Goal: Task Accomplishment & Management: Use online tool/utility

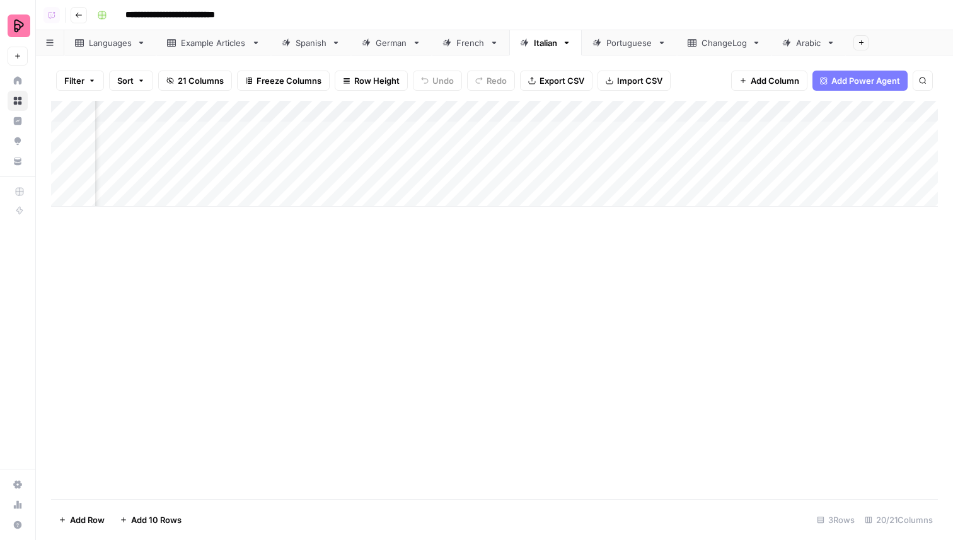
scroll to position [0, 1203]
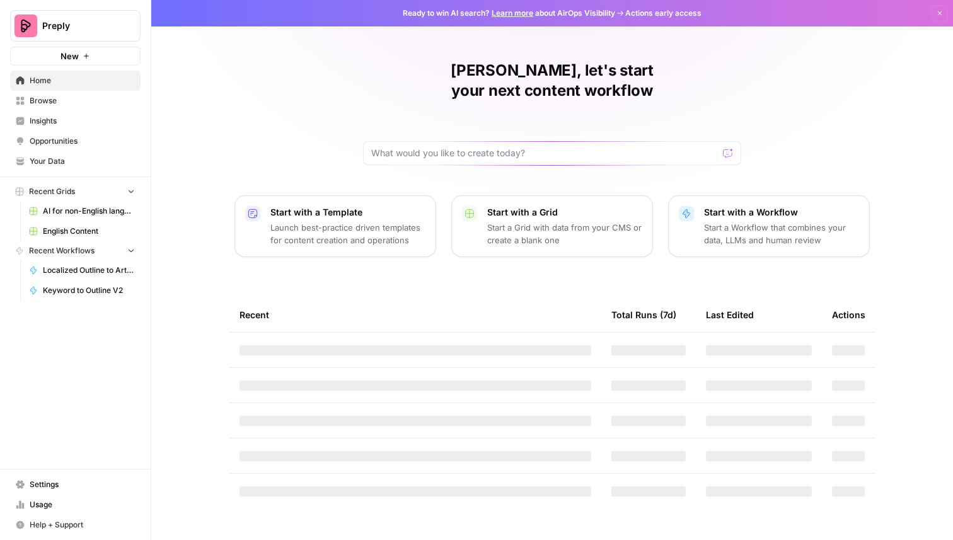
click at [39, 5] on div "Preply New" at bounding box center [75, 33] width 151 height 66
click at [44, 32] on span "Preply" at bounding box center [80, 26] width 76 height 13
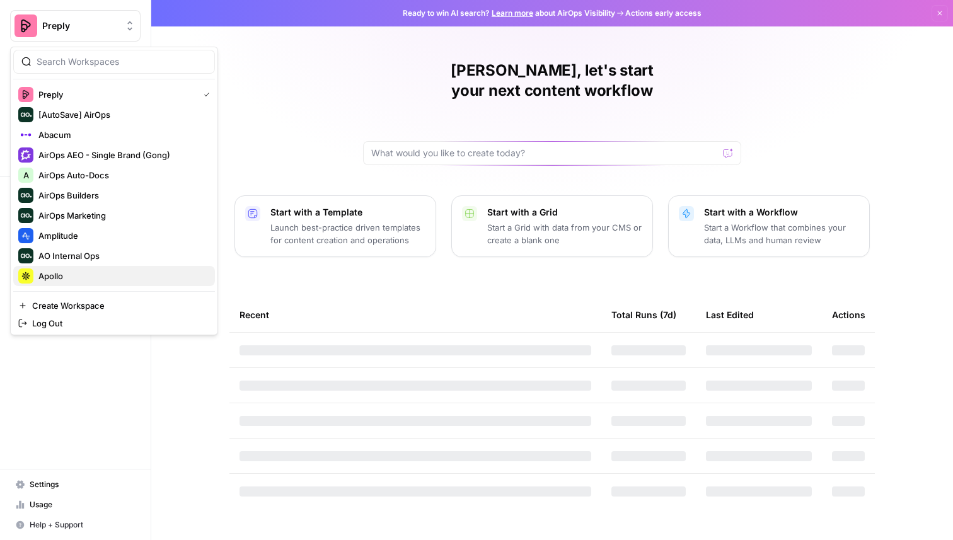
click at [74, 270] on span "Apollo" at bounding box center [121, 276] width 166 height 13
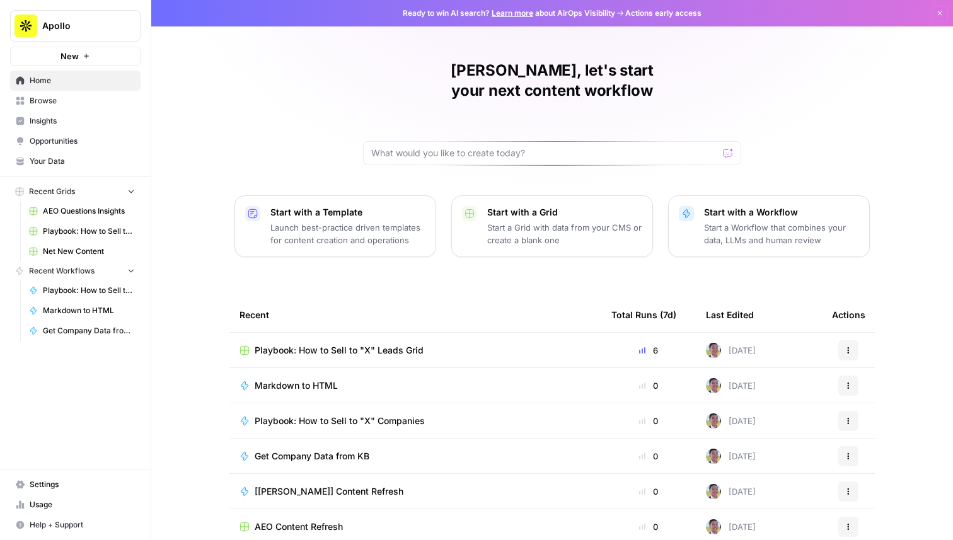
click at [387, 344] on span "Playbook: How to Sell to "X" Leads Grid" at bounding box center [339, 350] width 169 height 13
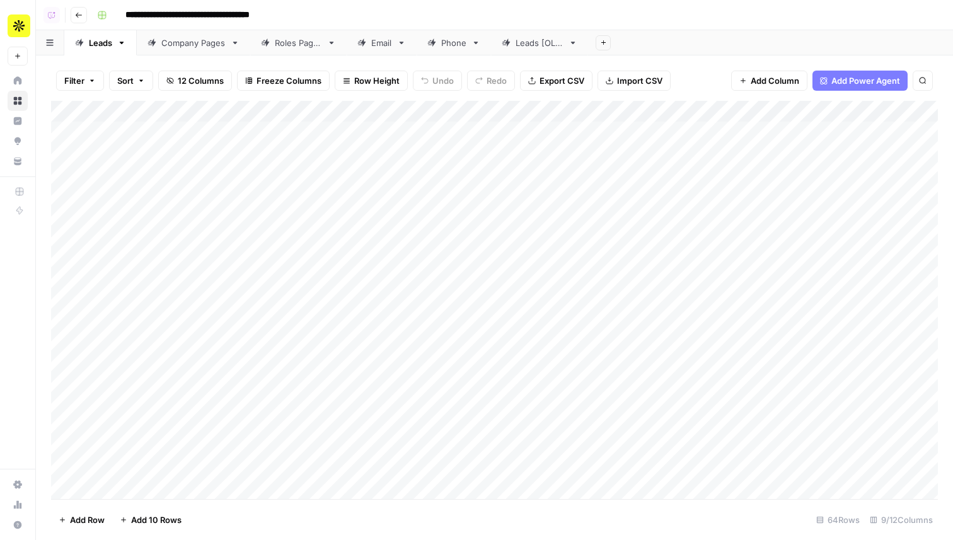
click at [199, 48] on div "Company Pages" at bounding box center [193, 43] width 64 height 13
click at [310, 322] on div "Add Column" at bounding box center [494, 300] width 887 height 398
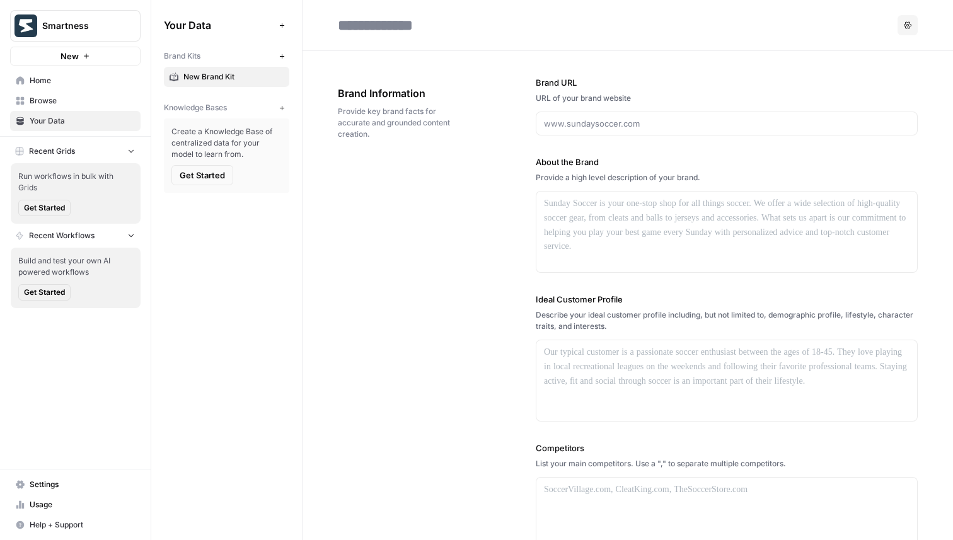
scroll to position [1037, 0]
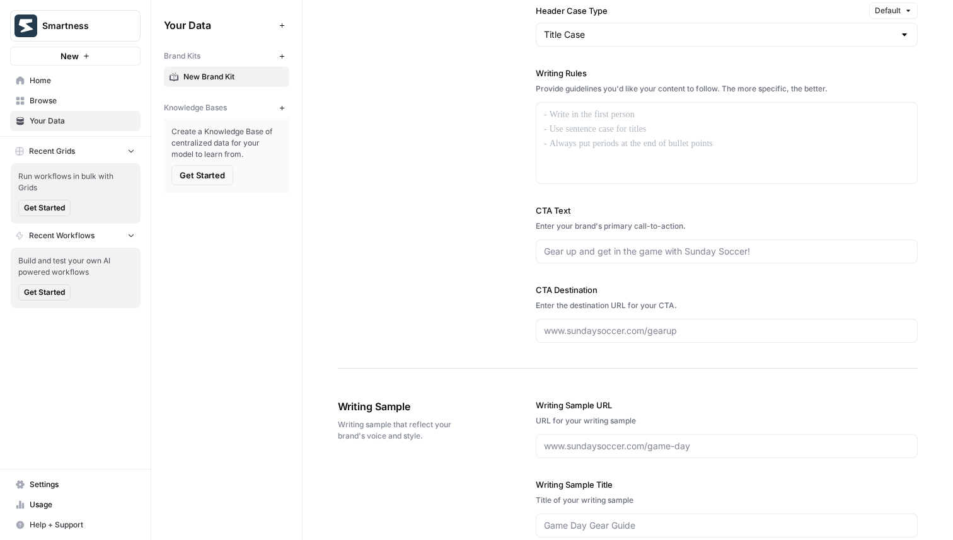
click at [108, 25] on span "Smartness" at bounding box center [80, 26] width 76 height 13
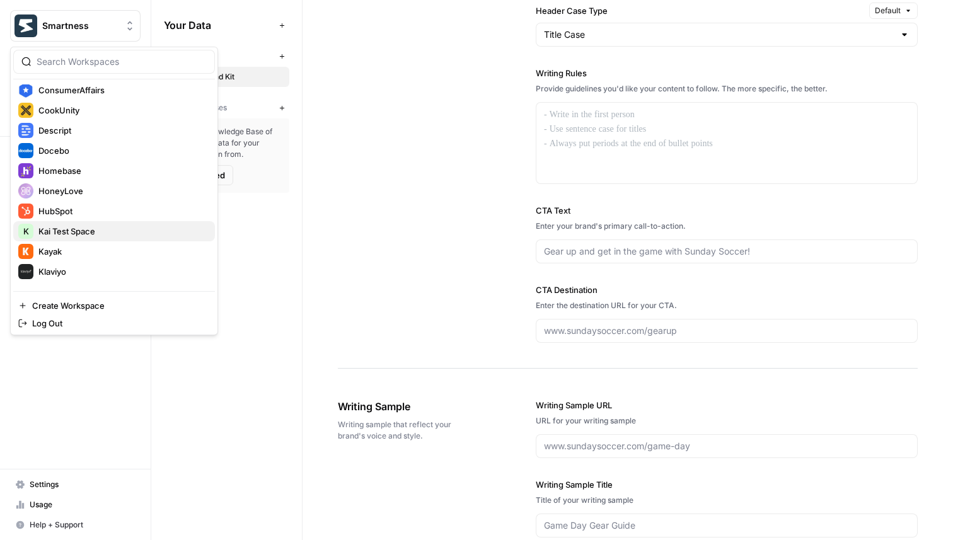
scroll to position [438, 0]
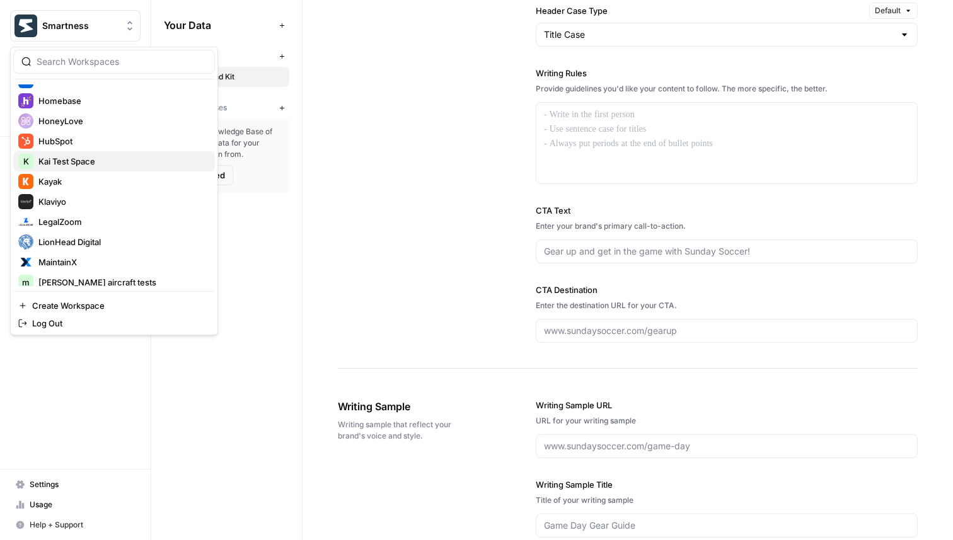
click at [88, 164] on span "Kai Test Space" at bounding box center [121, 161] width 166 height 13
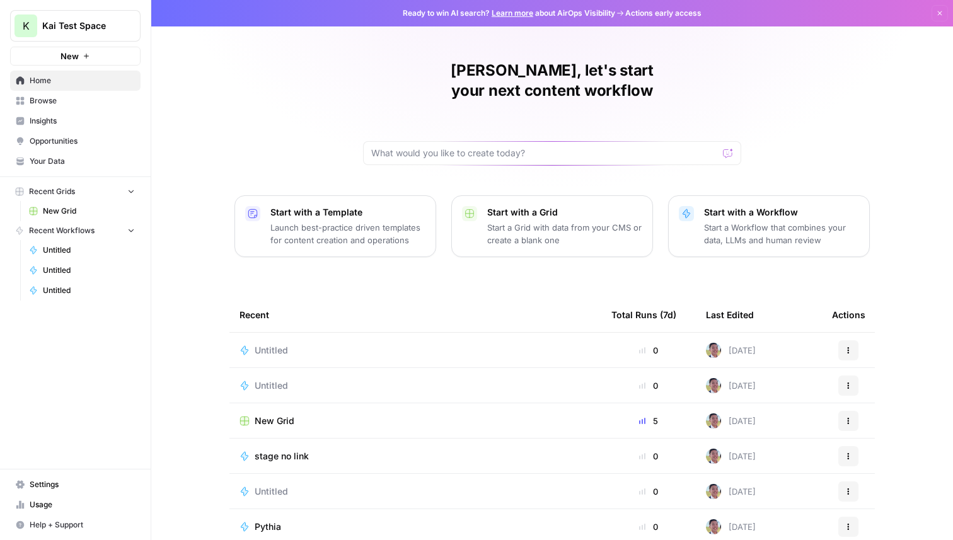
click at [71, 98] on span "Browse" at bounding box center [82, 100] width 105 height 11
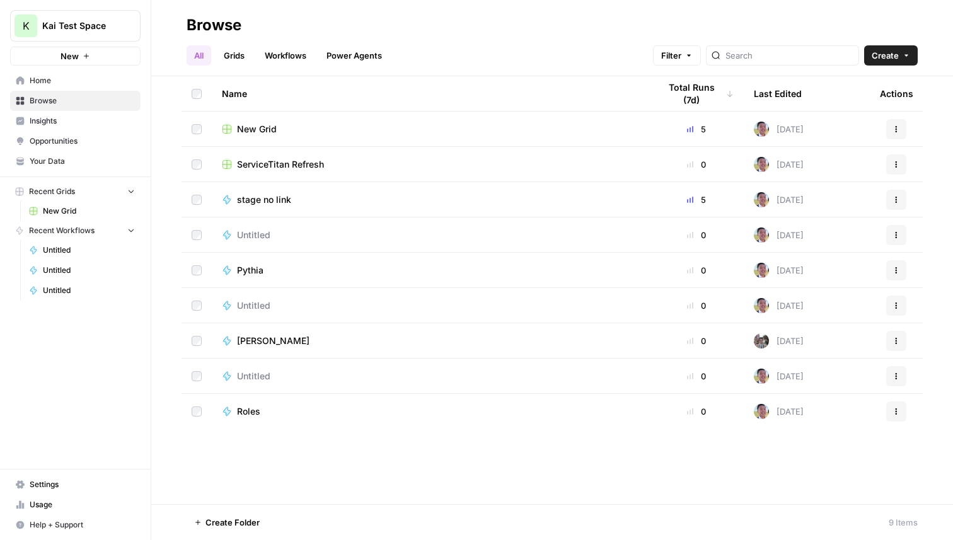
click at [104, 52] on button "New" at bounding box center [75, 56] width 131 height 19
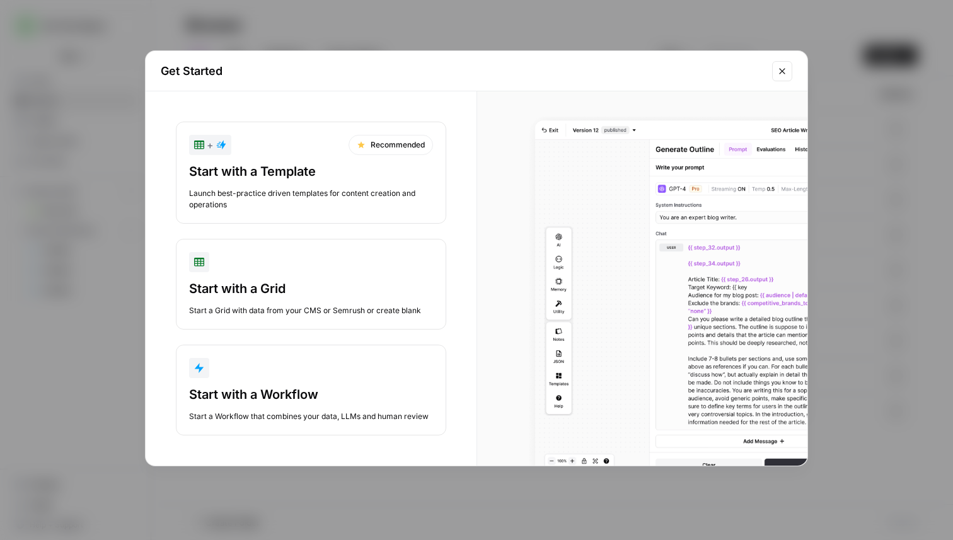
click at [309, 373] on div "button" at bounding box center [311, 368] width 244 height 20
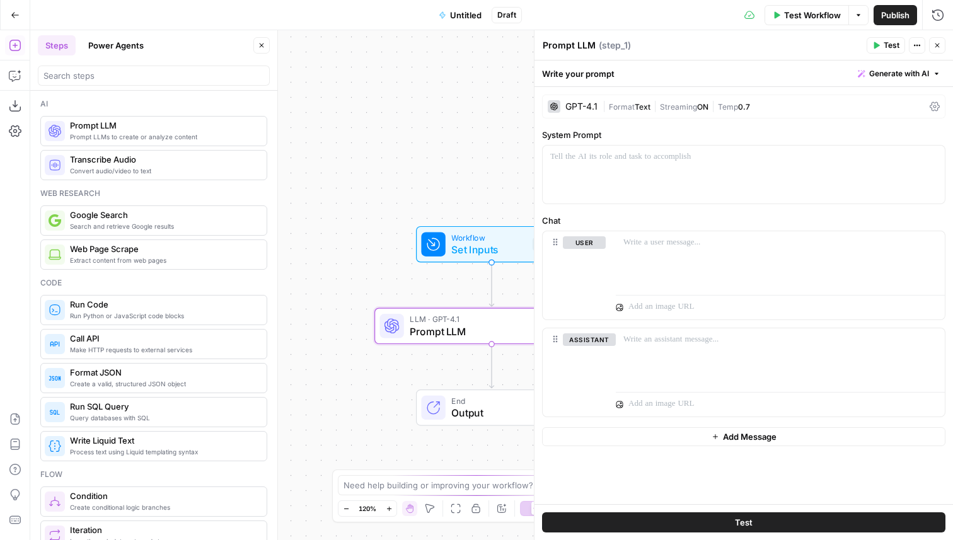
click at [578, 100] on div "GPT-4.1 | Format Text | Streaming ON | Temp 0.7" at bounding box center [744, 107] width 404 height 24
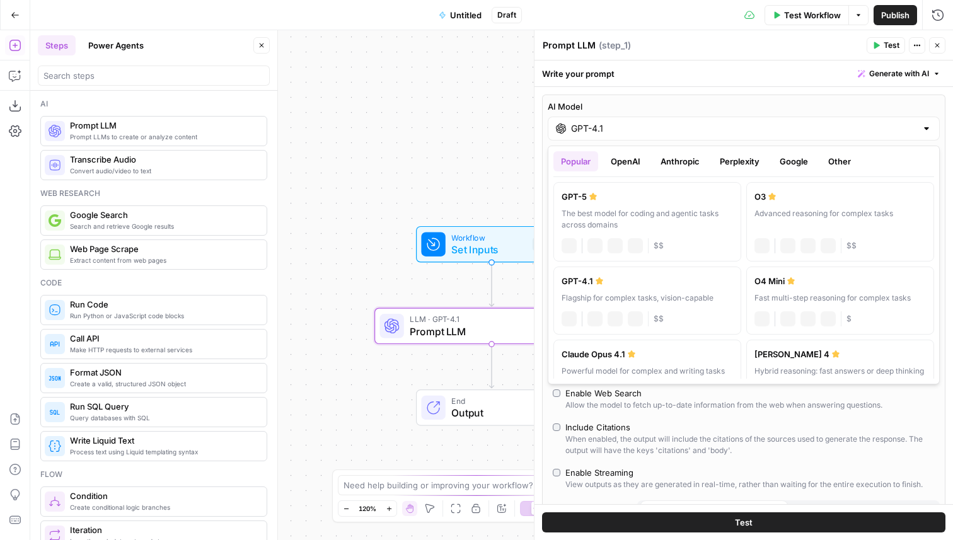
click at [605, 127] on input "GPT-4.1" at bounding box center [744, 128] width 346 height 13
click at [602, 203] on label "GPT-5 The best model for coding and agentic tasks across domains chat Vision Ca…" at bounding box center [648, 221] width 188 height 79
type input "GPT-5"
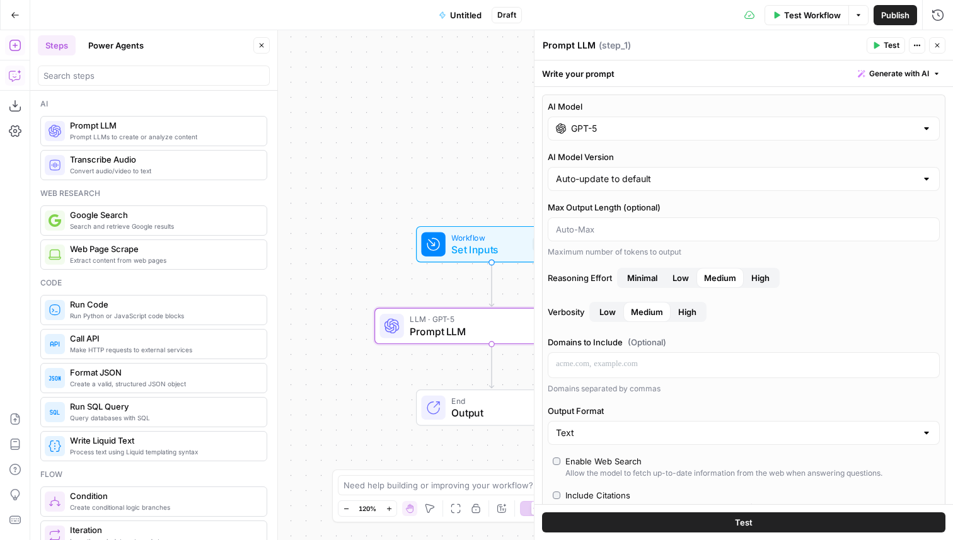
click at [13, 72] on icon "button" at bounding box center [15, 75] width 13 height 13
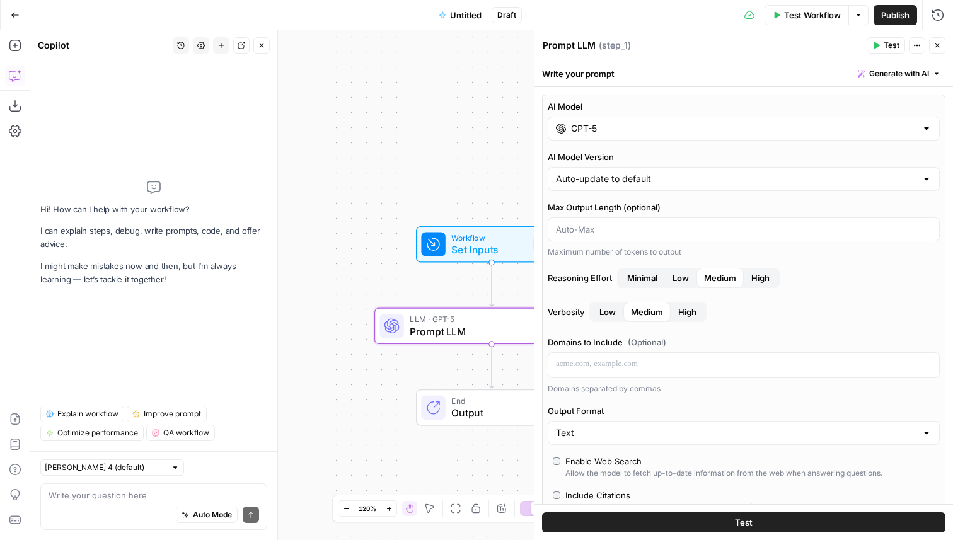
type textarea "z"
click at [511, 300] on icon "button" at bounding box center [514, 298] width 11 height 11
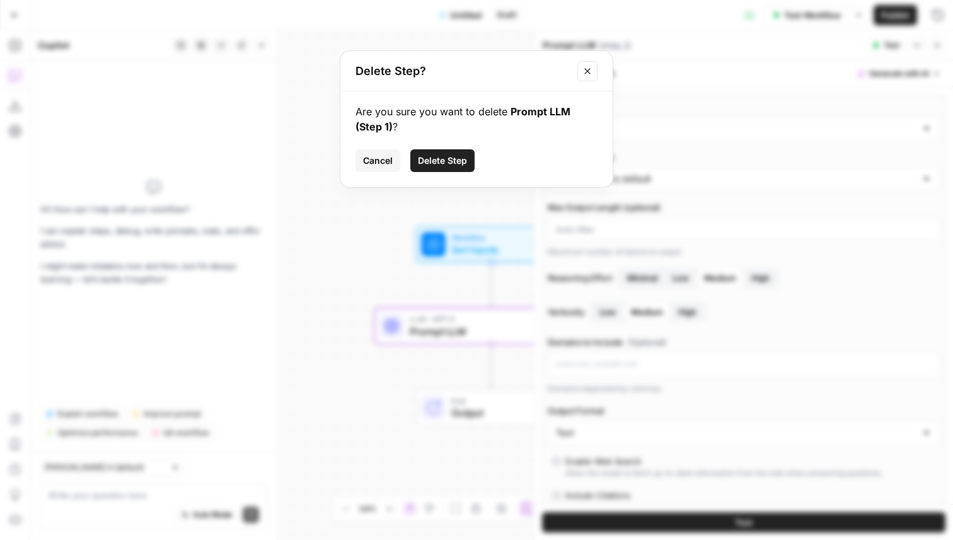
click at [463, 165] on span "Delete Step" at bounding box center [442, 160] width 49 height 13
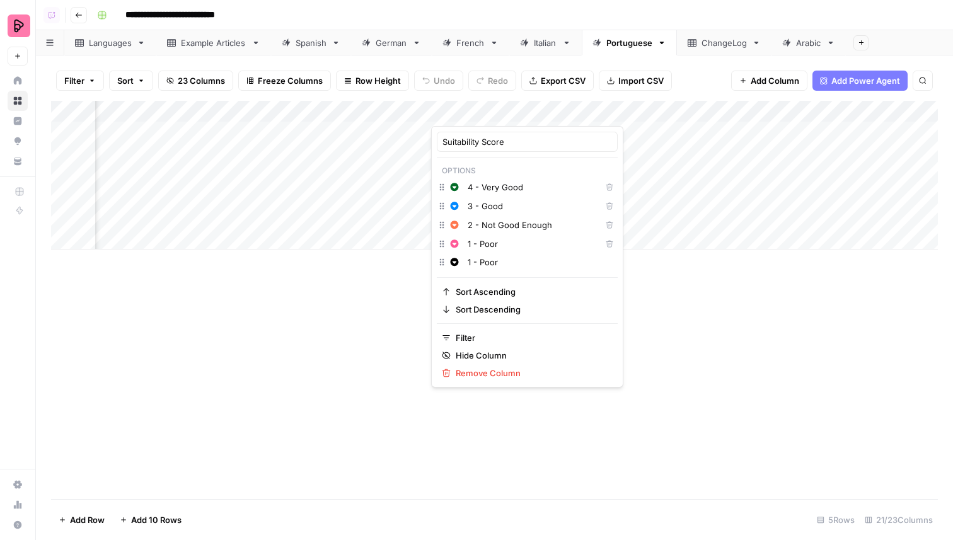
scroll to position [0, 1122]
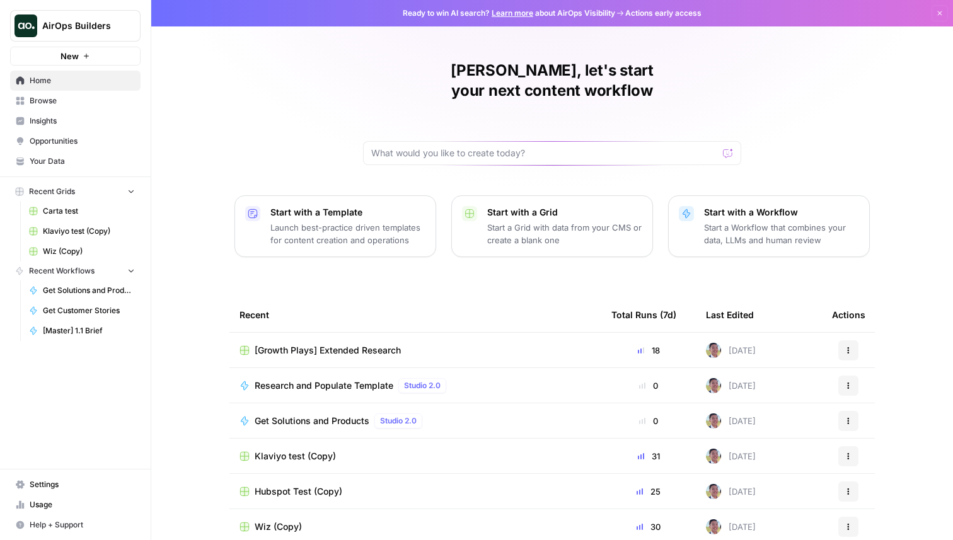
click at [110, 28] on span "AirOps Builders" at bounding box center [80, 26] width 76 height 13
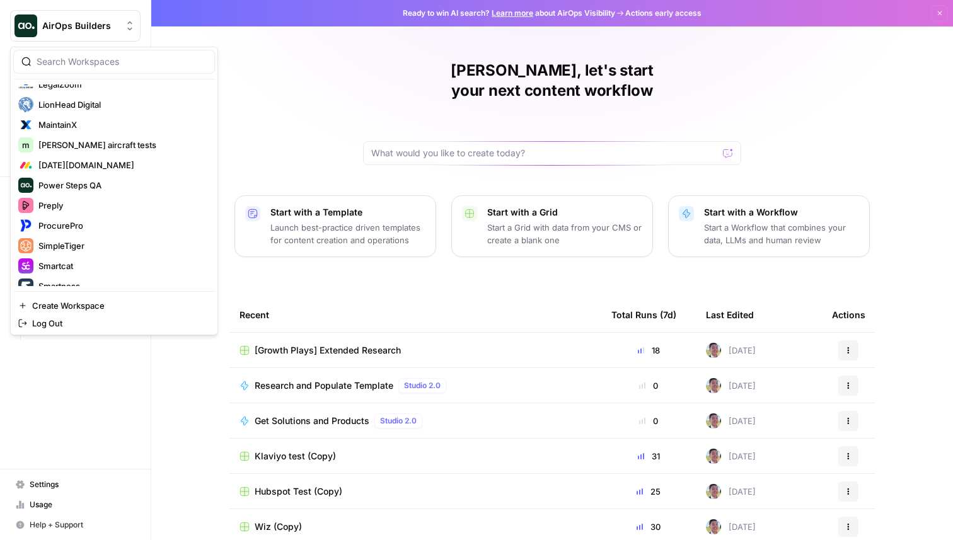
scroll to position [404, 0]
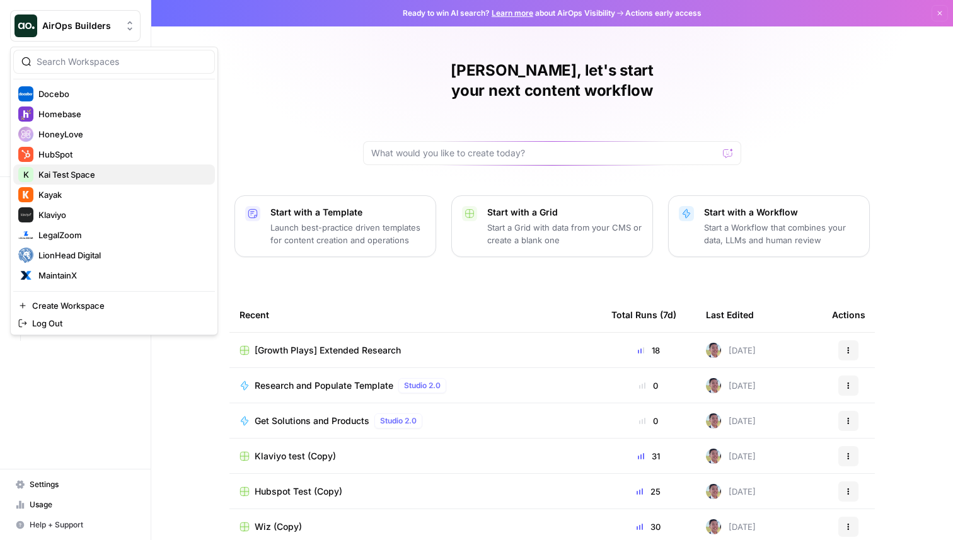
click at [106, 180] on span "Kai Test Space" at bounding box center [121, 174] width 166 height 13
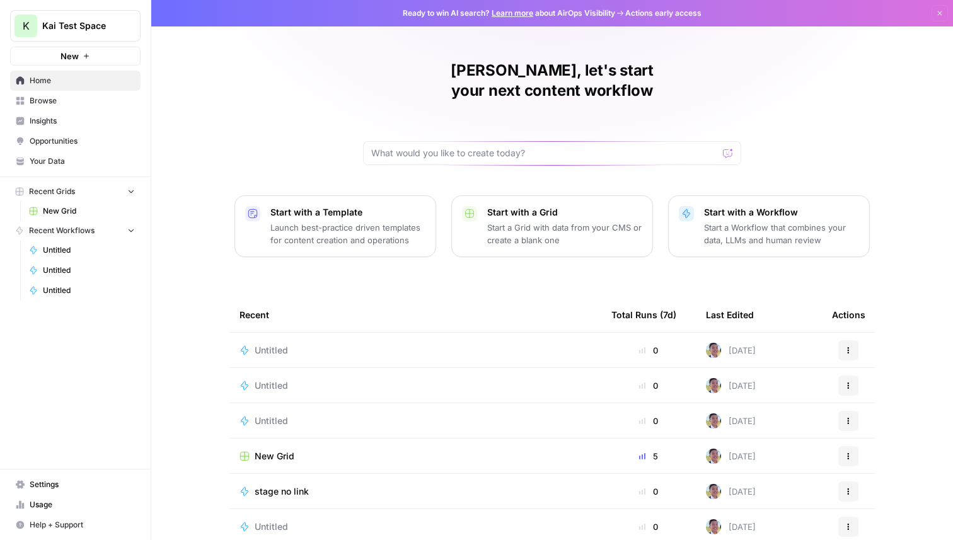
click at [269, 344] on span "Untitled" at bounding box center [271, 350] width 33 height 13
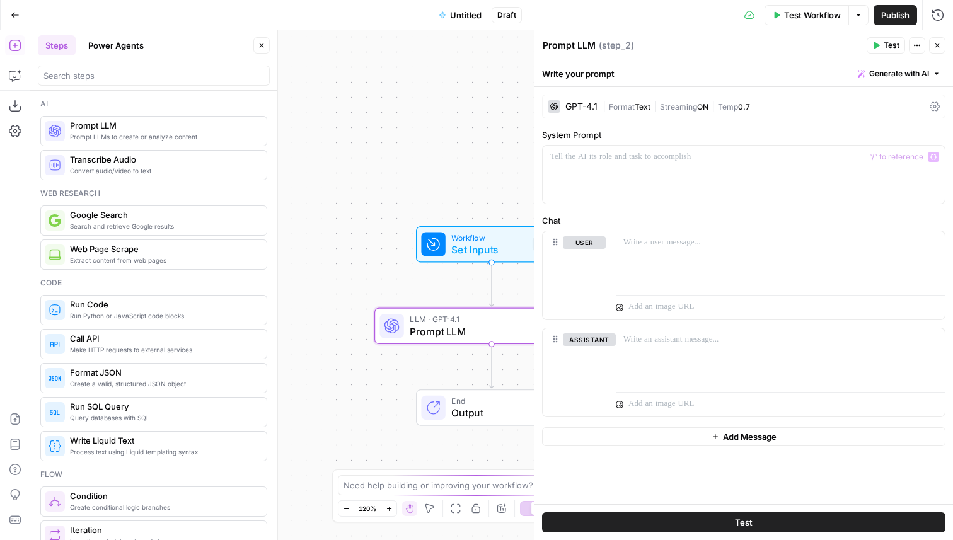
click at [572, 107] on div "GPT-4.1" at bounding box center [582, 106] width 32 height 9
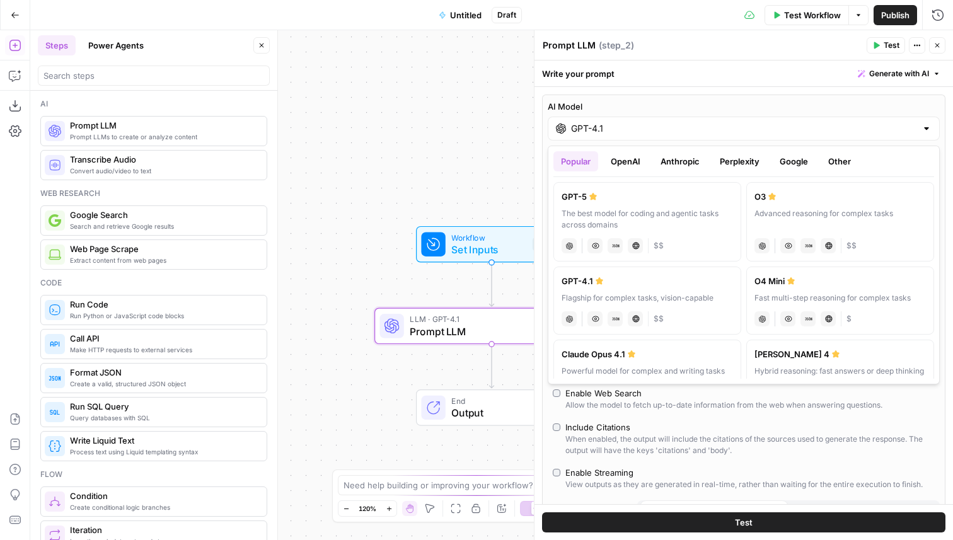
click at [605, 120] on div "GPT-4.1" at bounding box center [744, 129] width 392 height 24
click at [631, 216] on div "The best model for coding and agentic tasks across domains" at bounding box center [647, 219] width 171 height 23
type input "GPT-5"
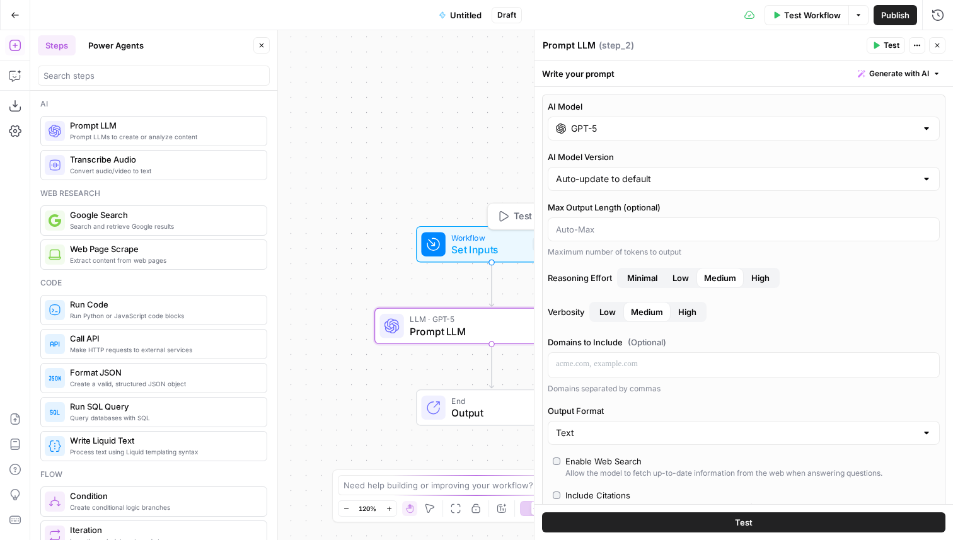
click at [462, 236] on span "Workflow" at bounding box center [488, 237] width 75 height 12
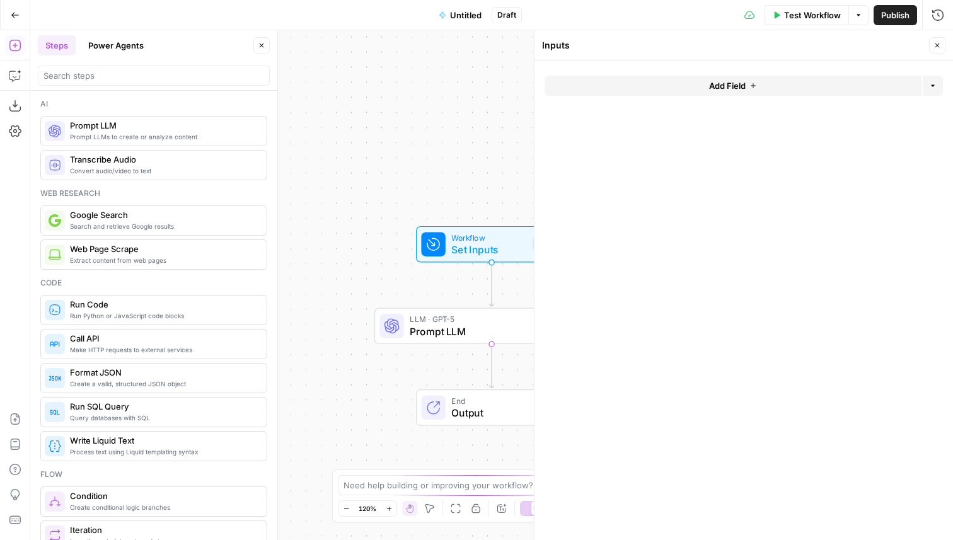
click at [717, 90] on span "Add Field" at bounding box center [727, 85] width 37 height 13
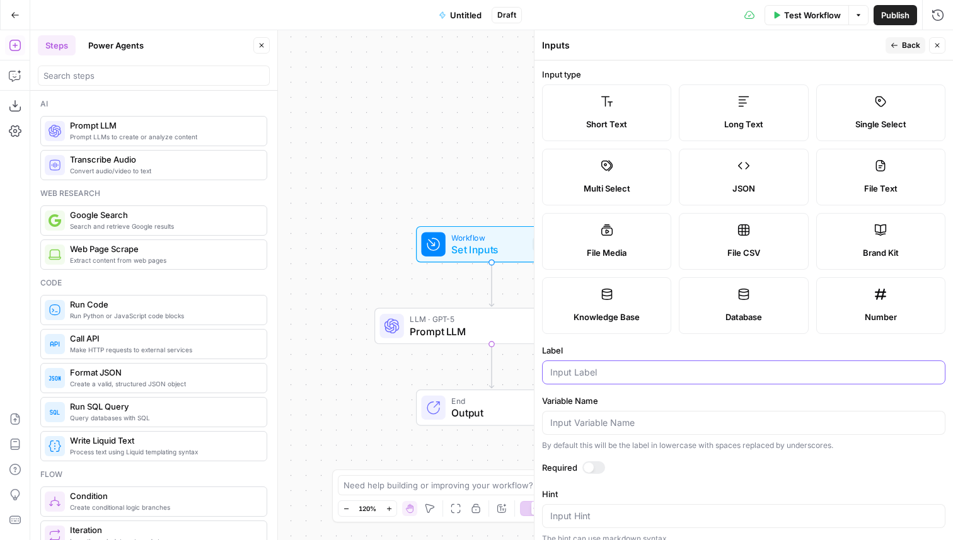
click at [653, 366] on input "Label" at bounding box center [743, 372] width 387 height 13
type input "Y"
type input "URL"
click at [895, 45] on icon "button" at bounding box center [894, 45] width 6 height 5
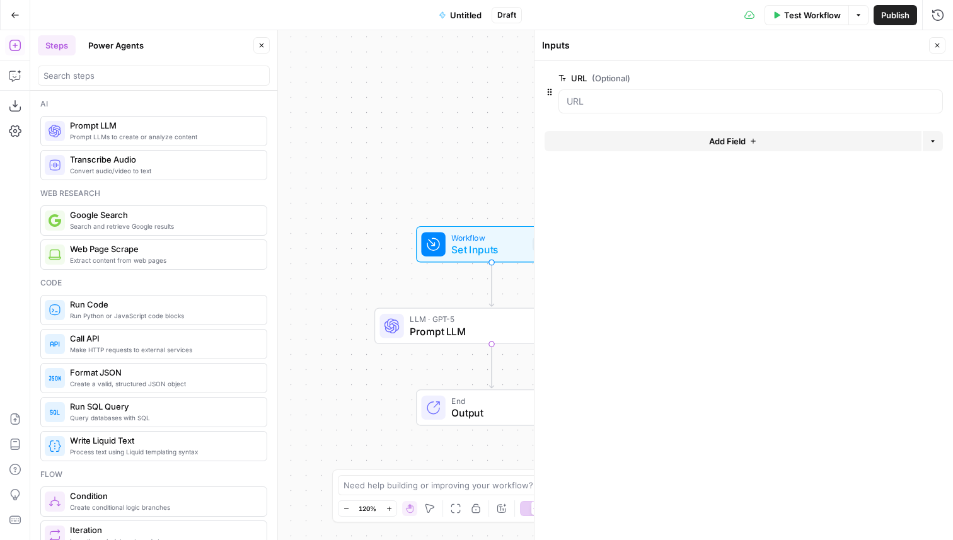
click at [666, 140] on button "Add Field" at bounding box center [733, 141] width 377 height 20
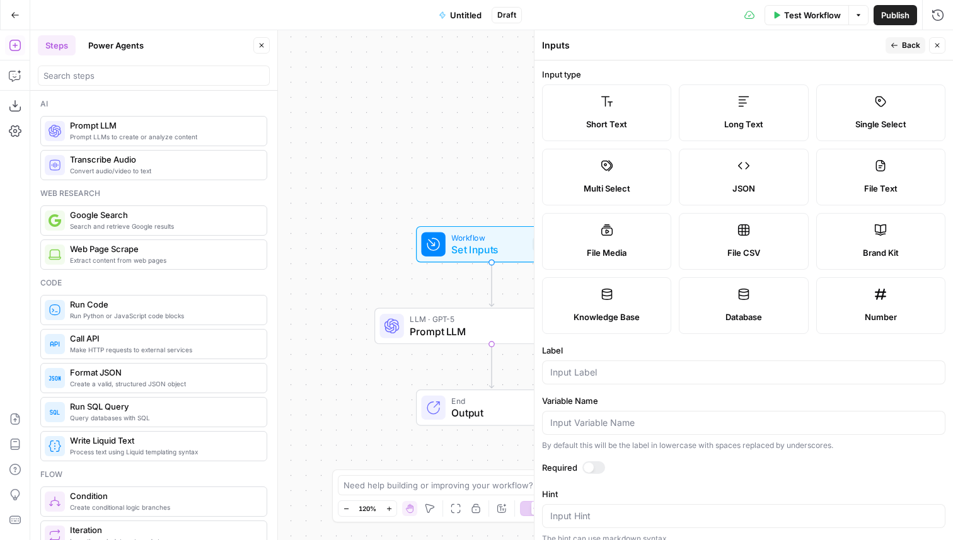
click at [630, 385] on form "Input type Short Text Long Text Single Select Multi Select JSON File Text File …" at bounding box center [744, 301] width 419 height 480
click at [630, 379] on div at bounding box center [744, 373] width 404 height 24
type input "Question"
click at [791, 15] on span "Test Workflow" at bounding box center [812, 15] width 57 height 13
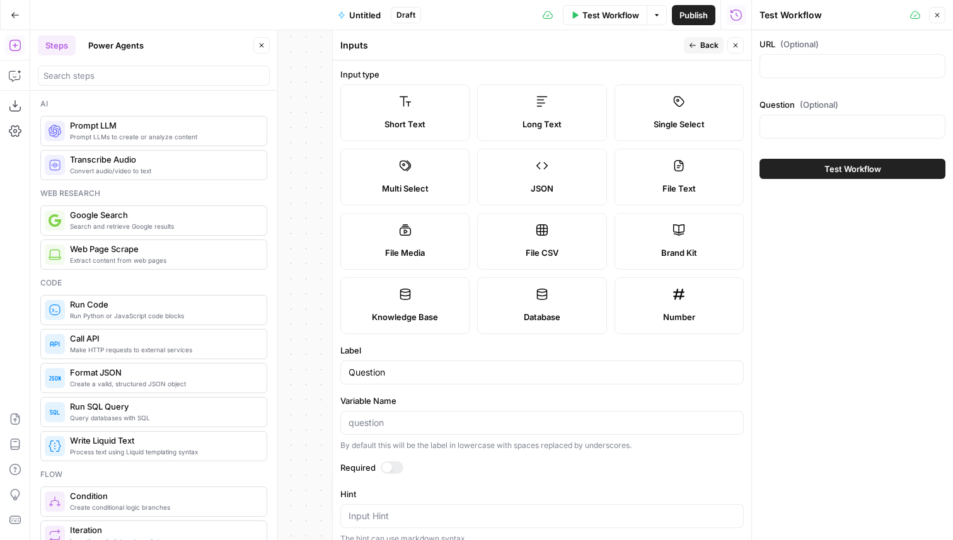
click at [800, 74] on div at bounding box center [853, 66] width 186 height 24
type input "airops.com"
drag, startPoint x: 832, startPoint y: 66, endPoint x: 747, endPoint y: 64, distance: 84.5
click at [752, 64] on div "Test Workflow Close URL (Optional) airops.com Question (Optional) What Test Wor…" at bounding box center [853, 270] width 202 height 540
click at [733, 42] on icon "button" at bounding box center [736, 46] width 8 height 8
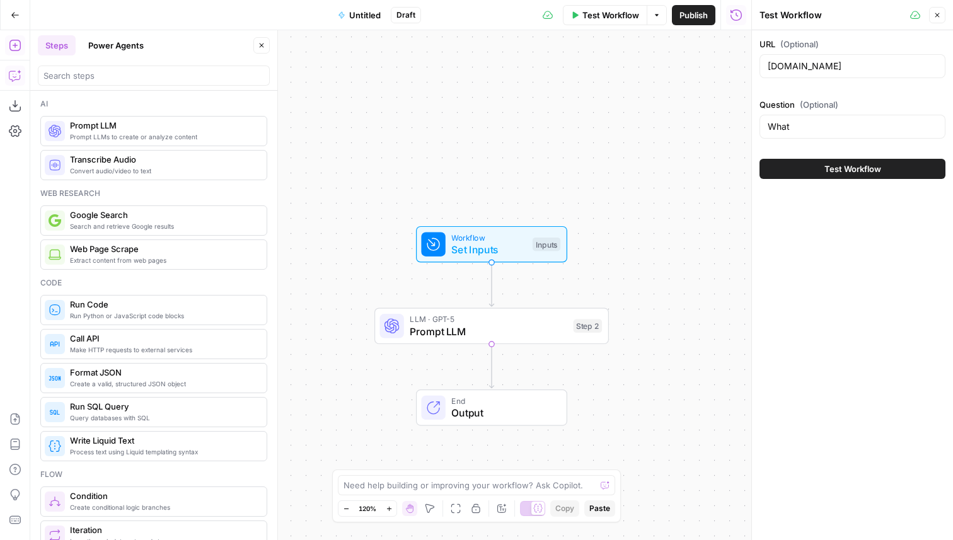
click at [17, 78] on icon "button" at bounding box center [15, 75] width 13 height 13
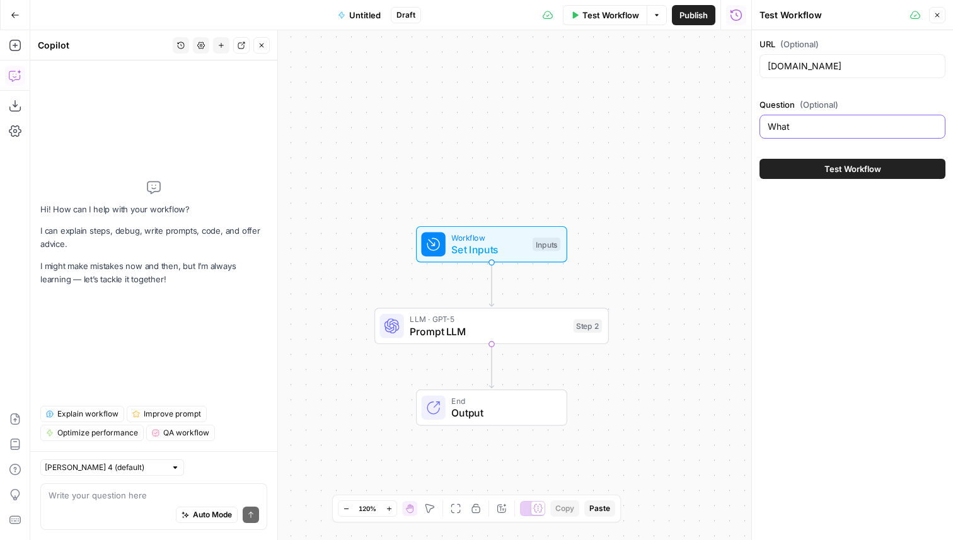
click at [802, 131] on input "What" at bounding box center [853, 126] width 170 height 13
type input "What is the cost structure of the product?"
click at [532, 344] on div "Workflow Set Inputs Inputs LLM · GPT-5 Prompt LLM Step 2 Copy step Delete step …" at bounding box center [390, 285] width 721 height 510
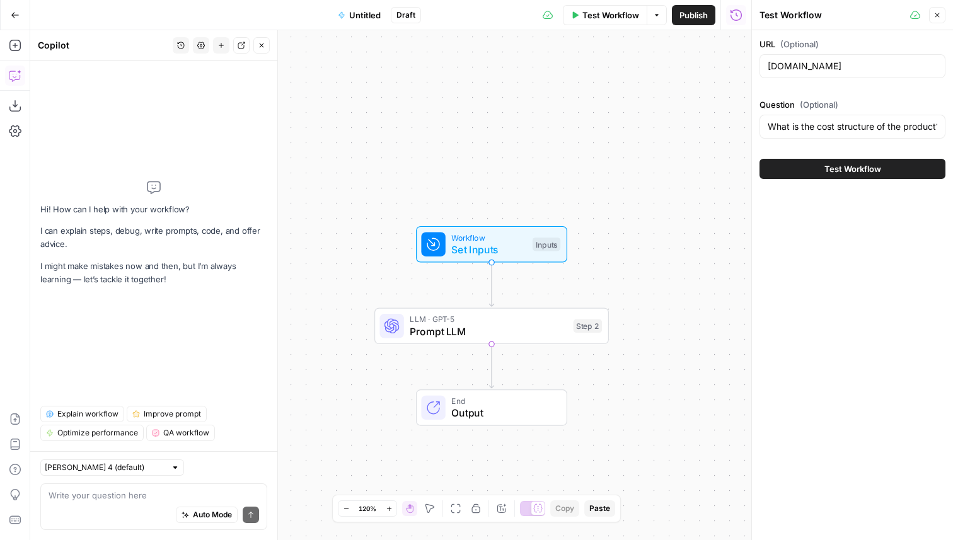
click at [527, 334] on span "Prompt LLM" at bounding box center [489, 331] width 158 height 15
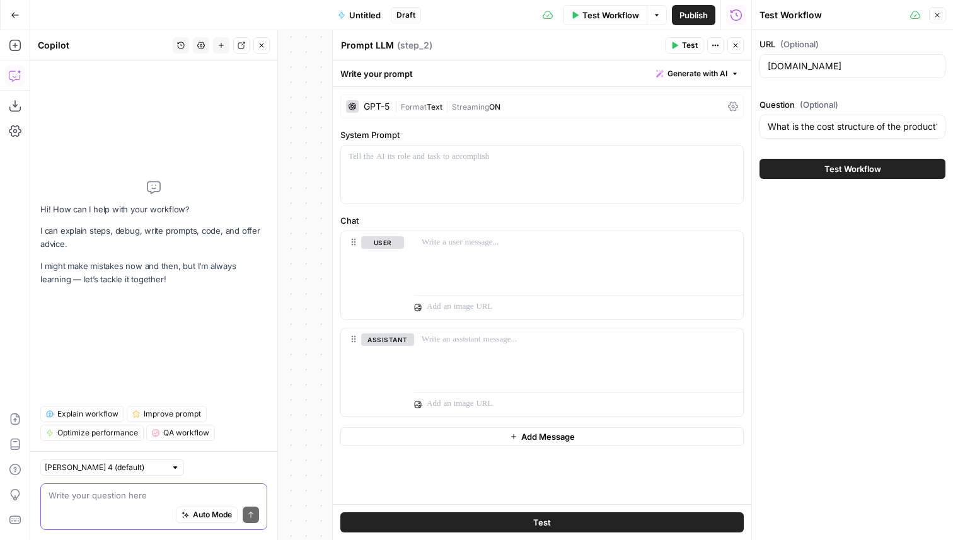
click at [142, 501] on textarea at bounding box center [154, 495] width 211 height 13
type textarea "I"
click at [375, 105] on div "GPT-5" at bounding box center [377, 106] width 26 height 9
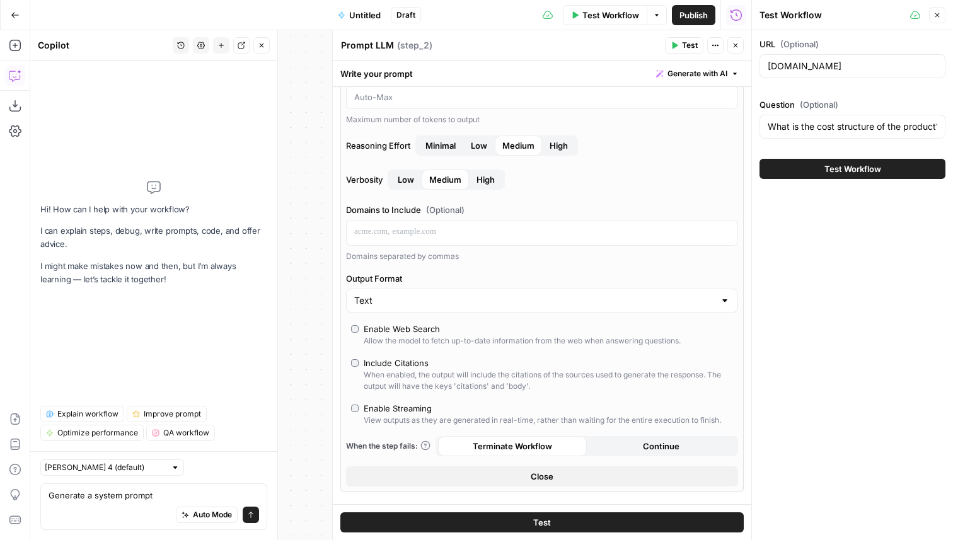
scroll to position [140, 0]
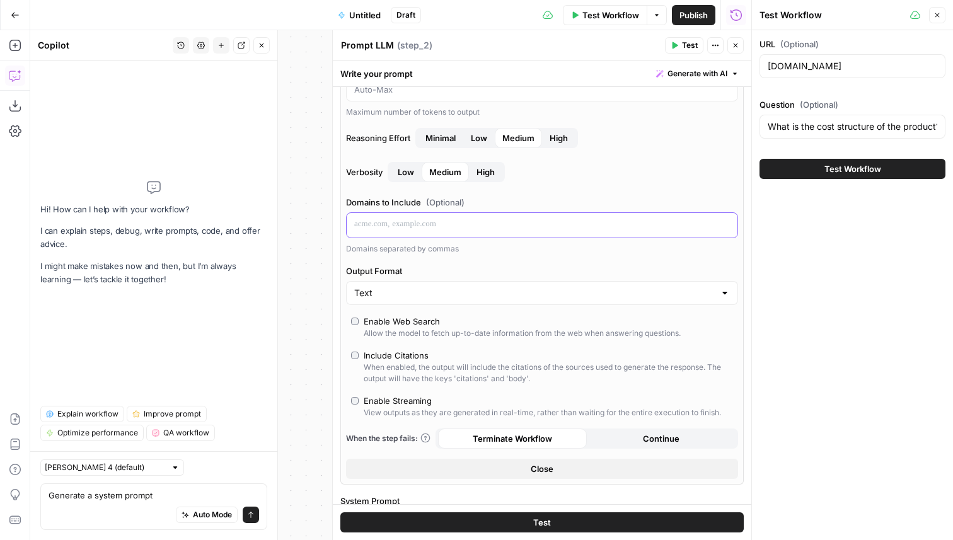
click at [431, 222] on p at bounding box center [542, 224] width 376 height 13
click at [726, 226] on icon "button" at bounding box center [726, 225] width 6 height 6
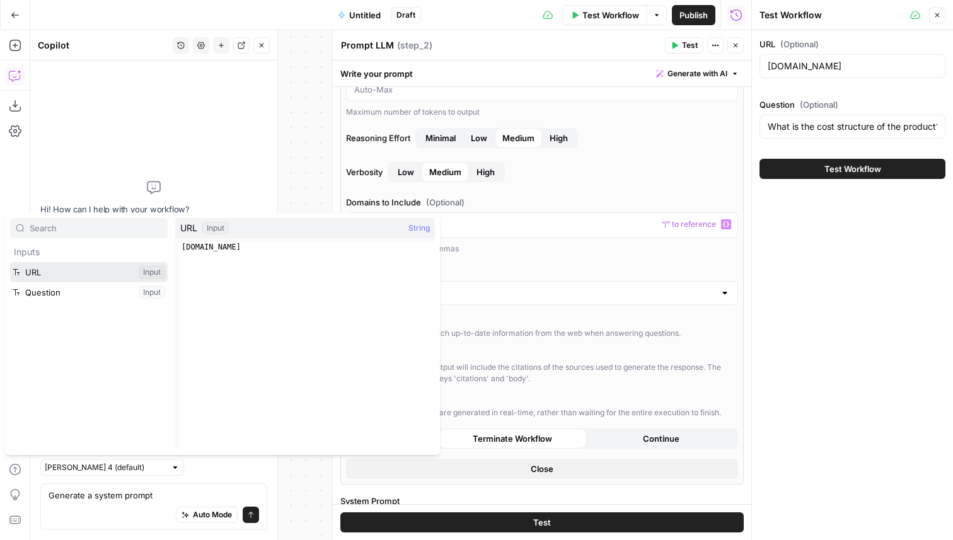
click at [62, 276] on button "Select variable URL" at bounding box center [89, 272] width 158 height 20
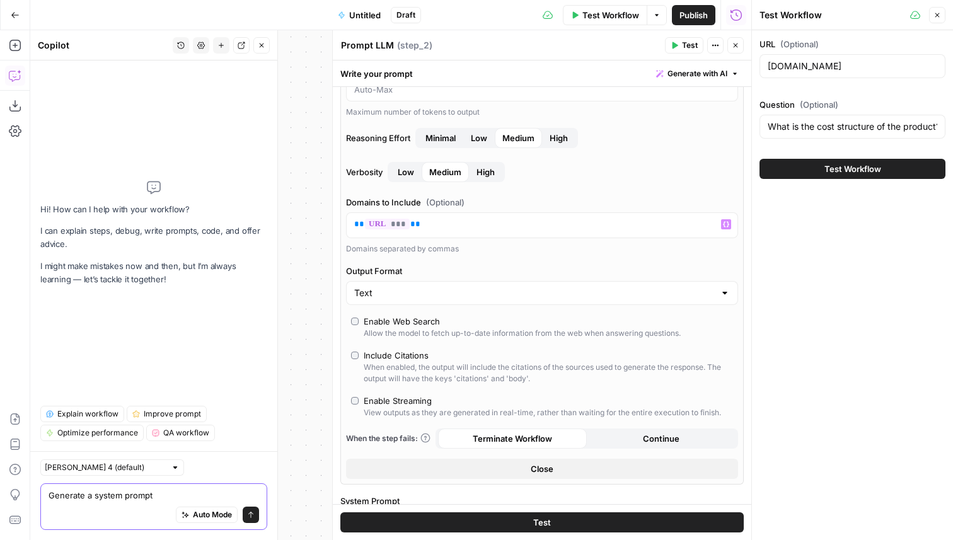
click at [165, 491] on textarea "Generate a system prompt" at bounding box center [154, 495] width 211 height 13
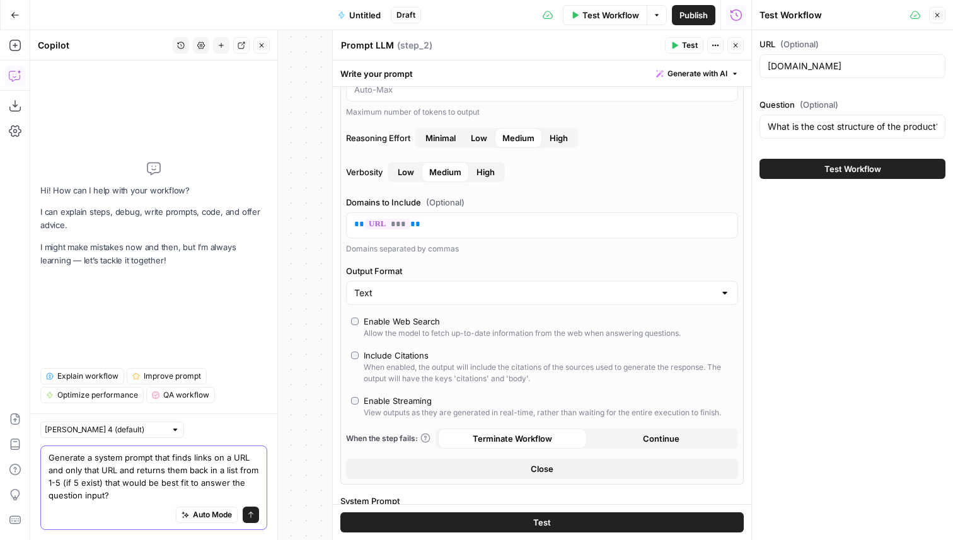
type textarea "Generate a system prompt that finds links on a URL and only that URL and return…"
click at [250, 514] on icon "submit" at bounding box center [250, 515] width 5 height 6
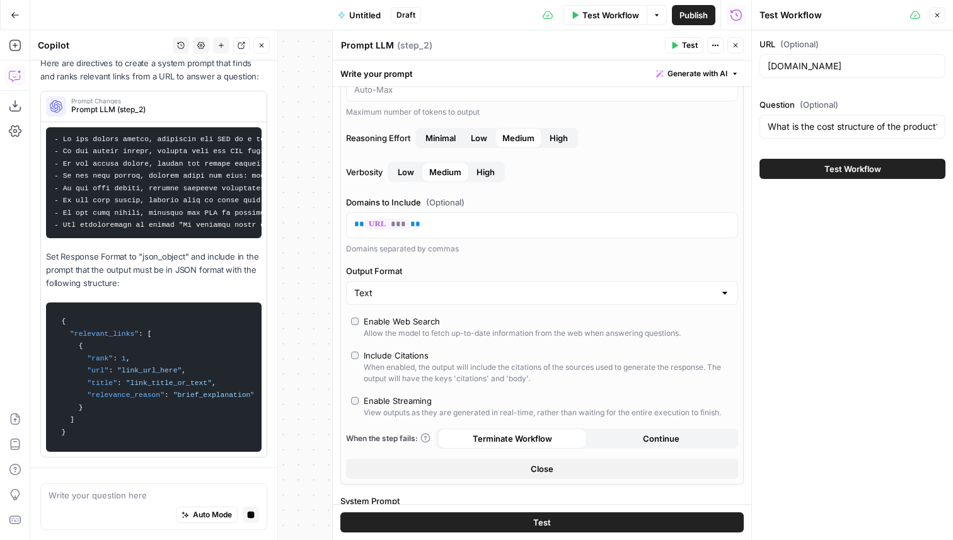
scroll to position [0, 0]
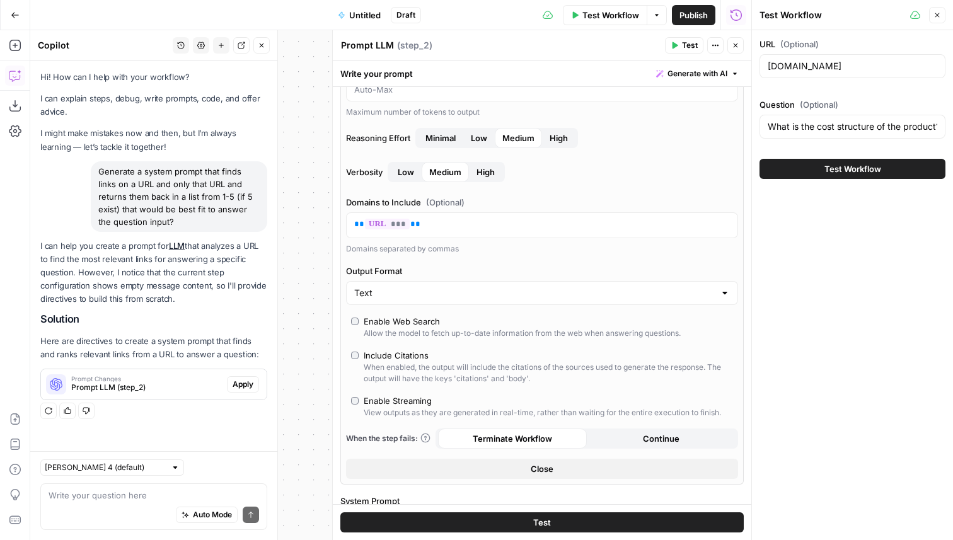
click at [250, 383] on span "Apply" at bounding box center [243, 384] width 21 height 11
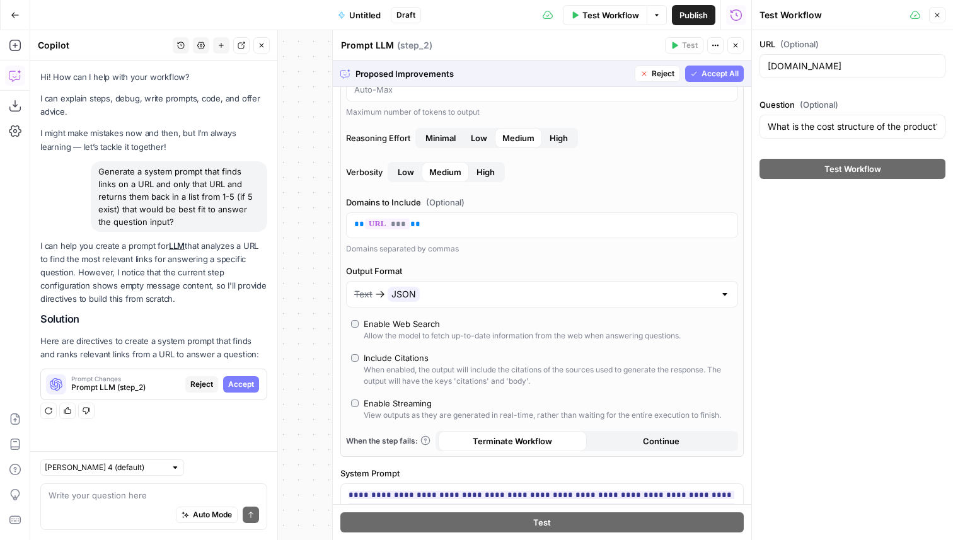
scroll to position [584, 0]
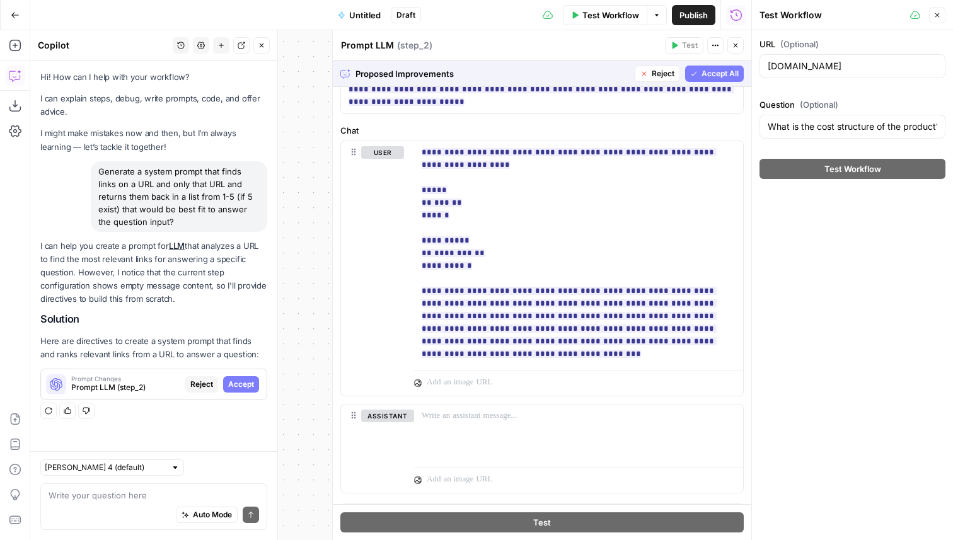
click at [719, 72] on span "Accept All" at bounding box center [720, 73] width 37 height 11
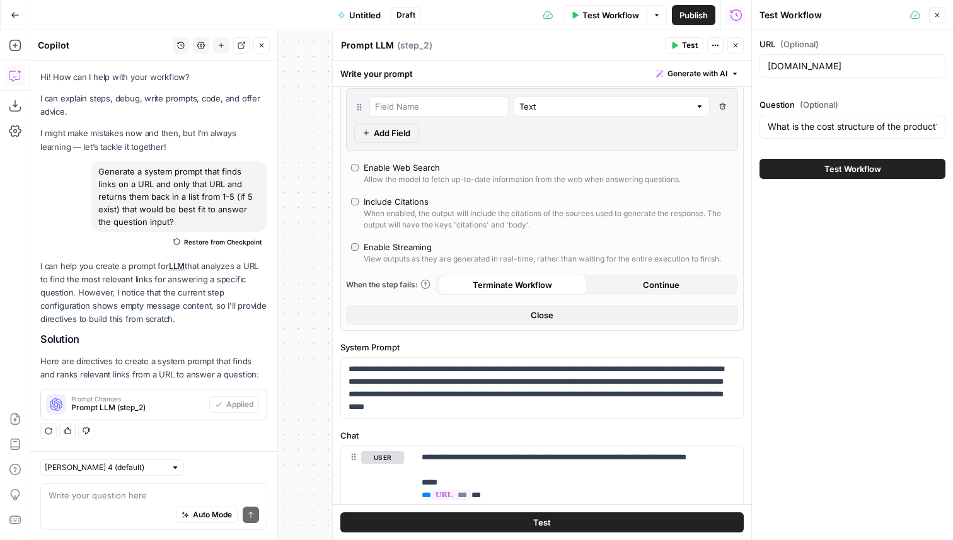
click at [685, 45] on span "Test" at bounding box center [690, 45] width 16 height 11
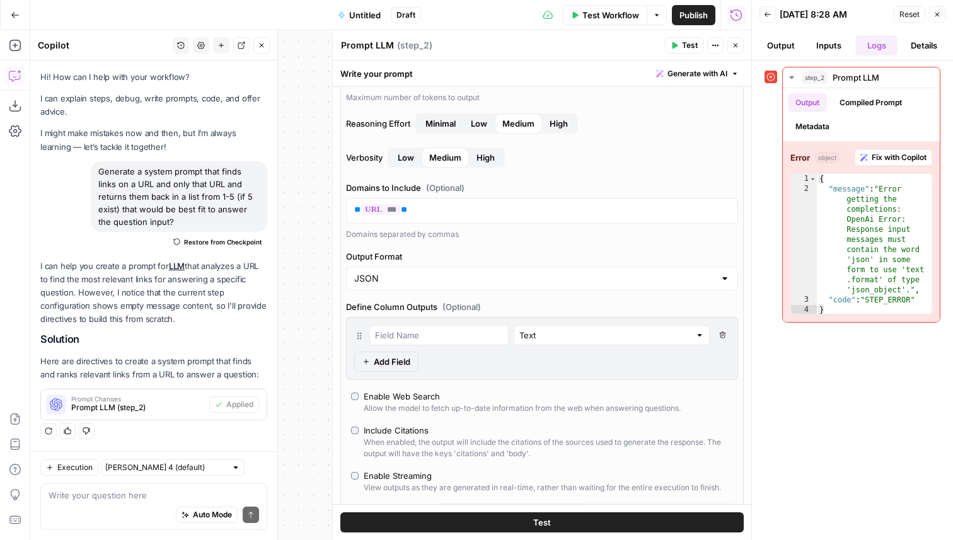
scroll to position [637, 0]
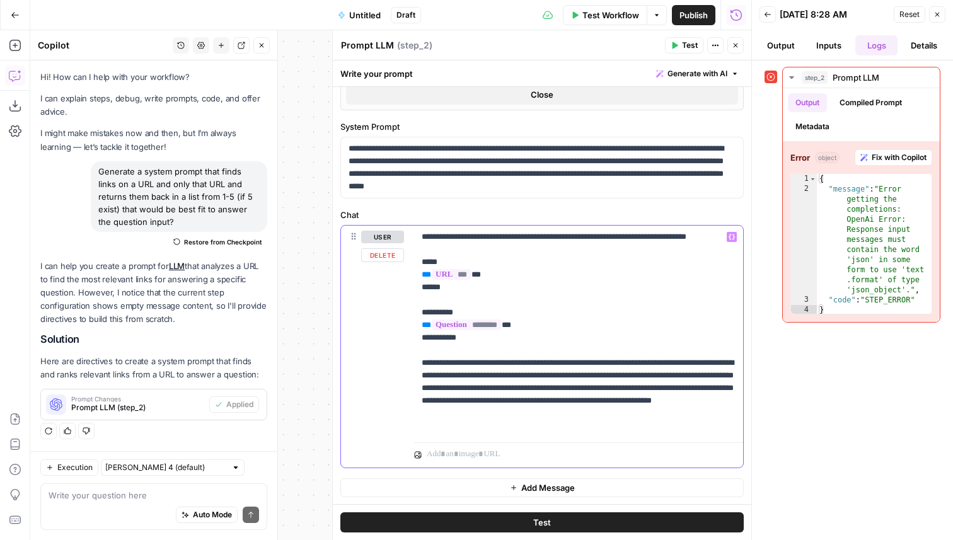
click at [698, 427] on p "**********" at bounding box center [579, 332] width 314 height 202
click at [569, 528] on button "Test" at bounding box center [542, 523] width 404 height 20
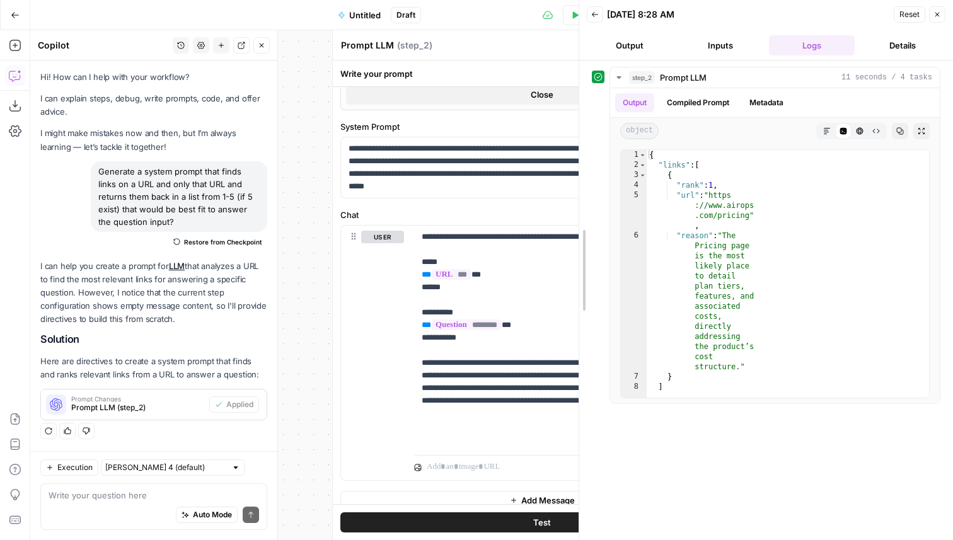
drag, startPoint x: 755, startPoint y: 260, endPoint x: 564, endPoint y: 297, distance: 194.0
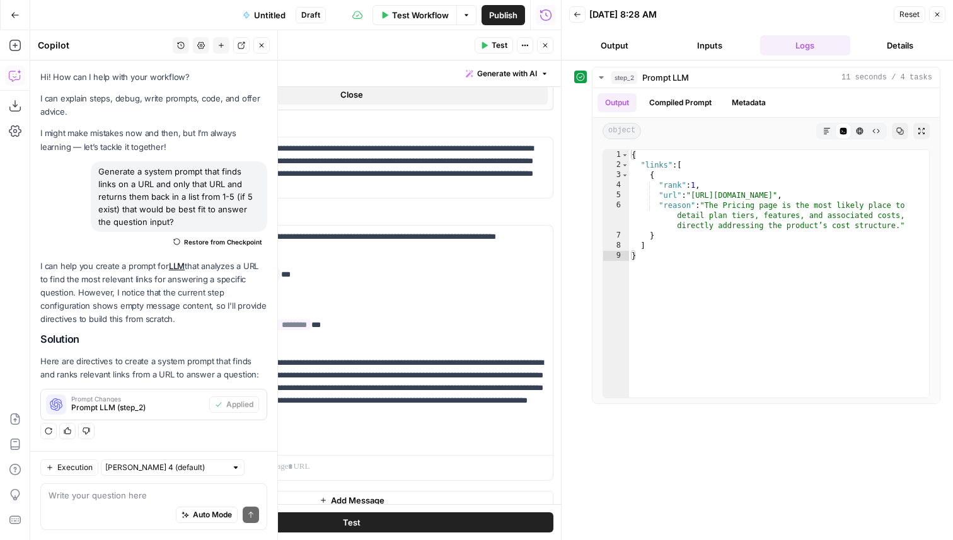
click at [939, 15] on icon "button" at bounding box center [938, 15] width 8 height 8
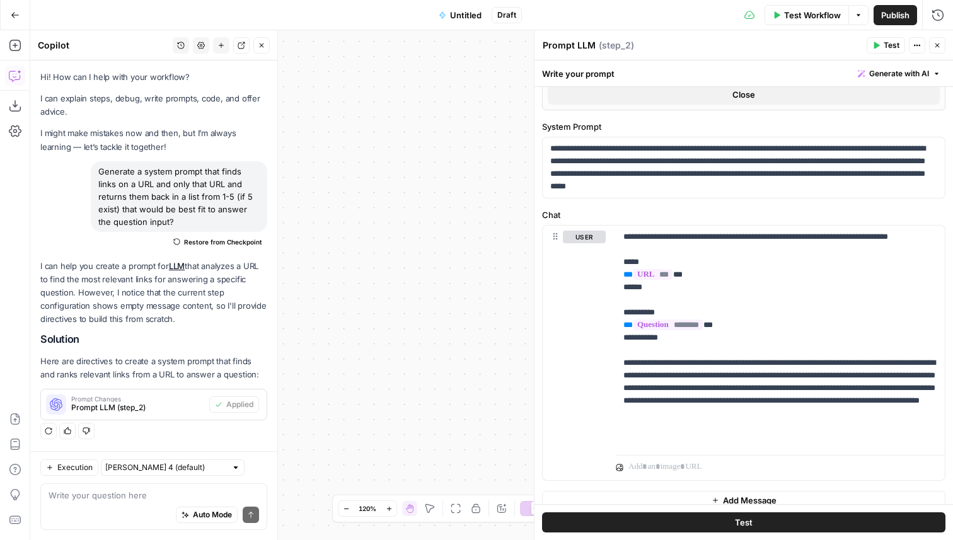
click at [938, 44] on icon "button" at bounding box center [938, 46] width 4 height 4
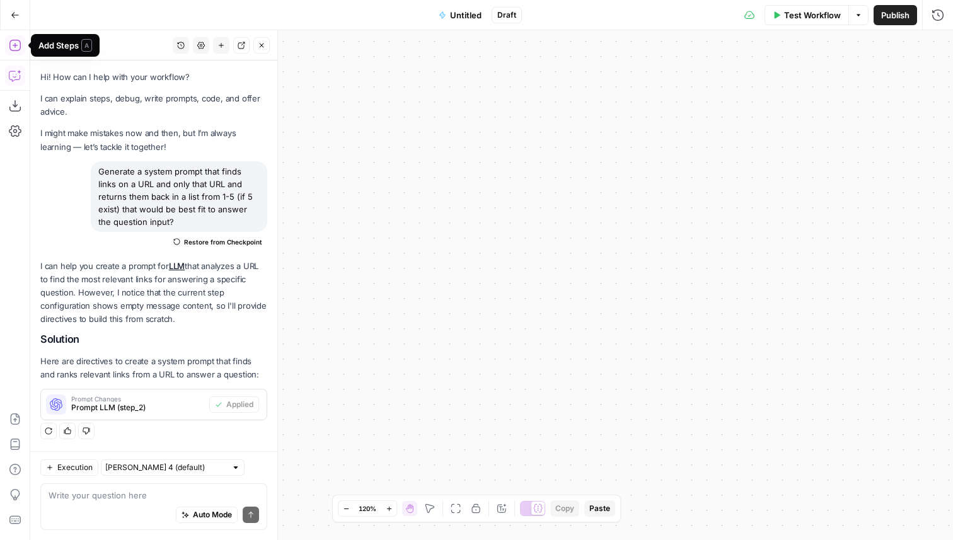
click at [261, 49] on icon "button" at bounding box center [262, 46] width 8 height 8
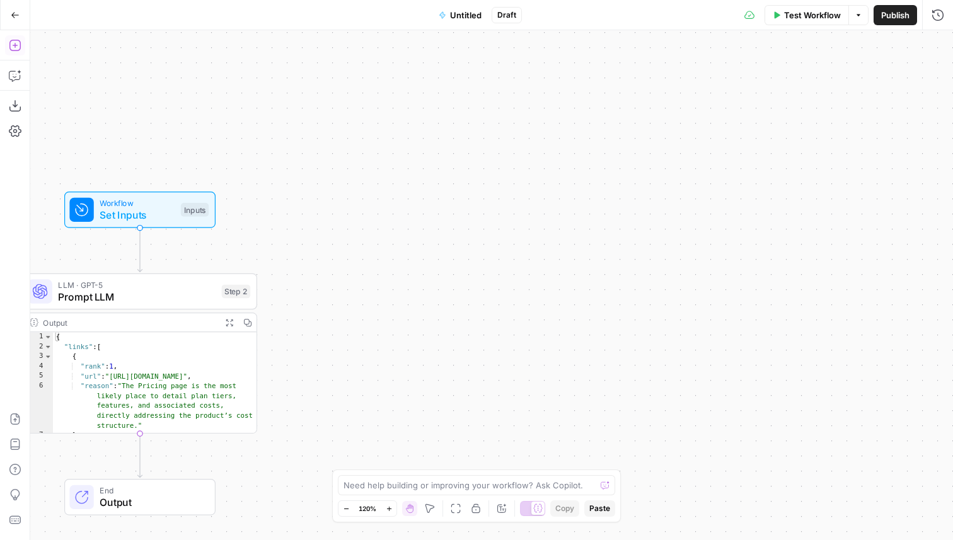
drag, startPoint x: 341, startPoint y: 348, endPoint x: 825, endPoint y: 359, distance: 483.7
click at [825, 359] on div "Workflow Set Inputs Inputs LLM · GPT-5 Prompt LLM Step 2 Output Expand Output C…" at bounding box center [491, 285] width 923 height 510
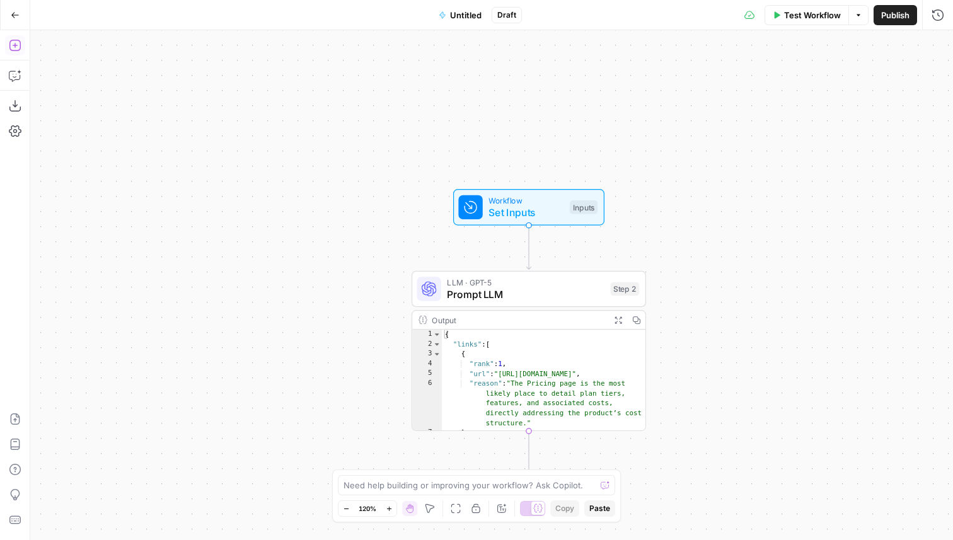
drag, startPoint x: 740, startPoint y: 360, endPoint x: 740, endPoint y: 238, distance: 121.7
click at [740, 238] on div "Workflow Set Inputs Inputs LLM · GPT-5 Prompt LLM Step 2 Output Expand Output C…" at bounding box center [491, 285] width 923 height 510
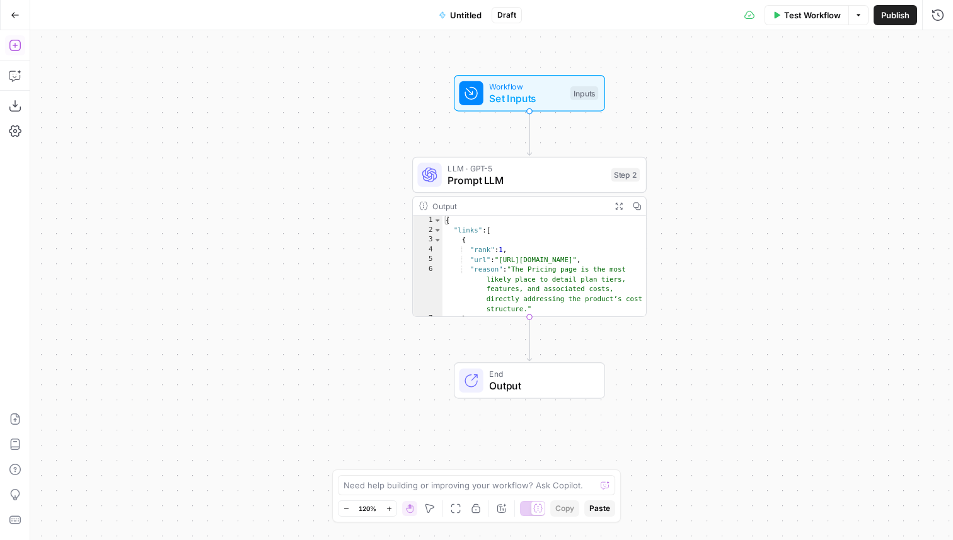
click at [11, 47] on icon "button" at bounding box center [15, 45] width 13 height 13
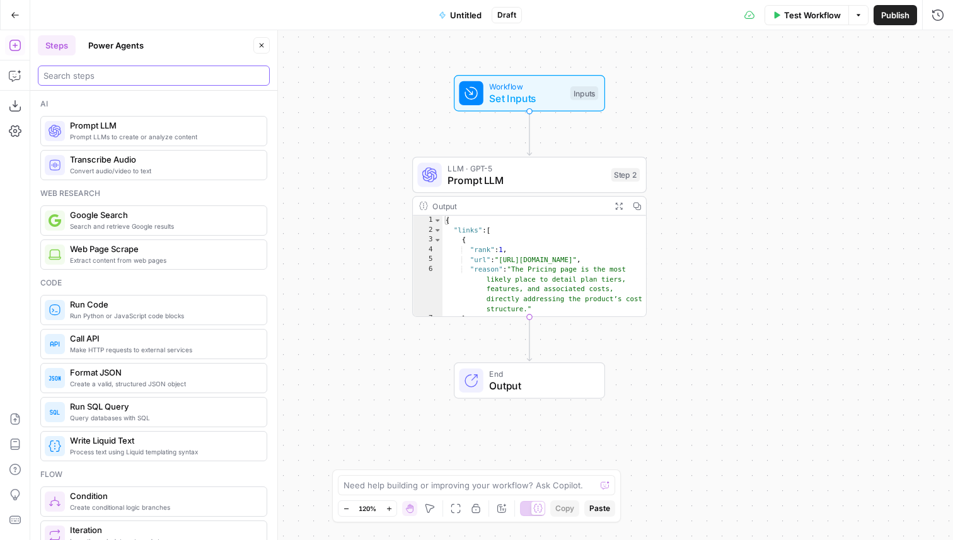
click at [110, 76] on input "search" at bounding box center [154, 75] width 221 height 13
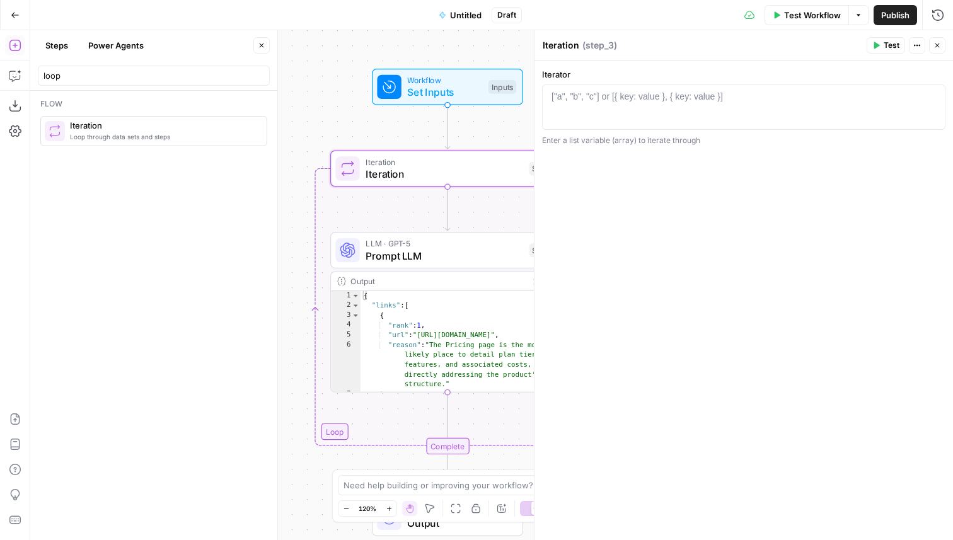
drag, startPoint x: 391, startPoint y: 136, endPoint x: 305, endPoint y: 129, distance: 86.0
click at [305, 129] on div "Workflow Set Inputs Inputs Loop Iteration Iteration Step 3 LLM · GPT-5 Prompt L…" at bounding box center [491, 285] width 923 height 510
drag, startPoint x: 81, startPoint y: 78, endPoint x: 40, endPoint y: 78, distance: 41.0
click at [40, 78] on div "loop" at bounding box center [154, 76] width 232 height 20
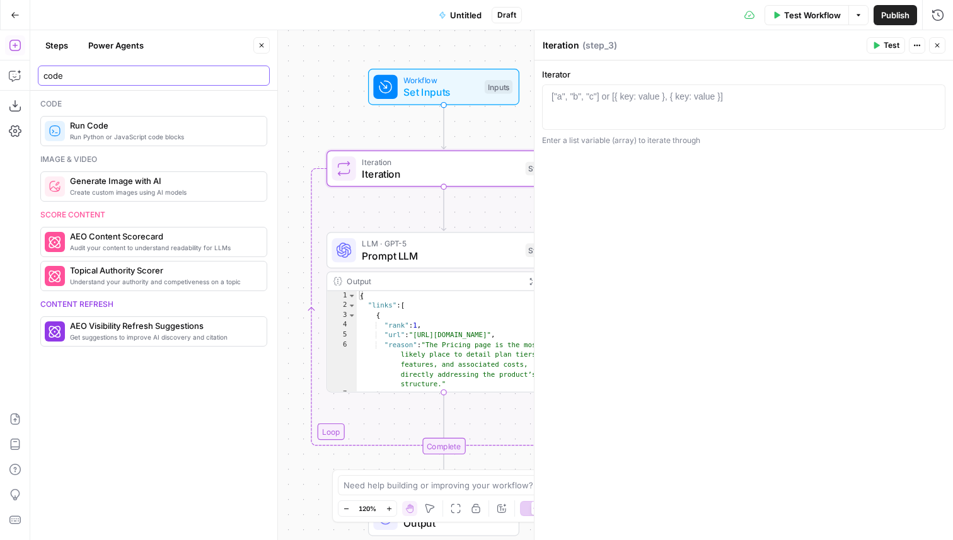
type input "code"
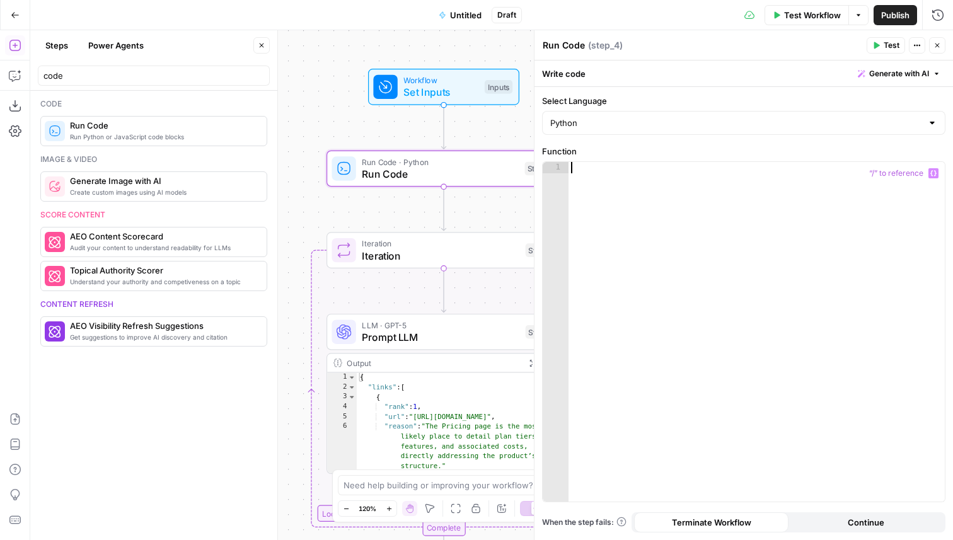
click at [639, 182] on div at bounding box center [757, 343] width 376 height 363
type textarea "**********"
click at [473, 255] on span "Iteration" at bounding box center [441, 255] width 158 height 15
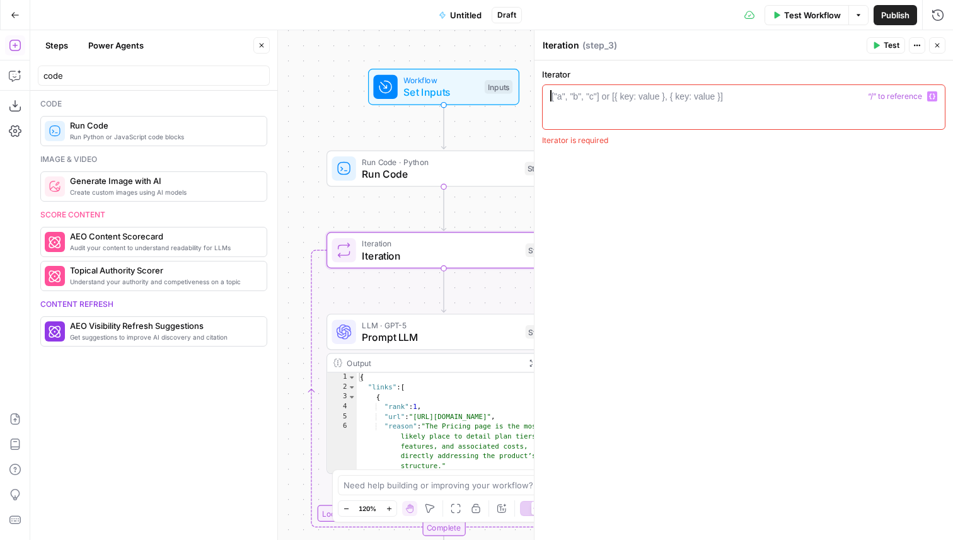
click at [637, 95] on div "["a", "b", "c"] or [{ key: value }, { key: value }]" at bounding box center [637, 96] width 171 height 13
click at [935, 93] on icon "button" at bounding box center [932, 96] width 6 height 6
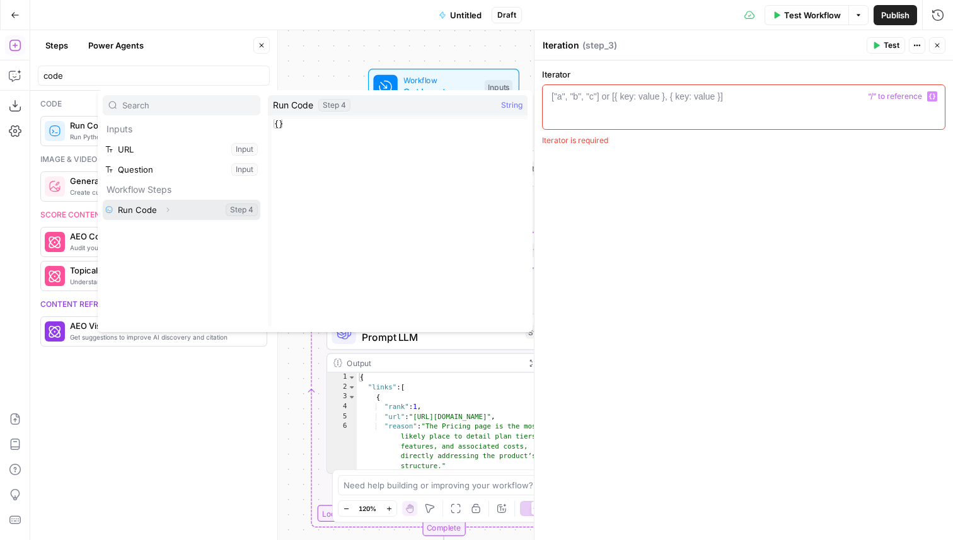
click at [166, 212] on icon "button" at bounding box center [168, 210] width 8 height 8
click at [145, 231] on button "Select variable Output" at bounding box center [187, 230] width 145 height 20
type textarea "**********"
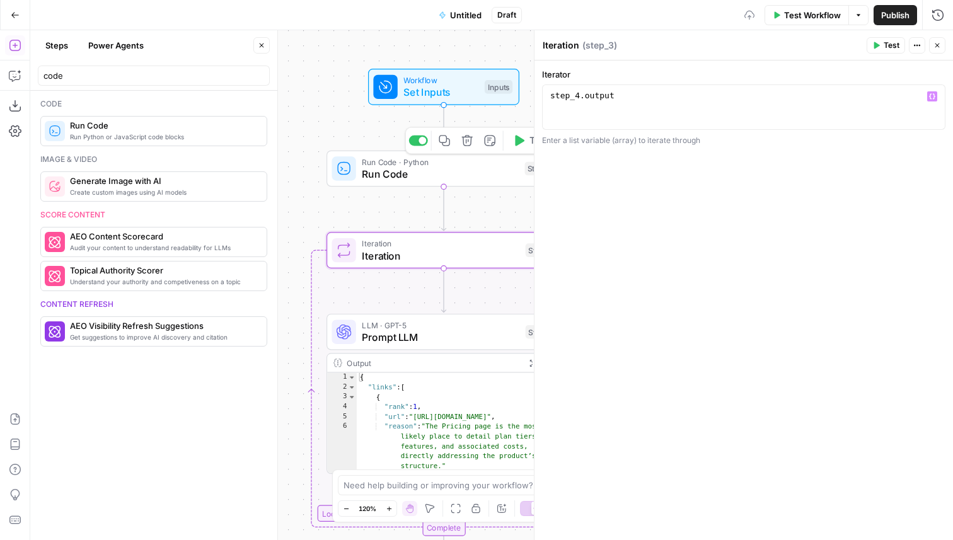
click at [456, 170] on span "Run Code" at bounding box center [440, 173] width 156 height 15
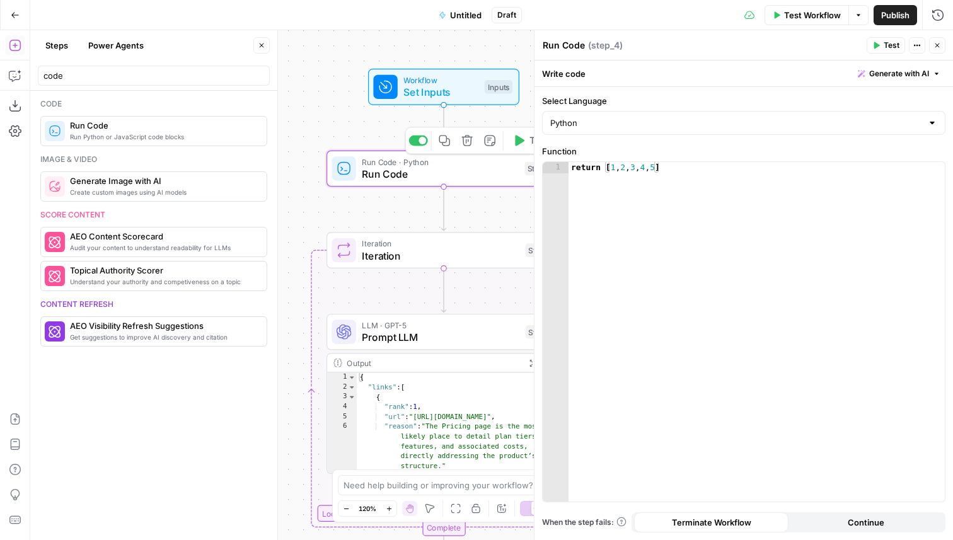
click at [525, 147] on button "Test" at bounding box center [530, 141] width 47 height 20
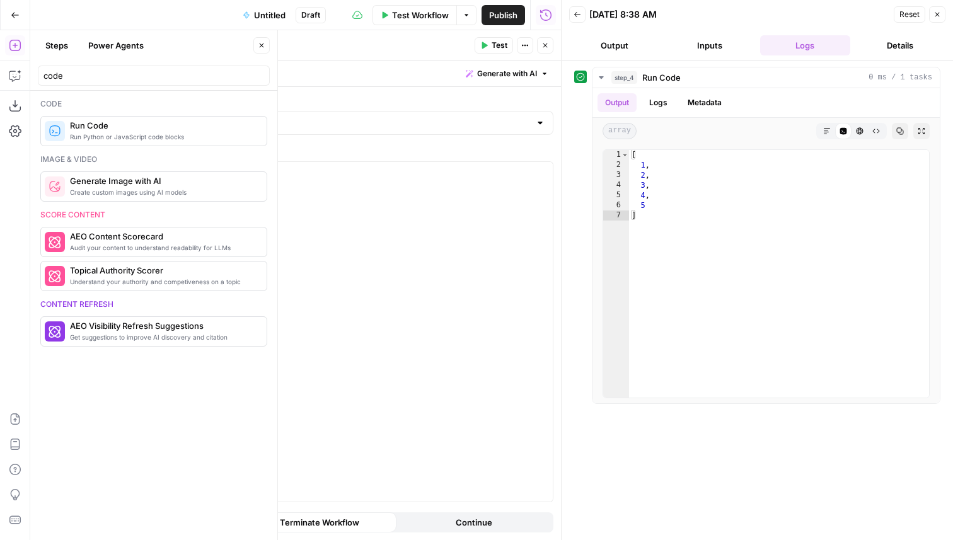
click at [940, 13] on icon "button" at bounding box center [938, 15] width 8 height 8
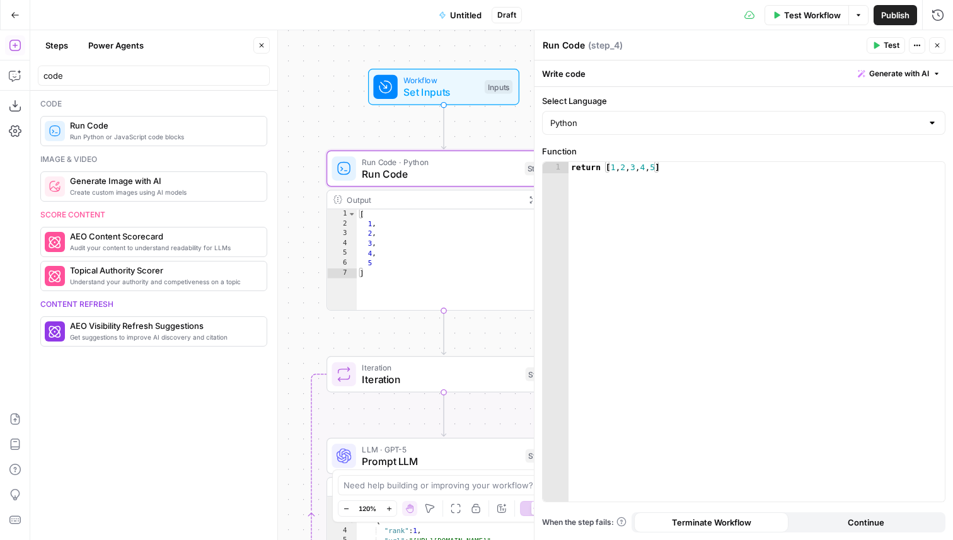
click at [398, 458] on span "Prompt LLM" at bounding box center [441, 461] width 158 height 15
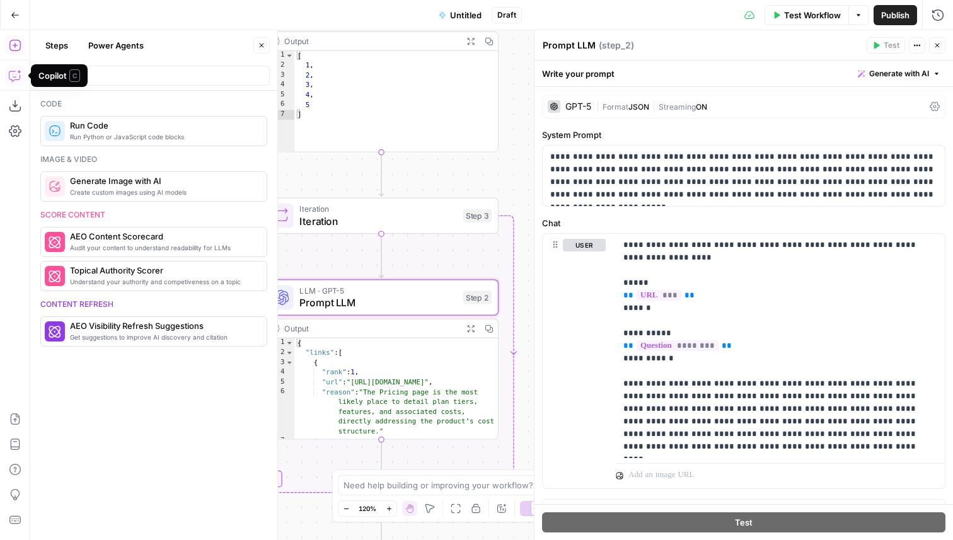
click at [18, 77] on icon "button" at bounding box center [15, 75] width 13 height 13
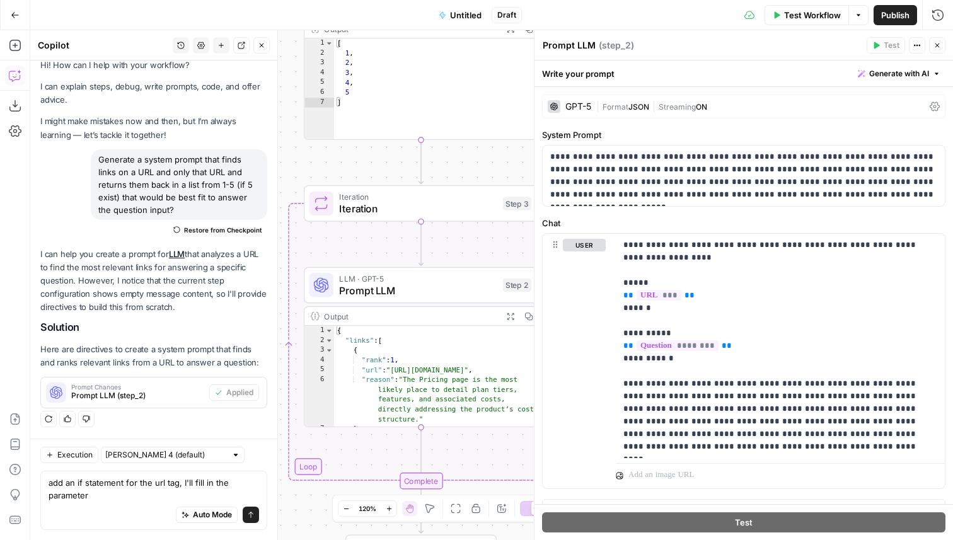
type textarea "add an if statement for the url tag, I'll fill in the parameters"
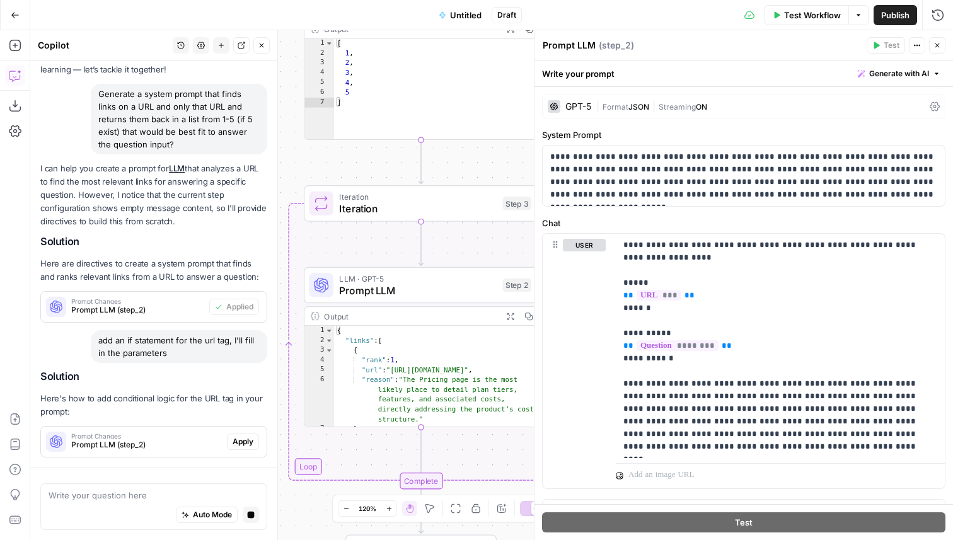
scroll to position [134, 0]
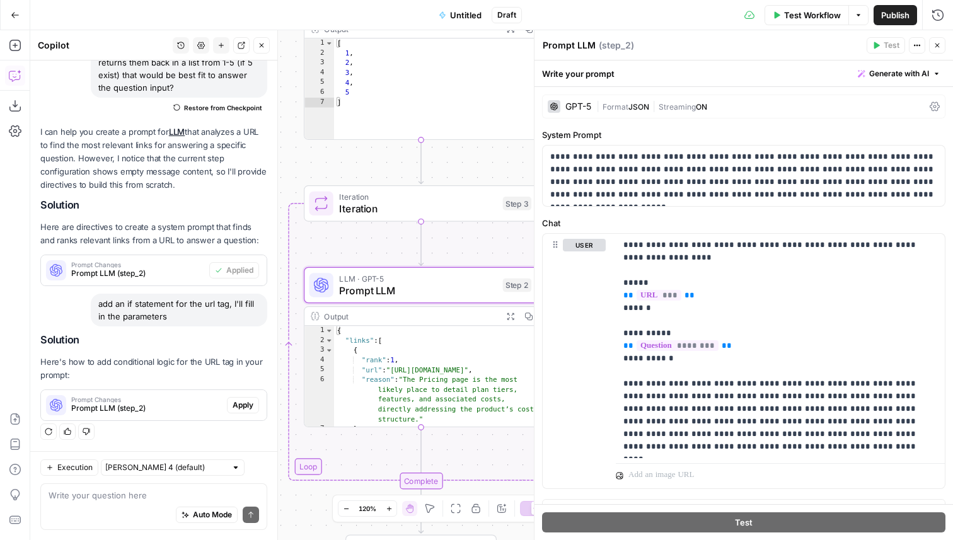
click at [243, 400] on span "Apply" at bounding box center [243, 405] width 21 height 11
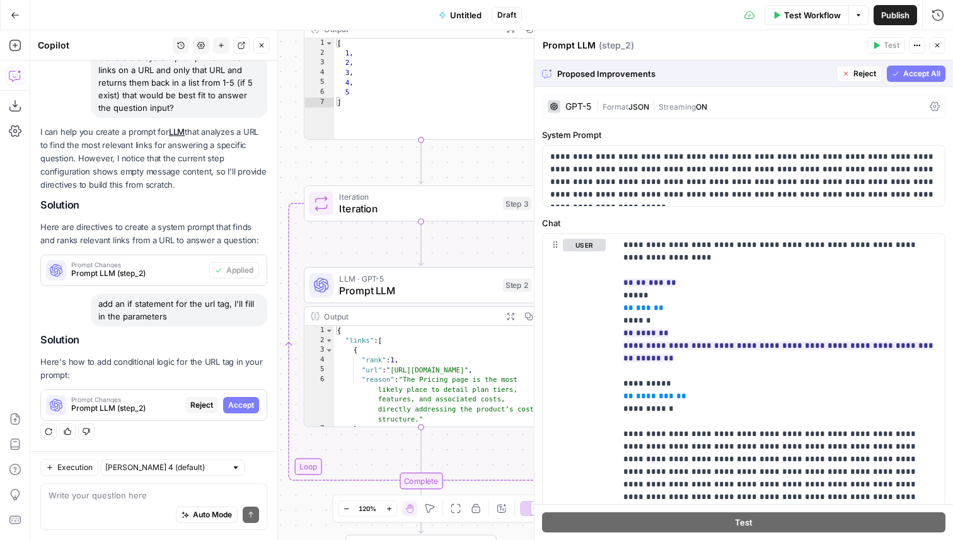
click at [912, 73] on span "Accept All" at bounding box center [921, 73] width 37 height 11
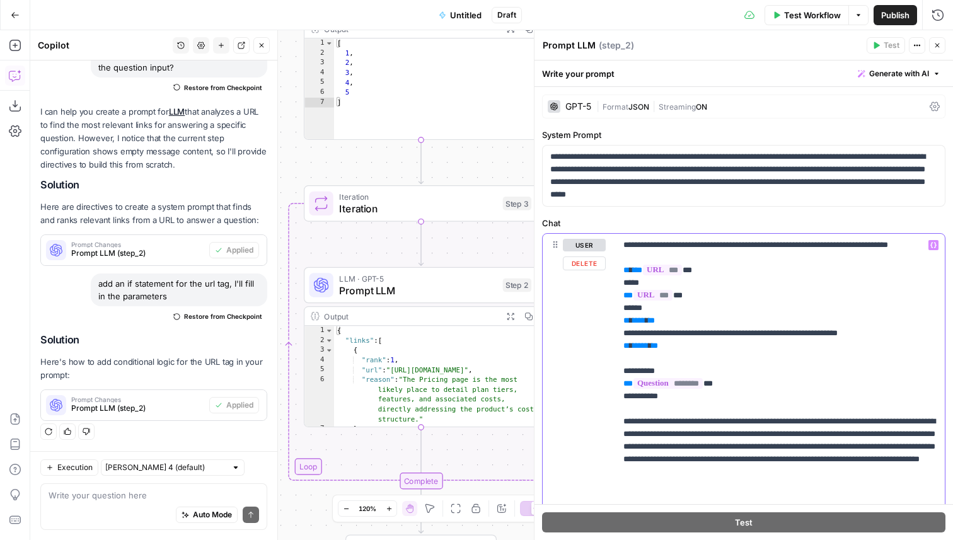
click at [692, 274] on span "**" at bounding box center [692, 270] width 0 height 8
click at [677, 276] on span "***" at bounding box center [662, 270] width 39 height 11
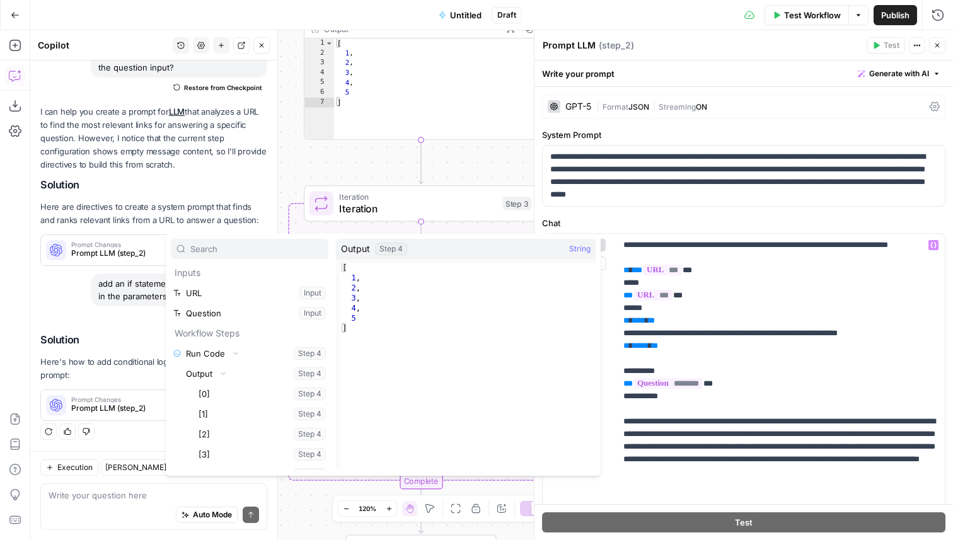
scroll to position [95, 0]
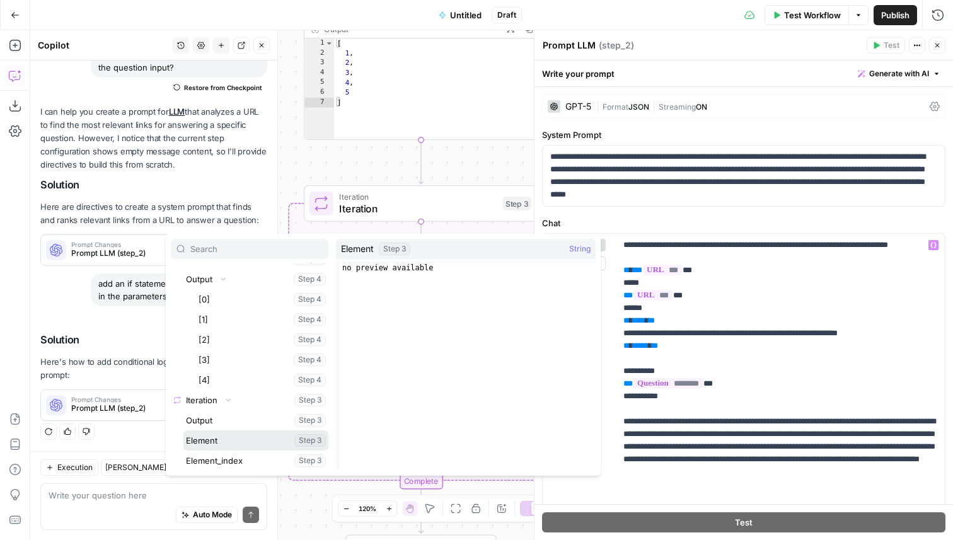
click at [228, 440] on button "Select variable Element" at bounding box center [255, 441] width 145 height 20
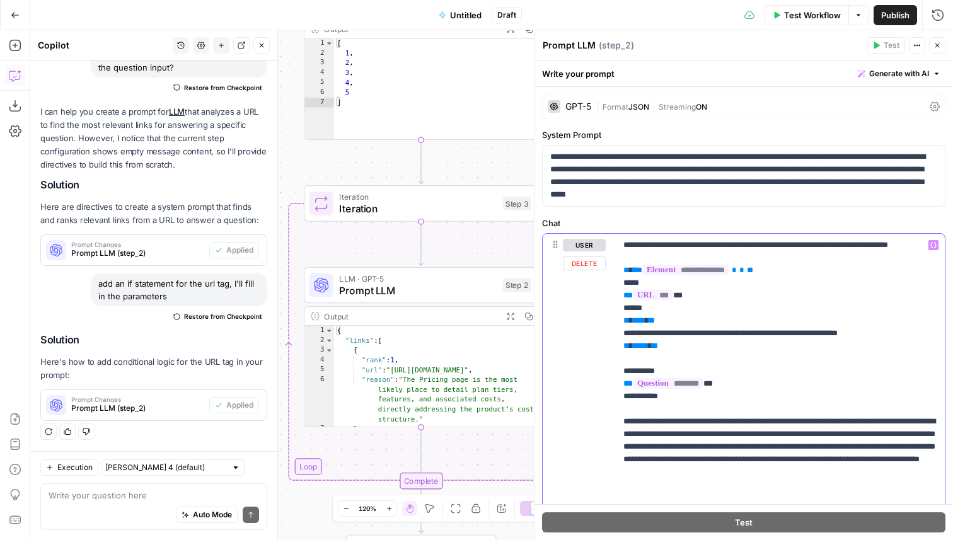
drag, startPoint x: 911, startPoint y: 344, endPoint x: 618, endPoint y: 347, distance: 293.2
click at [618, 347] on div "**********" at bounding box center [780, 371] width 329 height 275
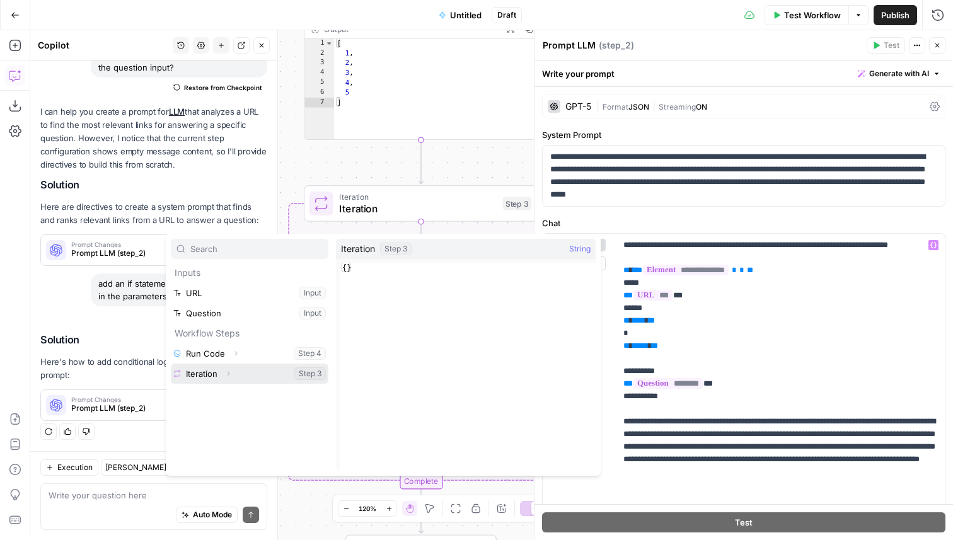
click at [232, 373] on icon "button" at bounding box center [228, 374] width 8 height 8
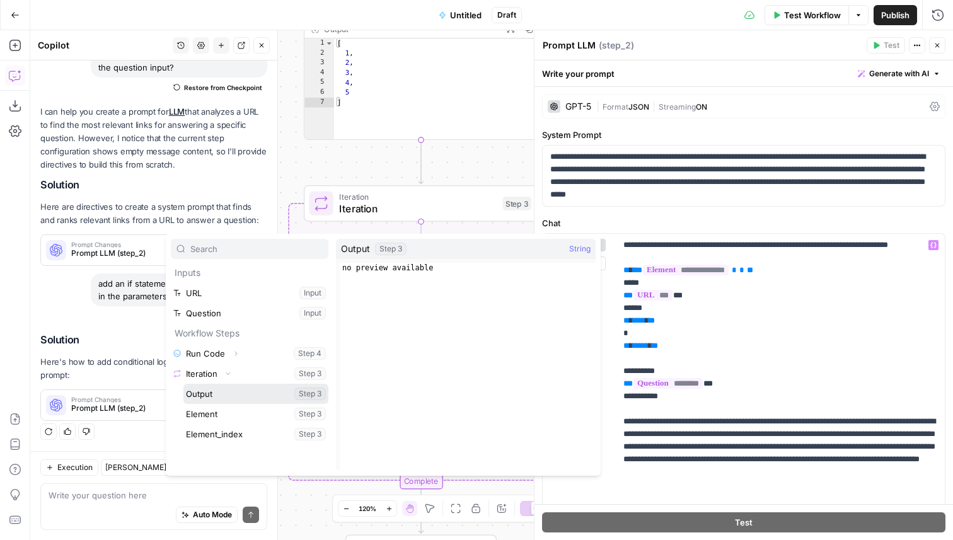
click at [223, 396] on button "Select variable Output" at bounding box center [255, 394] width 145 height 20
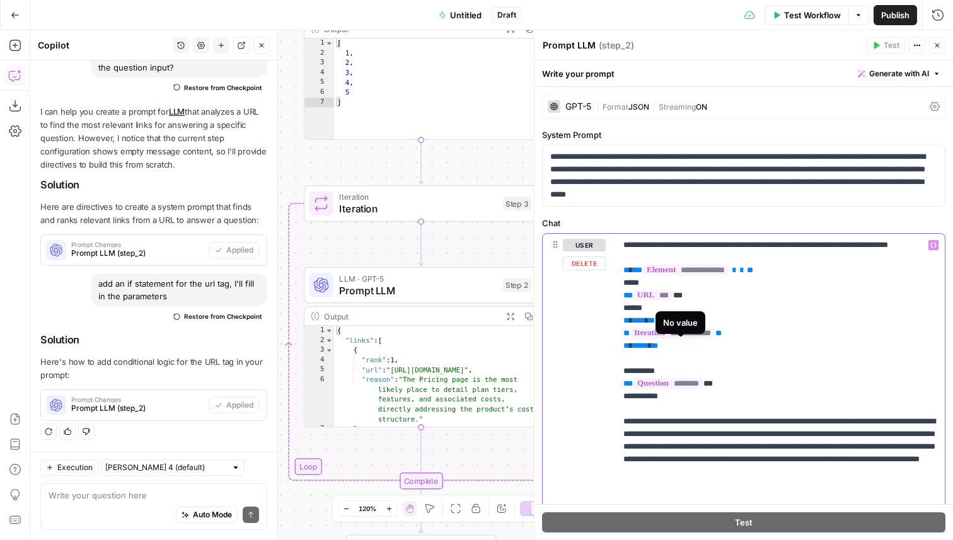
click at [707, 339] on span "**********" at bounding box center [672, 333] width 84 height 11
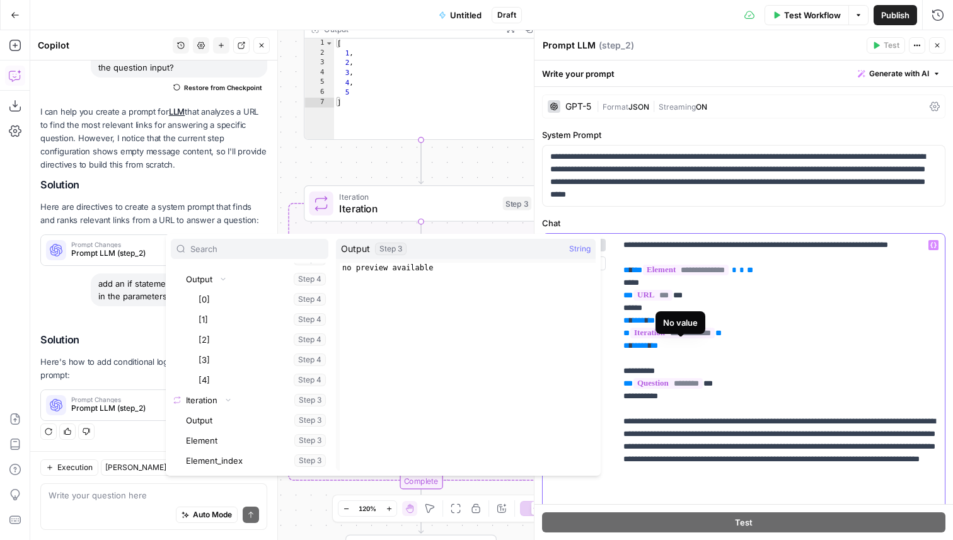
click at [715, 339] on span "**********" at bounding box center [672, 333] width 84 height 11
click at [242, 438] on button "Select variable Element" at bounding box center [255, 441] width 145 height 20
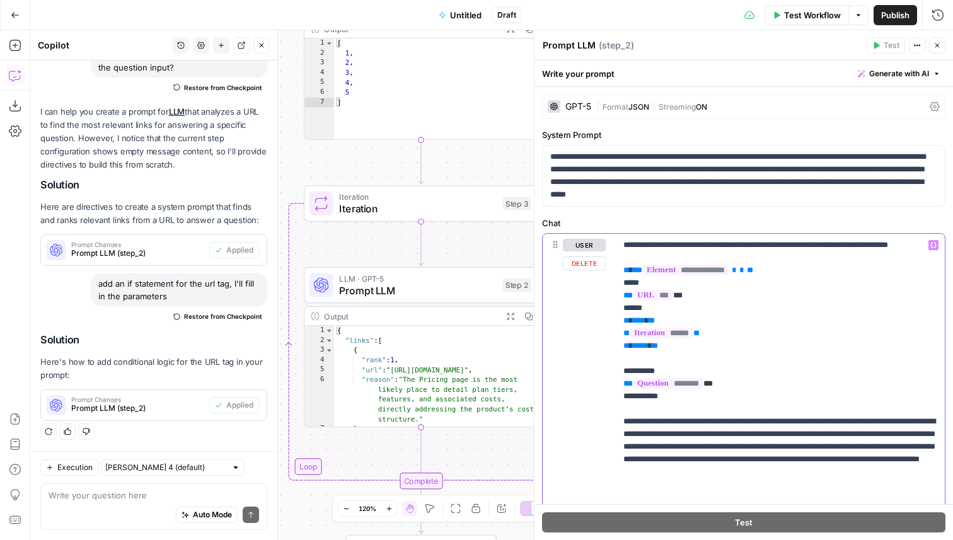
click at [692, 339] on span "******" at bounding box center [661, 333] width 62 height 11
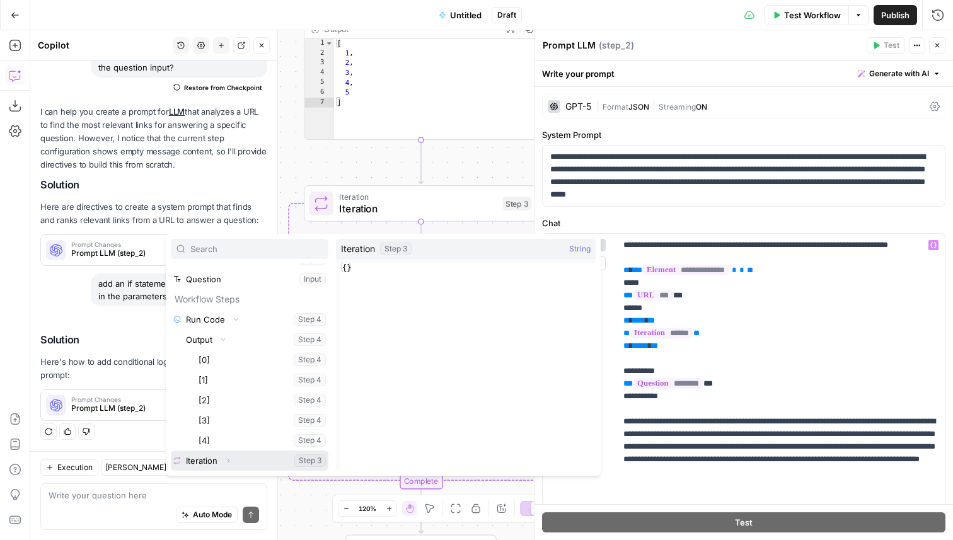
click at [227, 462] on icon "button" at bounding box center [228, 461] width 8 height 8
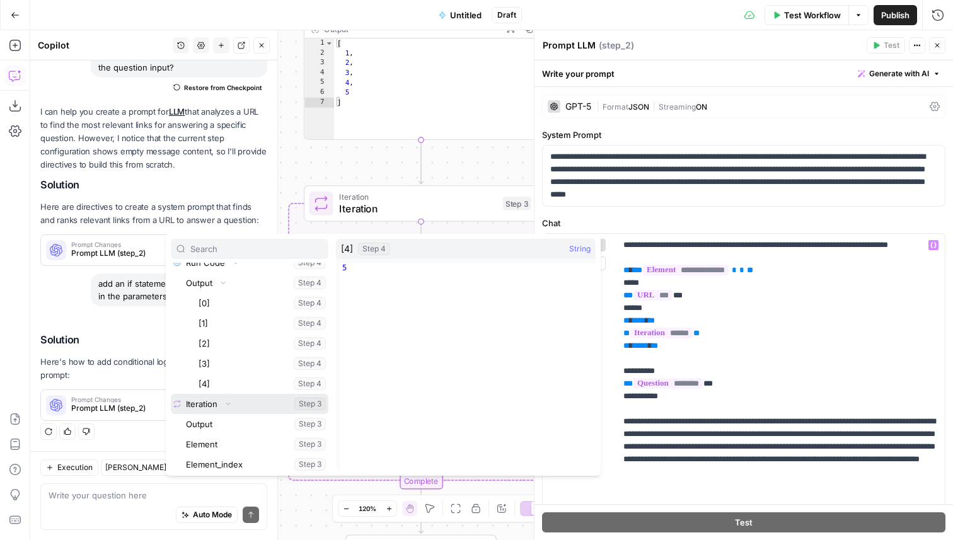
scroll to position [95, 0]
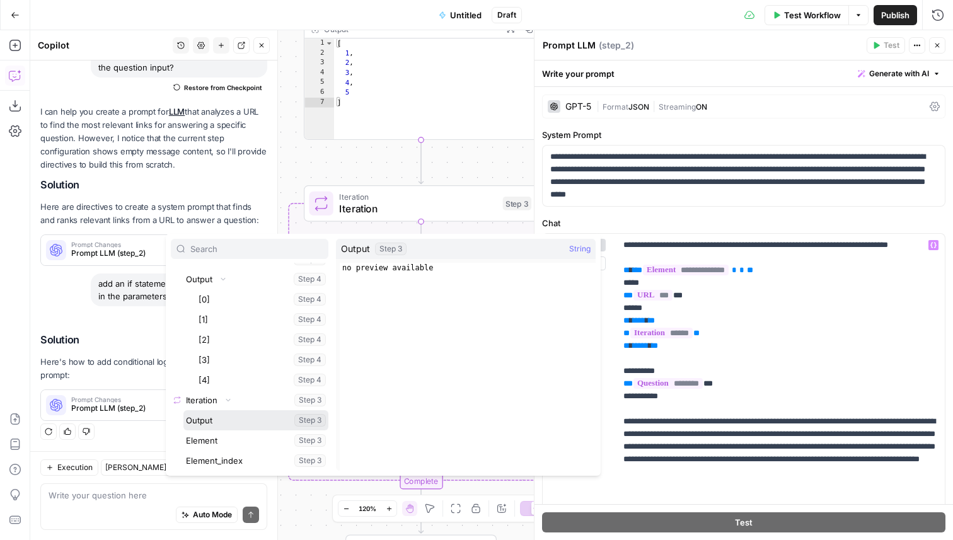
click at [218, 424] on button "Select variable Output" at bounding box center [255, 420] width 145 height 20
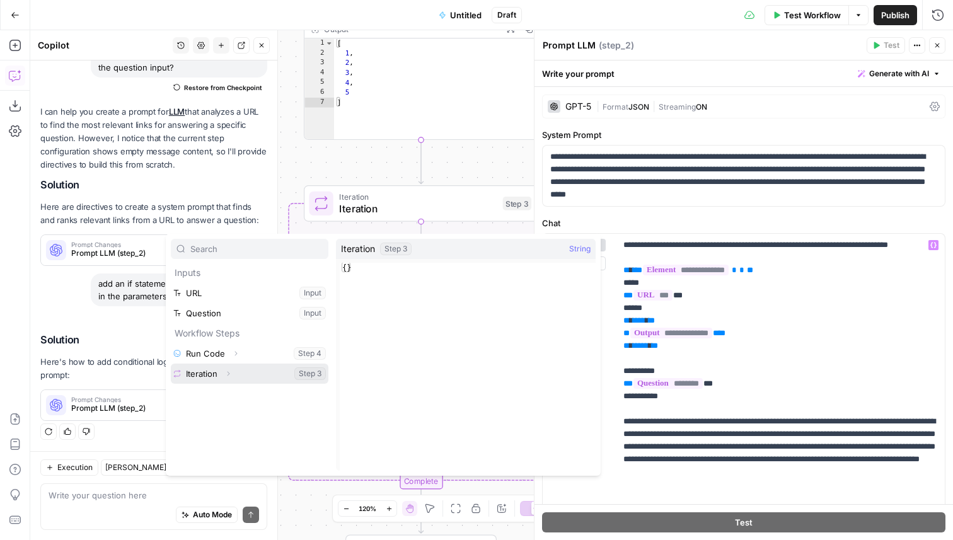
click at [224, 369] on button "Expand" at bounding box center [228, 374] width 16 height 16
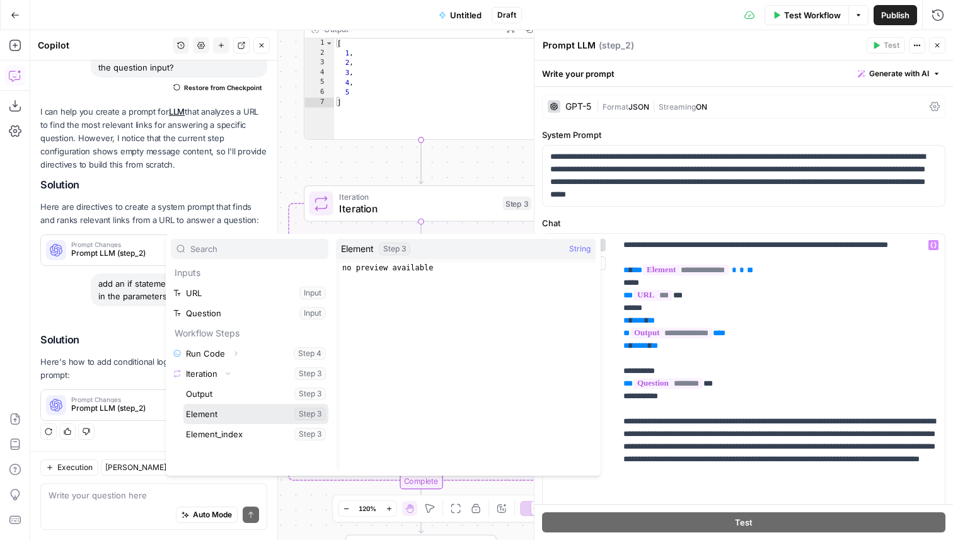
click at [243, 410] on button "Select variable Element" at bounding box center [255, 414] width 145 height 20
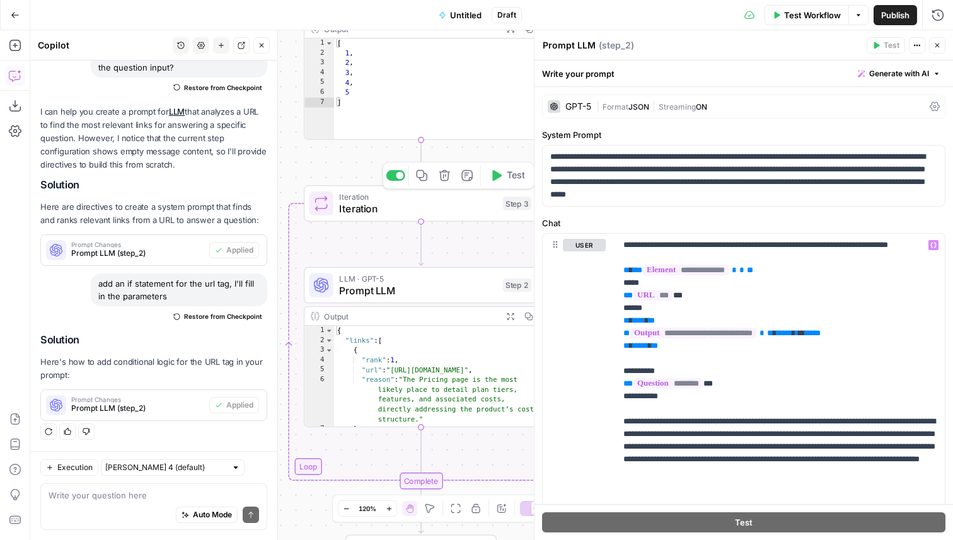
click at [522, 176] on span "Test" at bounding box center [516, 176] width 18 height 14
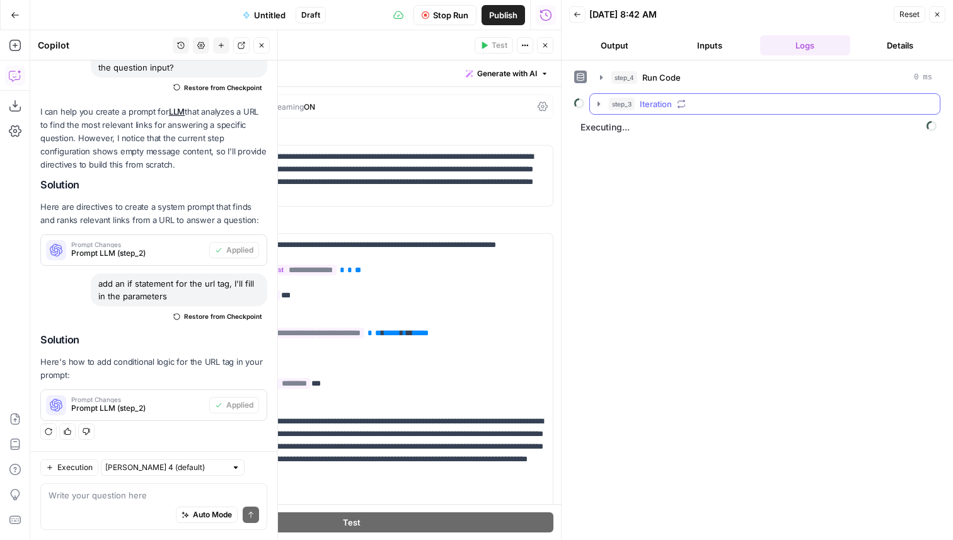
click at [640, 103] on span "Iteration" at bounding box center [656, 104] width 32 height 13
click at [663, 126] on span "step_2" at bounding box center [650, 130] width 26 height 13
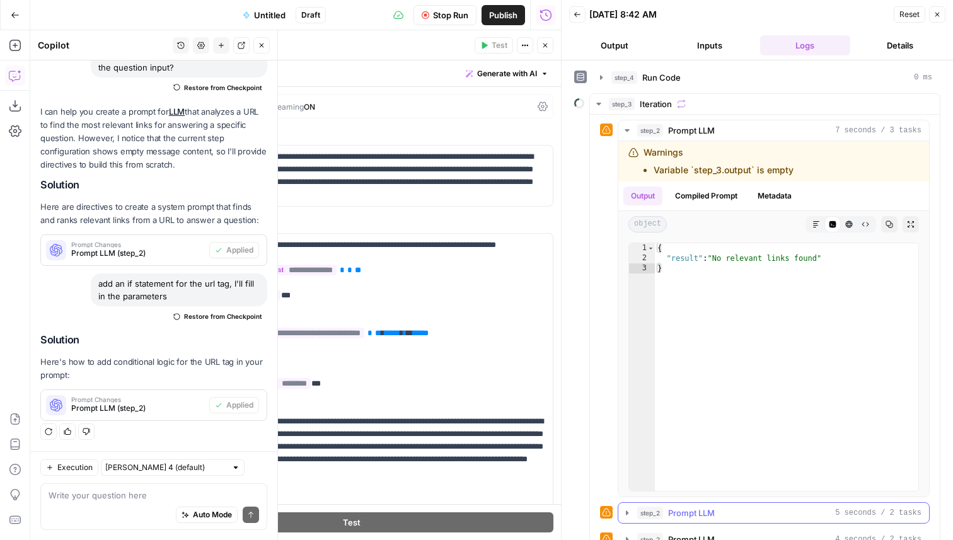
click at [735, 509] on div "step_2 Prompt LLM 5 seconds / 2 tasks" at bounding box center [779, 513] width 284 height 13
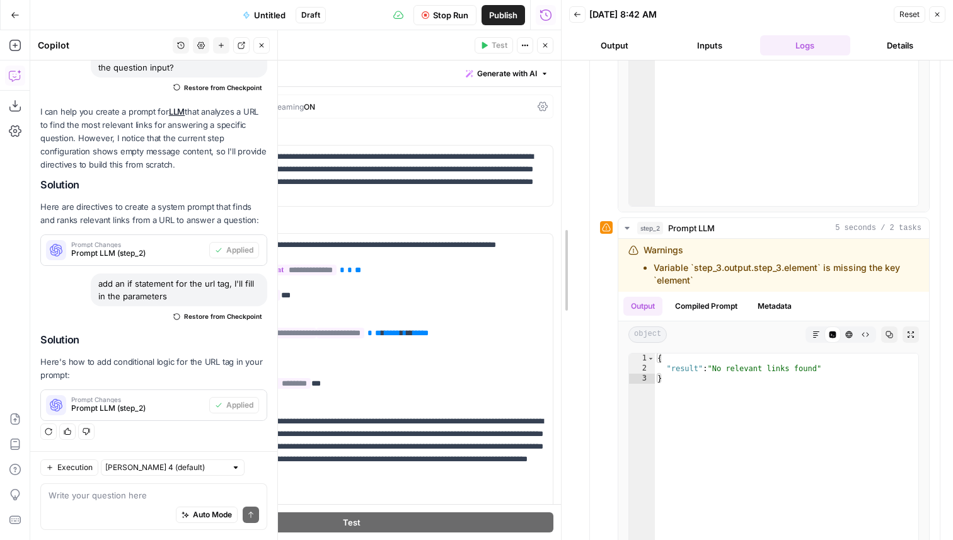
scroll to position [334, 0]
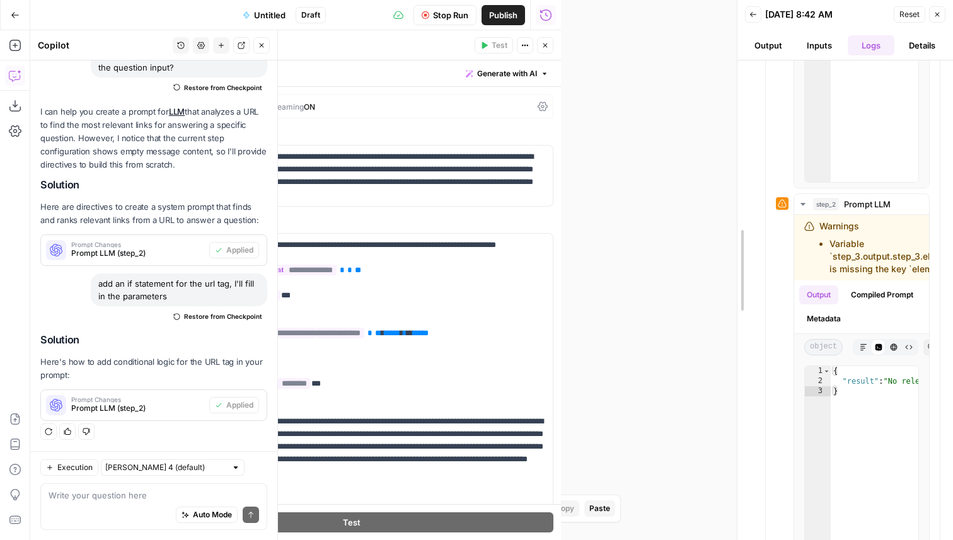
drag, startPoint x: 560, startPoint y: 301, endPoint x: 737, endPoint y: 349, distance: 183.1
click at [737, 349] on div at bounding box center [737, 270] width 13 height 540
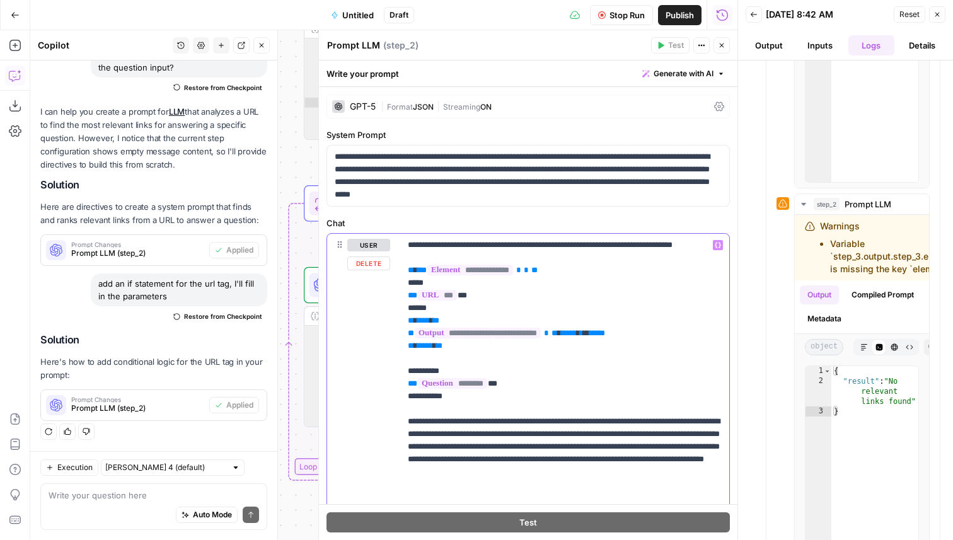
click at [541, 286] on p "**********" at bounding box center [565, 371] width 314 height 265
click at [628, 16] on span "Stop Run" at bounding box center [627, 15] width 35 height 13
click at [605, 16] on span "Test Workflow" at bounding box center [597, 15] width 57 height 13
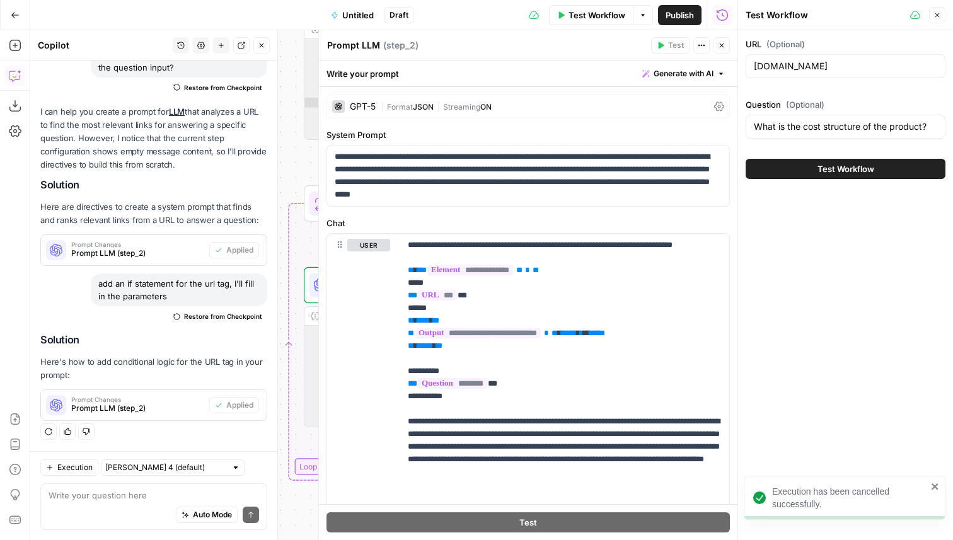
click at [717, 41] on button "Close" at bounding box center [722, 45] width 16 height 16
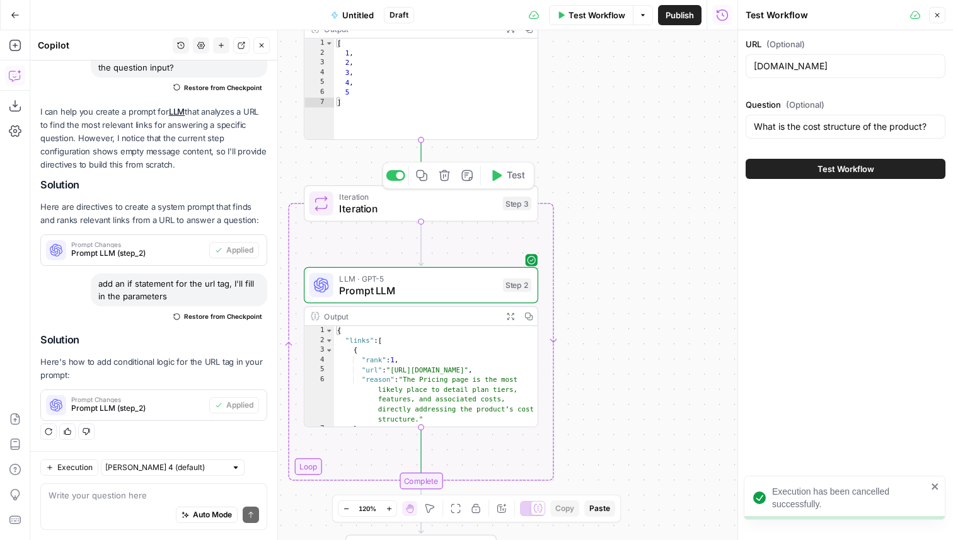
click at [521, 183] on button "Test" at bounding box center [507, 176] width 47 height 20
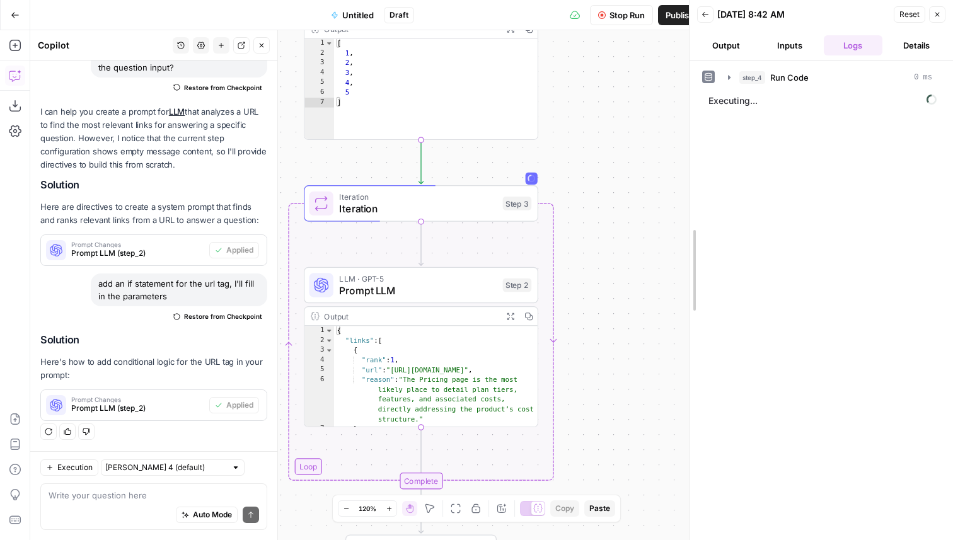
drag, startPoint x: 740, startPoint y: 158, endPoint x: 682, endPoint y: 163, distance: 57.5
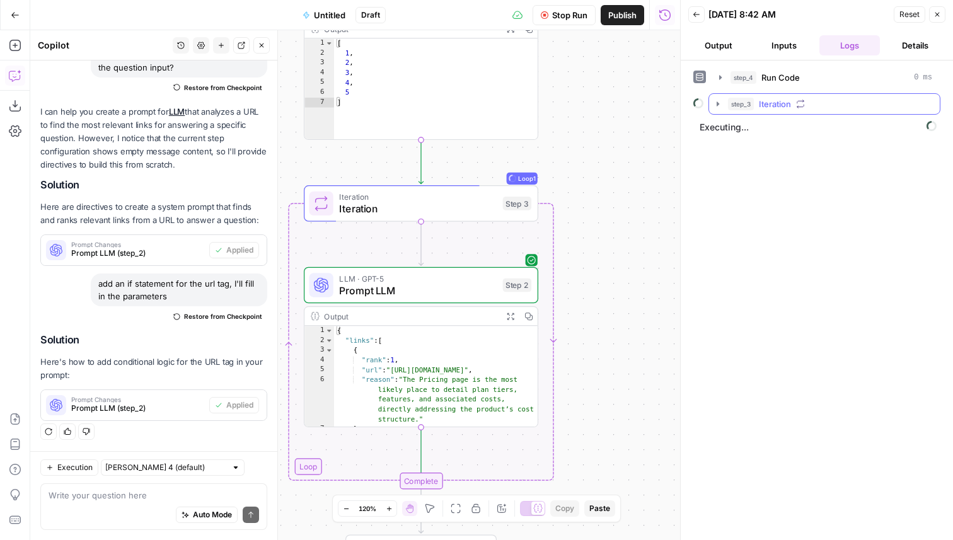
click at [809, 96] on button "step_3 Iteration" at bounding box center [824, 104] width 231 height 20
click at [830, 153] on span "Executing..." at bounding box center [818, 159] width 245 height 20
click at [830, 142] on div "step_2 Prompt LLM 11 seconds / 4 tasks" at bounding box center [824, 131] width 231 height 32
click at [831, 133] on span "11 seconds / 4 tasks" at bounding box center [876, 130] width 91 height 11
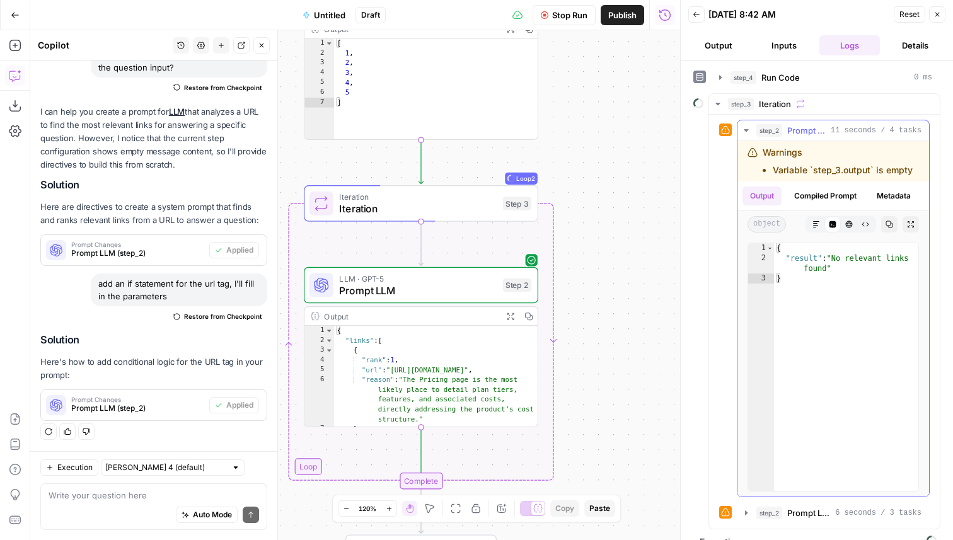
scroll to position [18, 0]
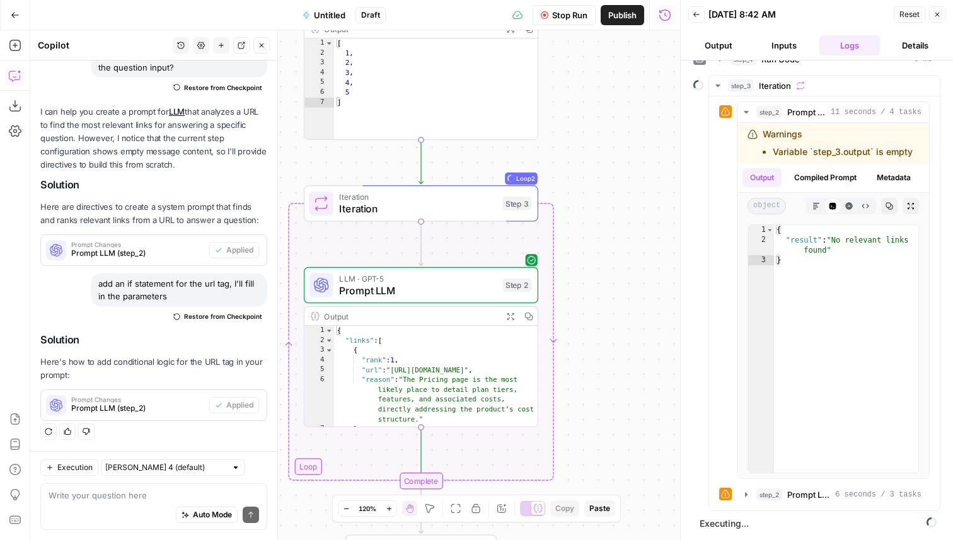
click at [941, 15] on button "Close" at bounding box center [937, 14] width 16 height 16
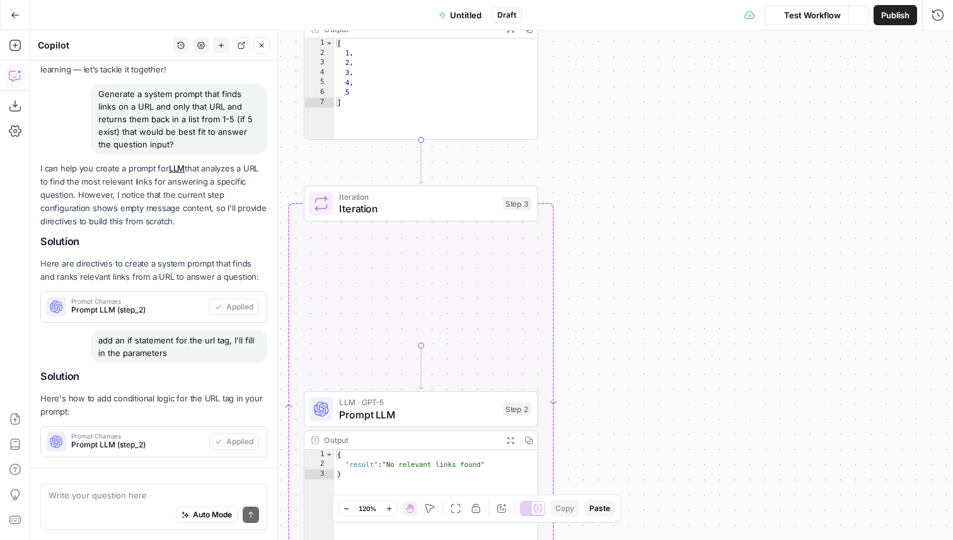
scroll to position [154, 0]
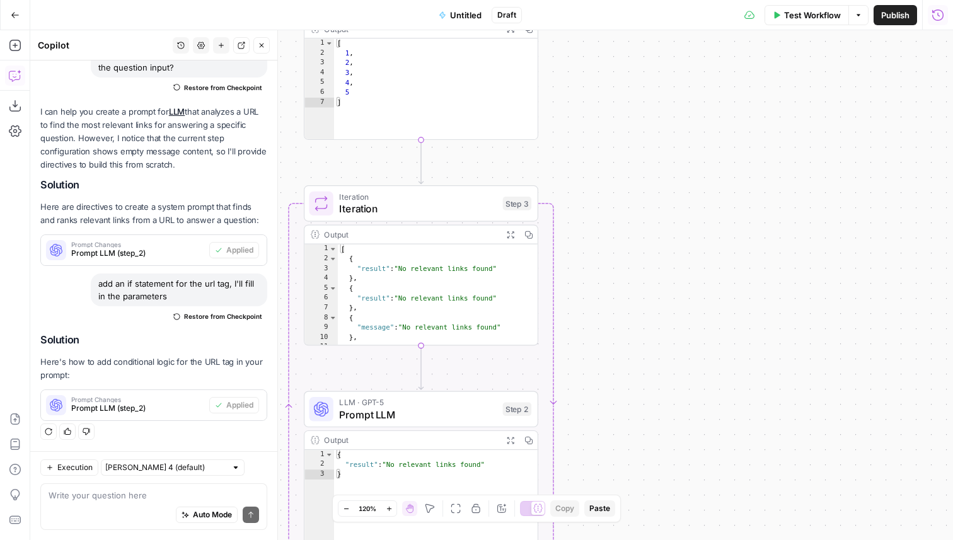
click at [929, 21] on button "Run History" at bounding box center [938, 15] width 20 height 20
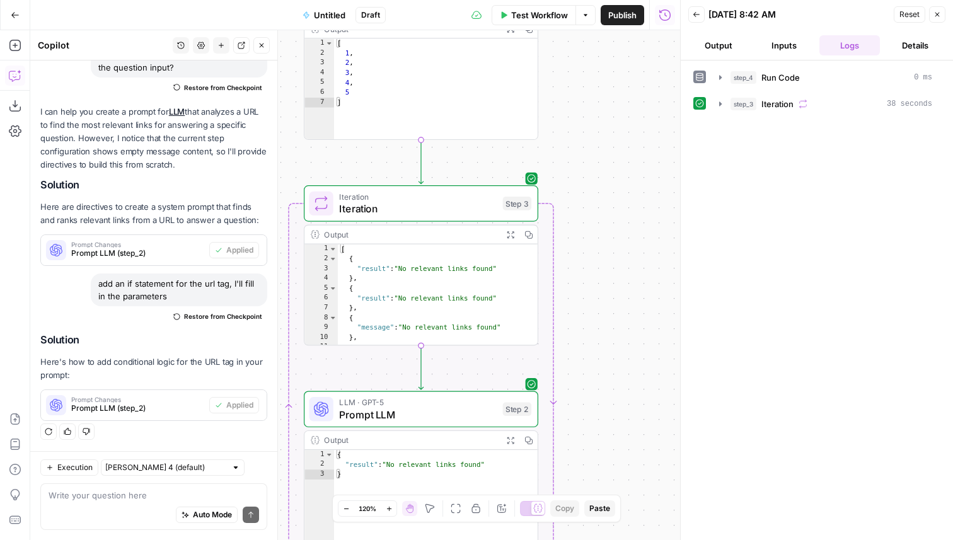
click at [697, 11] on icon "button" at bounding box center [697, 15] width 8 height 8
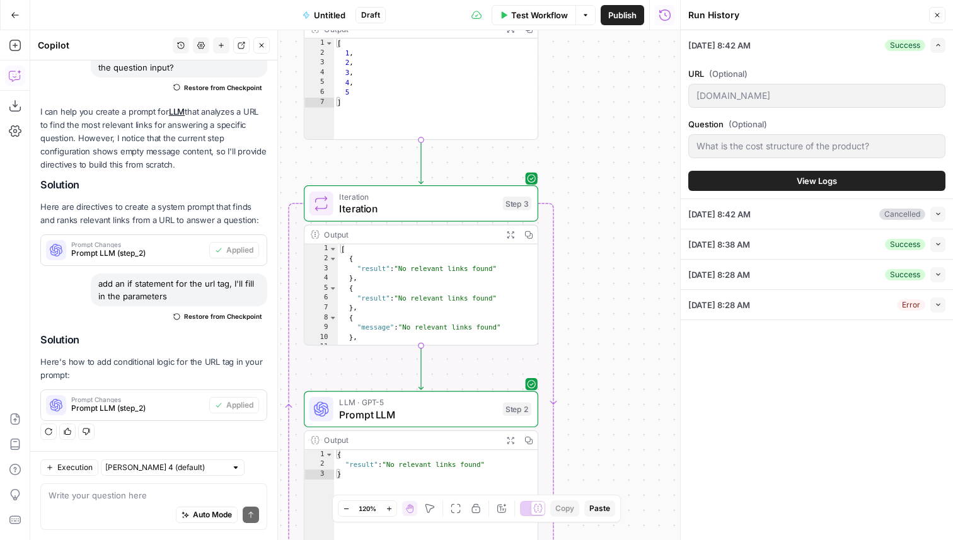
click at [939, 277] on icon "button" at bounding box center [938, 274] width 7 height 7
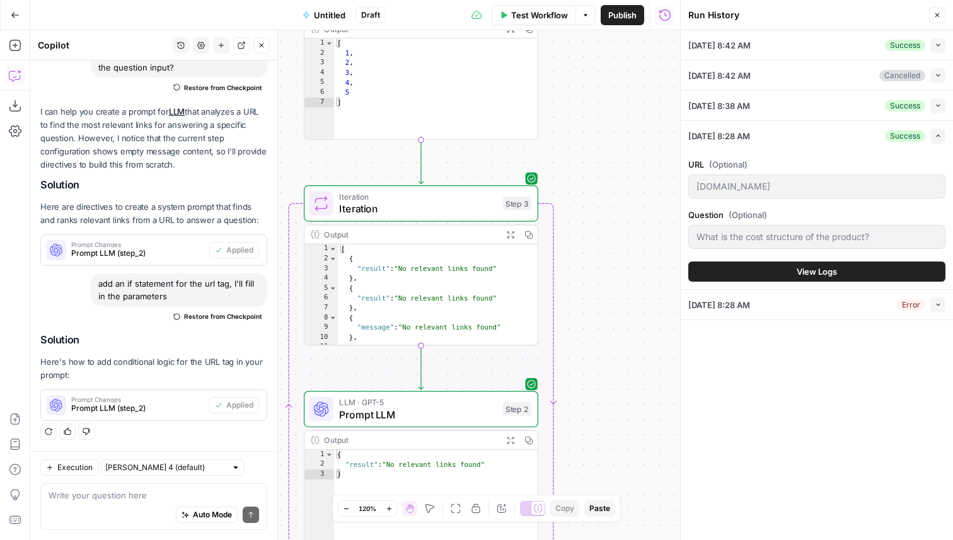
click at [810, 267] on span "View Logs" at bounding box center [817, 271] width 40 height 13
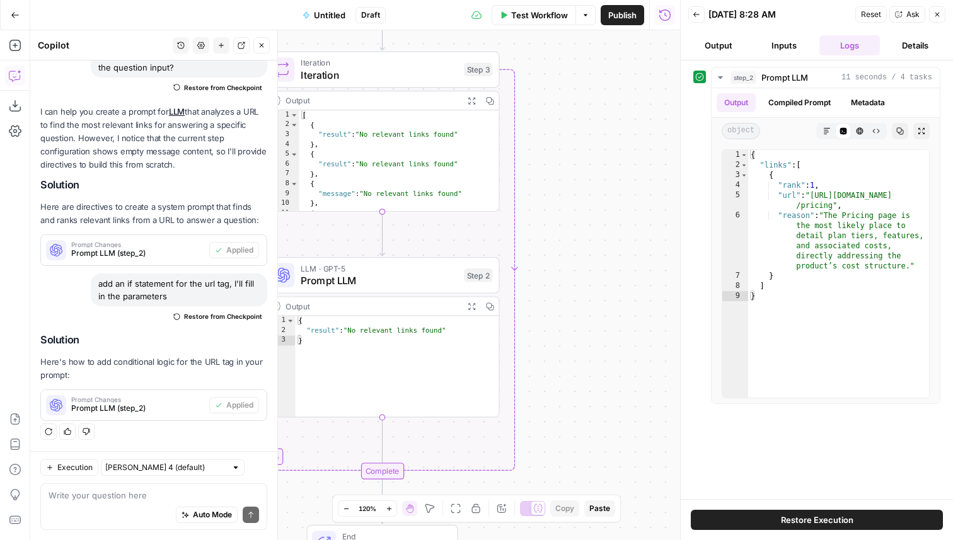
click at [455, 276] on span "Prompt LLM" at bounding box center [380, 280] width 158 height 15
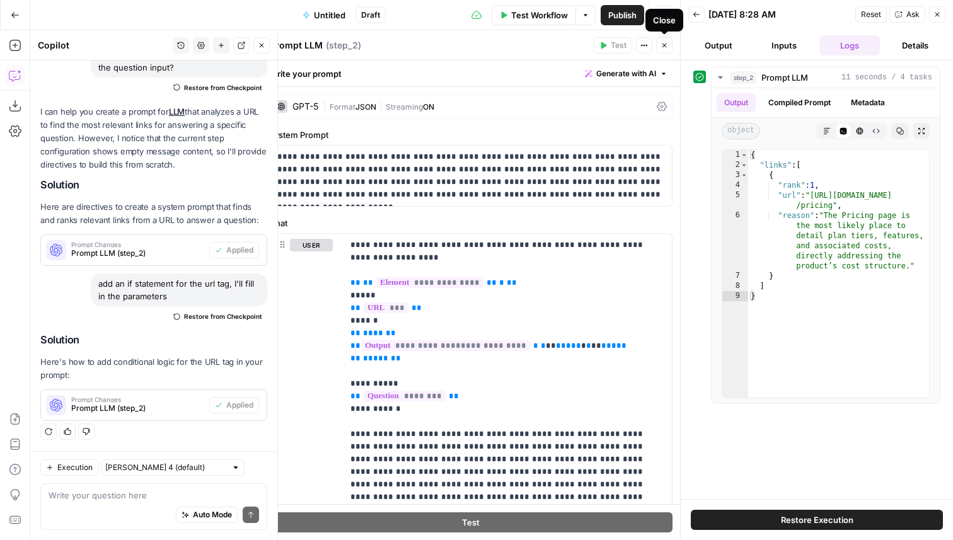
click at [668, 46] on icon "button" at bounding box center [665, 46] width 8 height 8
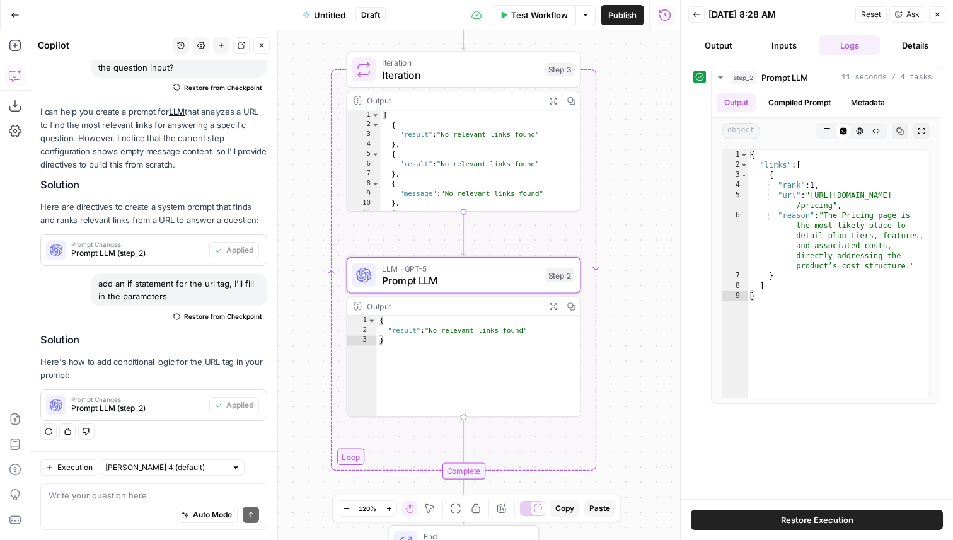
drag, startPoint x: 600, startPoint y: 240, endPoint x: 693, endPoint y: 240, distance: 92.7
click at [693, 240] on body "K Kai Test Space New Home Browse Insights Opportunities Your Data Recent Grids …" at bounding box center [476, 270] width 953 height 540
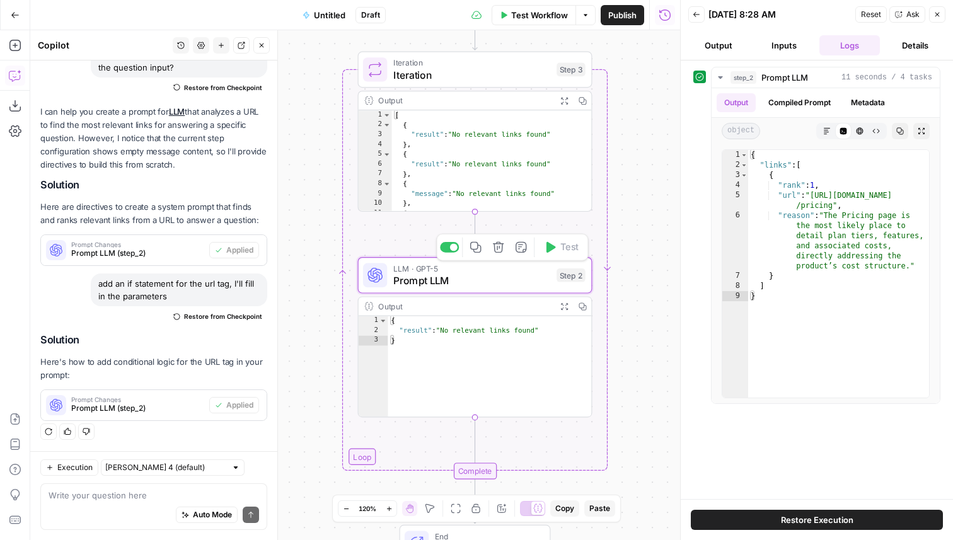
click at [494, 285] on span "Prompt LLM" at bounding box center [472, 280] width 158 height 15
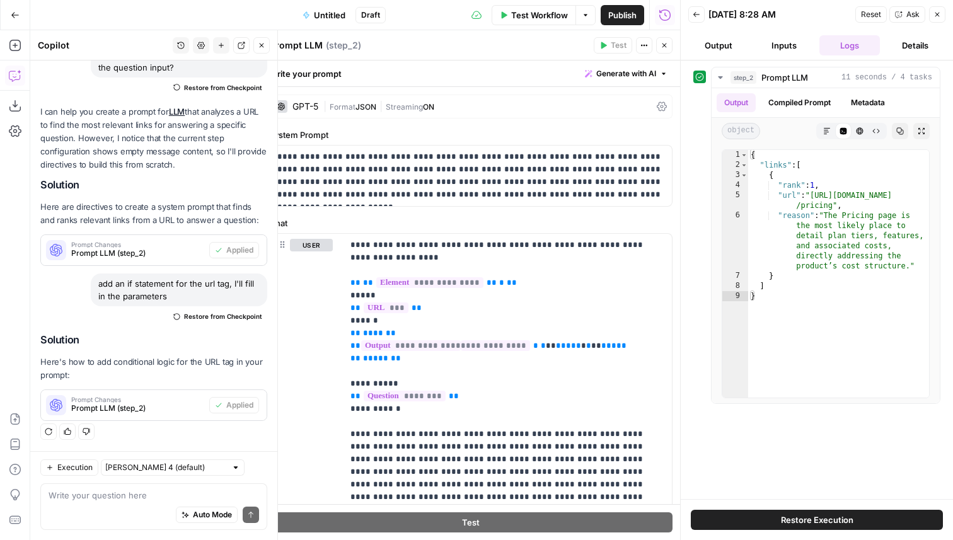
click at [307, 103] on div "GPT-5" at bounding box center [306, 106] width 26 height 9
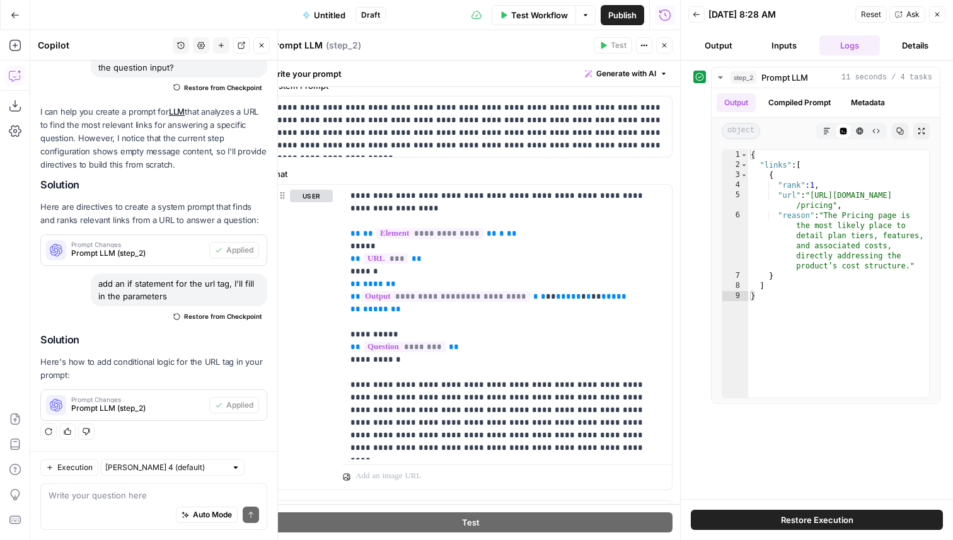
scroll to position [667, 0]
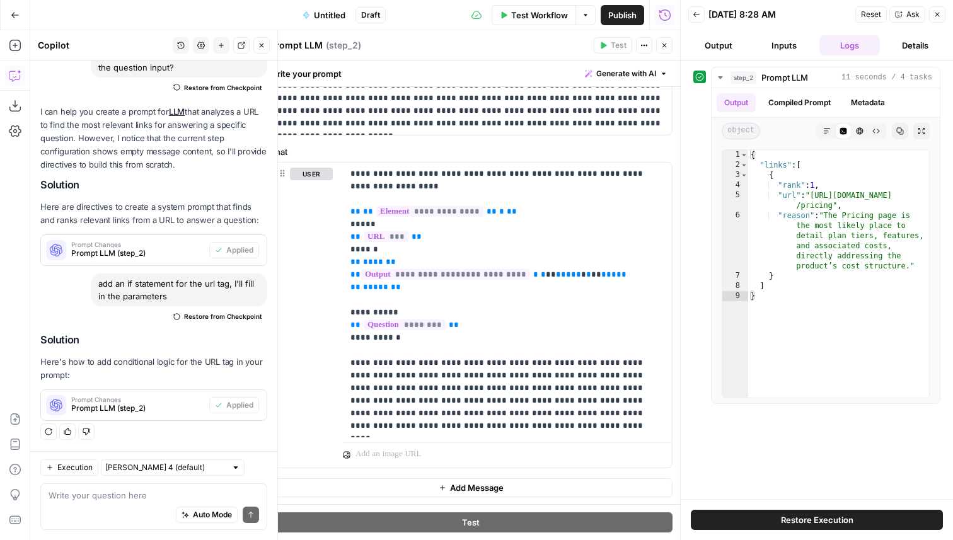
click at [666, 44] on icon "button" at bounding box center [665, 46] width 8 height 8
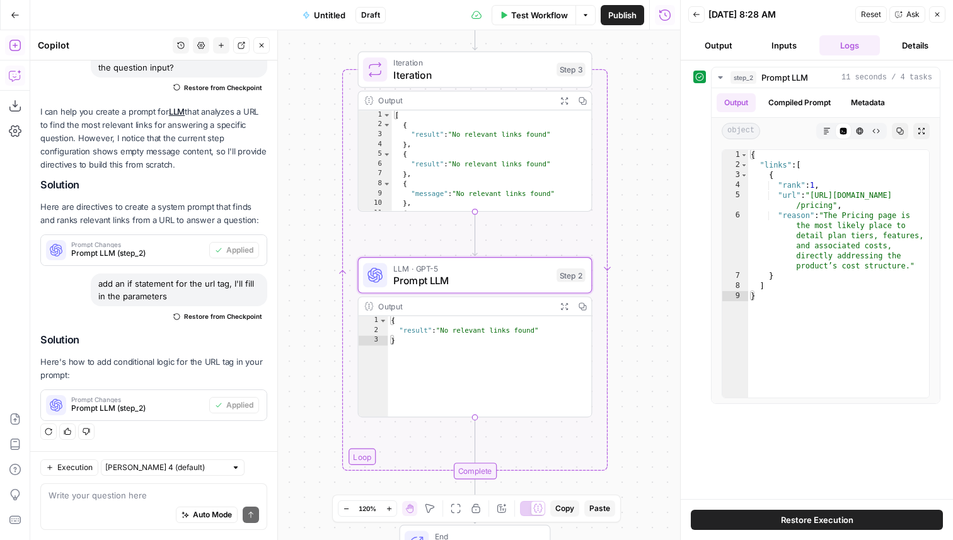
click at [18, 52] on button "Add Steps" at bounding box center [15, 45] width 20 height 20
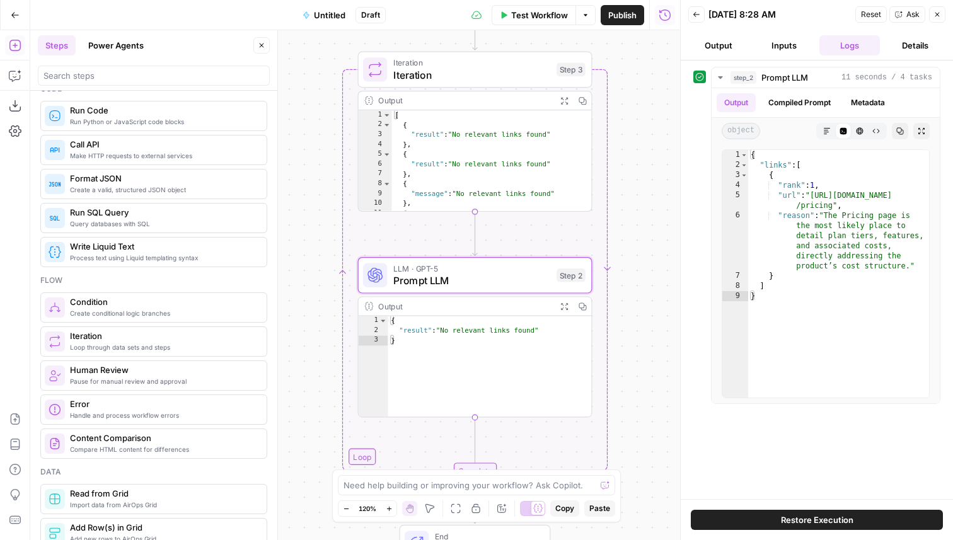
scroll to position [219, 0]
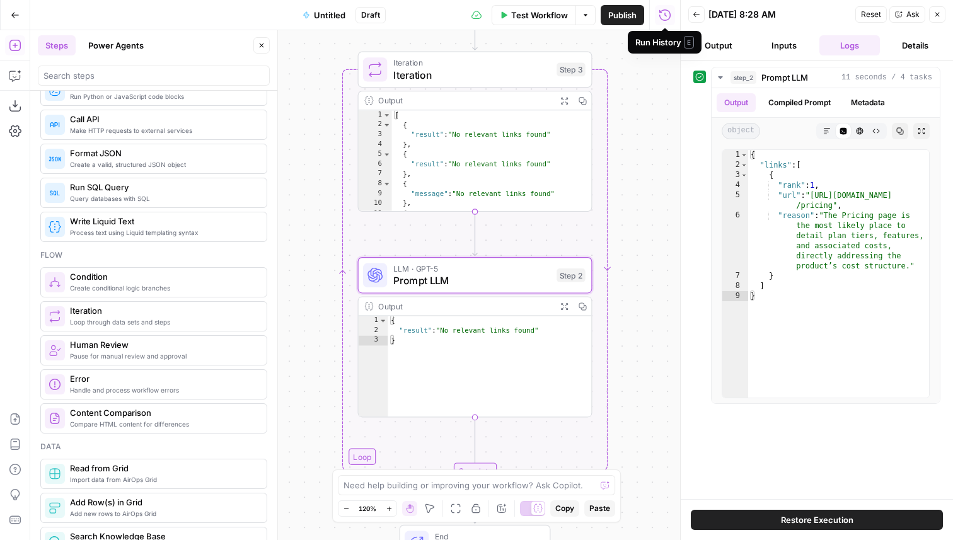
click at [8, 14] on button "Go Back" at bounding box center [15, 15] width 23 height 23
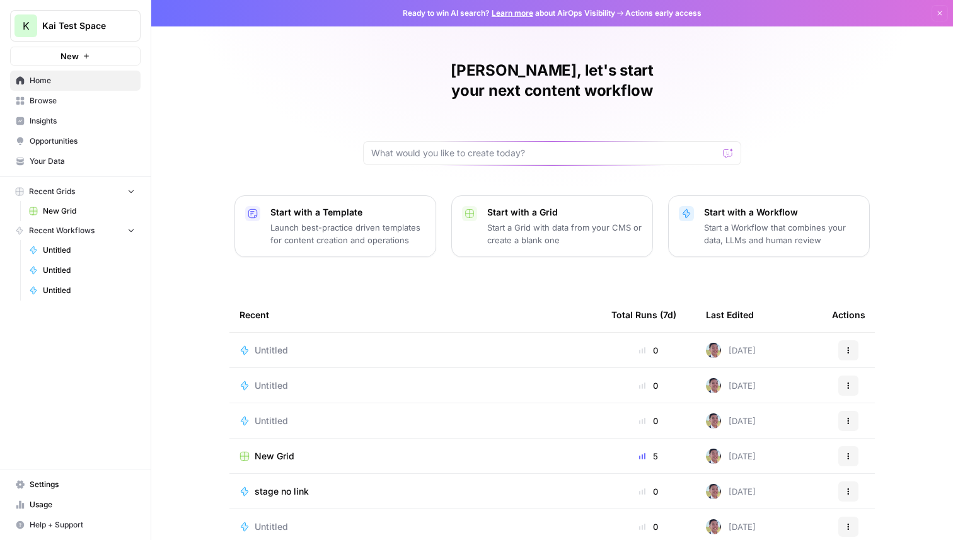
click at [100, 61] on button "New" at bounding box center [75, 56] width 131 height 19
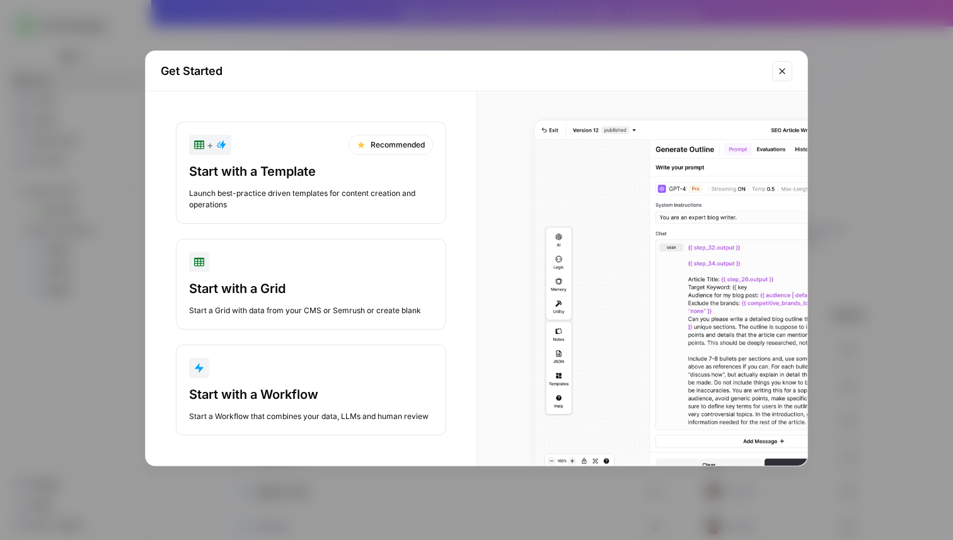
click at [356, 402] on div "Start with a Workflow" at bounding box center [311, 395] width 244 height 18
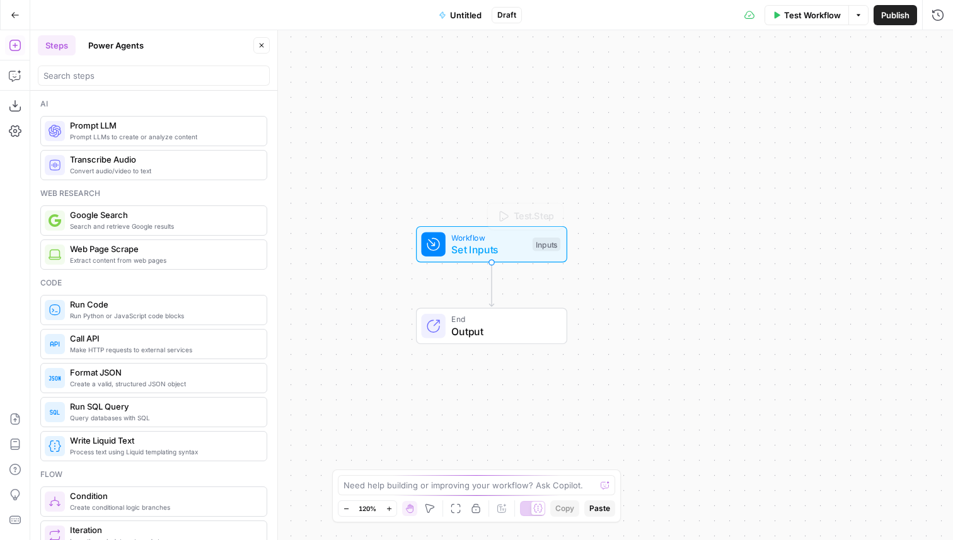
click at [501, 256] on span "Set Inputs" at bounding box center [488, 249] width 75 height 15
click at [750, 86] on icon "button" at bounding box center [754, 86] width 8 height 8
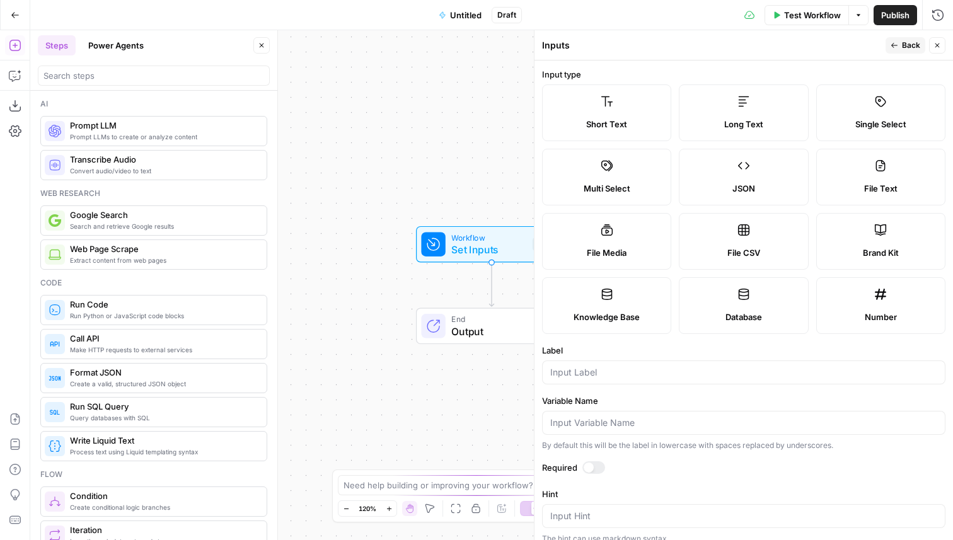
click at [630, 362] on div at bounding box center [744, 373] width 404 height 24
type input "URL"
click at [909, 45] on span "Back" at bounding box center [911, 45] width 18 height 11
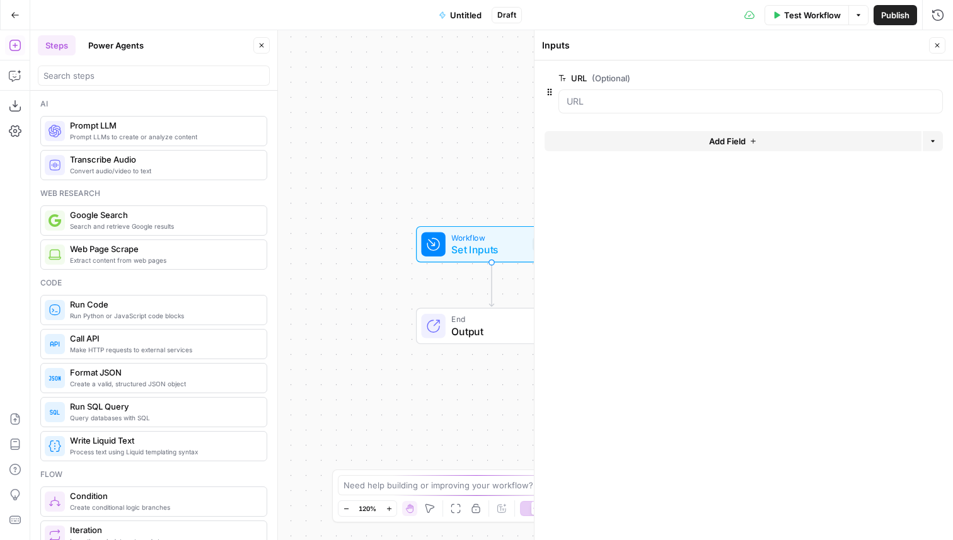
click at [713, 146] on span "Add Field" at bounding box center [727, 141] width 37 height 13
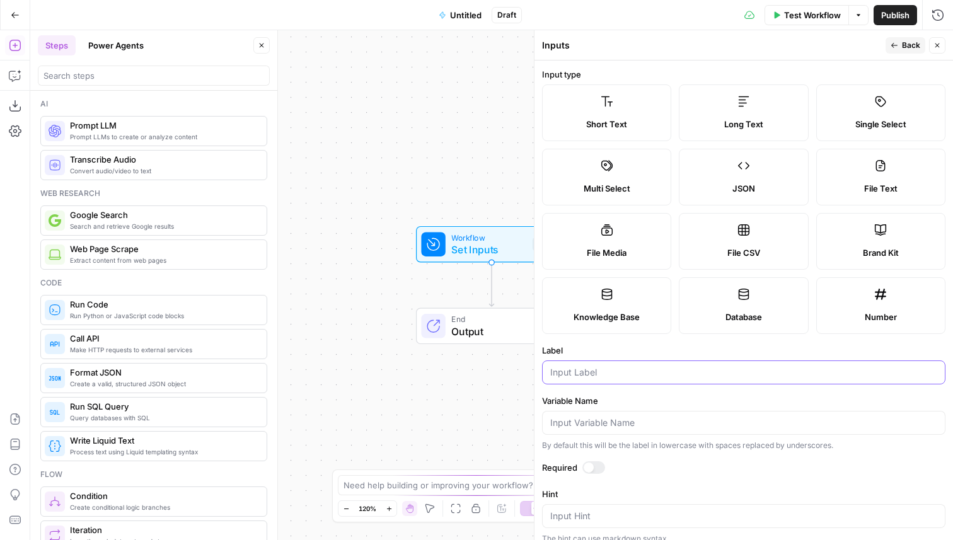
click at [654, 368] on input "Label" at bounding box center [743, 372] width 387 height 13
type input "Question"
click at [902, 44] on button "Back" at bounding box center [906, 45] width 40 height 16
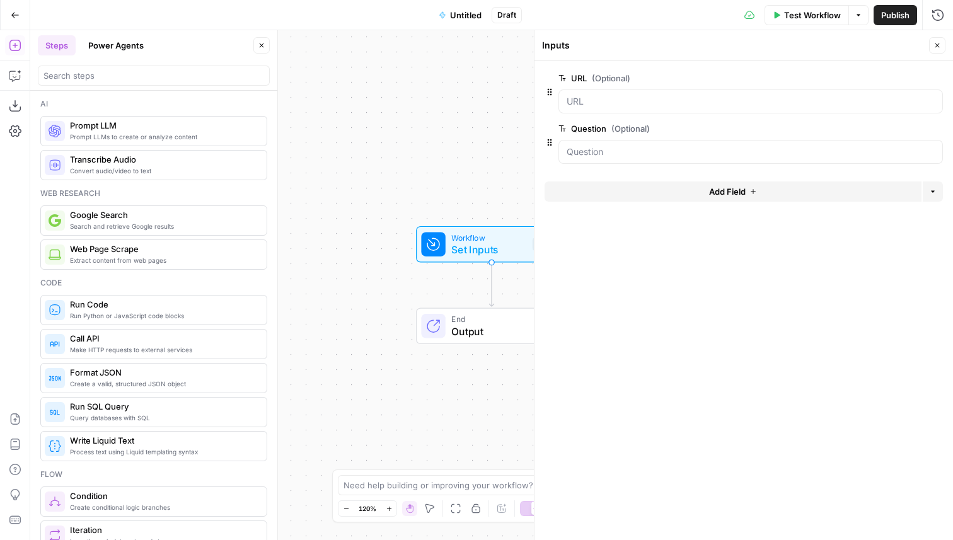
click at [932, 47] on button "Close" at bounding box center [937, 45] width 16 height 16
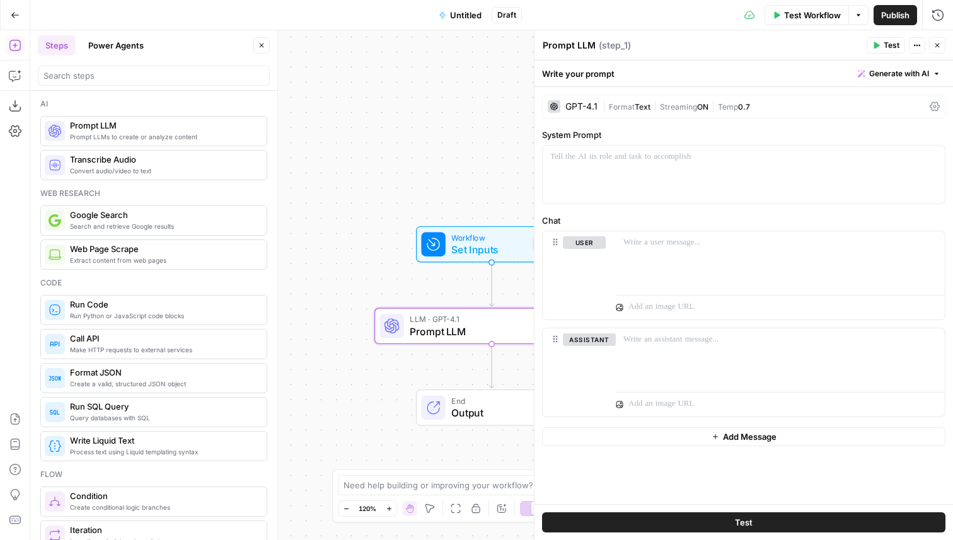
click at [578, 105] on div "GPT-4.1" at bounding box center [582, 106] width 32 height 9
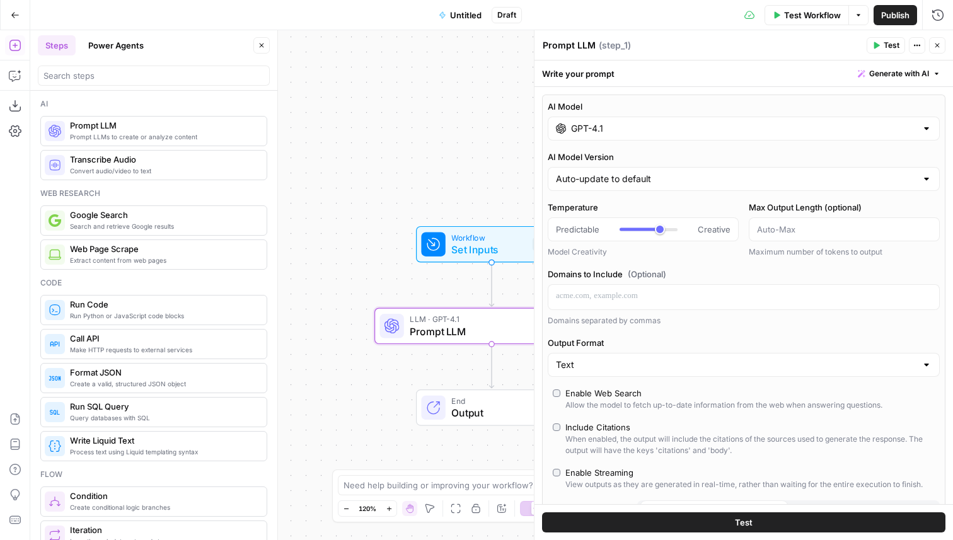
click at [610, 141] on div "AI Model GPT-4.1 AI Model Version Auto-update to default Temperature Predictabl…" at bounding box center [744, 326] width 404 height 462
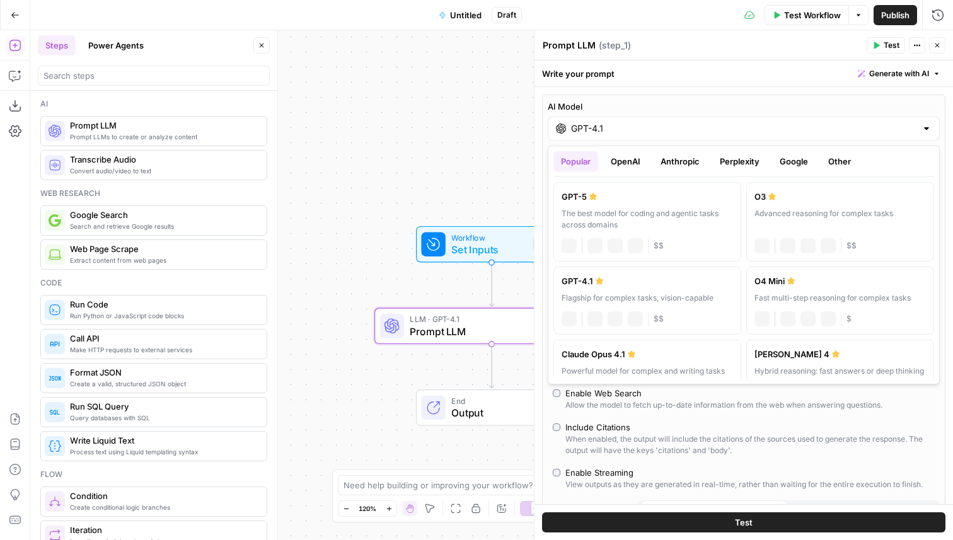
click at [610, 132] on input "GPT-4.1" at bounding box center [744, 128] width 346 height 13
click at [604, 200] on div "GPT-5" at bounding box center [647, 196] width 171 height 13
type input "GPT-5"
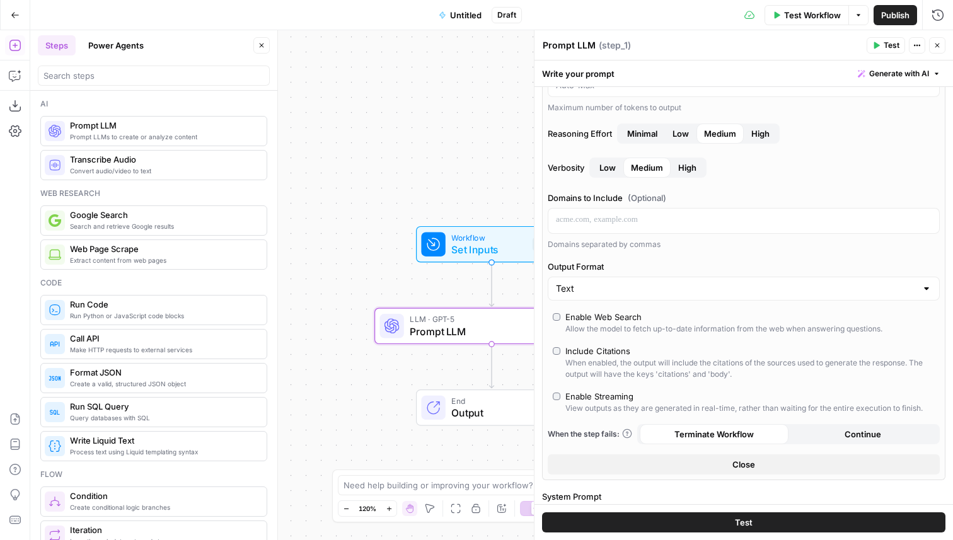
scroll to position [264, 0]
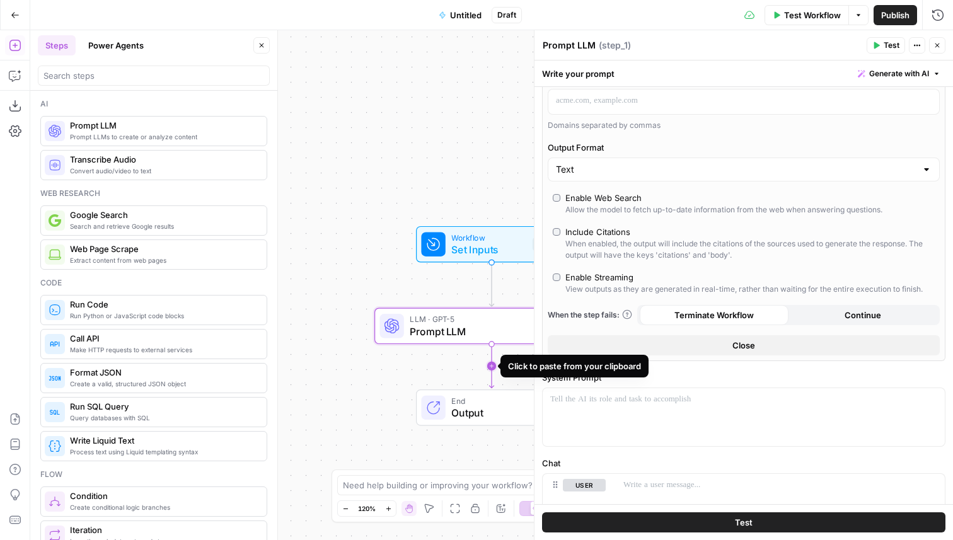
click at [489, 369] on icon "Edge from step_1 to end" at bounding box center [491, 366] width 4 height 44
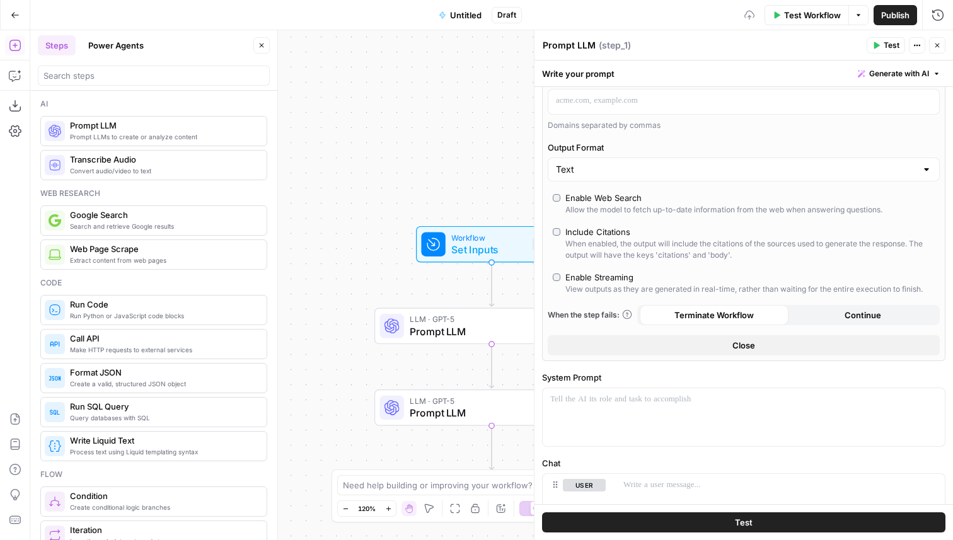
click at [450, 405] on span "LLM · GPT-5" at bounding box center [489, 401] width 158 height 12
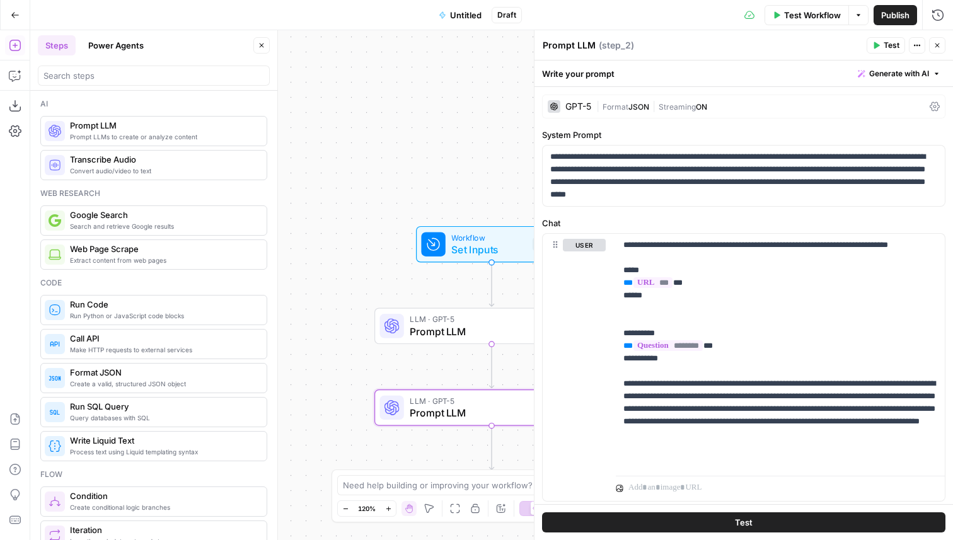
click at [578, 44] on textarea "Prompt LLM" at bounding box center [569, 45] width 53 height 13
type textarea "Find Link"
click at [3, 82] on div "Add Steps Copilot Download as JSON Settings Import JSON AirOps Academy Help Giv…" at bounding box center [15, 285] width 30 height 510
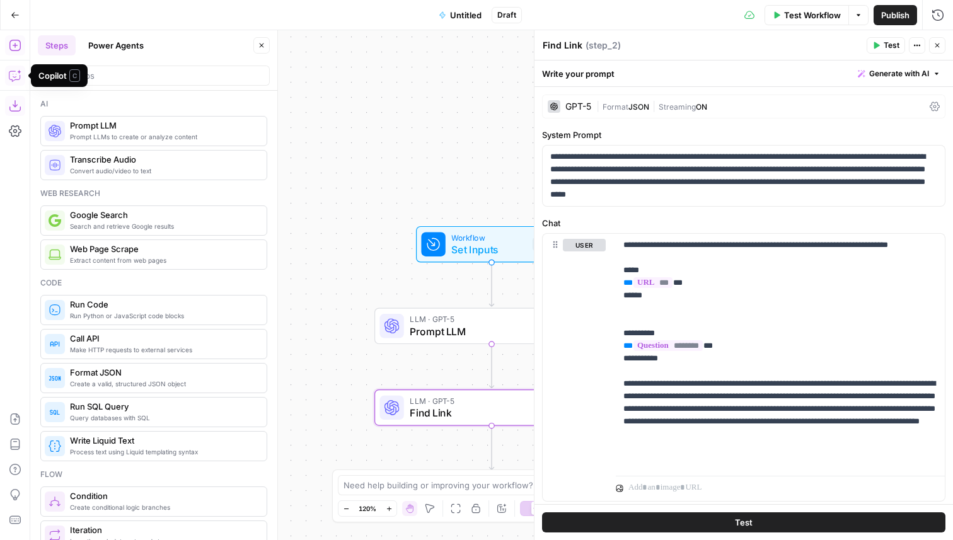
click at [13, 86] on div "Add Steps Copilot Download as JSON Settings Import JSON AirOps Academy Help Giv…" at bounding box center [15, 285] width 30 height 510
click at [16, 73] on icon "button" at bounding box center [15, 75] width 13 height 13
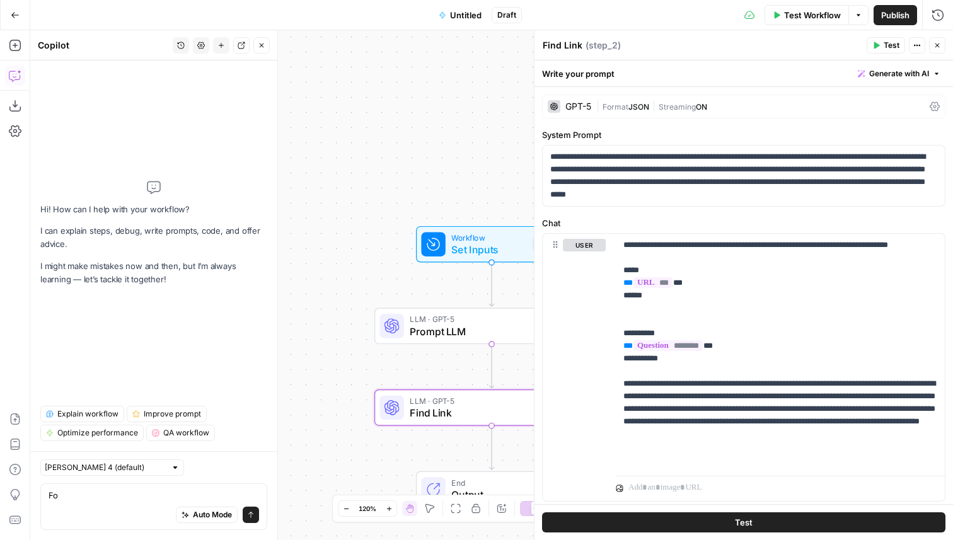
type textarea "F"
click at [434, 336] on span "Prompt LLM" at bounding box center [489, 331] width 159 height 15
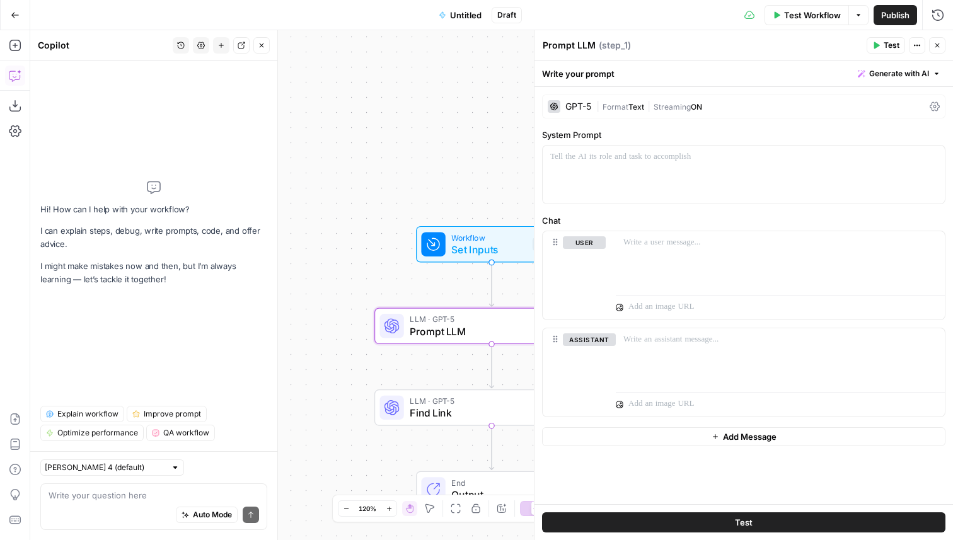
click at [134, 506] on div "Auto Mode Send" at bounding box center [154, 516] width 211 height 28
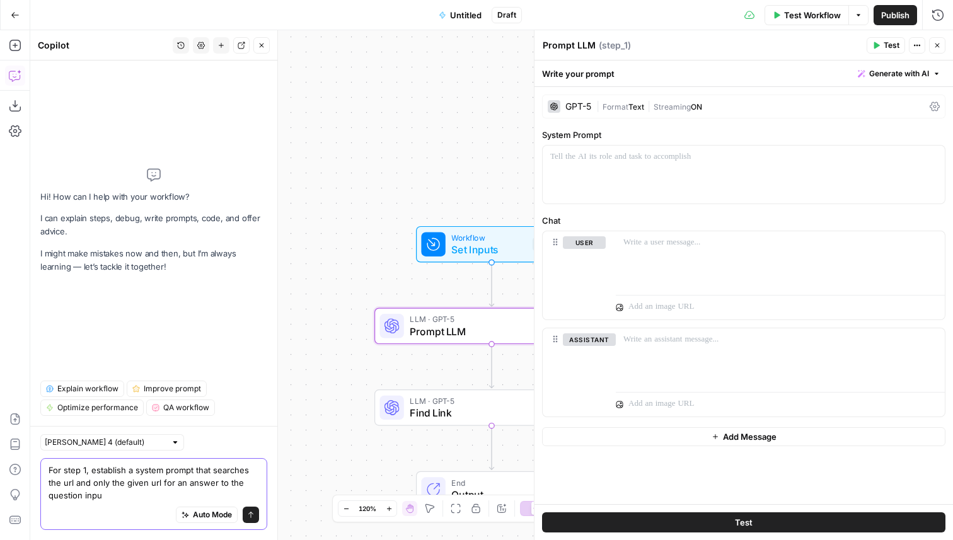
type textarea "For step 1, establish a system prompt that searches the url and only the given …"
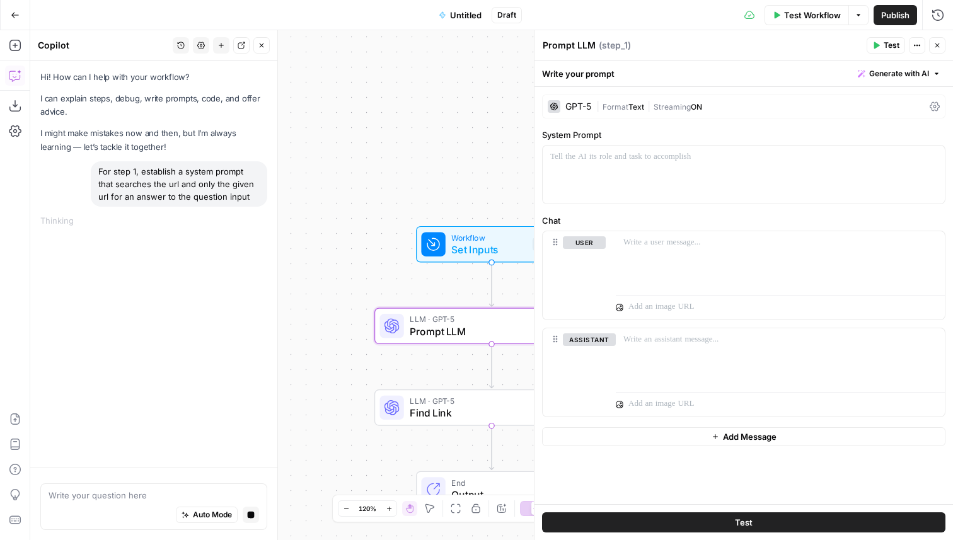
click at [581, 99] on div "GPT-5 | Format Text | Streaming ON" at bounding box center [744, 107] width 404 height 24
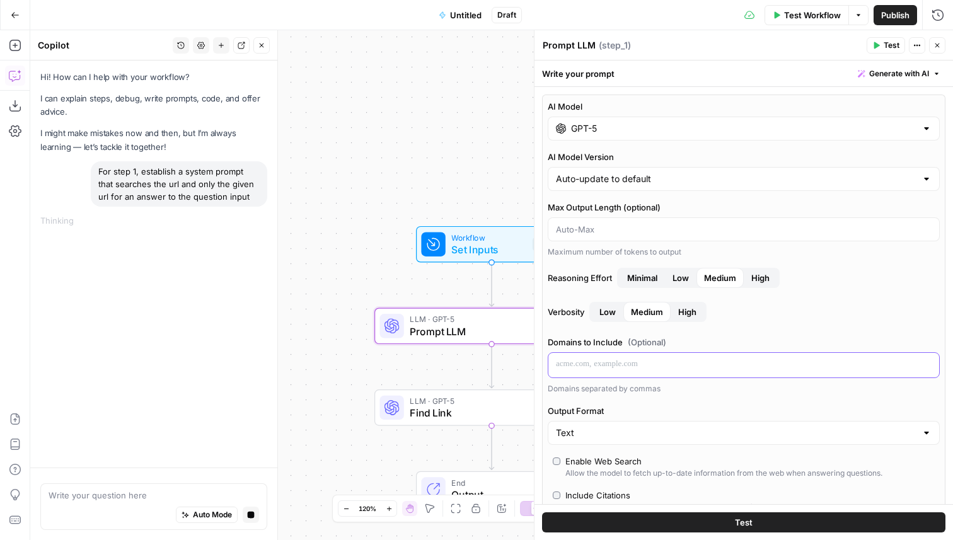
click at [603, 364] on p at bounding box center [744, 364] width 376 height 13
click at [926, 359] on button "Variables Menu" at bounding box center [928, 364] width 10 height 10
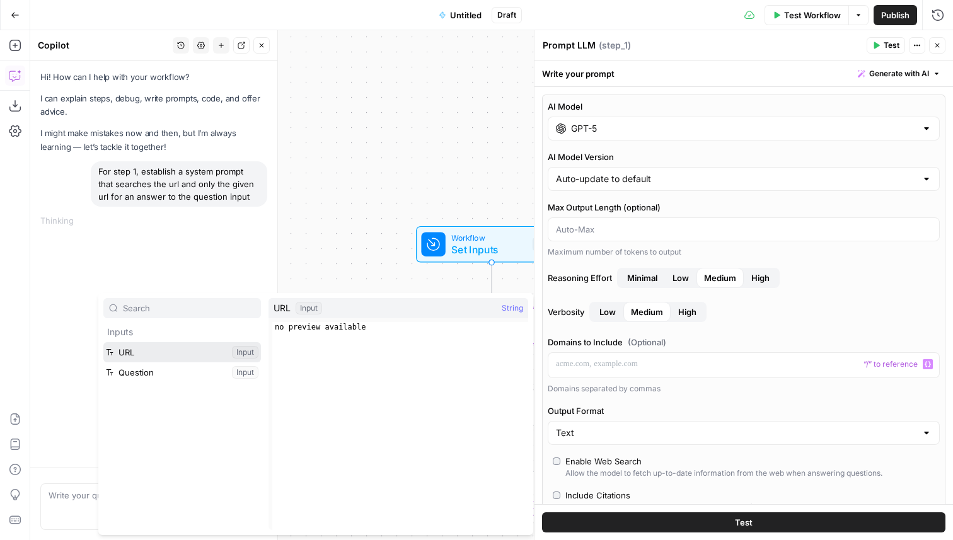
click at [130, 353] on button "Select variable URL" at bounding box center [182, 352] width 158 height 20
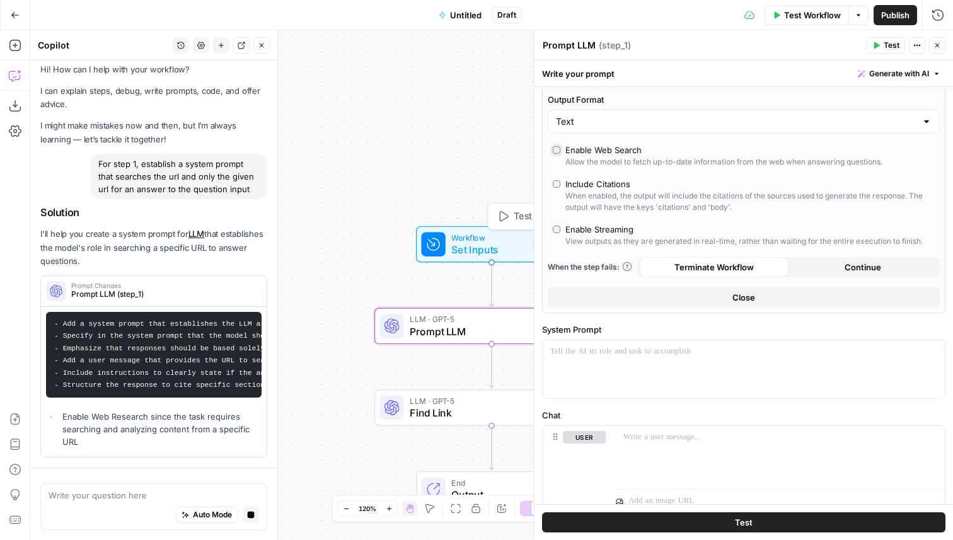
scroll to position [0, 0]
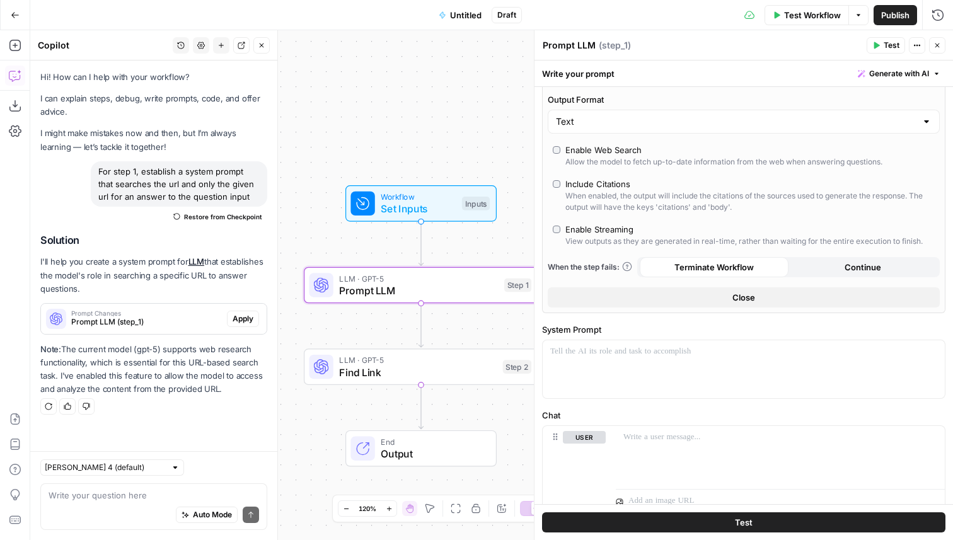
click at [240, 322] on span "Apply" at bounding box center [243, 318] width 21 height 11
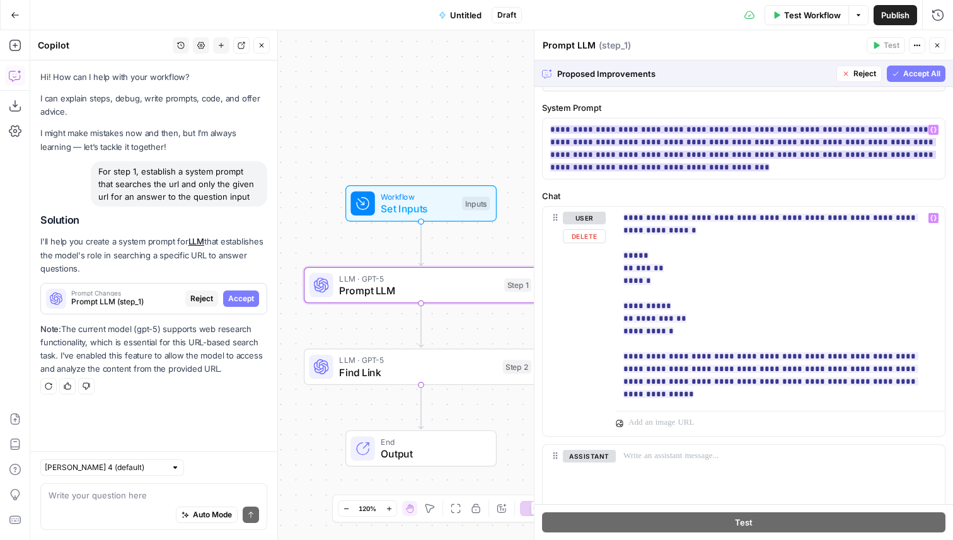
scroll to position [537, 0]
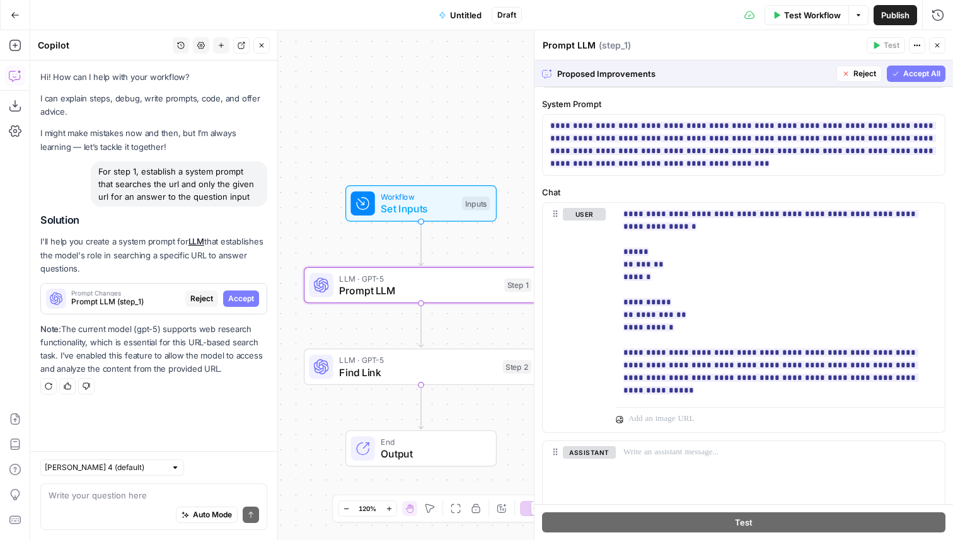
click at [927, 74] on span "Accept All" at bounding box center [921, 73] width 37 height 11
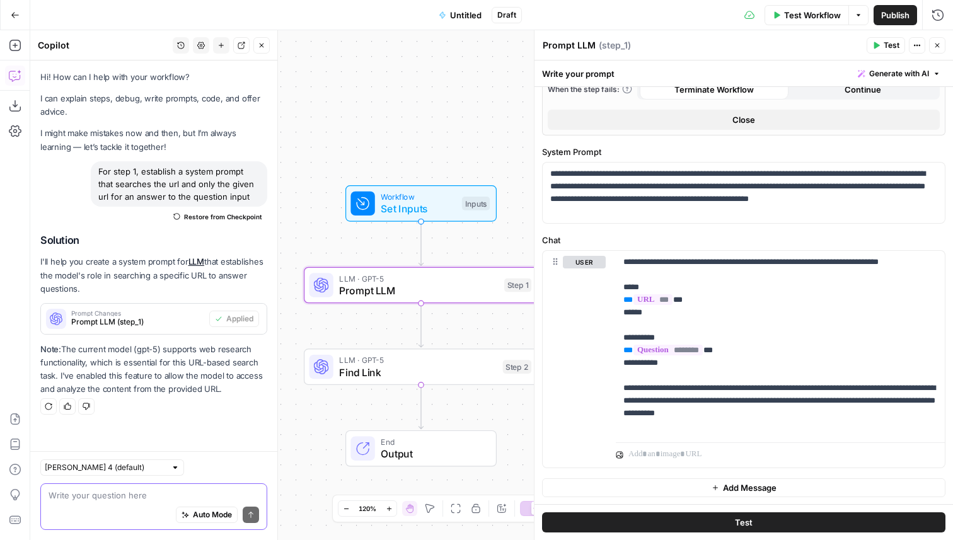
click at [136, 498] on textarea at bounding box center [154, 495] width 211 height 13
click at [70, 497] on textarea "If you can not answer the question well, output" at bounding box center [154, 495] width 211 height 13
click at [257, 494] on textarea "If the model can not answer the question well, output" at bounding box center [154, 495] width 211 height 13
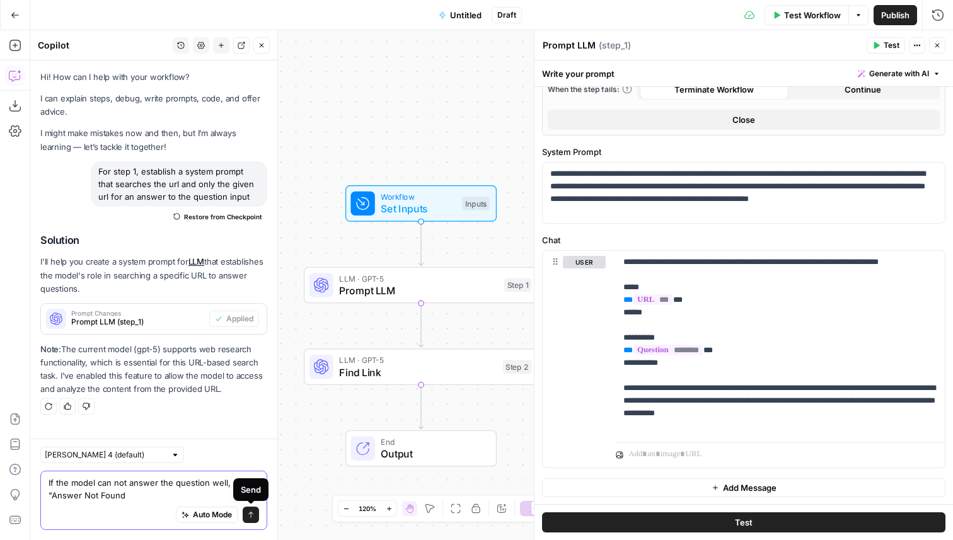
type textarea "If the model can not answer the question well, output "Answer Not Found""
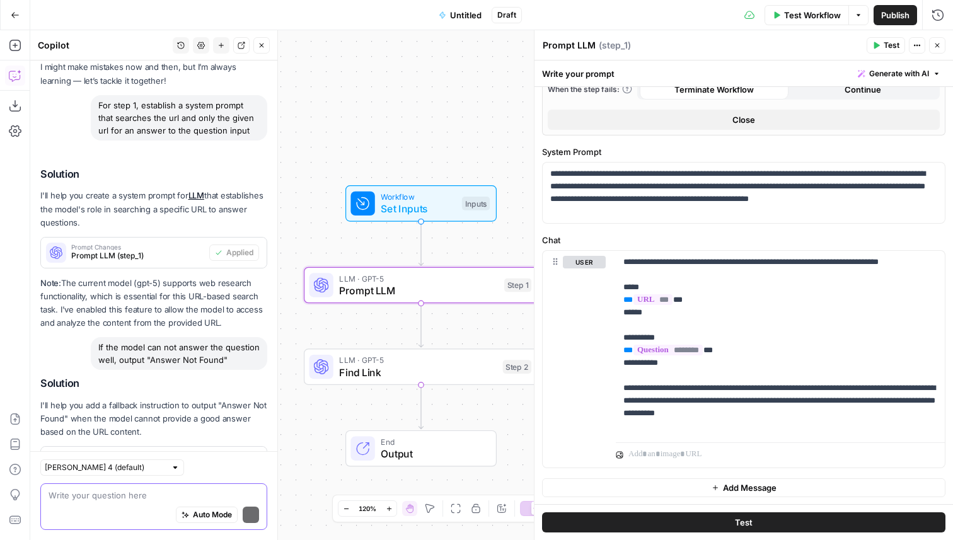
scroll to position [123, 0]
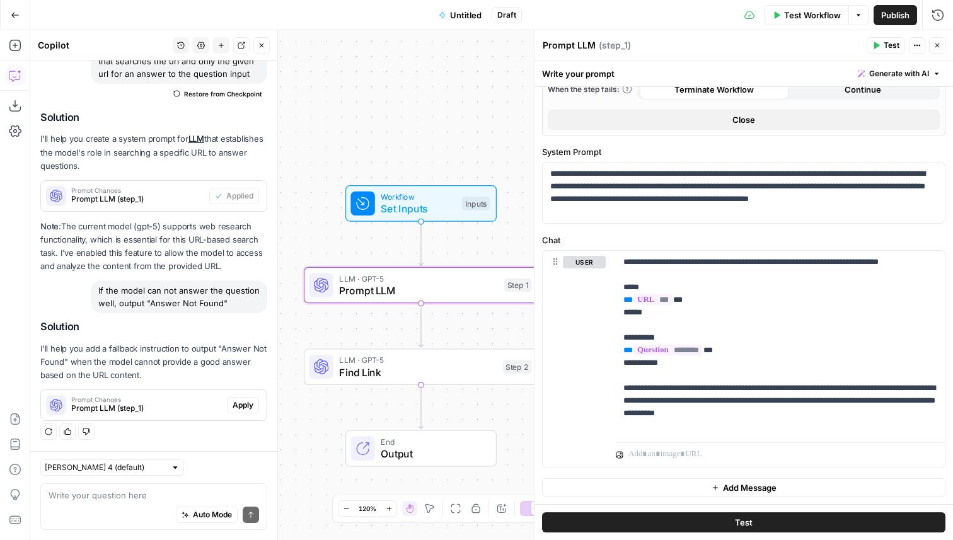
click at [245, 395] on div "Prompt Changes Prompt LLM (step_1) Apply" at bounding box center [154, 405] width 226 height 20
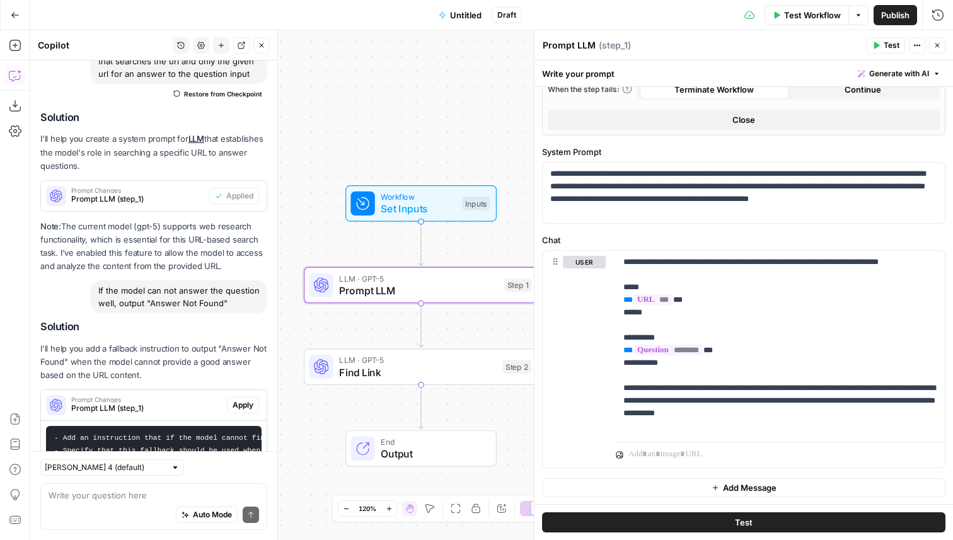
click at [243, 405] on span "Apply" at bounding box center [243, 405] width 21 height 11
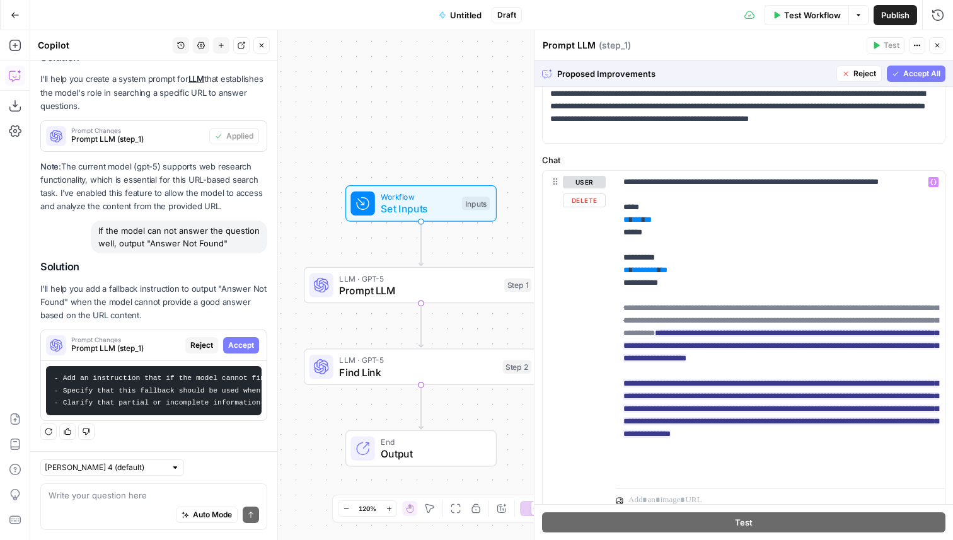
scroll to position [615, 0]
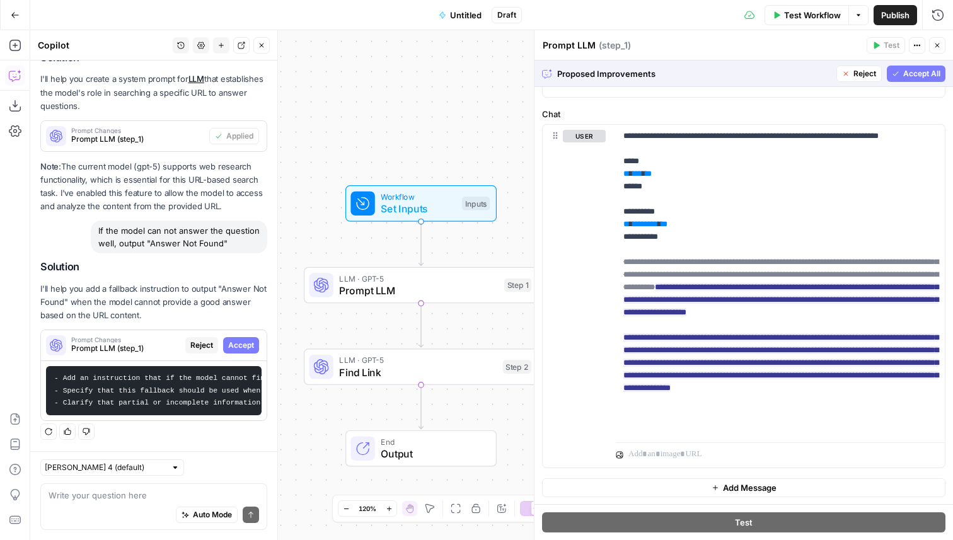
click at [920, 71] on span "Accept All" at bounding box center [921, 73] width 37 height 11
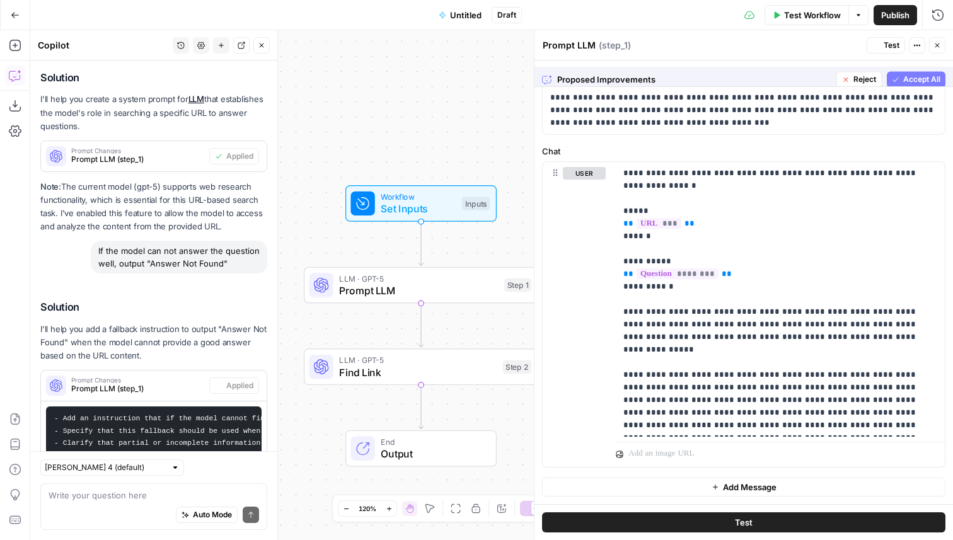
scroll to position [578, 0]
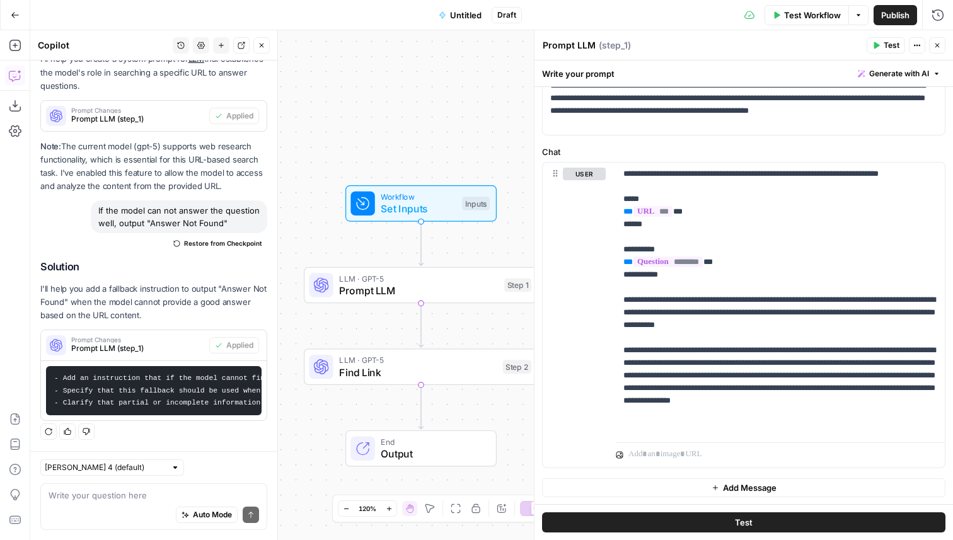
click at [811, 11] on span "Test Workflow" at bounding box center [812, 15] width 57 height 13
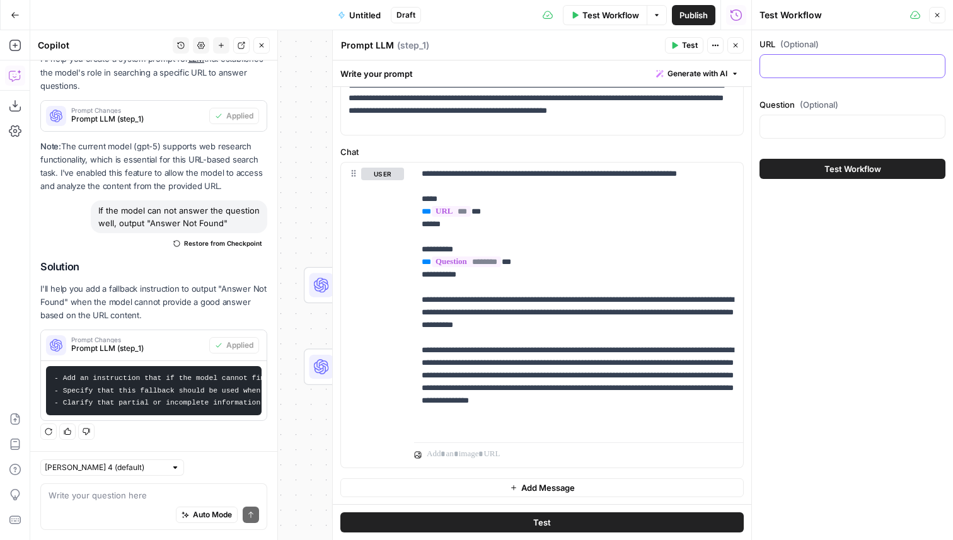
click at [825, 69] on input "URL (Optional)" at bounding box center [853, 66] width 170 height 13
click at [769, 59] on div "airops.com" at bounding box center [853, 66] width 186 height 24
click at [767, 67] on div "airops.com" at bounding box center [853, 66] width 186 height 24
click at [769, 68] on input "airops.com" at bounding box center [853, 66] width 170 height 13
type input "[DOMAIN_NAME]"
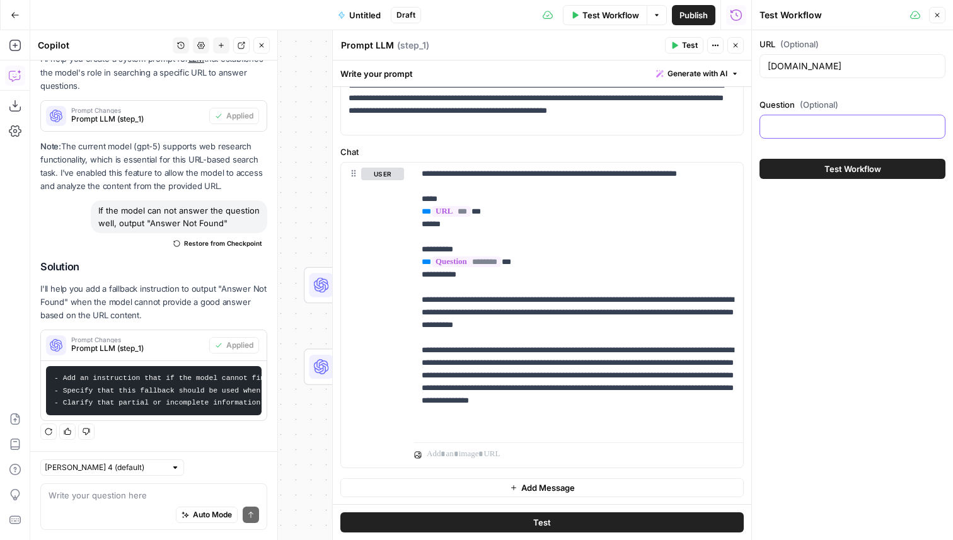
click at [821, 122] on input "Question (Optional)" at bounding box center [853, 126] width 170 height 13
type input "What are the pricing plans available?"
click at [943, 20] on button "Close" at bounding box center [937, 15] width 16 height 16
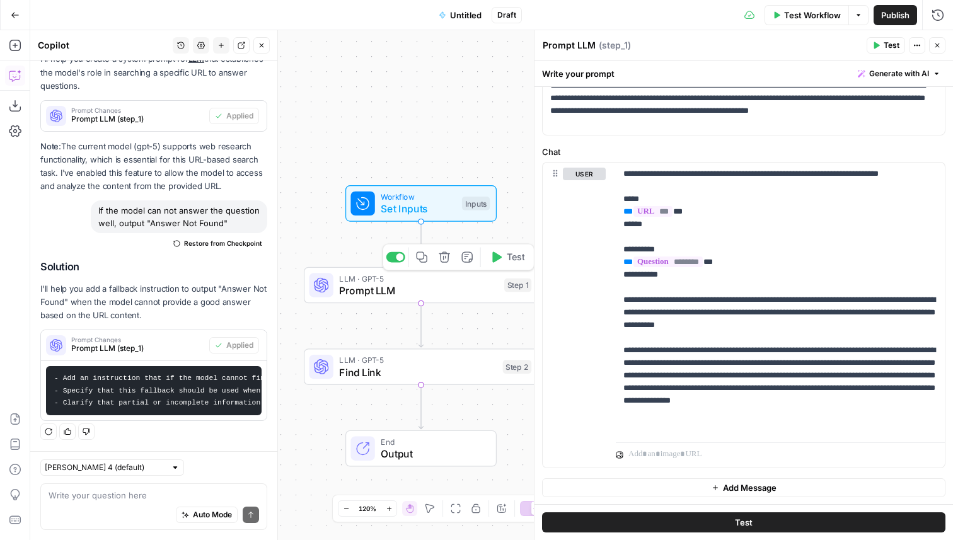
click at [509, 262] on span "Test" at bounding box center [516, 257] width 18 height 14
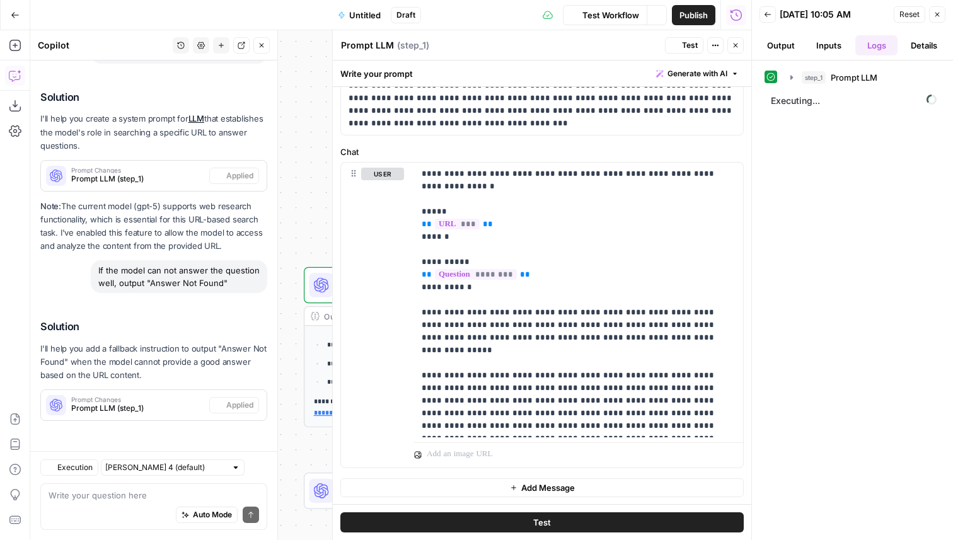
scroll to position [143, 0]
click at [859, 67] on button "step_1 Prompt LLM 29 seconds / 29 tasks" at bounding box center [861, 77] width 157 height 20
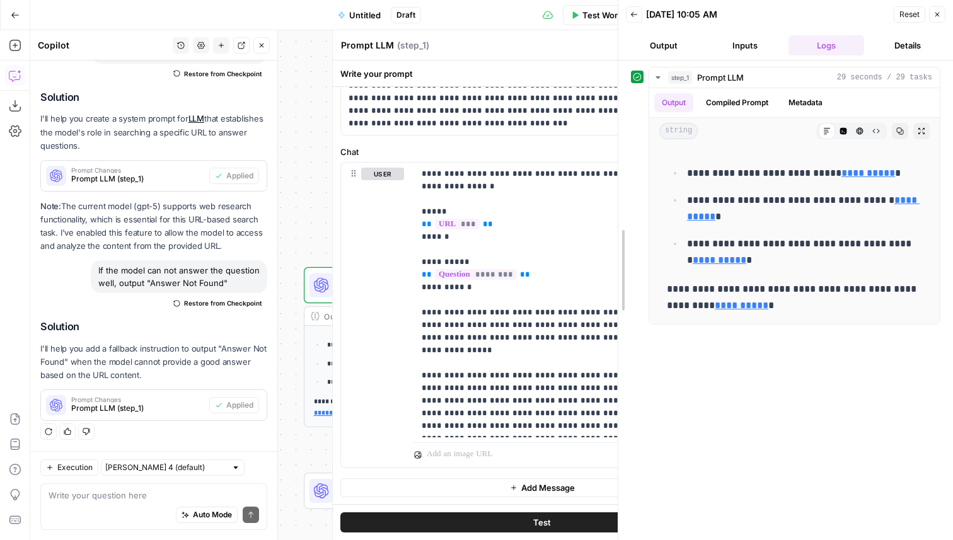
drag, startPoint x: 758, startPoint y: 219, endPoint x: 624, endPoint y: 227, distance: 133.9
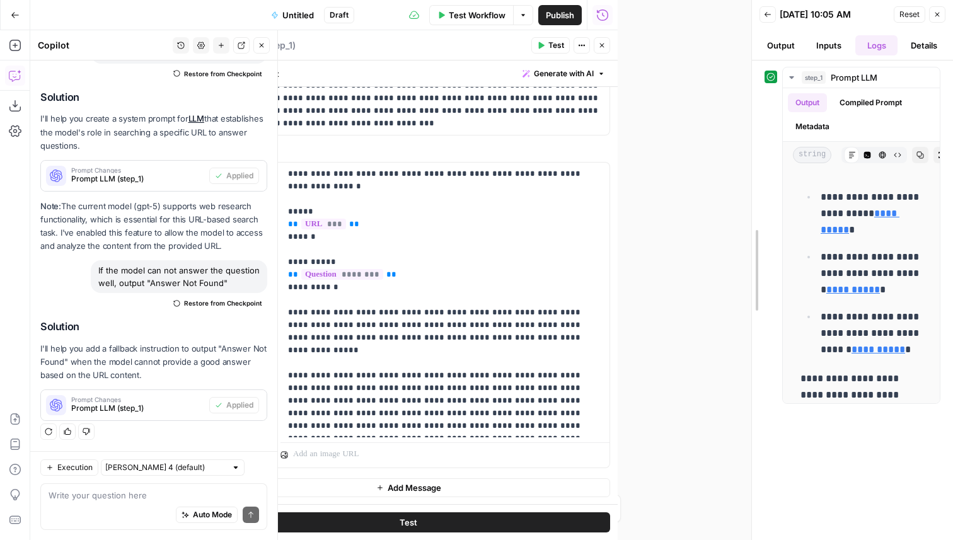
drag, startPoint x: 621, startPoint y: 240, endPoint x: 930, endPoint y: 253, distance: 309.2
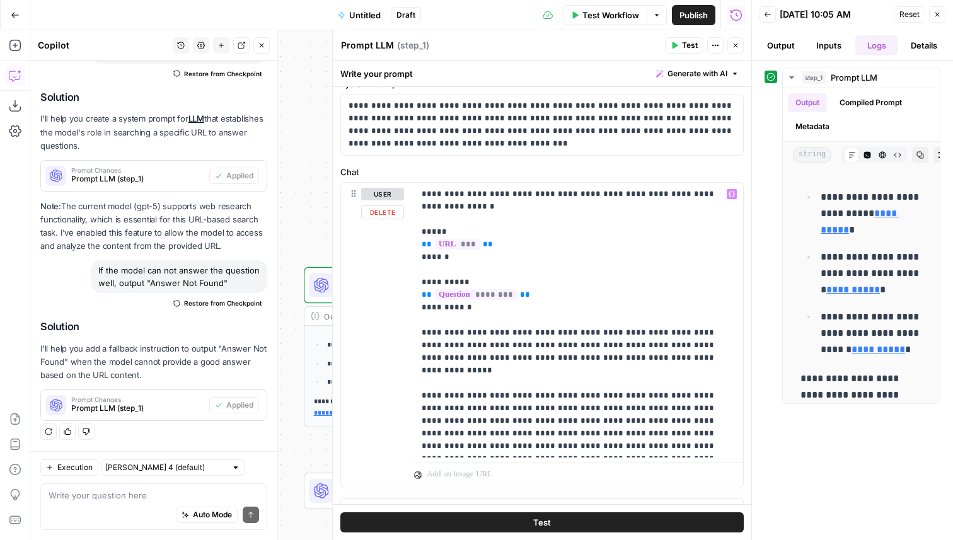
scroll to position [559, 0]
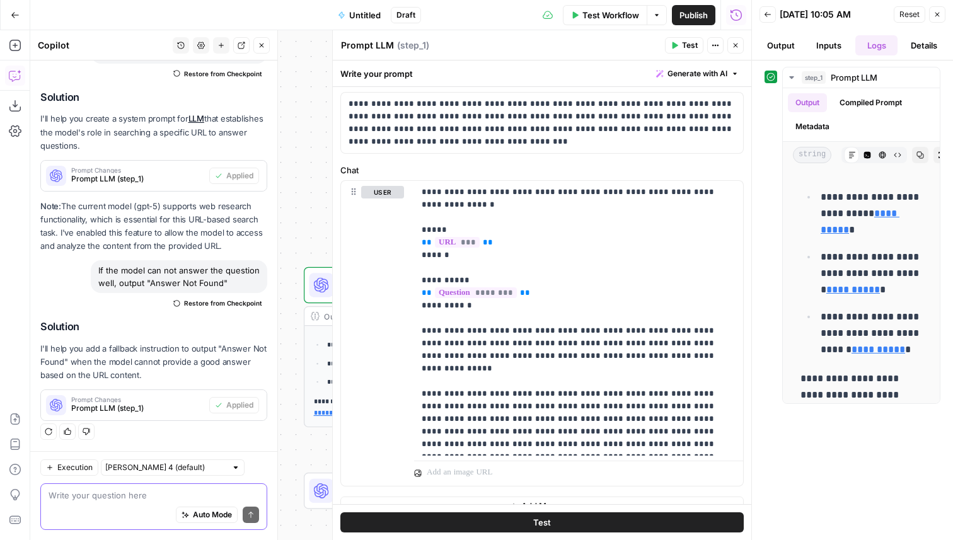
click at [149, 499] on textarea at bounding box center [154, 495] width 211 height 13
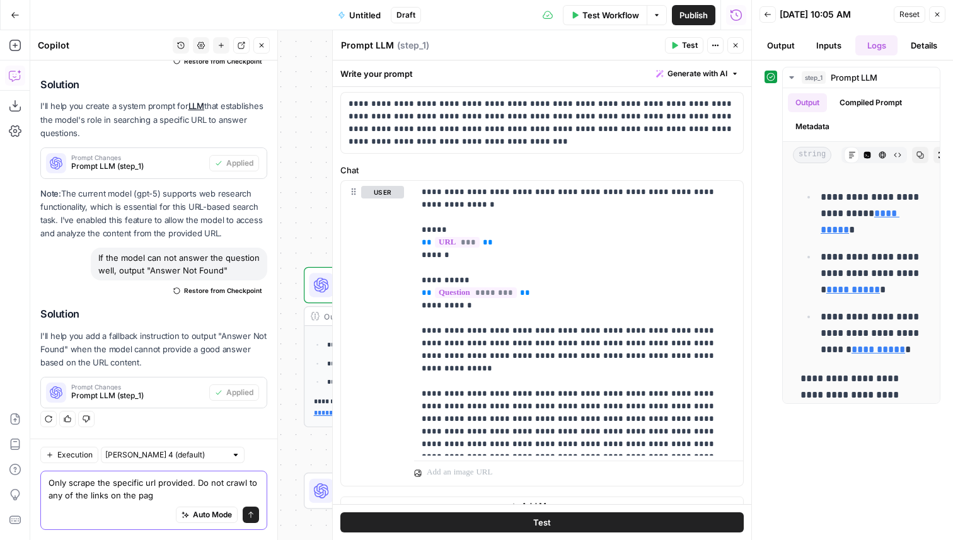
type textarea "Only scrape the specific url provided. Do not crawl to any of the links on the …"
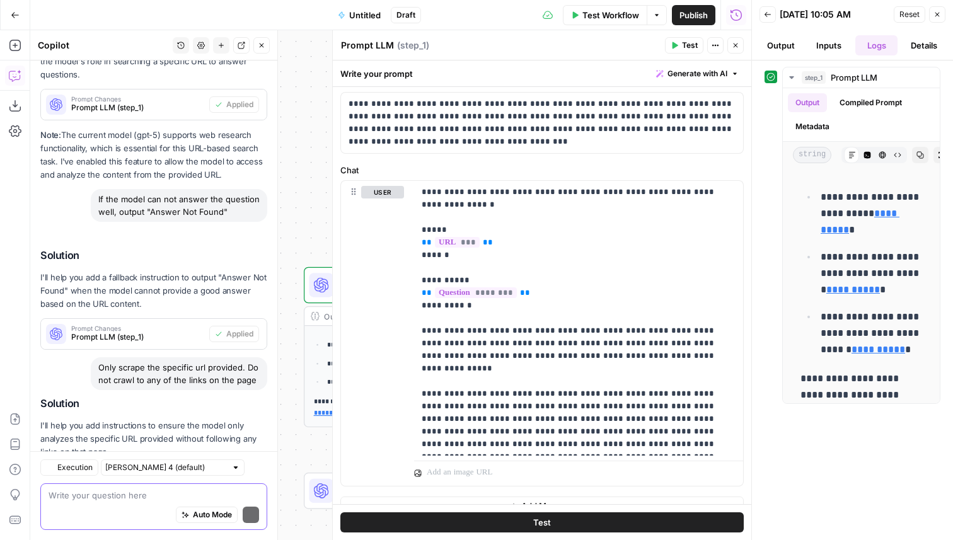
scroll to position [291, 0]
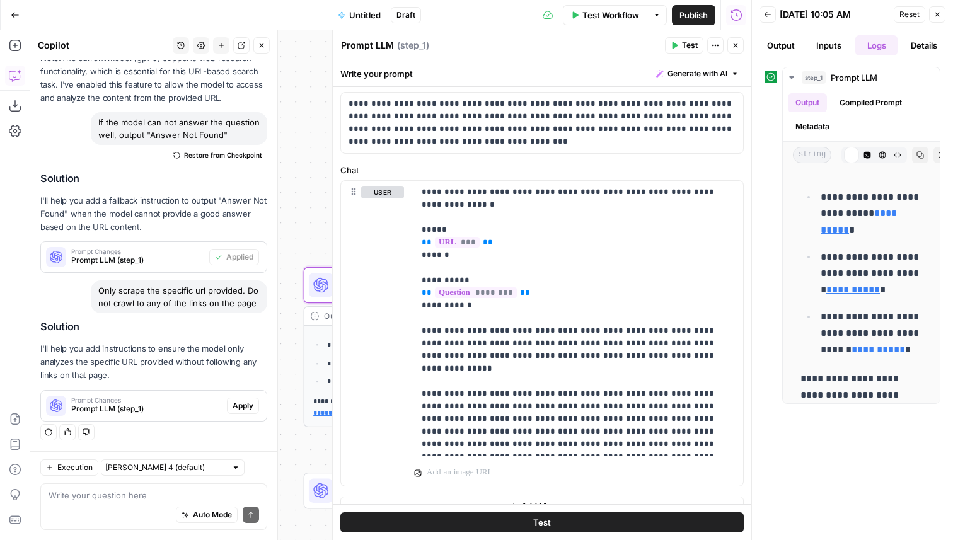
click at [228, 403] on button "Apply" at bounding box center [243, 406] width 32 height 16
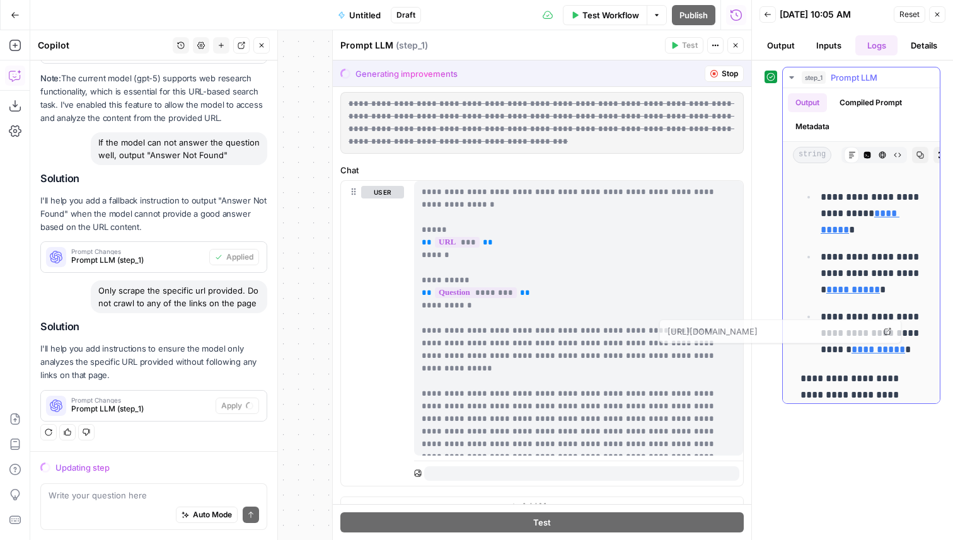
scroll to position [26, 0]
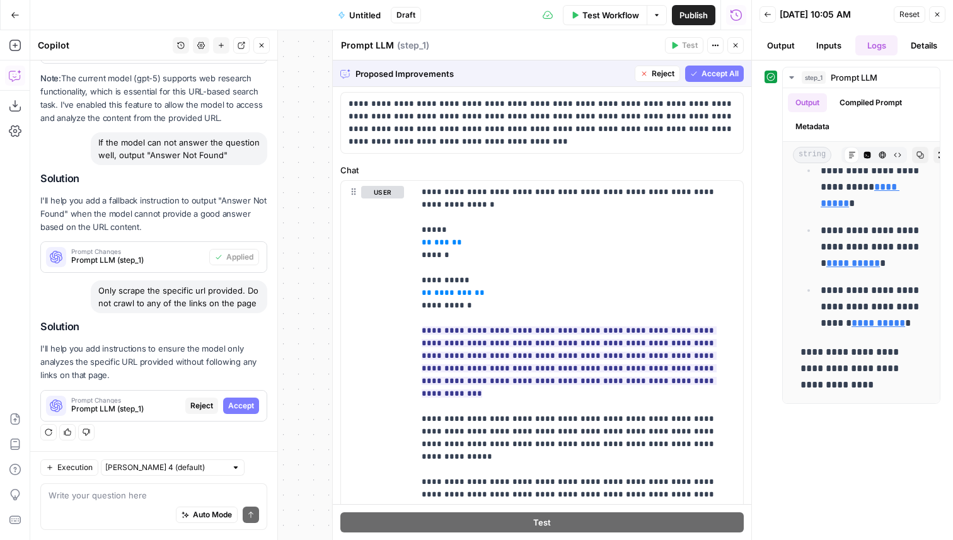
click at [712, 77] on span "Accept All" at bounding box center [720, 73] width 37 height 11
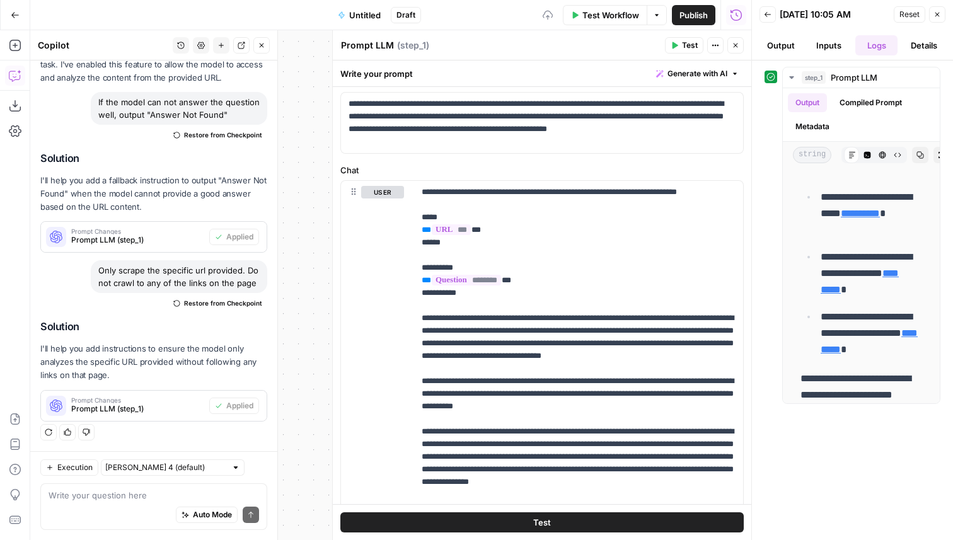
click at [685, 45] on span "Test" at bounding box center [690, 45] width 16 height 11
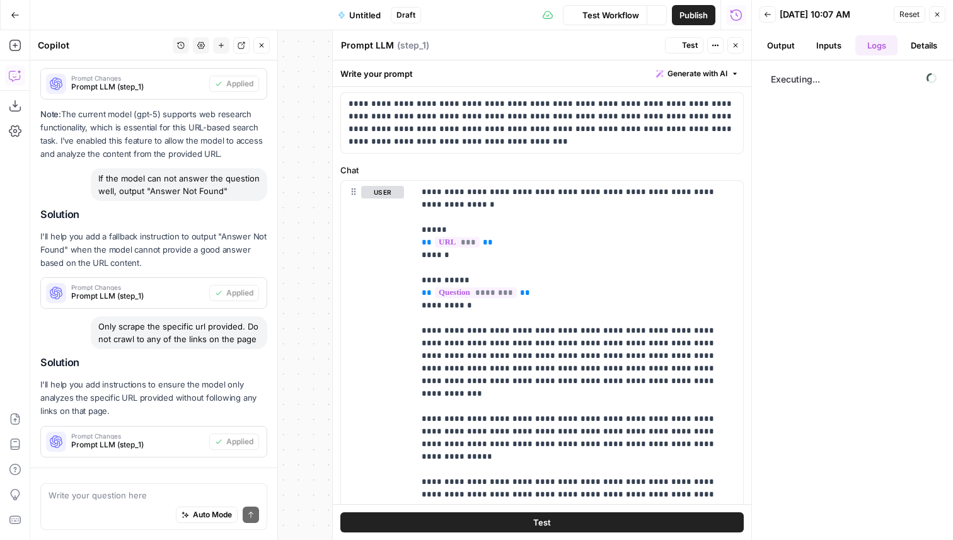
scroll to position [311, 0]
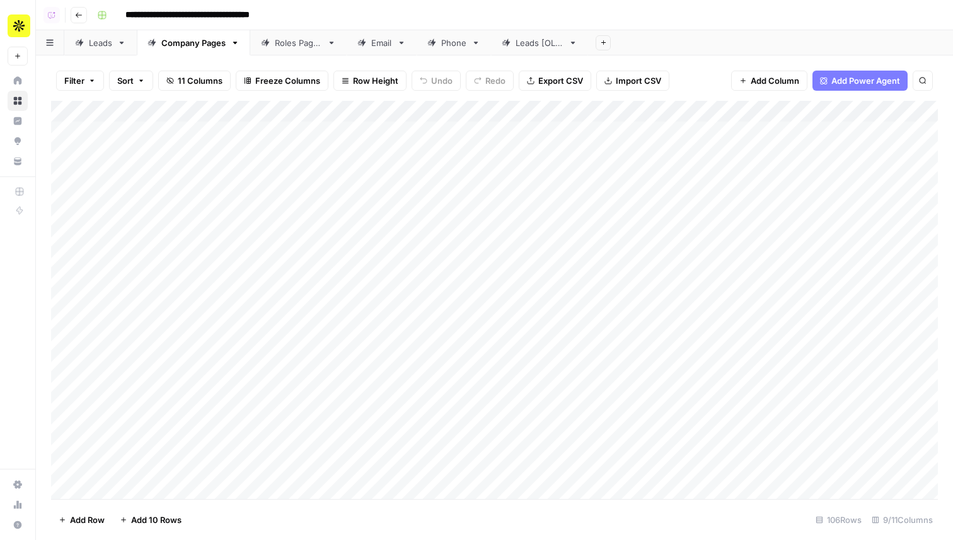
scroll to position [0, 249]
click at [904, 117] on button "Add Column" at bounding box center [904, 111] width 66 height 16
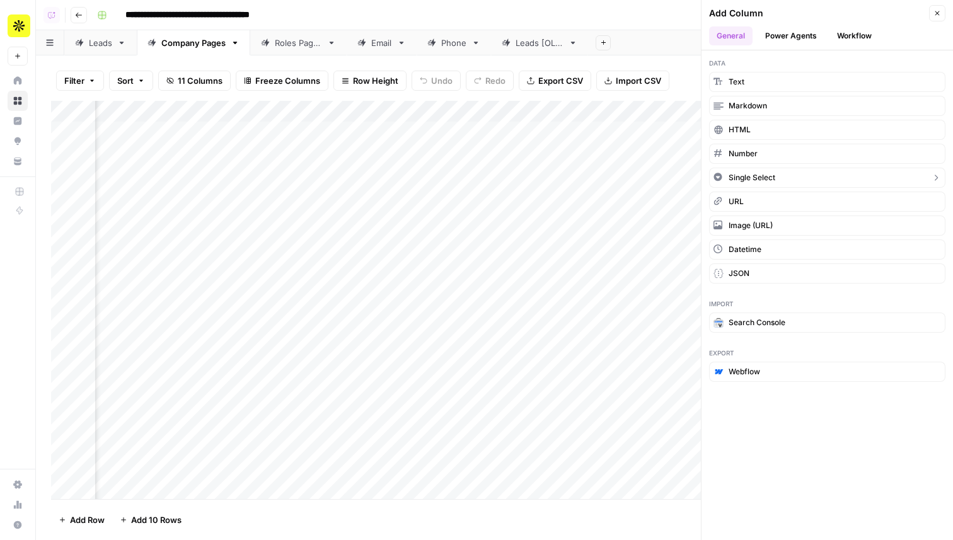
click at [778, 178] on button "Single Select" at bounding box center [827, 178] width 236 height 20
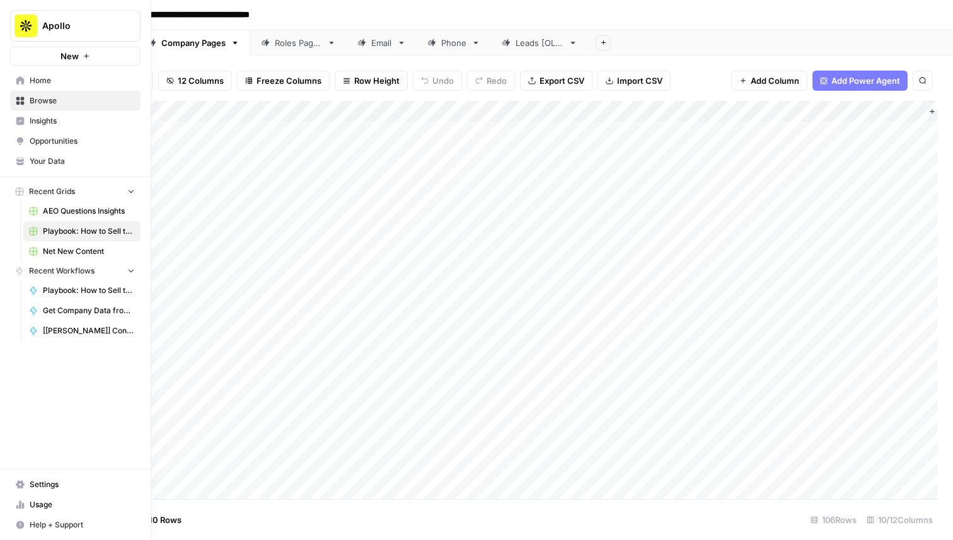
scroll to position [0, 293]
drag, startPoint x: 788, startPoint y: 111, endPoint x: 59, endPoint y: 122, distance: 729.6
click at [59, 122] on div "**********" at bounding box center [476, 270] width 953 height 540
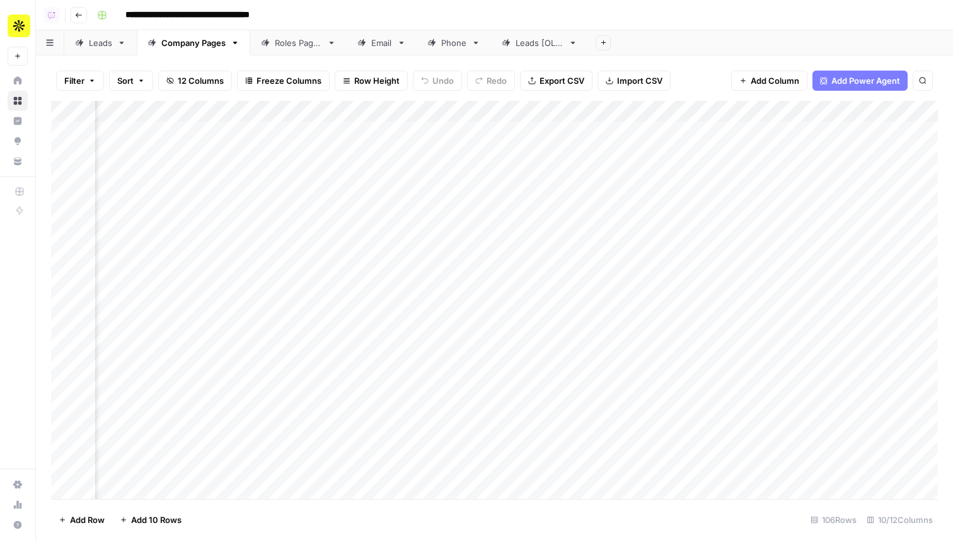
scroll to position [0, 0]
drag, startPoint x: 482, startPoint y: 113, endPoint x: 132, endPoint y: 115, distance: 349.9
click at [132, 115] on div "Add Column" at bounding box center [494, 300] width 887 height 398
click at [149, 287] on div "Add Column" at bounding box center [494, 300] width 887 height 398
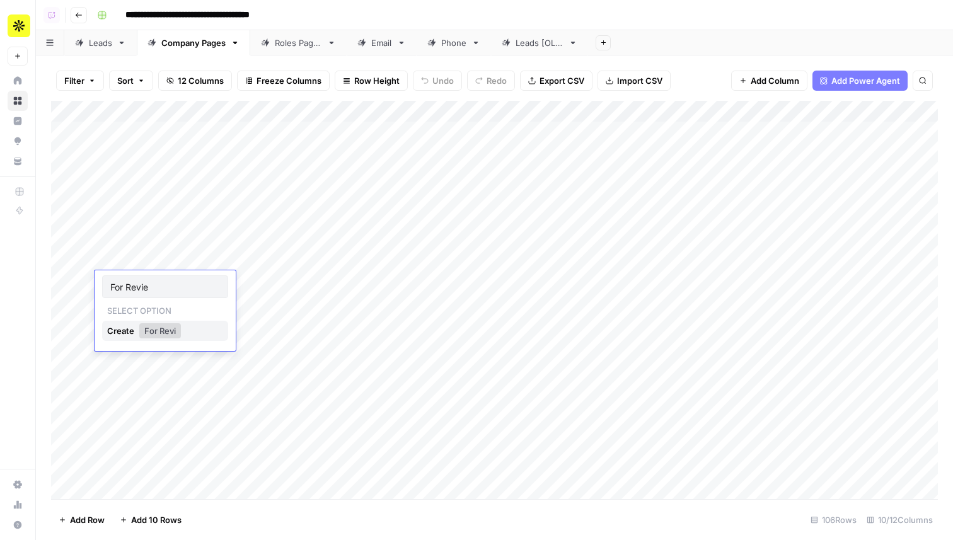
type input "For Review"
click at [130, 304] on div "Add Column" at bounding box center [494, 300] width 887 height 398
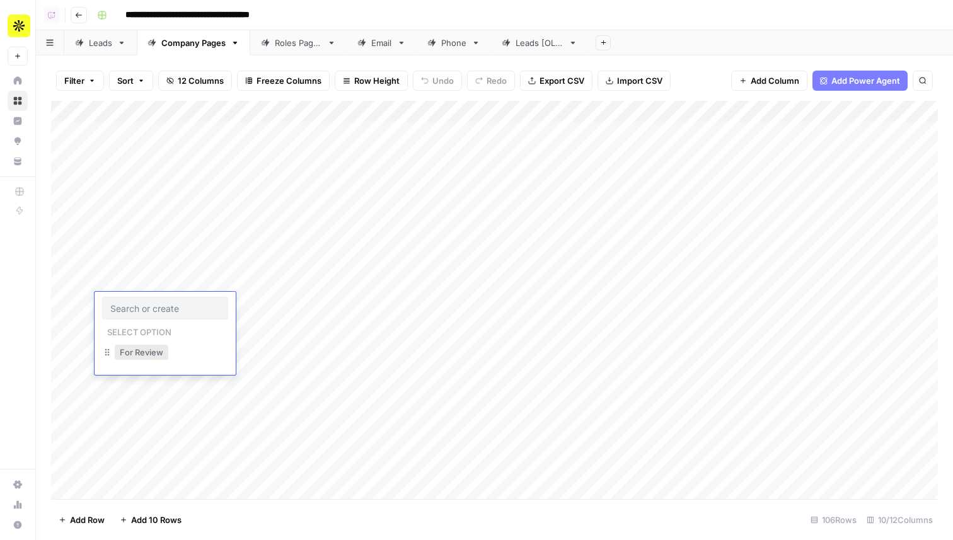
click at [136, 352] on button "For Review" at bounding box center [142, 352] width 54 height 15
click at [144, 326] on div "Add Column" at bounding box center [494, 300] width 887 height 398
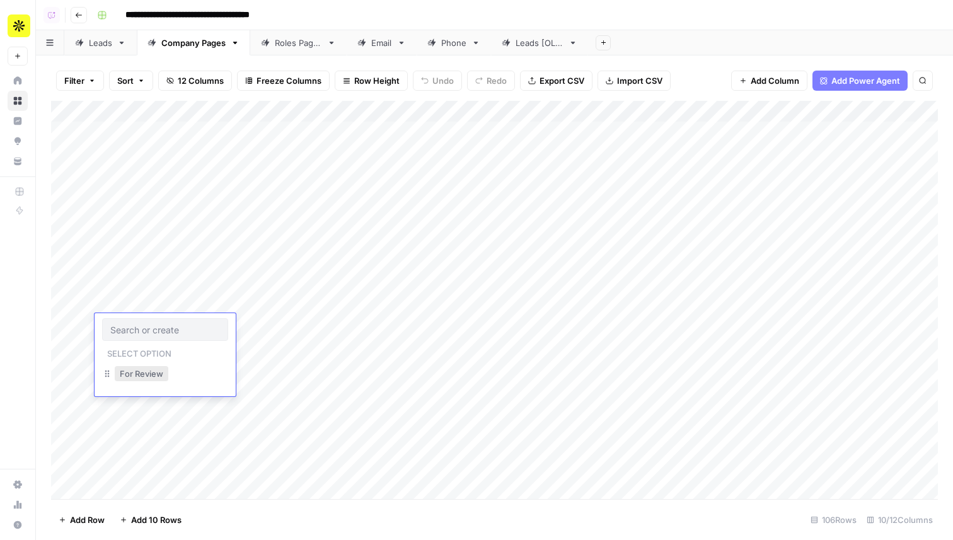
click at [160, 370] on button "For Review" at bounding box center [142, 373] width 54 height 15
click at [570, 302] on div "Add Column" at bounding box center [494, 300] width 887 height 398
click at [634, 335] on div "Add Column" at bounding box center [494, 300] width 887 height 398
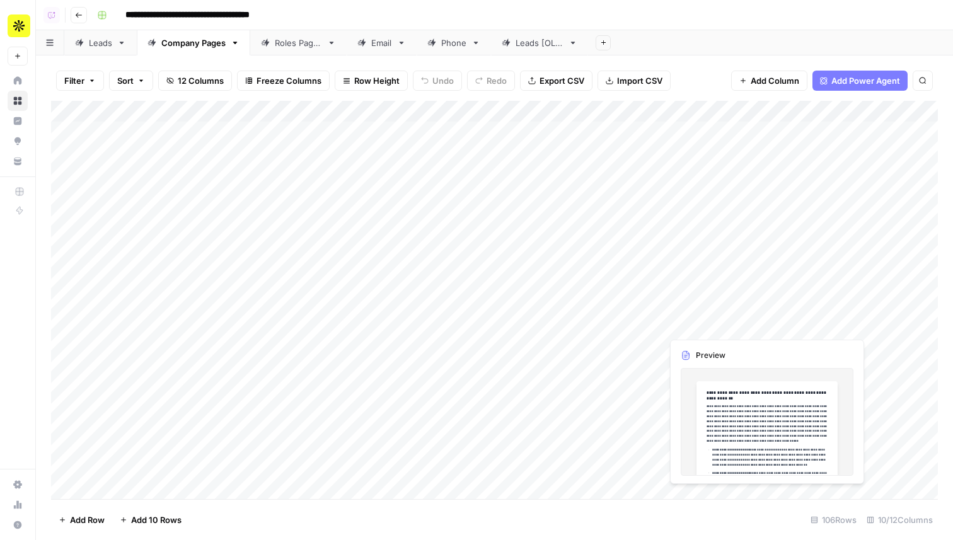
click at [703, 306] on div "Add Column" at bounding box center [494, 300] width 887 height 398
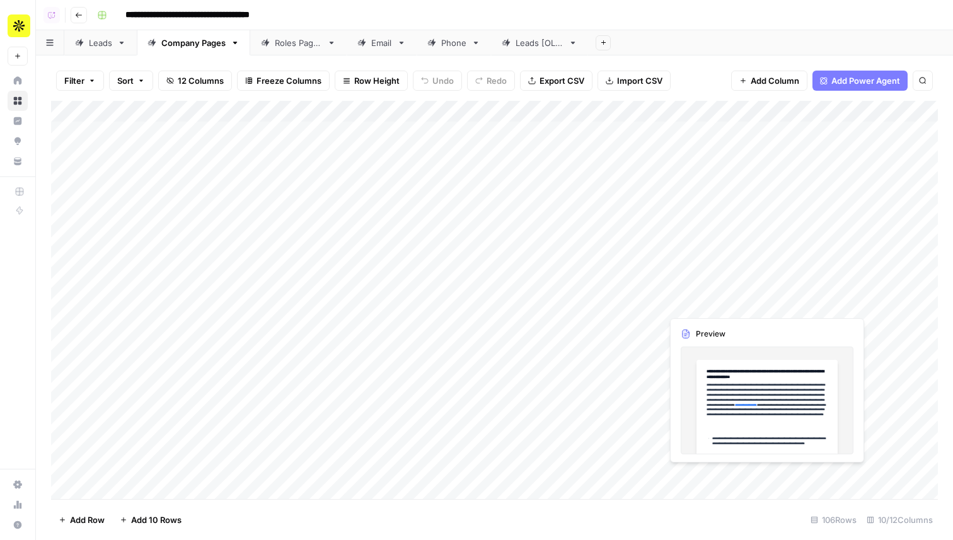
click at [703, 306] on div "Add Column" at bounding box center [494, 300] width 887 height 398
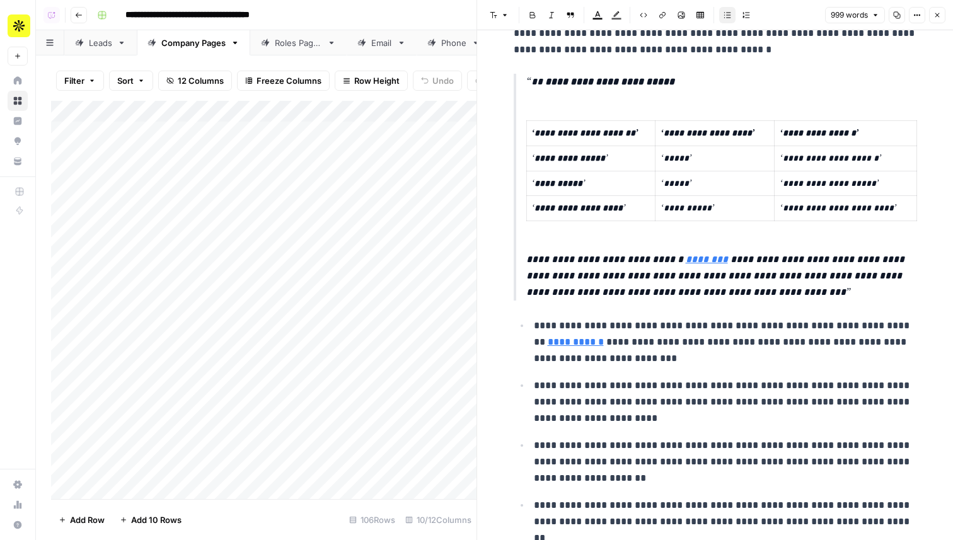
scroll to position [647, 0]
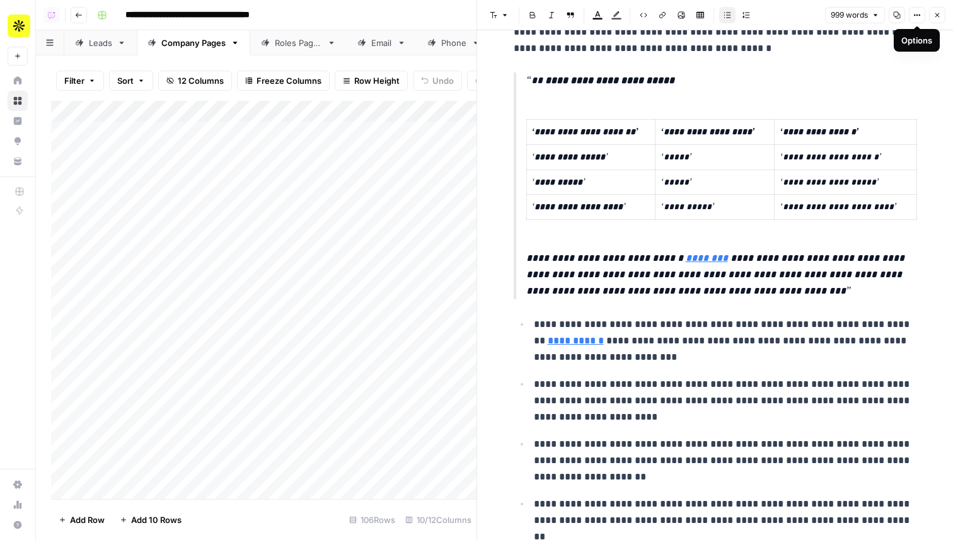
click at [934, 20] on button "Close" at bounding box center [937, 15] width 16 height 16
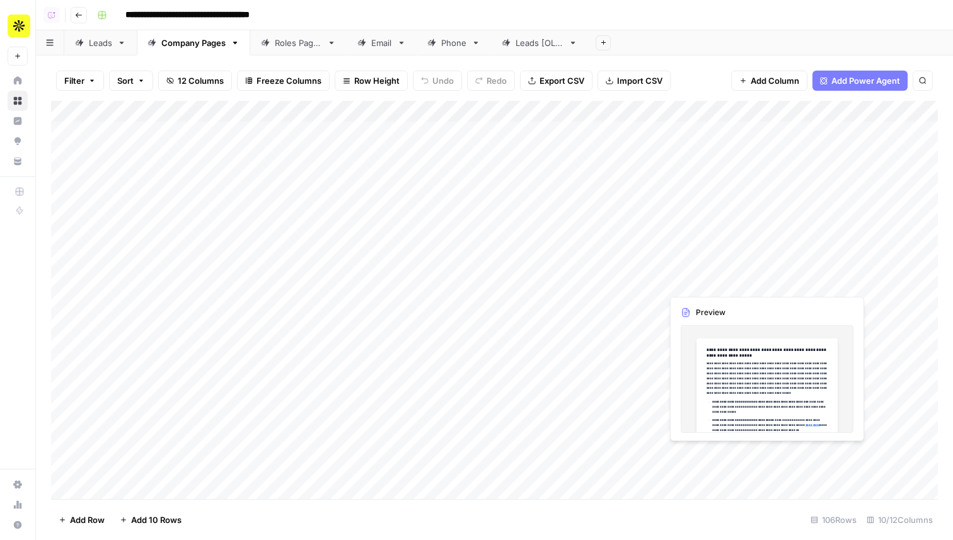
click at [688, 284] on div "Add Column" at bounding box center [494, 300] width 887 height 398
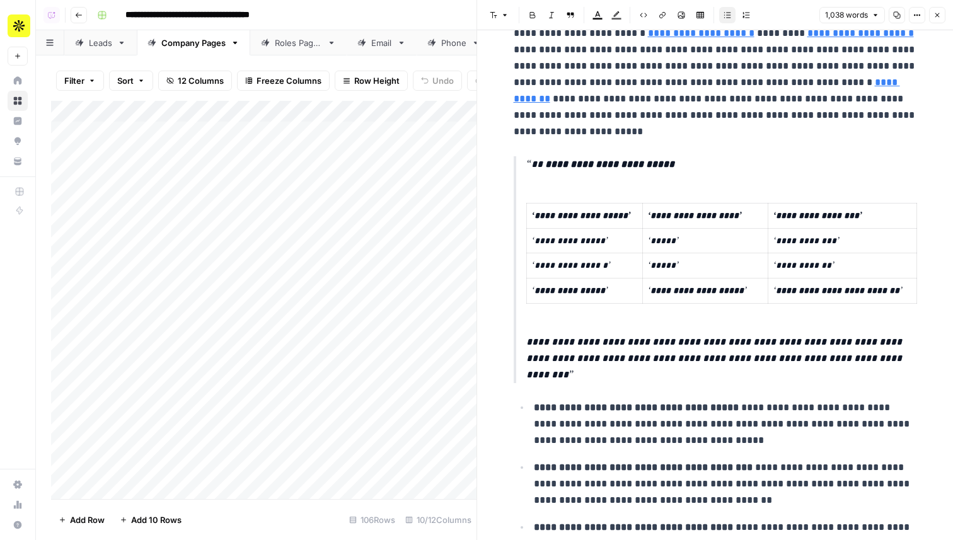
scroll to position [1354, 0]
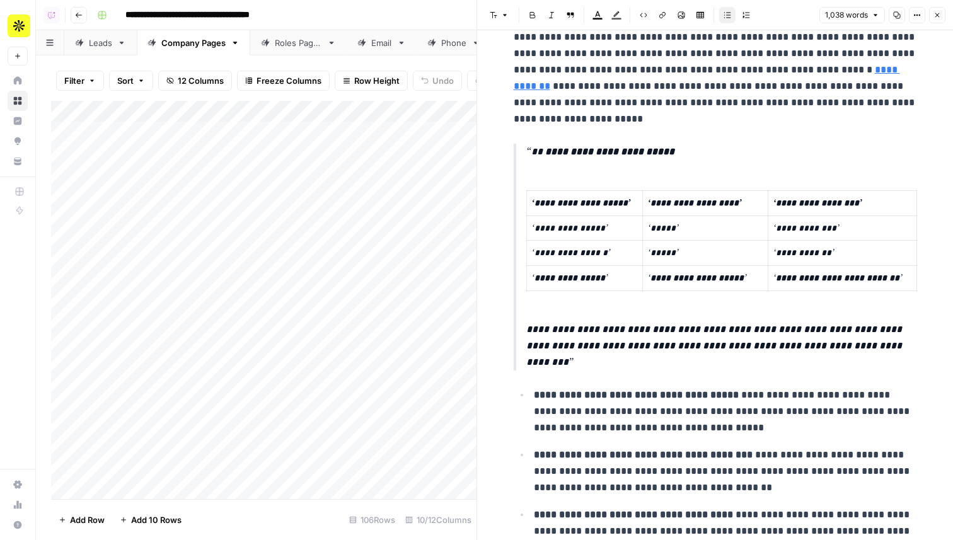
click at [934, 10] on button "Close" at bounding box center [937, 15] width 16 height 16
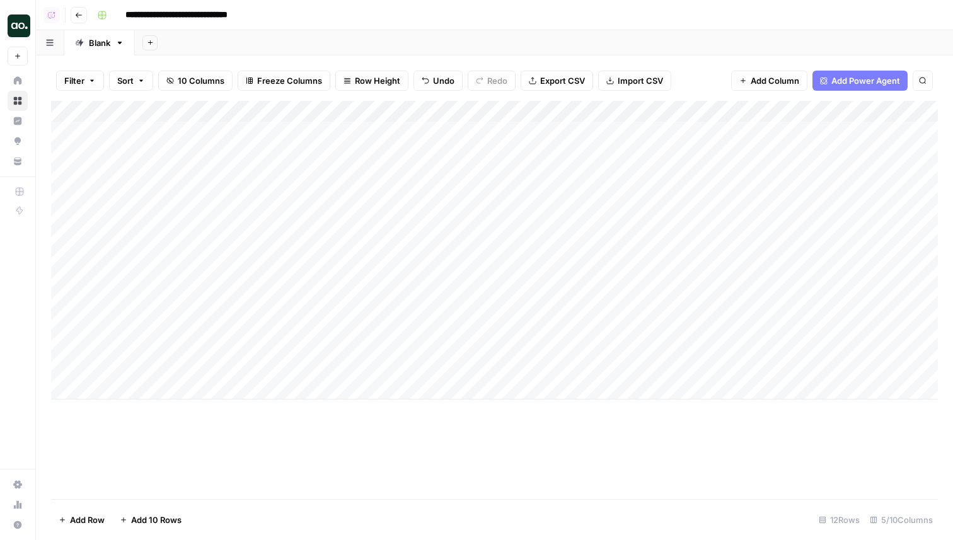
click at [182, 393] on div "Add Column" at bounding box center [494, 250] width 887 height 299
type textarea "**********"
click at [263, 96] on div "Filter Sort 10 Columns Freeze Columns Row Height Undo Redo Export CSV Import CS…" at bounding box center [494, 81] width 887 height 40
click at [263, 106] on div "Add Column" at bounding box center [494, 261] width 887 height 320
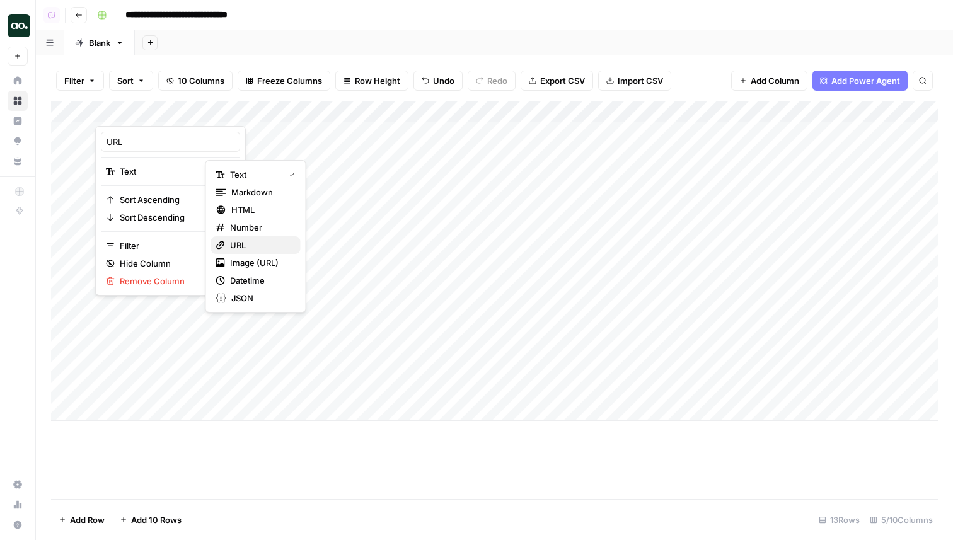
click at [258, 244] on span "URL" at bounding box center [260, 245] width 61 height 13
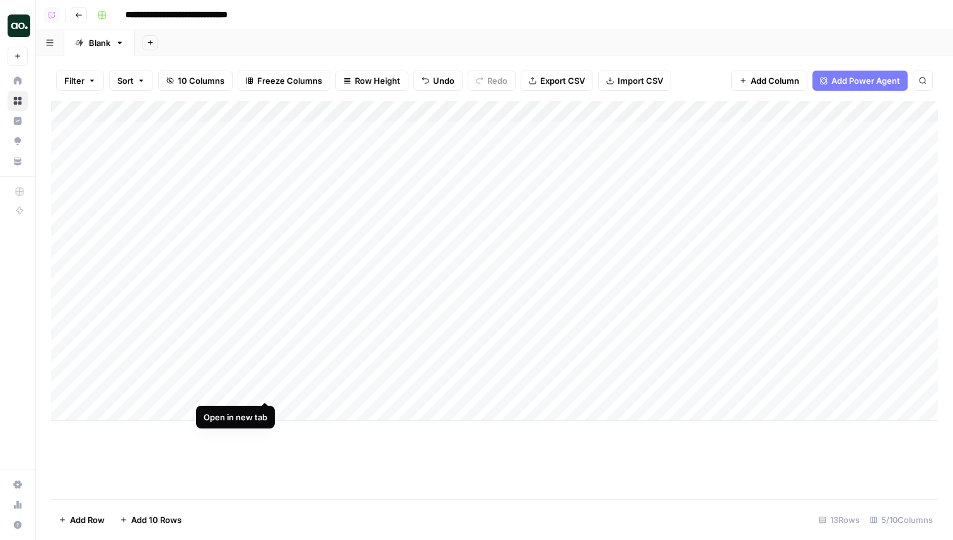
click at [267, 389] on div "Add Column" at bounding box center [494, 261] width 887 height 320
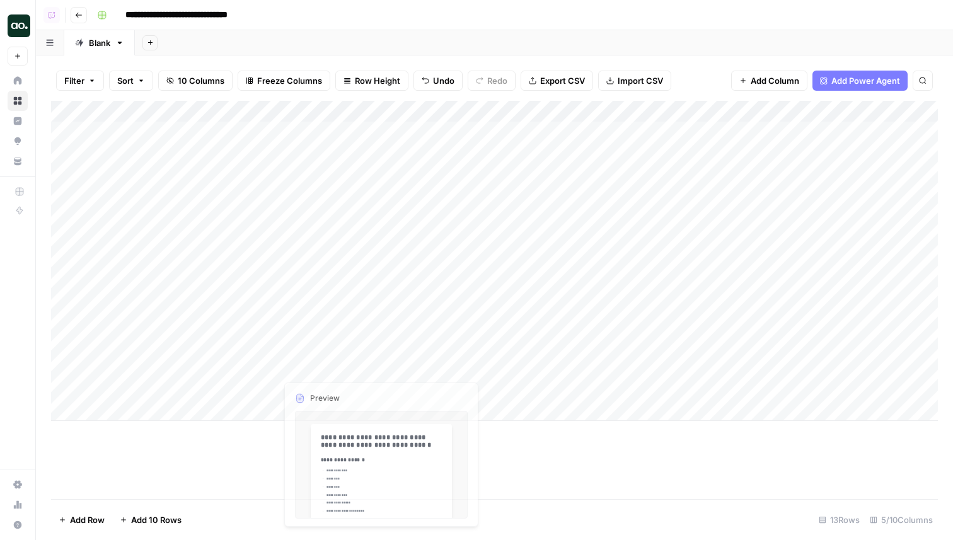
click at [310, 385] on div "Add Column" at bounding box center [494, 261] width 887 height 320
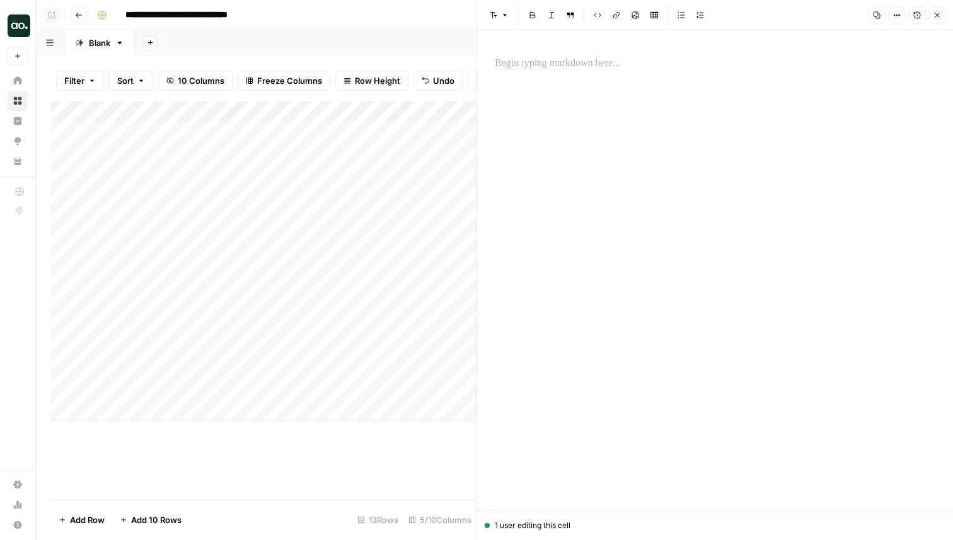
click at [558, 79] on div at bounding box center [715, 270] width 456 height 480
click at [537, 74] on div at bounding box center [715, 63] width 456 height 26
click at [356, 393] on div "Add Column" at bounding box center [264, 261] width 426 height 320
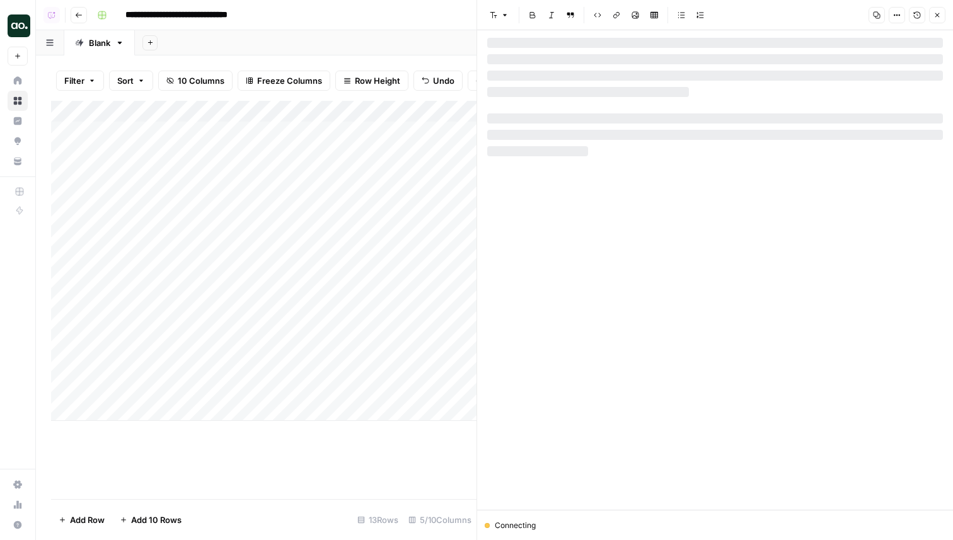
click at [587, 122] on div at bounding box center [715, 270] width 456 height 480
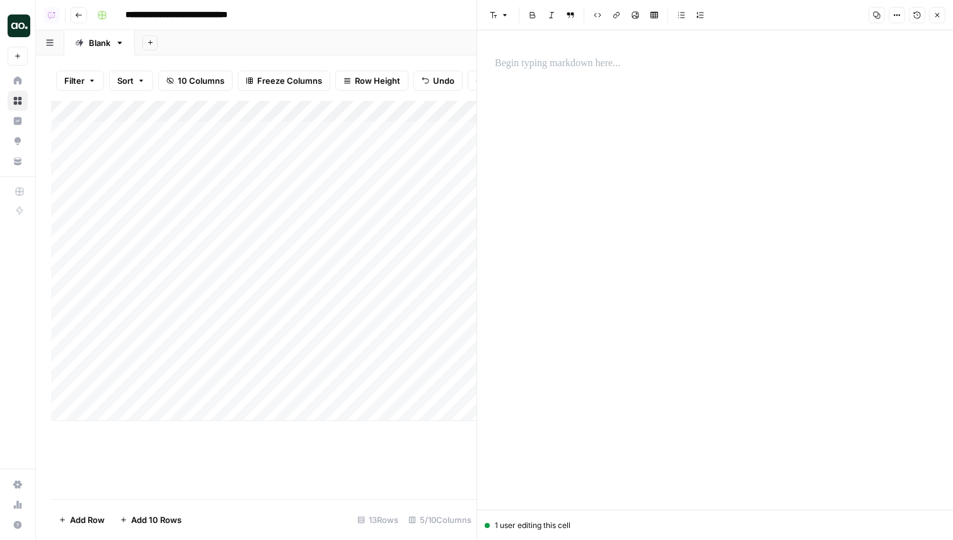
click at [562, 81] on div at bounding box center [715, 270] width 456 height 480
click at [556, 69] on p at bounding box center [715, 63] width 441 height 16
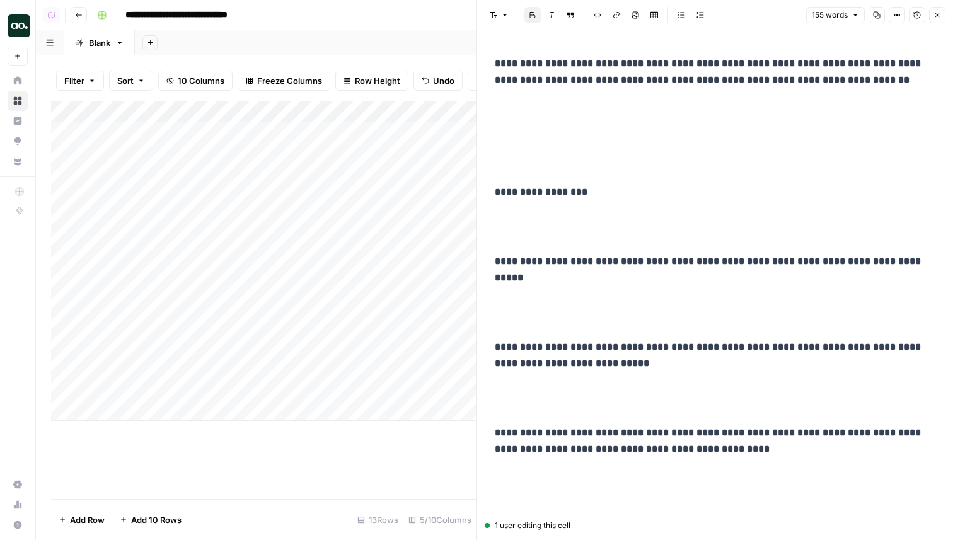
click at [936, 21] on button "Close" at bounding box center [937, 15] width 16 height 16
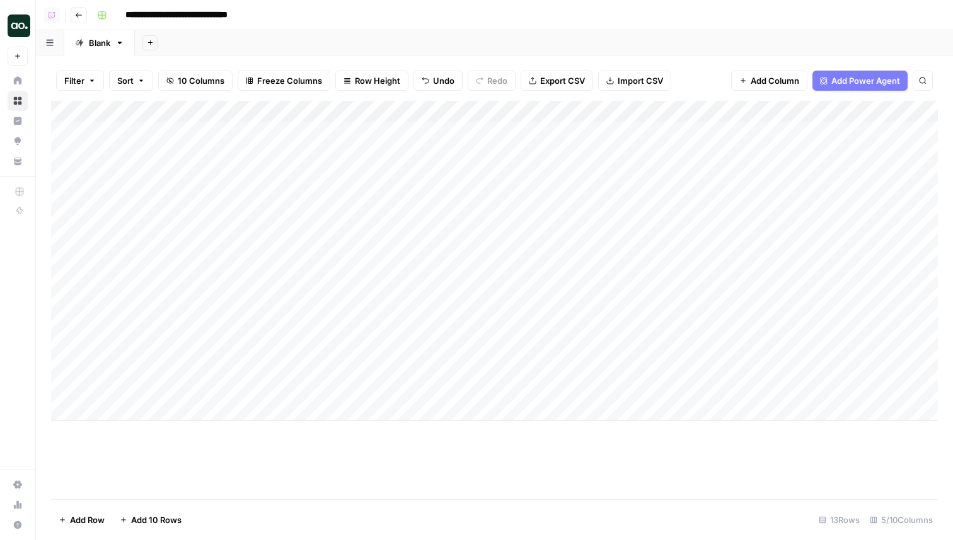
click at [174, 409] on div "Add Column" at bounding box center [494, 261] width 887 height 320
click at [393, 415] on div "Add Column" at bounding box center [494, 272] width 887 height 342
click at [219, 412] on div "Add Column" at bounding box center [494, 272] width 887 height 342
click at [905, 115] on span "Add Column" at bounding box center [909, 111] width 44 height 11
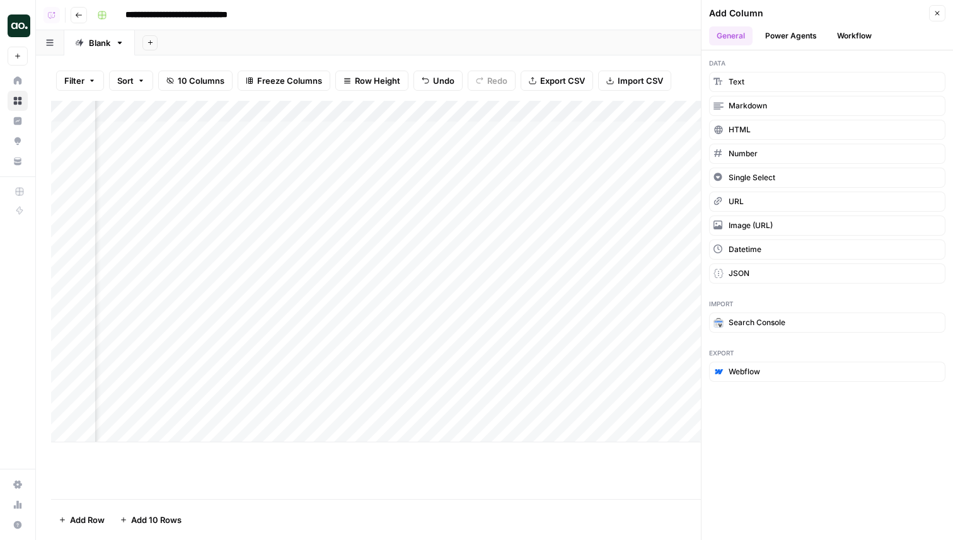
click at [857, 37] on button "Workflow" at bounding box center [855, 35] width 50 height 19
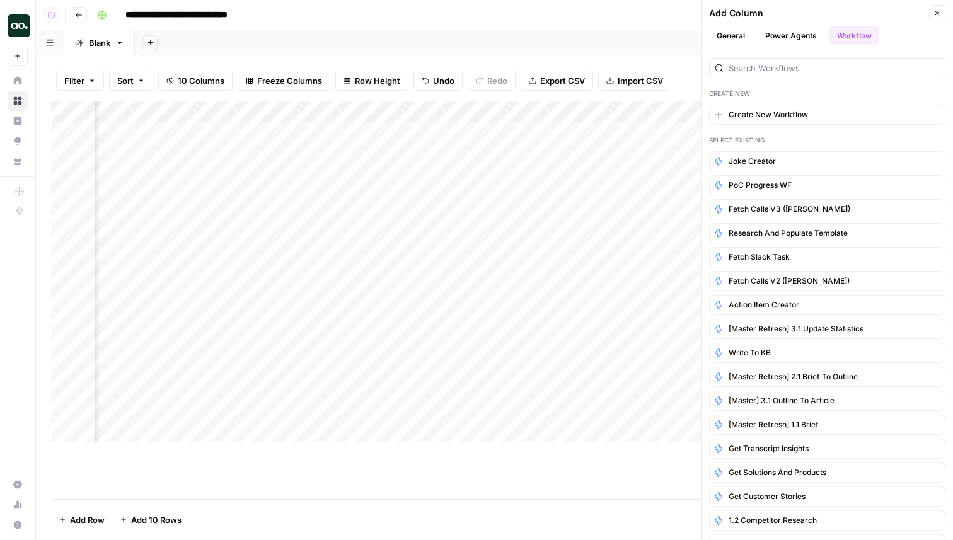
click at [801, 41] on button "Power Agents" at bounding box center [791, 35] width 67 height 19
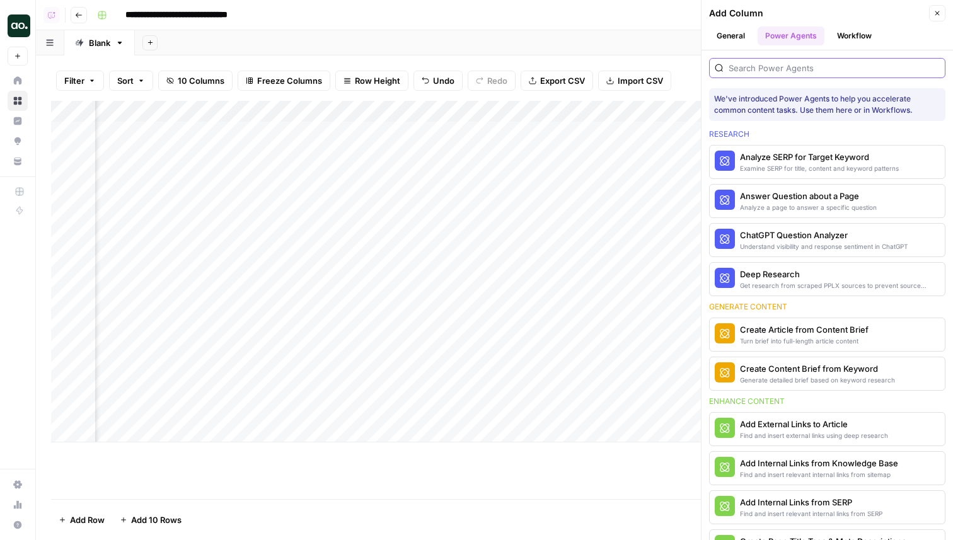
click at [799, 67] on input "search" at bounding box center [834, 68] width 211 height 13
click at [824, 204] on div "Analyze a page to answer a specific question" at bounding box center [806, 207] width 132 height 10
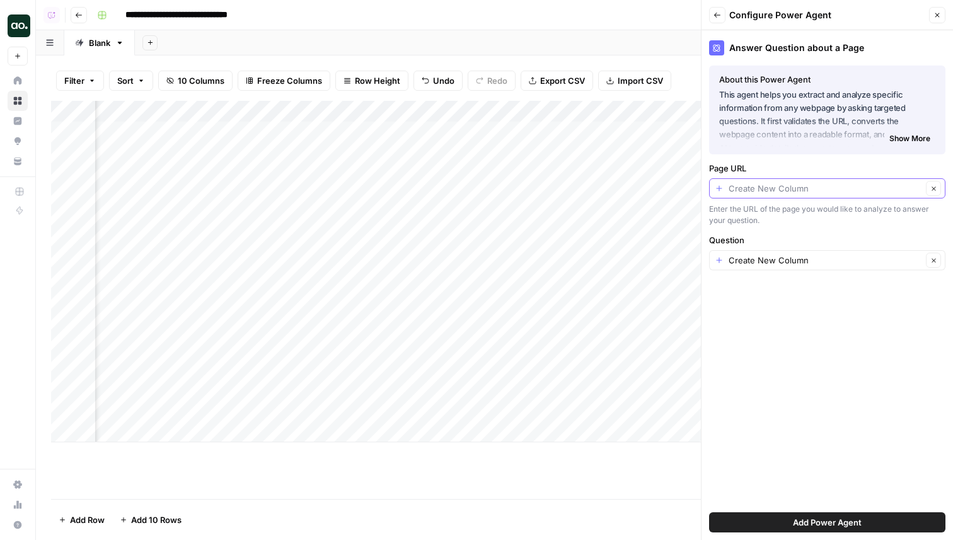
click at [828, 192] on input "Page URL" at bounding box center [826, 188] width 194 height 13
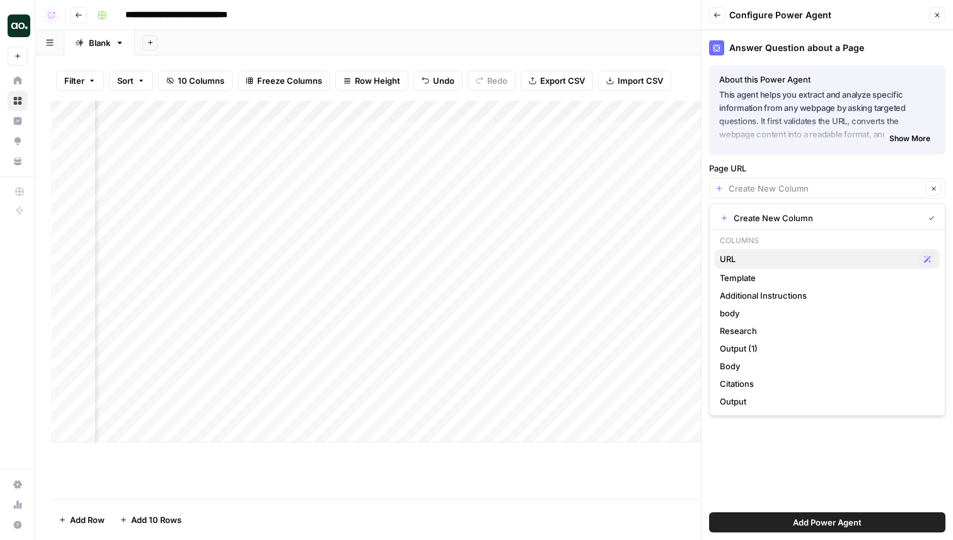
click at [799, 260] on span "URL" at bounding box center [817, 259] width 195 height 13
type input "URL"
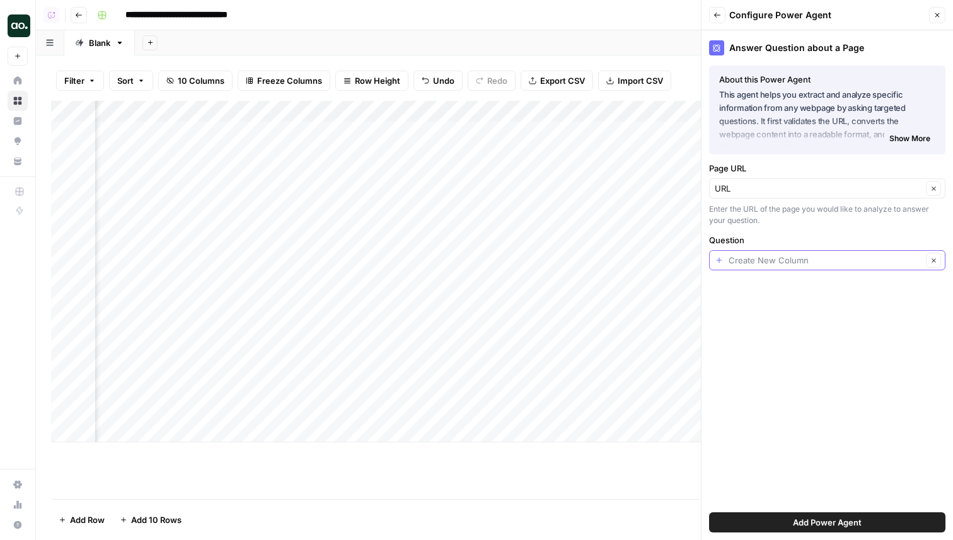
click at [799, 262] on input "Question" at bounding box center [826, 260] width 194 height 13
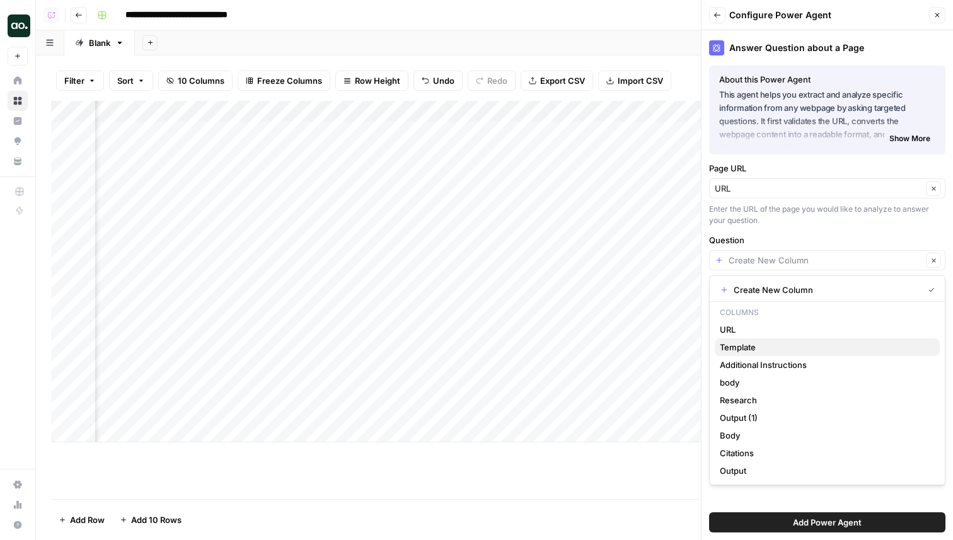
click at [783, 346] on span "Template" at bounding box center [825, 347] width 210 height 13
type input "Template"
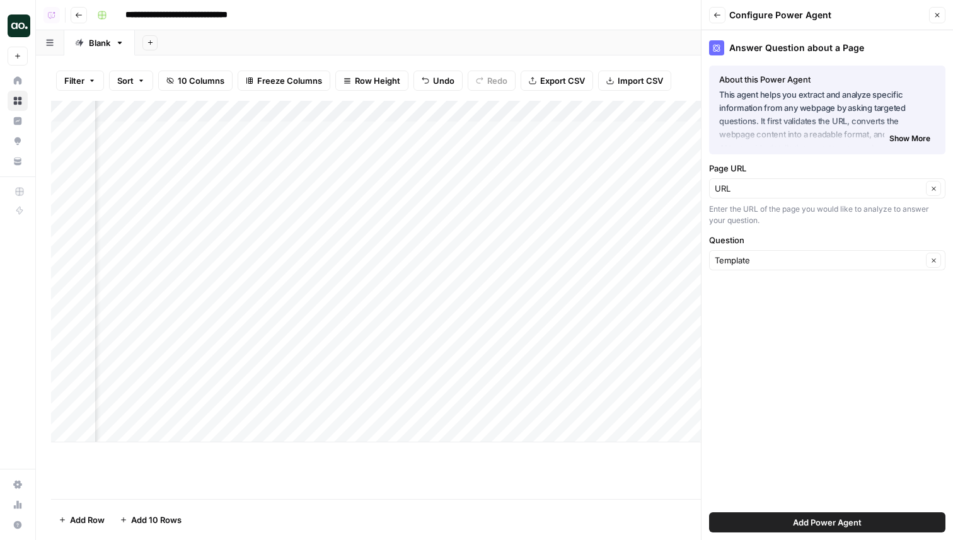
click at [802, 520] on span "Add Power Agent" at bounding box center [827, 522] width 69 height 13
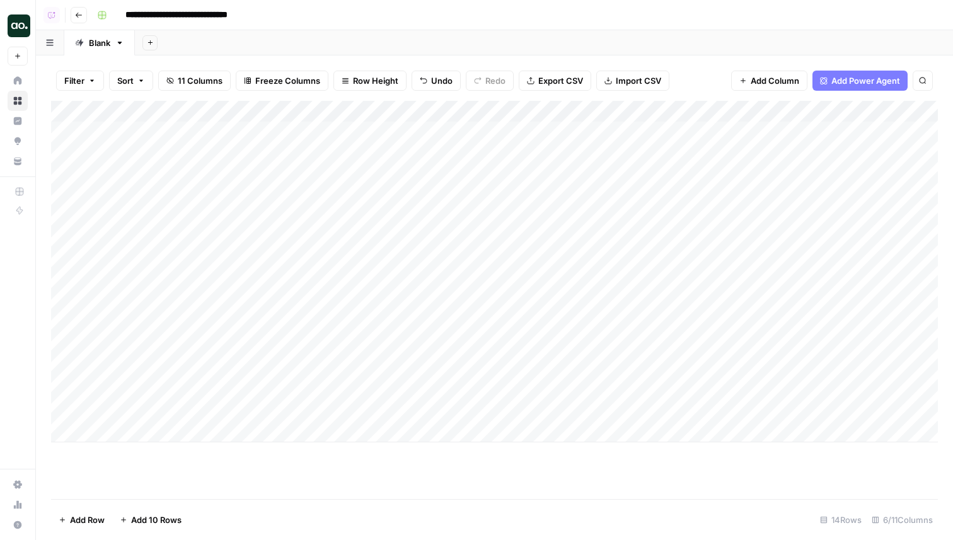
scroll to position [0, 254]
click at [839, 112] on div "Add Column" at bounding box center [494, 272] width 887 height 342
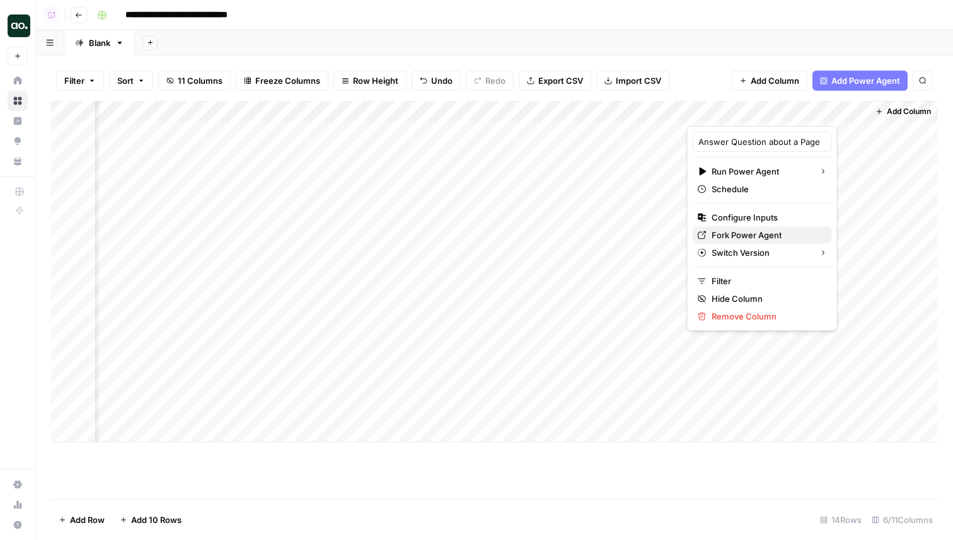
click at [760, 235] on span "Fork Power Agent" at bounding box center [767, 235] width 110 height 13
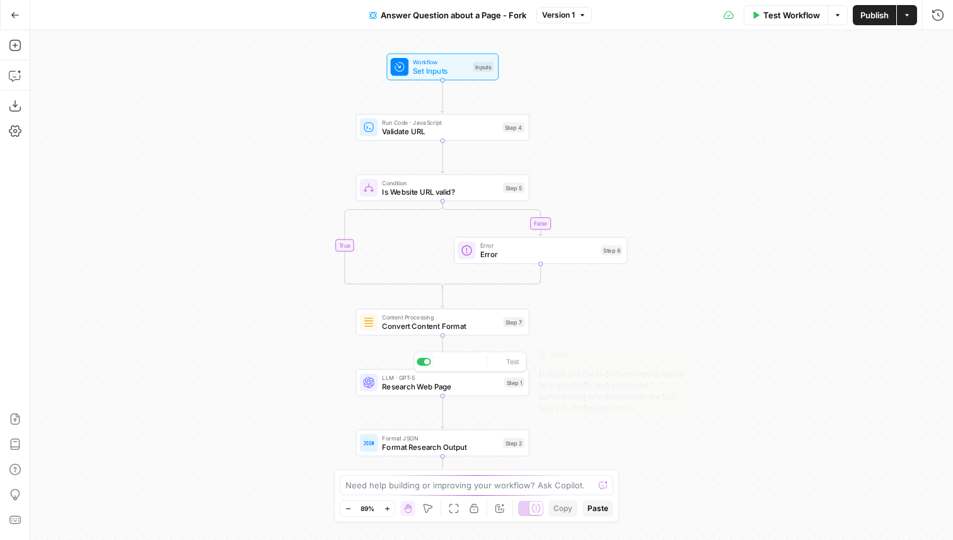
click at [429, 385] on span "Research Web Page" at bounding box center [441, 386] width 118 height 11
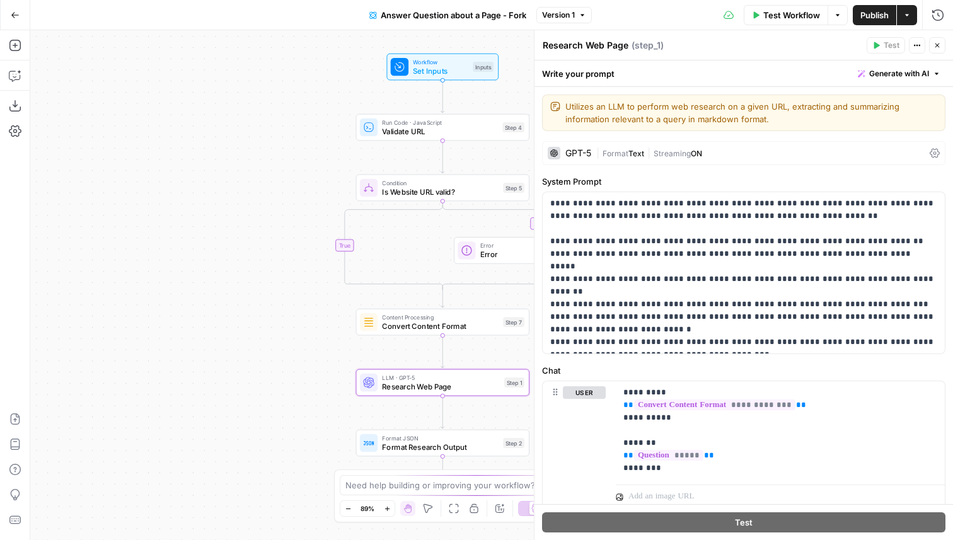
click at [584, 150] on div "GPT-5" at bounding box center [579, 153] width 26 height 9
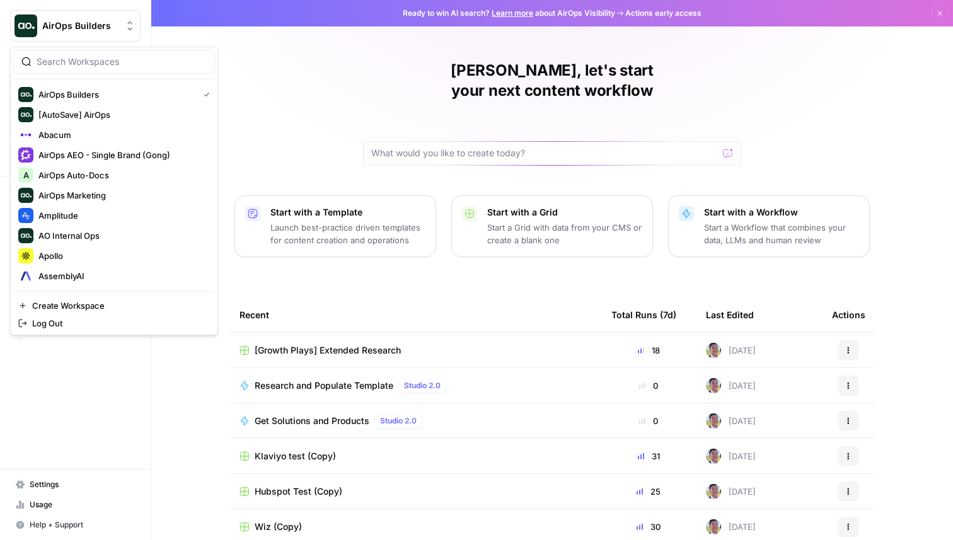
click at [67, 21] on span "AirOps Builders" at bounding box center [80, 26] width 76 height 13
click at [88, 216] on span "Amplitude" at bounding box center [121, 215] width 166 height 13
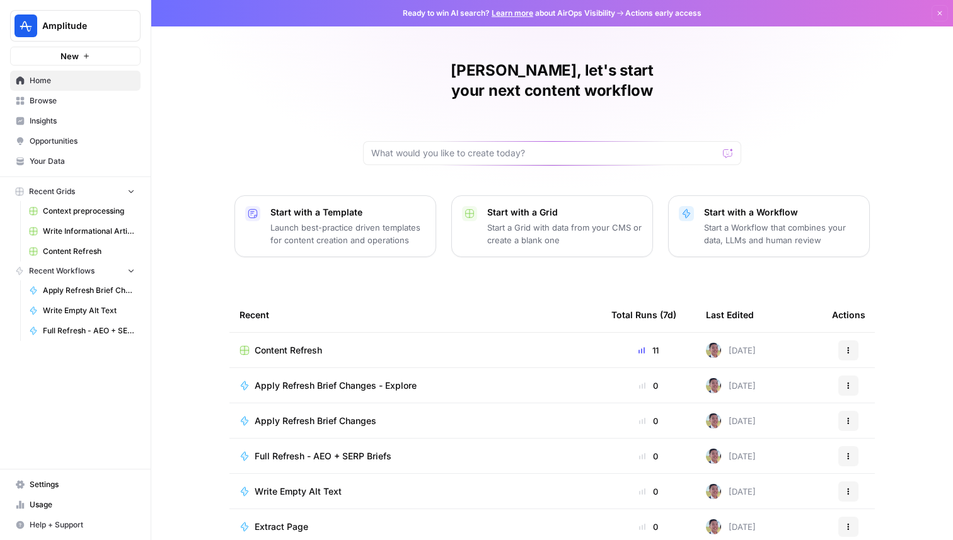
click at [95, 103] on span "Browse" at bounding box center [82, 100] width 105 height 11
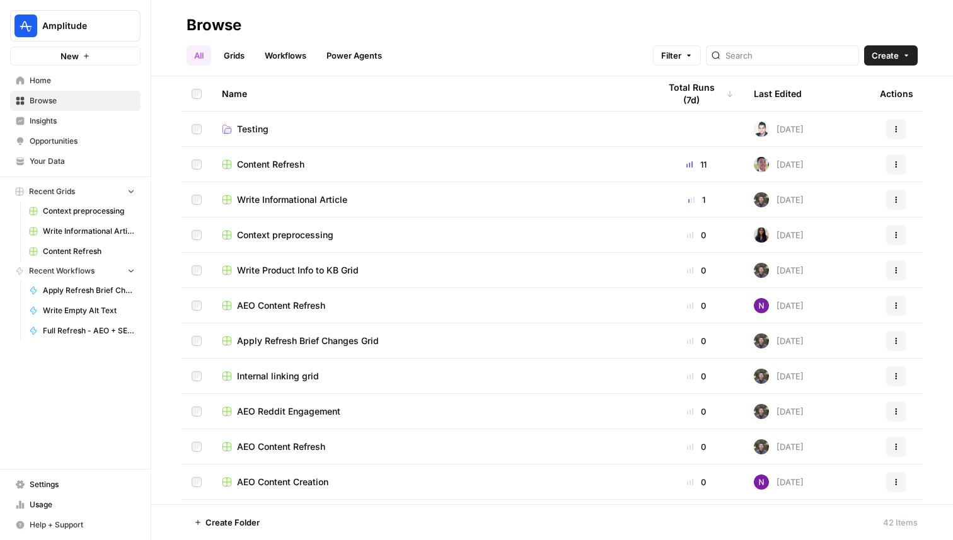
click at [287, 163] on span "Content Refresh" at bounding box center [270, 164] width 67 height 13
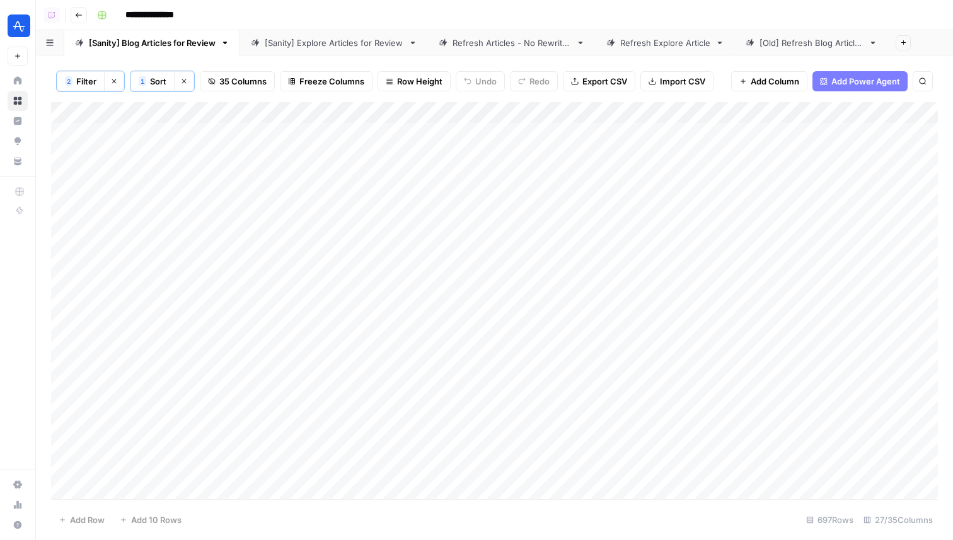
click at [310, 45] on div "[Sanity] Explore Articles for Review" at bounding box center [334, 43] width 139 height 13
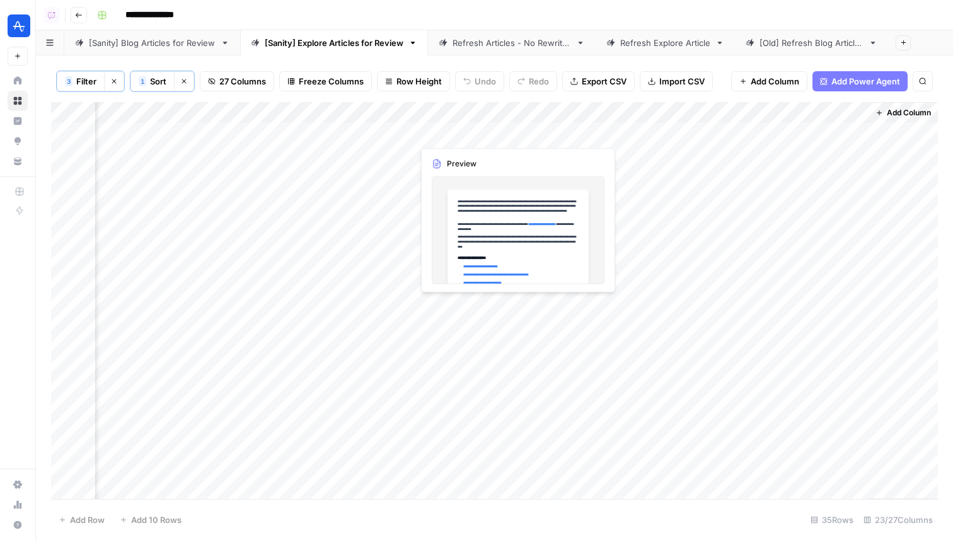
click at [445, 129] on div "Add Column" at bounding box center [494, 300] width 887 height 397
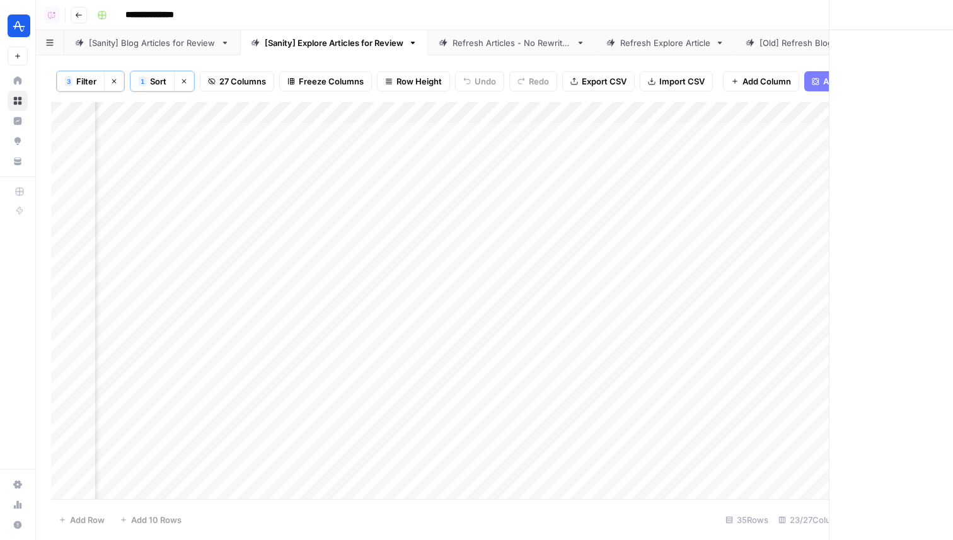
scroll to position [0, 2680]
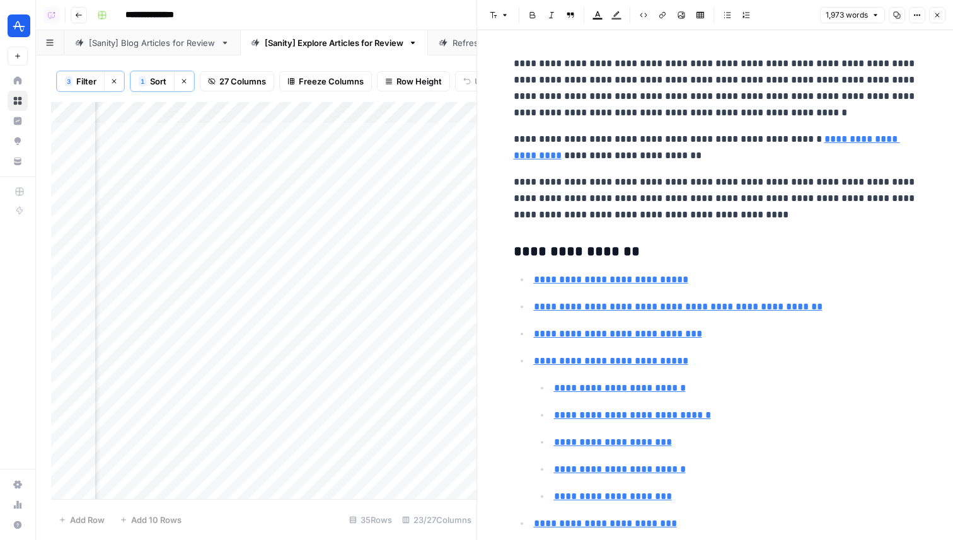
click at [359, 137] on div "Add Column" at bounding box center [264, 300] width 426 height 397
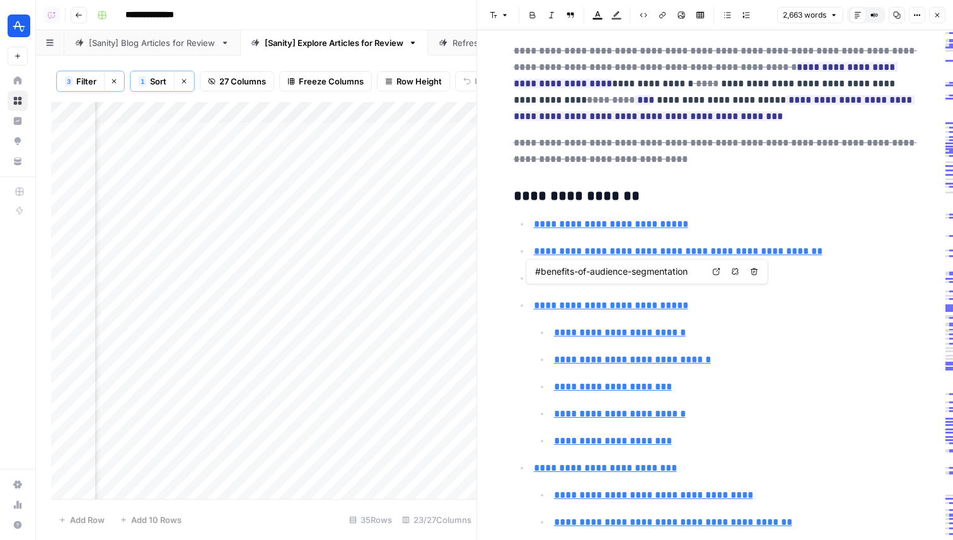
type input "#importance"
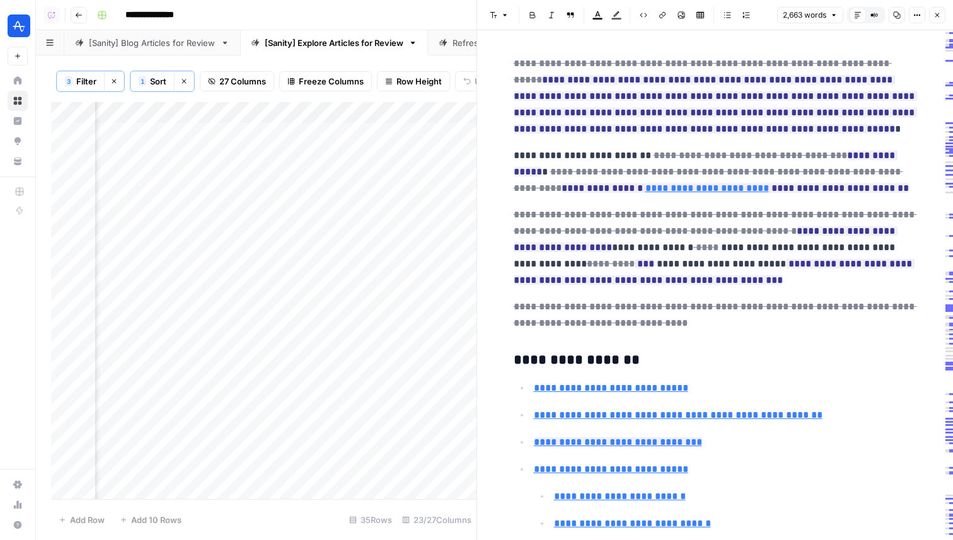
scroll to position [0, 3069]
click at [943, 11] on button "Close" at bounding box center [937, 15] width 16 height 16
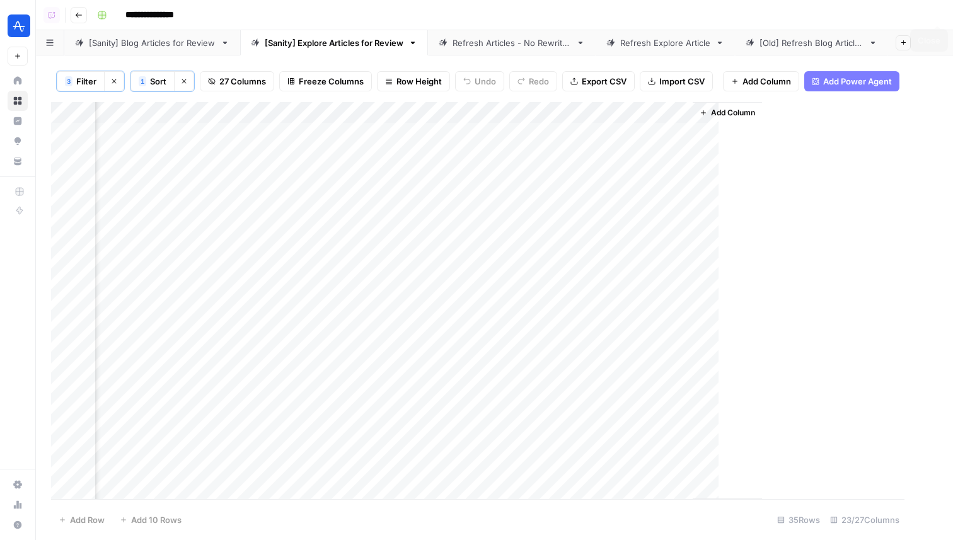
scroll to position [0, 2667]
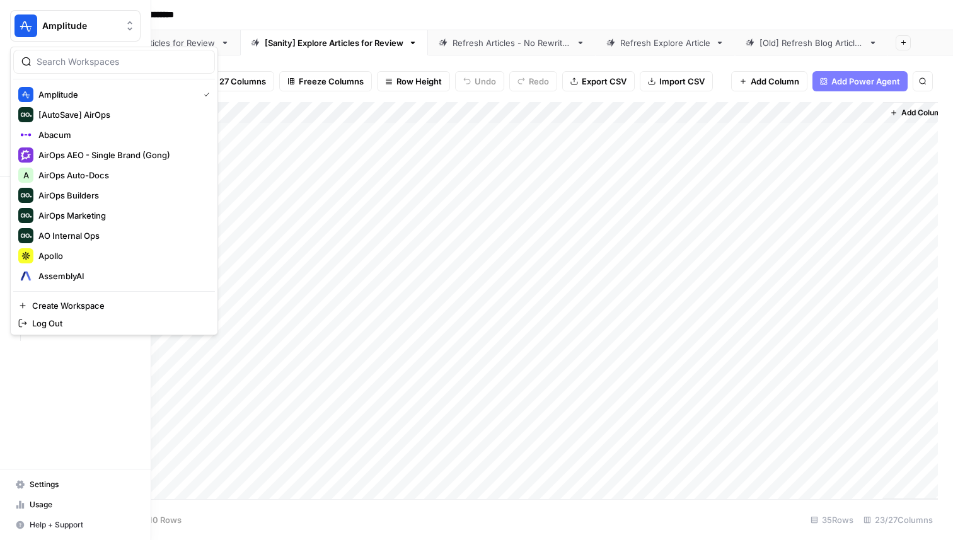
click at [32, 22] on img "Workspace: Amplitude" at bounding box center [26, 26] width 23 height 23
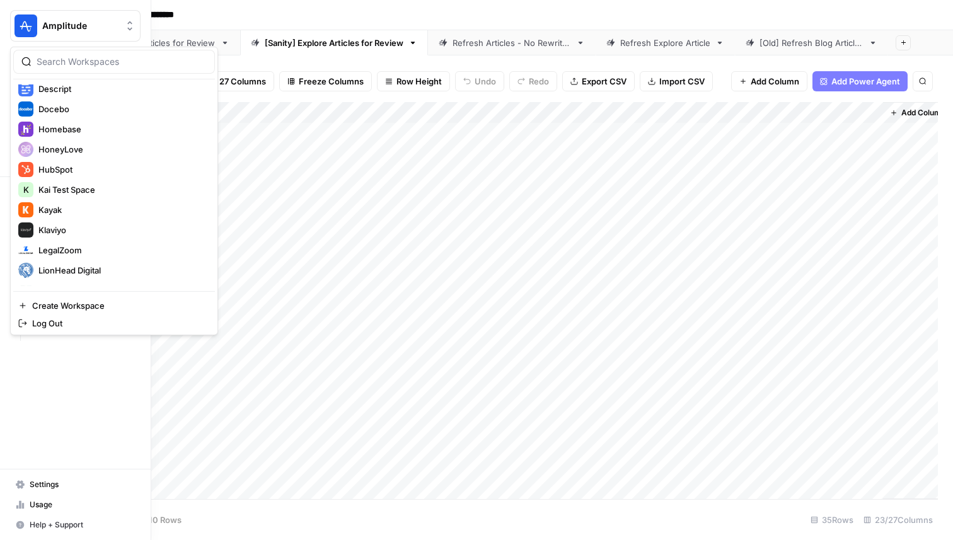
scroll to position [409, 0]
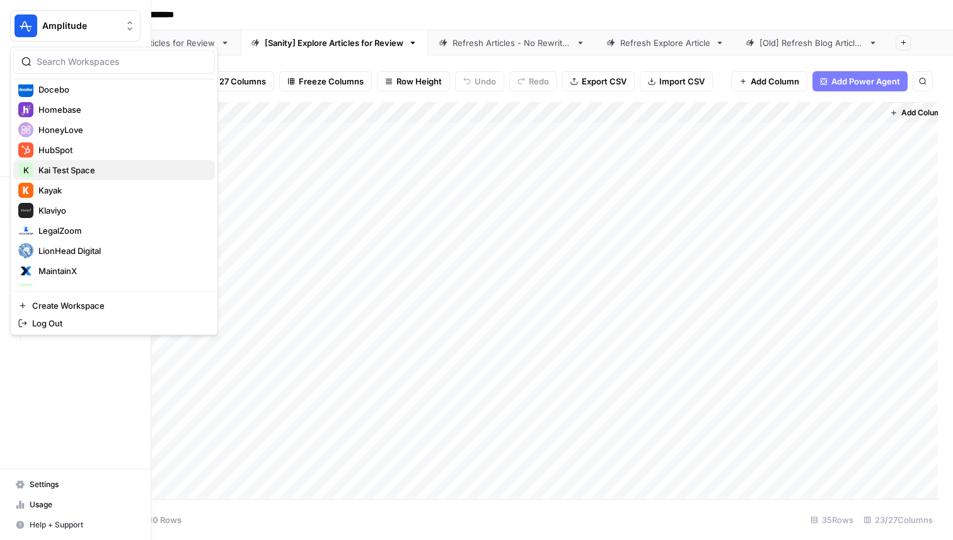
click at [94, 172] on span "Kai Test Space" at bounding box center [121, 170] width 166 height 13
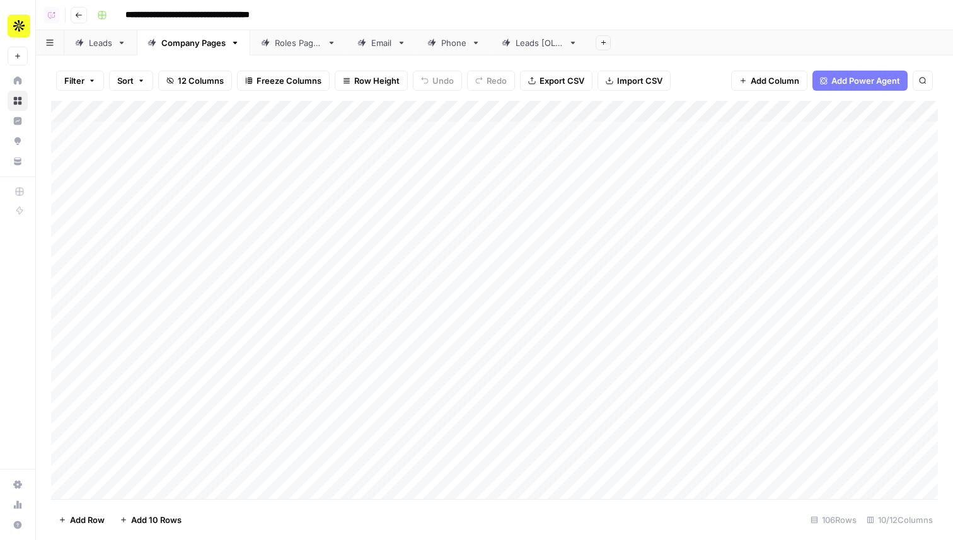
click at [583, 289] on div "Add Column" at bounding box center [494, 300] width 887 height 398
click at [711, 306] on div "Add Column" at bounding box center [494, 300] width 887 height 398
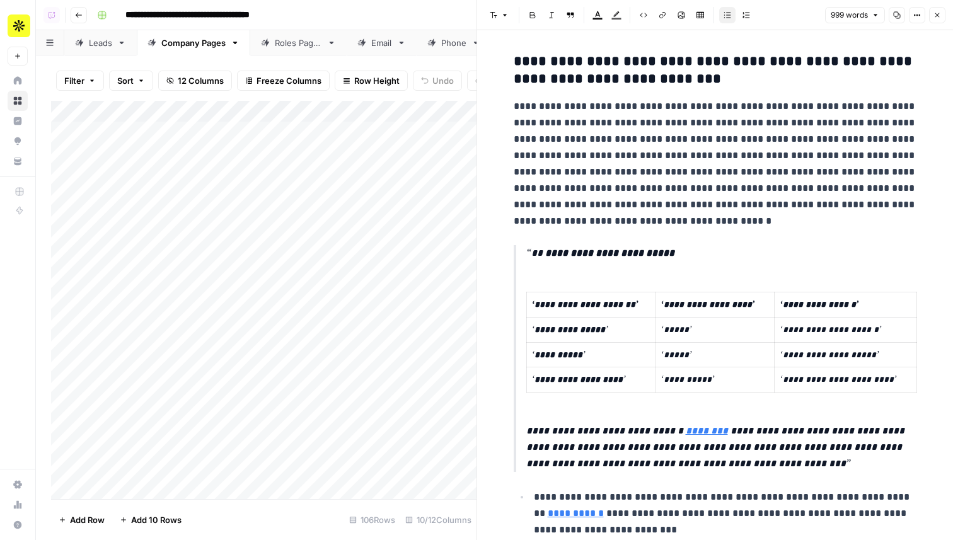
scroll to position [477, 0]
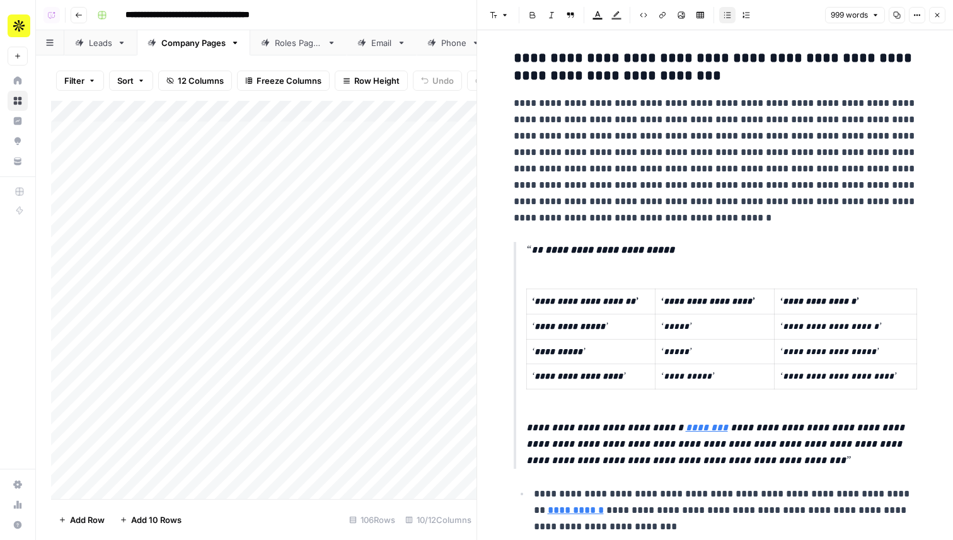
click at [937, 16] on icon "button" at bounding box center [938, 15] width 8 height 8
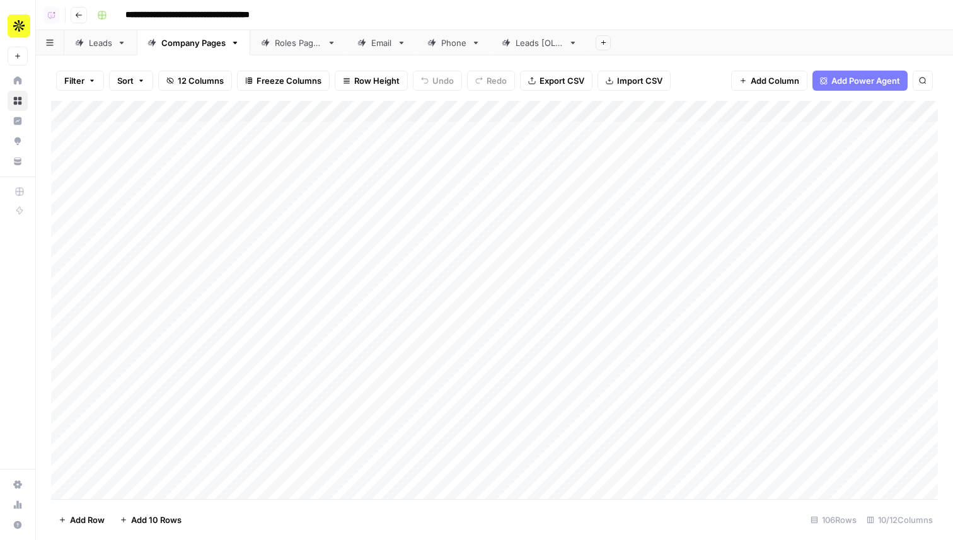
click at [704, 278] on div "Add Column" at bounding box center [494, 300] width 887 height 398
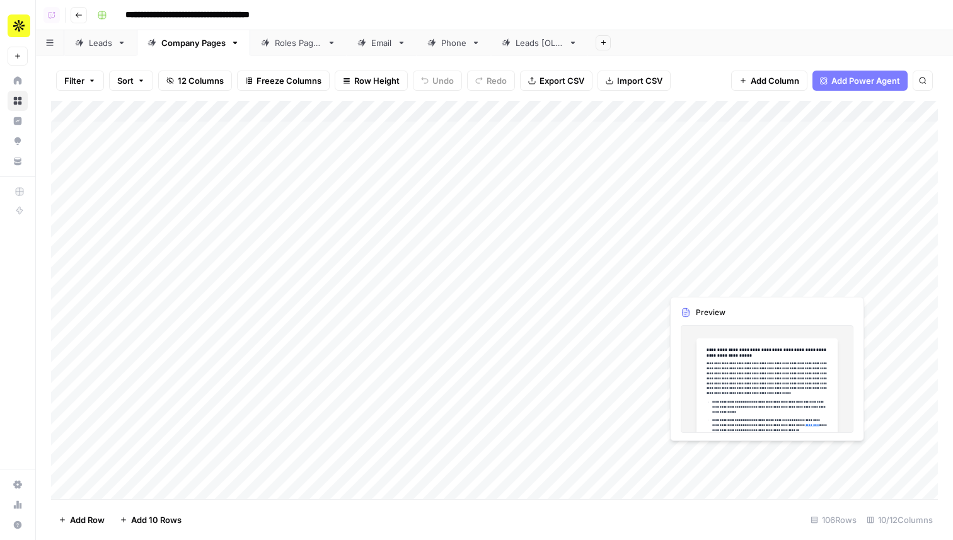
click at [704, 278] on div "Add Column" at bounding box center [494, 300] width 887 height 398
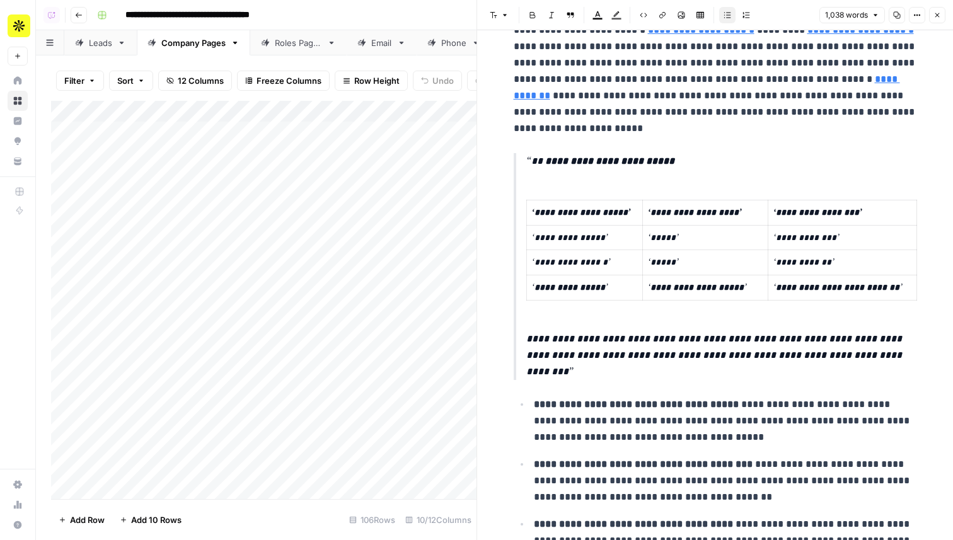
scroll to position [1361, 0]
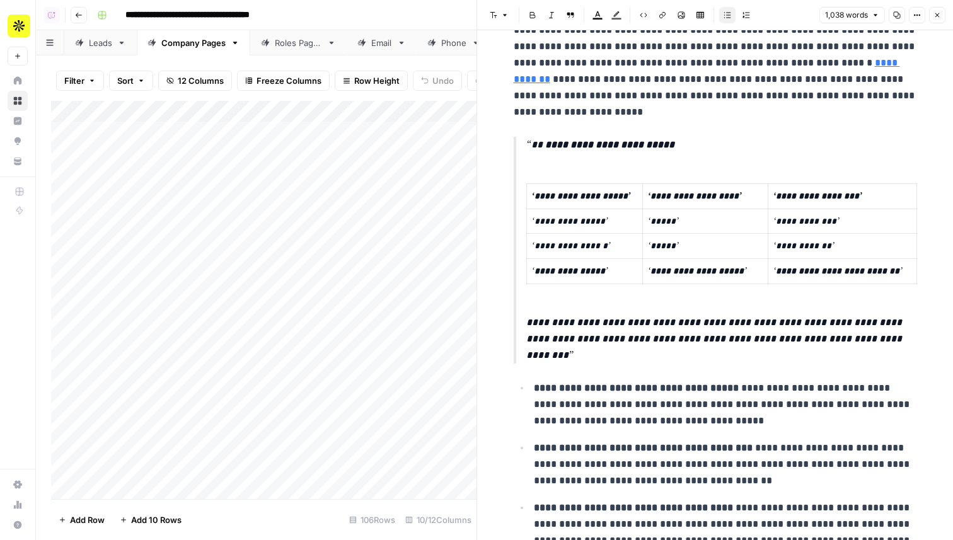
click at [936, 16] on icon "button" at bounding box center [938, 15] width 8 height 8
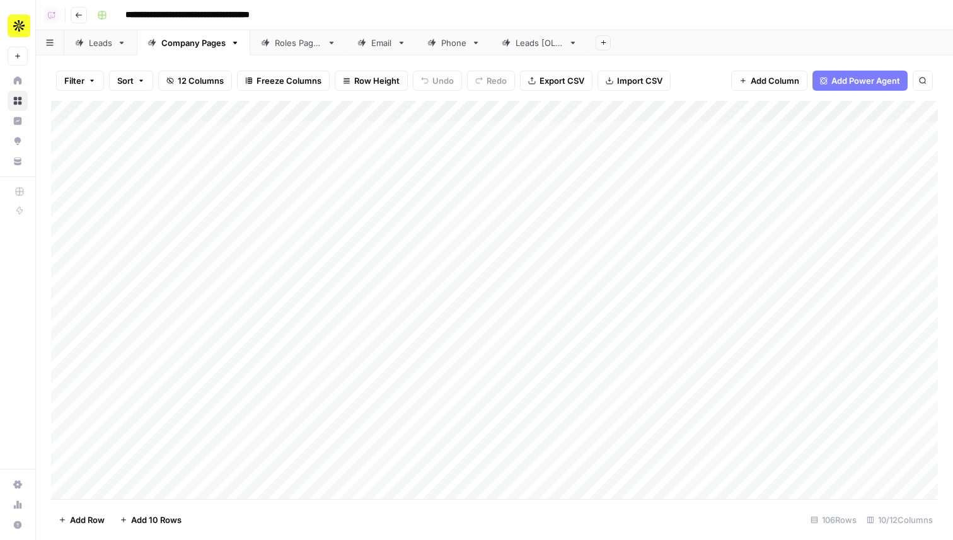
click at [701, 327] on div "Add Column" at bounding box center [494, 300] width 887 height 398
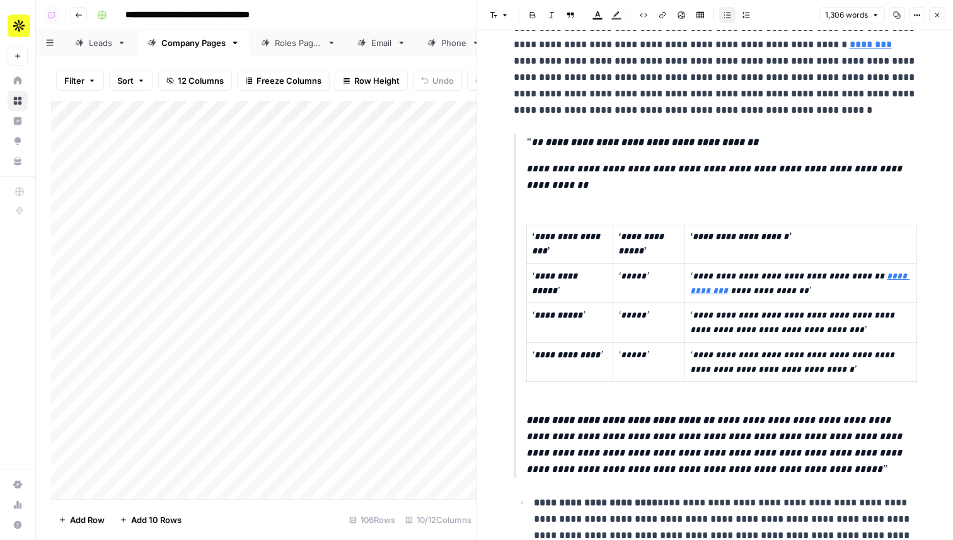
scroll to position [600, 0]
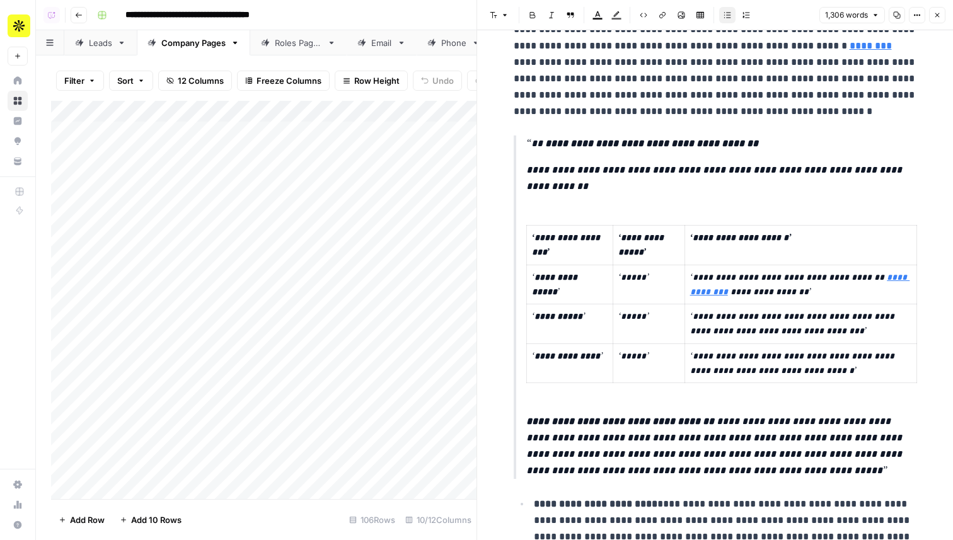
click at [939, 20] on button "Close" at bounding box center [937, 15] width 16 height 16
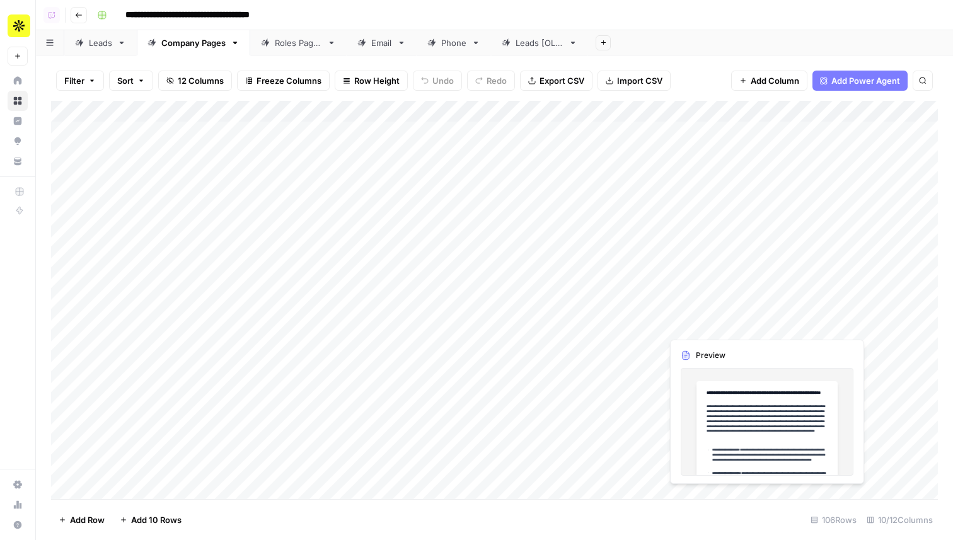
click at [711, 329] on div "Add Column" at bounding box center [494, 300] width 887 height 398
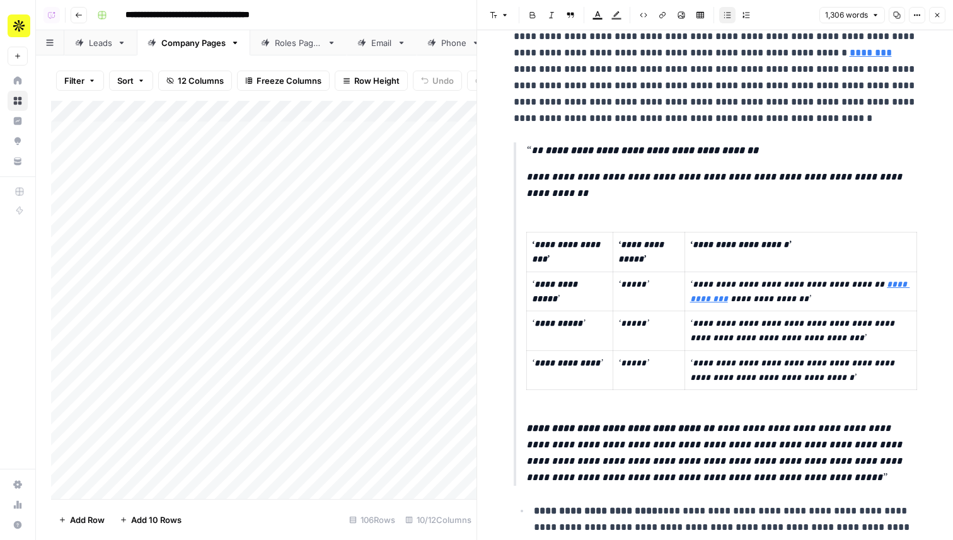
scroll to position [601, 0]
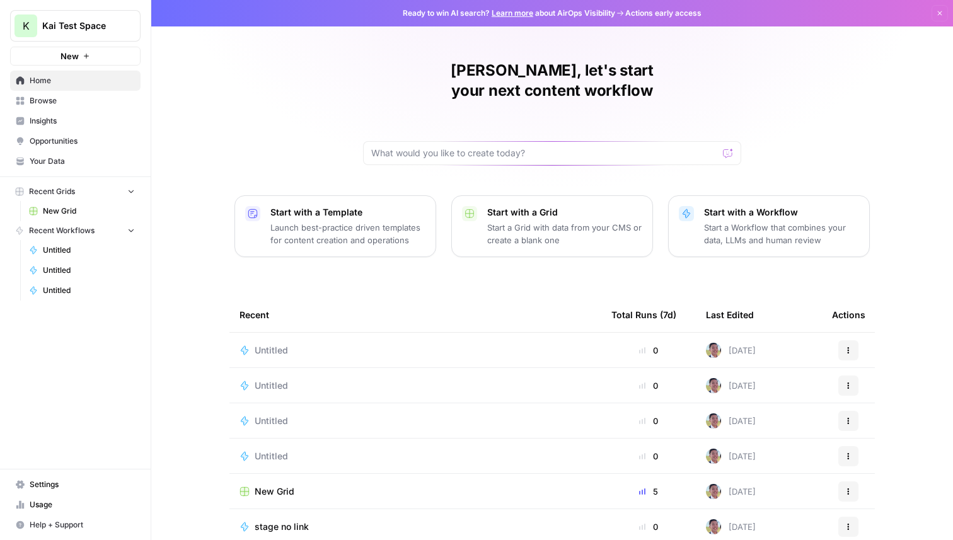
click at [276, 368] on td "Untitled" at bounding box center [415, 385] width 372 height 35
click at [275, 380] on span "Untitled" at bounding box center [271, 386] width 33 height 13
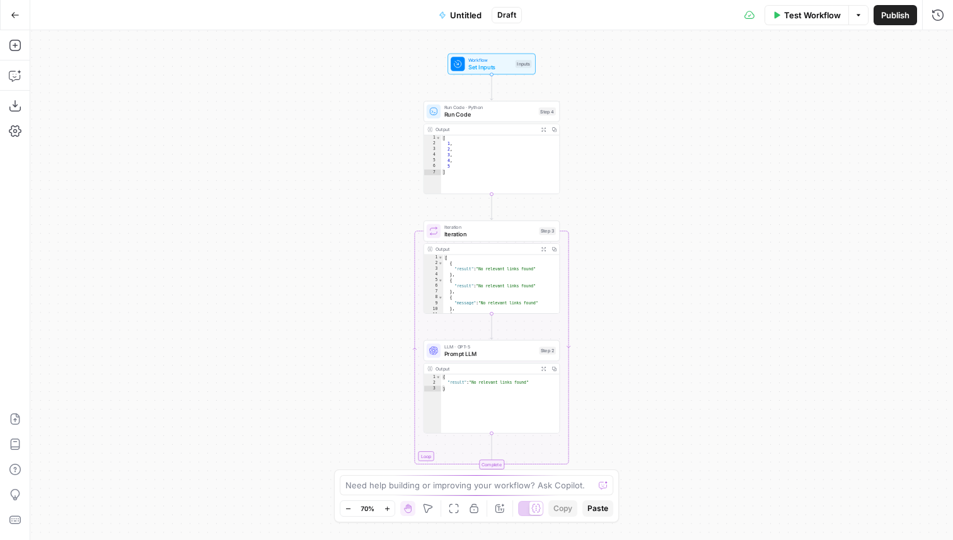
click at [498, 351] on span "Prompt LLM" at bounding box center [489, 353] width 91 height 9
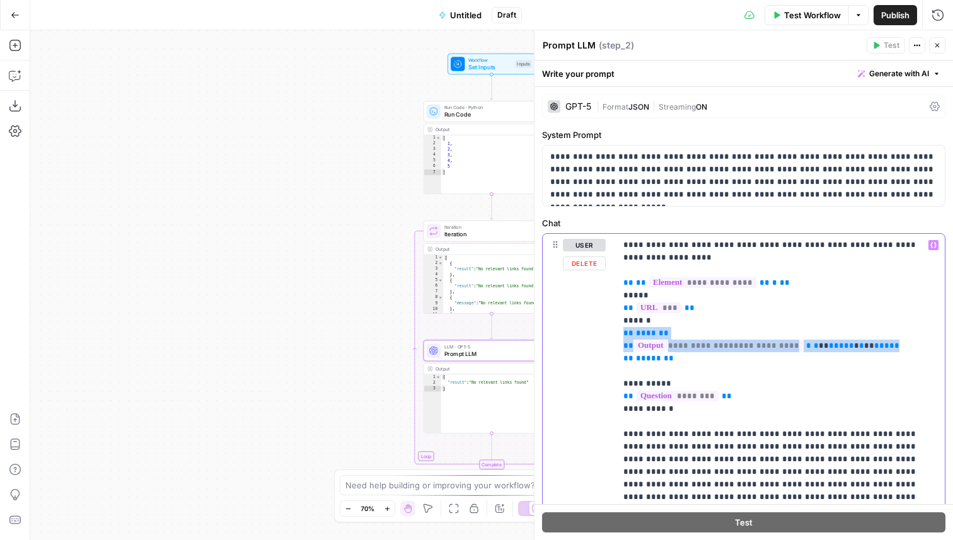
drag, startPoint x: 869, startPoint y: 349, endPoint x: 623, endPoint y: 335, distance: 246.3
click at [623, 335] on div "**********" at bounding box center [780, 371] width 329 height 275
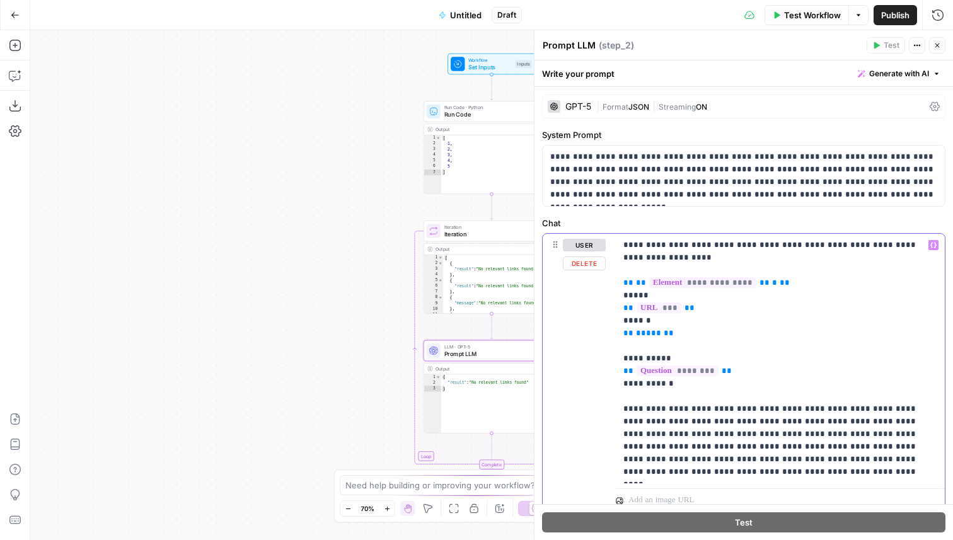
drag, startPoint x: 693, startPoint y: 347, endPoint x: 685, endPoint y: 346, distance: 7.7
click at [686, 346] on p "**********" at bounding box center [781, 359] width 314 height 240
drag, startPoint x: 686, startPoint y: 339, endPoint x: 593, endPoint y: 339, distance: 93.3
click at [593, 339] on div "**********" at bounding box center [744, 374] width 402 height 280
drag, startPoint x: 822, startPoint y: 284, endPoint x: 619, endPoint y: 285, distance: 202.4
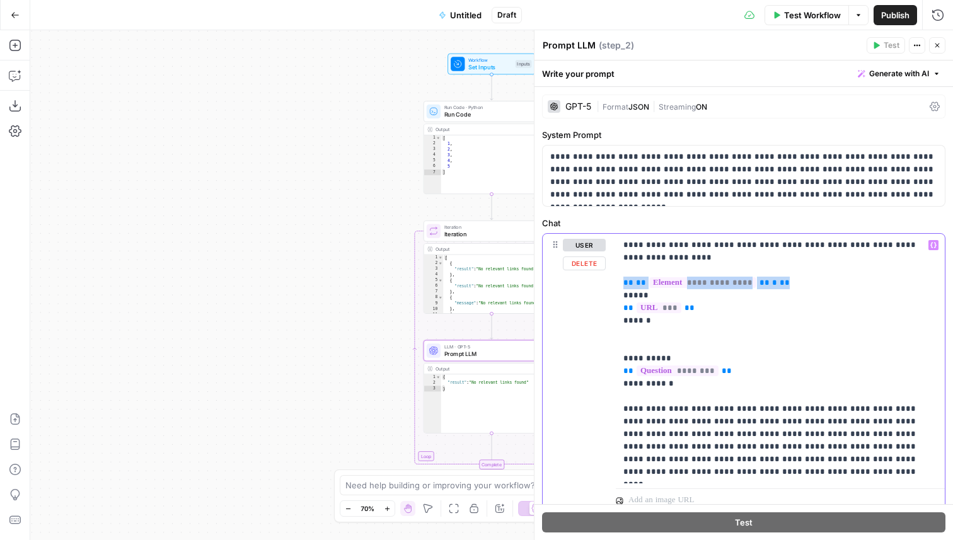
click at [619, 285] on div "**********" at bounding box center [780, 359] width 329 height 250
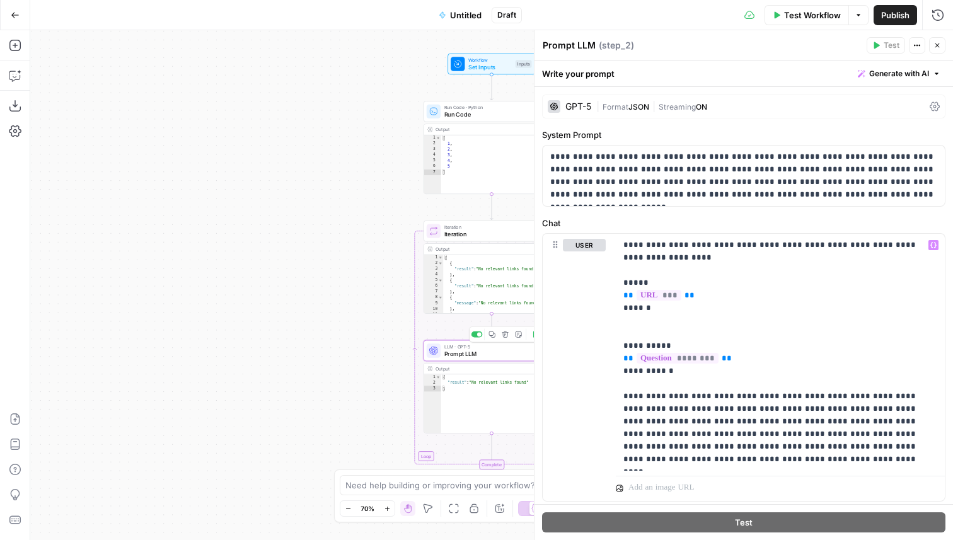
click at [494, 337] on icon "button" at bounding box center [492, 335] width 6 height 6
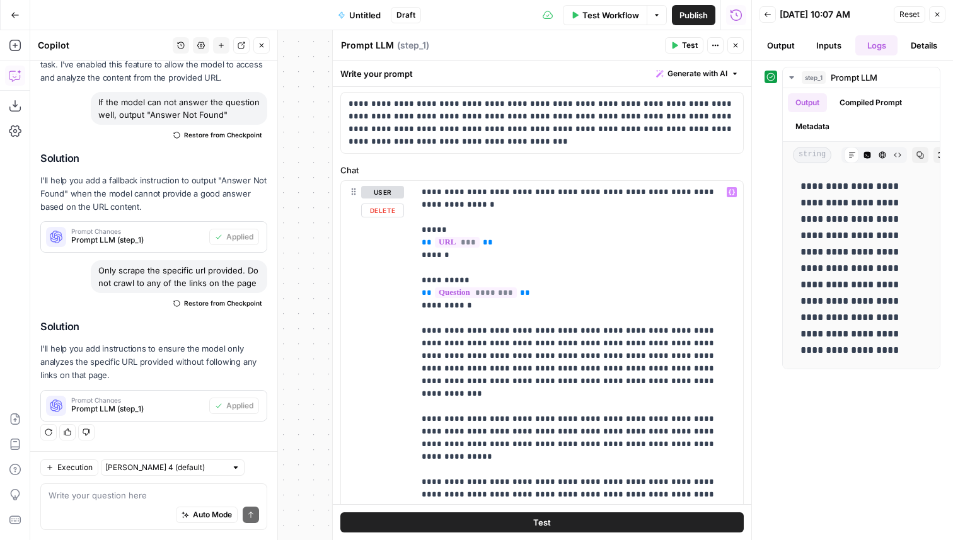
scroll to position [653, 0]
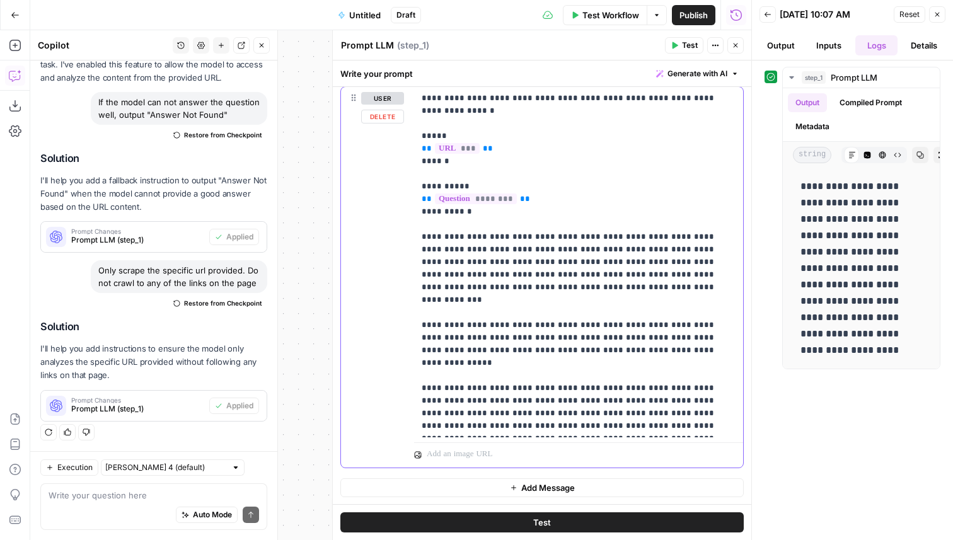
click at [580, 429] on p "**********" at bounding box center [579, 262] width 314 height 340
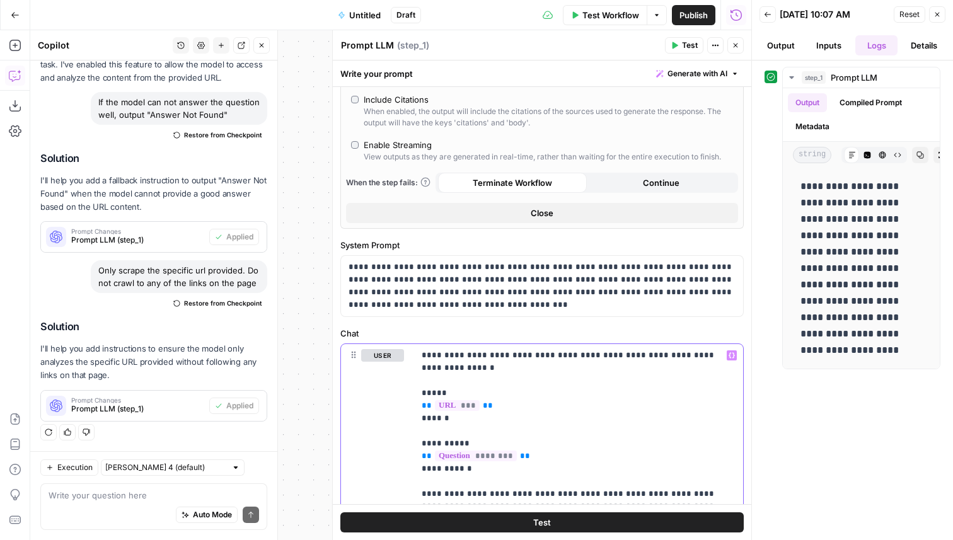
scroll to position [400, 0]
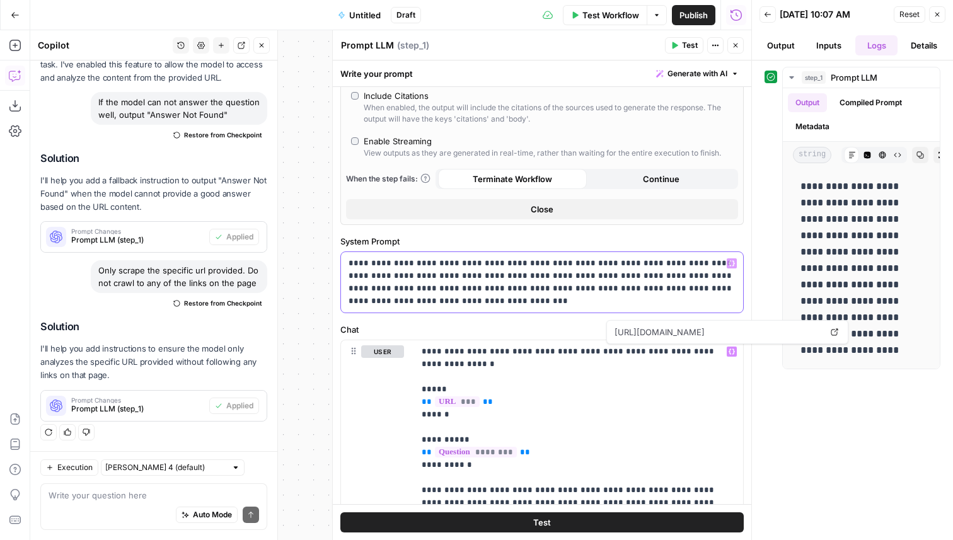
click at [462, 306] on p "**********" at bounding box center [542, 282] width 387 height 50
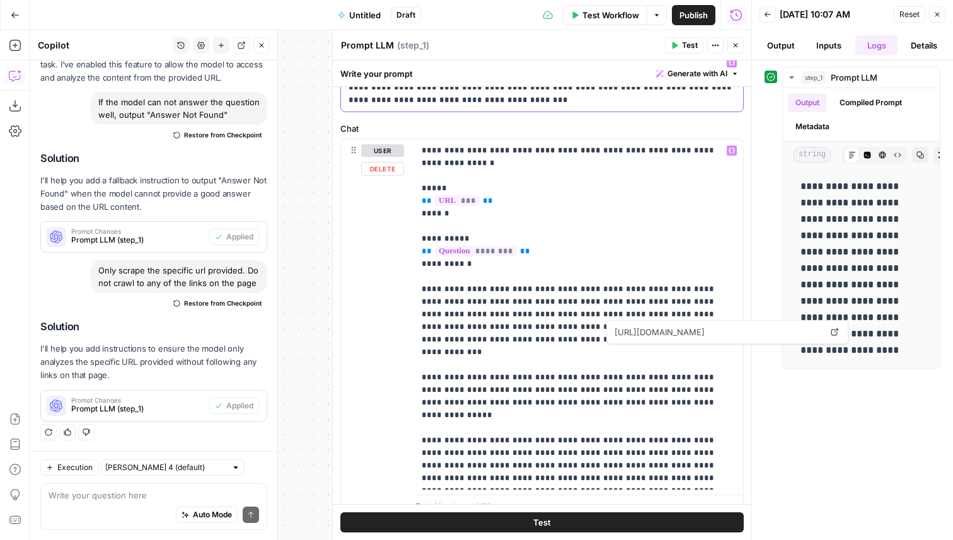
scroll to position [653, 0]
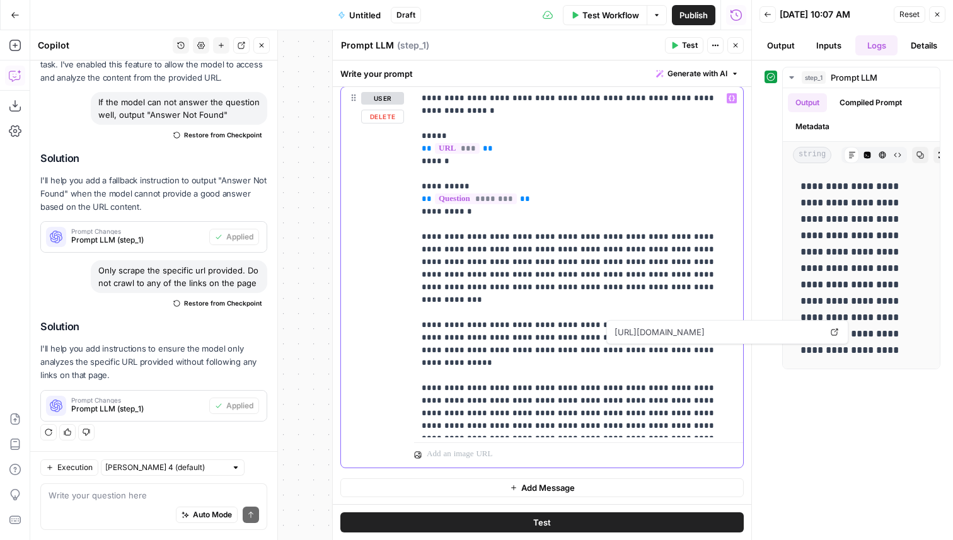
click at [577, 417] on p "**********" at bounding box center [579, 262] width 314 height 340
click at [581, 426] on p "**********" at bounding box center [579, 262] width 314 height 340
click at [543, 311] on p "**********" at bounding box center [579, 262] width 314 height 340
click at [570, 321] on p "**********" at bounding box center [579, 262] width 314 height 340
click at [634, 337] on p "**********" at bounding box center [579, 262] width 314 height 340
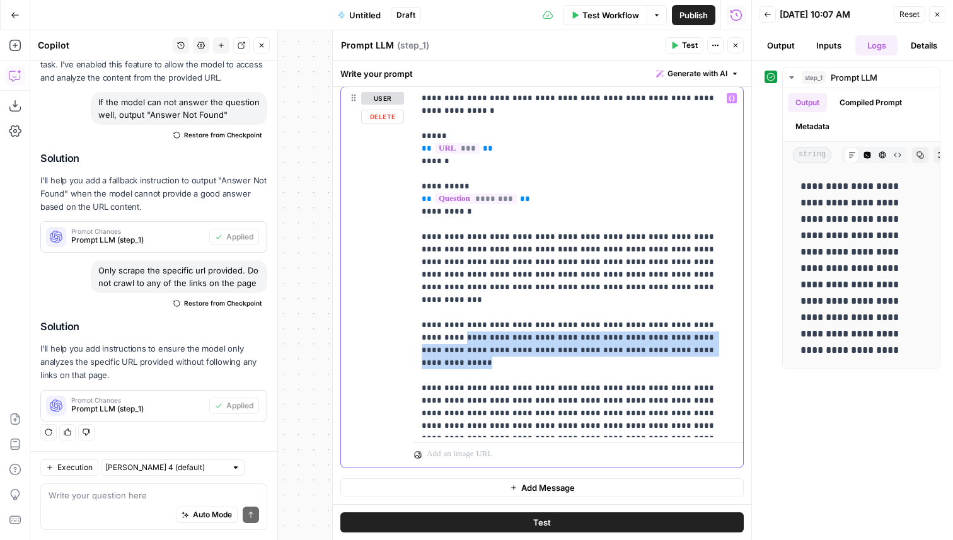
drag, startPoint x: 646, startPoint y: 340, endPoint x: 717, endPoint y: 314, distance: 75.2
click at [717, 314] on p "**********" at bounding box center [579, 262] width 314 height 340
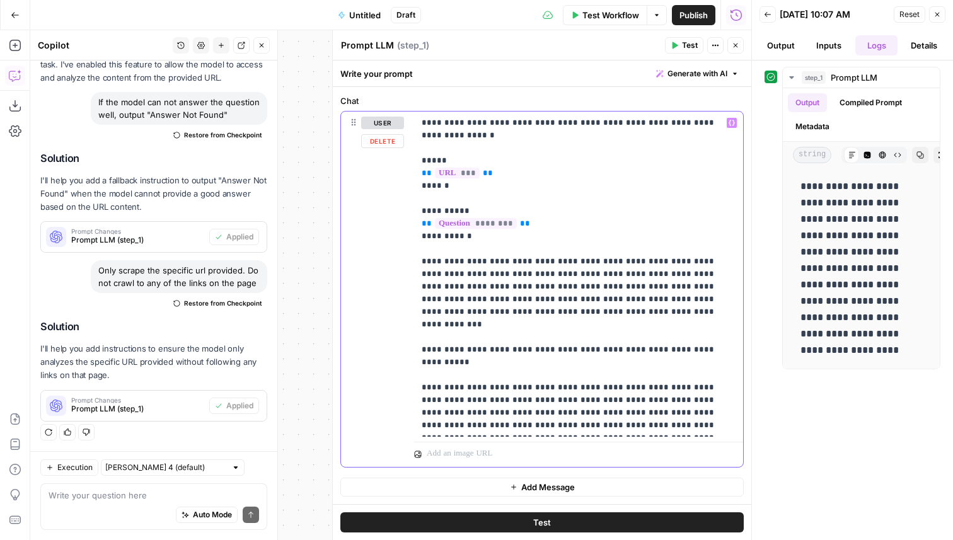
scroll to position [628, 0]
click at [680, 45] on button "Test" at bounding box center [684, 45] width 38 height 16
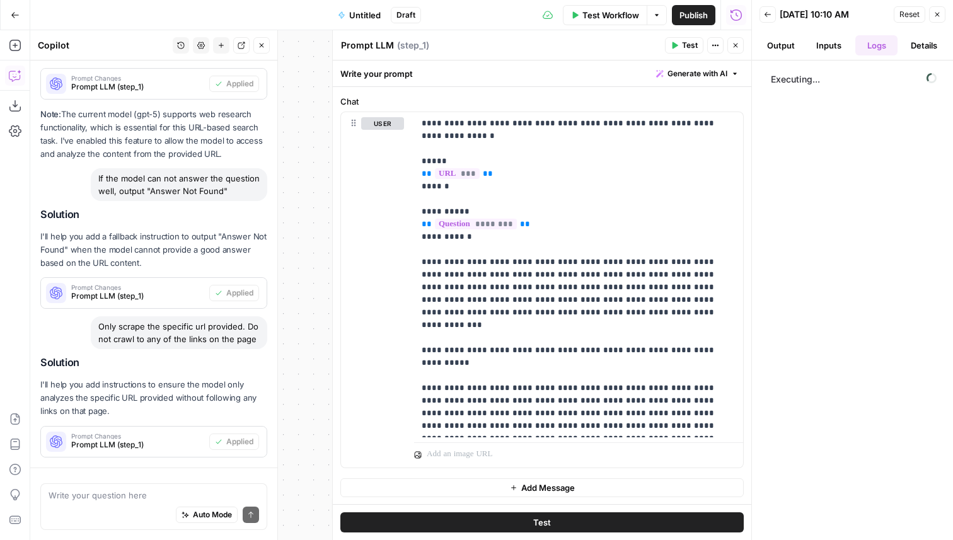
scroll to position [311, 0]
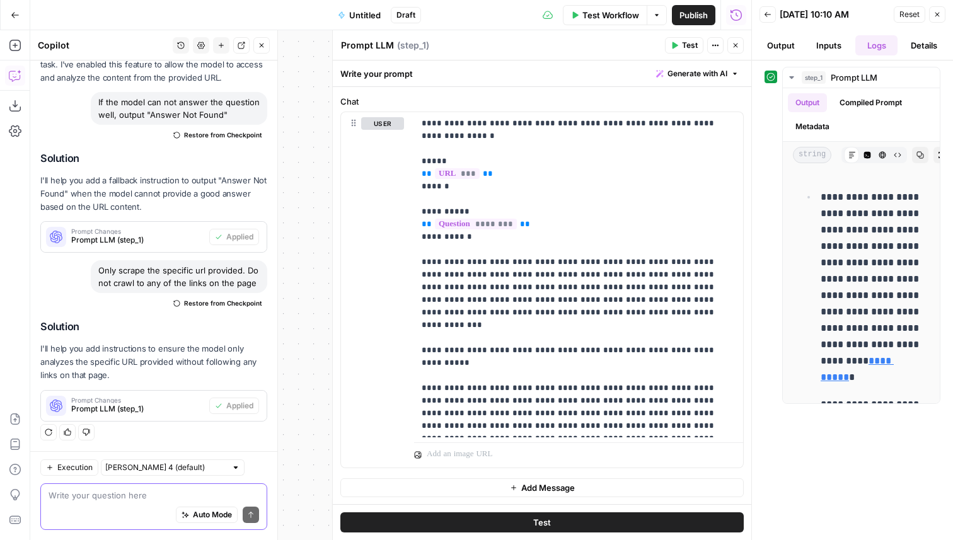
click at [165, 495] on textarea at bounding box center [154, 495] width 211 height 13
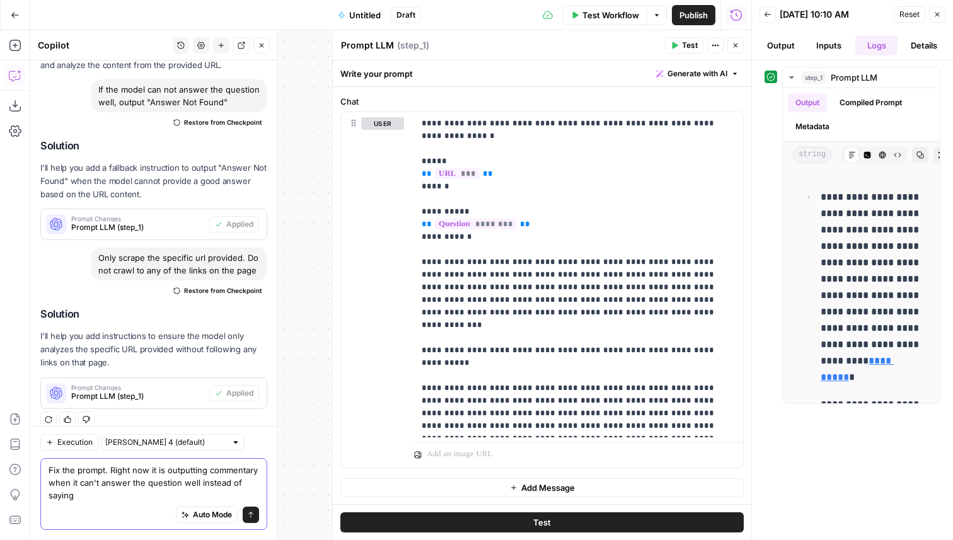
scroll to position [337, 0]
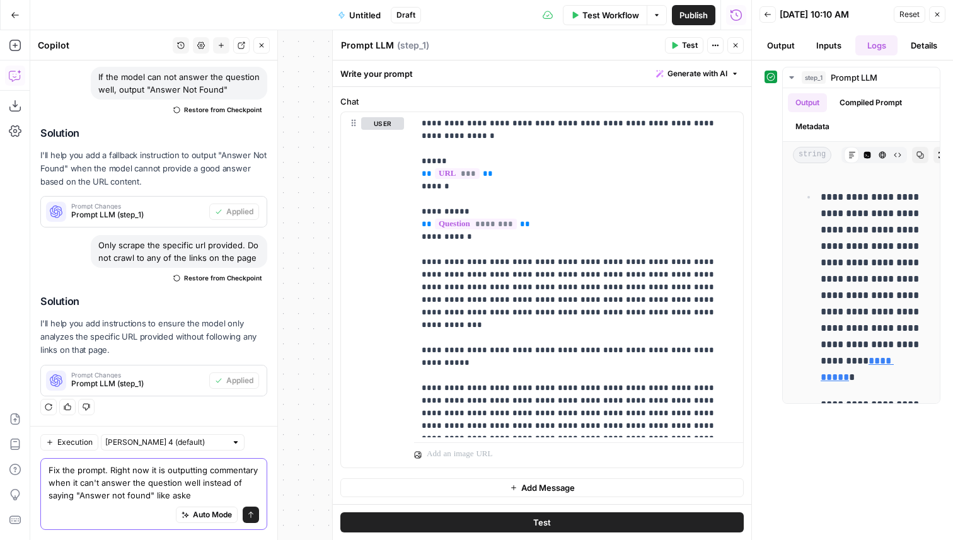
type textarea "Fix the prompt. Right now it is outputting commentary when it can't answer the …"
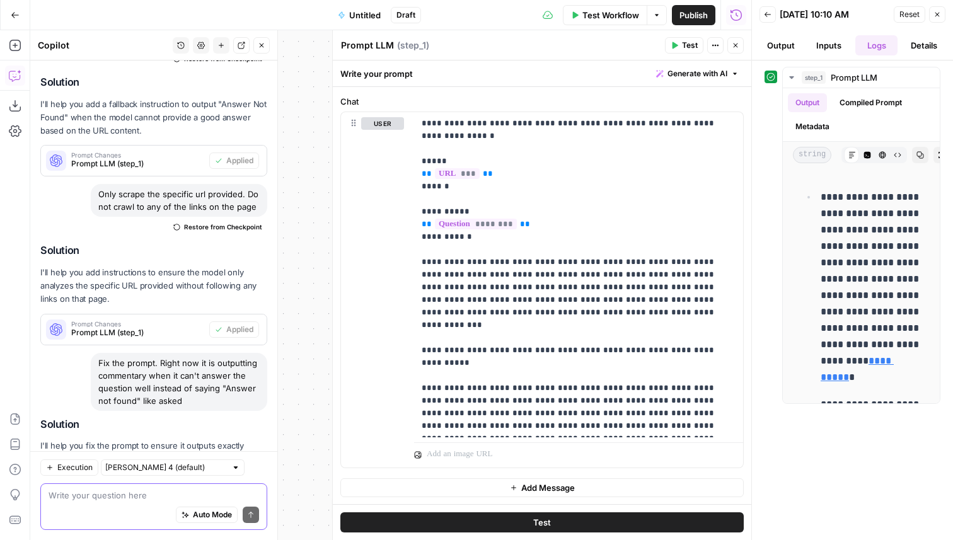
scroll to position [485, 0]
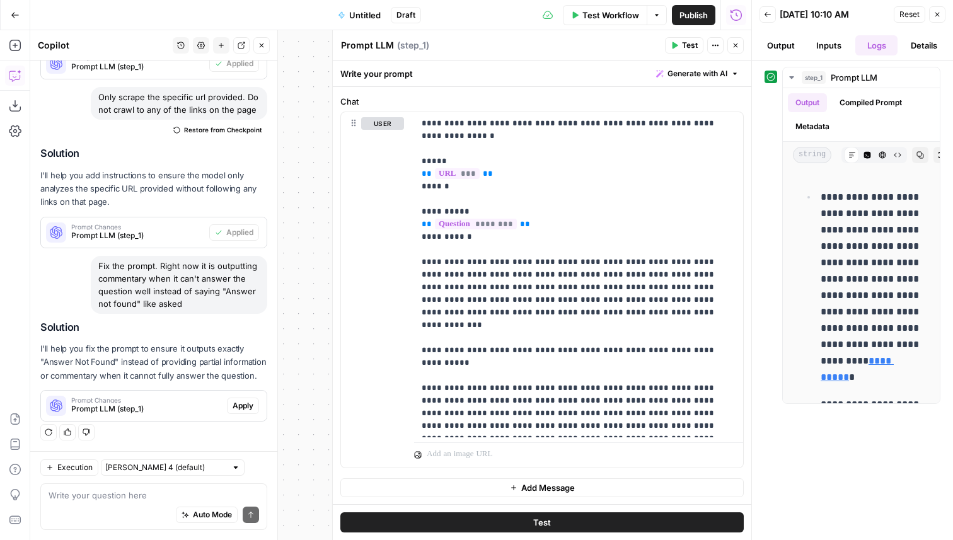
click at [242, 409] on span "Apply" at bounding box center [243, 405] width 21 height 11
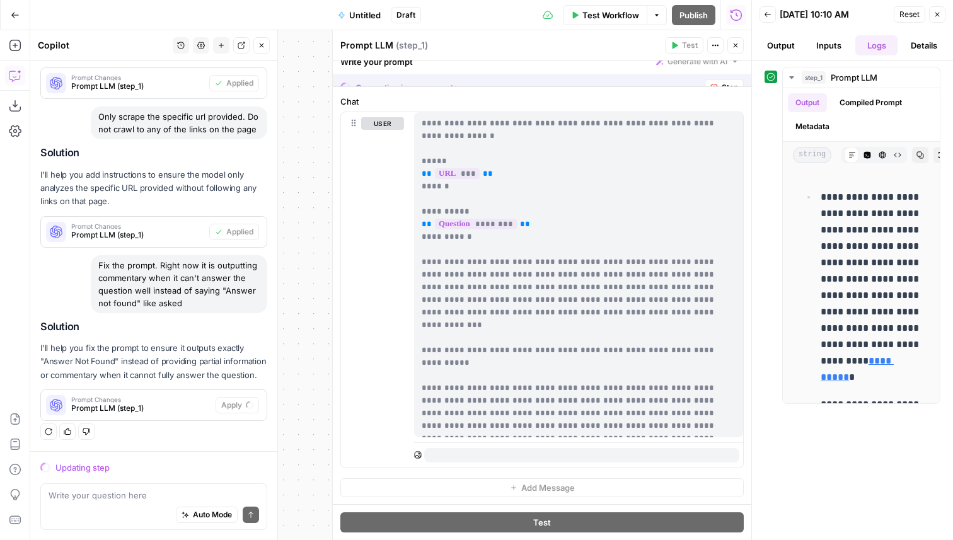
scroll to position [424, 0]
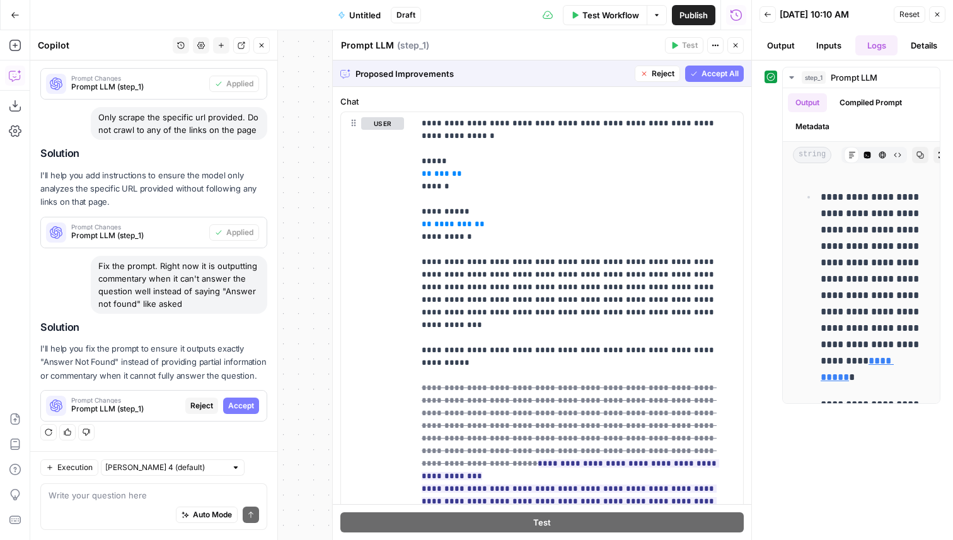
click at [713, 70] on span "Accept All" at bounding box center [720, 73] width 37 height 11
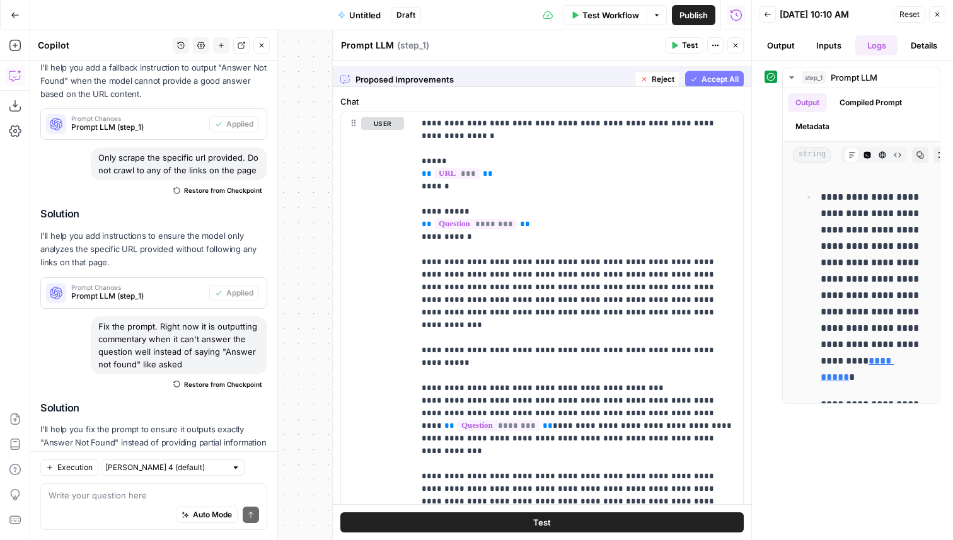
scroll to position [628, 0]
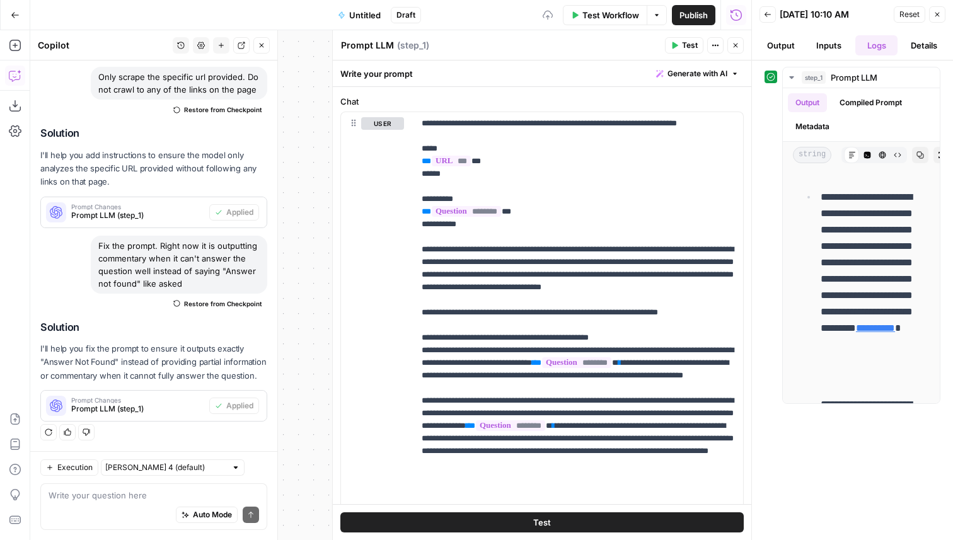
click at [692, 46] on span "Test" at bounding box center [690, 45] width 16 height 11
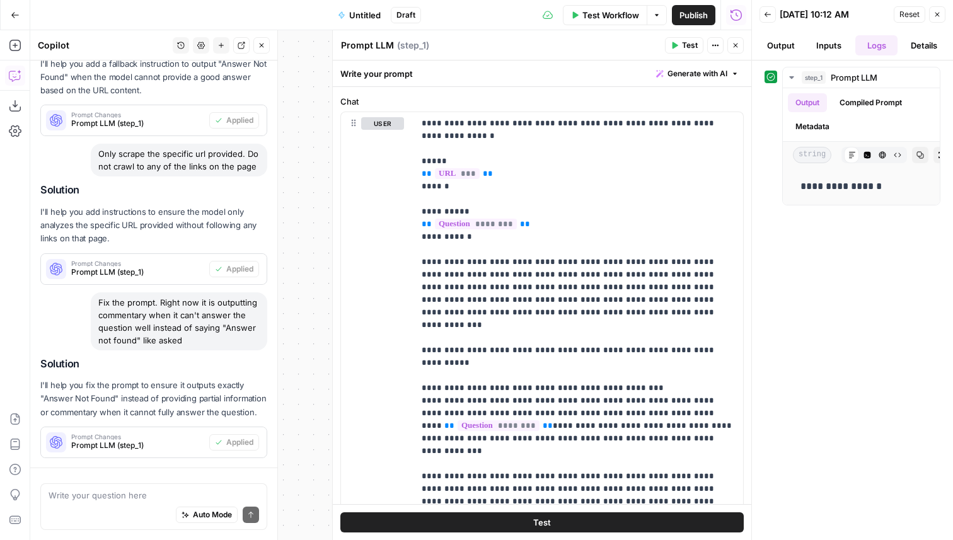
scroll to position [505, 0]
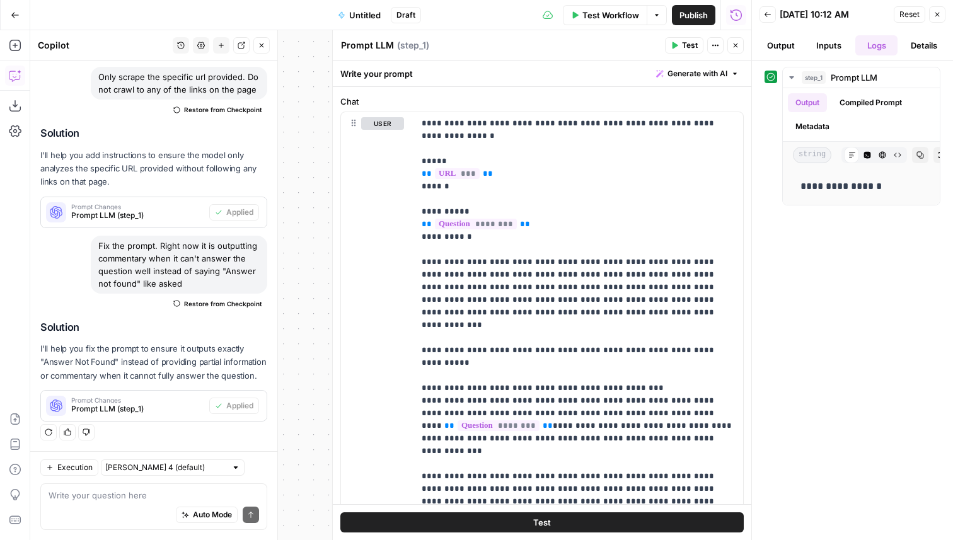
click at [740, 47] on button "Close" at bounding box center [736, 45] width 16 height 16
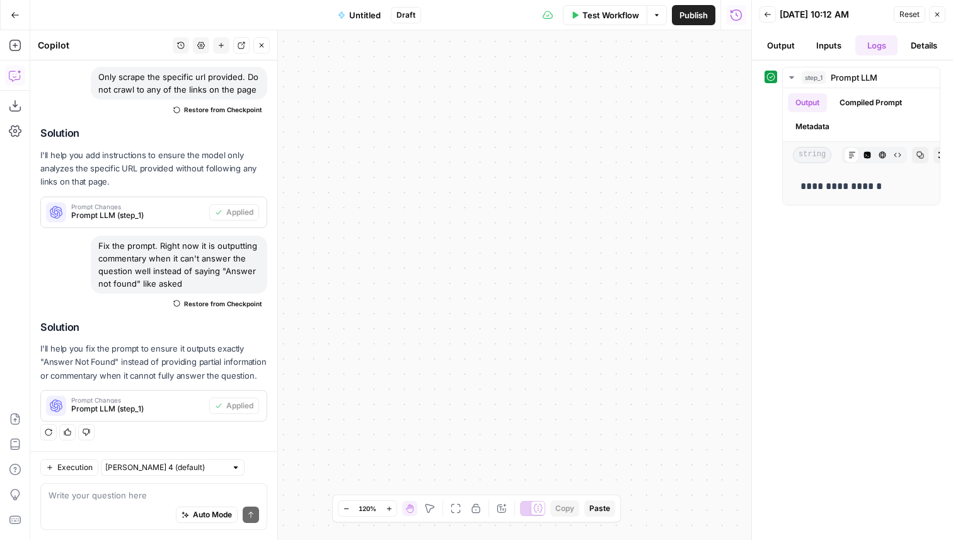
click at [453, 506] on icon "button" at bounding box center [456, 509] width 10 height 10
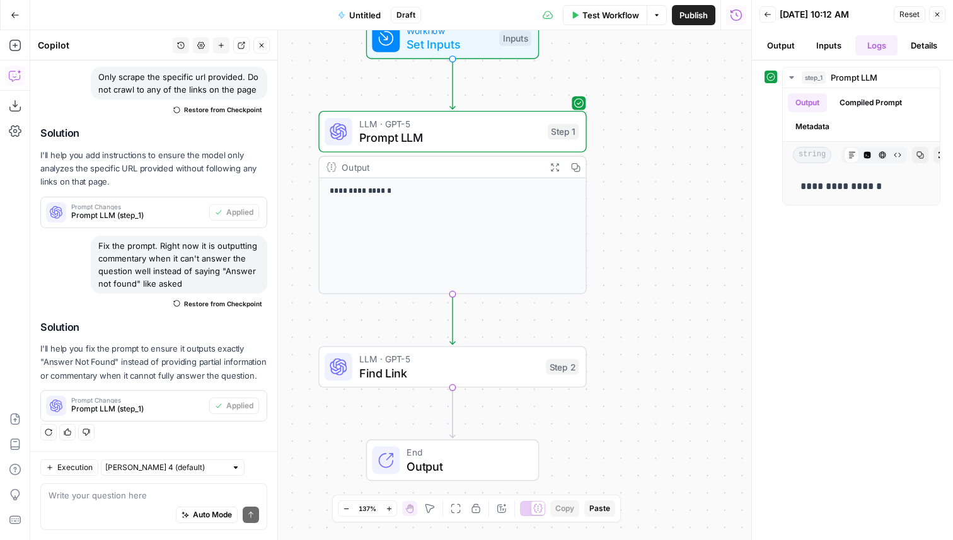
drag, startPoint x: 578, startPoint y: 396, endPoint x: 648, endPoint y: 350, distance: 83.8
click at [648, 350] on div "**********" at bounding box center [390, 285] width 721 height 510
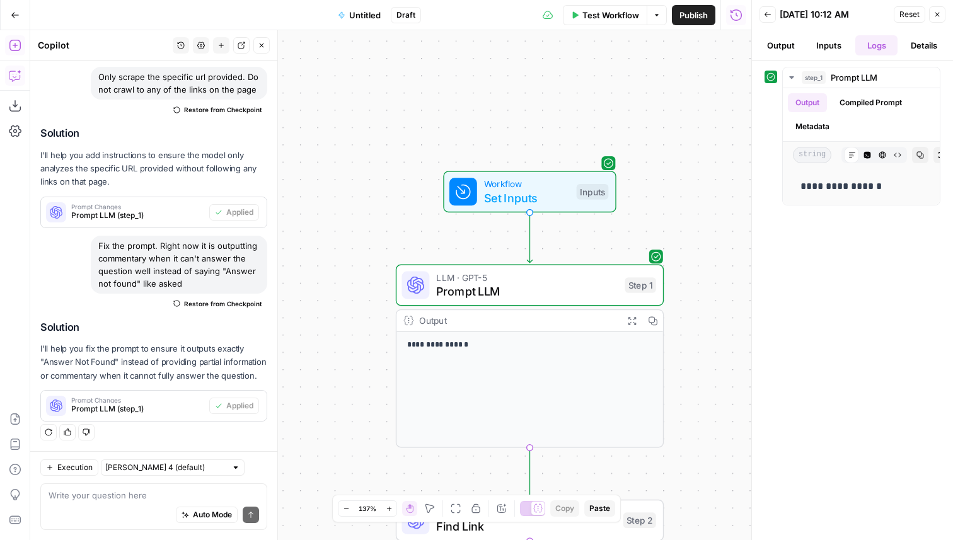
click at [14, 40] on icon "button" at bounding box center [15, 45] width 13 height 13
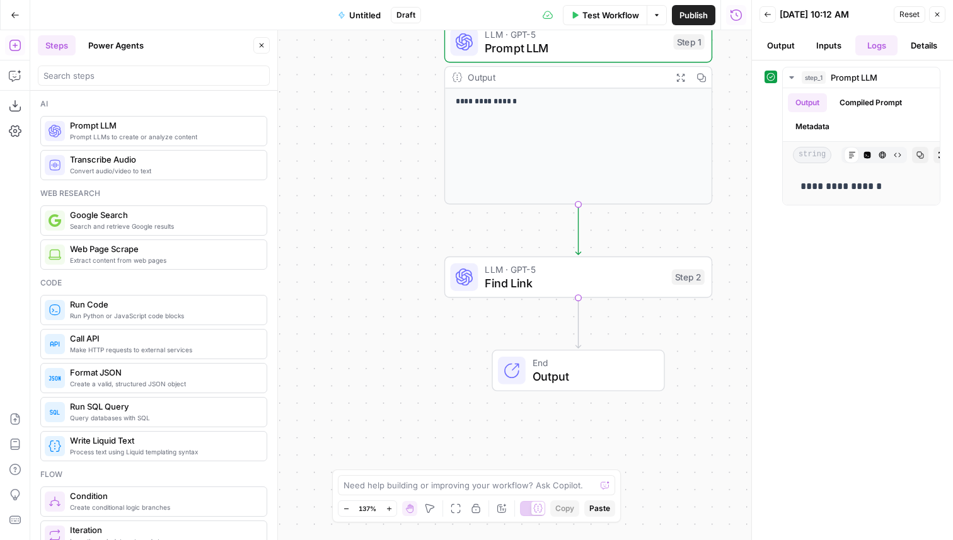
drag, startPoint x: 340, startPoint y: 252, endPoint x: 388, endPoint y: 8, distance: 248.0
click at [388, 8] on div "**********" at bounding box center [376, 270] width 752 height 540
click at [134, 74] on input "search" at bounding box center [154, 75] width 221 height 13
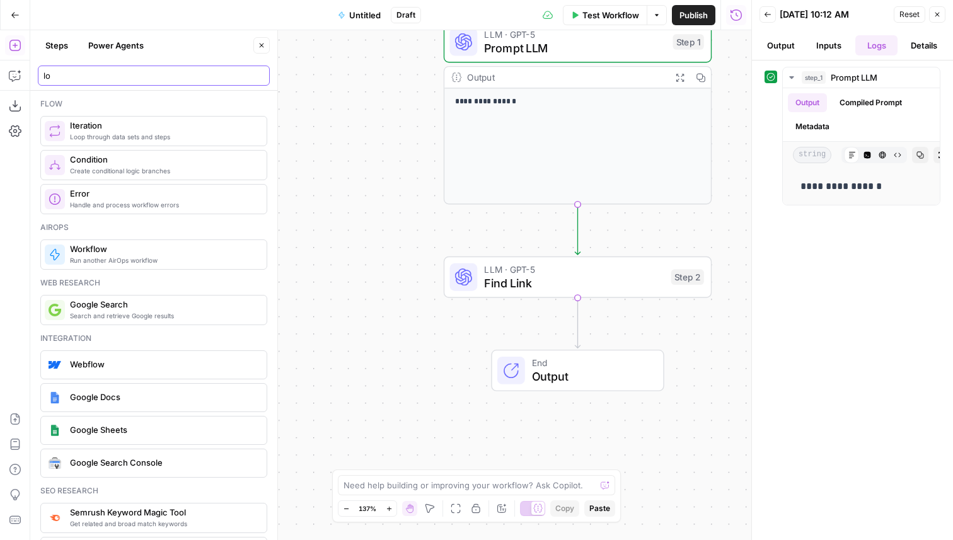
type input "l"
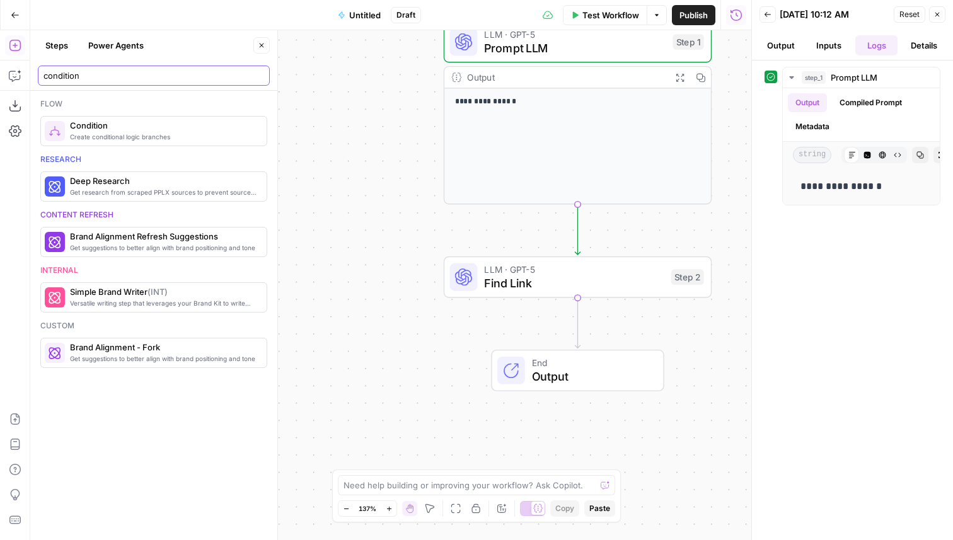
type input "condition"
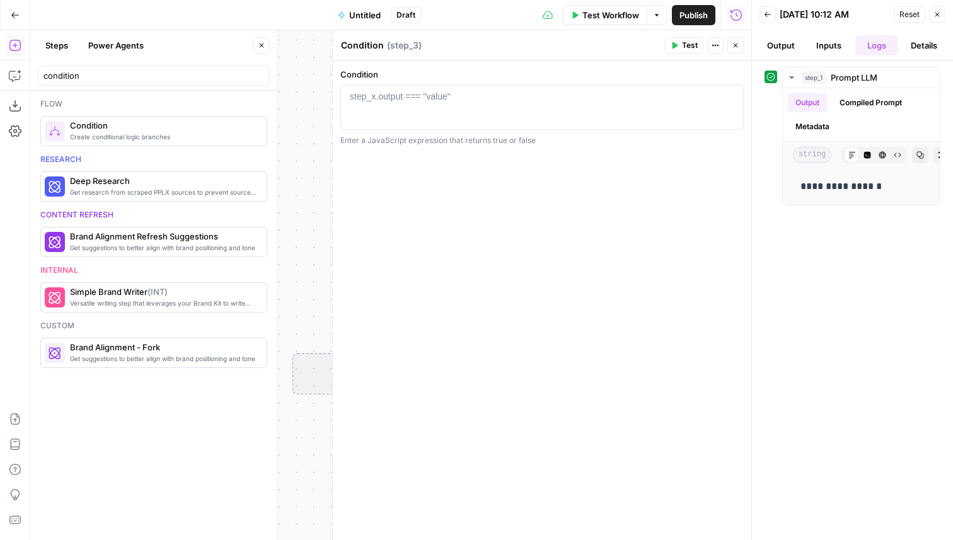
click at [479, 105] on div at bounding box center [542, 118] width 392 height 57
click at [735, 98] on button "Variables Menu" at bounding box center [731, 96] width 10 height 10
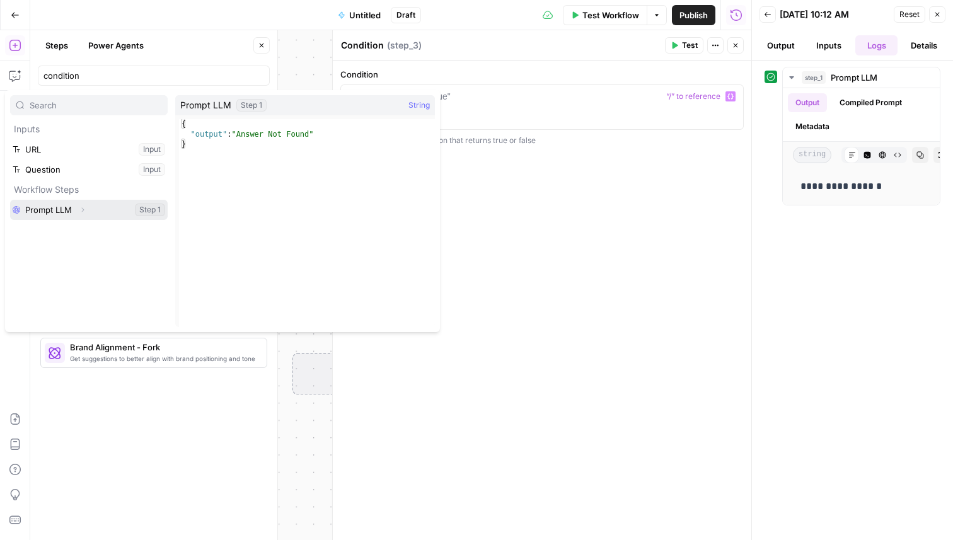
click at [86, 210] on span "Expand" at bounding box center [86, 210] width 1 height 1
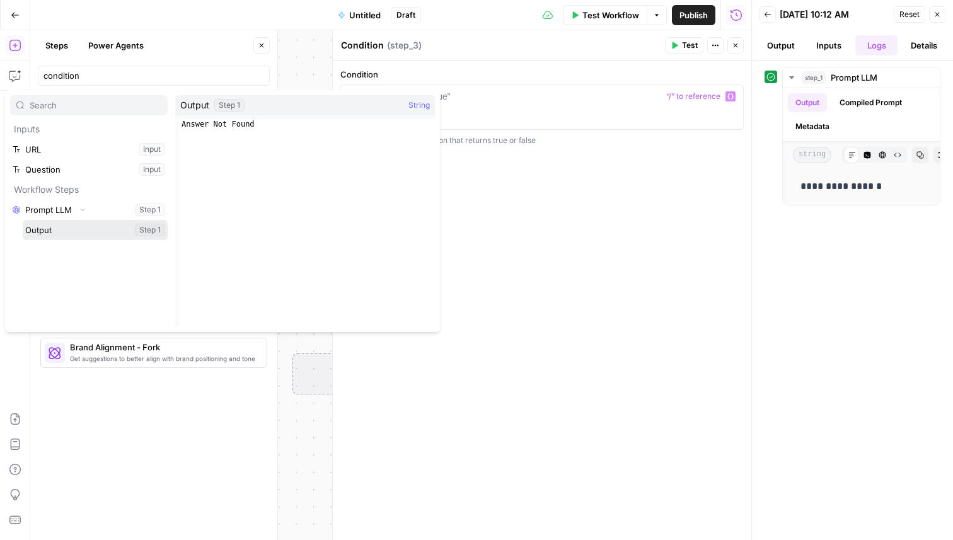
click at [61, 236] on button "Select variable Output" at bounding box center [95, 230] width 145 height 20
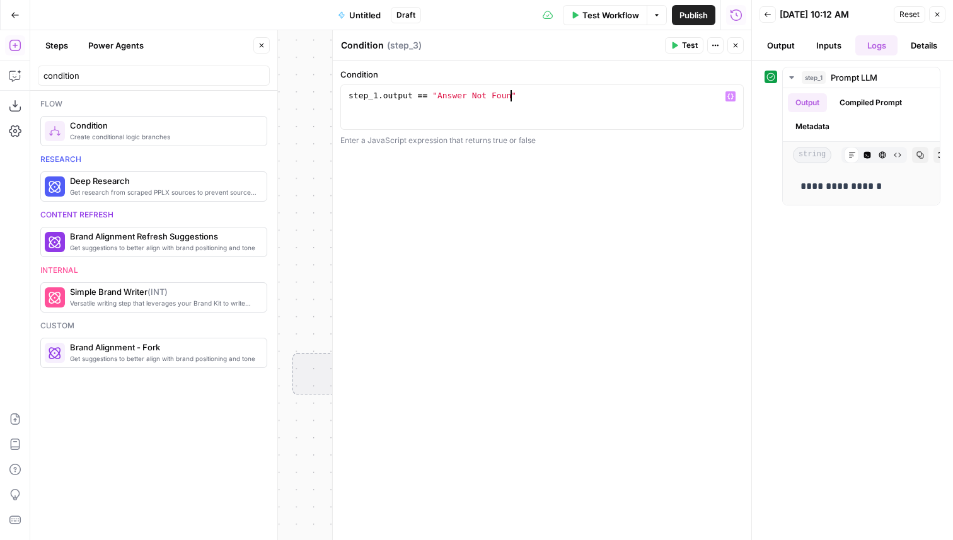
scroll to position [0, 13]
type textarea "**********"
click at [736, 47] on icon "button" at bounding box center [736, 46] width 4 height 4
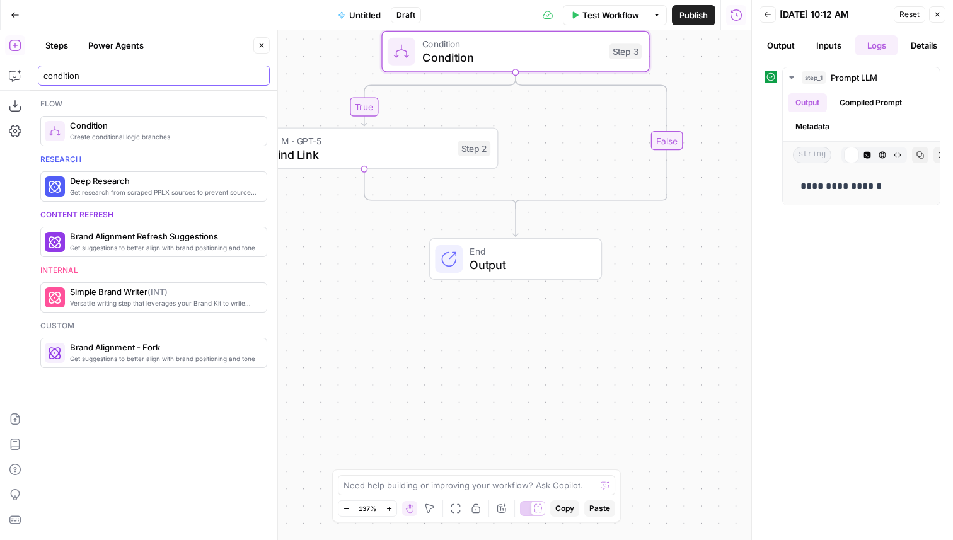
drag, startPoint x: 153, startPoint y: 79, endPoint x: 46, endPoint y: 68, distance: 107.2
click at [46, 68] on div "condition" at bounding box center [154, 76] width 232 height 20
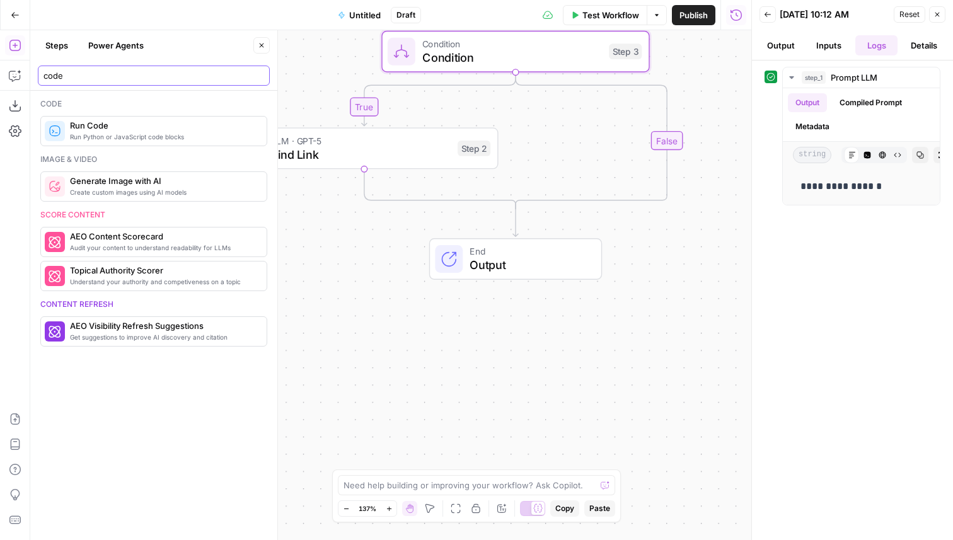
type input "code"
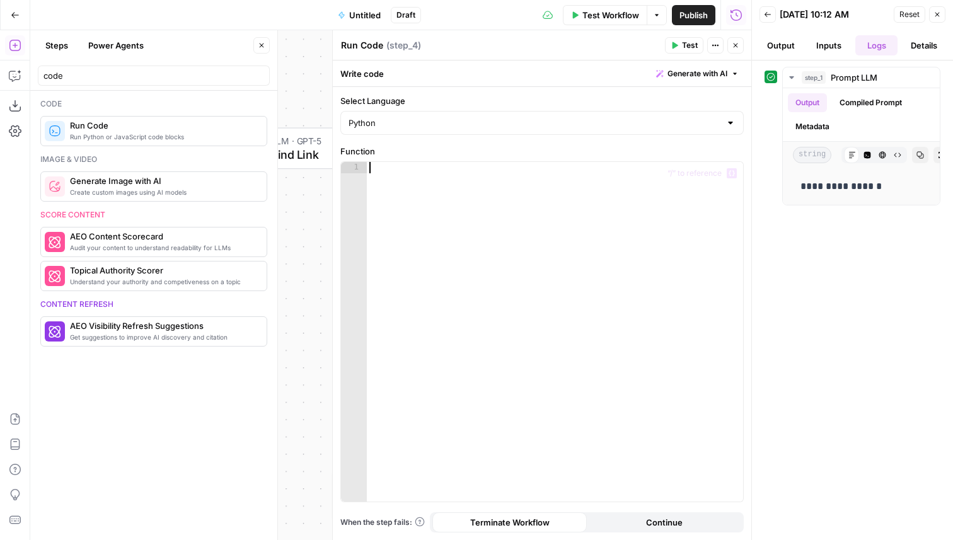
click at [494, 216] on div at bounding box center [555, 343] width 376 height 363
click at [735, 174] on button "Variables Menu" at bounding box center [732, 173] width 10 height 10
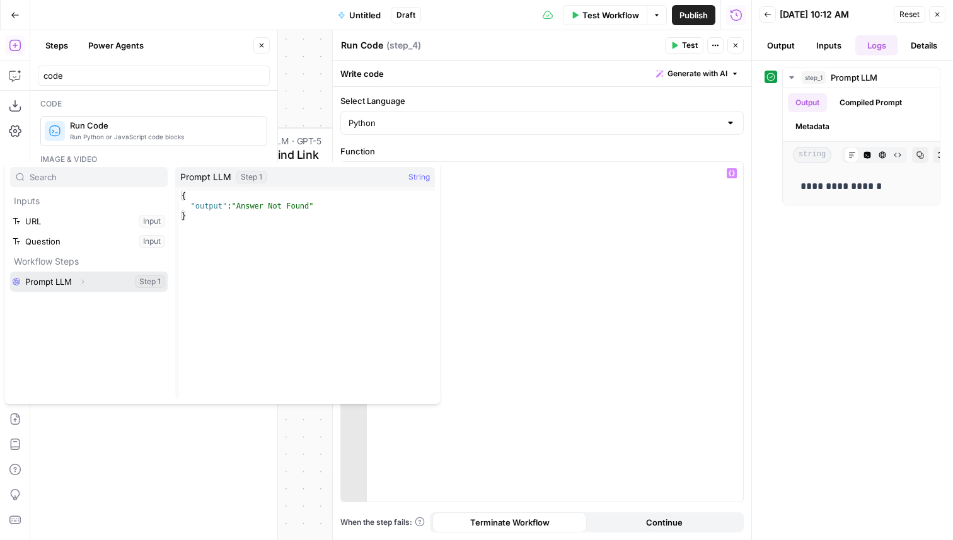
click at [86, 284] on icon "button" at bounding box center [83, 282] width 8 height 8
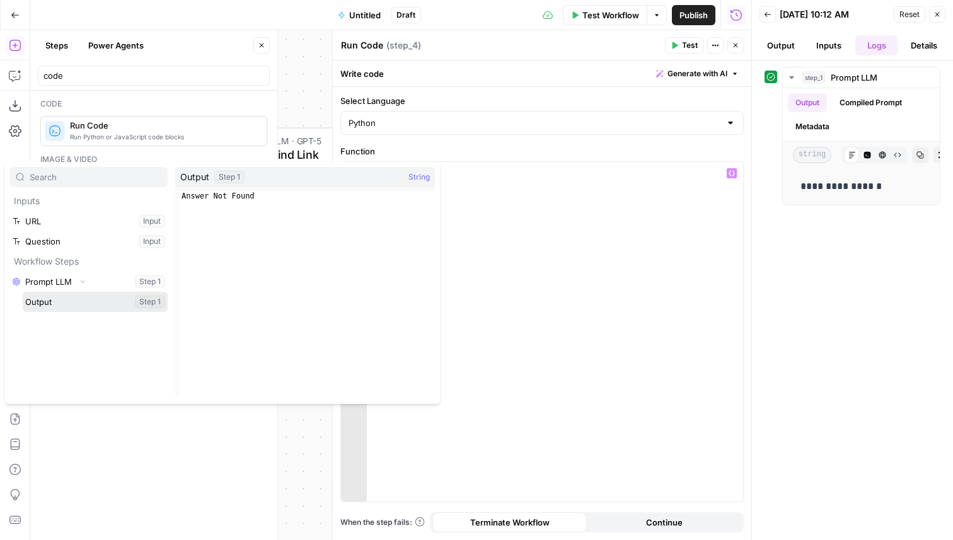
click at [60, 310] on button "Select variable Output" at bounding box center [95, 302] width 145 height 20
type textarea "**********"
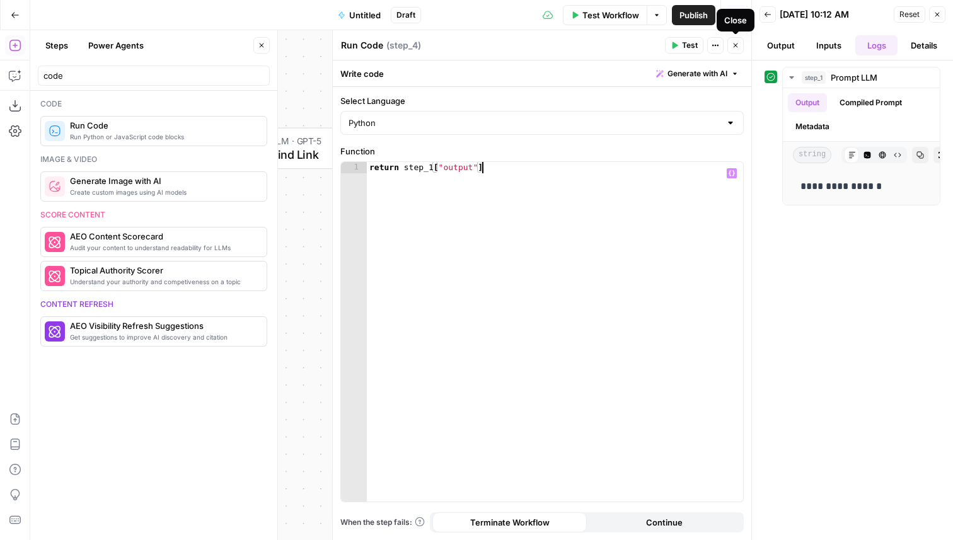
click at [739, 50] on button "Close" at bounding box center [736, 45] width 16 height 16
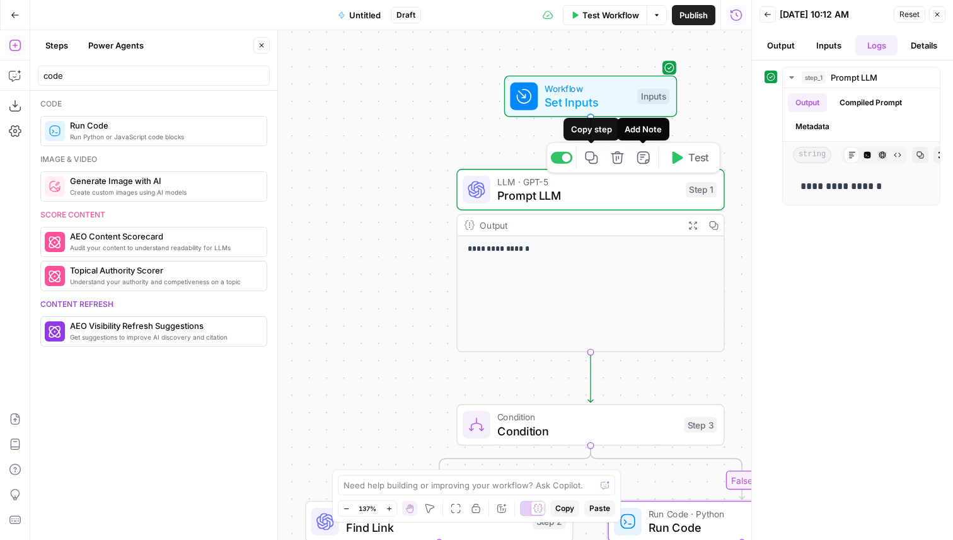
click at [594, 161] on icon "button" at bounding box center [591, 158] width 14 height 14
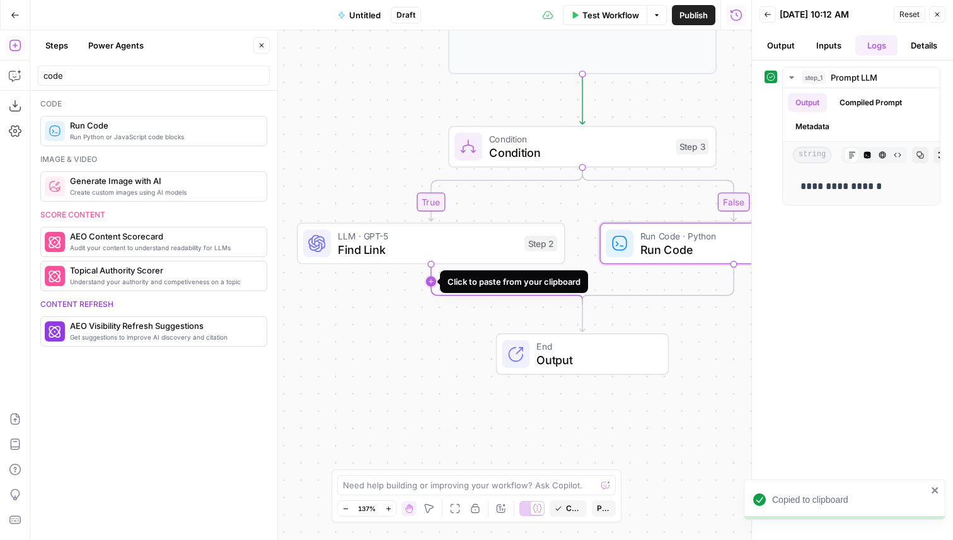
click at [432, 286] on icon "Edge from step_2 to step_3-conditional-end" at bounding box center [506, 284] width 151 height 40
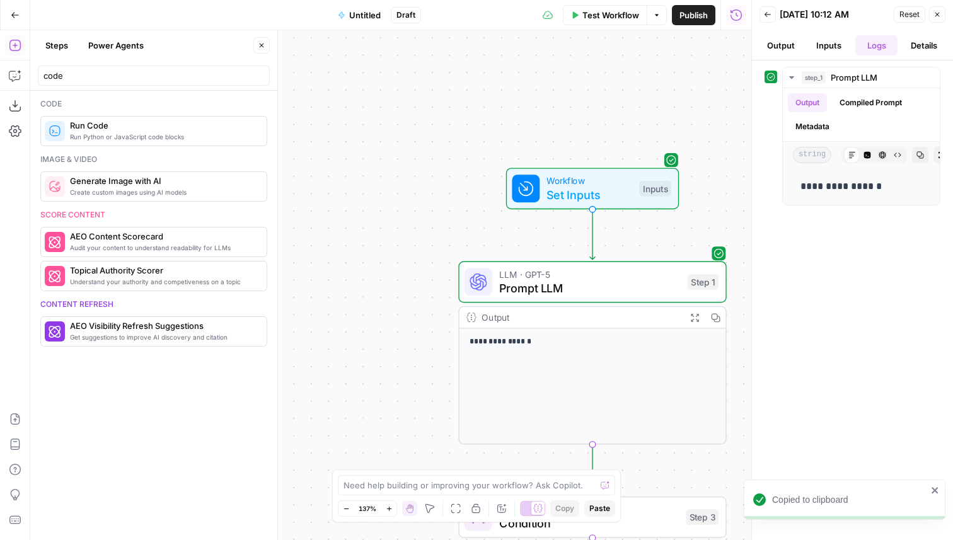
click at [537, 287] on span "Prompt LLM" at bounding box center [590, 287] width 182 height 17
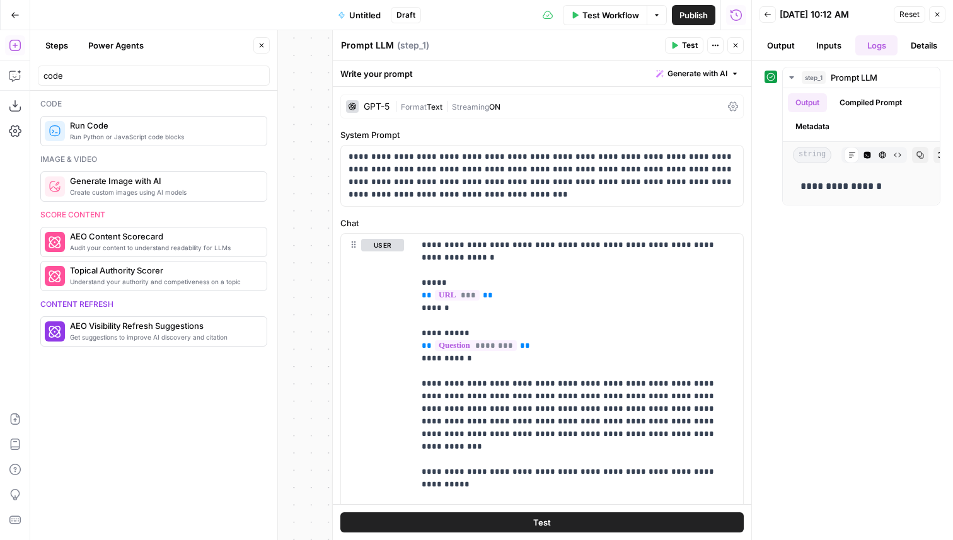
click at [373, 49] on textarea "Prompt LLM" at bounding box center [367, 45] width 53 height 13
type textarea "Try to answer question"
click at [734, 39] on button "Close" at bounding box center [736, 45] width 16 height 16
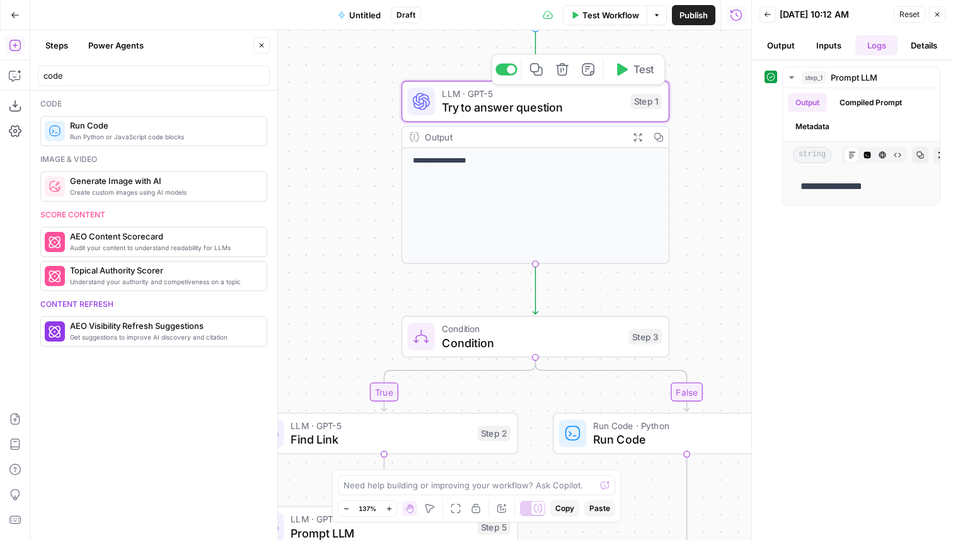
click at [537, 73] on icon "button" at bounding box center [537, 69] width 14 height 14
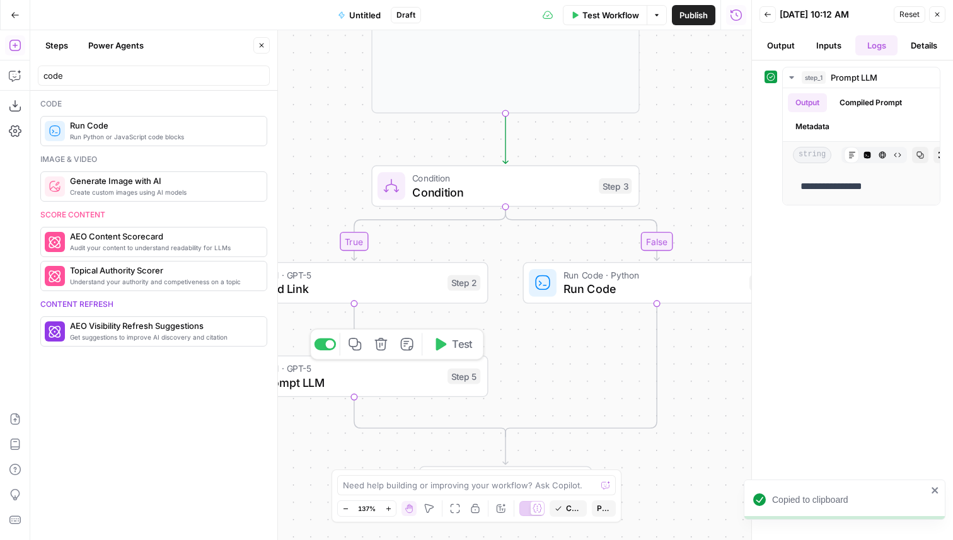
click at [379, 346] on icon "button" at bounding box center [381, 344] width 13 height 13
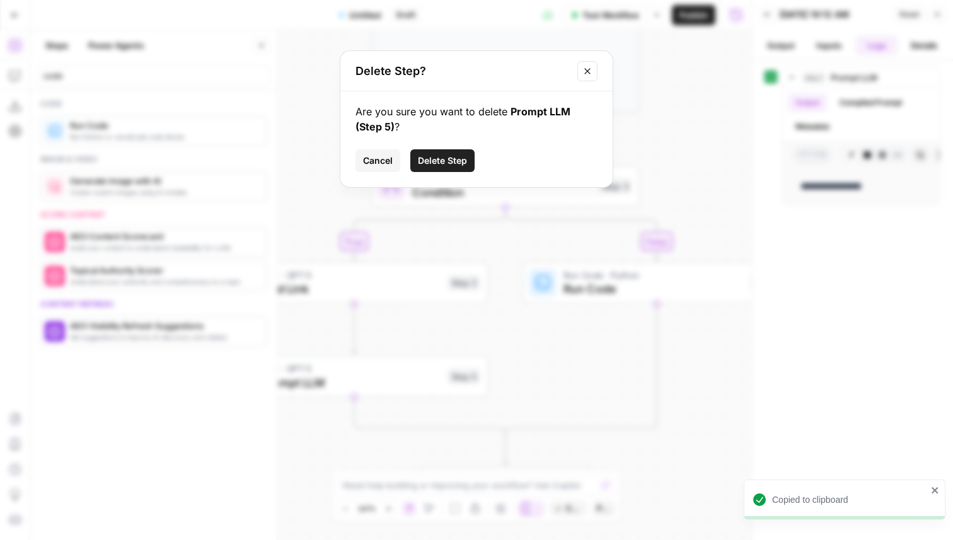
click at [455, 156] on span "Delete Step" at bounding box center [442, 160] width 49 height 13
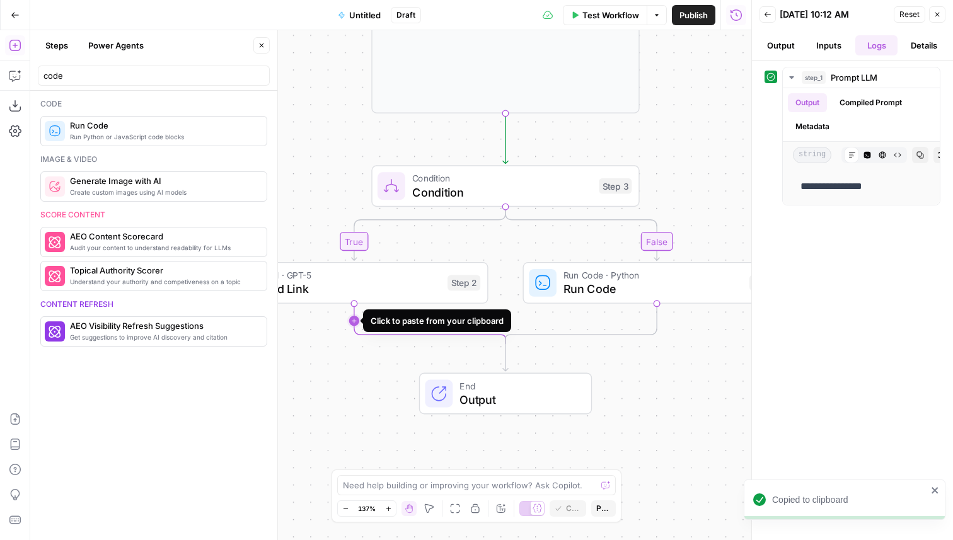
click at [356, 327] on icon "Edge from step_2 to step_3-conditional-end" at bounding box center [429, 324] width 151 height 40
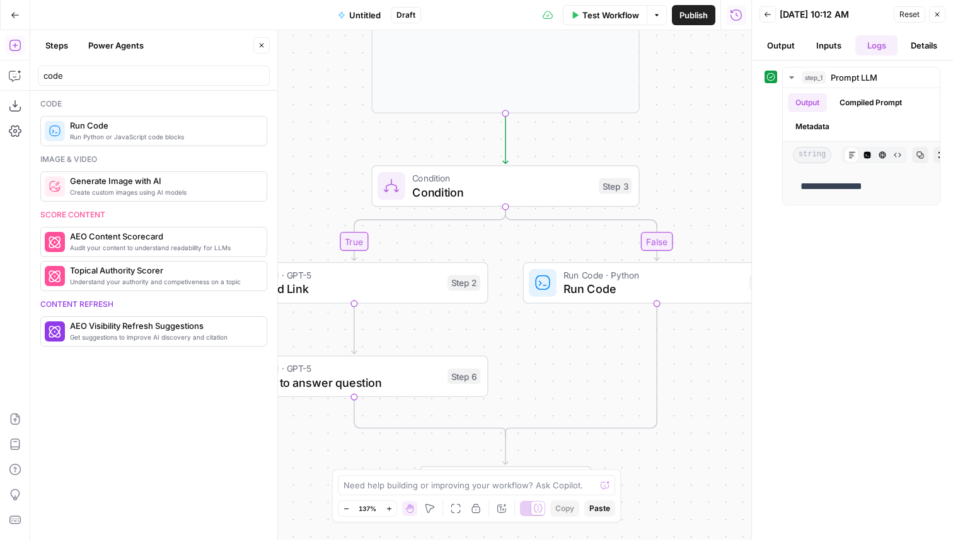
click at [397, 390] on span "Try to answer question" at bounding box center [351, 382] width 180 height 17
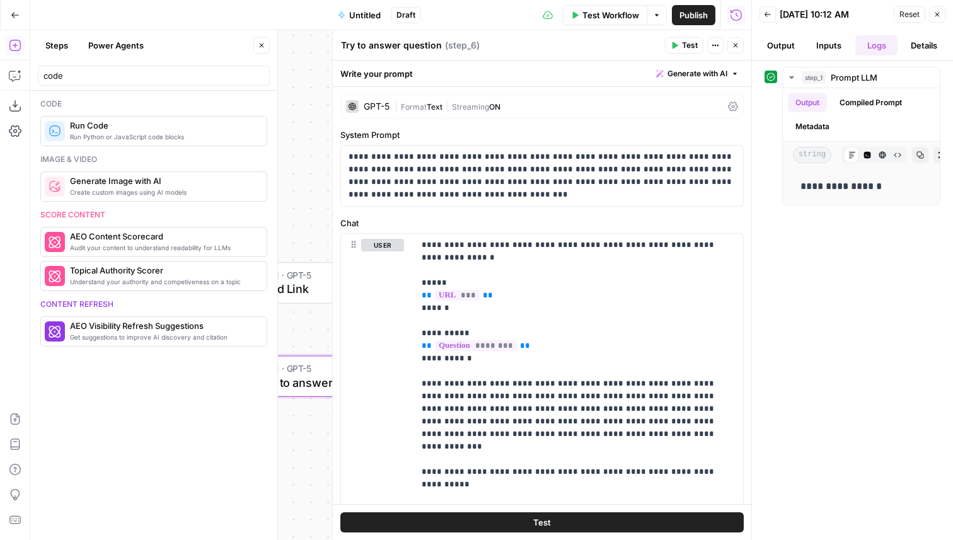
click at [371, 100] on div "GPT-5 | Format Text | Streaming ON" at bounding box center [542, 107] width 404 height 24
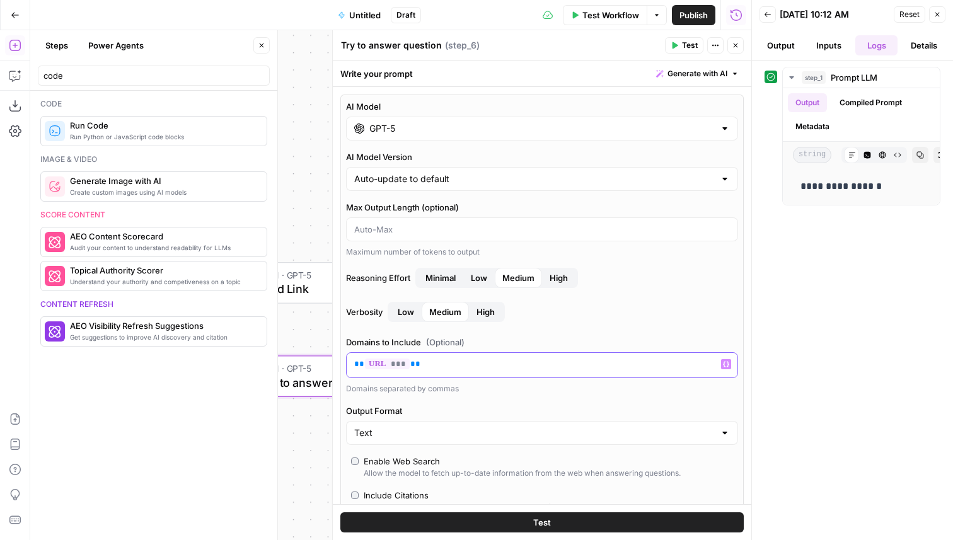
drag, startPoint x: 417, startPoint y: 364, endPoint x: 351, endPoint y: 367, distance: 66.3
click at [351, 367] on div "** *** **" at bounding box center [542, 365] width 391 height 25
click at [724, 369] on button "Variables Menu" at bounding box center [726, 364] width 10 height 10
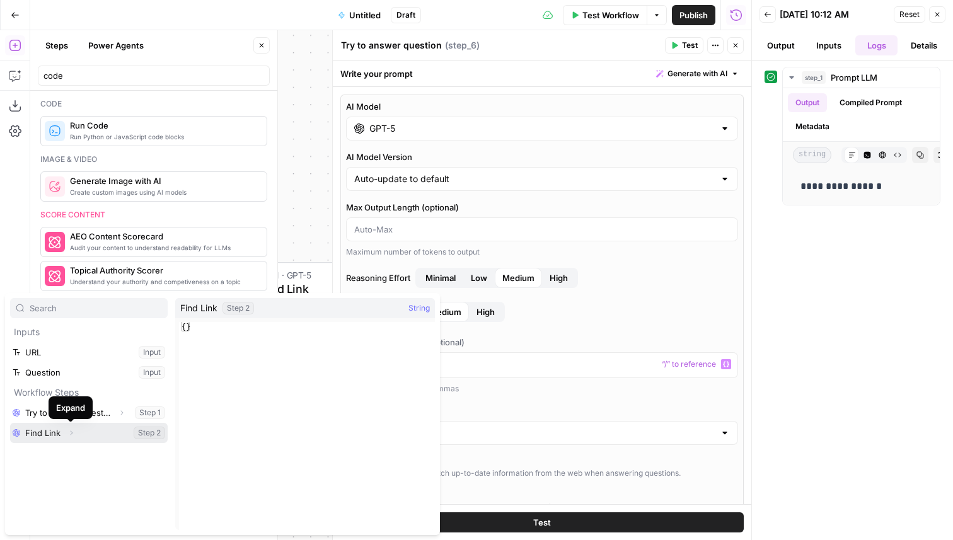
click at [73, 436] on icon "button" at bounding box center [71, 433] width 8 height 8
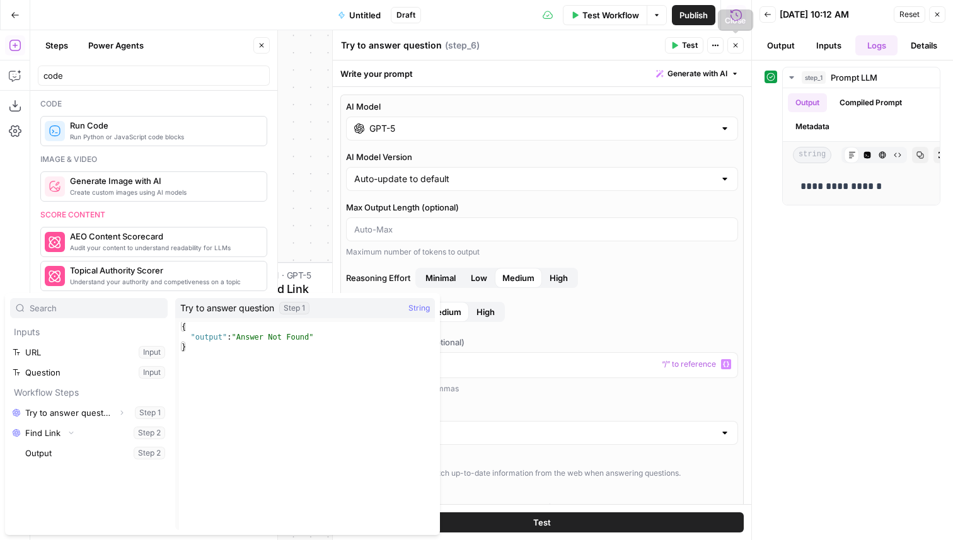
click at [738, 49] on icon "button" at bounding box center [736, 46] width 8 height 8
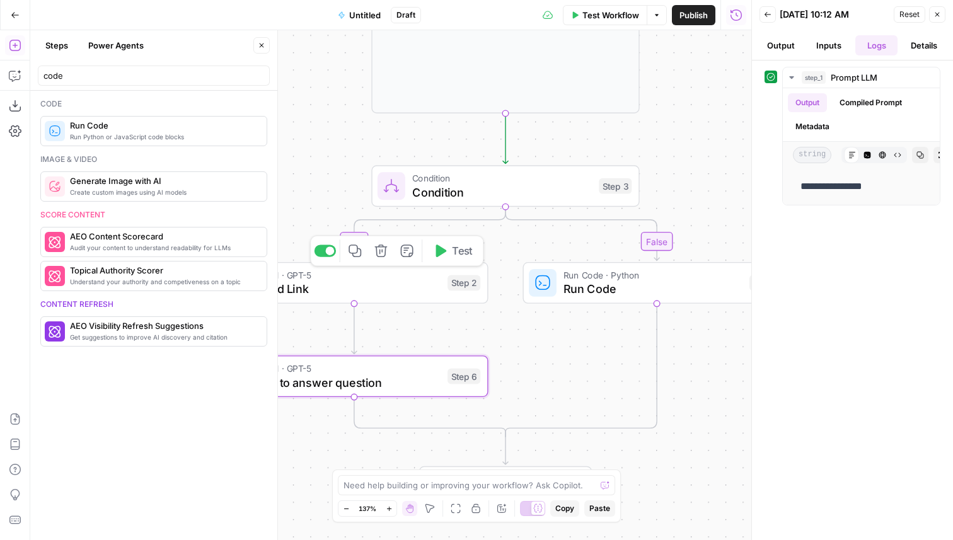
click at [462, 249] on span "Test" at bounding box center [462, 251] width 21 height 16
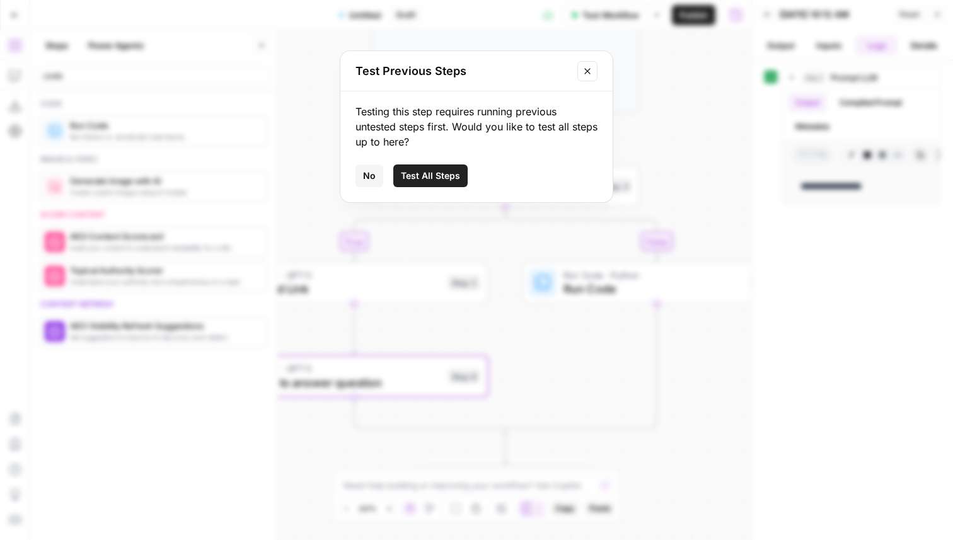
click at [456, 188] on div "Testing this step requires running previous untested steps first. Would you lik…" at bounding box center [476, 146] width 272 height 111
click at [453, 172] on span "Test All Steps" at bounding box center [430, 176] width 59 height 13
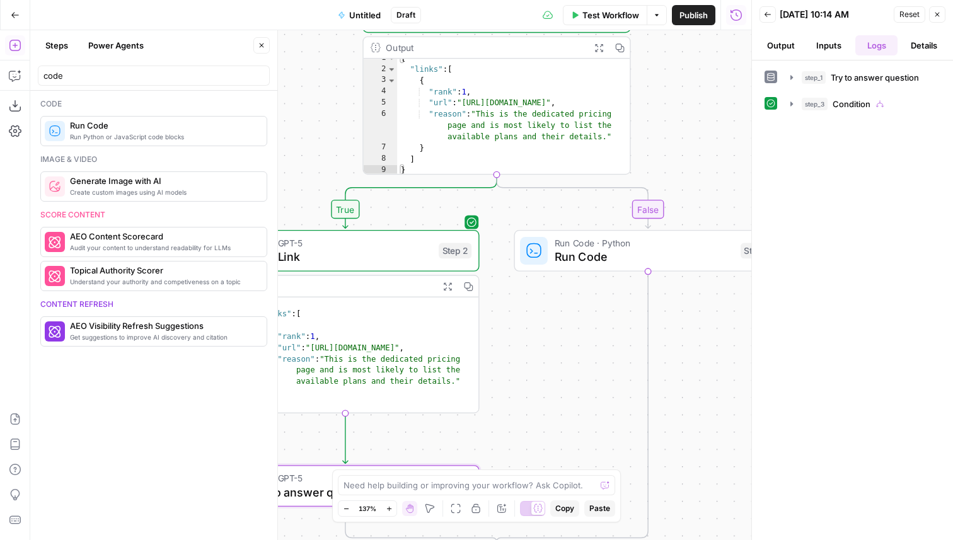
scroll to position [5, 0]
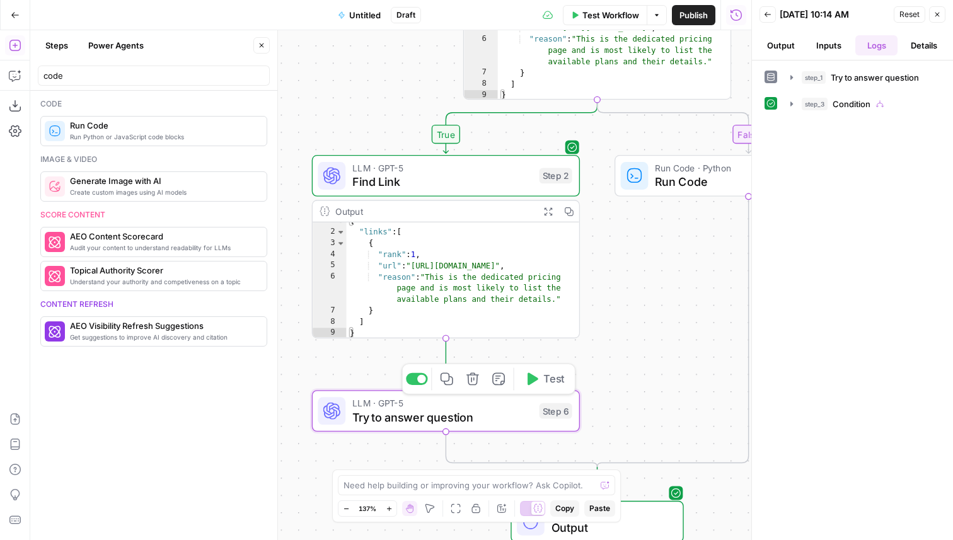
click at [540, 409] on div "Step 6" at bounding box center [556, 412] width 33 height 16
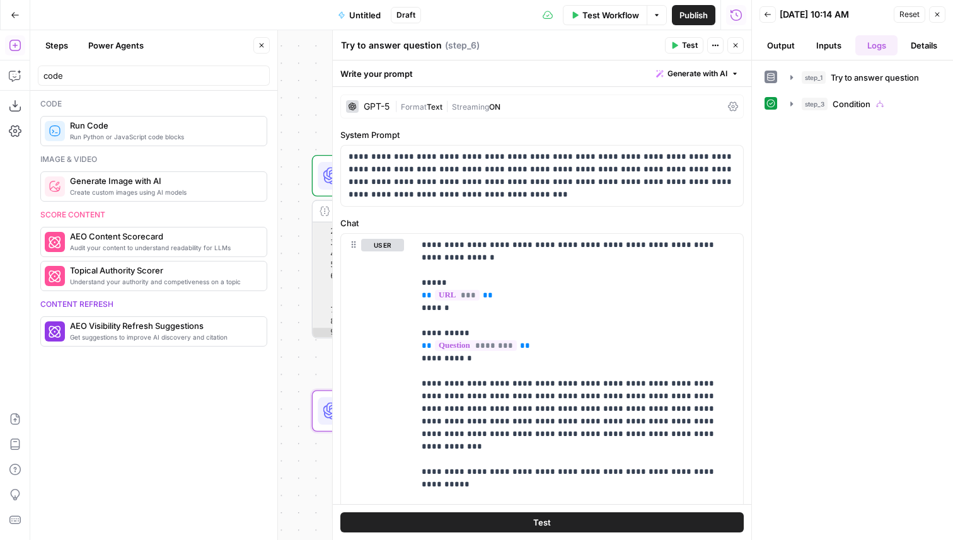
click at [387, 100] on div "GPT-5" at bounding box center [368, 106] width 44 height 13
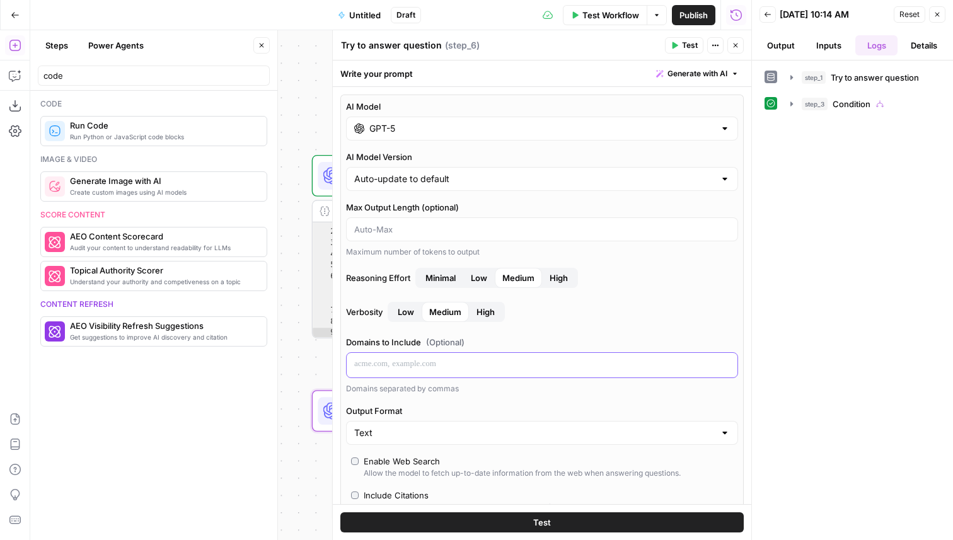
click at [426, 367] on p at bounding box center [542, 364] width 376 height 13
click at [729, 360] on button "Variables Menu" at bounding box center [726, 364] width 10 height 10
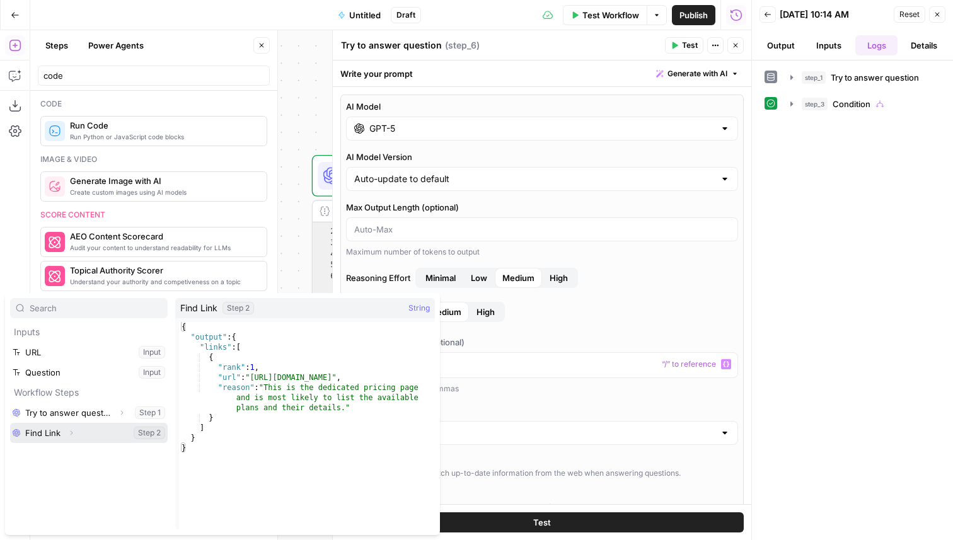
click at [73, 434] on icon "button" at bounding box center [71, 433] width 8 height 8
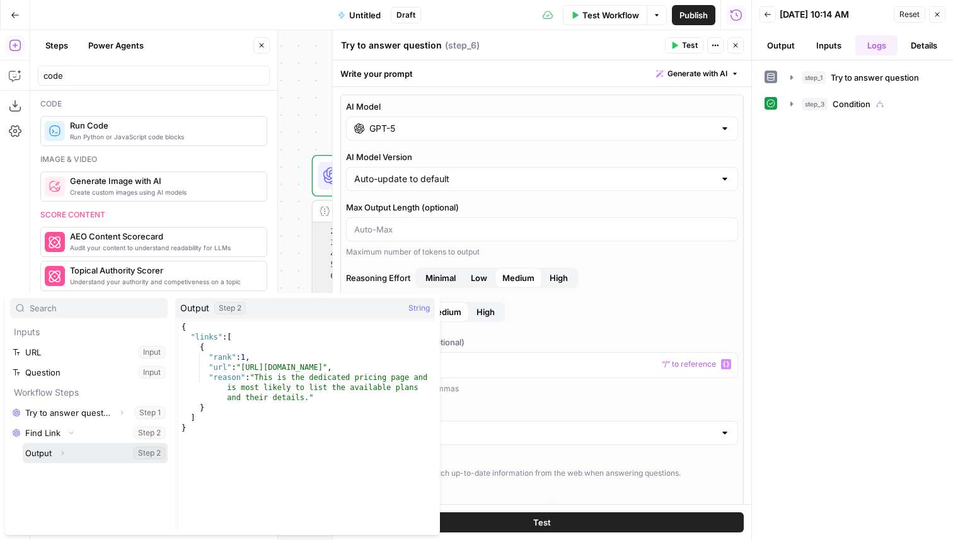
click at [66, 451] on icon "button" at bounding box center [63, 454] width 8 height 8
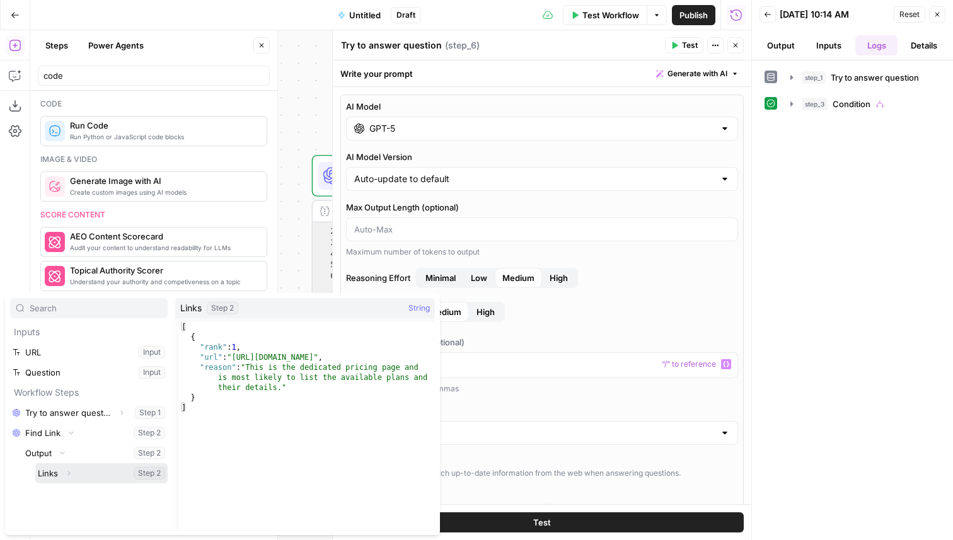
click at [71, 473] on icon "button" at bounding box center [69, 474] width 8 height 8
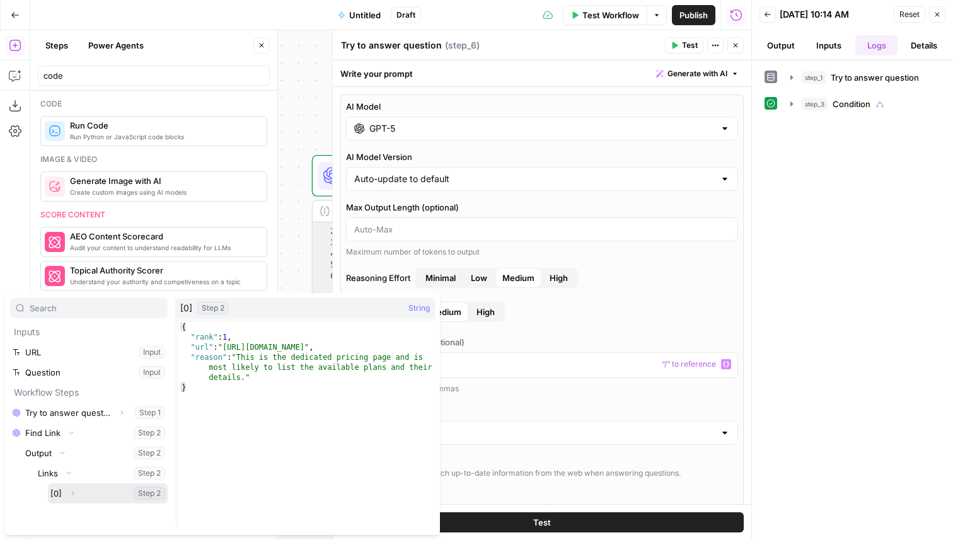
click at [74, 491] on icon "button" at bounding box center [73, 494] width 8 height 8
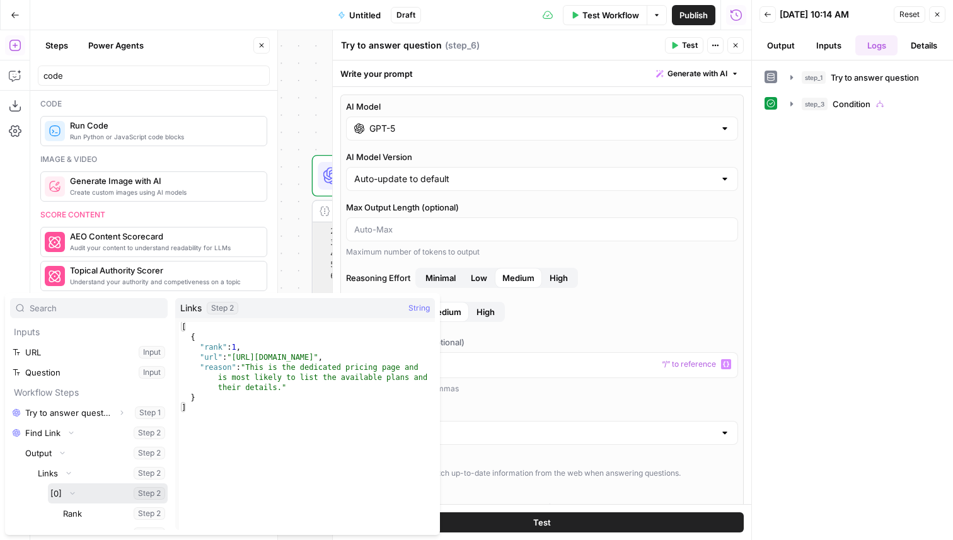
scroll to position [34, 0]
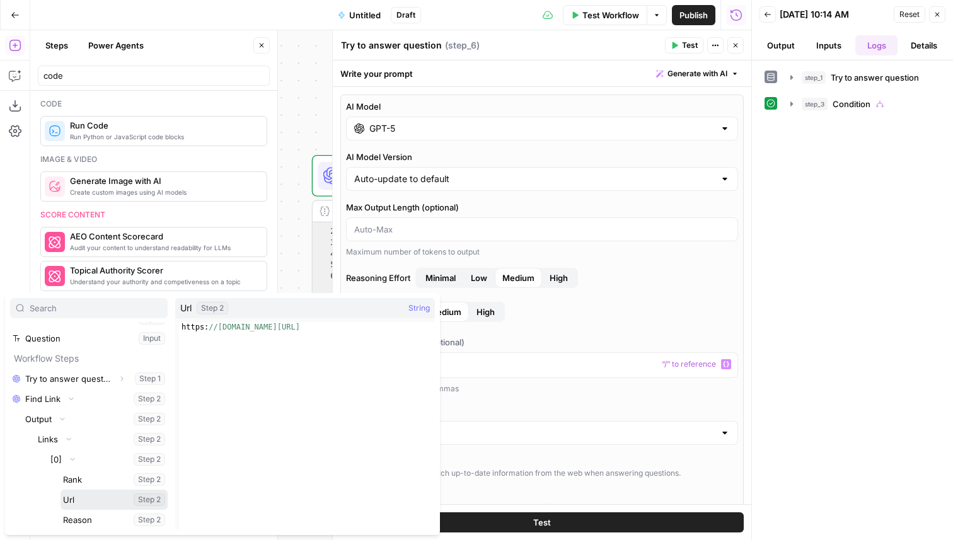
click at [79, 501] on button "Select variable Url" at bounding box center [114, 500] width 107 height 20
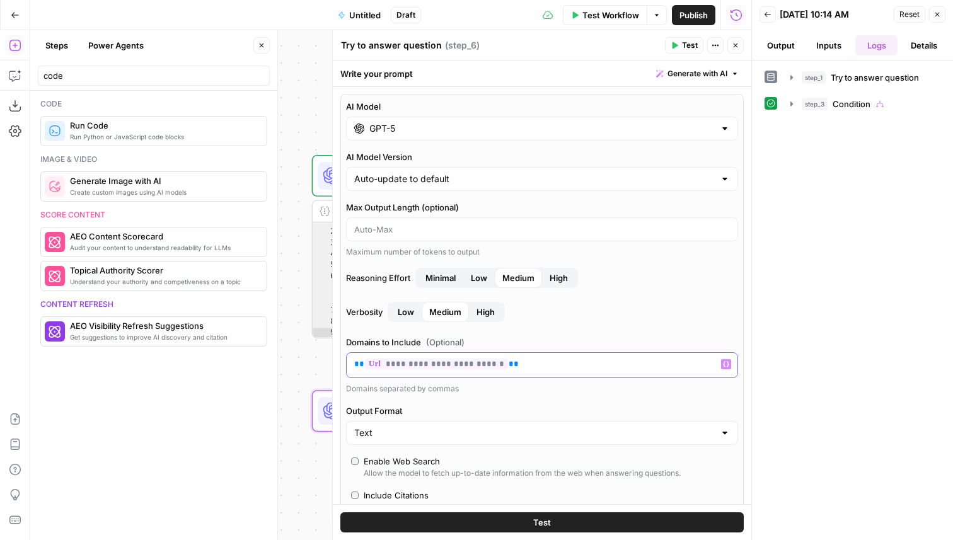
drag, startPoint x: 516, startPoint y: 364, endPoint x: 350, endPoint y: 354, distance: 166.8
click at [350, 354] on div "**********" at bounding box center [542, 365] width 391 height 25
copy p "**********"
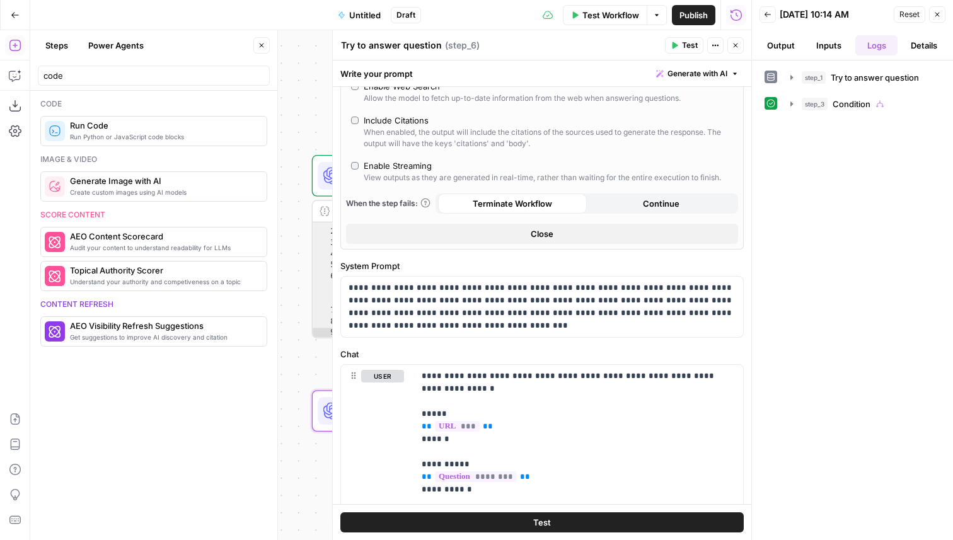
scroll to position [434, 0]
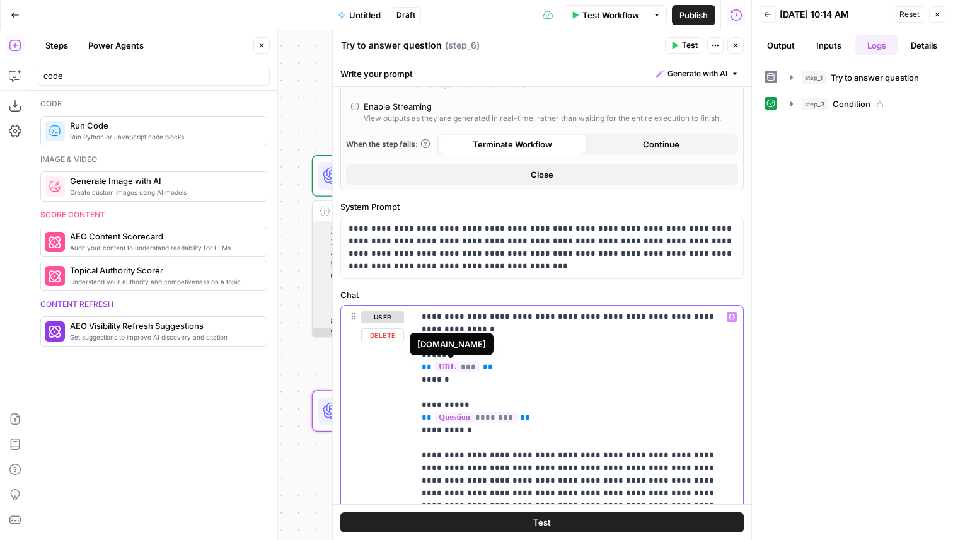
drag, startPoint x: 487, startPoint y: 369, endPoint x: 417, endPoint y: 367, distance: 69.4
click at [417, 367] on div "**********" at bounding box center [578, 513] width 329 height 414
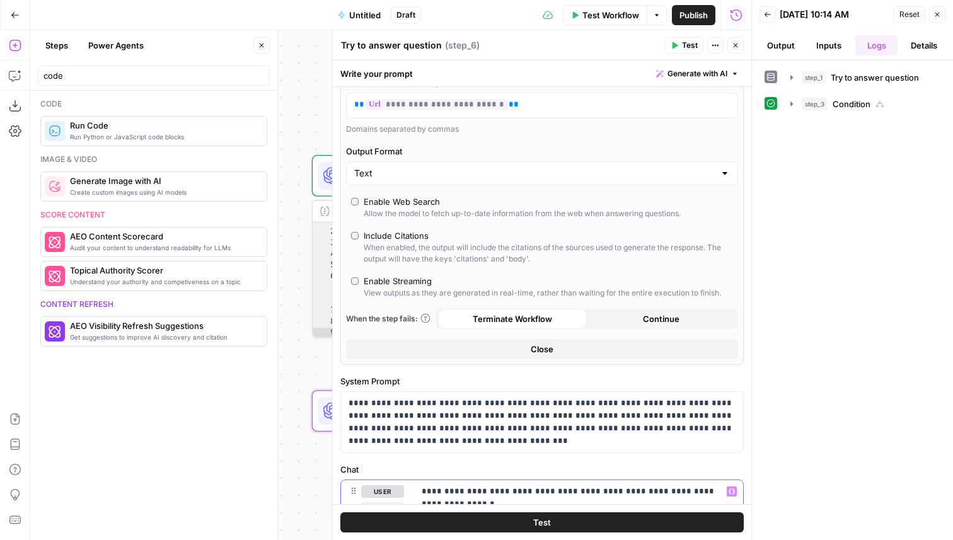
scroll to position [214, 0]
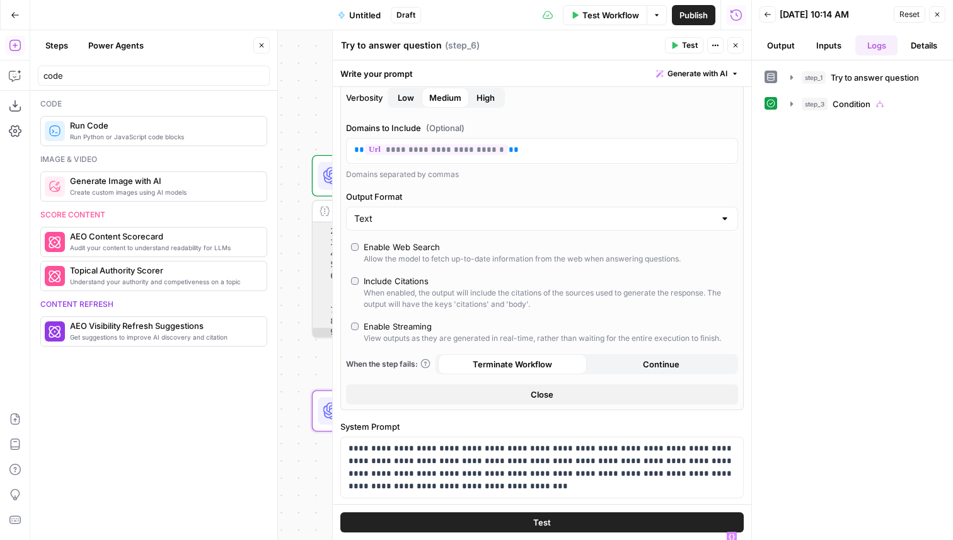
click at [736, 41] on button "Close" at bounding box center [736, 45] width 16 height 16
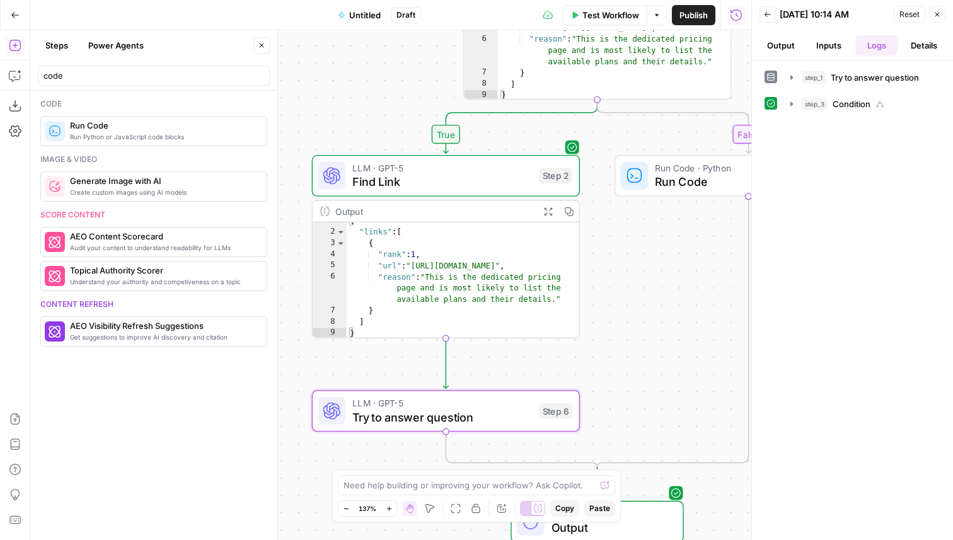
click at [421, 185] on span "Find Link" at bounding box center [442, 181] width 180 height 17
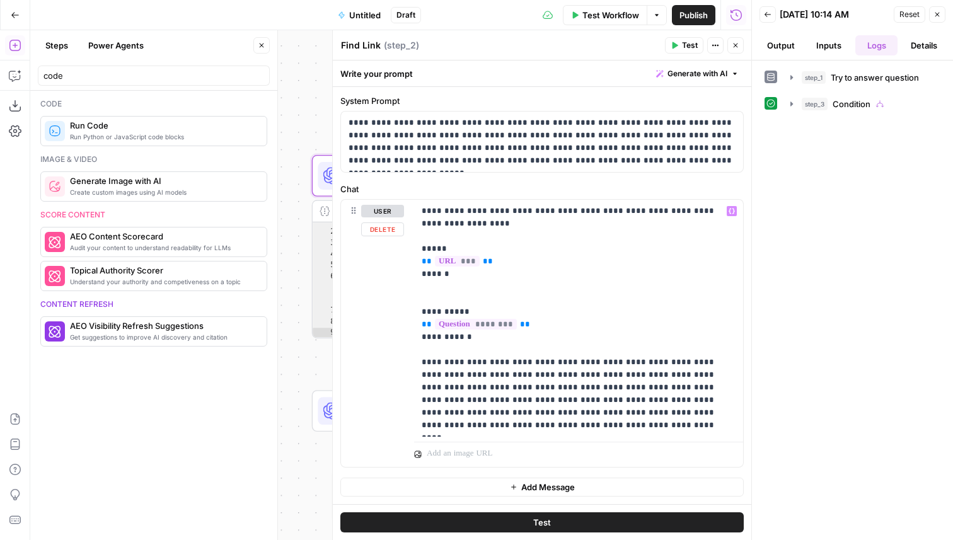
scroll to position [0, 0]
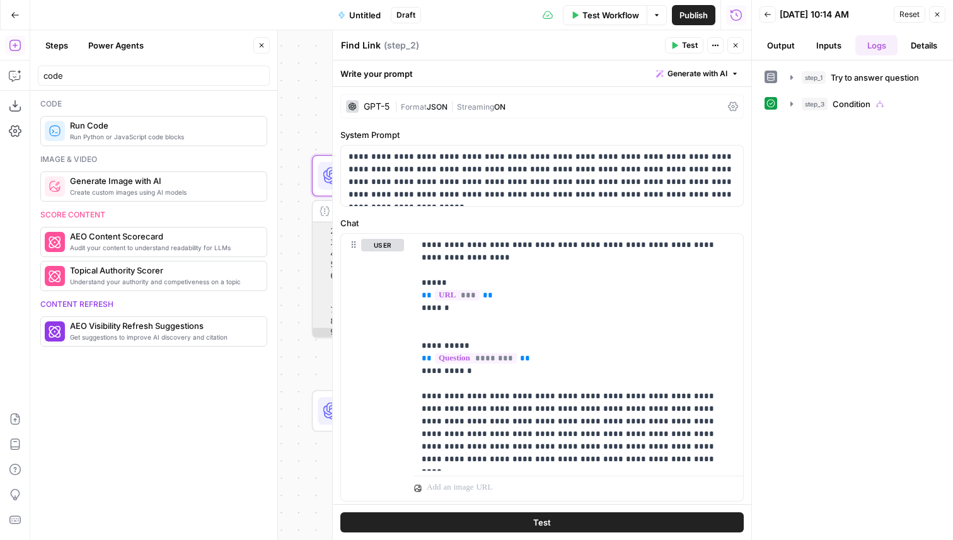
click at [736, 51] on button "Close" at bounding box center [736, 45] width 16 height 16
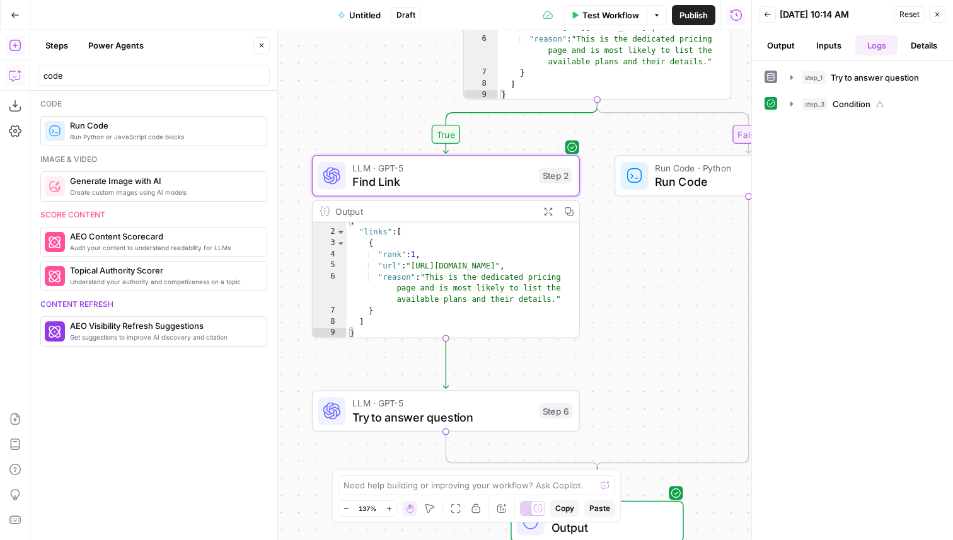
click at [13, 74] on icon "button" at bounding box center [15, 75] width 13 height 13
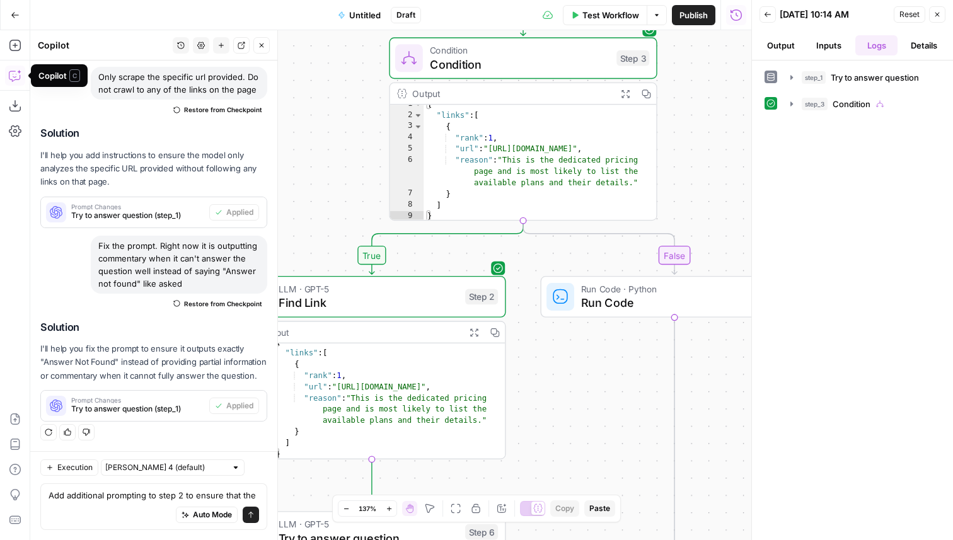
scroll to position [518, 0]
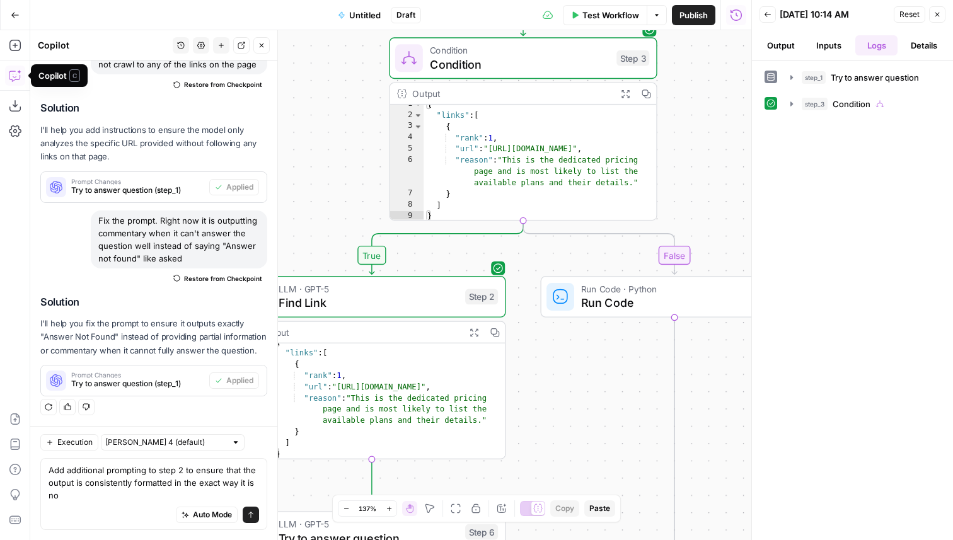
type textarea "Add additional prompting to step 2 to ensure that the output is consistently fo…"
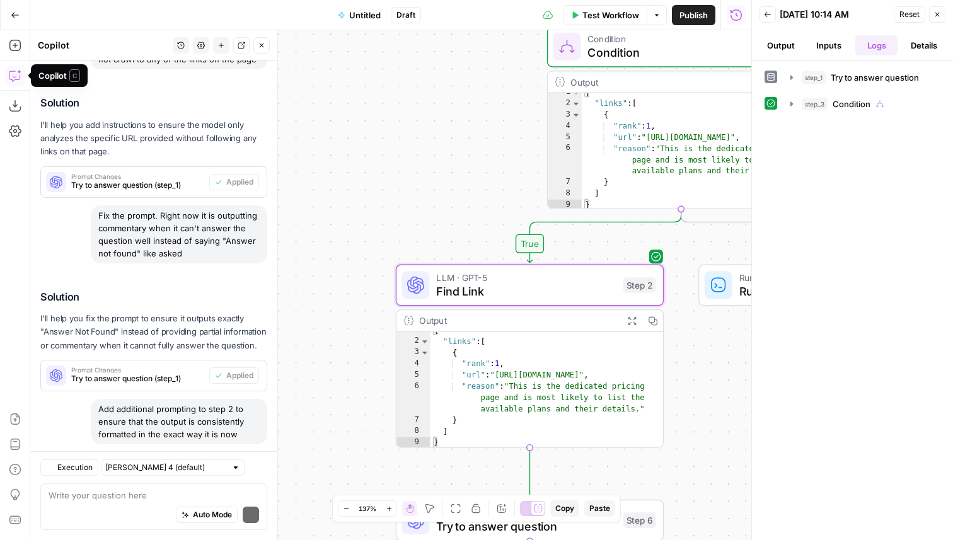
scroll to position [653, 0]
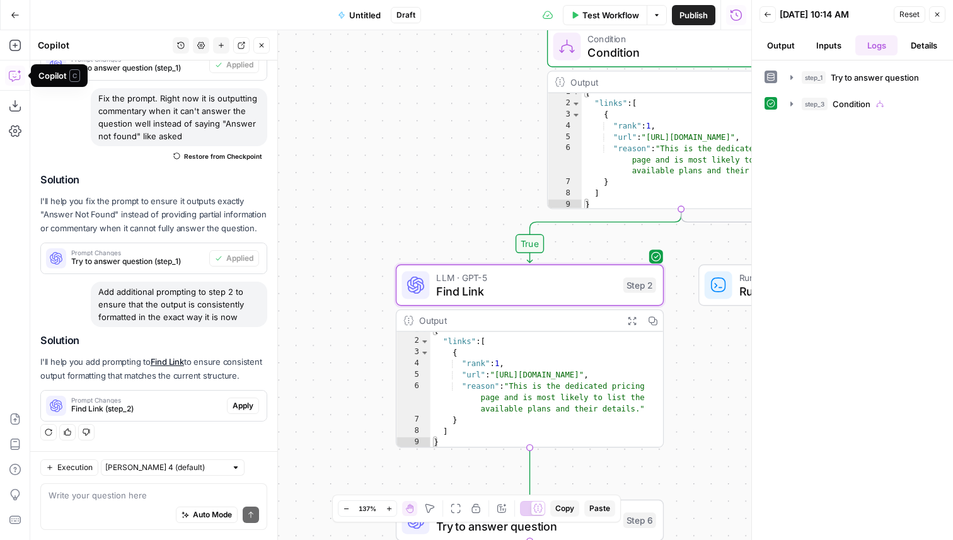
click at [244, 404] on span "Apply" at bounding box center [243, 405] width 21 height 11
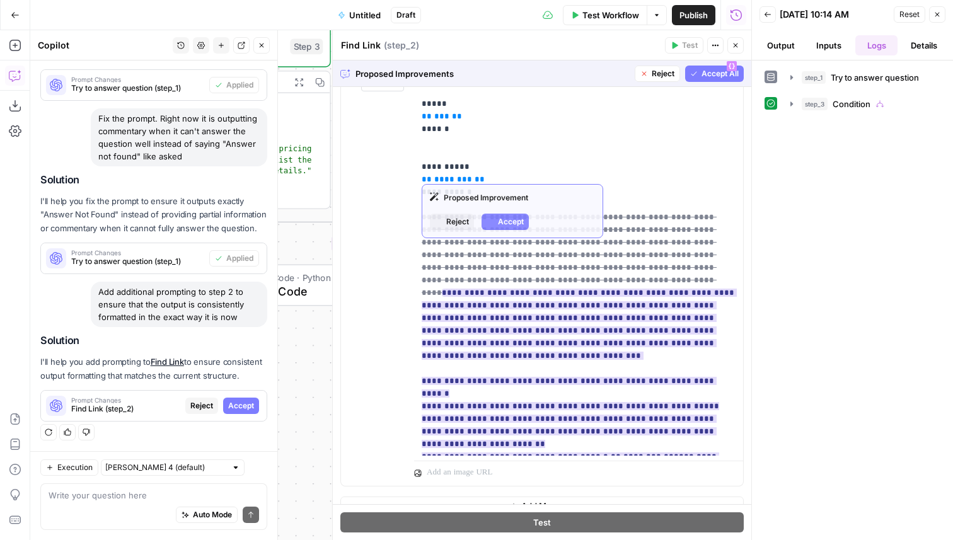
scroll to position [198, 0]
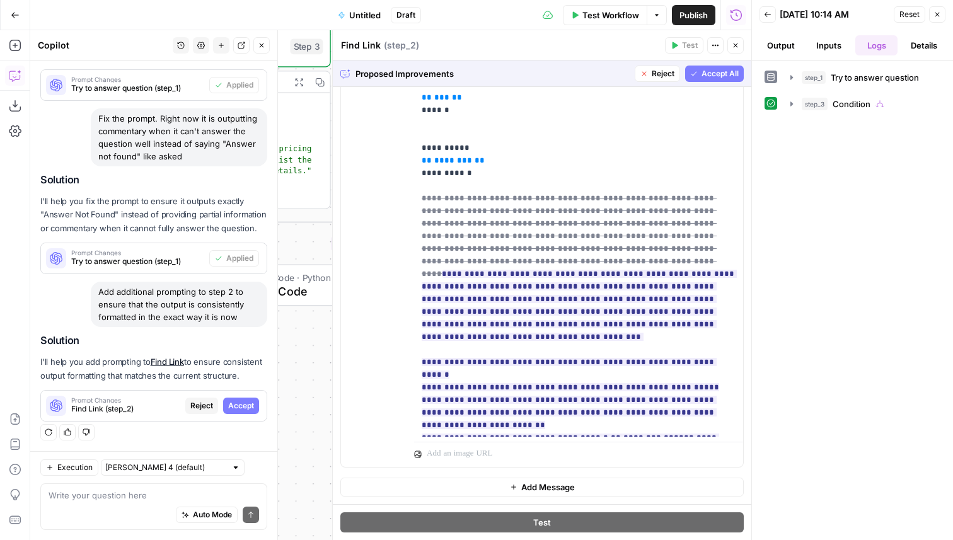
click at [714, 73] on span "Accept All" at bounding box center [720, 73] width 37 height 11
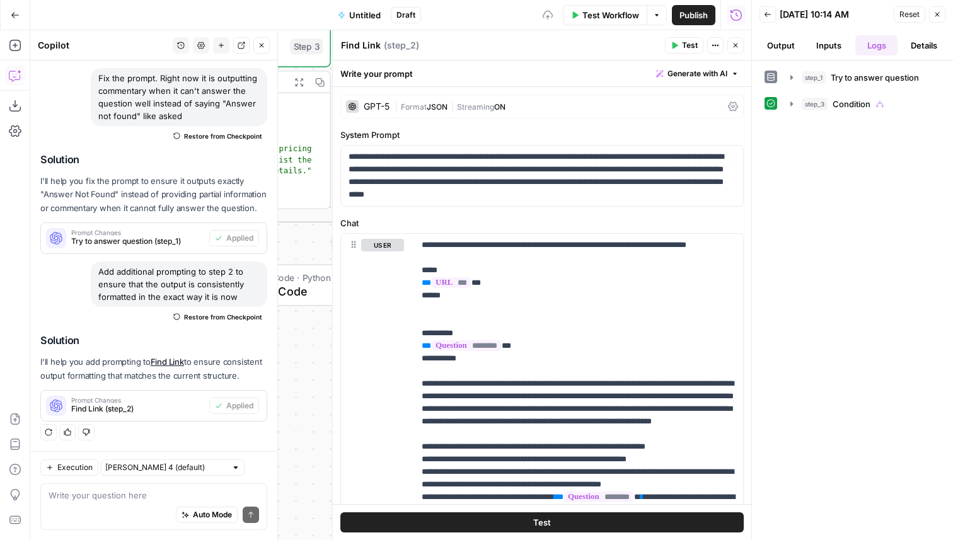
scroll to position [135, 0]
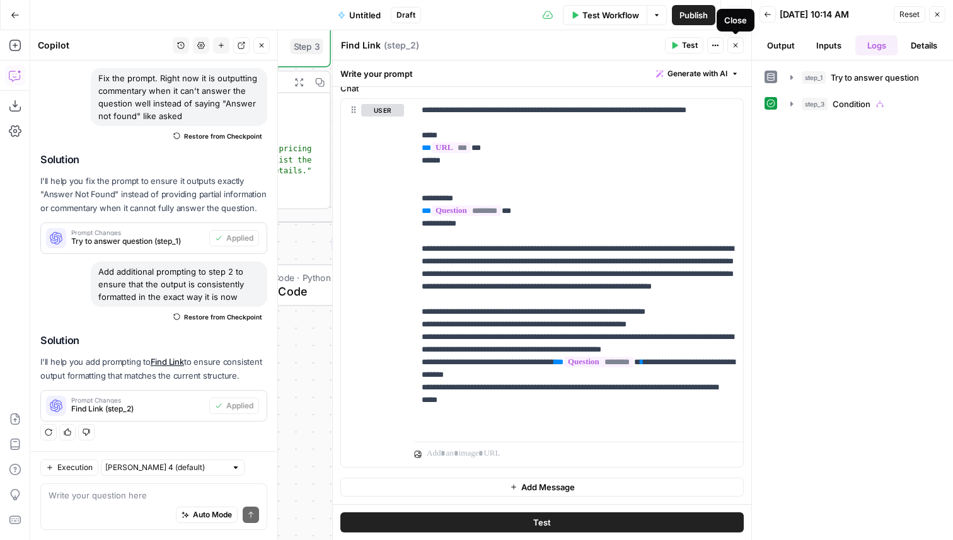
click at [738, 47] on icon "button" at bounding box center [736, 46] width 8 height 8
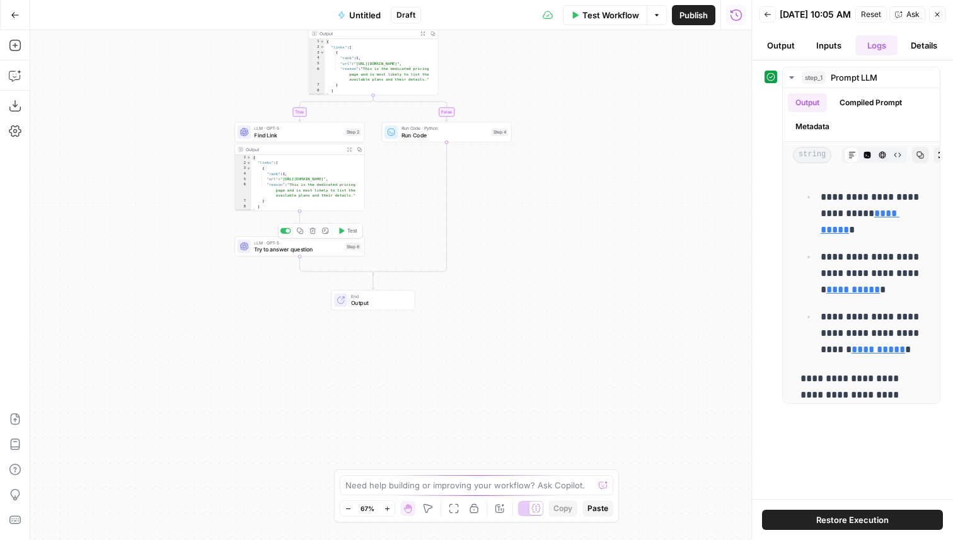
click at [351, 233] on span "Test" at bounding box center [352, 231] width 10 height 8
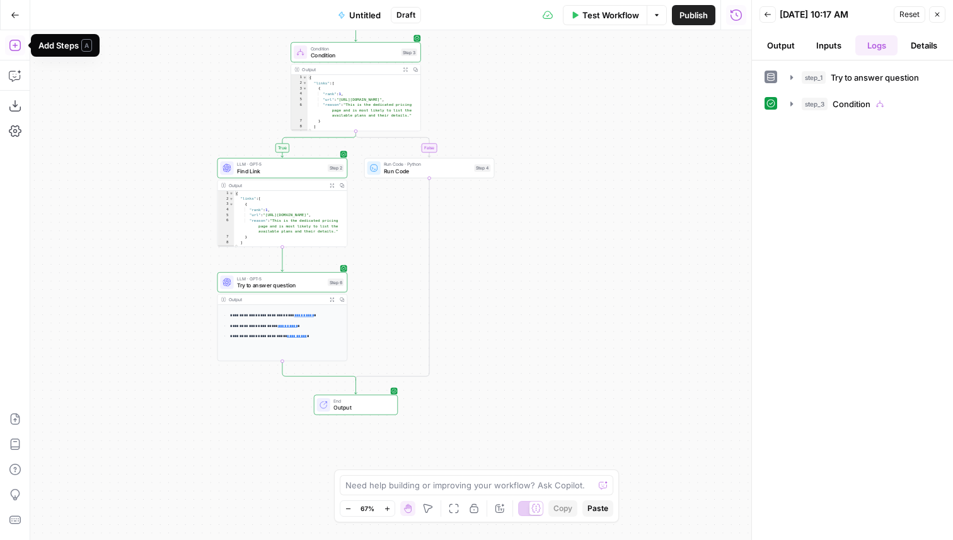
click at [15, 45] on icon "button" at bounding box center [14, 45] width 11 height 11
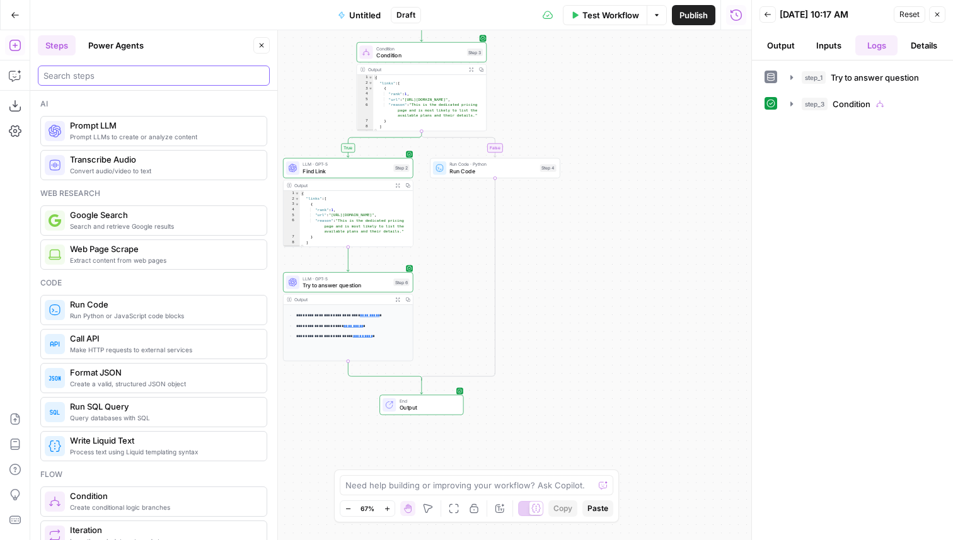
click at [136, 71] on input "search" at bounding box center [154, 75] width 221 height 13
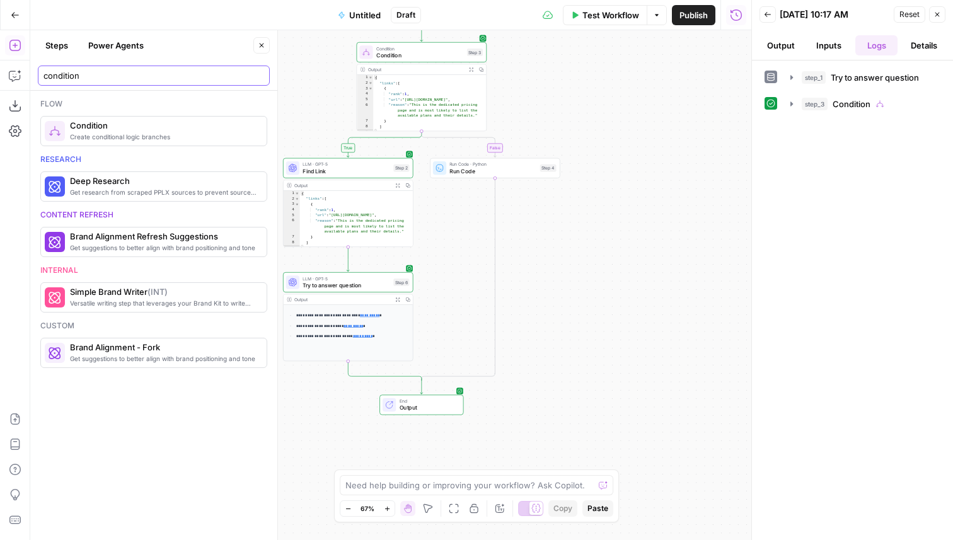
type input "condition"
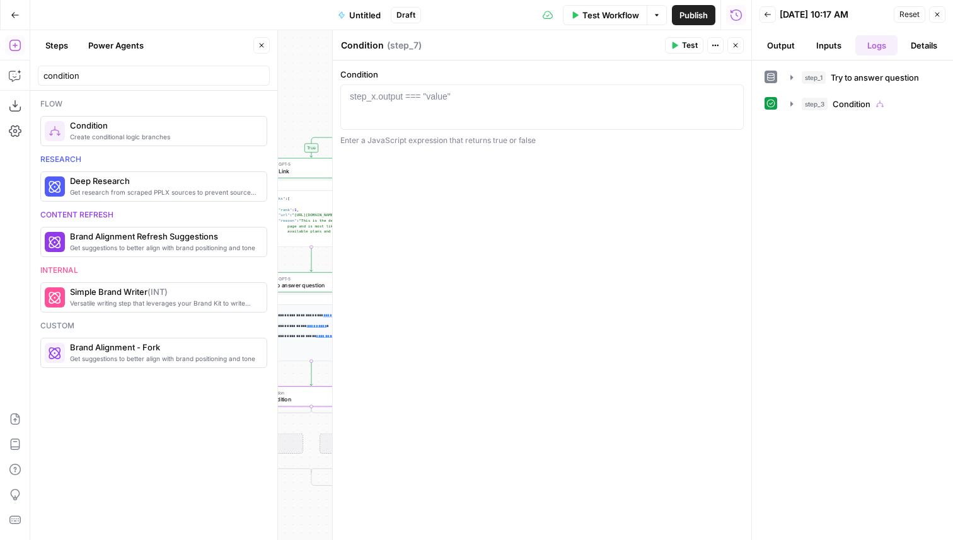
click at [741, 42] on button "Close" at bounding box center [736, 45] width 16 height 16
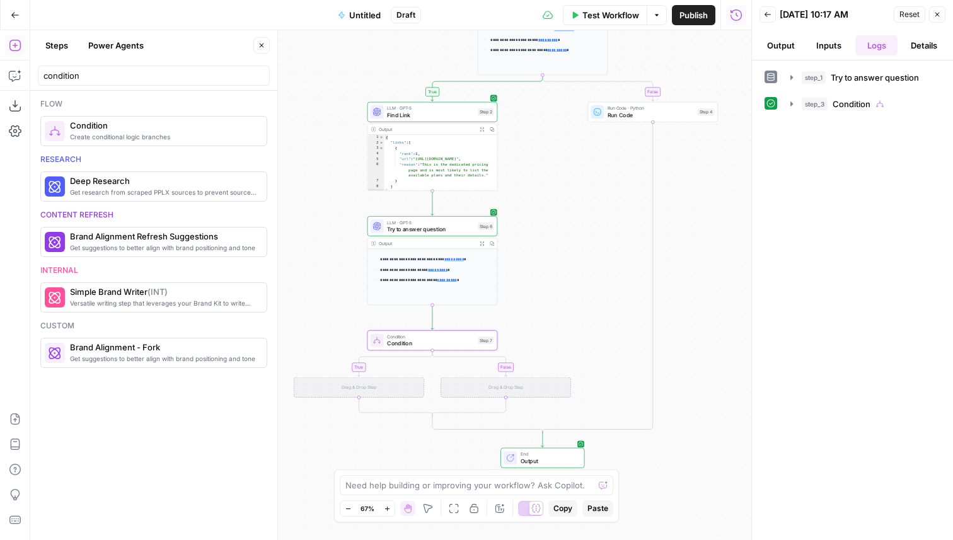
drag, startPoint x: 474, startPoint y: 342, endPoint x: 598, endPoint y: 285, distance: 136.0
click at [598, 285] on div "**********" at bounding box center [390, 285] width 721 height 510
click at [451, 328] on button "Delete step" at bounding box center [448, 324] width 11 height 11
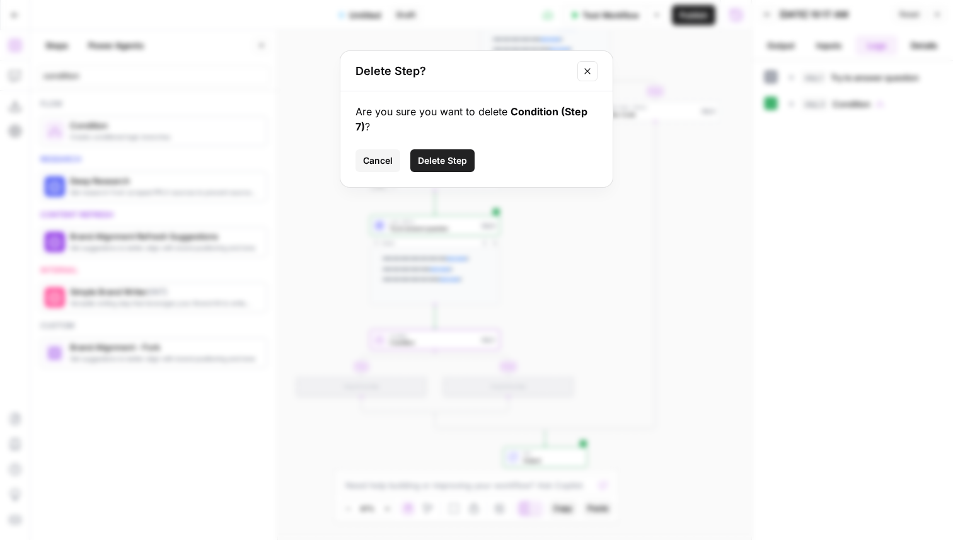
click at [455, 168] on button "Delete Step" at bounding box center [442, 160] width 64 height 23
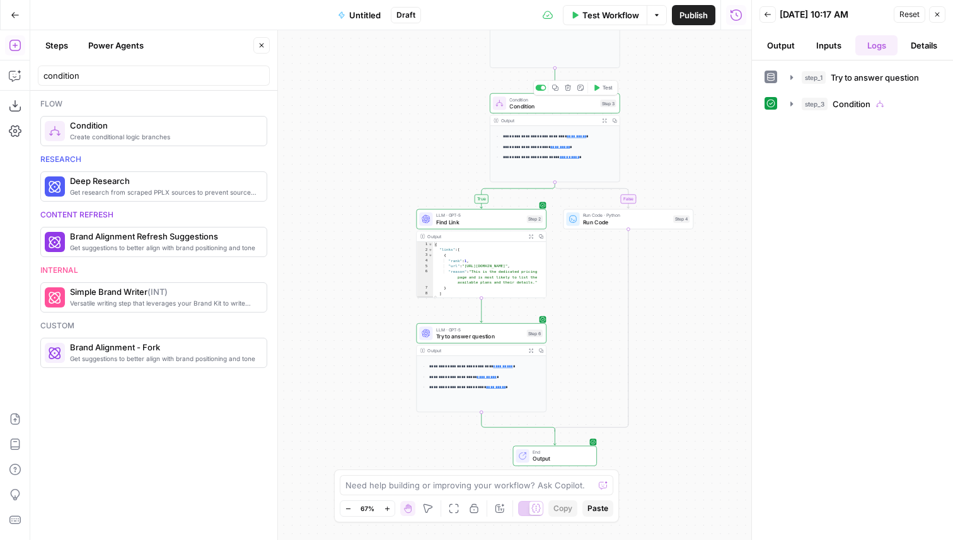
click at [554, 88] on icon "button" at bounding box center [555, 87] width 7 height 7
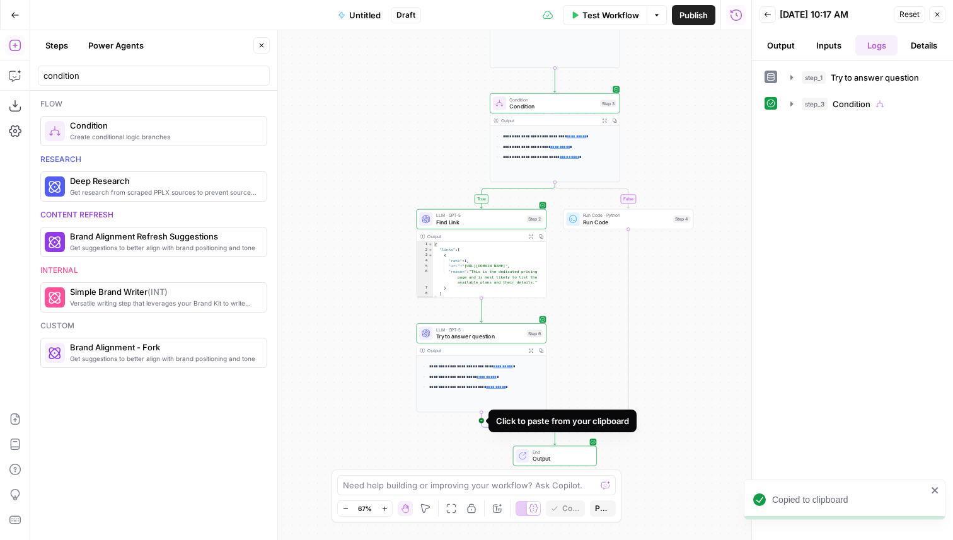
click at [484, 426] on icon "Edge from step_6 to step_3-conditional-end" at bounding box center [519, 422] width 74 height 20
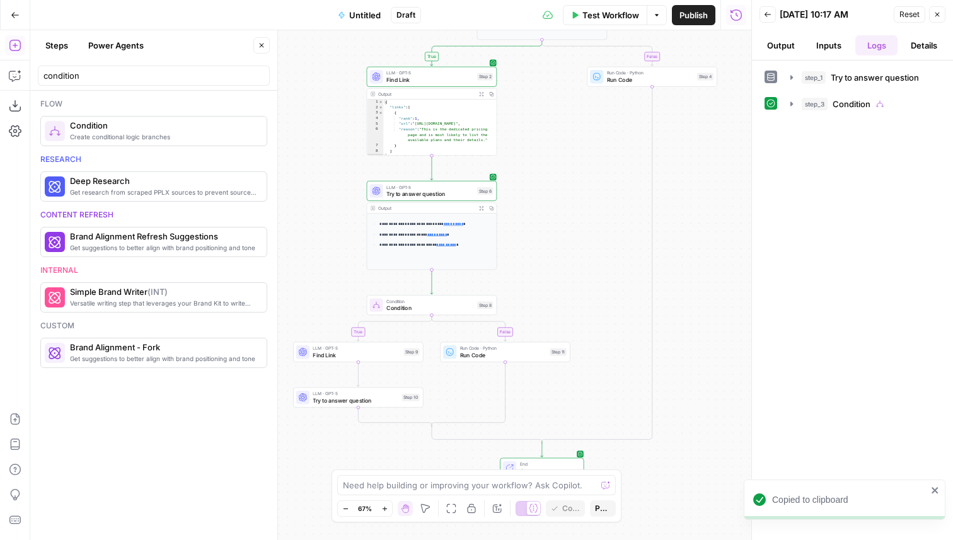
click at [509, 355] on span "Run Code" at bounding box center [503, 355] width 86 height 8
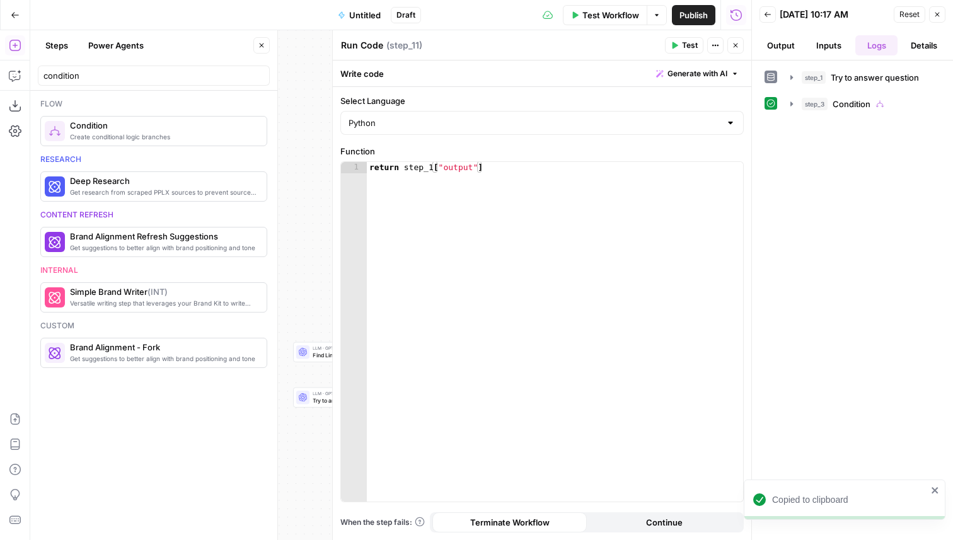
click at [737, 44] on icon "button" at bounding box center [736, 46] width 4 height 4
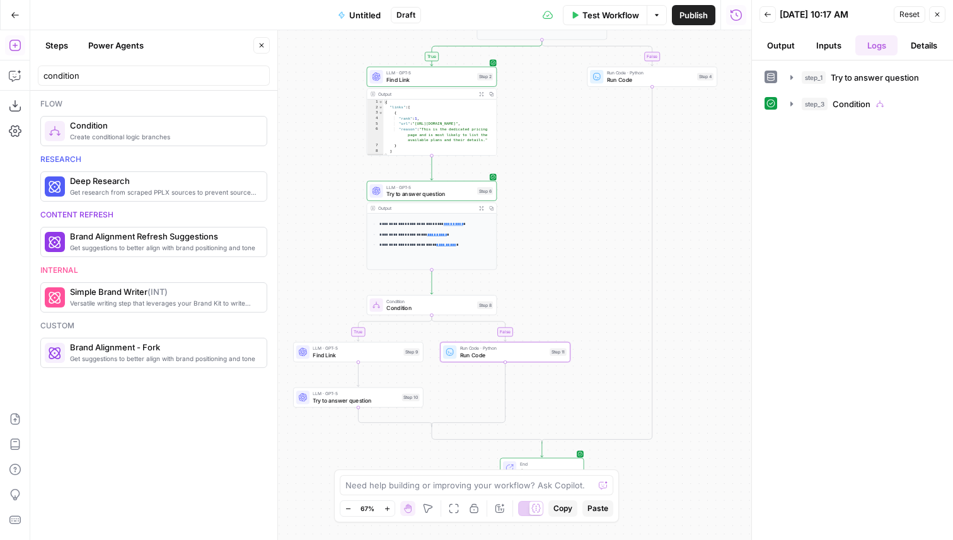
click at [478, 357] on span "Run Code" at bounding box center [503, 355] width 86 height 8
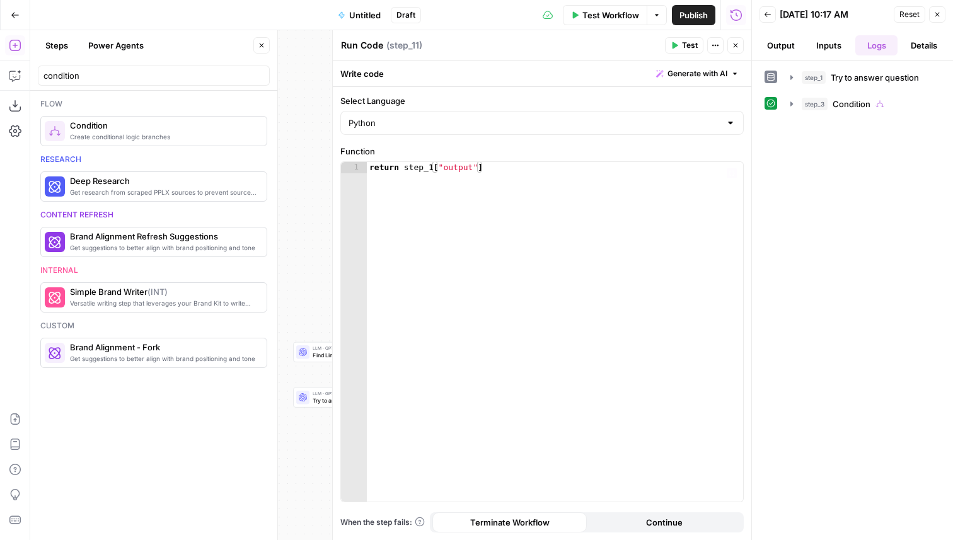
click at [429, 169] on div "return step_1 [ "output" ]" at bounding box center [555, 343] width 376 height 363
click at [431, 169] on div "return step_1 [ "output" ]" at bounding box center [555, 343] width 376 height 363
type textarea "**********"
click at [739, 45] on span "Close" at bounding box center [739, 45] width 1 height 1
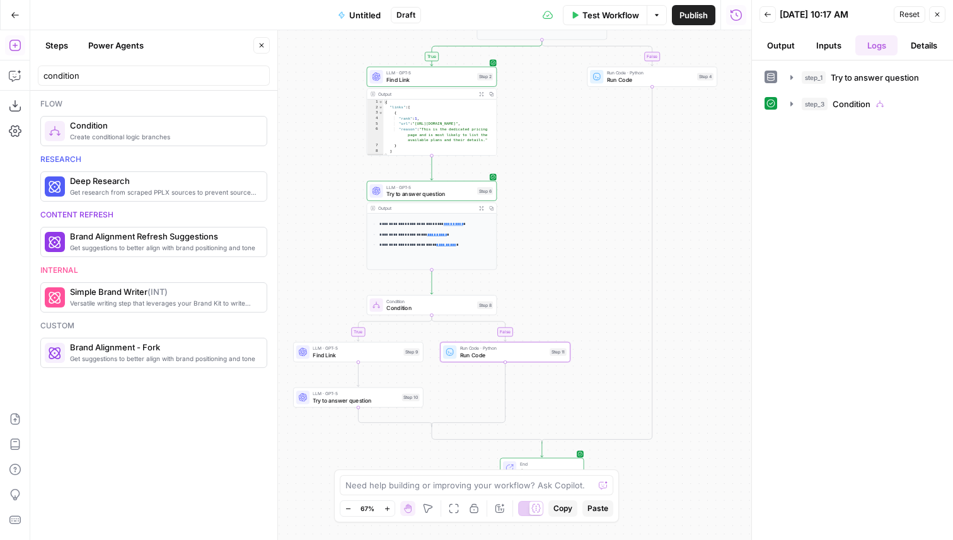
click at [365, 357] on span "Find Link" at bounding box center [357, 355] width 88 height 8
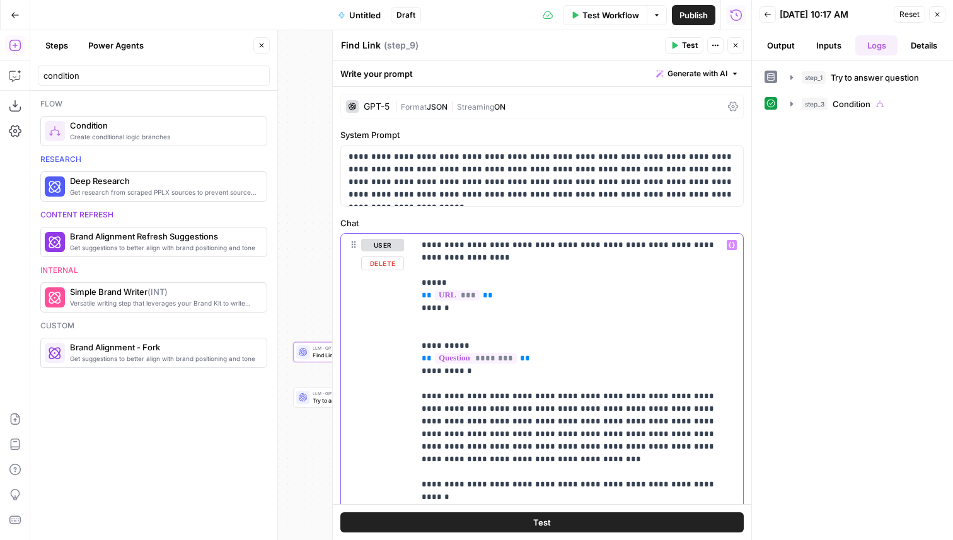
drag, startPoint x: 486, startPoint y: 294, endPoint x: 421, endPoint y: 298, distance: 65.7
click at [421, 298] on div "**********" at bounding box center [578, 403] width 329 height 338
click at [736, 40] on button "Close" at bounding box center [736, 45] width 16 height 16
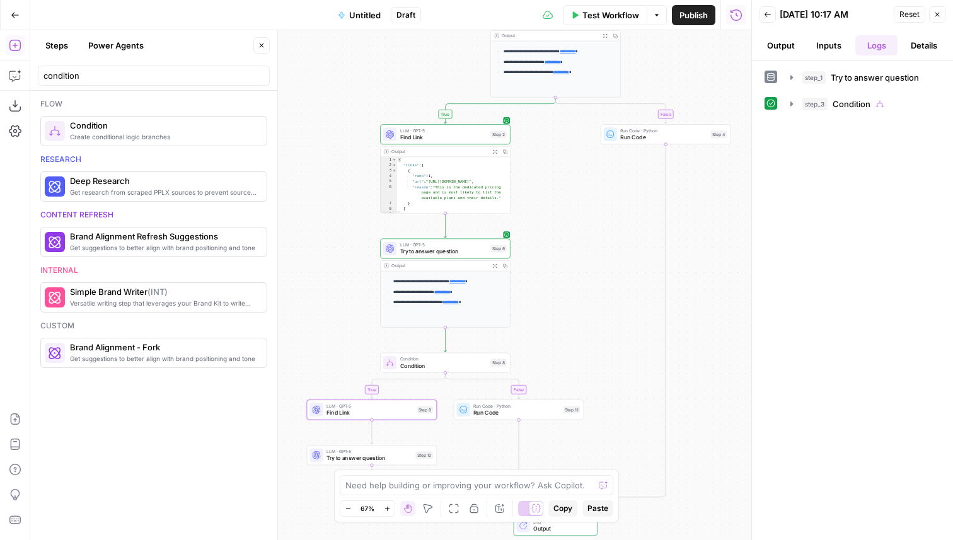
click at [461, 139] on span "Find Link" at bounding box center [444, 137] width 88 height 8
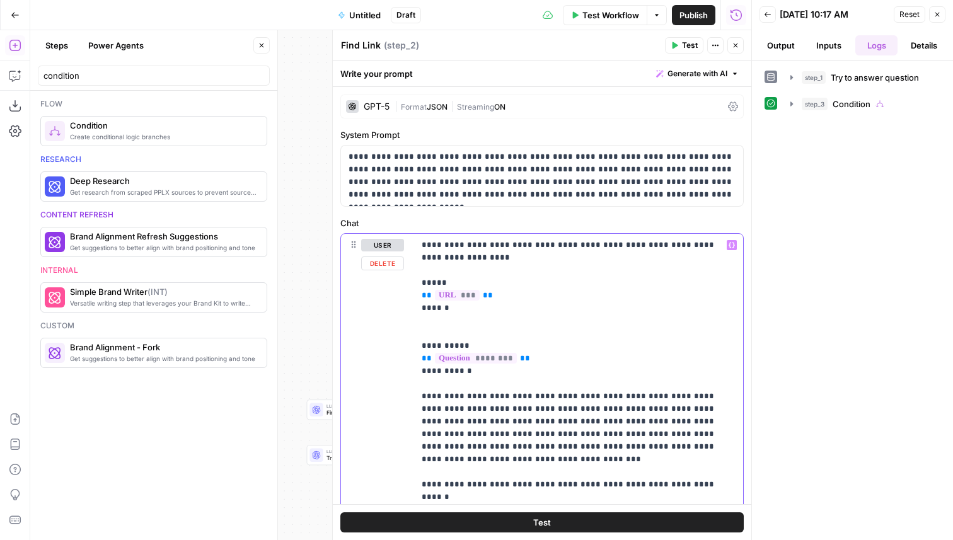
drag, startPoint x: 491, startPoint y: 296, endPoint x: 419, endPoint y: 295, distance: 71.3
click at [419, 295] on div "**********" at bounding box center [578, 403] width 329 height 338
click at [500, 107] on span "ON" at bounding box center [499, 106] width 11 height 9
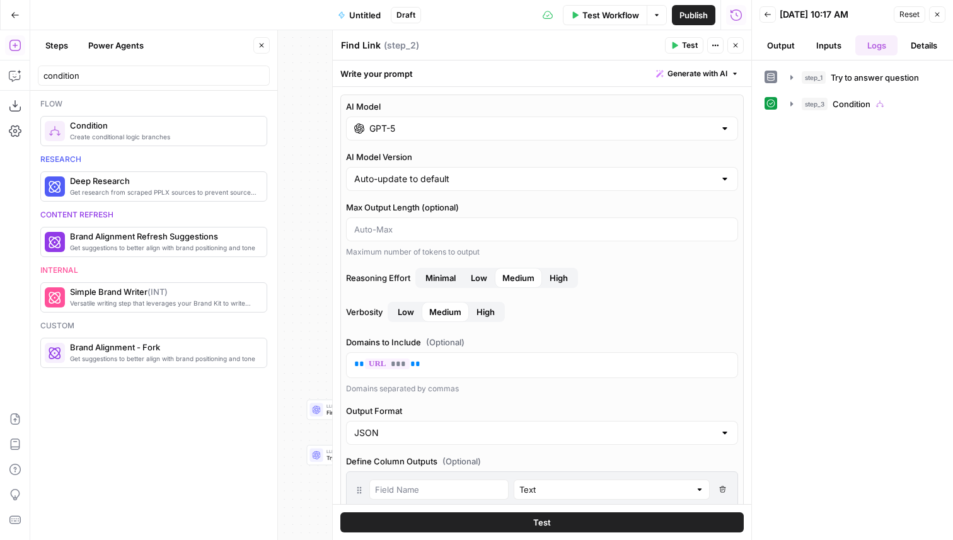
click at [732, 49] on icon "button" at bounding box center [736, 46] width 8 height 8
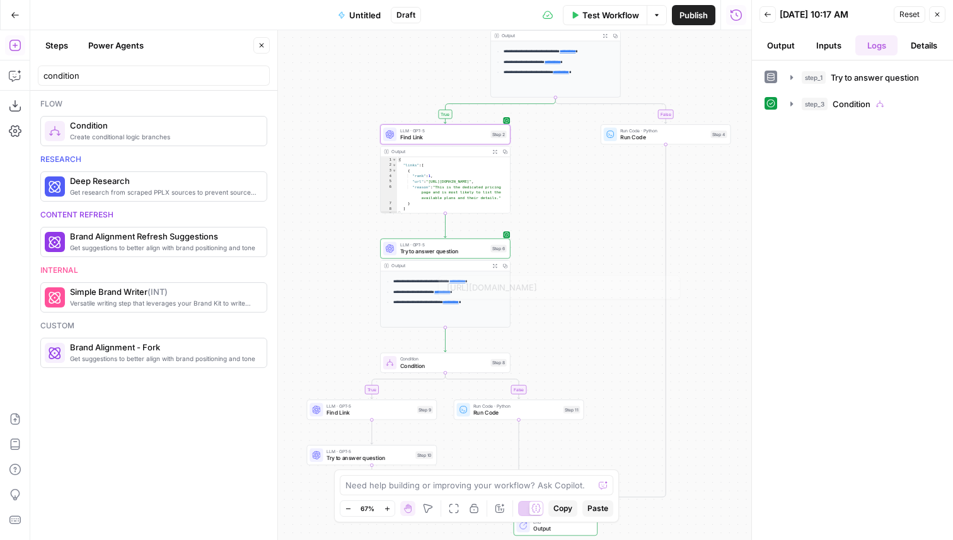
click at [473, 253] on span "Try to answer question" at bounding box center [444, 251] width 88 height 8
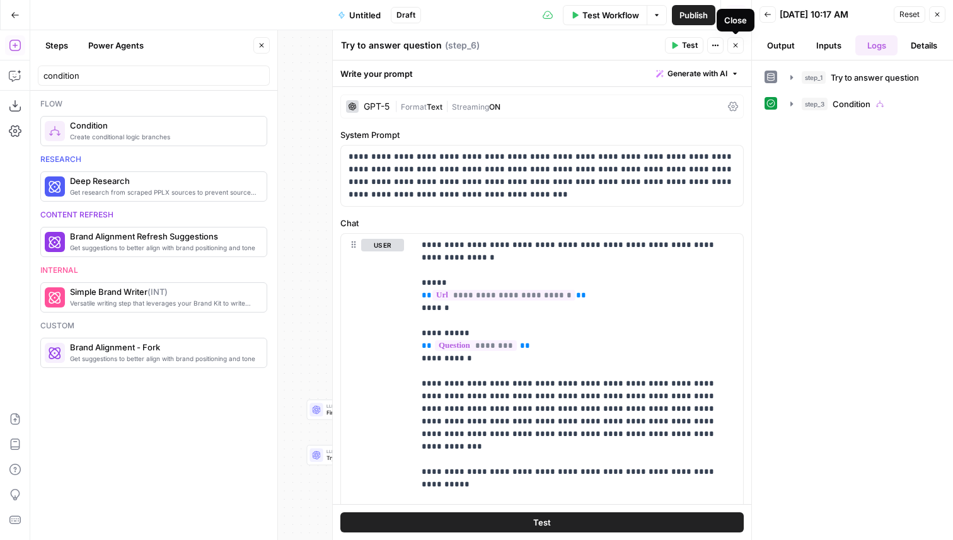
click at [741, 44] on button "Close" at bounding box center [736, 45] width 16 height 16
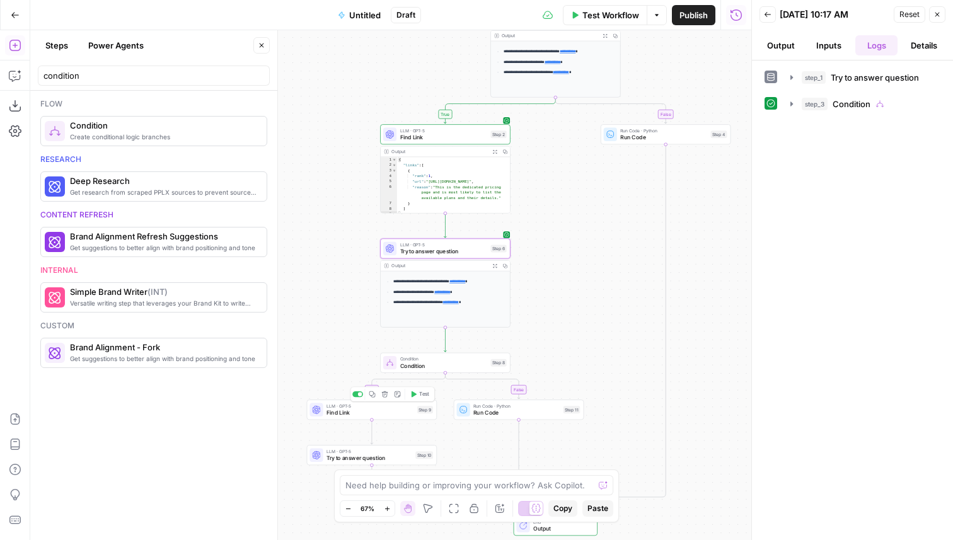
click at [380, 414] on span "Find Link" at bounding box center [371, 413] width 88 height 8
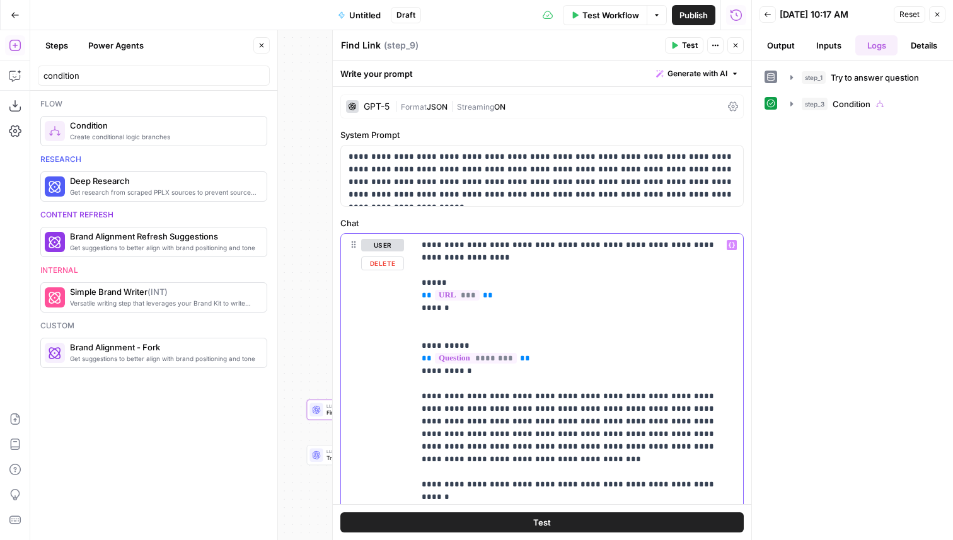
drag, startPoint x: 492, startPoint y: 297, endPoint x: 422, endPoint y: 298, distance: 70.6
click at [422, 298] on p "**********" at bounding box center [579, 403] width 314 height 328
click at [371, 113] on div "GPT-5 | Format JSON | Streaming ON" at bounding box center [542, 107] width 404 height 24
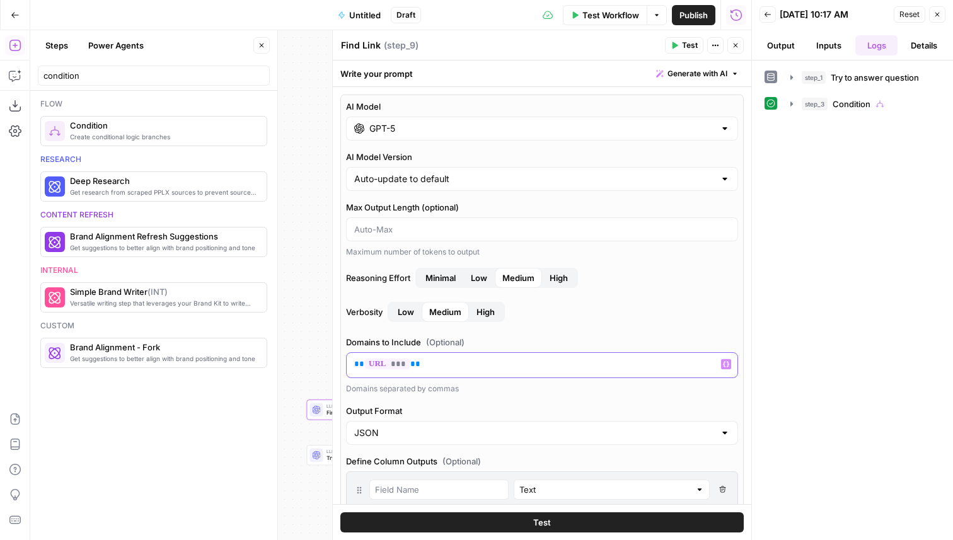
drag, startPoint x: 427, startPoint y: 363, endPoint x: 345, endPoint y: 358, distance: 82.1
click at [345, 358] on div "AI Model GPT-5 AI Model Version Auto-update to default Max Output Length (optio…" at bounding box center [542, 405] width 404 height 620
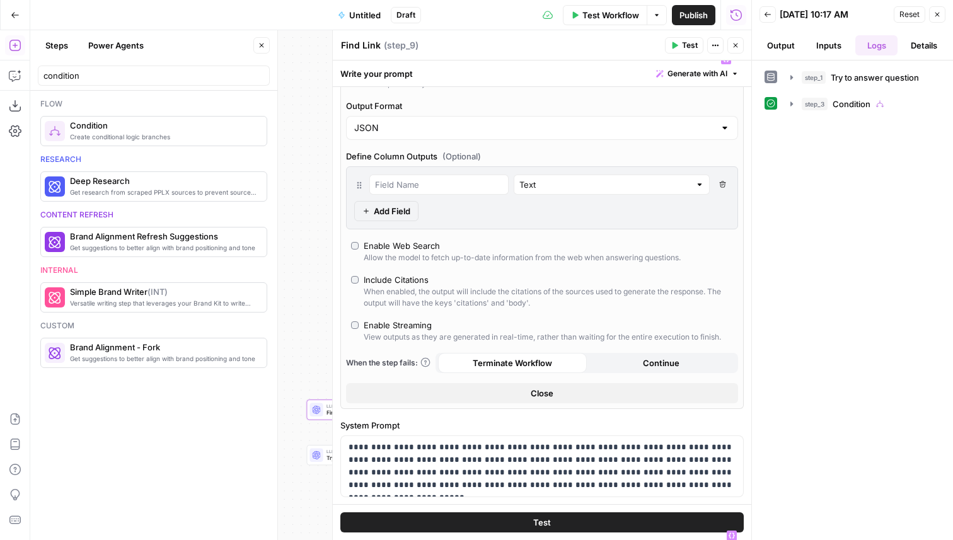
scroll to position [309, 0]
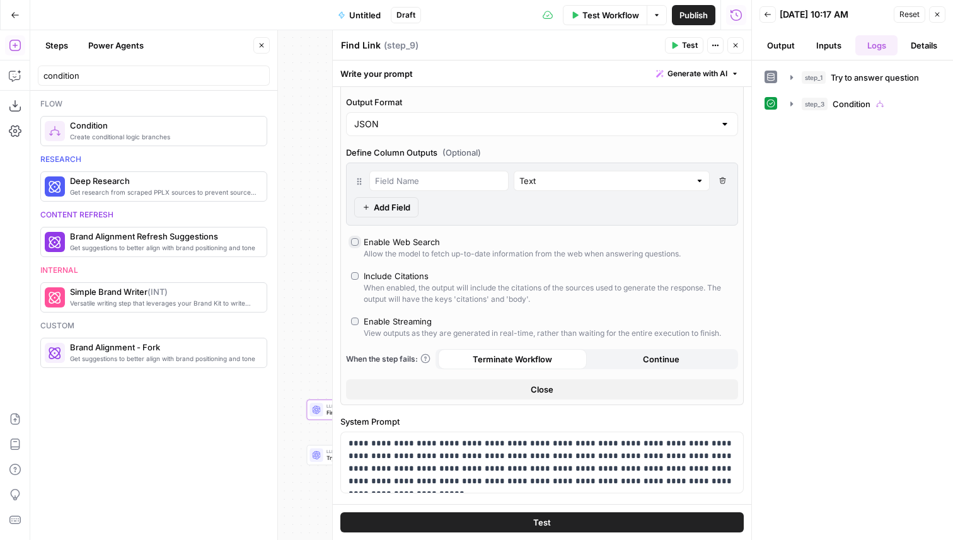
type input "response"
click at [724, 180] on icon "button" at bounding box center [722, 180] width 7 height 7
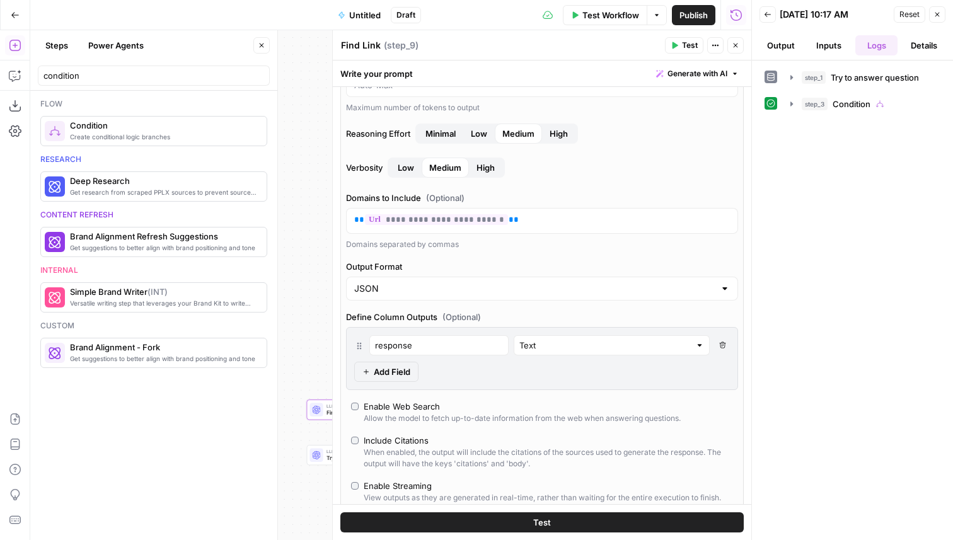
scroll to position [146, 0]
click at [392, 273] on div "Output Format JSON" at bounding box center [542, 278] width 392 height 40
click at [392, 287] on input "Output Format" at bounding box center [534, 287] width 361 height 13
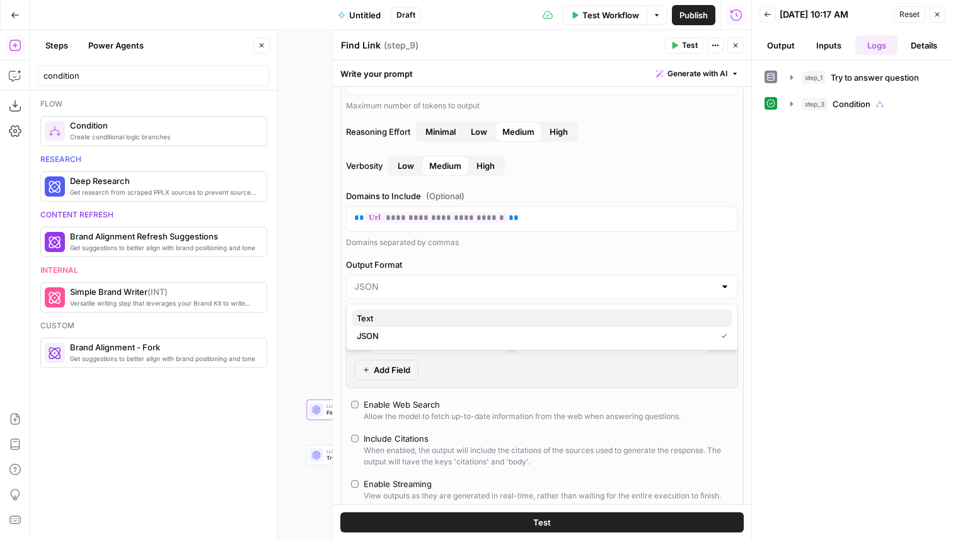
click at [399, 317] on span "Text" at bounding box center [540, 318] width 366 height 13
type input "Text"
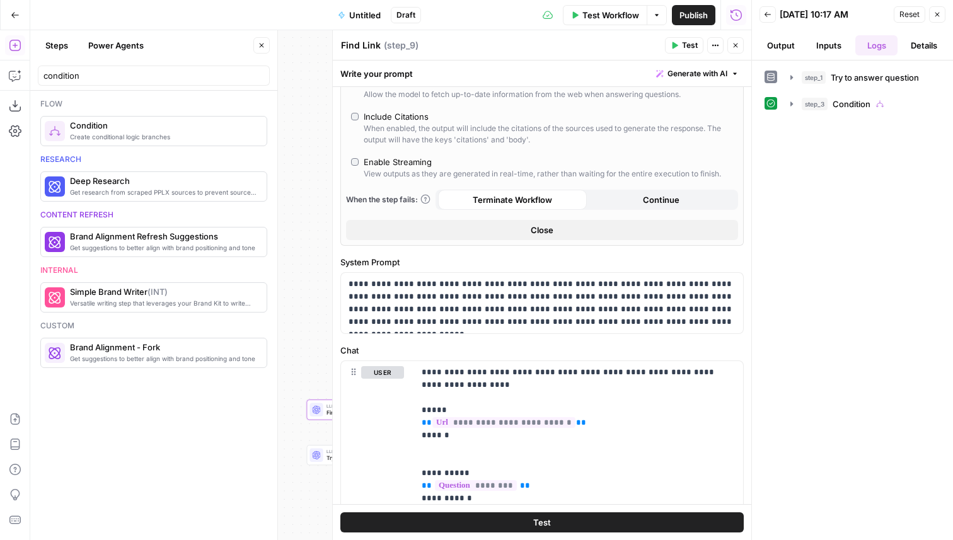
scroll to position [686, 0]
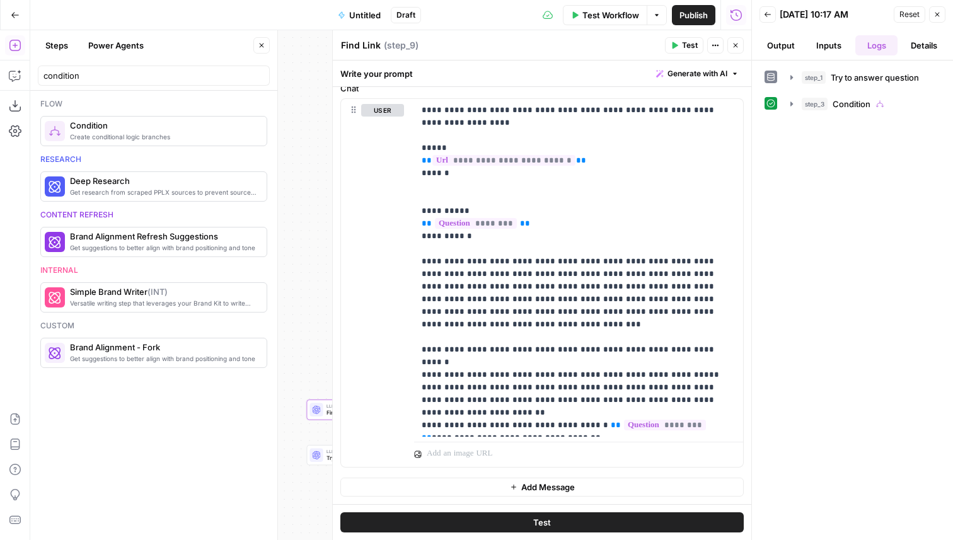
click at [739, 40] on button "Close" at bounding box center [736, 45] width 16 height 16
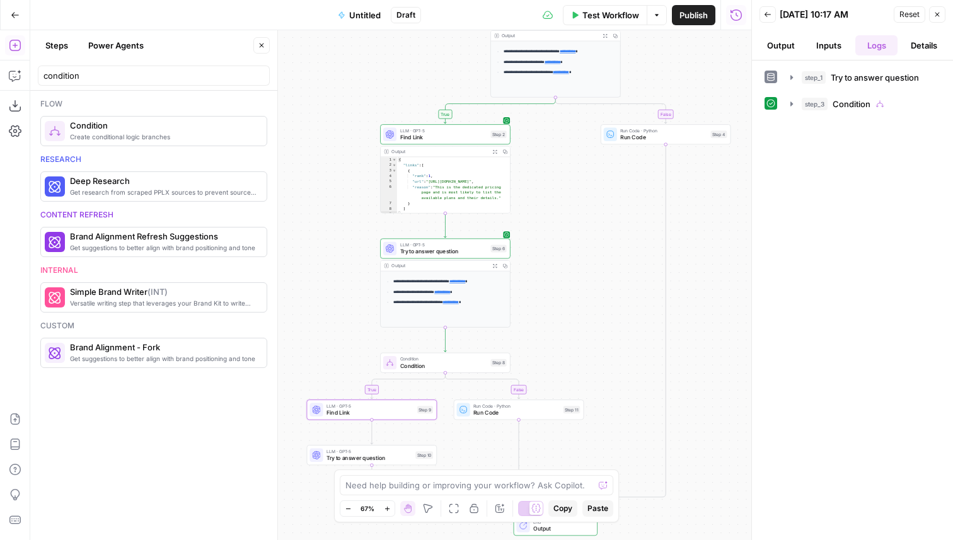
click at [441, 140] on span "Find Link" at bounding box center [444, 137] width 88 height 8
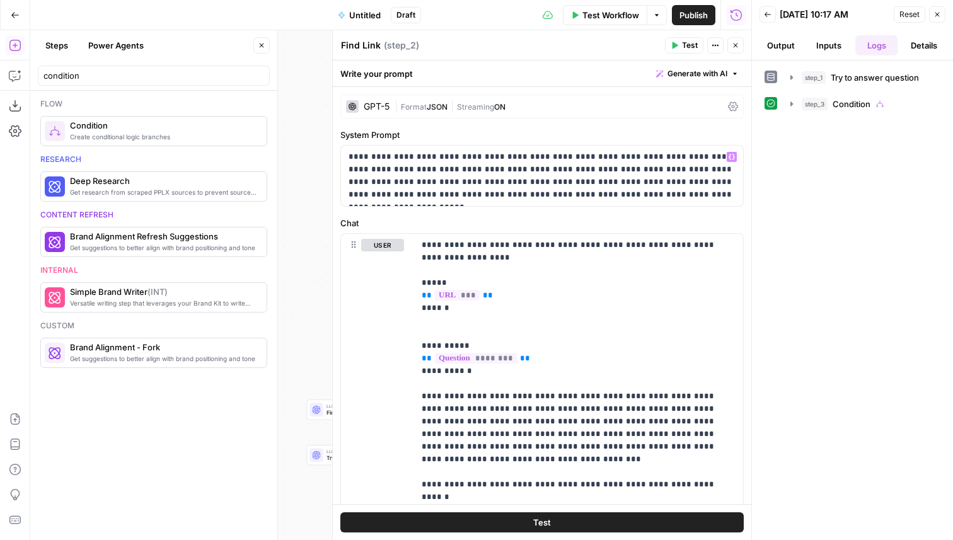
click at [410, 105] on span "Format" at bounding box center [414, 106] width 26 height 9
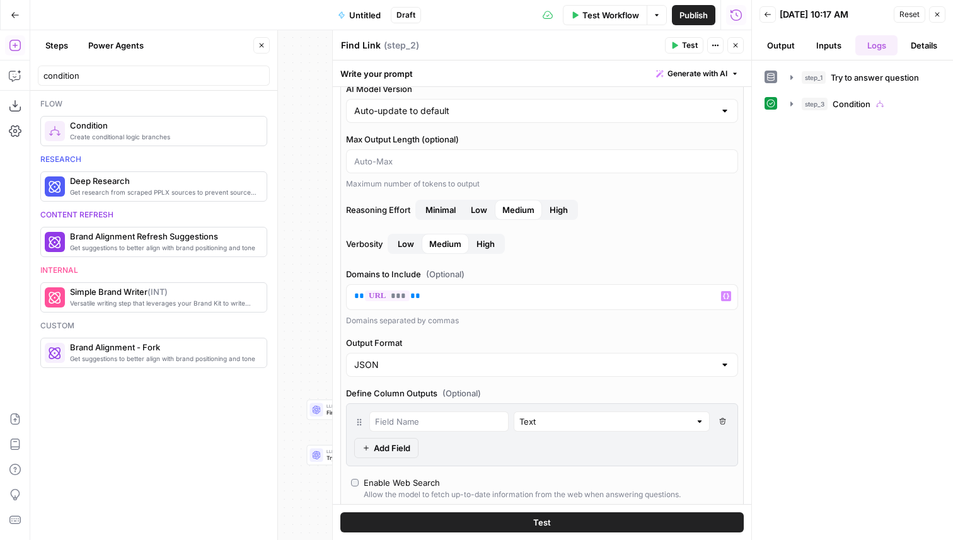
scroll to position [76, 0]
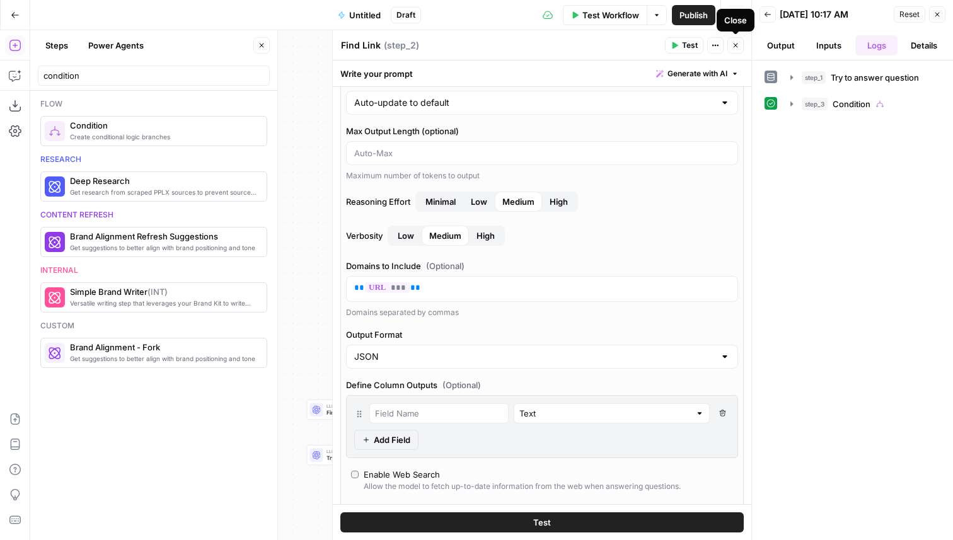
click at [735, 47] on icon "button" at bounding box center [736, 46] width 8 height 8
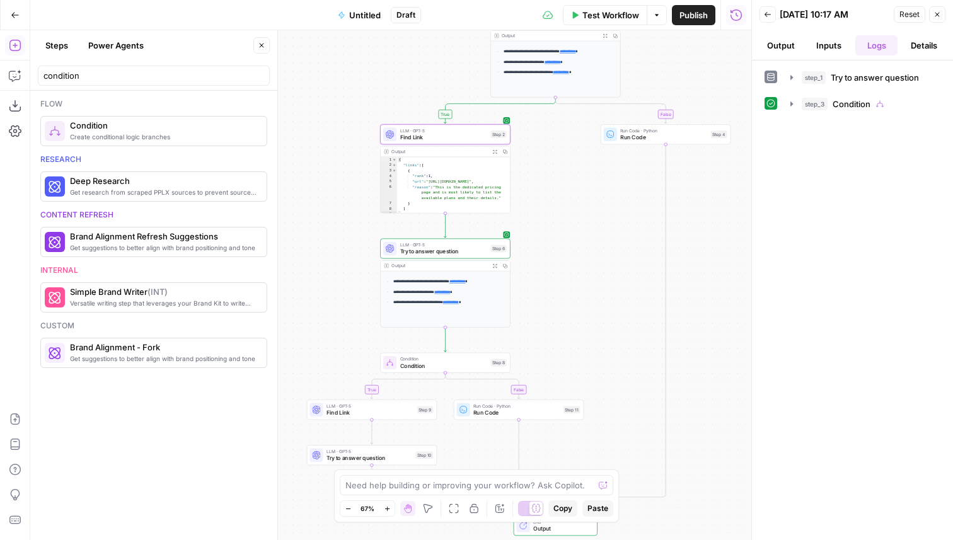
click at [368, 416] on span "Find Link" at bounding box center [371, 413] width 88 height 8
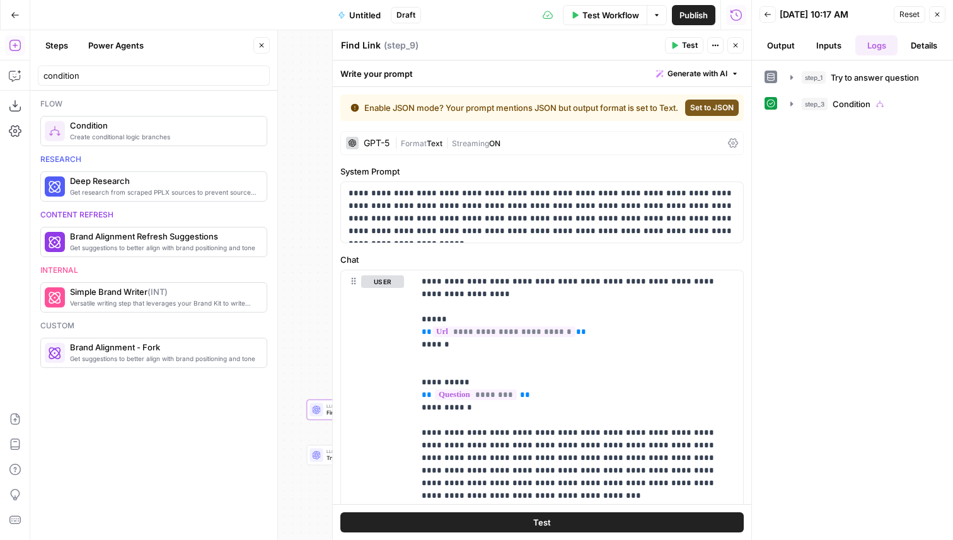
click at [371, 148] on div "GPT-5" at bounding box center [377, 143] width 26 height 9
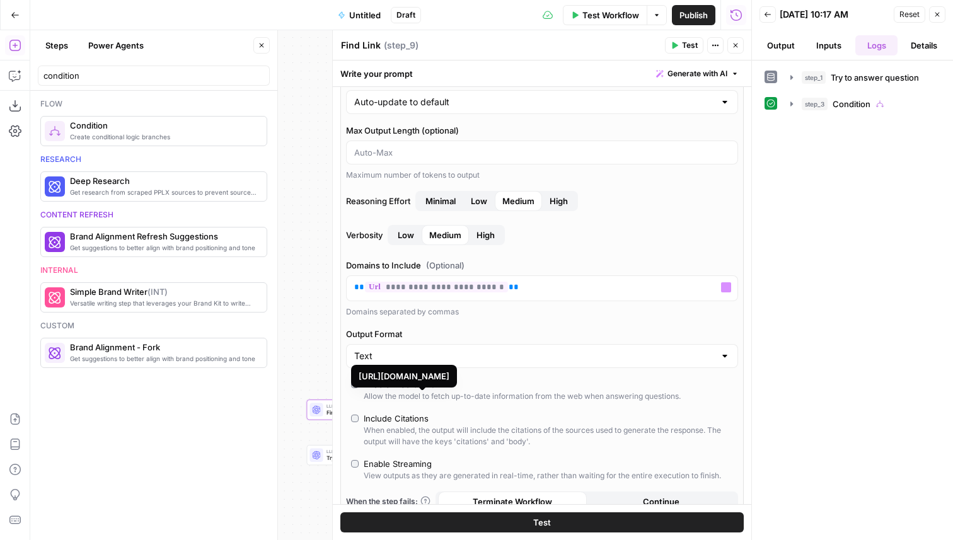
scroll to position [175, 0]
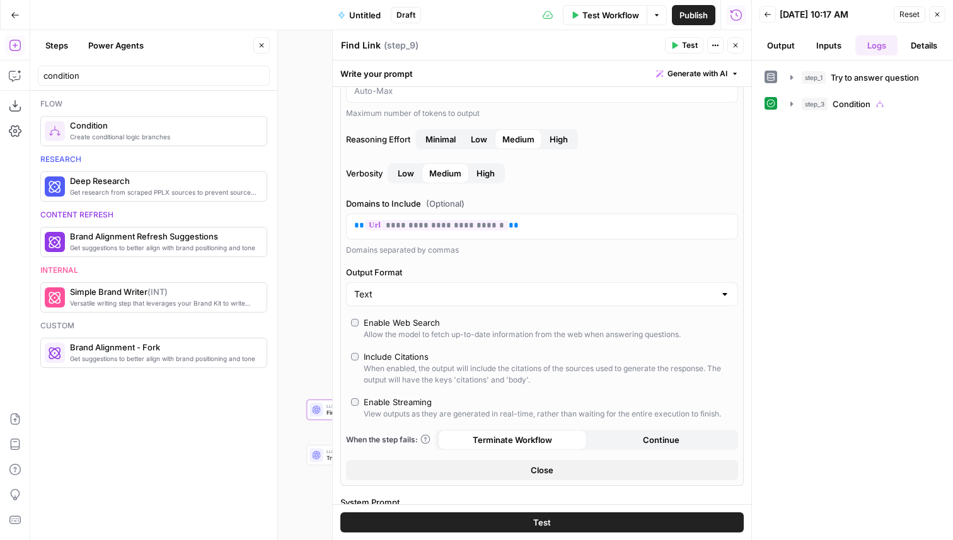
click at [422, 306] on div "Text" at bounding box center [542, 294] width 392 height 24
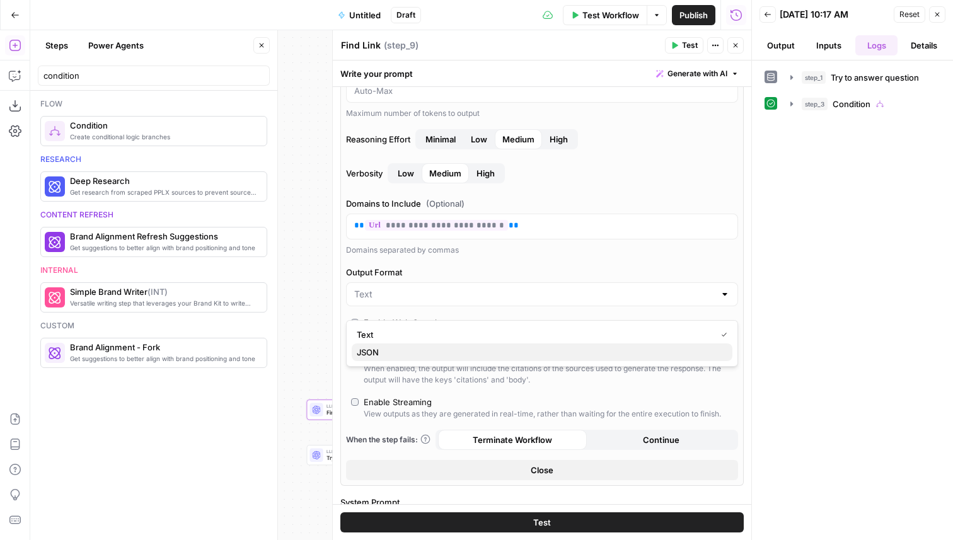
click at [407, 351] on span "JSON" at bounding box center [540, 352] width 366 height 13
type input "JSON"
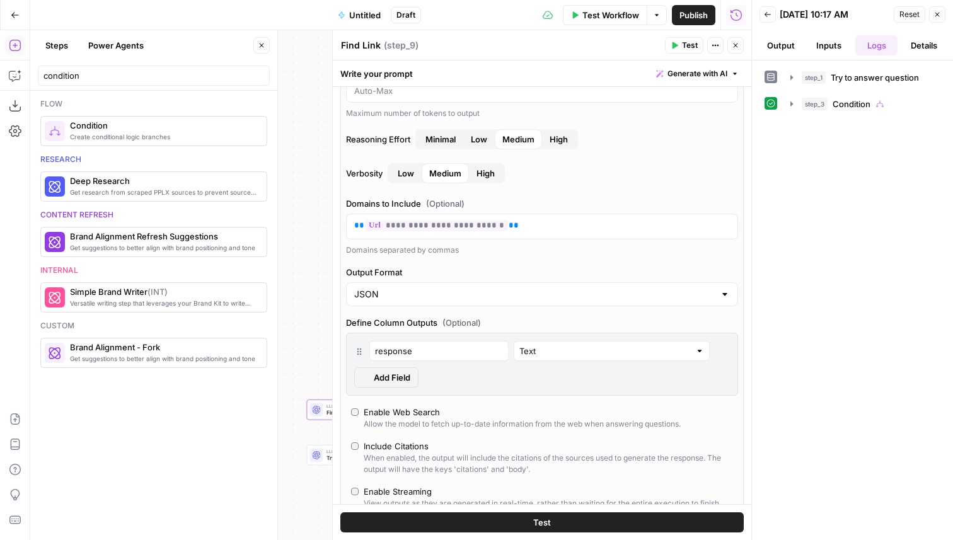
scroll to position [130, 0]
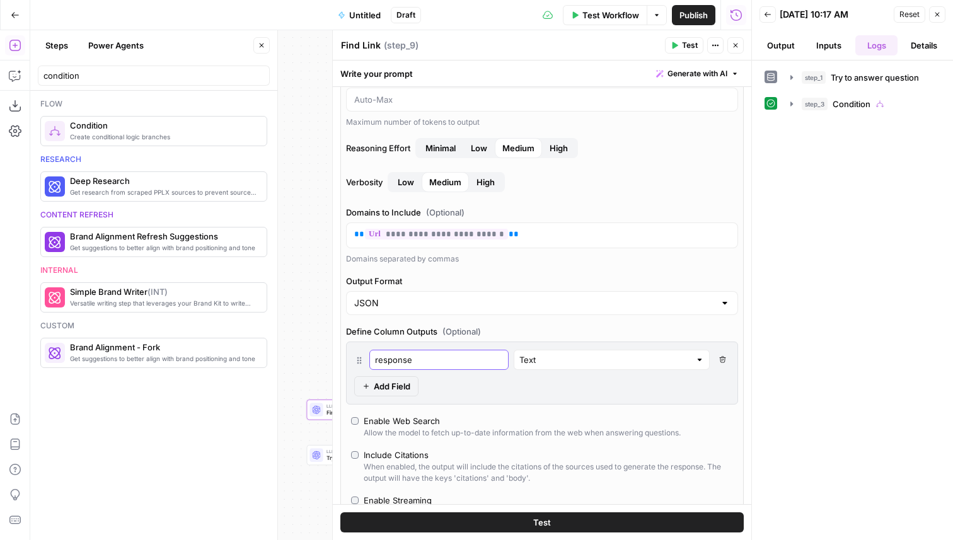
drag, startPoint x: 439, startPoint y: 358, endPoint x: 356, endPoint y: 356, distance: 83.2
click at [356, 356] on div "response Text Delete Field" at bounding box center [542, 360] width 376 height 20
click at [421, 351] on div "response" at bounding box center [438, 360] width 139 height 20
click at [421, 358] on input "response" at bounding box center [439, 360] width 128 height 13
type input "r"
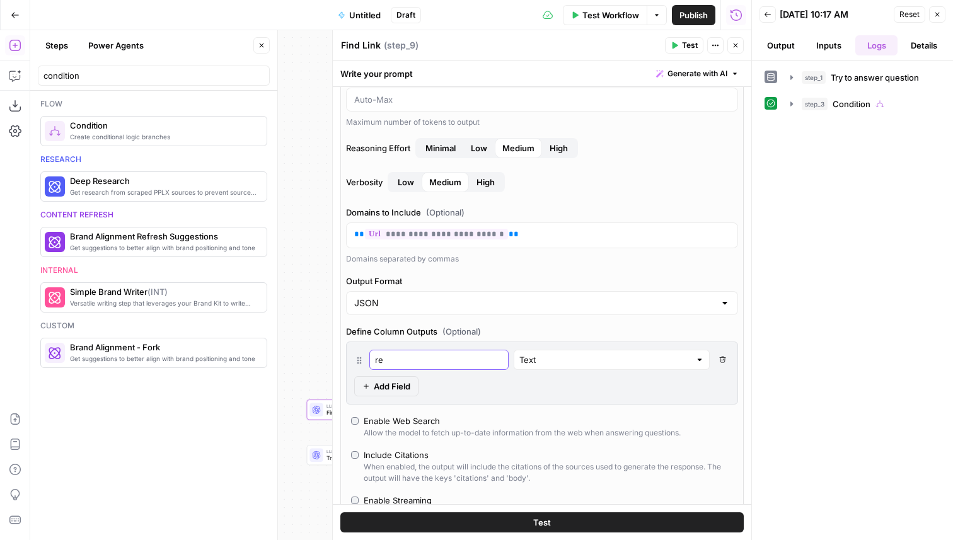
type input "r"
click at [718, 358] on button "Delete Field" at bounding box center [722, 360] width 15 height 20
click at [393, 386] on span "Add Field" at bounding box center [392, 386] width 37 height 13
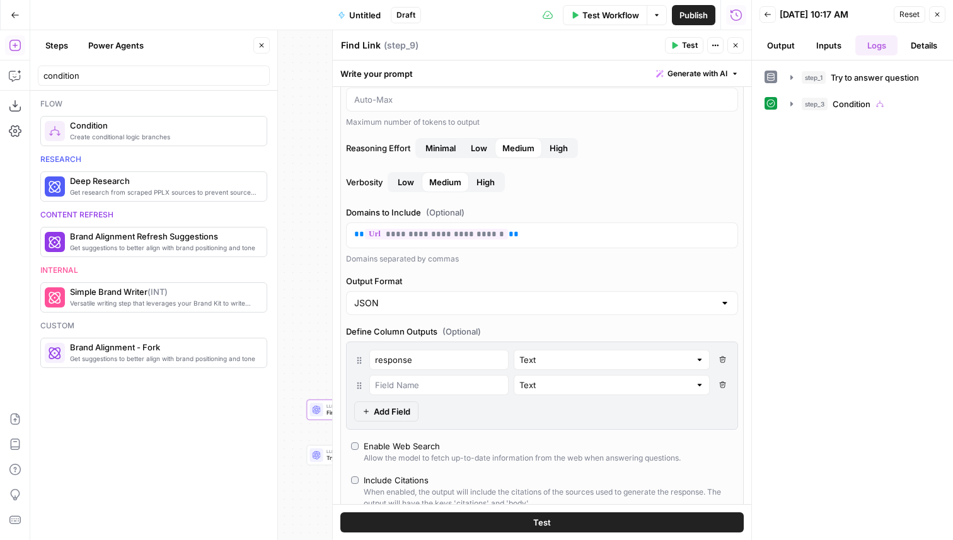
click at [728, 358] on button "Delete Field" at bounding box center [722, 360] width 15 height 20
type input "response"
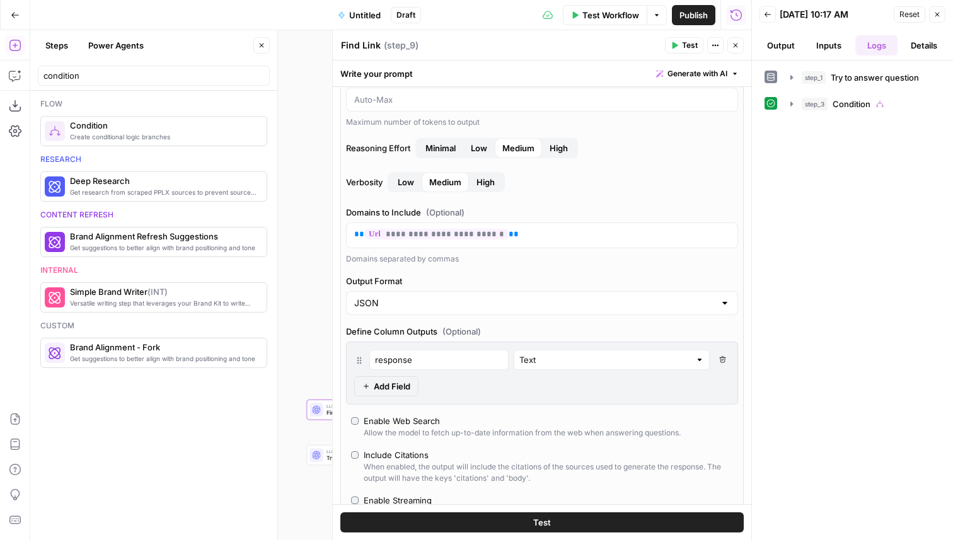
click at [398, 392] on span "Add Field" at bounding box center [392, 386] width 37 height 13
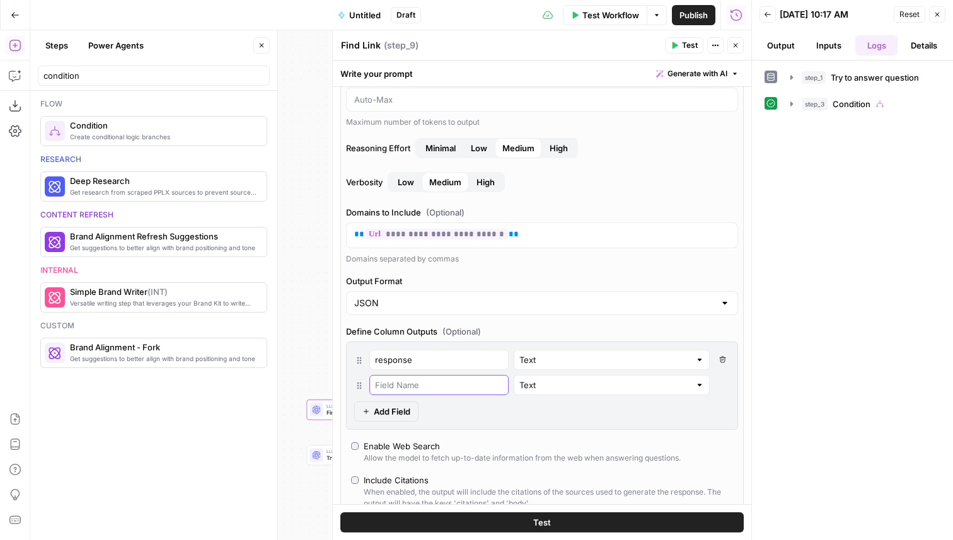
click at [404, 388] on input "text" at bounding box center [439, 385] width 128 height 13
type input "des"
click at [726, 363] on button "Delete Field" at bounding box center [722, 360] width 15 height 20
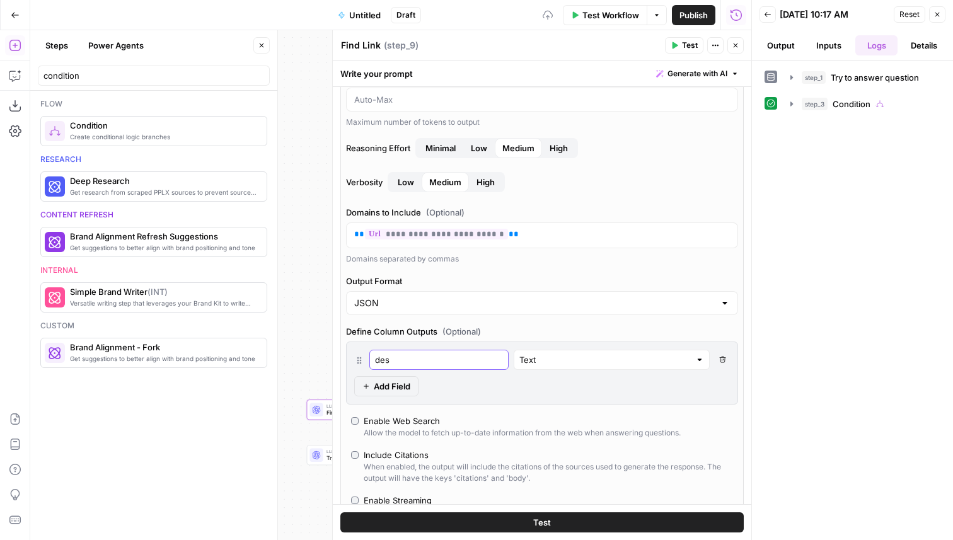
click at [412, 365] on input "des" at bounding box center [439, 360] width 128 height 13
type input "d"
type input "response"
click at [736, 44] on icon "button" at bounding box center [736, 46] width 8 height 8
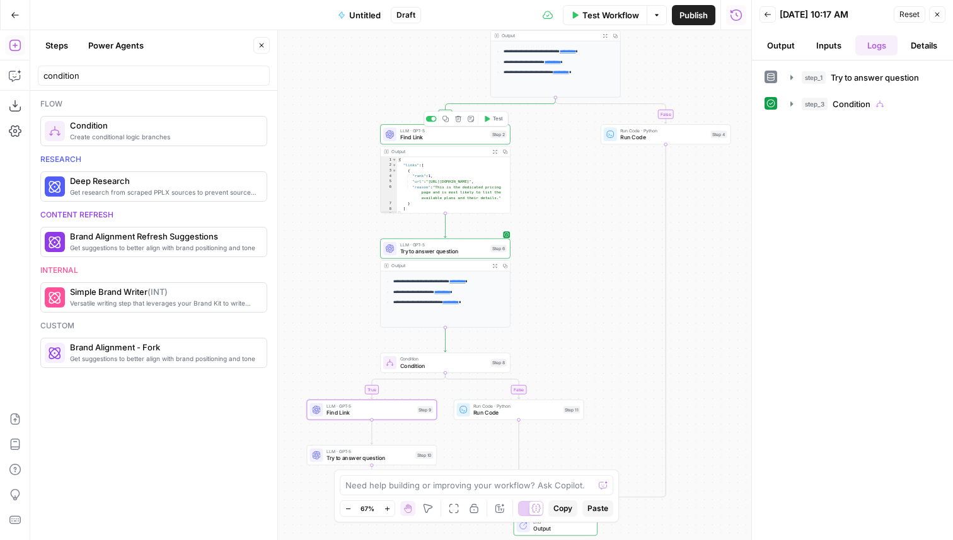
click at [445, 120] on icon "button" at bounding box center [446, 119] width 6 height 6
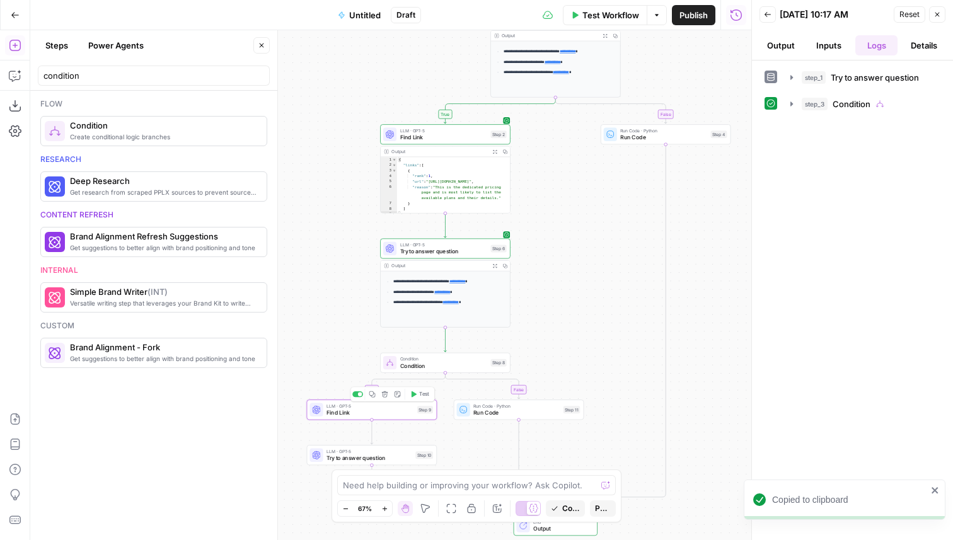
click at [384, 398] on button "Delete step" at bounding box center [385, 394] width 11 height 11
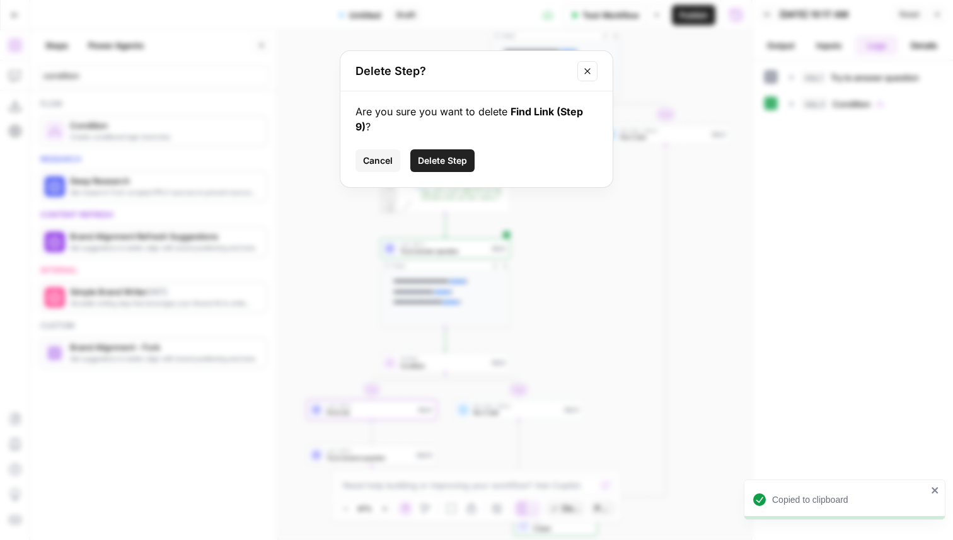
click at [443, 151] on button "Delete Step" at bounding box center [442, 160] width 64 height 23
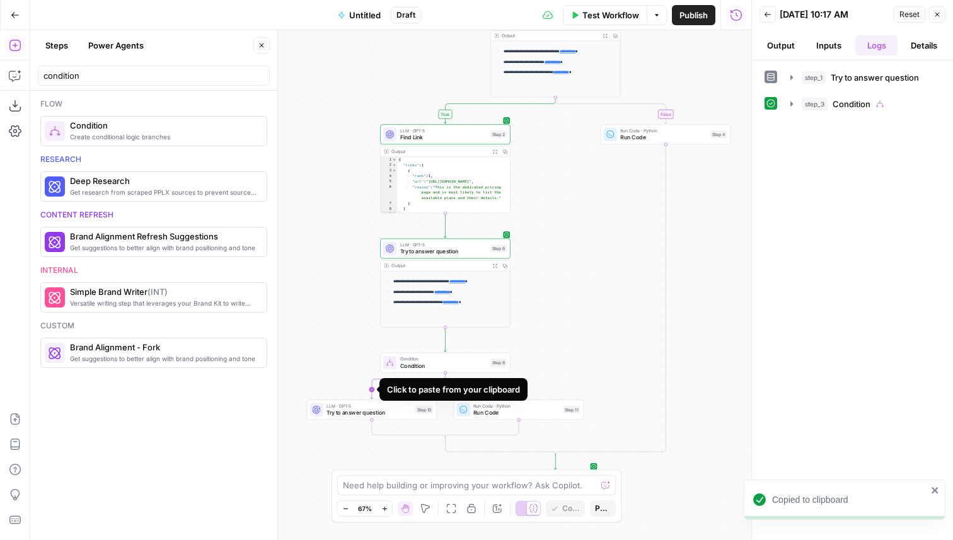
click at [372, 388] on icon "Edge from step_8 to step_10" at bounding box center [408, 386] width 75 height 26
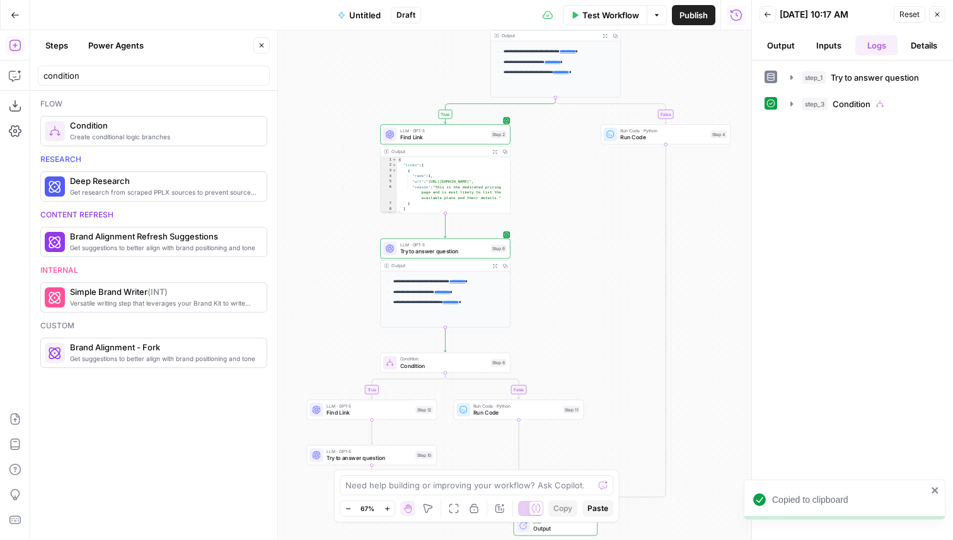
click at [391, 418] on div "LLM · GPT-5 Find Link Step 12 Copy step Delete step Add Note Test" at bounding box center [372, 410] width 131 height 20
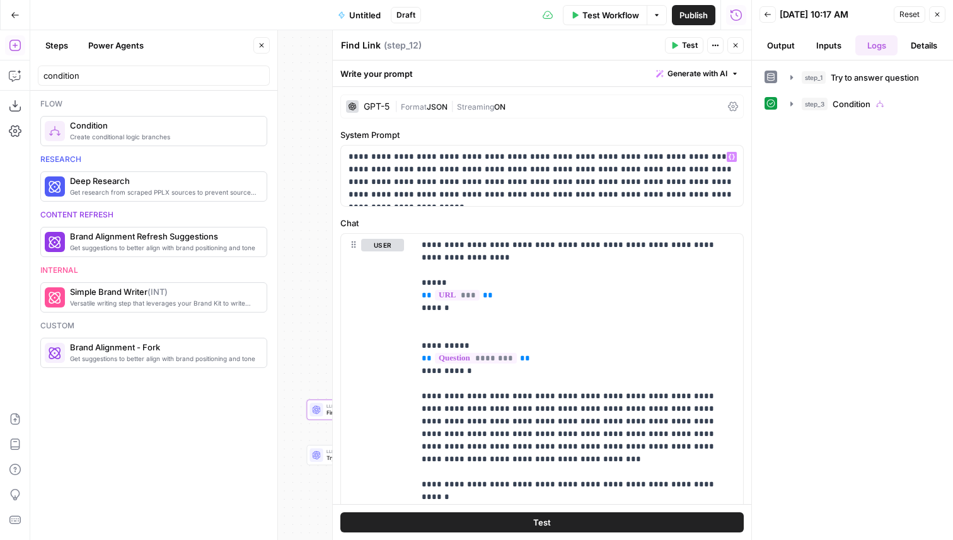
click at [385, 103] on div "GPT-5" at bounding box center [377, 106] width 26 height 9
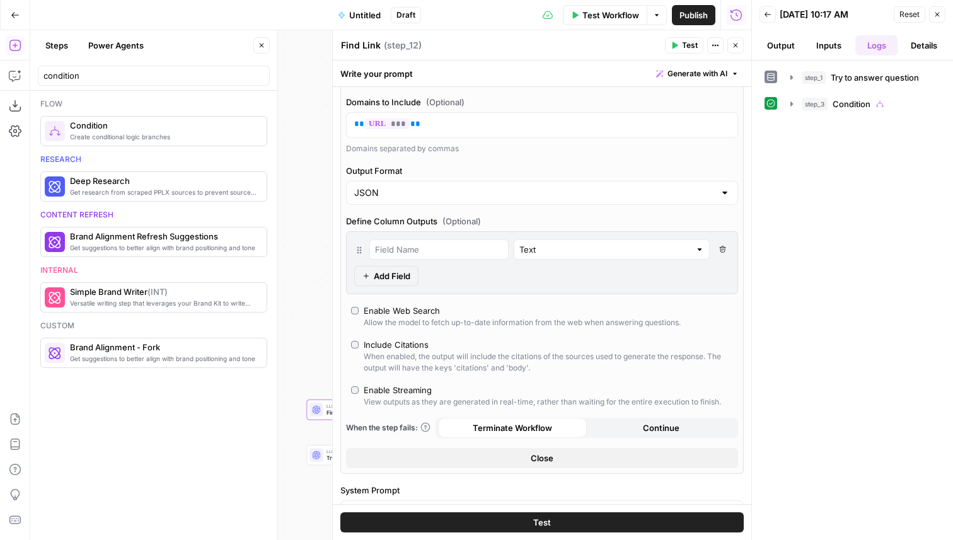
scroll to position [0, 0]
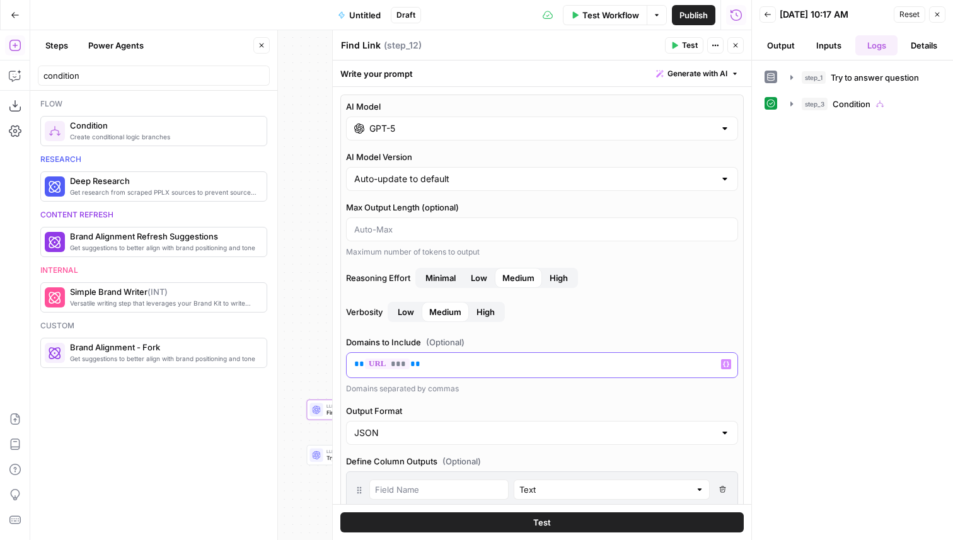
drag, startPoint x: 419, startPoint y: 364, endPoint x: 346, endPoint y: 362, distance: 73.2
click at [346, 362] on div "** *** ** Variables Menu" at bounding box center [542, 365] width 392 height 26
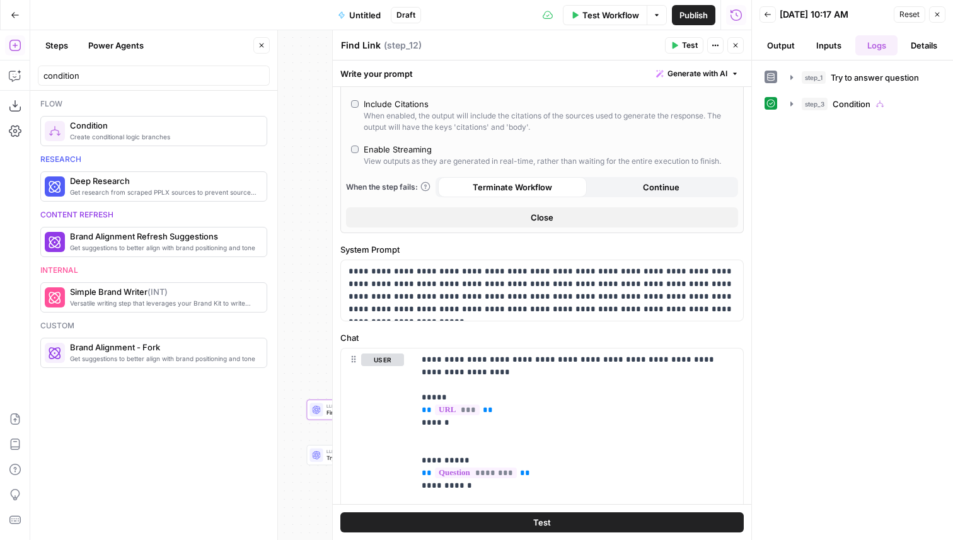
scroll to position [489, 0]
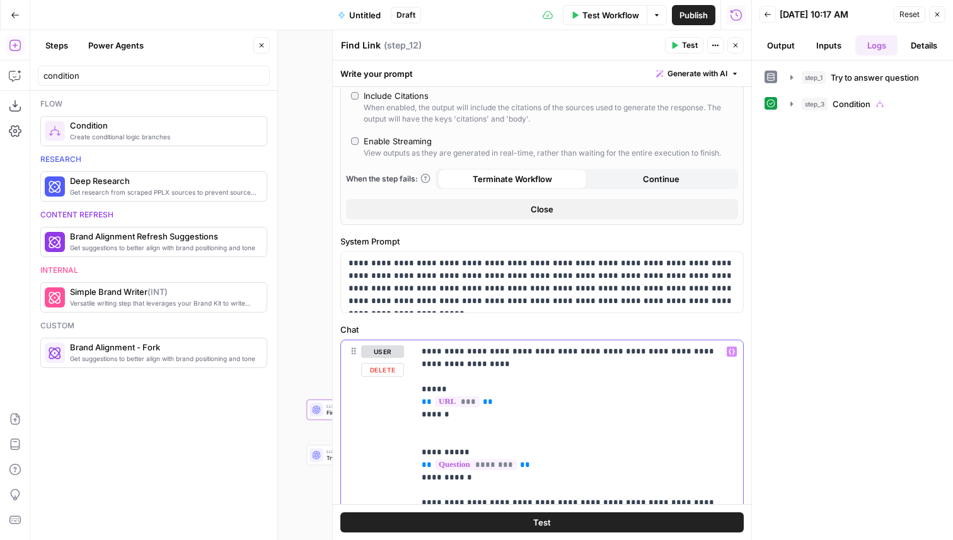
drag, startPoint x: 490, startPoint y: 403, endPoint x: 421, endPoint y: 405, distance: 68.7
click at [422, 405] on p "**********" at bounding box center [579, 510] width 314 height 328
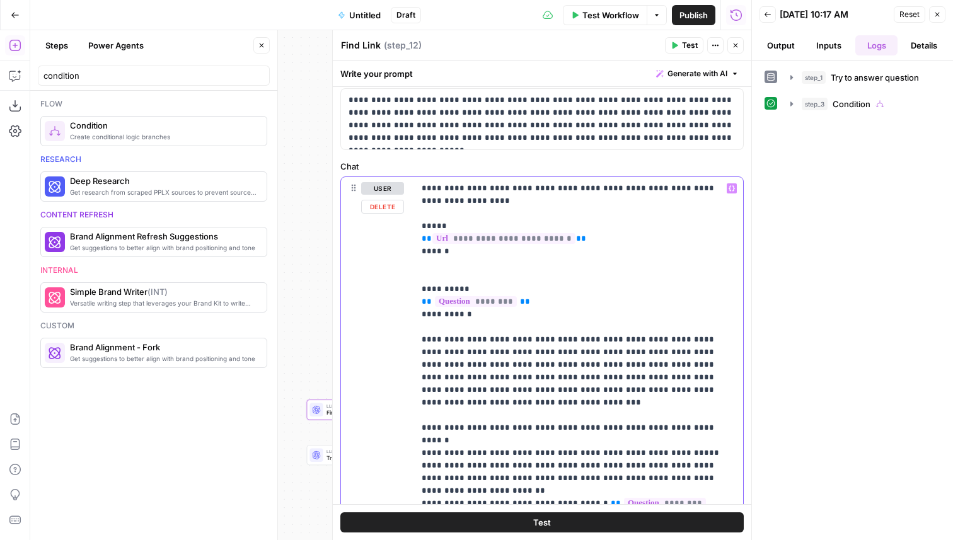
scroll to position [730, 0]
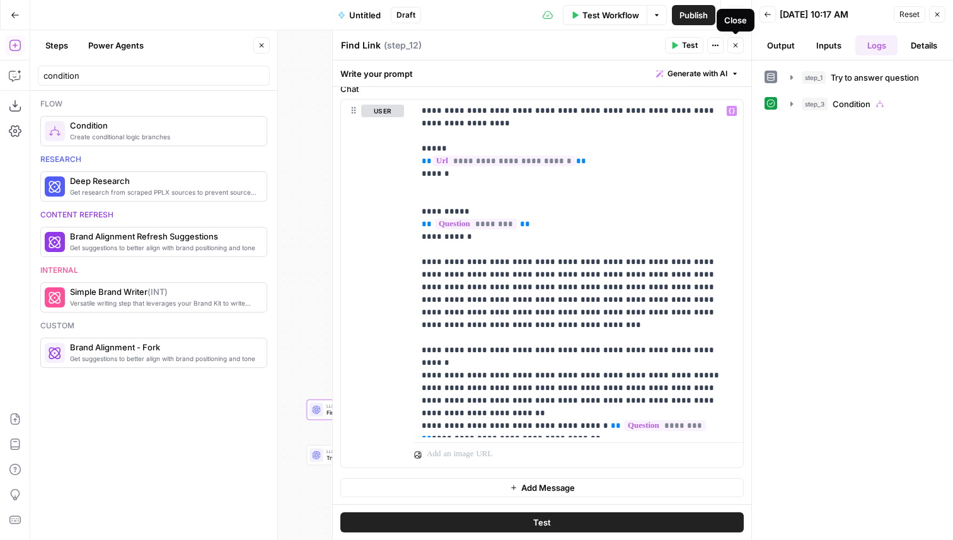
click at [737, 47] on icon "button" at bounding box center [736, 46] width 8 height 8
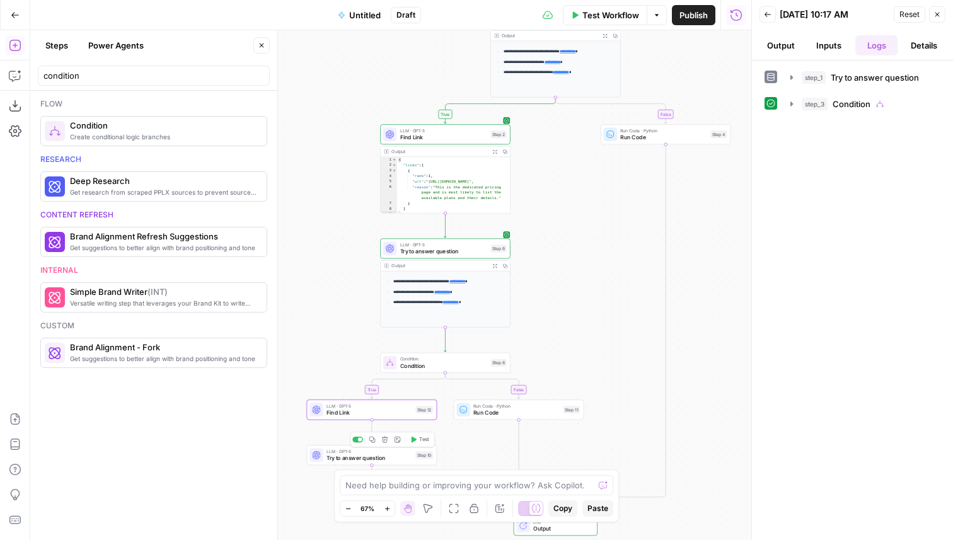
click at [331, 455] on span "Try to answer question" at bounding box center [370, 458] width 86 height 8
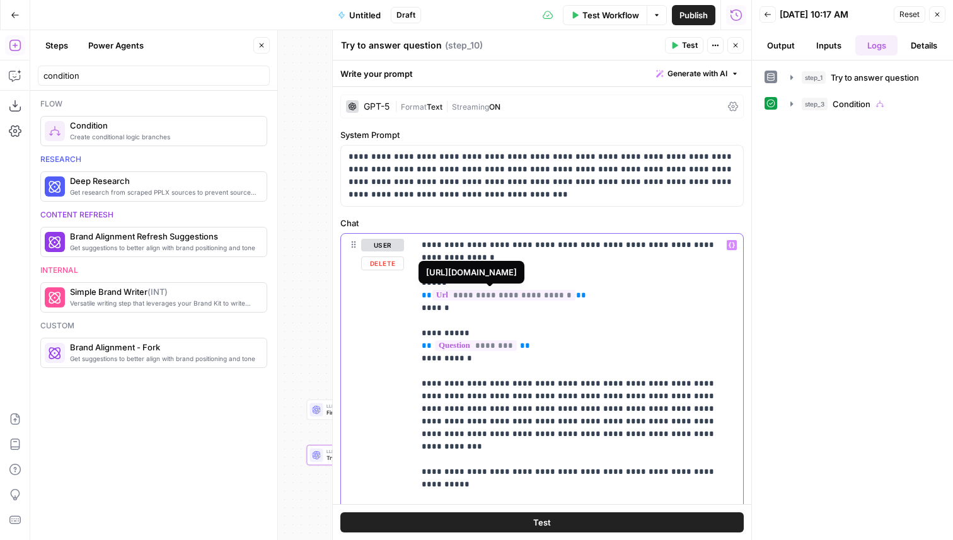
click at [485, 296] on span "**********" at bounding box center [504, 295] width 143 height 11
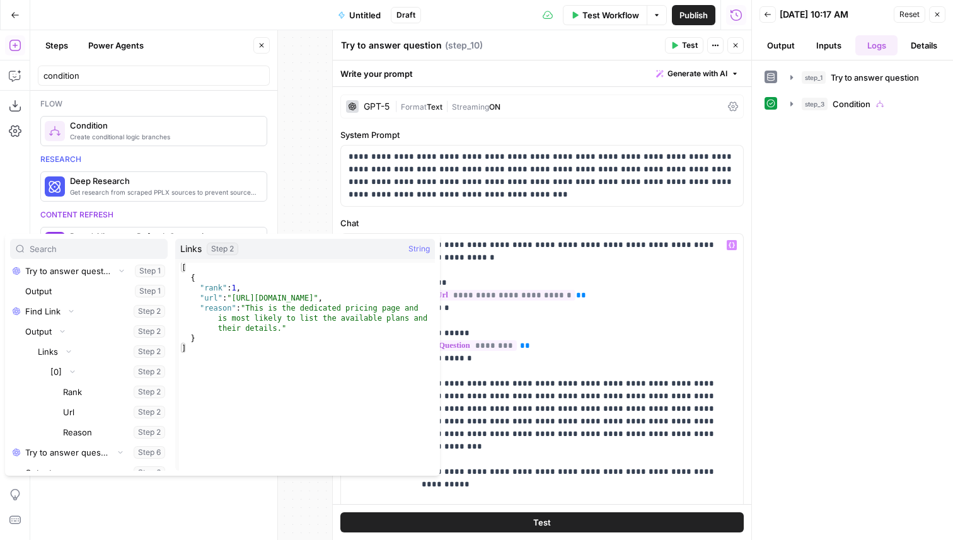
scroll to position [135, 0]
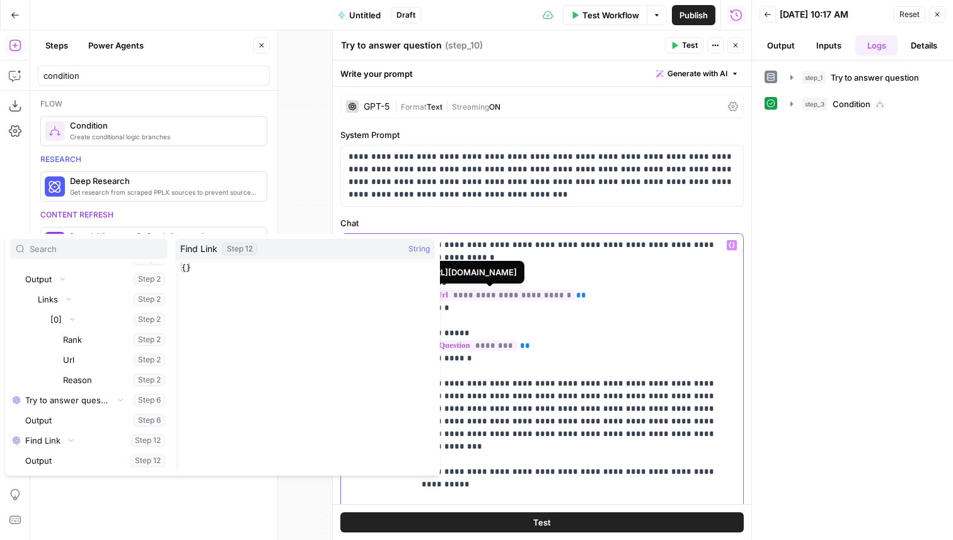
click at [475, 293] on span "**********" at bounding box center [504, 295] width 143 height 11
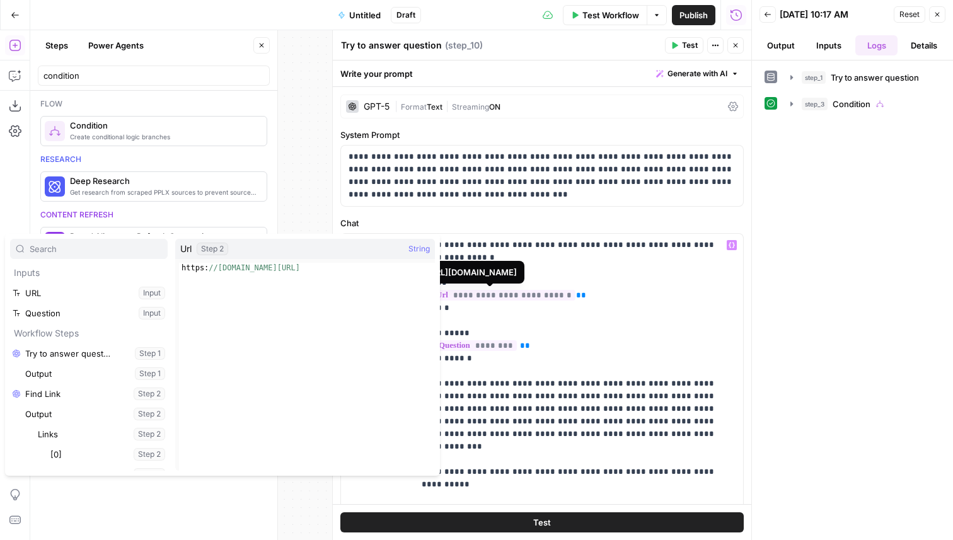
scroll to position [128, 0]
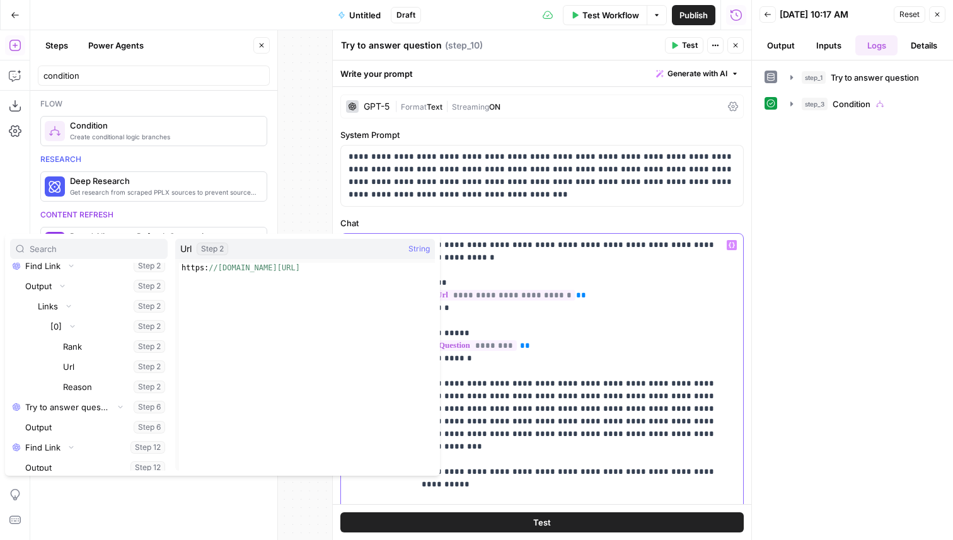
click at [475, 297] on span "**********" at bounding box center [504, 295] width 143 height 11
click at [600, 303] on p "**********" at bounding box center [579, 441] width 314 height 404
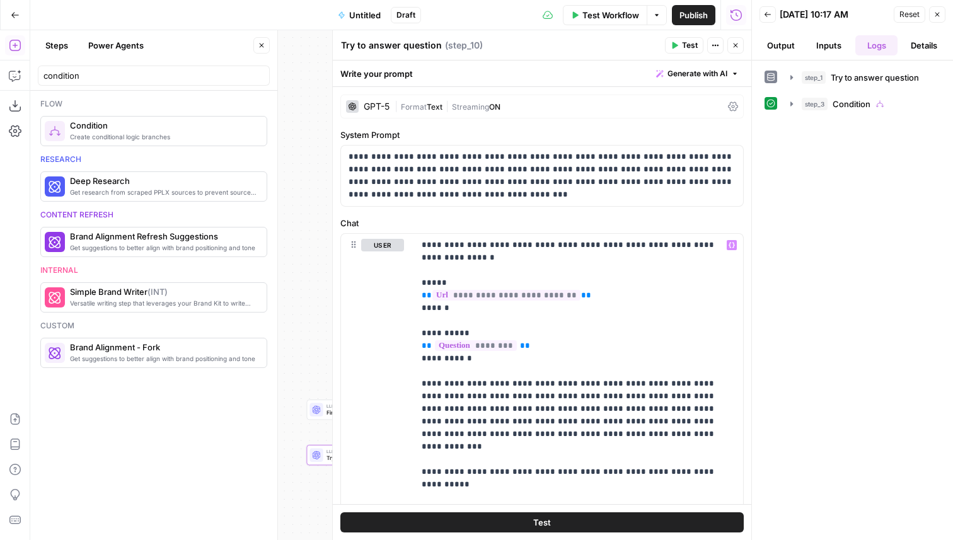
click at [366, 103] on div "GPT-5" at bounding box center [377, 106] width 26 height 9
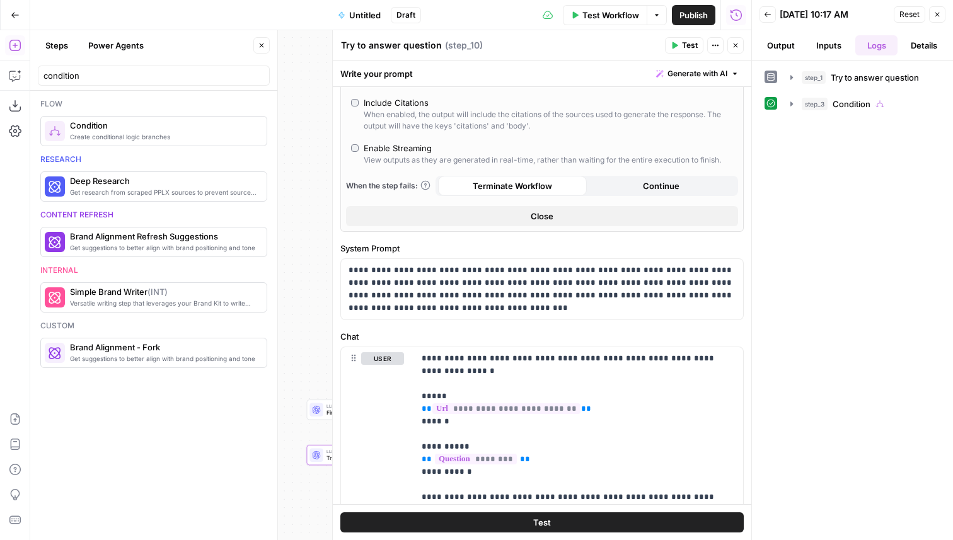
scroll to position [405, 0]
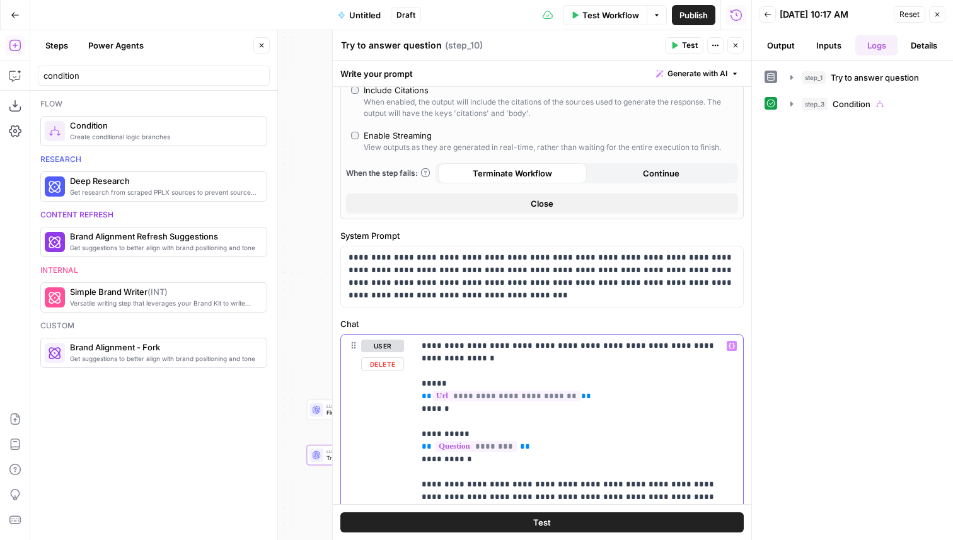
drag, startPoint x: 567, startPoint y: 401, endPoint x: 414, endPoint y: 397, distance: 153.3
click at [414, 397] on div "**********" at bounding box center [578, 542] width 329 height 414
copy p "**********"
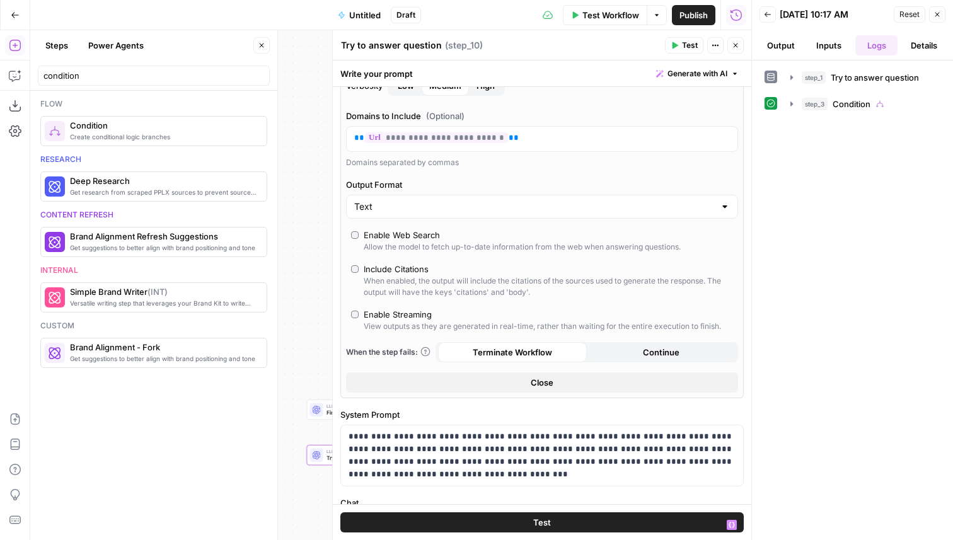
scroll to position [108, 0]
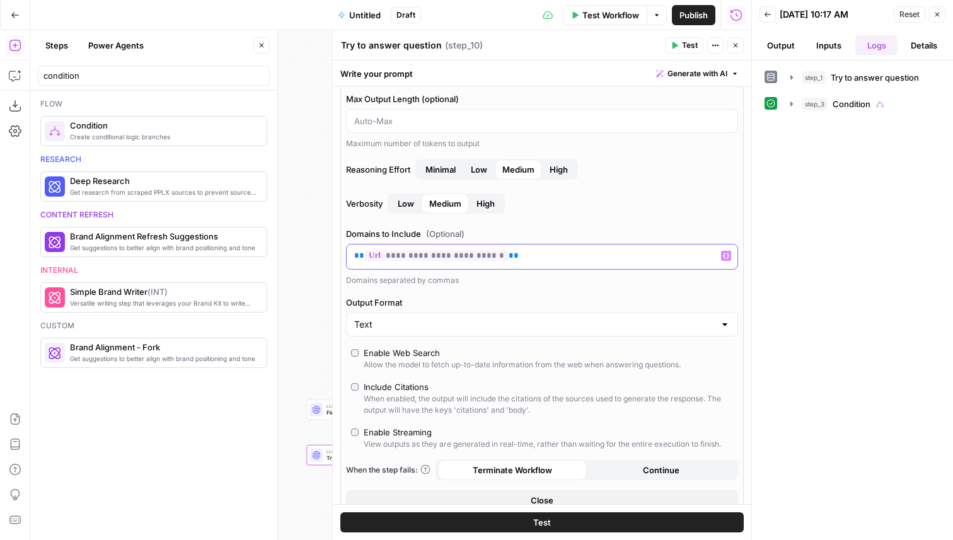
drag, startPoint x: 499, startPoint y: 257, endPoint x: 340, endPoint y: 248, distance: 159.7
click at [340, 248] on div "**********" at bounding box center [542, 546] width 419 height 1134
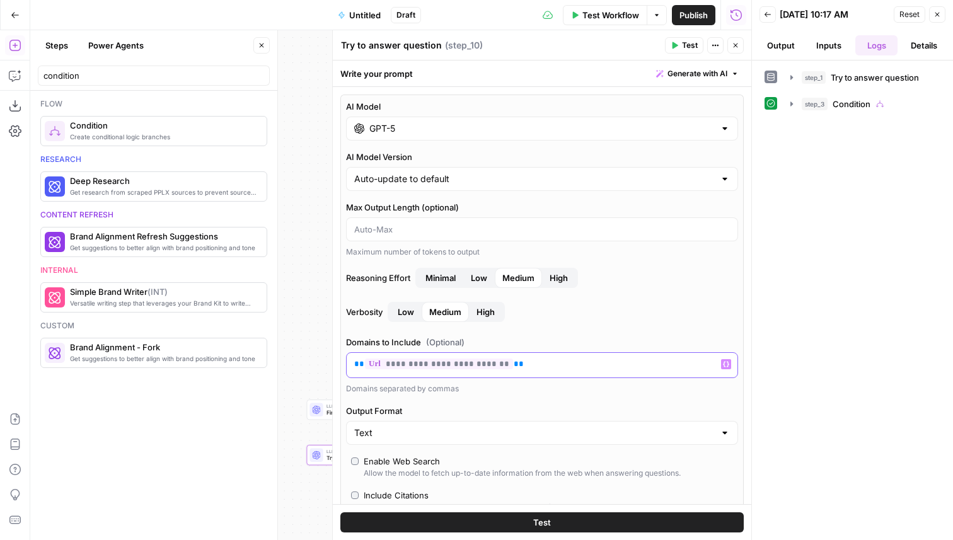
scroll to position [716, 0]
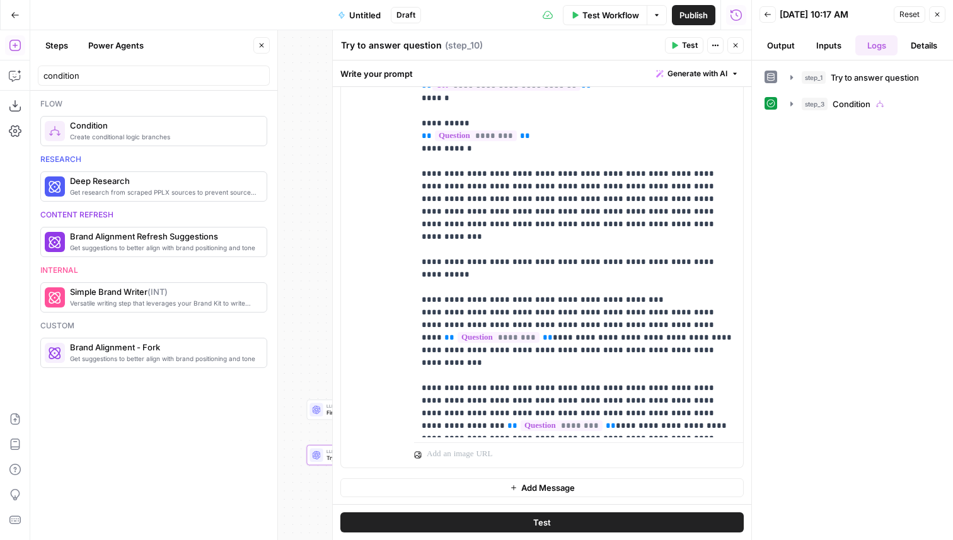
click at [732, 49] on icon "button" at bounding box center [736, 46] width 8 height 8
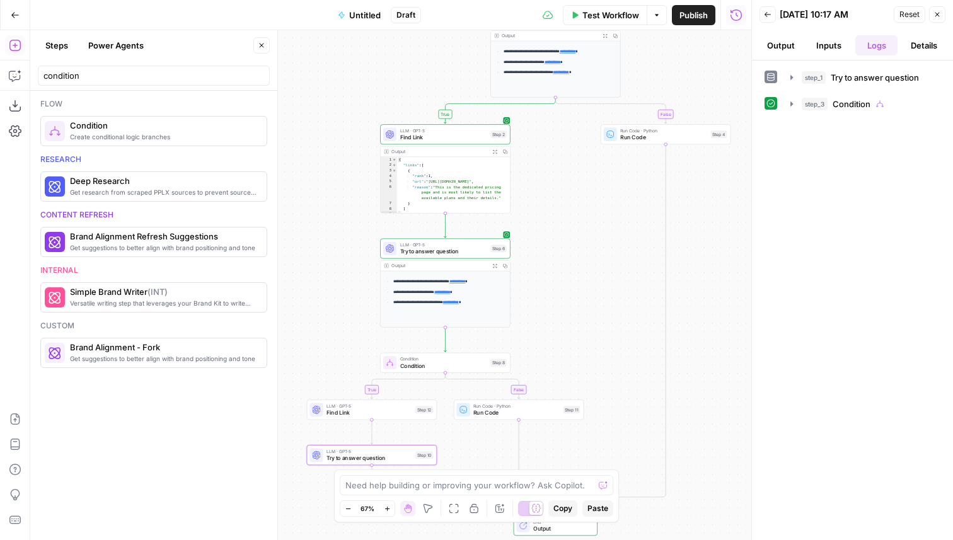
click at [376, 410] on span "Find Link" at bounding box center [370, 413] width 86 height 8
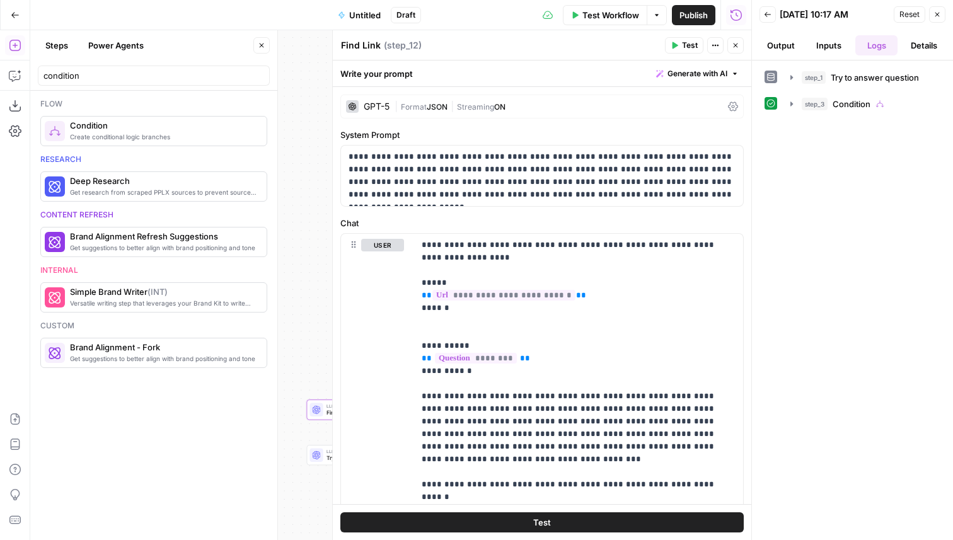
click at [363, 117] on div "GPT-5 | Format JSON | Streaming ON" at bounding box center [542, 107] width 404 height 24
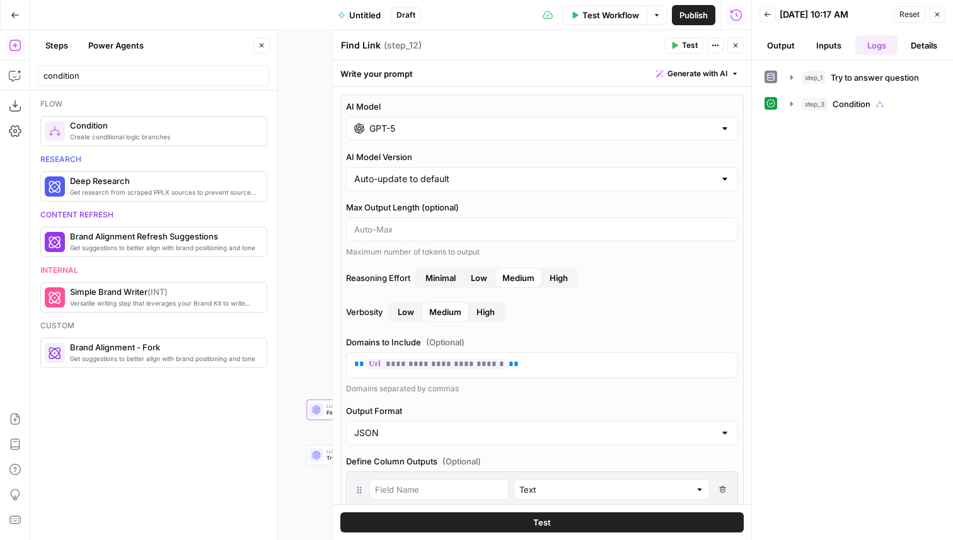
click at [738, 51] on button "Close" at bounding box center [736, 45] width 16 height 16
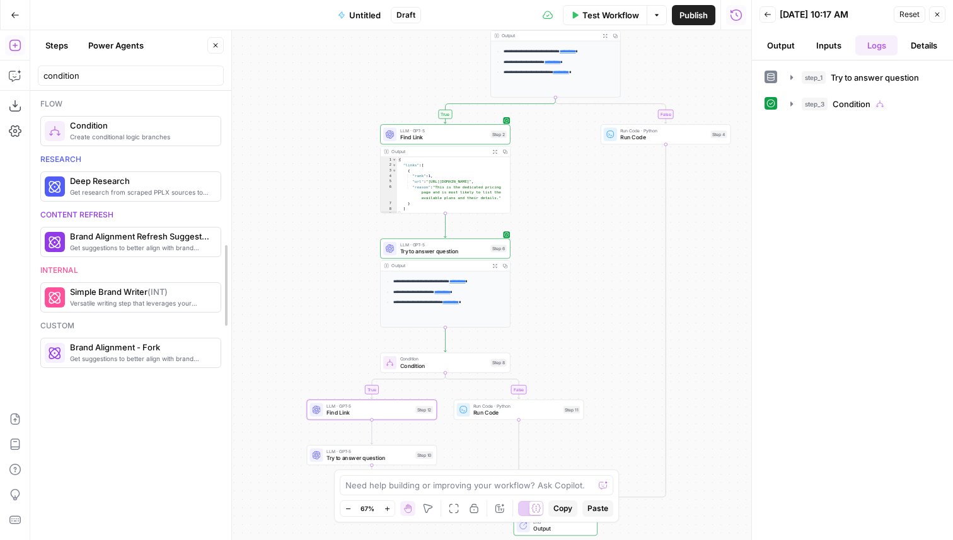
drag, startPoint x: 281, startPoint y: 241, endPoint x: 80, endPoint y: 261, distance: 202.1
click at [378, 413] on span "Find Link" at bounding box center [370, 413] width 86 height 8
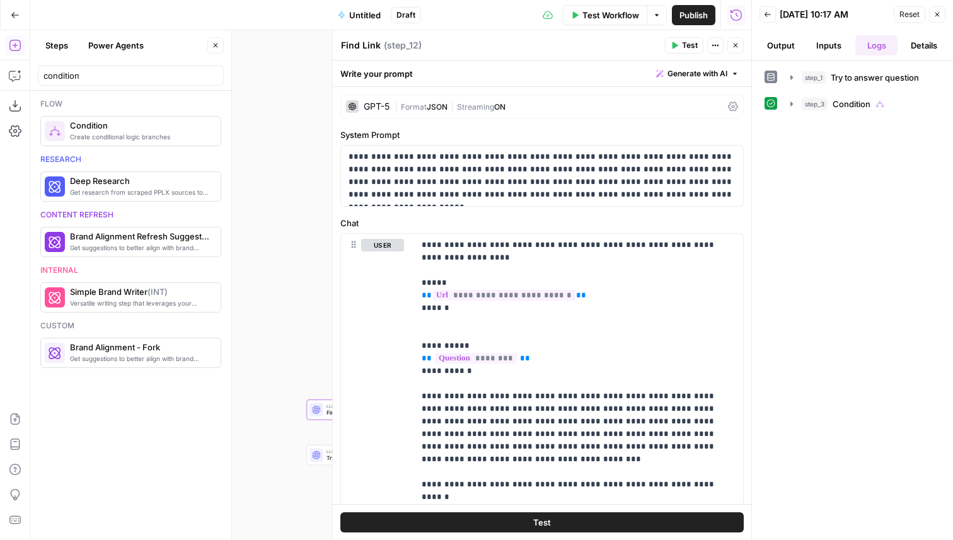
click at [385, 107] on div "GPT-5" at bounding box center [377, 106] width 26 height 9
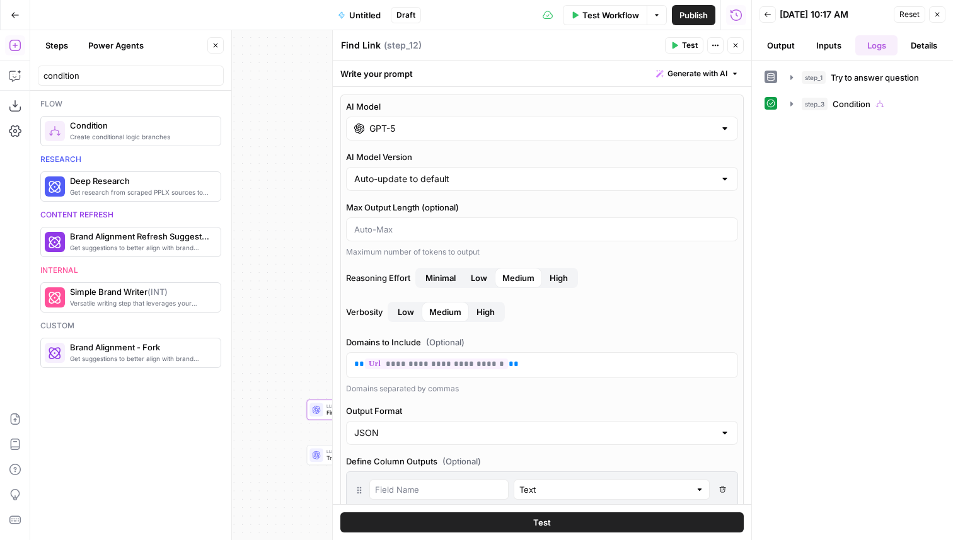
click at [740, 40] on button "Close" at bounding box center [736, 45] width 16 height 16
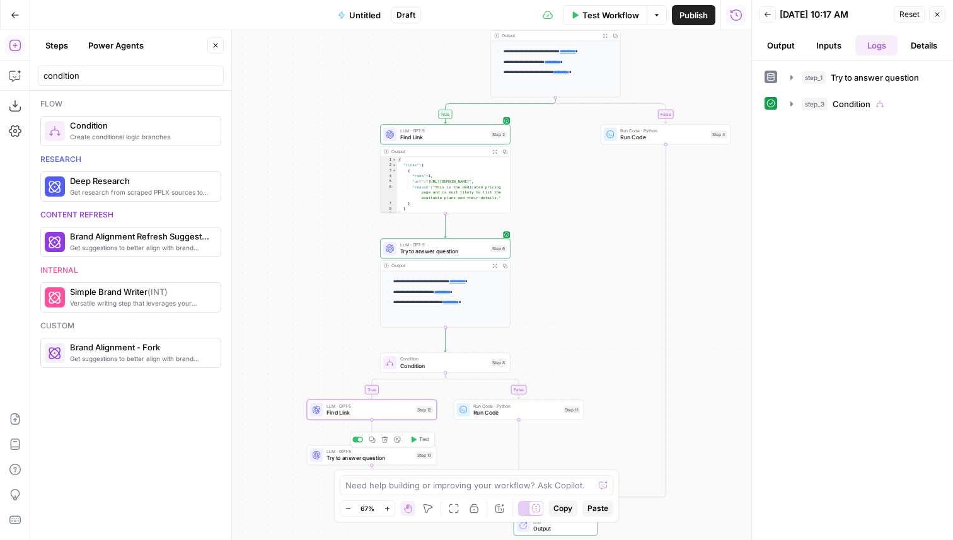
click at [354, 456] on span "Try to answer question" at bounding box center [370, 458] width 86 height 8
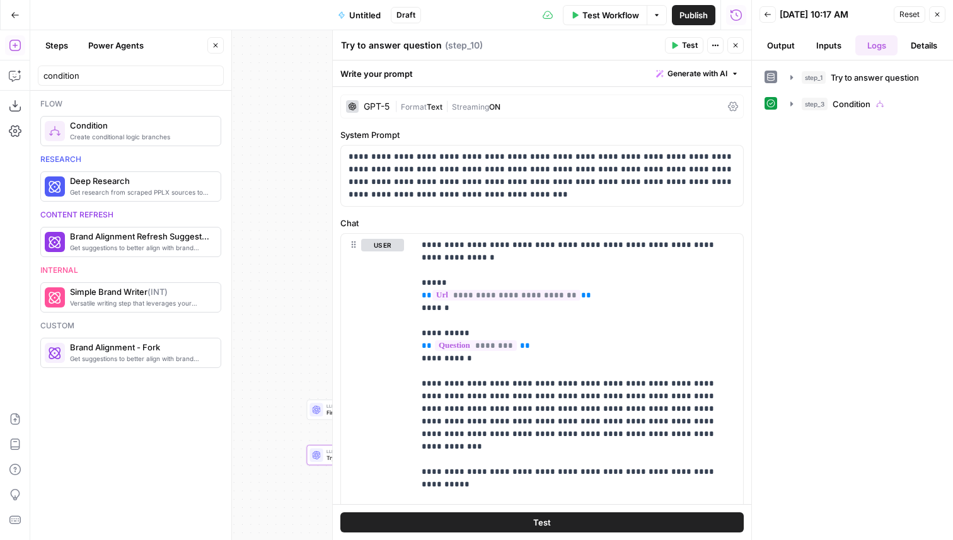
click at [366, 105] on div "GPT-5" at bounding box center [377, 106] width 26 height 9
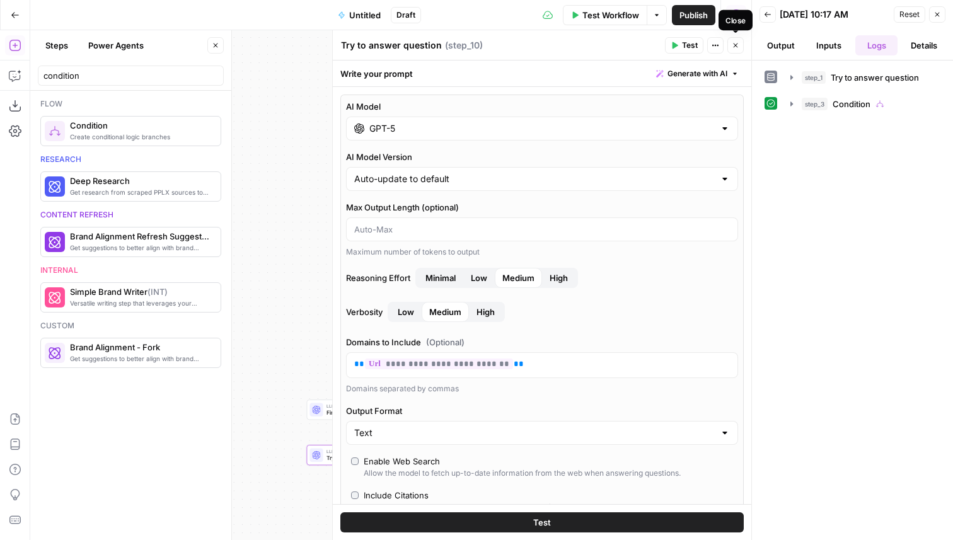
click at [730, 46] on button "Close" at bounding box center [736, 45] width 16 height 16
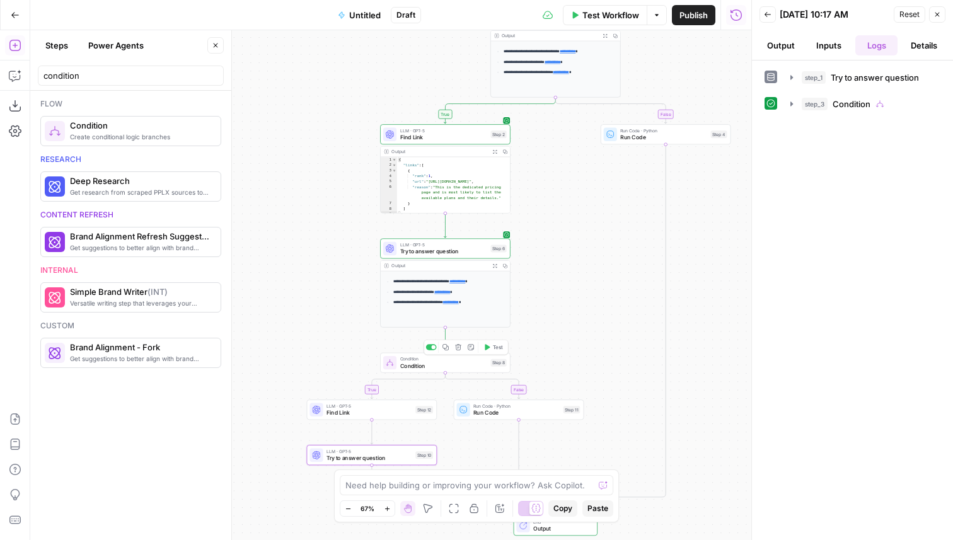
click at [444, 349] on icon "button" at bounding box center [446, 347] width 7 height 7
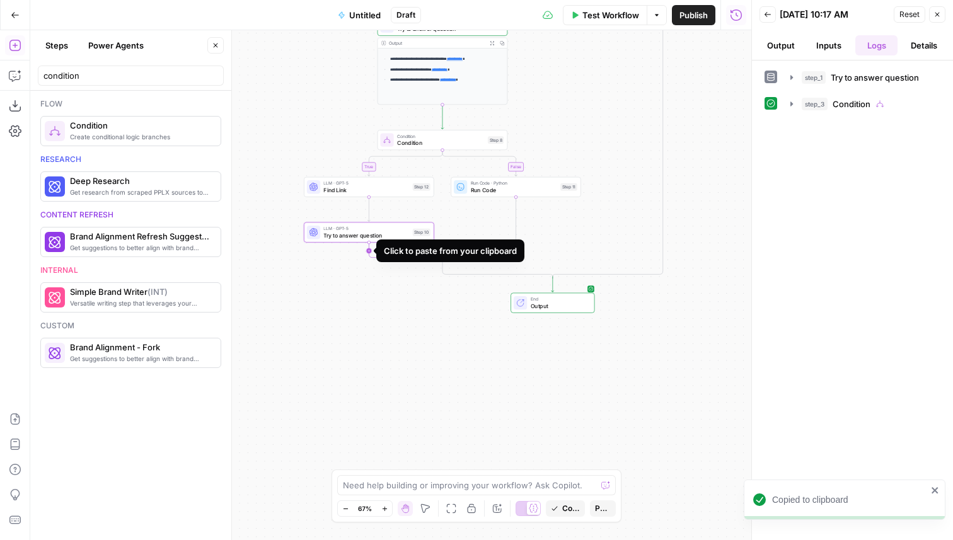
click at [370, 260] on icon "Edge from step_10 to step_8-conditional-end" at bounding box center [406, 253] width 74 height 20
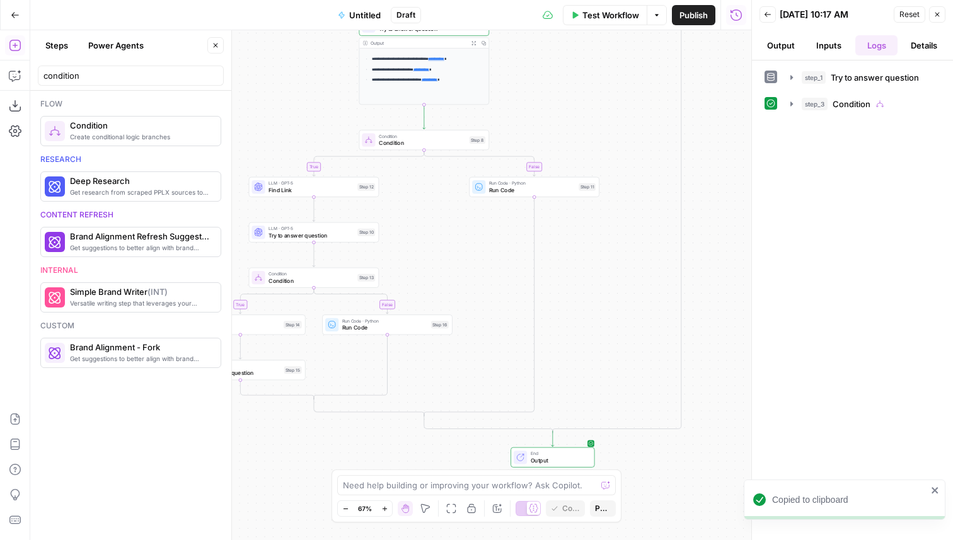
click at [404, 331] on span "Run Code" at bounding box center [385, 327] width 86 height 8
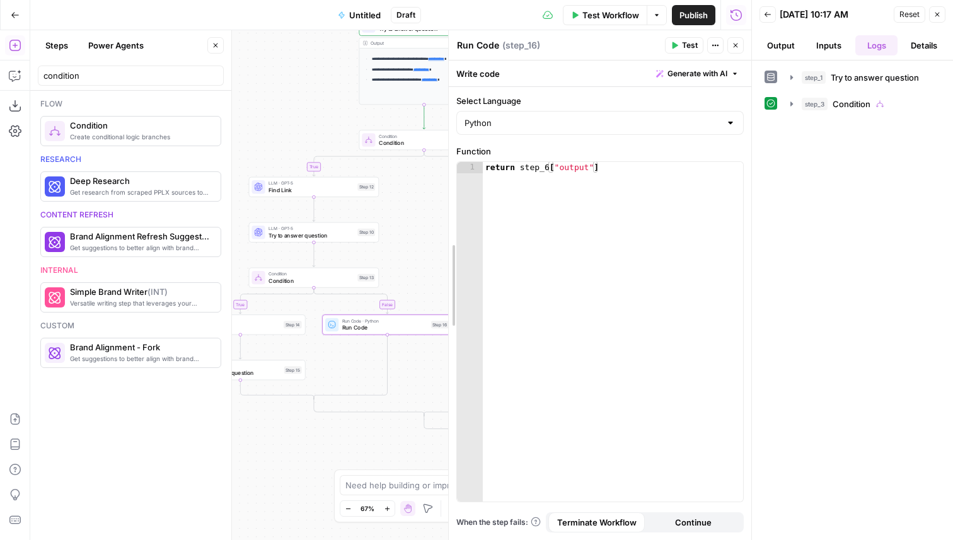
drag, startPoint x: 338, startPoint y: 214, endPoint x: 471, endPoint y: 220, distance: 133.2
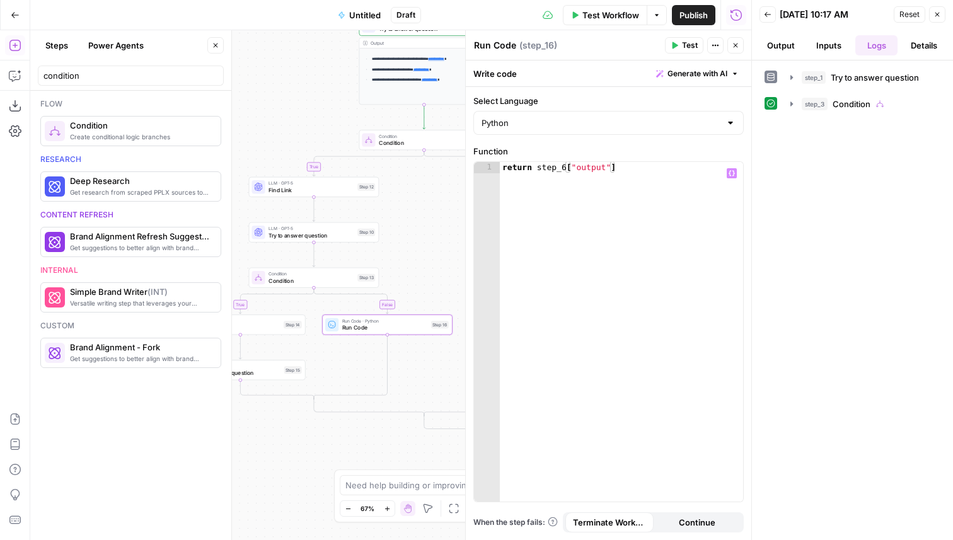
click at [564, 167] on div "return step_6 [ "output" ]" at bounding box center [621, 343] width 243 height 363
click at [567, 166] on div "return step_6 [ "output" ]" at bounding box center [621, 343] width 243 height 363
type textarea "**********"
click at [277, 328] on span "Find Link" at bounding box center [237, 327] width 85 height 8
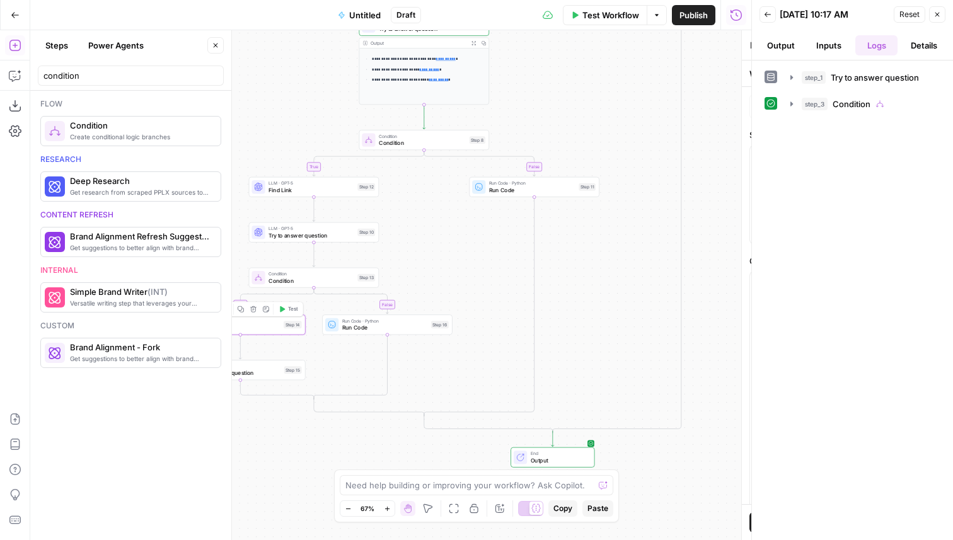
type textarea "Find Link"
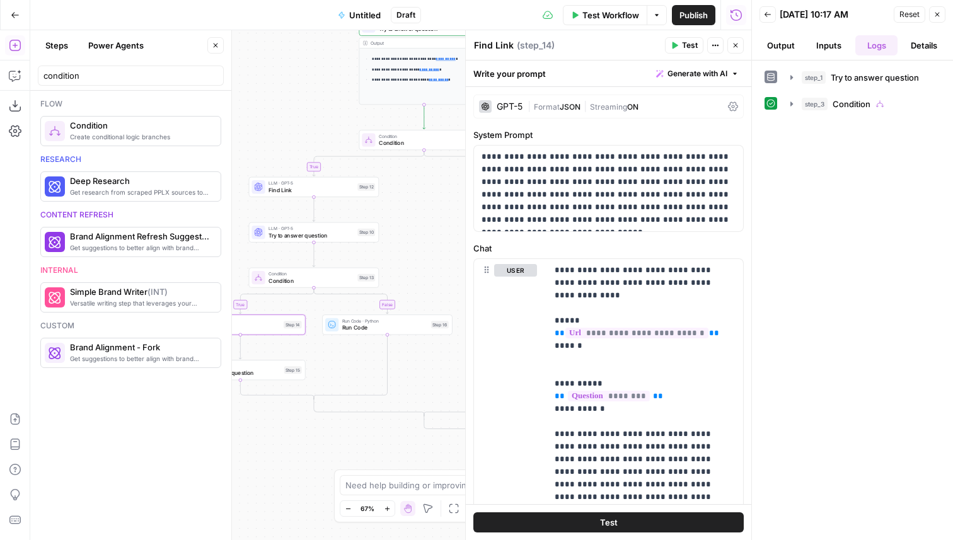
click at [509, 99] on div "GPT-5 | Format JSON | Streaming ON" at bounding box center [608, 107] width 270 height 24
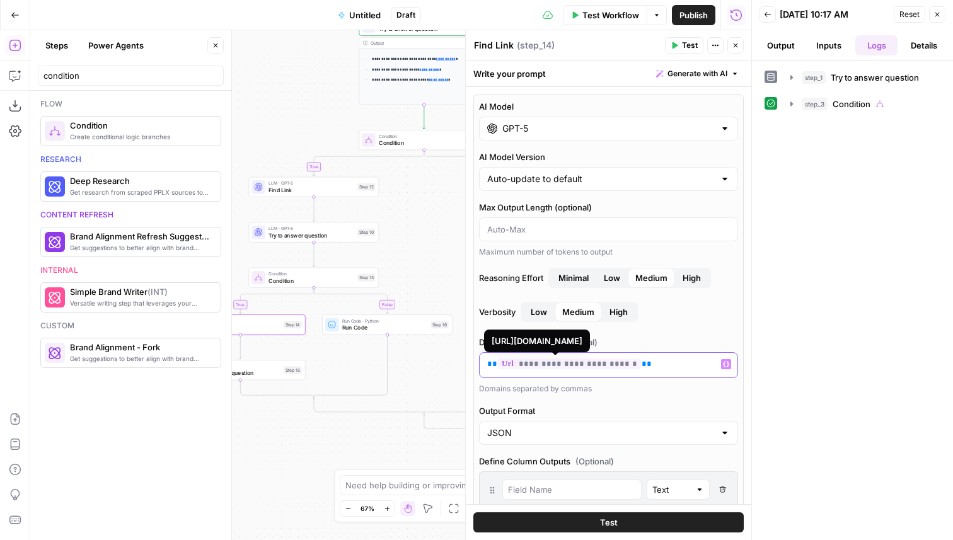
click at [538, 368] on span "**********" at bounding box center [569, 364] width 143 height 11
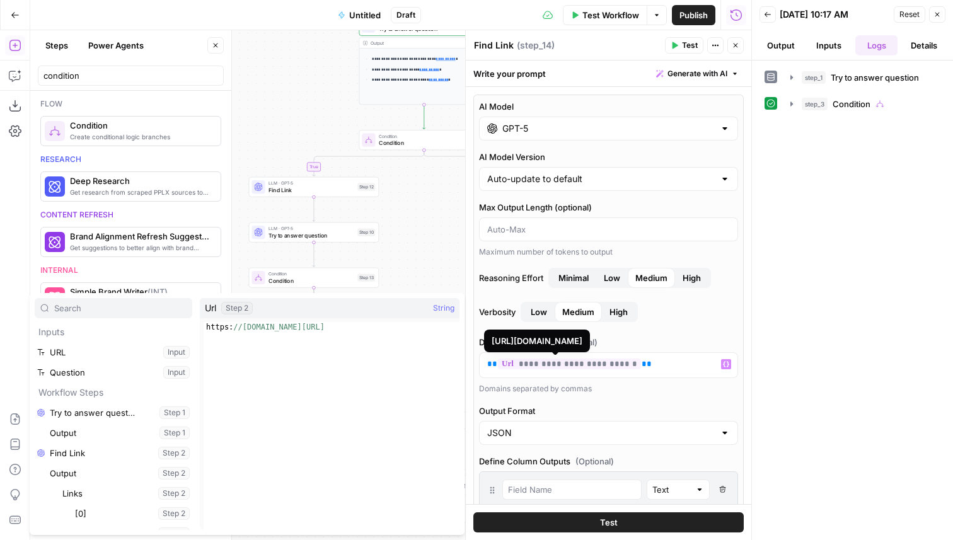
scroll to position [128, 0]
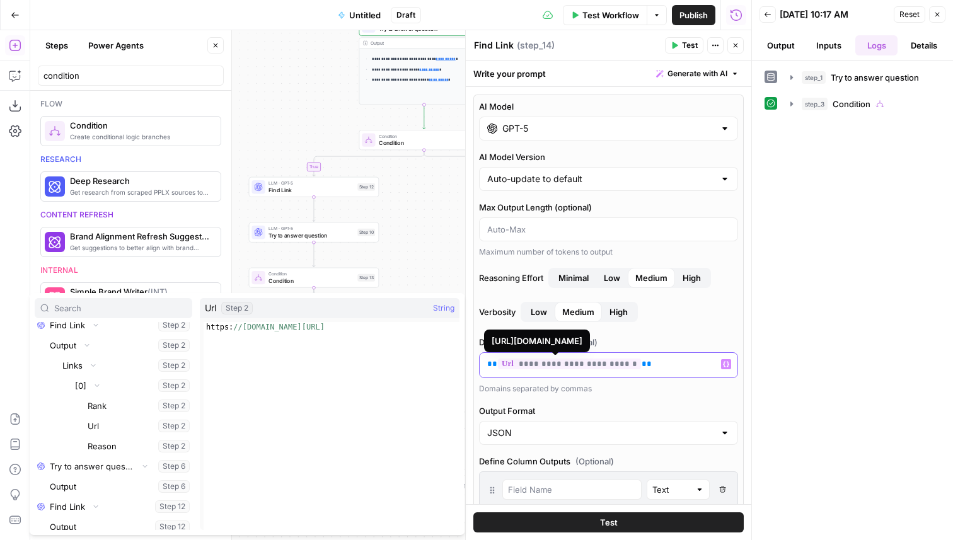
click at [535, 366] on span "**********" at bounding box center [569, 364] width 143 height 11
click at [540, 366] on span "**********" at bounding box center [569, 364] width 143 height 11
click at [539, 366] on span "**********" at bounding box center [569, 364] width 143 height 11
click at [538, 364] on span "**********" at bounding box center [569, 364] width 143 height 11
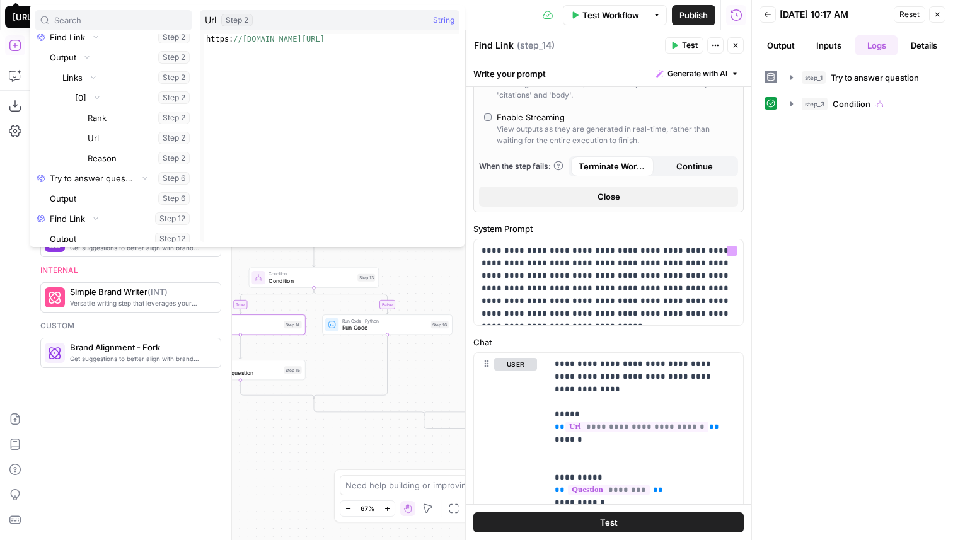
scroll to position [543, 0]
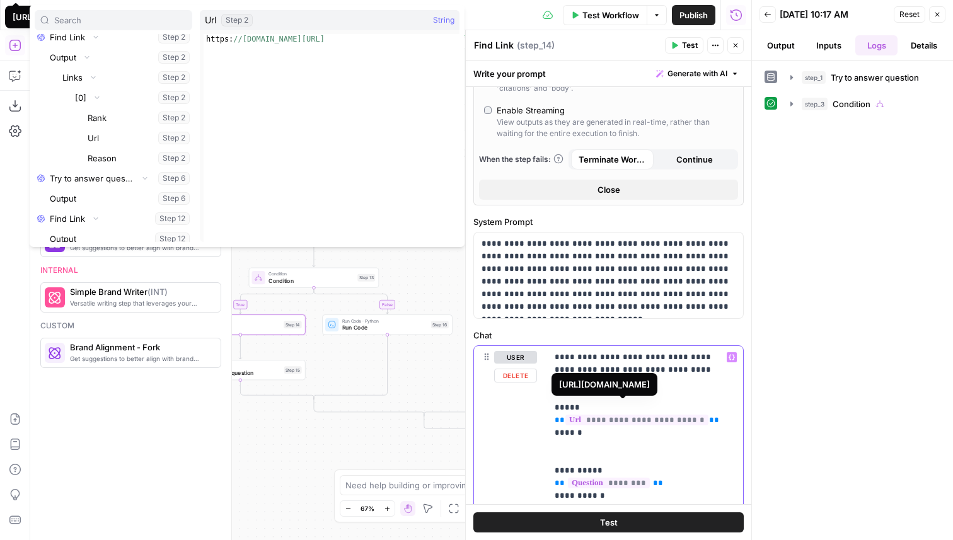
click at [605, 415] on span "**********" at bounding box center [637, 420] width 143 height 11
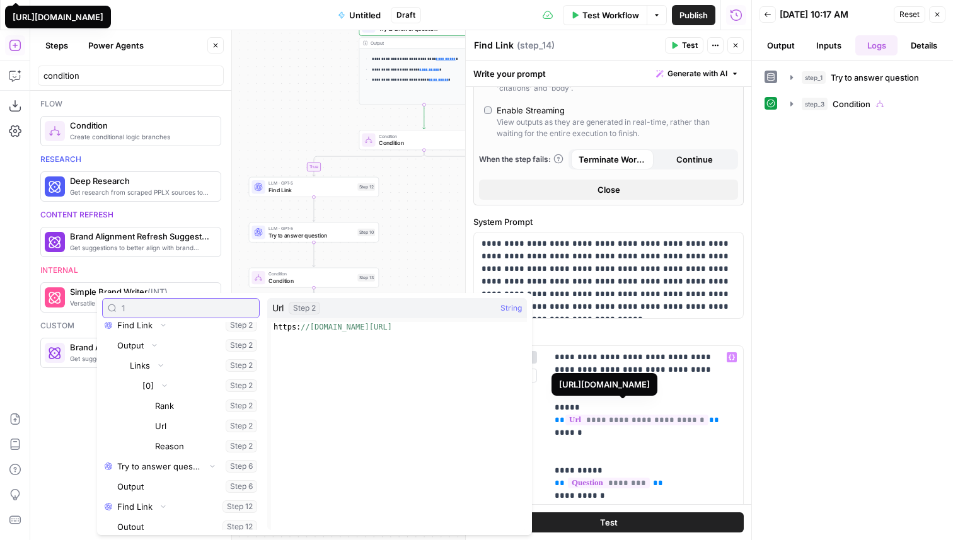
scroll to position [0, 0]
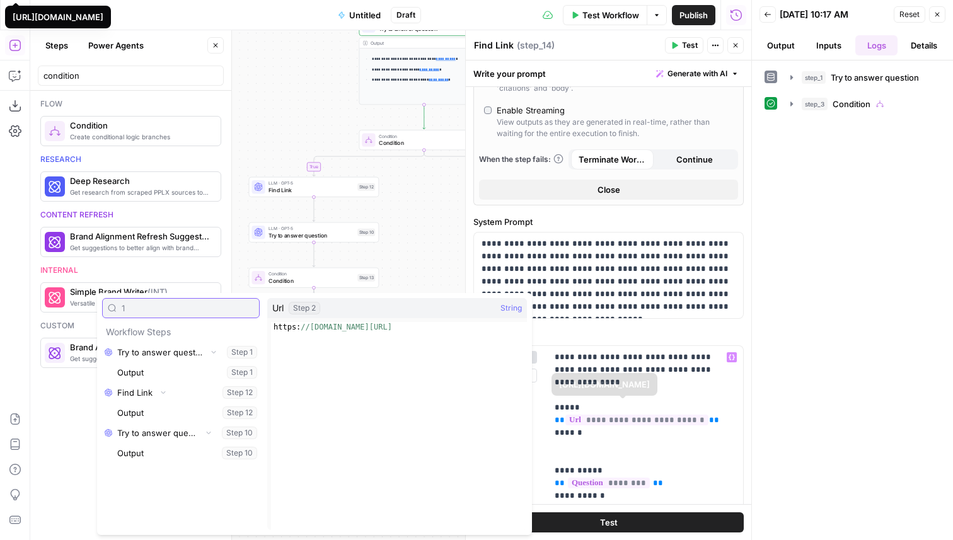
type input "1"
click at [603, 415] on span "**********" at bounding box center [637, 420] width 143 height 11
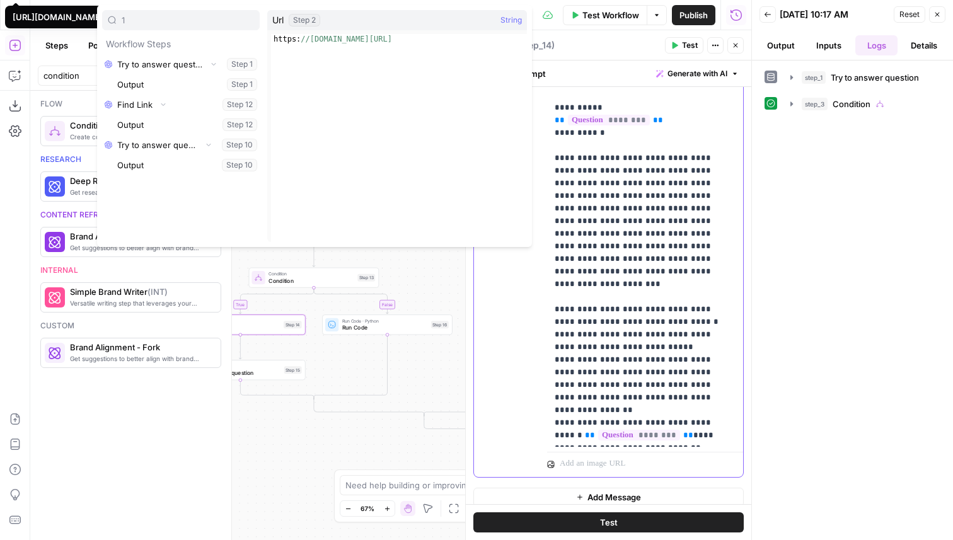
scroll to position [915, 0]
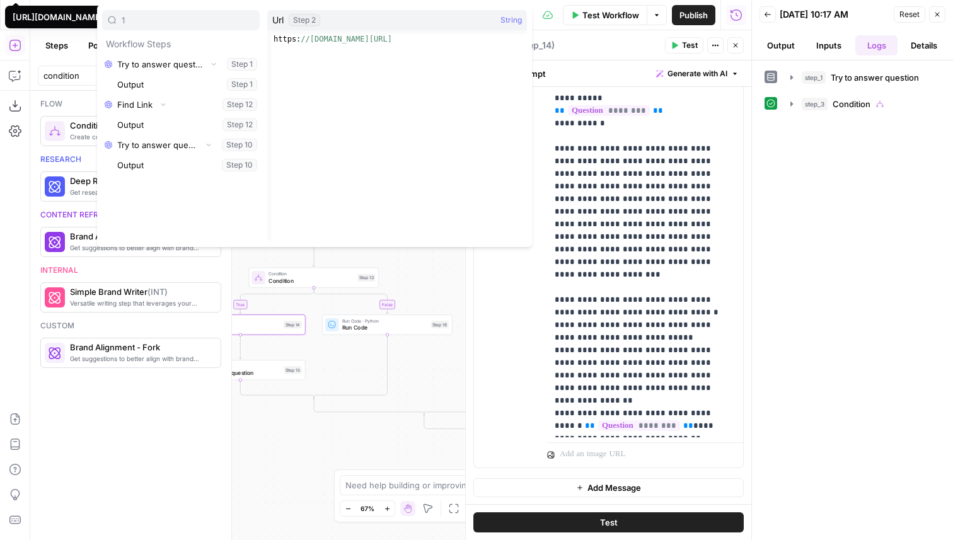
click at [735, 42] on icon "button" at bounding box center [736, 46] width 8 height 8
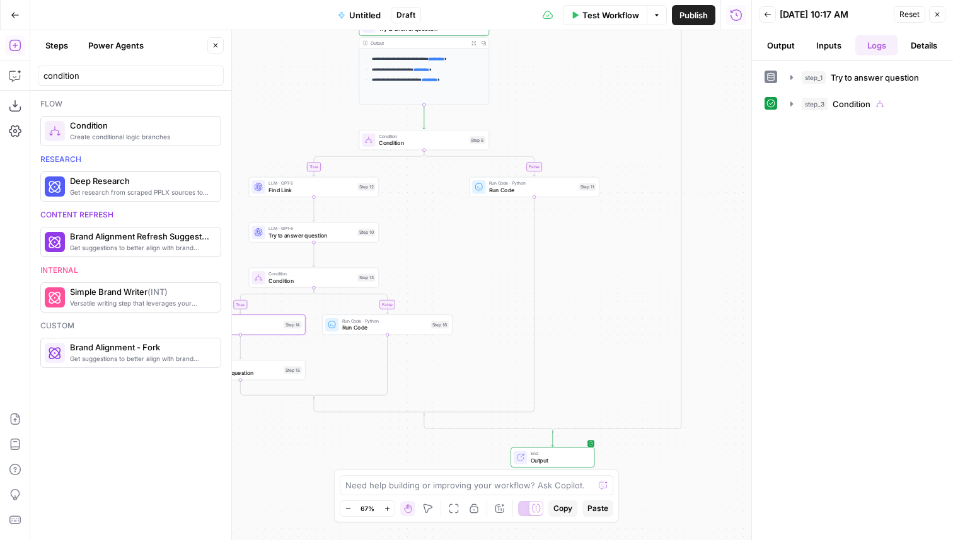
click at [293, 373] on div "Step 15" at bounding box center [293, 370] width 18 height 8
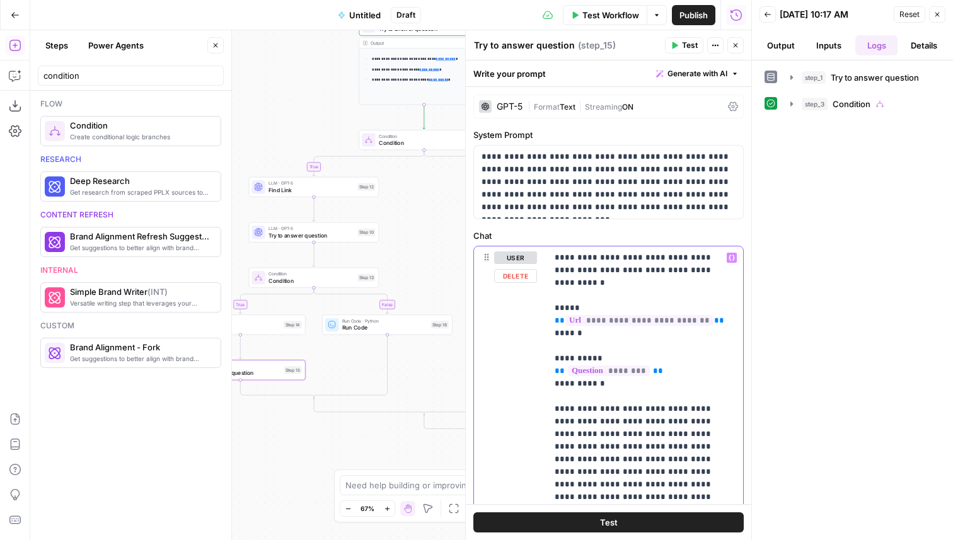
click at [613, 315] on span "**********" at bounding box center [640, 320] width 148 height 11
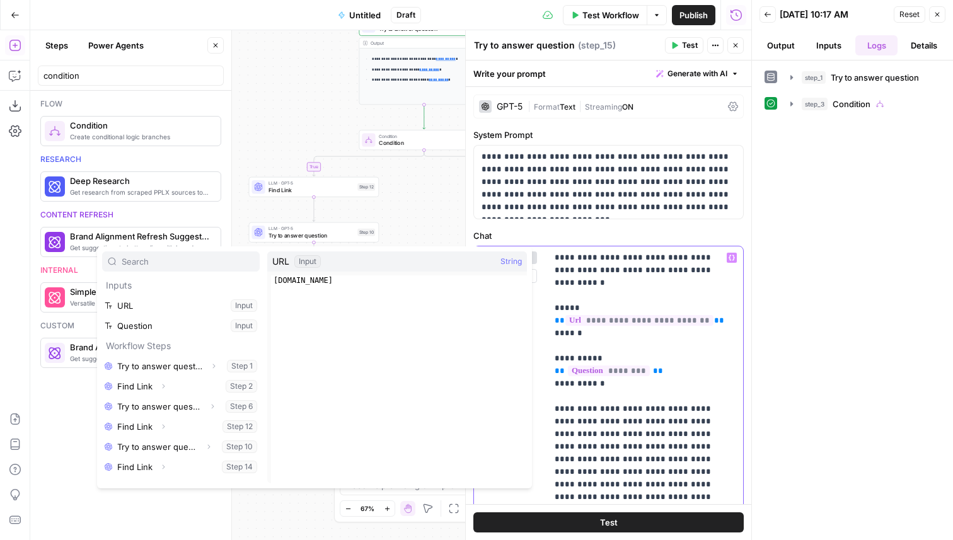
click at [610, 315] on span "**********" at bounding box center [640, 320] width 148 height 11
click at [506, 105] on div "GPT-5" at bounding box center [510, 106] width 26 height 9
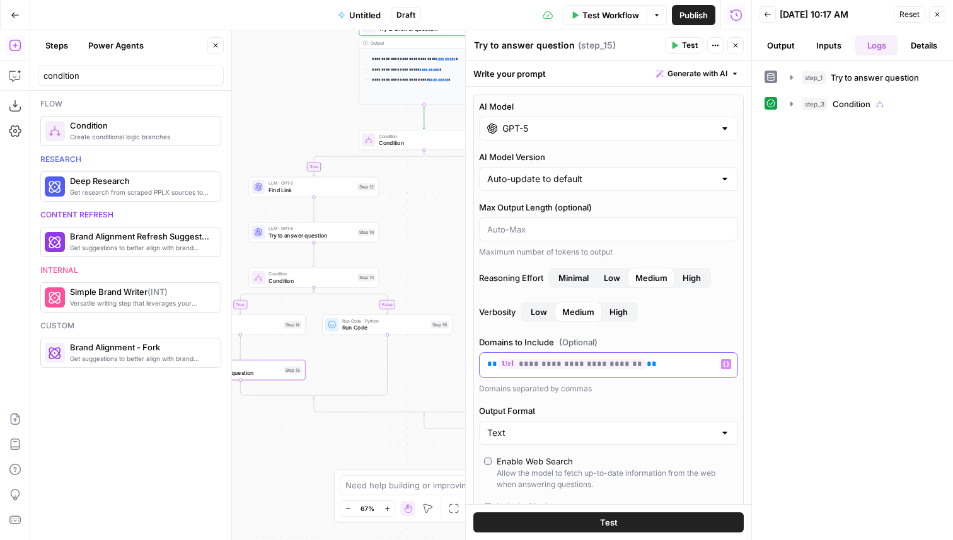
click at [545, 366] on span "**********" at bounding box center [572, 364] width 148 height 11
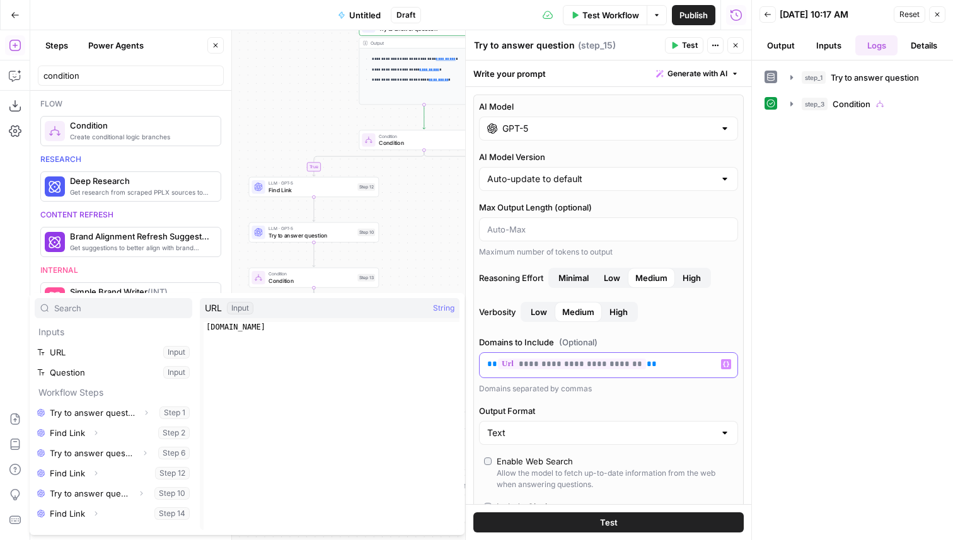
click at [543, 363] on span "**********" at bounding box center [572, 364] width 148 height 11
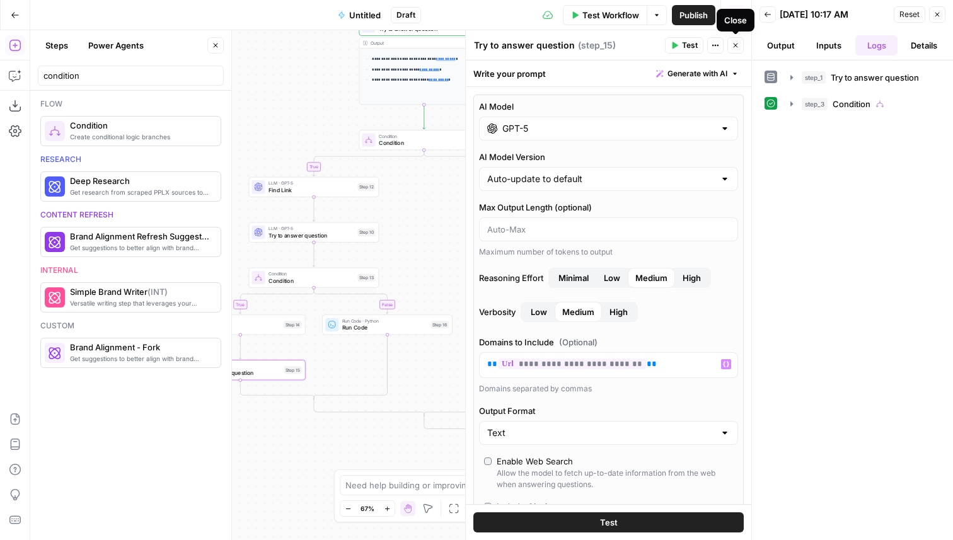
click at [737, 43] on icon "button" at bounding box center [736, 46] width 8 height 8
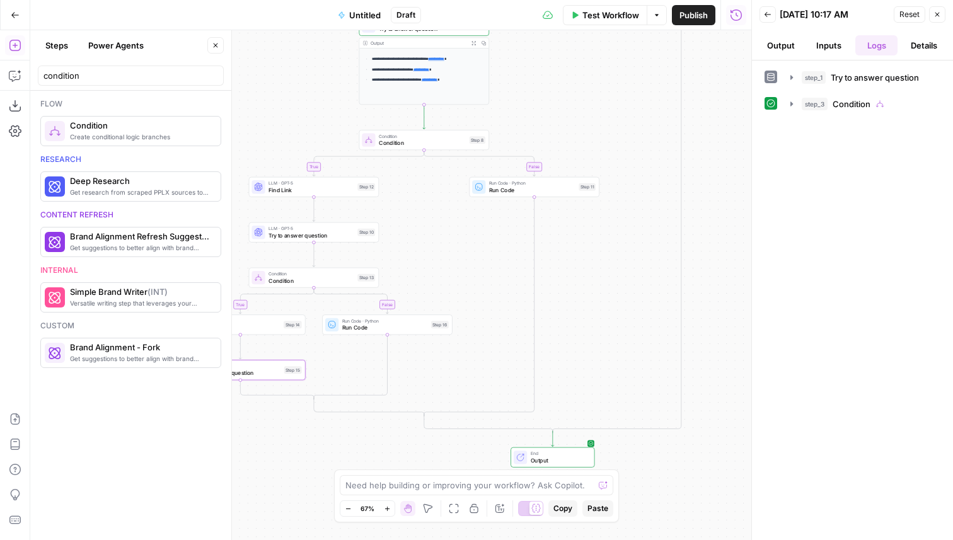
click at [414, 329] on span "Run Code" at bounding box center [385, 327] width 86 height 8
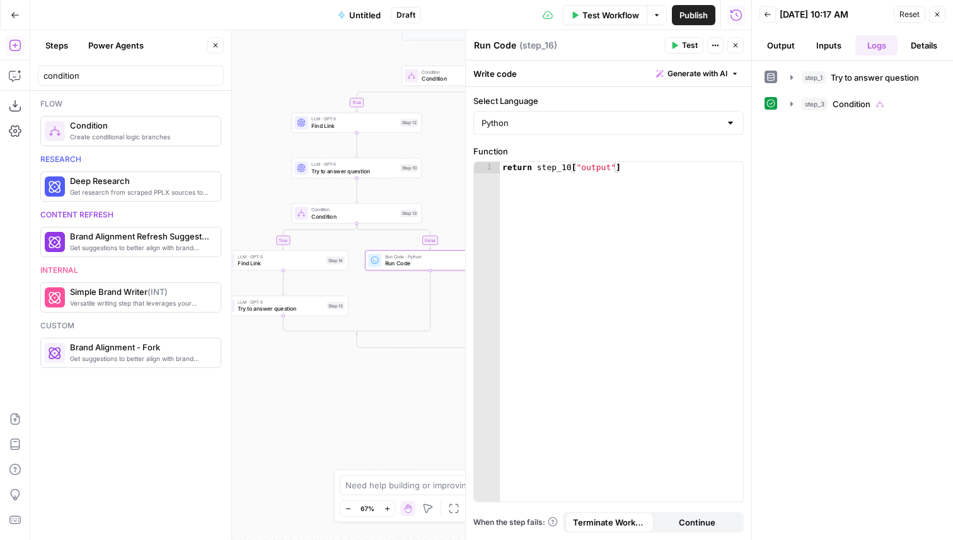
drag, startPoint x: 432, startPoint y: 269, endPoint x: 475, endPoint y: 204, distance: 77.8
click at [475, 204] on body "**********" at bounding box center [476, 270] width 953 height 540
click at [406, 218] on div "Condition Condition Step 13 Copy step Delete step Add Note Test" at bounding box center [356, 213] width 124 height 15
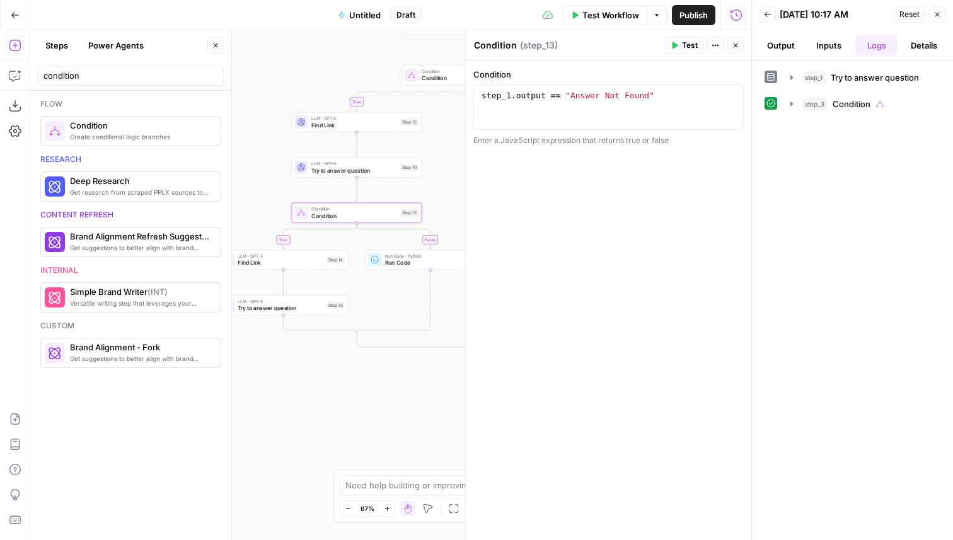
click at [740, 42] on button "Close" at bounding box center [736, 45] width 16 height 16
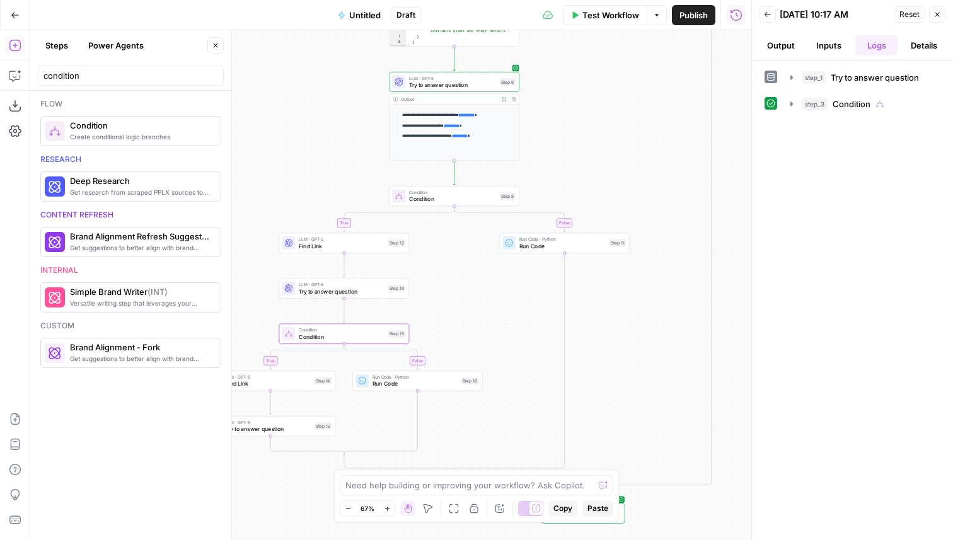
drag, startPoint x: 514, startPoint y: 186, endPoint x: 499, endPoint y: 309, distance: 123.9
click at [499, 309] on div "**********" at bounding box center [390, 285] width 721 height 510
click at [453, 198] on span "Condition" at bounding box center [451, 201] width 88 height 8
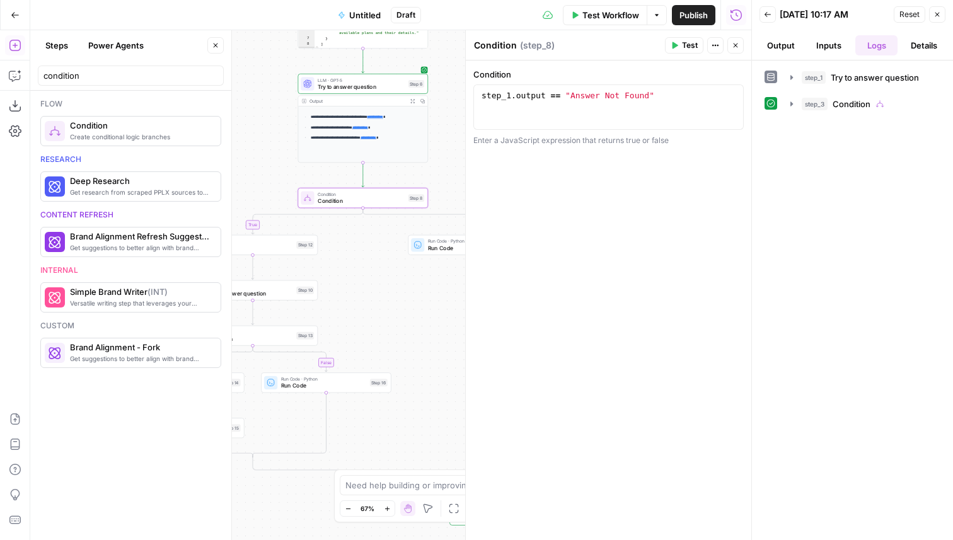
drag, startPoint x: 334, startPoint y: 153, endPoint x: 255, endPoint y: 153, distance: 79.4
click at [254, 153] on div "**********" at bounding box center [390, 285] width 721 height 510
click at [511, 96] on div "step_1 . output == "Answer Not Found"" at bounding box center [608, 118] width 259 height 57
type textarea "**********"
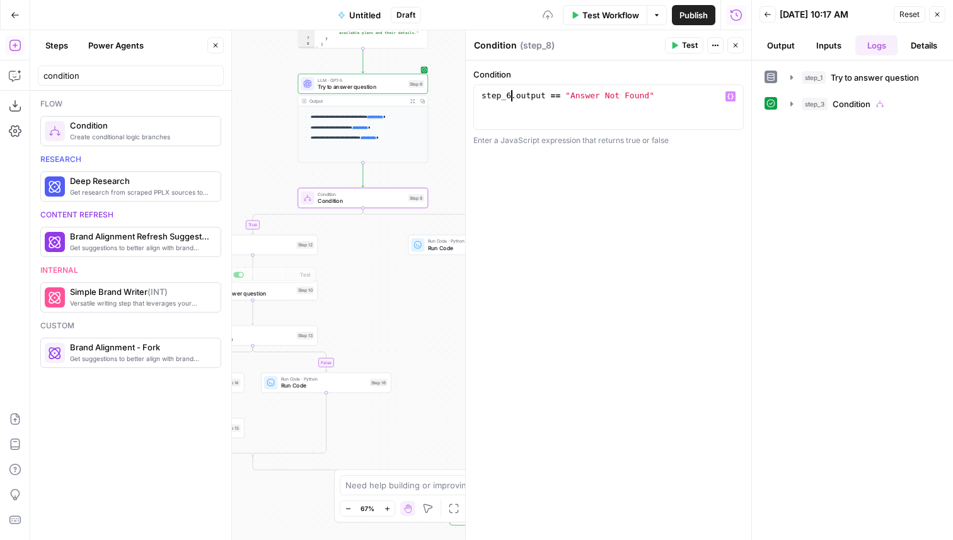
click at [369, 272] on div "**********" at bounding box center [390, 285] width 721 height 510
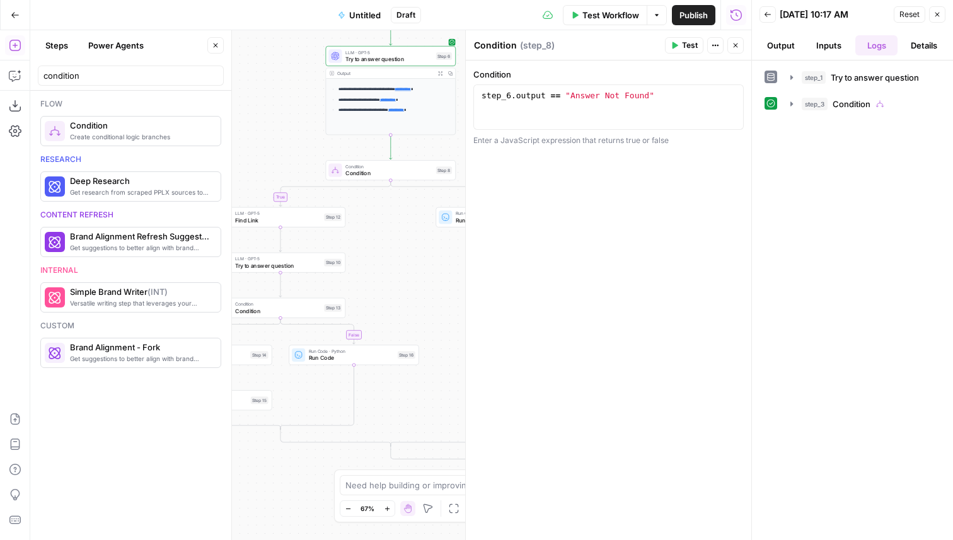
drag, startPoint x: 383, startPoint y: 328, endPoint x: 438, endPoint y: 271, distance: 78.5
click at [436, 274] on div "**********" at bounding box center [390, 285] width 721 height 510
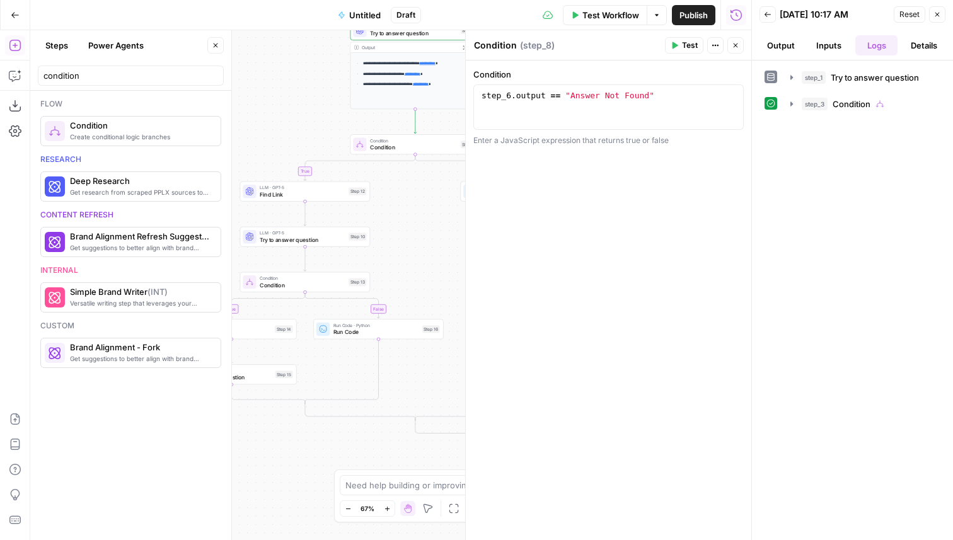
click at [351, 280] on div "Step 13" at bounding box center [358, 283] width 18 height 8
click at [510, 93] on div "step_1 . output == "Answer Not Found"" at bounding box center [608, 118] width 259 height 57
type textarea "**********"
click at [740, 45] on button "Close" at bounding box center [736, 45] width 16 height 16
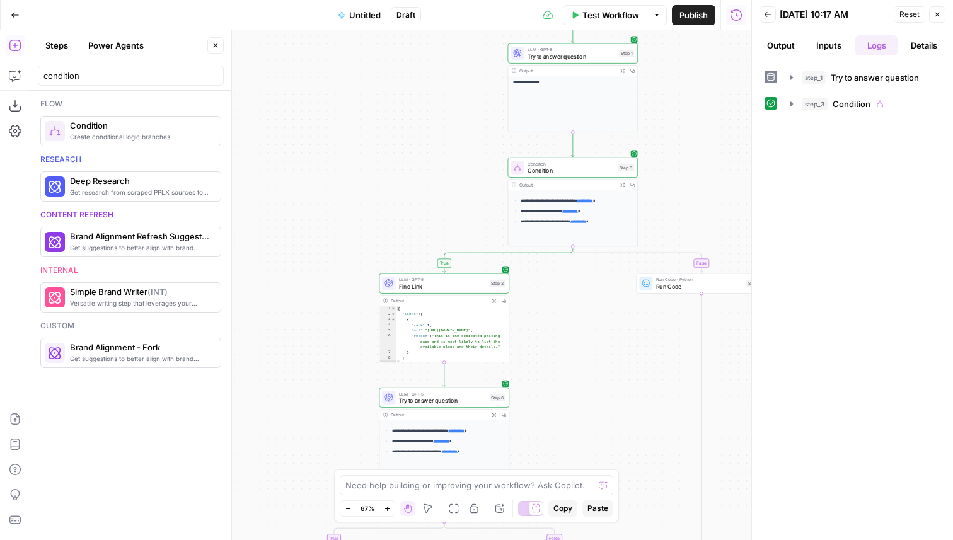
click at [456, 521] on div "Need help building or improving your workflow? Ask Copilot. Zoom Out 67% Zoom I…" at bounding box center [476, 496] width 285 height 53
click at [456, 511] on icon "button" at bounding box center [454, 509] width 10 height 10
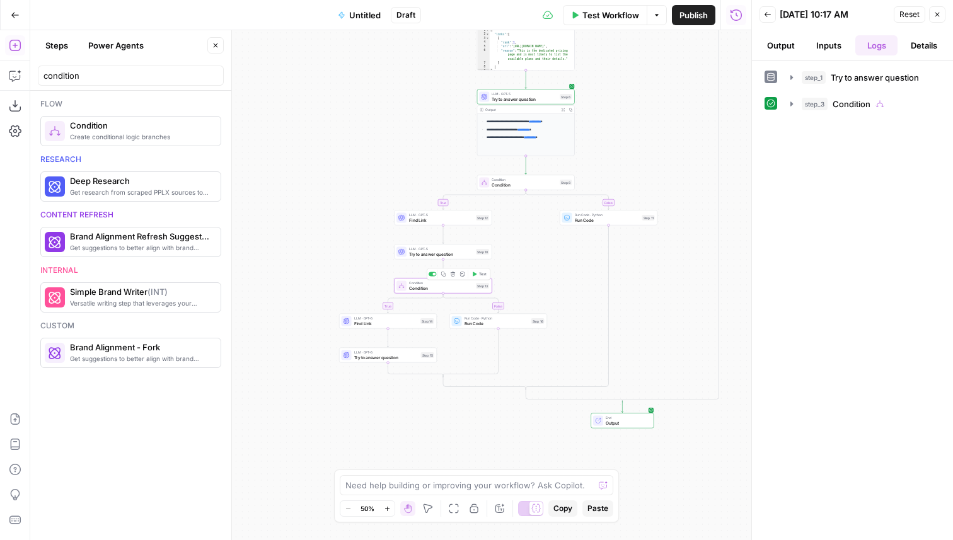
click at [444, 276] on icon "button" at bounding box center [443, 274] width 5 height 5
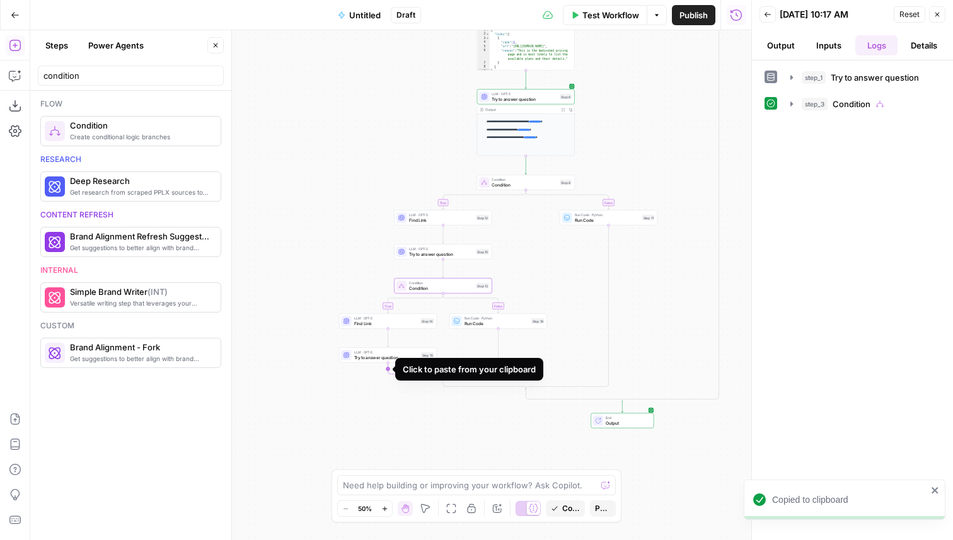
click at [389, 376] on icon "Edge from step_15 to step_13-conditional-end" at bounding box center [415, 370] width 55 height 15
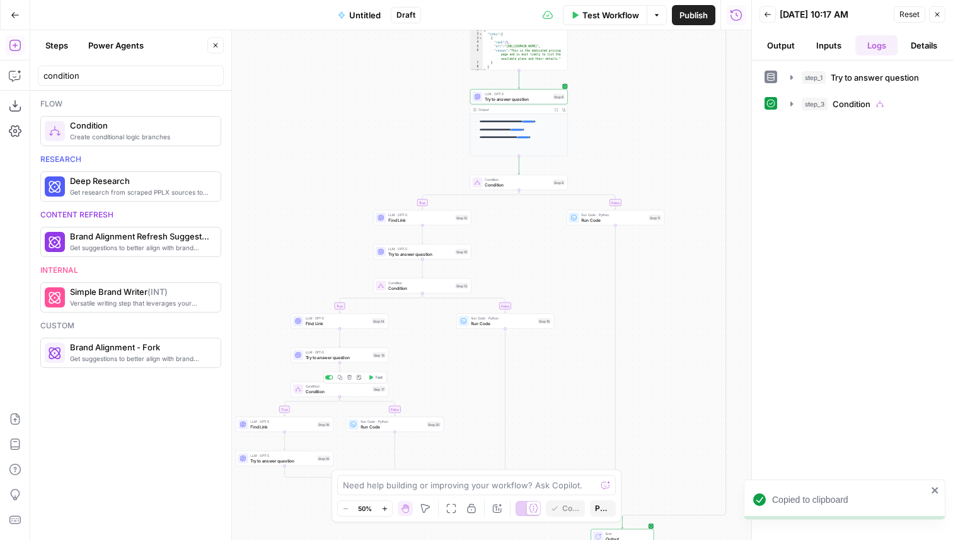
click at [348, 393] on span "Condition" at bounding box center [338, 391] width 64 height 6
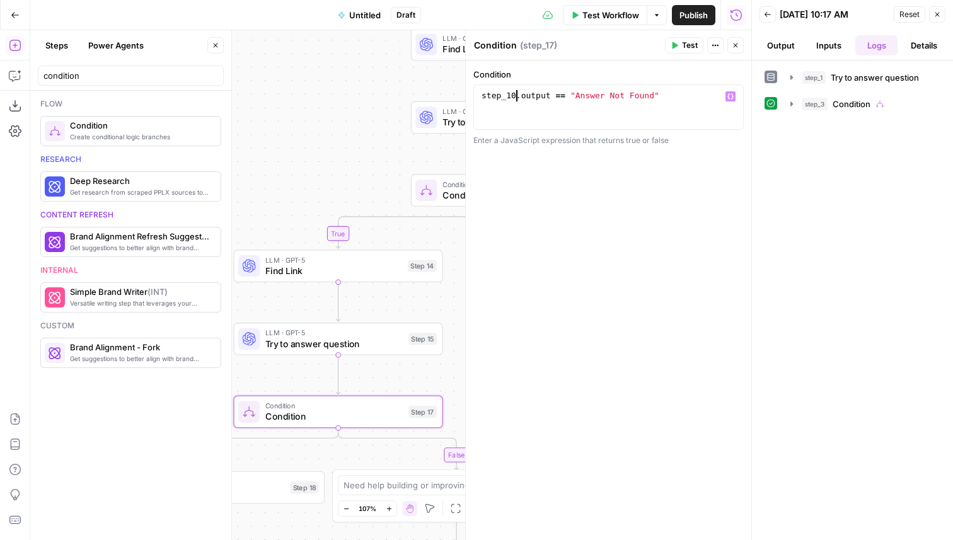
click at [516, 98] on div "step_10 . output == "Answer Not Found"" at bounding box center [608, 118] width 259 height 57
type textarea "**********"
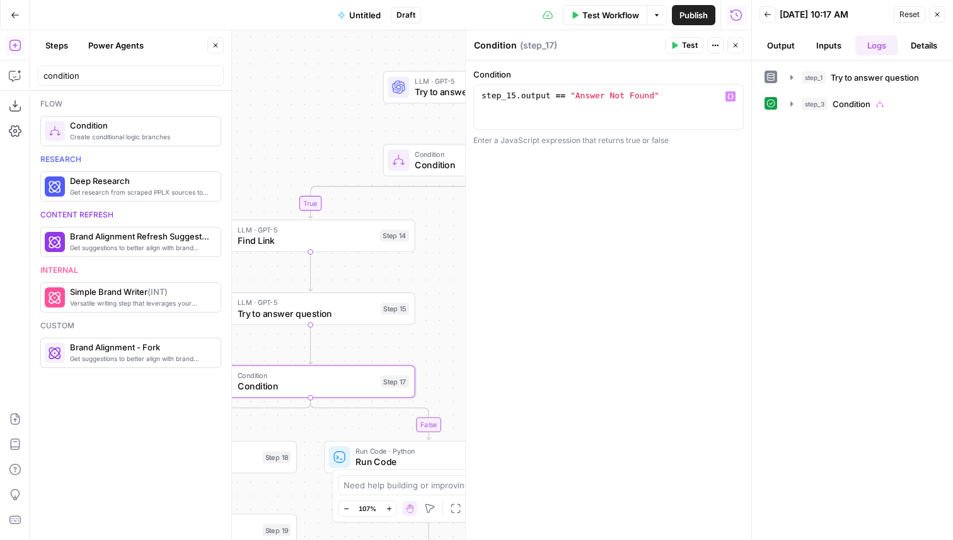
drag, startPoint x: 427, startPoint y: 387, endPoint x: 342, endPoint y: 268, distance: 146.8
click at [342, 276] on div "**********" at bounding box center [390, 285] width 721 height 510
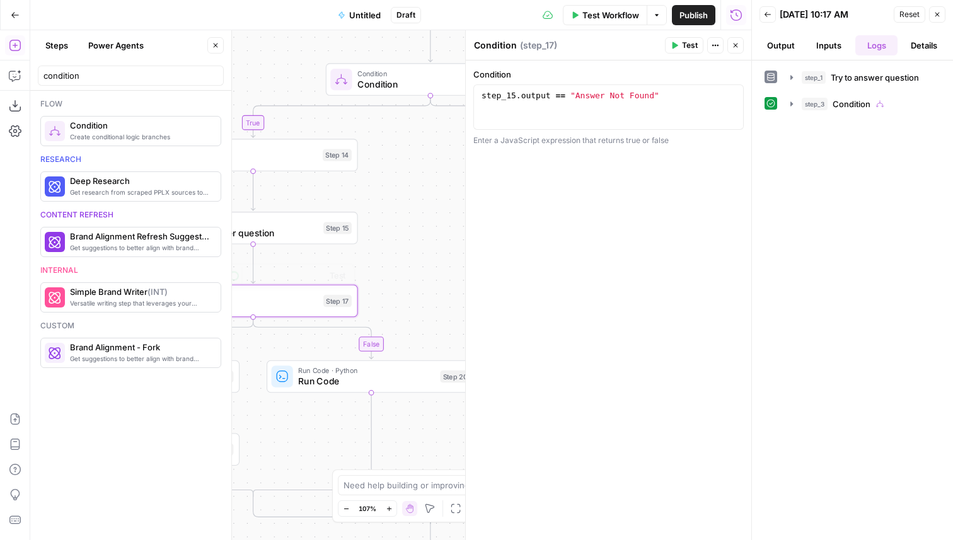
click at [357, 382] on span "Run Code" at bounding box center [366, 381] width 136 height 13
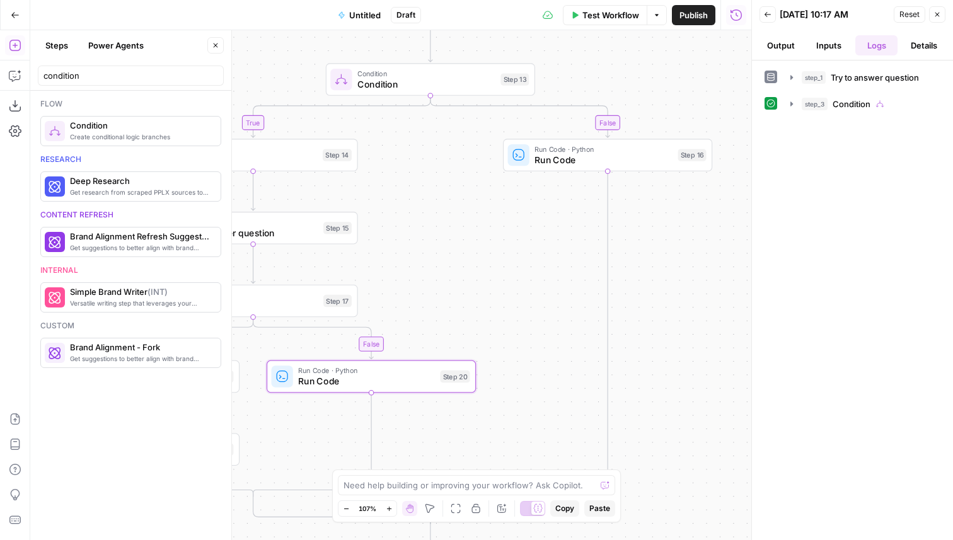
type textarea "Run Code"
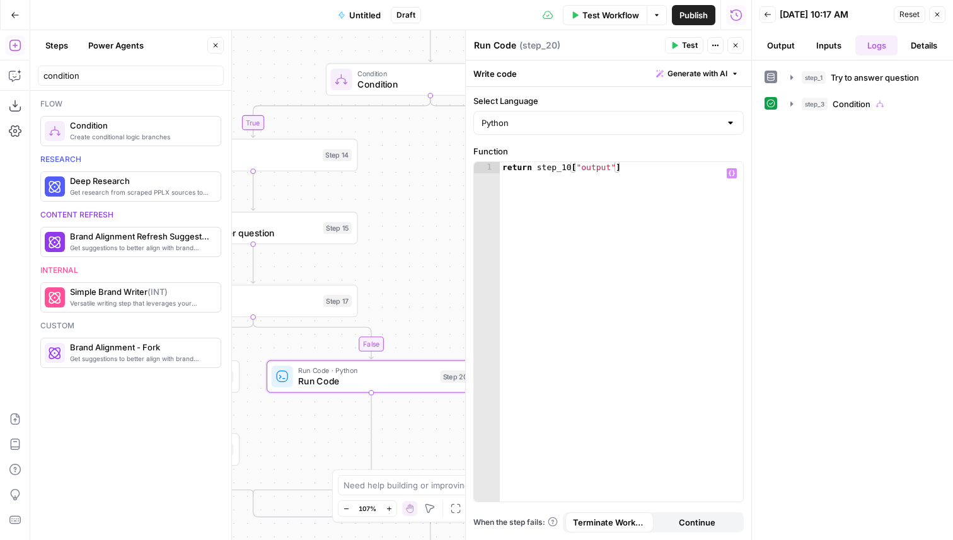
click at [572, 168] on div "return step_10 [ "output" ]" at bounding box center [621, 343] width 243 height 363
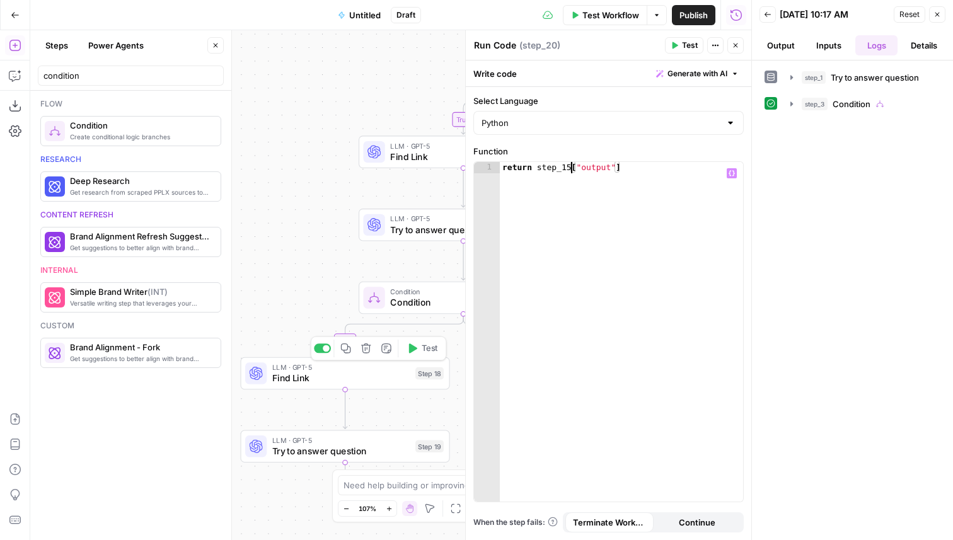
type textarea "**********"
click at [346, 380] on span "Find Link" at bounding box center [341, 377] width 138 height 13
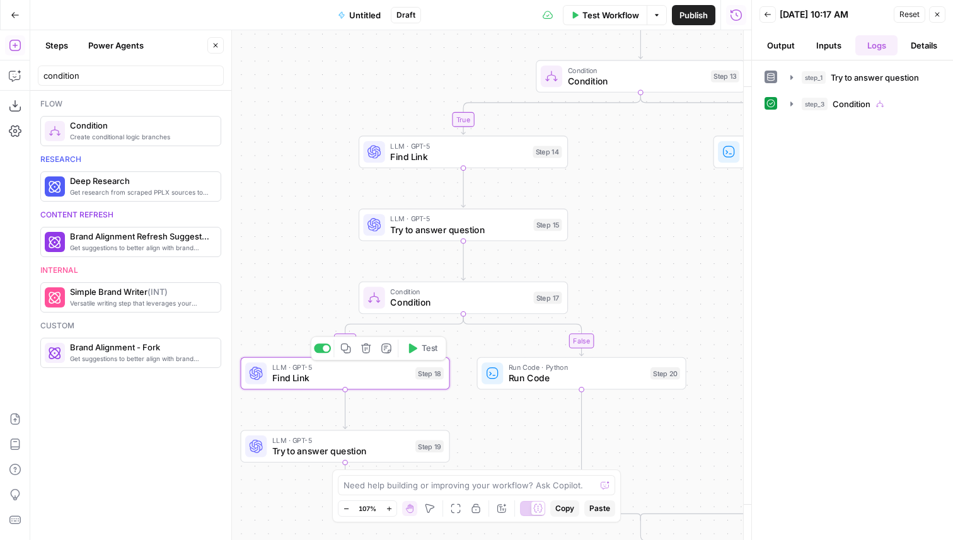
type textarea "Find Link"
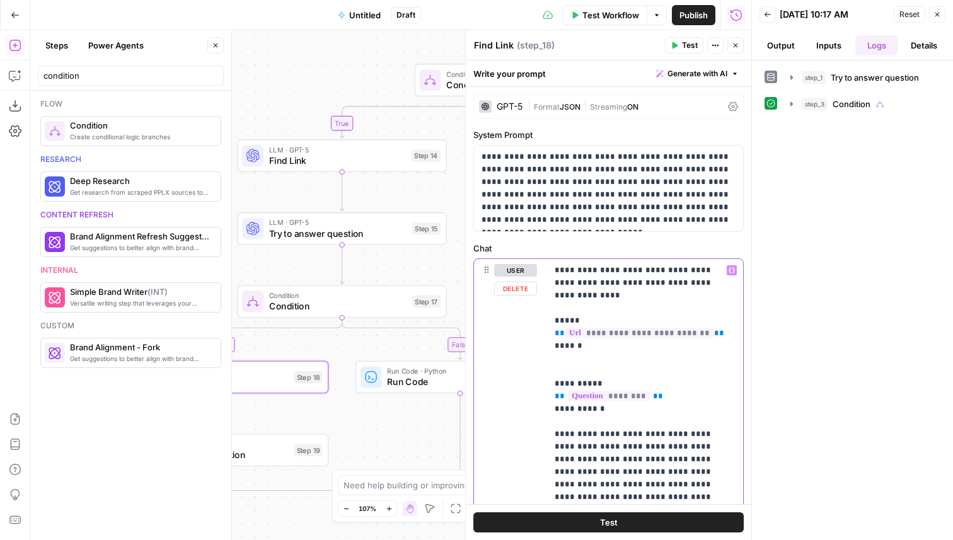
click at [610, 328] on span "**********" at bounding box center [640, 333] width 148 height 11
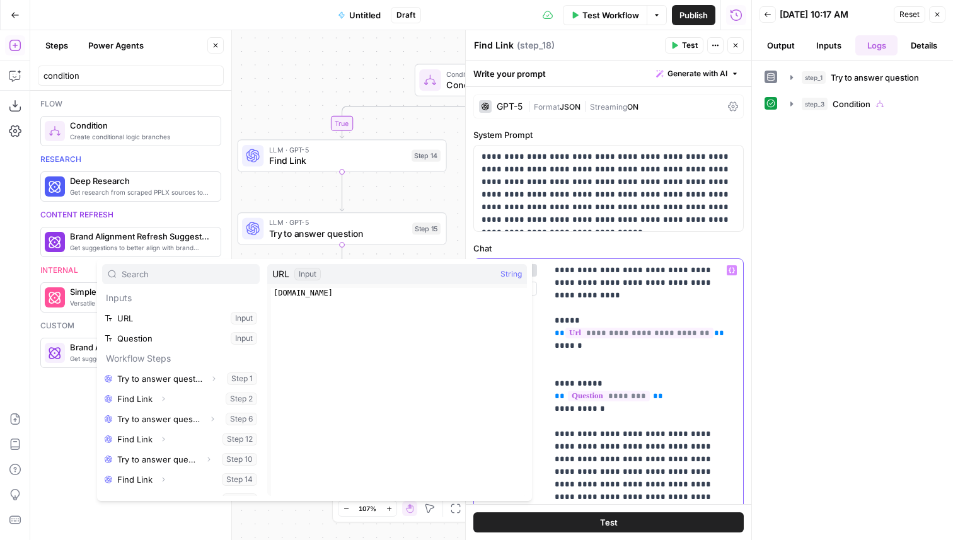
click at [610, 328] on span "**********" at bounding box center [640, 333] width 148 height 11
click at [488, 95] on div "GPT-5 | Format JSON | Streaming ON" at bounding box center [608, 107] width 270 height 24
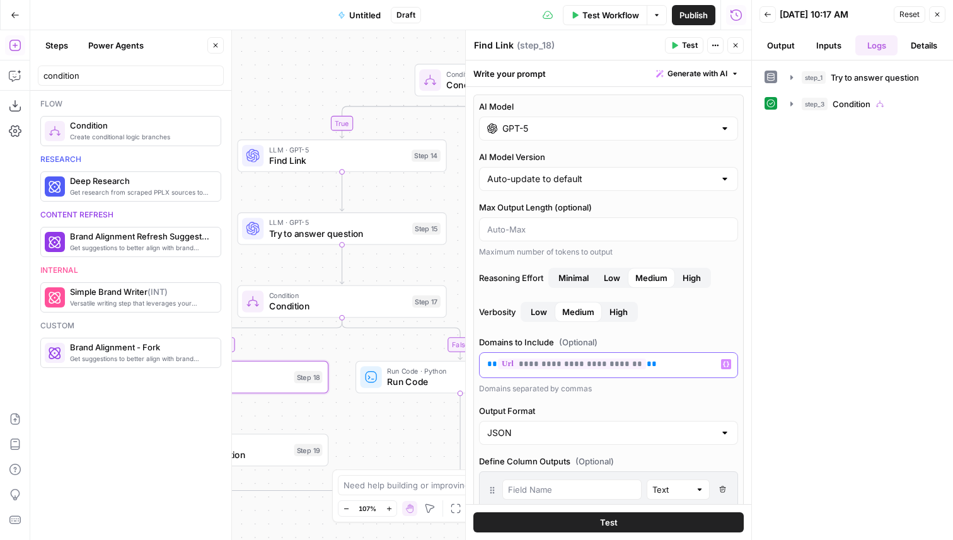
click at [541, 366] on span "**********" at bounding box center [572, 364] width 148 height 11
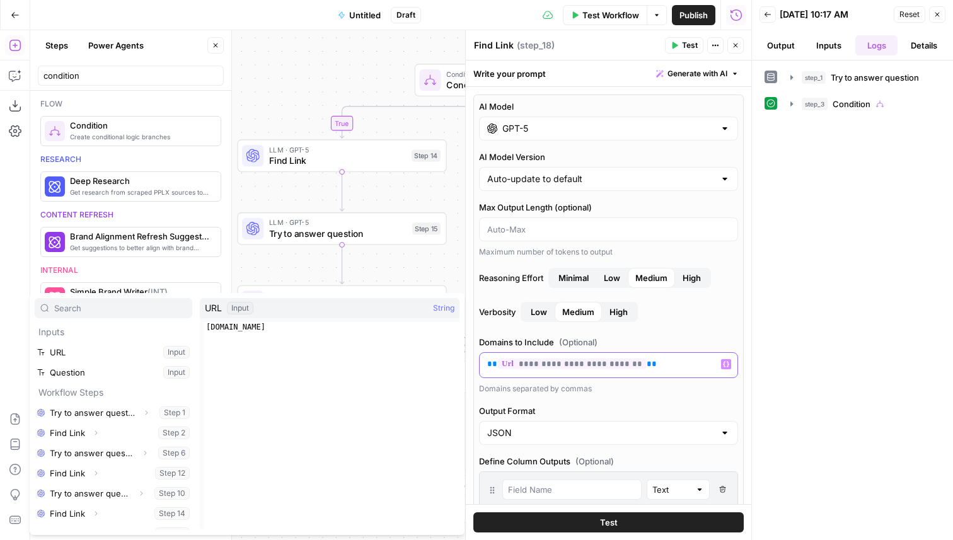
click at [543, 364] on span "**********" at bounding box center [572, 364] width 148 height 11
click at [733, 47] on icon "button" at bounding box center [736, 46] width 8 height 8
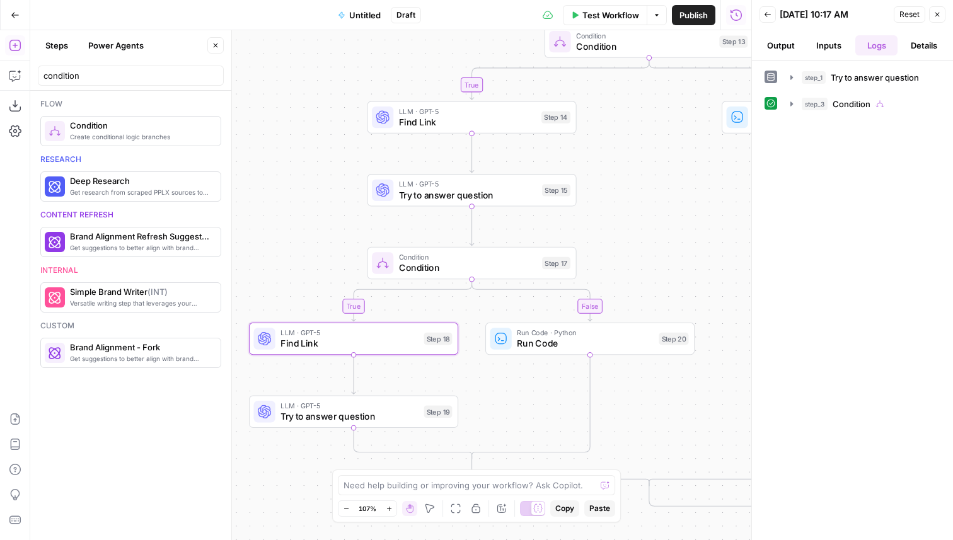
drag, startPoint x: 356, startPoint y: 448, endPoint x: 492, endPoint y: 399, distance: 144.8
click at [492, 399] on div "**********" at bounding box center [390, 285] width 721 height 510
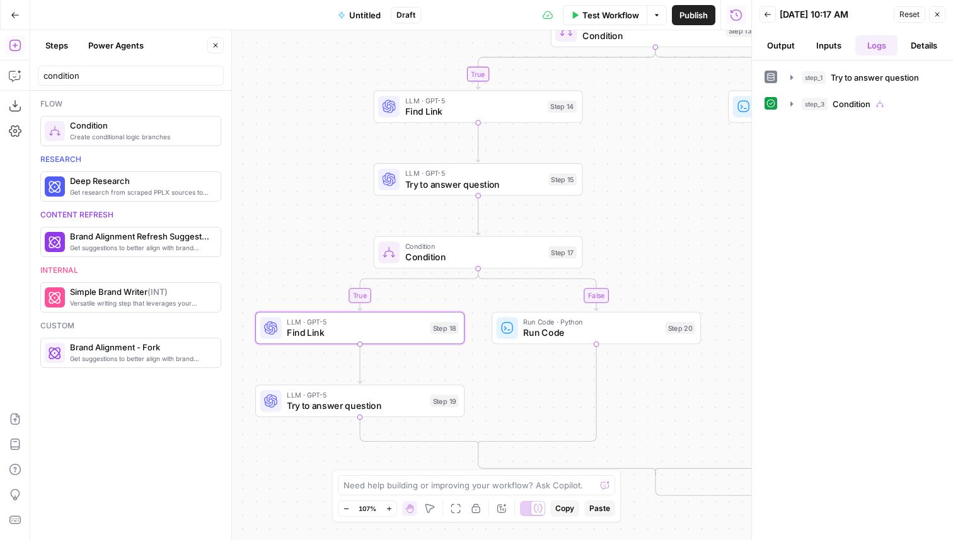
click at [425, 412] on div "LLM · GPT-5 Try to answer question Step 19 Copy step Delete step Add Note Test" at bounding box center [359, 401] width 199 height 23
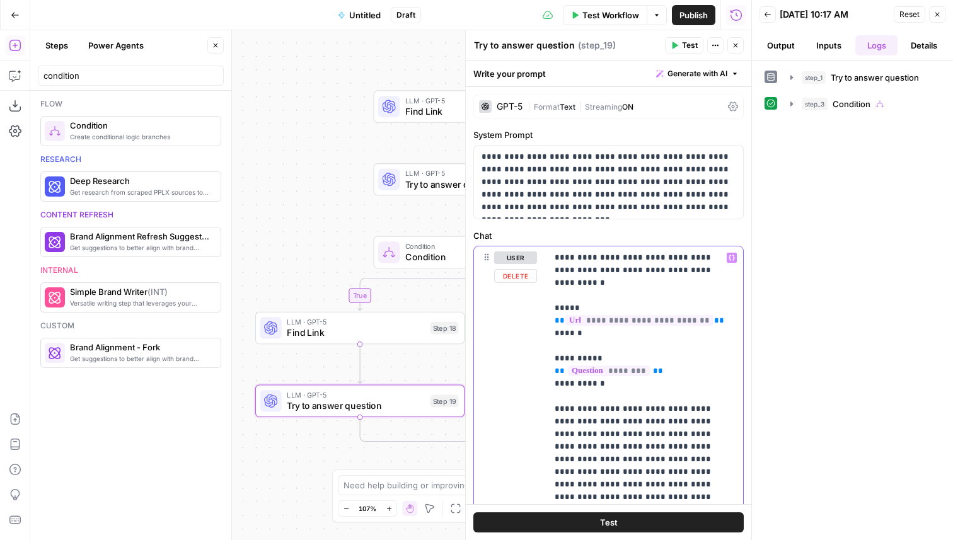
click at [612, 315] on span "**********" at bounding box center [640, 320] width 148 height 11
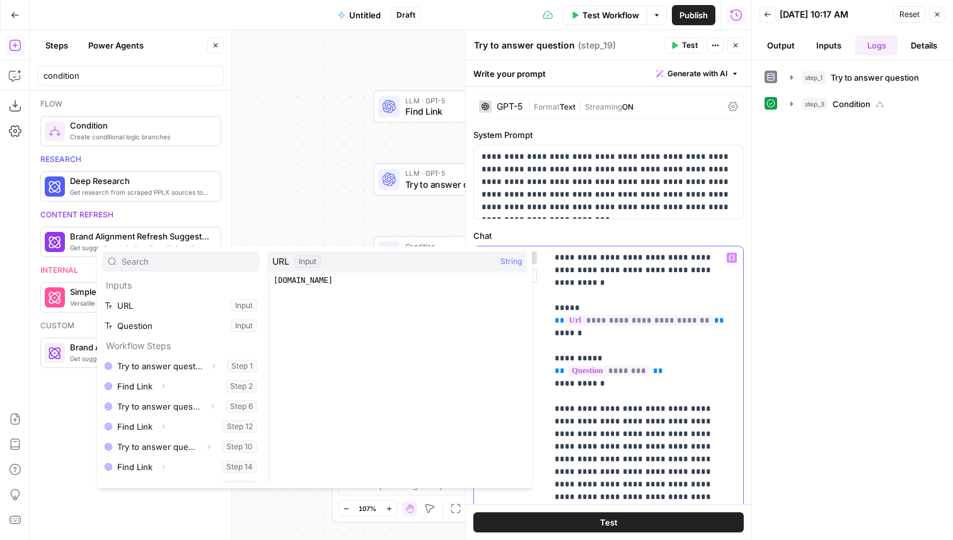
click at [613, 315] on span "**********" at bounding box center [640, 320] width 148 height 11
click at [611, 315] on span "**********" at bounding box center [640, 320] width 148 height 11
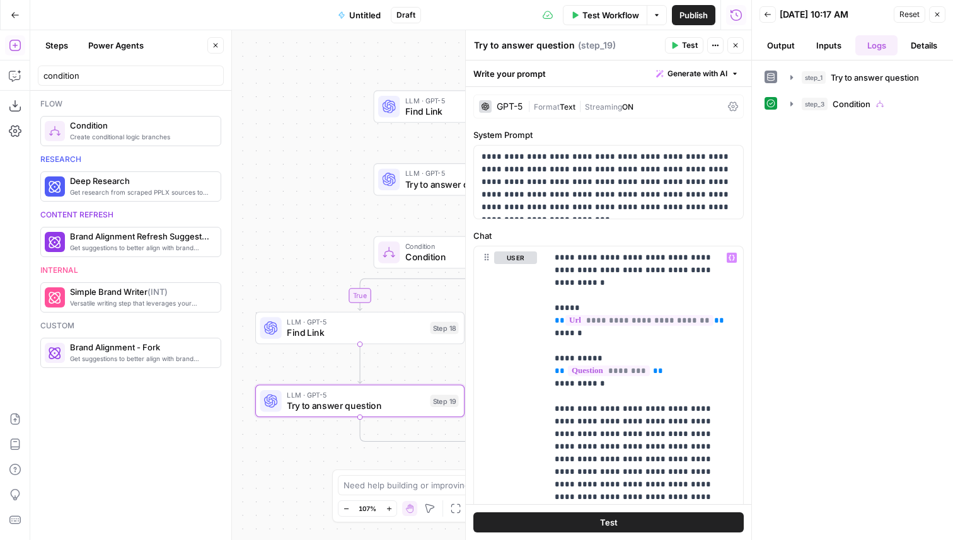
click at [501, 111] on div "GPT-5" at bounding box center [501, 106] width 44 height 13
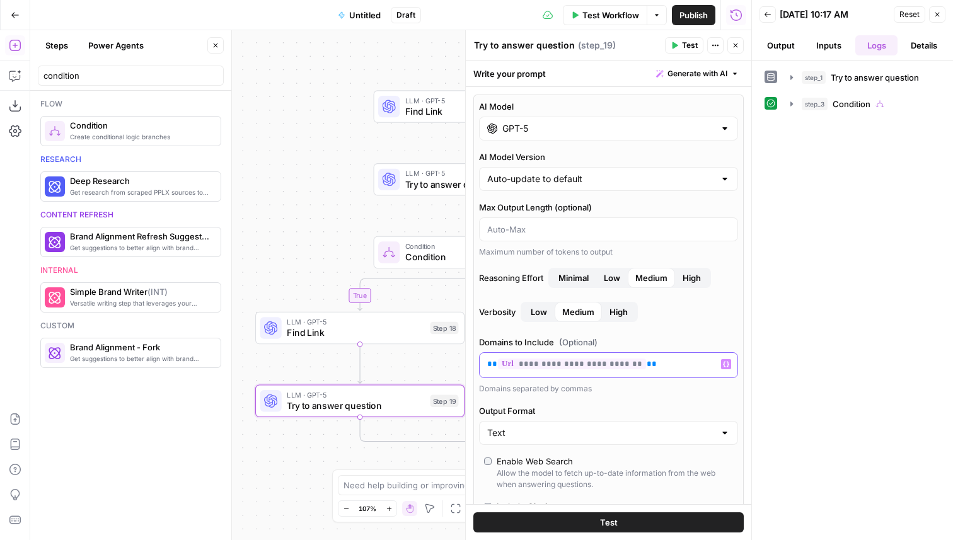
click at [544, 366] on span "**********" at bounding box center [572, 364] width 148 height 11
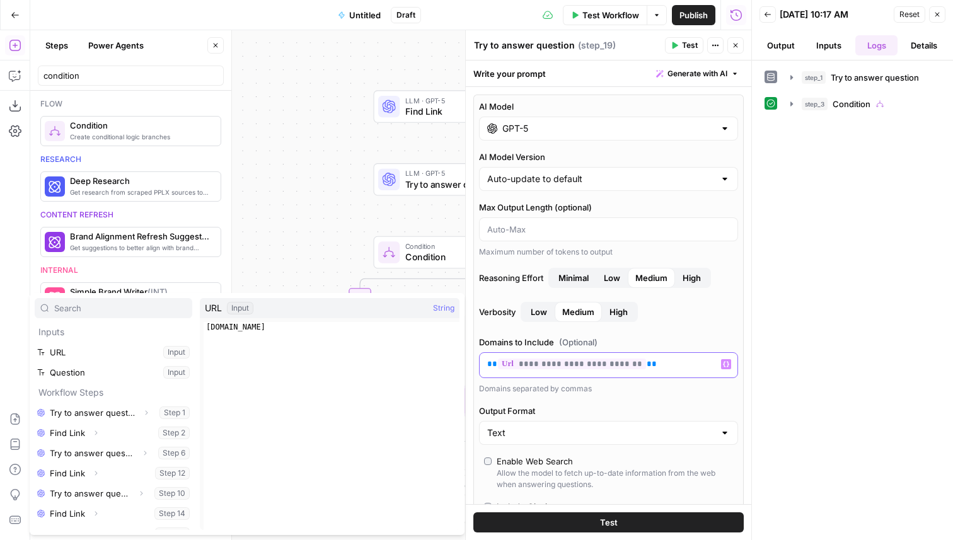
click at [542, 363] on span "**********" at bounding box center [572, 364] width 148 height 11
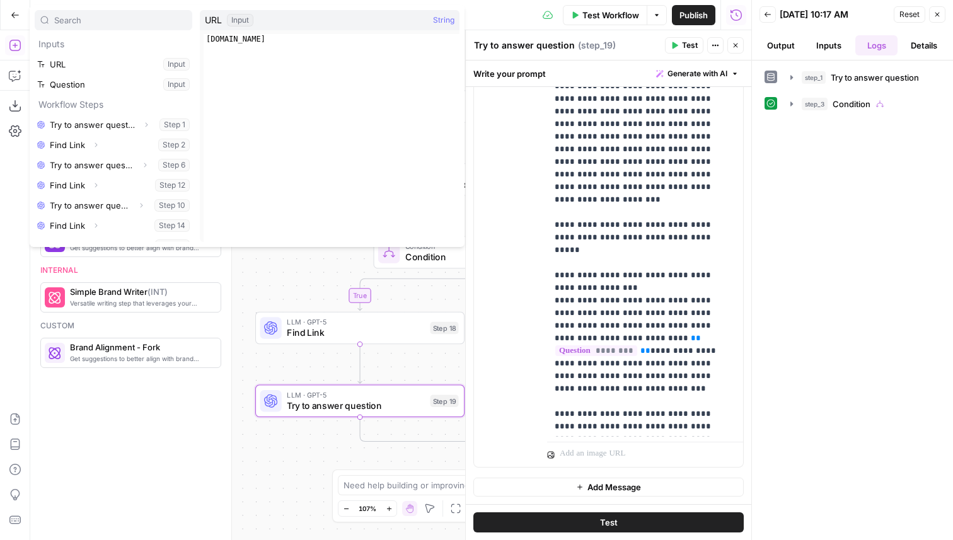
scroll to position [64, 0]
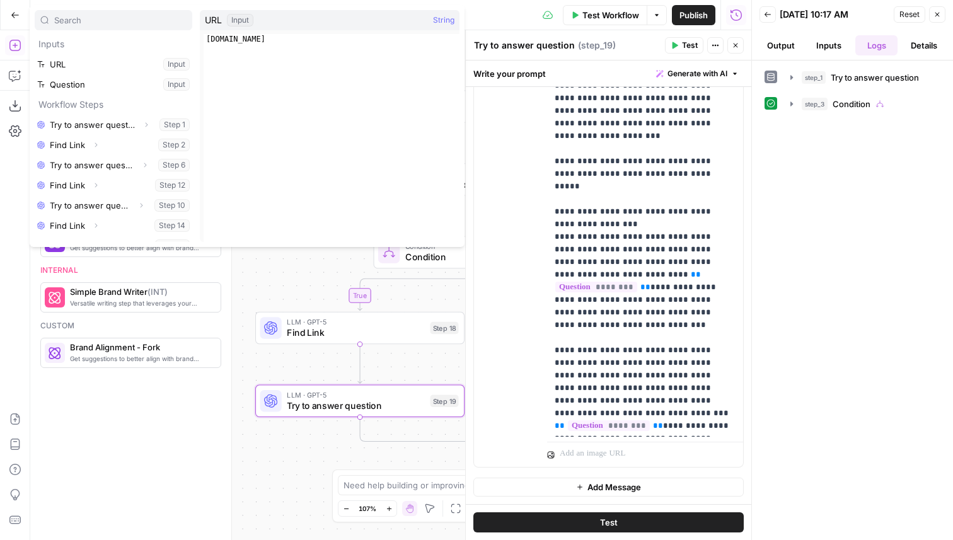
click at [735, 49] on button "Close" at bounding box center [736, 45] width 16 height 16
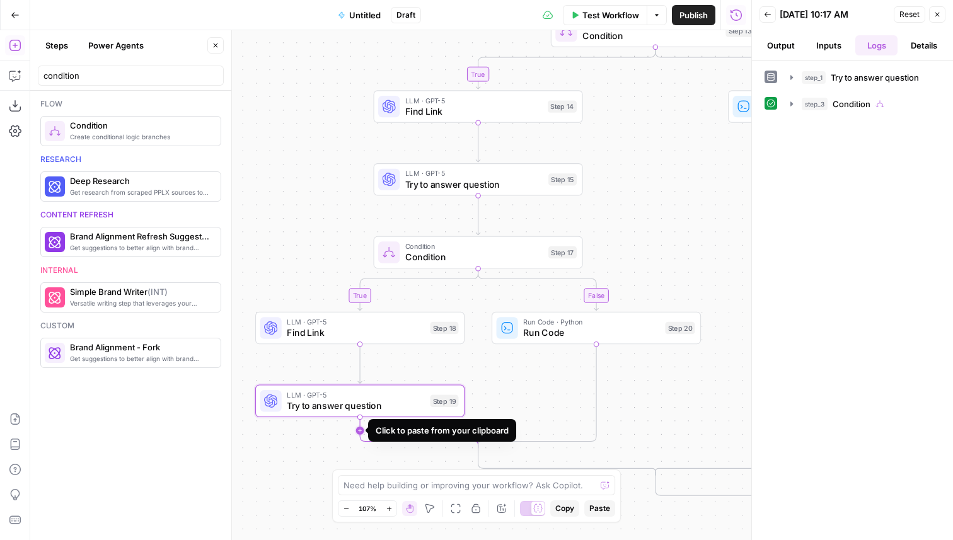
click at [361, 435] on icon "Edge from step_19 to step_17-conditional-end" at bounding box center [419, 432] width 119 height 31
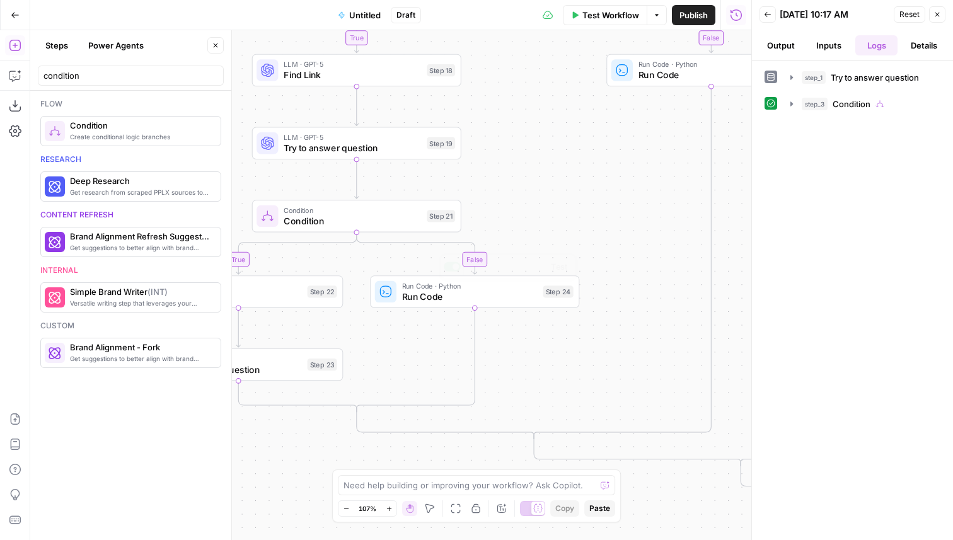
click at [395, 219] on span "Condition" at bounding box center [353, 220] width 138 height 13
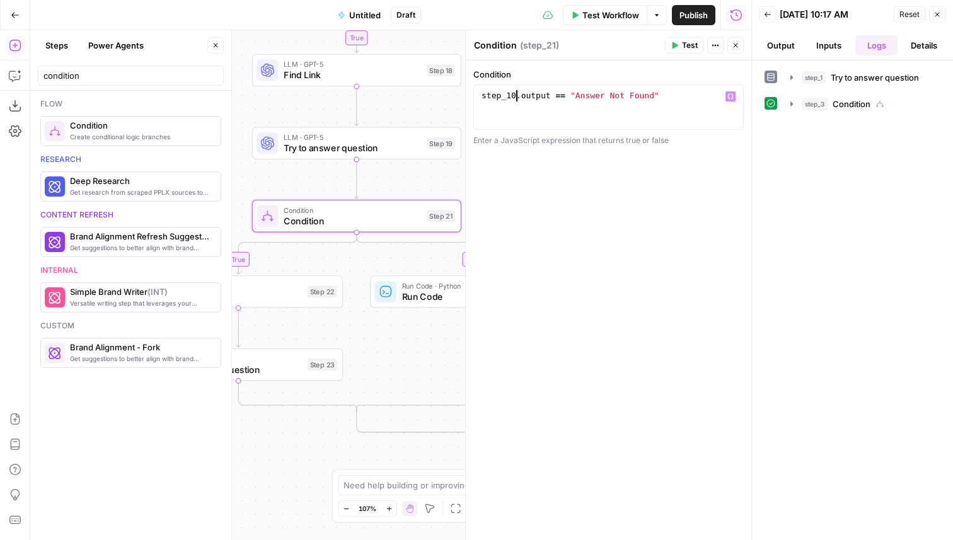
click at [517, 94] on div "step_10 . output == "Answer Not Found"" at bounding box center [608, 118] width 259 height 57
type textarea "**********"
click at [419, 294] on span "Run Code" at bounding box center [470, 296] width 136 height 13
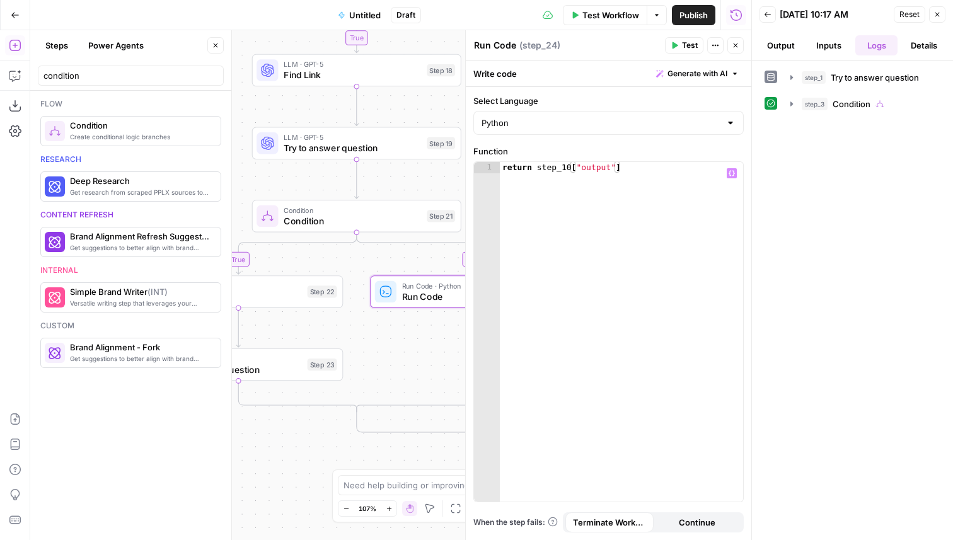
click at [573, 169] on div "return step_10 [ "output" ]" at bounding box center [621, 343] width 243 height 363
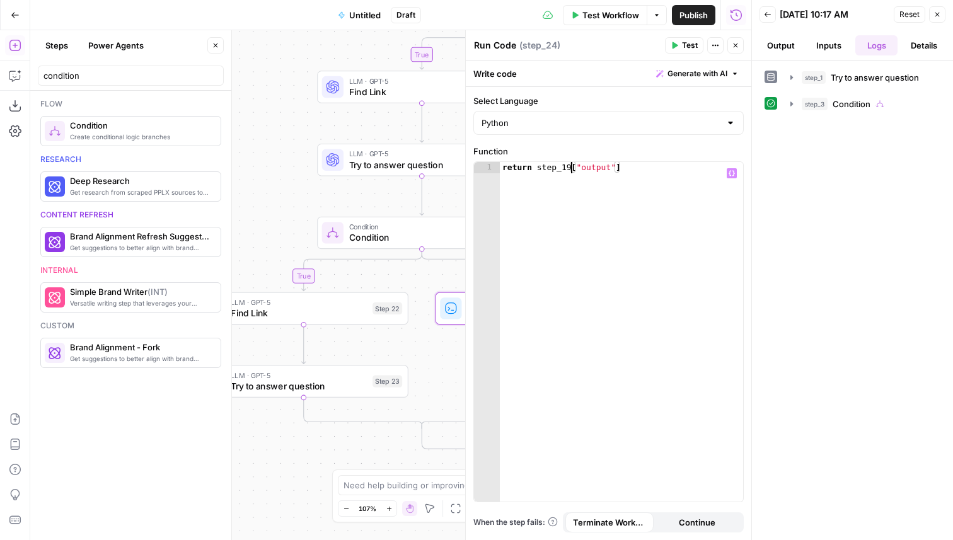
type textarea "**********"
click at [392, 250] on div "**********" at bounding box center [390, 285] width 721 height 510
click at [378, 233] on span "Condition" at bounding box center [418, 237] width 138 height 13
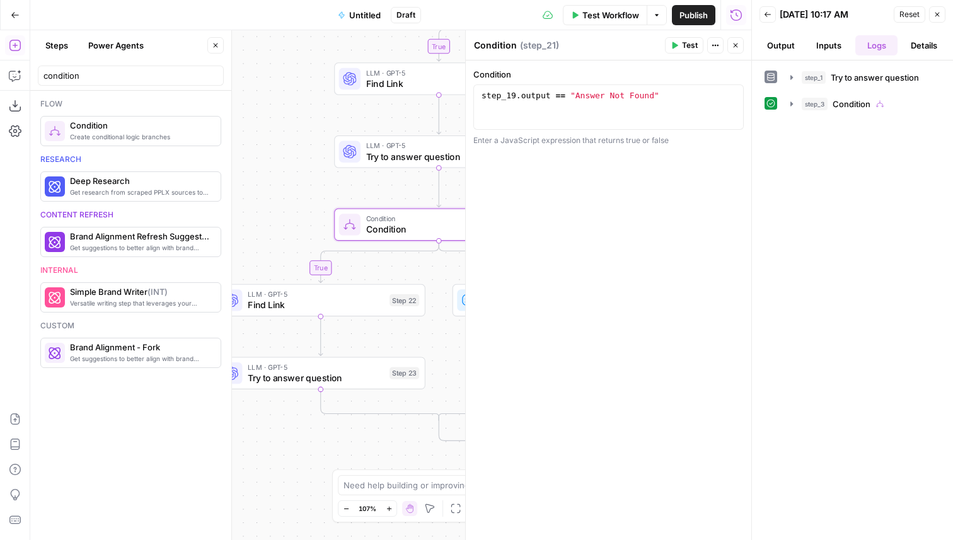
drag, startPoint x: 319, startPoint y: 206, endPoint x: 389, endPoint y: 179, distance: 74.8
click at [389, 179] on div "**********" at bounding box center [390, 285] width 721 height 510
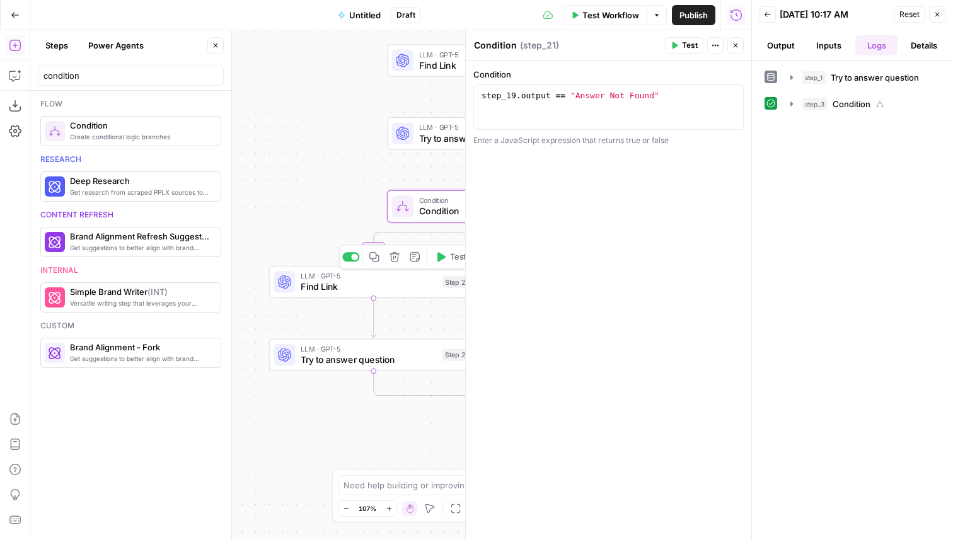
click at [361, 296] on div "LLM · GPT-5 Find Link Step 22 Copy step Delete step Add Note Test" at bounding box center [373, 282] width 209 height 32
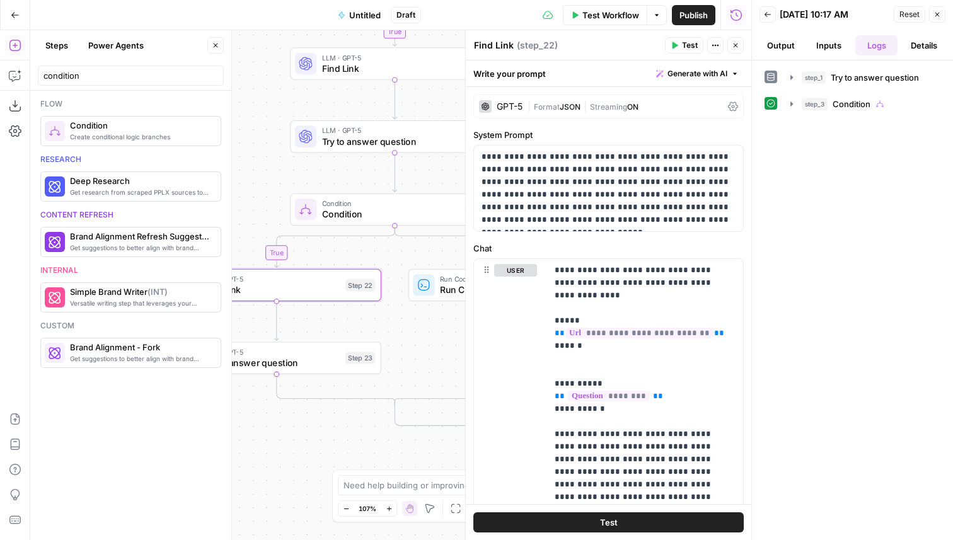
drag, startPoint x: 349, startPoint y: 194, endPoint x: 260, endPoint y: 192, distance: 88.3
click at [260, 192] on div "**********" at bounding box center [390, 285] width 721 height 510
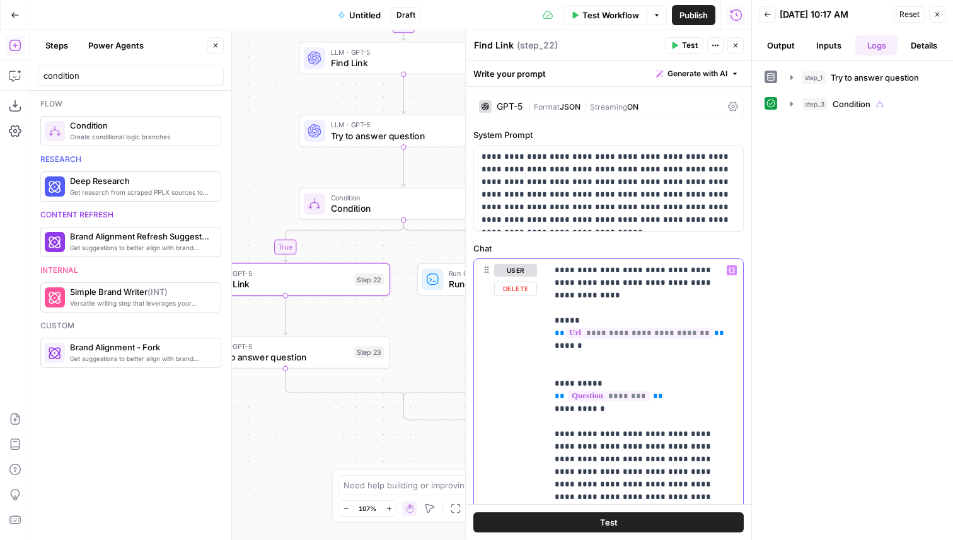
click at [610, 328] on span "**********" at bounding box center [640, 333] width 148 height 11
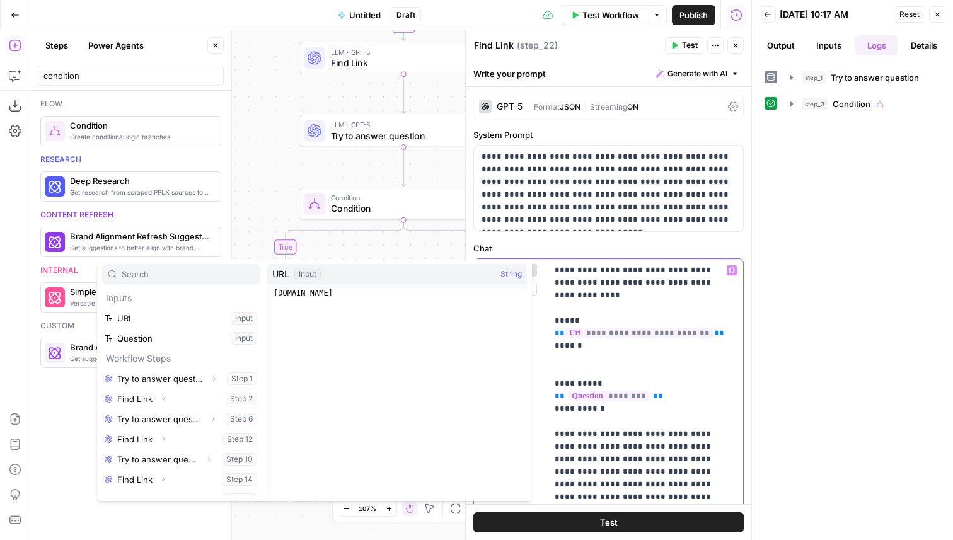
click at [611, 328] on span "**********" at bounding box center [640, 333] width 148 height 11
click at [516, 112] on div "GPT-5" at bounding box center [501, 106] width 44 height 13
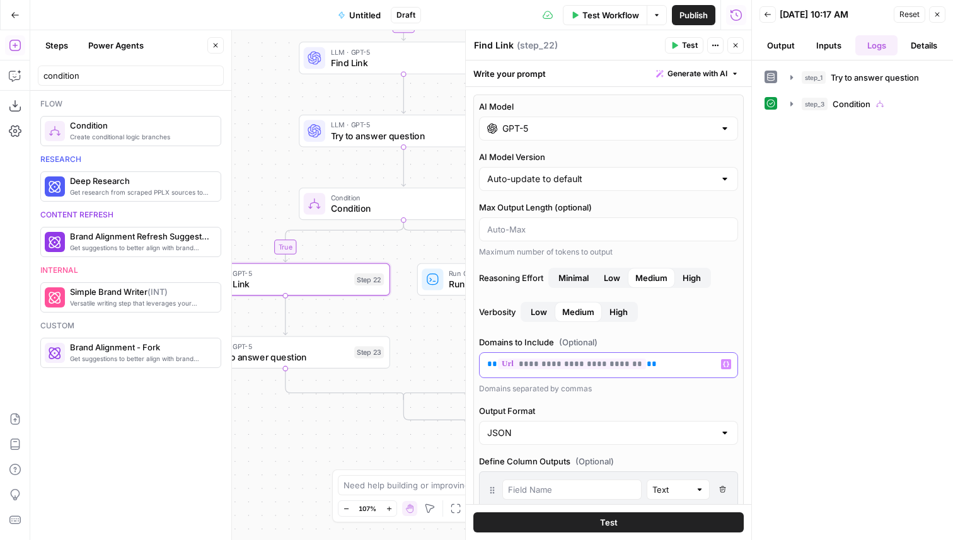
click at [543, 366] on span "**********" at bounding box center [572, 364] width 148 height 11
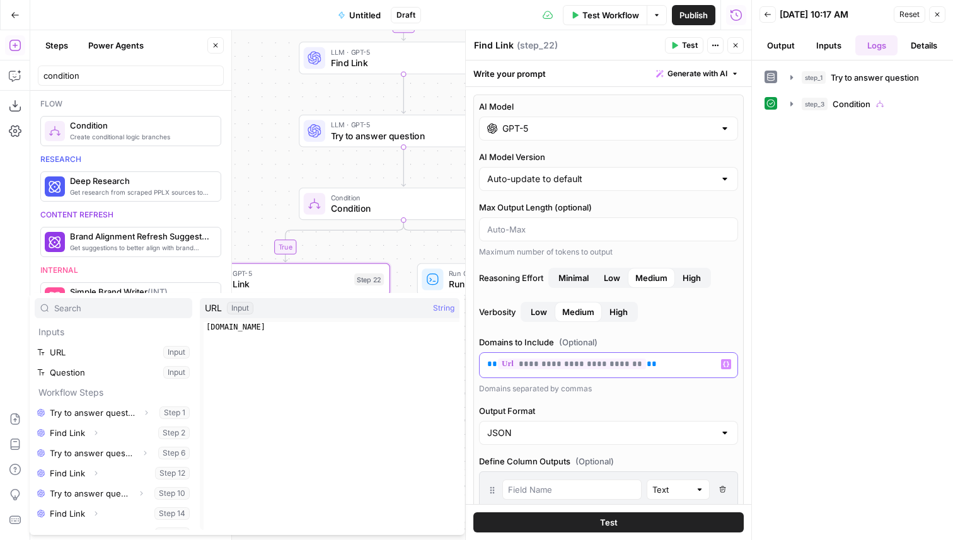
click at [545, 363] on span "**********" at bounding box center [572, 364] width 148 height 11
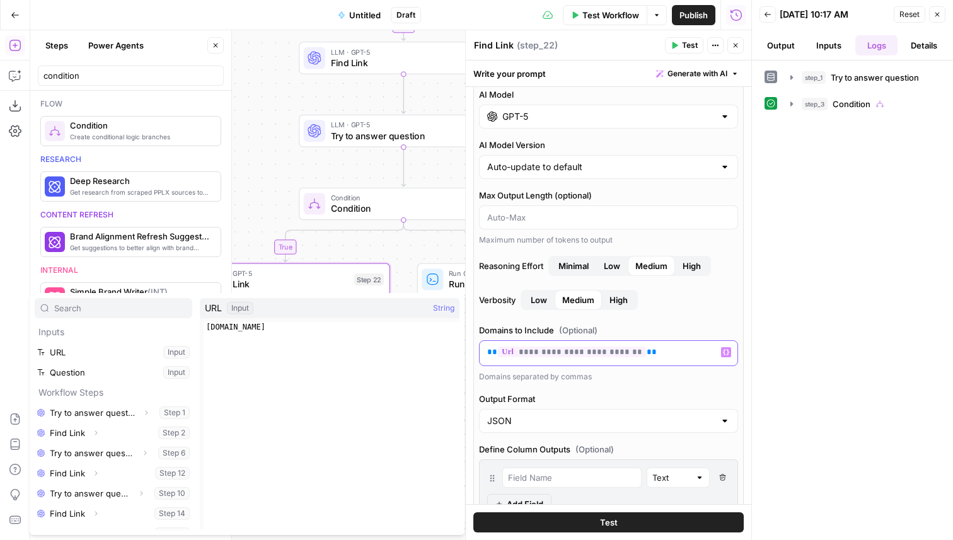
scroll to position [0, 0]
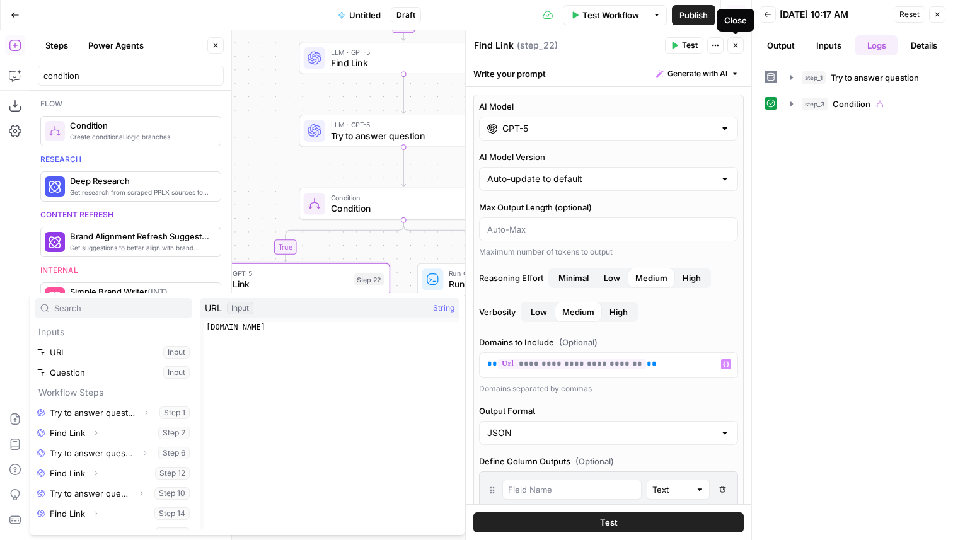
click at [733, 50] on button "Close" at bounding box center [736, 45] width 16 height 16
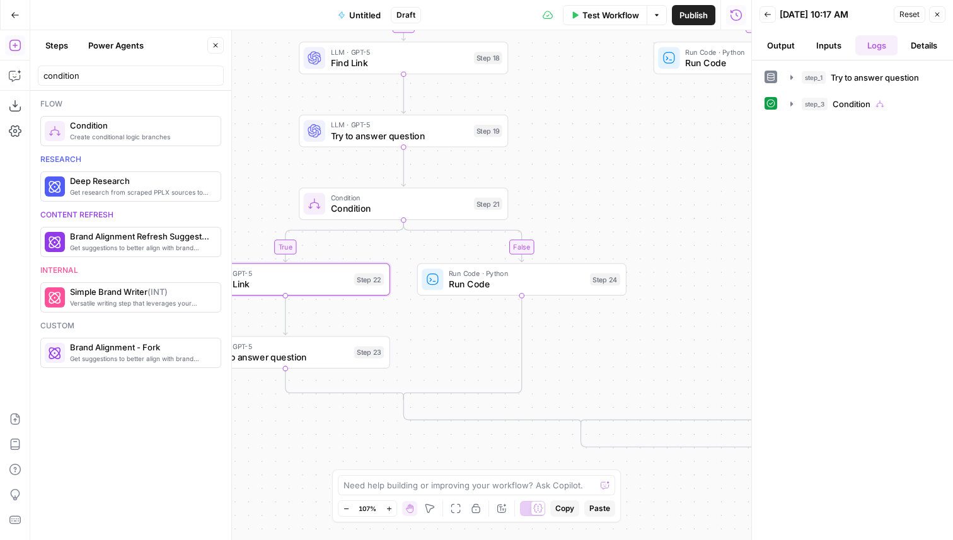
click at [329, 356] on span "Try to answer question" at bounding box center [280, 357] width 136 height 13
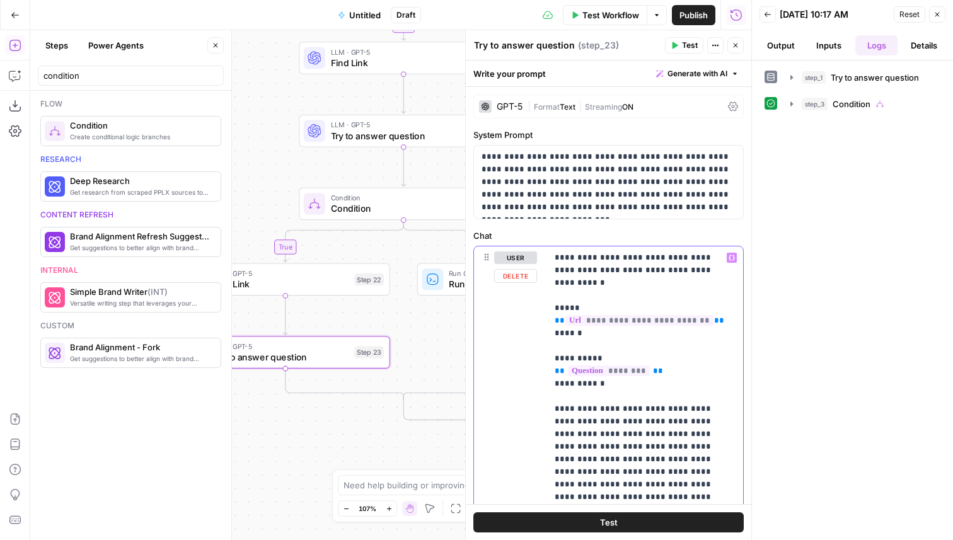
click at [610, 315] on span "**********" at bounding box center [640, 320] width 148 height 11
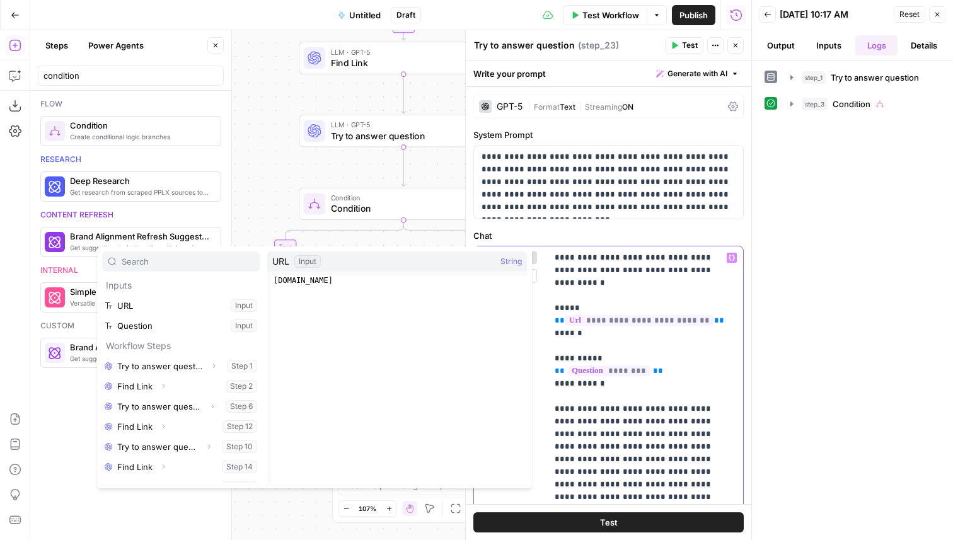
click at [610, 315] on span "**********" at bounding box center [640, 320] width 148 height 11
click at [495, 104] on div "GPT-5" at bounding box center [501, 106] width 44 height 13
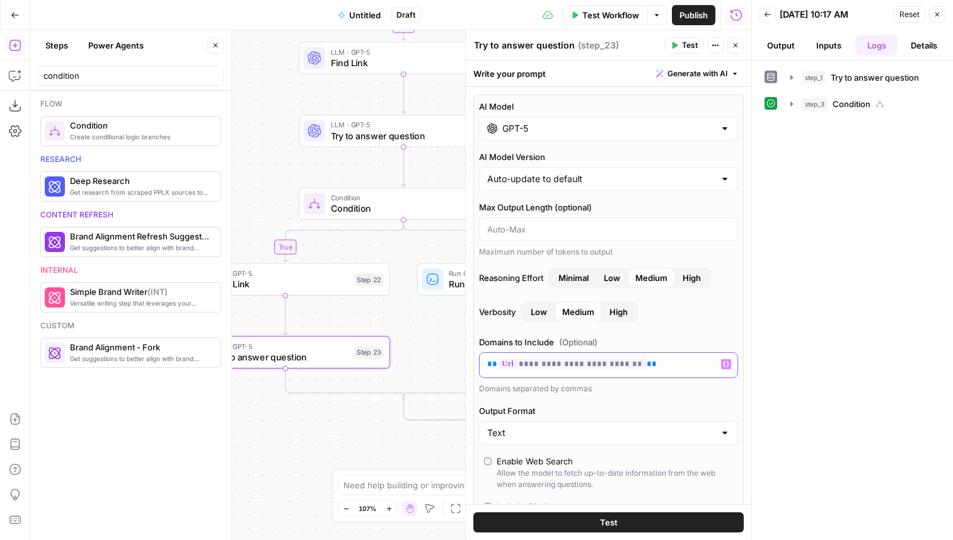
click at [547, 366] on span "**********" at bounding box center [572, 364] width 148 height 11
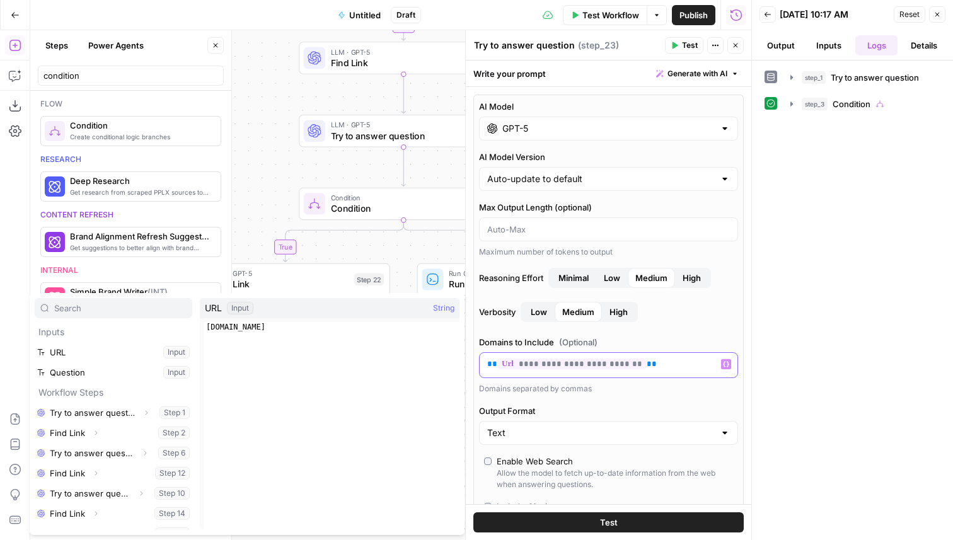
click at [544, 364] on span "**********" at bounding box center [572, 364] width 148 height 11
click at [545, 366] on span "**********" at bounding box center [572, 364] width 148 height 11
click at [542, 363] on span "**********" at bounding box center [572, 364] width 148 height 11
click at [544, 364] on span "**********" at bounding box center [572, 364] width 148 height 11
click at [738, 48] on icon "button" at bounding box center [736, 46] width 8 height 8
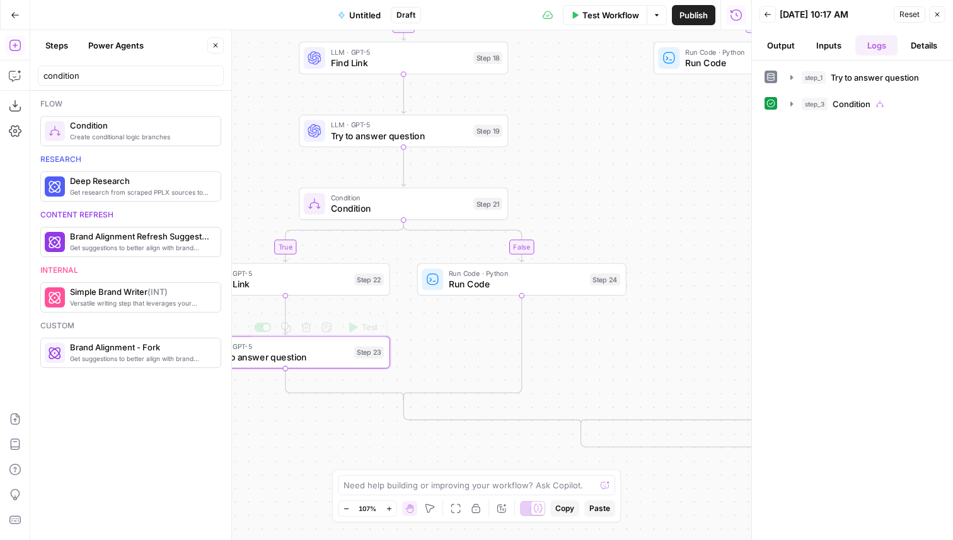
click at [370, 359] on div "LLM · GPT-5 Try to answer question Step 23 Copy step Delete step Add Note Test" at bounding box center [284, 352] width 199 height 23
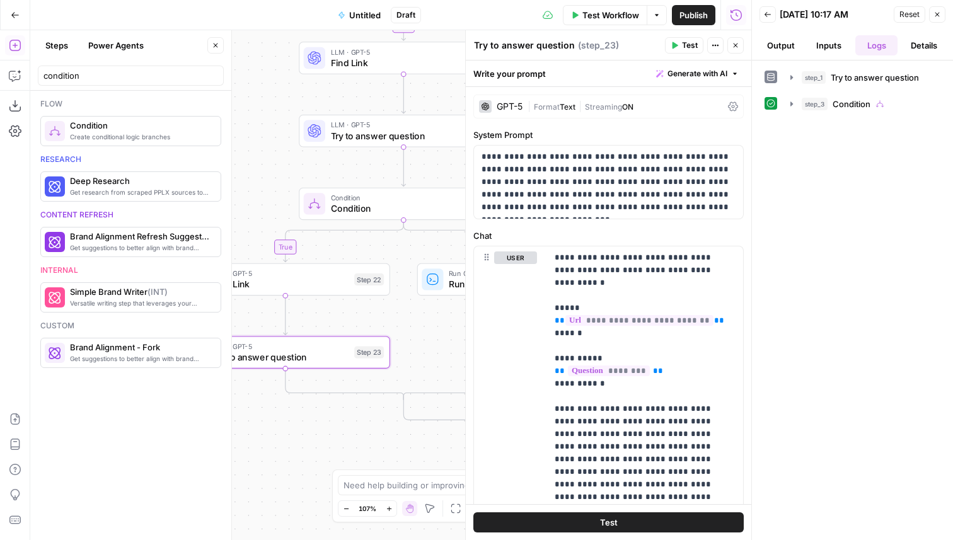
click at [501, 107] on div "GPT-5" at bounding box center [510, 106] width 26 height 9
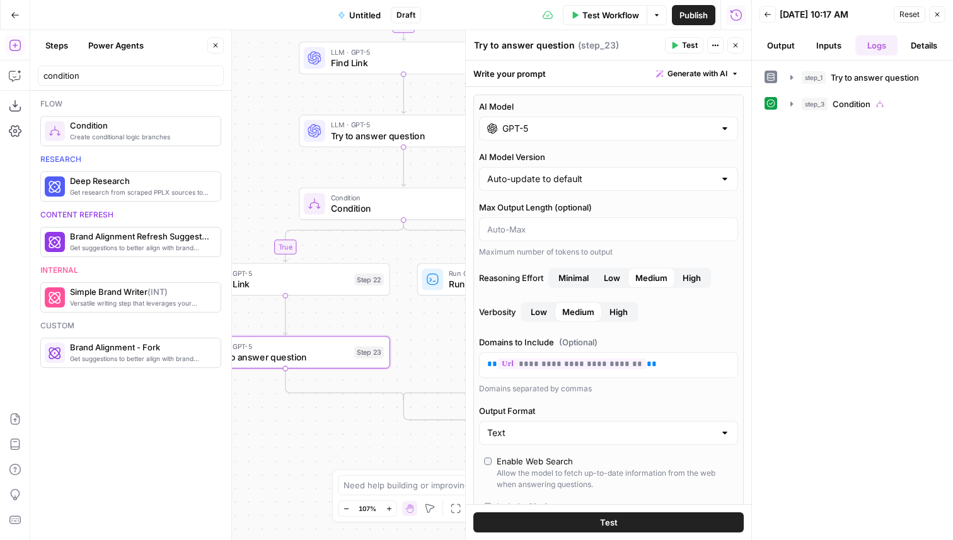
click at [738, 49] on icon "button" at bounding box center [736, 46] width 8 height 8
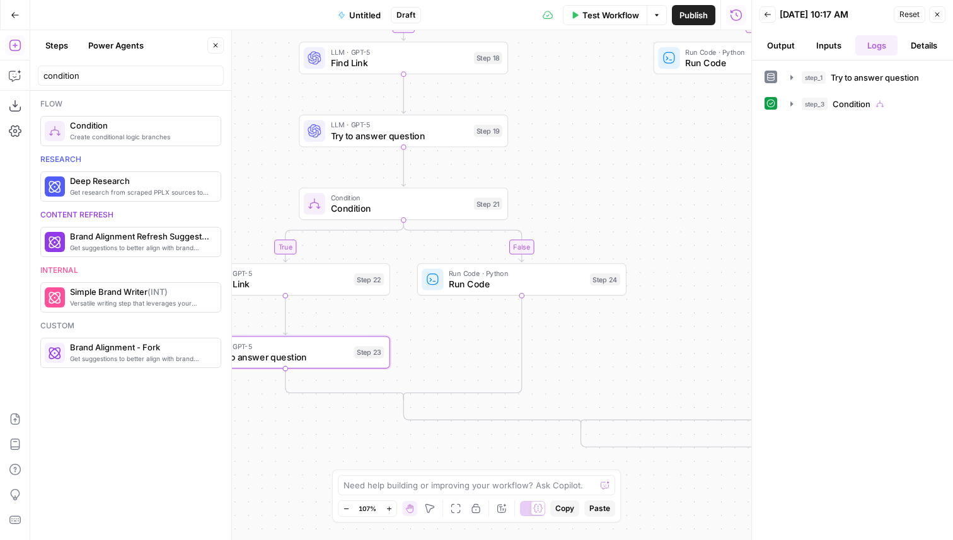
click at [606, 23] on button "Test Workflow" at bounding box center [605, 15] width 84 height 20
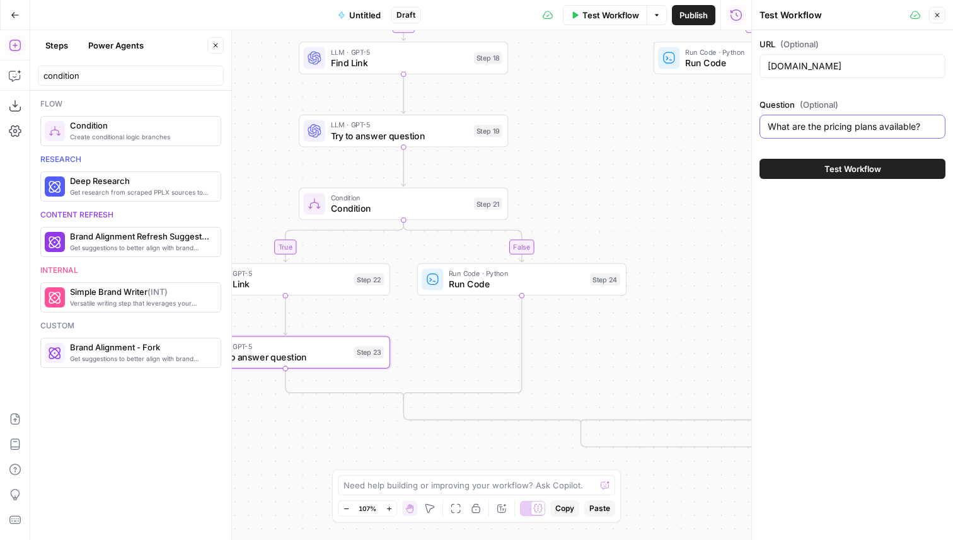
drag, startPoint x: 920, startPoint y: 129, endPoint x: 759, endPoint y: 132, distance: 161.4
click at [758, 132] on div "URL (Optional) www.airops.com Question (Optional) What are the pricing plans av…" at bounding box center [852, 108] width 201 height 156
type input "What are all the courses and times available?"
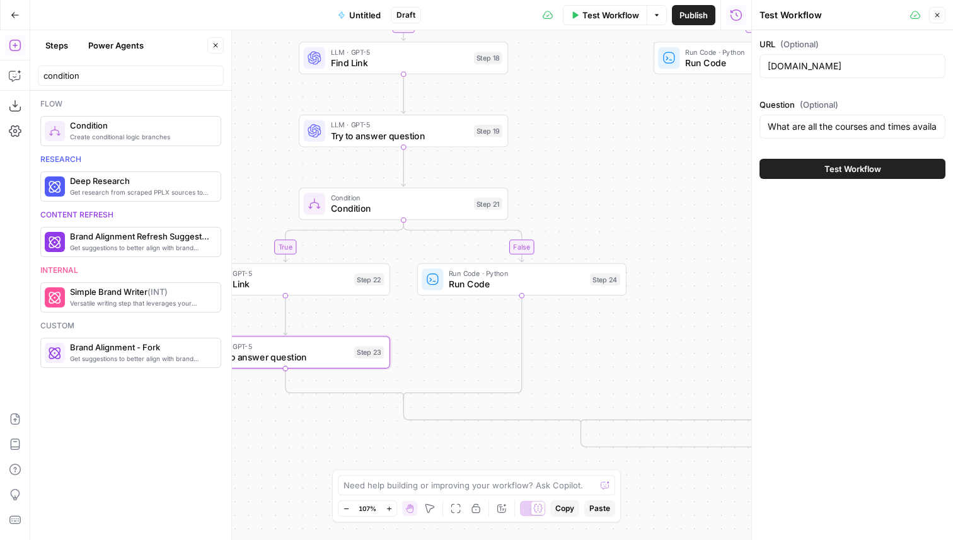
click at [878, 170] on span "Test Workflow" at bounding box center [853, 169] width 57 height 13
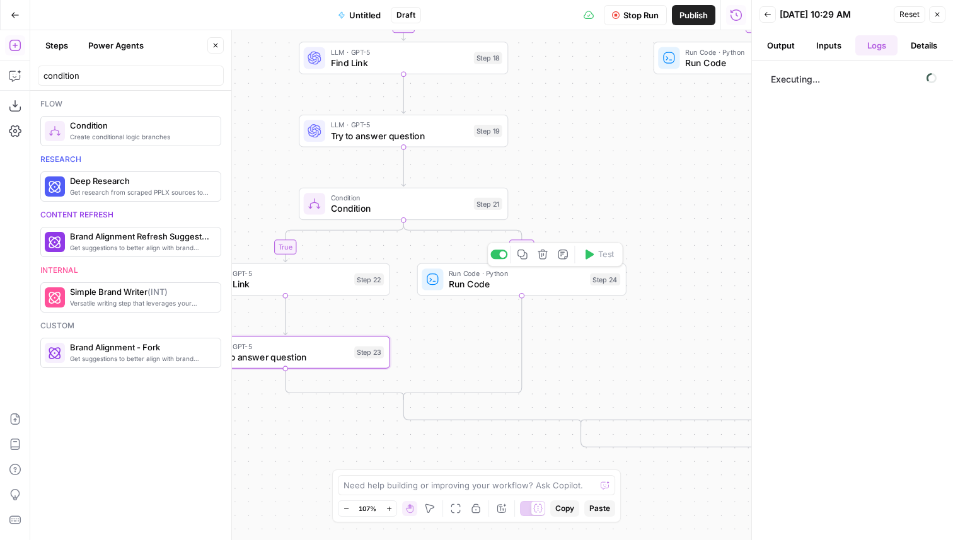
click at [465, 284] on span "Run Code" at bounding box center [517, 283] width 136 height 13
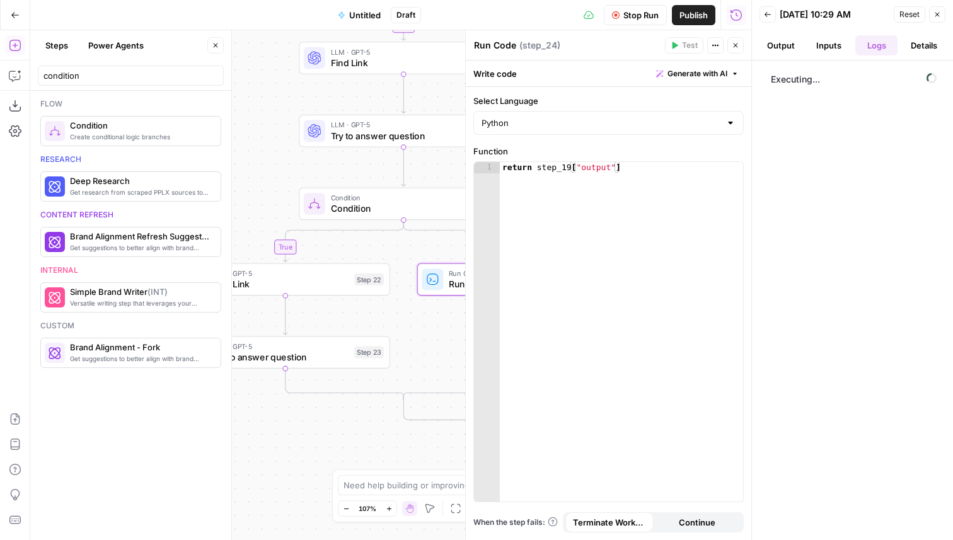
click at [738, 49] on icon "button" at bounding box center [736, 46] width 8 height 8
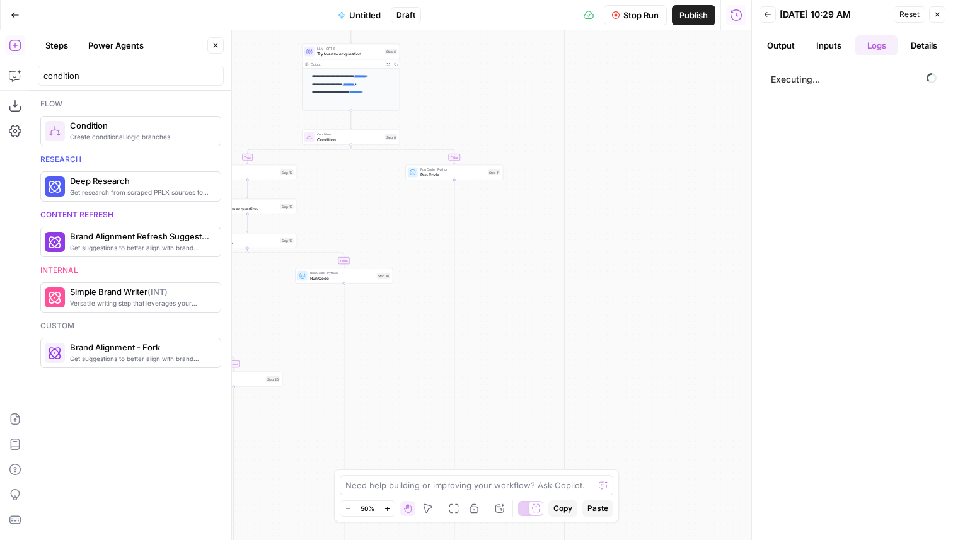
drag, startPoint x: 716, startPoint y: 369, endPoint x: 286, endPoint y: 475, distance: 442.4
click at [286, 475] on div "**********" at bounding box center [390, 285] width 721 height 510
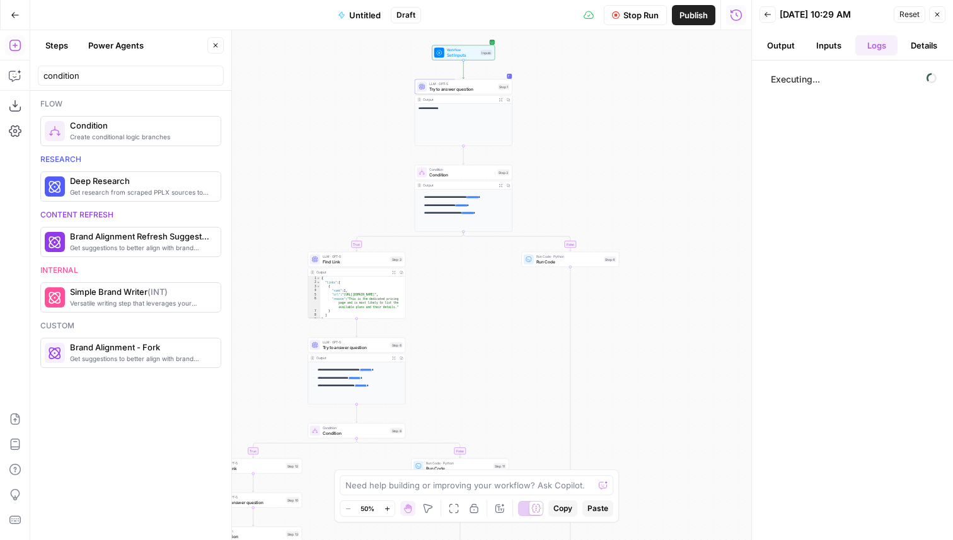
drag, startPoint x: 494, startPoint y: 142, endPoint x: 502, endPoint y: 466, distance: 323.6
click at [502, 466] on div "**********" at bounding box center [390, 285] width 721 height 510
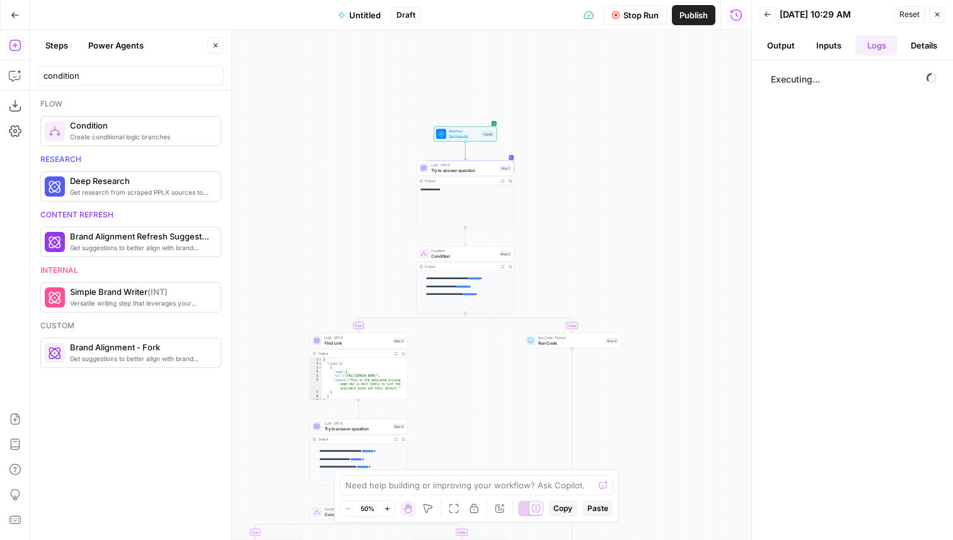
drag, startPoint x: 485, startPoint y: 437, endPoint x: 646, endPoint y: 76, distance: 394.8
click at [644, 80] on div "**********" at bounding box center [390, 285] width 721 height 510
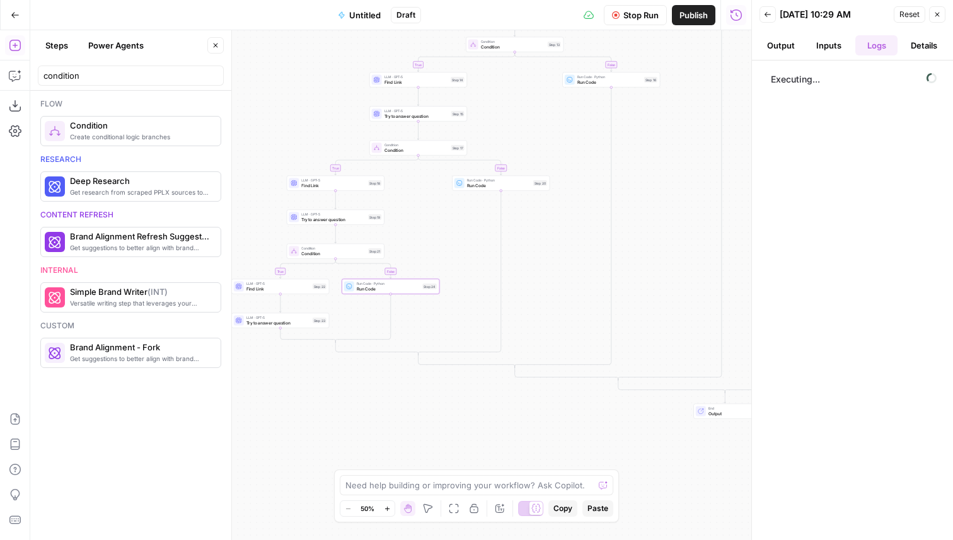
drag, startPoint x: 526, startPoint y: 385, endPoint x: 631, endPoint y: 160, distance: 247.9
click at [631, 160] on div "**********" at bounding box center [390, 285] width 721 height 510
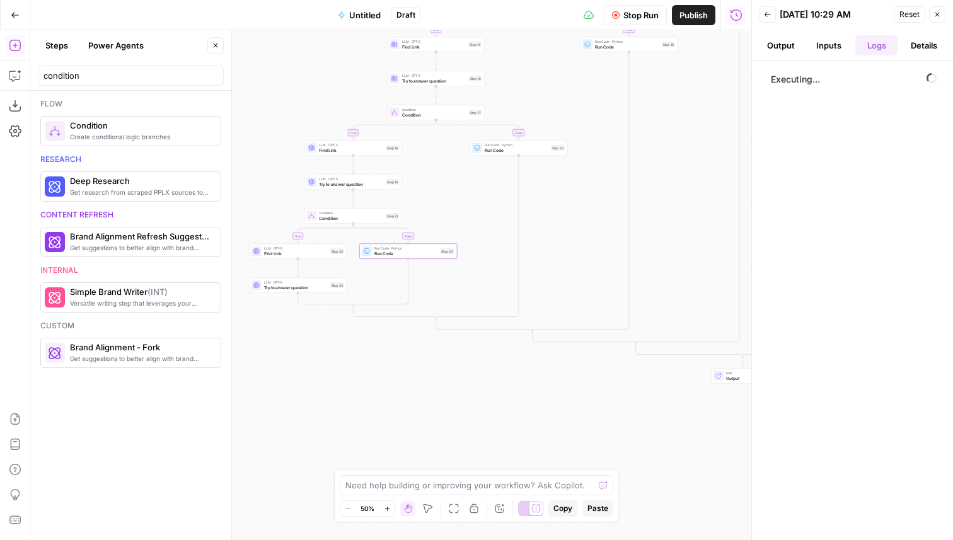
drag, startPoint x: 555, startPoint y: 252, endPoint x: 567, endPoint y: 231, distance: 24.0
click at [567, 231] on div "**********" at bounding box center [390, 285] width 721 height 510
click at [851, 100] on span "Condition" at bounding box center [849, 104] width 38 height 13
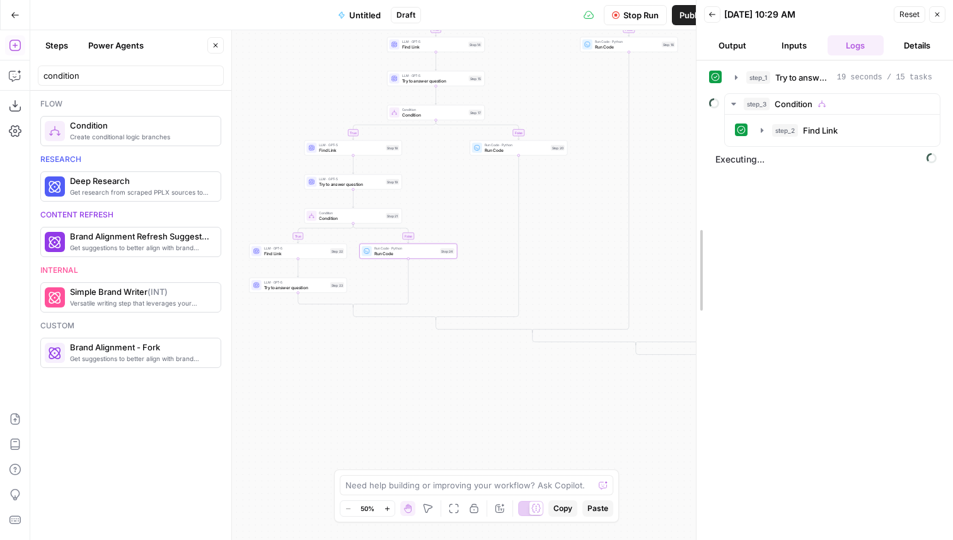
drag, startPoint x: 754, startPoint y: 160, endPoint x: 542, endPoint y: 162, distance: 212.5
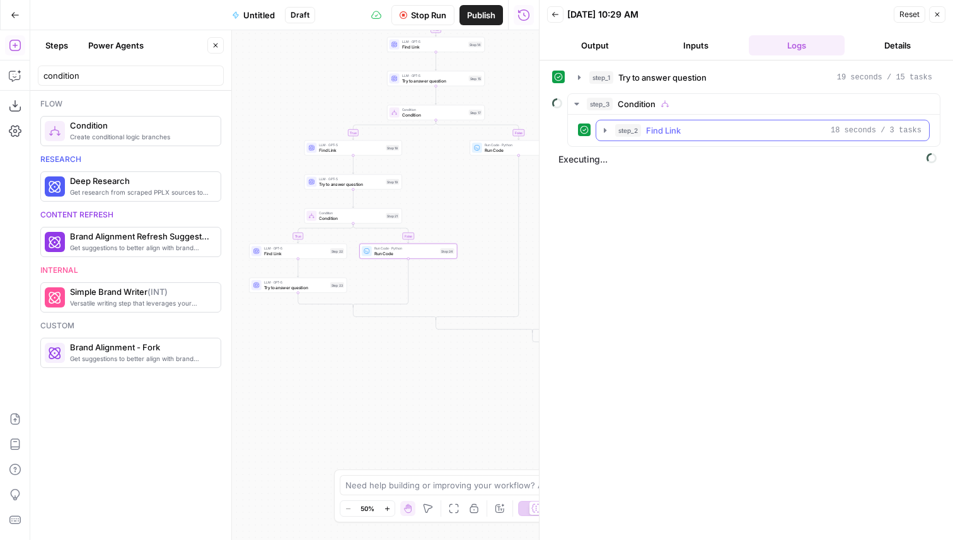
click at [659, 130] on span "Find Link" at bounding box center [663, 130] width 35 height 13
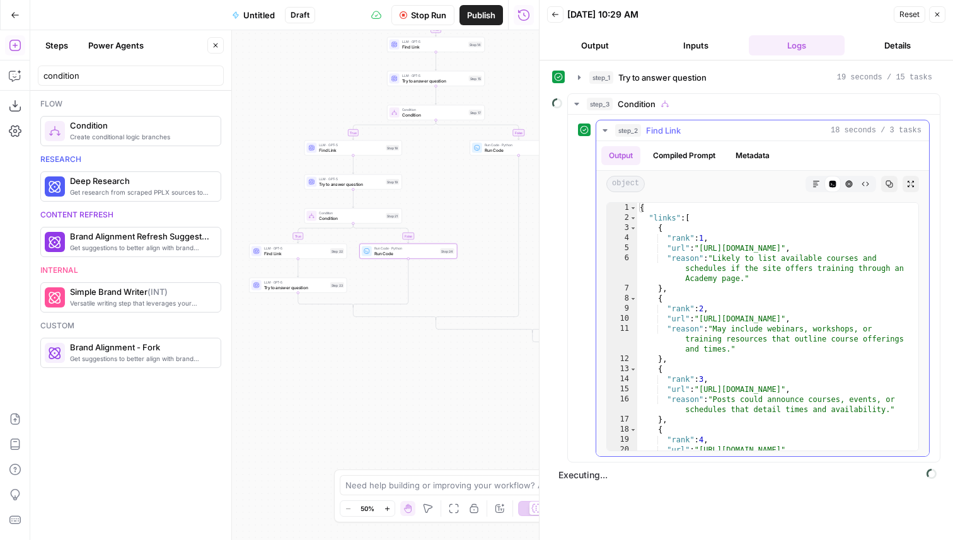
click at [699, 132] on div "step_2 Find Link 18 seconds / 3 tasks" at bounding box center [768, 130] width 306 height 13
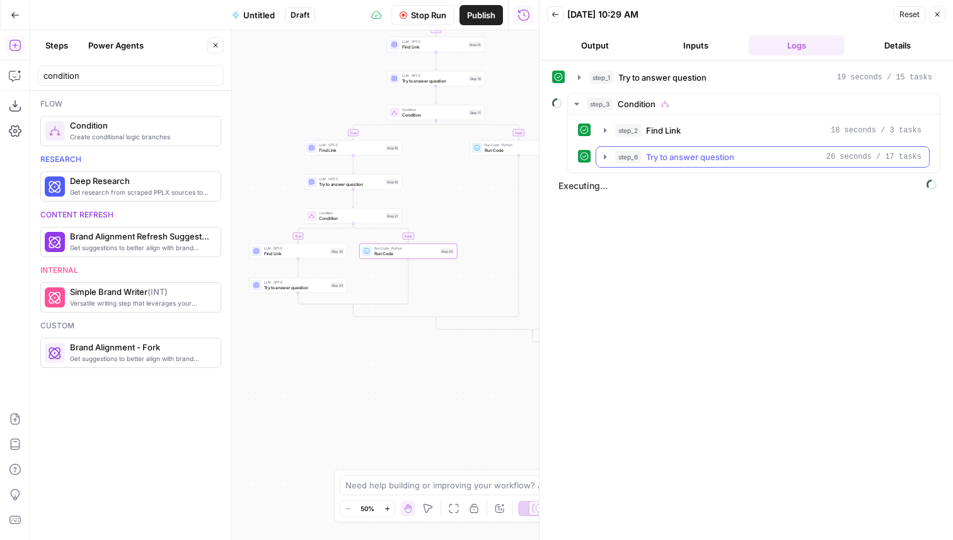
click at [692, 163] on button "step_6 Try to answer question 26 seconds / 17 tasks" at bounding box center [762, 157] width 333 height 20
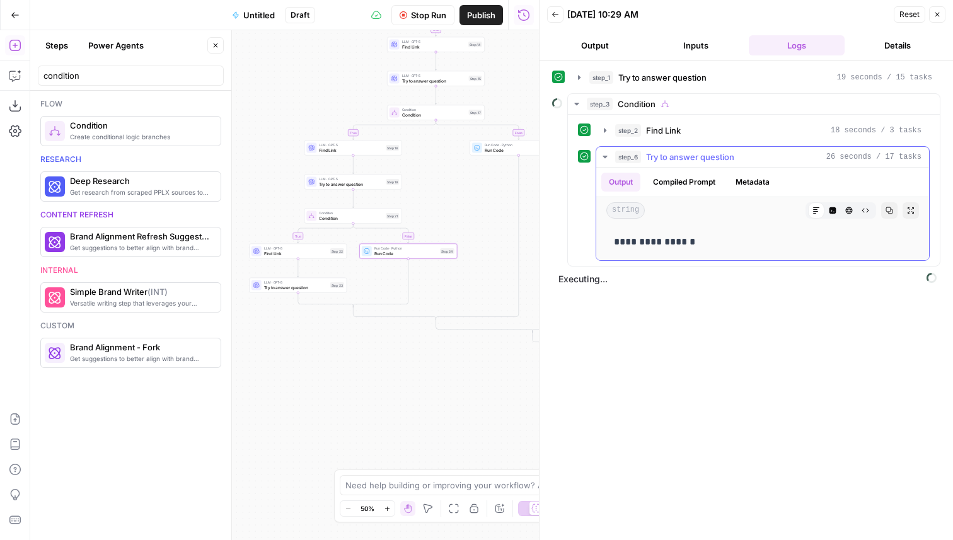
click at [702, 158] on span "Try to answer question" at bounding box center [690, 157] width 88 height 13
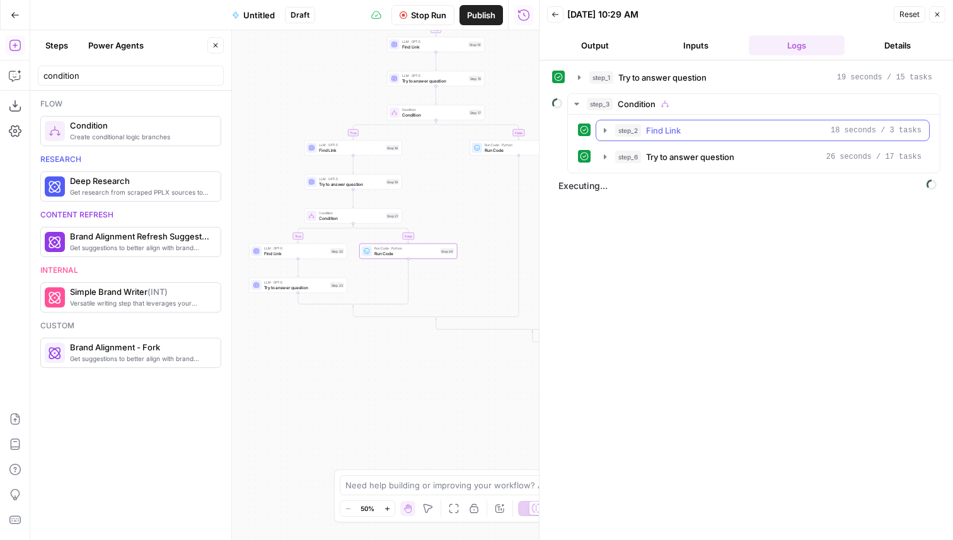
click at [680, 132] on span "Find Link" at bounding box center [663, 130] width 35 height 13
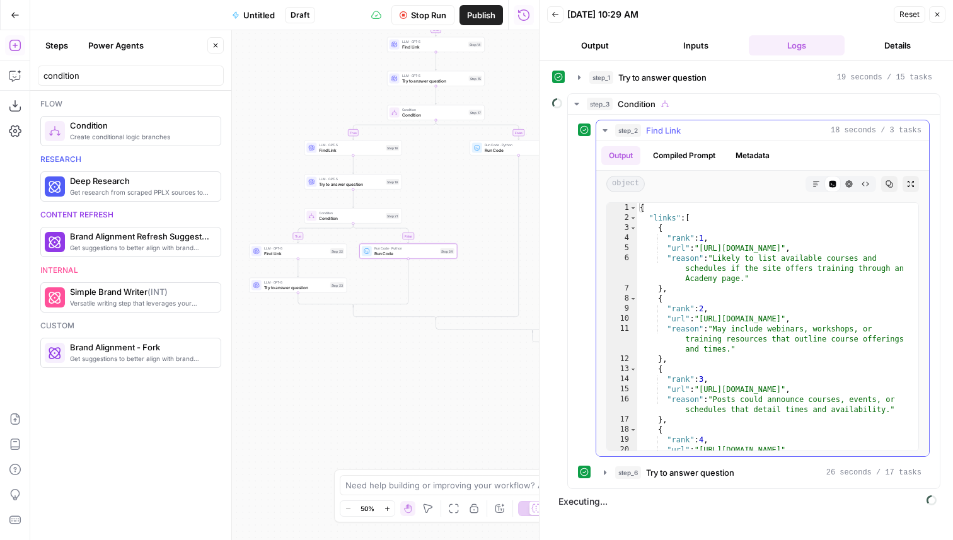
click at [680, 132] on span "Find Link" at bounding box center [663, 130] width 35 height 13
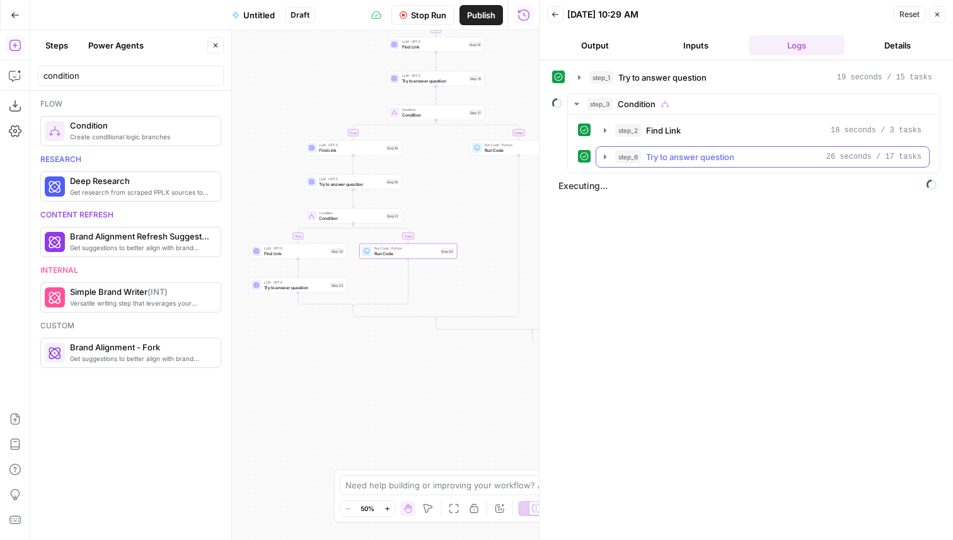
click at [684, 158] on span "Try to answer question" at bounding box center [690, 157] width 88 height 13
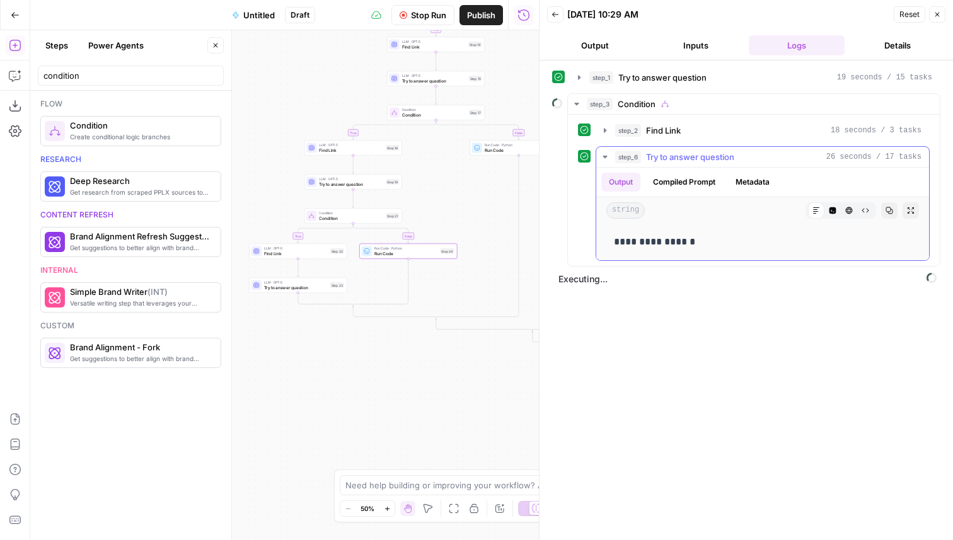
click at [833, 216] on button "Code Editor" at bounding box center [833, 210] width 16 height 16
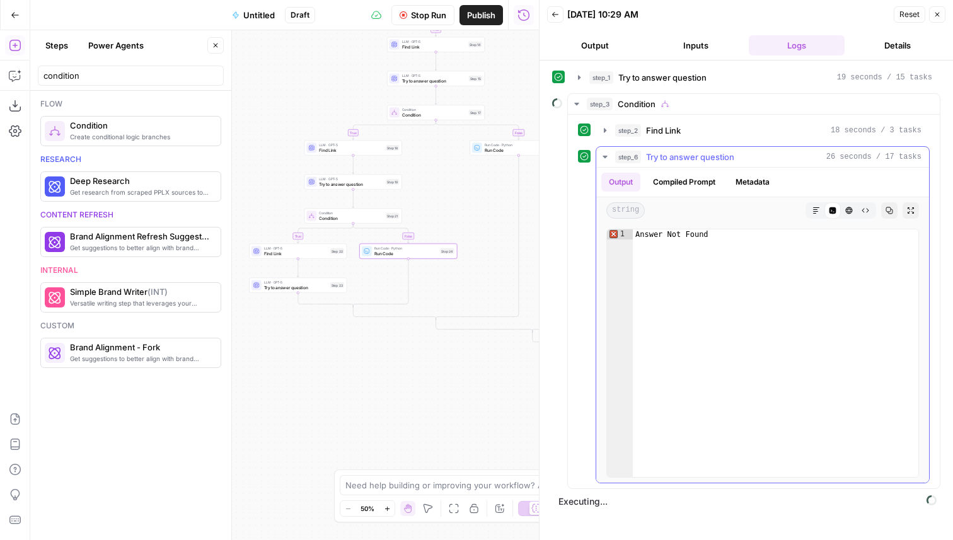
click at [817, 210] on icon "button" at bounding box center [817, 211] width 8 height 8
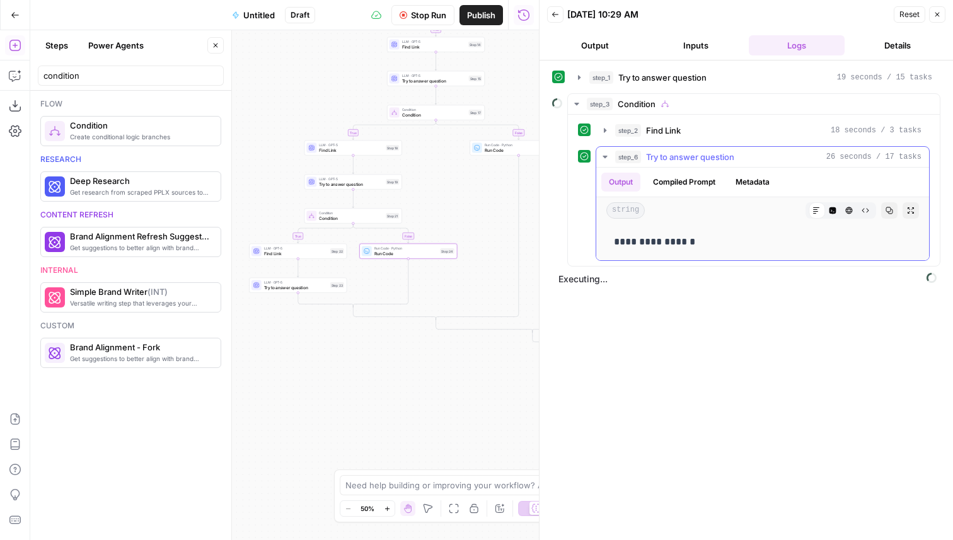
click at [752, 179] on button "Metadata" at bounding box center [752, 182] width 49 height 19
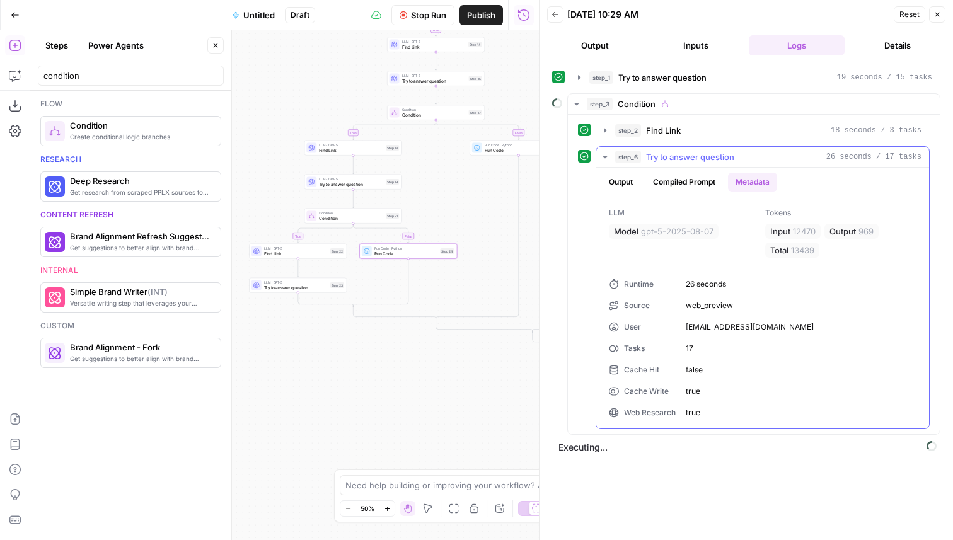
click at [715, 181] on button "Compiled Prompt" at bounding box center [685, 182] width 78 height 19
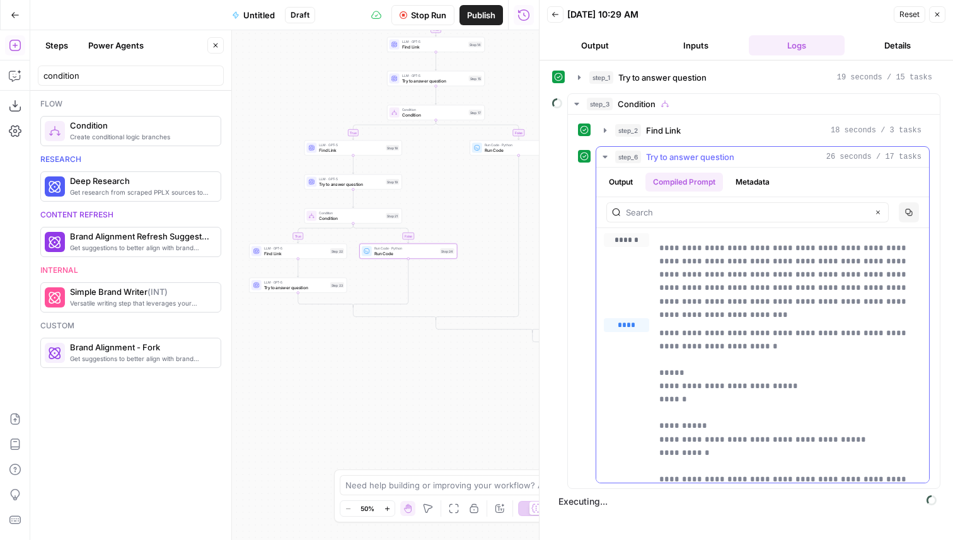
click at [631, 182] on button "Output" at bounding box center [620, 182] width 39 height 19
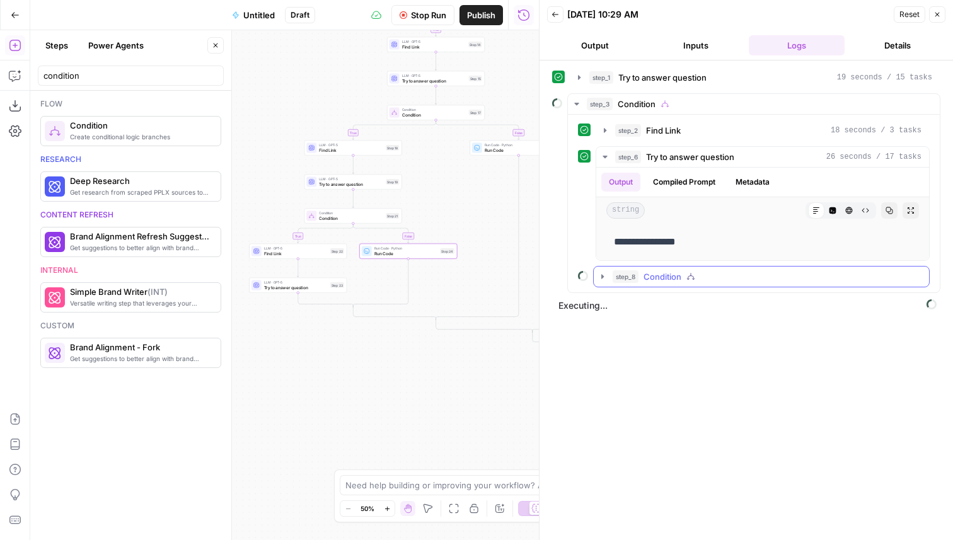
click at [685, 279] on div "step_8 Condition" at bounding box center [767, 276] width 309 height 13
click at [707, 303] on span "Find Link" at bounding box center [691, 303] width 35 height 13
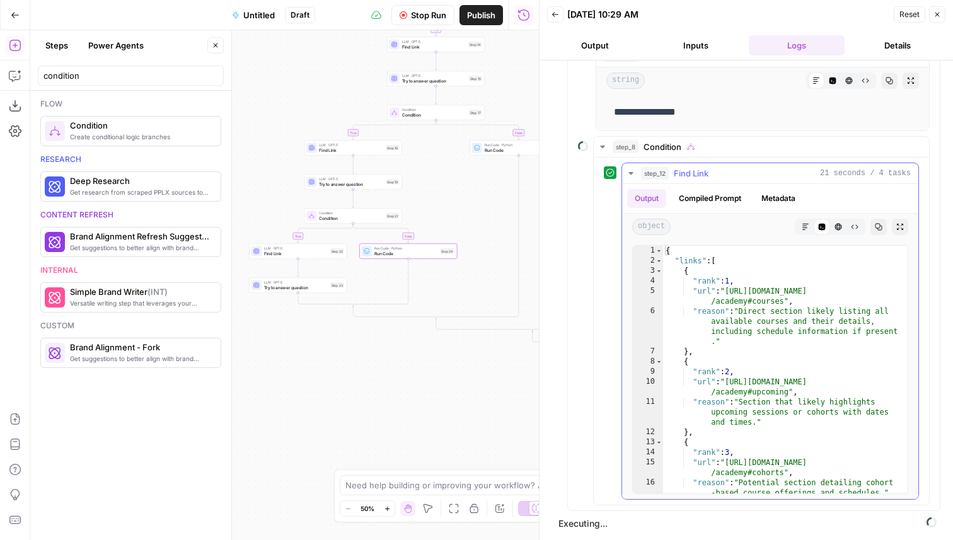
click at [721, 173] on div "step_12 Find Link 21 seconds / 4 tasks" at bounding box center [776, 173] width 270 height 13
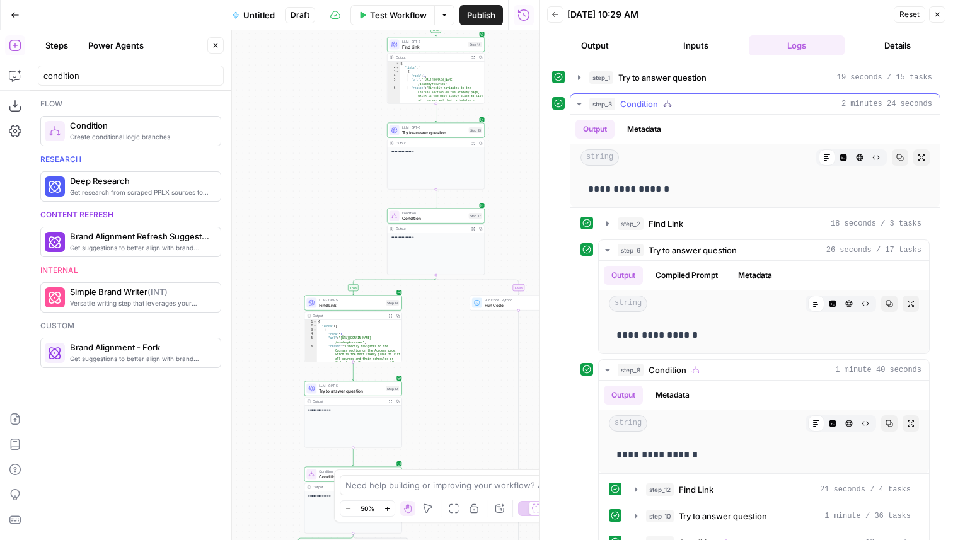
scroll to position [31, 0]
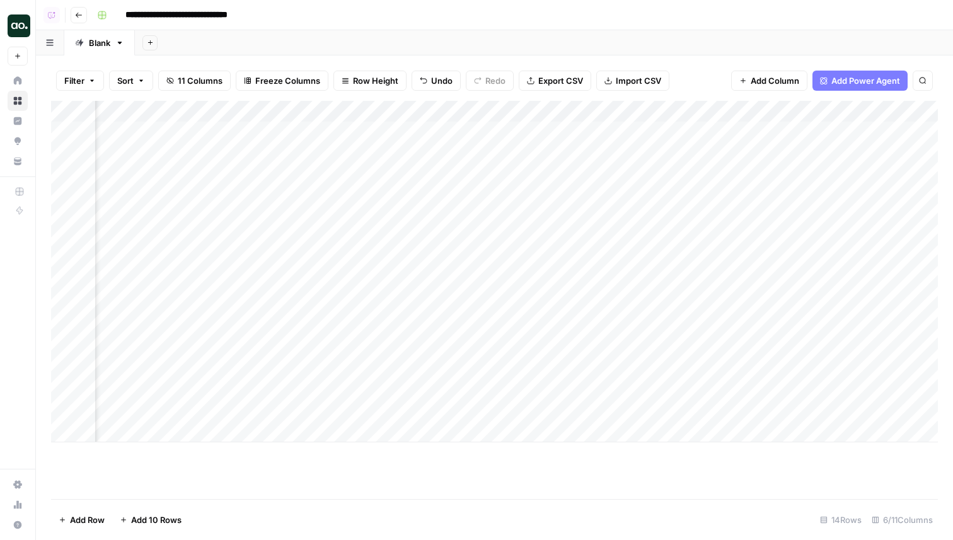
scroll to position [0, 254]
click at [549, 110] on div "Add Column" at bounding box center [494, 272] width 887 height 342
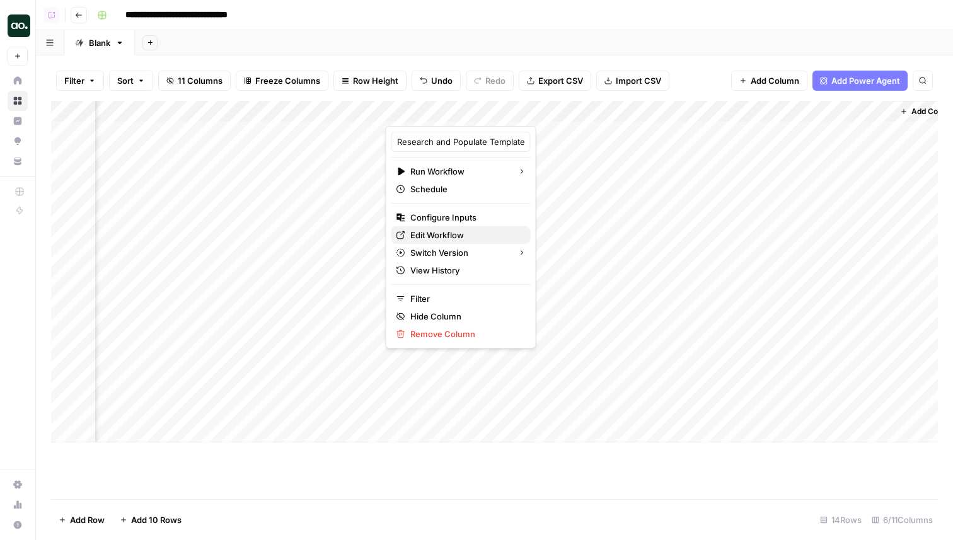
click at [446, 231] on span "Edit Workflow" at bounding box center [465, 235] width 110 height 13
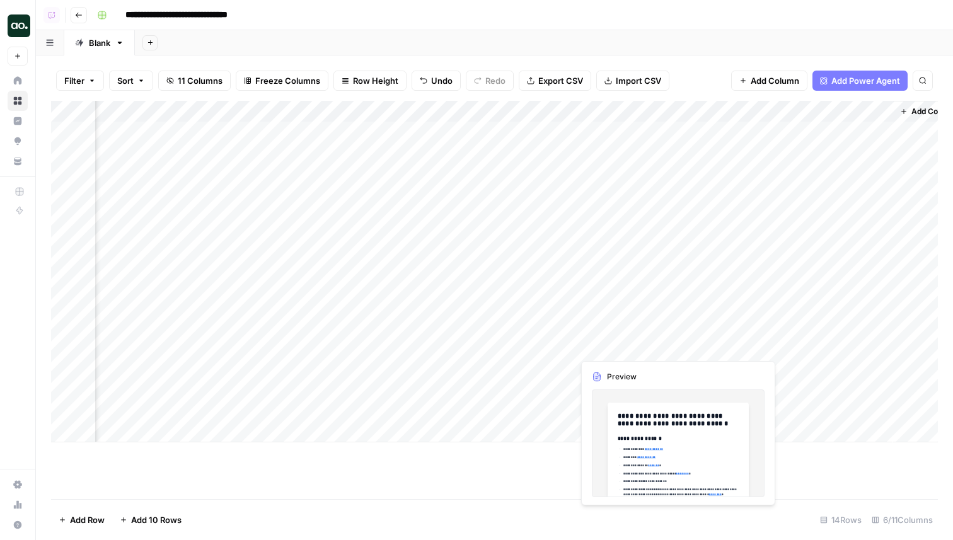
click at [617, 351] on div "Add Column" at bounding box center [494, 272] width 887 height 342
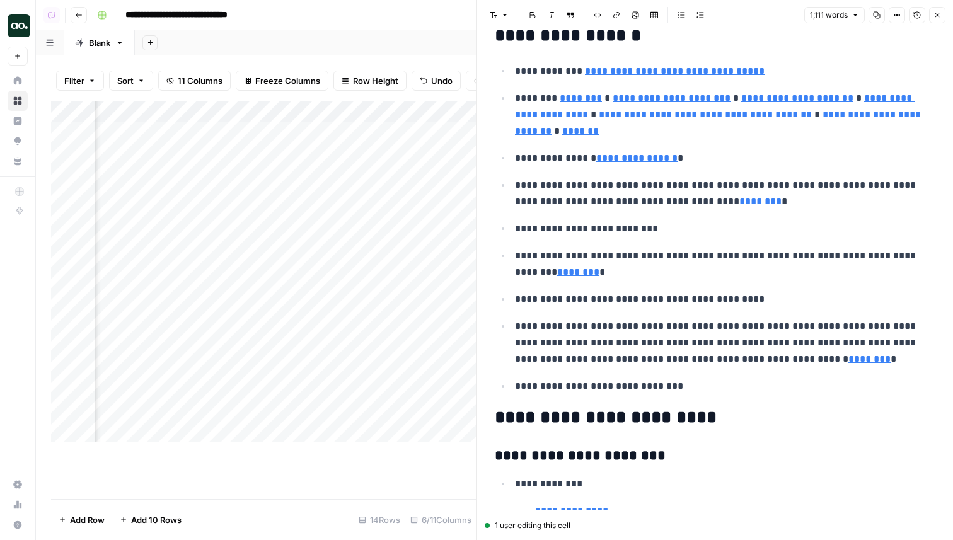
scroll to position [0, 634]
click at [257, 347] on div "Add Column" at bounding box center [264, 272] width 426 height 342
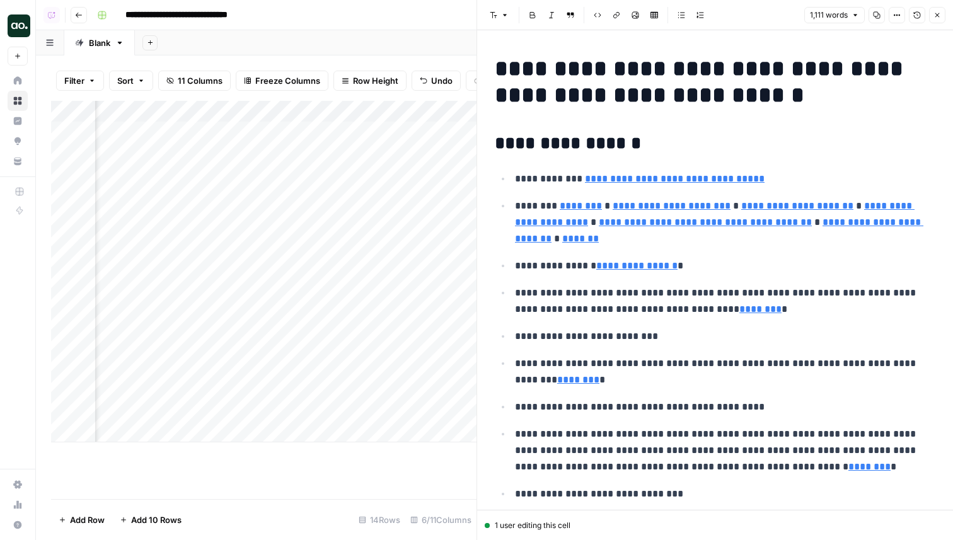
scroll to position [0, 363]
click at [434, 348] on div "Add Column" at bounding box center [264, 272] width 426 height 342
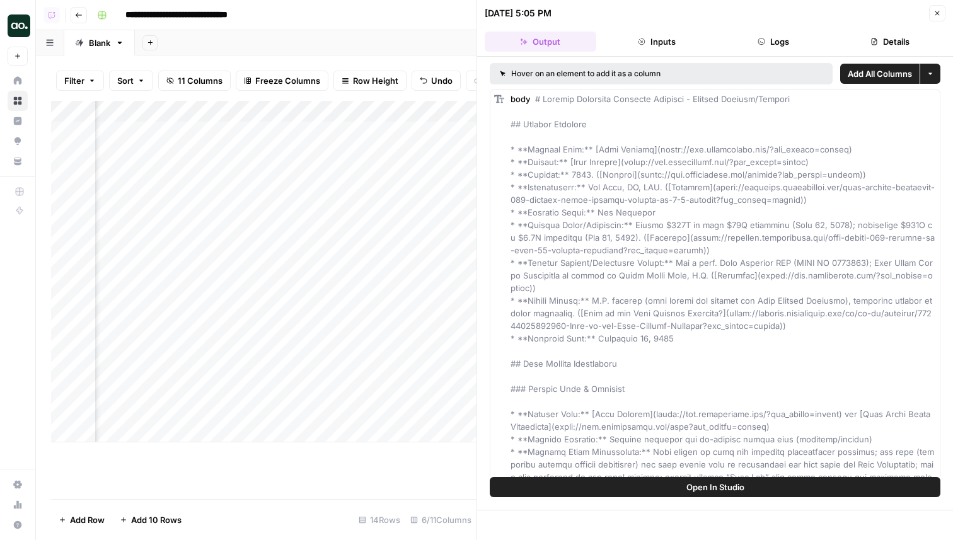
click at [652, 40] on button "Inputs" at bounding box center [657, 42] width 112 height 20
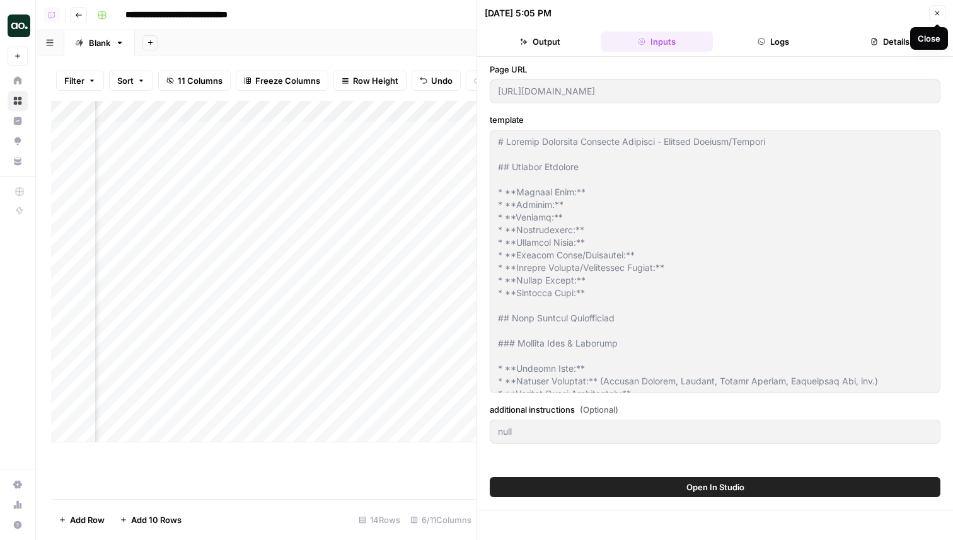
click at [936, 11] on icon "button" at bounding box center [938, 13] width 8 height 8
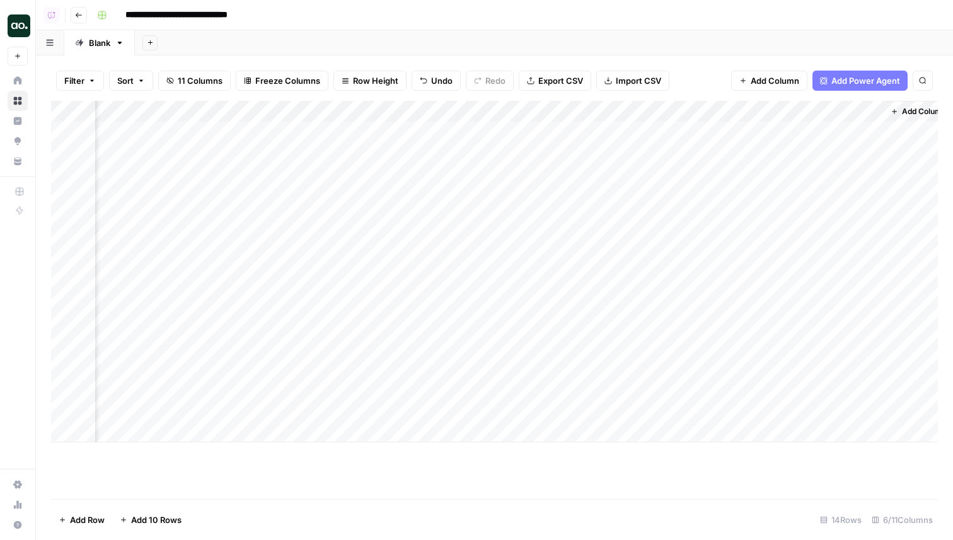
scroll to position [0, 264]
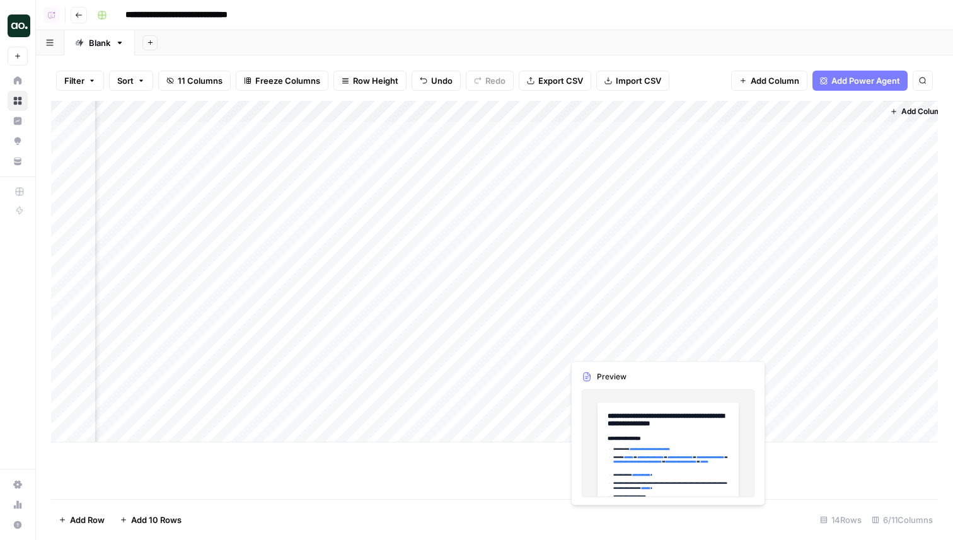
click at [597, 344] on div "Add Column" at bounding box center [494, 272] width 887 height 342
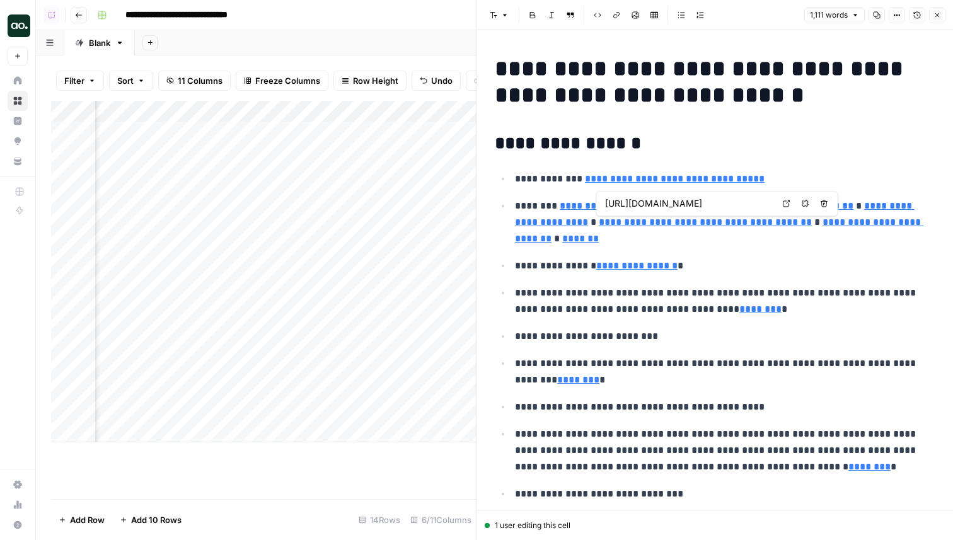
type input "[URL][DOMAIN_NAME]"
click at [936, 26] on header "Font style Bold Italic Block quote Code block Link Image Insert Table Bulleted …" at bounding box center [715, 15] width 476 height 30
click at [936, 18] on icon "button" at bounding box center [938, 15] width 8 height 8
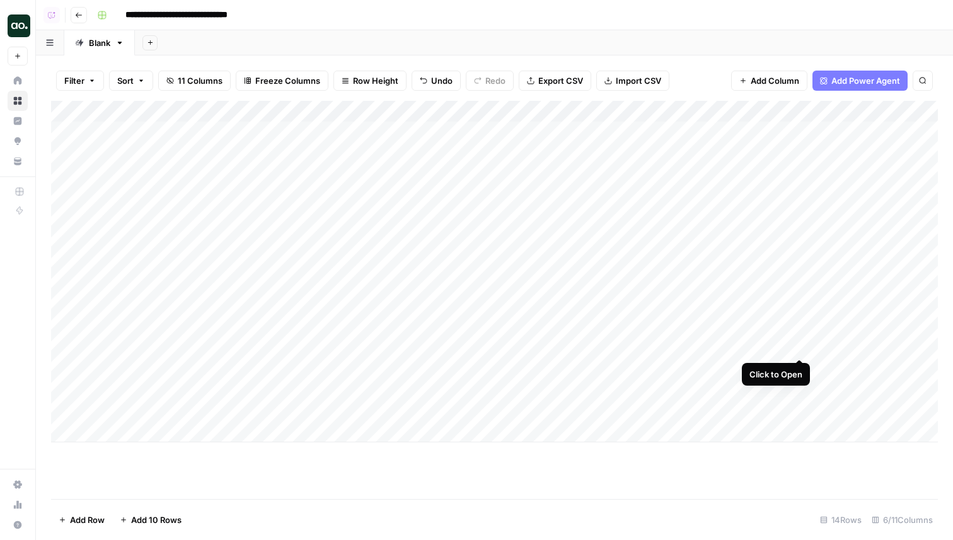
click at [798, 344] on div "Add Column" at bounding box center [494, 272] width 887 height 342
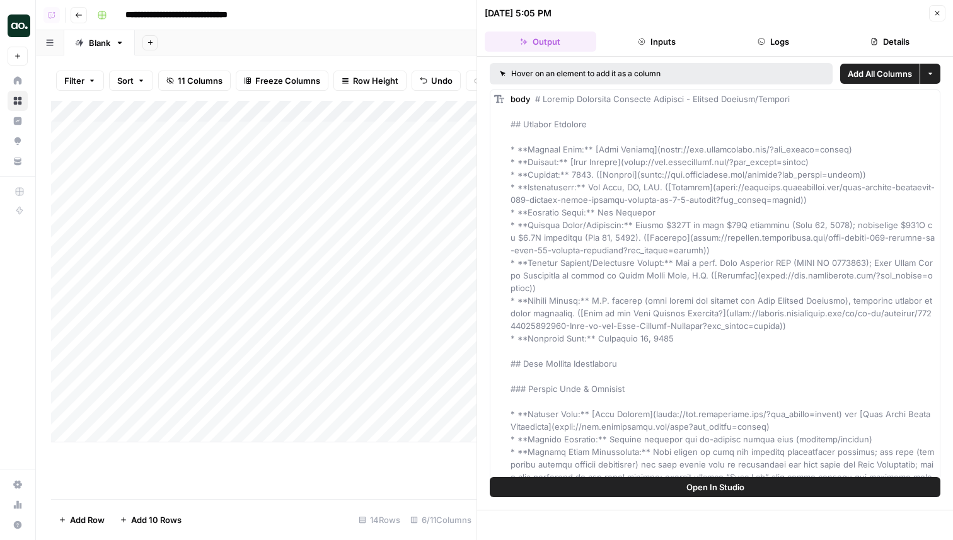
click at [777, 42] on button "Logs" at bounding box center [774, 42] width 112 height 20
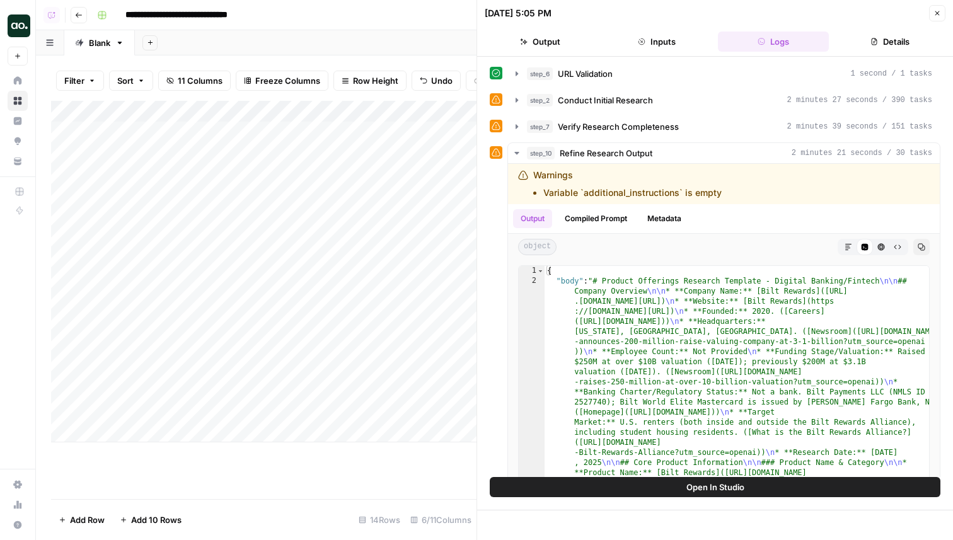
click at [660, 40] on button "Inputs" at bounding box center [657, 42] width 112 height 20
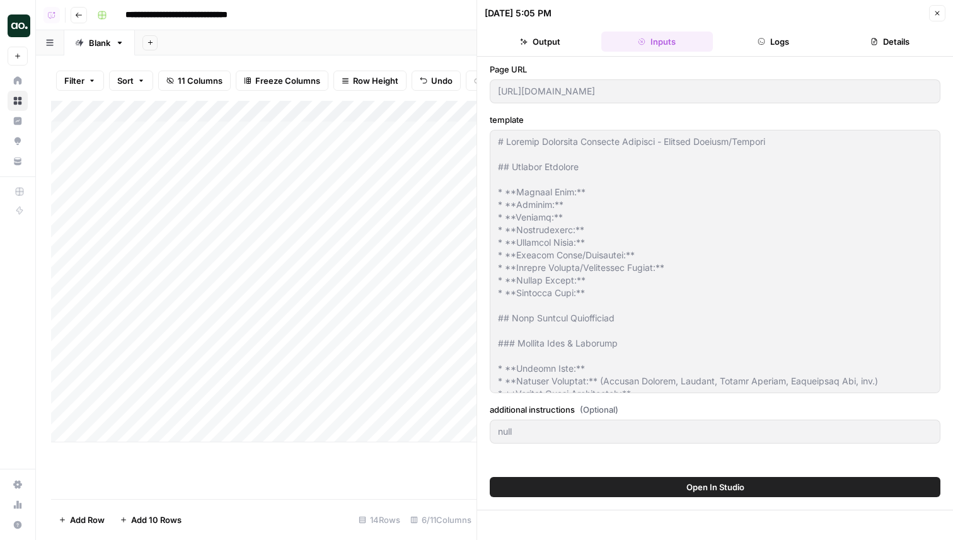
click at [563, 42] on button "Output" at bounding box center [541, 42] width 112 height 20
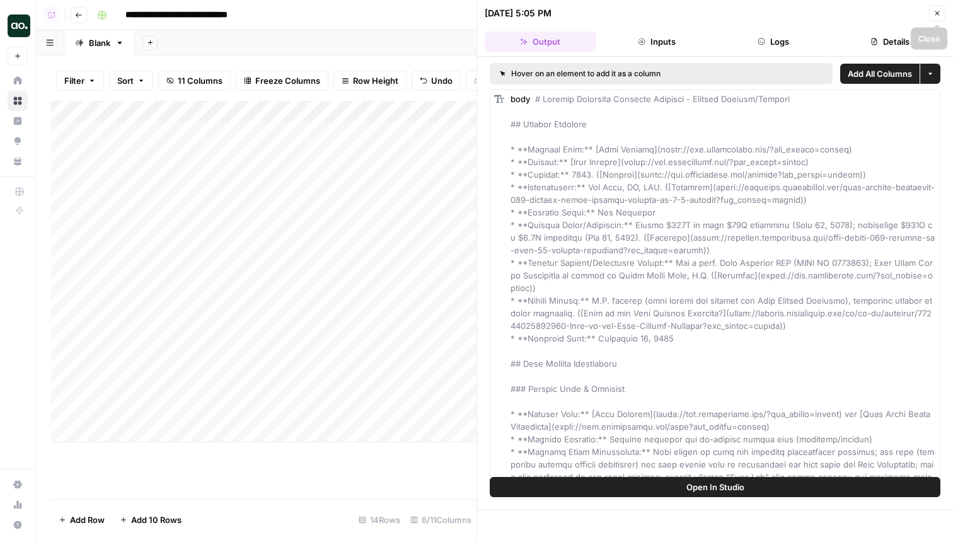
click at [938, 17] on button "Close" at bounding box center [937, 13] width 16 height 16
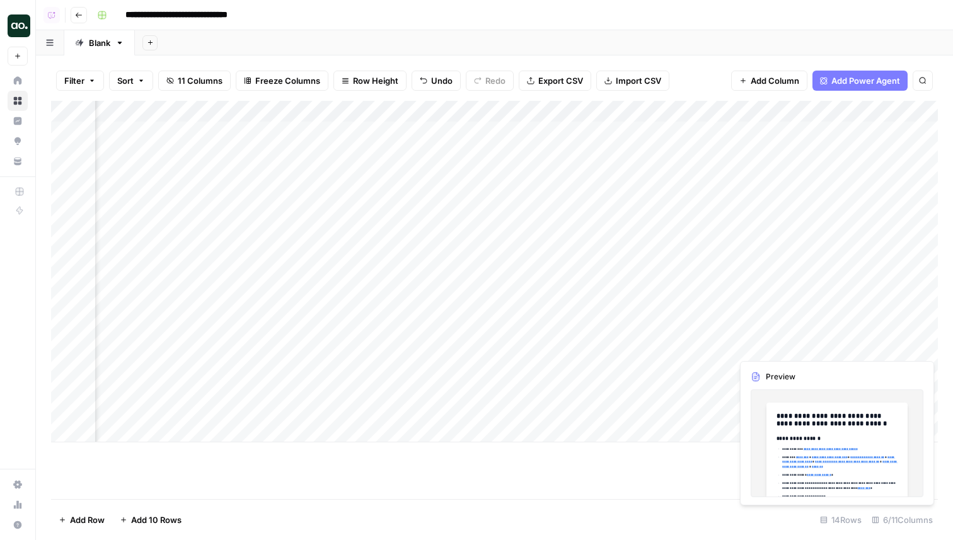
scroll to position [0, 279]
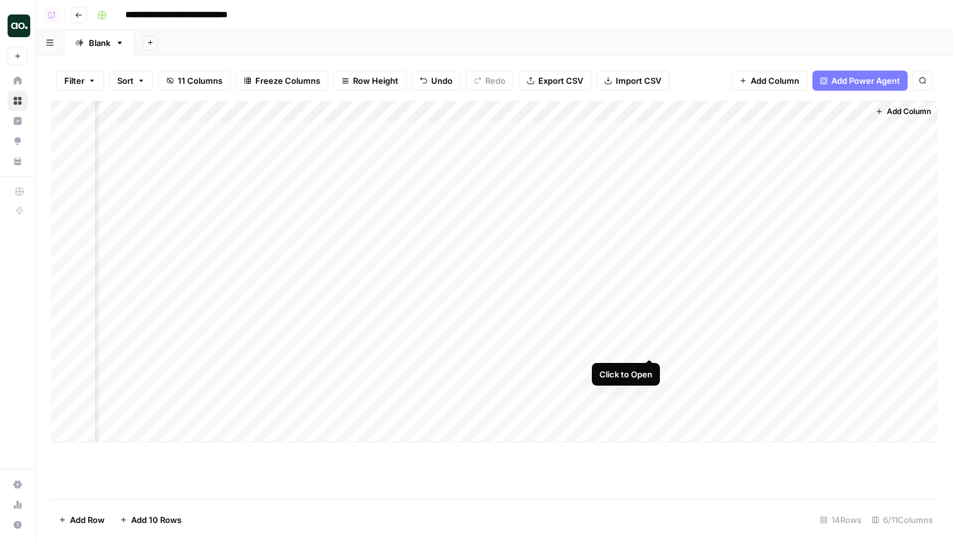
click at [652, 348] on div "Add Column" at bounding box center [494, 272] width 887 height 342
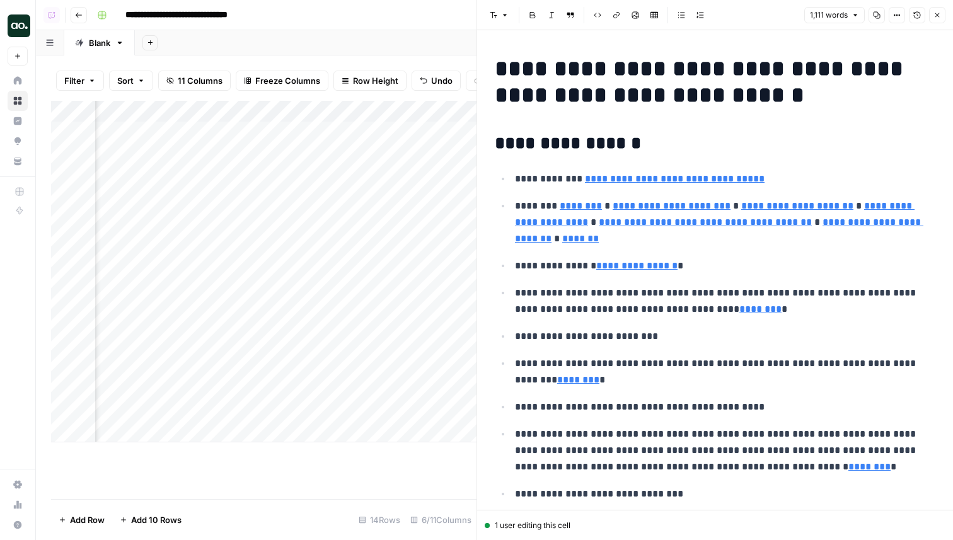
click at [932, 14] on button "Close" at bounding box center [937, 15] width 16 height 16
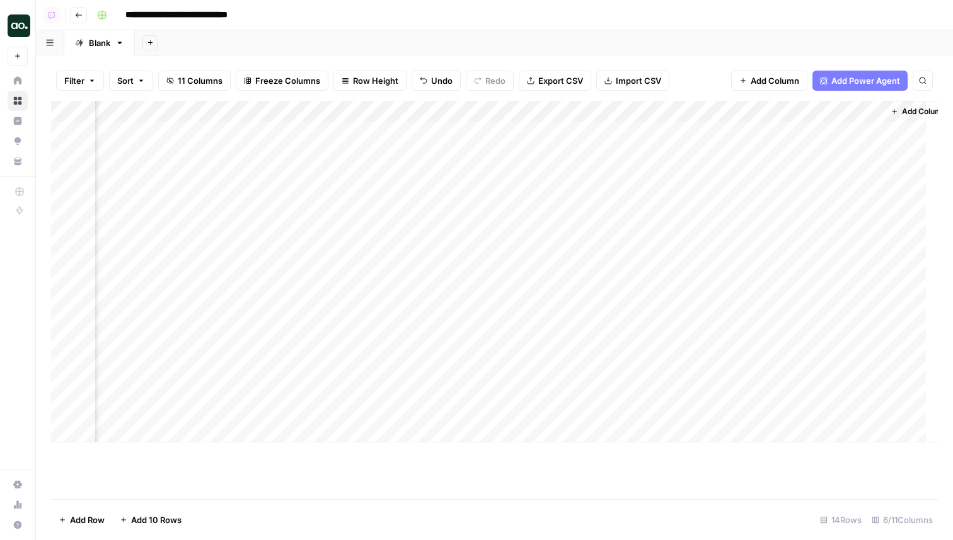
scroll to position [0, 264]
click at [554, 344] on div "Add Column" at bounding box center [494, 272] width 887 height 342
click at [535, 323] on div "Add Column" at bounding box center [494, 272] width 887 height 342
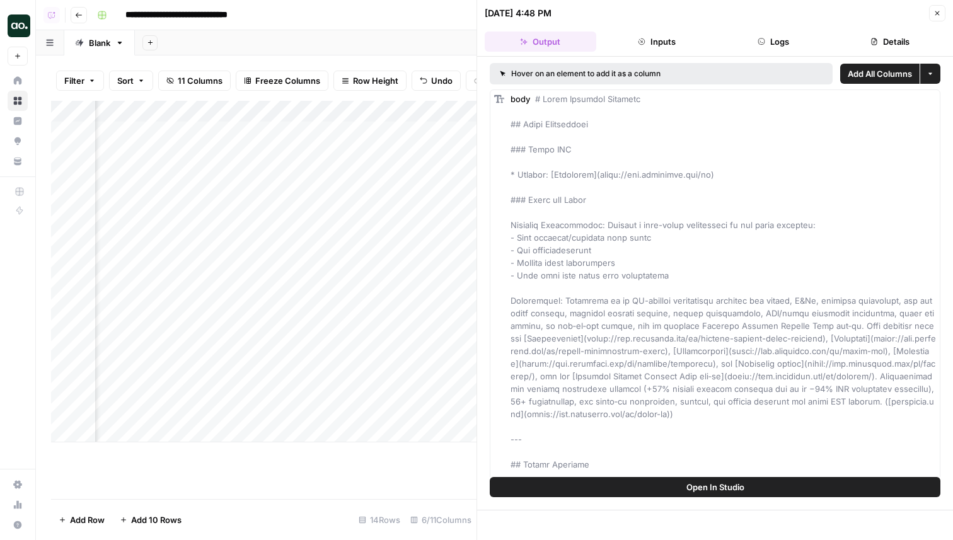
click at [914, 38] on button "Details" at bounding box center [890, 42] width 112 height 20
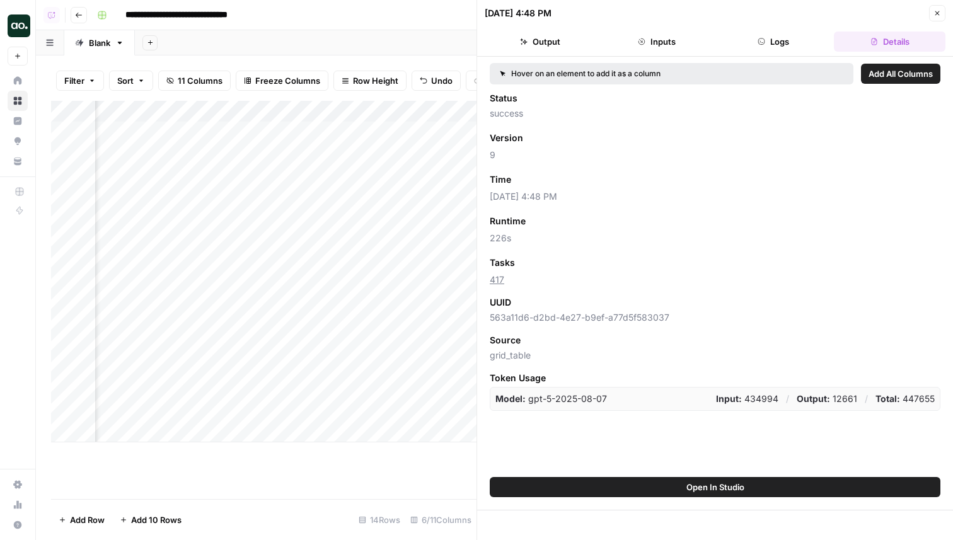
click at [933, 18] on button "Close" at bounding box center [937, 13] width 16 height 16
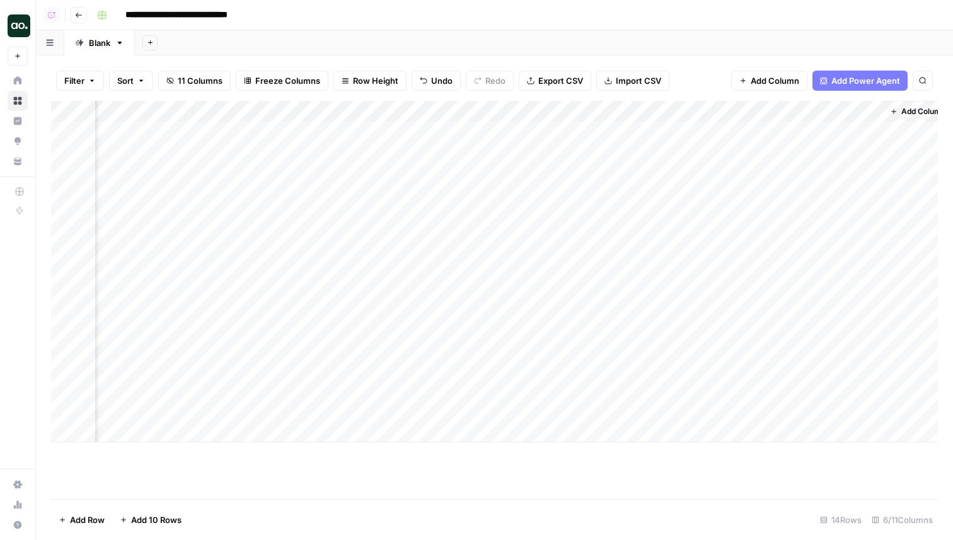
click at [166, 410] on div "Add Column" at bounding box center [494, 272] width 887 height 342
click at [188, 410] on div "Add Column" at bounding box center [494, 272] width 887 height 342
type input "**********"
click at [375, 407] on div "Add Column" at bounding box center [494, 272] width 887 height 342
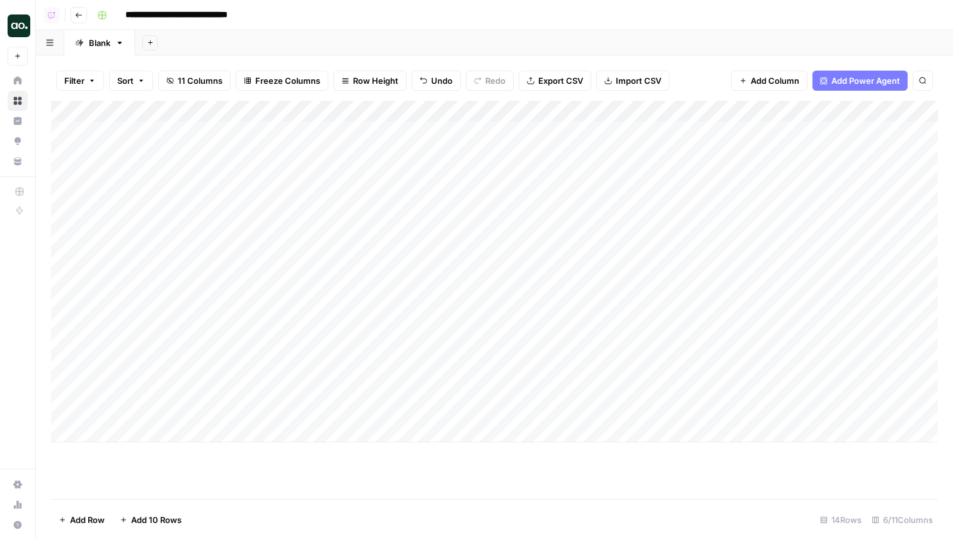
click at [375, 407] on div "Add Column" at bounding box center [494, 272] width 887 height 342
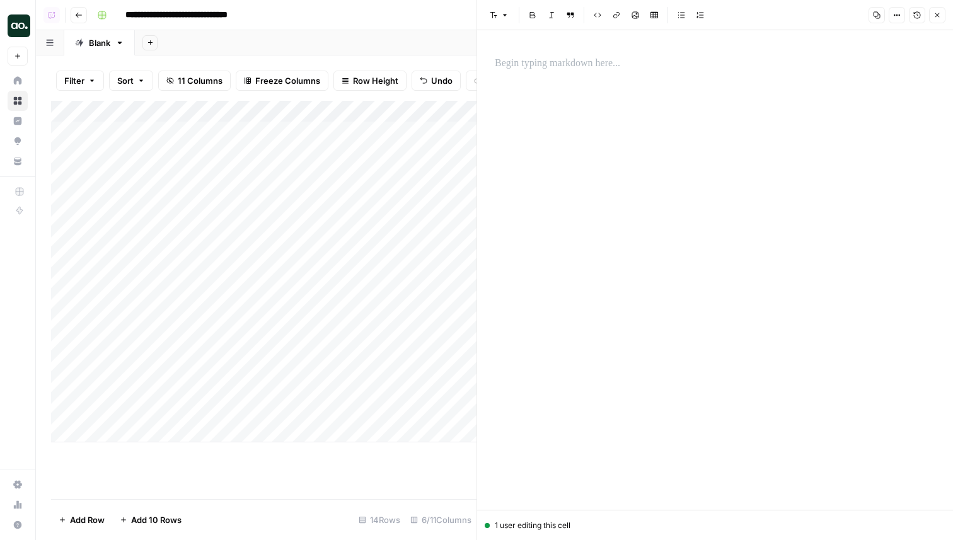
click at [546, 74] on div at bounding box center [715, 63] width 456 height 26
click at [939, 18] on icon "button" at bounding box center [938, 15] width 8 height 8
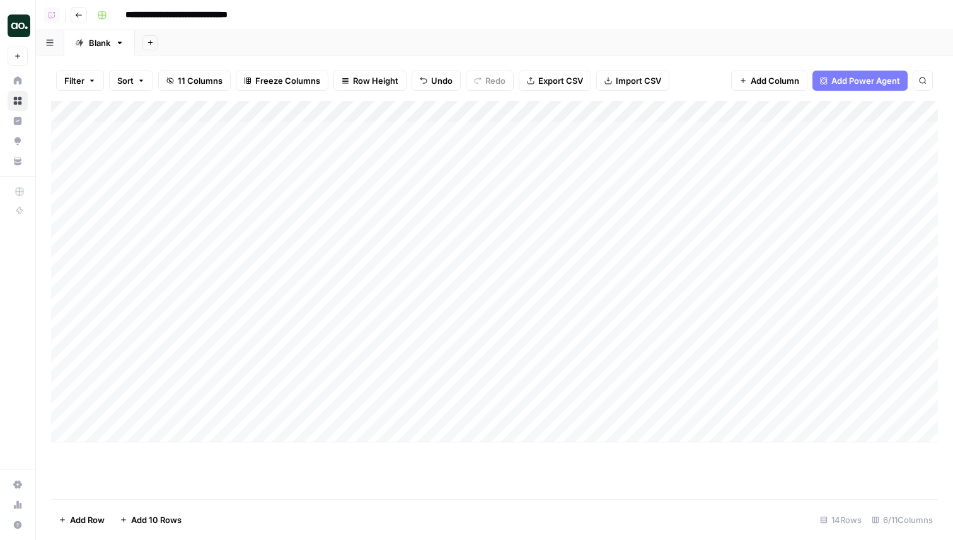
click at [709, 412] on div "Add Column" at bounding box center [494, 272] width 887 height 342
click at [798, 347] on div "Add Column" at bounding box center [494, 272] width 887 height 342
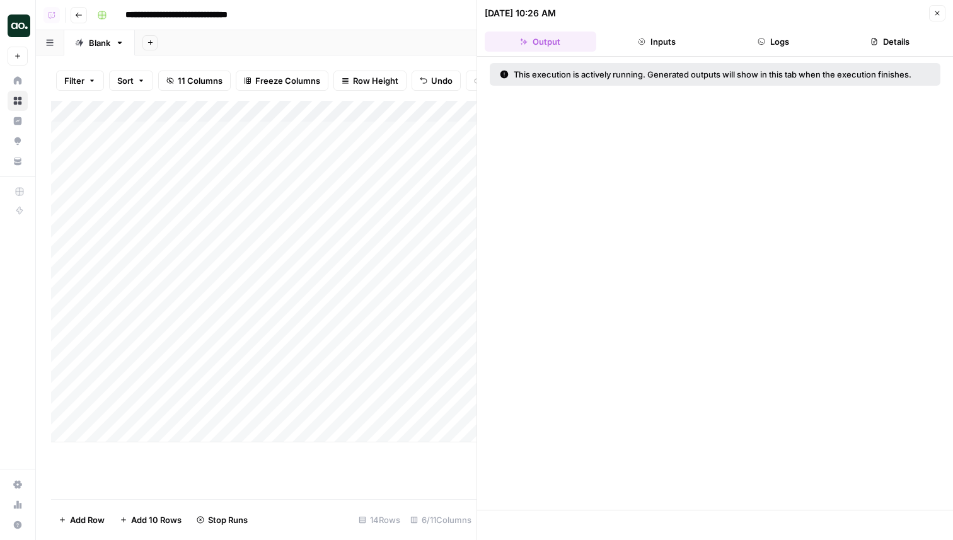
click at [746, 46] on button "Logs" at bounding box center [774, 42] width 112 height 20
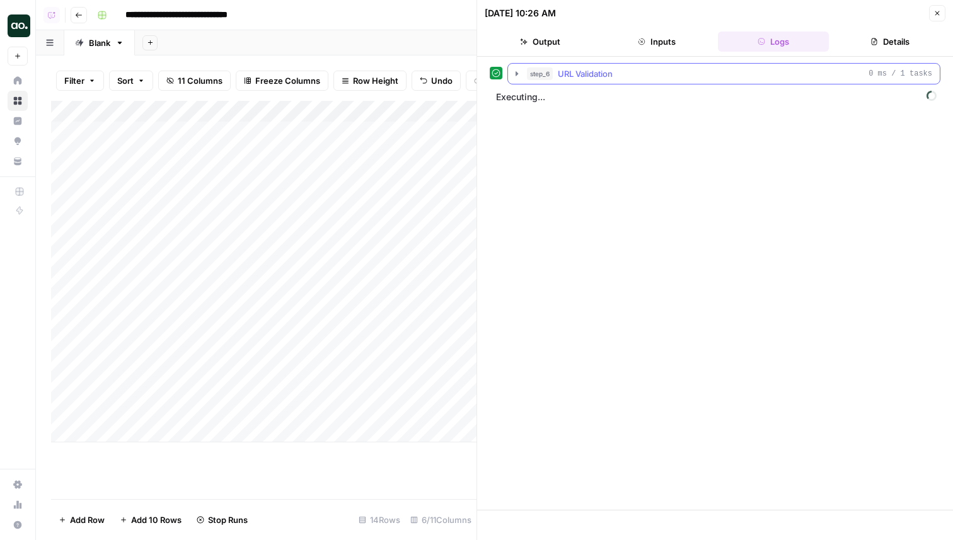
click at [729, 79] on div "step_6 URL Validation 0 ms / 1 tasks" at bounding box center [729, 73] width 405 height 13
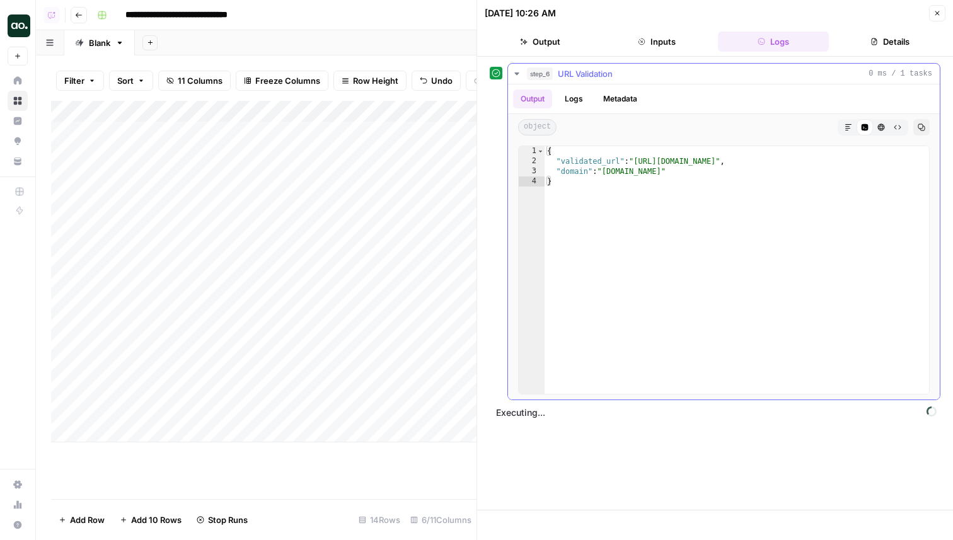
click at [729, 79] on div "step_6 URL Validation 0 ms / 1 tasks" at bounding box center [729, 73] width 405 height 13
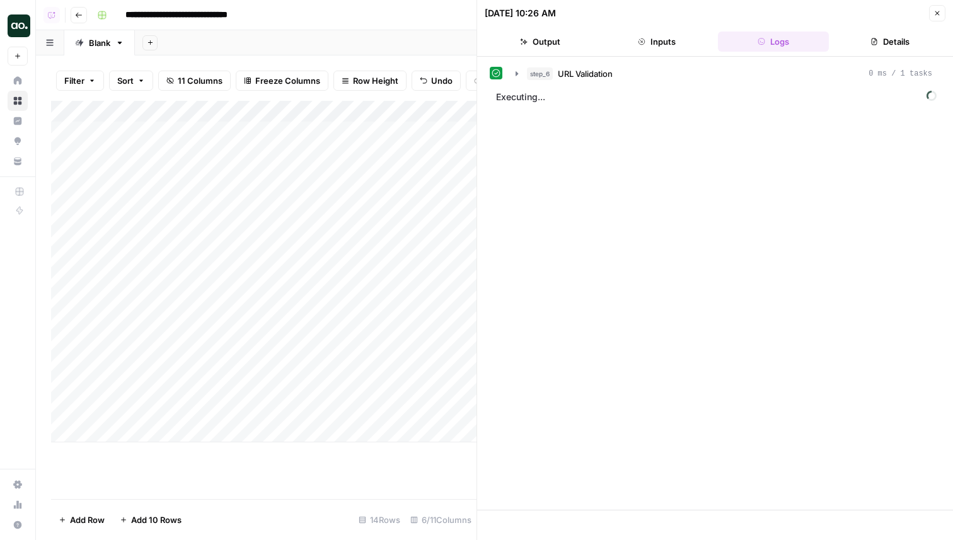
click at [936, 16] on icon "button" at bounding box center [938, 13] width 8 height 8
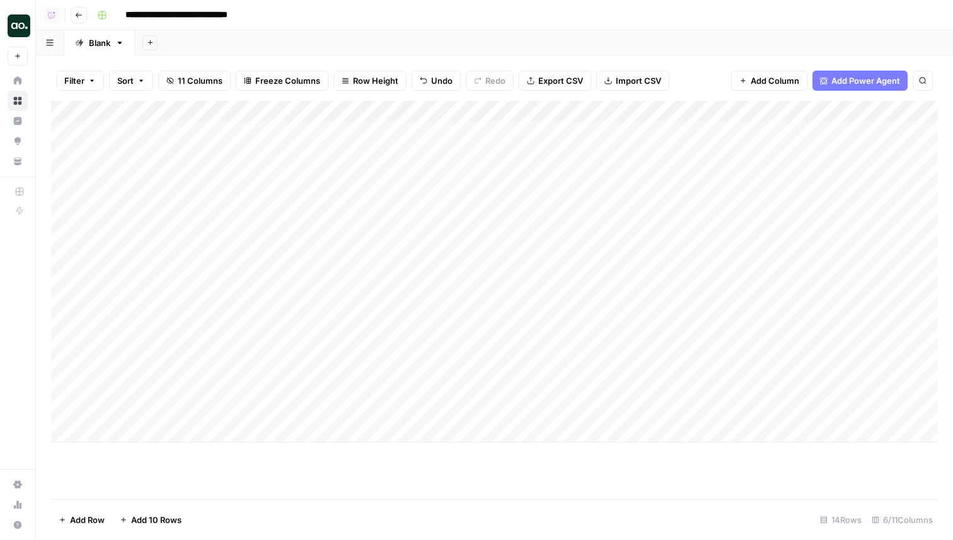
click at [168, 411] on div "Add Column" at bounding box center [494, 272] width 887 height 342
click at [799, 405] on div "Add Column" at bounding box center [494, 272] width 887 height 342
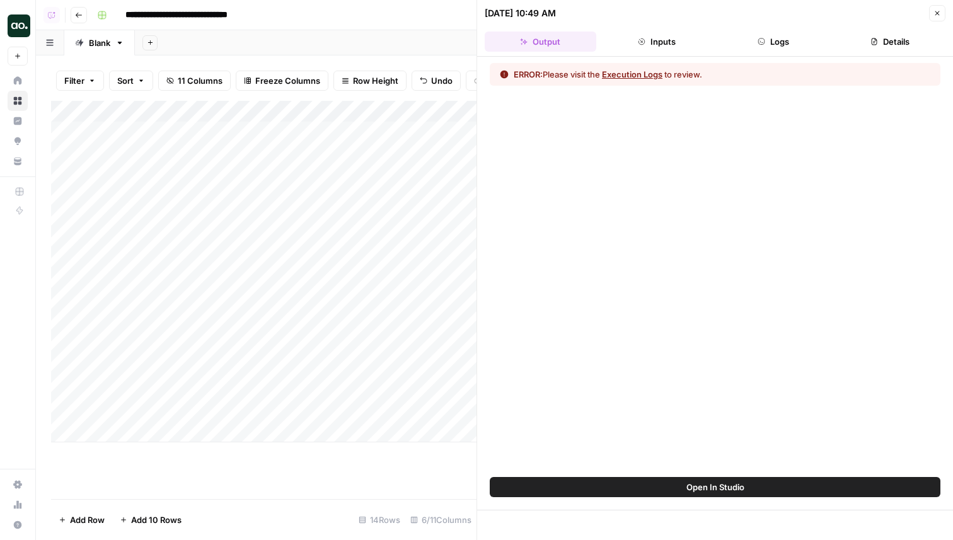
click at [785, 36] on button "Logs" at bounding box center [774, 42] width 112 height 20
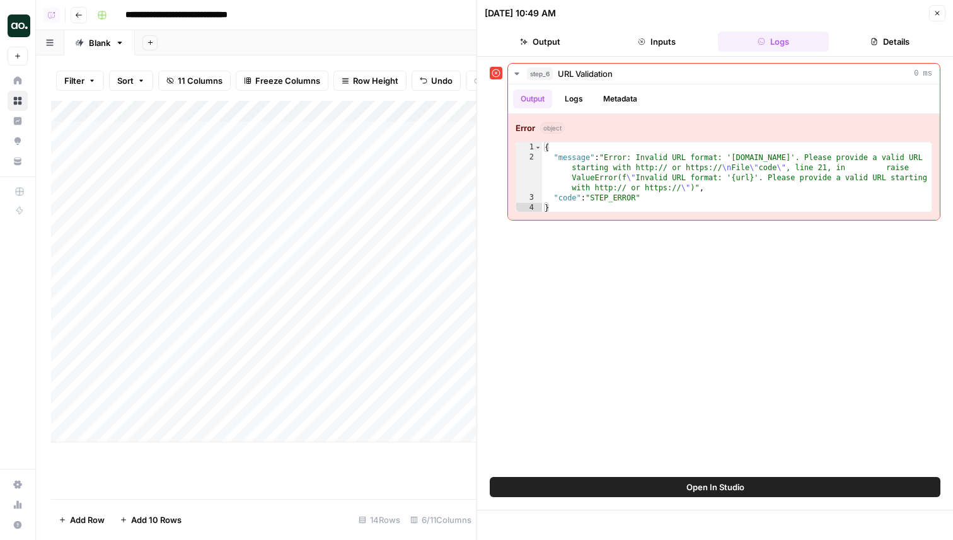
click at [943, 11] on button "Close" at bounding box center [937, 13] width 16 height 16
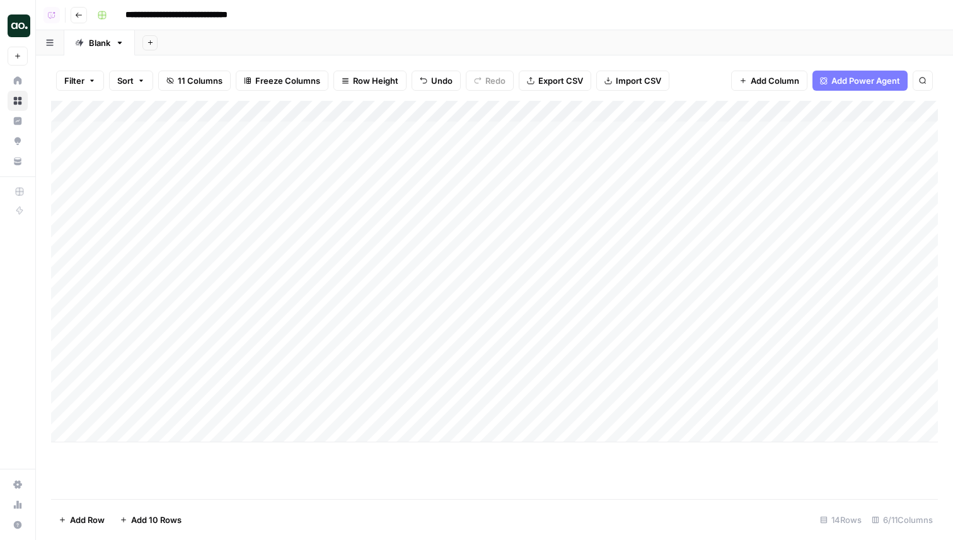
click at [117, 408] on div "Add Column" at bounding box center [494, 272] width 887 height 342
click at [99, 413] on div "**********" at bounding box center [201, 413] width 212 height 21
click at [101, 413] on input "**********" at bounding box center [201, 414] width 202 height 15
type input "**********"
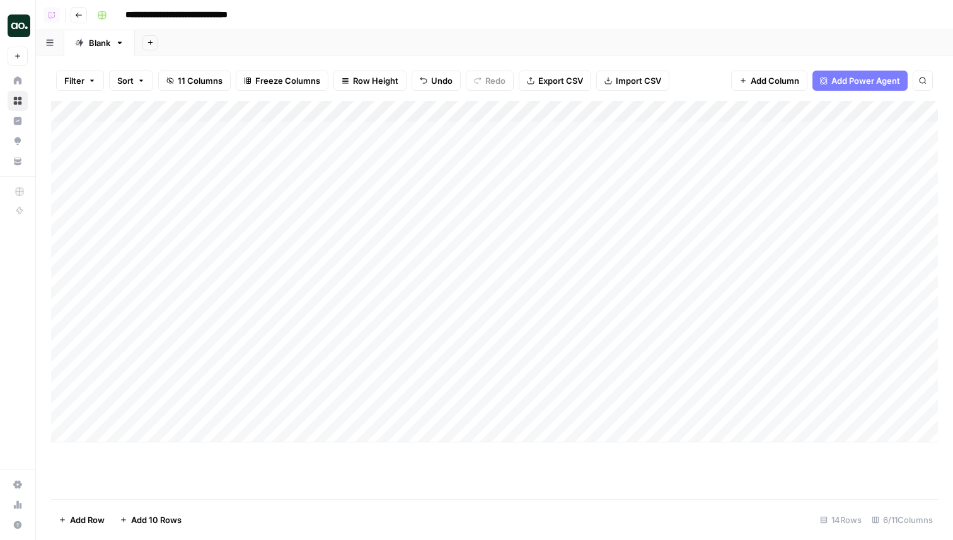
click at [815, 409] on div "Add Column" at bounding box center [494, 272] width 887 height 342
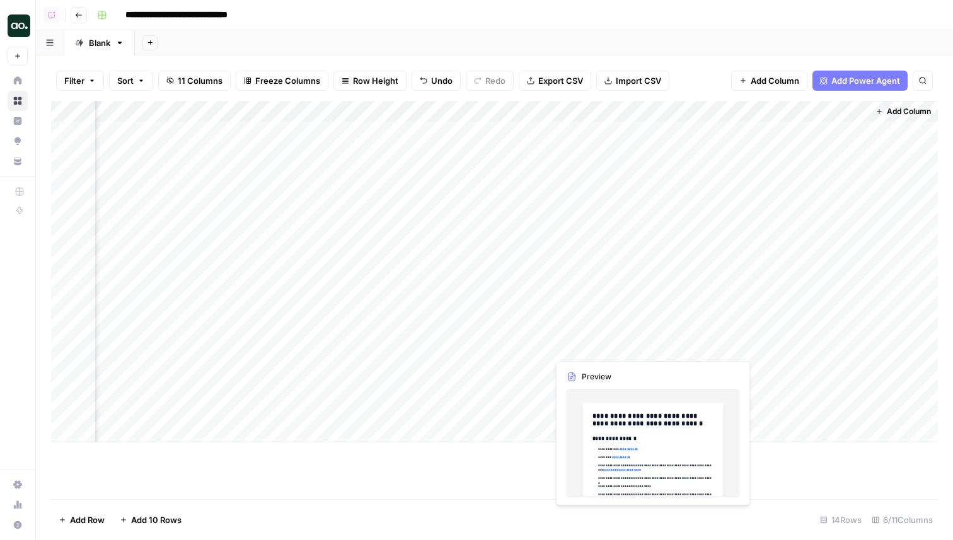
click at [579, 340] on div "Add Column" at bounding box center [494, 272] width 887 height 342
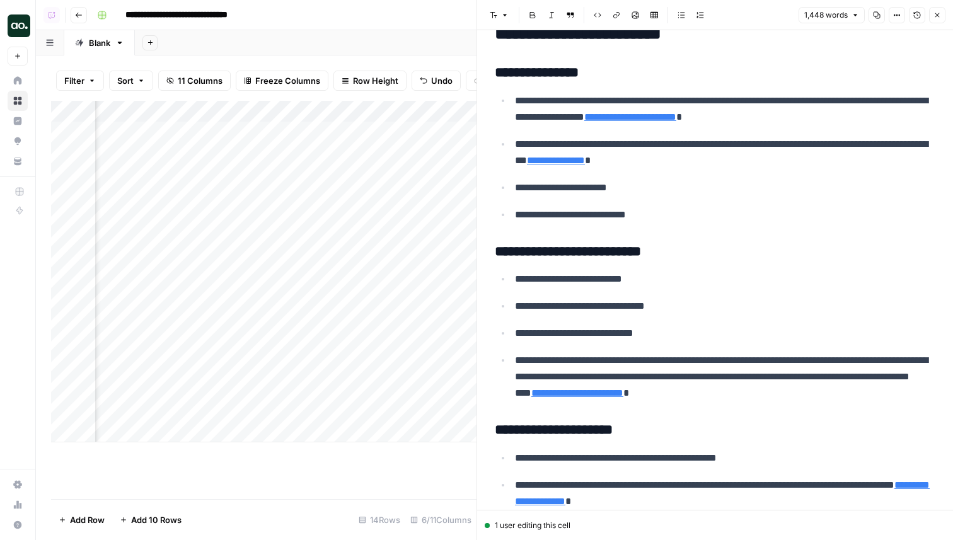
scroll to position [2840, 0]
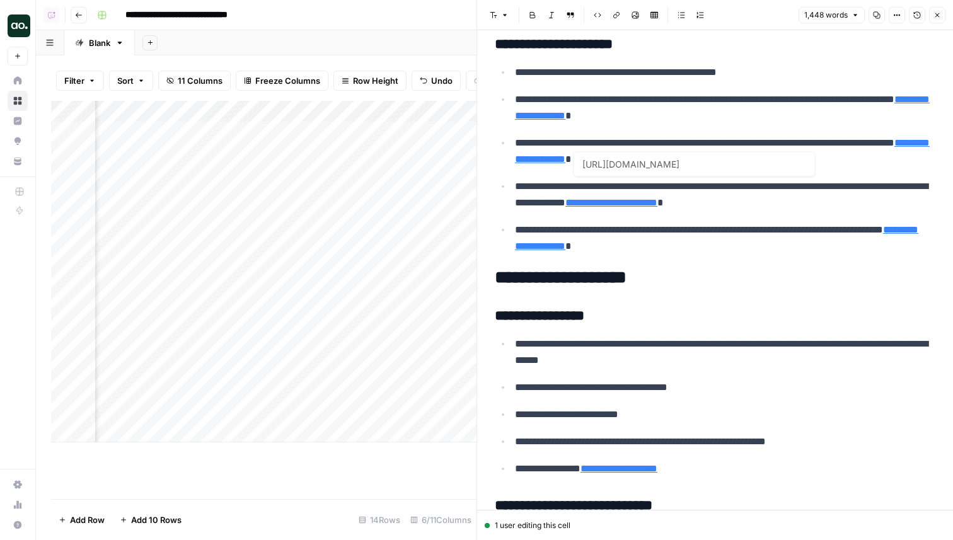
type input "[URL][DOMAIN_NAME]"
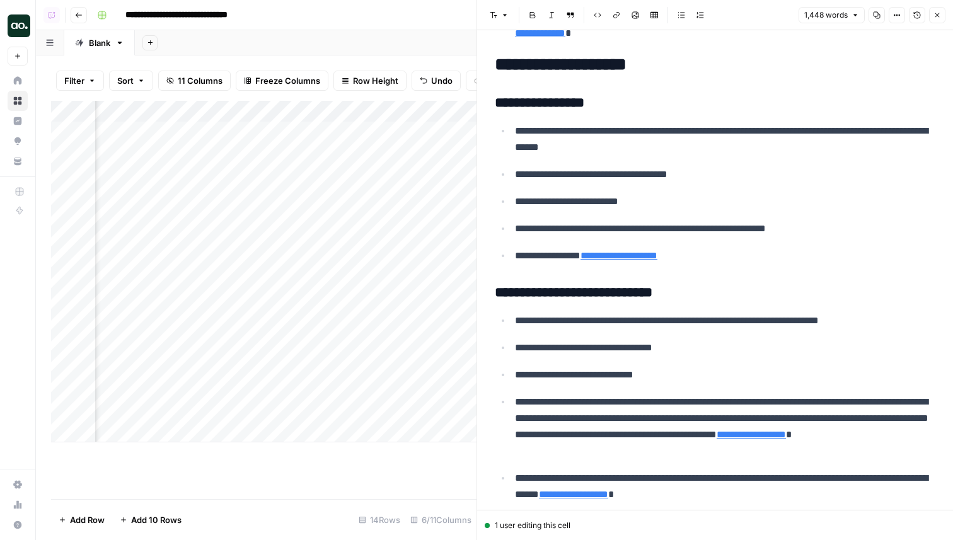
scroll to position [3483, 0]
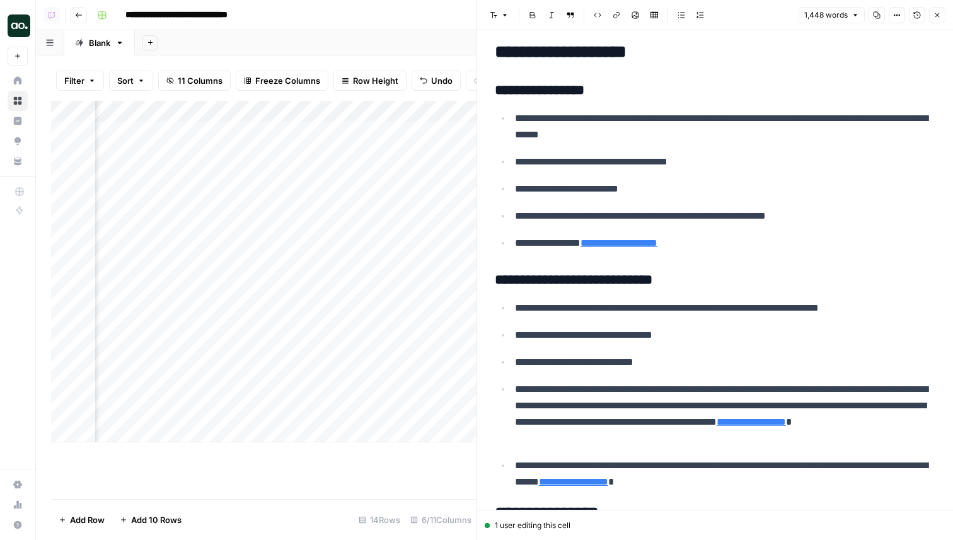
click at [929, 16] on button "Close" at bounding box center [937, 15] width 16 height 16
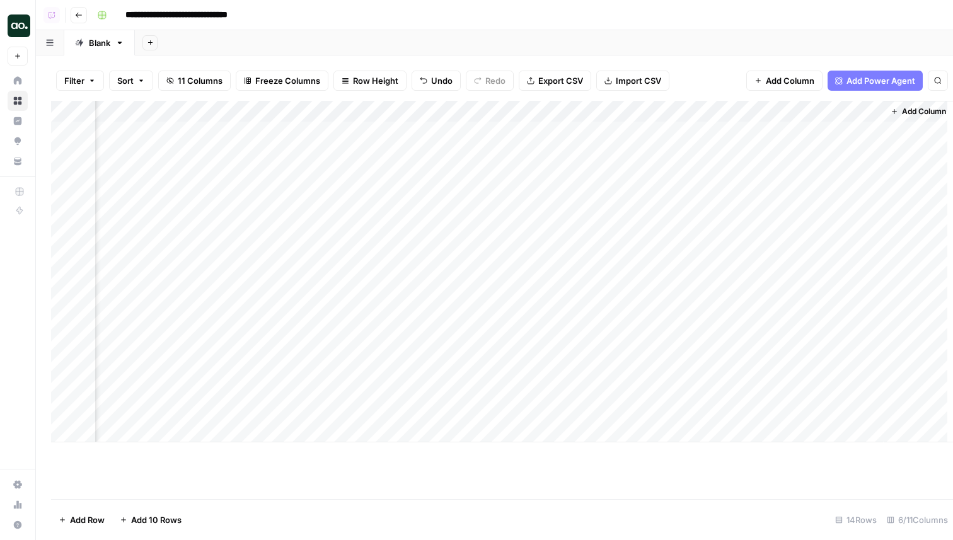
scroll to position [0, 264]
click at [531, 409] on div "Add Column" at bounding box center [494, 272] width 887 height 342
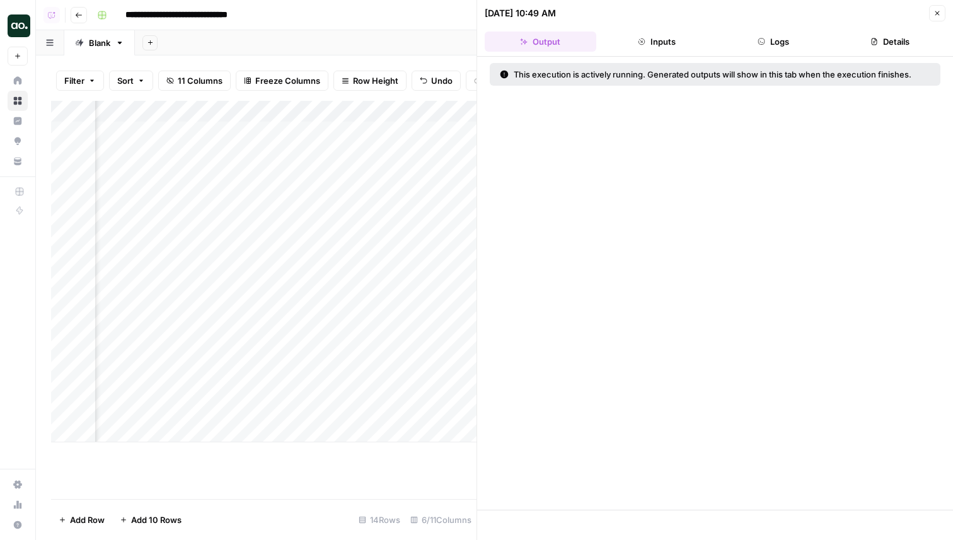
click at [766, 47] on button "Logs" at bounding box center [774, 42] width 112 height 20
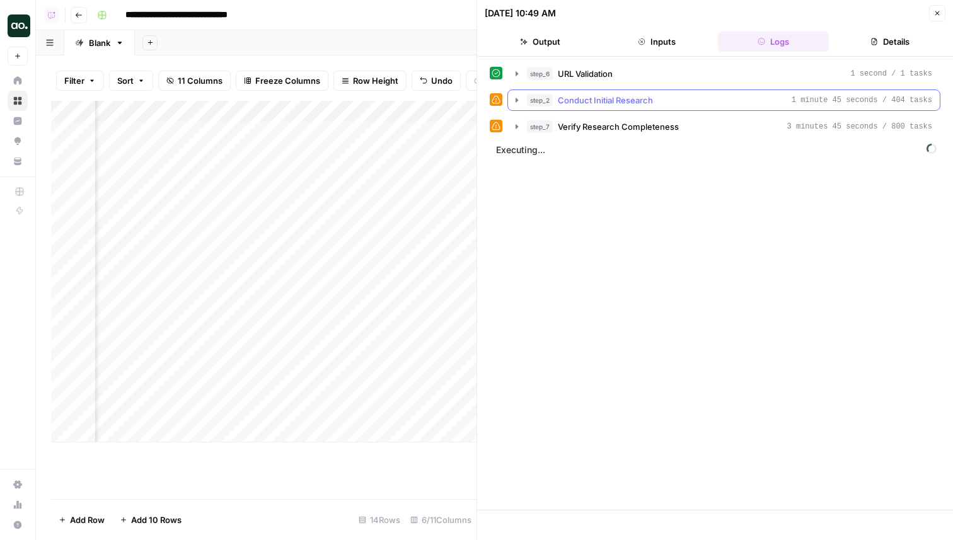
click at [659, 105] on div "step_2 Conduct Initial Research 1 minute 45 seconds / 404 tasks" at bounding box center [729, 100] width 405 height 13
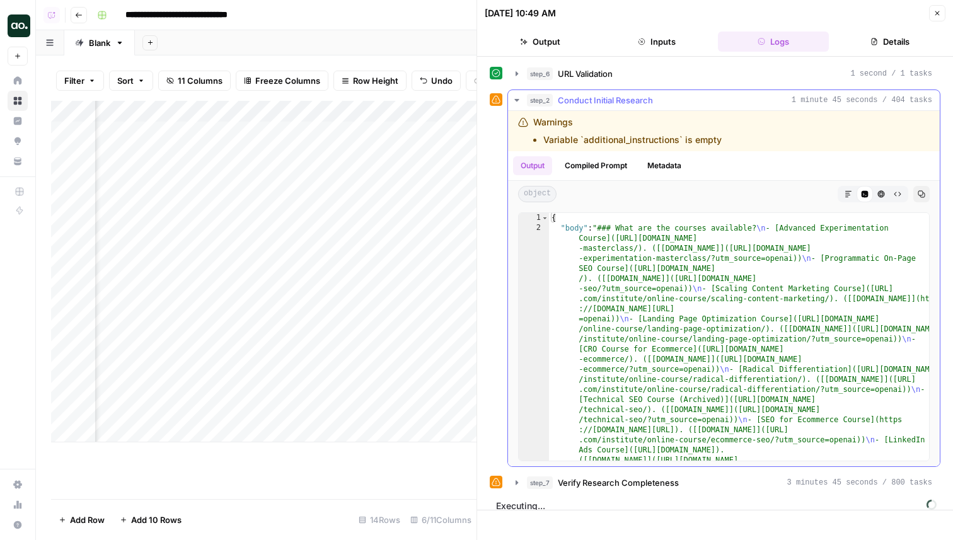
click at [852, 189] on button "Markdown" at bounding box center [848, 194] width 16 height 16
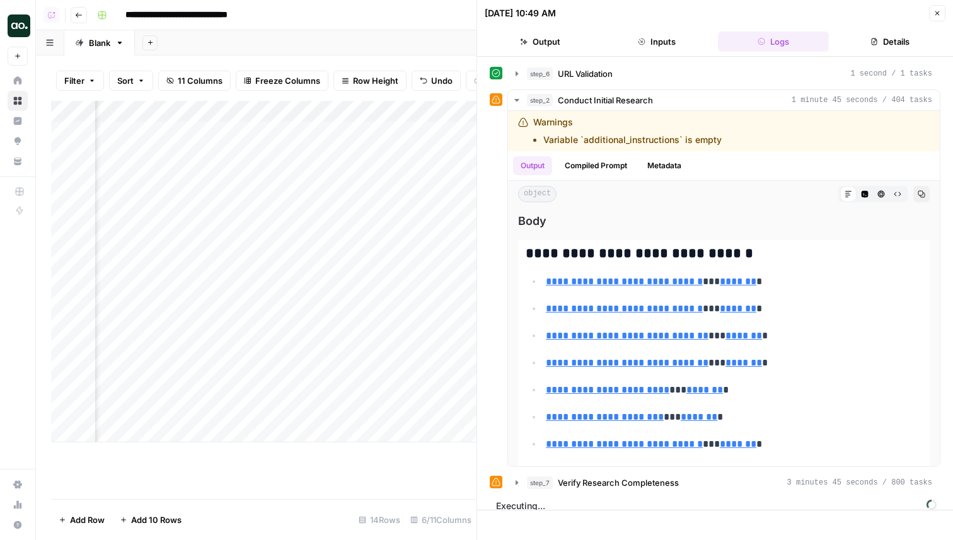
click at [934, 18] on button "Close" at bounding box center [937, 13] width 16 height 16
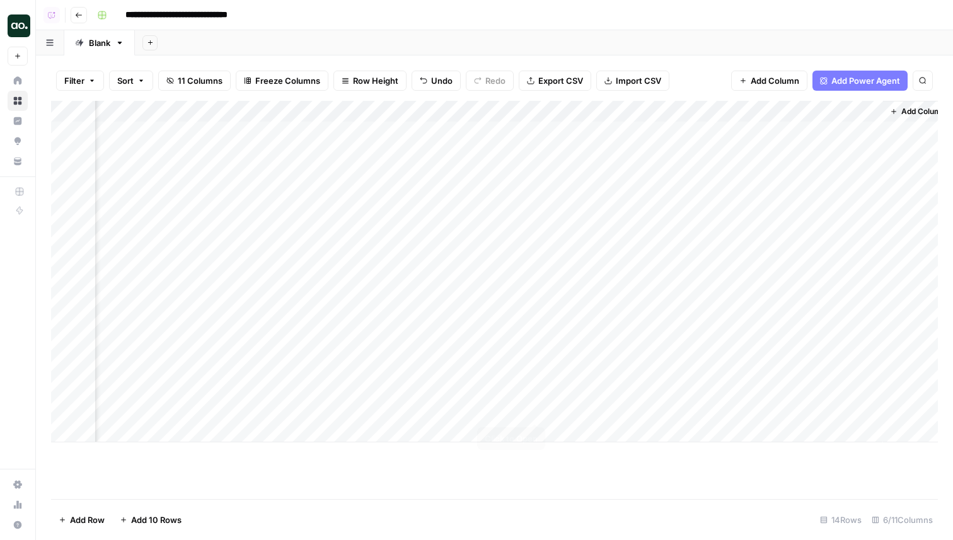
click at [536, 409] on div "Add Column" at bounding box center [494, 272] width 887 height 342
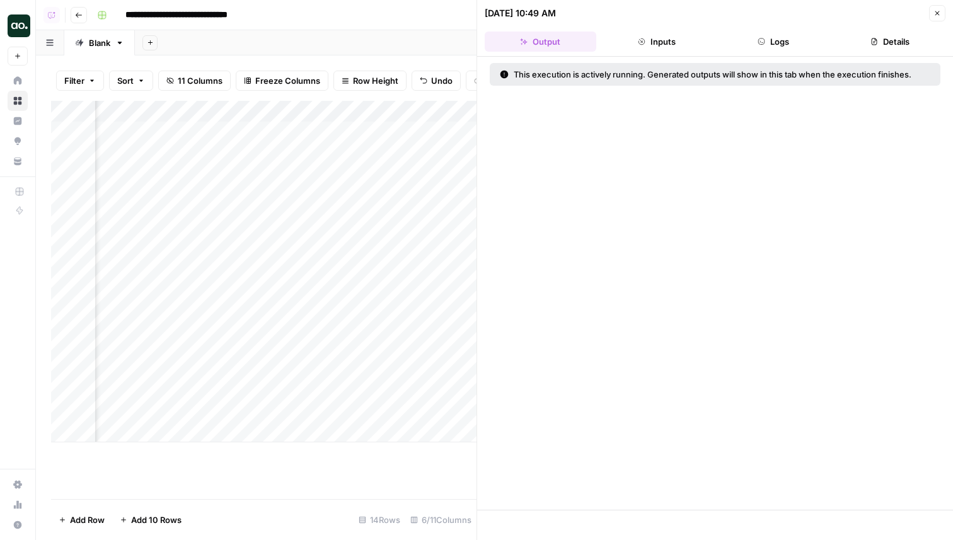
click at [781, 33] on button "Logs" at bounding box center [774, 42] width 112 height 20
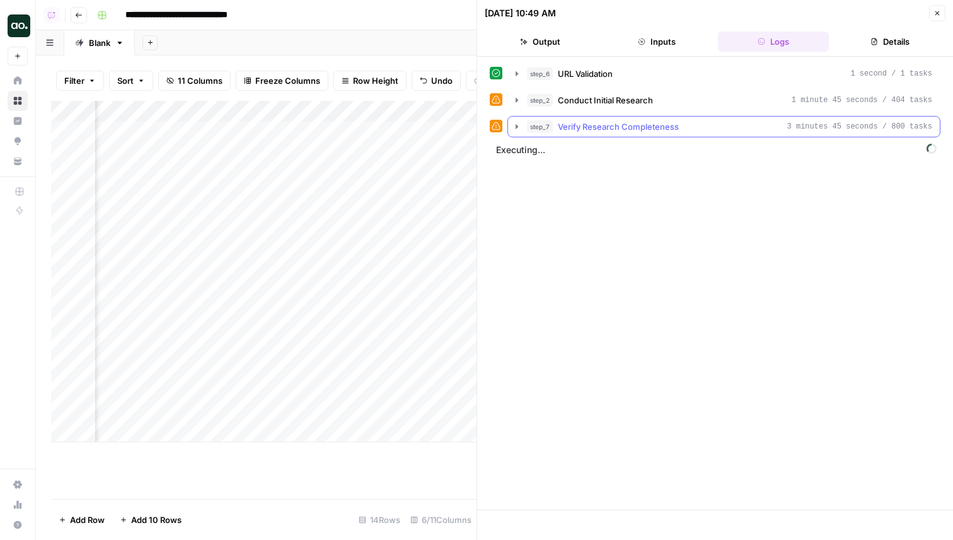
click at [622, 122] on span "Verify Research Completeness" at bounding box center [618, 126] width 121 height 13
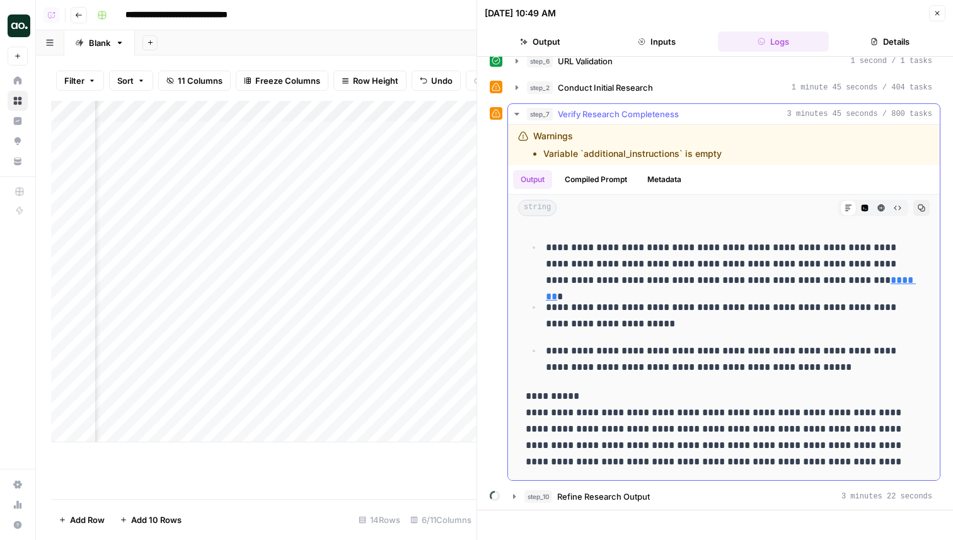
scroll to position [39, 0]
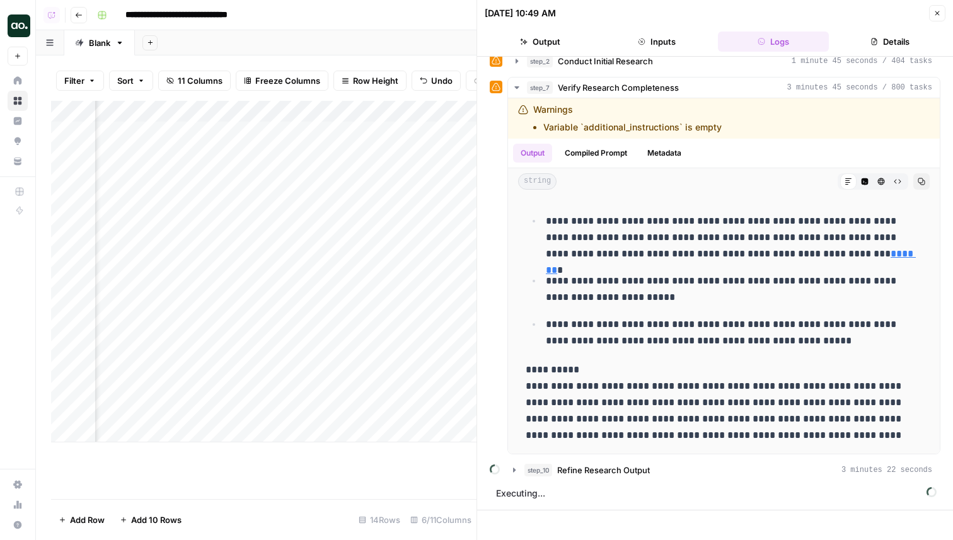
click at [936, 12] on icon "button" at bounding box center [938, 13] width 4 height 4
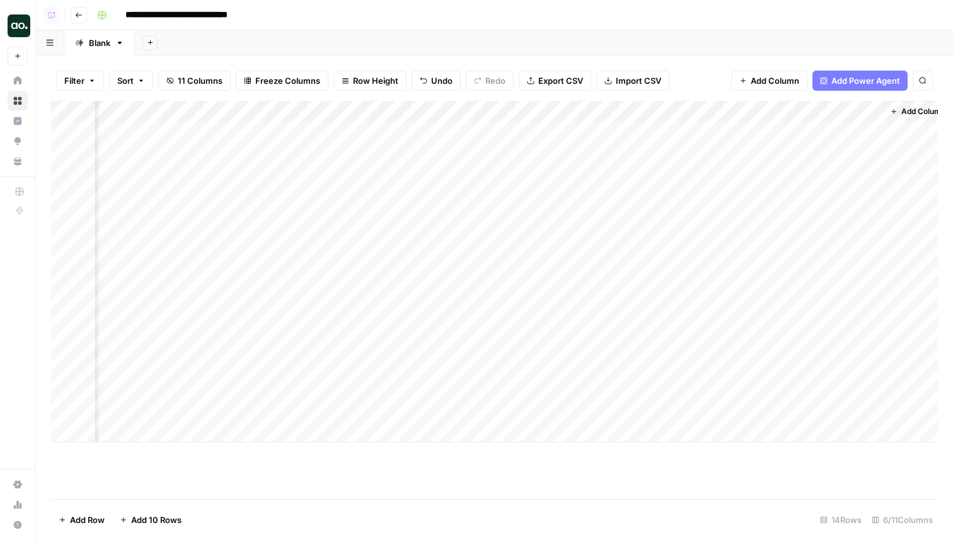
scroll to position [0, 149]
click at [200, 430] on div "Add Column" at bounding box center [494, 272] width 887 height 342
type input "**********"
click at [347, 431] on div "Add Column" at bounding box center [494, 282] width 887 height 363
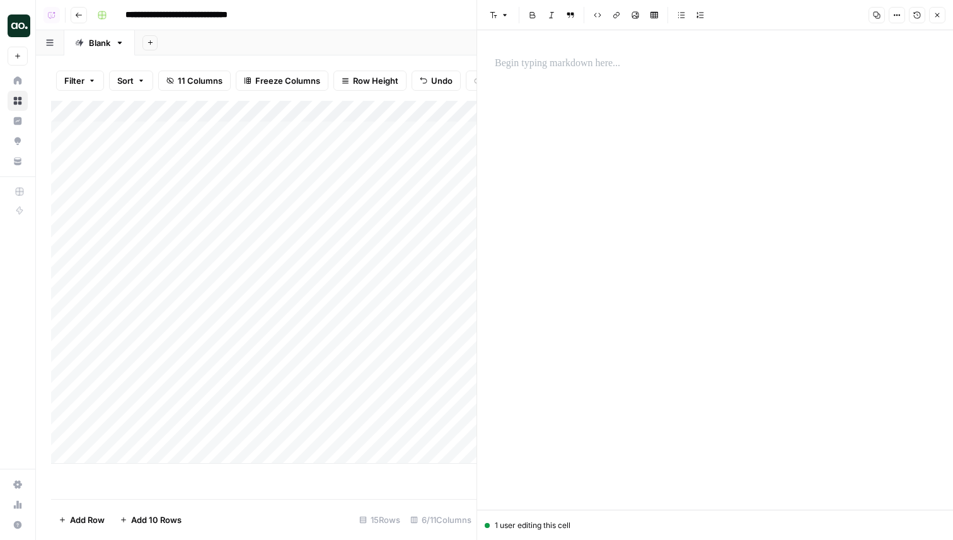
click at [518, 68] on p at bounding box center [715, 63] width 441 height 16
click at [941, 16] on icon "button" at bounding box center [938, 15] width 8 height 8
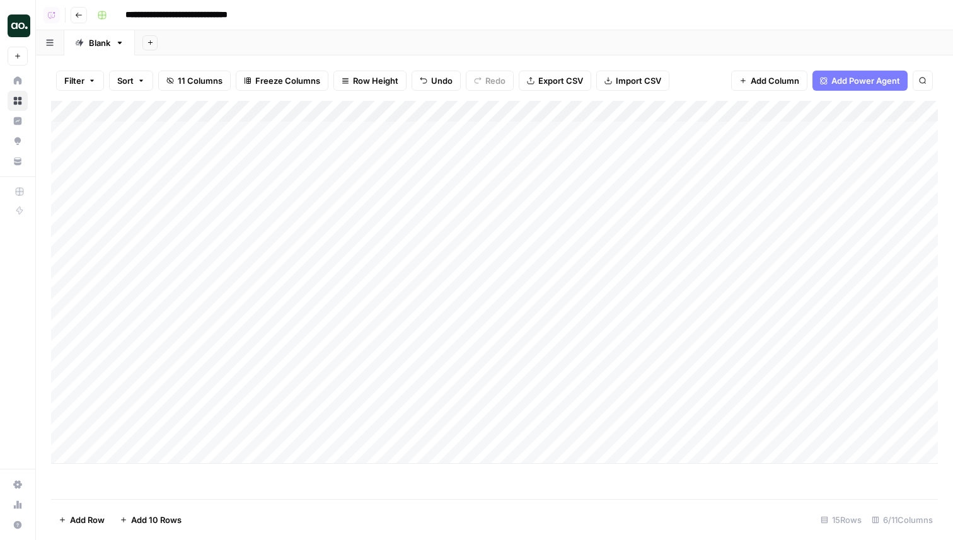
click at [533, 432] on div "Add Column" at bounding box center [494, 282] width 887 height 363
type textarea "**********"
click at [685, 431] on div "Add Column" at bounding box center [494, 282] width 887 height 363
click at [875, 412] on div "Add Column" at bounding box center [494, 282] width 887 height 363
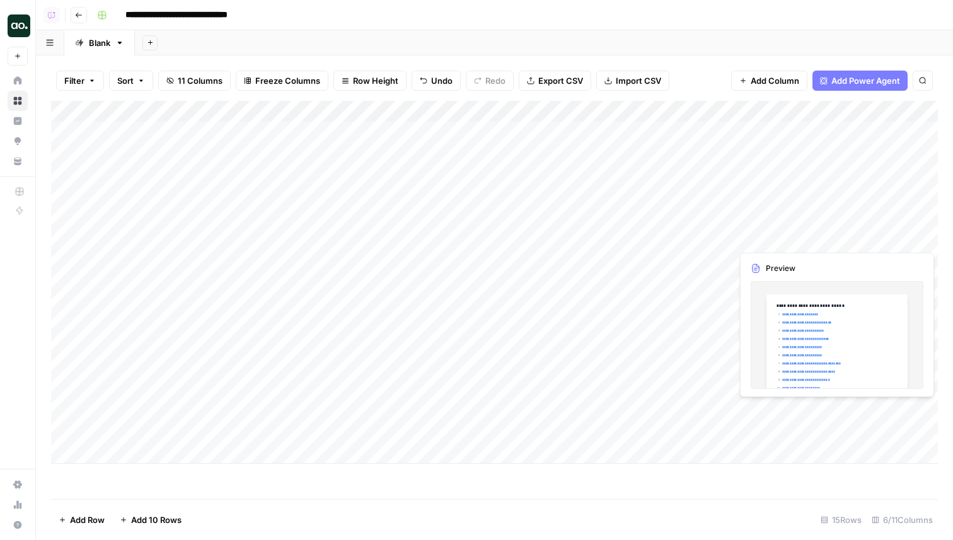
click at [876, 412] on div "Add Column" at bounding box center [494, 282] width 887 height 363
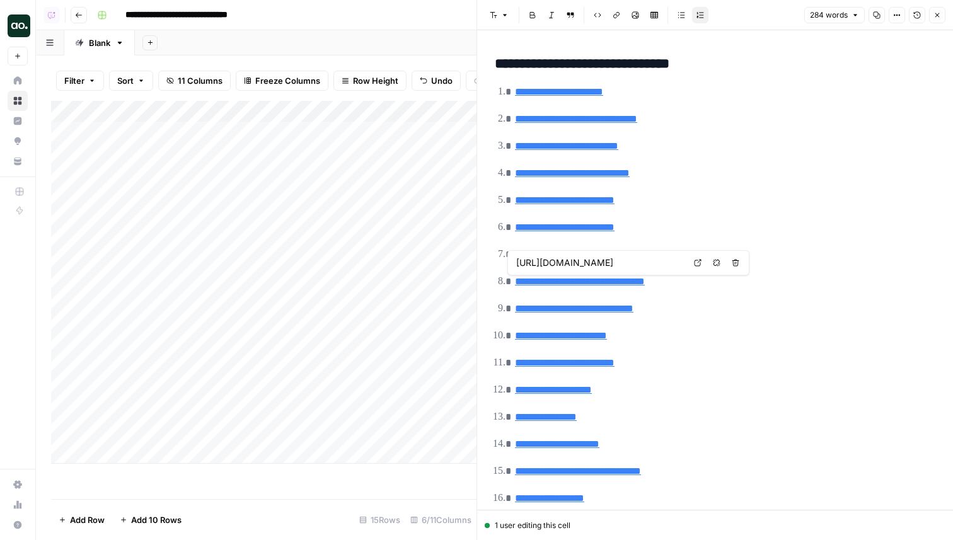
click at [697, 262] on icon at bounding box center [698, 263] width 8 height 8
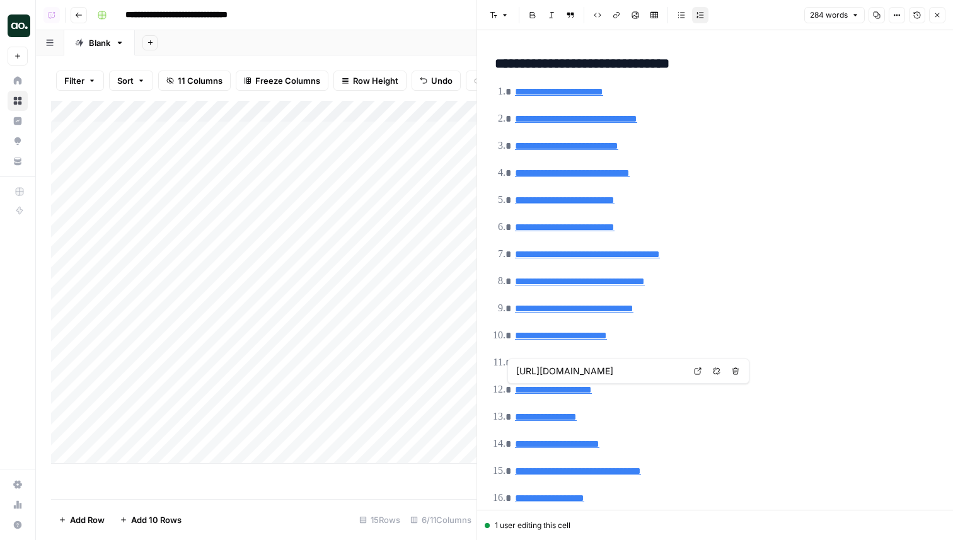
type input "[URL][DOMAIN_NAME]"
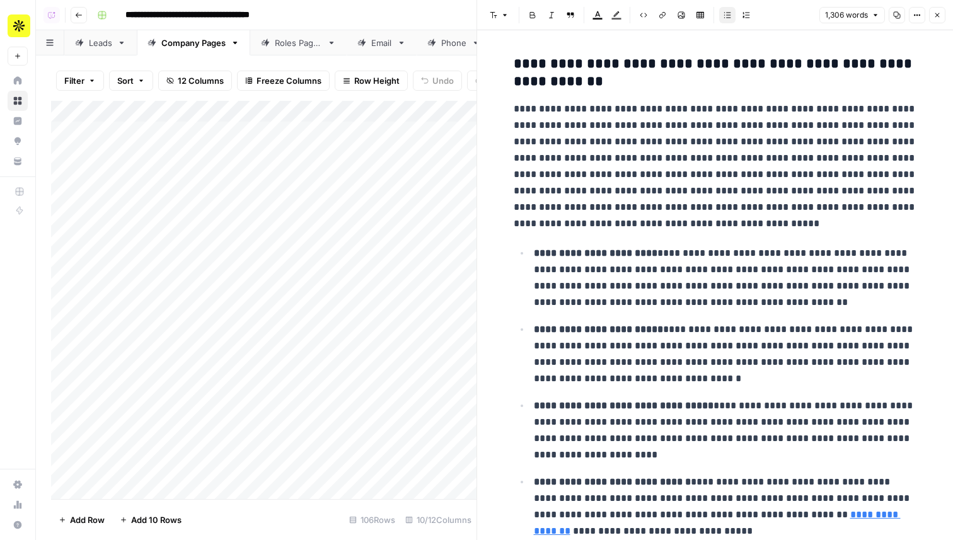
scroll to position [601, 0]
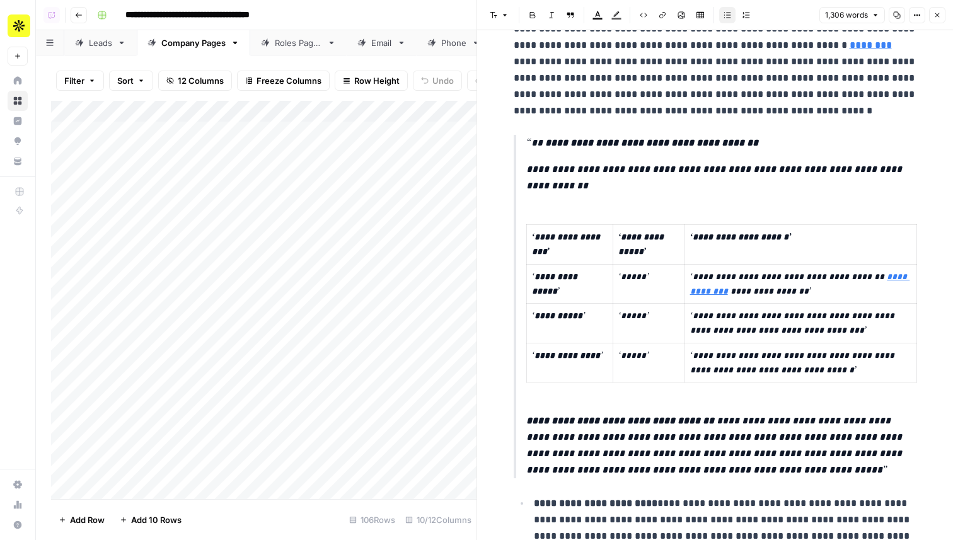
click at [136, 282] on div "Add Column" at bounding box center [264, 300] width 426 height 398
click at [196, 111] on div "Add Column" at bounding box center [264, 300] width 426 height 398
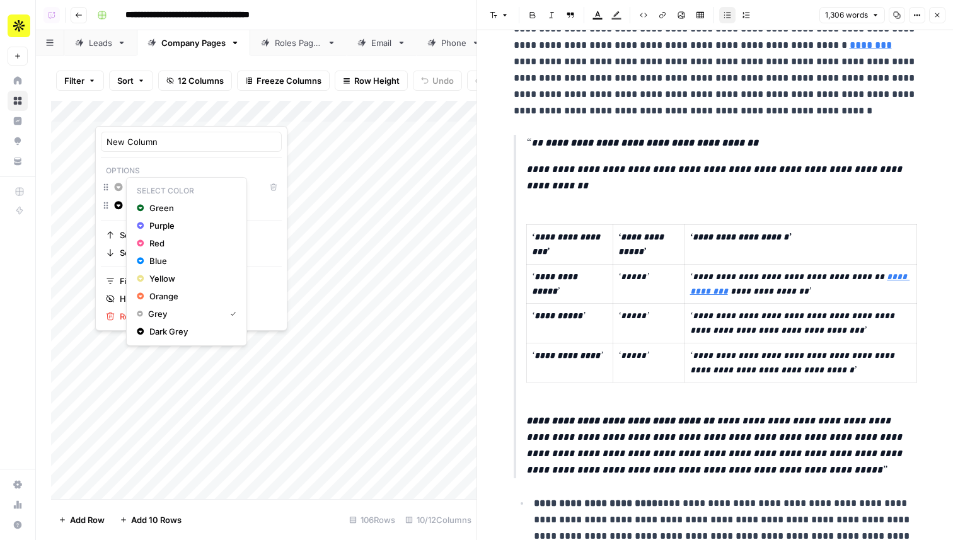
click at [120, 190] on icon "button" at bounding box center [119, 187] width 8 height 8
click at [179, 212] on span "Green" at bounding box center [190, 208] width 82 height 13
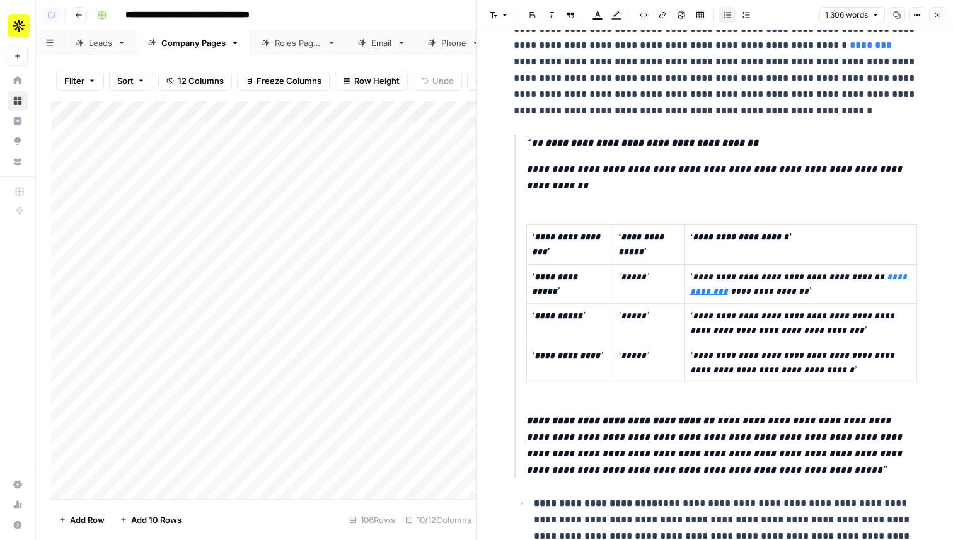
click at [157, 426] on div "Add Column" at bounding box center [264, 300] width 426 height 398
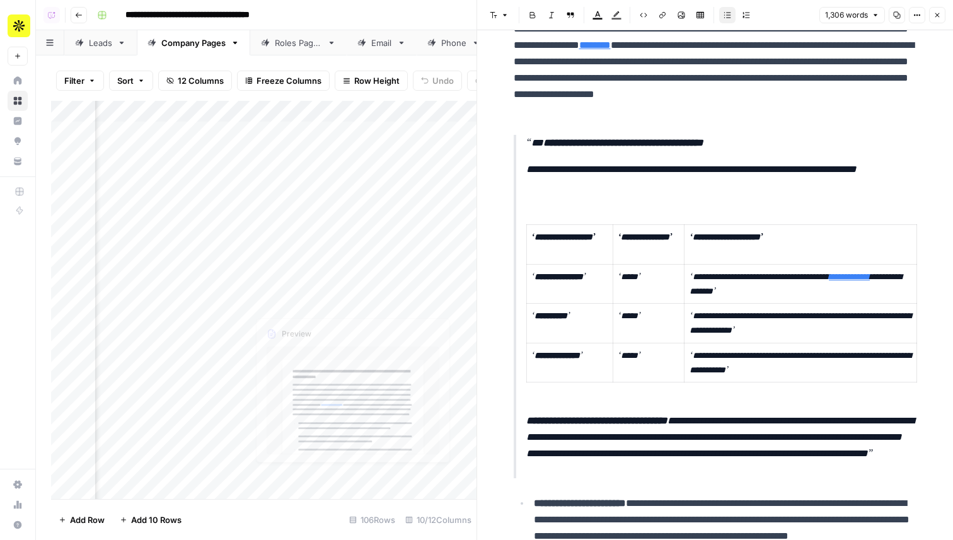
click at [187, 281] on div "Add Column" at bounding box center [264, 300] width 426 height 398
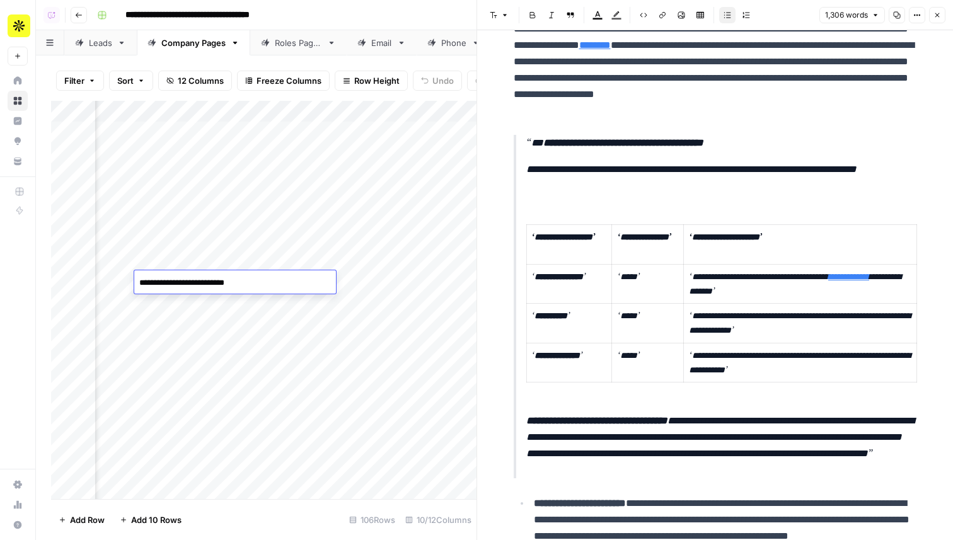
click at [295, 317] on div "Add Column" at bounding box center [264, 300] width 426 height 398
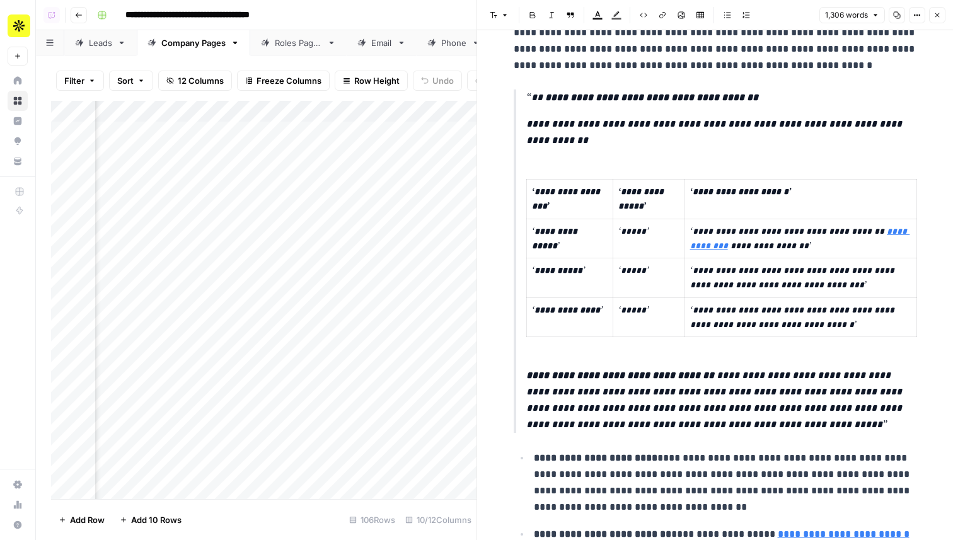
scroll to position [649, 0]
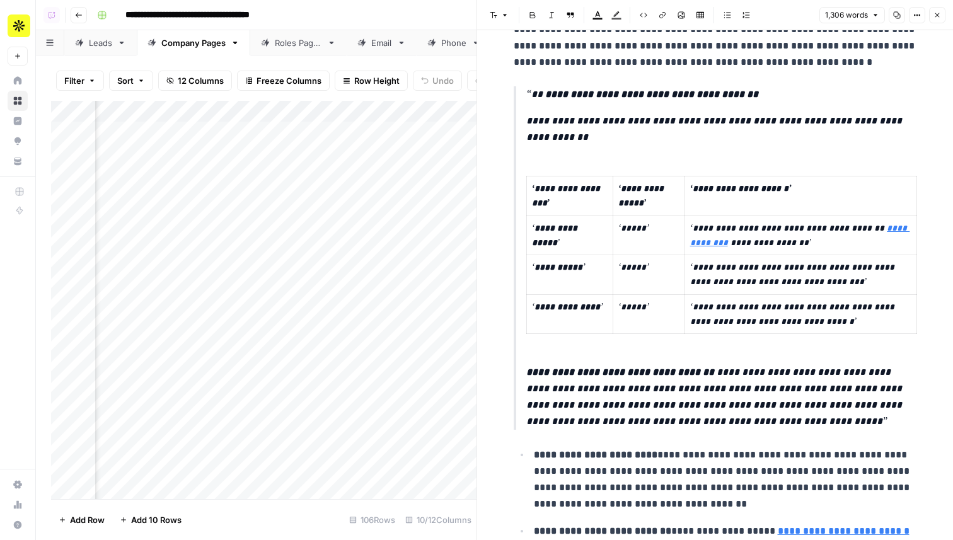
click at [289, 305] on div "Add Column" at bounding box center [264, 300] width 426 height 398
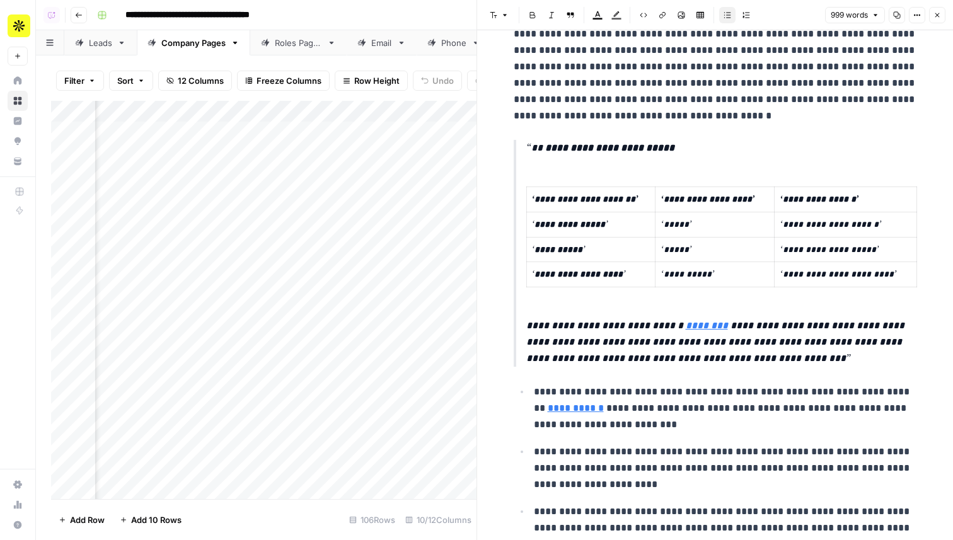
scroll to position [582, 0]
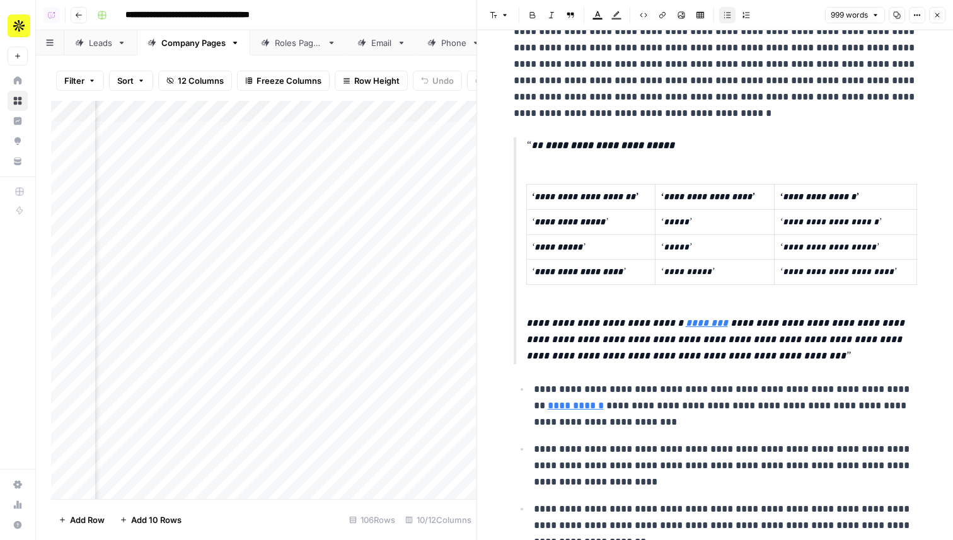
click at [940, 12] on icon "button" at bounding box center [938, 15] width 8 height 8
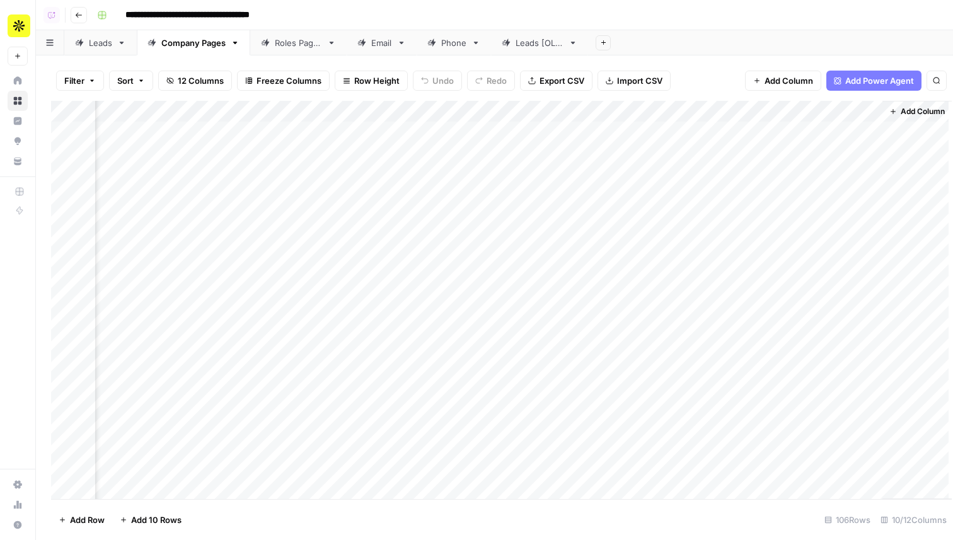
scroll to position [0, 347]
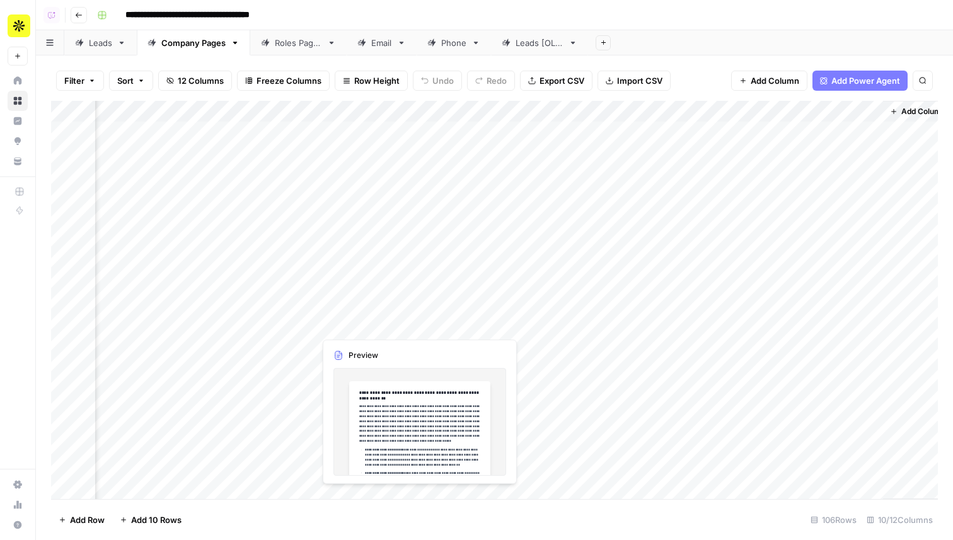
click at [363, 325] on div "Add Column" at bounding box center [494, 300] width 887 height 398
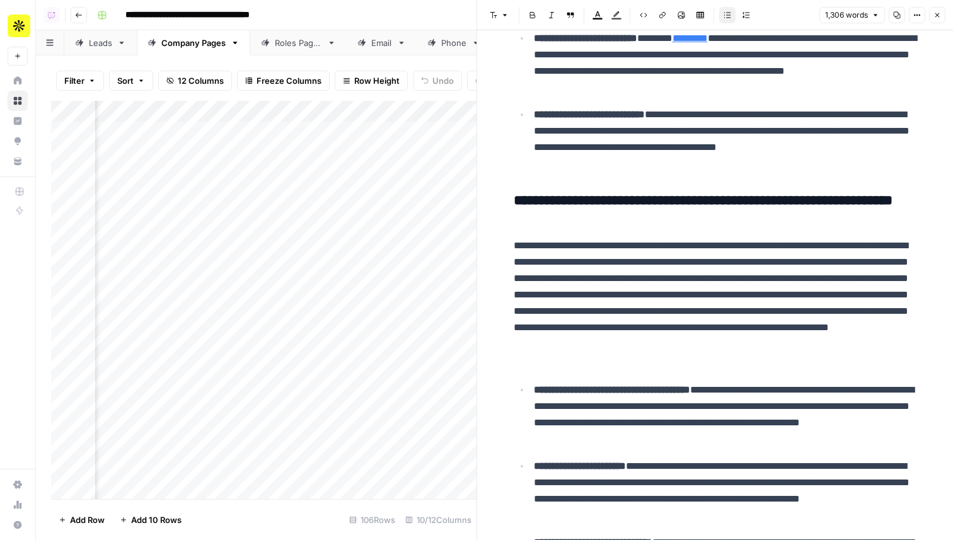
scroll to position [1221, 0]
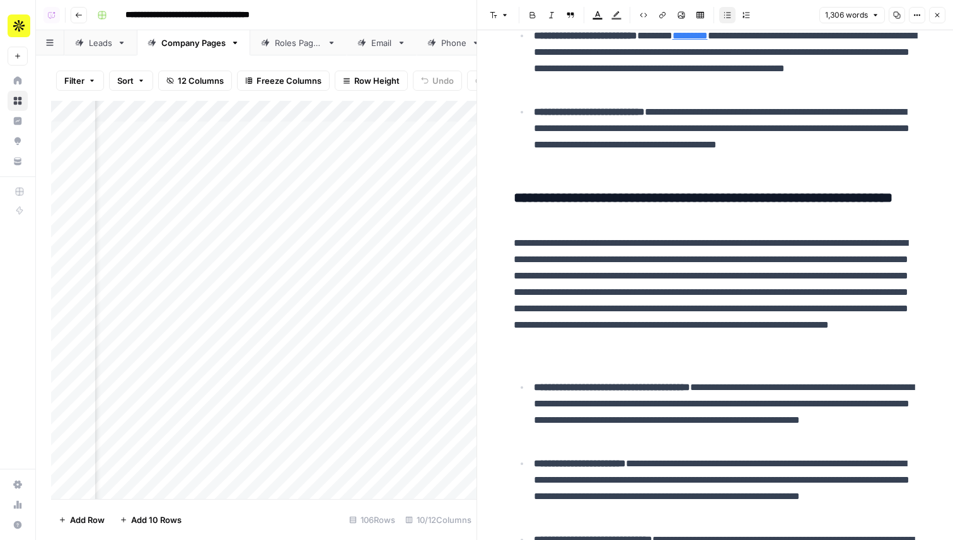
click at [942, 17] on button "Close" at bounding box center [937, 15] width 16 height 16
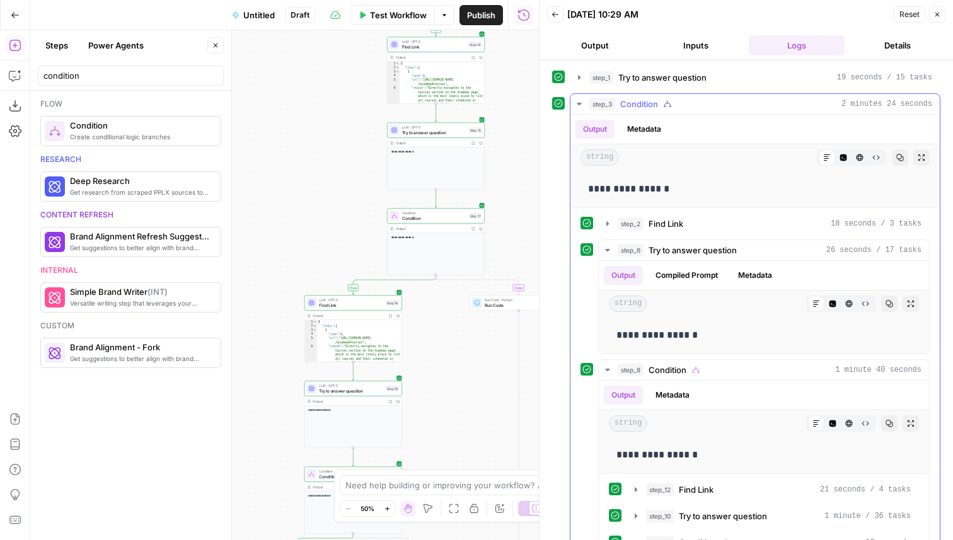
scroll to position [31, 0]
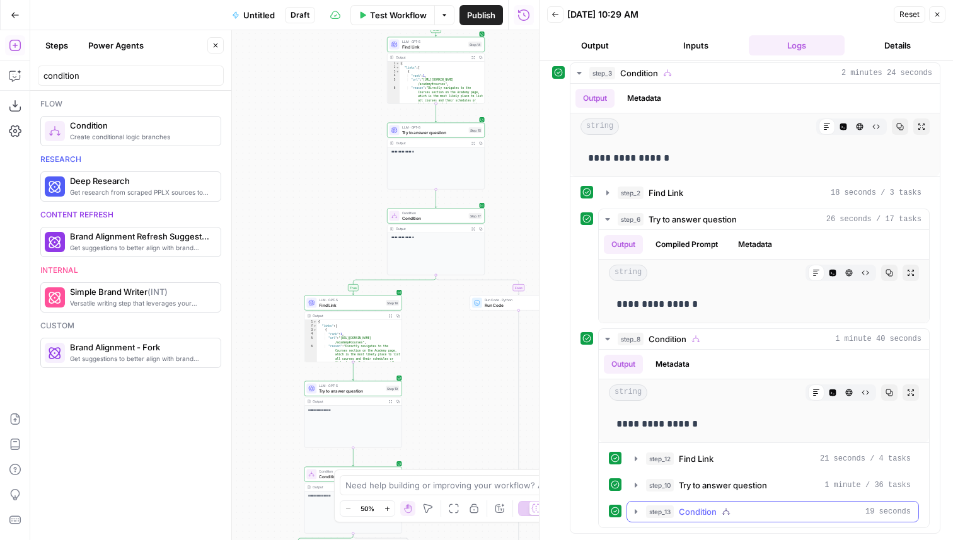
click at [740, 511] on div "step_13 Condition 19 seconds" at bounding box center [778, 512] width 265 height 13
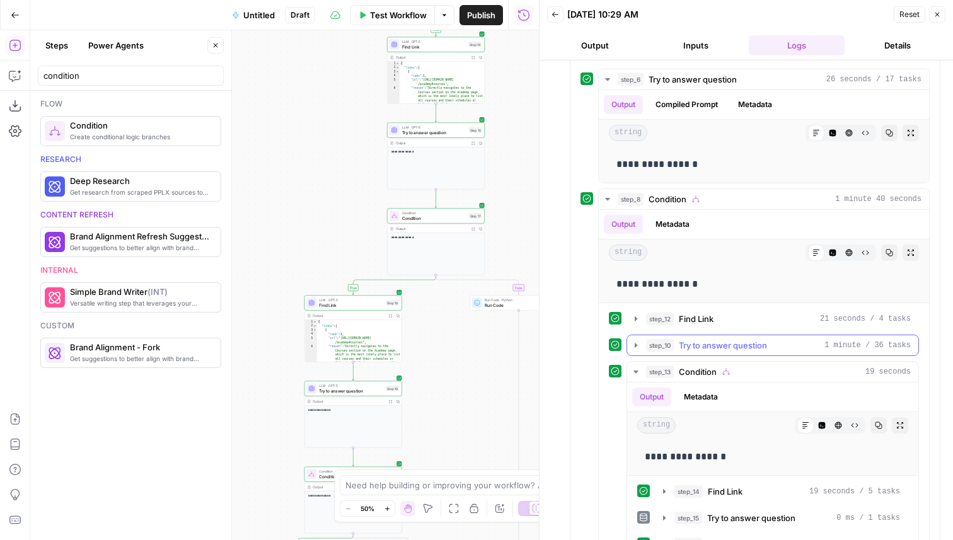
scroll to position [209, 0]
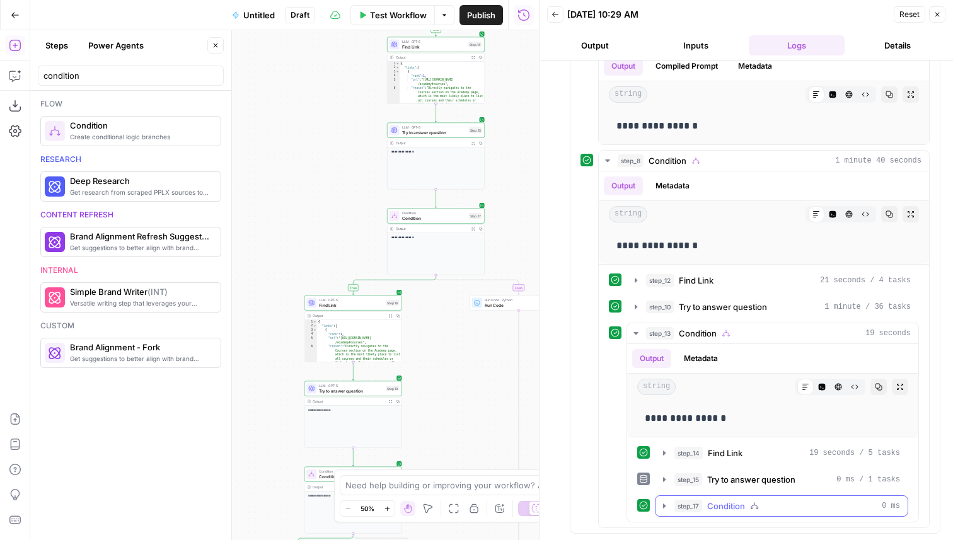
click at [752, 504] on icon "button" at bounding box center [754, 506] width 9 height 9
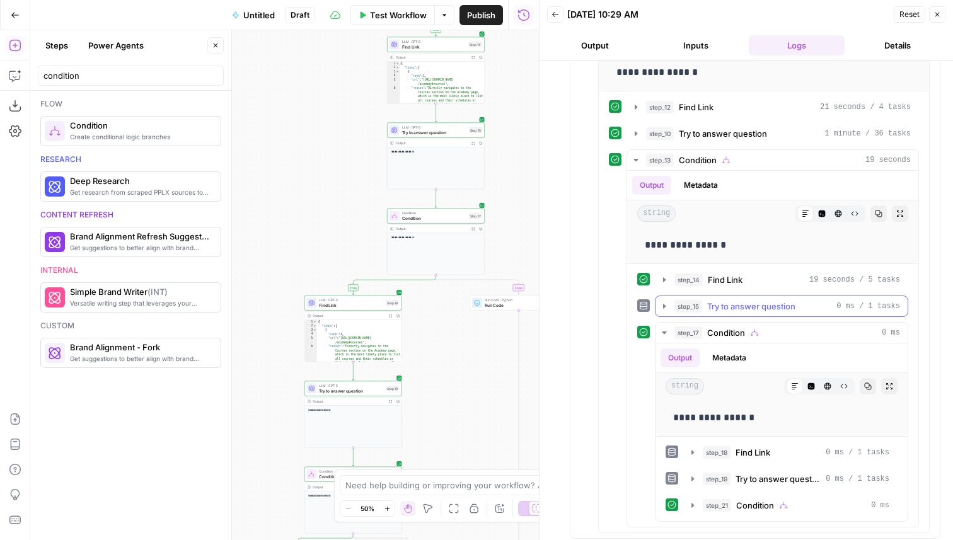
scroll to position [388, 0]
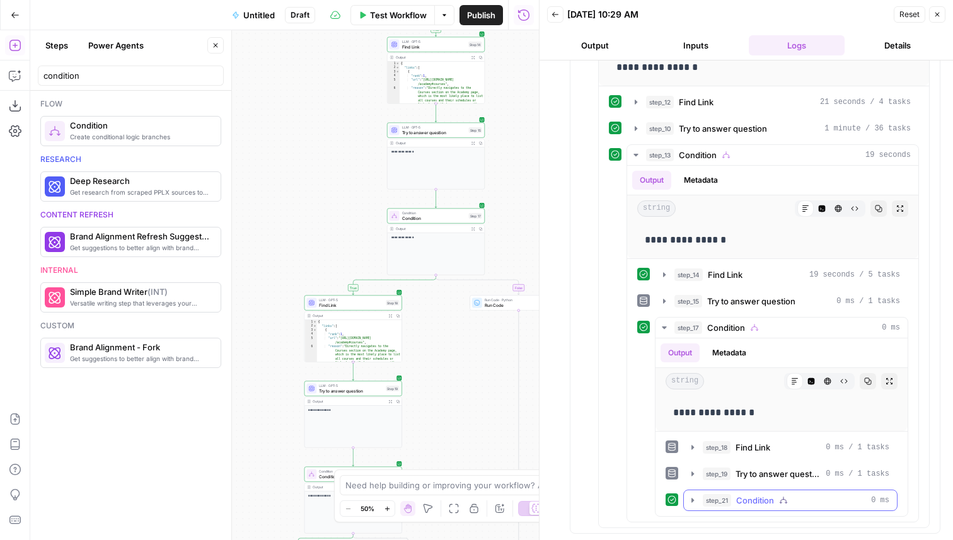
click at [767, 503] on span "Condition" at bounding box center [755, 500] width 38 height 13
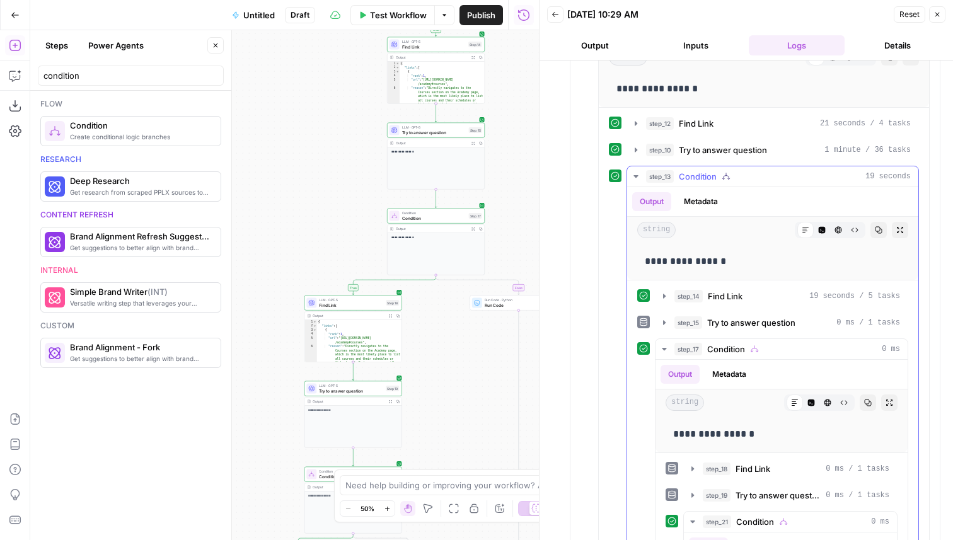
scroll to position [0, 0]
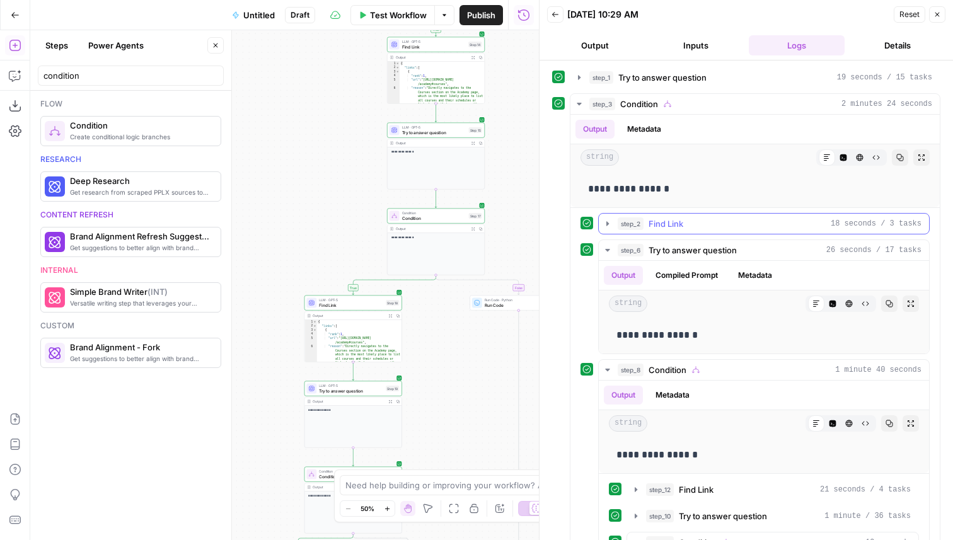
click at [680, 230] on button "step_2 Find Link 18 seconds / 3 tasks" at bounding box center [764, 224] width 330 height 20
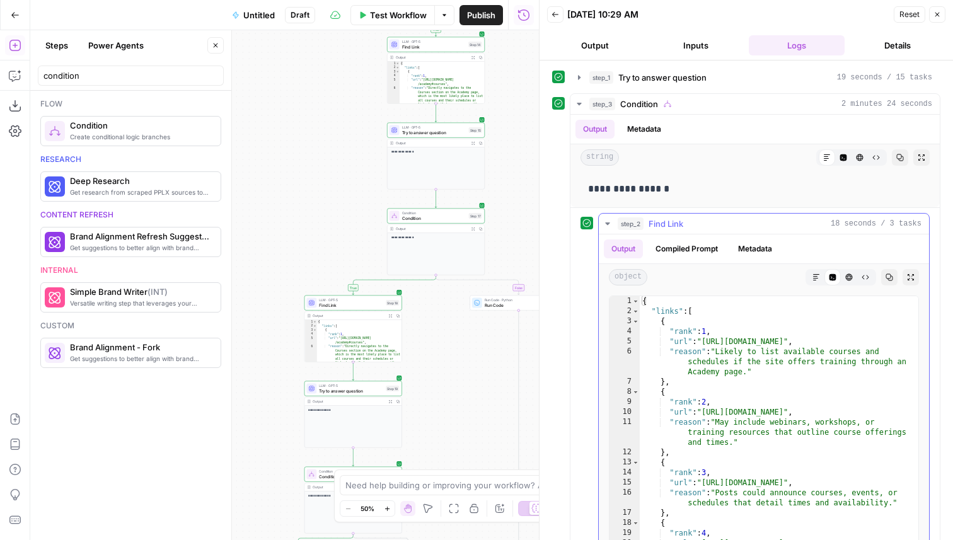
click at [680, 230] on button "step_2 Find Link 18 seconds / 3 tasks" at bounding box center [764, 224] width 330 height 20
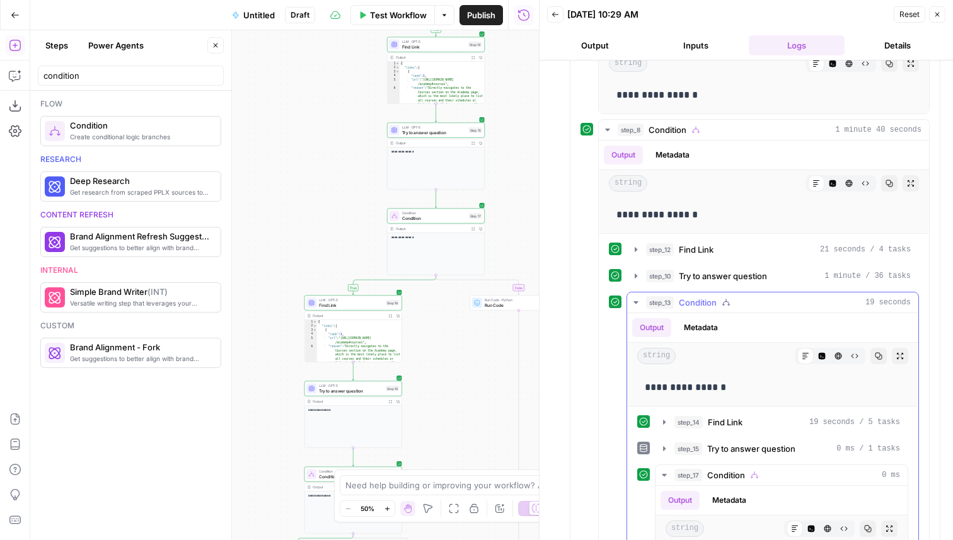
scroll to position [273, 0]
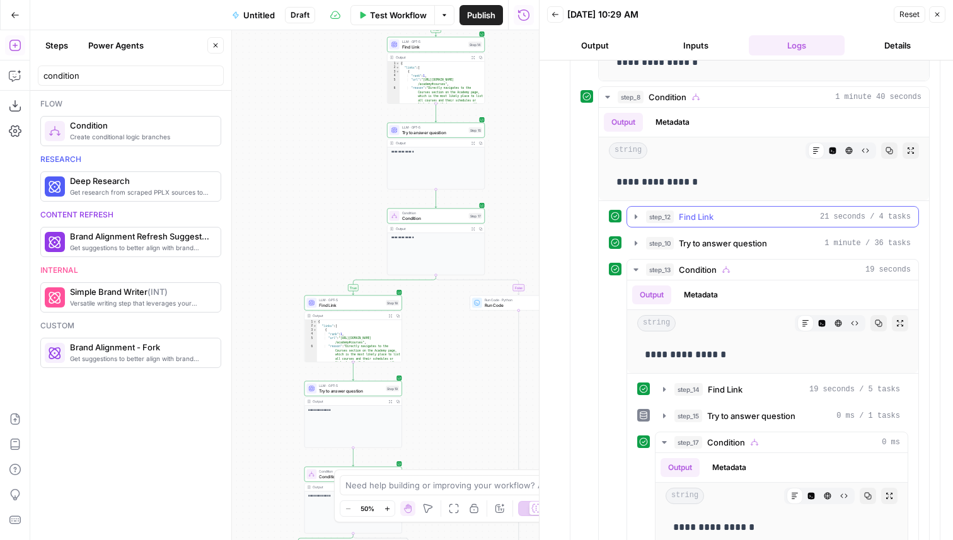
click at [717, 216] on div "step_12 Find Link 21 seconds / 4 tasks" at bounding box center [778, 217] width 265 height 13
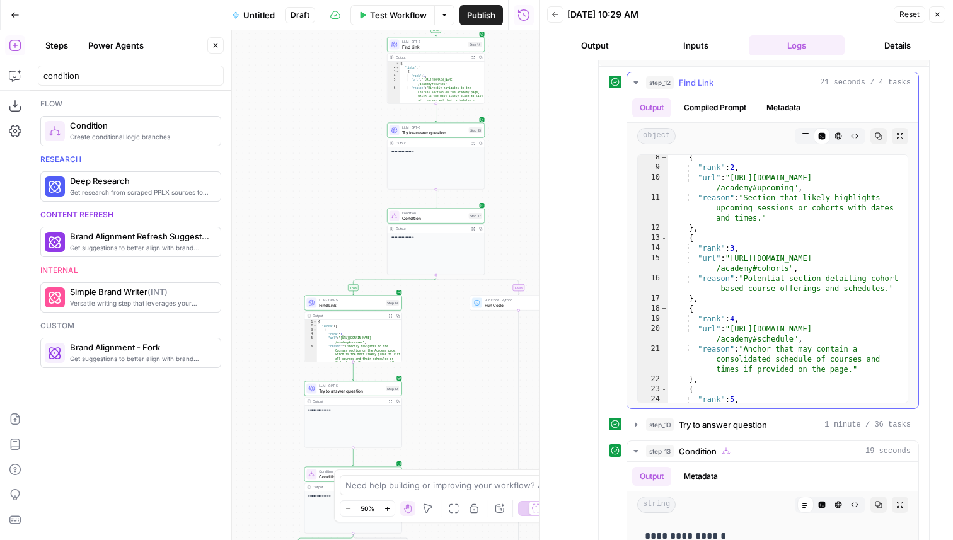
scroll to position [554, 0]
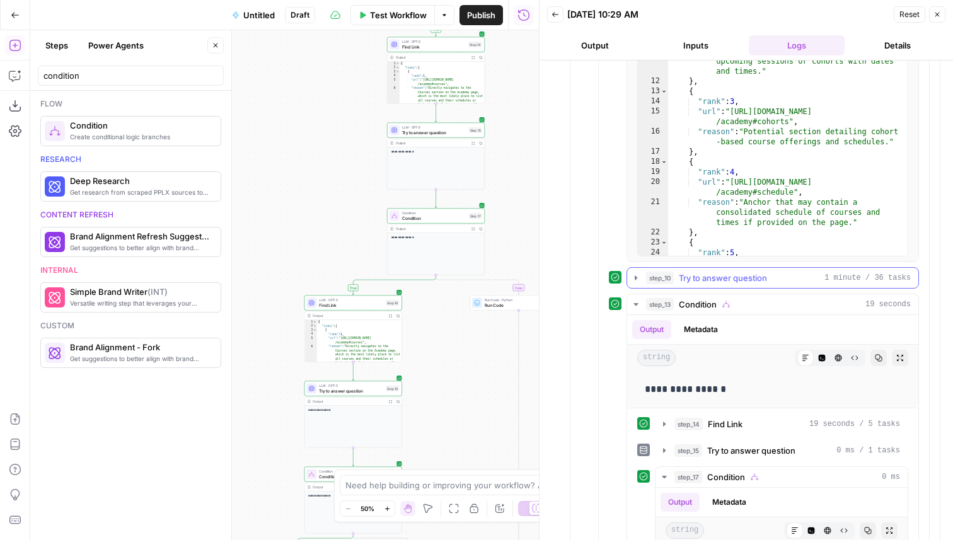
click at [717, 278] on span "Try to answer question" at bounding box center [723, 278] width 88 height 13
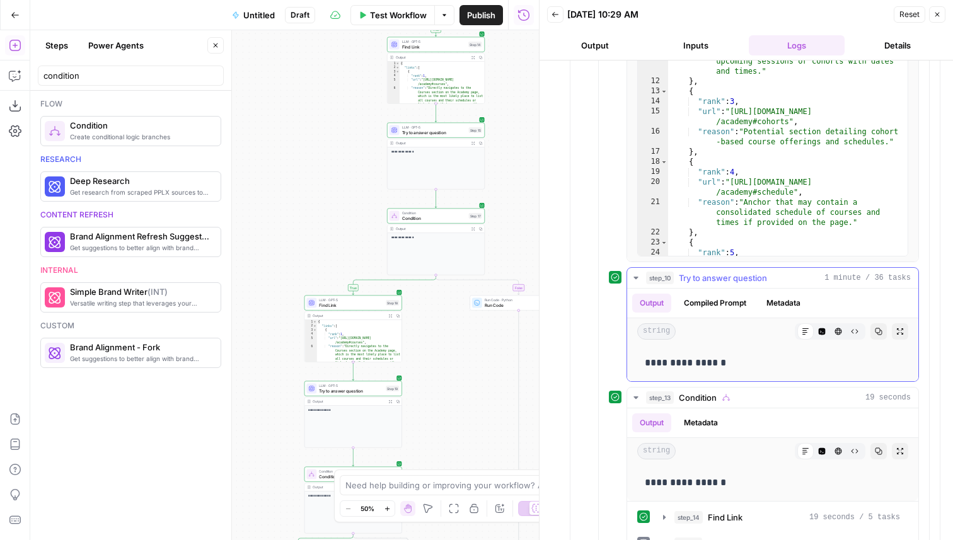
click at [717, 278] on span "Try to answer question" at bounding box center [723, 278] width 88 height 13
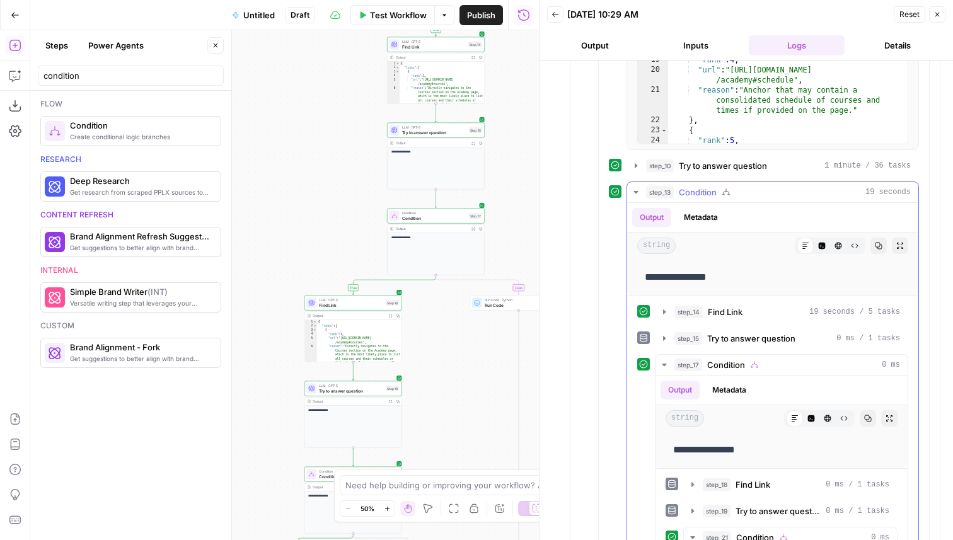
scroll to position [670, 0]
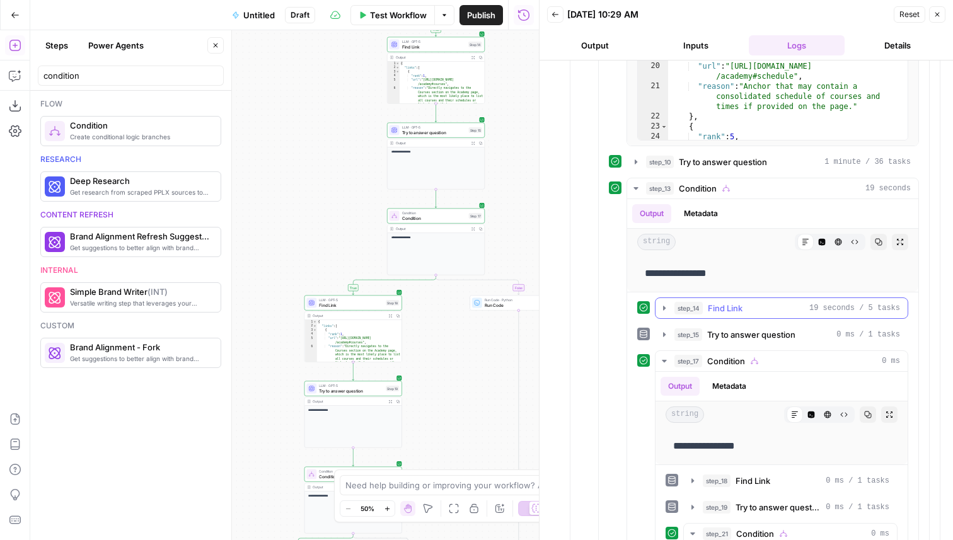
click at [741, 313] on span "Find Link" at bounding box center [725, 308] width 35 height 13
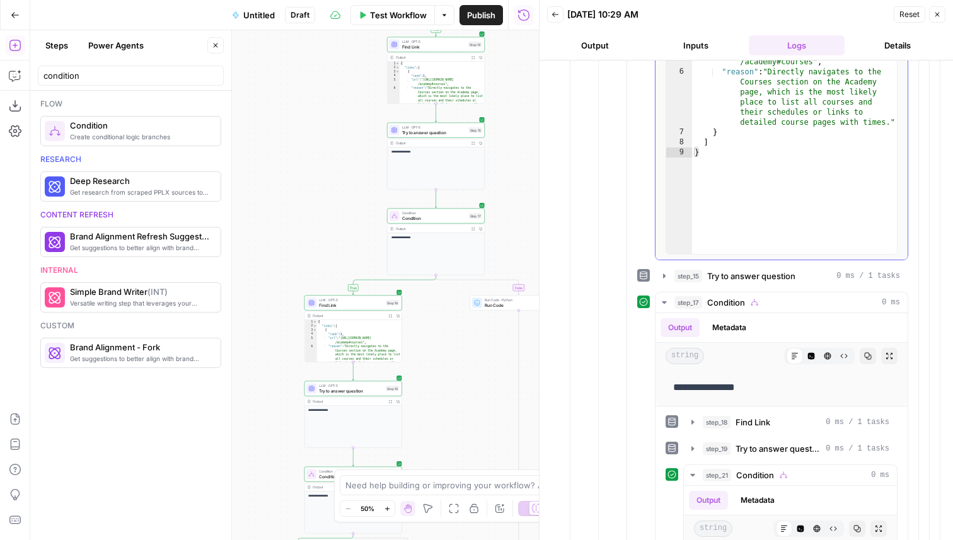
scroll to position [1127, 0]
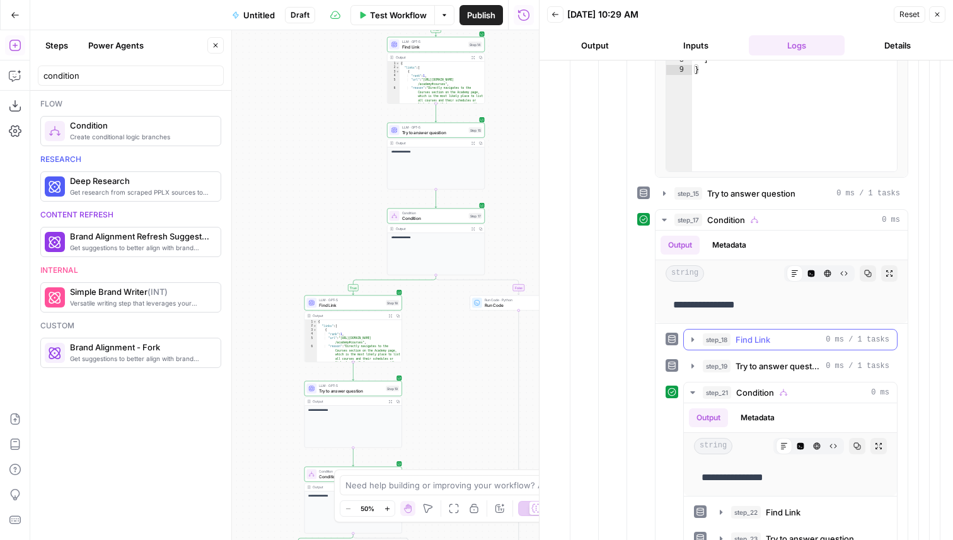
click at [748, 335] on span "Find Link" at bounding box center [753, 340] width 35 height 13
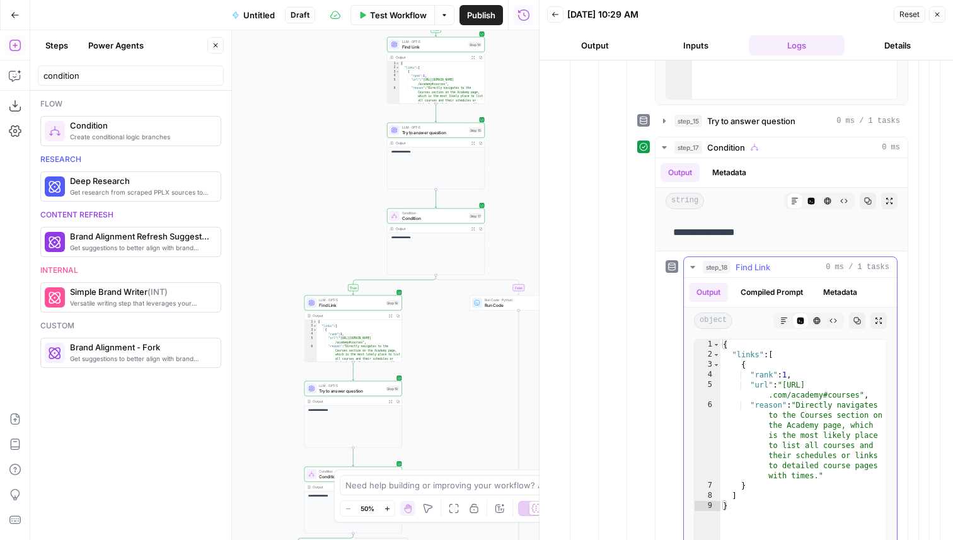
scroll to position [1210, 0]
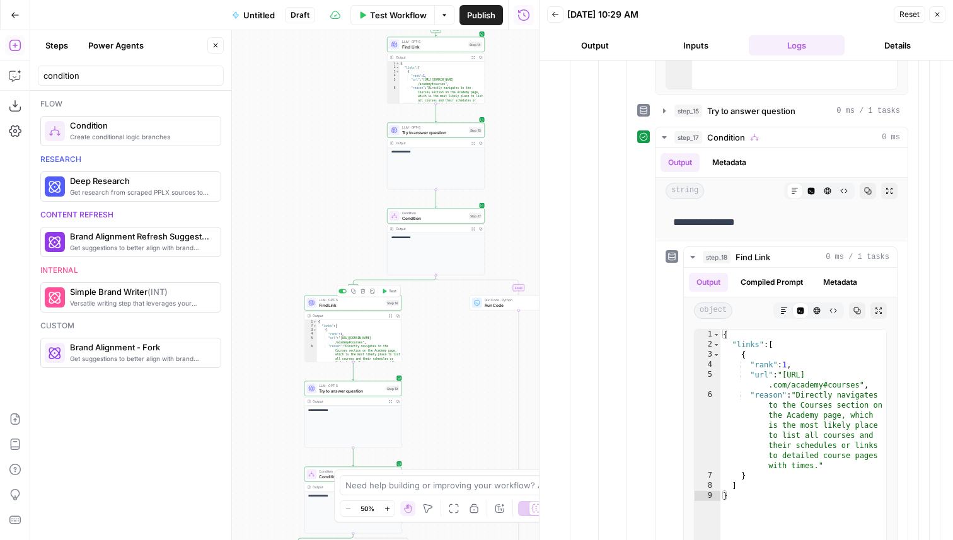
click at [368, 304] on span "Find Link" at bounding box center [351, 305] width 64 height 6
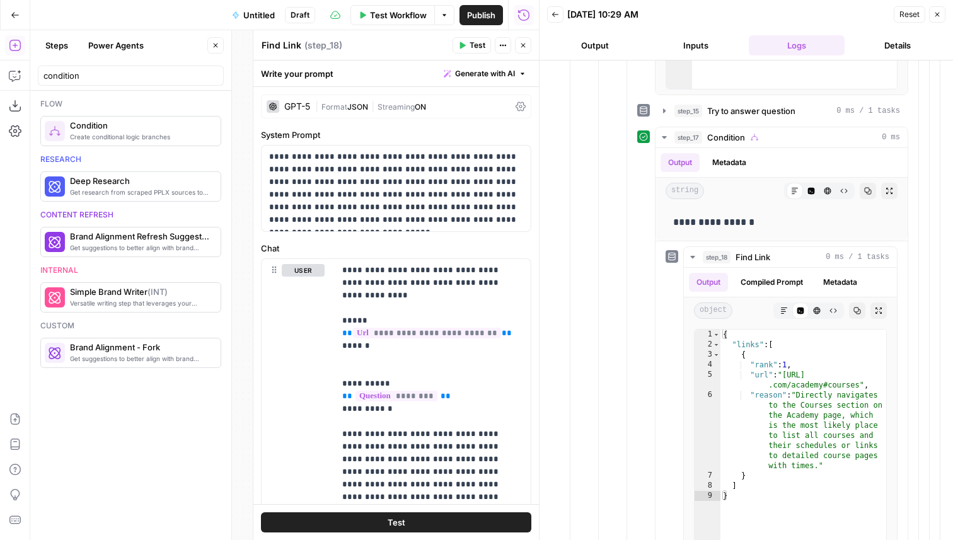
click at [522, 45] on icon "button" at bounding box center [524, 46] width 8 height 8
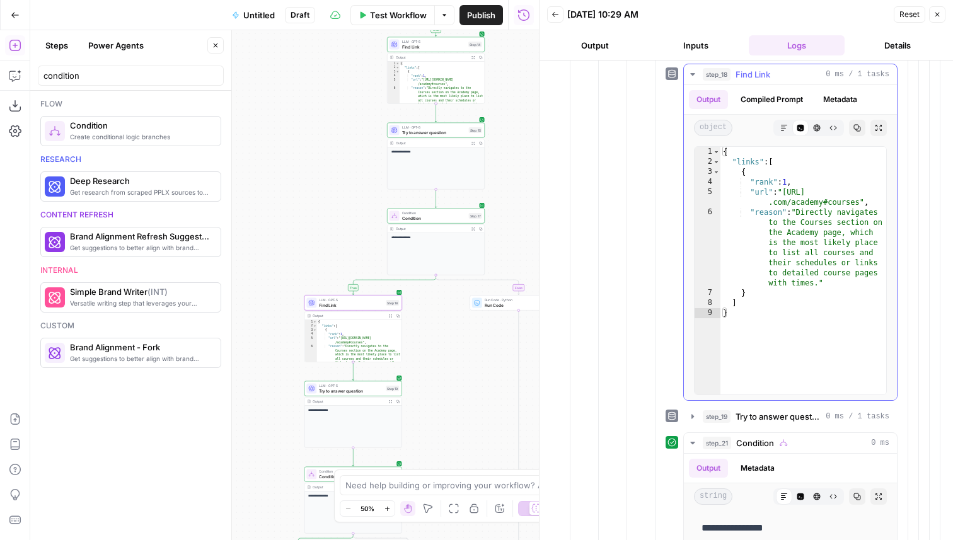
scroll to position [1487, 0]
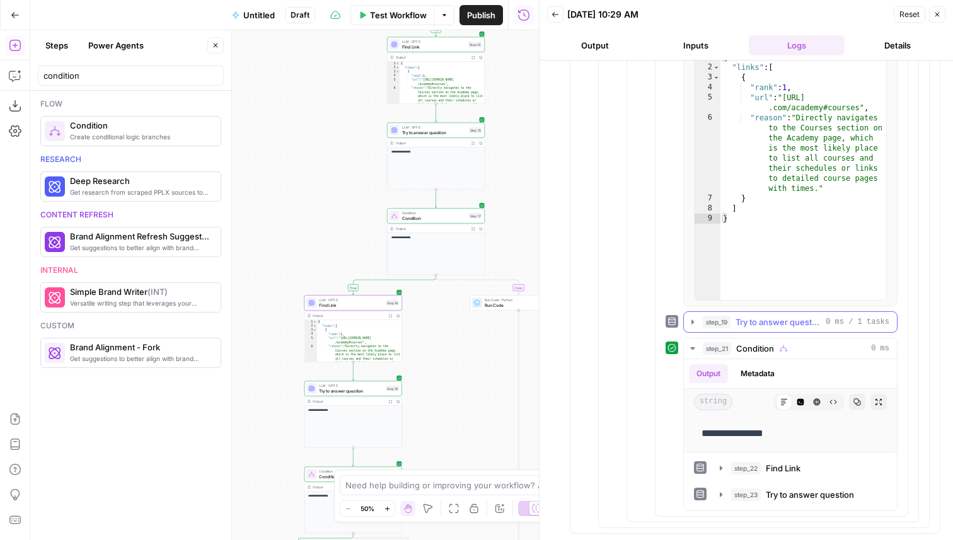
click at [765, 320] on span "Try to answer question" at bounding box center [778, 322] width 85 height 13
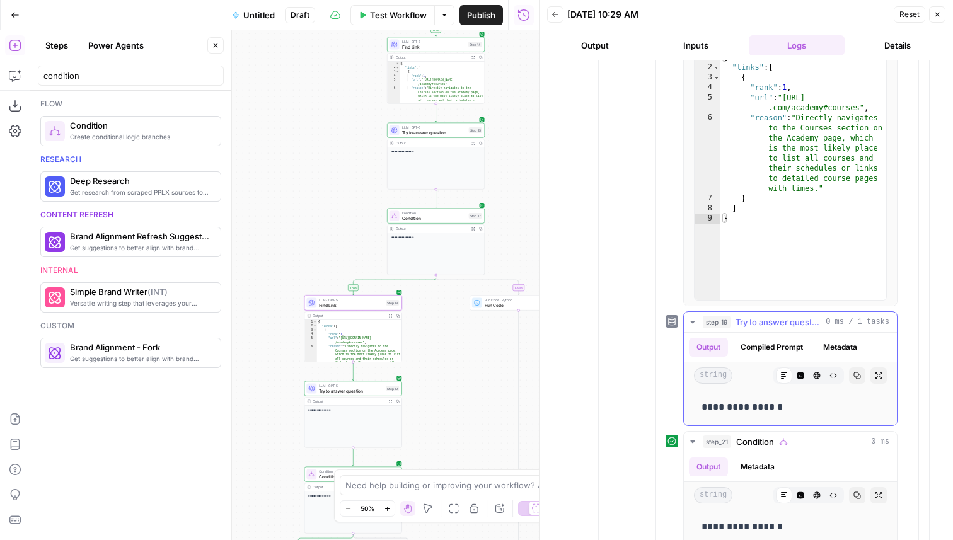
click at [765, 320] on span "Try to answer question" at bounding box center [778, 322] width 85 height 13
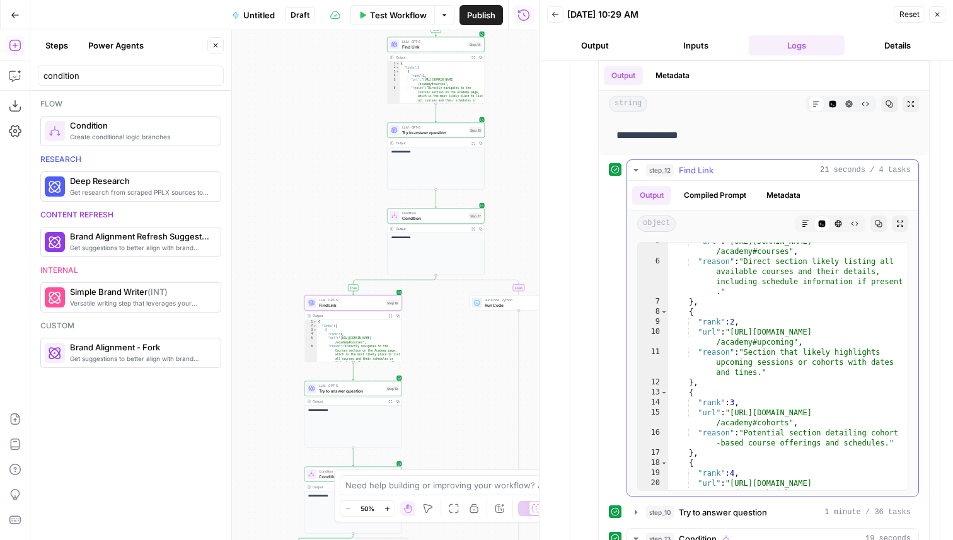
scroll to position [0, 0]
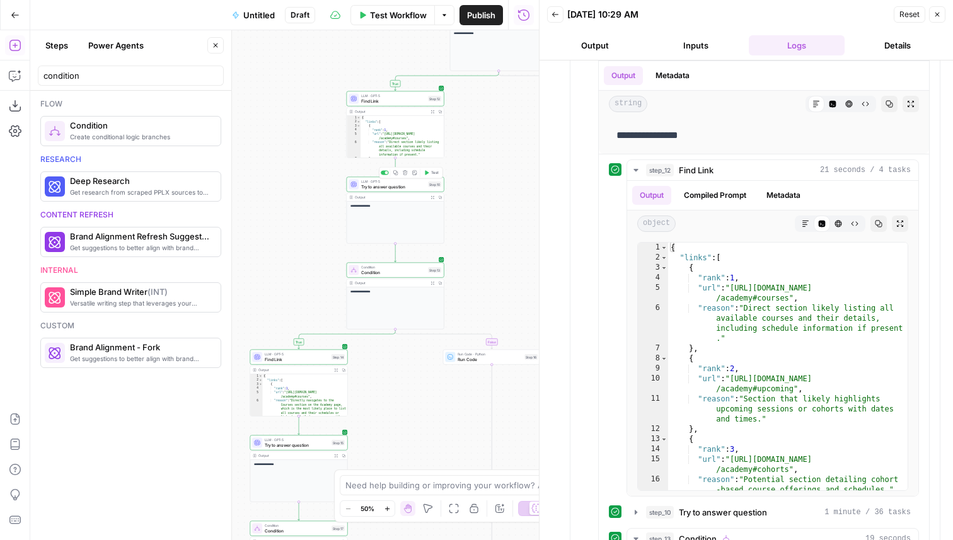
click at [426, 188] on div "LLM · GPT-5 Try to answer question Step 10 Copy step Delete step Add Note Test" at bounding box center [395, 184] width 93 height 11
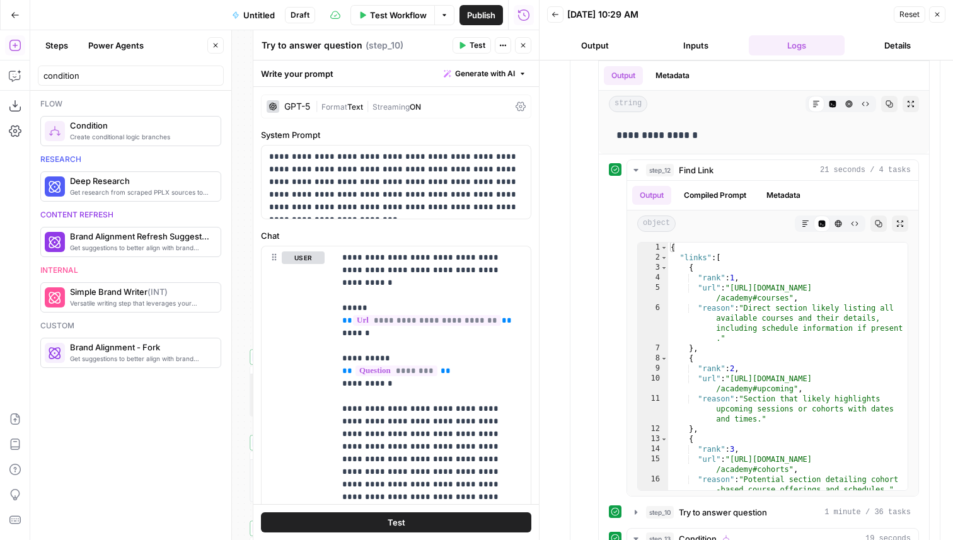
click at [525, 48] on icon "button" at bounding box center [524, 46] width 8 height 8
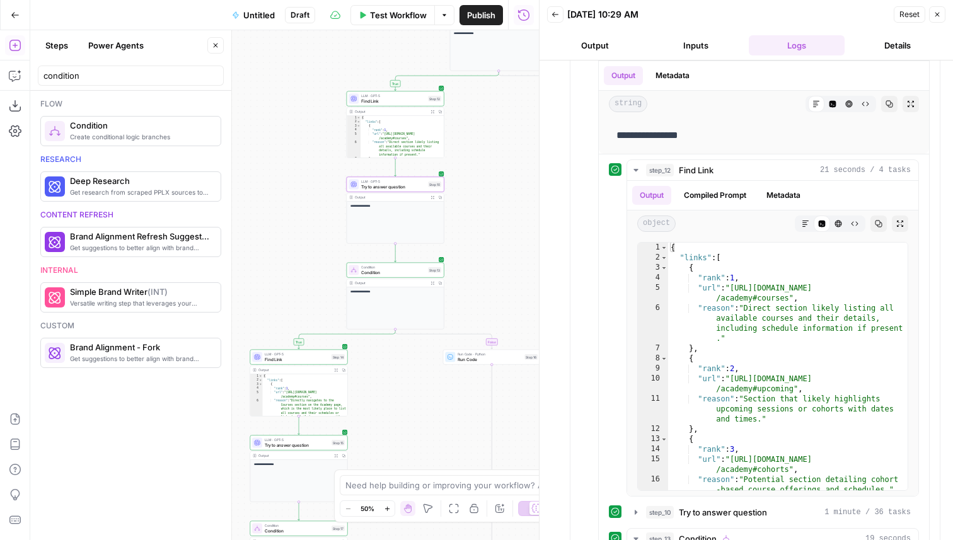
click at [312, 360] on span "Find Link" at bounding box center [297, 359] width 64 height 6
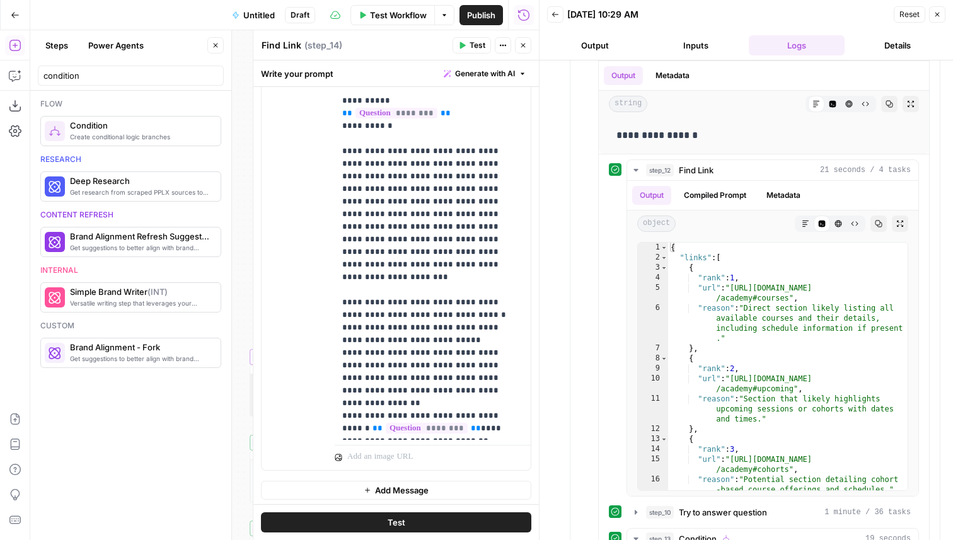
scroll to position [286, 0]
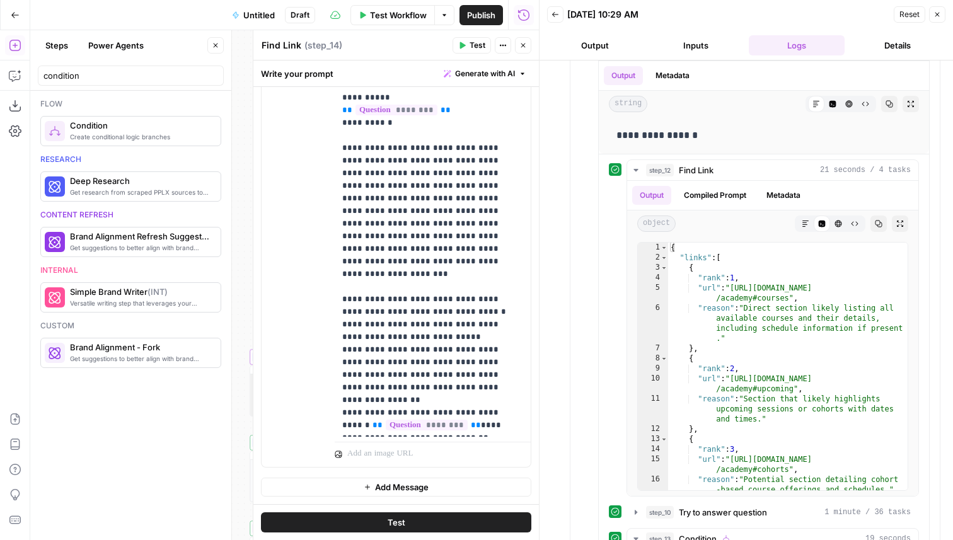
click at [525, 48] on icon "button" at bounding box center [524, 46] width 8 height 8
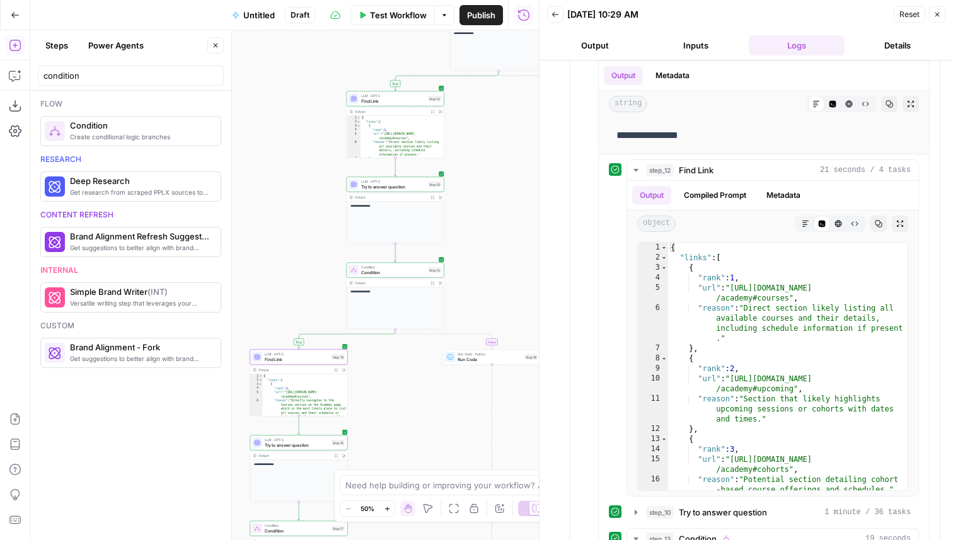
click at [332, 443] on div "Step 15" at bounding box center [338, 443] width 13 height 6
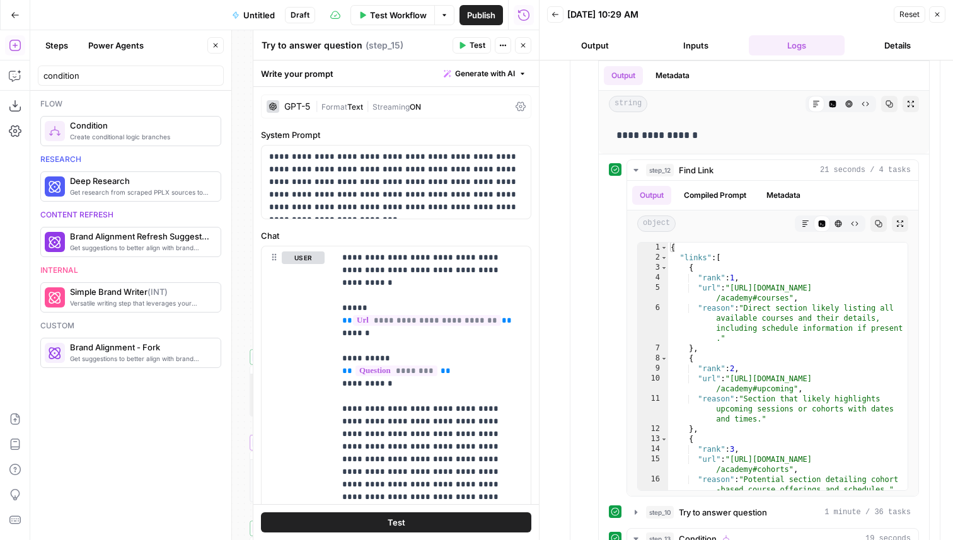
click at [519, 44] on button "Close" at bounding box center [523, 45] width 16 height 16
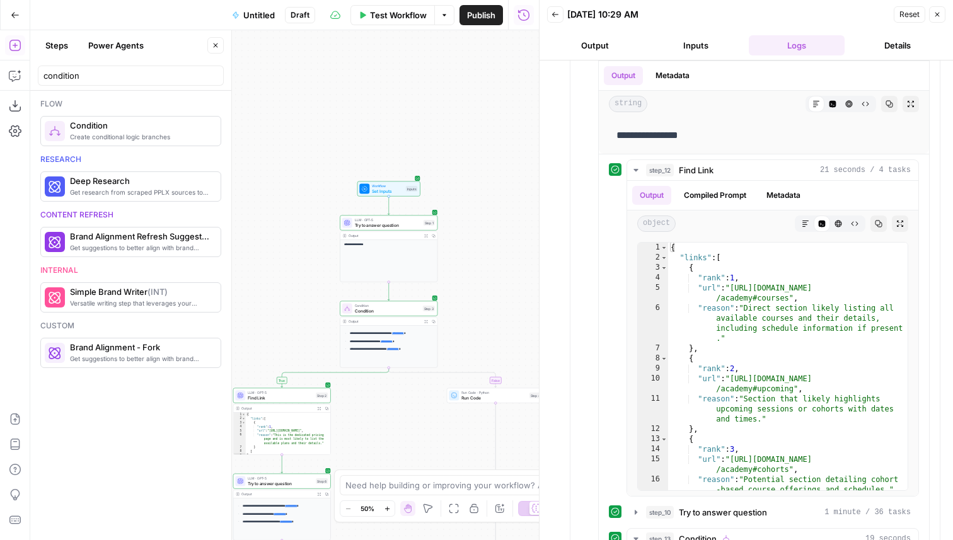
click at [687, 37] on button "Inputs" at bounding box center [696, 45] width 96 height 20
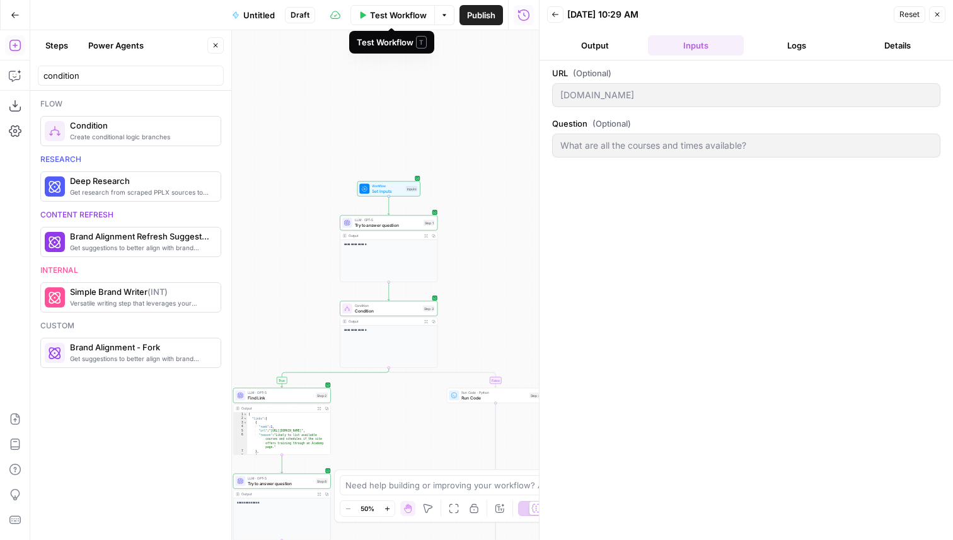
click at [393, 16] on span "Test Workflow" at bounding box center [398, 15] width 57 height 13
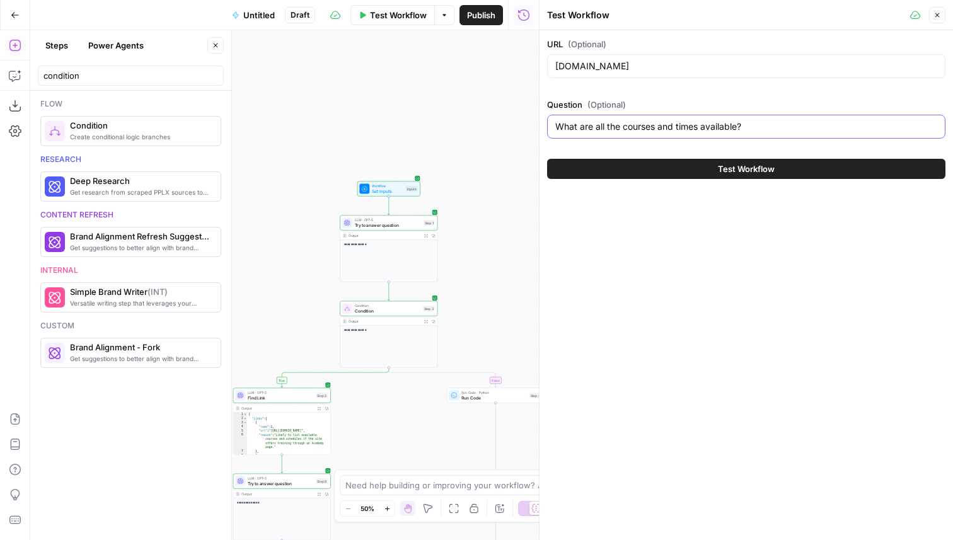
drag, startPoint x: 761, startPoint y: 121, endPoint x: 678, endPoint y: 125, distance: 83.3
click at [678, 125] on input "What are all the courses and times available?" at bounding box center [746, 126] width 382 height 13
type input "What are the courses and pricing available?"
click at [783, 171] on button "Test Workflow" at bounding box center [746, 169] width 398 height 20
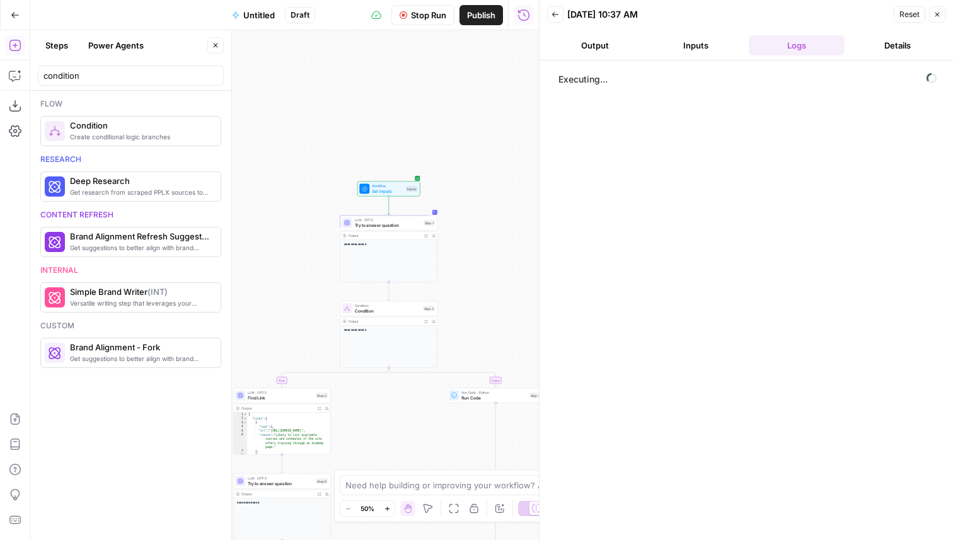
click at [554, 13] on icon "button" at bounding box center [556, 15] width 8 height 8
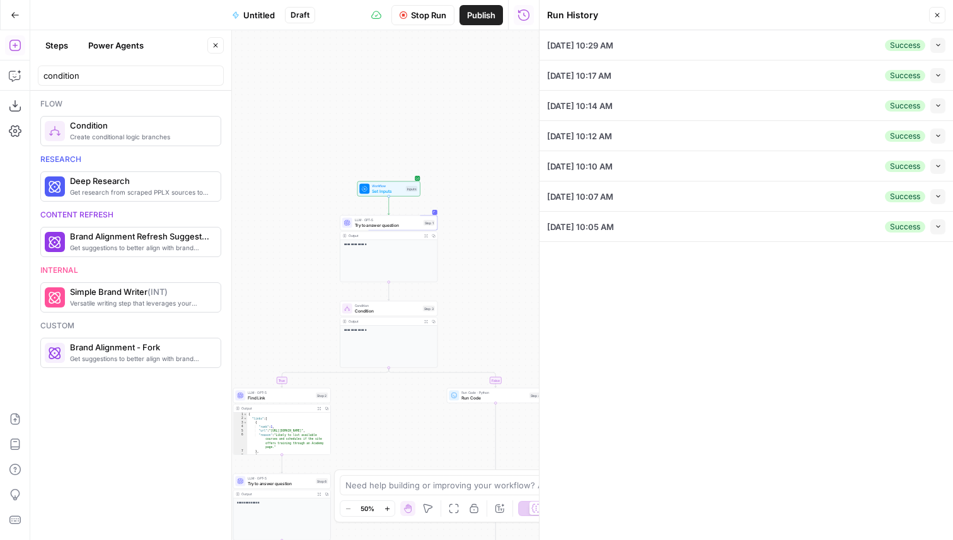
click at [423, 22] on button "Stop Run" at bounding box center [423, 15] width 63 height 20
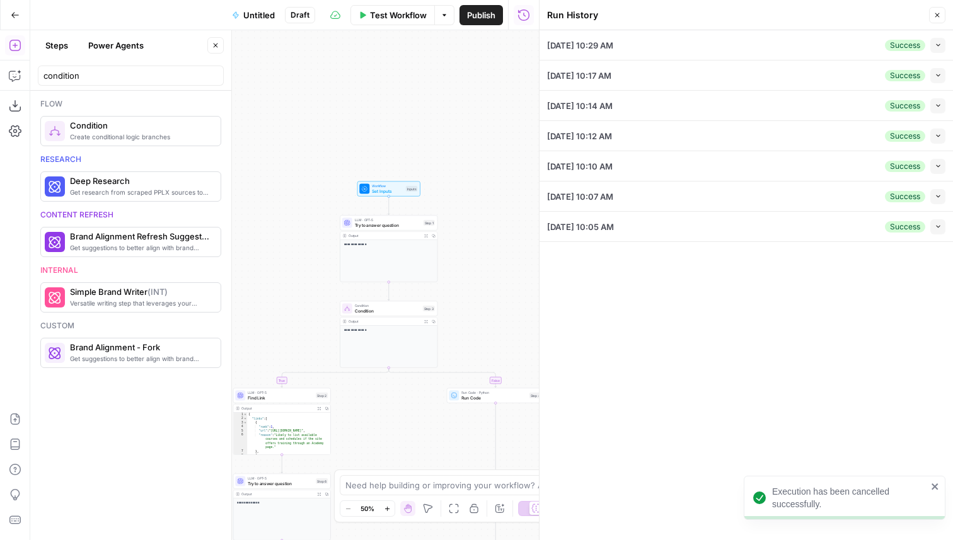
click at [402, 13] on span "Test Workflow" at bounding box center [398, 15] width 57 height 13
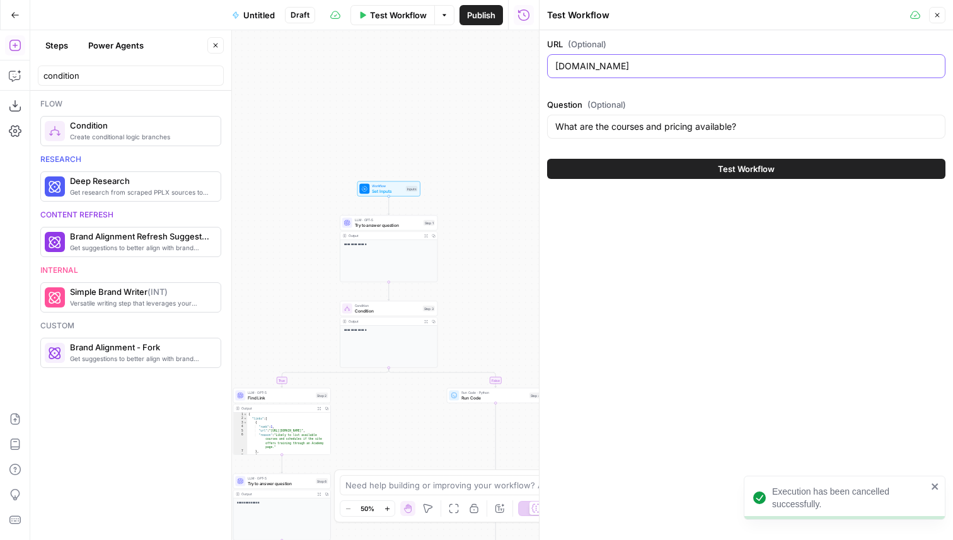
click at [641, 64] on input "[DOMAIN_NAME]" at bounding box center [746, 66] width 382 height 13
type input "[DOMAIN_NAME]"
click at [699, 165] on button "Test Workflow" at bounding box center [746, 169] width 398 height 20
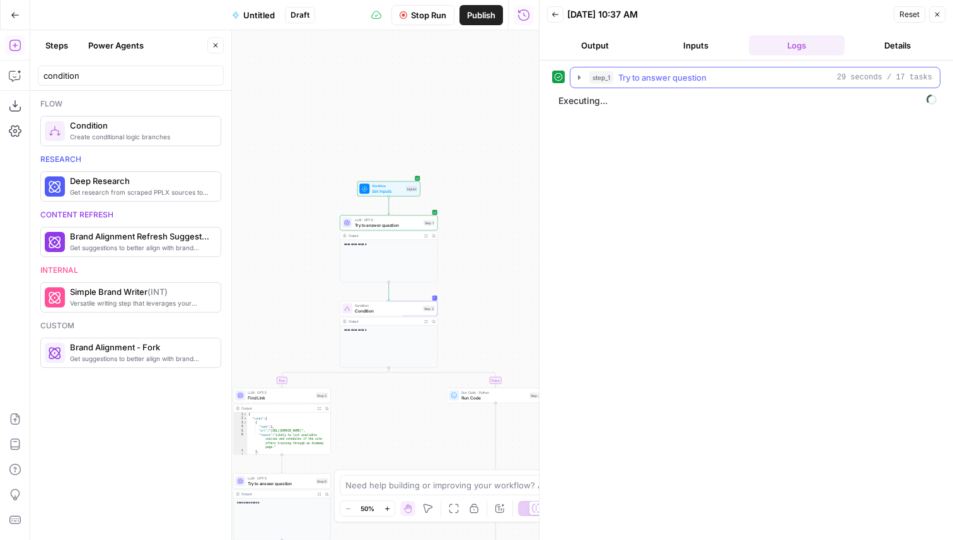
click at [644, 78] on span "Try to answer question" at bounding box center [663, 77] width 88 height 13
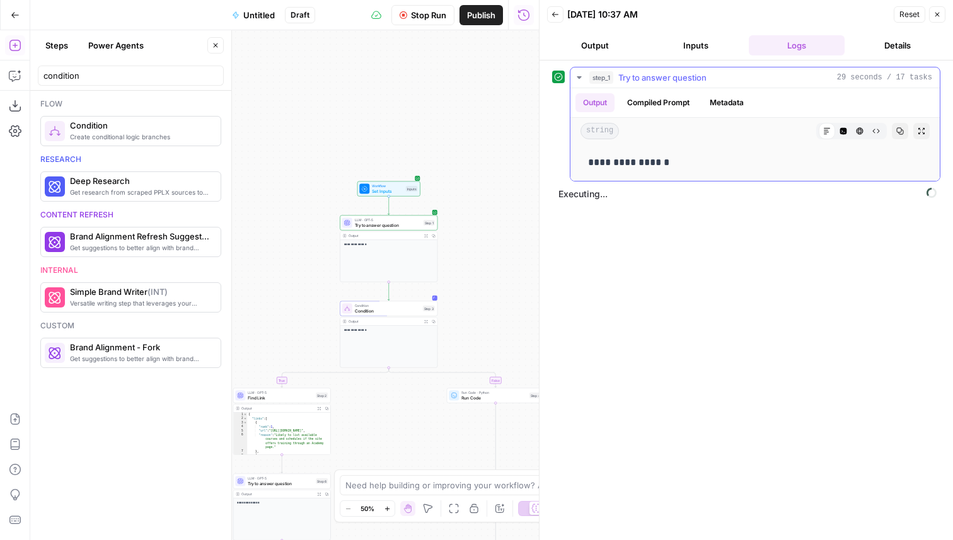
click at [653, 74] on span "Try to answer question" at bounding box center [663, 77] width 88 height 13
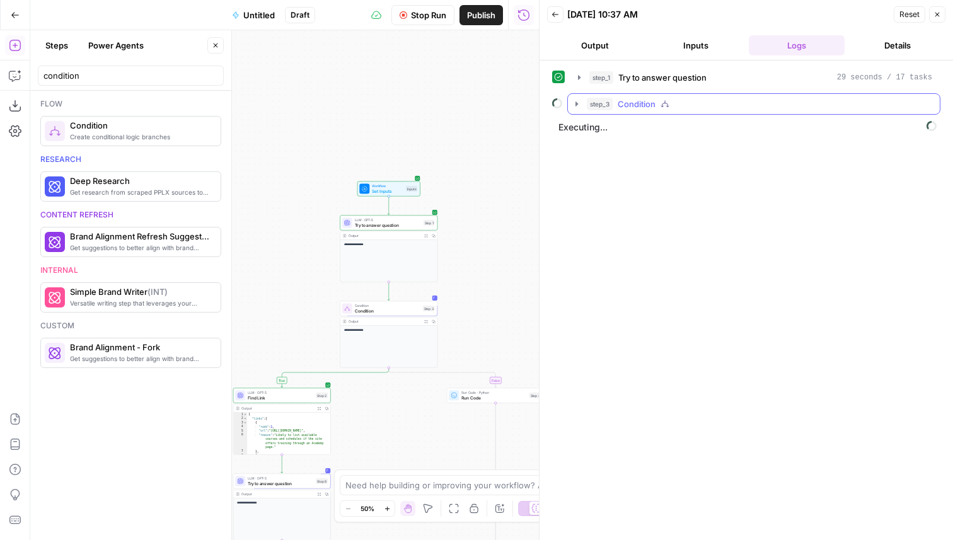
click at [668, 100] on icon "button" at bounding box center [665, 104] width 9 height 9
click at [671, 131] on span "Find Link" at bounding box center [663, 130] width 35 height 13
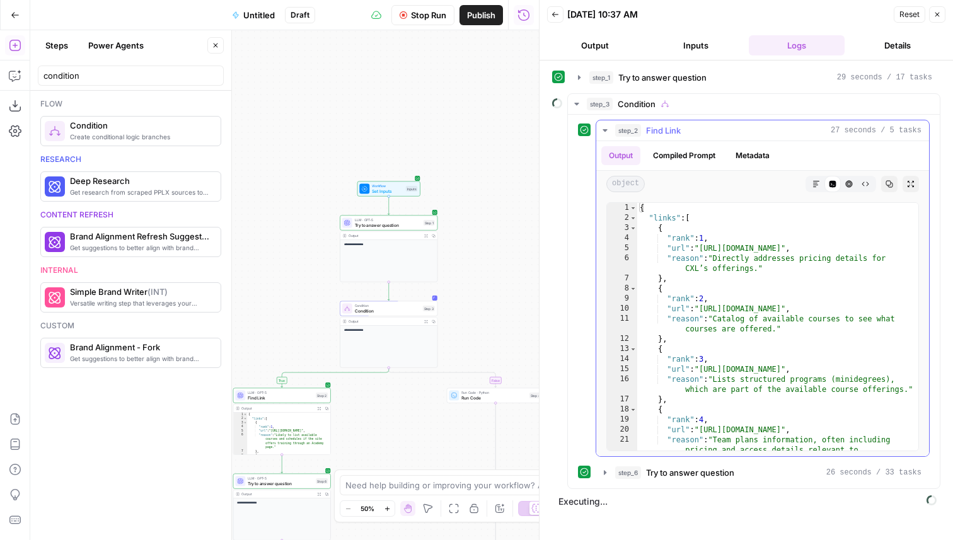
click at [714, 127] on div "step_2 Find Link 27 seconds / 5 tasks" at bounding box center [768, 130] width 306 height 13
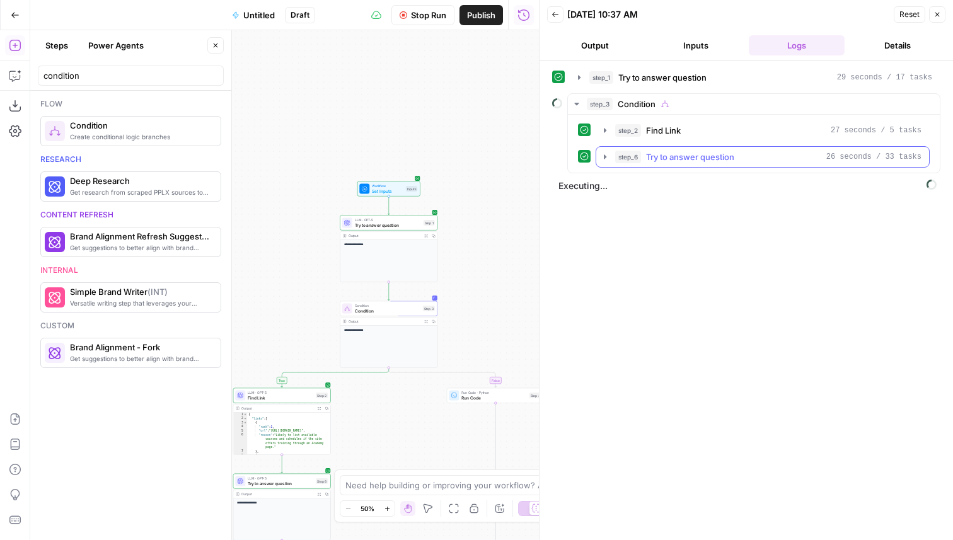
click at [715, 158] on span "Try to answer question" at bounding box center [690, 157] width 88 height 13
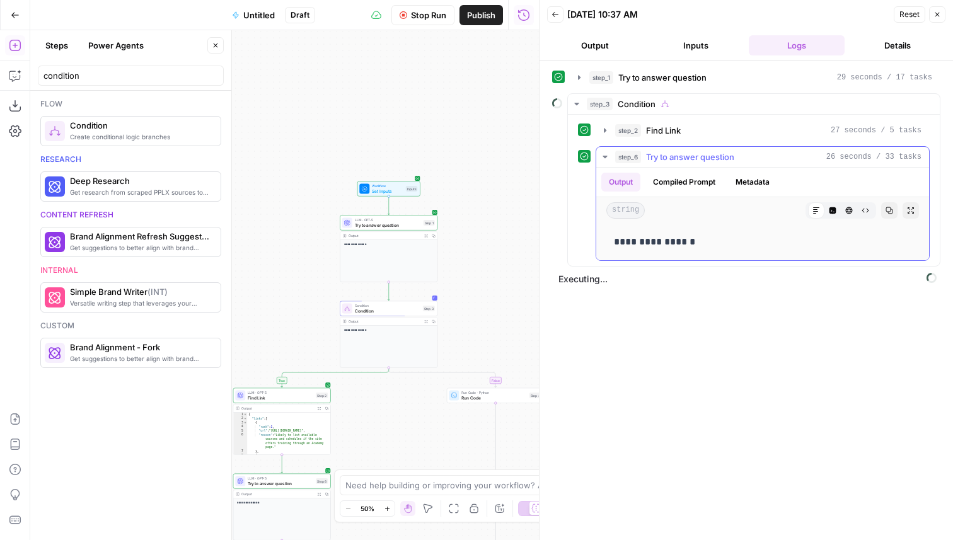
click at [715, 158] on span "Try to answer question" at bounding box center [690, 157] width 88 height 13
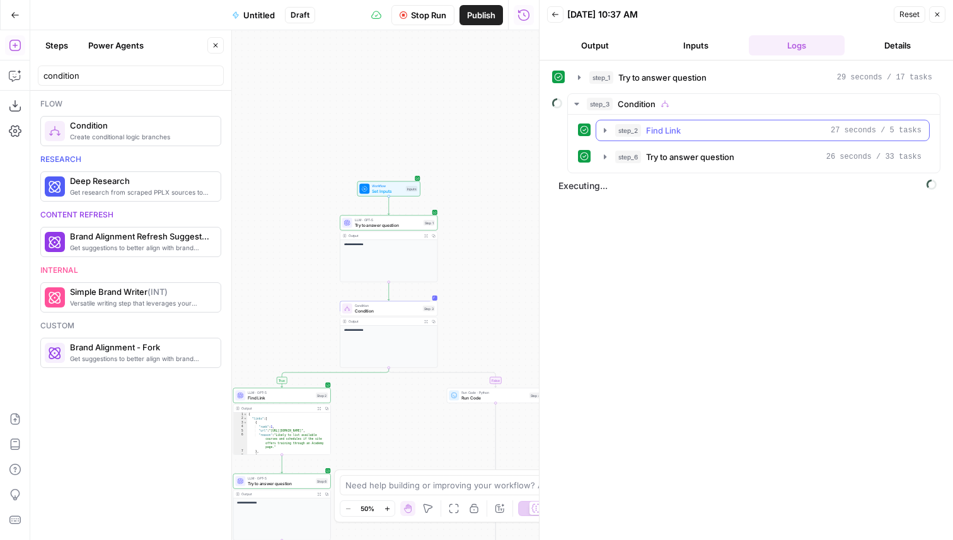
click at [706, 130] on div "step_2 Find Link 27 seconds / 5 tasks" at bounding box center [768, 130] width 306 height 13
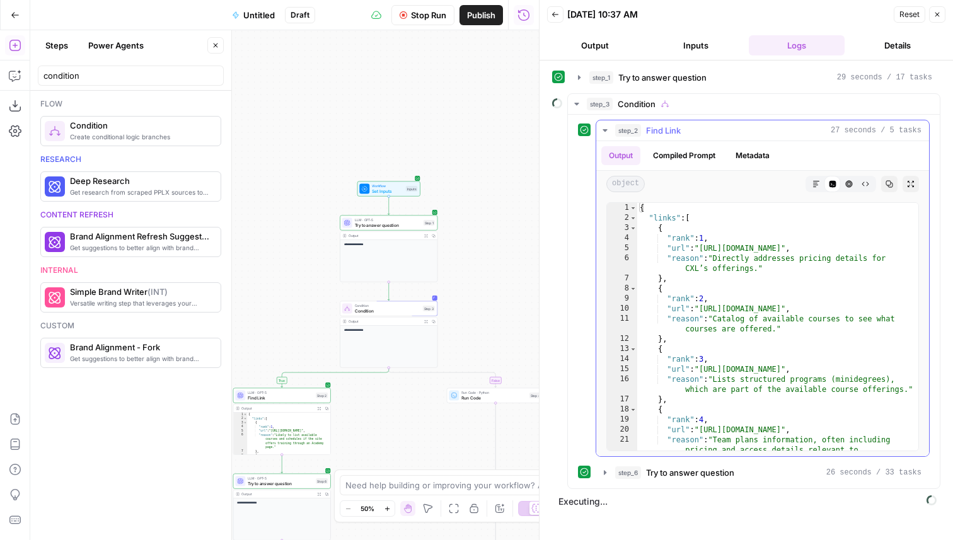
click at [706, 130] on div "step_2 Find Link 27 seconds / 5 tasks" at bounding box center [768, 130] width 306 height 13
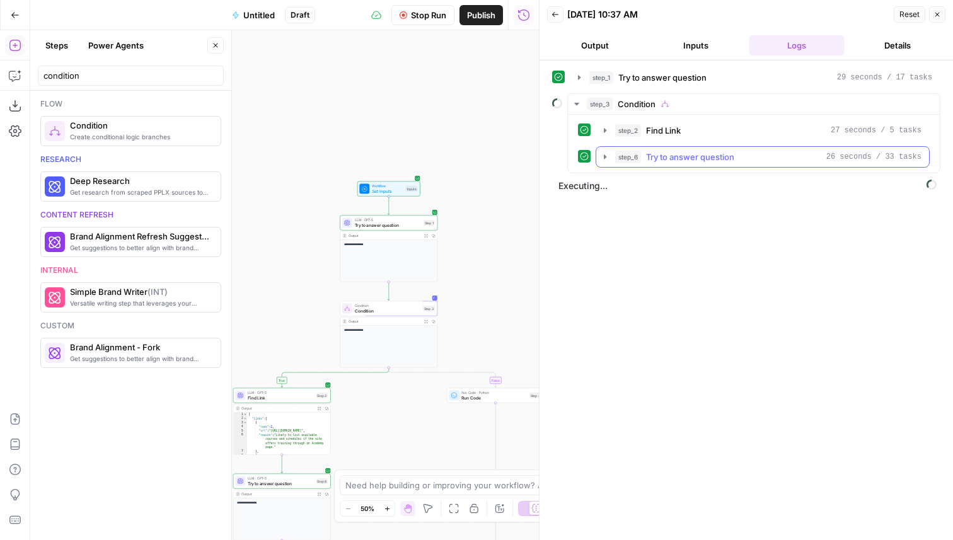
click at [704, 157] on span "Try to answer question" at bounding box center [690, 157] width 88 height 13
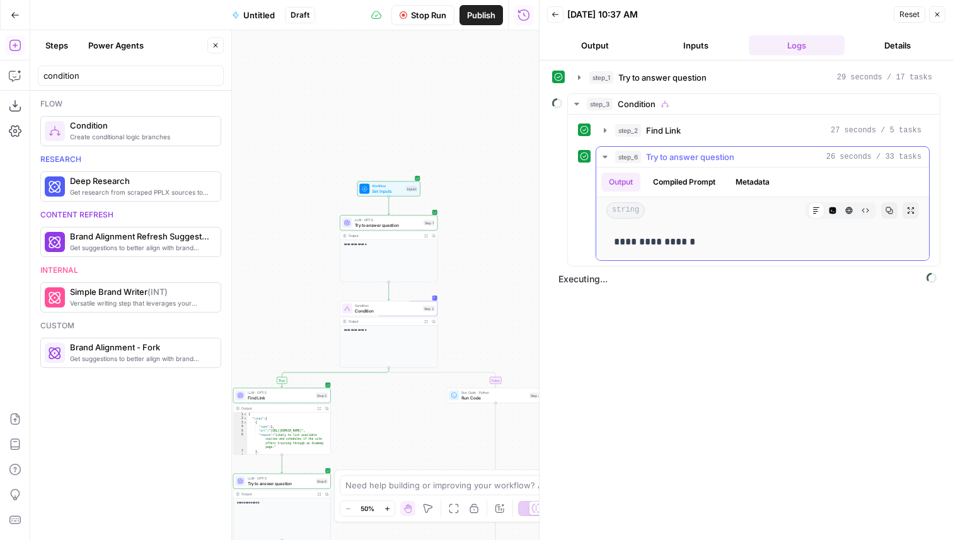
click at [666, 181] on button "Compiled Prompt" at bounding box center [685, 182] width 78 height 19
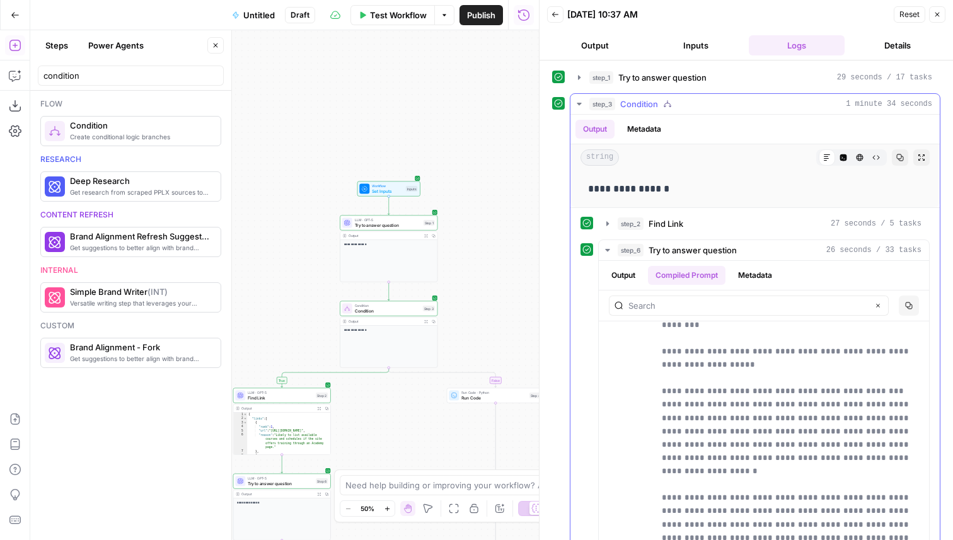
scroll to position [75, 0]
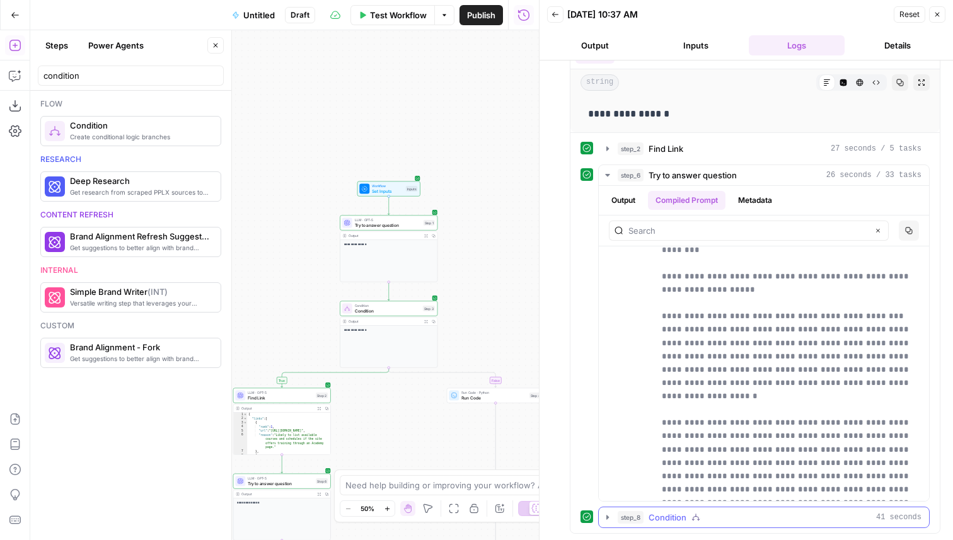
click at [716, 514] on div "step_8 Condition 41 seconds" at bounding box center [770, 517] width 304 height 13
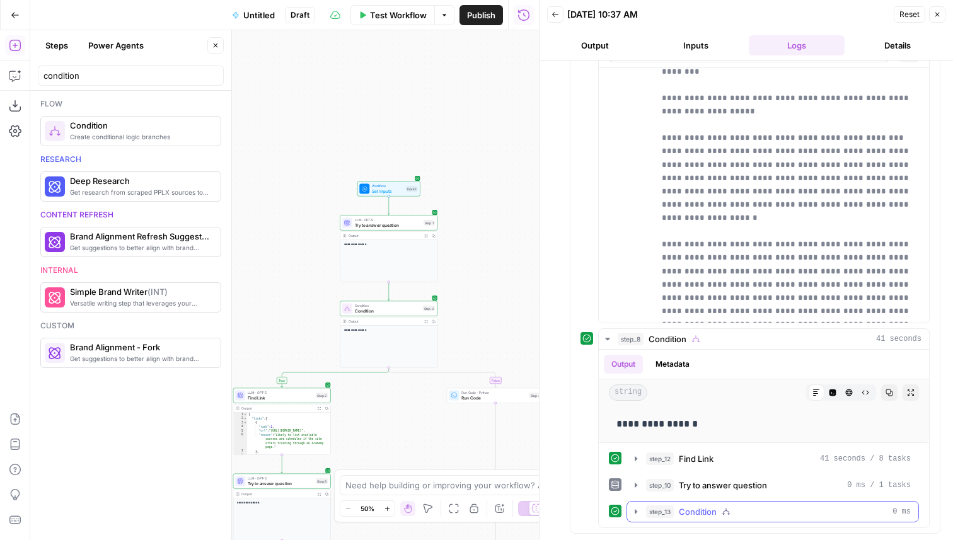
click at [758, 507] on div "step_13 Condition 0 ms" at bounding box center [778, 512] width 265 height 13
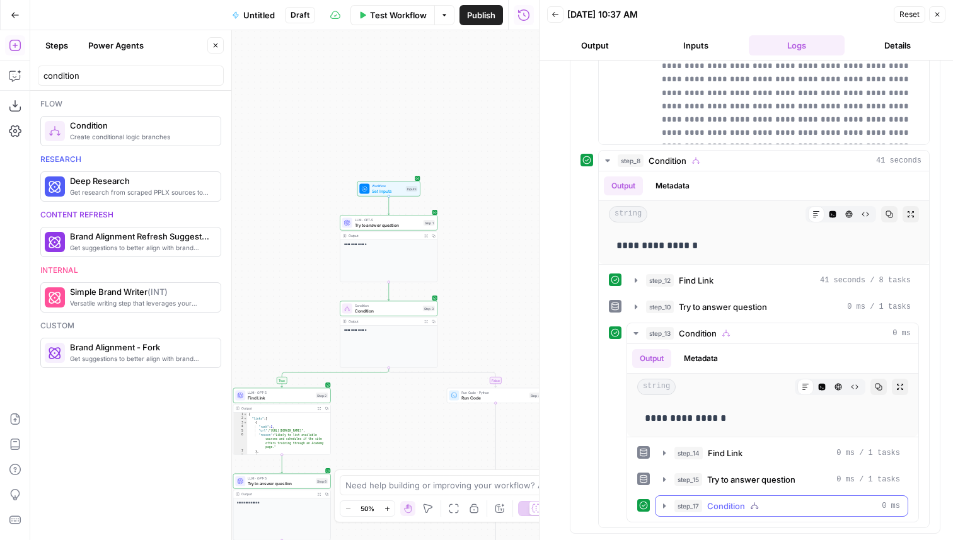
click at [772, 504] on div "step_17 Condition 0 ms" at bounding box center [788, 506] width 226 height 13
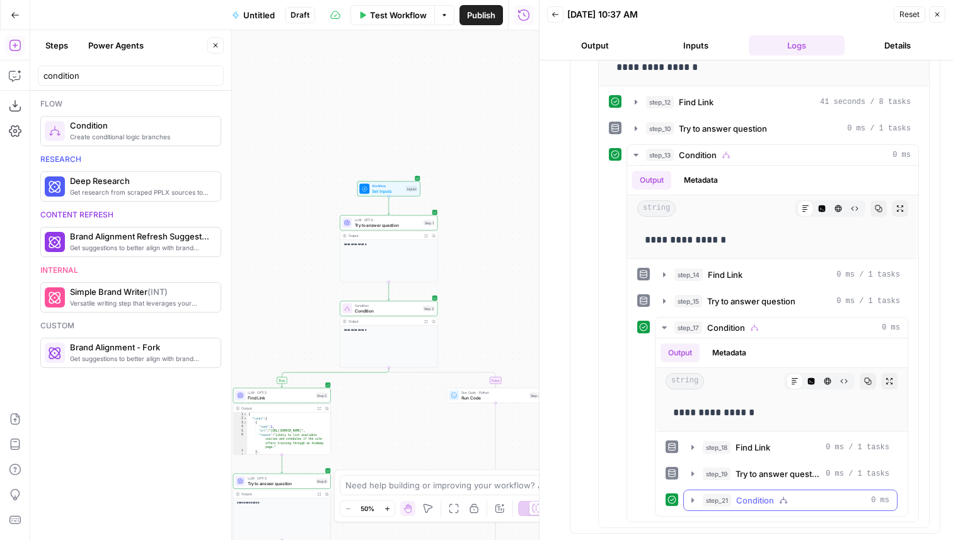
click at [770, 498] on span "Condition" at bounding box center [755, 500] width 38 height 13
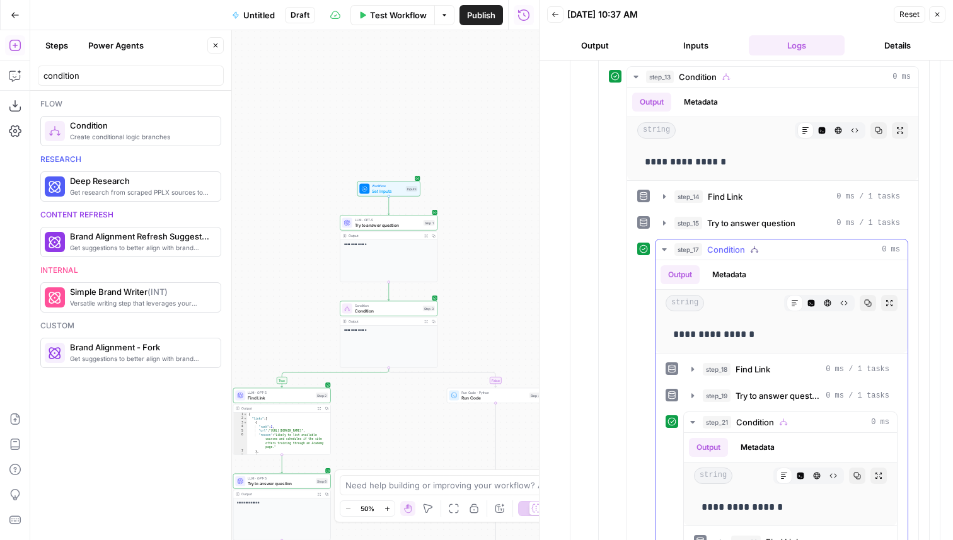
scroll to position [762, 0]
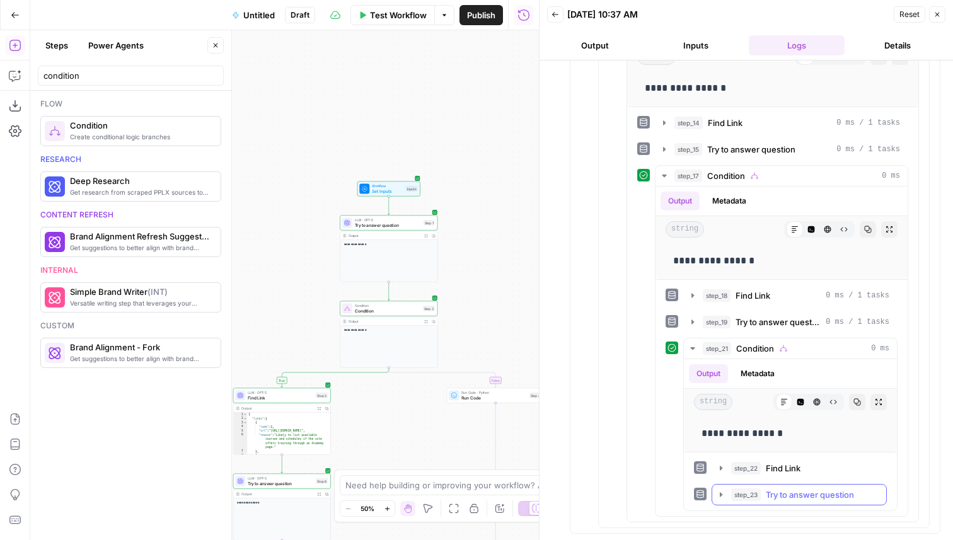
click at [784, 493] on span "Try to answer question" at bounding box center [810, 495] width 88 height 13
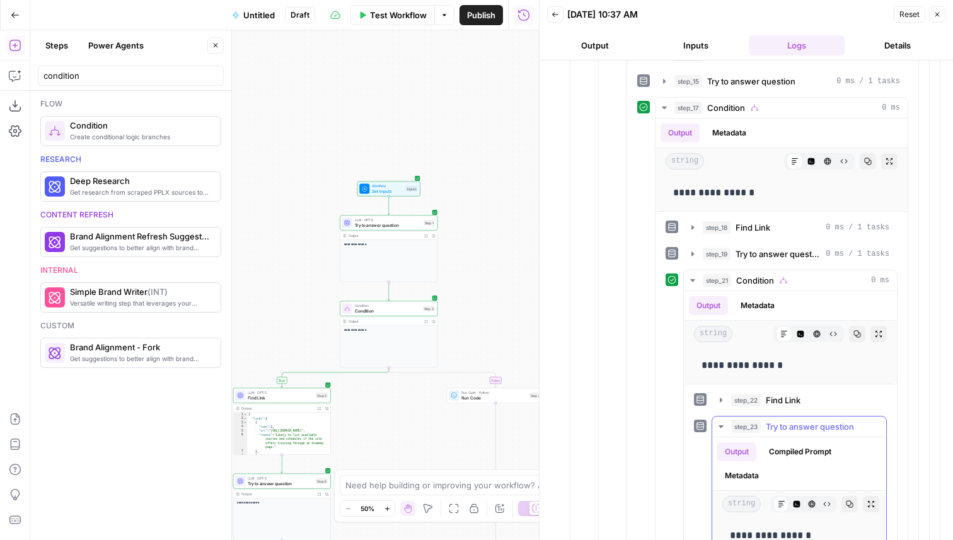
scroll to position [794, 0]
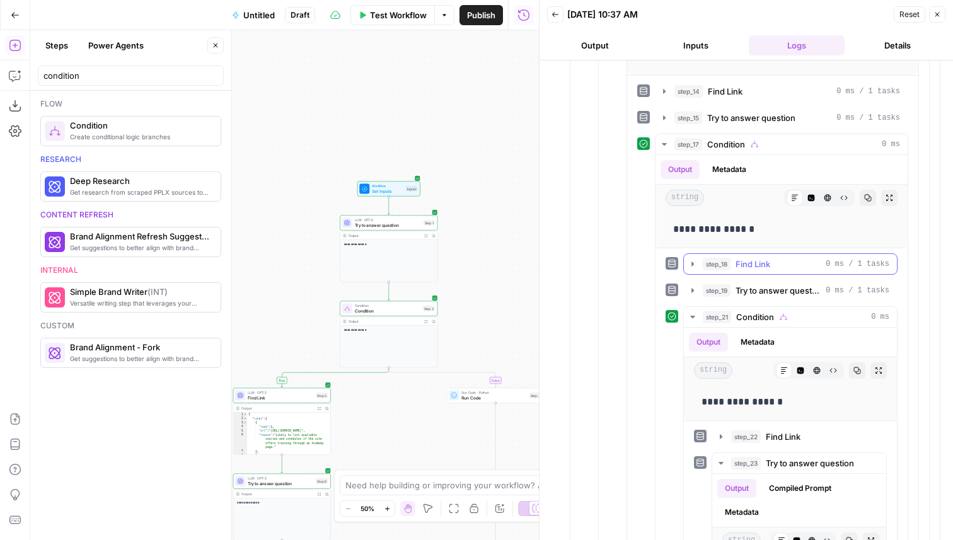
click at [774, 268] on div "step_18 Find Link 0 ms / 1 tasks" at bounding box center [796, 264] width 187 height 13
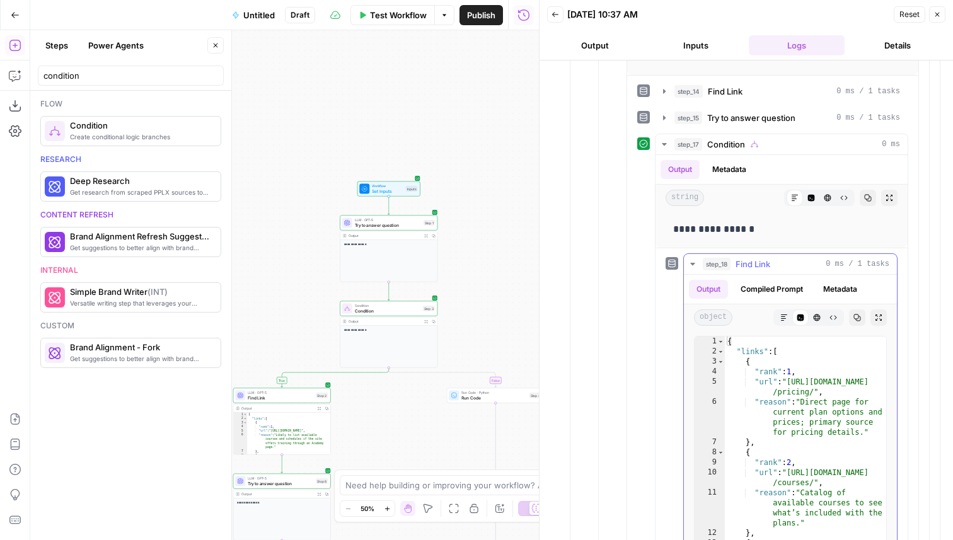
click at [774, 268] on div "step_18 Find Link 0 ms / 1 tasks" at bounding box center [796, 264] width 187 height 13
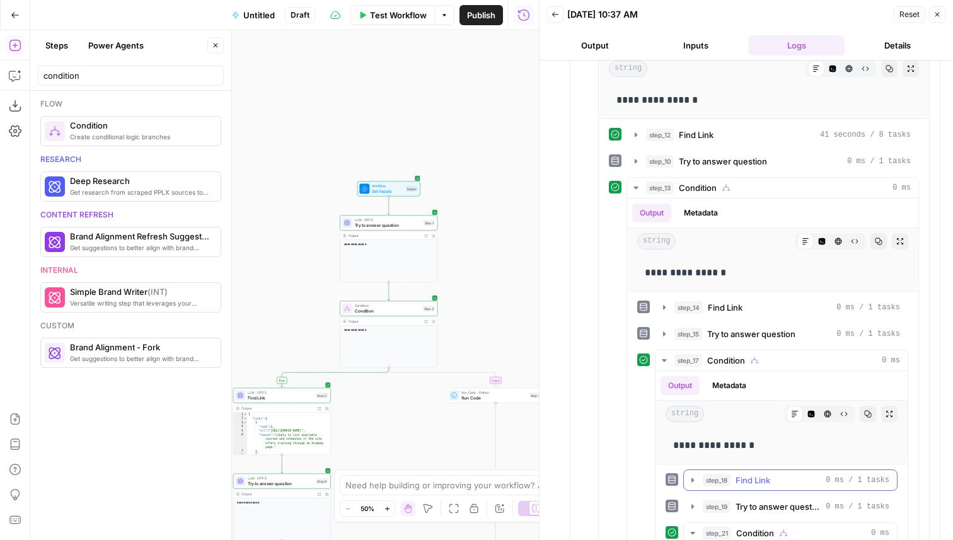
scroll to position [576, 0]
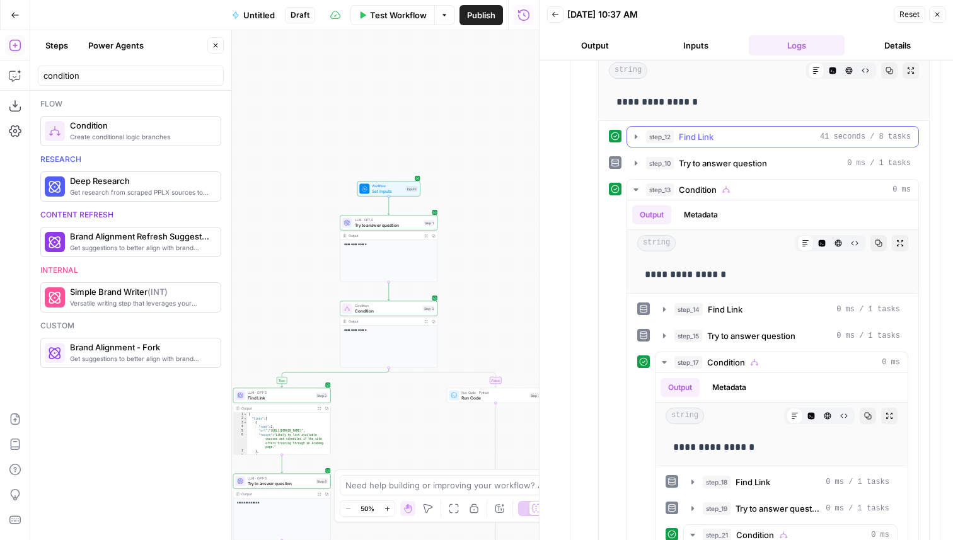
click at [736, 144] on button "step_12 Find Link 41 seconds / 8 tasks" at bounding box center [772, 137] width 291 height 20
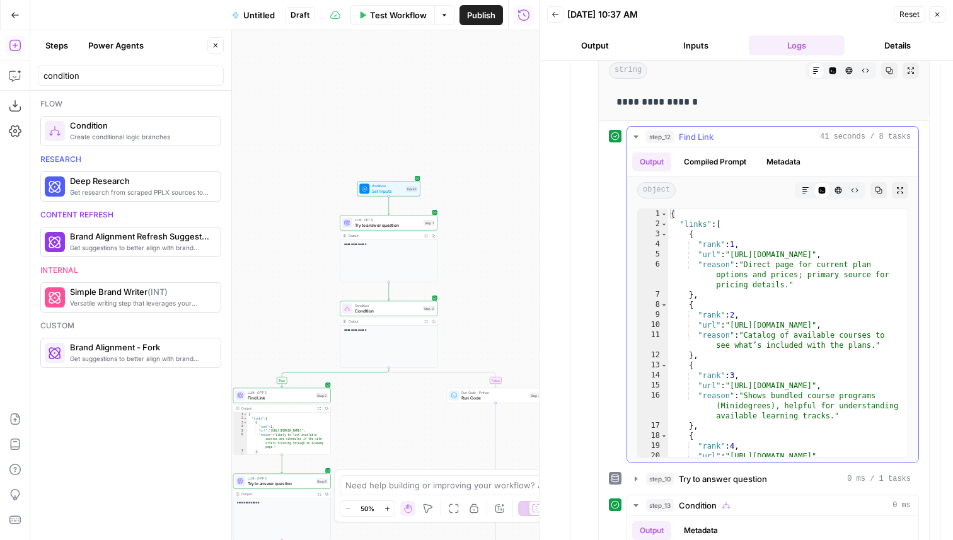
click at [736, 144] on button "step_12 Find Link 41 seconds / 8 tasks" at bounding box center [772, 137] width 291 height 20
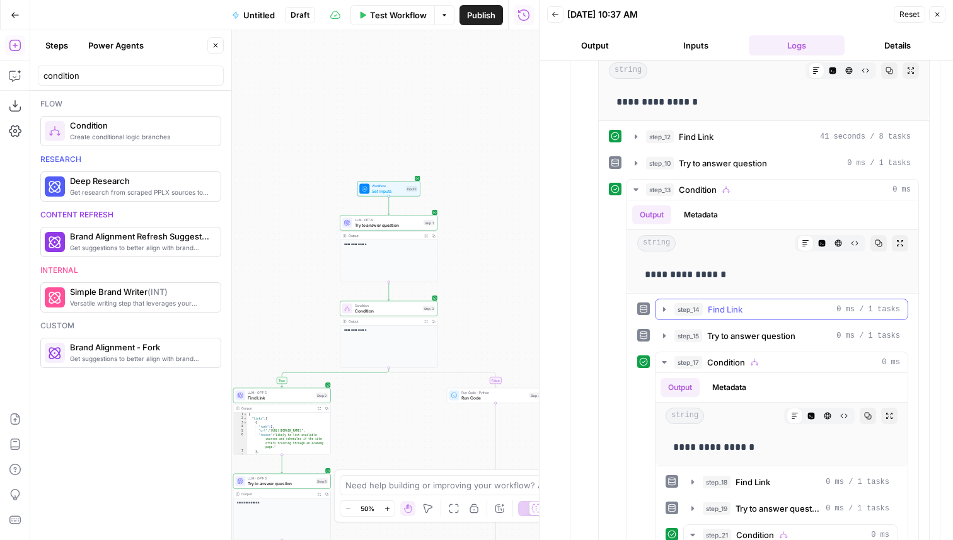
click at [726, 311] on span "Find Link" at bounding box center [725, 309] width 35 height 13
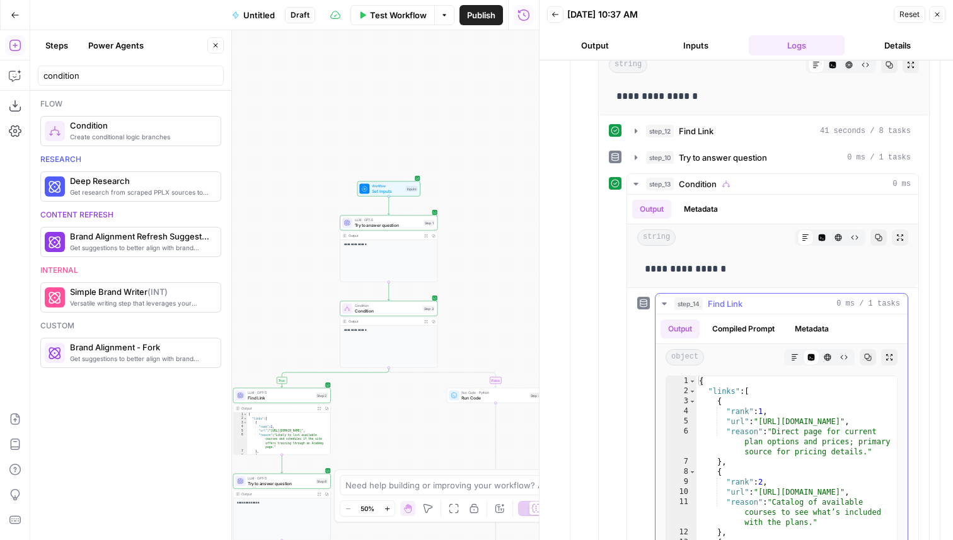
scroll to position [579, 0]
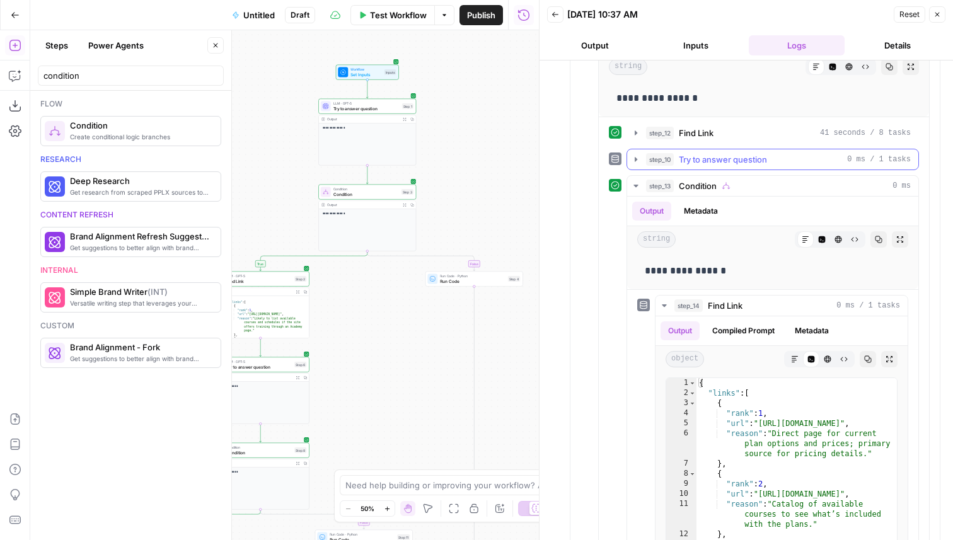
click at [767, 153] on span "Try to answer question" at bounding box center [723, 159] width 88 height 13
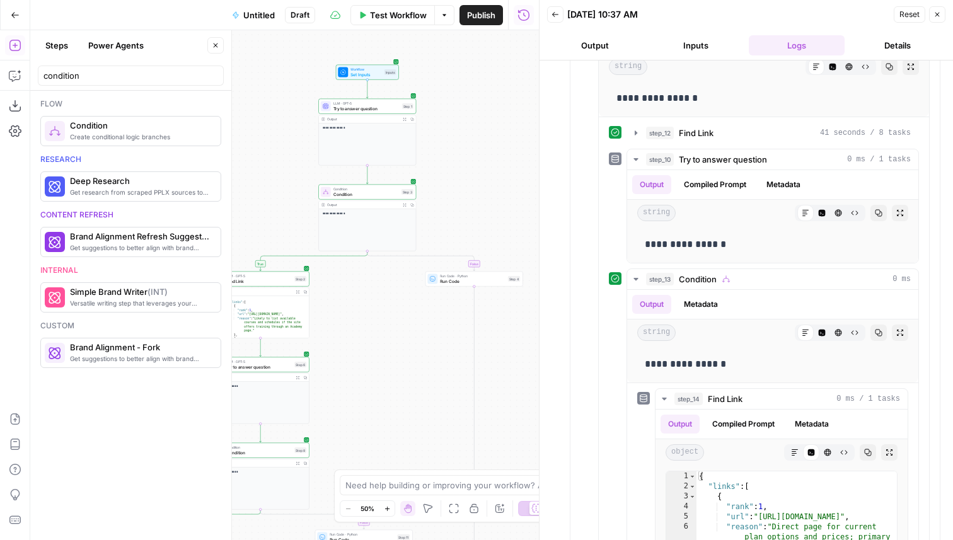
click at [401, 23] on button "Test Workflow" at bounding box center [393, 15] width 84 height 20
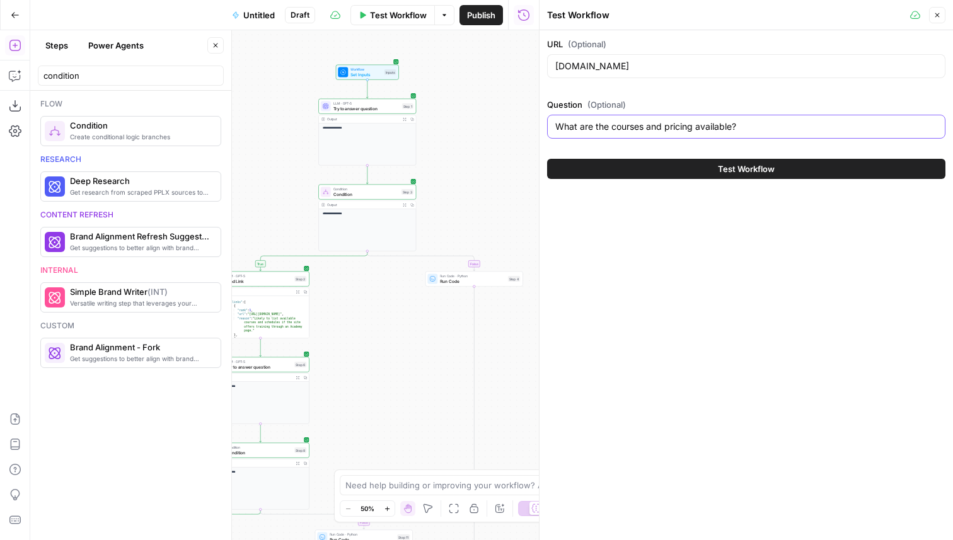
drag, startPoint x: 749, startPoint y: 127, endPoint x: 649, endPoint y: 131, distance: 100.3
click at [649, 131] on input "What are the courses and pricing available?" at bounding box center [746, 126] width 382 height 13
type input "What are the courses available?"
click at [752, 166] on span "Test Workflow" at bounding box center [746, 169] width 57 height 13
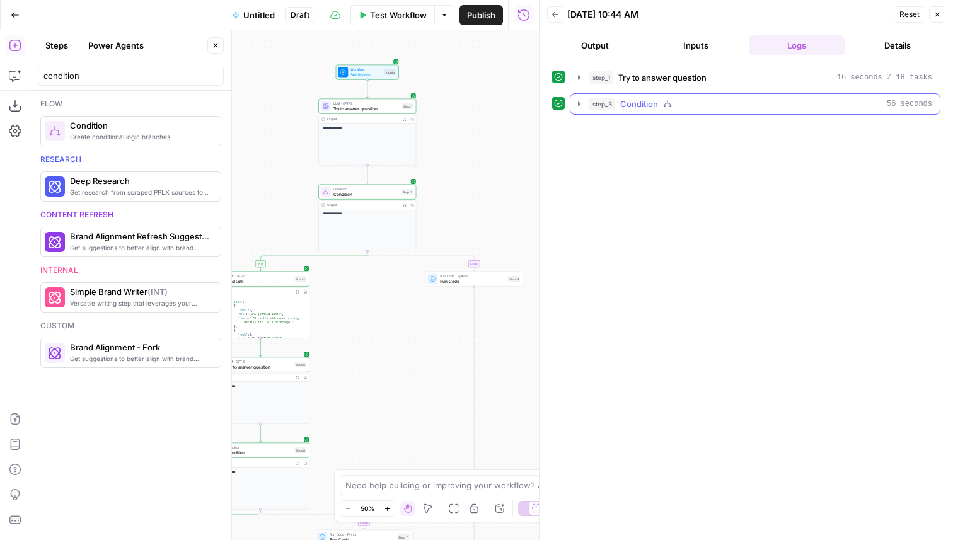
click at [701, 101] on div "step_3 Condition 56 seconds" at bounding box center [760, 104] width 343 height 13
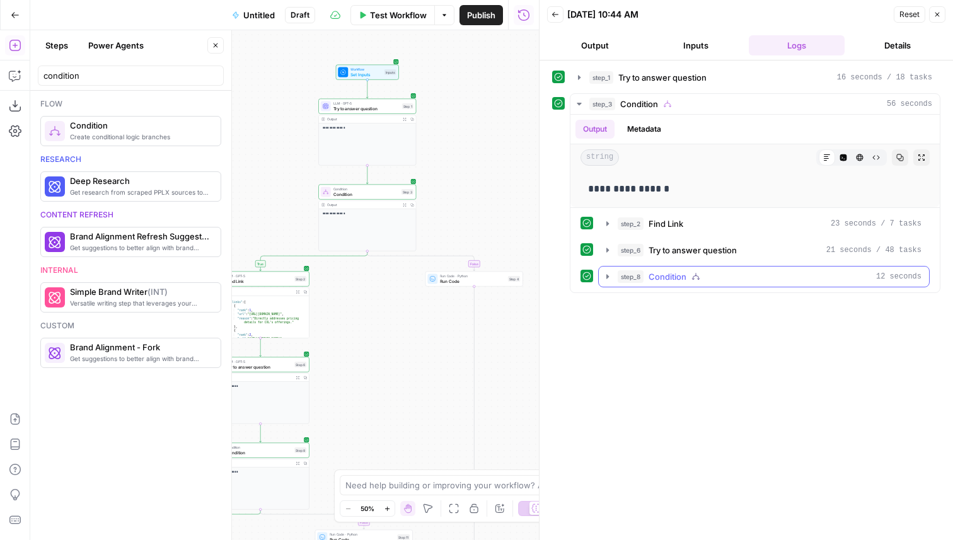
click at [690, 272] on div "step_8 Condition 12 seconds" at bounding box center [770, 276] width 304 height 13
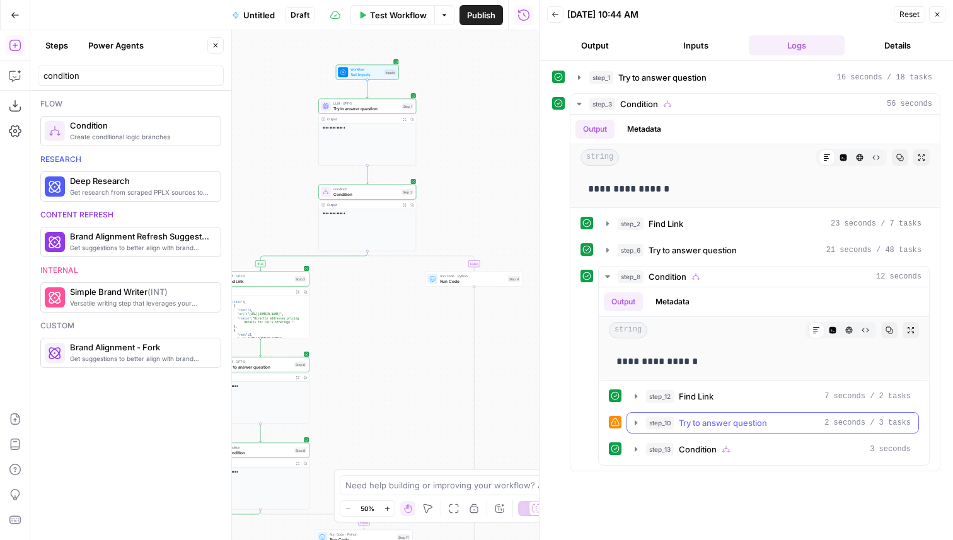
click at [721, 426] on span "Try to answer question" at bounding box center [723, 423] width 88 height 13
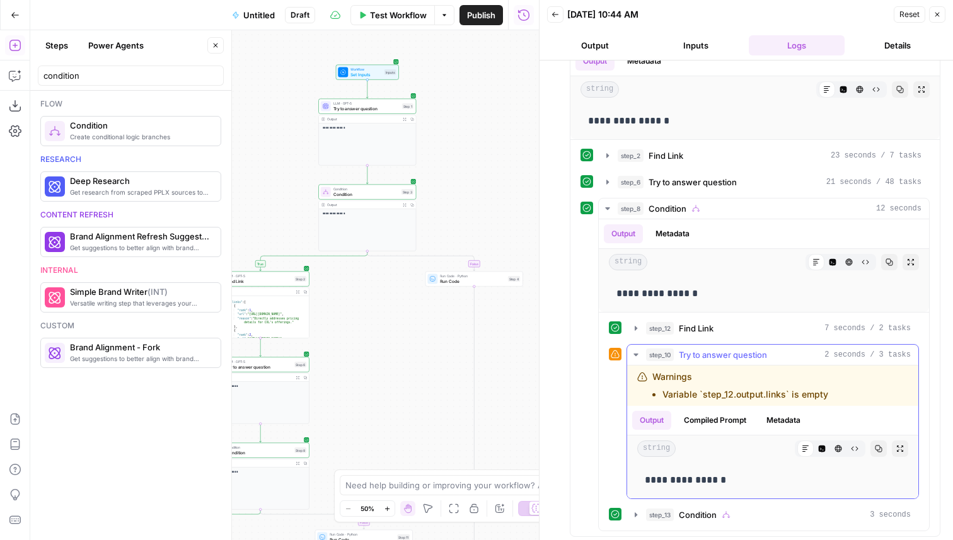
scroll to position [71, 0]
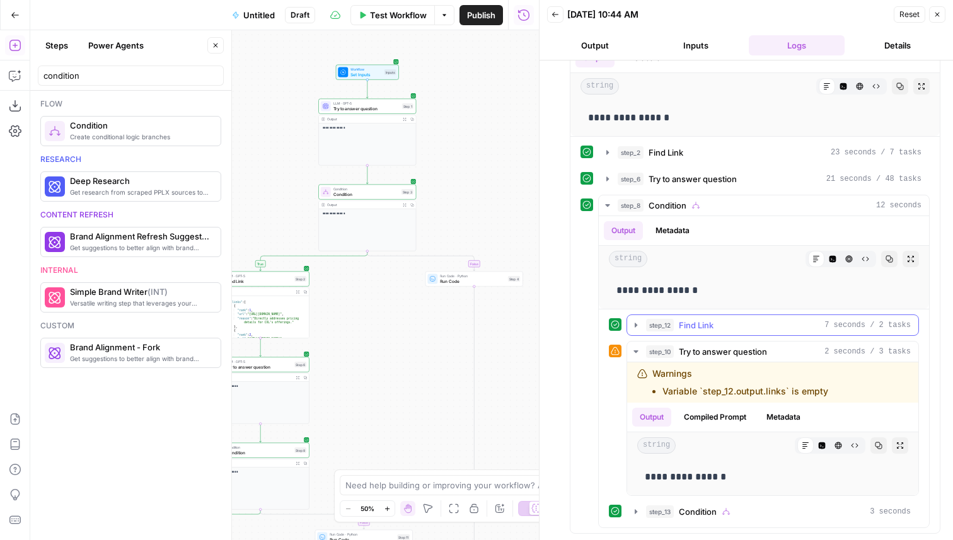
click at [722, 330] on div "step_12 Find Link 7 seconds / 2 tasks" at bounding box center [778, 325] width 265 height 13
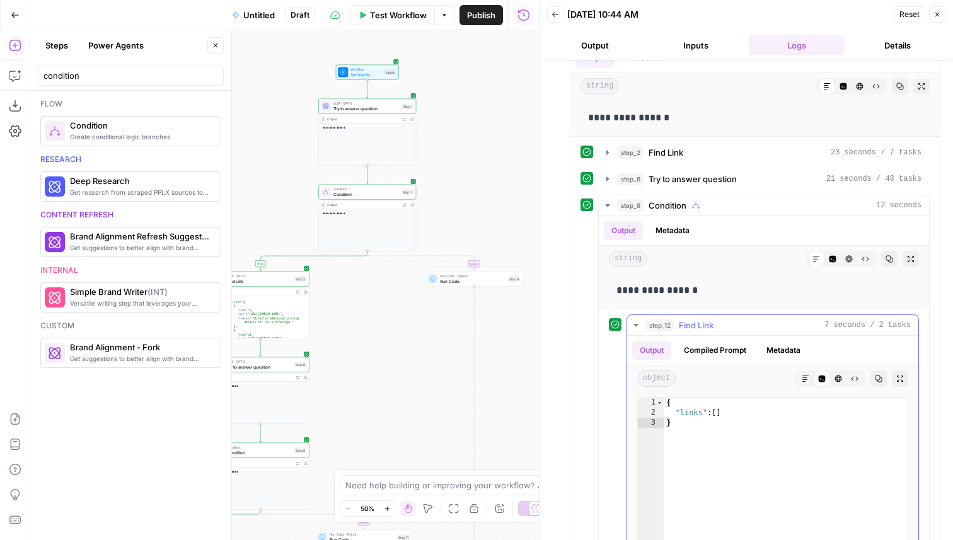
click at [722, 329] on div "step_12 Find Link 7 seconds / 2 tasks" at bounding box center [778, 325] width 265 height 13
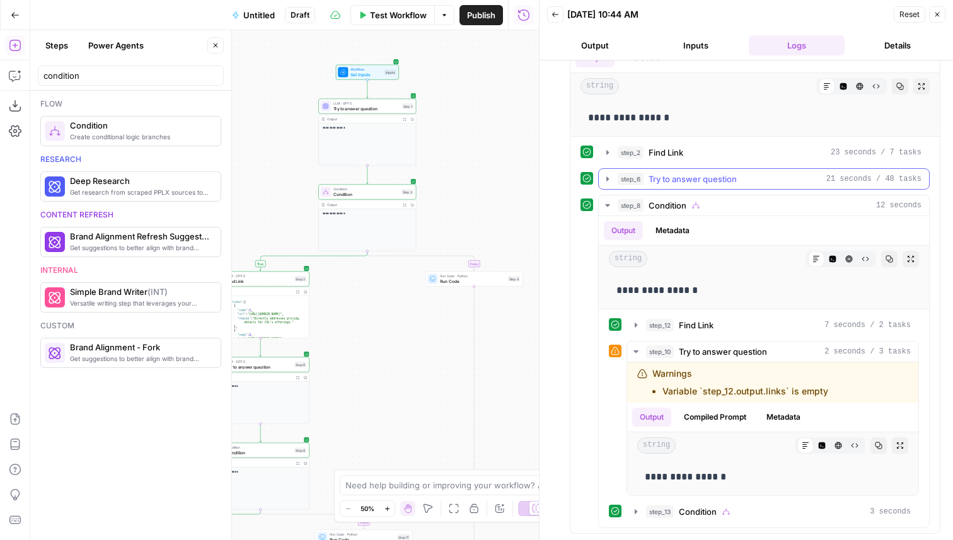
click at [707, 186] on button "step_6 Try to answer question 21 seconds / 48 tasks" at bounding box center [764, 179] width 330 height 20
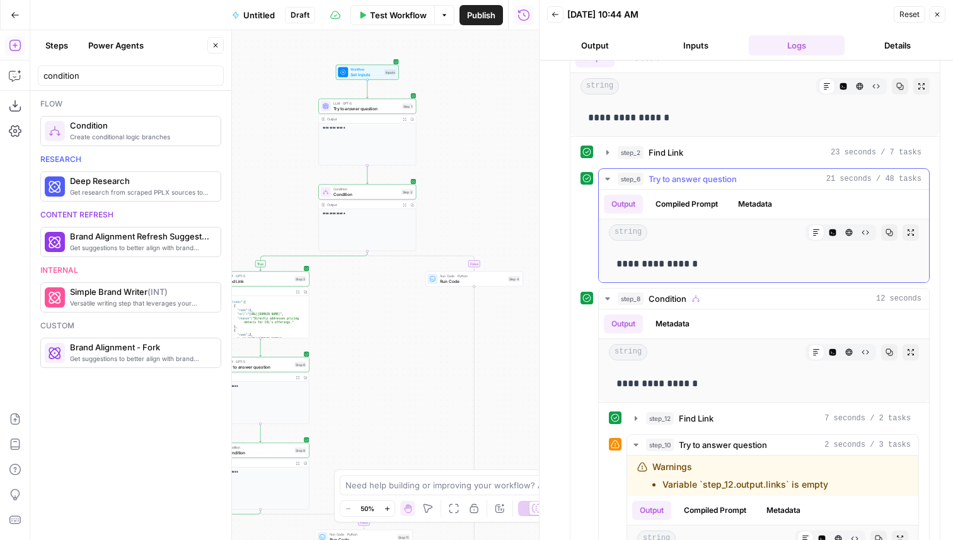
click at [707, 181] on span "Try to answer question" at bounding box center [693, 179] width 88 height 13
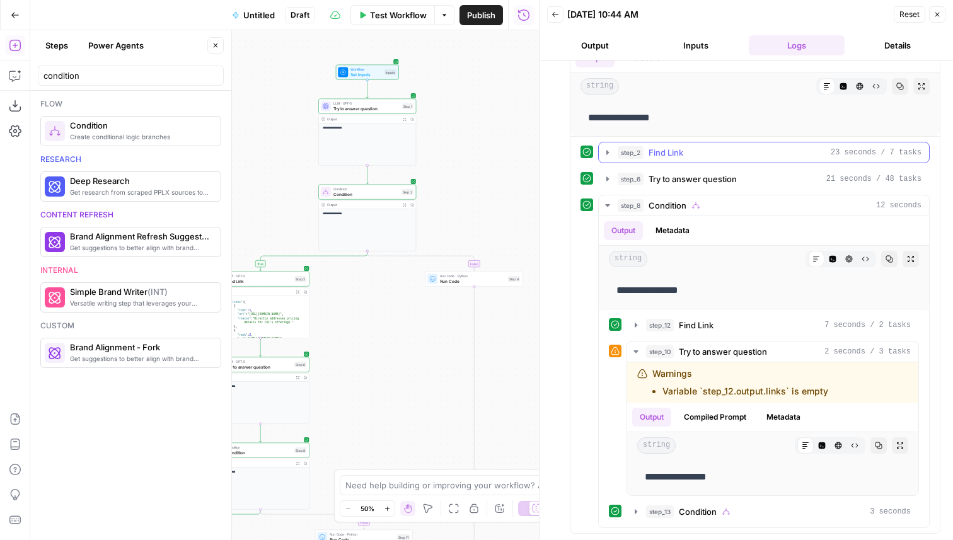
click at [693, 154] on div "step_2 Find Link 23 seconds / 7 tasks" at bounding box center [770, 152] width 304 height 13
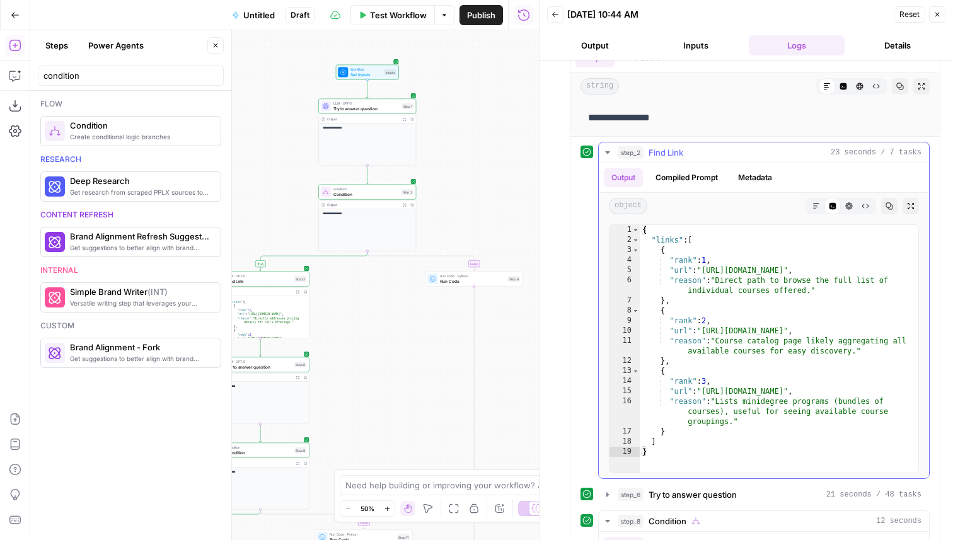
click at [693, 154] on div "step_2 Find Link 23 seconds / 7 tasks" at bounding box center [770, 152] width 304 height 13
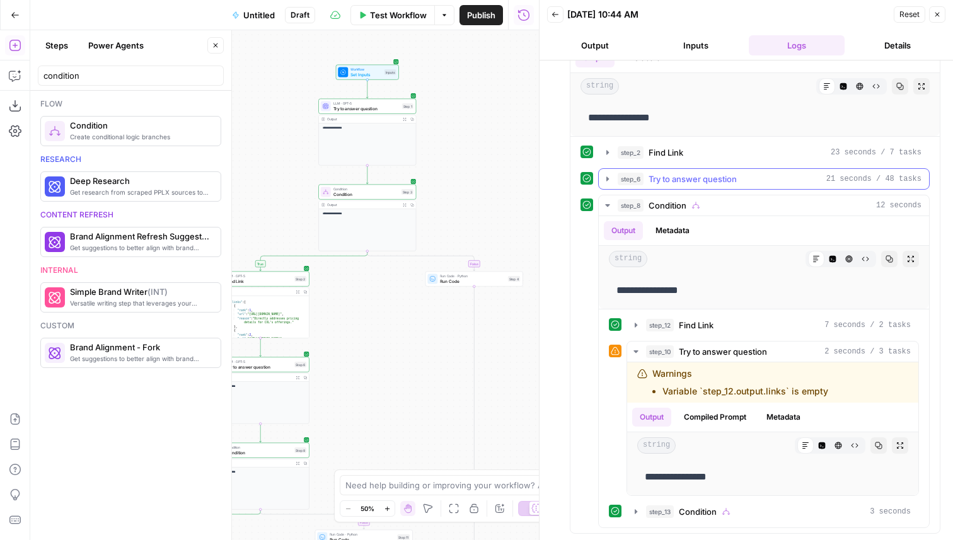
click at [680, 177] on span "Try to answer question" at bounding box center [693, 179] width 88 height 13
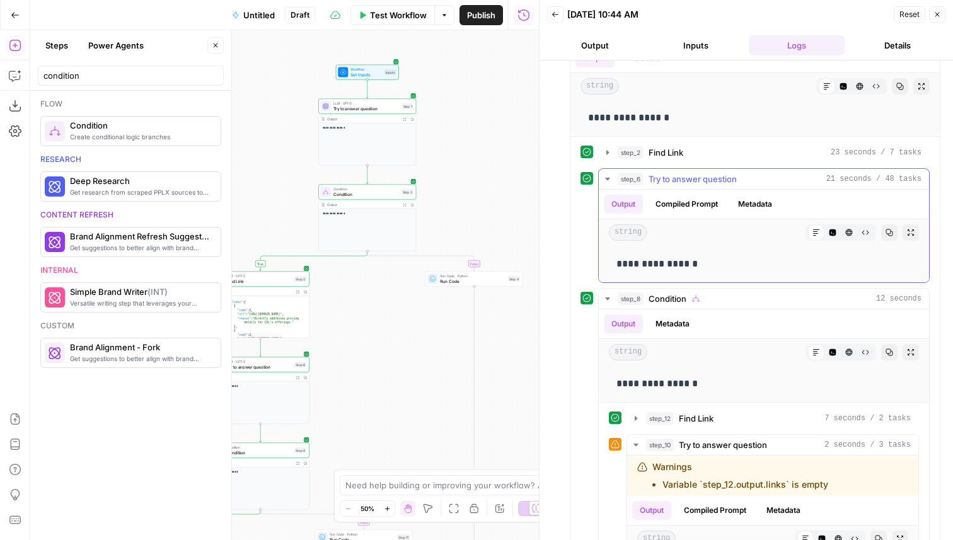
click at [680, 177] on span "Try to answer question" at bounding box center [693, 179] width 88 height 13
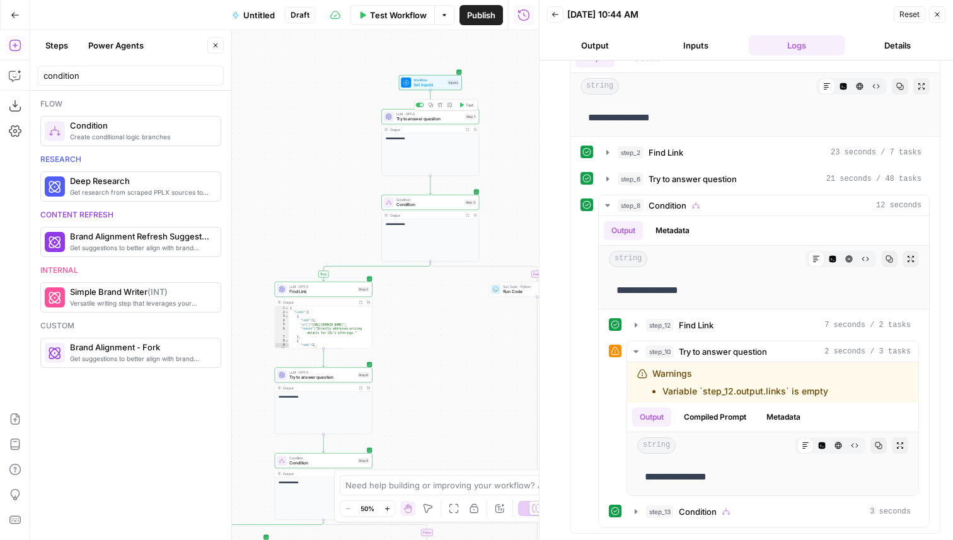
click at [410, 120] on span "Try to answer question" at bounding box center [430, 119] width 66 height 6
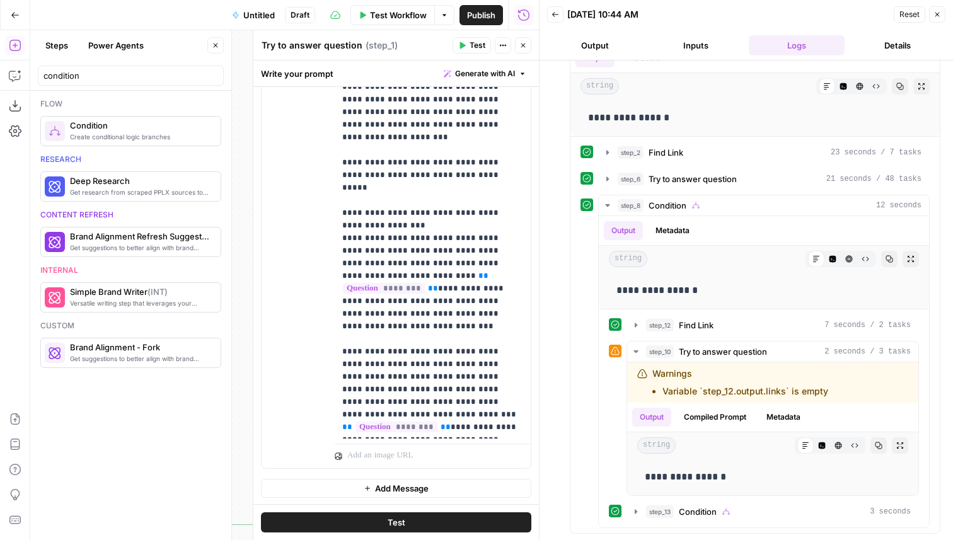
scroll to position [322, 0]
click at [694, 318] on button "step_12 Find Link 7 seconds / 2 tasks" at bounding box center [772, 325] width 291 height 20
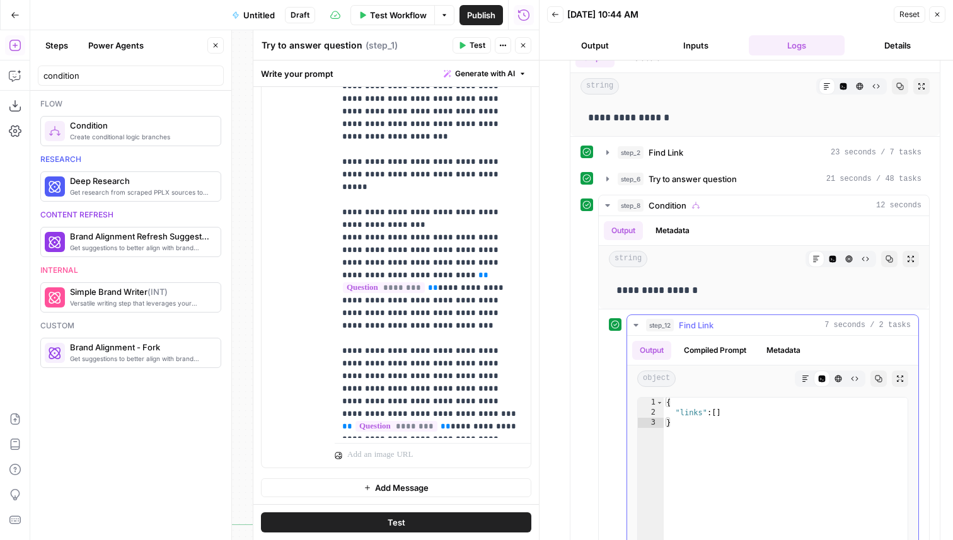
click at [784, 350] on button "Metadata" at bounding box center [783, 350] width 49 height 19
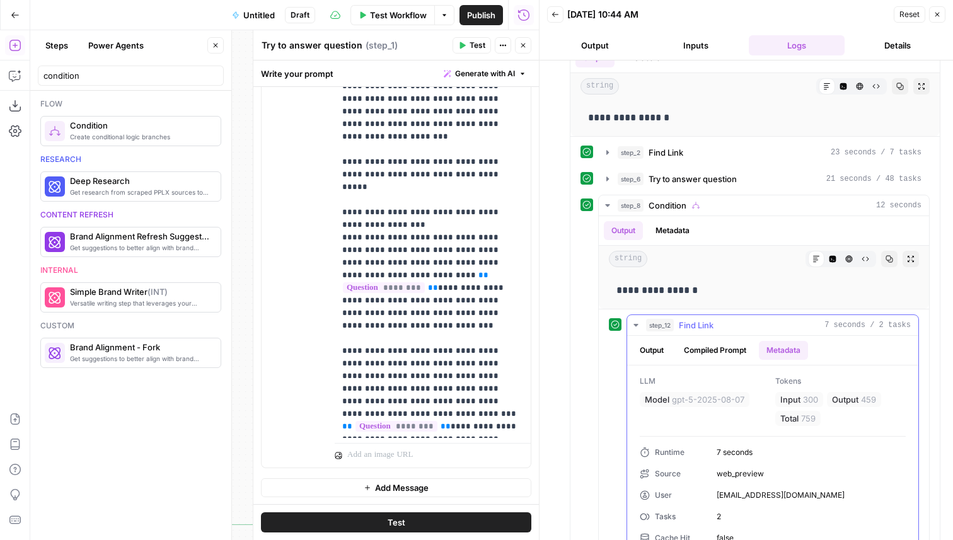
click at [740, 351] on button "Compiled Prompt" at bounding box center [716, 350] width 78 height 19
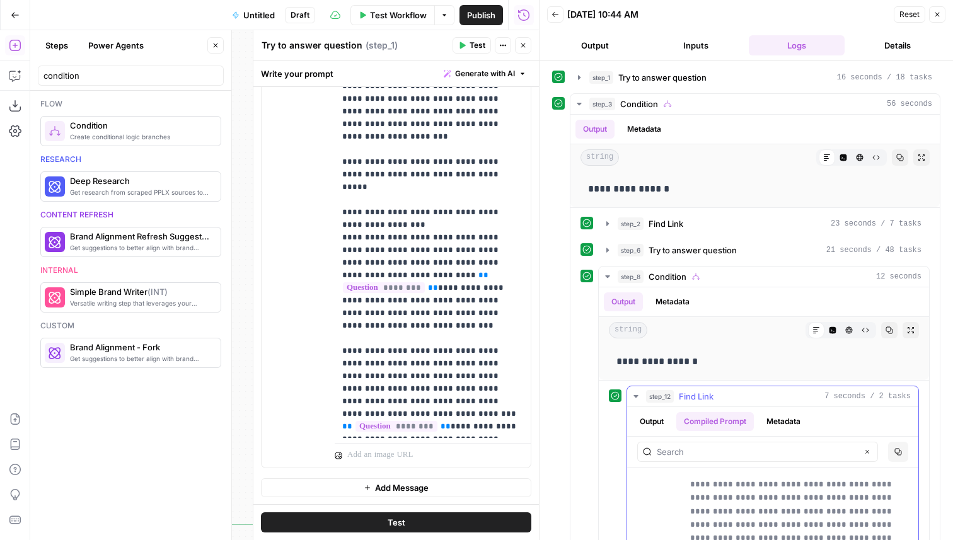
scroll to position [0, 0]
click at [690, 255] on span "Try to answer question" at bounding box center [693, 250] width 88 height 13
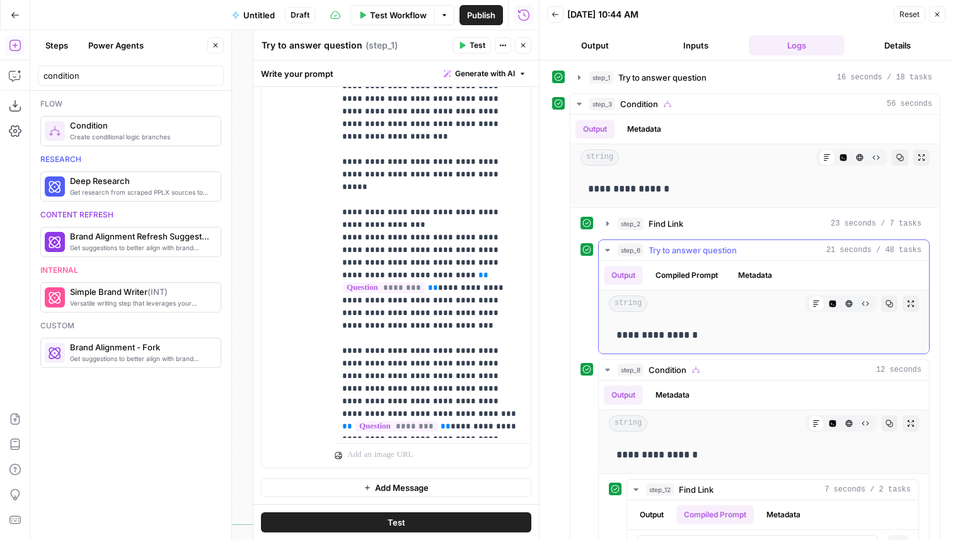
click at [690, 255] on span "Try to answer question" at bounding box center [693, 250] width 88 height 13
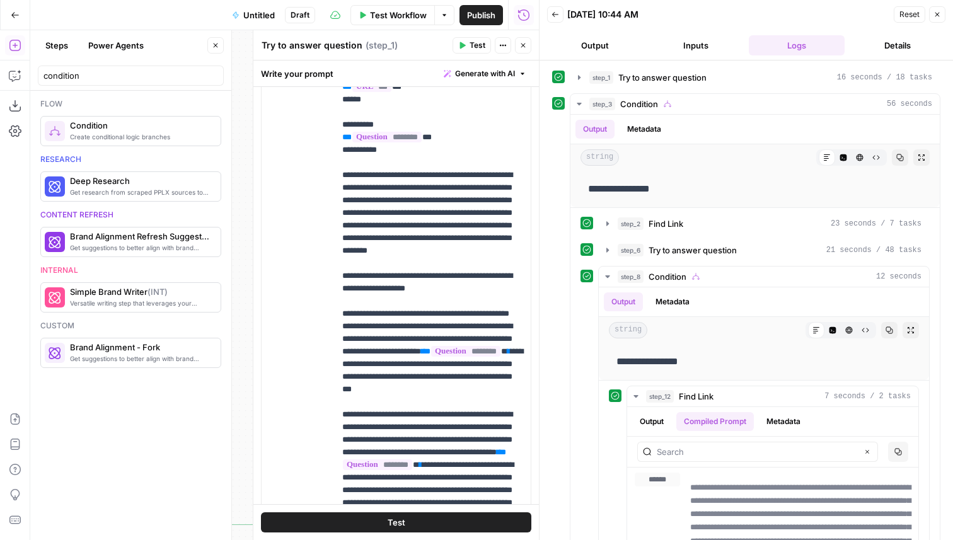
scroll to position [211, 0]
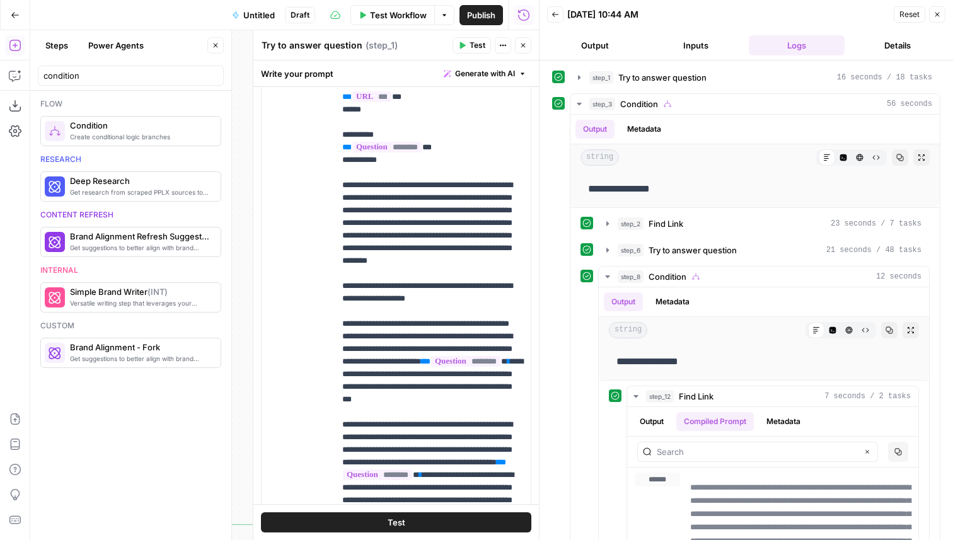
click at [587, 38] on button "Output" at bounding box center [595, 45] width 96 height 20
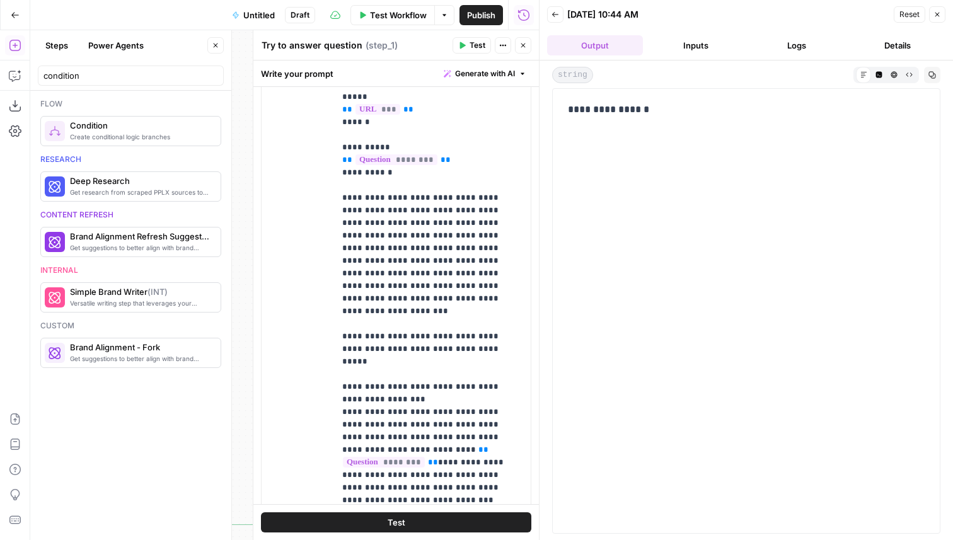
click at [666, 44] on button "Inputs" at bounding box center [696, 45] width 96 height 20
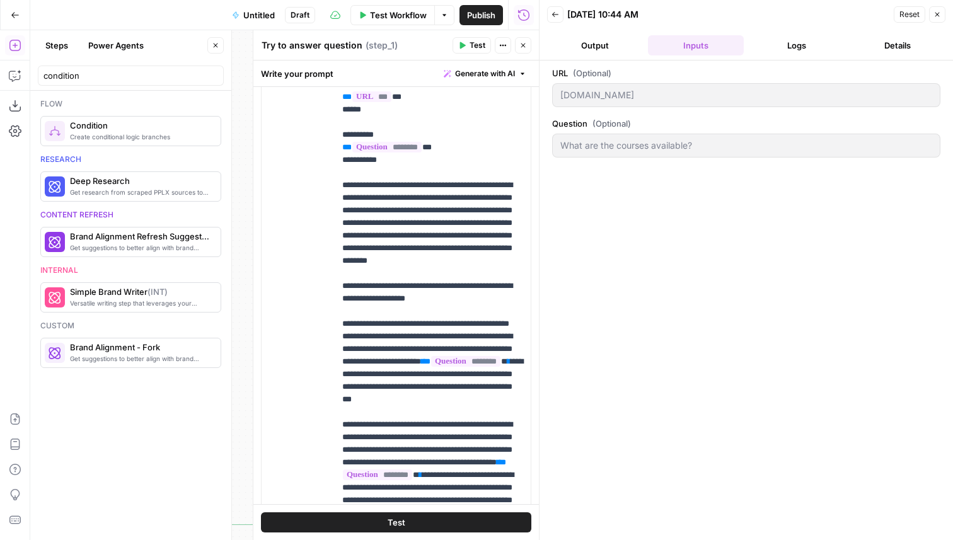
click at [523, 38] on button "Close" at bounding box center [523, 45] width 16 height 16
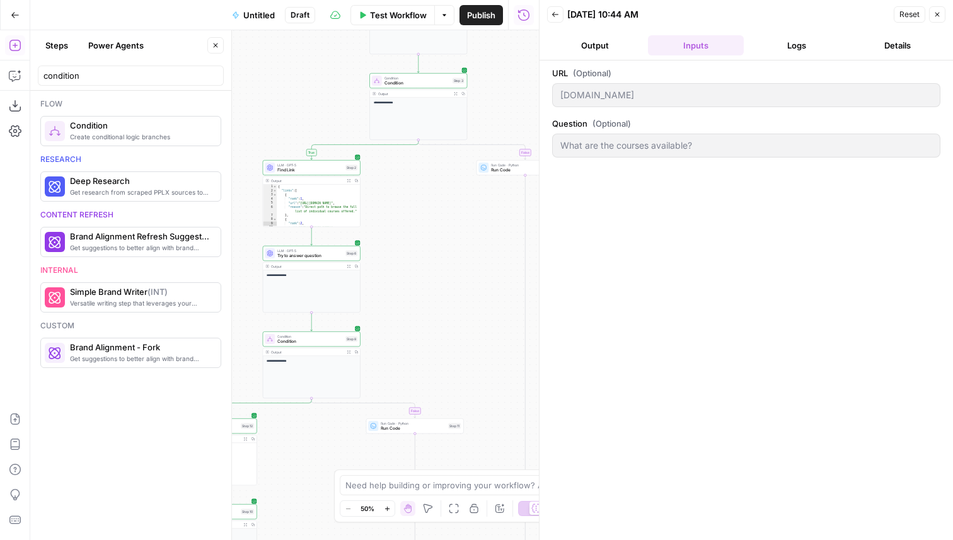
click at [749, 43] on button "Logs" at bounding box center [797, 45] width 96 height 20
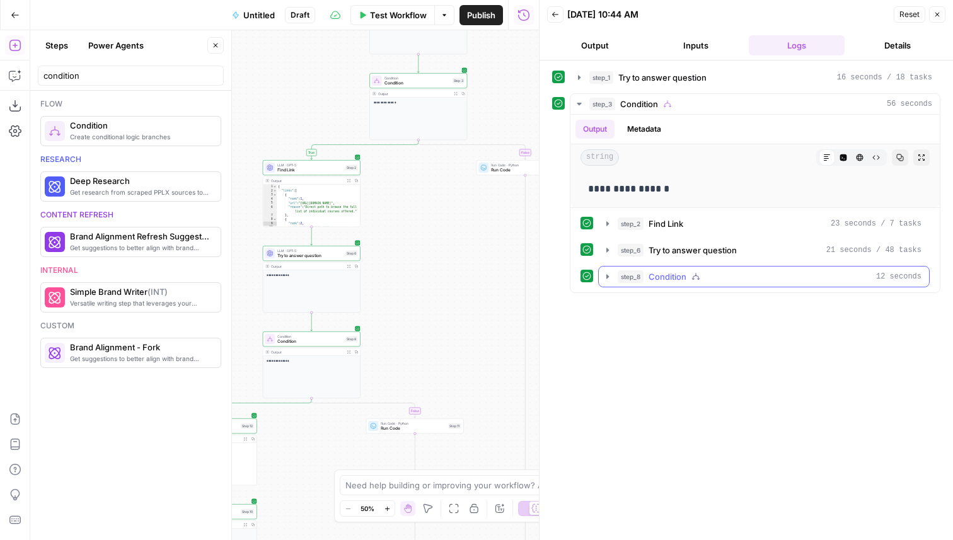
click at [707, 279] on div "step_8 Condition 12 seconds" at bounding box center [770, 276] width 304 height 13
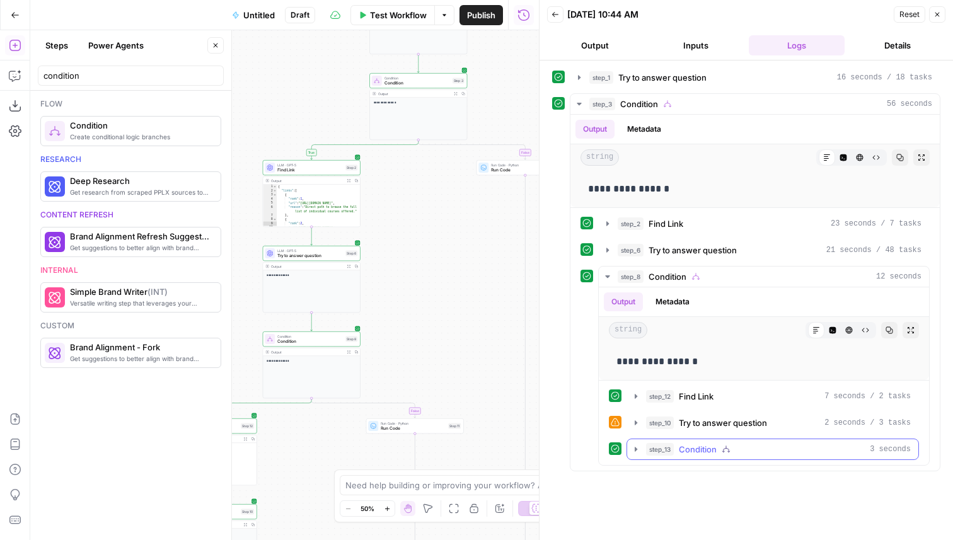
click at [729, 450] on icon "button" at bounding box center [726, 449] width 9 height 9
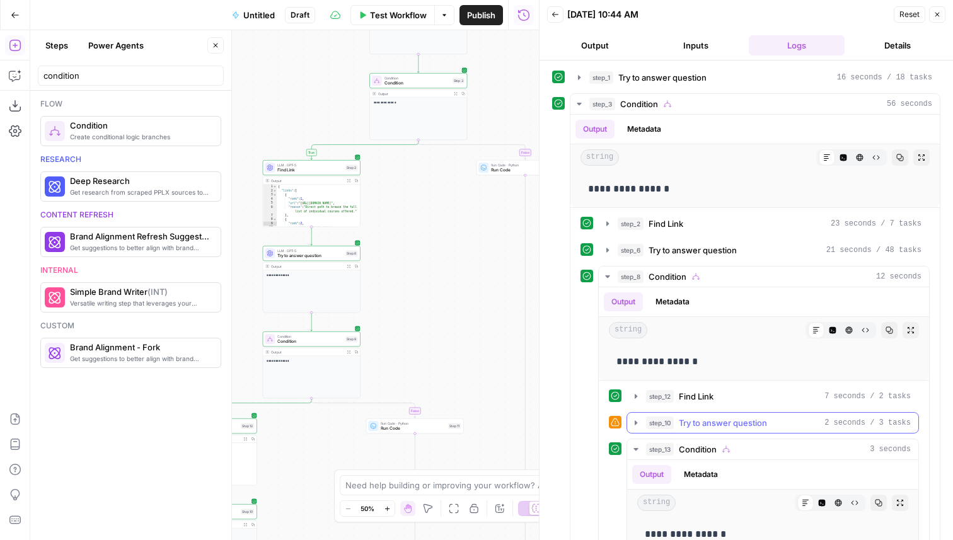
scroll to position [116, 0]
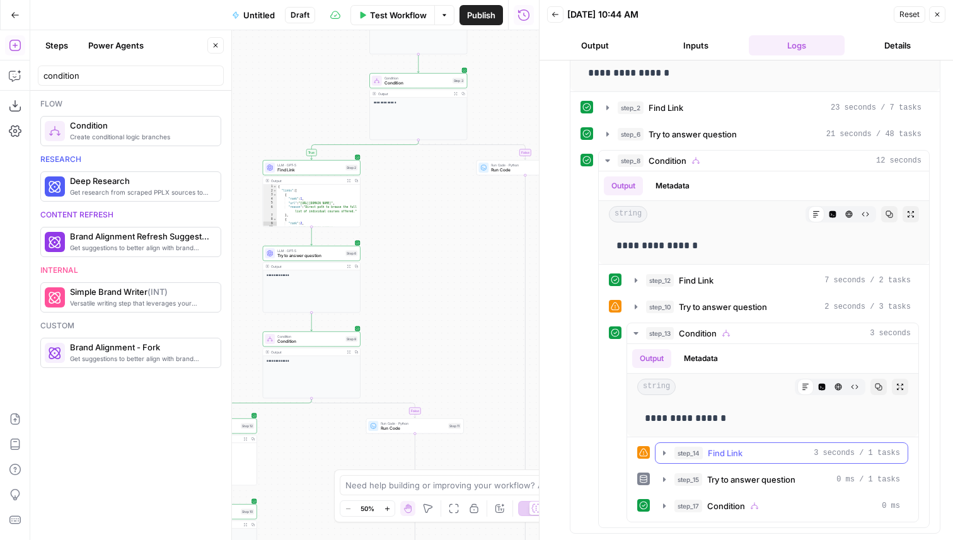
click at [733, 450] on span "Find Link" at bounding box center [725, 453] width 35 height 13
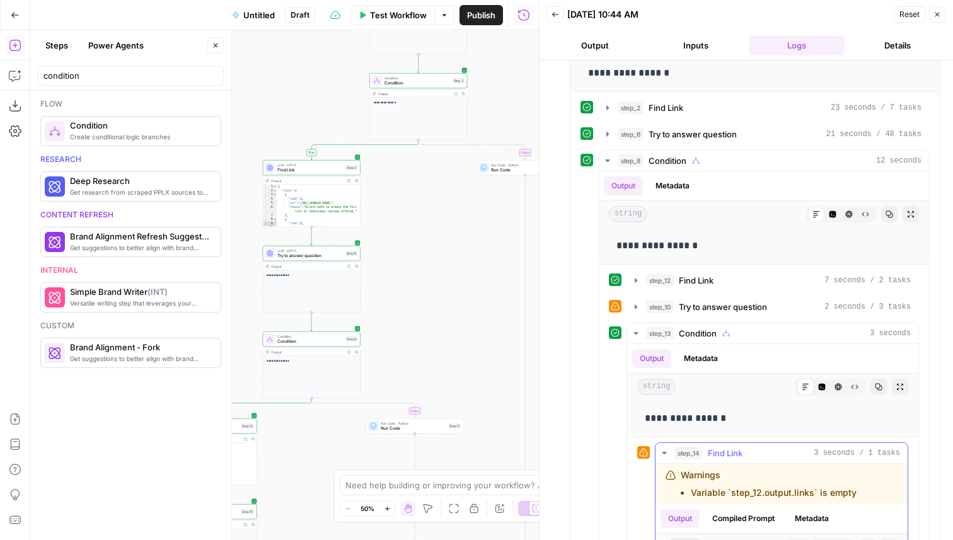
click at [733, 450] on span "Find Link" at bounding box center [725, 453] width 35 height 13
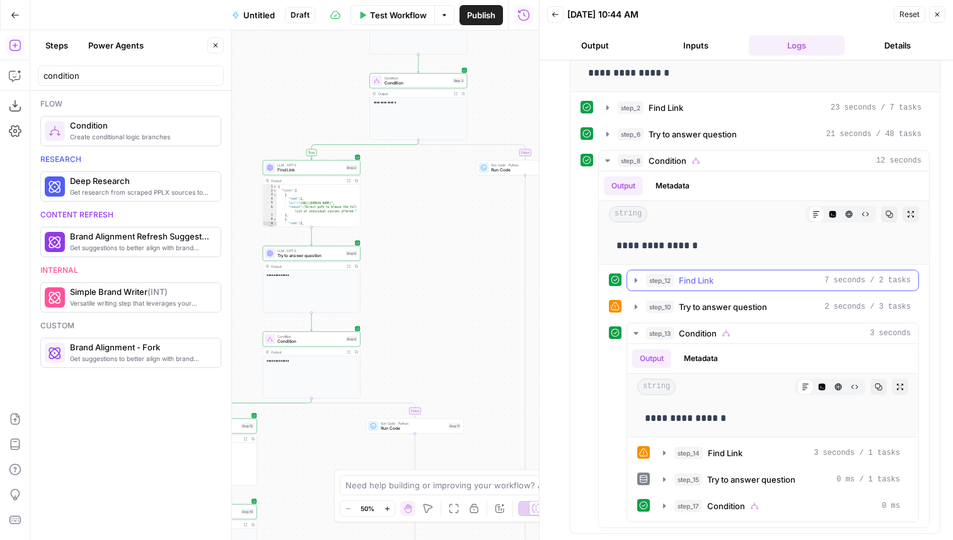
click at [726, 276] on div "step_12 Find Link 7 seconds / 2 tasks" at bounding box center [778, 280] width 265 height 13
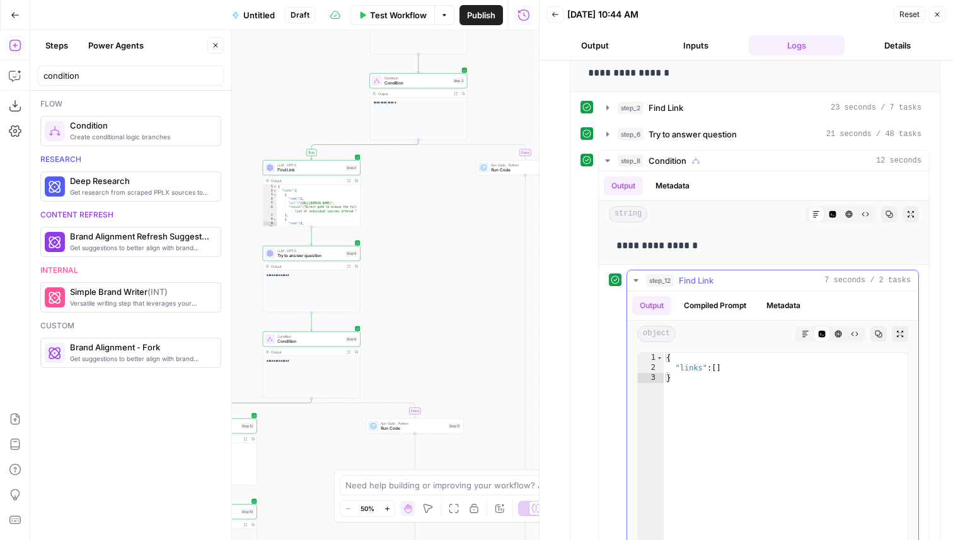
click at [705, 303] on button "Compiled Prompt" at bounding box center [716, 305] width 78 height 19
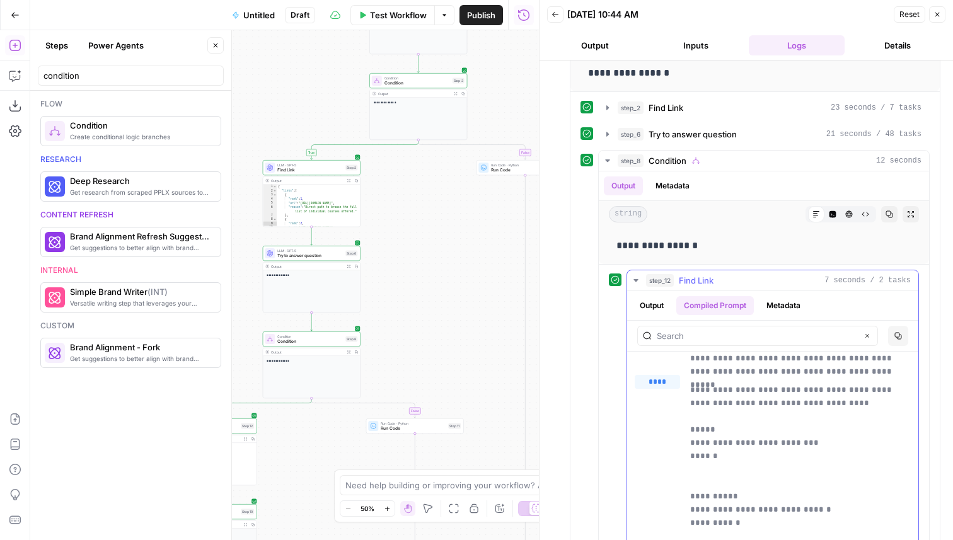
scroll to position [98, 0]
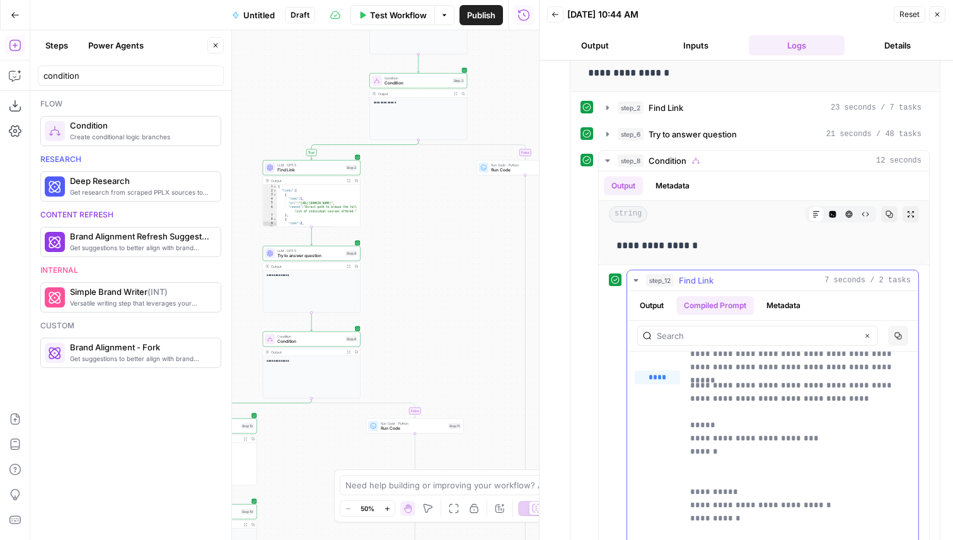
drag, startPoint x: 808, startPoint y: 441, endPoint x: 690, endPoint y: 440, distance: 117.9
copy p "**********"
click at [317, 174] on div "LLM · GPT-5 Find Link Step 2 Copy step Delete step Add Note Test" at bounding box center [312, 167] width 98 height 15
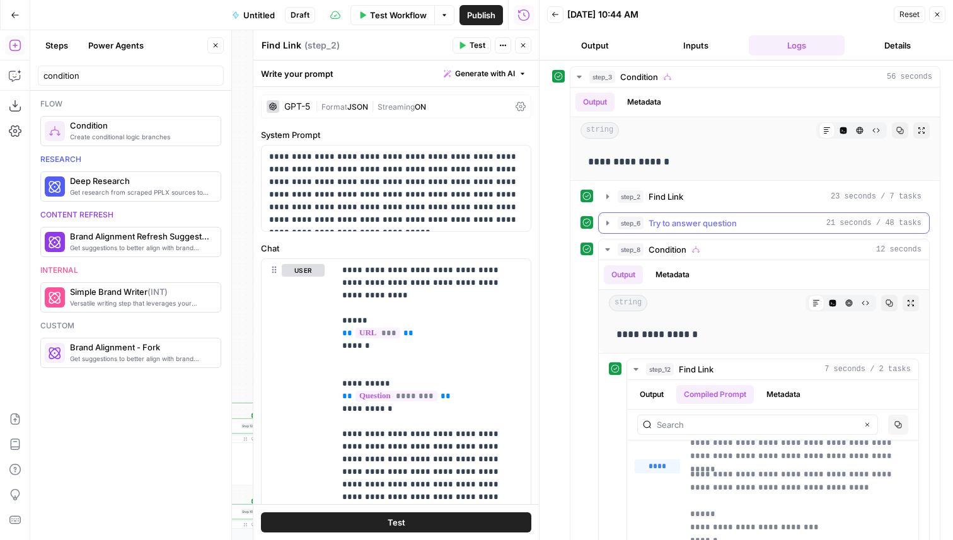
scroll to position [23, 0]
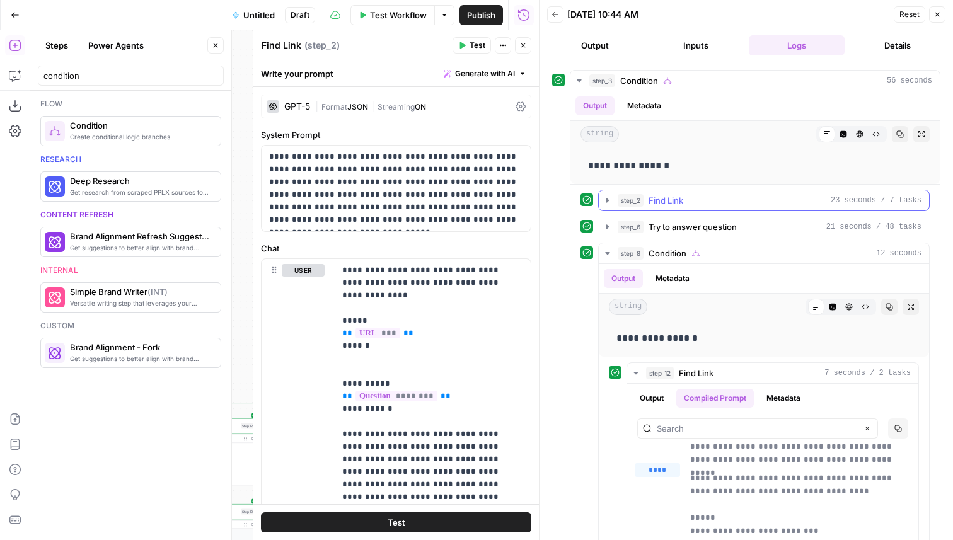
click at [704, 198] on div "step_2 Find Link 23 seconds / 7 tasks" at bounding box center [770, 200] width 304 height 13
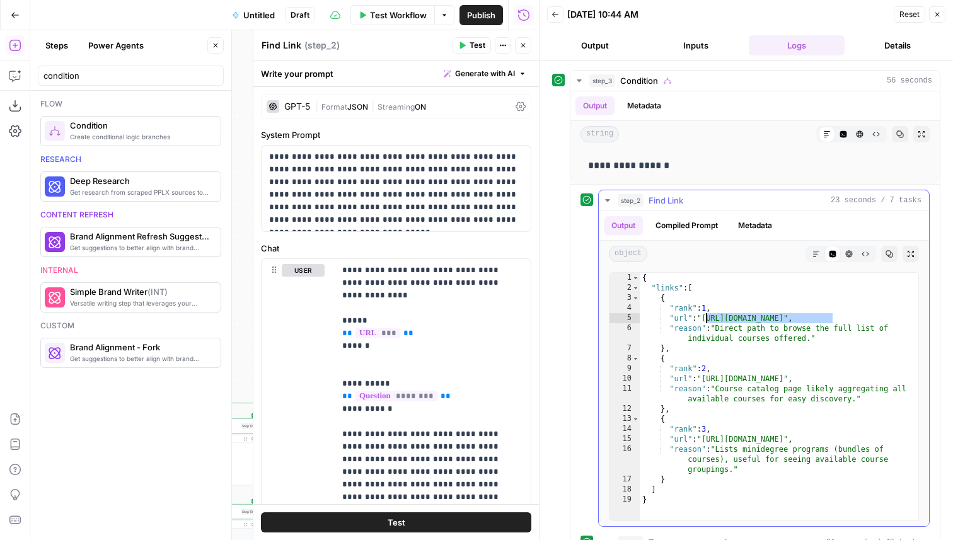
drag, startPoint x: 834, startPoint y: 318, endPoint x: 707, endPoint y: 320, distance: 126.7
click at [707, 320] on div "{ "links" : [ { "rank" : 1 , "url" : "https://www.cxl.com/courses/" , "reason" …" at bounding box center [779, 407] width 279 height 268
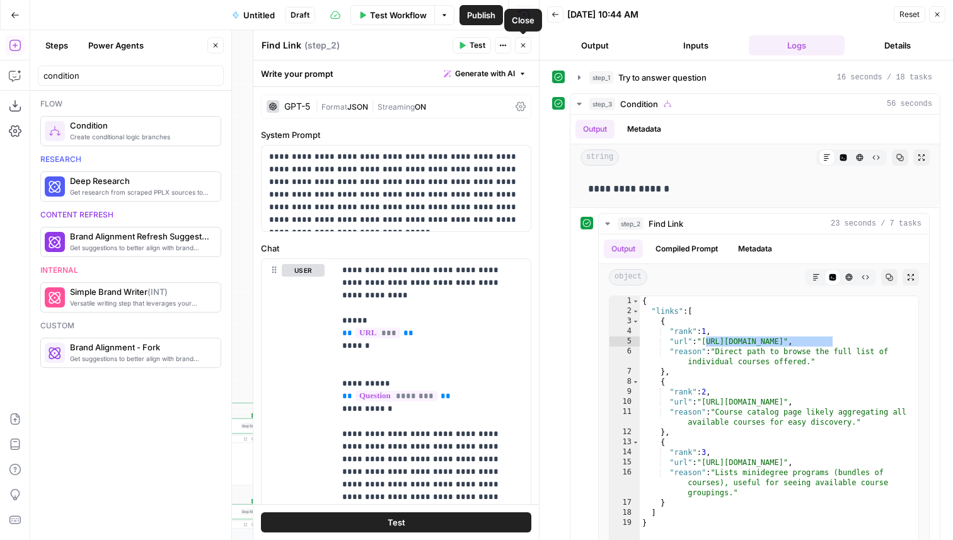
click at [525, 48] on icon "button" at bounding box center [524, 46] width 8 height 8
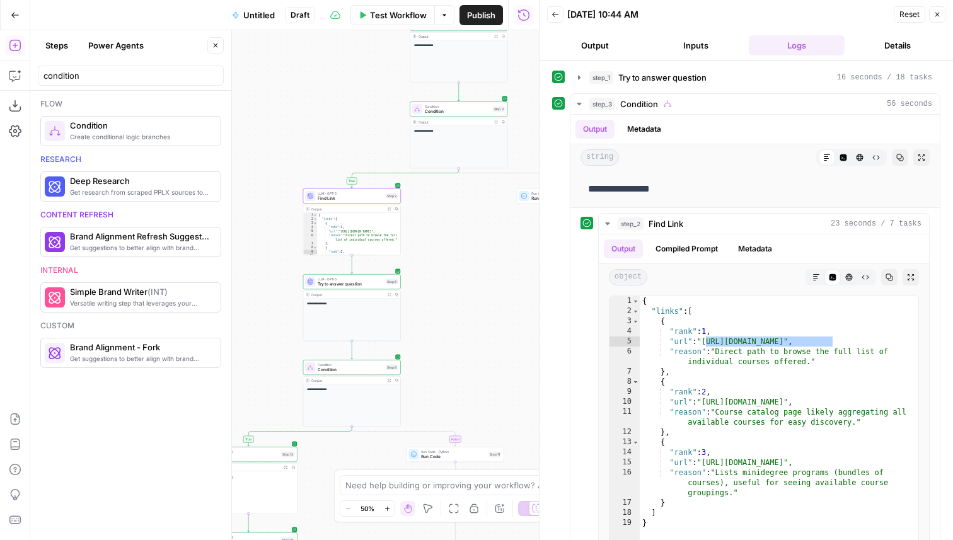
drag, startPoint x: 429, startPoint y: 317, endPoint x: 472, endPoint y: 356, distance: 58.4
click at [472, 356] on div "**********" at bounding box center [284, 285] width 509 height 510
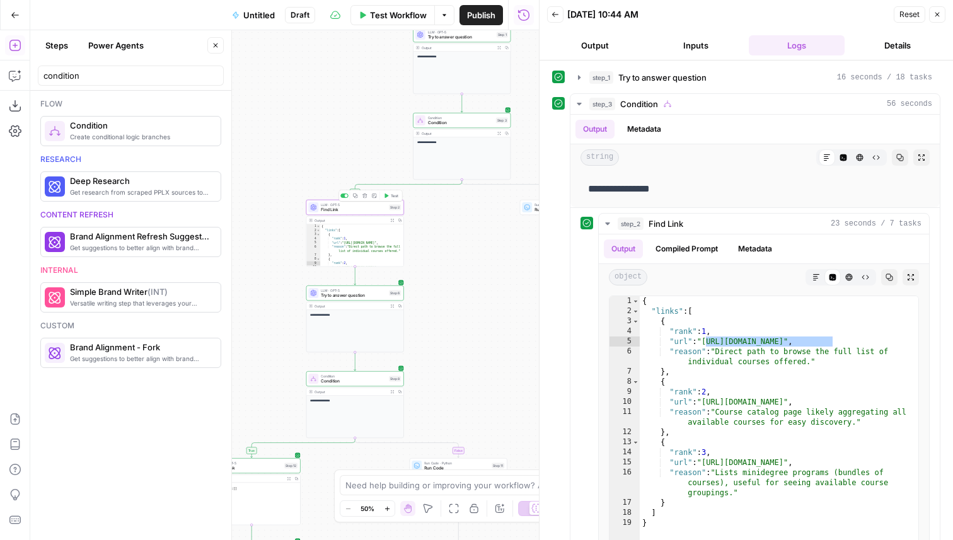
click at [343, 209] on span "Find Link" at bounding box center [354, 210] width 66 height 6
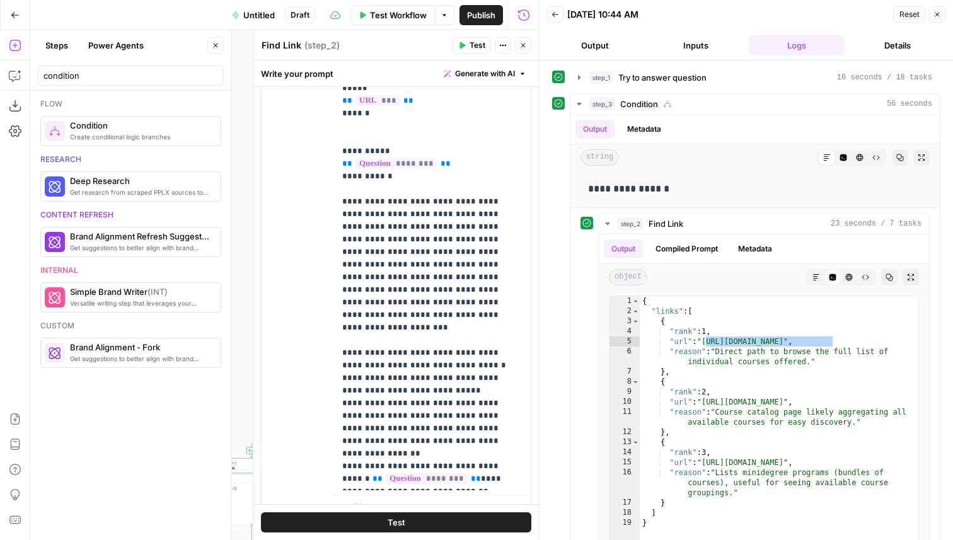
scroll to position [233, 0]
type textarea "**********"
drag, startPoint x: 833, startPoint y: 402, endPoint x: 707, endPoint y: 404, distance: 126.7
click at [707, 404] on div "{ "links" : [ { "rank" : 1 , "url" : "https://www.cxl.com/courses/" , "reason" …" at bounding box center [779, 430] width 279 height 268
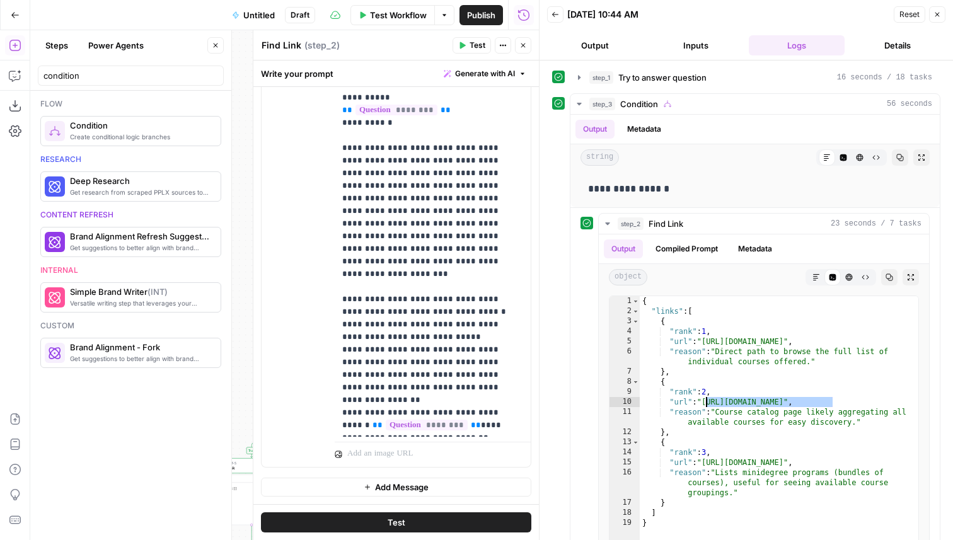
scroll to position [0, 0]
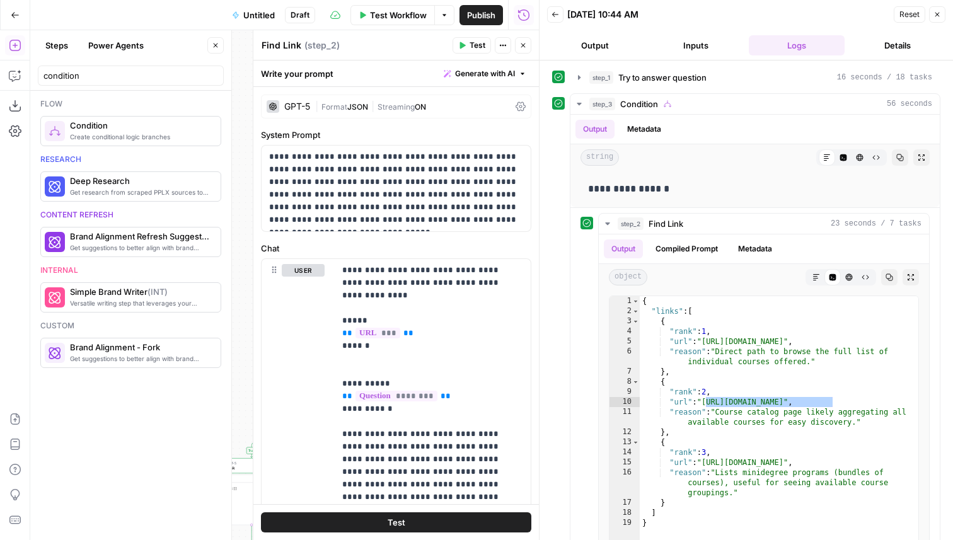
click at [289, 104] on div "GPT-5" at bounding box center [297, 106] width 26 height 9
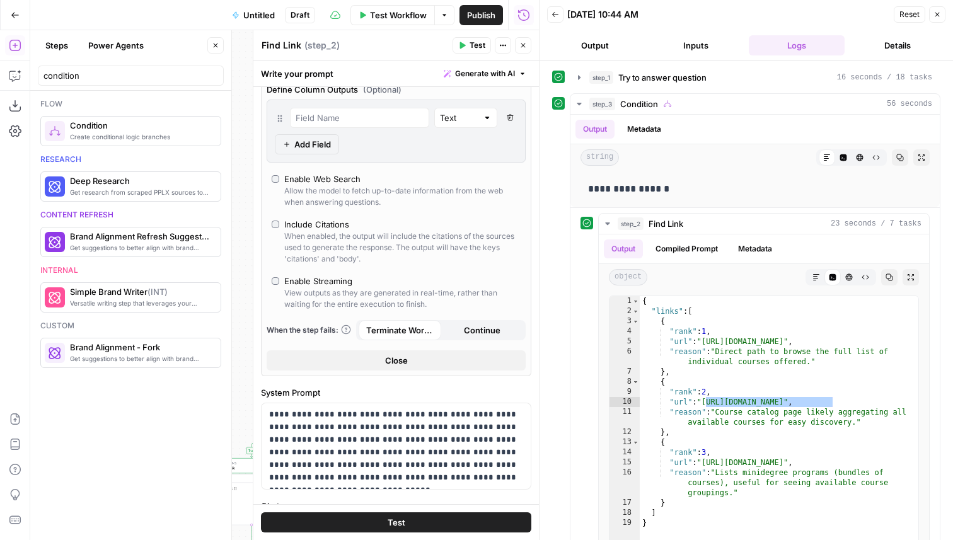
scroll to position [376, 0]
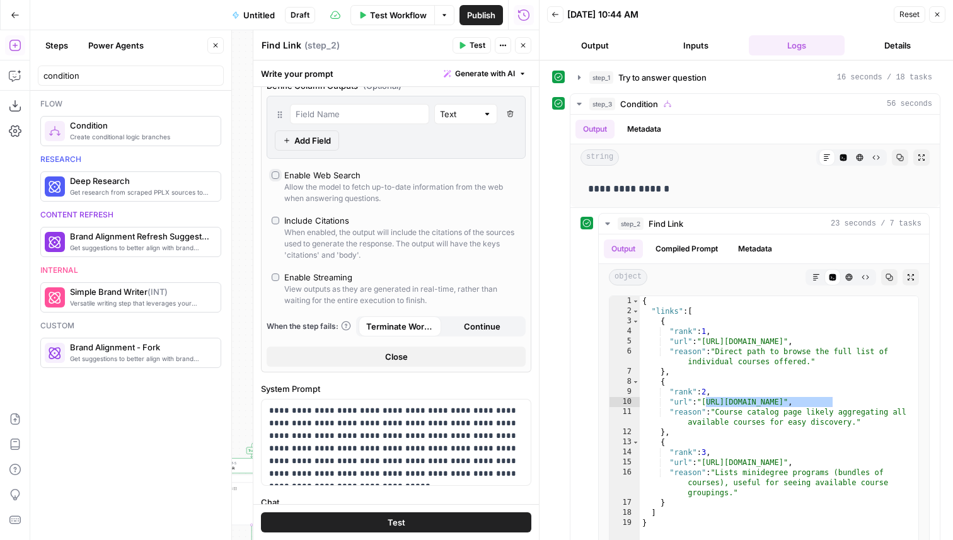
type input "response"
click at [521, 52] on button "Close" at bounding box center [523, 45] width 16 height 16
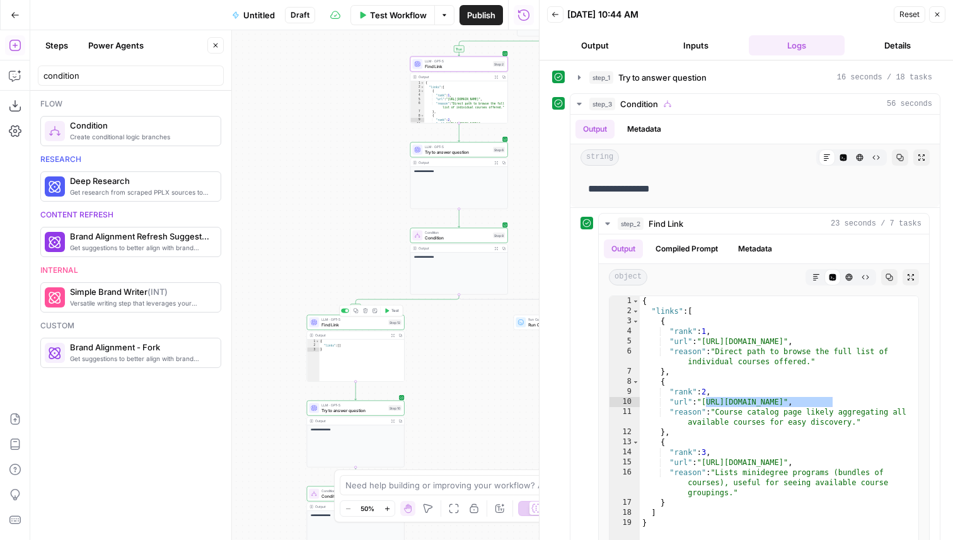
click at [387, 327] on div "LLM · GPT-5 Find Link Step 12 Copy step Delete step Add Note Test" at bounding box center [355, 322] width 93 height 11
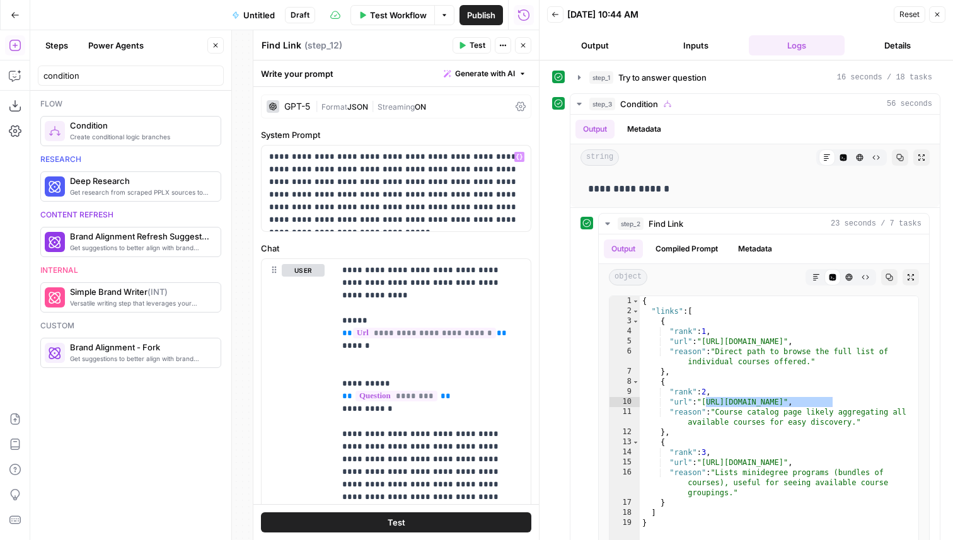
click at [305, 110] on div "GPT-5" at bounding box center [297, 106] width 26 height 9
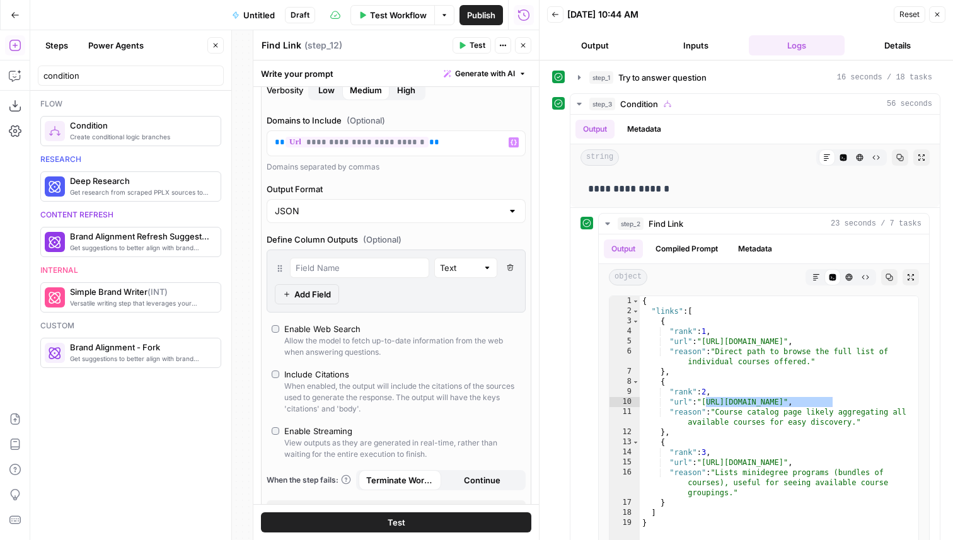
scroll to position [230, 0]
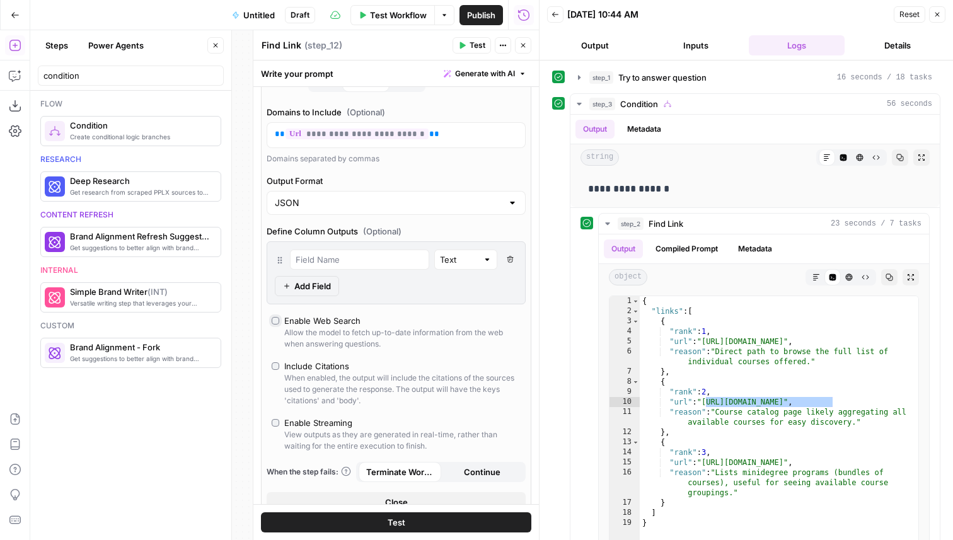
type input "response"
click at [526, 48] on icon "button" at bounding box center [524, 46] width 8 height 8
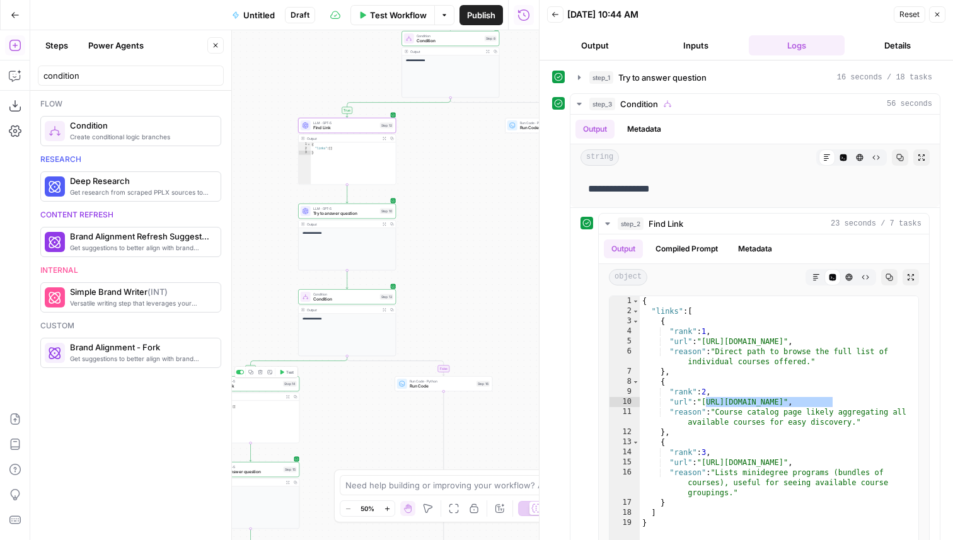
click at [278, 386] on span "Find Link" at bounding box center [249, 386] width 64 height 6
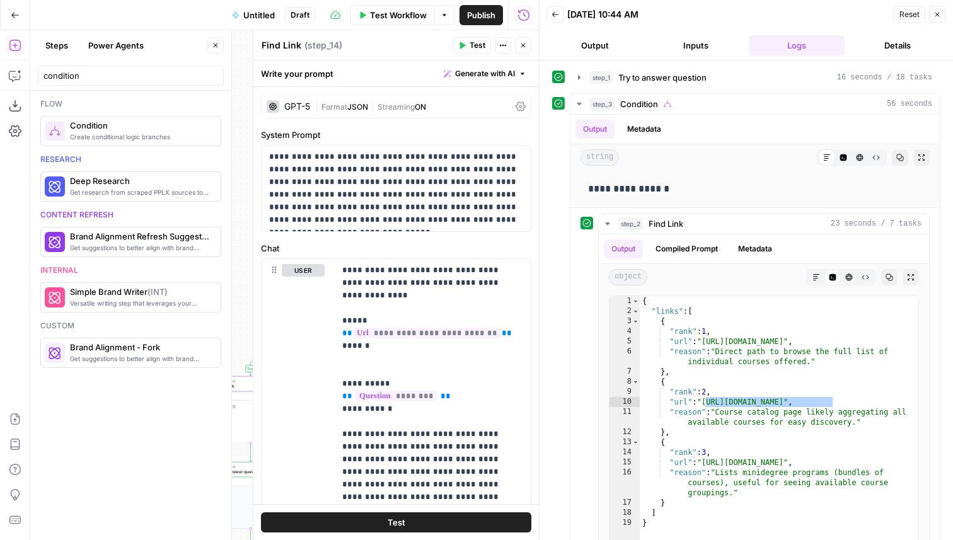
click at [305, 112] on div "GPT-5" at bounding box center [289, 106] width 44 height 13
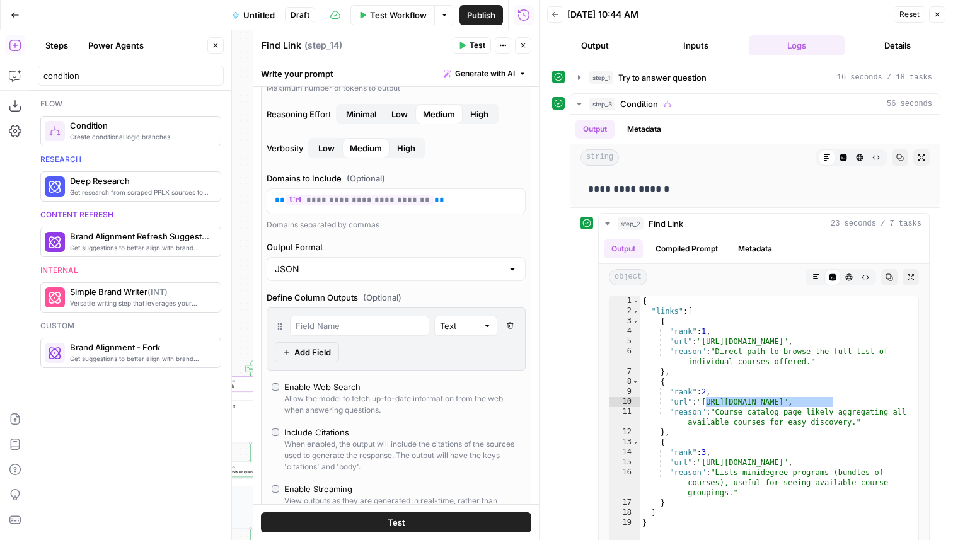
scroll to position [278, 0]
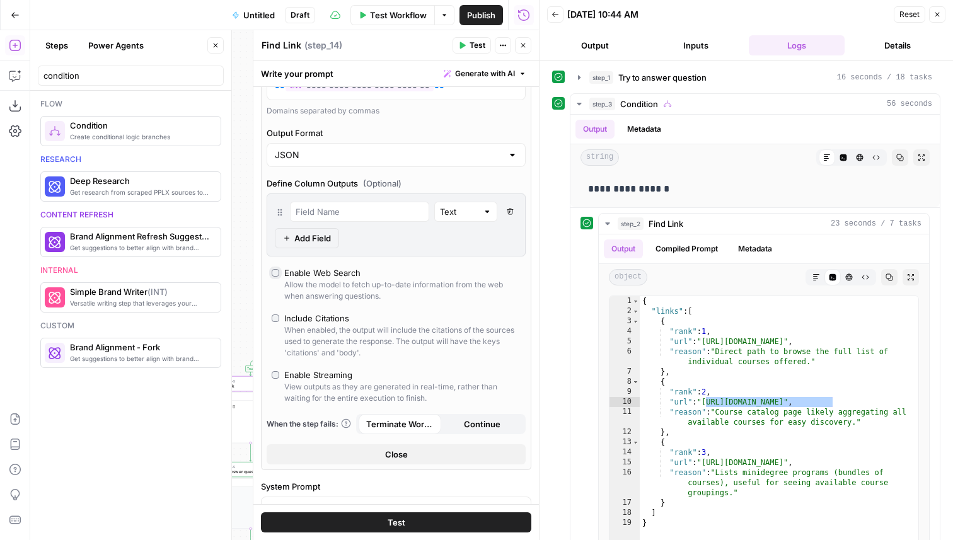
type input "response"
click at [521, 42] on icon "button" at bounding box center [524, 46] width 8 height 8
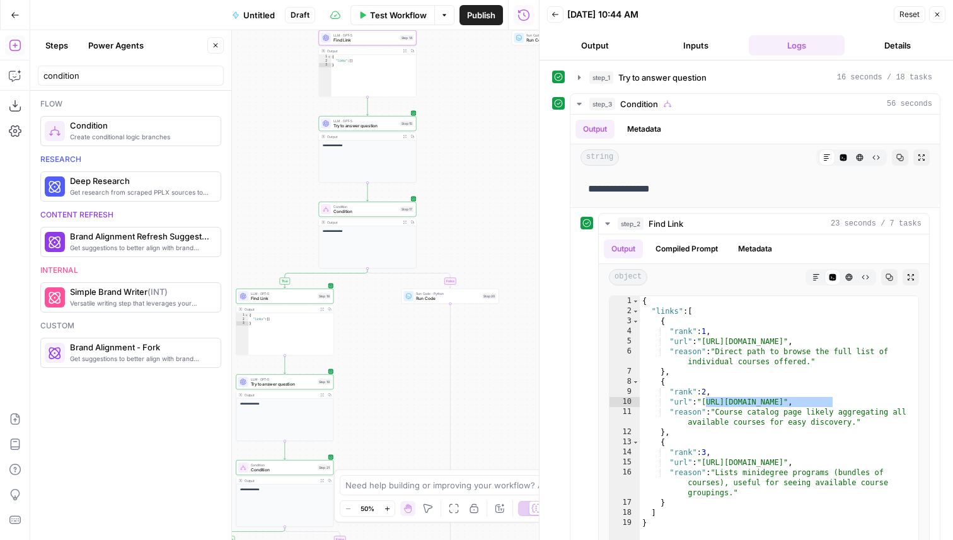
click at [282, 298] on span "Find Link" at bounding box center [283, 299] width 64 height 6
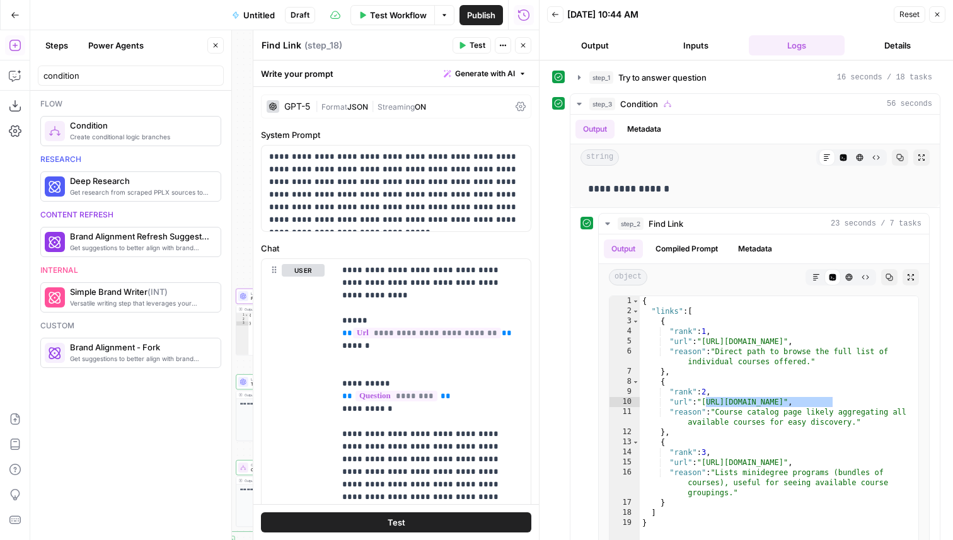
click at [305, 110] on div "GPT-5" at bounding box center [297, 106] width 26 height 9
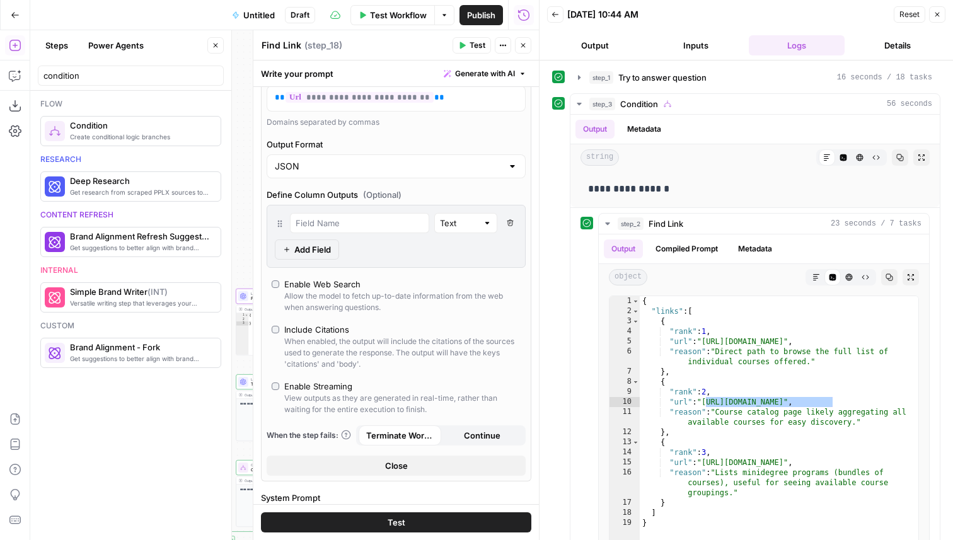
scroll to position [313, 0]
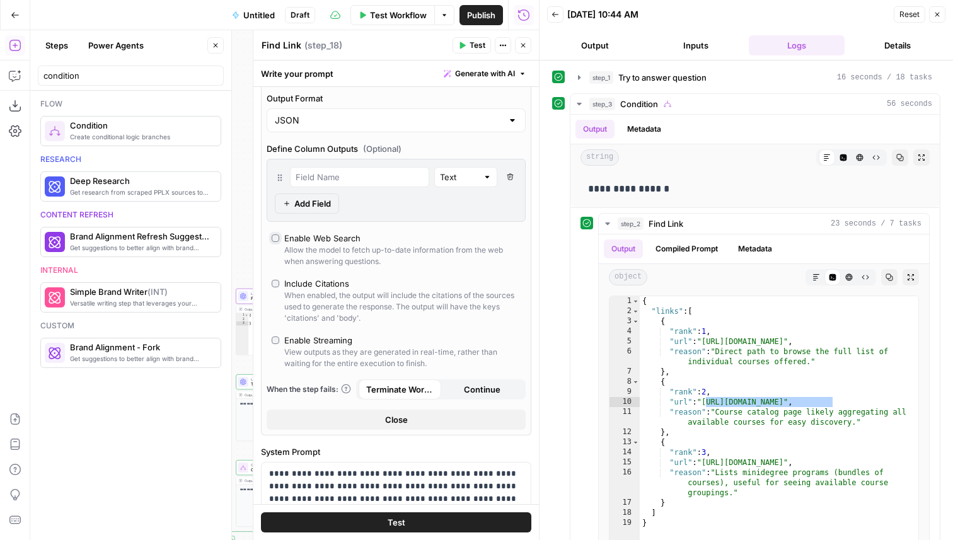
type input "response"
click at [525, 45] on icon "button" at bounding box center [524, 46] width 8 height 8
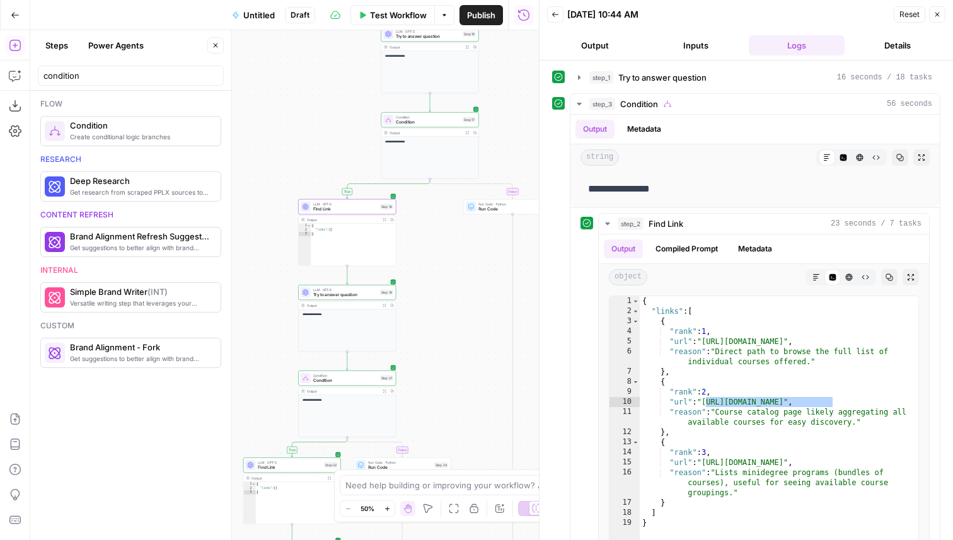
click at [298, 465] on span "Find Link" at bounding box center [290, 468] width 64 height 6
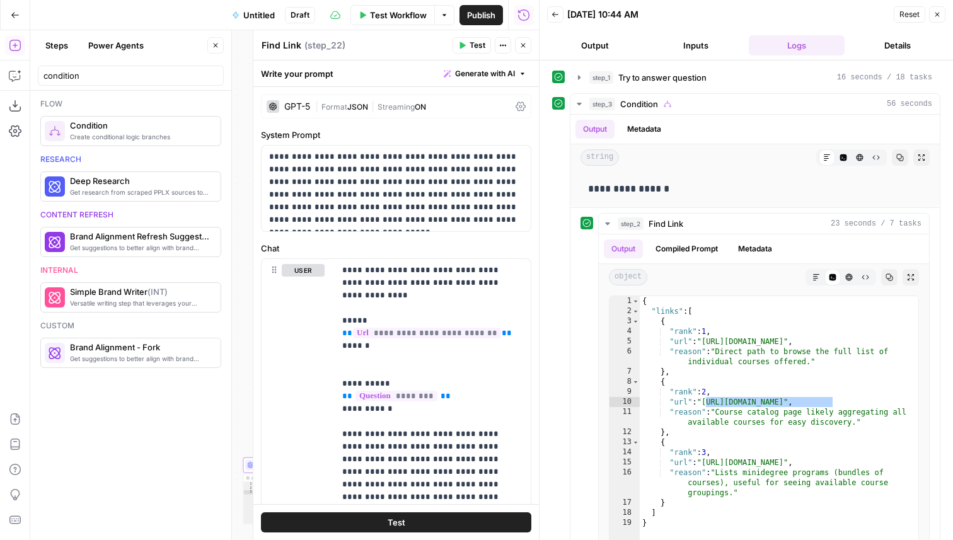
click at [285, 102] on div "GPT-5" at bounding box center [289, 106] width 44 height 13
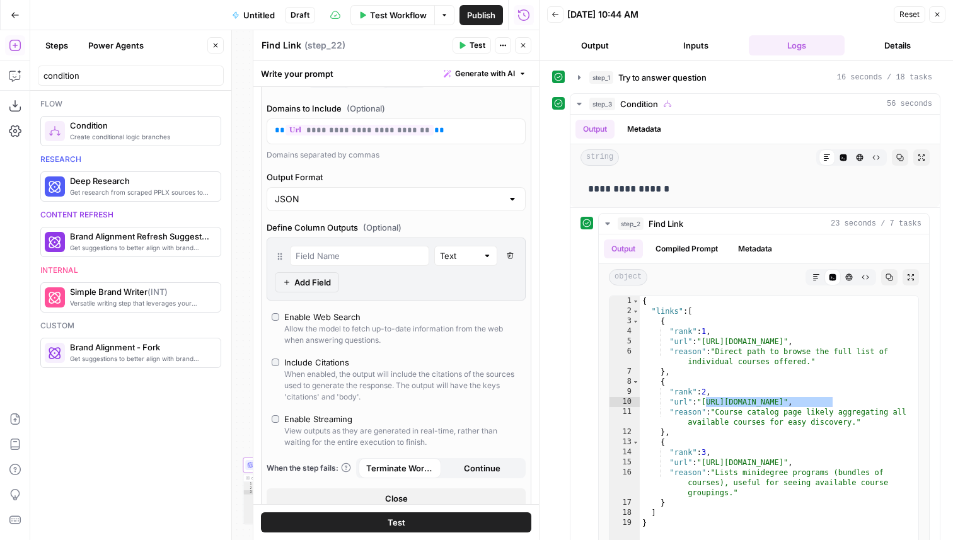
scroll to position [356, 0]
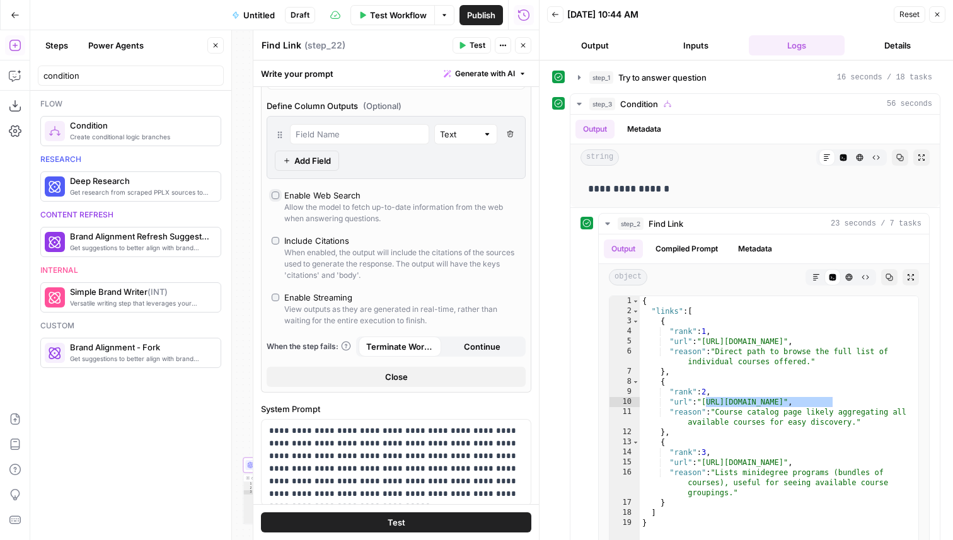
type input "response"
click at [526, 43] on icon "button" at bounding box center [524, 46] width 8 height 8
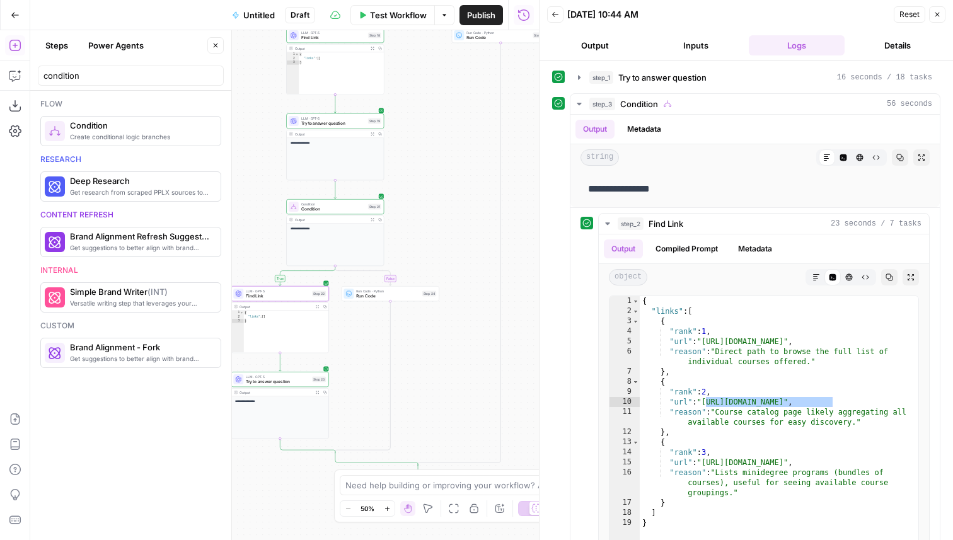
click at [398, 19] on span "Test Workflow" at bounding box center [398, 15] width 57 height 13
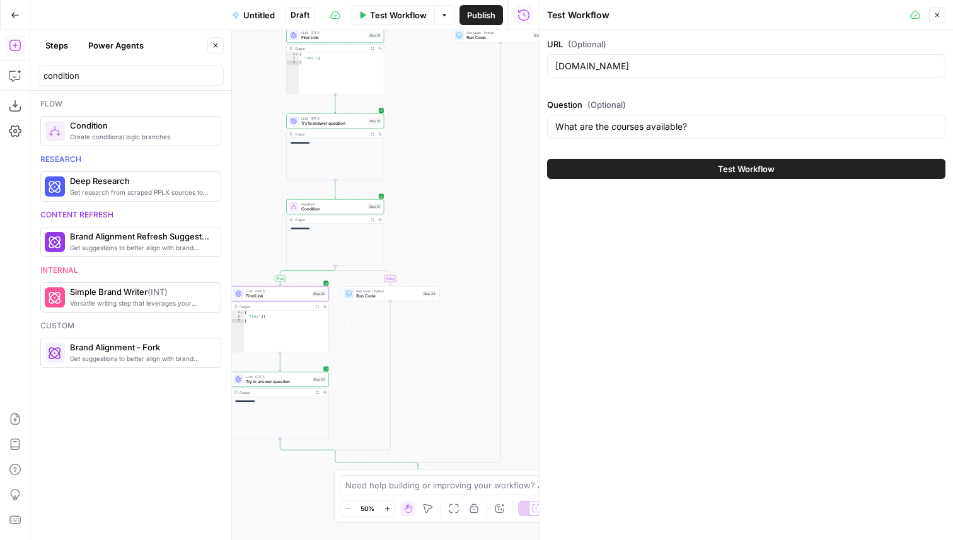
click at [650, 166] on button "Test Workflow" at bounding box center [746, 169] width 398 height 20
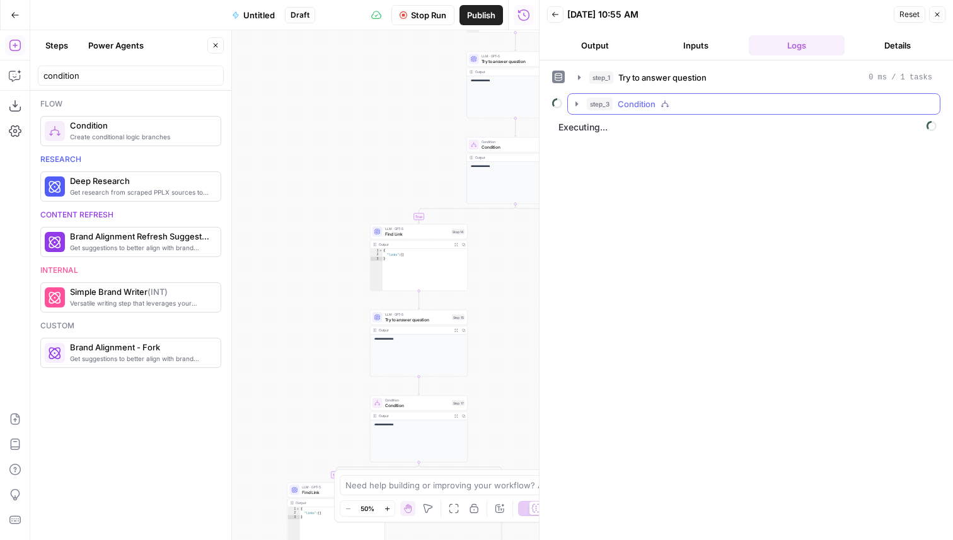
click at [667, 110] on button "step_3 Condition" at bounding box center [754, 104] width 372 height 20
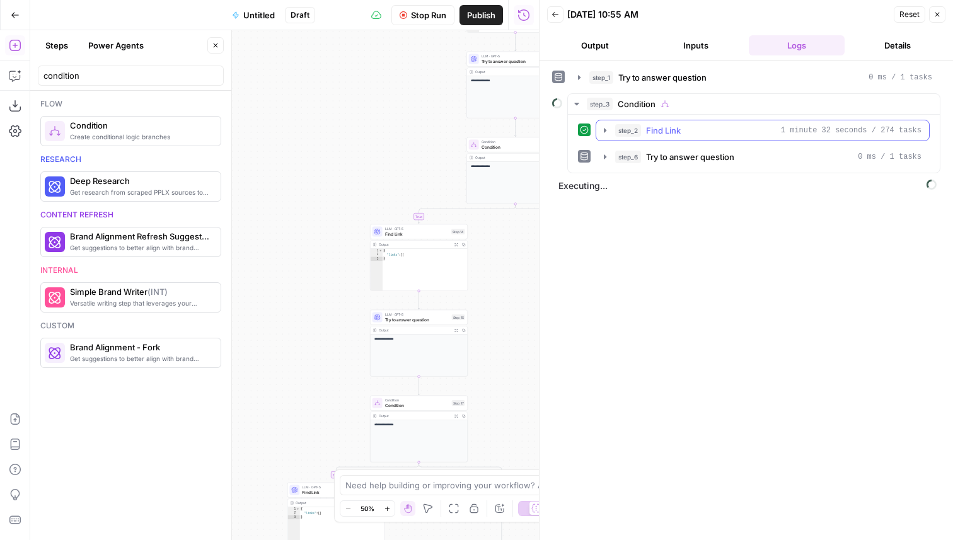
click at [681, 129] on span "Find Link" at bounding box center [663, 130] width 35 height 13
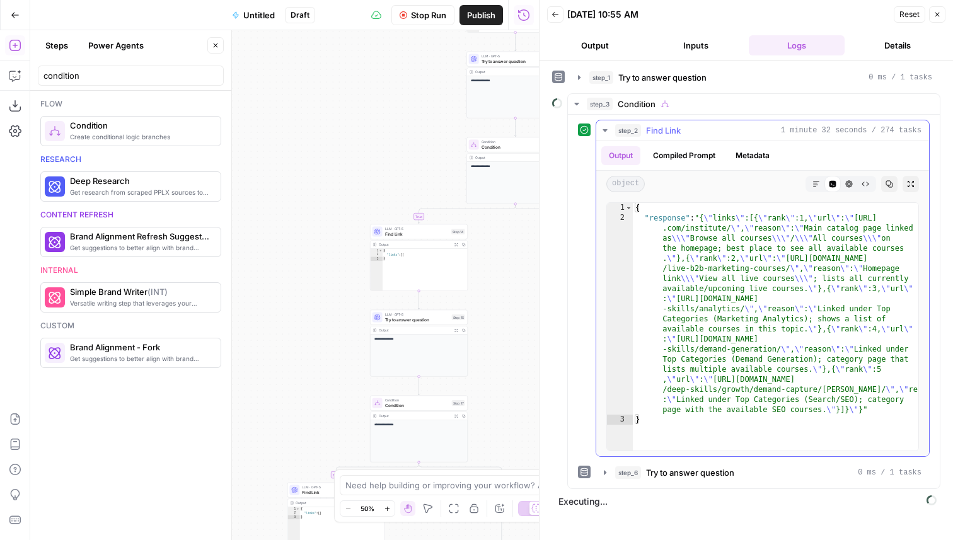
click at [815, 183] on icon "button" at bounding box center [817, 184] width 8 height 8
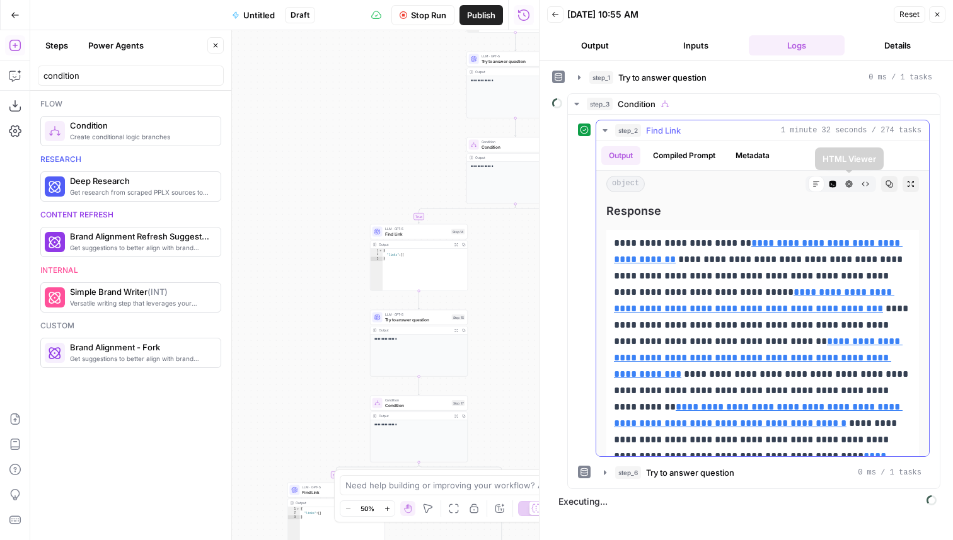
click at [834, 181] on icon "button" at bounding box center [833, 184] width 7 height 7
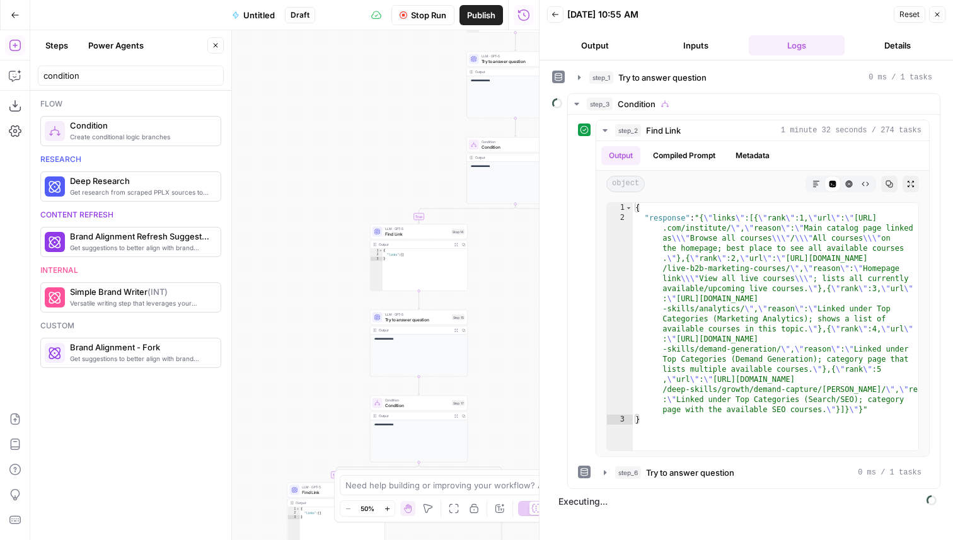
click at [405, 10] on button "Stop Run" at bounding box center [423, 15] width 63 height 20
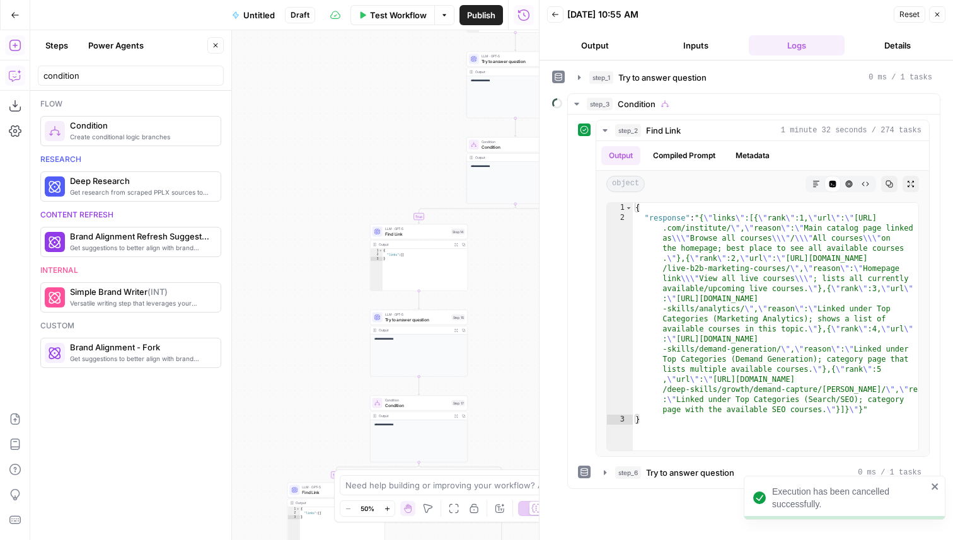
click at [14, 74] on icon "button" at bounding box center [15, 75] width 13 height 13
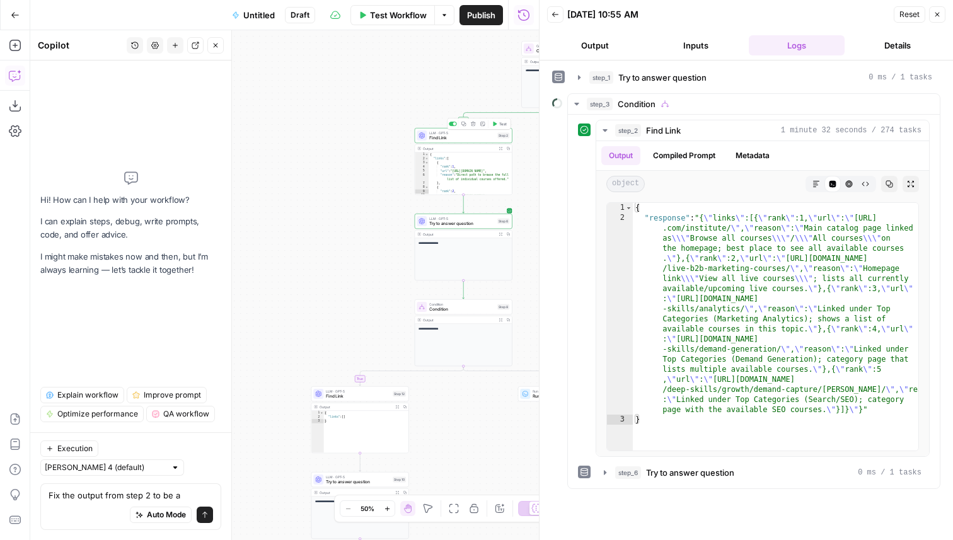
type textarea "Fix the output from step 2 to be a"
click at [462, 137] on span "Find Link" at bounding box center [462, 138] width 66 height 6
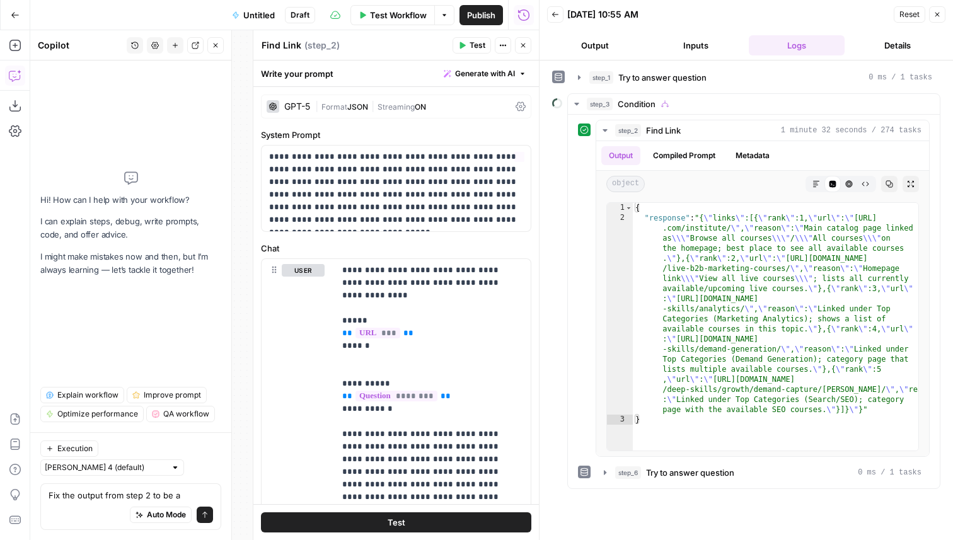
click at [298, 104] on div "GPT-5" at bounding box center [297, 106] width 26 height 9
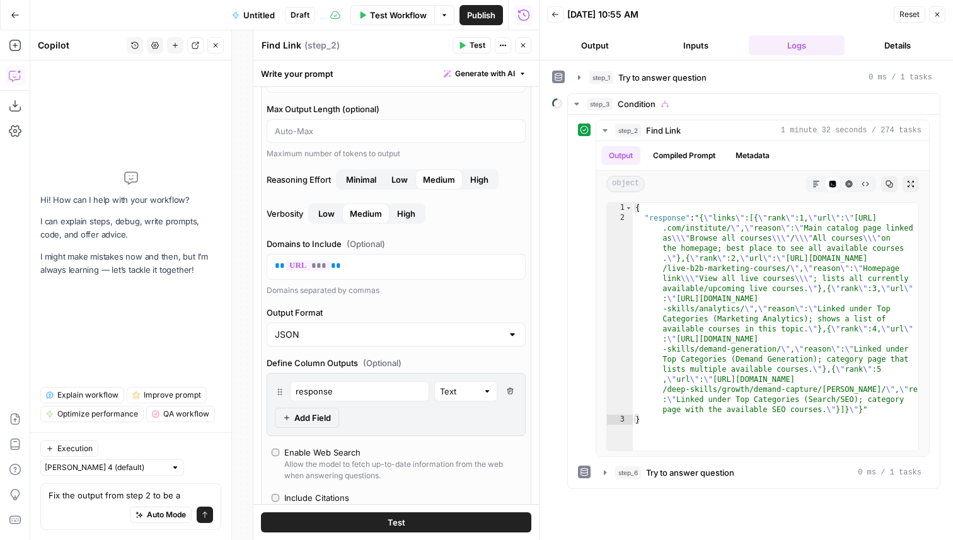
scroll to position [125, 0]
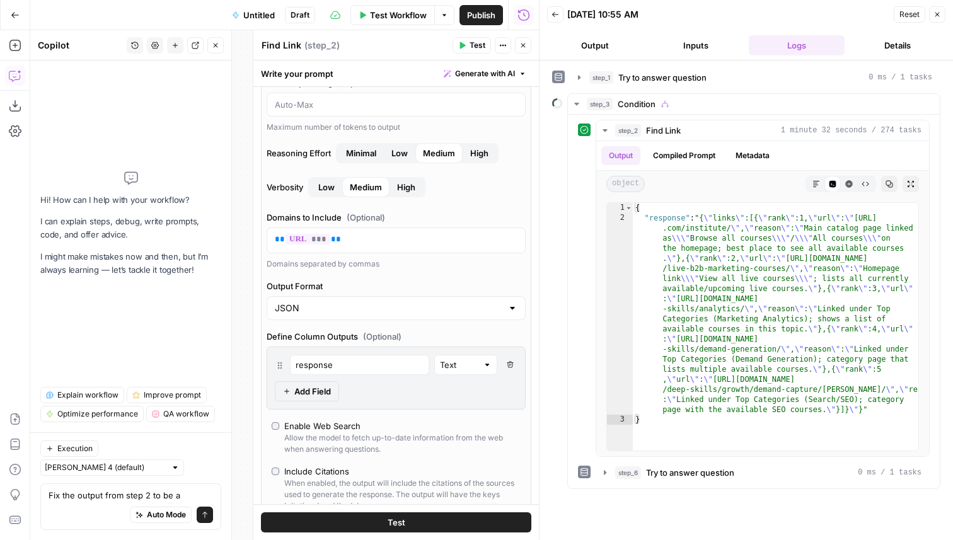
click at [524, 45] on icon "button" at bounding box center [524, 46] width 8 height 8
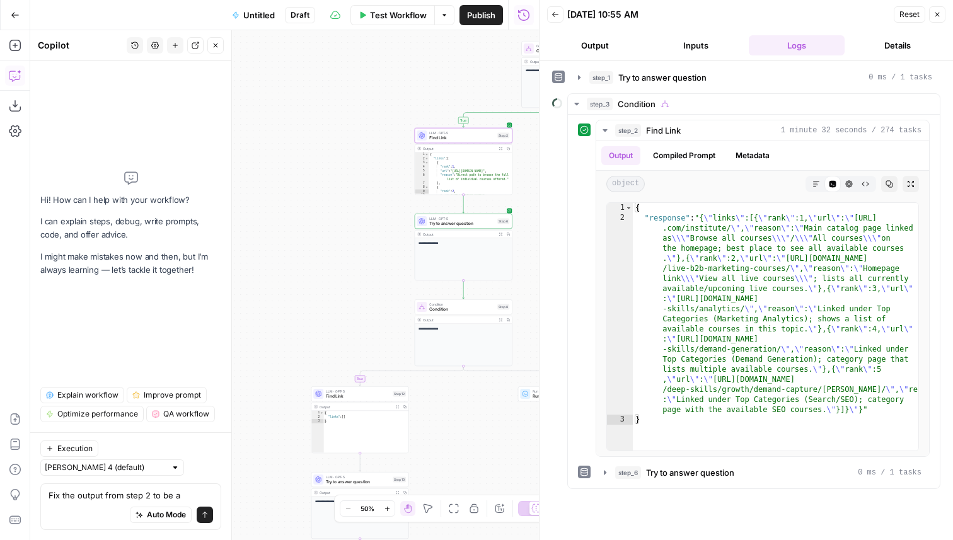
click at [457, 224] on span "Try to answer question" at bounding box center [462, 224] width 66 height 6
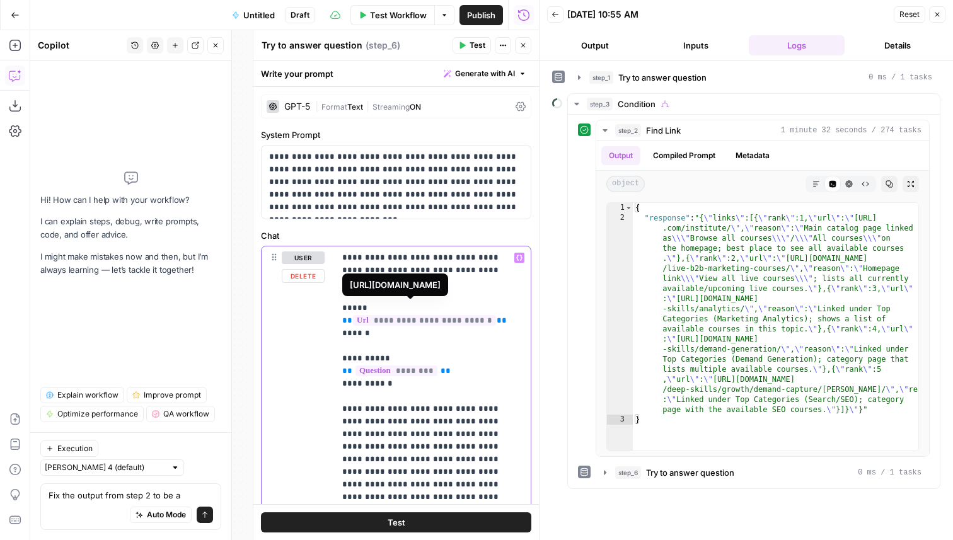
click at [422, 315] on span "**********" at bounding box center [424, 320] width 143 height 11
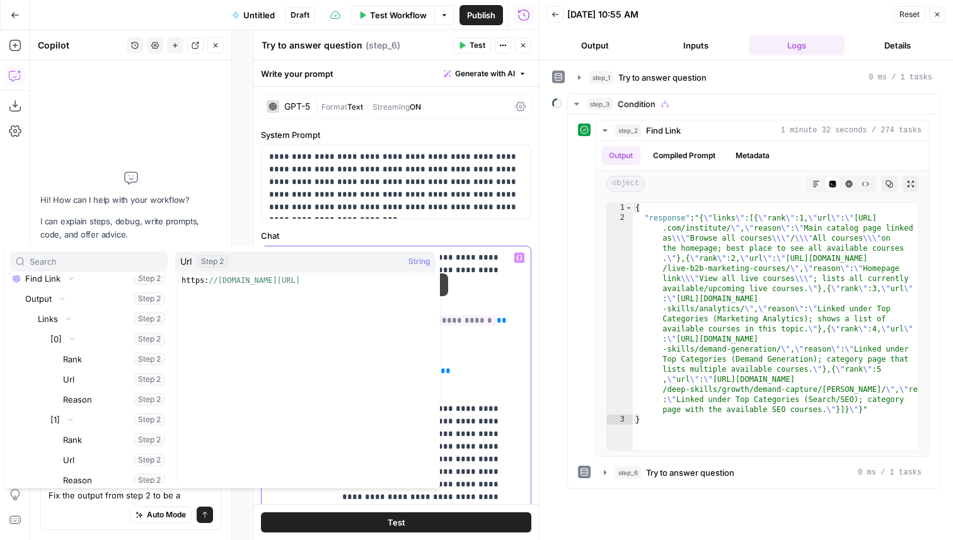
click at [466, 314] on p "**********" at bounding box center [432, 535] width 181 height 567
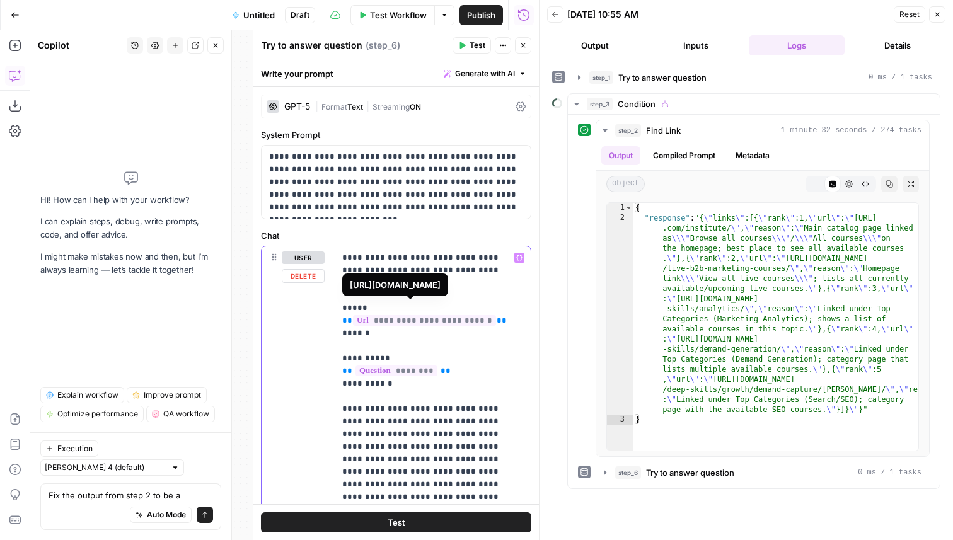
click at [417, 315] on span "**********" at bounding box center [424, 320] width 143 height 11
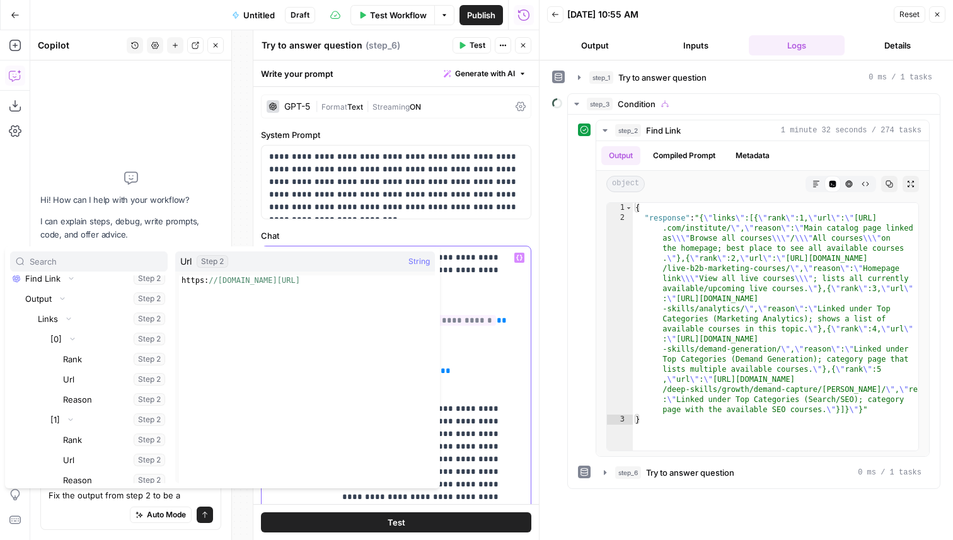
click at [453, 316] on p "**********" at bounding box center [432, 535] width 181 height 567
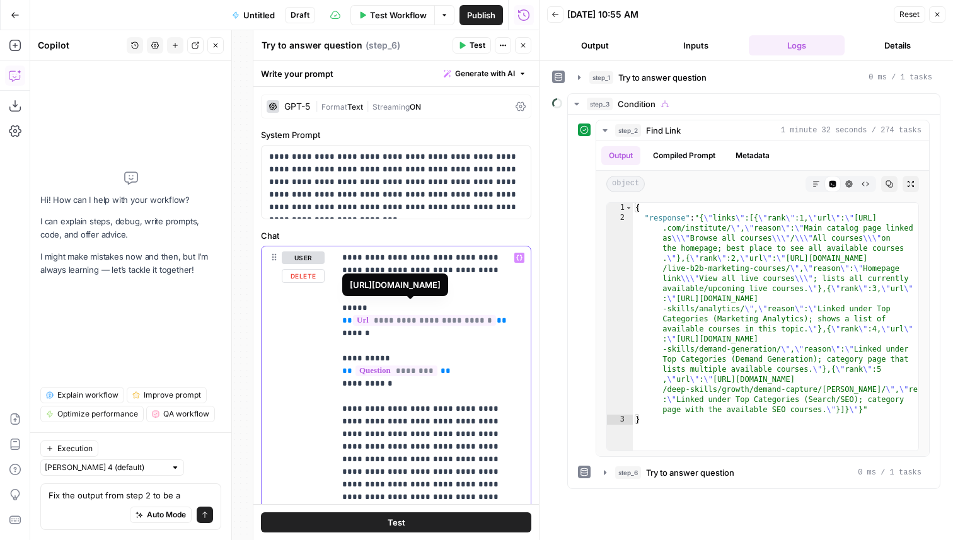
click at [426, 315] on span "**********" at bounding box center [424, 320] width 143 height 11
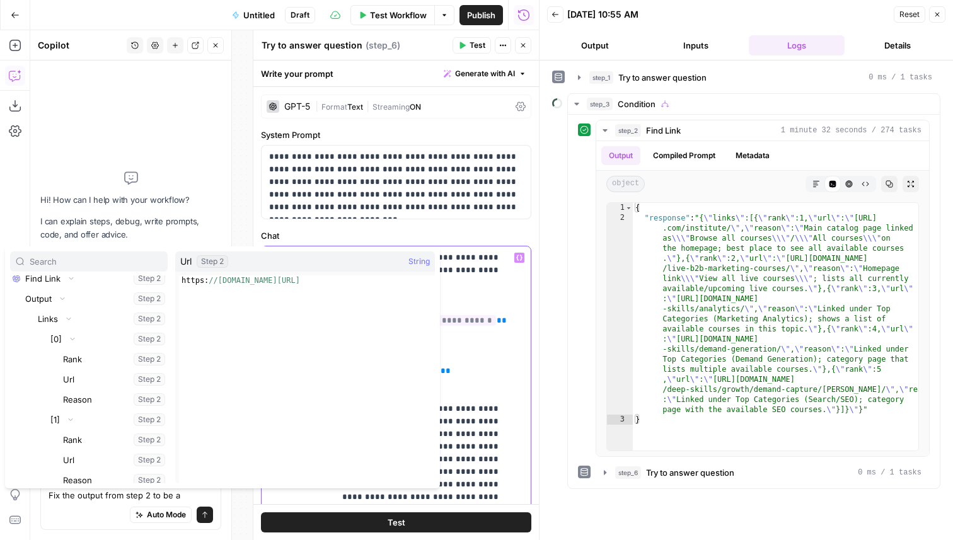
click at [469, 328] on p "**********" at bounding box center [432, 535] width 181 height 567
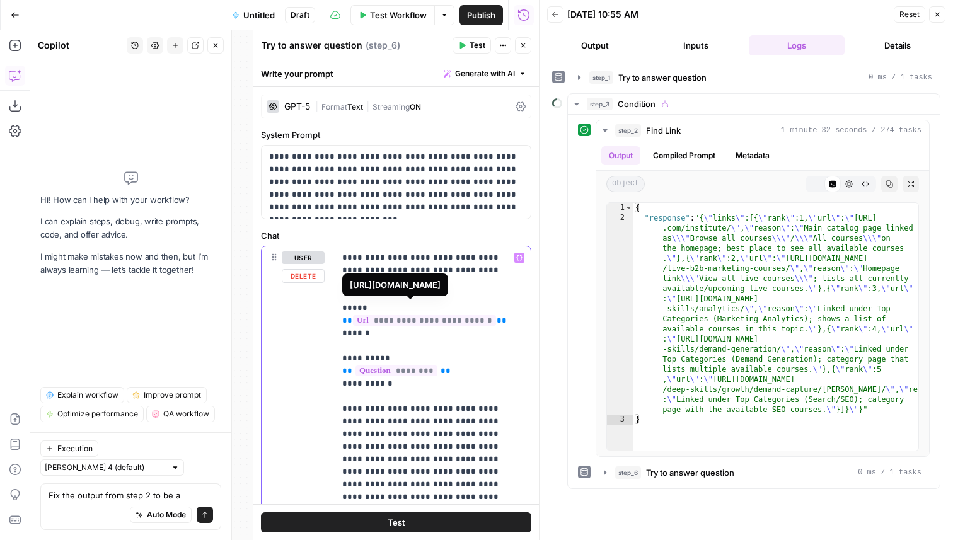
click at [427, 315] on span "**********" at bounding box center [424, 320] width 143 height 11
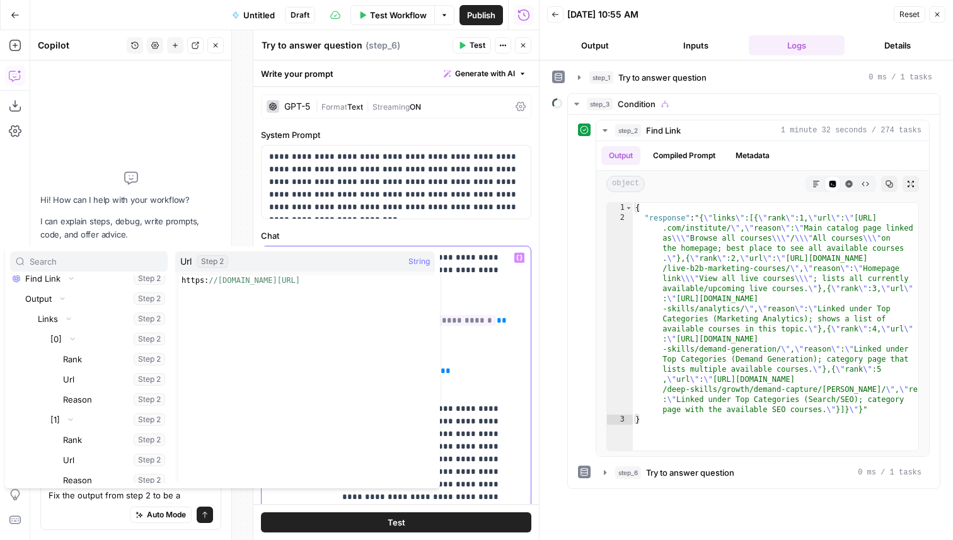
click at [443, 315] on span "**********" at bounding box center [424, 320] width 143 height 11
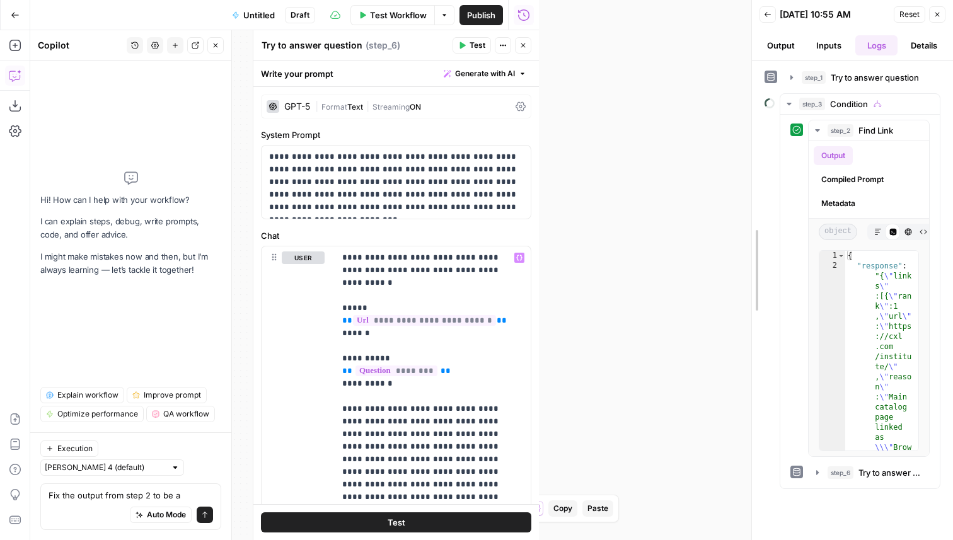
drag, startPoint x: 538, startPoint y: 258, endPoint x: 782, endPoint y: 243, distance: 244.4
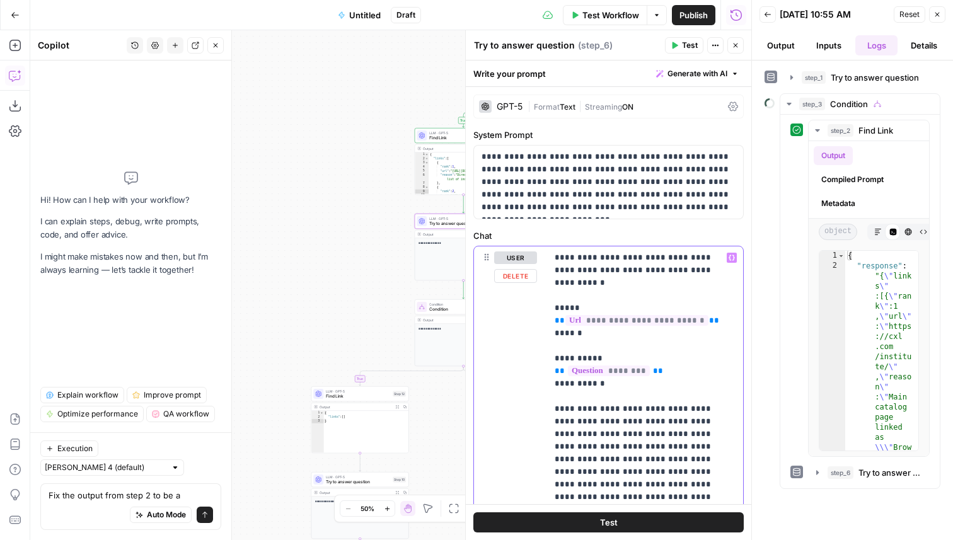
click at [639, 315] on span "**********" at bounding box center [637, 320] width 143 height 11
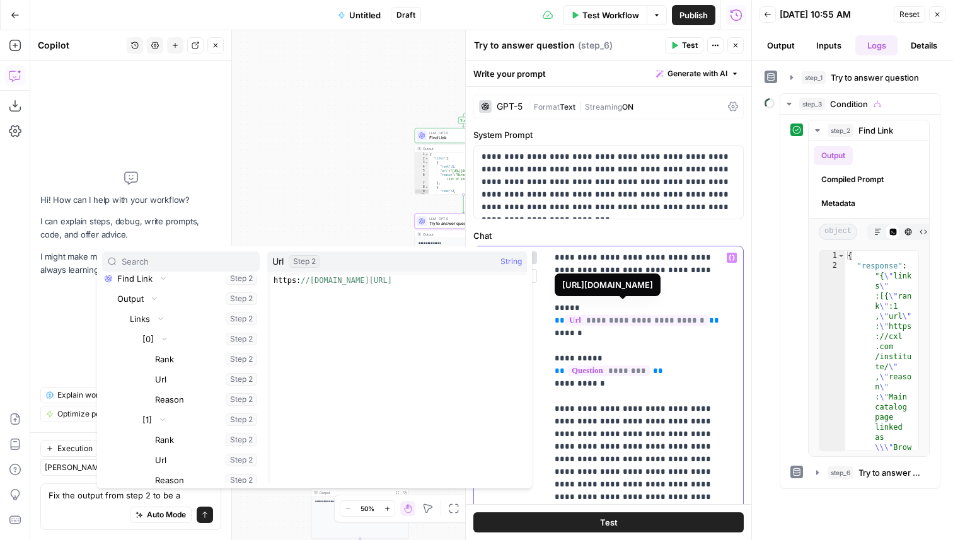
click at [638, 315] on span "**********" at bounding box center [637, 320] width 143 height 11
click at [636, 315] on span "**********" at bounding box center [637, 320] width 143 height 11
click at [637, 315] on span "**********" at bounding box center [637, 320] width 143 height 11
click at [641, 315] on span "**********" at bounding box center [637, 320] width 143 height 11
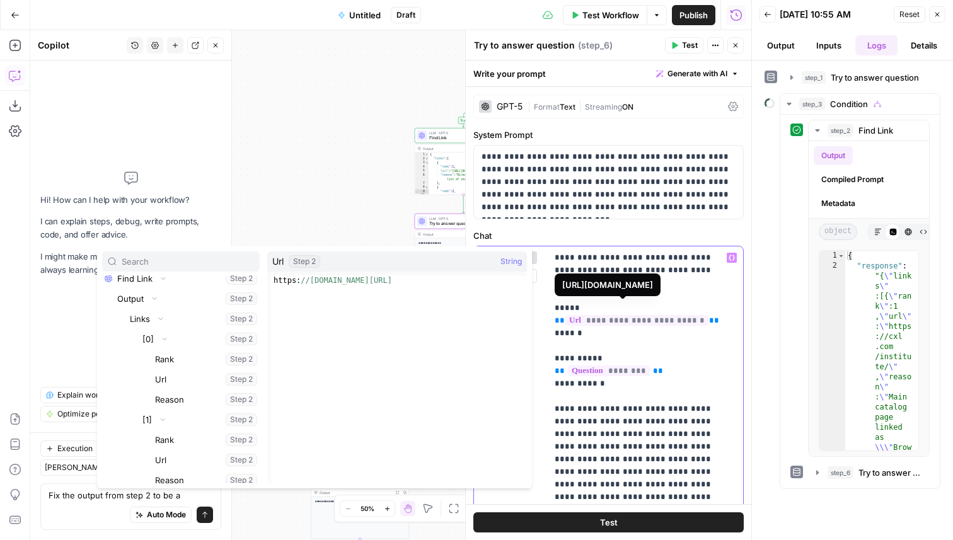
click at [639, 315] on span "**********" at bounding box center [637, 320] width 143 height 11
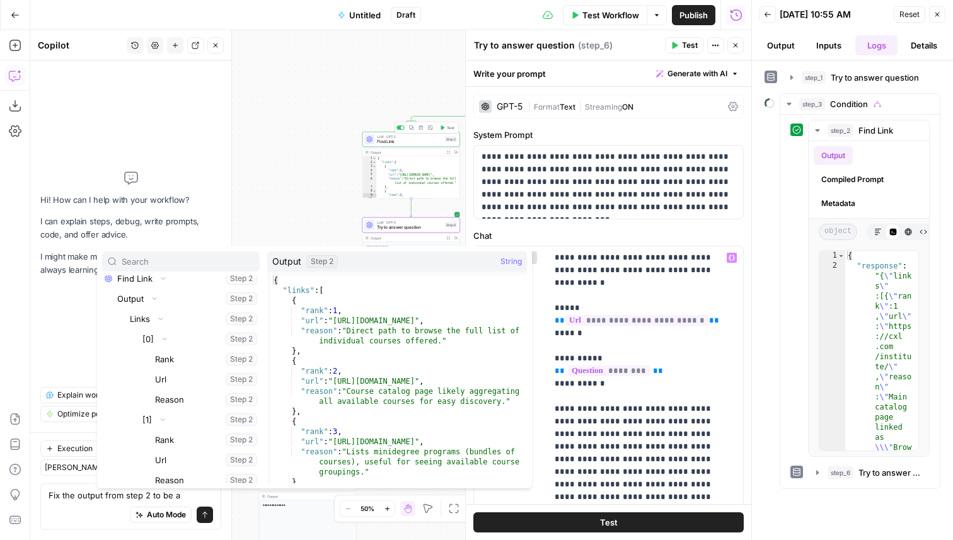
click at [449, 130] on span "Test" at bounding box center [451, 128] width 8 height 6
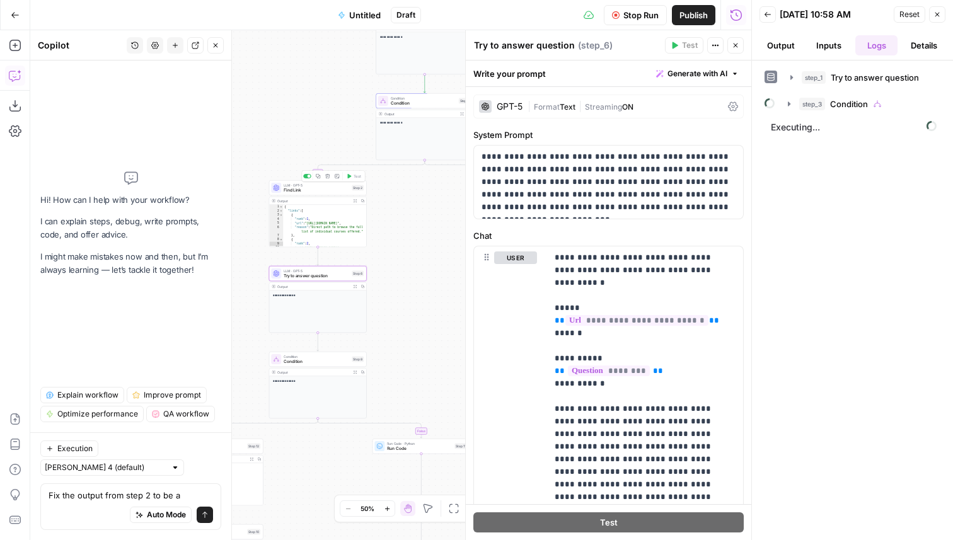
click at [329, 191] on span "Find Link" at bounding box center [317, 190] width 66 height 6
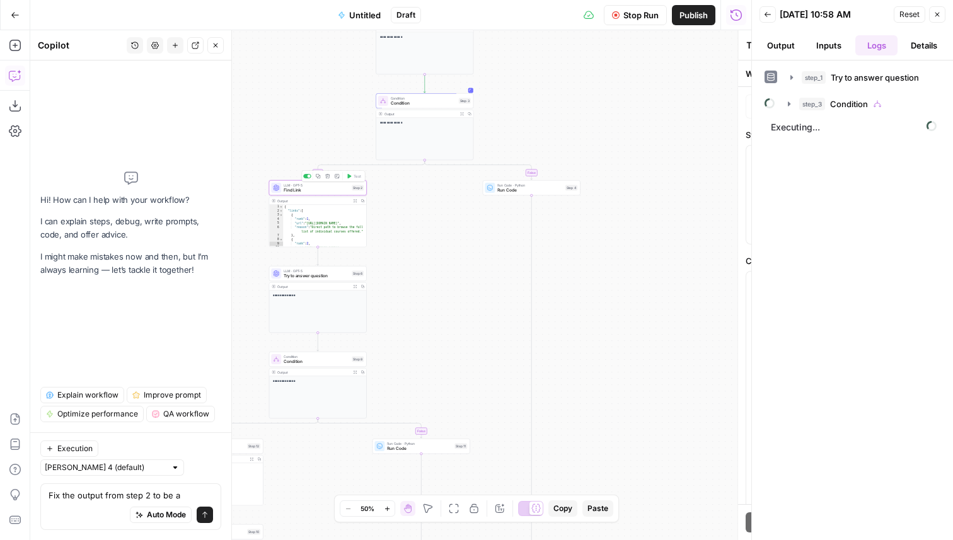
type textarea "Find Link"
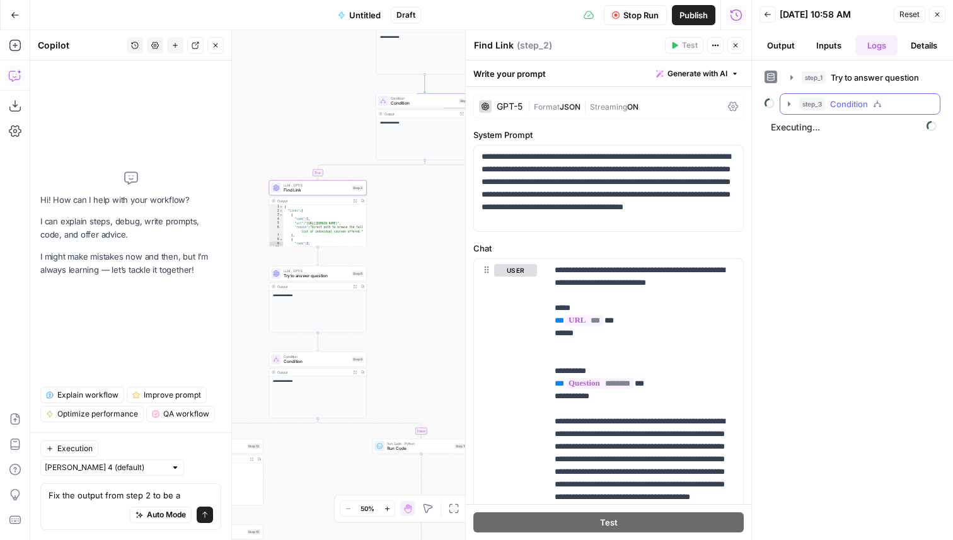
click at [847, 107] on span "Condition" at bounding box center [849, 104] width 38 height 13
click at [857, 140] on button "step_2 Find Link 32 seconds" at bounding box center [867, 130] width 123 height 20
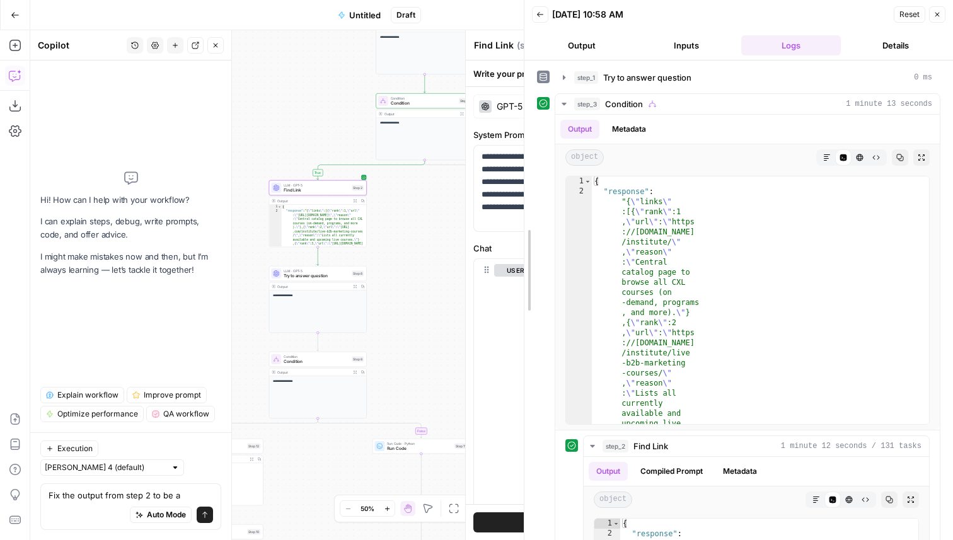
drag, startPoint x: 747, startPoint y: 296, endPoint x: 520, endPoint y: 291, distance: 227.7
click at [520, 291] on div at bounding box center [524, 270] width 13 height 540
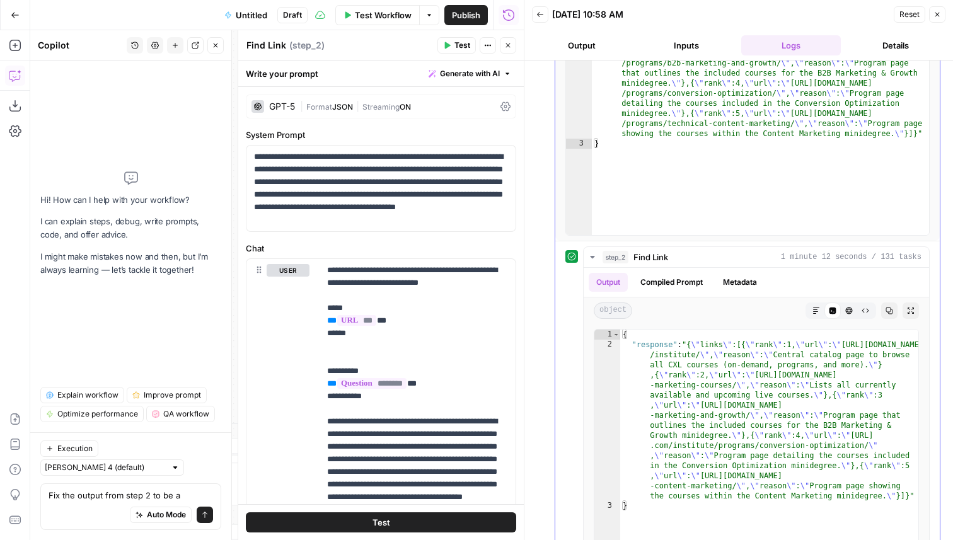
scroll to position [242, 0]
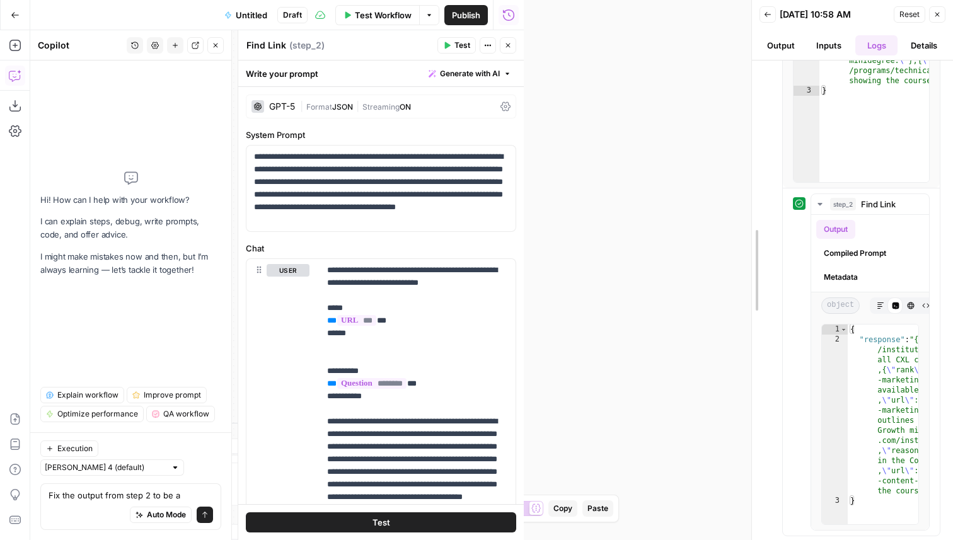
drag, startPoint x: 523, startPoint y: 174, endPoint x: 821, endPoint y: 228, distance: 302.5
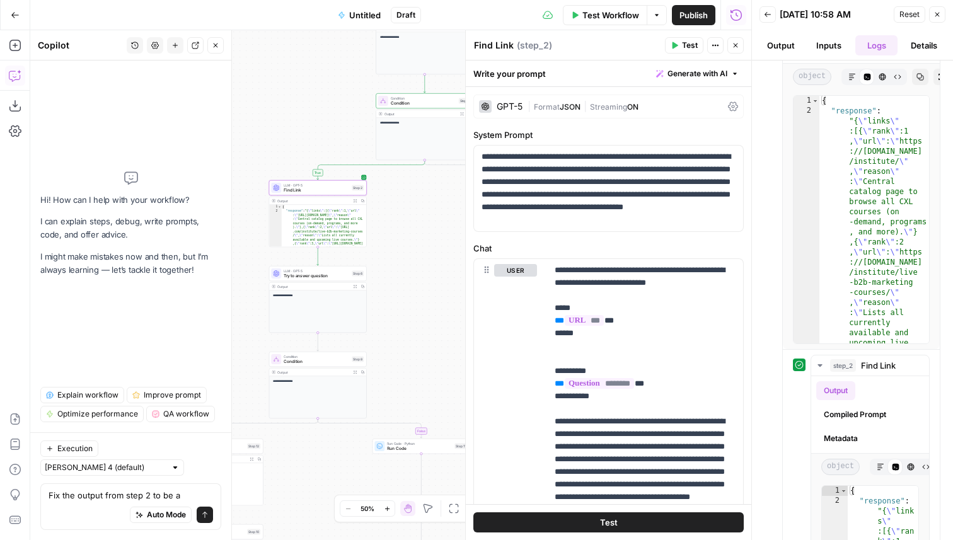
click at [343, 273] on span "Try to answer question" at bounding box center [317, 276] width 66 height 6
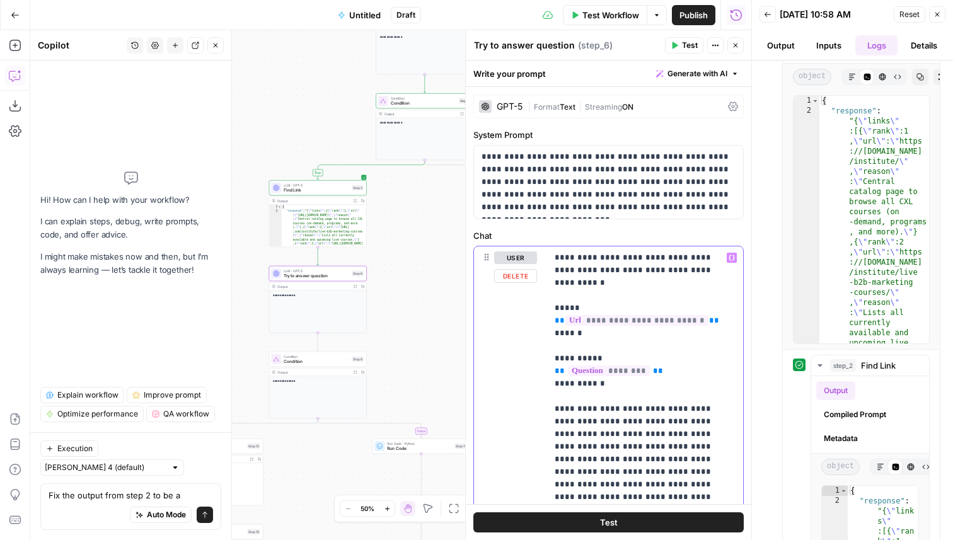
click at [641, 315] on span "**********" at bounding box center [637, 320] width 143 height 11
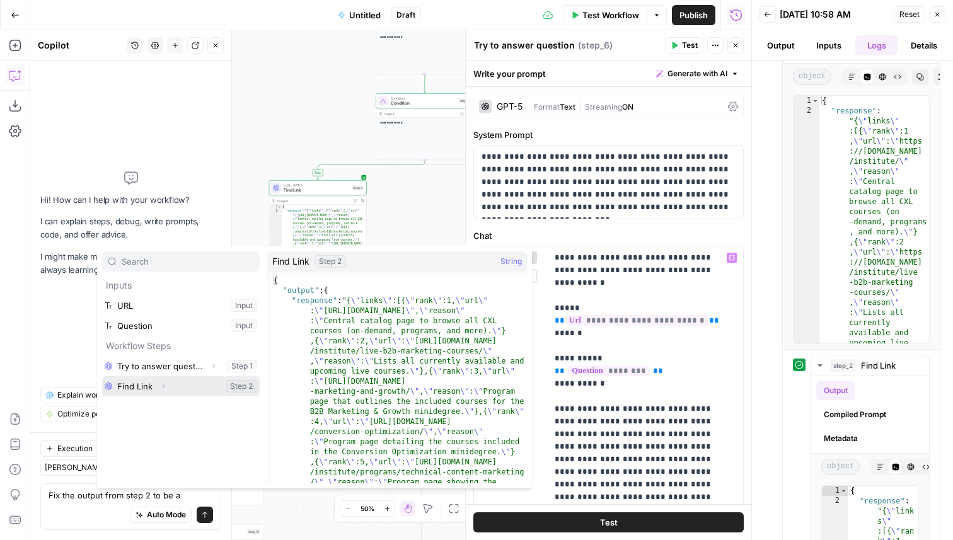
click at [164, 385] on icon "button" at bounding box center [164, 387] width 8 height 8
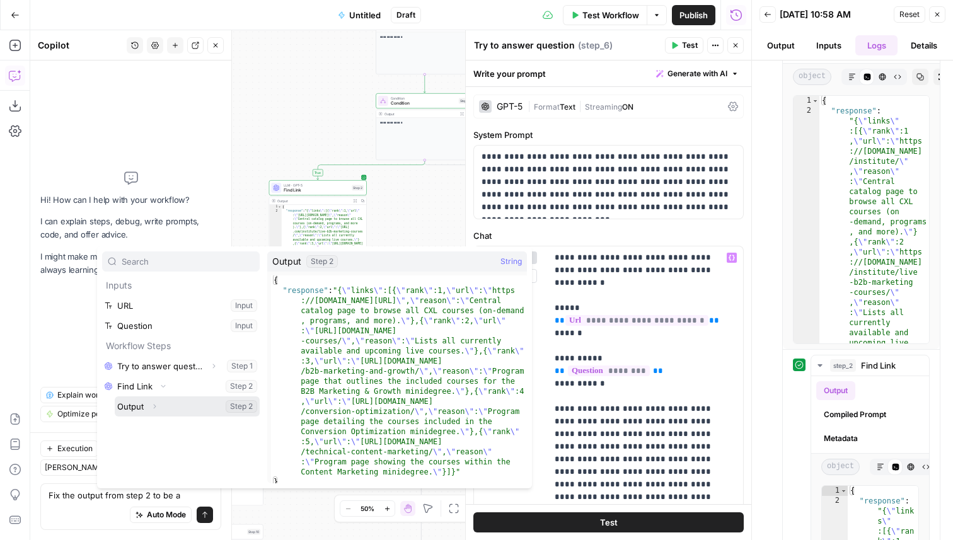
click at [154, 404] on icon "button" at bounding box center [155, 407] width 8 height 8
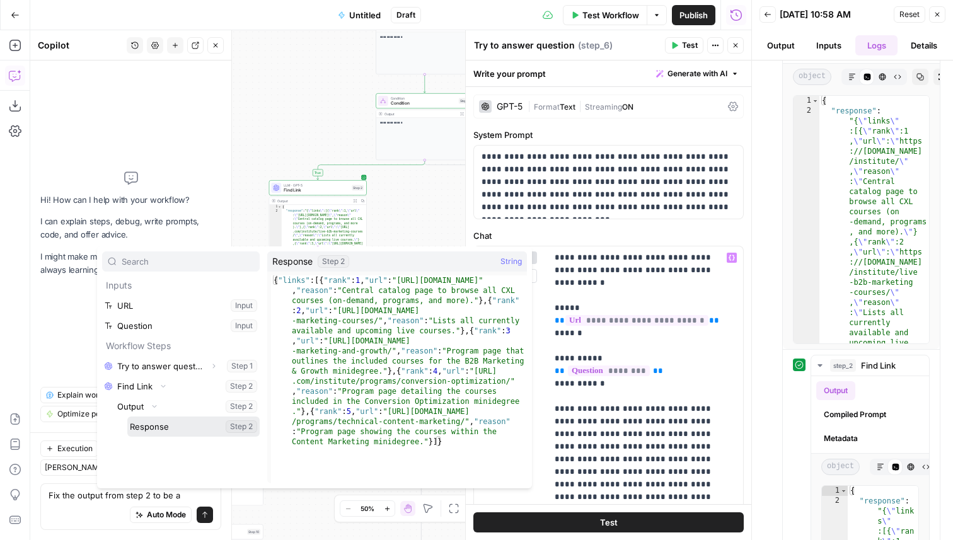
click at [178, 422] on button "Select variable Response" at bounding box center [193, 427] width 132 height 20
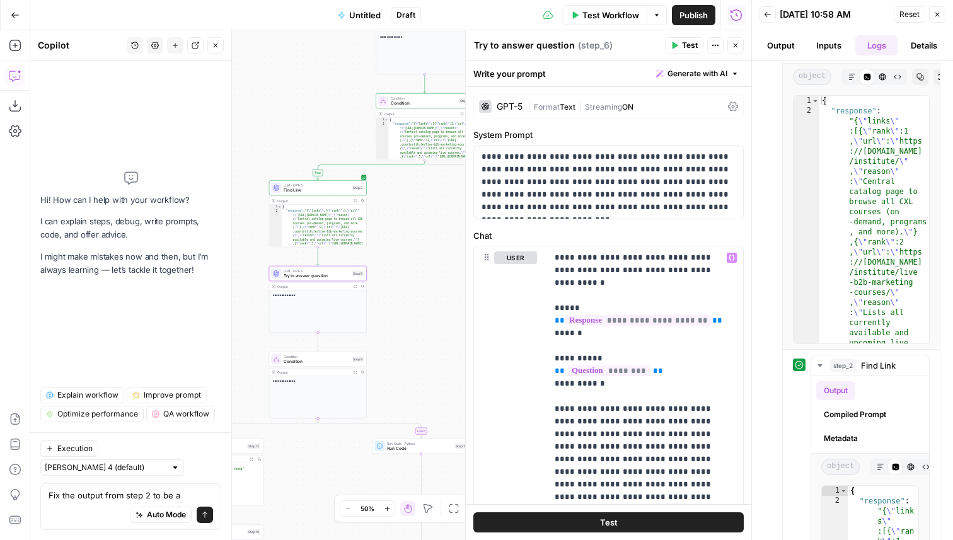
click at [314, 190] on span "Find Link" at bounding box center [317, 190] width 66 height 6
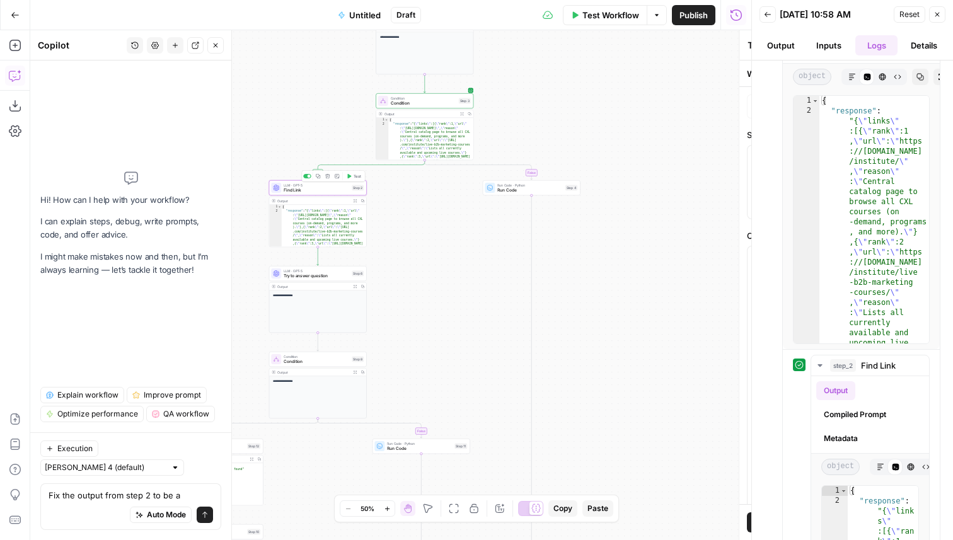
type textarea "Find Link"
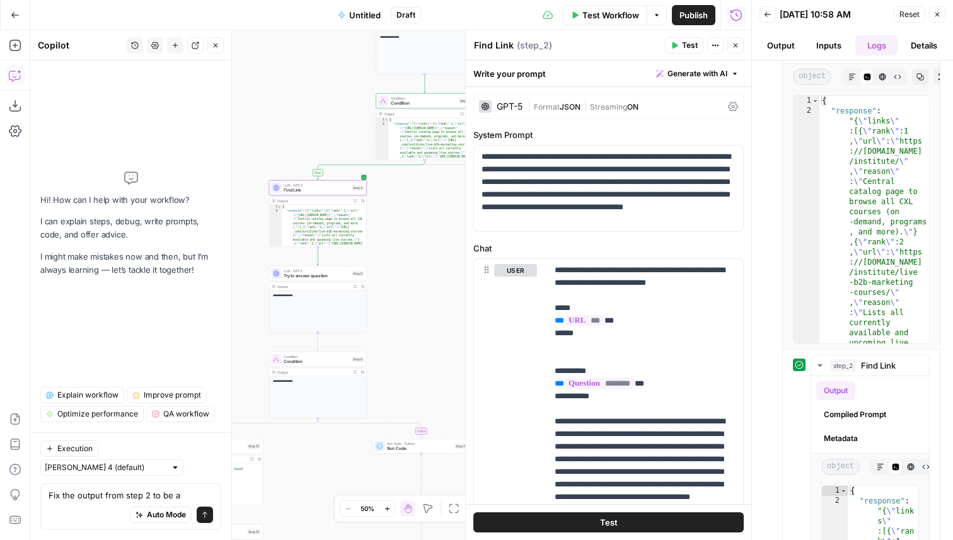
click at [507, 105] on div "GPT-5" at bounding box center [510, 106] width 26 height 9
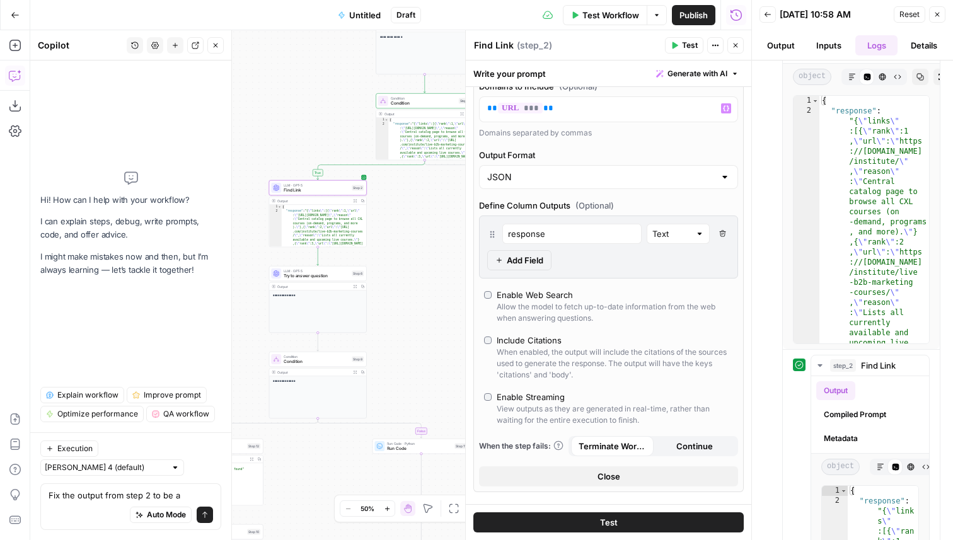
scroll to position [271, 0]
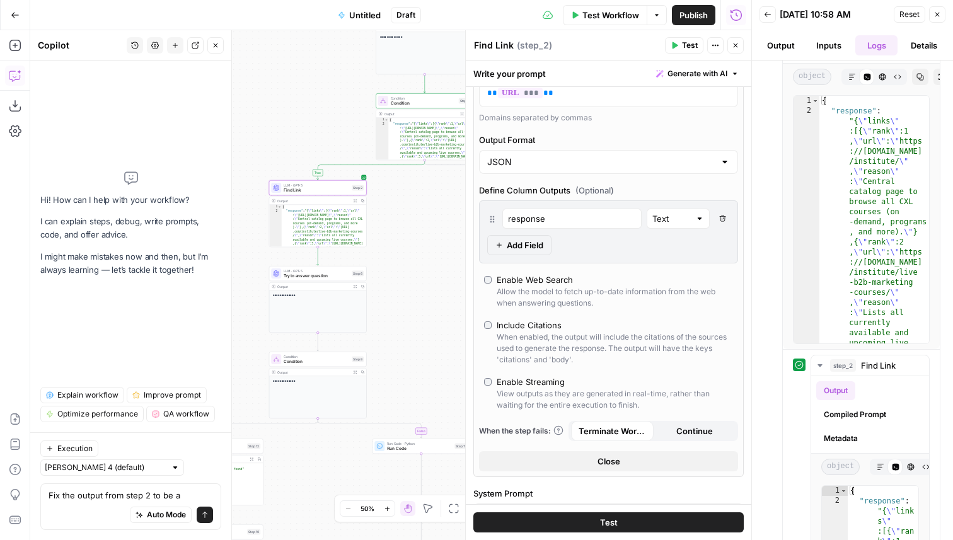
click at [527, 247] on span "Add Field" at bounding box center [525, 245] width 37 height 13
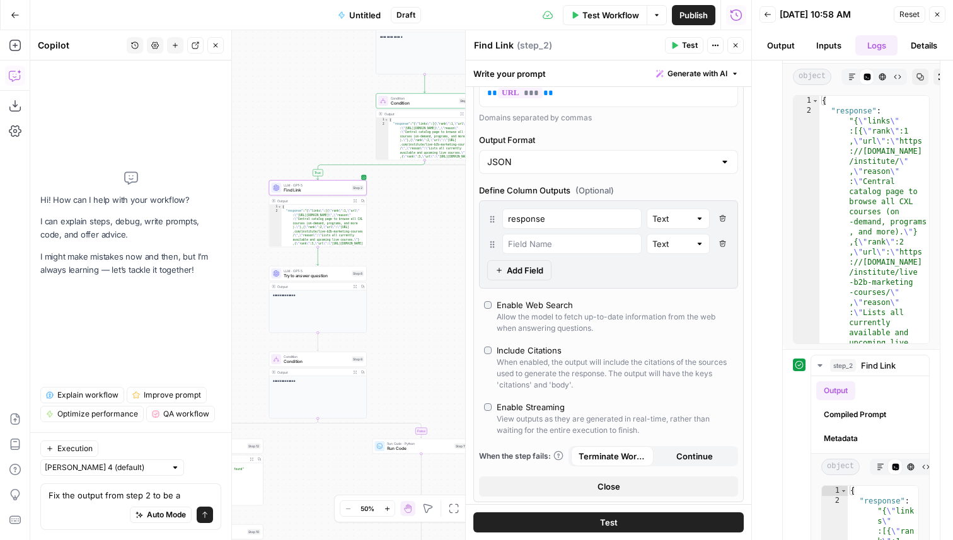
drag, startPoint x: 554, startPoint y: 226, endPoint x: 488, endPoint y: 217, distance: 66.2
click at [488, 217] on div "response Text Delete Field" at bounding box center [608, 219] width 243 height 20
drag, startPoint x: 576, startPoint y: 222, endPoint x: 505, endPoint y: 221, distance: 70.6
click at [505, 221] on div "response" at bounding box center [571, 219] width 139 height 20
click at [551, 218] on input "response" at bounding box center [572, 218] width 128 height 13
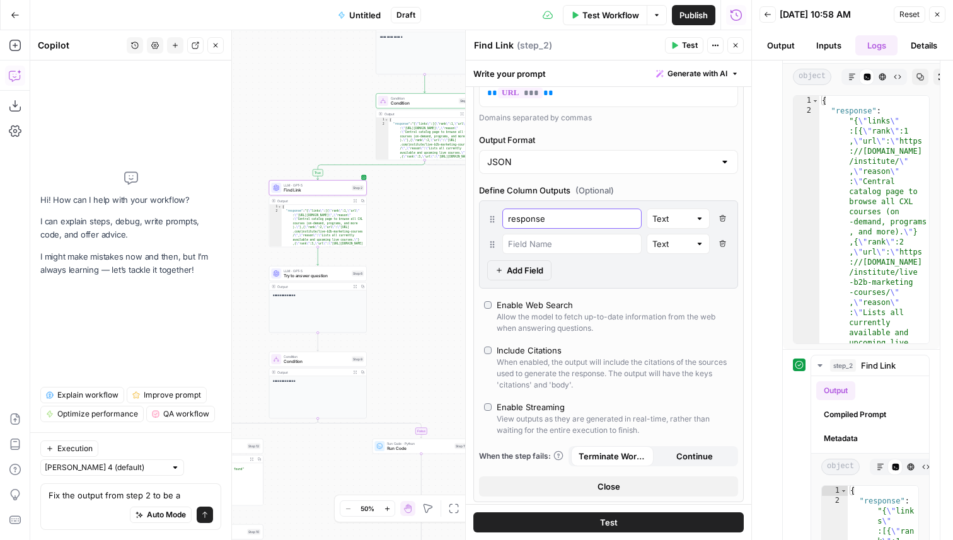
drag, startPoint x: 557, startPoint y: 219, endPoint x: 502, endPoint y: 219, distance: 55.5
click at [502, 218] on div "response" at bounding box center [571, 219] width 139 height 20
type input "topLink"
click at [521, 248] on input "text" at bounding box center [572, 244] width 128 height 13
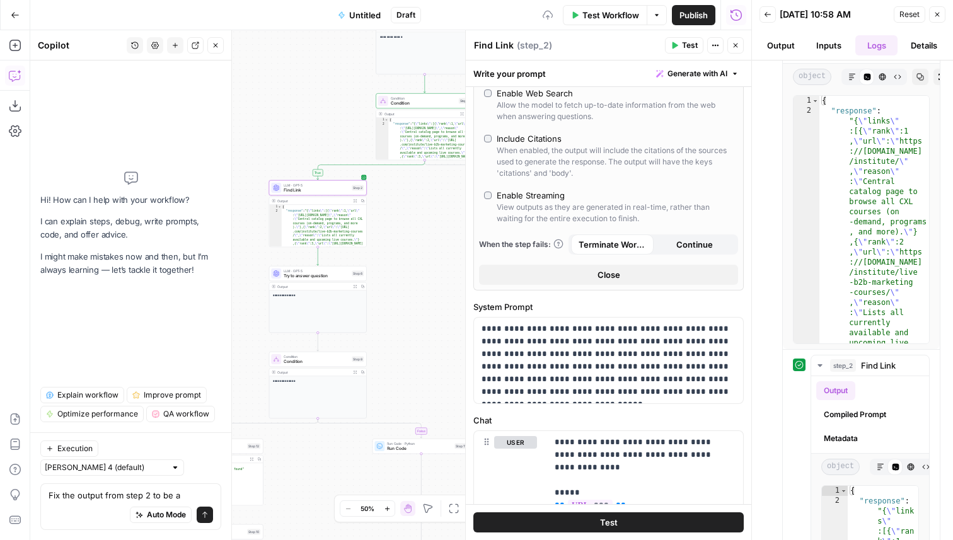
scroll to position [941, 0]
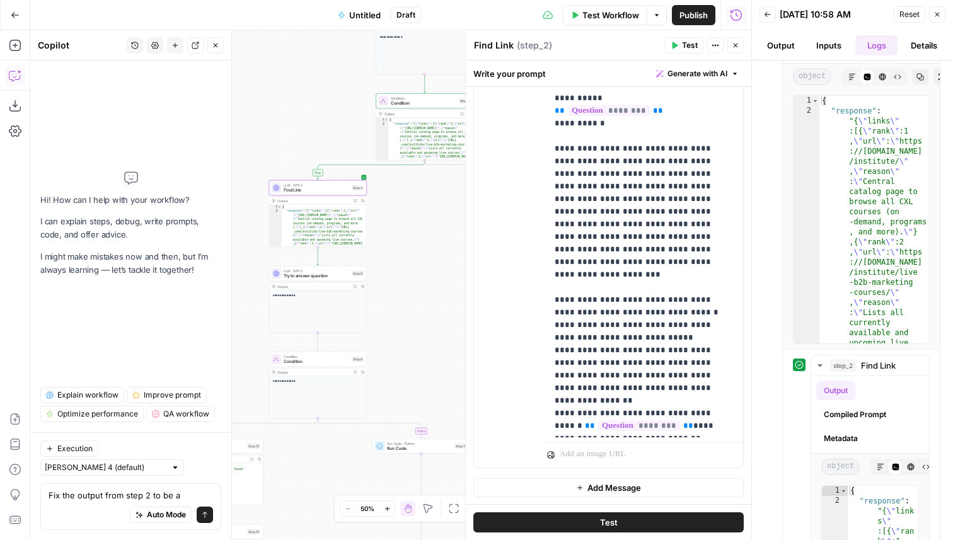
type input "reasoning"
drag, startPoint x: 669, startPoint y: 348, endPoint x: 563, endPoint y: 311, distance: 112.1
click at [563, 311] on p "**********" at bounding box center [645, 206] width 181 height 454
click at [605, 310] on p "**********" at bounding box center [645, 206] width 181 height 454
click at [194, 496] on textarea "Fix the output from step 2 to be a" at bounding box center [131, 495] width 165 height 13
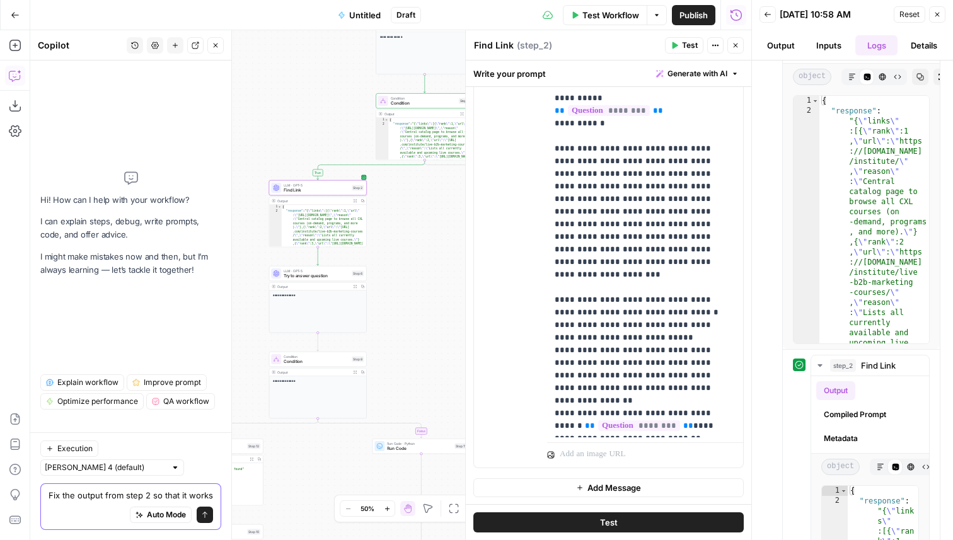
scroll to position [0, 0]
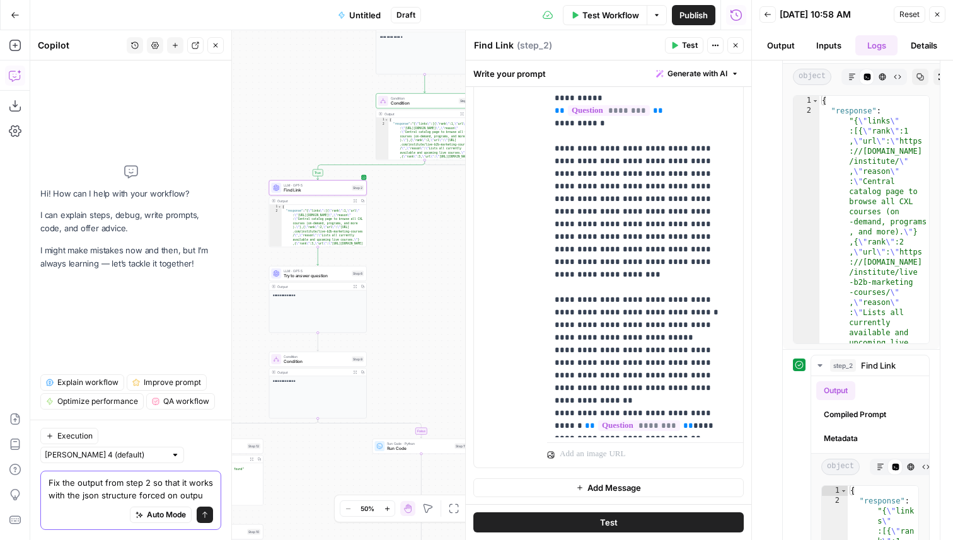
type textarea "Fix the output from step 2 so that it works with the json structure forced on o…"
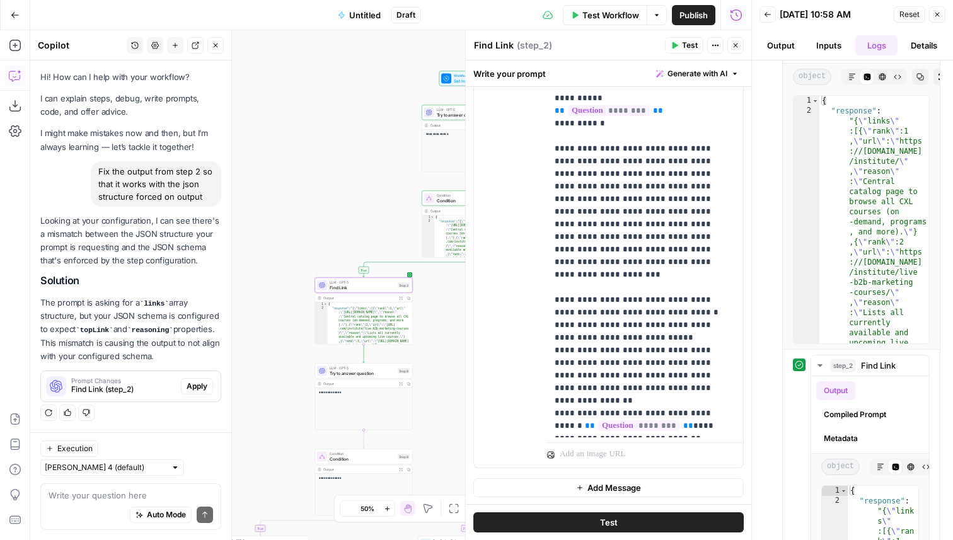
click at [191, 383] on span "Apply" at bounding box center [197, 386] width 21 height 11
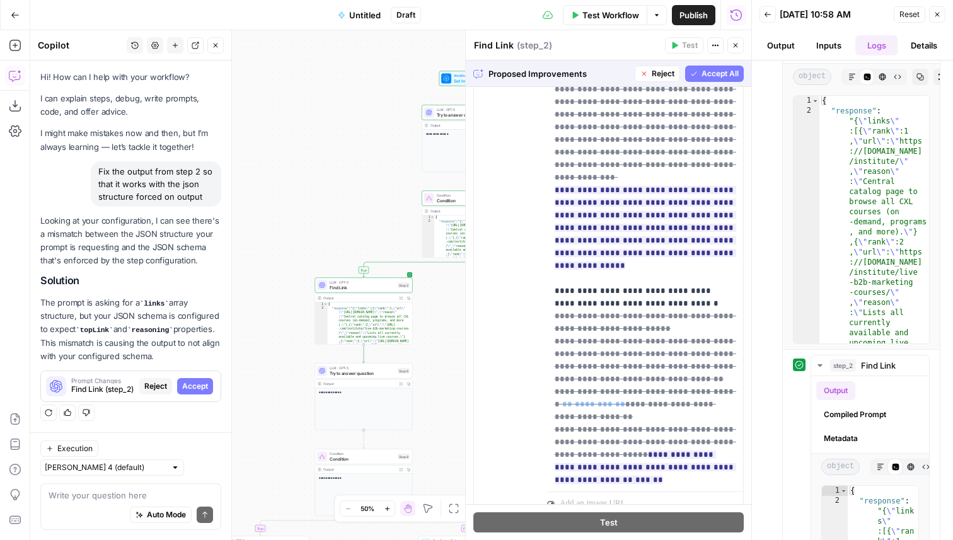
scroll to position [114, 0]
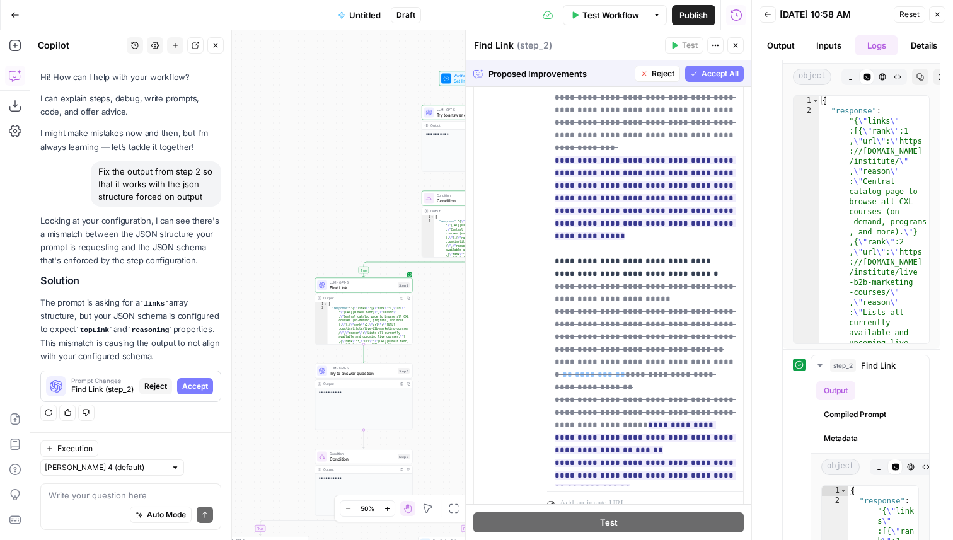
click at [722, 71] on span "Accept All" at bounding box center [720, 73] width 37 height 11
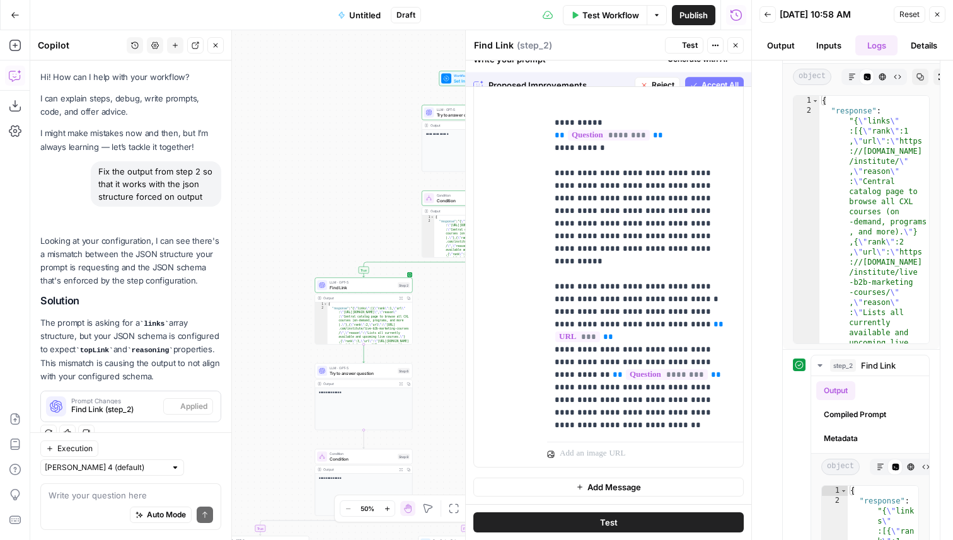
scroll to position [852, 0]
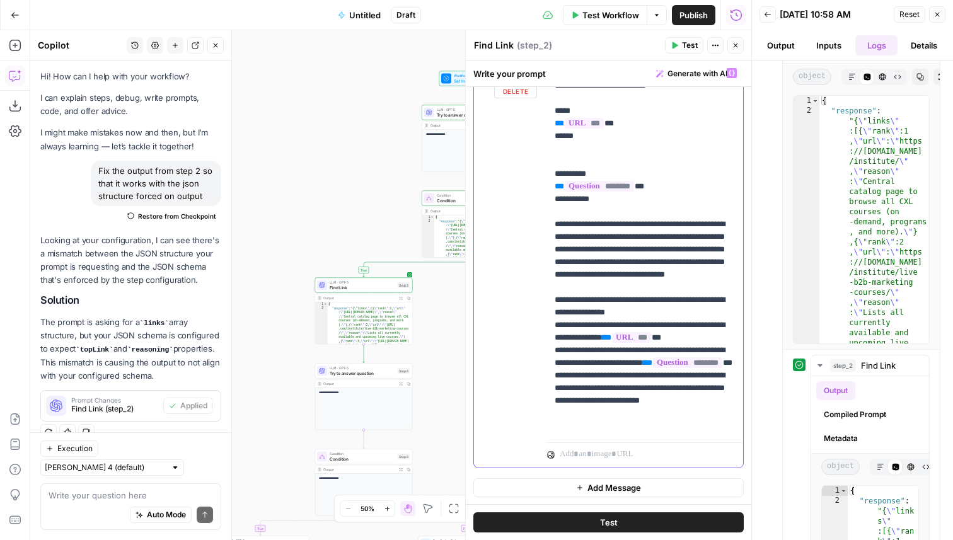
drag, startPoint x: 723, startPoint y: 424, endPoint x: 547, endPoint y: 226, distance: 264.8
click at [547, 226] on div "**********" at bounding box center [645, 250] width 196 height 376
copy p "**********"
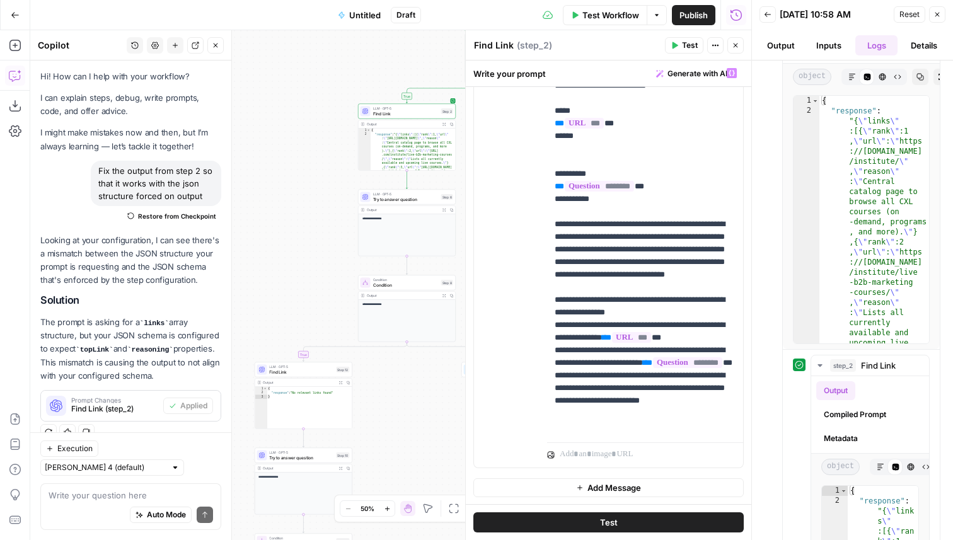
click at [340, 372] on div "Step 12" at bounding box center [342, 370] width 13 height 6
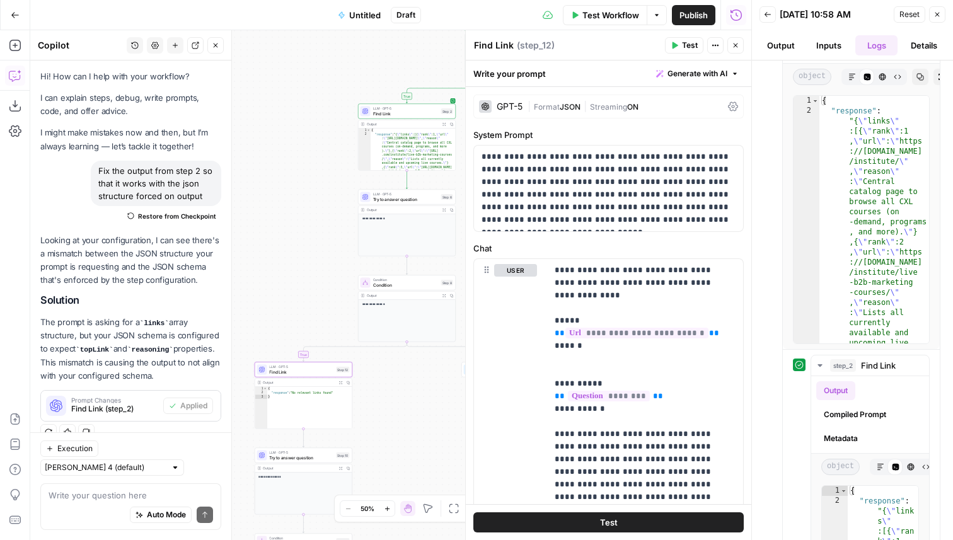
scroll to position [286, 0]
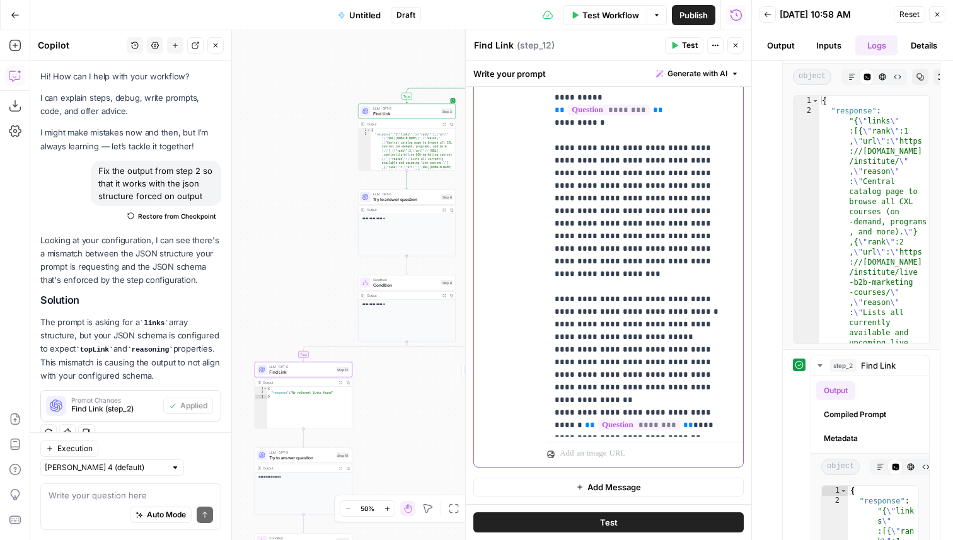
drag, startPoint x: 610, startPoint y: 428, endPoint x: 515, endPoint y: 262, distance: 191.7
click at [515, 262] on div "**********" at bounding box center [608, 220] width 269 height 494
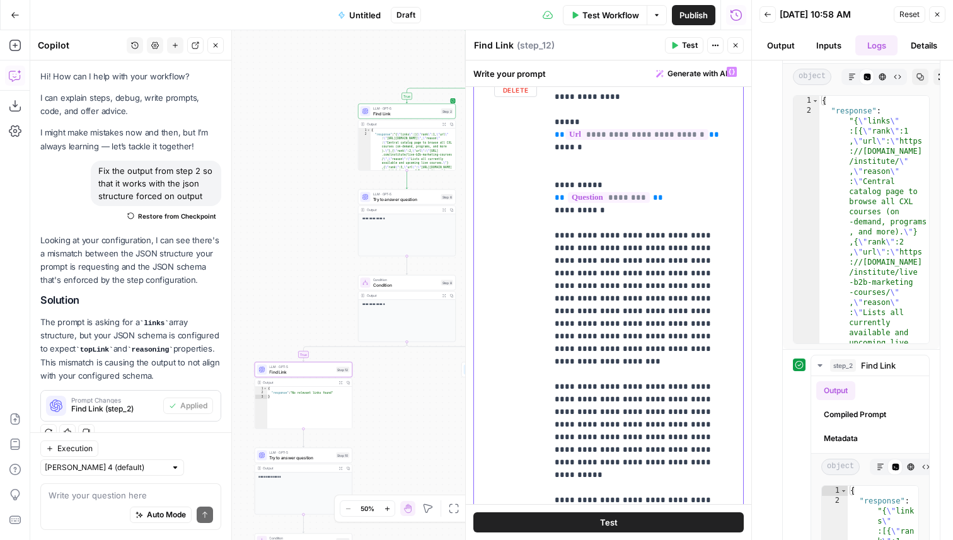
scroll to position [191, 0]
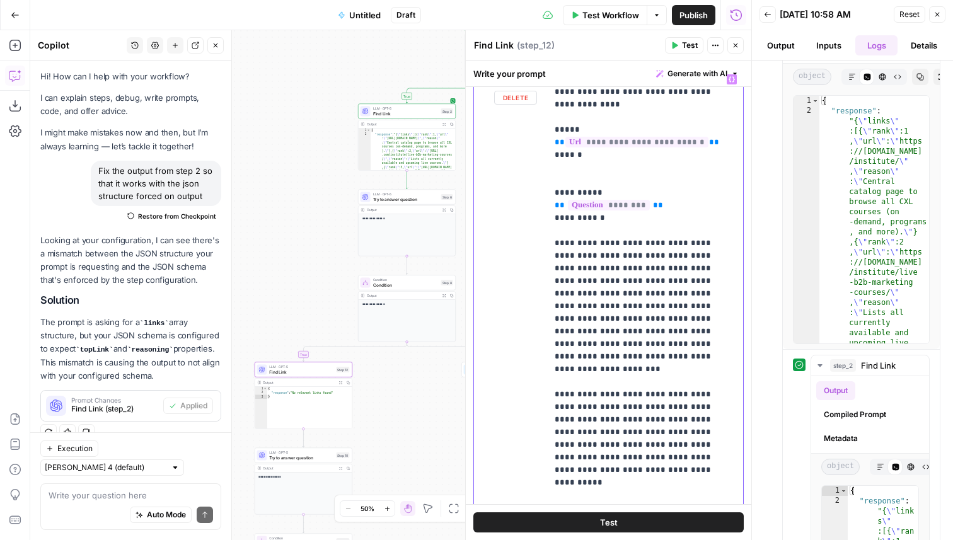
drag, startPoint x: 711, startPoint y: 129, endPoint x: 548, endPoint y: 128, distance: 162.7
click at [548, 128] on div "**********" at bounding box center [645, 319] width 196 height 502
copy p "**********"
drag, startPoint x: 726, startPoint y: 485, endPoint x: 659, endPoint y: 481, distance: 67.0
click at [659, 481] on p "**********" at bounding box center [645, 319] width 181 height 492
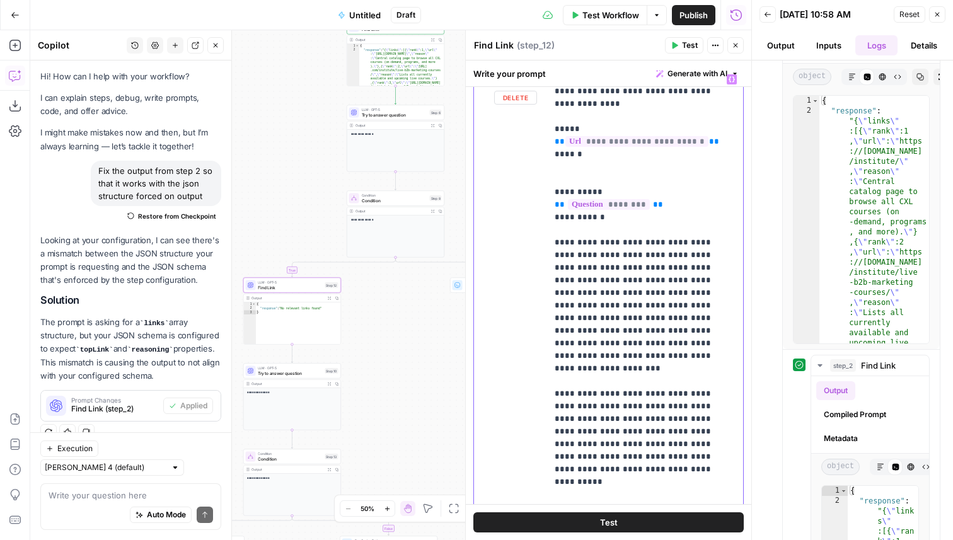
scroll to position [335, 0]
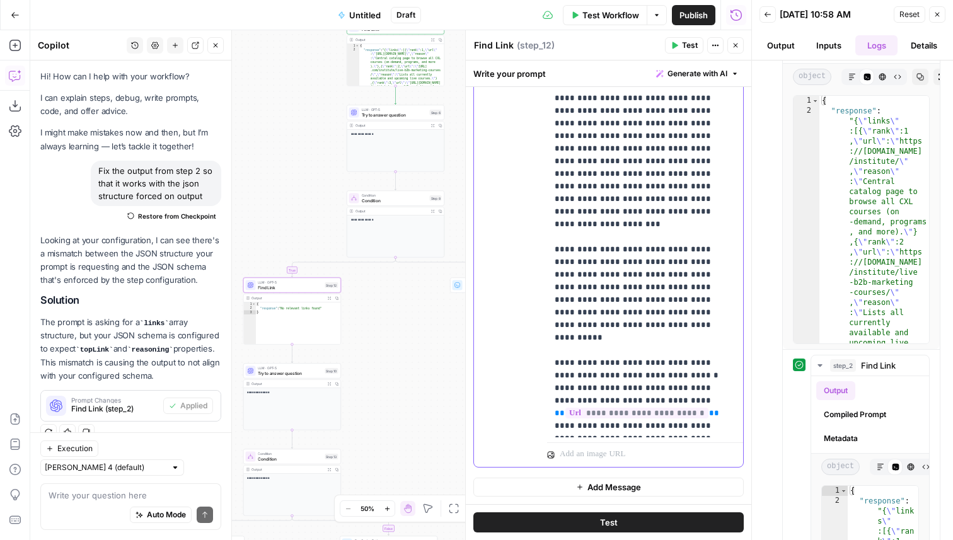
drag, startPoint x: 728, startPoint y: 425, endPoint x: 549, endPoint y: 303, distance: 217.4
click at [549, 303] on div "**********" at bounding box center [645, 181] width 196 height 514
copy p "**********"
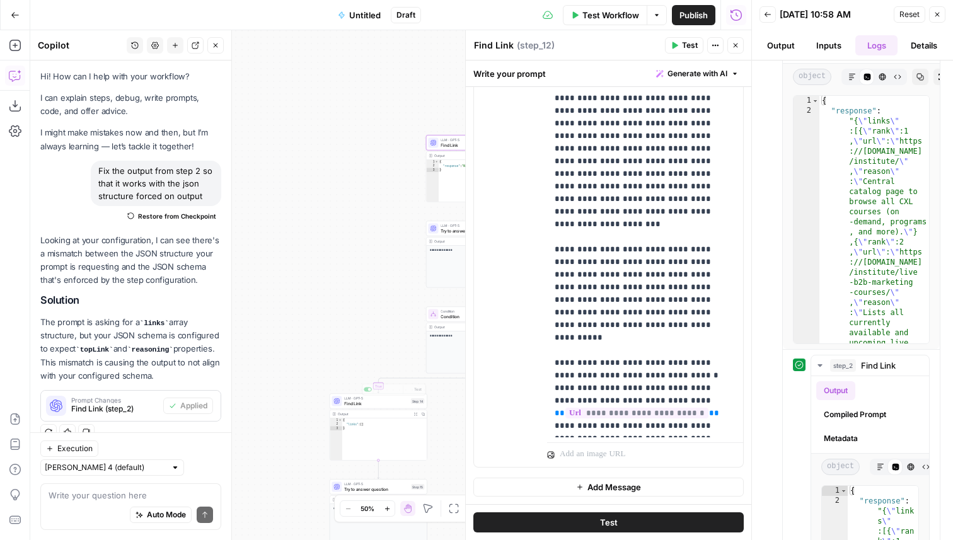
click at [399, 409] on div "LLM · GPT-5 Find Link Step 14 Copy step Delete step Add Note Test Output Expand…" at bounding box center [379, 427] width 98 height 67
click at [399, 403] on span "Find Link" at bounding box center [376, 403] width 64 height 6
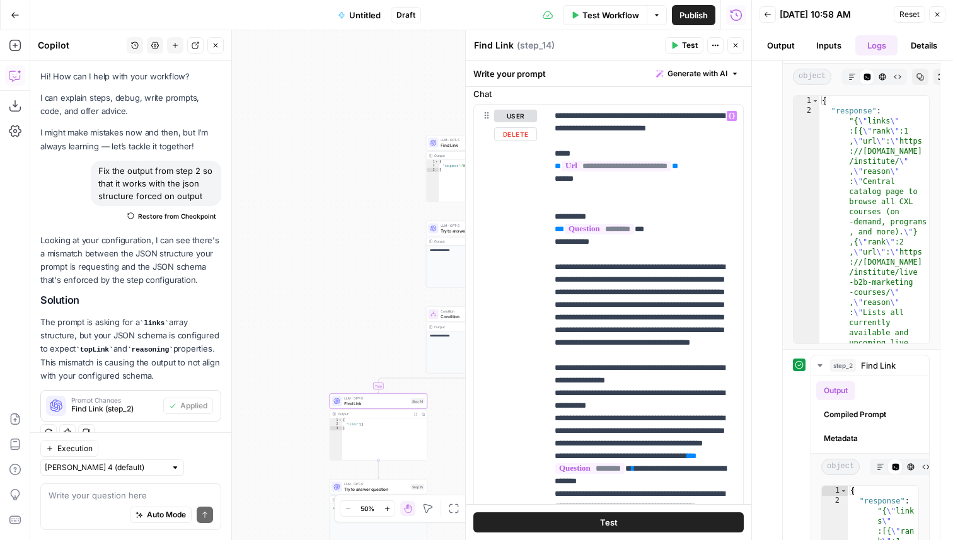
scroll to position [286, 0]
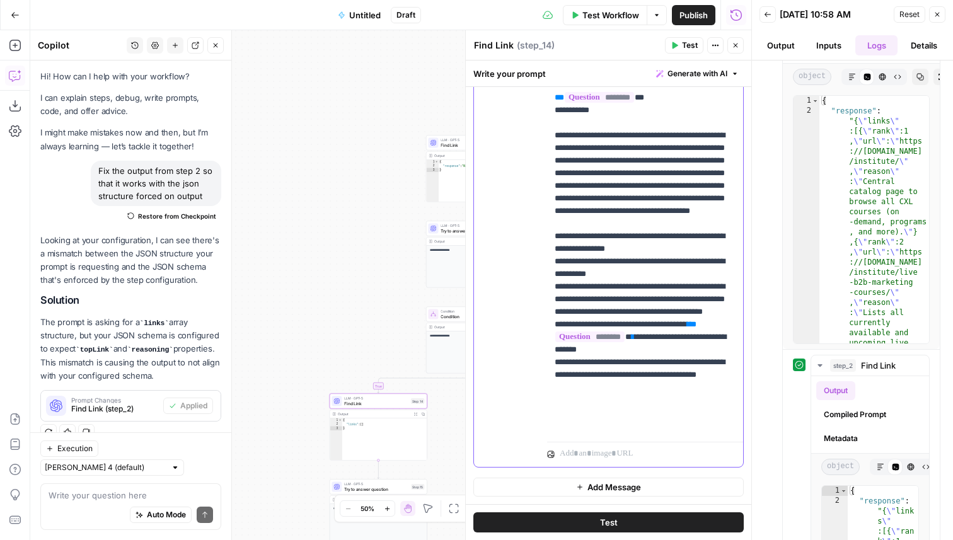
drag, startPoint x: 613, startPoint y: 429, endPoint x: 517, endPoint y: 262, distance: 192.6
click at [517, 262] on div "**********" at bounding box center [608, 220] width 269 height 494
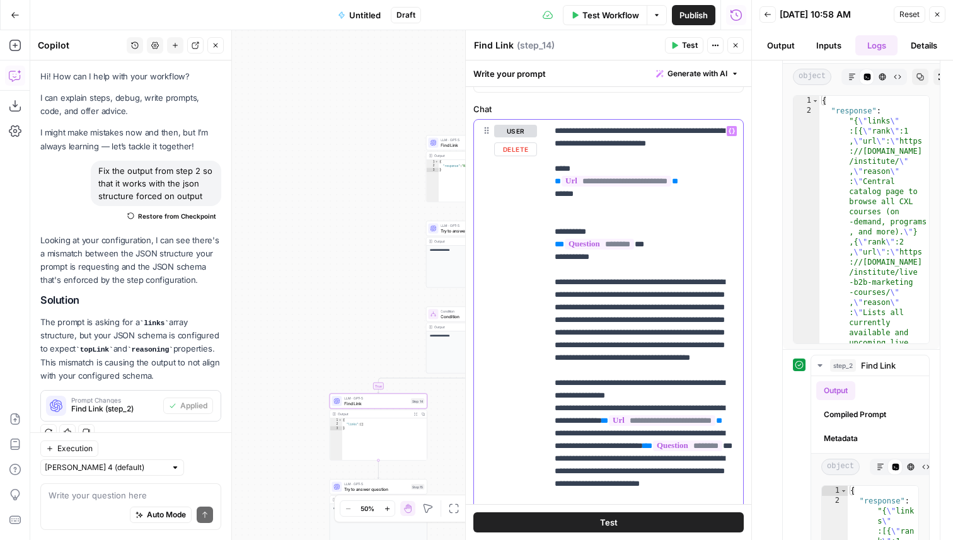
scroll to position [108, 0]
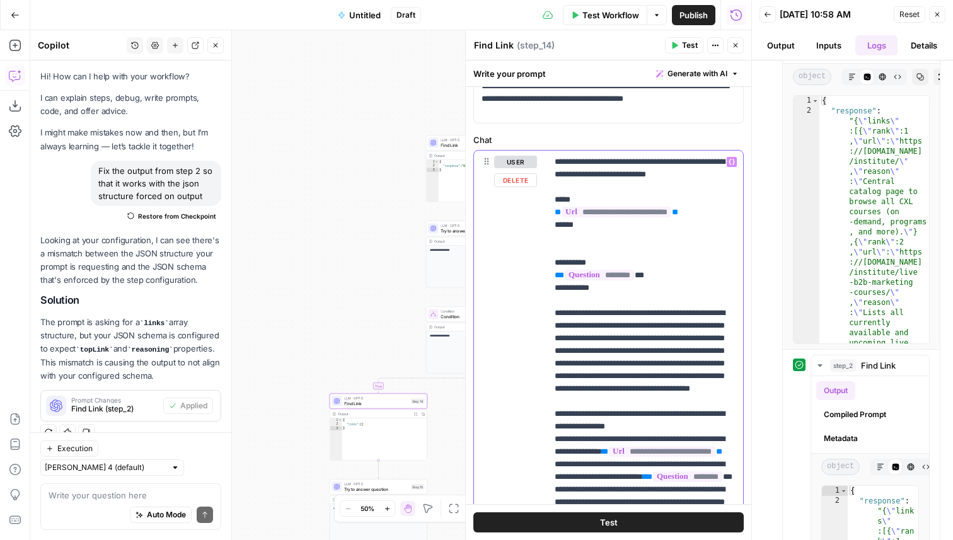
drag, startPoint x: 704, startPoint y: 214, endPoint x: 550, endPoint y: 210, distance: 154.5
click at [550, 210] on div "**********" at bounding box center [645, 364] width 196 height 426
copy p "**********"
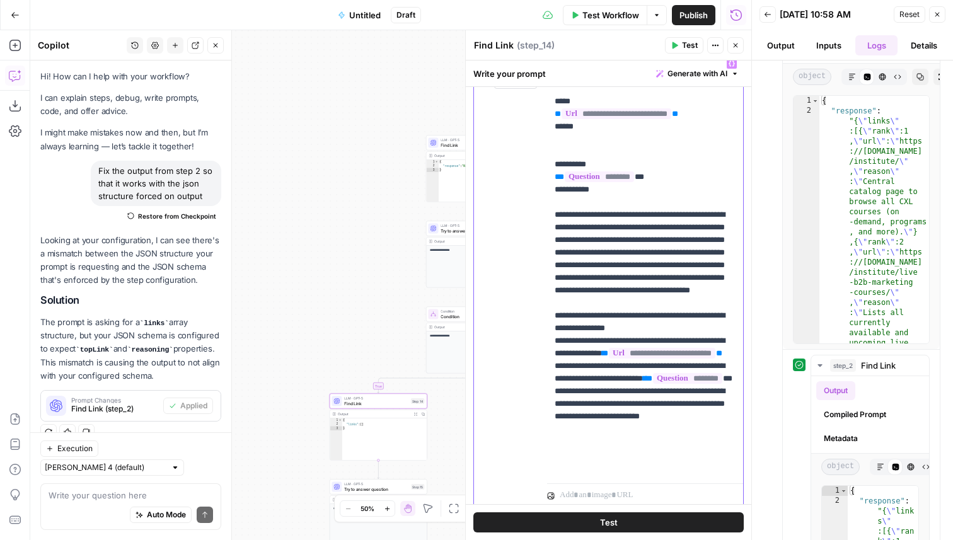
scroll to position [248, 0]
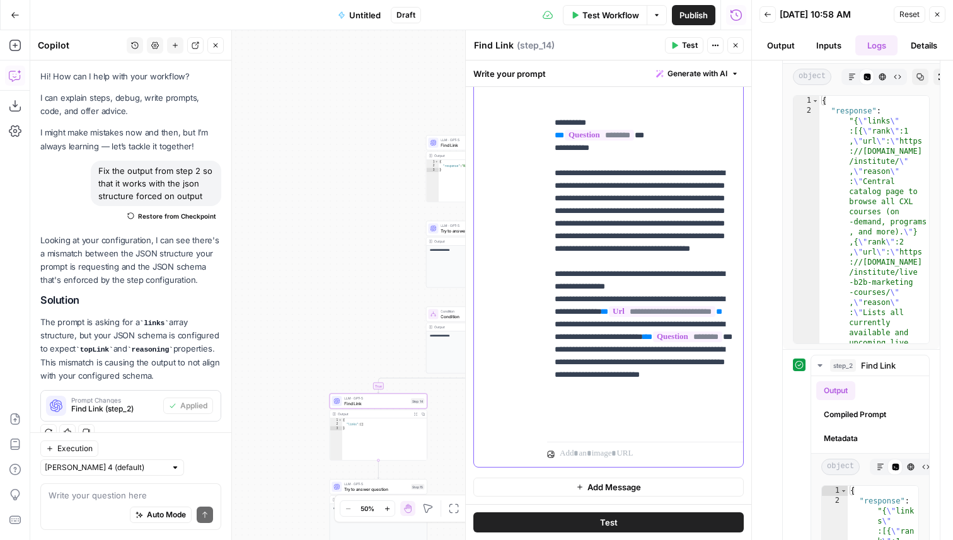
drag, startPoint x: 696, startPoint y: 350, endPoint x: 552, endPoint y: 352, distance: 143.8
click at [552, 352] on div "**********" at bounding box center [645, 224] width 196 height 426
drag, startPoint x: 723, startPoint y: 424, endPoint x: 549, endPoint y: 301, distance: 212.9
click at [549, 301] on div "**********" at bounding box center [645, 224] width 196 height 426
copy p "**********"
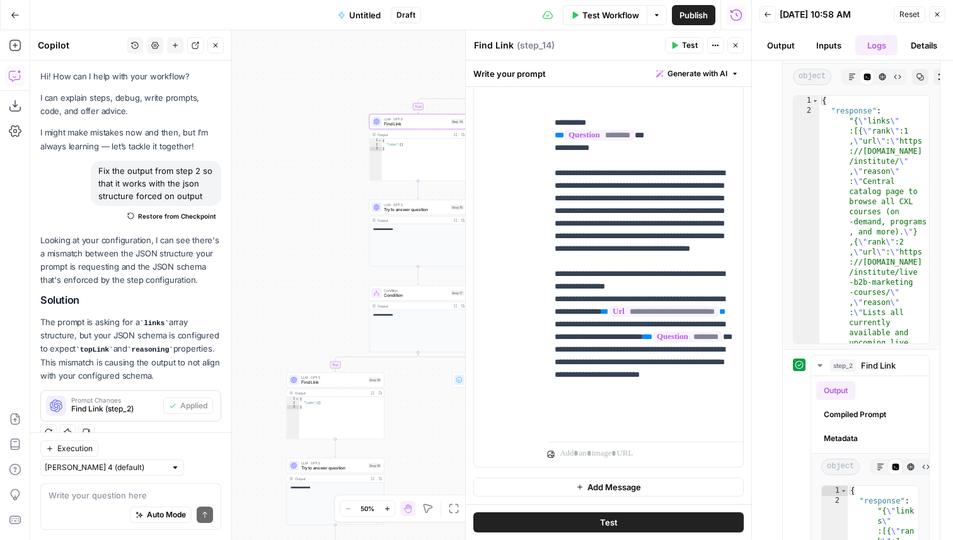
click at [365, 390] on div "Output Expand Output Copy" at bounding box center [335, 394] width 97 height 8
click at [368, 378] on div "Step 18" at bounding box center [374, 381] width 13 height 6
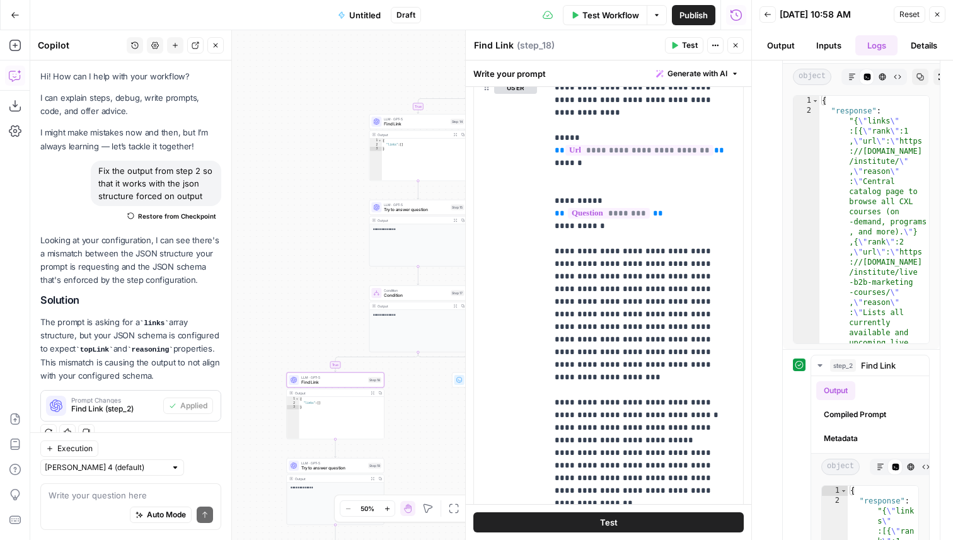
scroll to position [286, 0]
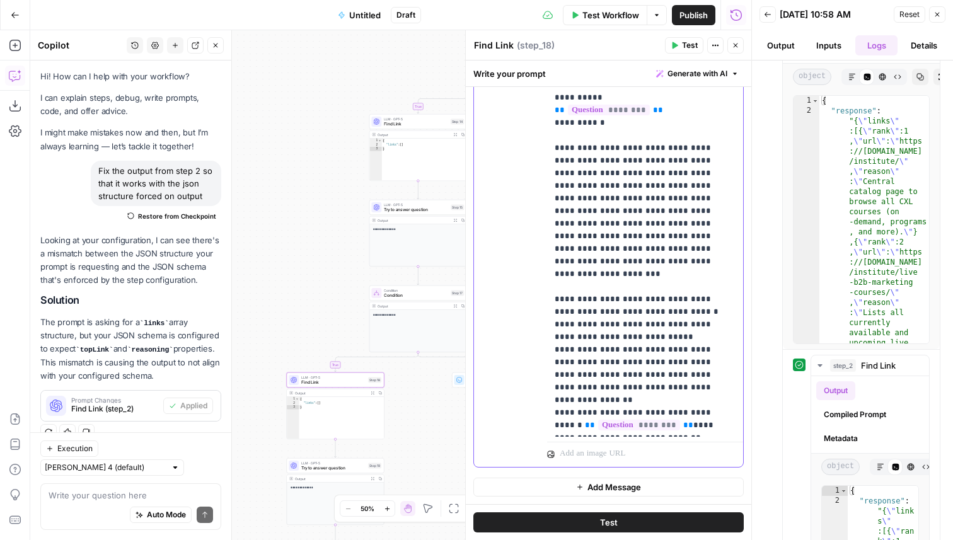
drag, startPoint x: 595, startPoint y: 433, endPoint x: 516, endPoint y: 265, distance: 184.5
click at [516, 265] on div "**********" at bounding box center [608, 220] width 269 height 494
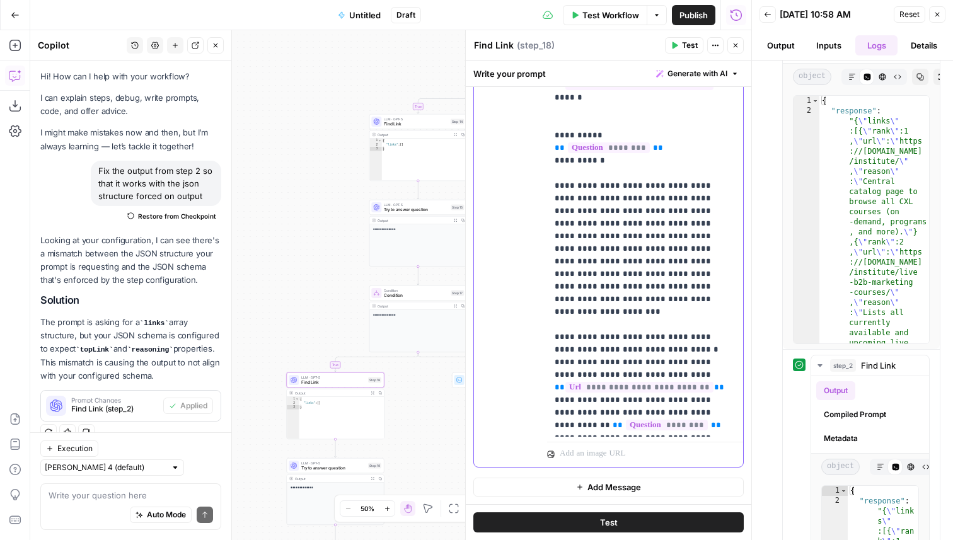
drag, startPoint x: 707, startPoint y: 351, endPoint x: 551, endPoint y: 349, distance: 155.7
click at [551, 349] on div "**********" at bounding box center [645, 224] width 196 height 426
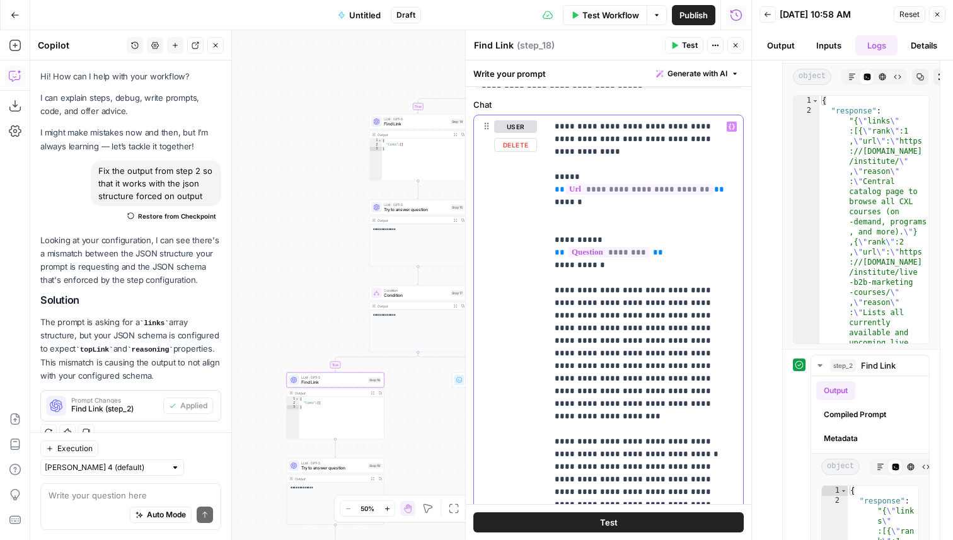
scroll to position [136, 0]
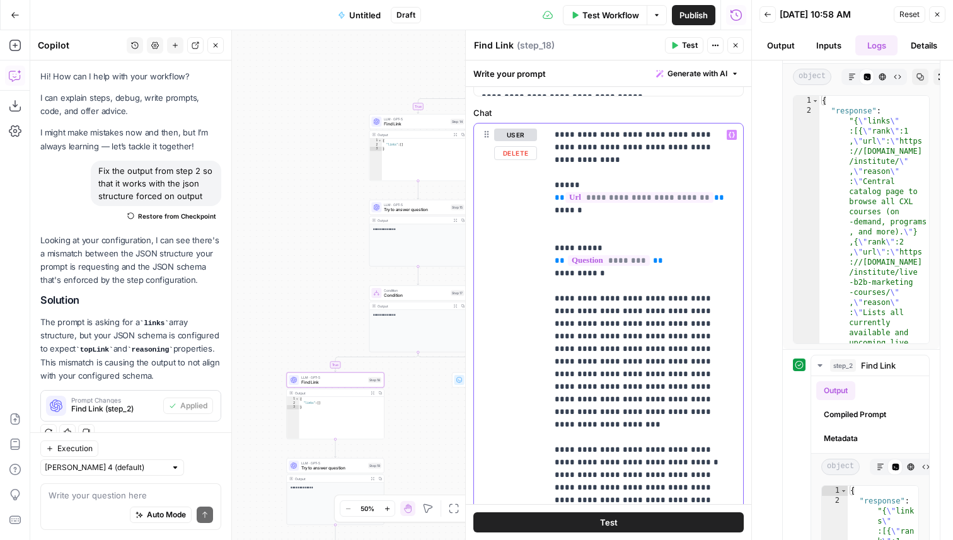
drag, startPoint x: 699, startPoint y: 182, endPoint x: 537, endPoint y: 190, distance: 162.9
click at [537, 190] on div "**********" at bounding box center [608, 346] width 269 height 444
copy p "**********"
click at [688, 450] on p "**********" at bounding box center [645, 331] width 181 height 404
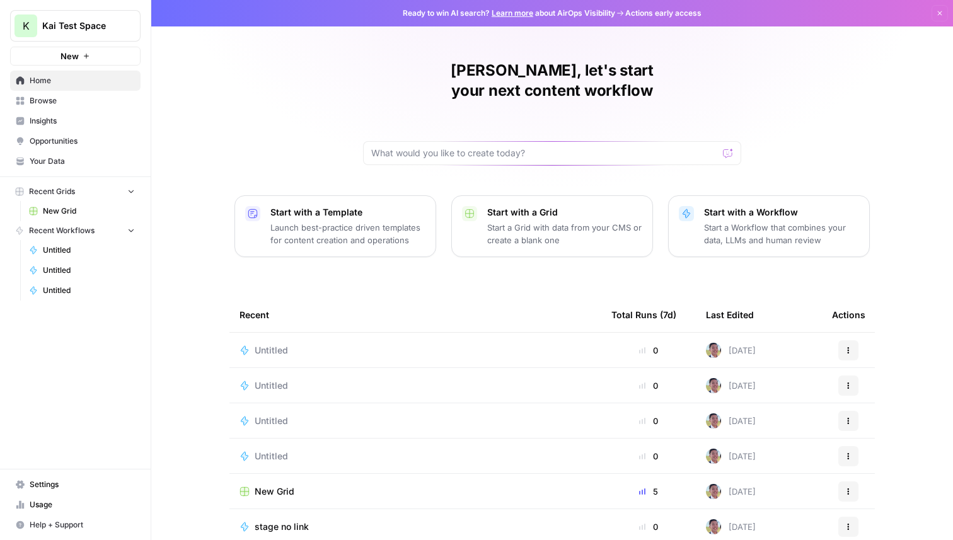
click at [277, 344] on span "Untitled" at bounding box center [271, 350] width 33 height 13
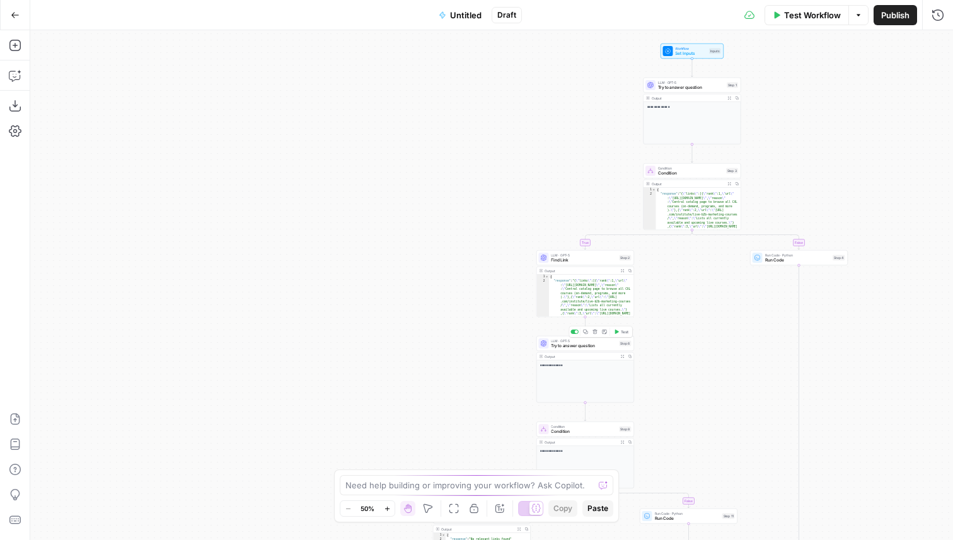
click at [624, 334] on span "Test" at bounding box center [625, 332] width 8 height 6
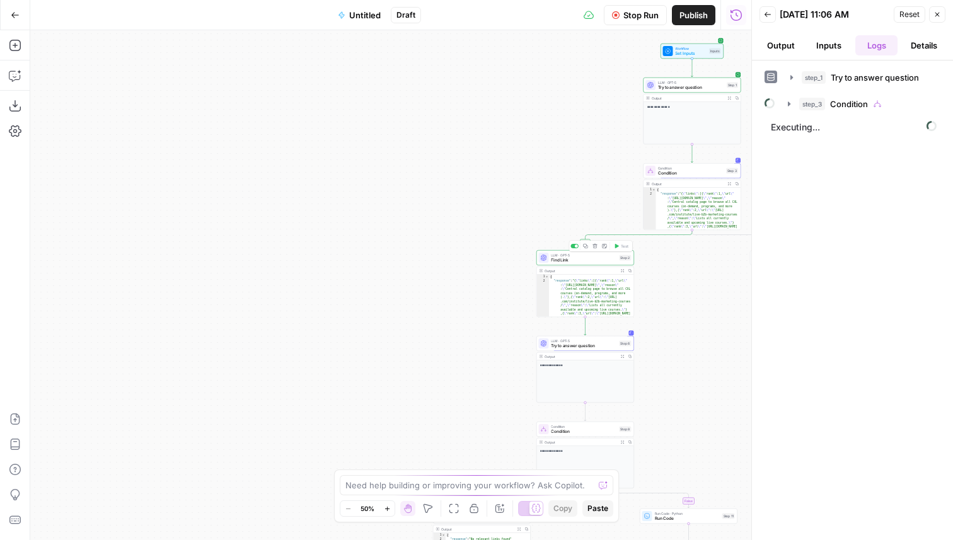
click at [608, 258] on span "Find Link" at bounding box center [584, 260] width 66 height 6
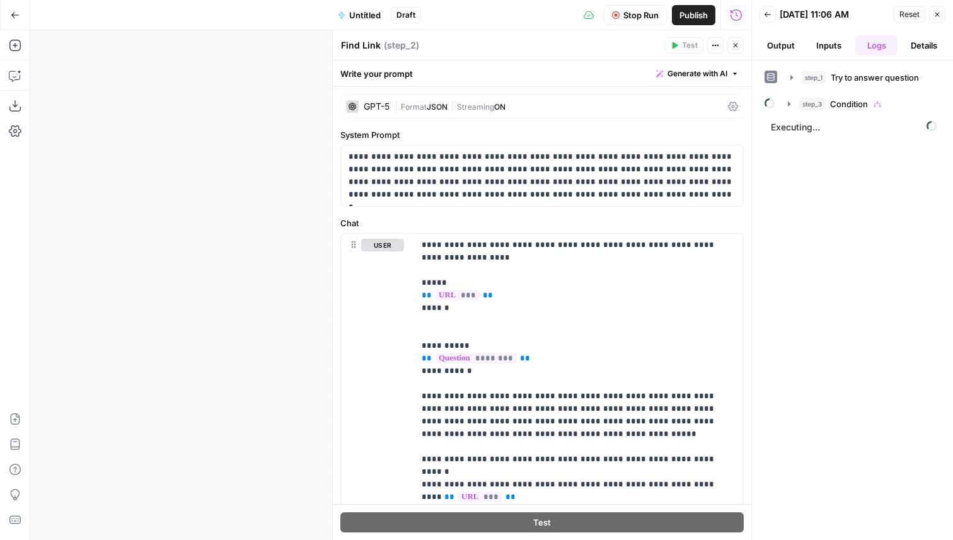
click at [737, 47] on div "Run History E" at bounding box center [736, 42] width 66 height 20
click at [734, 42] on icon "button" at bounding box center [736, 46] width 8 height 8
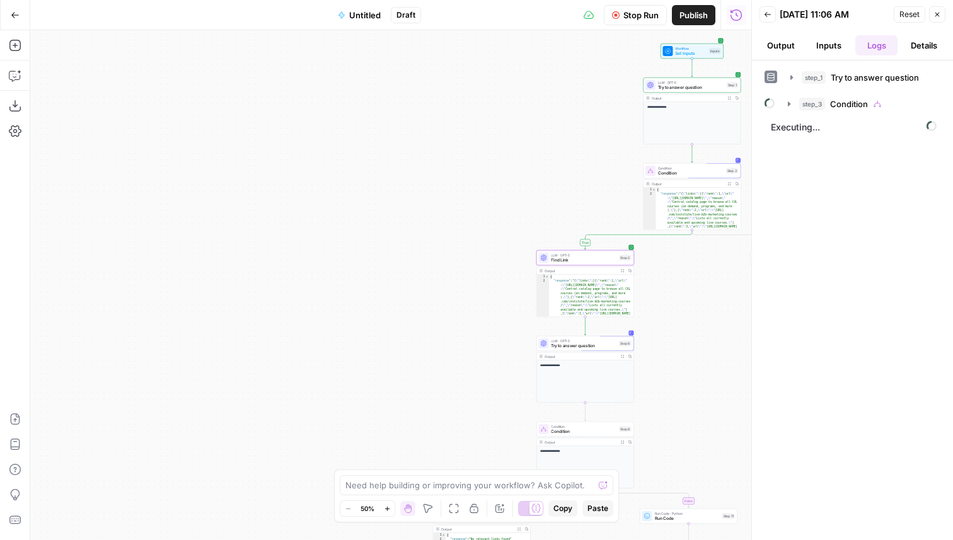
click at [654, 19] on span "Stop Run" at bounding box center [641, 15] width 35 height 13
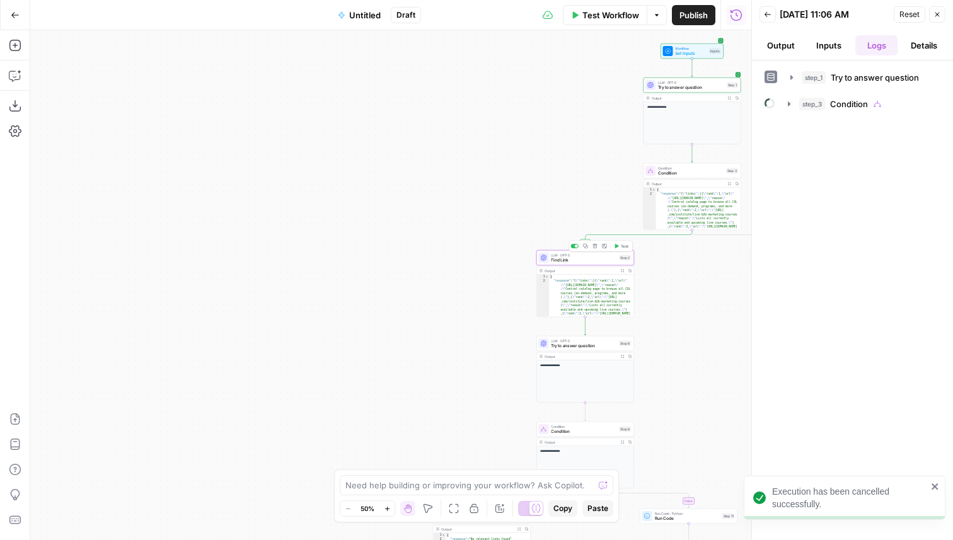
click at [623, 247] on span "Test" at bounding box center [625, 246] width 8 height 6
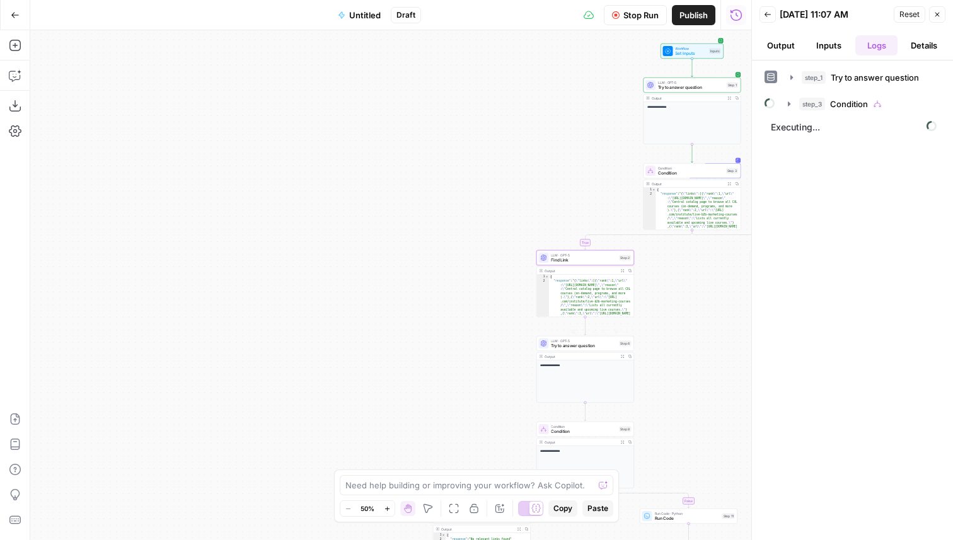
click at [598, 347] on span "Try to answer question" at bounding box center [584, 346] width 66 height 6
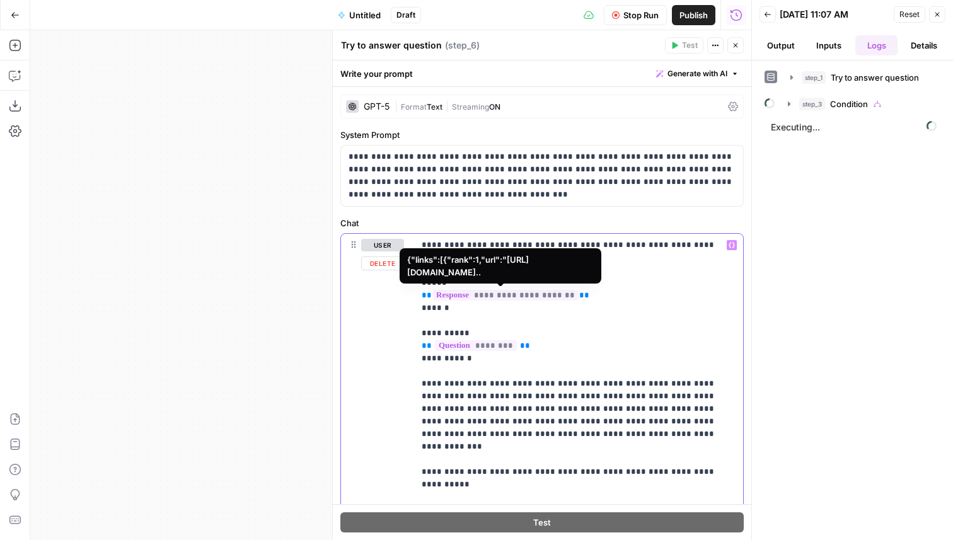
click at [504, 295] on span "**********" at bounding box center [506, 295] width 146 height 11
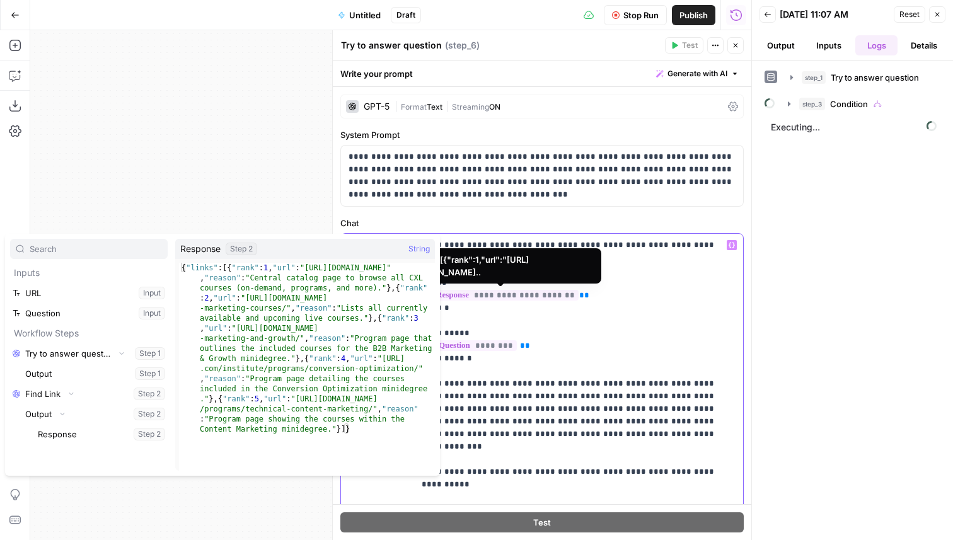
click at [556, 295] on span "**********" at bounding box center [506, 295] width 146 height 11
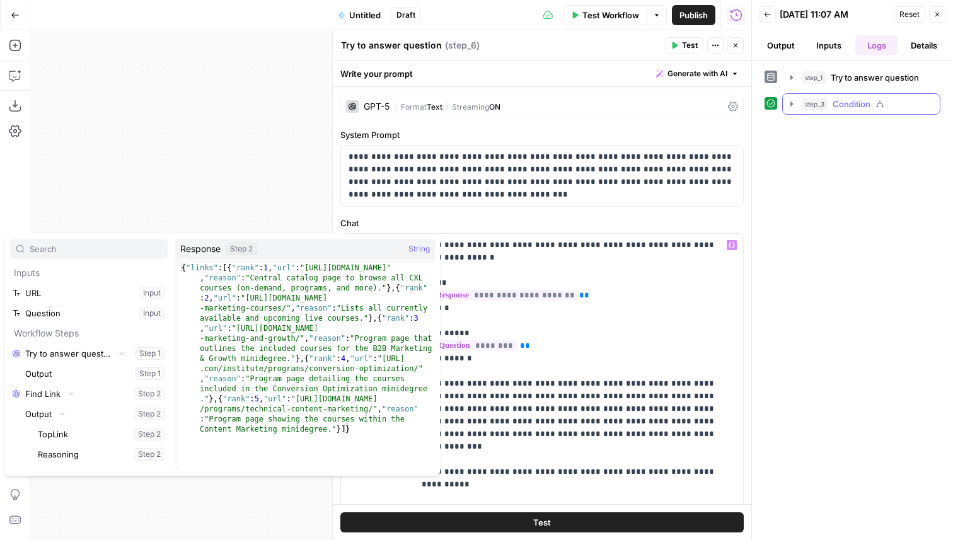
click at [818, 113] on button "step_3 Condition 45 seconds" at bounding box center [861, 104] width 157 height 20
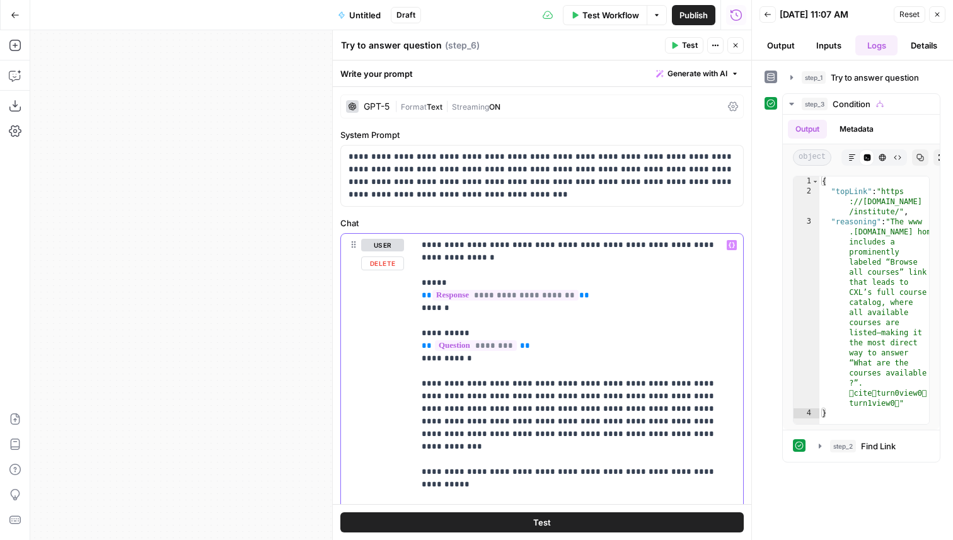
click at [504, 296] on span "**********" at bounding box center [506, 295] width 146 height 11
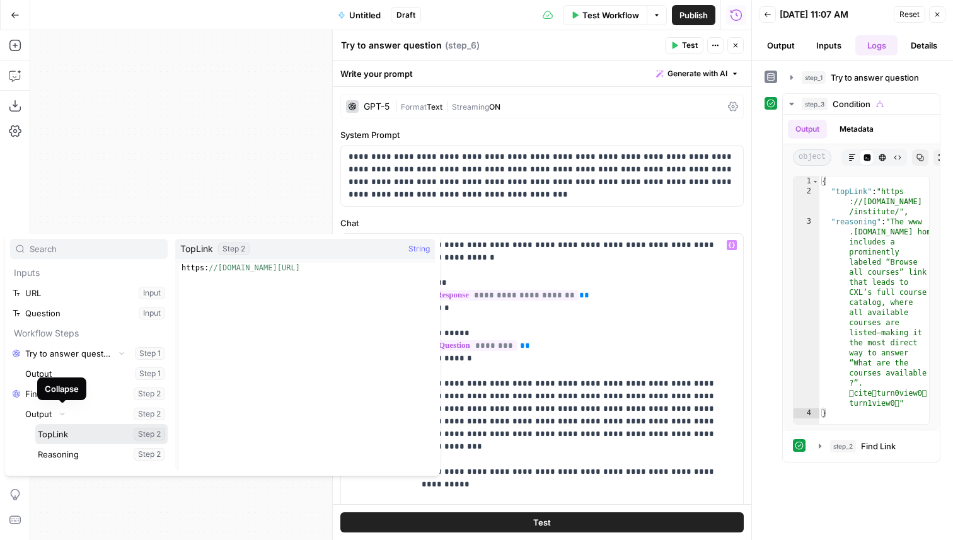
click at [69, 436] on button "Select variable TopLink" at bounding box center [101, 434] width 132 height 20
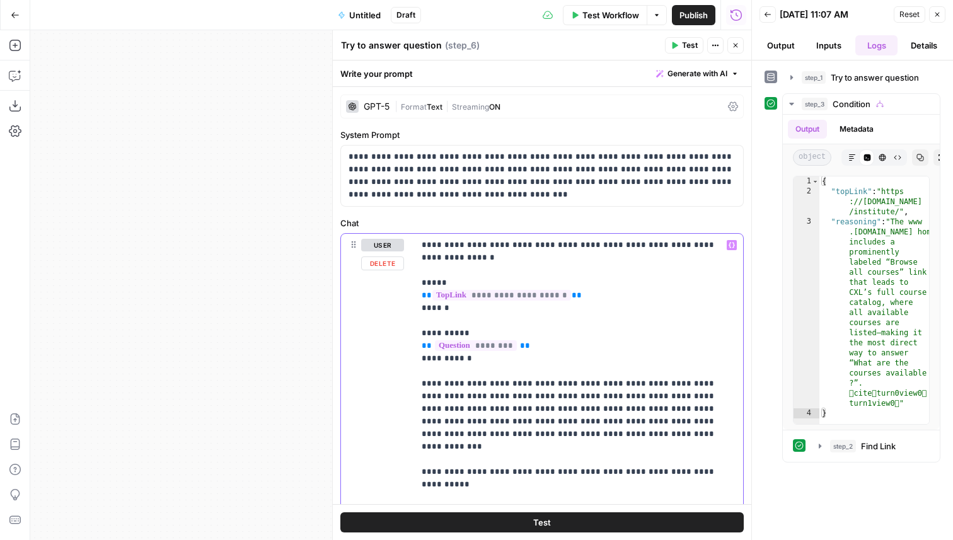
scroll to position [211, 0]
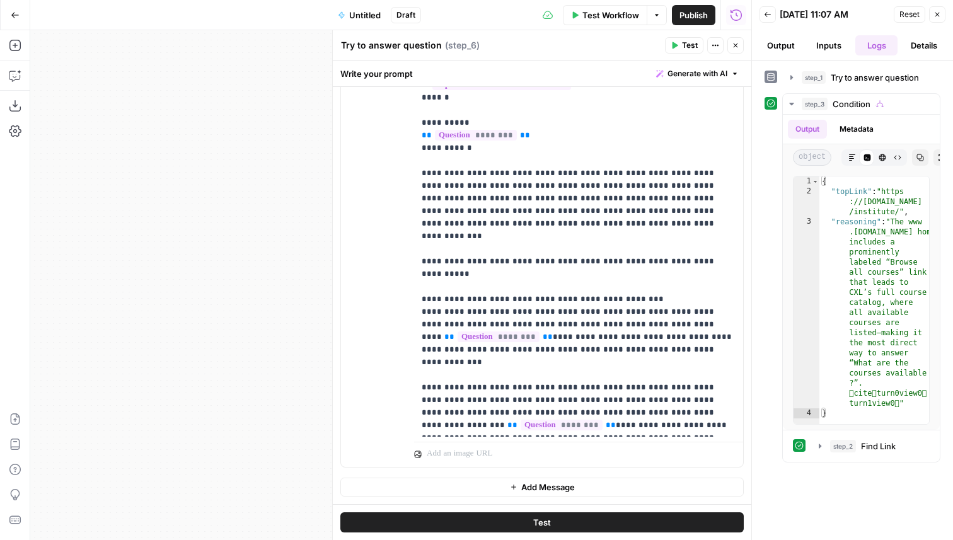
click at [737, 44] on icon "button" at bounding box center [736, 46] width 8 height 8
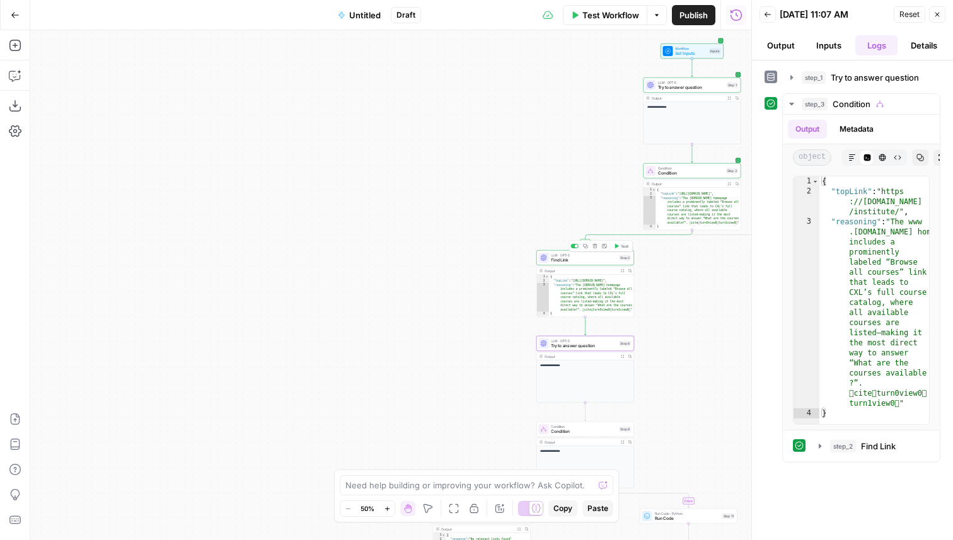
click at [588, 261] on span "Find Link" at bounding box center [584, 260] width 66 height 6
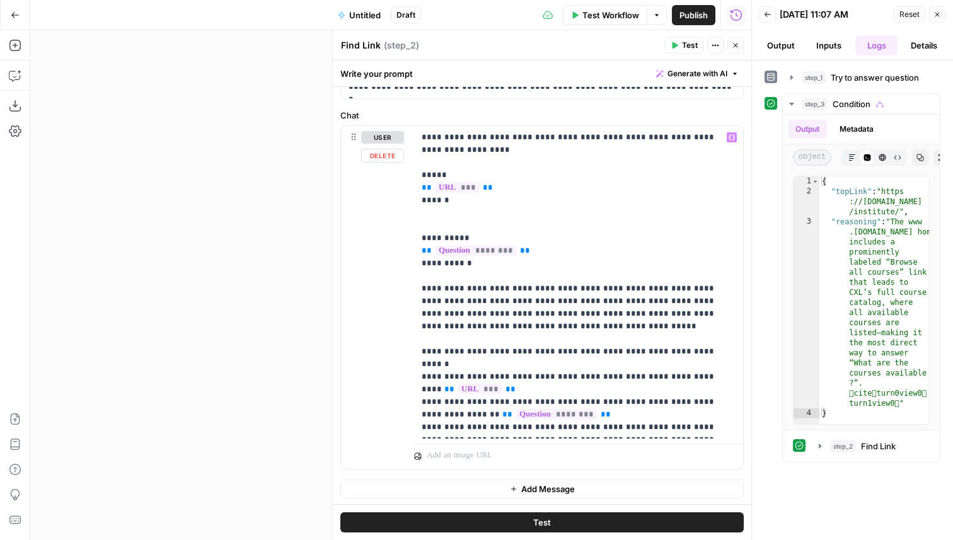
scroll to position [110, 0]
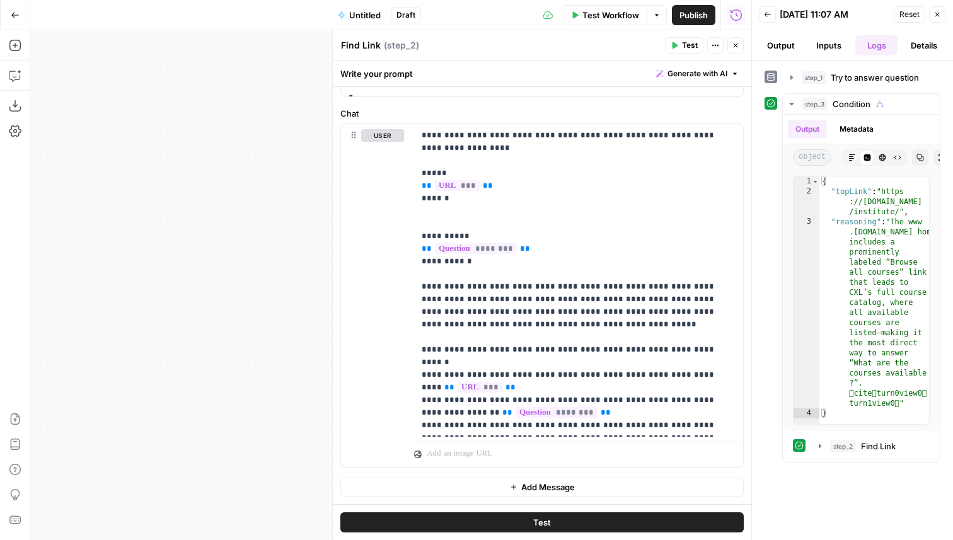
click at [738, 45] on icon "button" at bounding box center [736, 46] width 8 height 8
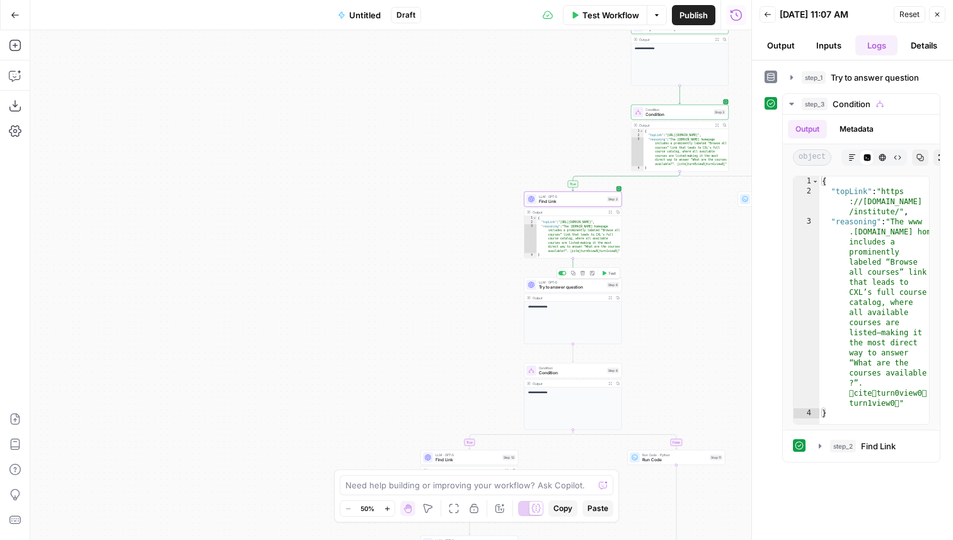
click at [586, 286] on span "Try to answer question" at bounding box center [572, 287] width 66 height 6
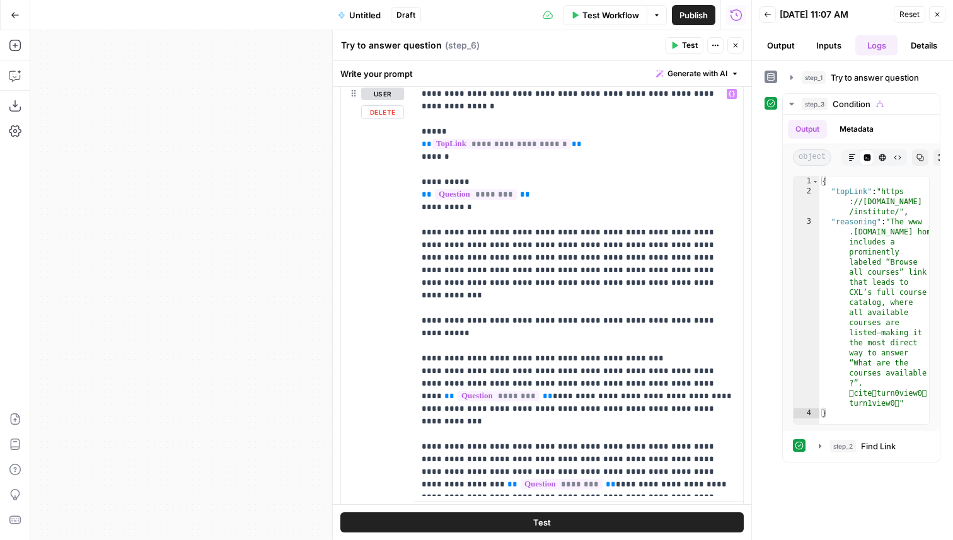
scroll to position [120, 0]
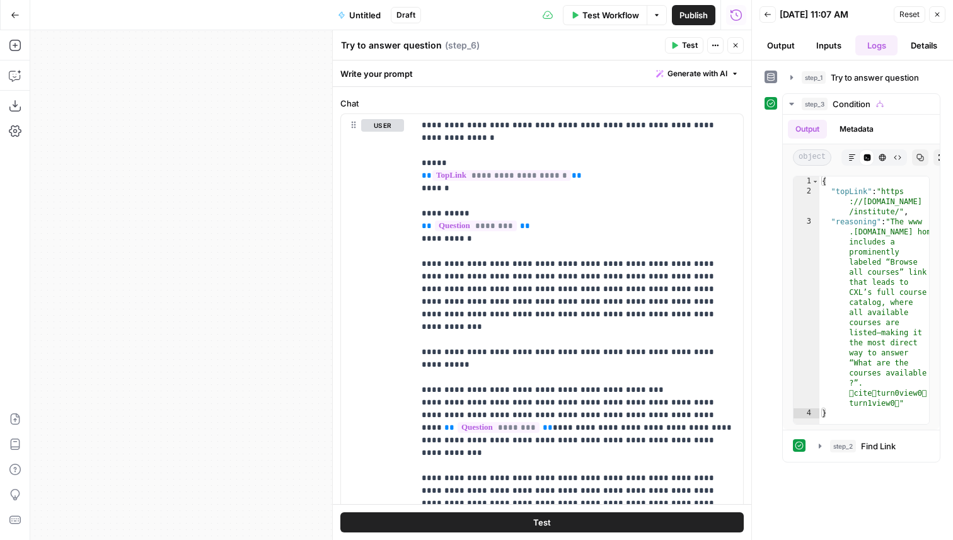
click at [740, 47] on button "Close" at bounding box center [736, 45] width 16 height 16
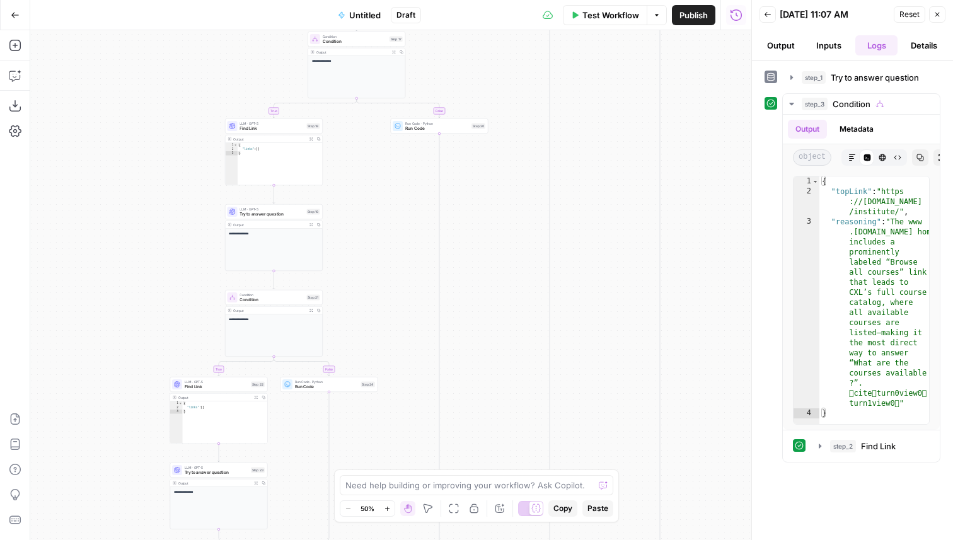
click at [299, 127] on span "Find Link" at bounding box center [272, 128] width 64 height 6
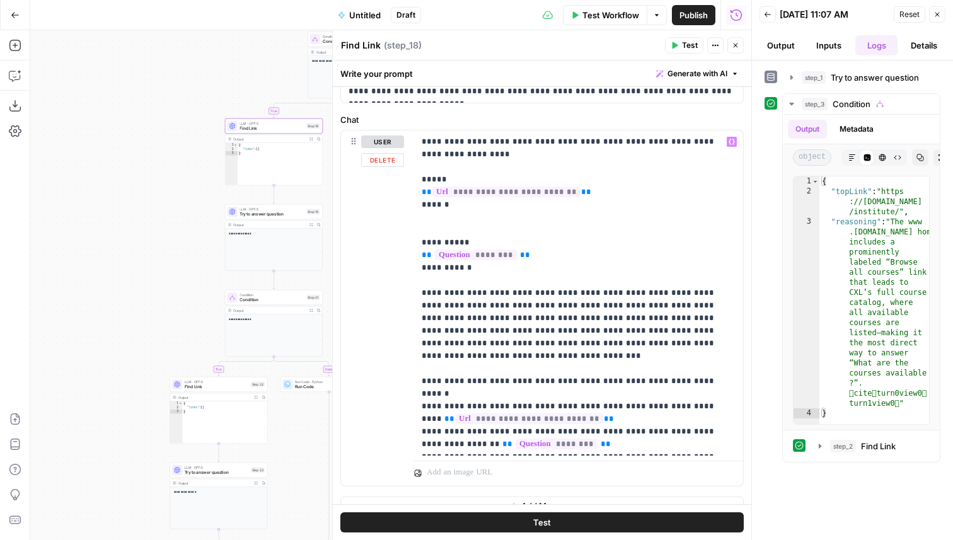
scroll to position [122, 0]
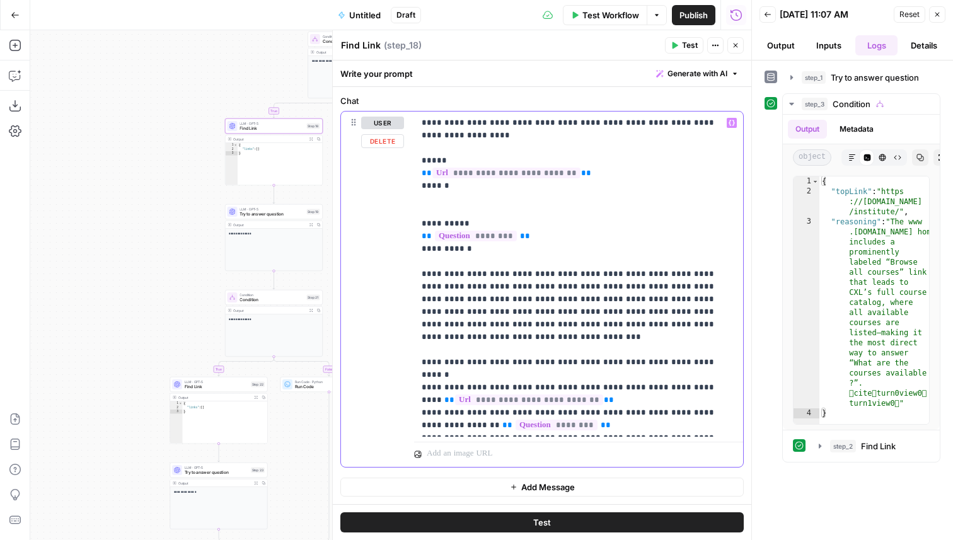
drag, startPoint x: 654, startPoint y: 428, endPoint x: 414, endPoint y: 352, distance: 252.6
click at [414, 352] on div "**********" at bounding box center [542, 290] width 402 height 356
copy p "**********"
click at [206, 474] on span "Try to answer question" at bounding box center [217, 473] width 64 height 6
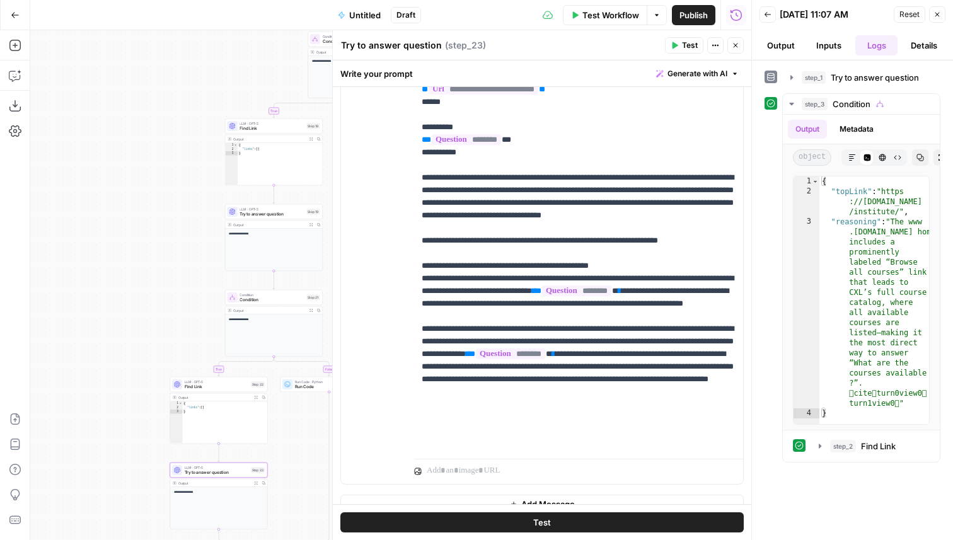
scroll to position [211, 0]
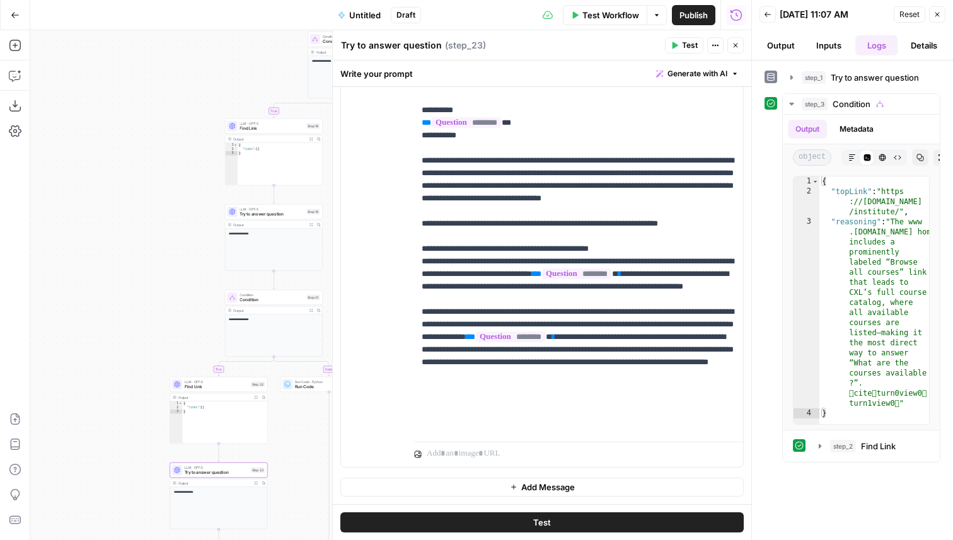
click at [215, 386] on span "Find Link" at bounding box center [217, 387] width 64 height 6
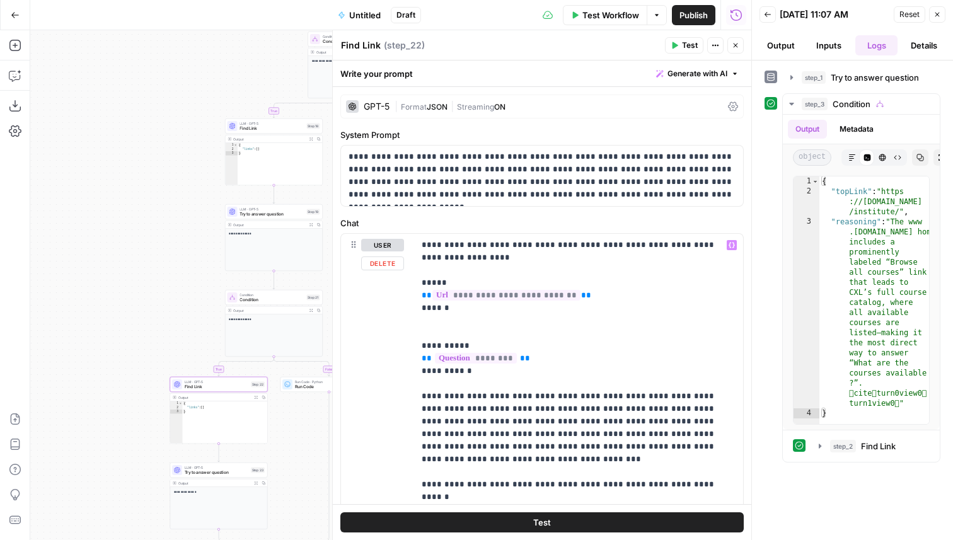
scroll to position [135, 0]
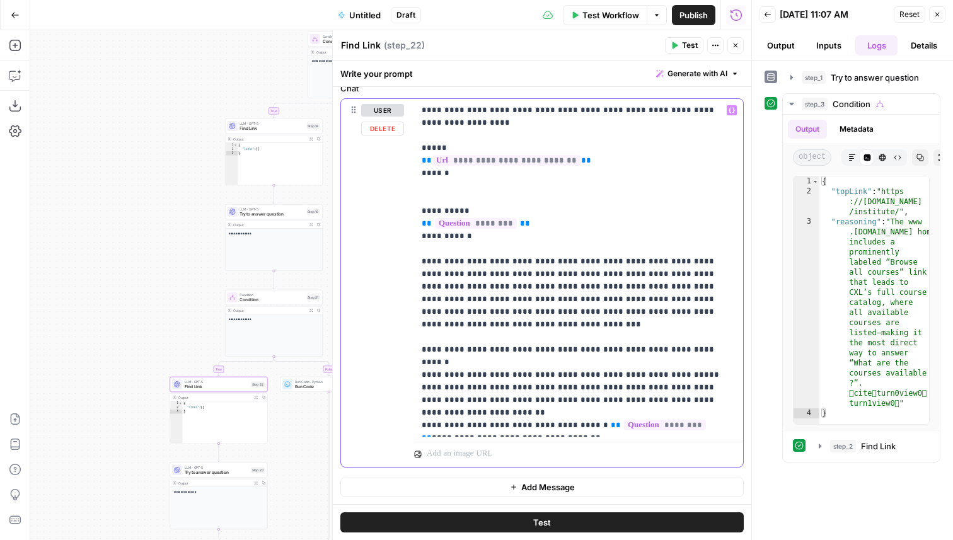
drag, startPoint x: 524, startPoint y: 432, endPoint x: 400, endPoint y: 337, distance: 156.5
click at [400, 337] on div "**********" at bounding box center [542, 283] width 402 height 368
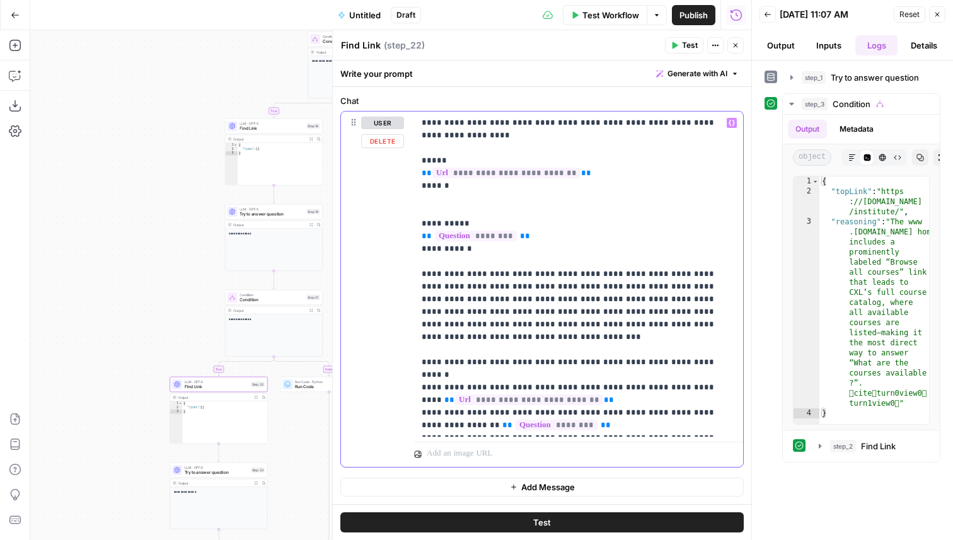
drag, startPoint x: 573, startPoint y: 175, endPoint x: 413, endPoint y: 178, distance: 160.2
click at [413, 178] on div "**********" at bounding box center [542, 290] width 402 height 356
copy p "**********"
drag, startPoint x: 581, startPoint y: 377, endPoint x: 410, endPoint y: 375, distance: 170.9
click at [410, 375] on div "**********" at bounding box center [542, 290] width 402 height 356
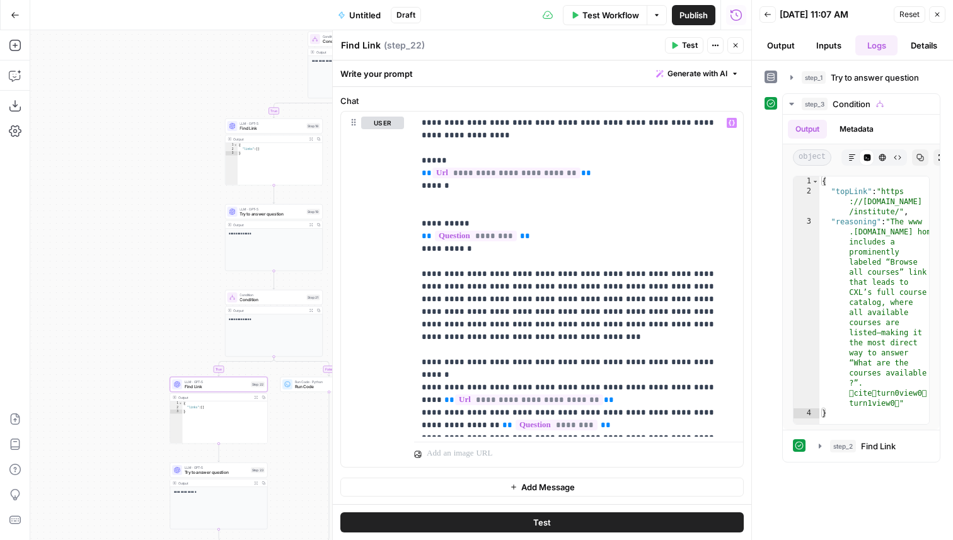
click at [737, 42] on icon "button" at bounding box center [736, 46] width 8 height 8
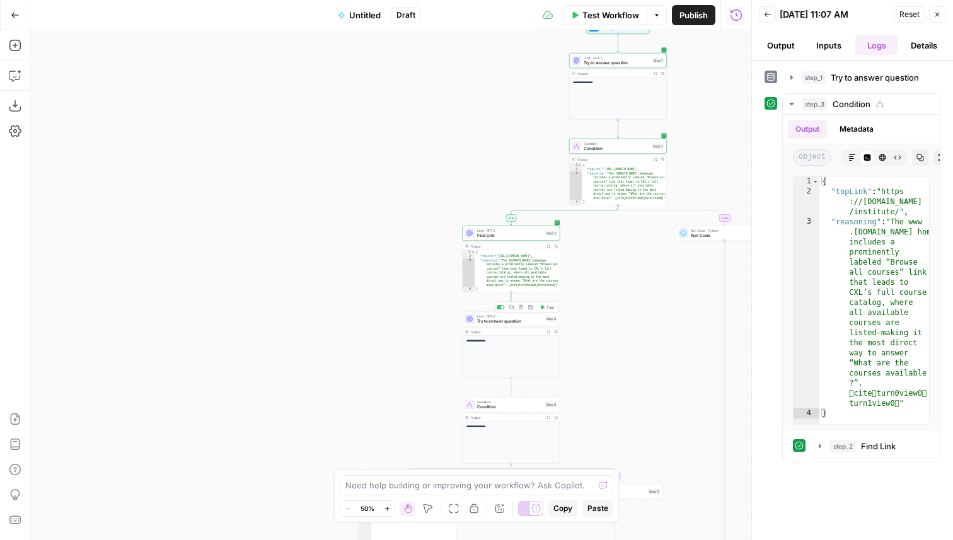
click at [492, 322] on span "Try to answer question" at bounding box center [510, 321] width 66 height 6
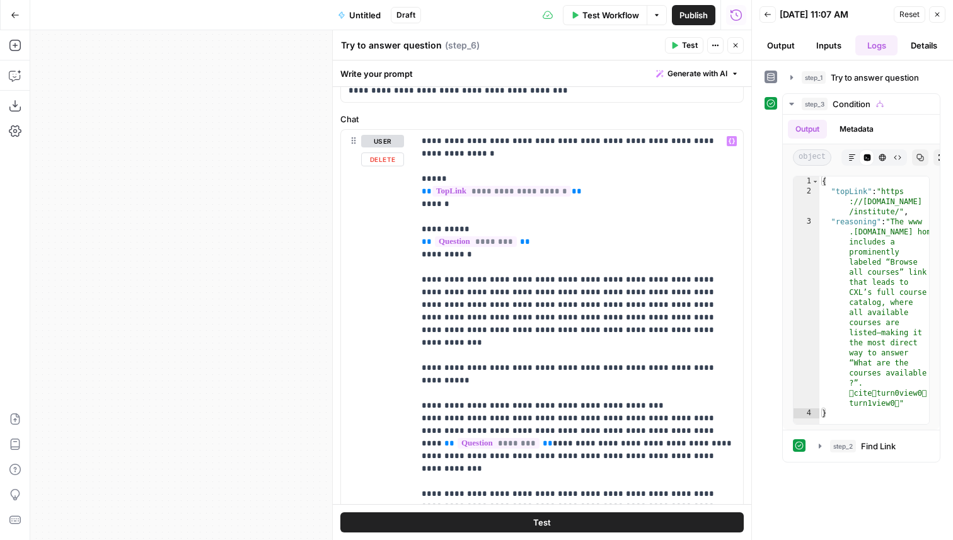
scroll to position [96, 0]
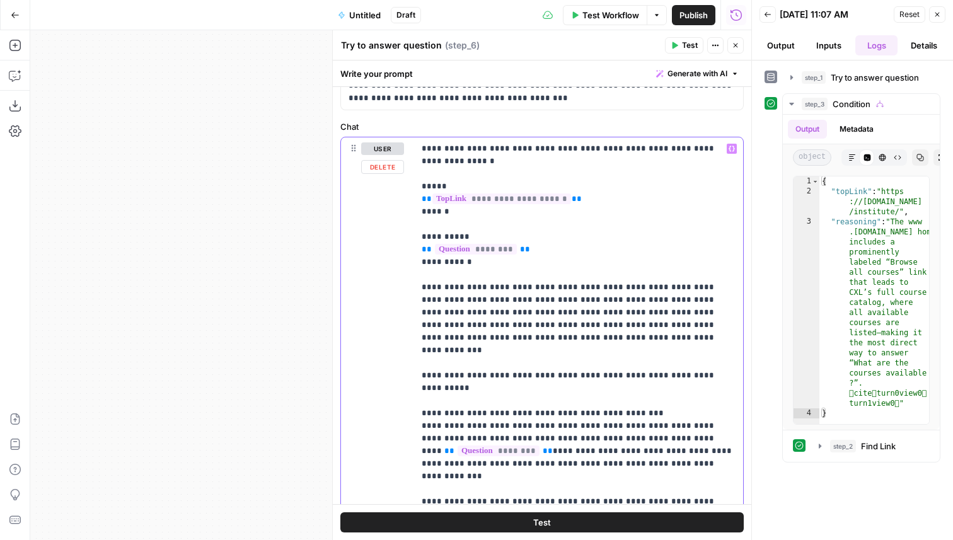
drag, startPoint x: 571, startPoint y: 203, endPoint x: 408, endPoint y: 203, distance: 163.3
click at [408, 203] on div "**********" at bounding box center [542, 359] width 402 height 444
copy p "**********"
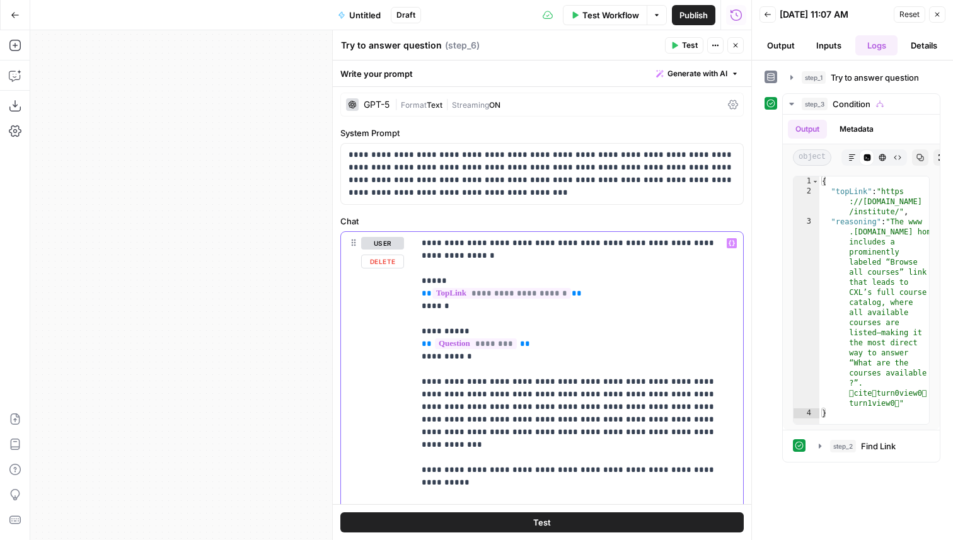
scroll to position [0, 0]
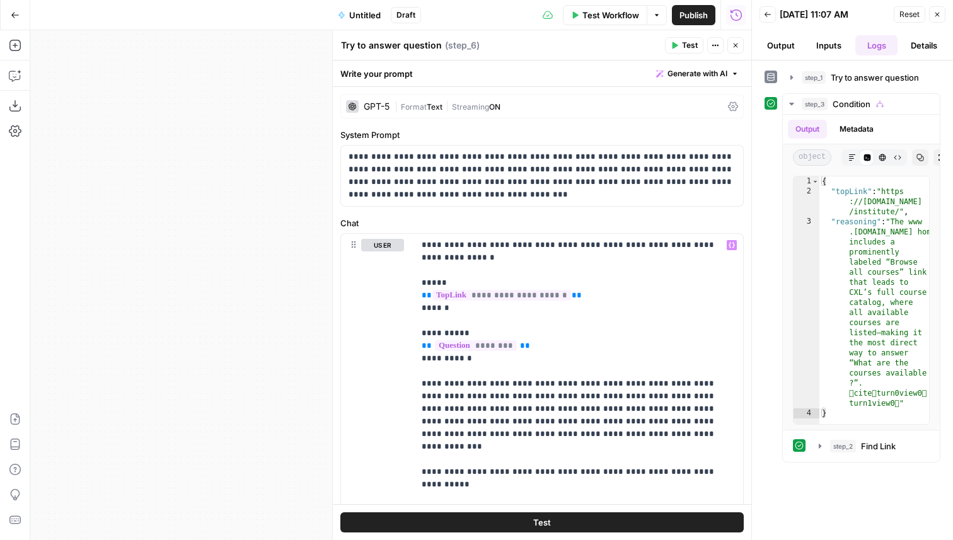
click at [381, 113] on div "GPT-5 | Format Text | Streaming ON" at bounding box center [542, 107] width 404 height 24
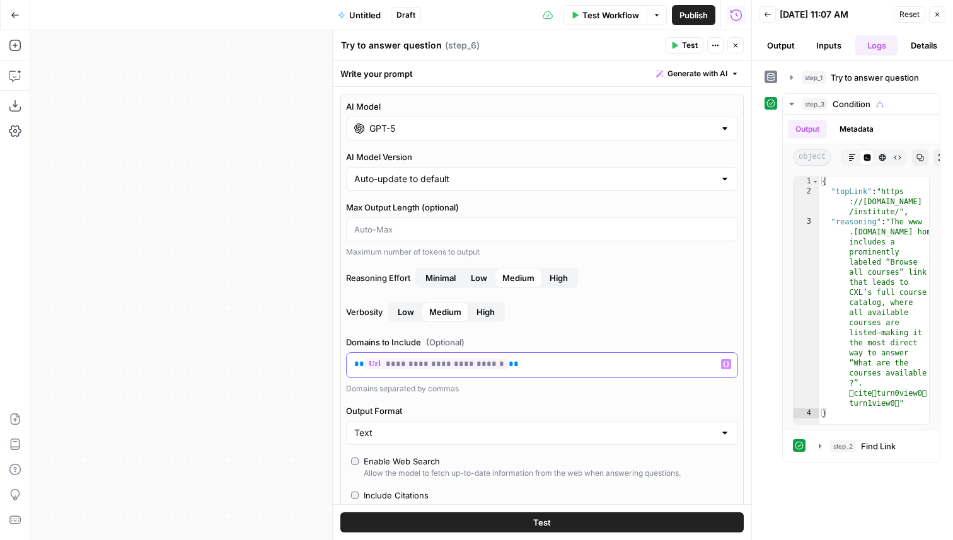
drag, startPoint x: 498, startPoint y: 366, endPoint x: 347, endPoint y: 361, distance: 150.8
click at [347, 361] on div "**********" at bounding box center [542, 365] width 391 height 25
click at [734, 47] on icon "button" at bounding box center [736, 46] width 4 height 4
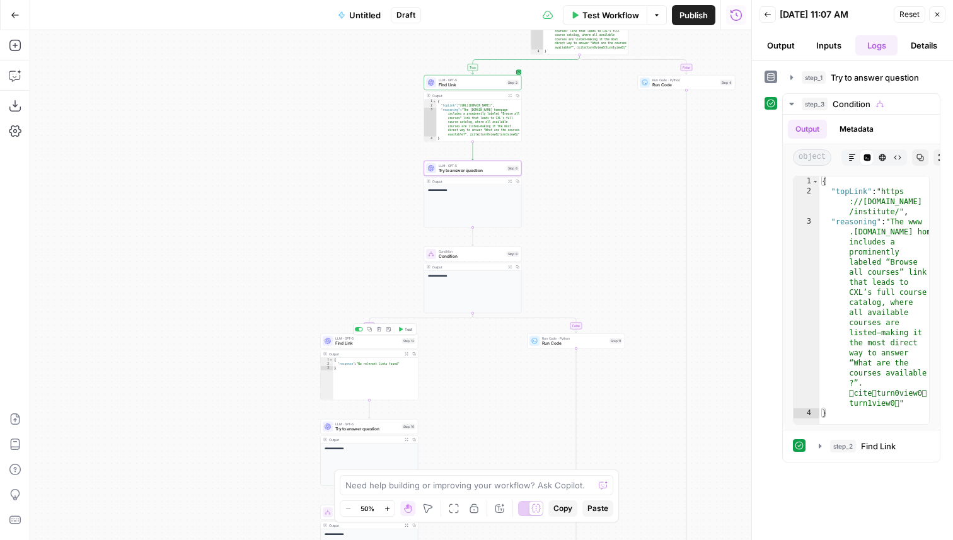
click at [357, 346] on span "Find Link" at bounding box center [367, 343] width 64 height 6
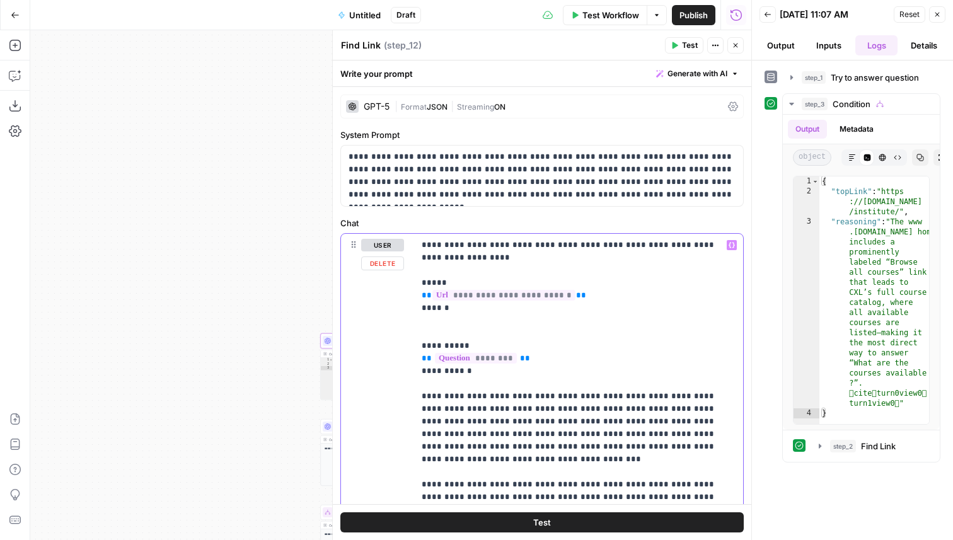
drag, startPoint x: 574, startPoint y: 296, endPoint x: 422, endPoint y: 298, distance: 152.0
click at [422, 298] on p "**********" at bounding box center [579, 428] width 314 height 378
click at [374, 103] on div "GPT-5" at bounding box center [377, 106] width 26 height 9
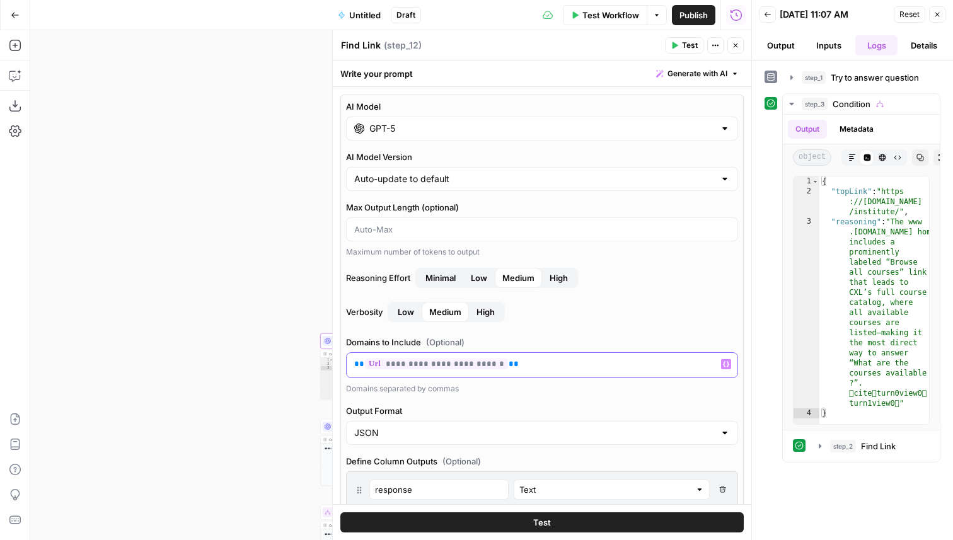
drag, startPoint x: 510, startPoint y: 360, endPoint x: 345, endPoint y: 363, distance: 165.2
click at [345, 363] on div "**********" at bounding box center [542, 405] width 404 height 620
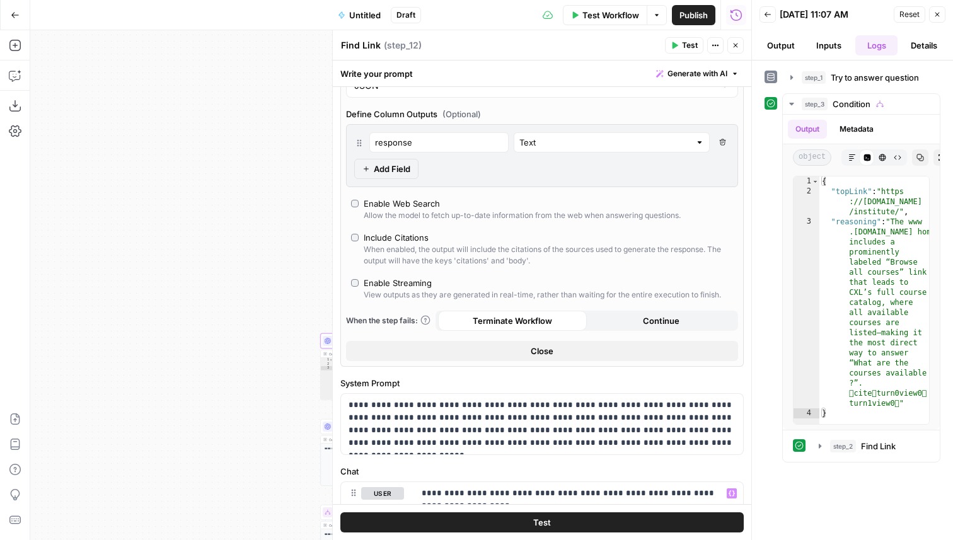
scroll to position [308, 0]
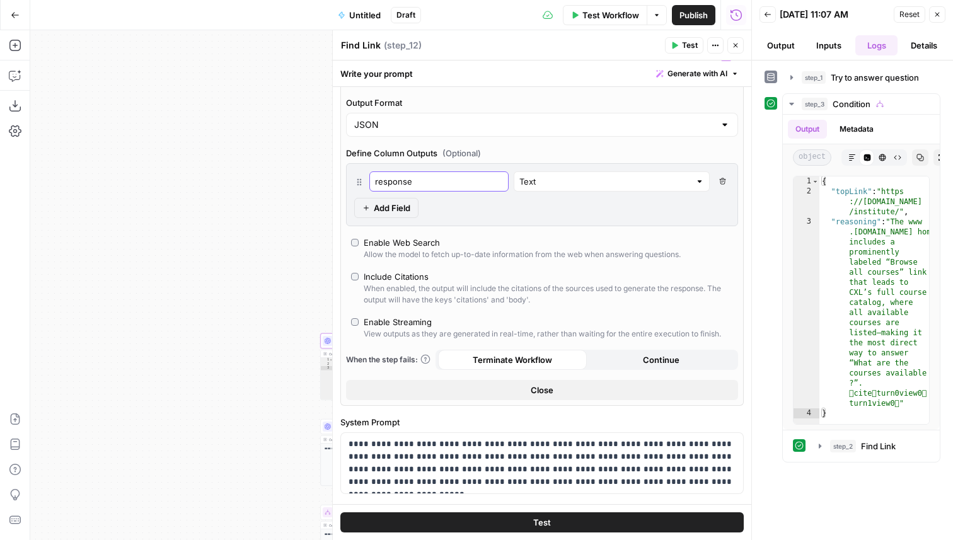
drag, startPoint x: 429, startPoint y: 184, endPoint x: 366, endPoint y: 180, distance: 63.8
click at [366, 180] on div "response Text Delete Field" at bounding box center [542, 181] width 376 height 20
type input "topLink"
click at [386, 205] on span "Add Field" at bounding box center [392, 208] width 37 height 13
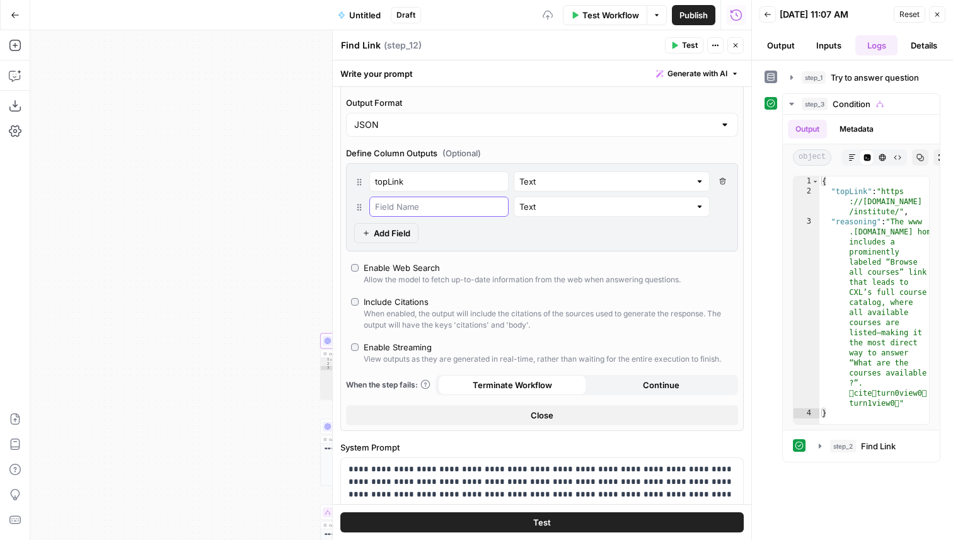
click at [415, 210] on input "text" at bounding box center [439, 206] width 128 height 13
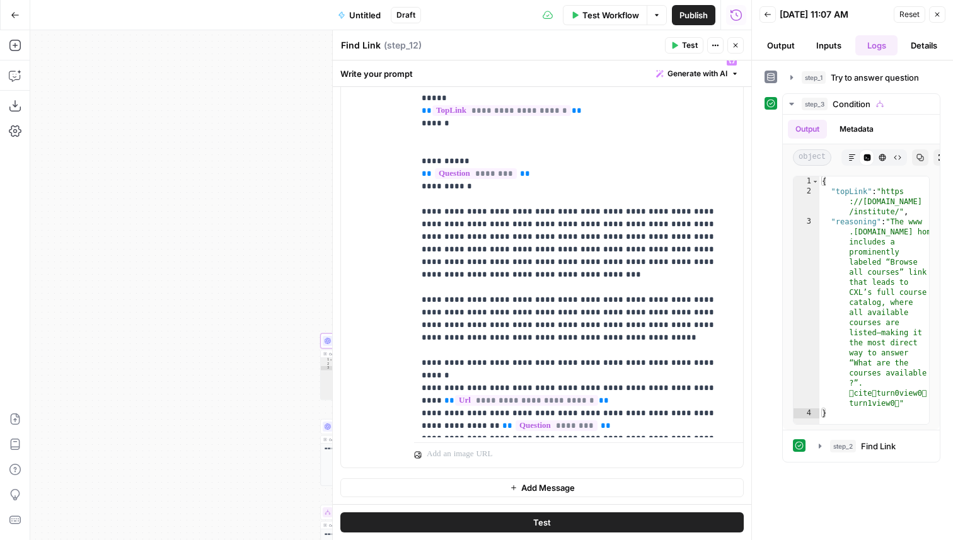
type input "reasoning"
drag, startPoint x: 568, startPoint y: 376, endPoint x: 414, endPoint y: 372, distance: 153.9
click at [414, 372] on div "**********" at bounding box center [578, 243] width 329 height 388
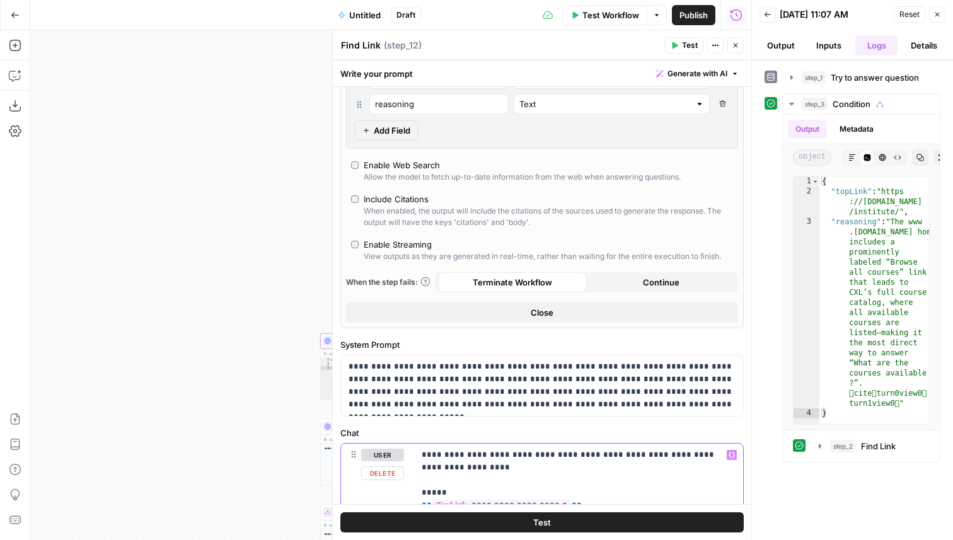
scroll to position [233, 0]
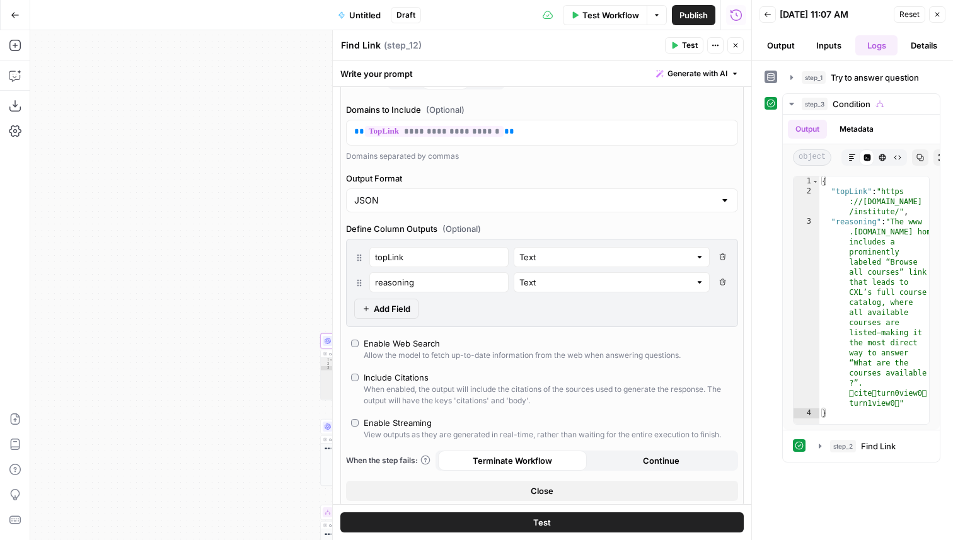
click at [739, 43] on icon "button" at bounding box center [736, 46] width 8 height 8
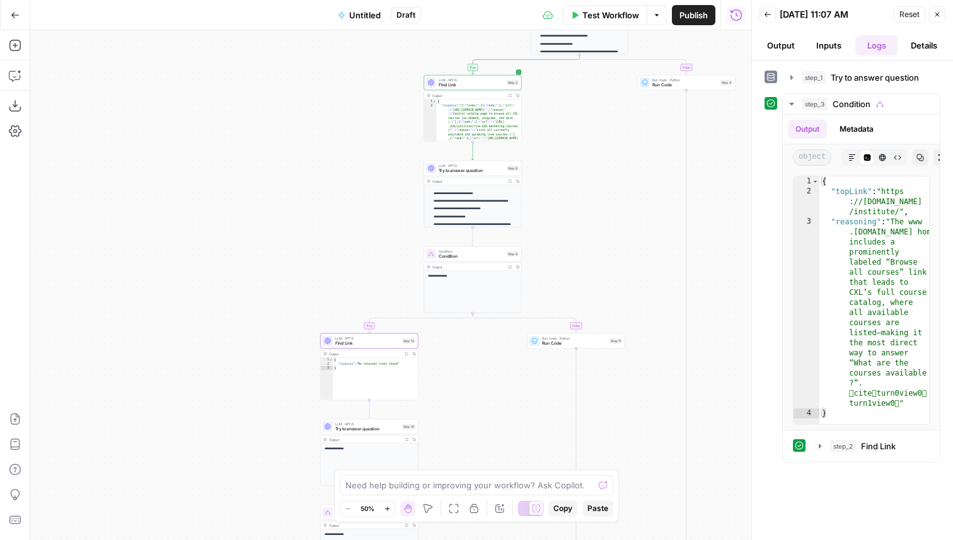
click at [363, 425] on span "LLM · GPT-5" at bounding box center [367, 424] width 64 height 5
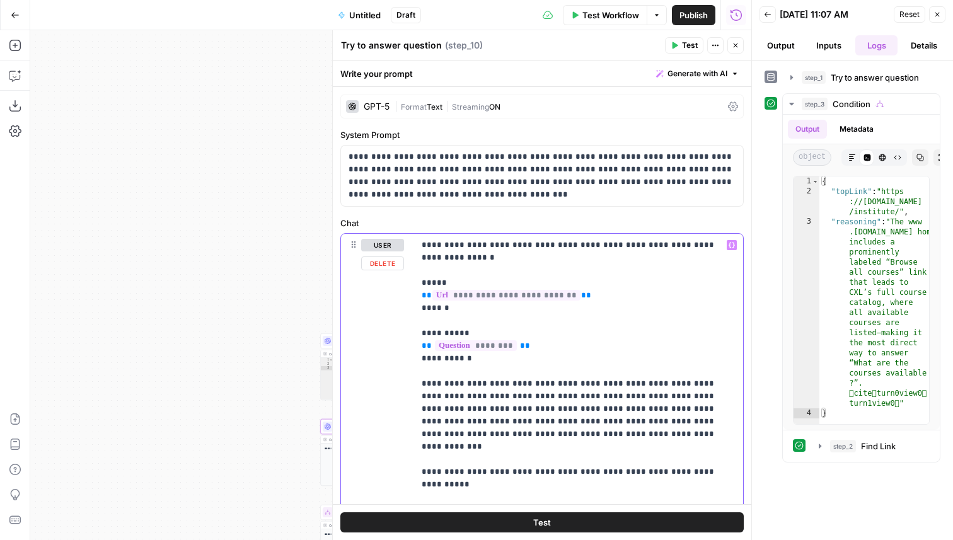
click at [526, 296] on span "**********" at bounding box center [507, 295] width 148 height 11
click at [493, 294] on span "**********" at bounding box center [502, 295] width 139 height 11
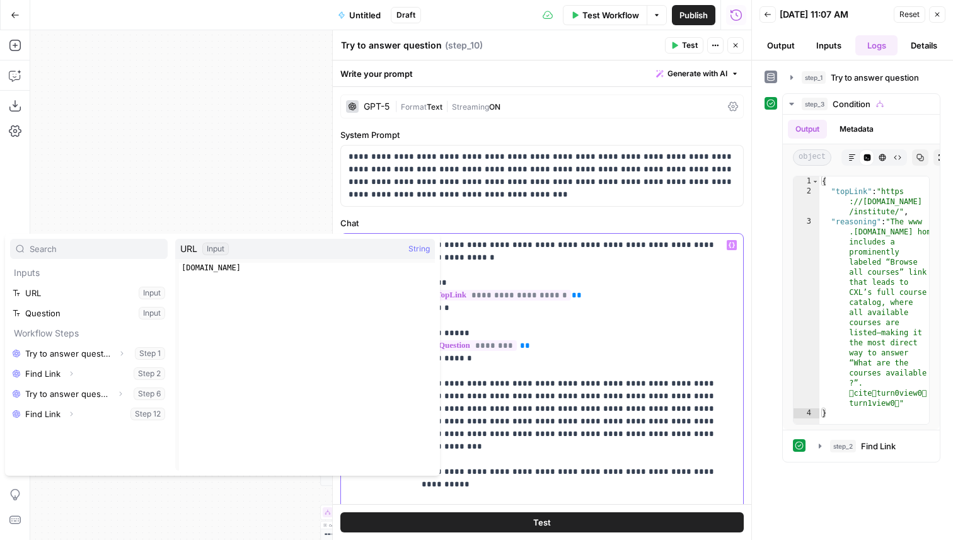
click at [493, 294] on span "**********" at bounding box center [502, 295] width 139 height 11
click at [490, 294] on span "**********" at bounding box center [502, 295] width 139 height 11
click at [492, 297] on span "**********" at bounding box center [502, 295] width 139 height 11
click at [576, 342] on p "**********" at bounding box center [579, 441] width 314 height 404
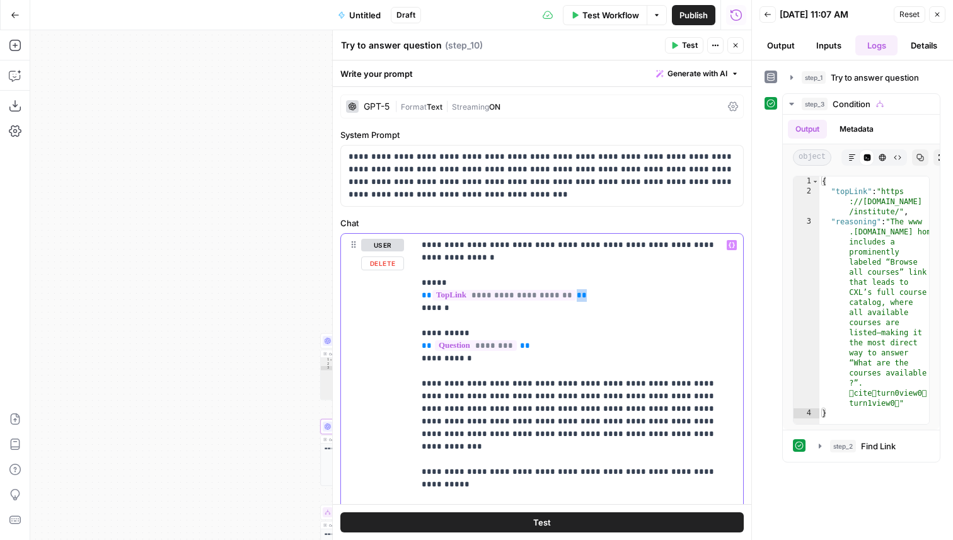
drag, startPoint x: 601, startPoint y: 294, endPoint x: 556, endPoint y: 294, distance: 45.4
click at [556, 294] on p "**********" at bounding box center [579, 441] width 314 height 404
click at [378, 113] on div "GPT-5 | Format Text | Streaming ON" at bounding box center [542, 107] width 404 height 24
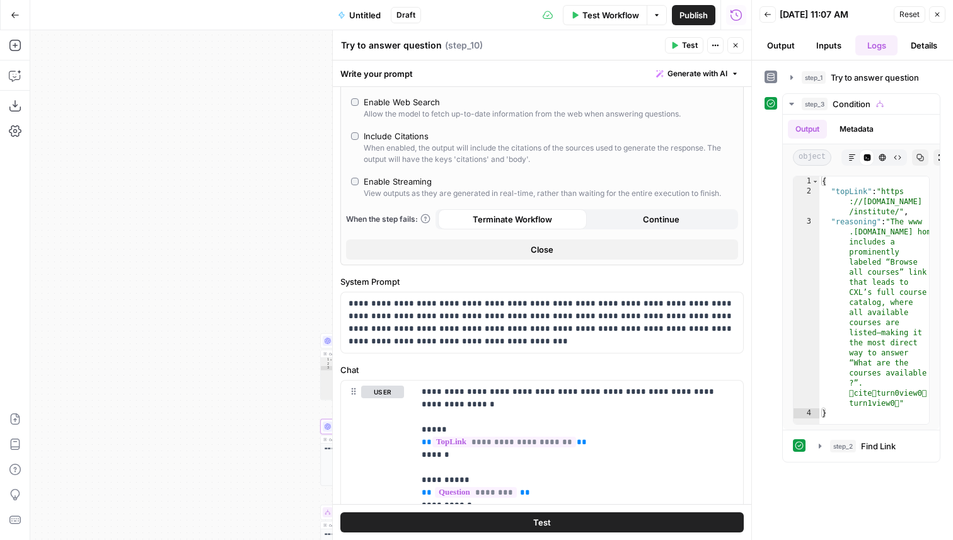
scroll to position [675, 0]
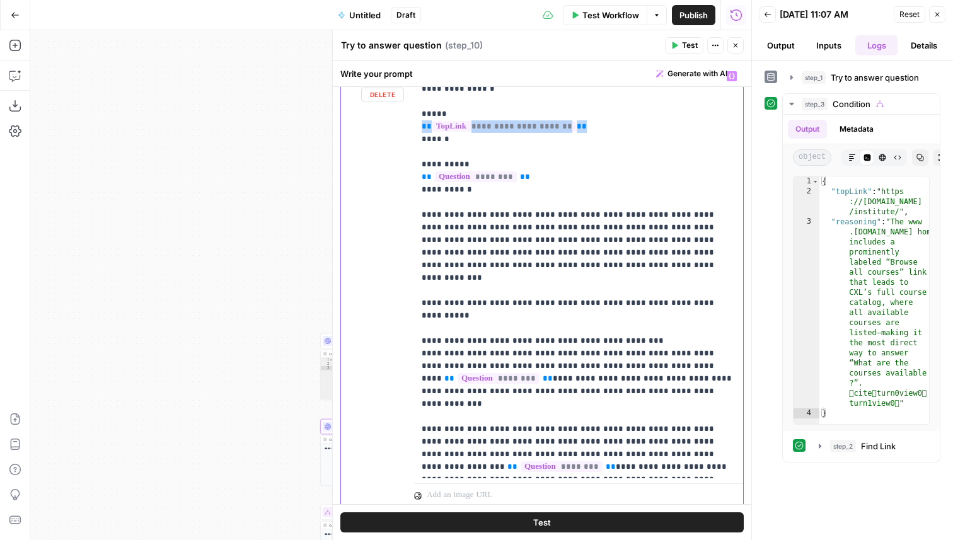
drag, startPoint x: 582, startPoint y: 129, endPoint x: 418, endPoint y: 126, distance: 164.0
click at [418, 126] on div "**********" at bounding box center [578, 272] width 329 height 414
copy p "**********"
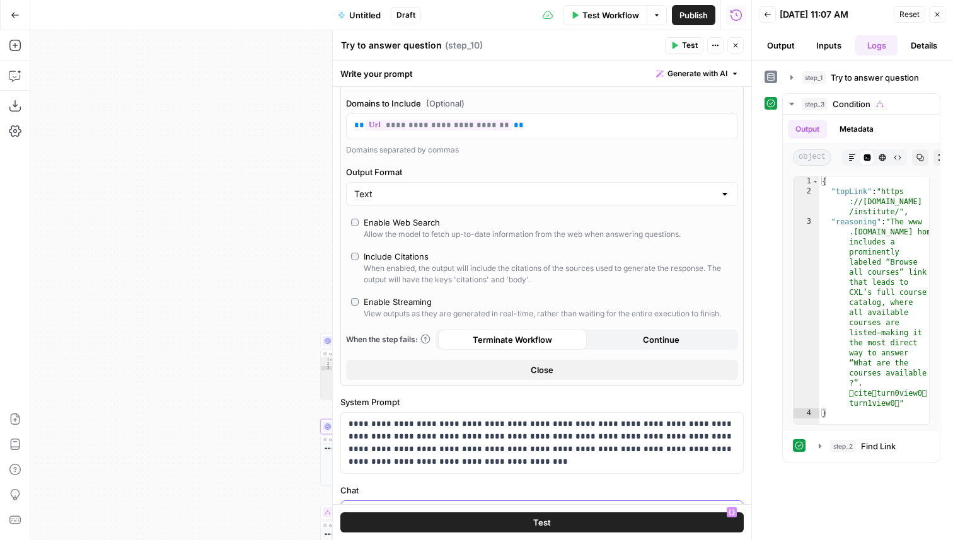
scroll to position [236, 0]
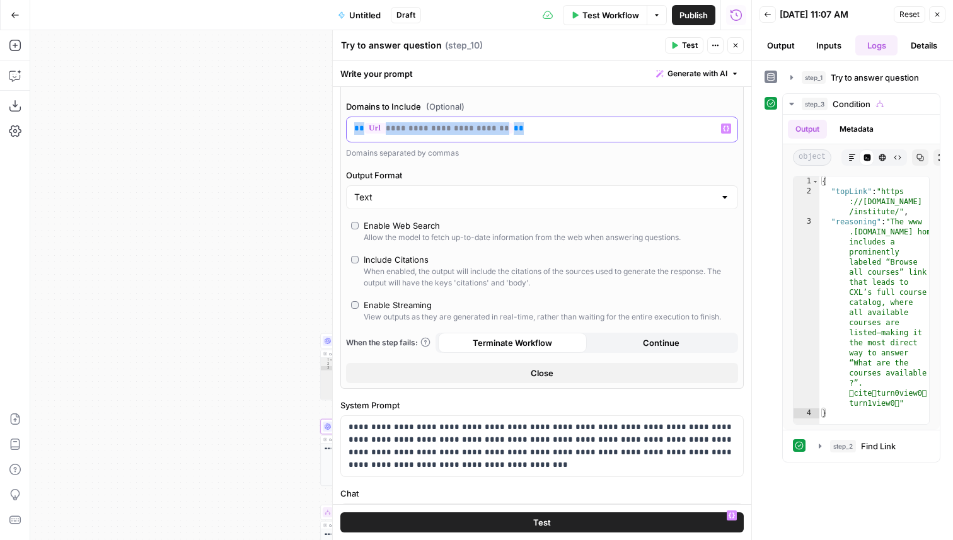
drag, startPoint x: 503, startPoint y: 130, endPoint x: 334, endPoint y: 130, distance: 169.0
click at [334, 130] on div "**********" at bounding box center [541, 285] width 419 height 510
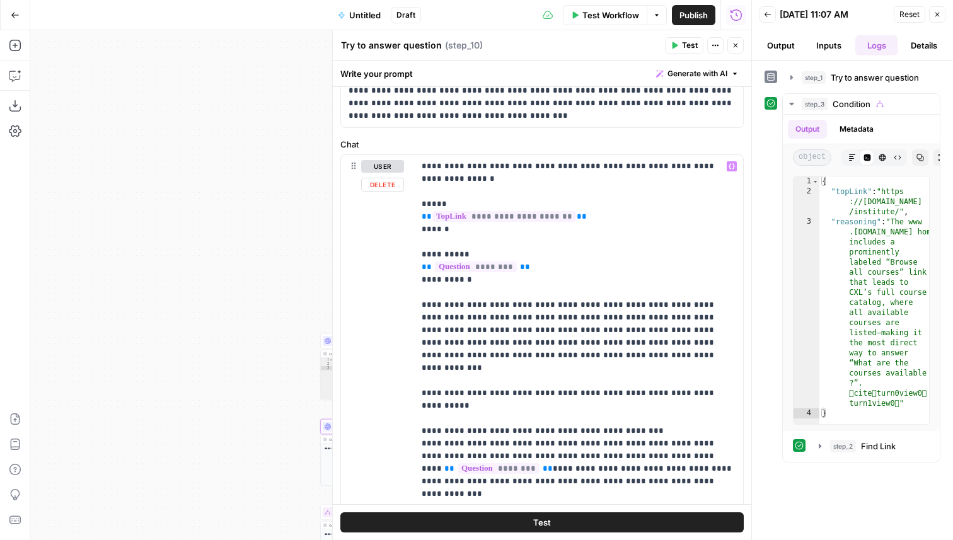
scroll to position [566, 0]
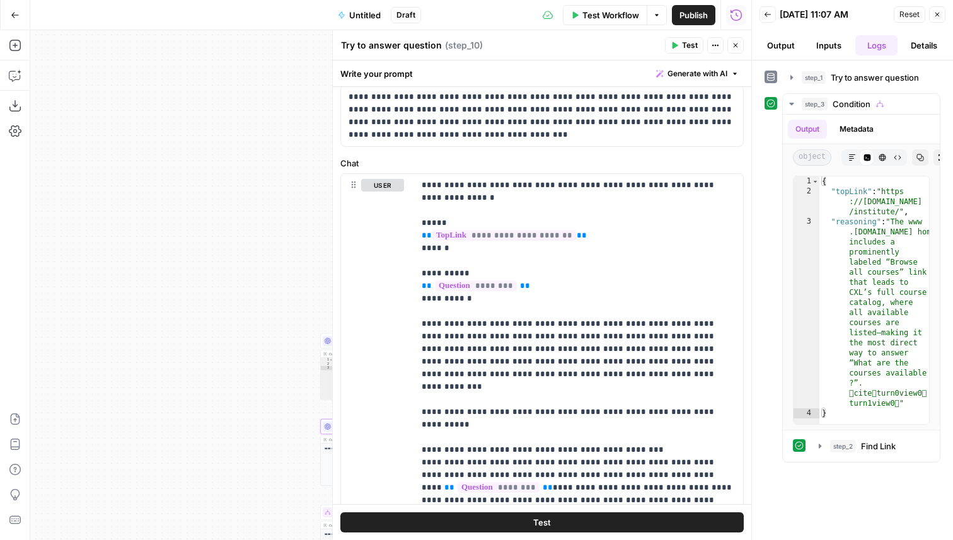
click at [730, 47] on button "Close" at bounding box center [736, 45] width 16 height 16
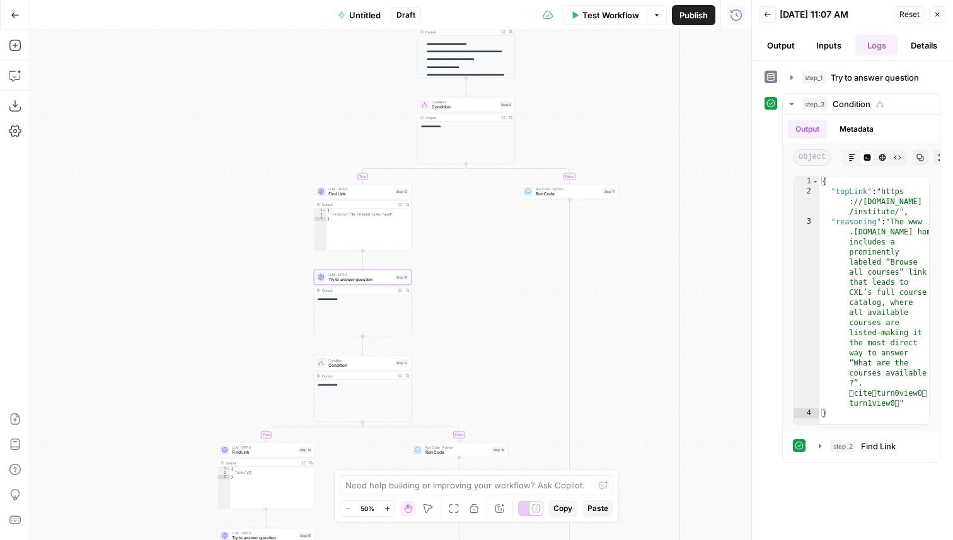
click at [395, 365] on div "Step 13" at bounding box center [401, 364] width 13 height 6
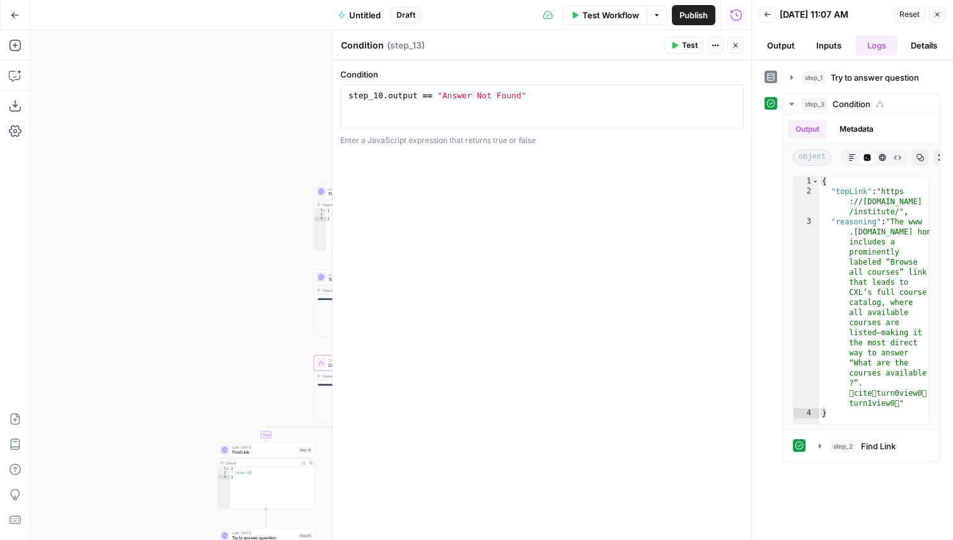
click at [737, 54] on header "Condition Condition ( step_13 ) Test Actions Close" at bounding box center [542, 45] width 419 height 30
click at [737, 44] on icon "button" at bounding box center [736, 46] width 4 height 4
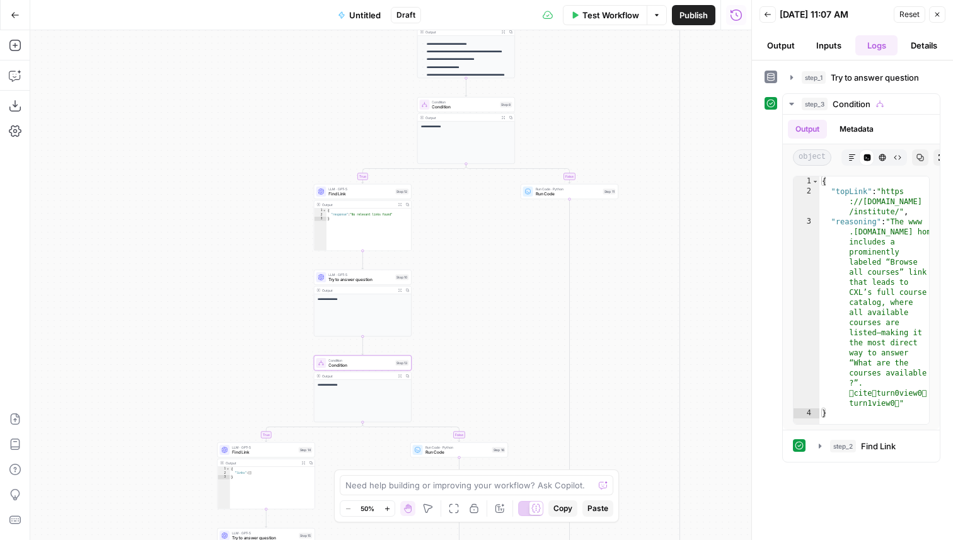
click at [279, 456] on div "LLM · GPT-5 Find Link Step 14 Copy step Delete step Add Note Test" at bounding box center [267, 450] width 98 height 15
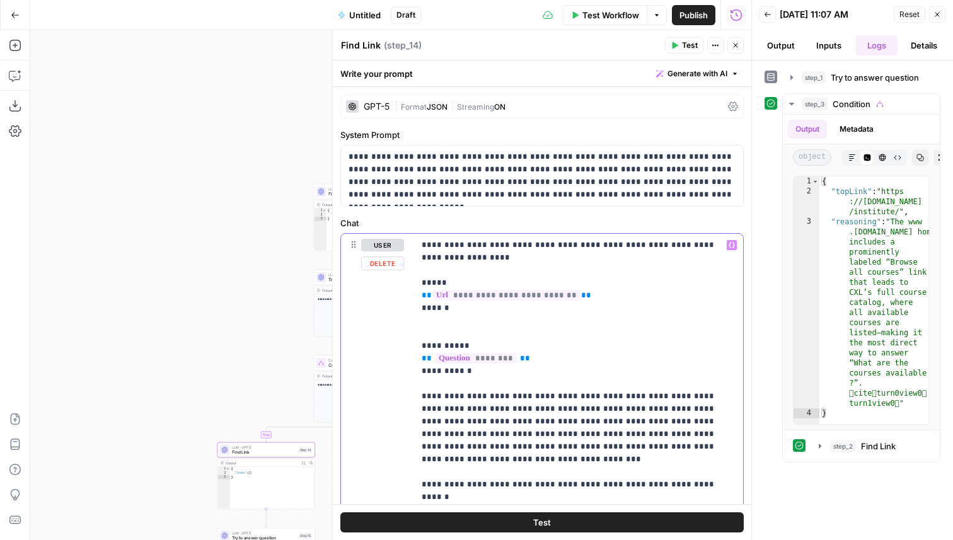
drag, startPoint x: 584, startPoint y: 292, endPoint x: 421, endPoint y: 294, distance: 163.9
click at [421, 294] on div "**********" at bounding box center [578, 396] width 329 height 325
click at [405, 109] on span "Format" at bounding box center [414, 106] width 26 height 9
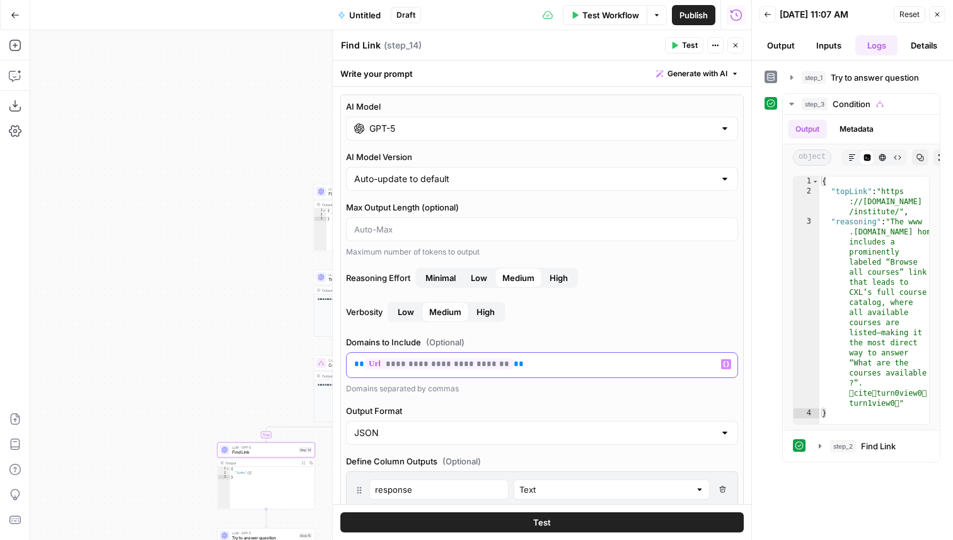
drag, startPoint x: 516, startPoint y: 366, endPoint x: 345, endPoint y: 361, distance: 171.6
click at [345, 361] on div "**********" at bounding box center [542, 405] width 404 height 620
drag, startPoint x: 433, startPoint y: 487, endPoint x: 362, endPoint y: 487, distance: 71.2
click at [362, 487] on div "response Text Delete Field" at bounding box center [542, 490] width 376 height 20
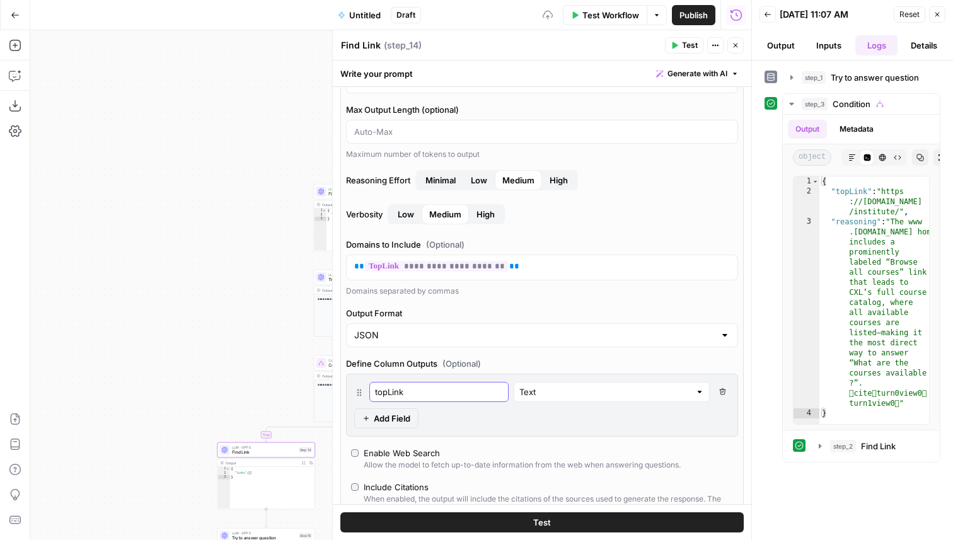
scroll to position [106, 0]
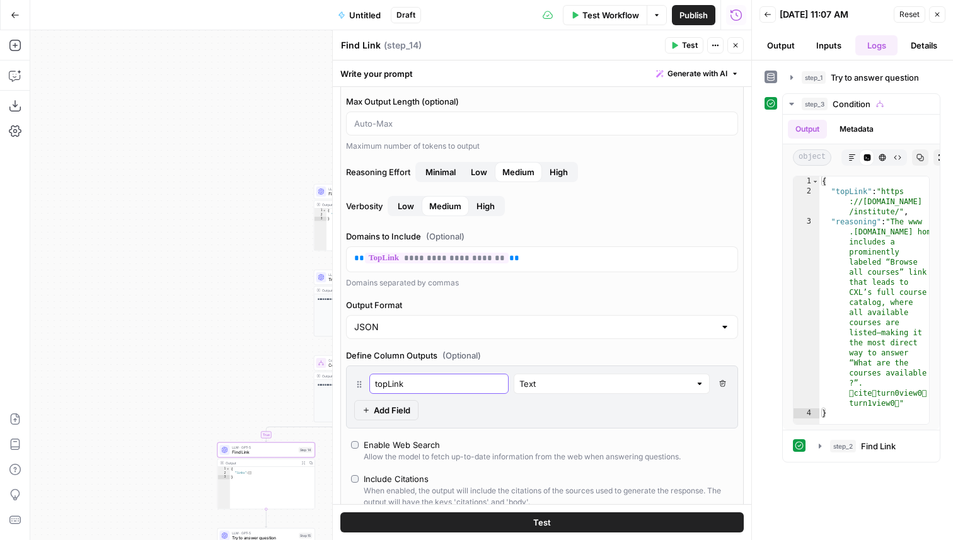
type input "topLink"
click at [398, 411] on span "Add Field" at bounding box center [392, 410] width 37 height 13
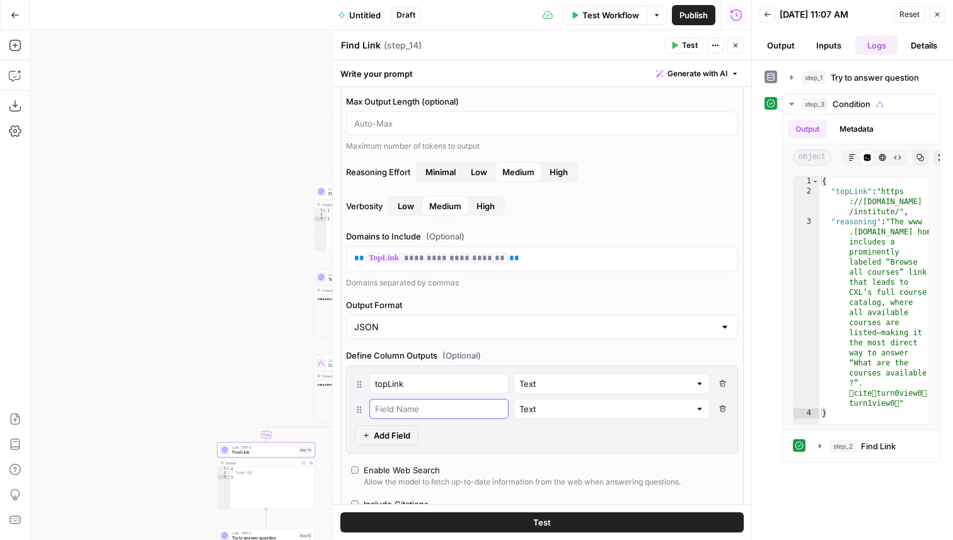
click at [401, 410] on input "text" at bounding box center [439, 409] width 128 height 13
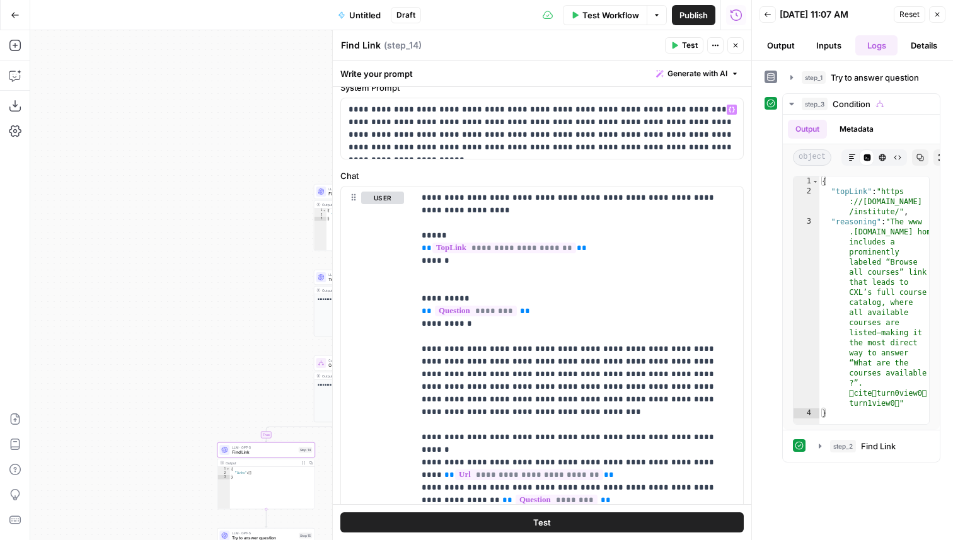
scroll to position [743, 0]
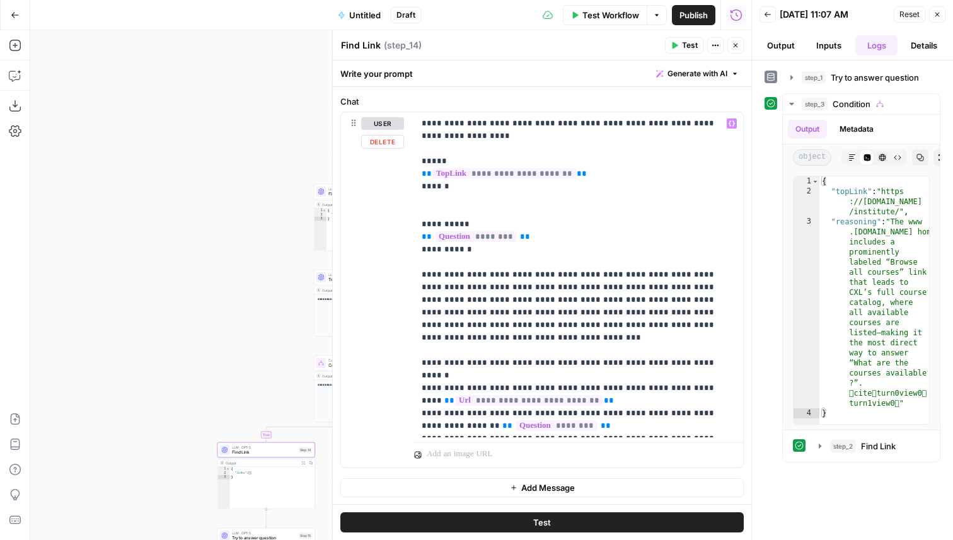
type input "reasoning"
drag, startPoint x: 576, startPoint y: 375, endPoint x: 410, endPoint y: 378, distance: 166.5
click at [410, 378] on div "**********" at bounding box center [542, 290] width 402 height 356
click at [737, 53] on button "Close" at bounding box center [736, 45] width 16 height 16
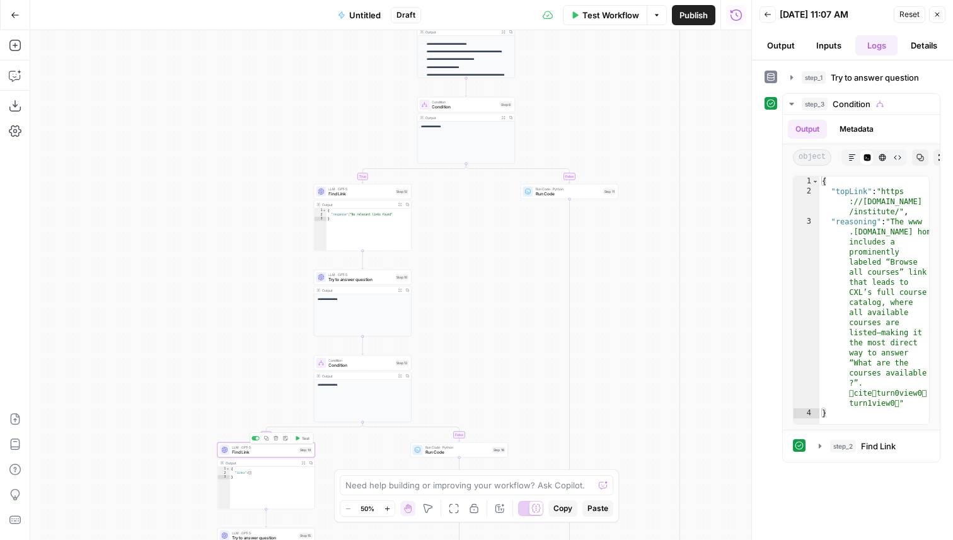
click at [289, 450] on span "Find Link" at bounding box center [264, 453] width 64 height 6
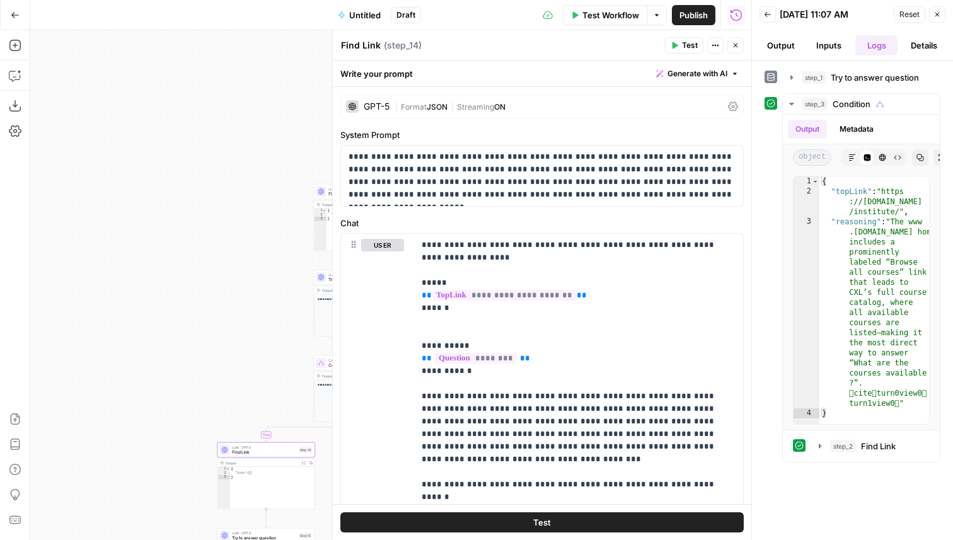
click at [383, 107] on div "GPT-5" at bounding box center [377, 106] width 26 height 9
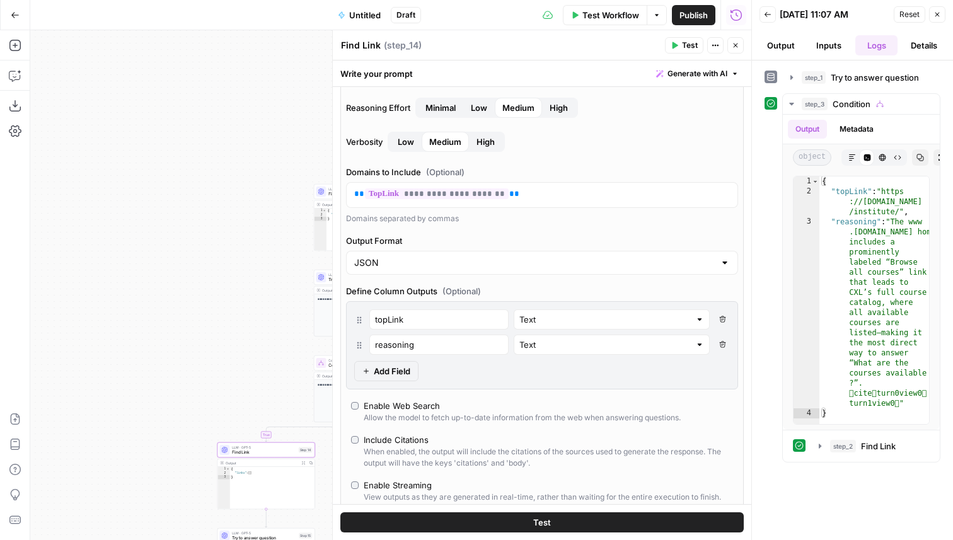
scroll to position [177, 0]
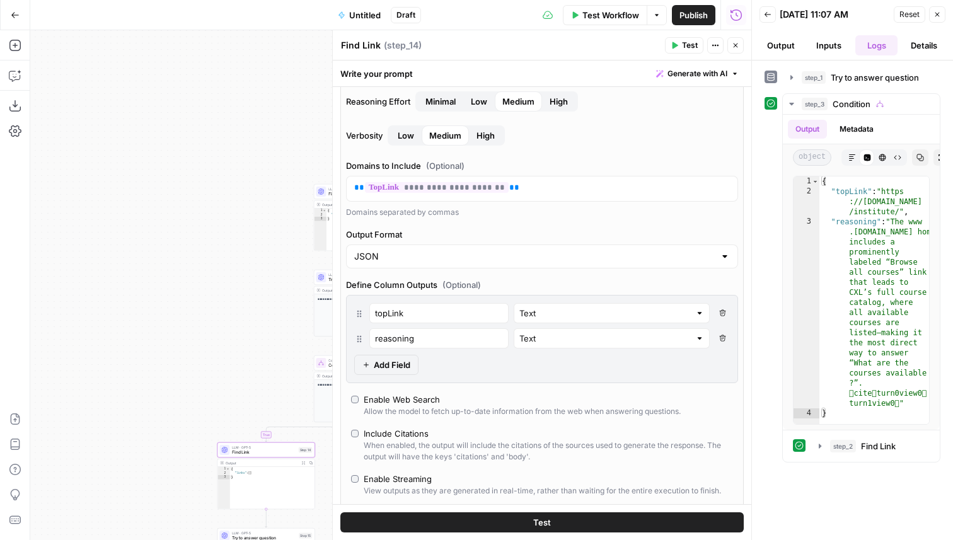
click at [741, 43] on button "Close" at bounding box center [736, 45] width 16 height 16
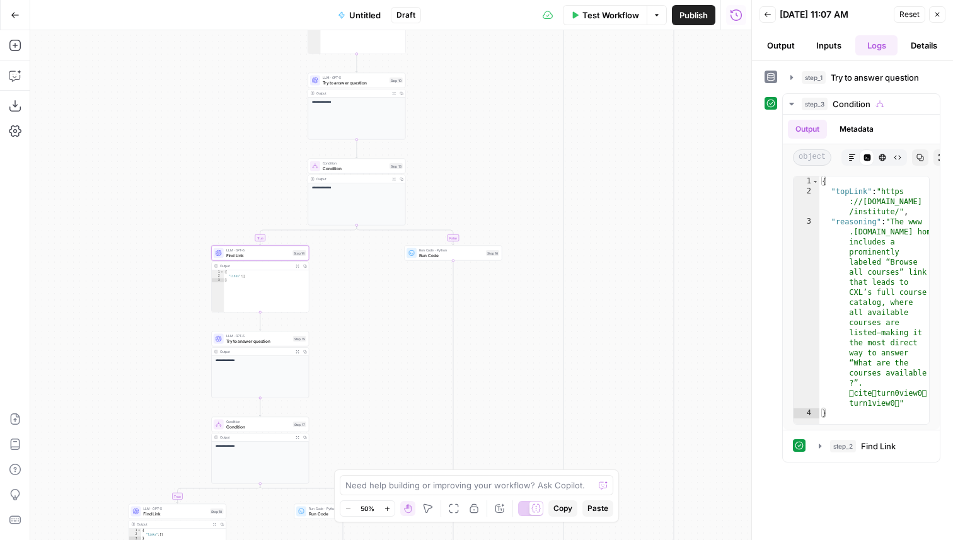
click at [283, 340] on span "Try to answer question" at bounding box center [258, 341] width 64 height 6
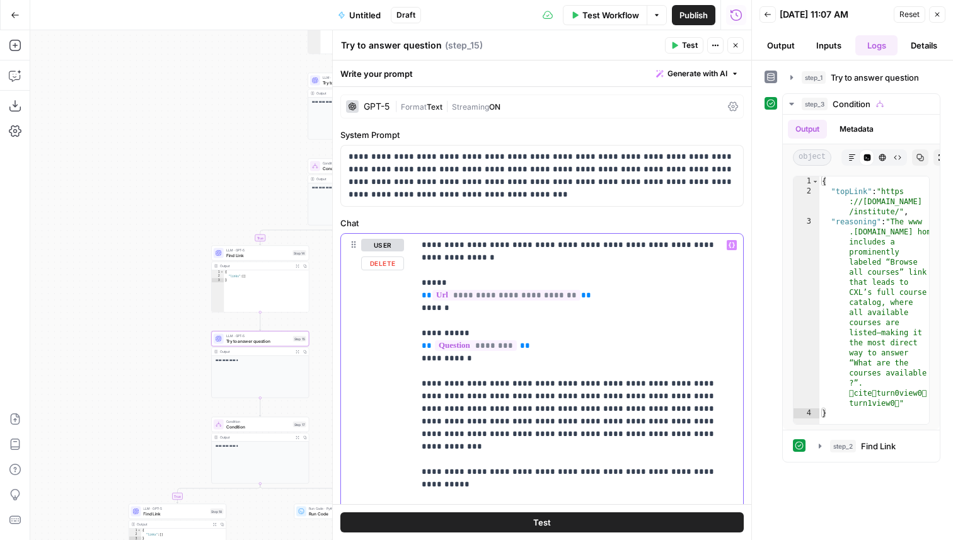
click at [475, 291] on span "**********" at bounding box center [507, 295] width 148 height 11
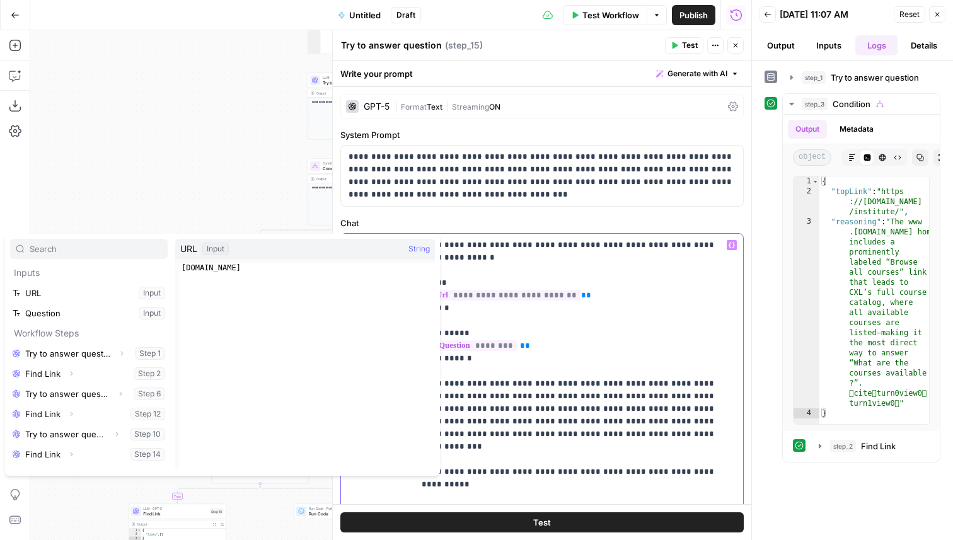
click at [494, 298] on span "**********" at bounding box center [507, 295] width 148 height 11
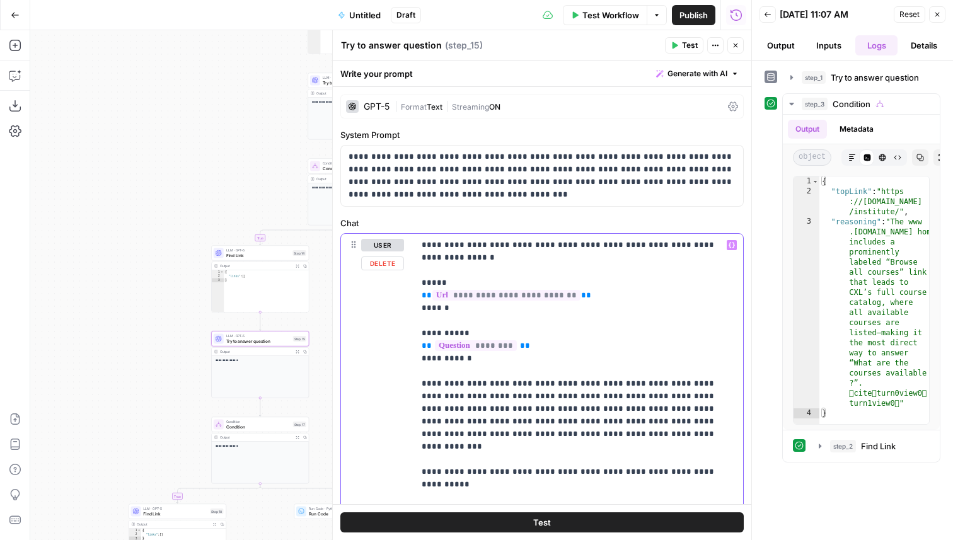
drag, startPoint x: 574, startPoint y: 298, endPoint x: 421, endPoint y: 296, distance: 153.2
click at [421, 296] on div "**********" at bounding box center [578, 441] width 329 height 414
click at [498, 296] on span "**********" at bounding box center [505, 295] width 144 height 11
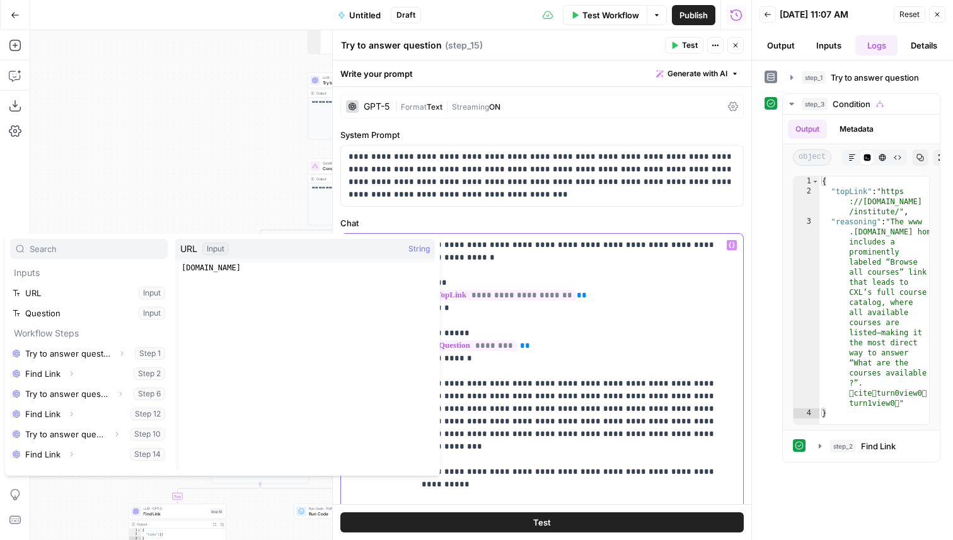
click at [499, 297] on span "**********" at bounding box center [505, 295] width 144 height 11
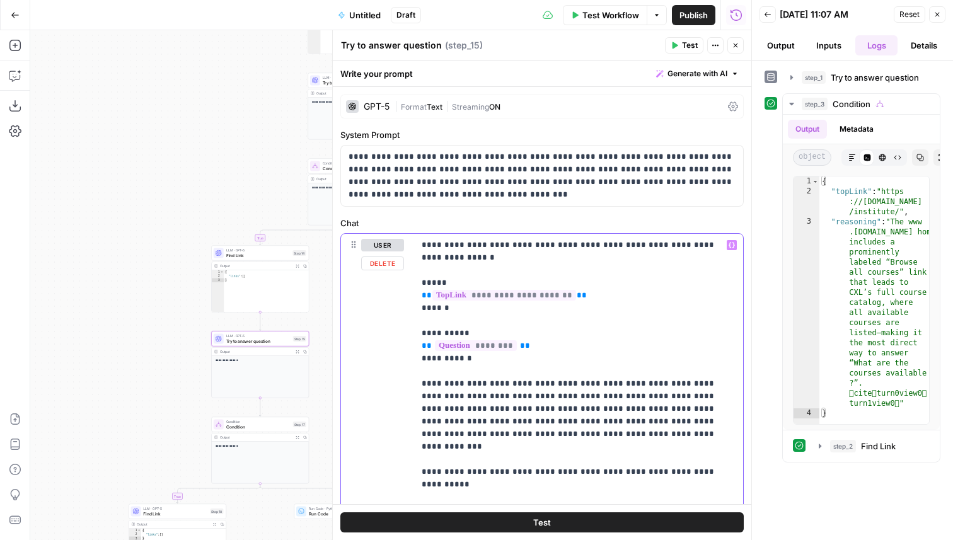
click at [499, 297] on span "**********" at bounding box center [505, 295] width 144 height 11
click at [497, 296] on span "**********" at bounding box center [505, 295] width 144 height 11
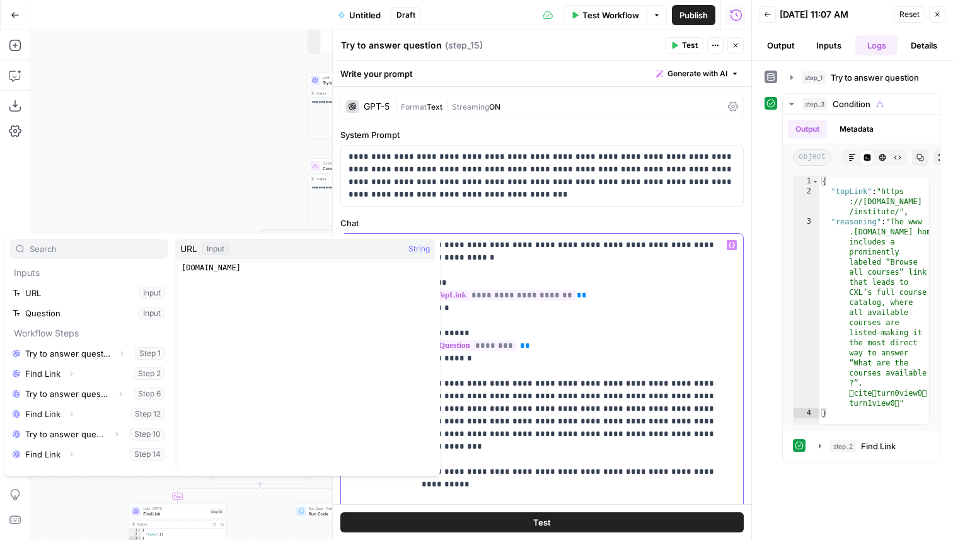
click at [497, 294] on span "**********" at bounding box center [505, 295] width 144 height 11
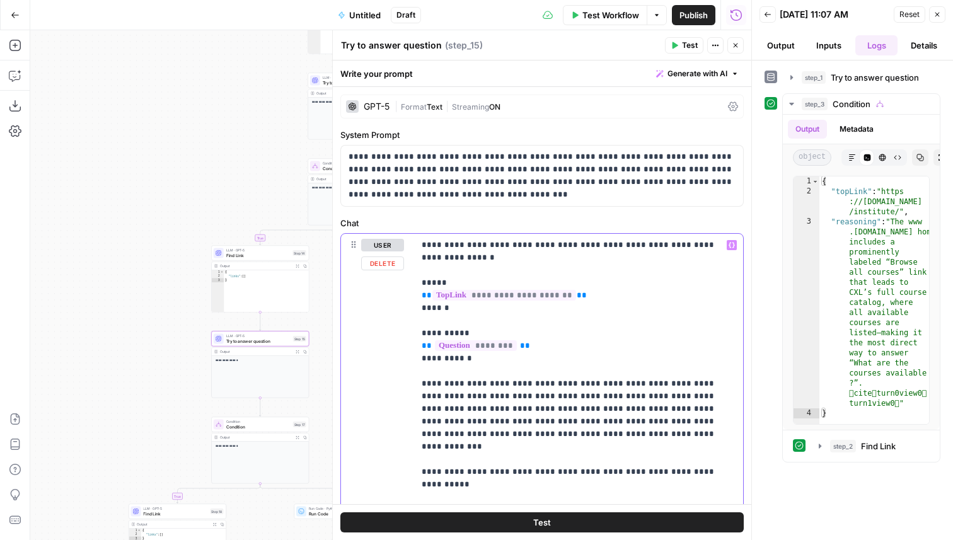
drag, startPoint x: 575, startPoint y: 294, endPoint x: 414, endPoint y: 298, distance: 160.8
click at [414, 298] on div "**********" at bounding box center [578, 441] width 329 height 414
copy p "**********"
click at [380, 104] on div "GPT-5" at bounding box center [377, 106] width 26 height 9
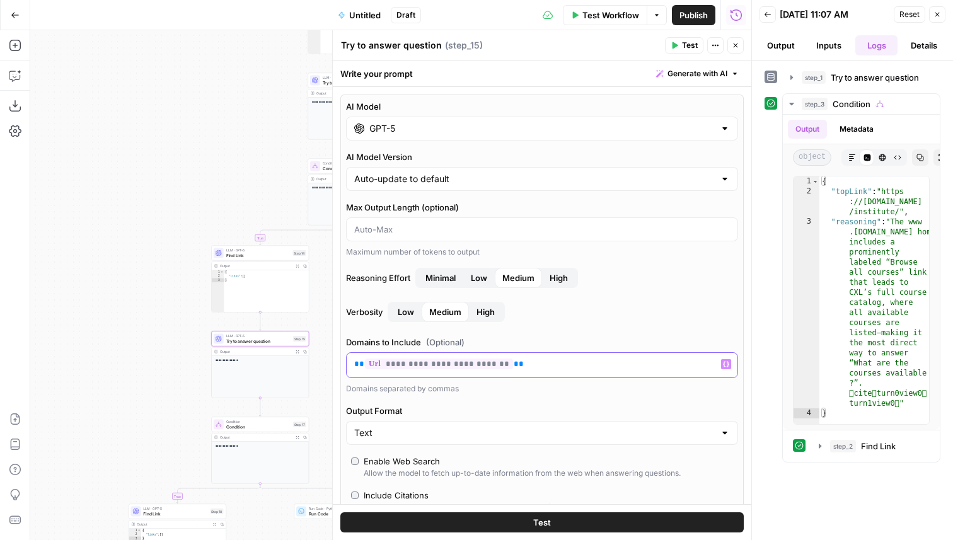
drag, startPoint x: 502, startPoint y: 364, endPoint x: 347, endPoint y: 363, distance: 155.7
click at [347, 363] on div "**********" at bounding box center [542, 365] width 391 height 25
click at [733, 48] on icon "button" at bounding box center [736, 46] width 8 height 8
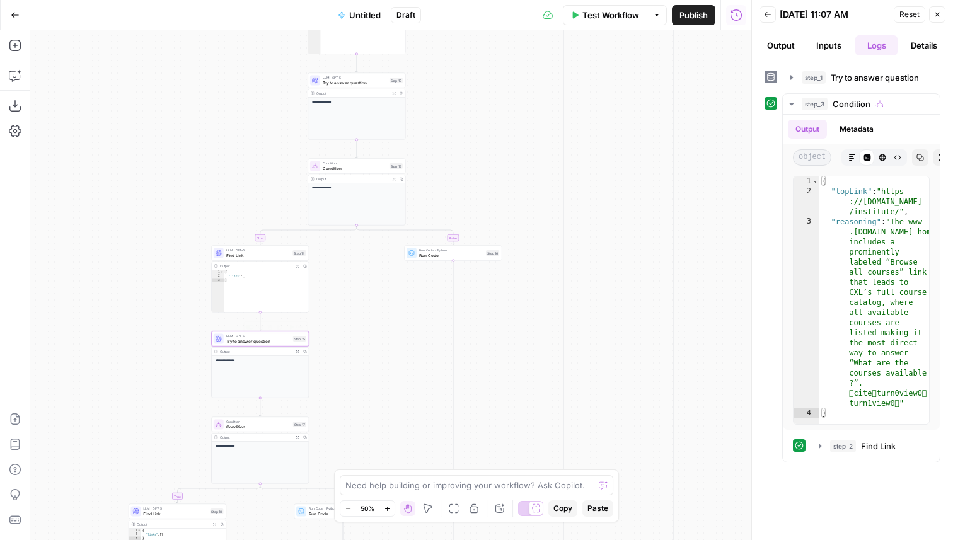
click at [285, 339] on span "Try to answer question" at bounding box center [258, 341] width 64 height 6
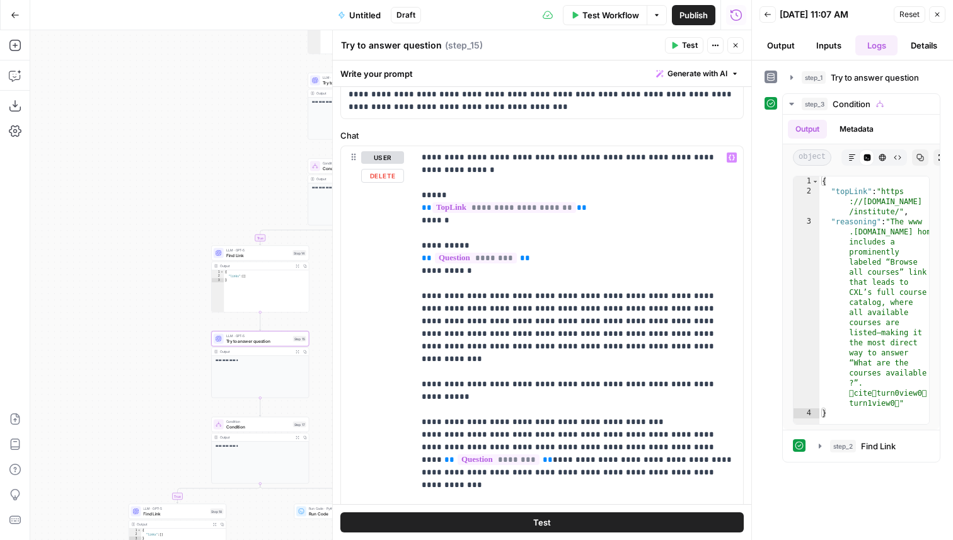
scroll to position [211, 0]
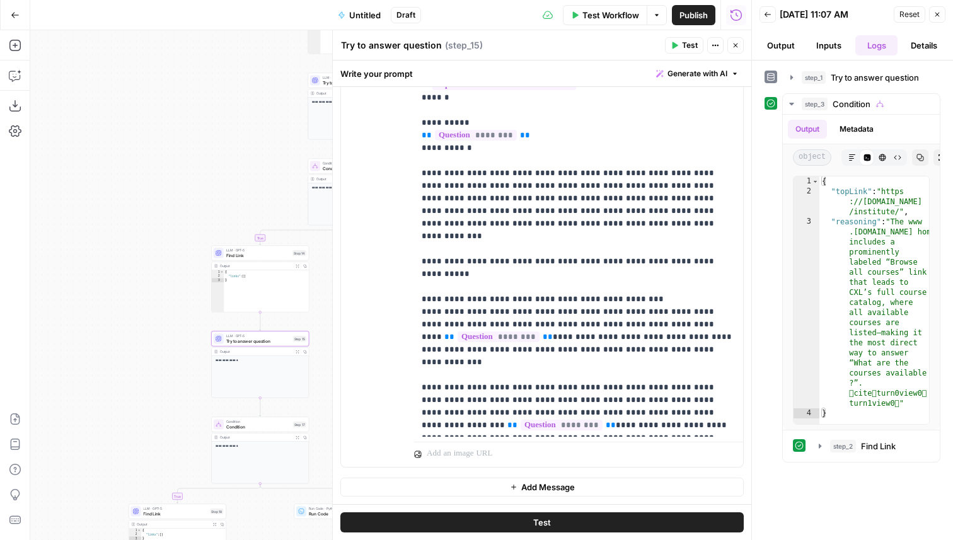
click at [732, 44] on icon "button" at bounding box center [736, 46] width 8 height 8
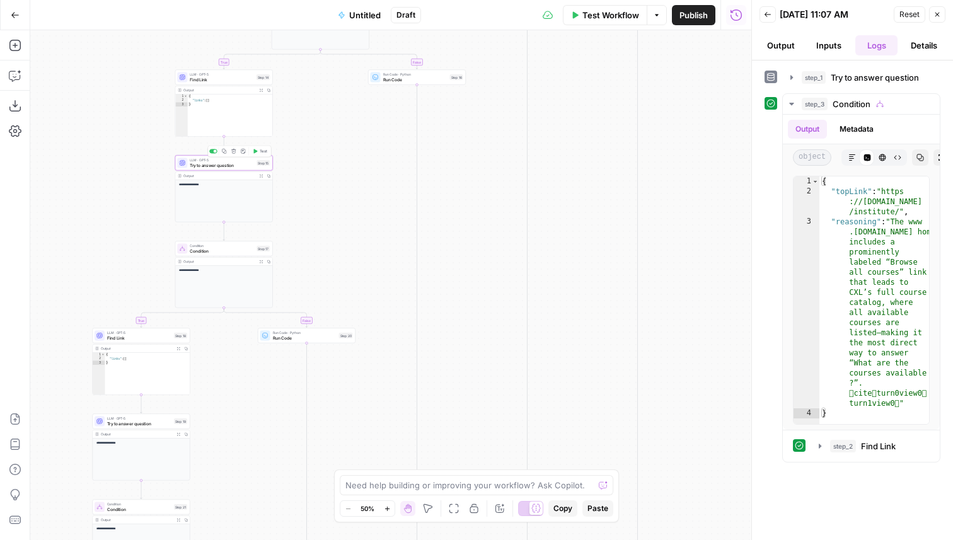
click at [252, 166] on span "Try to answer question" at bounding box center [222, 165] width 64 height 6
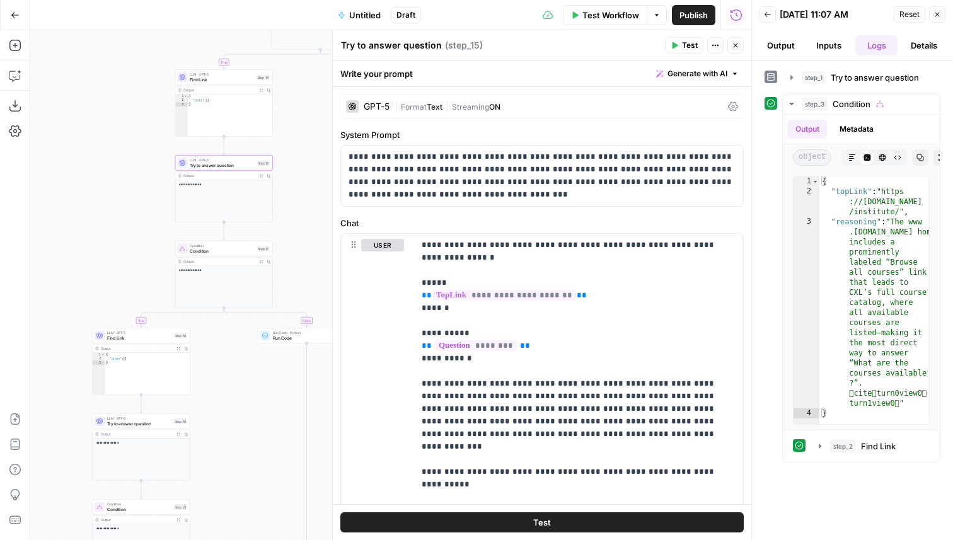
click at [373, 99] on div "GPT-5 | Format Text | Streaming ON" at bounding box center [542, 107] width 404 height 24
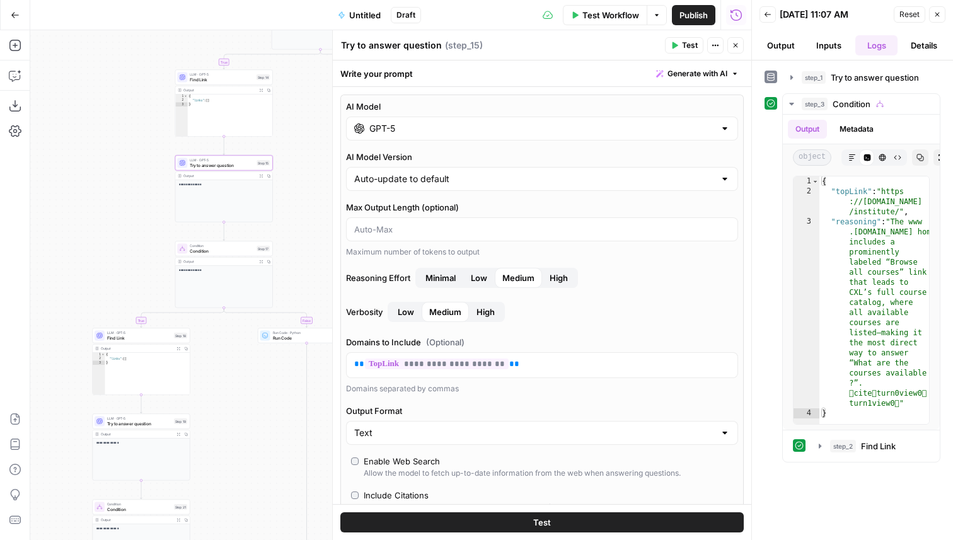
click at [735, 38] on button "Close" at bounding box center [736, 45] width 16 height 16
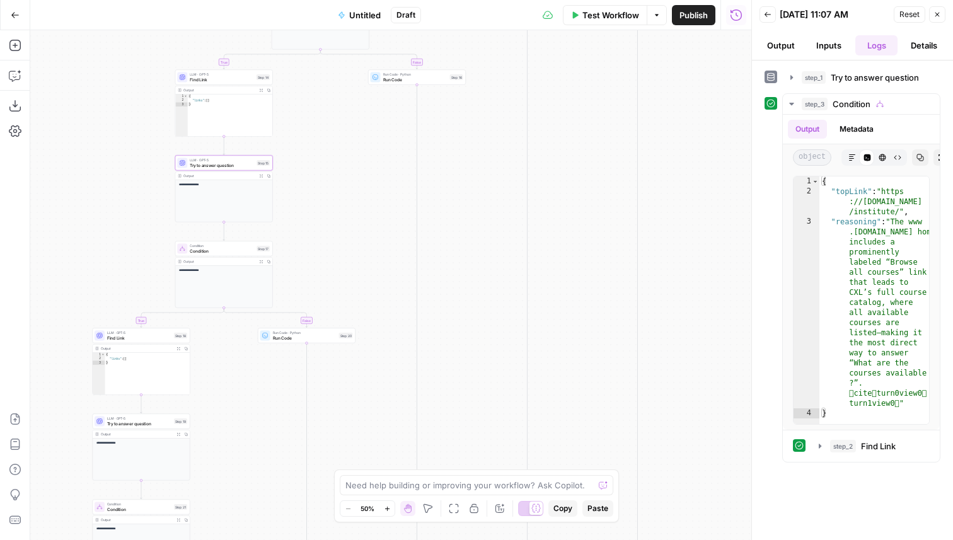
click at [251, 83] on div "LLM · GPT-5 Find Link Step 14 Copy step Delete step Add Note Test" at bounding box center [224, 77] width 98 height 15
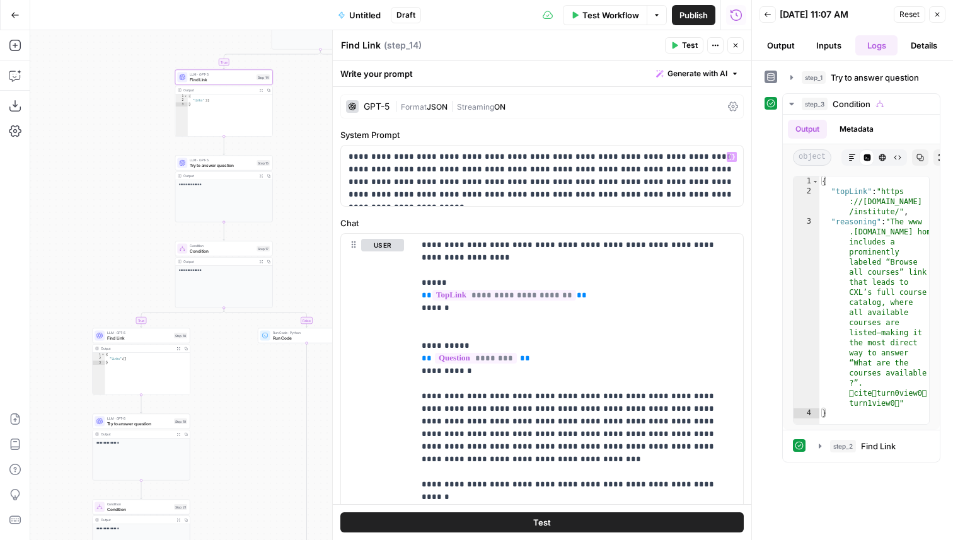
click at [421, 103] on span "Format" at bounding box center [414, 106] width 26 height 9
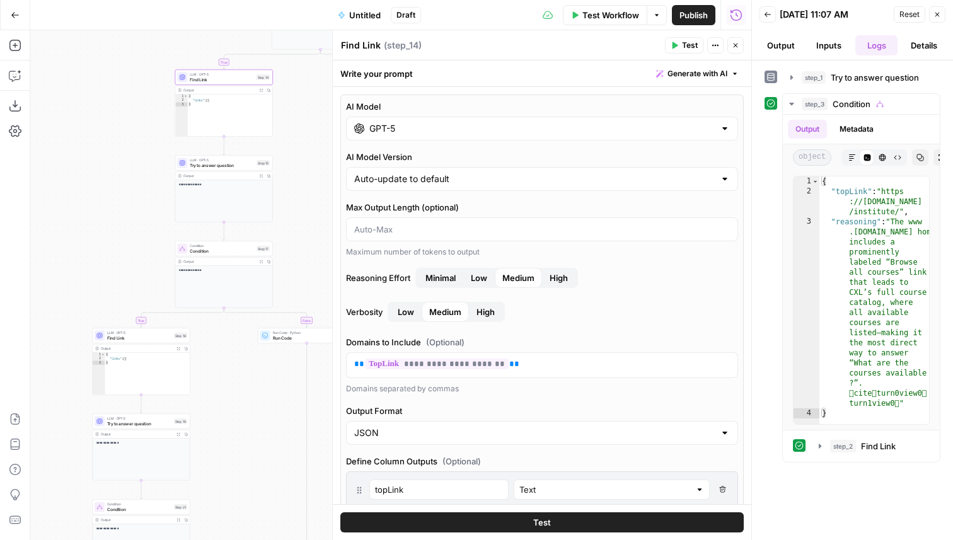
click at [739, 44] on icon "button" at bounding box center [736, 46] width 8 height 8
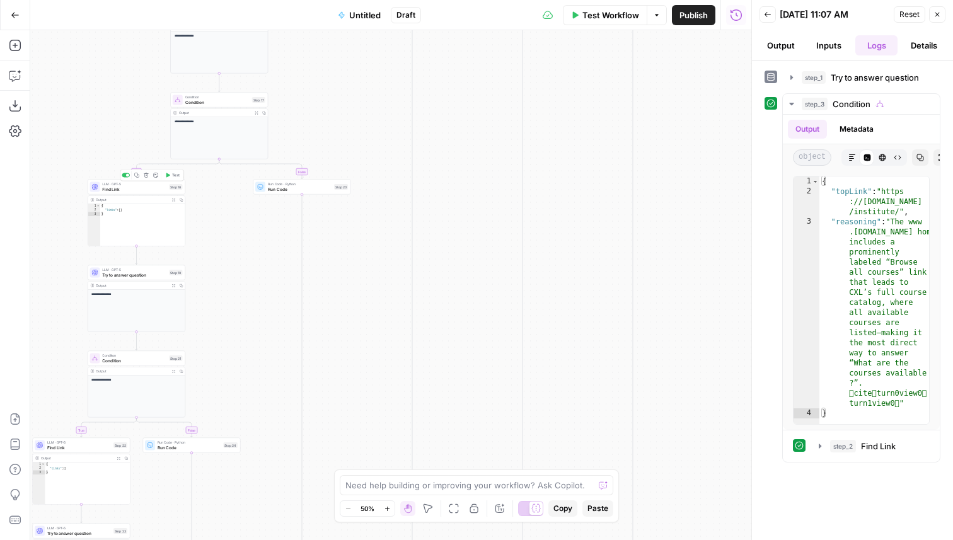
click at [129, 189] on span "Find Link" at bounding box center [134, 189] width 64 height 6
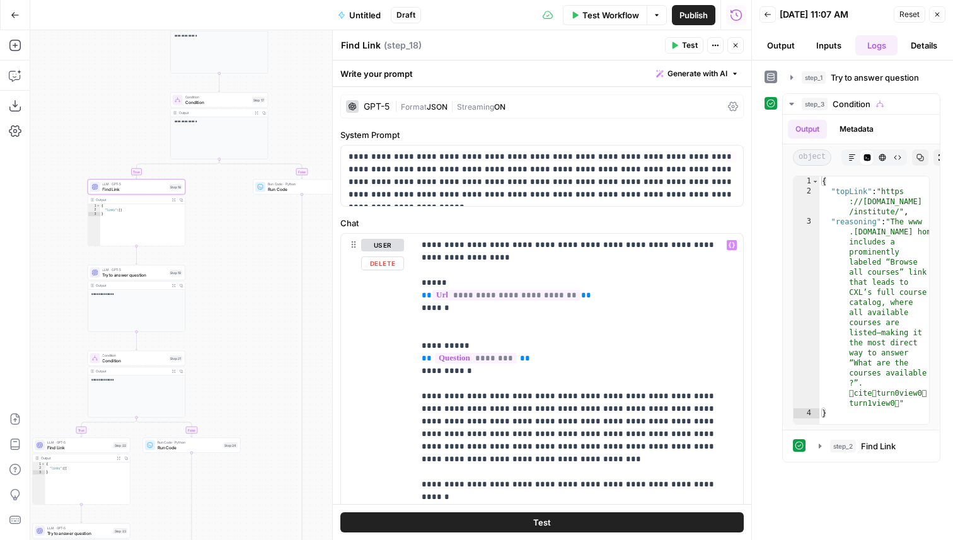
click at [385, 103] on div "GPT-5" at bounding box center [377, 106] width 26 height 9
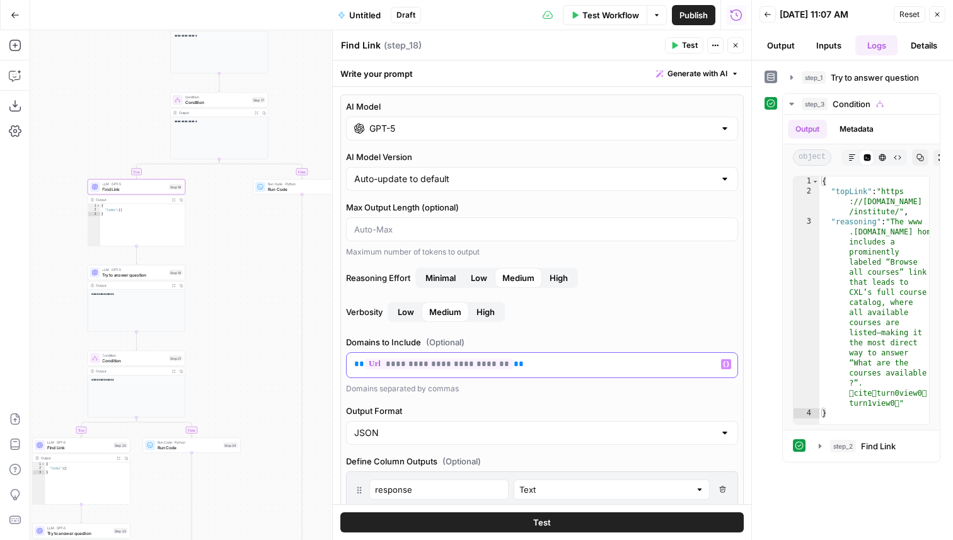
drag, startPoint x: 502, startPoint y: 363, endPoint x: 352, endPoint y: 359, distance: 150.7
click at [352, 359] on div "**********" at bounding box center [542, 365] width 391 height 25
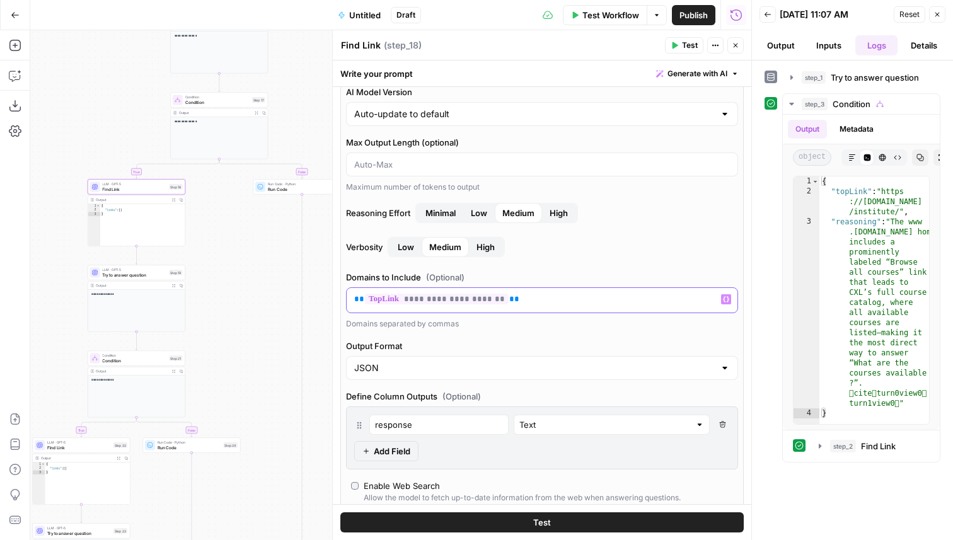
scroll to position [93, 0]
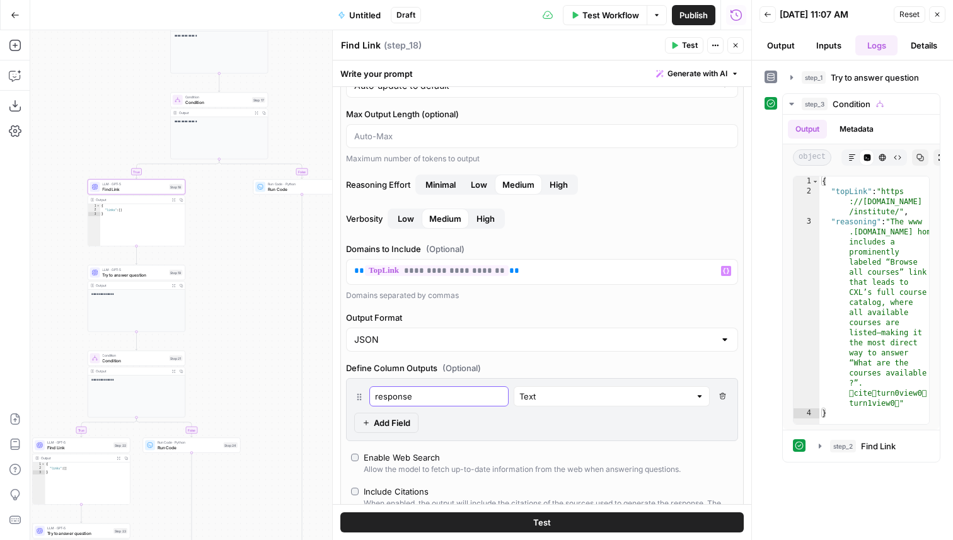
drag, startPoint x: 415, startPoint y: 395, endPoint x: 368, endPoint y: 395, distance: 47.3
click at [368, 395] on div "response Text Delete Field" at bounding box center [542, 396] width 376 height 20
type input "topLink"
click at [395, 418] on span "Add Field" at bounding box center [392, 423] width 37 height 13
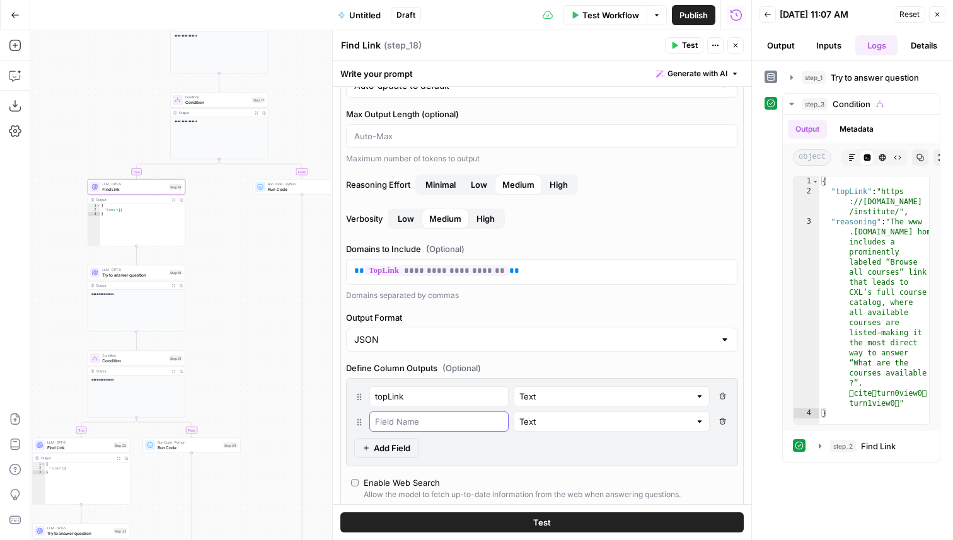
click at [395, 418] on input "text" at bounding box center [439, 421] width 128 height 13
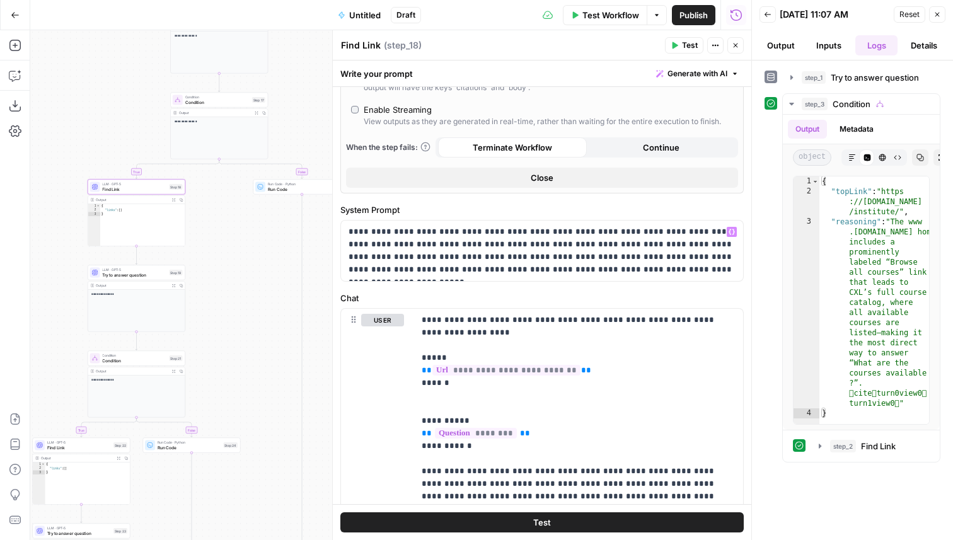
scroll to position [572, 0]
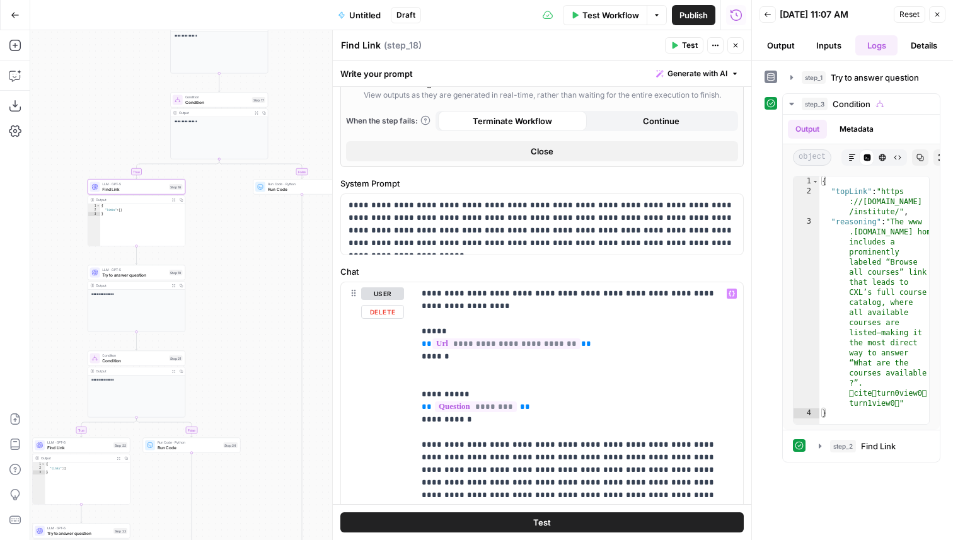
type input "reasoning"
drag, startPoint x: 571, startPoint y: 340, endPoint x: 409, endPoint y: 338, distance: 162.7
click at [409, 338] on div "**********" at bounding box center [542, 460] width 402 height 356
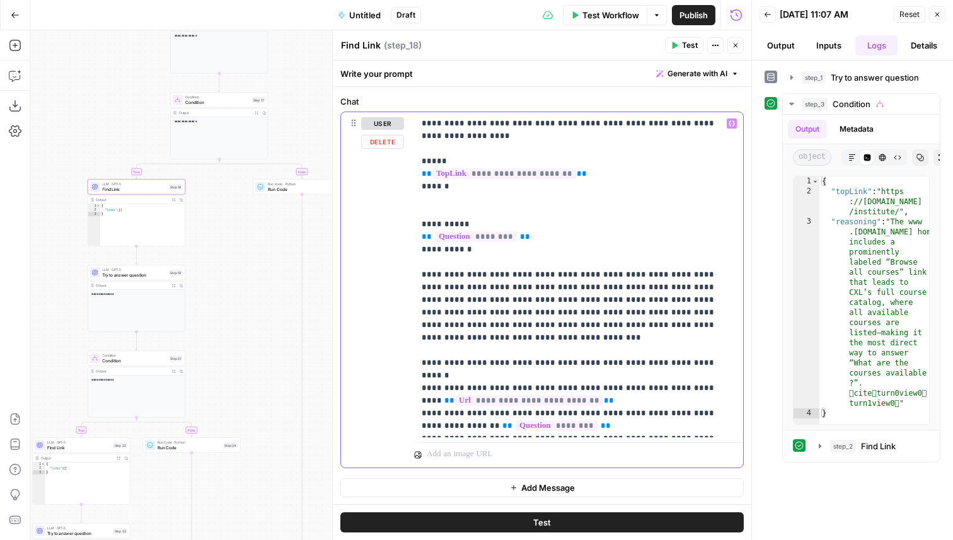
drag, startPoint x: 572, startPoint y: 377, endPoint x: 400, endPoint y: 375, distance: 172.8
click at [400, 375] on div "**********" at bounding box center [542, 290] width 402 height 356
click at [738, 52] on button "Close" at bounding box center [736, 45] width 16 height 16
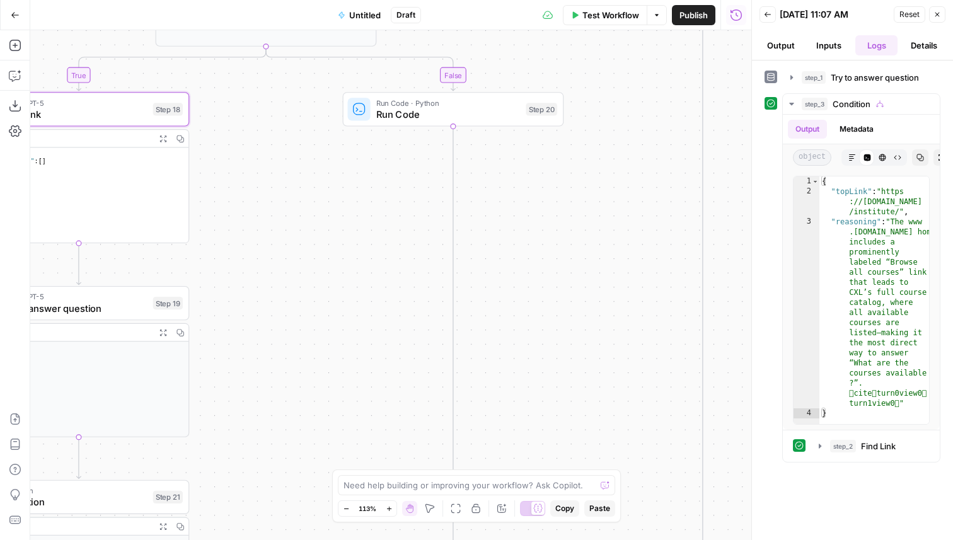
click at [155, 310] on div "LLM · GPT-5 Try to answer question Step 19 Copy step Delete step Add Note Test" at bounding box center [78, 303] width 210 height 24
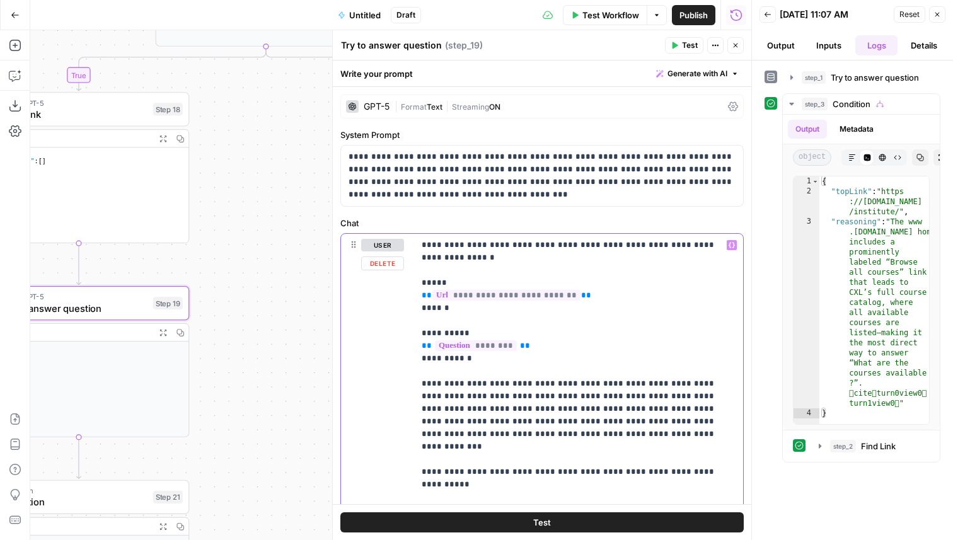
drag, startPoint x: 577, startPoint y: 293, endPoint x: 402, endPoint y: 299, distance: 174.8
click at [402, 299] on div "**********" at bounding box center [542, 456] width 402 height 444
click at [494, 297] on span "**********" at bounding box center [505, 295] width 144 height 11
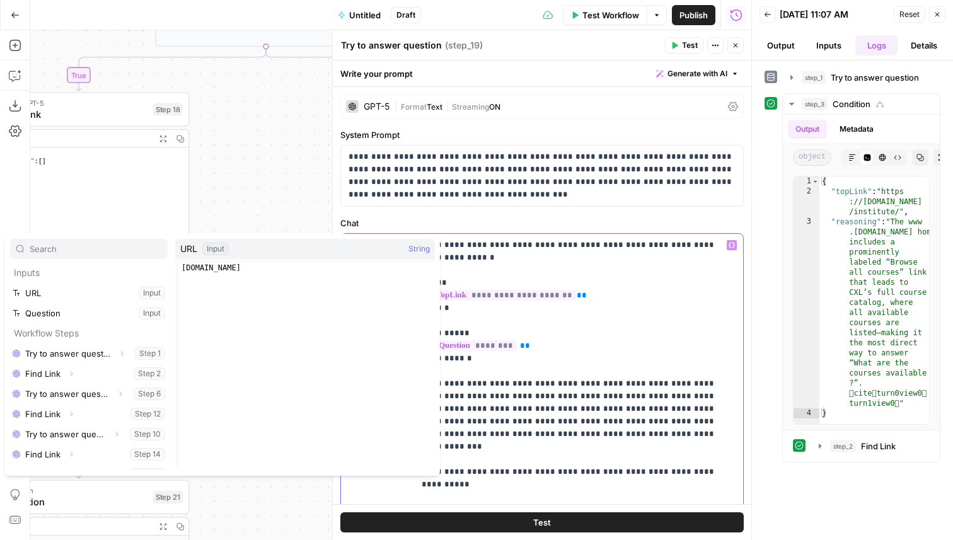
click at [497, 297] on span "**********" at bounding box center [505, 295] width 144 height 11
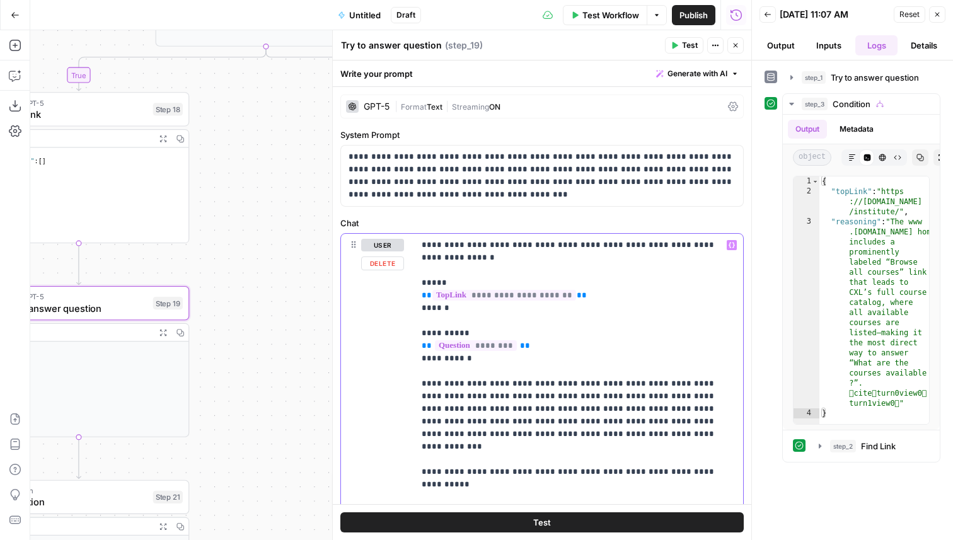
drag, startPoint x: 590, startPoint y: 296, endPoint x: 418, endPoint y: 298, distance: 172.1
click at [418, 298] on div "**********" at bounding box center [578, 441] width 329 height 414
copy p "**********"
click at [392, 112] on div "GPT-5 | Format Text | Streaming ON" at bounding box center [542, 107] width 404 height 24
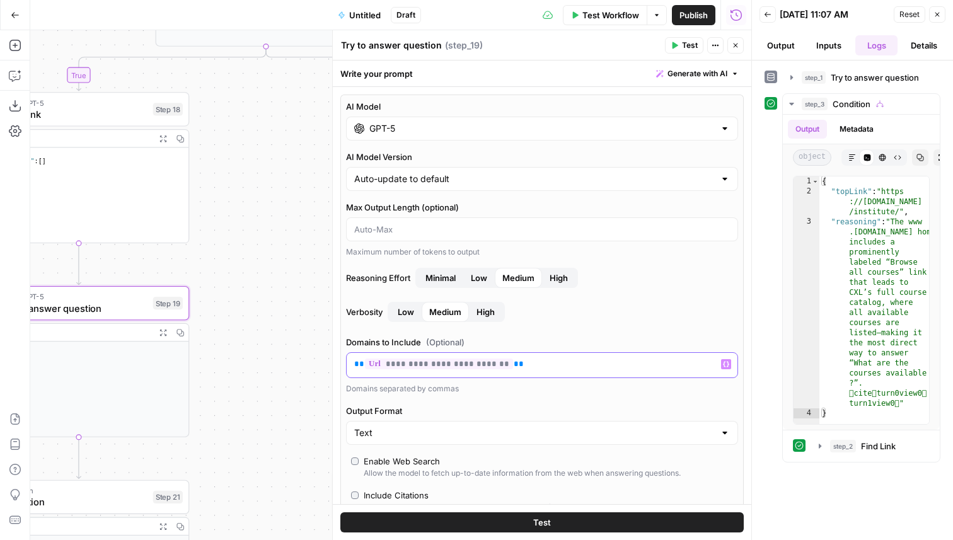
drag, startPoint x: 512, startPoint y: 364, endPoint x: 346, endPoint y: 363, distance: 166.5
click at [346, 363] on div "**********" at bounding box center [542, 365] width 392 height 26
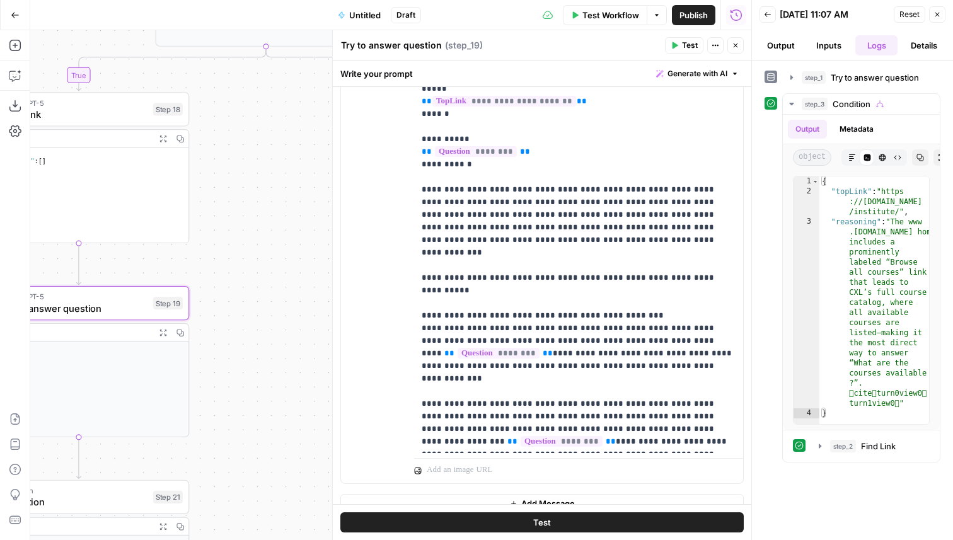
scroll to position [716, 0]
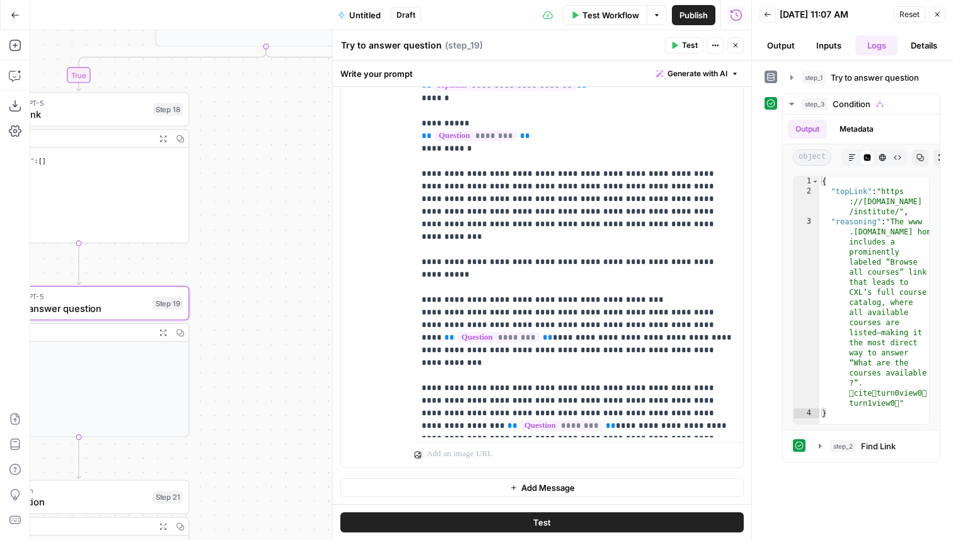
click at [733, 45] on icon "button" at bounding box center [736, 46] width 8 height 8
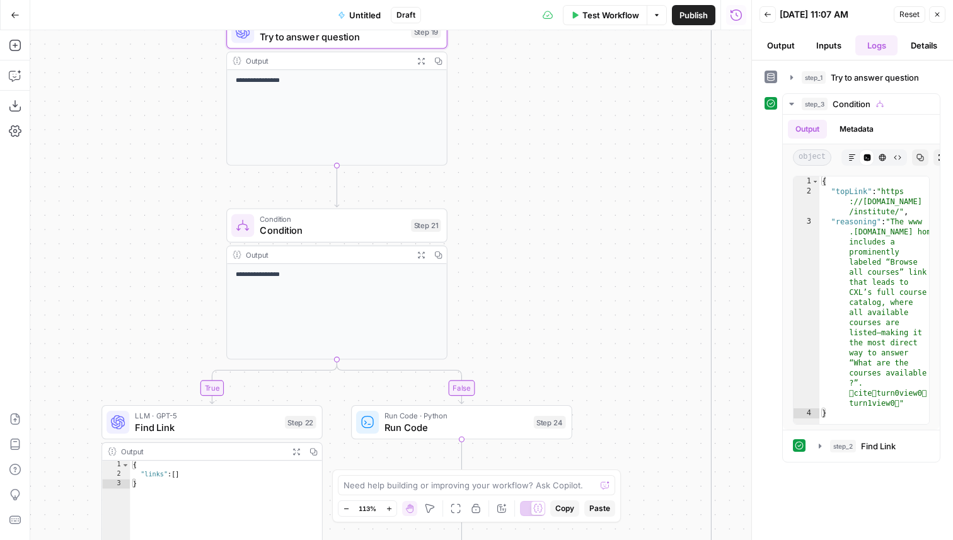
click at [383, 30] on span "Try to answer question" at bounding box center [333, 37] width 146 height 15
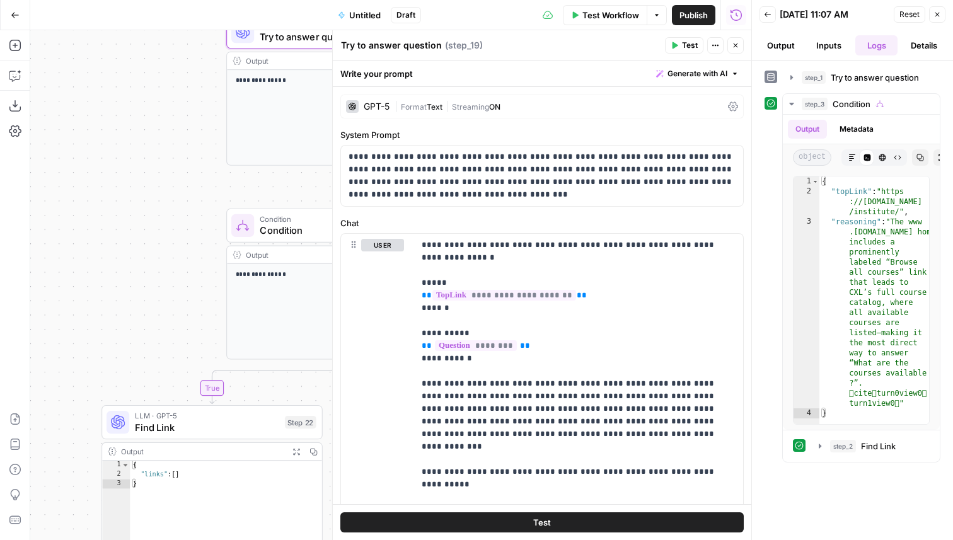
click at [183, 429] on span "Find Link" at bounding box center [207, 428] width 144 height 15
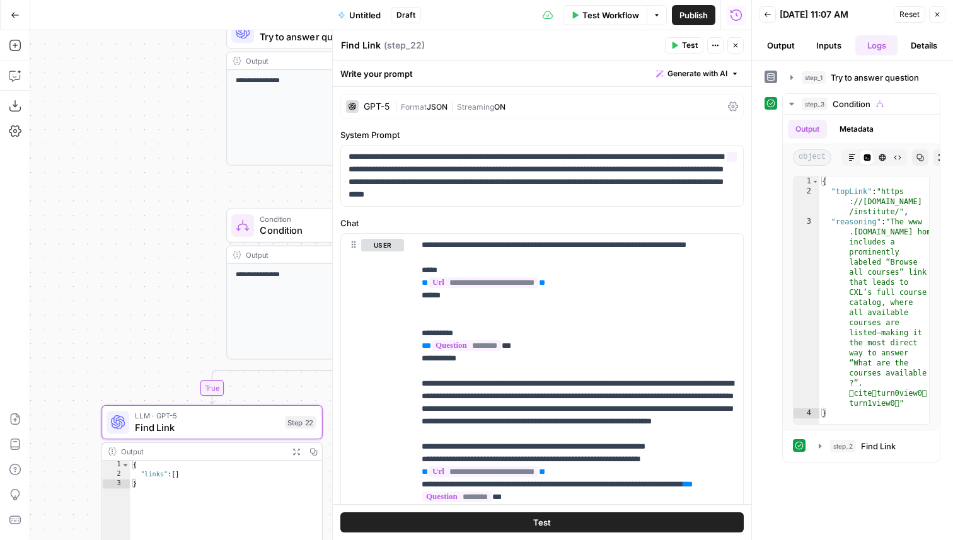
click at [390, 106] on div "GPT-5 | Format JSON | Streaming ON" at bounding box center [542, 107] width 404 height 24
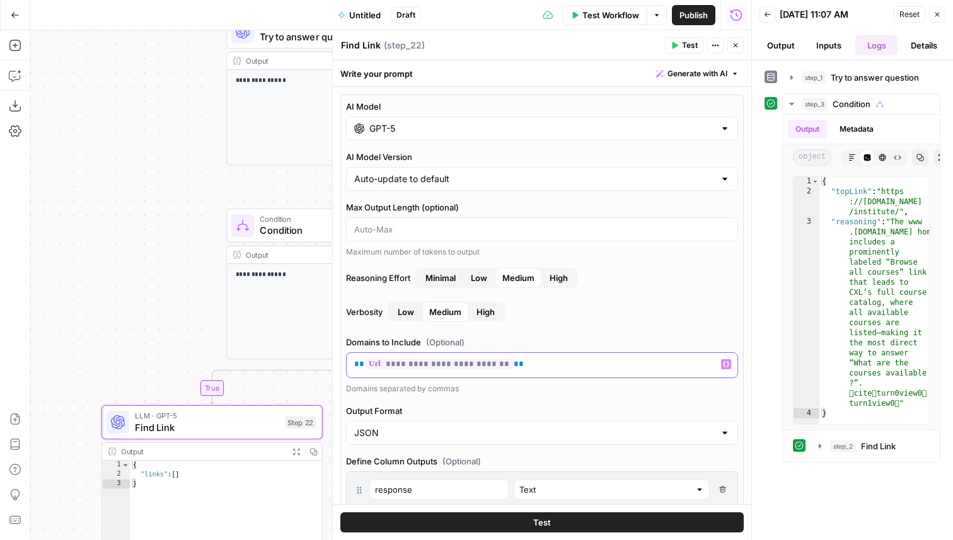
drag, startPoint x: 505, startPoint y: 366, endPoint x: 351, endPoint y: 363, distance: 154.5
click at [351, 363] on div "**********" at bounding box center [542, 365] width 391 height 25
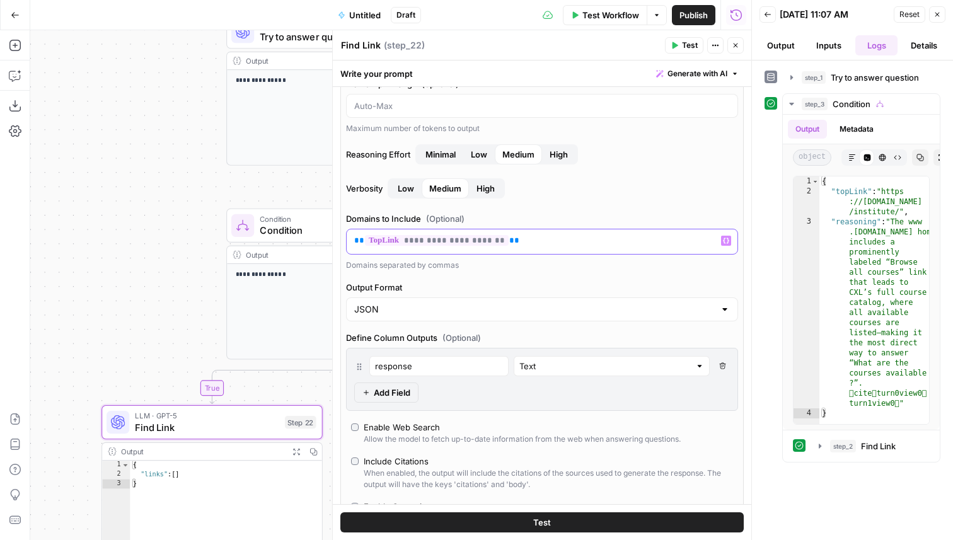
scroll to position [148, 0]
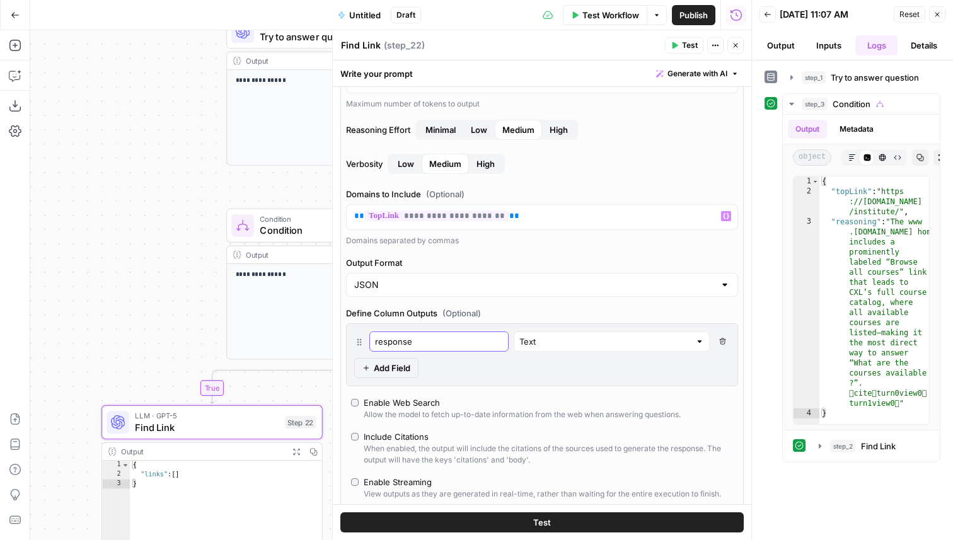
drag, startPoint x: 424, startPoint y: 343, endPoint x: 376, endPoint y: 344, distance: 48.6
click at [376, 344] on input "response" at bounding box center [439, 341] width 128 height 13
click at [395, 351] on div "response" at bounding box center [438, 342] width 139 height 20
type input "topLink"
click at [396, 356] on div "topLink Text Delete Field Add Field" at bounding box center [542, 354] width 392 height 63
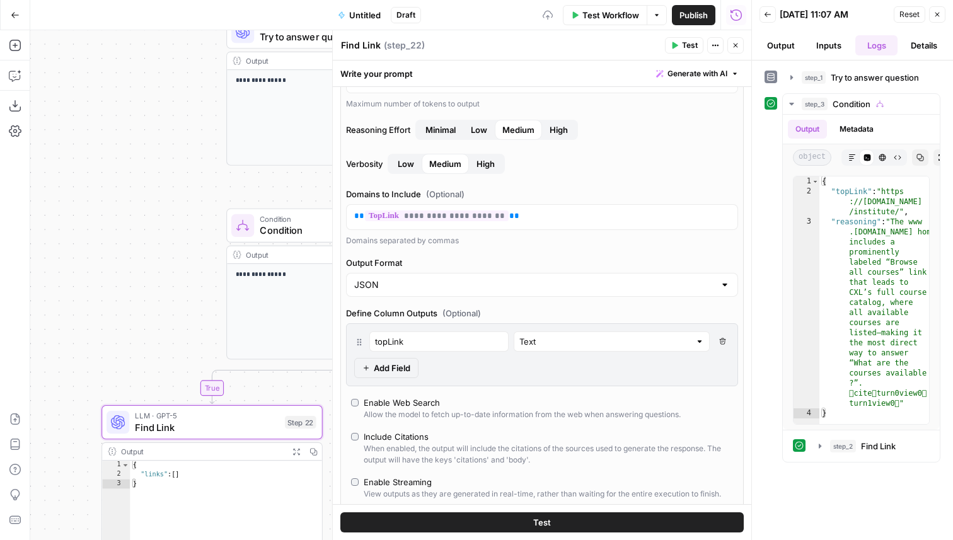
click at [394, 366] on span "Add Field" at bounding box center [392, 368] width 37 height 13
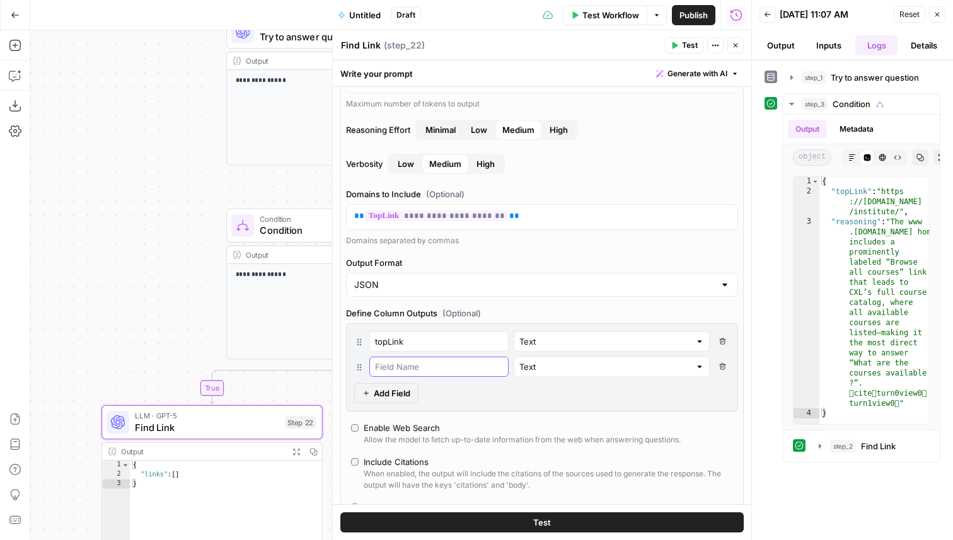
click at [404, 365] on input "text" at bounding box center [439, 367] width 128 height 13
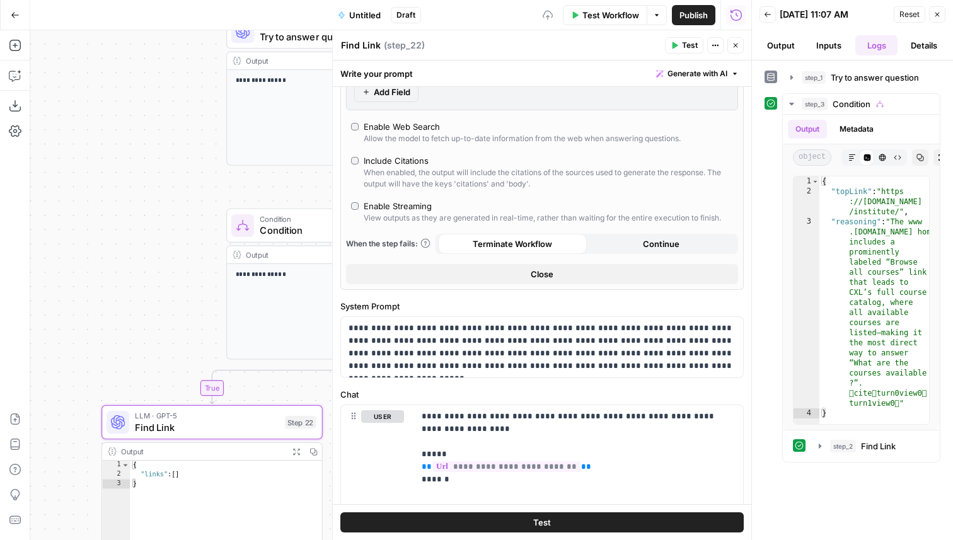
scroll to position [607, 0]
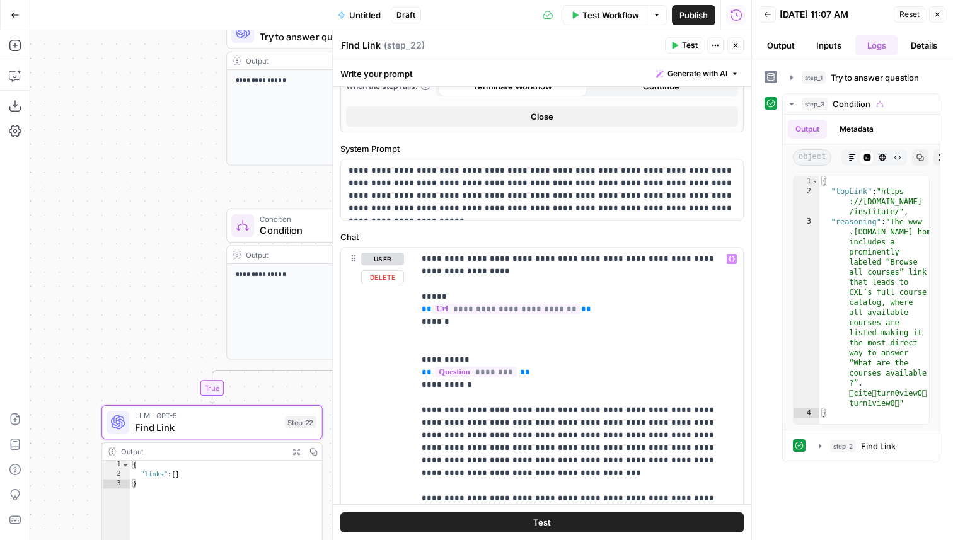
type input "reasoning"
drag, startPoint x: 580, startPoint y: 308, endPoint x: 420, endPoint y: 308, distance: 160.1
click at [420, 308] on div "**********" at bounding box center [578, 410] width 329 height 325
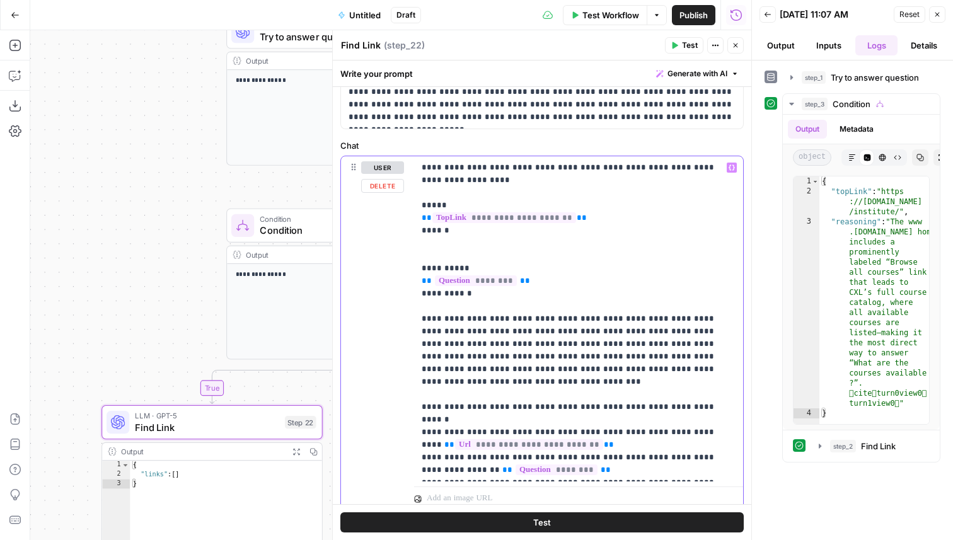
scroll to position [743, 0]
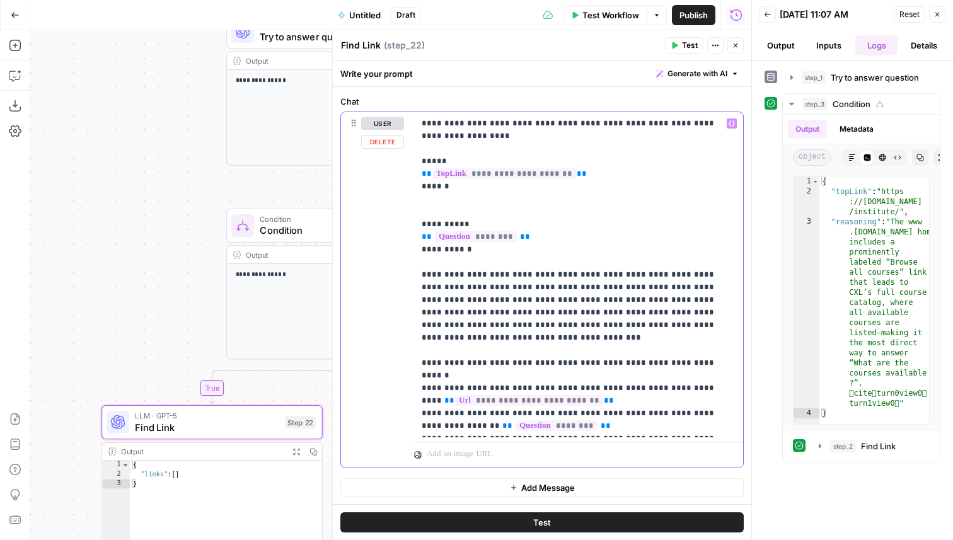
drag, startPoint x: 581, startPoint y: 381, endPoint x: 417, endPoint y: 375, distance: 164.0
click at [417, 375] on div "**********" at bounding box center [578, 274] width 329 height 325
click at [736, 45] on icon "button" at bounding box center [736, 46] width 4 height 4
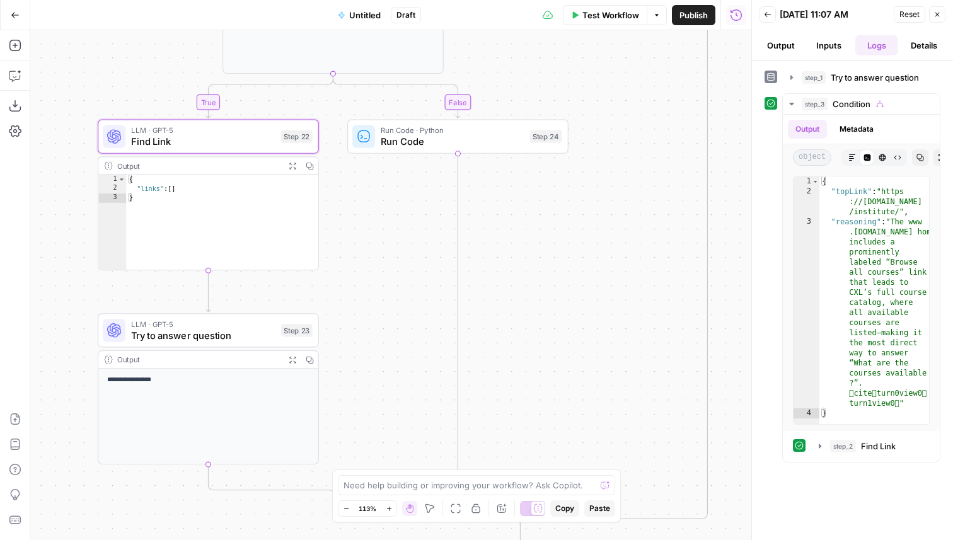
click at [282, 340] on div "LLM · GPT-5 Try to answer question Step 23 Copy step Delete step Add Note Test" at bounding box center [208, 330] width 210 height 24
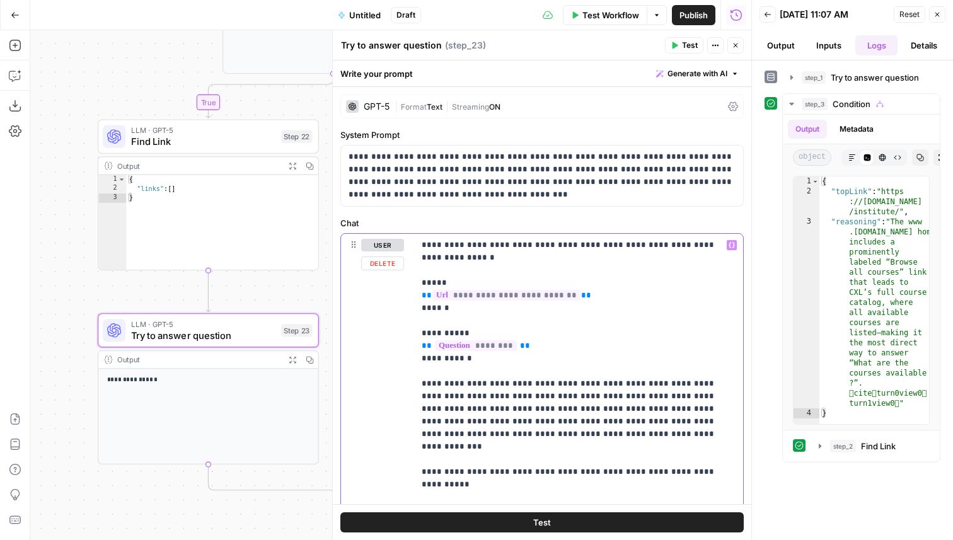
drag, startPoint x: 579, startPoint y: 296, endPoint x: 415, endPoint y: 296, distance: 163.3
click at [415, 296] on div "**********" at bounding box center [578, 441] width 329 height 414
click at [499, 294] on span "**********" at bounding box center [505, 295] width 144 height 11
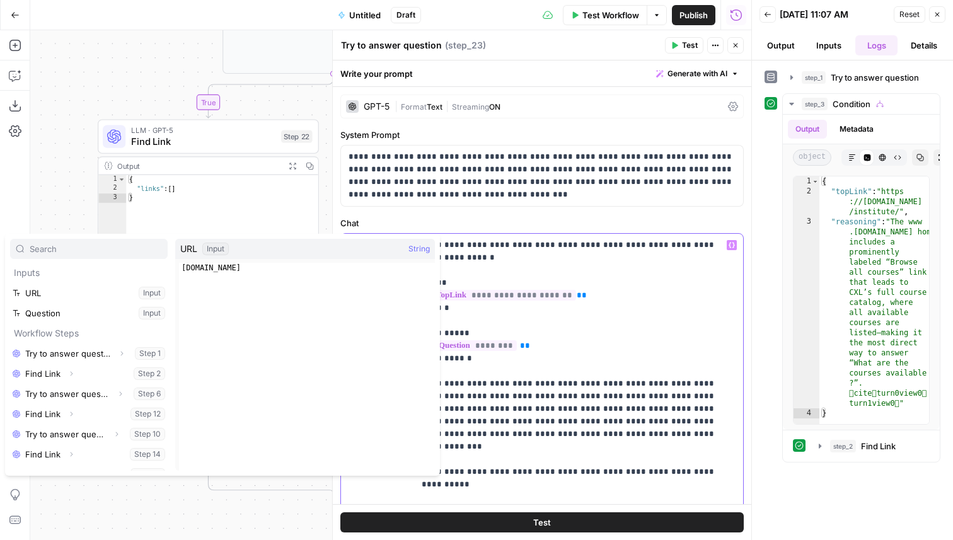
click at [499, 294] on span "**********" at bounding box center [505, 295] width 144 height 11
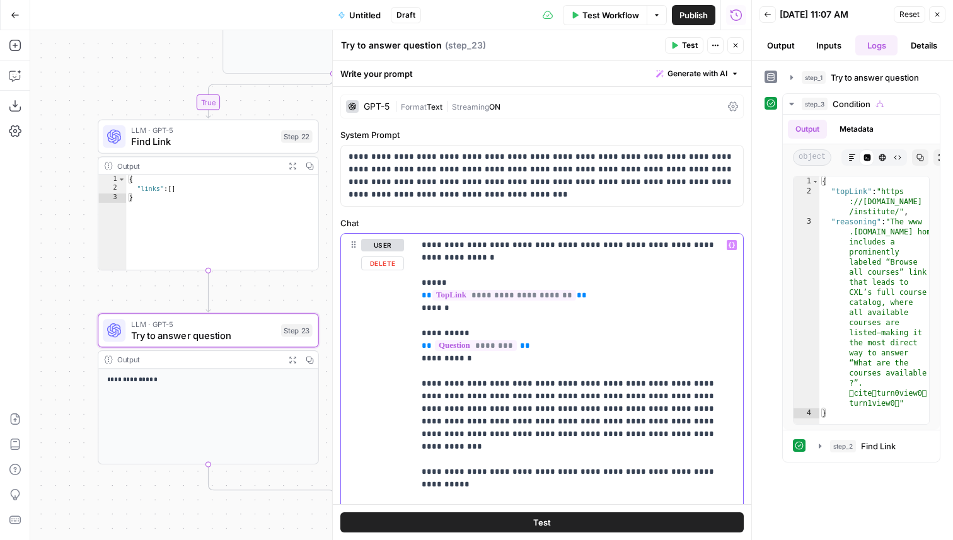
drag, startPoint x: 583, startPoint y: 293, endPoint x: 410, endPoint y: 298, distance: 172.8
click at [410, 298] on div "**********" at bounding box center [542, 456] width 402 height 444
copy p "**********"
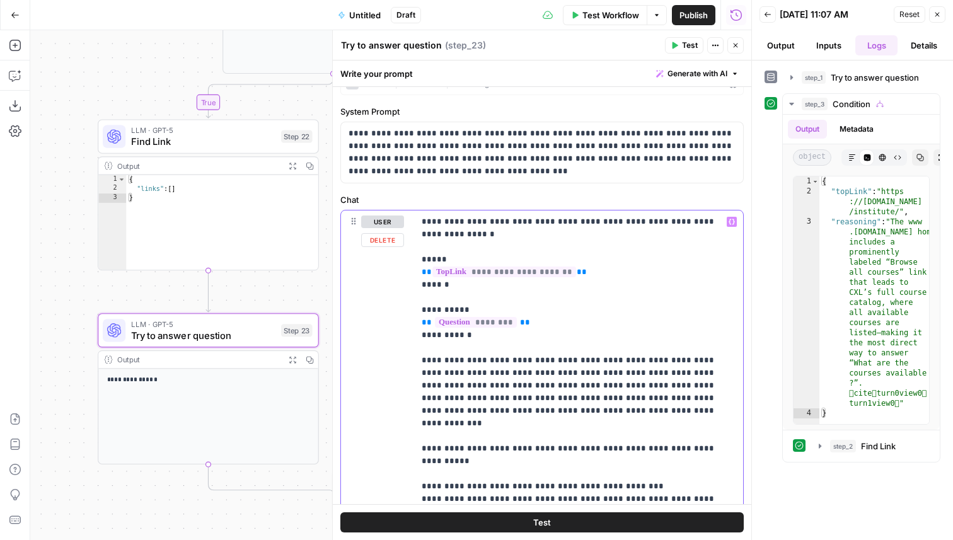
scroll to position [0, 0]
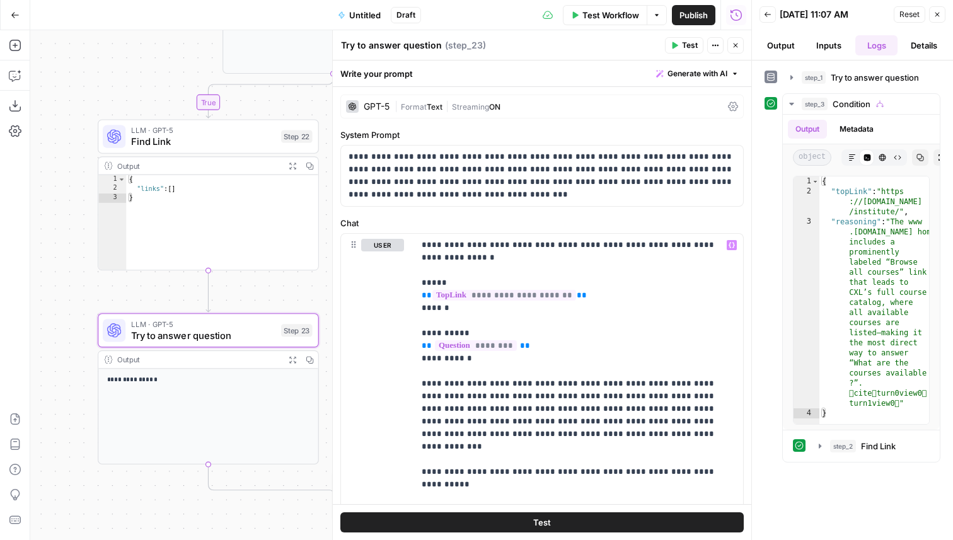
click at [373, 110] on div "GPT-5" at bounding box center [377, 106] width 26 height 9
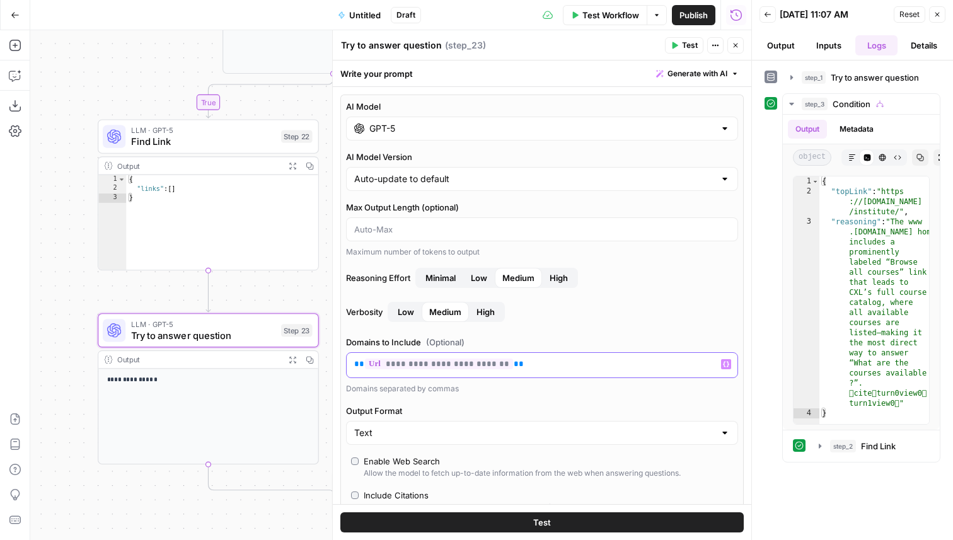
drag, startPoint x: 514, startPoint y: 357, endPoint x: 502, endPoint y: 360, distance: 12.4
click at [502, 360] on div "**********" at bounding box center [542, 365] width 391 height 25
click at [513, 367] on p "**********" at bounding box center [542, 364] width 376 height 13
drag, startPoint x: 513, startPoint y: 367, endPoint x: 334, endPoint y: 359, distance: 179.2
click at [334, 359] on div "**********" at bounding box center [541, 285] width 419 height 510
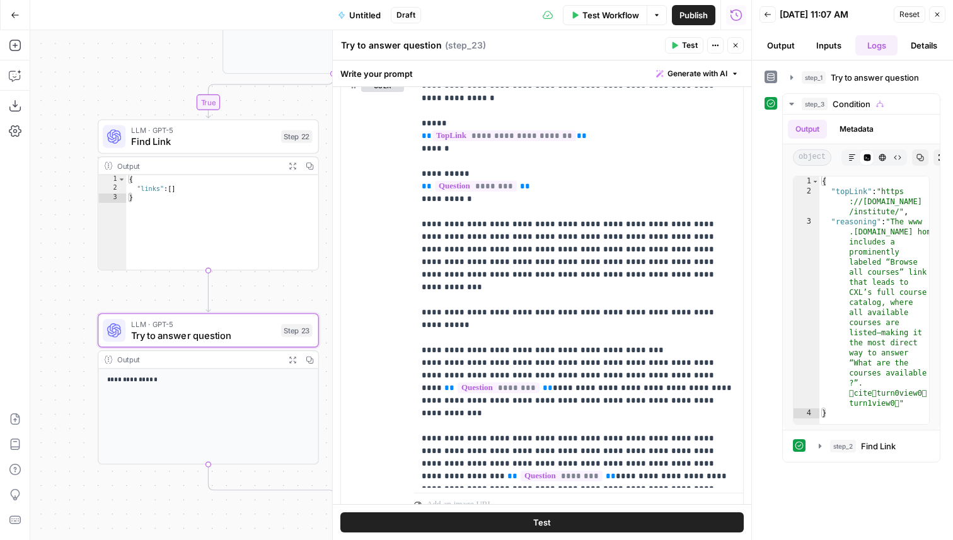
scroll to position [685, 0]
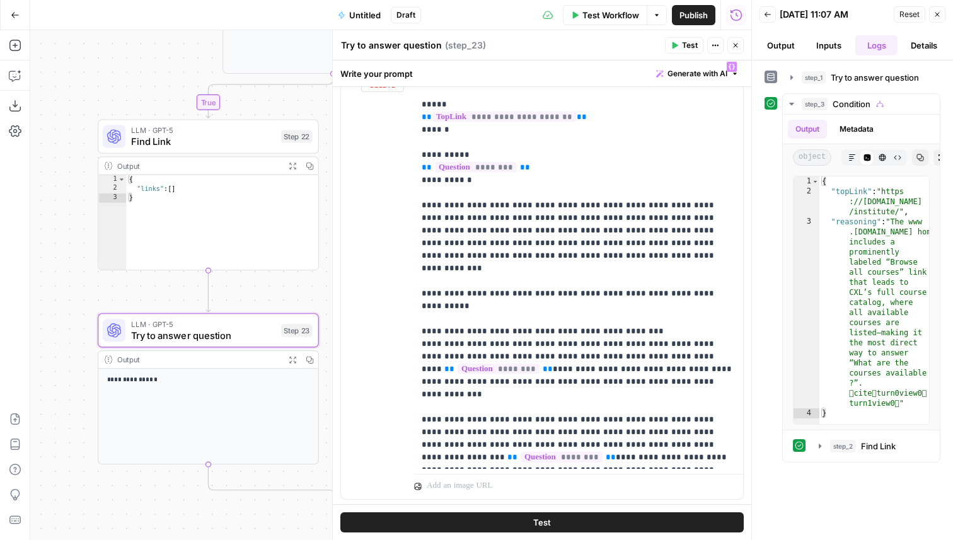
click at [736, 46] on icon "button" at bounding box center [736, 46] width 4 height 4
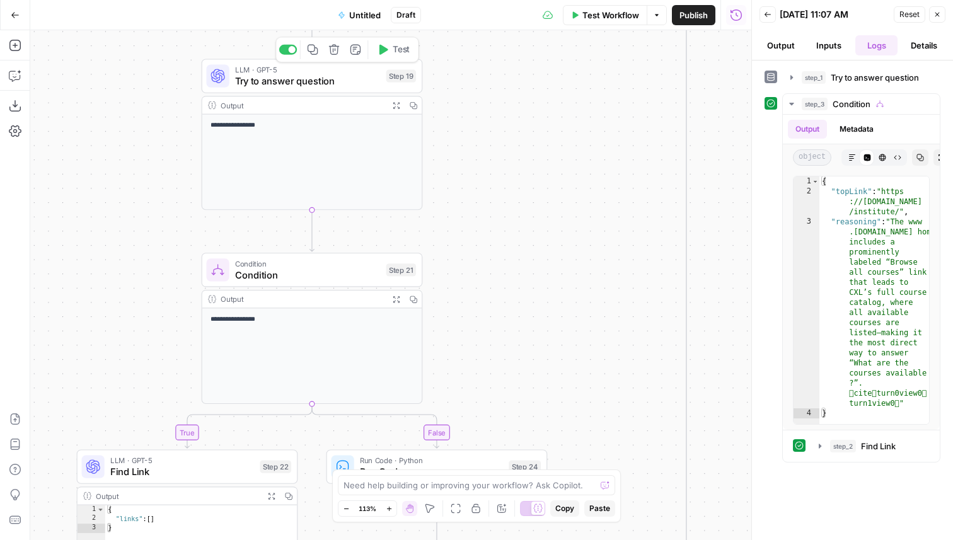
click at [366, 82] on span "Try to answer question" at bounding box center [308, 81] width 146 height 15
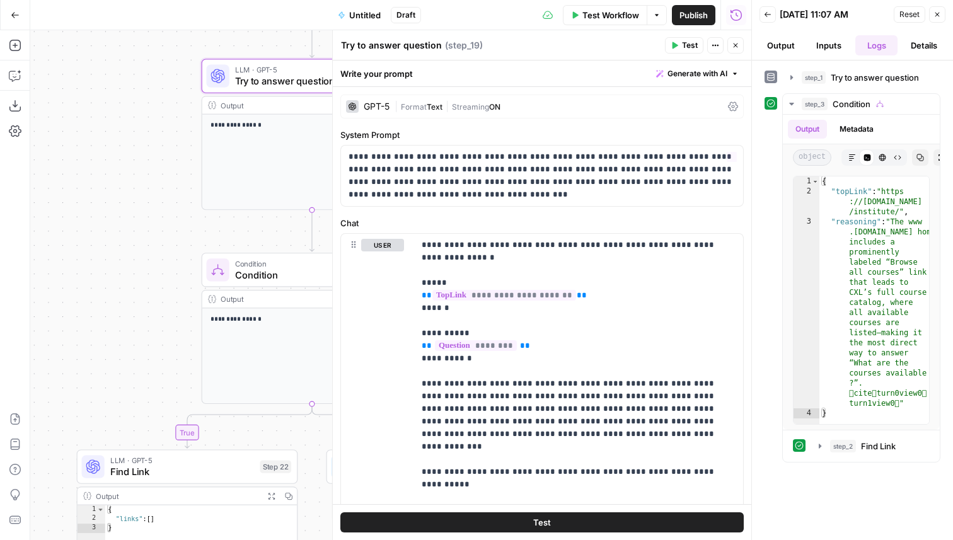
click at [402, 109] on span "Format" at bounding box center [414, 106] width 26 height 9
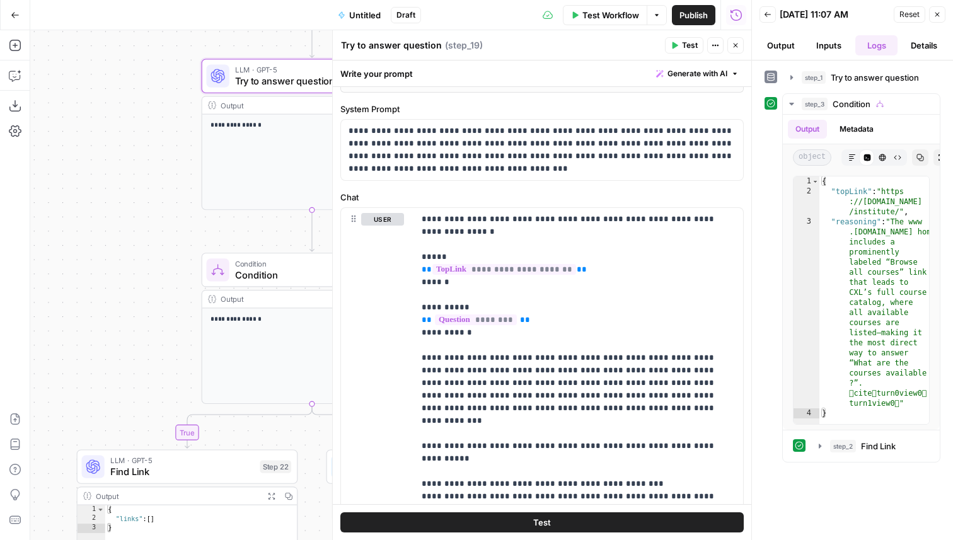
scroll to position [539, 0]
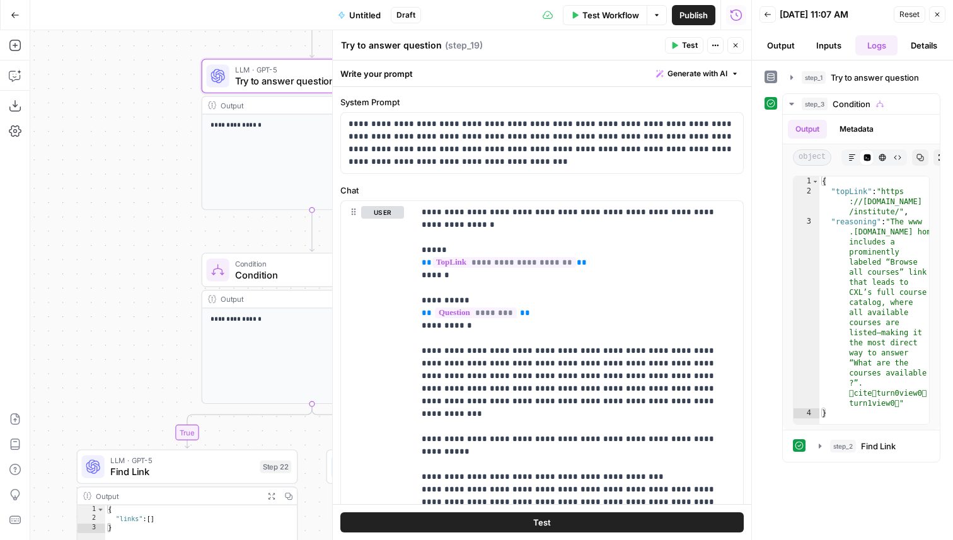
click at [735, 44] on icon "button" at bounding box center [736, 46] width 8 height 8
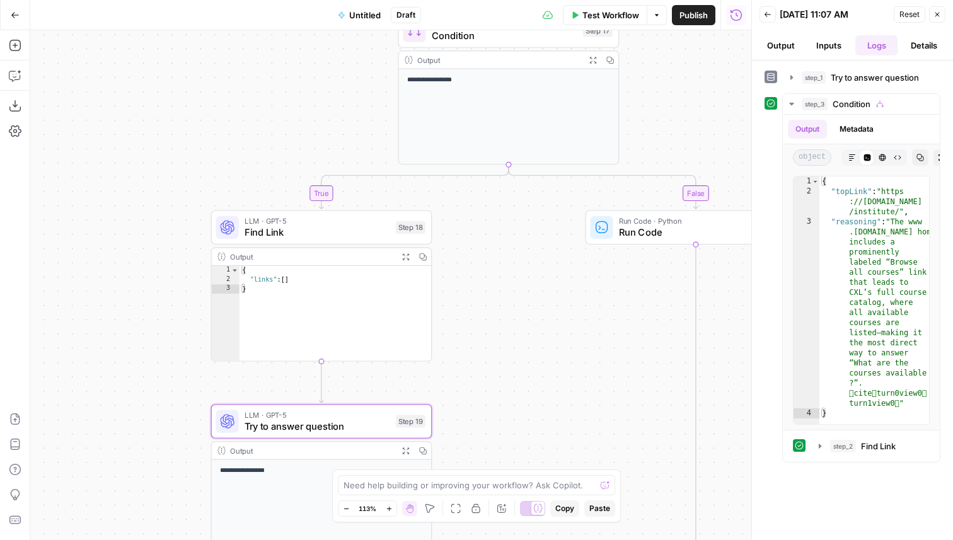
click at [609, 13] on span "Test Workflow" at bounding box center [611, 15] width 57 height 13
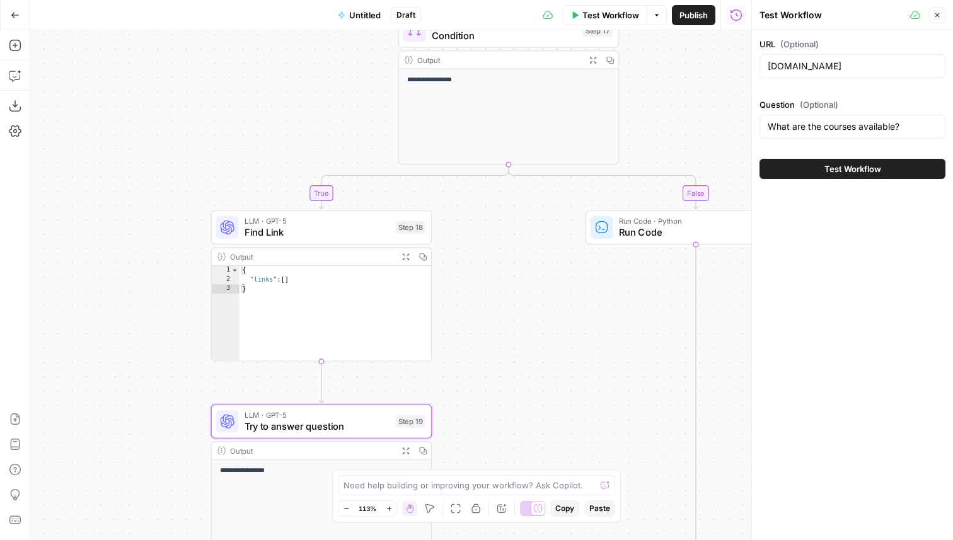
click at [819, 165] on button "Test Workflow" at bounding box center [853, 169] width 186 height 20
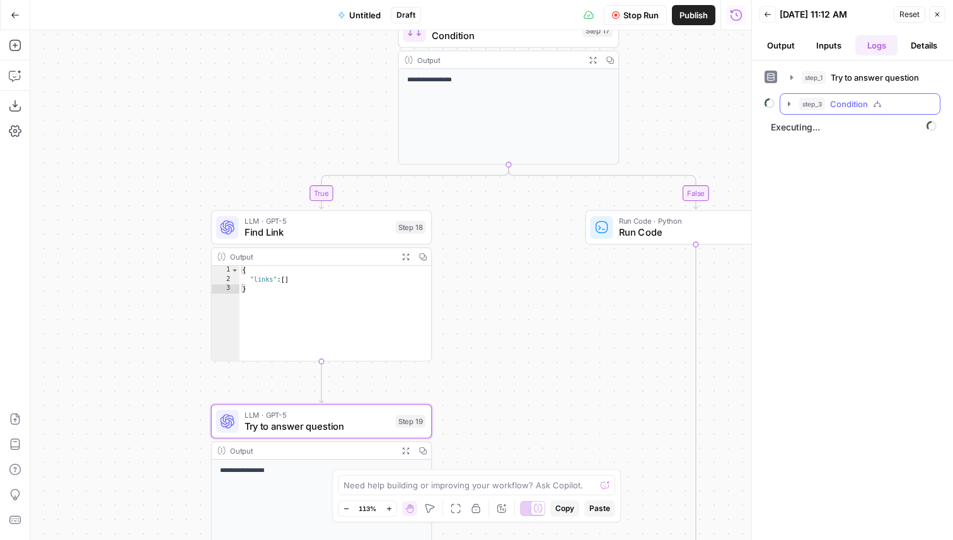
click at [835, 98] on span "Condition" at bounding box center [849, 104] width 38 height 13
click at [854, 155] on div "step_6 Try to answer question 47 seconds / 37 tasks" at bounding box center [875, 157] width 94 height 13
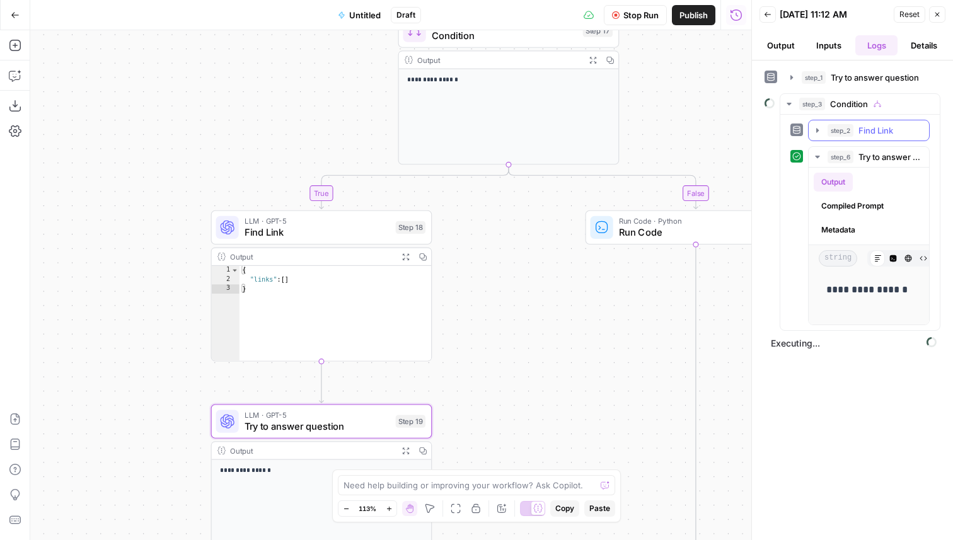
click at [845, 131] on span "step_2" at bounding box center [841, 130] width 26 height 13
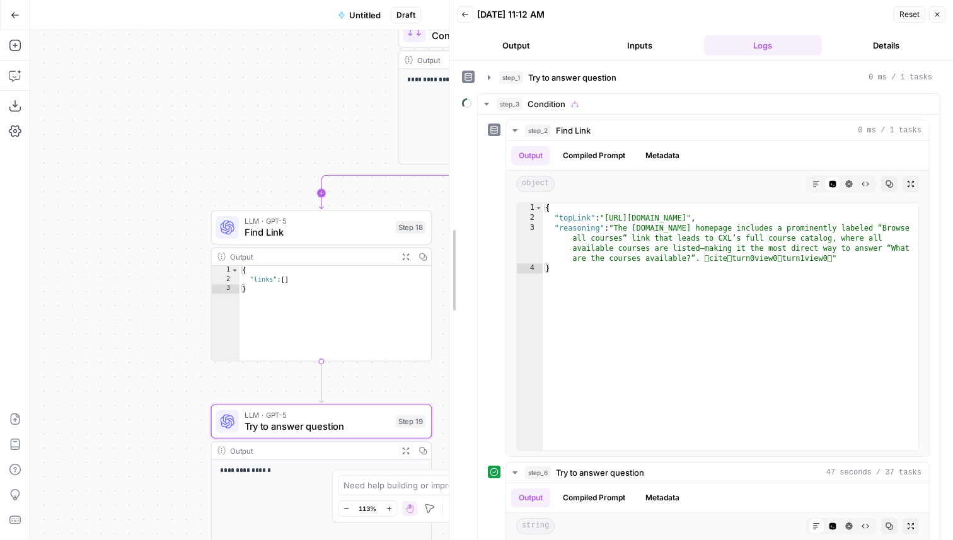
drag, startPoint x: 751, startPoint y: 172, endPoint x: 412, endPoint y: 174, distance: 339.2
click at [412, 174] on body "**********" at bounding box center [476, 270] width 953 height 540
click at [631, 129] on div "step_2 Find Link 0 ms / 1 tasks" at bounding box center [723, 130] width 397 height 13
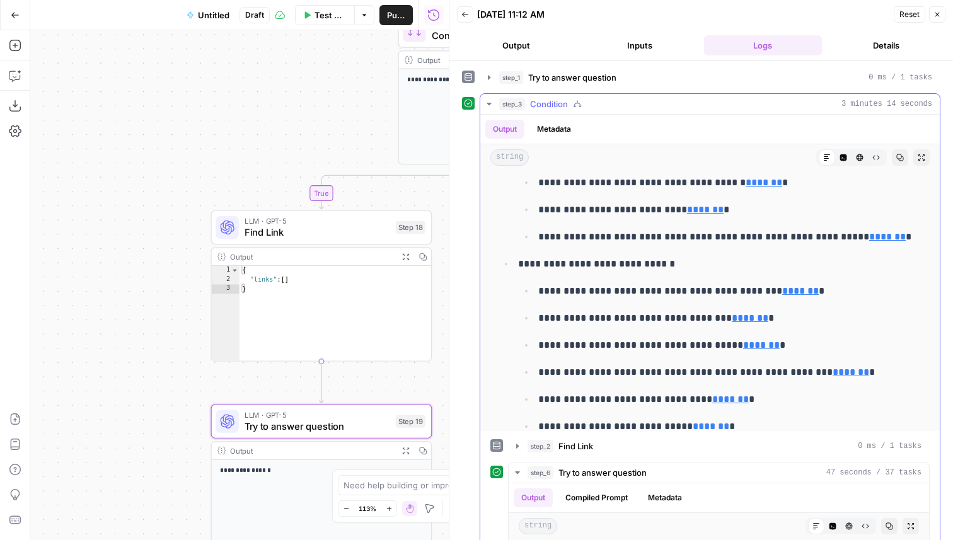
scroll to position [148, 0]
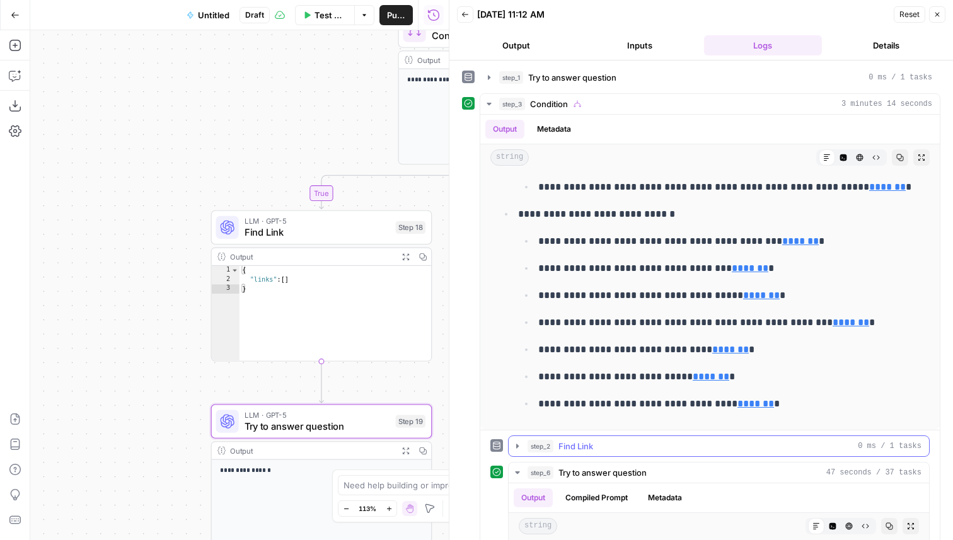
scroll to position [75, 0]
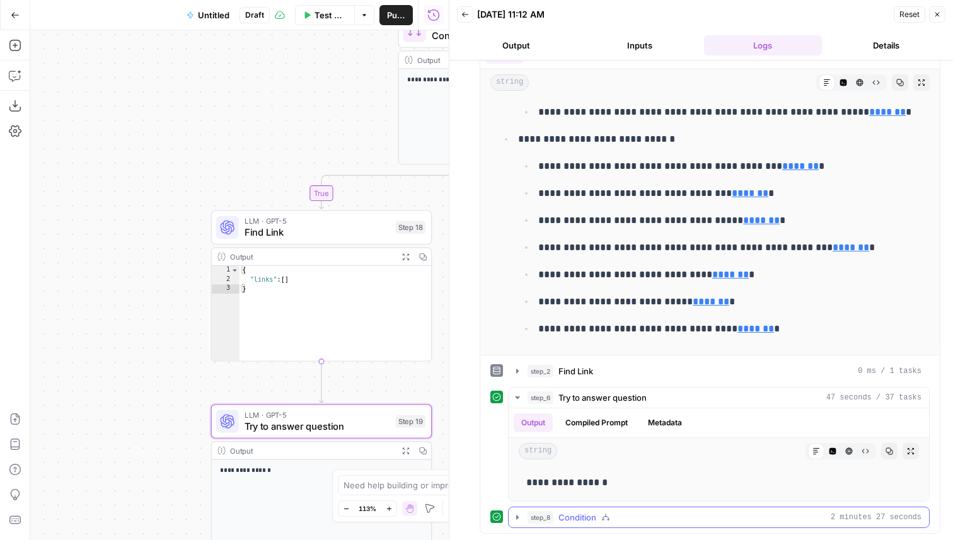
click at [603, 514] on icon "button" at bounding box center [605, 517] width 9 height 9
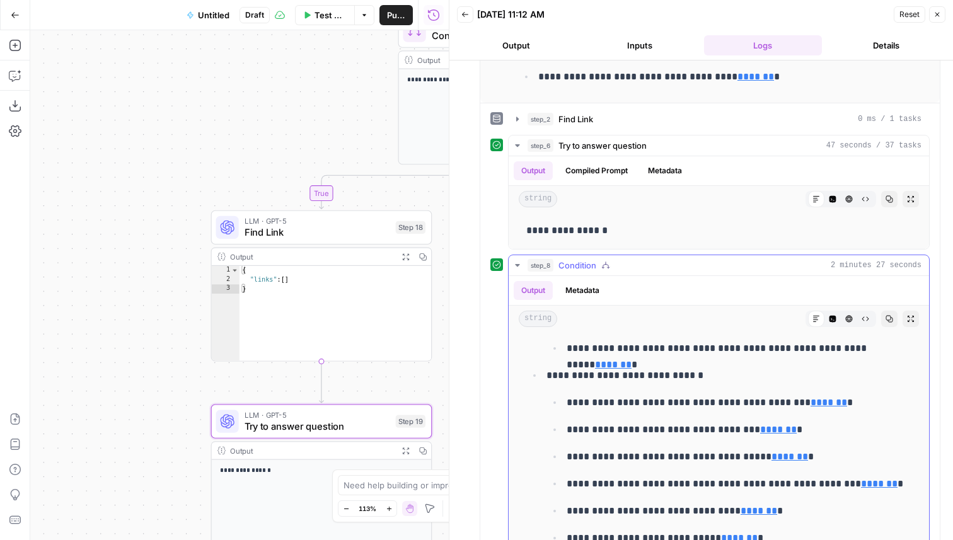
scroll to position [476, 0]
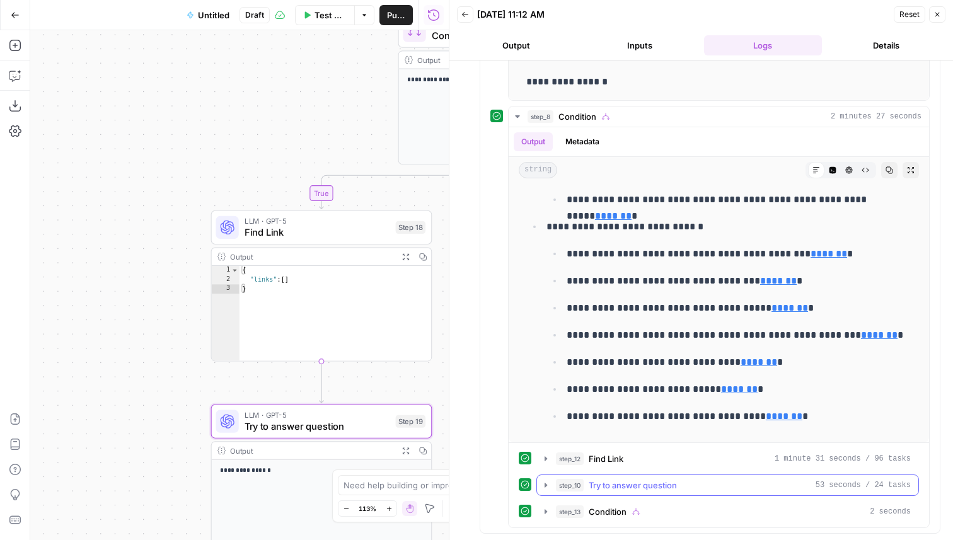
click at [663, 467] on button "step_12 Find Link 1 minute 31 seconds / 96 tasks" at bounding box center [727, 459] width 381 height 20
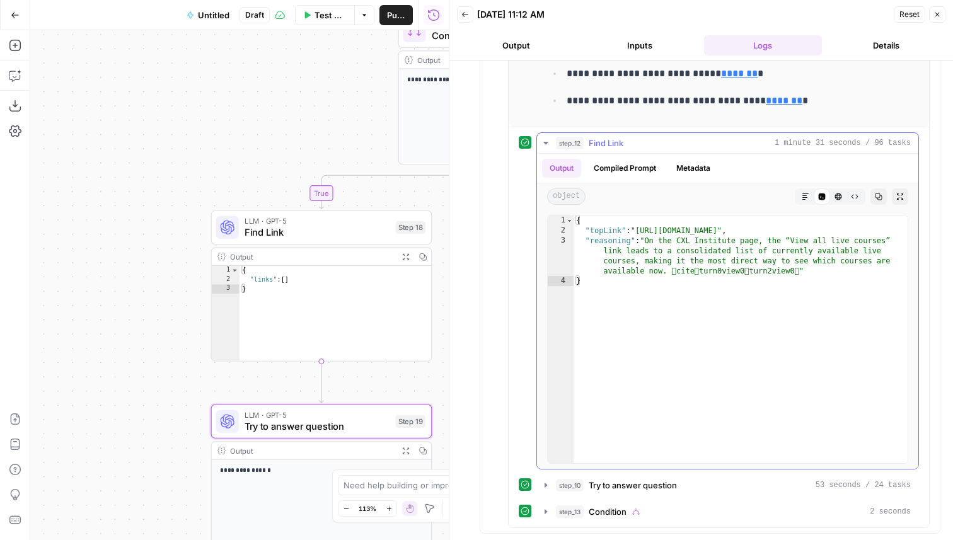
scroll to position [0, 0]
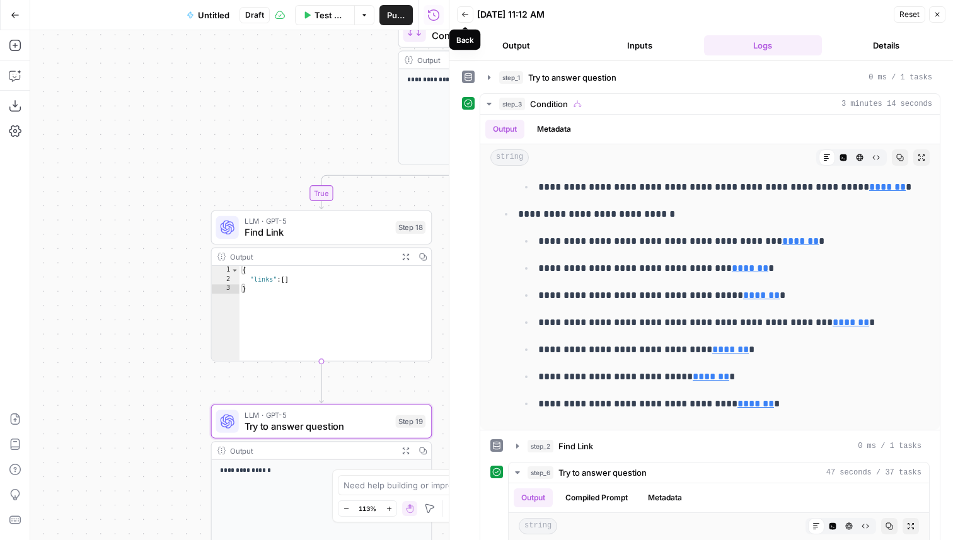
click at [464, 18] on icon "button" at bounding box center [466, 15] width 8 height 8
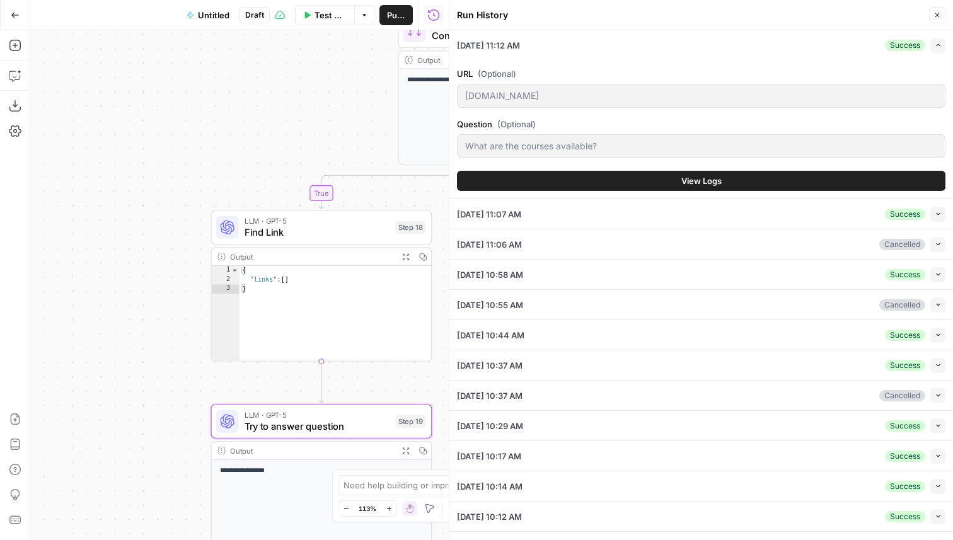
click at [318, 18] on span "Test Workflow" at bounding box center [331, 15] width 32 height 13
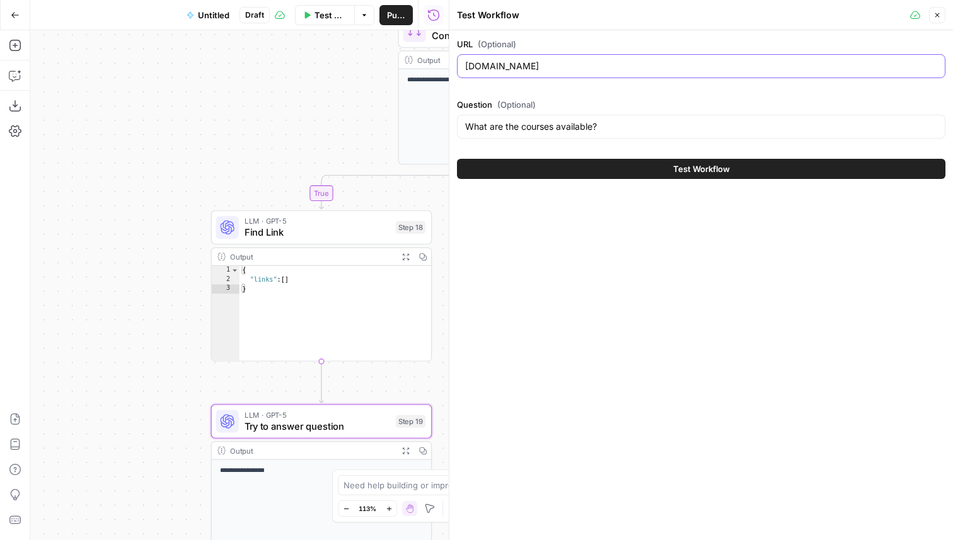
drag, startPoint x: 543, startPoint y: 67, endPoint x: 490, endPoint y: 67, distance: 53.0
click at [490, 67] on input "[DOMAIN_NAME]" at bounding box center [701, 66] width 472 height 13
type input "[DOMAIN_NAME]"
click at [664, 166] on button "Test Workflow" at bounding box center [701, 169] width 489 height 20
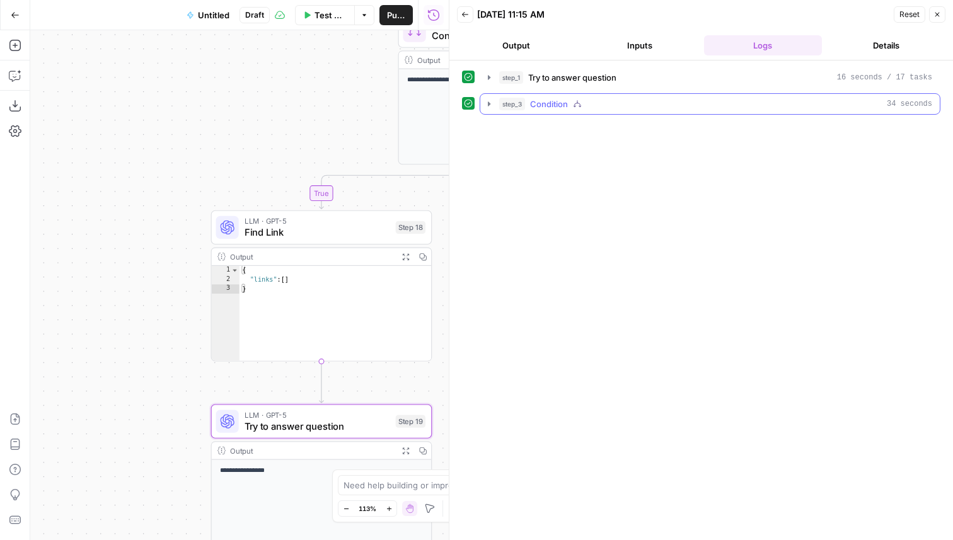
click at [610, 103] on div "step_3 Condition 34 seconds" at bounding box center [715, 104] width 433 height 13
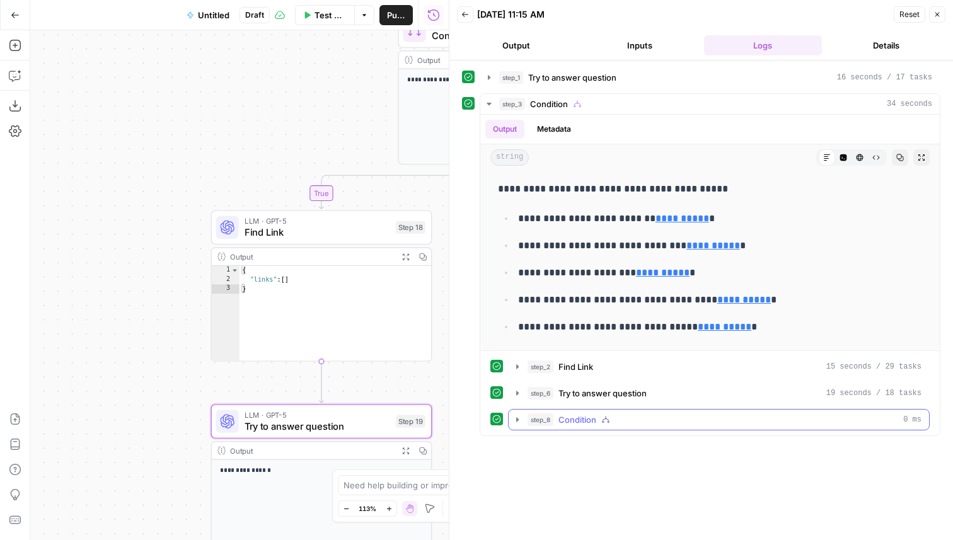
click at [608, 425] on div "step_8 Condition 0 ms" at bounding box center [725, 420] width 394 height 13
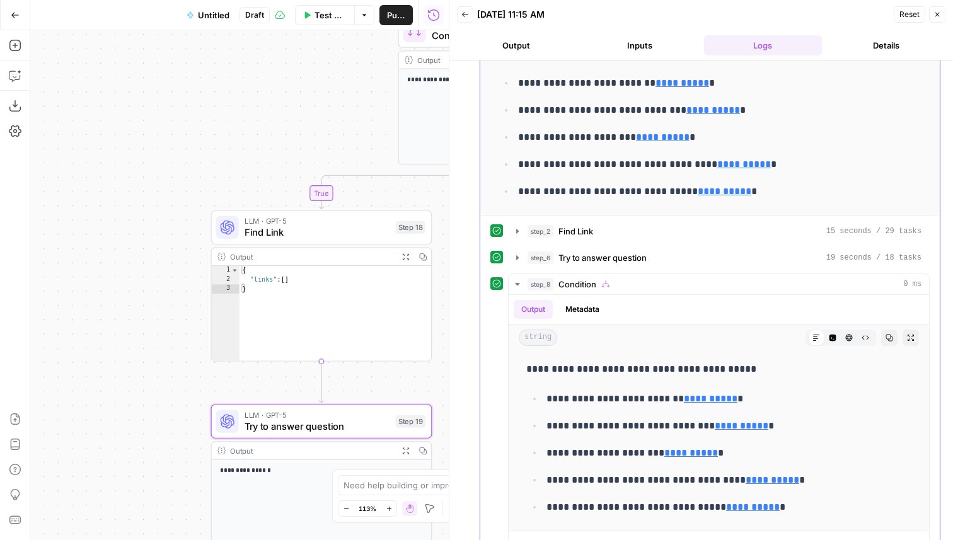
scroll to position [171, 0]
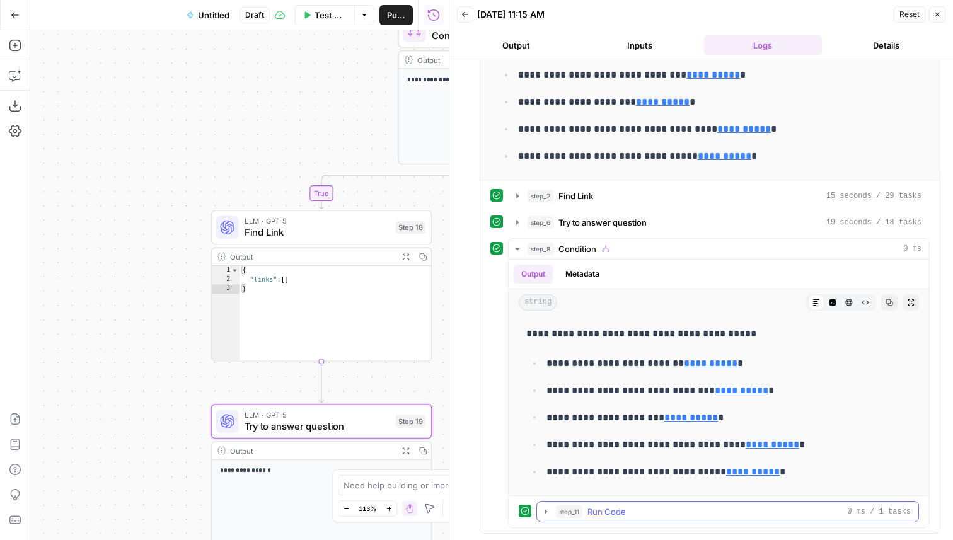
click at [620, 512] on span "Run Code" at bounding box center [607, 512] width 38 height 13
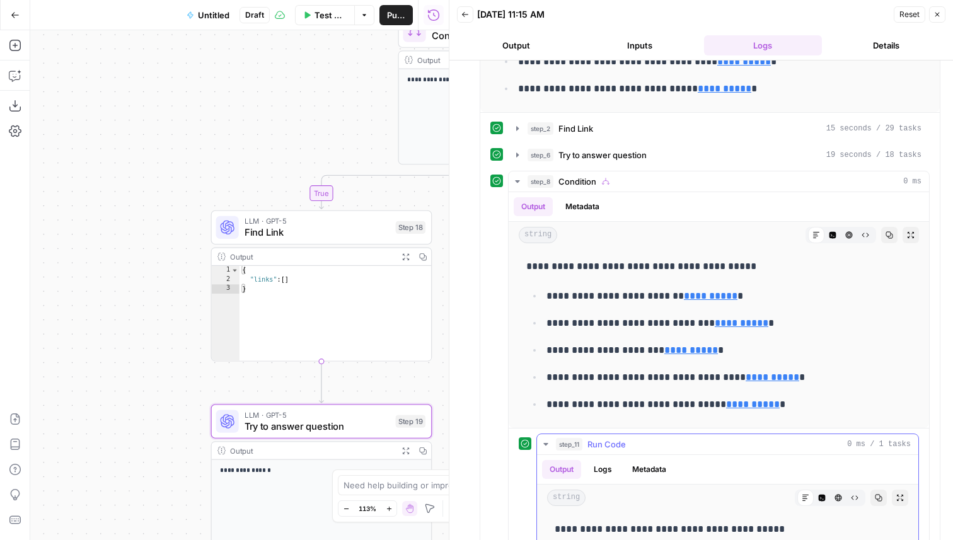
scroll to position [228, 0]
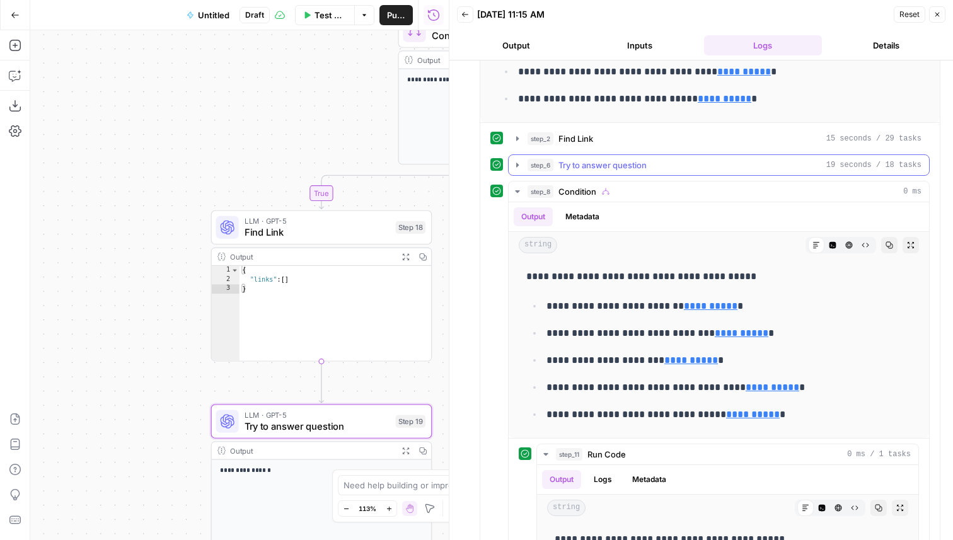
click at [634, 161] on span "Try to answer question" at bounding box center [603, 165] width 88 height 13
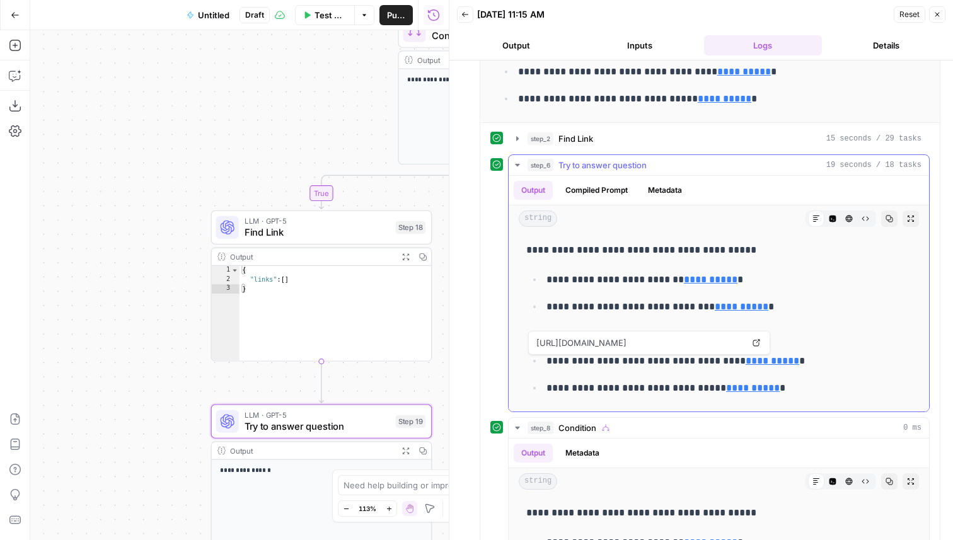
click at [763, 341] on link "Open in a new tab" at bounding box center [756, 343] width 16 height 16
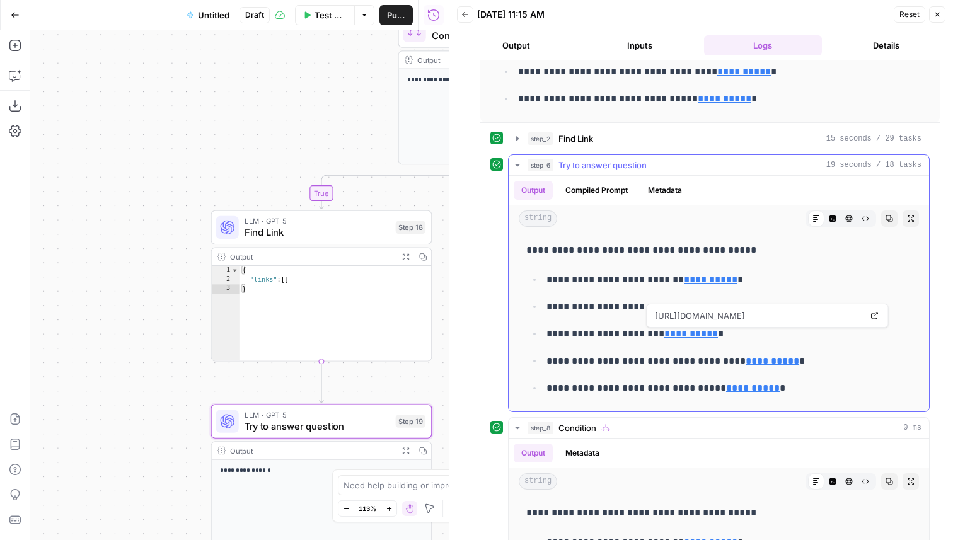
click at [873, 315] on p "**********" at bounding box center [729, 307] width 365 height 16
click at [881, 315] on link "Open in a new tab" at bounding box center [875, 316] width 16 height 16
click at [939, 11] on icon "button" at bounding box center [938, 15] width 8 height 8
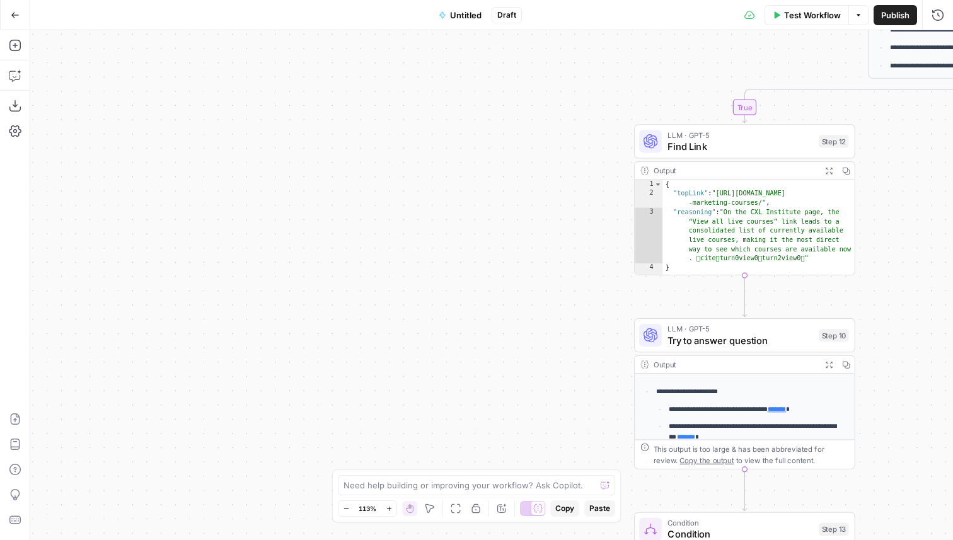
click at [790, 27] on div "Test Workflow Options Publish Run History" at bounding box center [737, 15] width 431 height 30
click at [790, 15] on span "Test Workflow" at bounding box center [812, 15] width 57 height 13
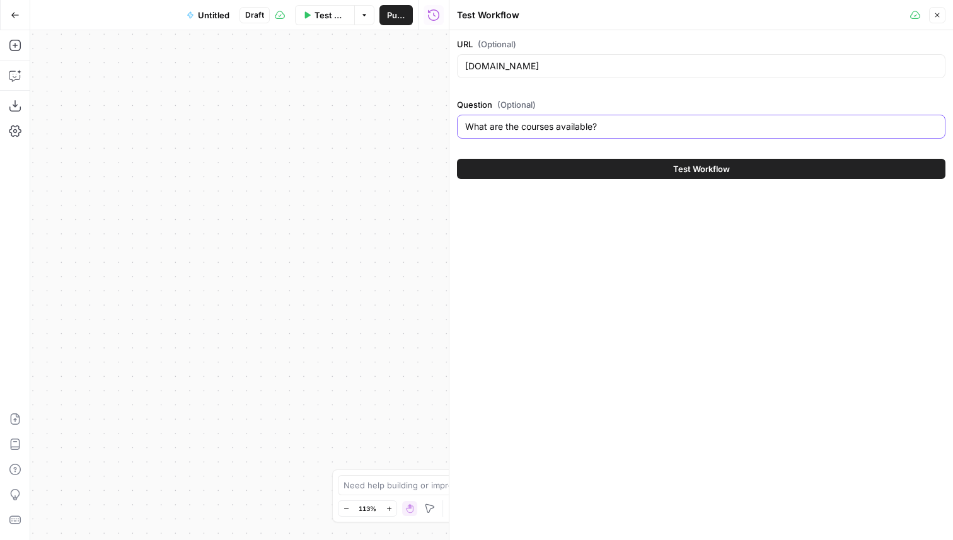
drag, startPoint x: 630, startPoint y: 130, endPoint x: 467, endPoint y: 122, distance: 163.5
click at [467, 122] on input "What are the courses available?" at bounding box center [701, 126] width 472 height 13
type input "W"
type input "Describe the education process to learning Airops"
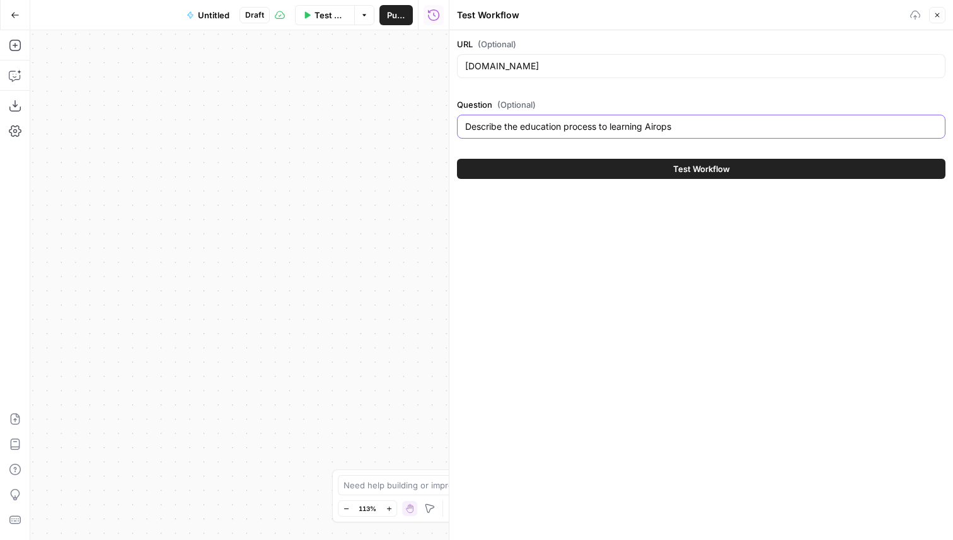
click at [457, 159] on button "Test Workflow" at bounding box center [701, 169] width 489 height 20
click at [650, 175] on button "Test Workflow" at bounding box center [701, 169] width 489 height 20
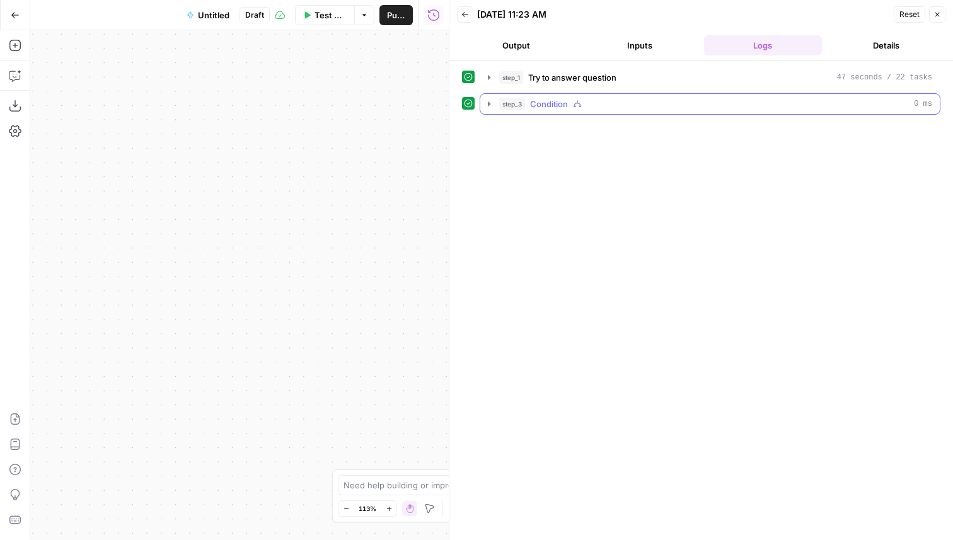
click at [618, 113] on button "step_3 Condition 0 ms" at bounding box center [710, 104] width 460 height 20
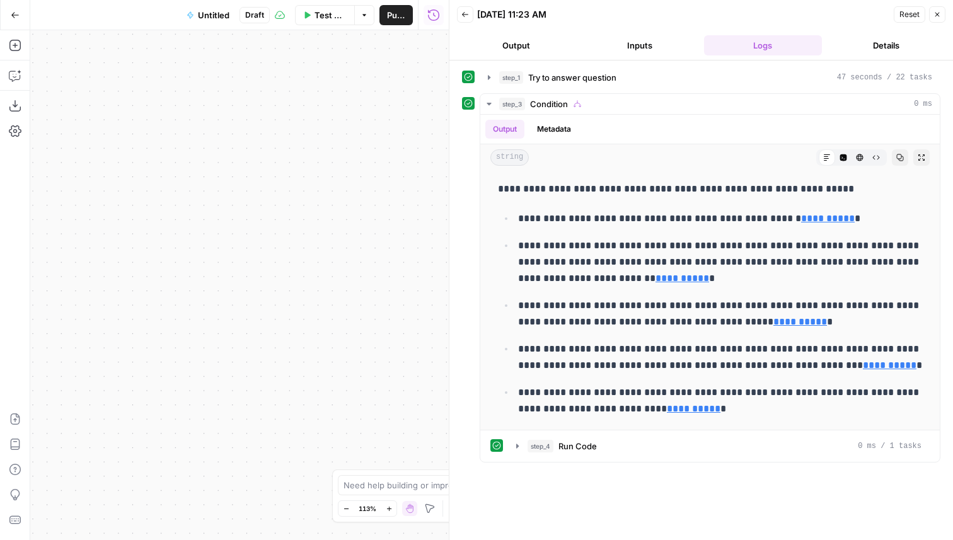
click at [935, 17] on icon "button" at bounding box center [938, 15] width 8 height 8
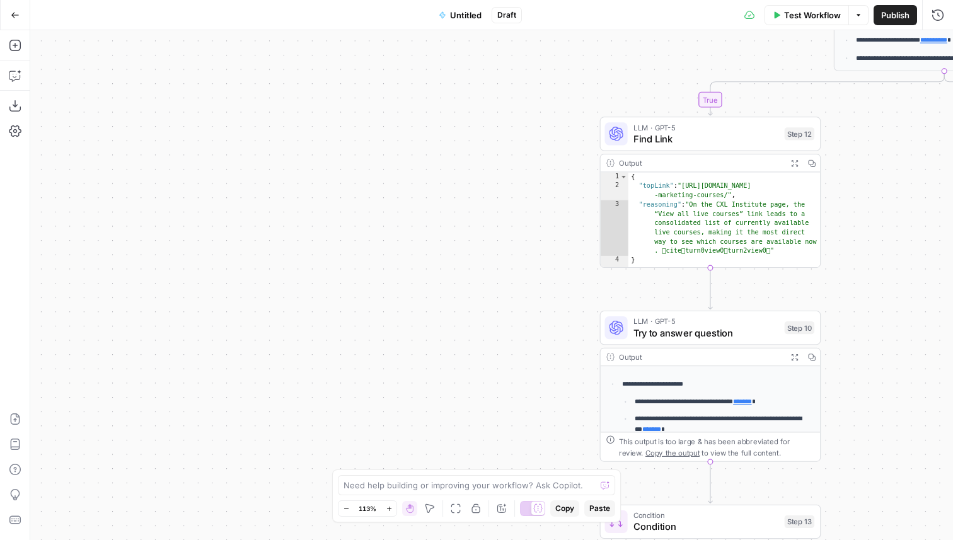
click at [794, 16] on span "Test Workflow" at bounding box center [812, 15] width 57 height 13
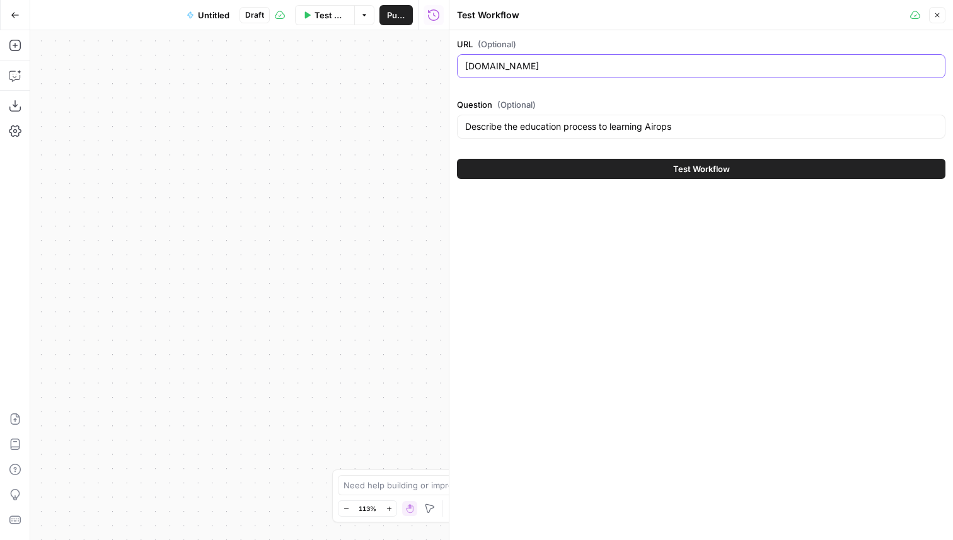
drag, startPoint x: 545, startPoint y: 71, endPoint x: 458, endPoint y: 68, distance: 87.7
click at [458, 68] on div "[DOMAIN_NAME]" at bounding box center [701, 66] width 489 height 24
type input "www.apollo.io"
drag, startPoint x: 700, startPoint y: 131, endPoint x: 465, endPoint y: 129, distance: 235.2
click at [465, 129] on div "Describe the education process to learning Airops" at bounding box center [701, 127] width 489 height 24
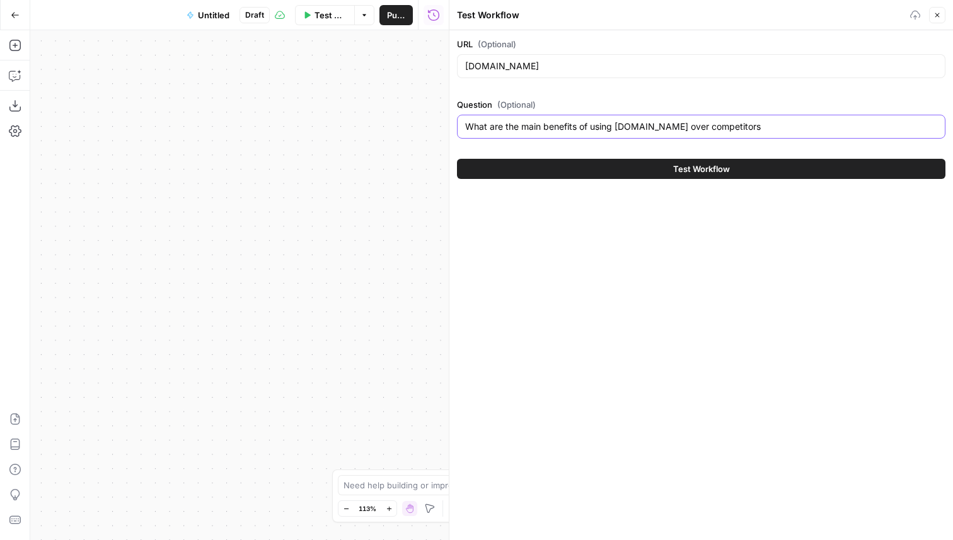
type input "What are the main benefits of using apollo.io over competitors"
click at [540, 168] on button "Test Workflow" at bounding box center [701, 169] width 489 height 20
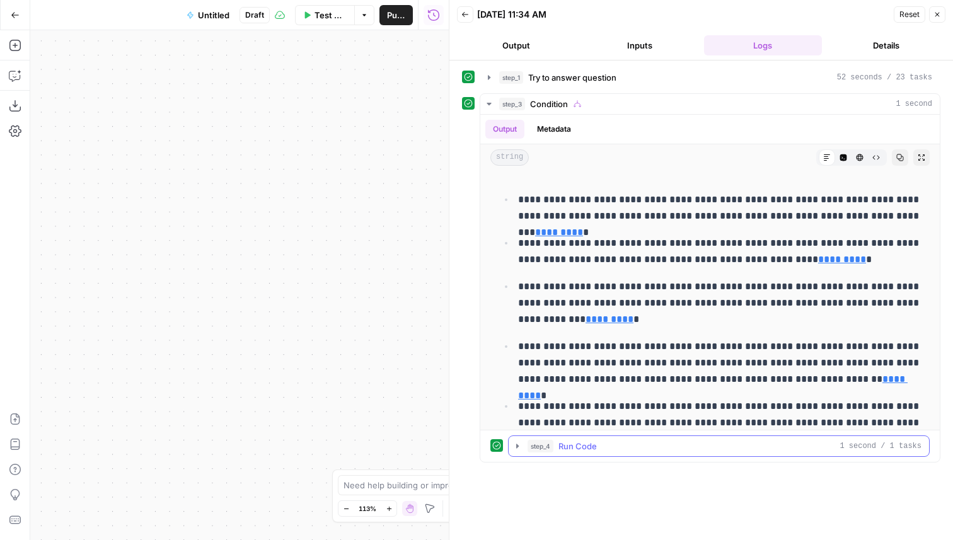
click at [606, 444] on div "step_4 Run Code 1 second / 1 tasks" at bounding box center [725, 446] width 394 height 13
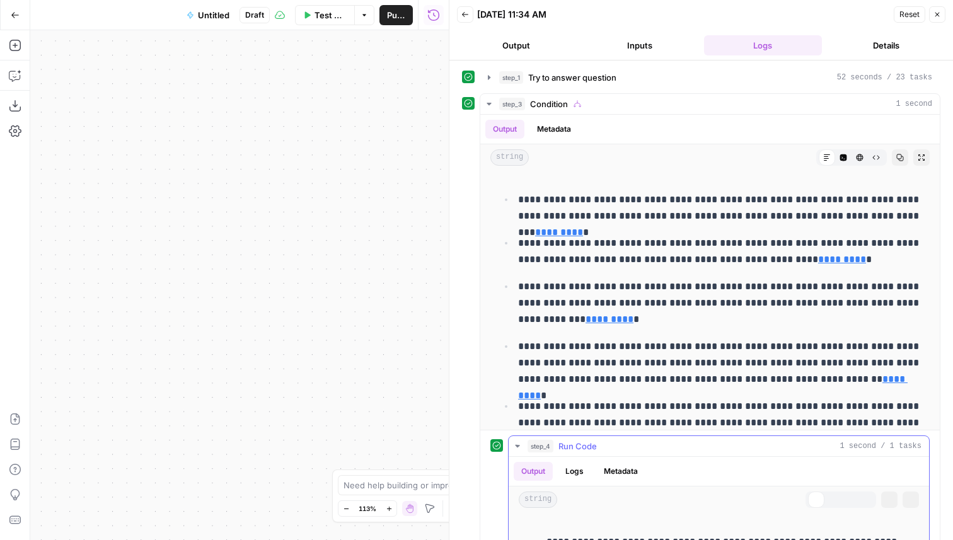
click at [606, 444] on div "step_4 Run Code 1 second / 1 tasks" at bounding box center [725, 446] width 394 height 13
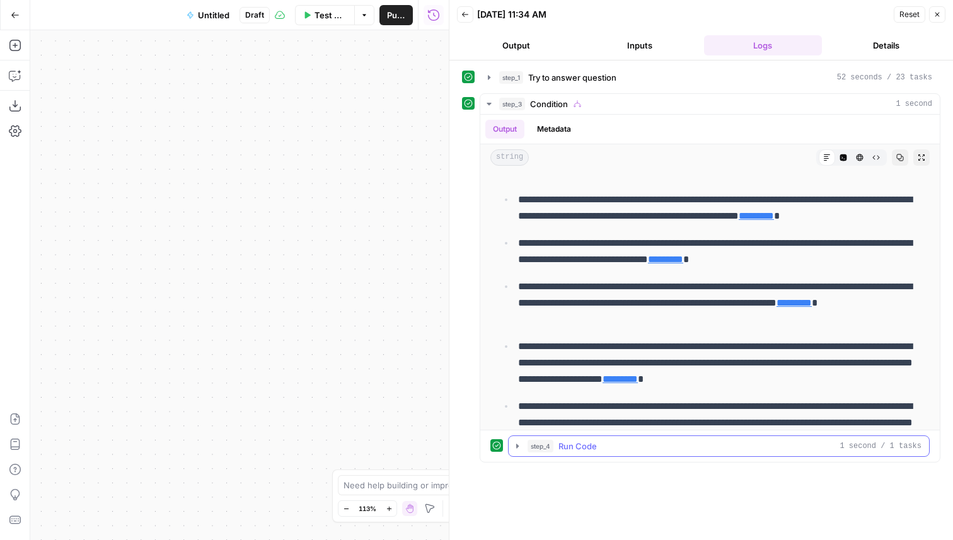
click at [606, 444] on div "step_4 Run Code 1 second / 1 tasks" at bounding box center [725, 446] width 394 height 13
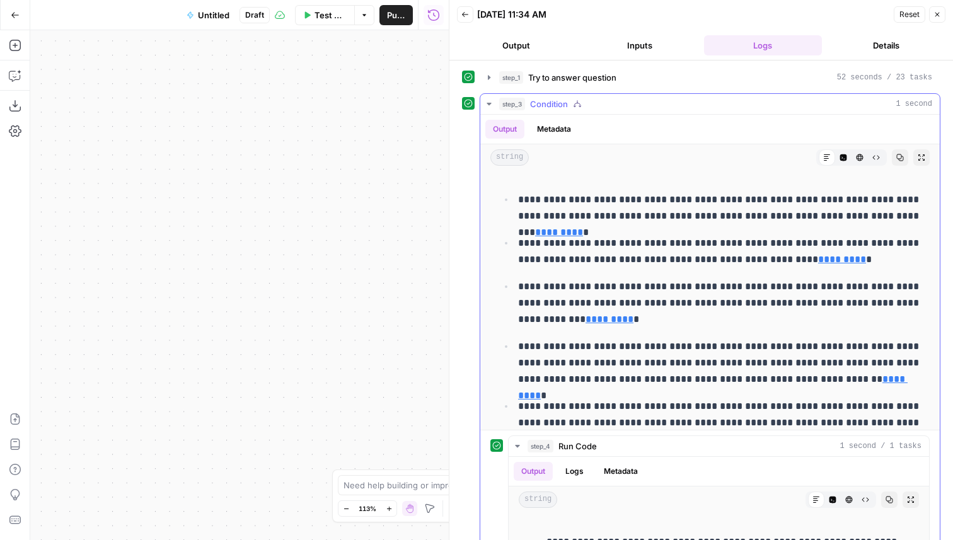
click at [627, 103] on div "step_3 Condition 1 second" at bounding box center [715, 104] width 433 height 13
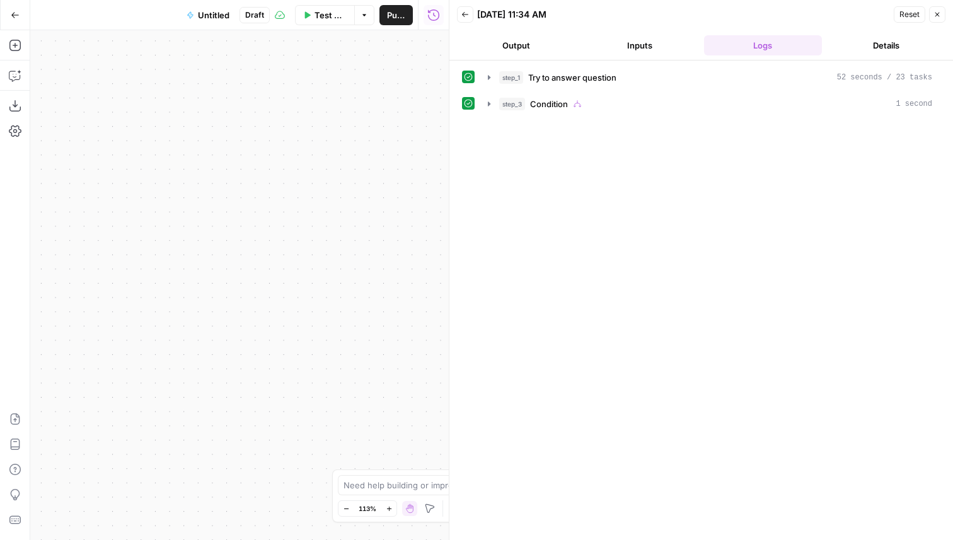
click at [636, 73] on div "step_1 Try to answer question 52 seconds / 23 tasks" at bounding box center [715, 77] width 433 height 13
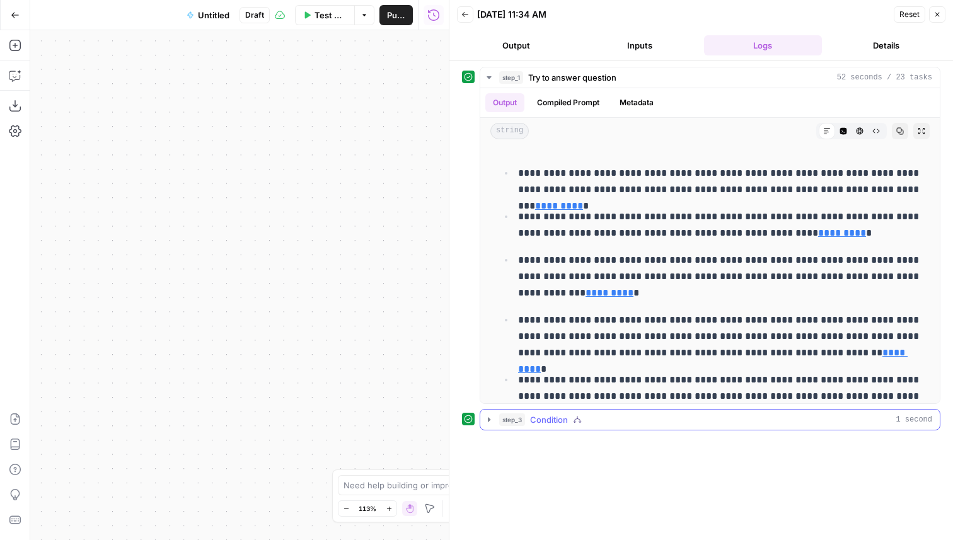
click at [591, 422] on div "step_3 Condition 1 second" at bounding box center [715, 420] width 433 height 13
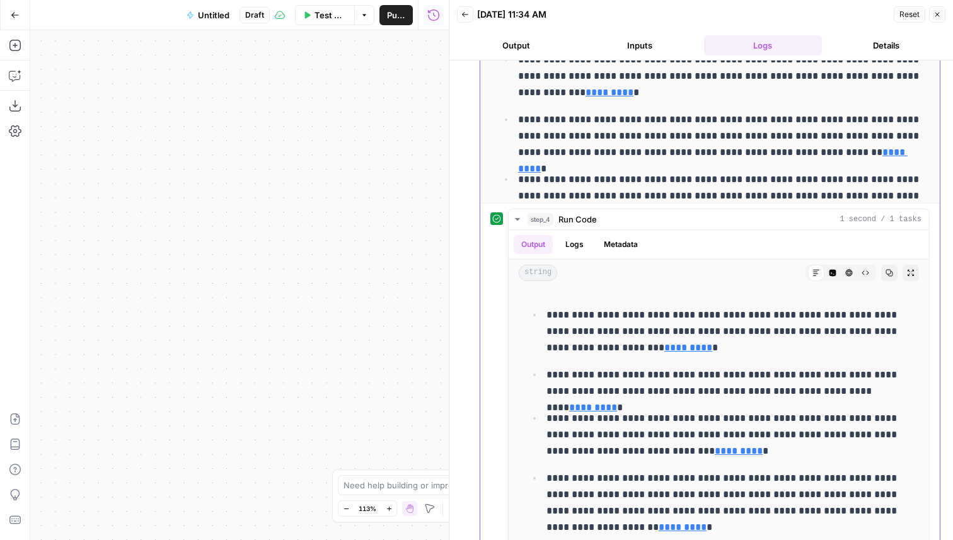
scroll to position [560, 0]
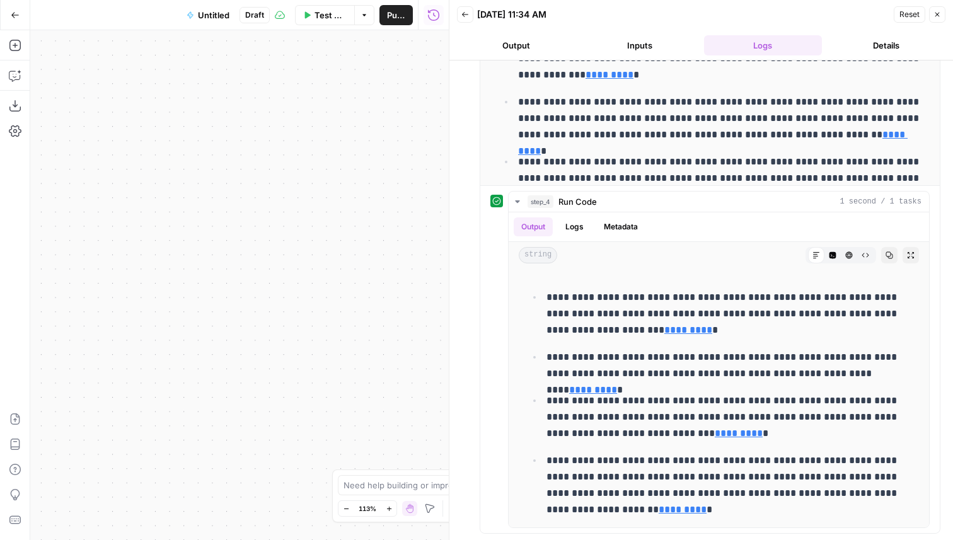
click at [940, 11] on icon "button" at bounding box center [938, 15] width 8 height 8
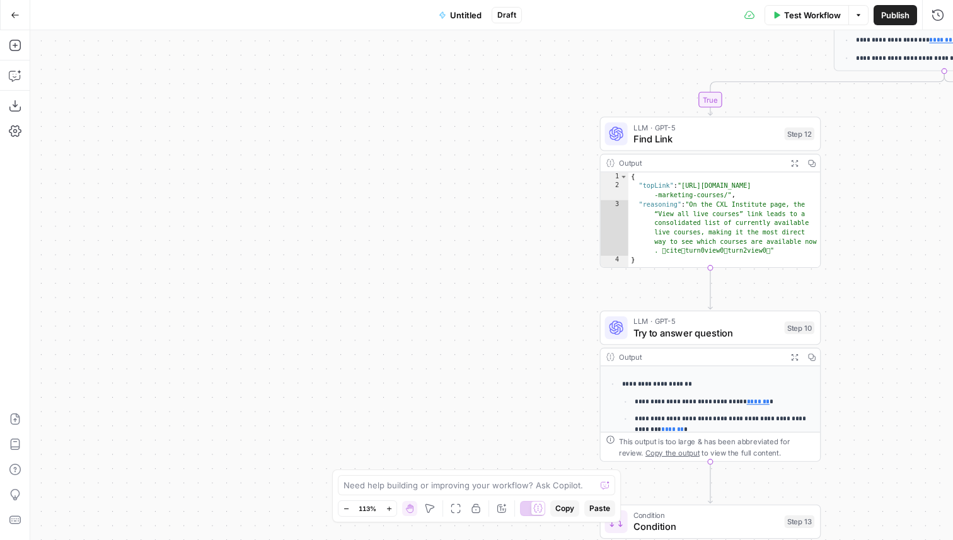
click at [797, 20] on span "Test Workflow" at bounding box center [812, 15] width 57 height 13
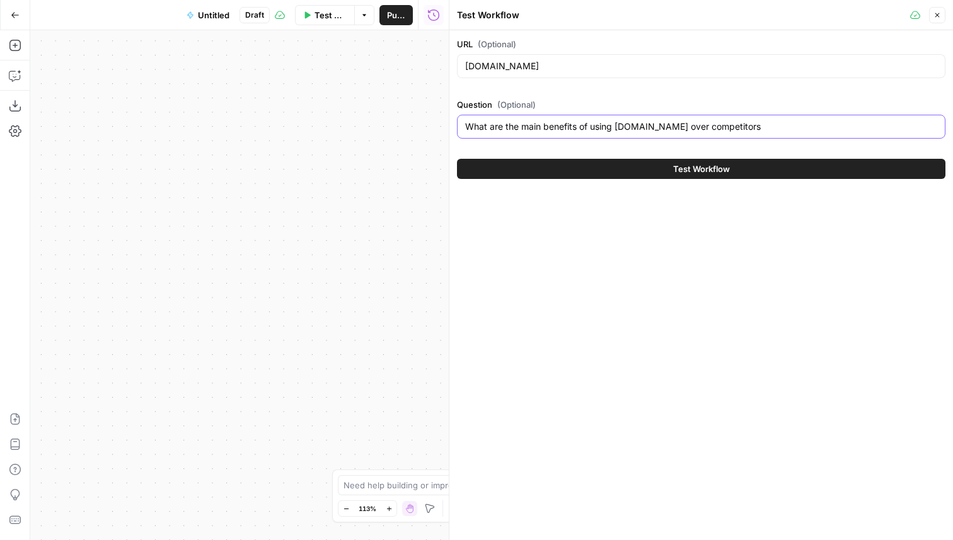
drag, startPoint x: 757, startPoint y: 127, endPoint x: 527, endPoint y: 129, distance: 230.1
click at [527, 129] on input "What are the main benefits of using apollo.io over competitors" at bounding box center [701, 126] width 472 height 13
type input "What are the minidegrees offered by cxl?"
drag, startPoint x: 545, startPoint y: 70, endPoint x: 491, endPoint y: 71, distance: 54.2
click at [491, 71] on input "www.apollo.io" at bounding box center [701, 66] width 472 height 13
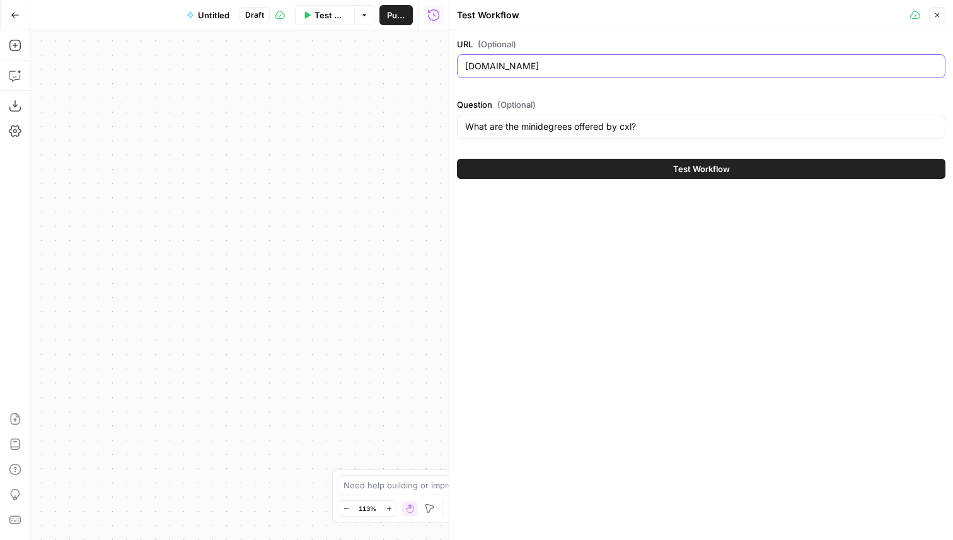
type input "[DOMAIN_NAME]"
click at [589, 170] on button "Test Workflow" at bounding box center [701, 169] width 489 height 20
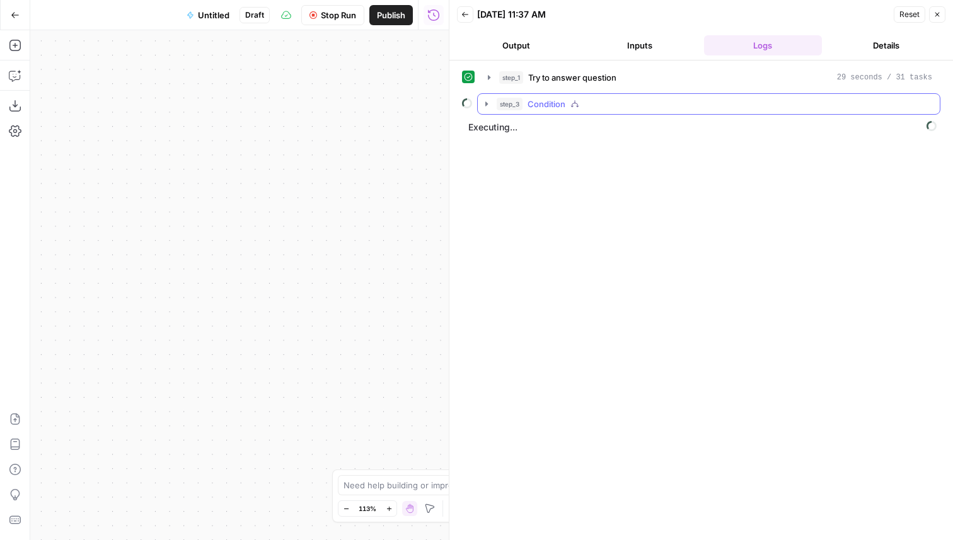
click at [579, 98] on div "step_3 Condition" at bounding box center [715, 104] width 436 height 13
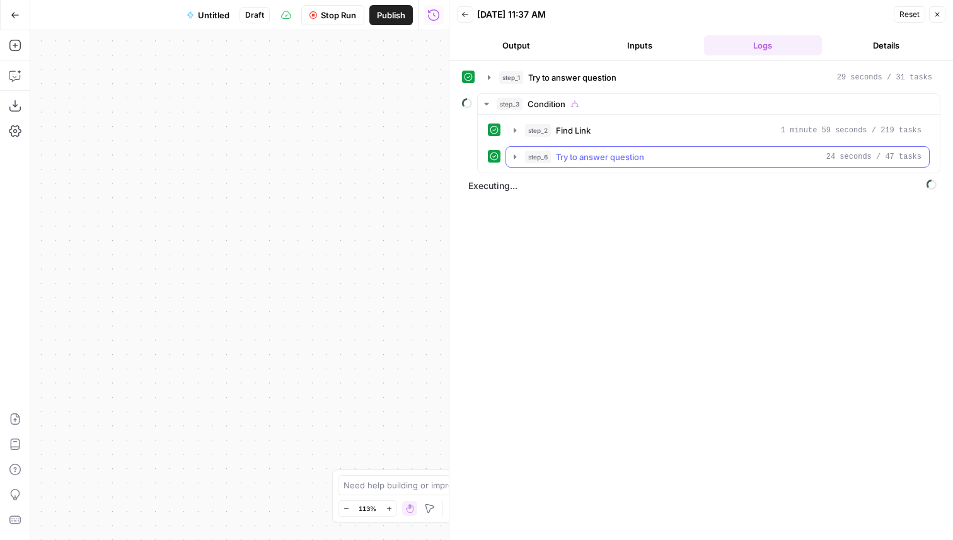
click at [616, 155] on span "Try to answer question" at bounding box center [600, 157] width 88 height 13
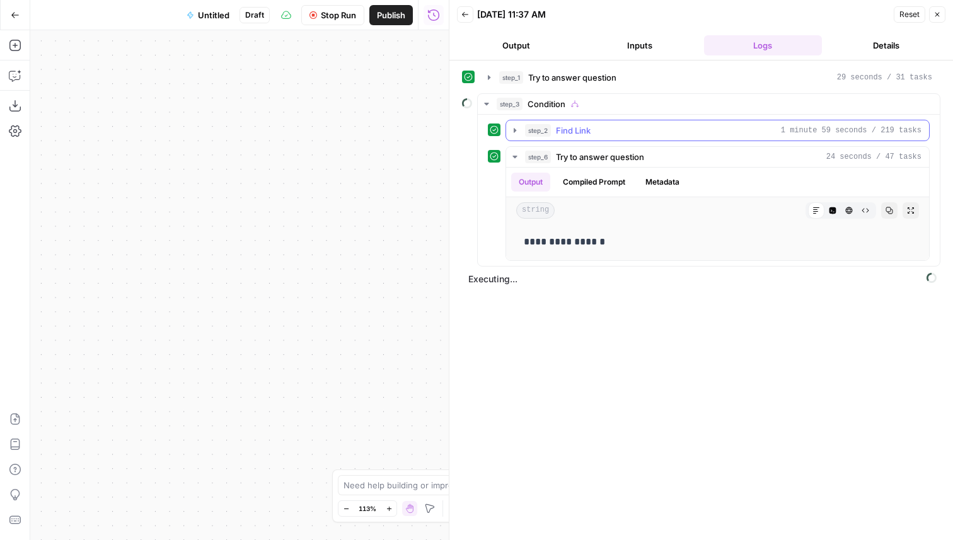
click at [629, 128] on div "step_2 Find Link 1 minute 59 seconds / 219 tasks" at bounding box center [723, 130] width 397 height 13
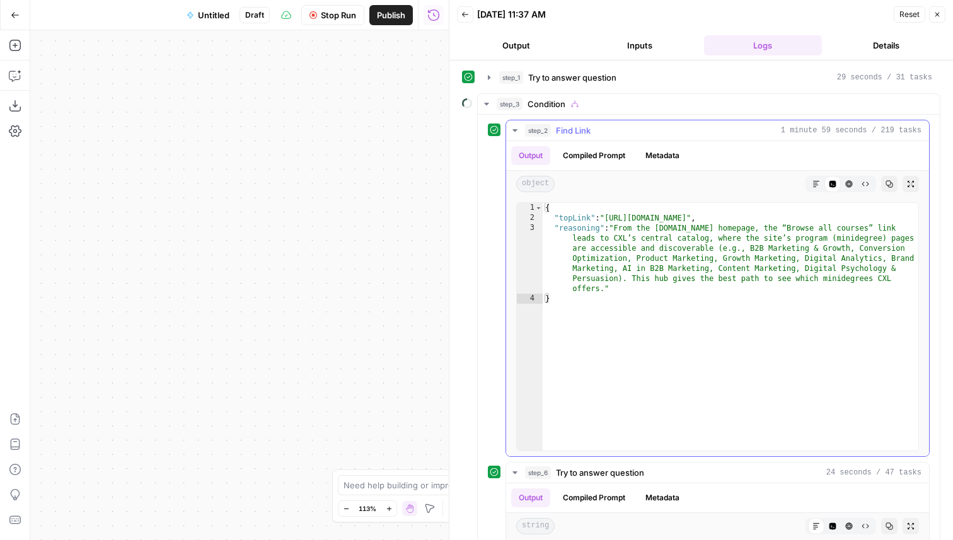
click at [629, 128] on div "step_2 Find Link 1 minute 59 seconds / 219 tasks" at bounding box center [723, 130] width 397 height 13
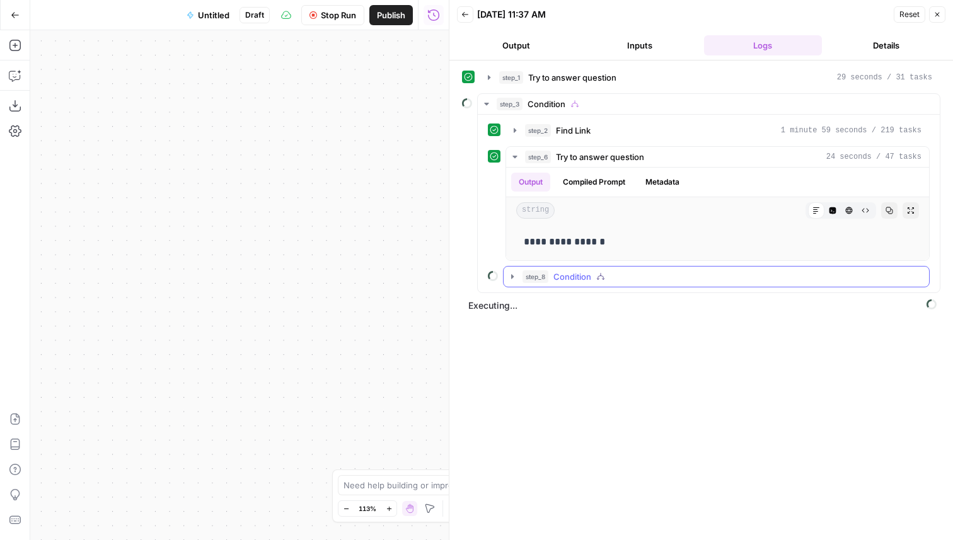
click at [593, 277] on div "step_8 Condition" at bounding box center [722, 276] width 399 height 13
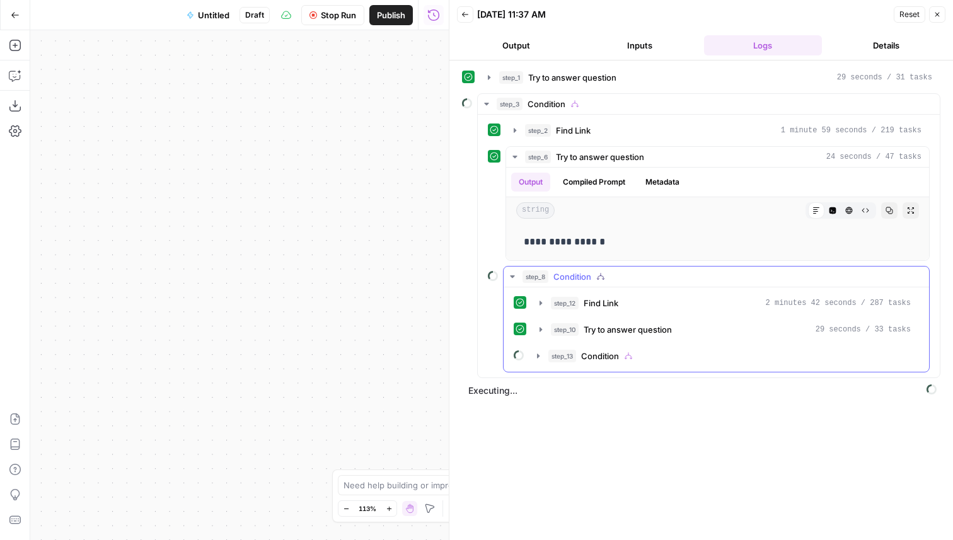
click at [593, 344] on div "step_12 Find Link 2 minutes 42 seconds / 287 tasks step_10 Try to answer questi…" at bounding box center [716, 330] width 405 height 74
click at [594, 360] on span "Condition" at bounding box center [600, 356] width 38 height 13
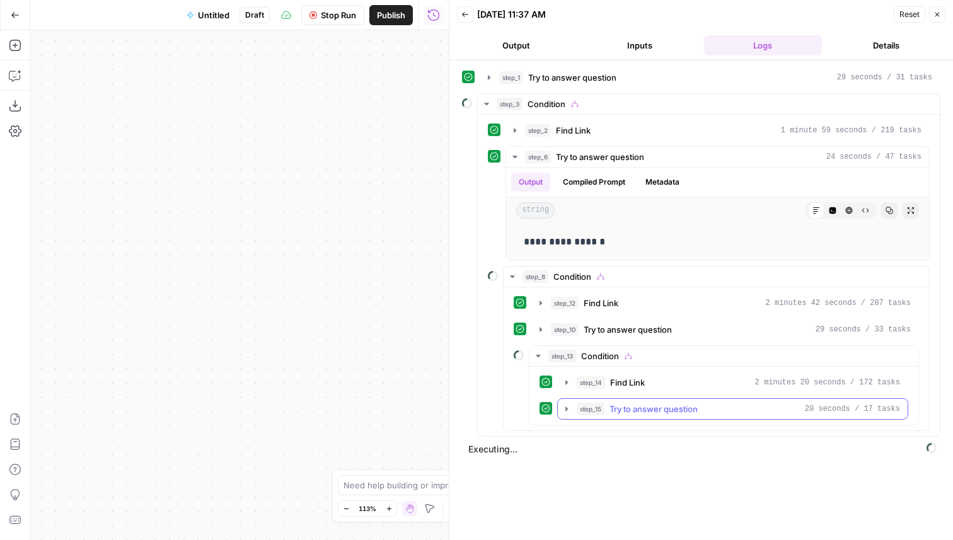
click at [649, 402] on button "step_15 Try to answer question 20 seconds / 17 tasks" at bounding box center [733, 409] width 350 height 20
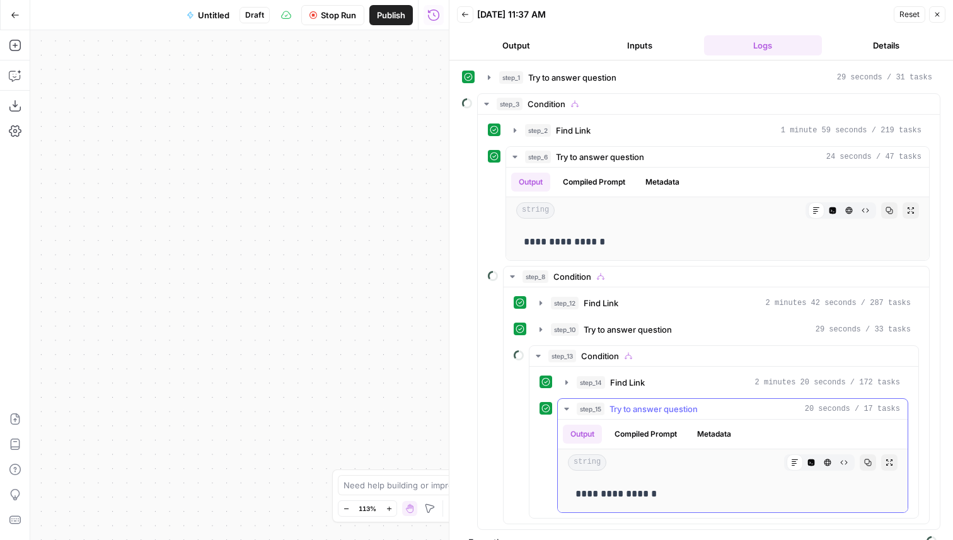
click at [654, 414] on span "Try to answer question" at bounding box center [654, 409] width 88 height 13
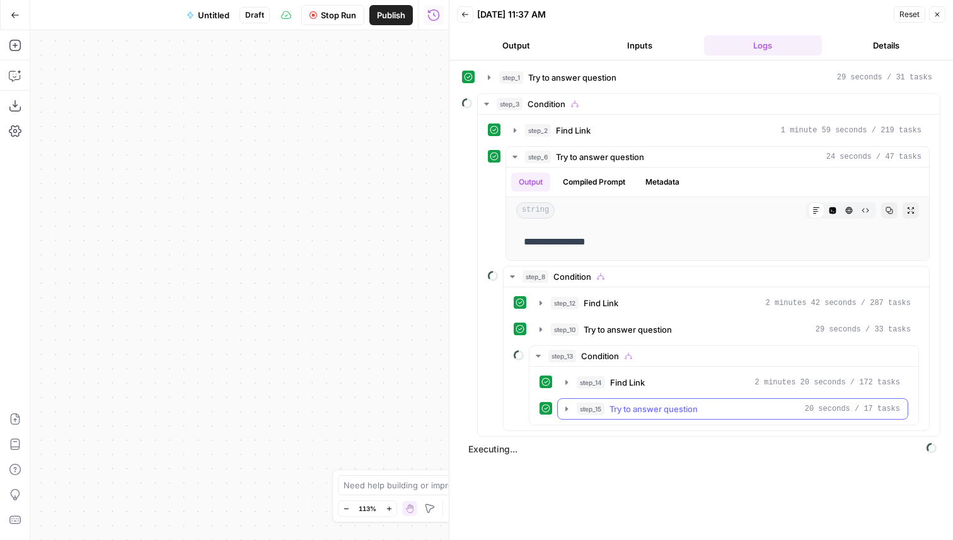
click at [654, 413] on span "Try to answer question" at bounding box center [654, 409] width 88 height 13
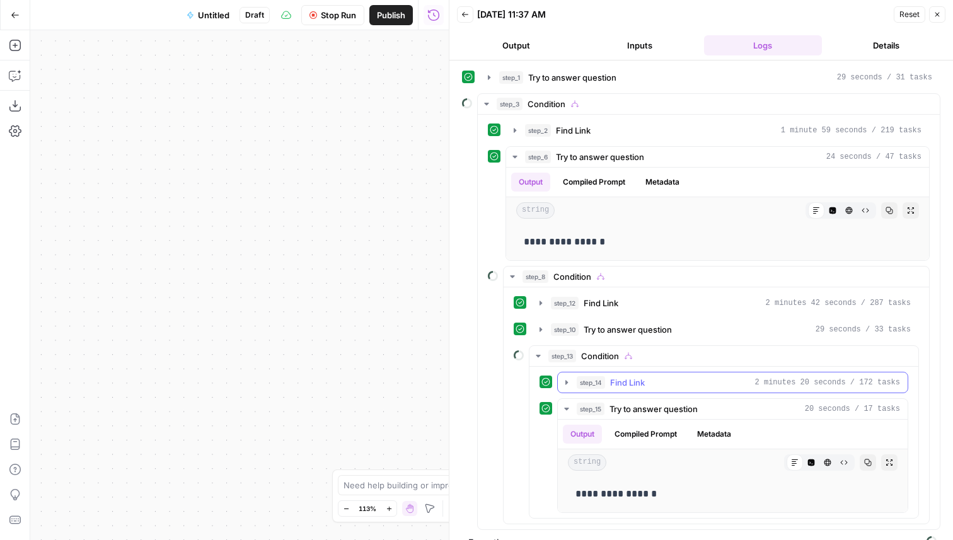
click at [642, 384] on span "Find Link" at bounding box center [627, 382] width 35 height 13
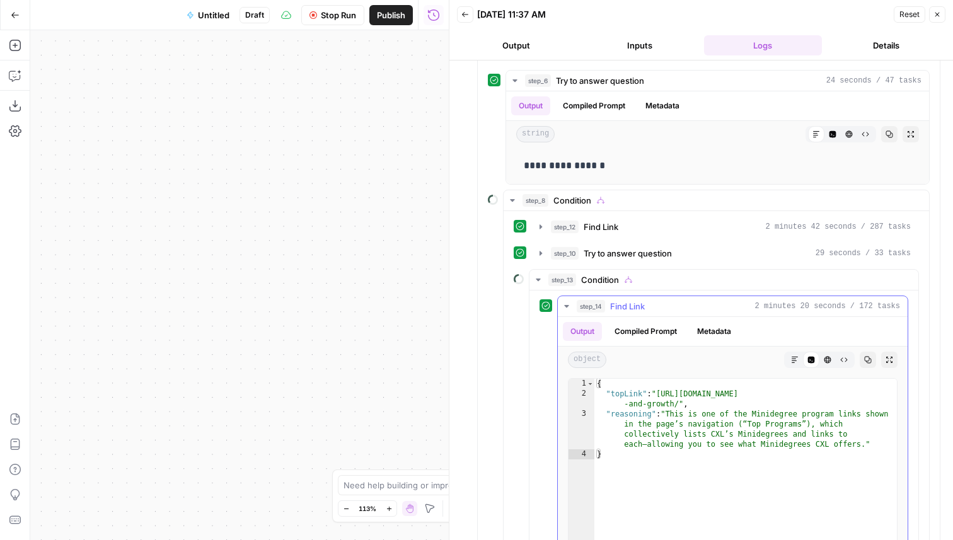
scroll to position [95, 0]
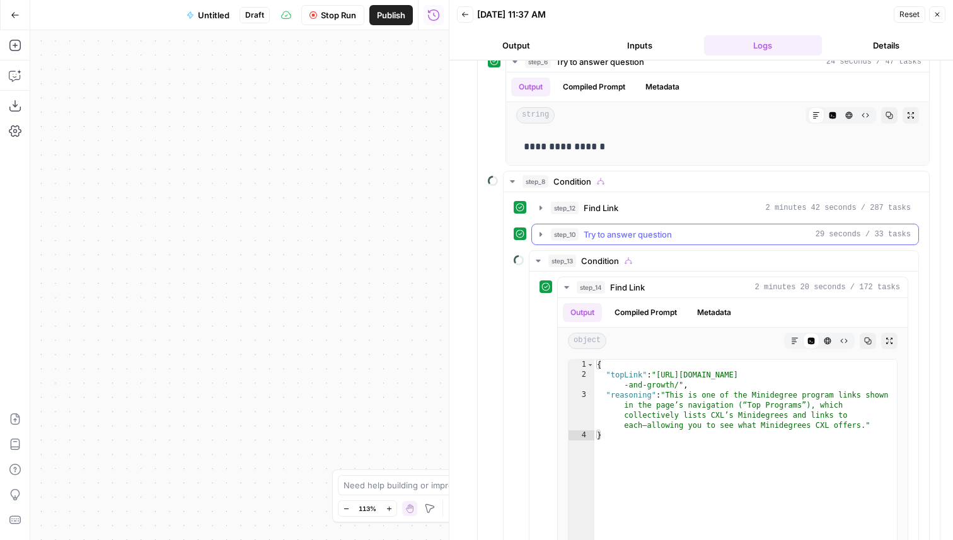
click at [600, 231] on span "Try to answer question" at bounding box center [628, 234] width 88 height 13
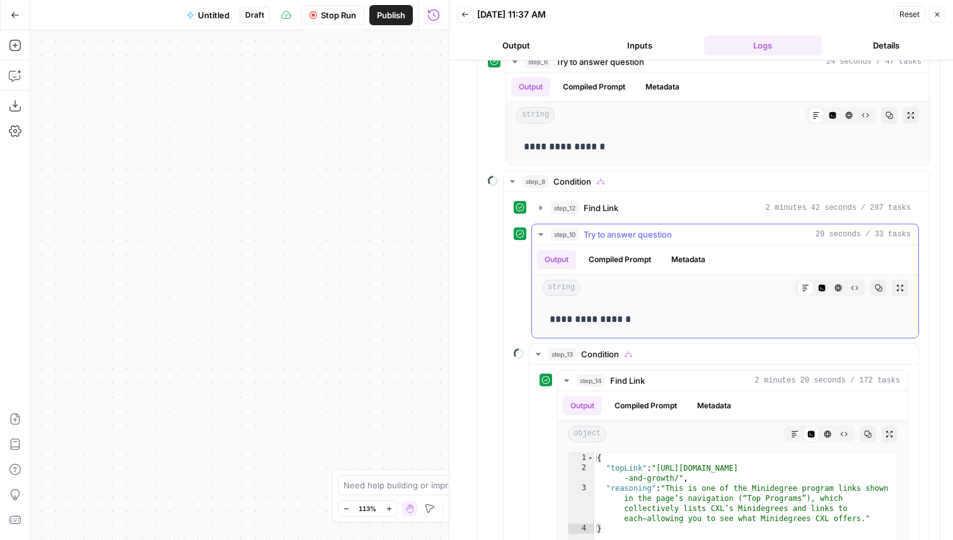
click at [600, 231] on span "Try to answer question" at bounding box center [628, 234] width 88 height 13
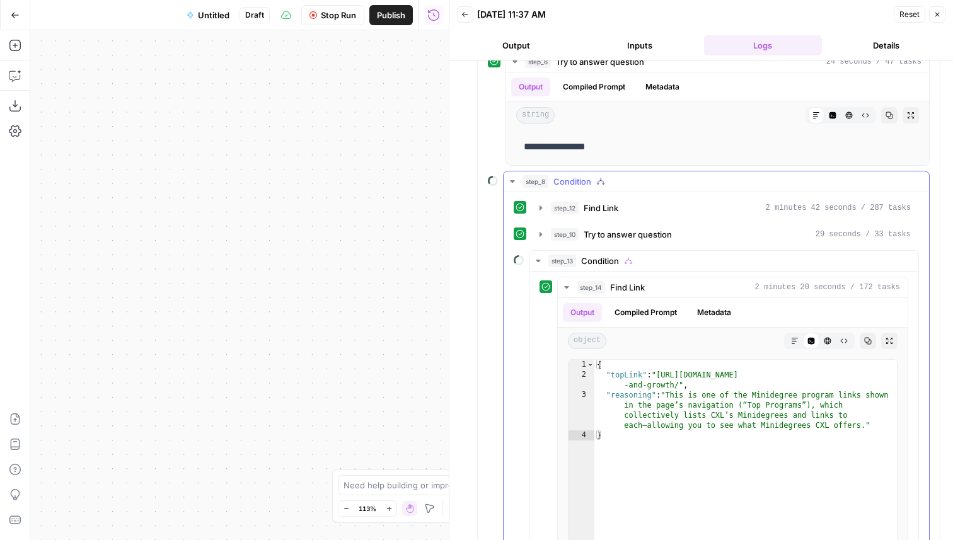
click at [598, 202] on span "Find Link" at bounding box center [601, 208] width 35 height 13
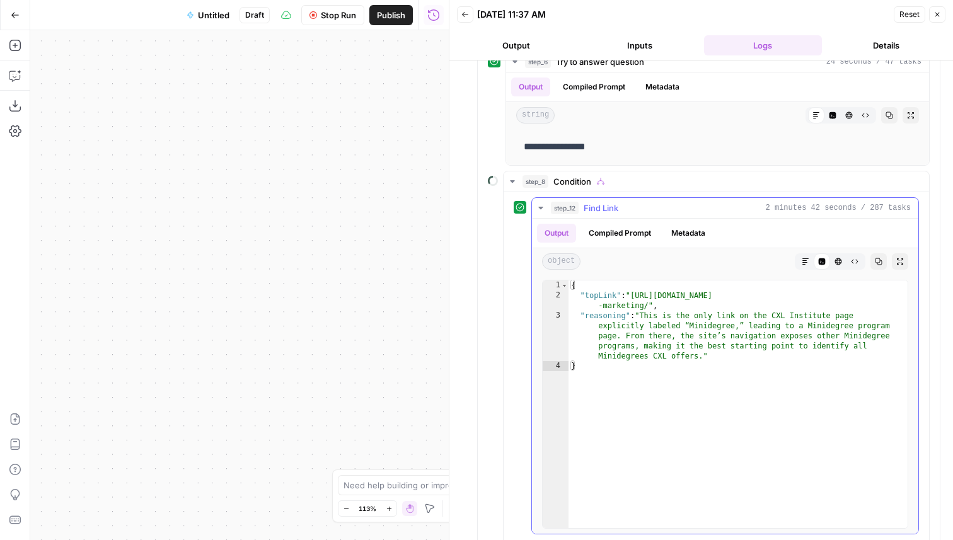
click at [598, 202] on span "Find Link" at bounding box center [601, 208] width 35 height 13
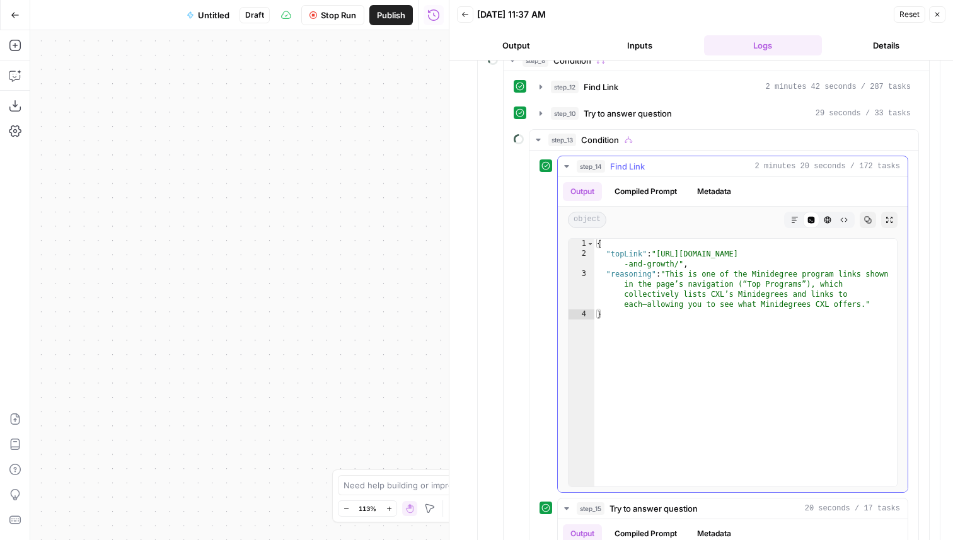
scroll to position [361, 0]
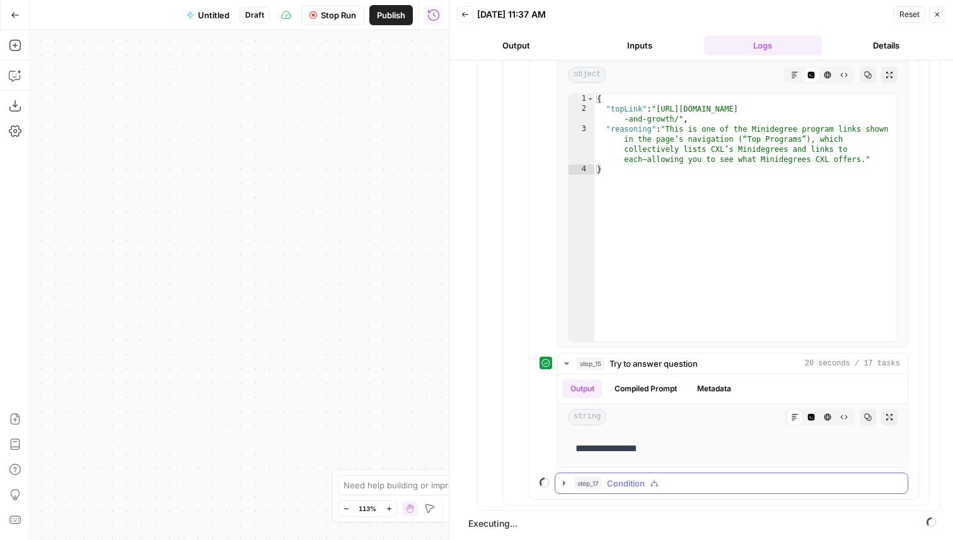
click at [615, 483] on span "Condition" at bounding box center [626, 483] width 38 height 13
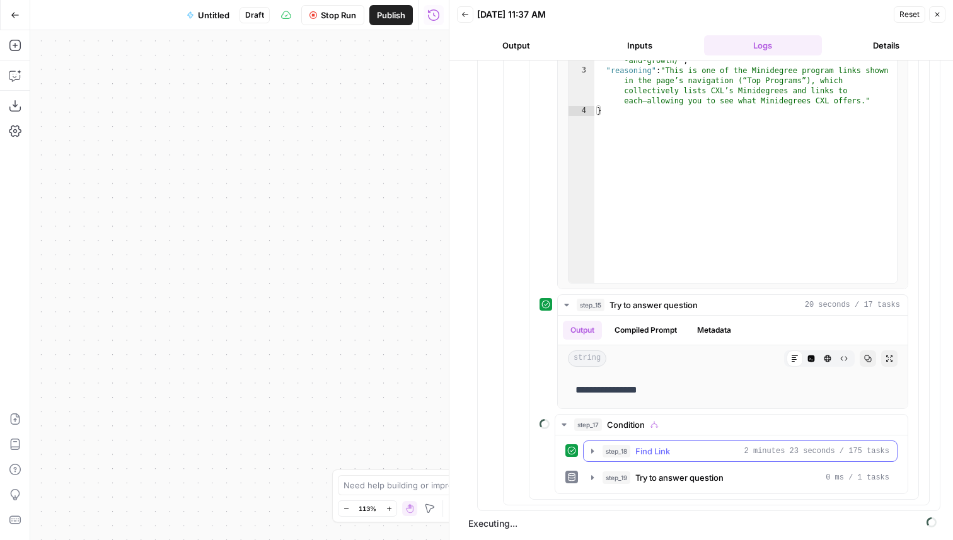
click at [671, 461] on button "step_18 Find Link 2 minutes 23 seconds / 175 tasks" at bounding box center [740, 451] width 313 height 20
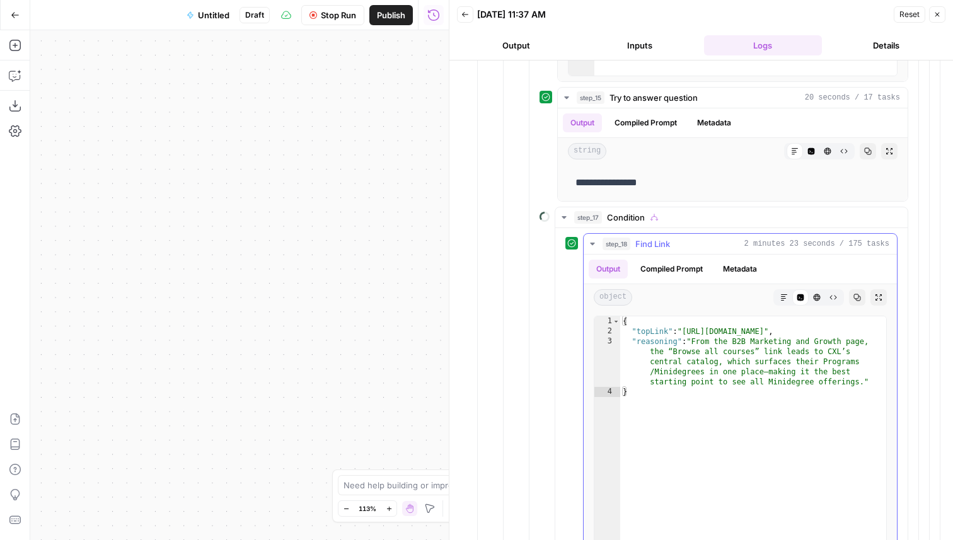
scroll to position [736, 0]
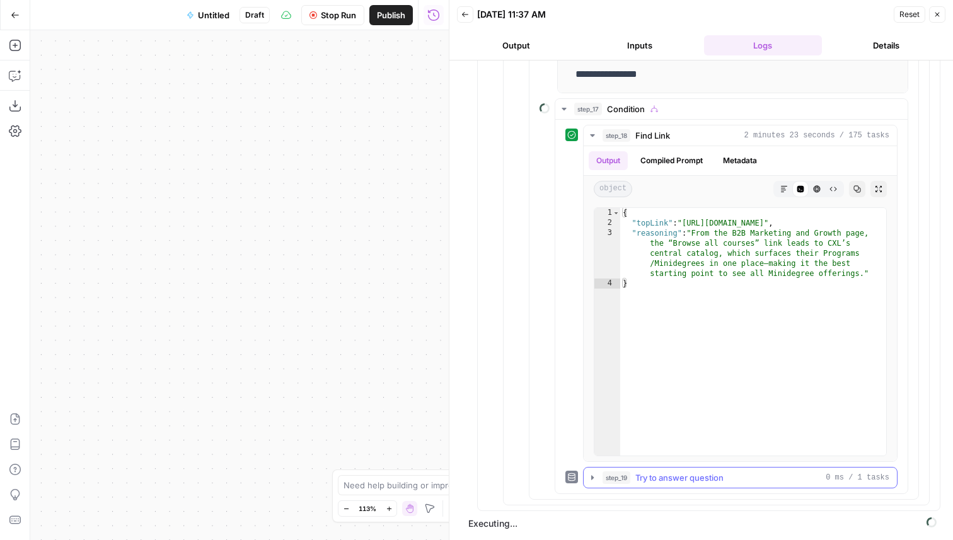
click at [685, 485] on button "step_19 Try to answer question 0 ms / 1 tasks" at bounding box center [740, 478] width 313 height 20
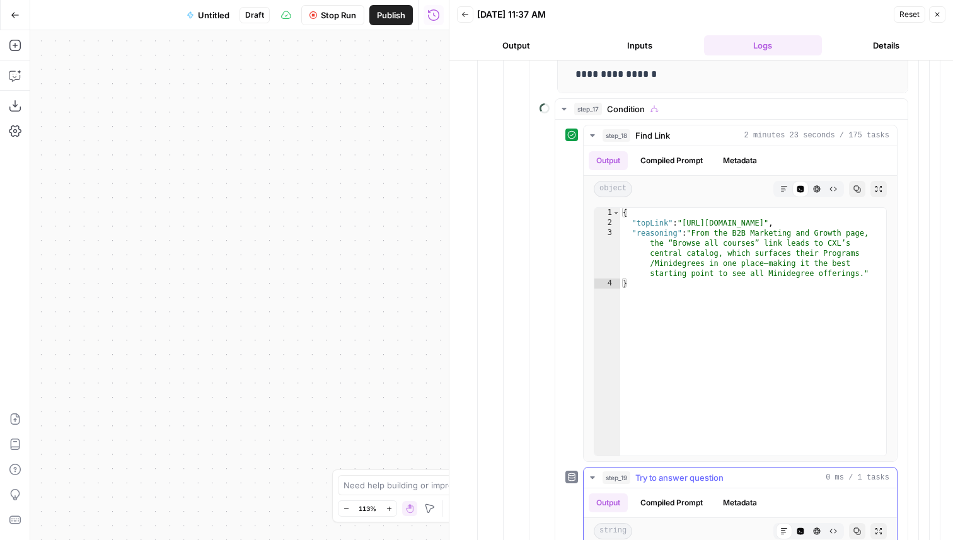
scroll to position [829, 0]
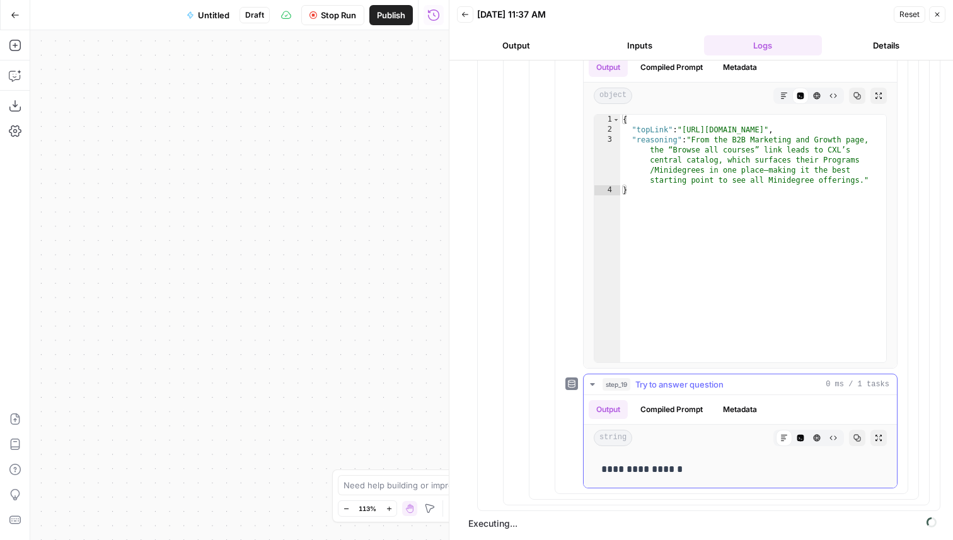
click at [700, 389] on span "Try to answer question" at bounding box center [680, 384] width 88 height 13
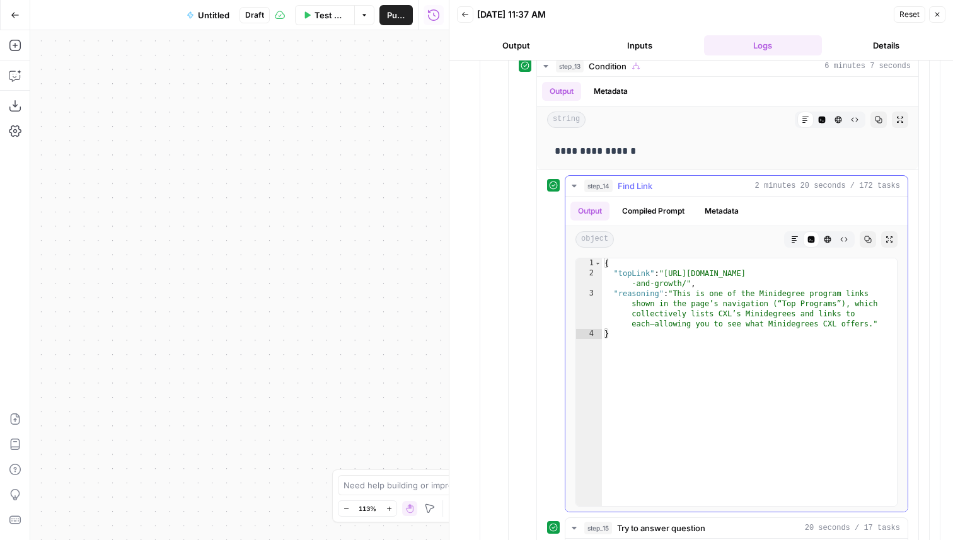
scroll to position [1113, 0]
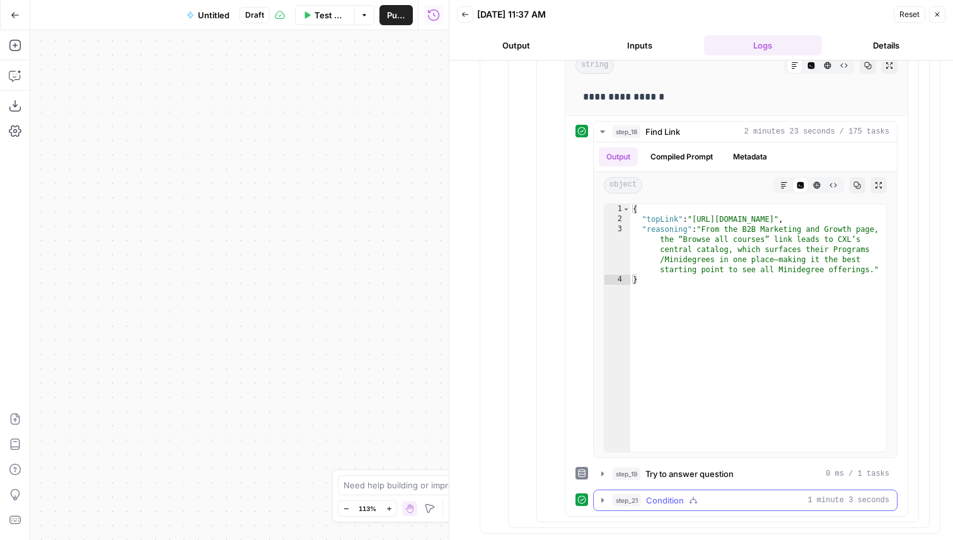
click at [685, 499] on div "step_21 Condition 1 minute 3 seconds" at bounding box center [751, 500] width 277 height 13
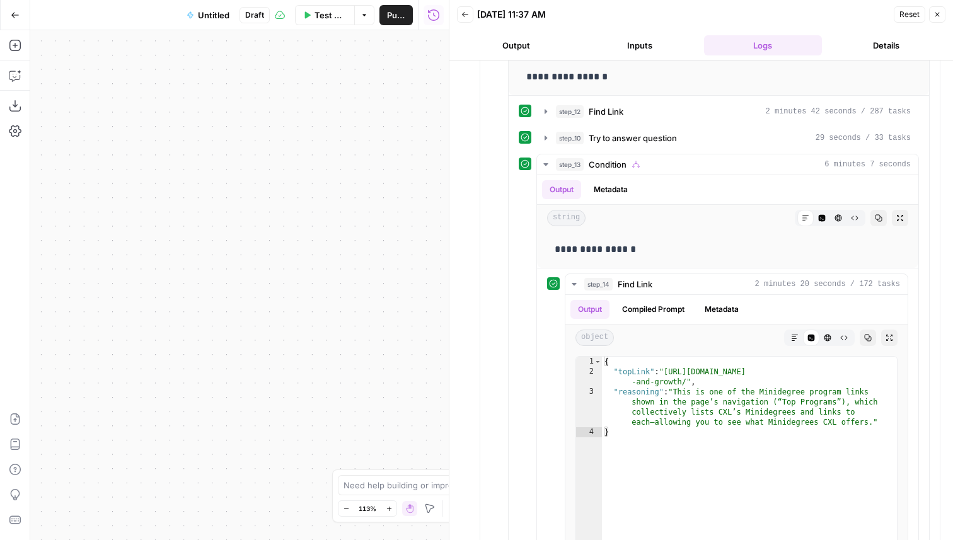
scroll to position [0, 0]
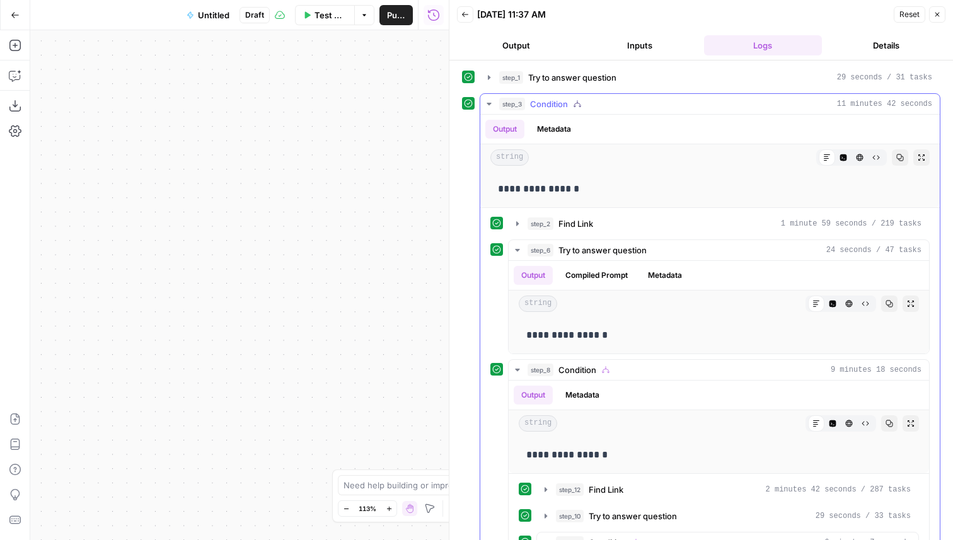
click at [570, 109] on div "step_3 Condition 11 minutes 42 seconds" at bounding box center [715, 104] width 433 height 13
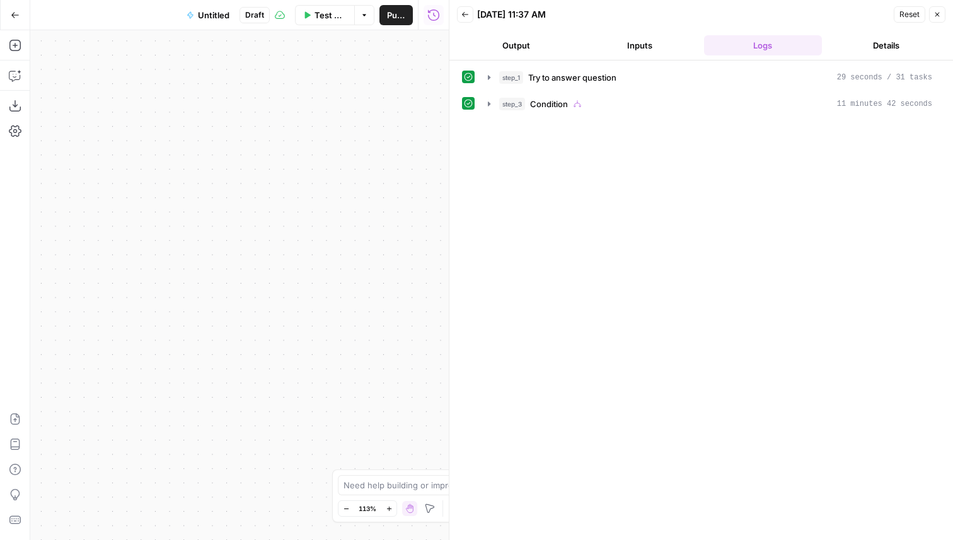
click at [563, 124] on div "step_1 Try to answer question 29 seconds / 31 tasks step_3 Condition 11 minutes…" at bounding box center [701, 300] width 479 height 467
click at [559, 108] on span "Condition" at bounding box center [549, 104] width 38 height 13
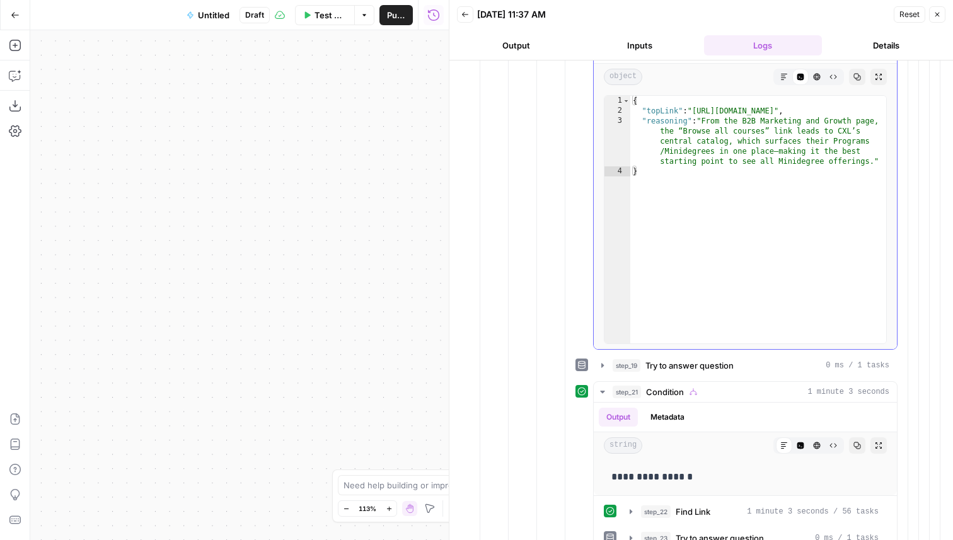
scroll to position [1219, 0]
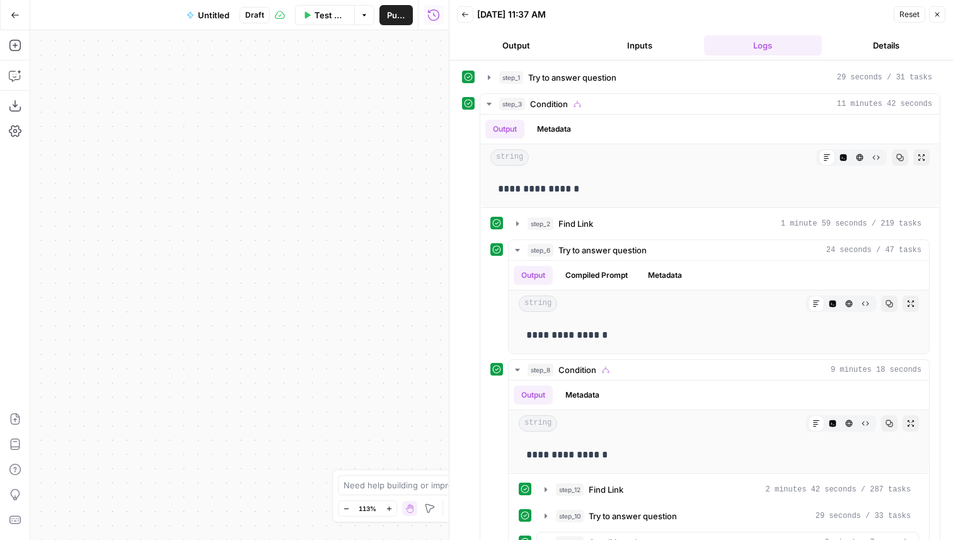
scroll to position [1219, 0]
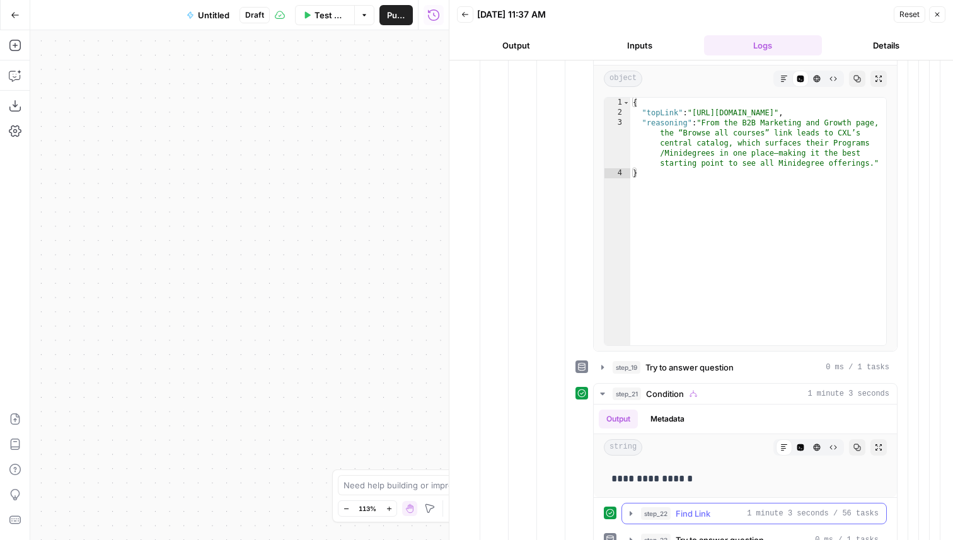
click at [748, 520] on div "step_22 Find Link 1 minute 3 seconds / 56 tasks" at bounding box center [760, 514] width 238 height 13
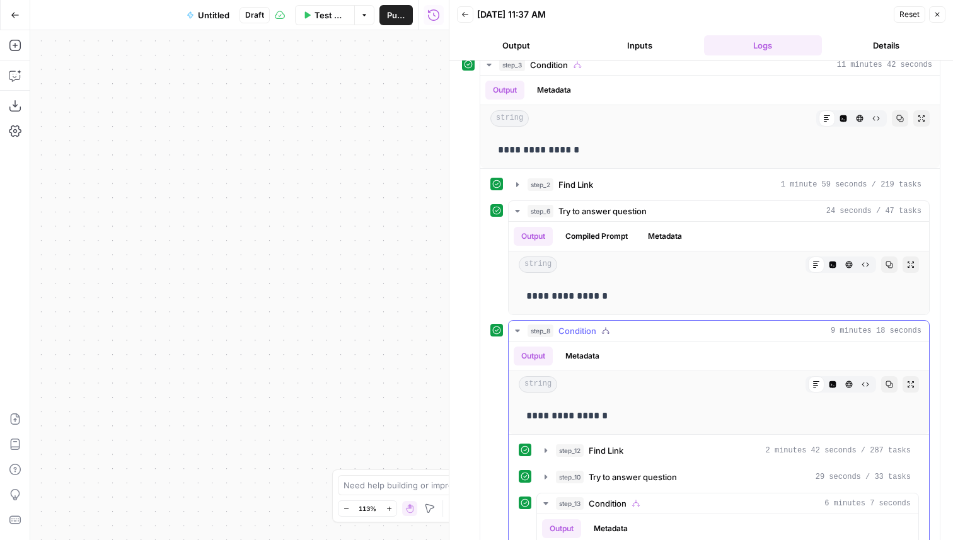
scroll to position [0, 0]
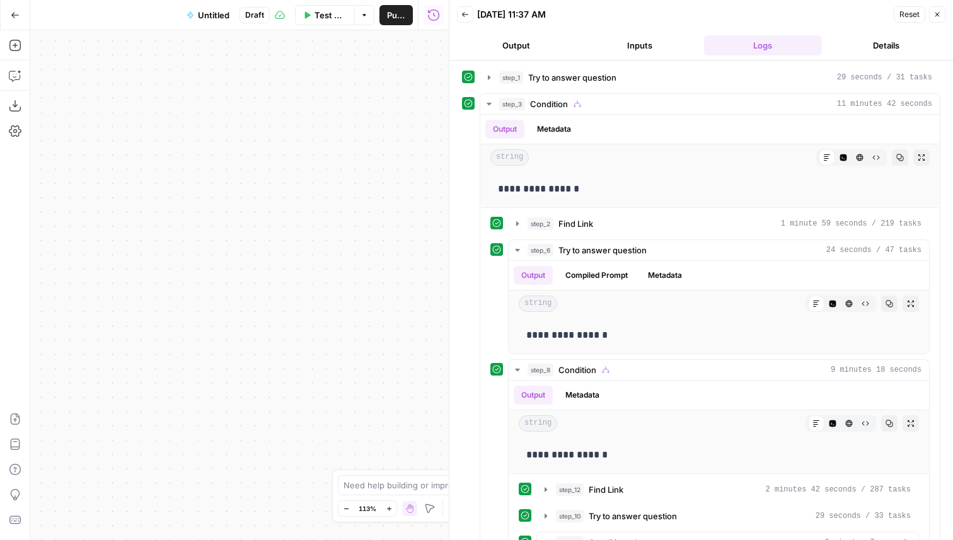
click at [510, 49] on button "Output" at bounding box center [516, 45] width 119 height 20
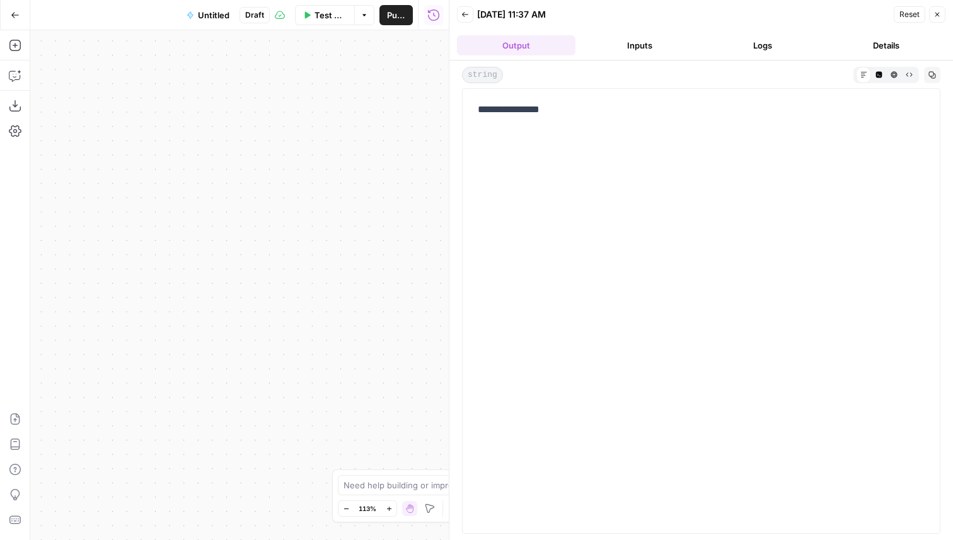
click at [466, 20] on button "Back" at bounding box center [465, 14] width 16 height 16
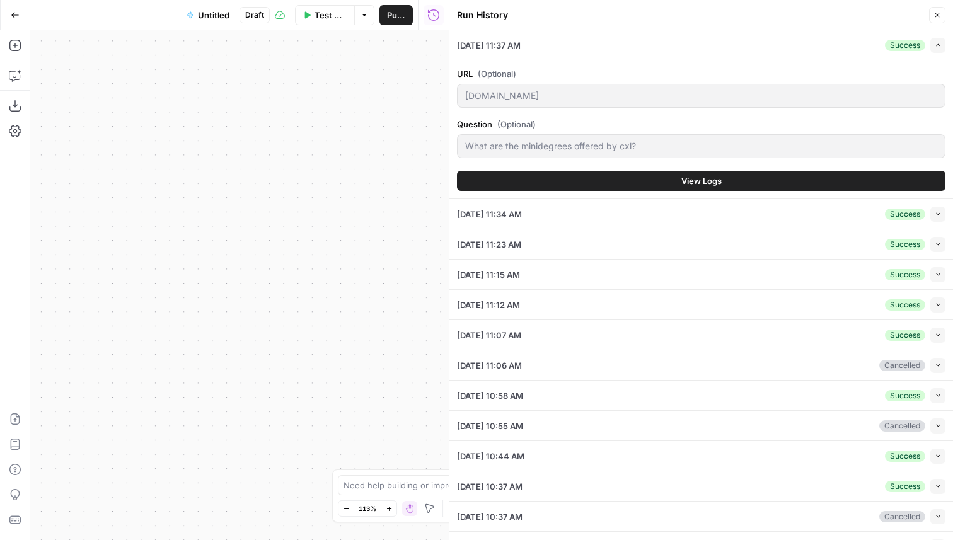
click at [939, 14] on icon "button" at bounding box center [938, 15] width 8 height 8
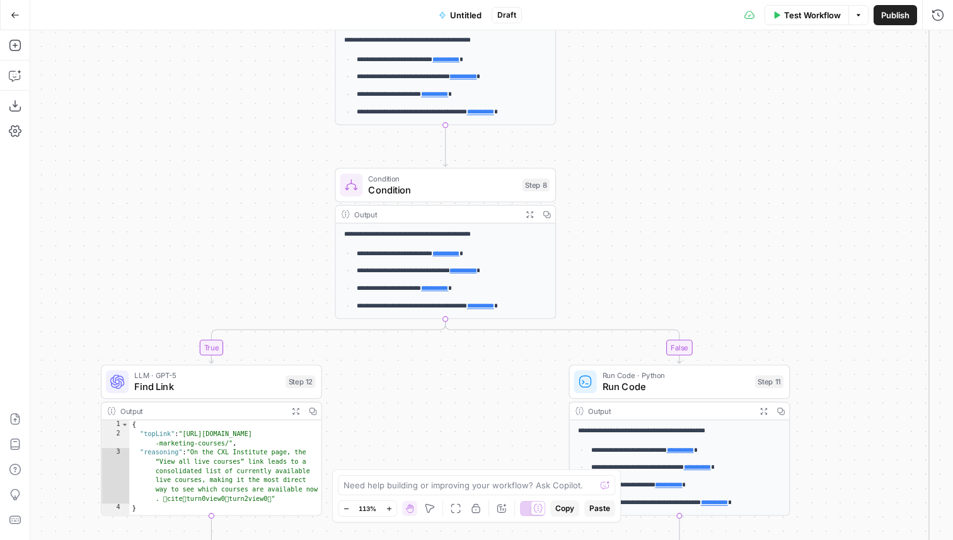
click at [803, 26] on div "Test Workflow Options Publish Run History" at bounding box center [737, 15] width 431 height 30
click at [801, 13] on span "Test Workflow" at bounding box center [812, 15] width 57 height 13
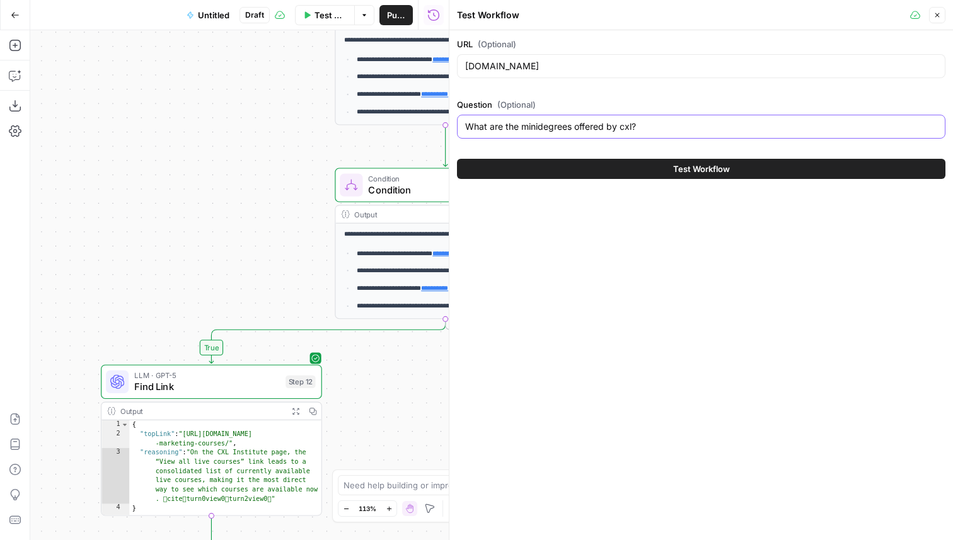
drag, startPoint x: 673, startPoint y: 131, endPoint x: 489, endPoint y: 129, distance: 183.5
click at [489, 129] on input "What are the minidegrees offered by cxl?" at bounding box center [701, 126] width 472 height 13
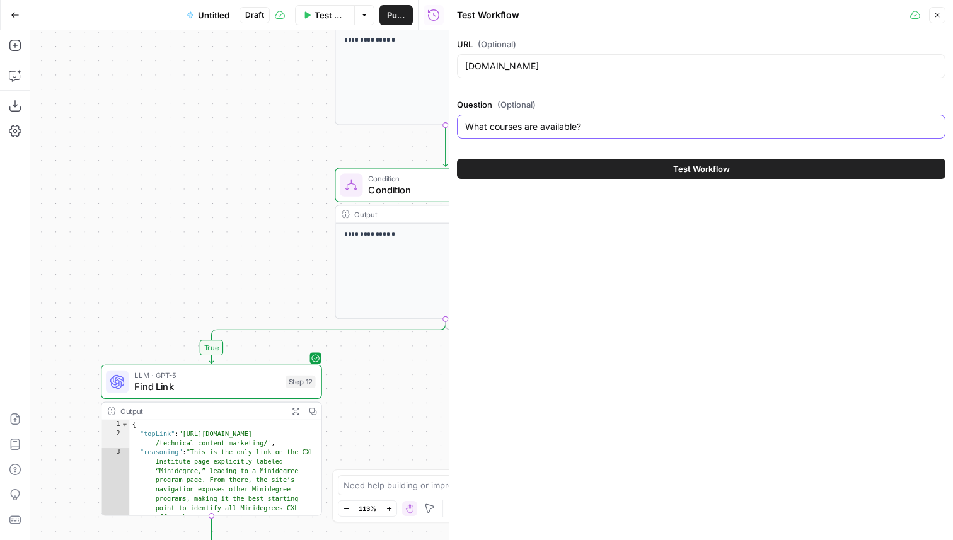
type input "What courses are available?"
click at [594, 165] on button "Test Workflow" at bounding box center [701, 169] width 489 height 20
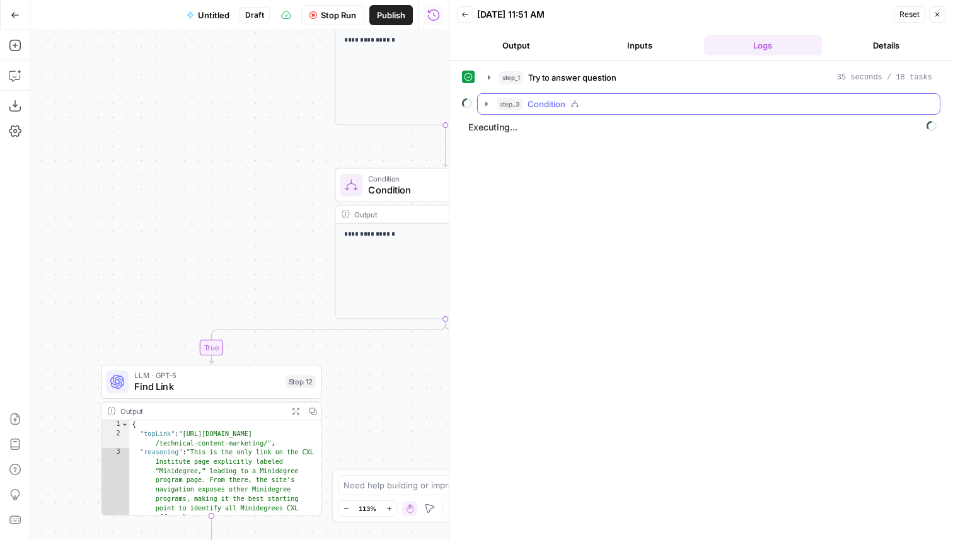
click at [593, 107] on div "step_3 Condition" at bounding box center [715, 104] width 436 height 13
click at [624, 136] on div "step_2 Find Link 36 seconds / 32 tasks" at bounding box center [723, 130] width 397 height 13
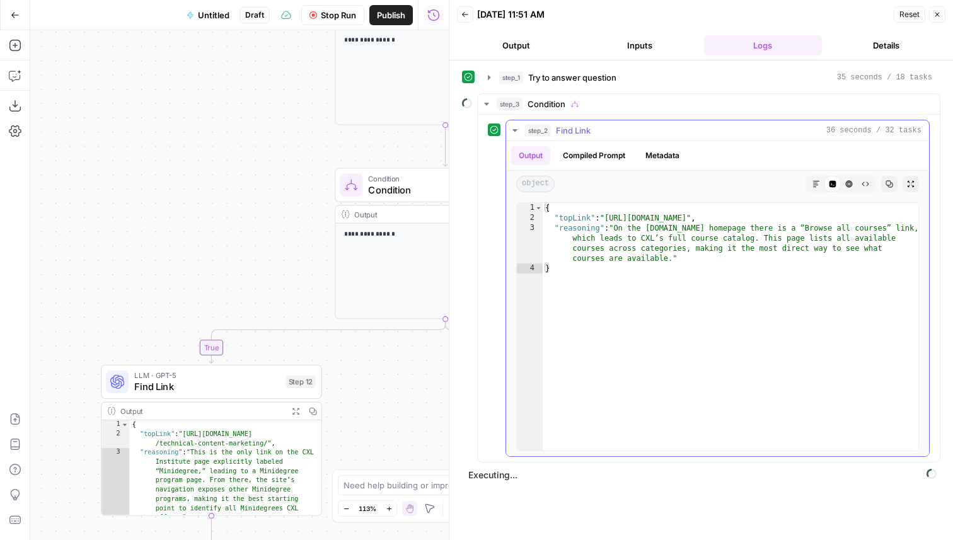
type textarea "**********"
drag, startPoint x: 729, startPoint y: 218, endPoint x: 712, endPoint y: 220, distance: 17.1
click at [712, 220] on div "{ "topLink" : "https://cxl.com/institute/" , "reasoning" : "On the www.cxl.com …" at bounding box center [731, 337] width 376 height 268
click at [731, 219] on div "{ "topLink" : "https://cxl.com/institute/" , "reasoning" : "On the www.cxl.com …" at bounding box center [731, 337] width 376 height 268
drag, startPoint x: 728, startPoint y: 219, endPoint x: 610, endPoint y: 222, distance: 118.6
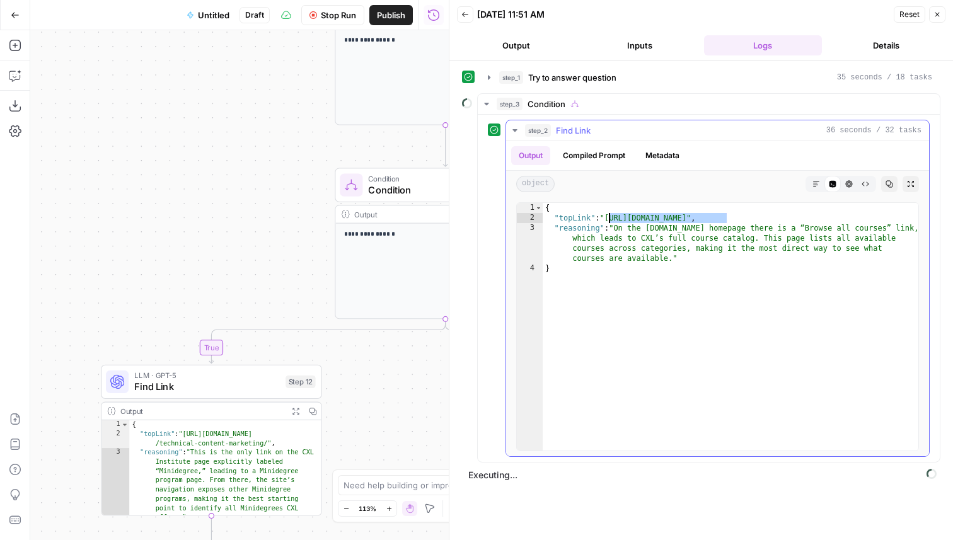
click at [610, 222] on div "{ "topLink" : "https://cxl.com/institute/" , "reasoning" : "On the www.cxl.com …" at bounding box center [731, 337] width 376 height 268
click at [641, 41] on button "Inputs" at bounding box center [640, 45] width 119 height 20
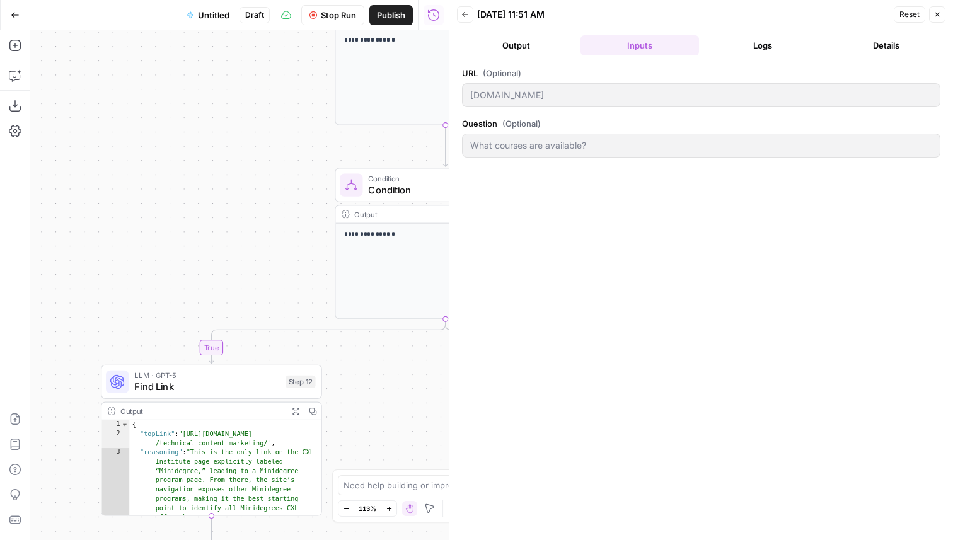
click at [894, 31] on header "Back 09/16/25 at 11:51 AM Reset Close Output Inputs Logs Details" at bounding box center [702, 30] width 504 height 61
click at [893, 41] on button "Details" at bounding box center [886, 45] width 119 height 20
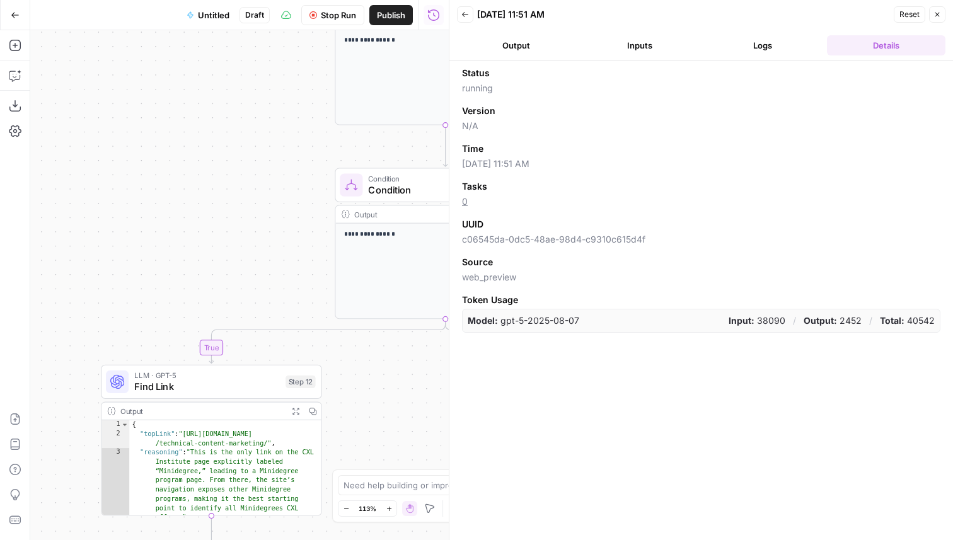
click at [780, 38] on button "Logs" at bounding box center [763, 45] width 119 height 20
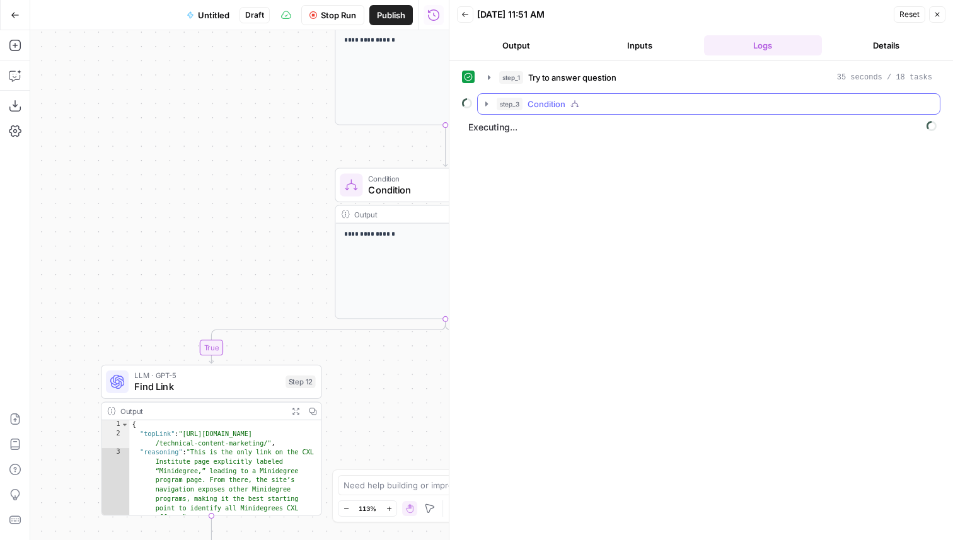
click at [731, 97] on button "step_3 Condition" at bounding box center [709, 104] width 462 height 20
click at [658, 124] on div "step_2 Find Link 36 seconds / 32 tasks" at bounding box center [723, 130] width 397 height 13
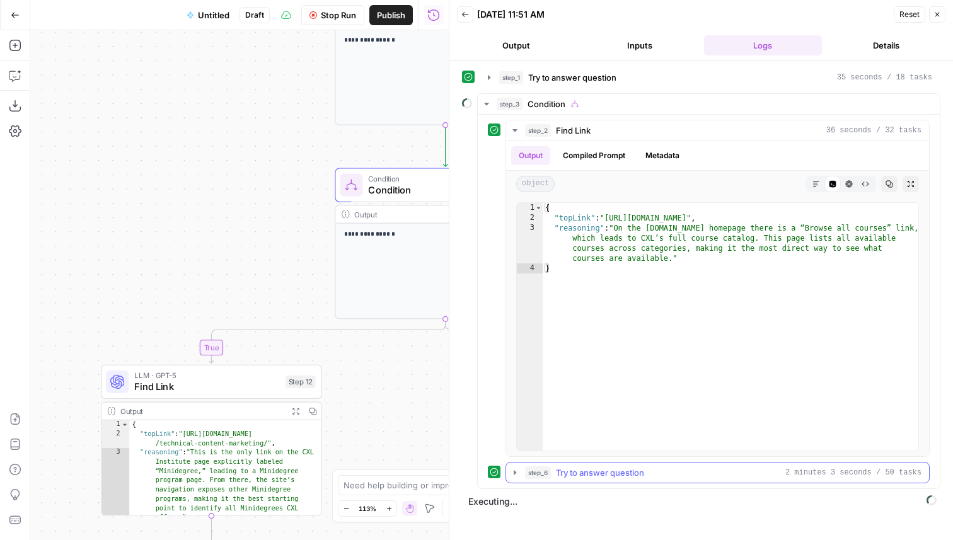
click at [678, 471] on div "step_6 Try to answer question 2 minutes 3 seconds / 50 tasks" at bounding box center [723, 473] width 397 height 13
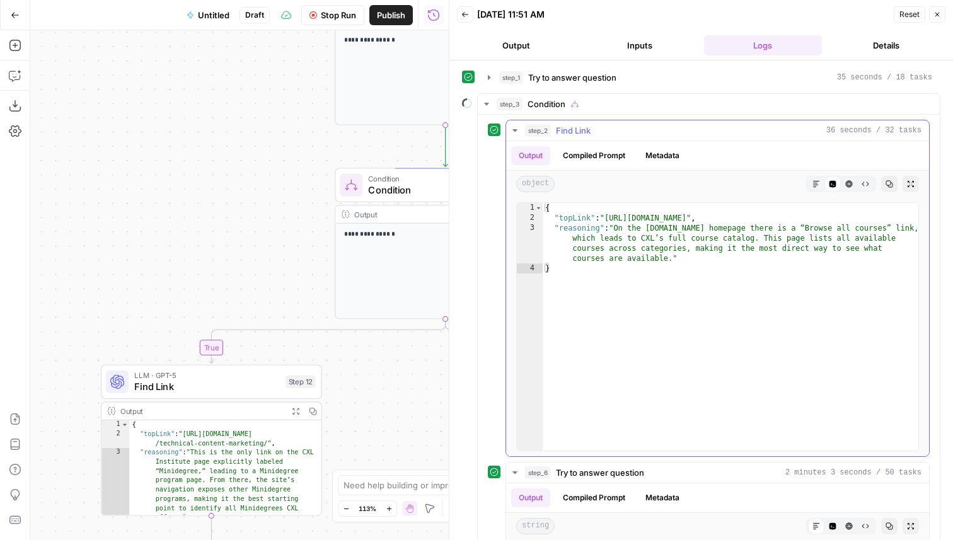
scroll to position [71, 0]
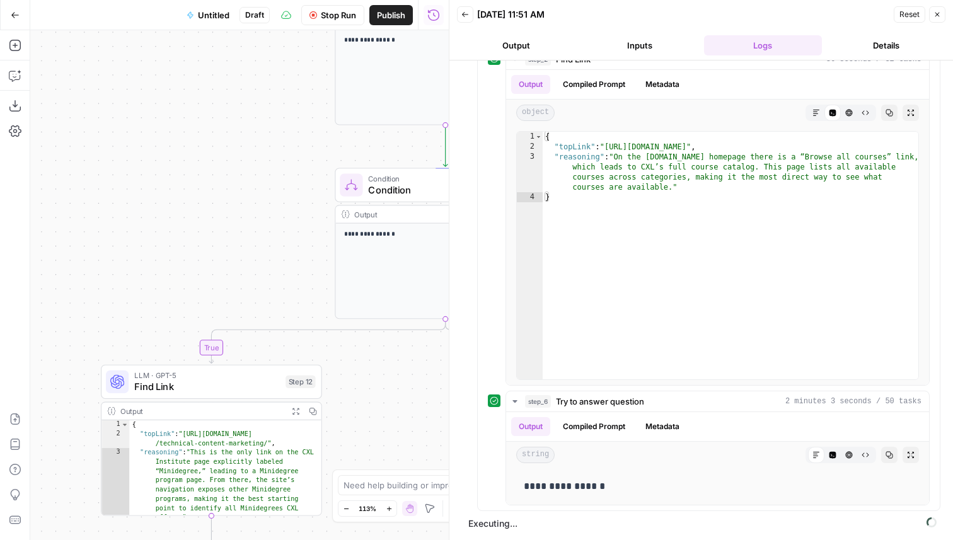
click at [257, 258] on div "**********" at bounding box center [239, 285] width 419 height 510
click at [937, 14] on icon "button" at bounding box center [938, 15] width 4 height 4
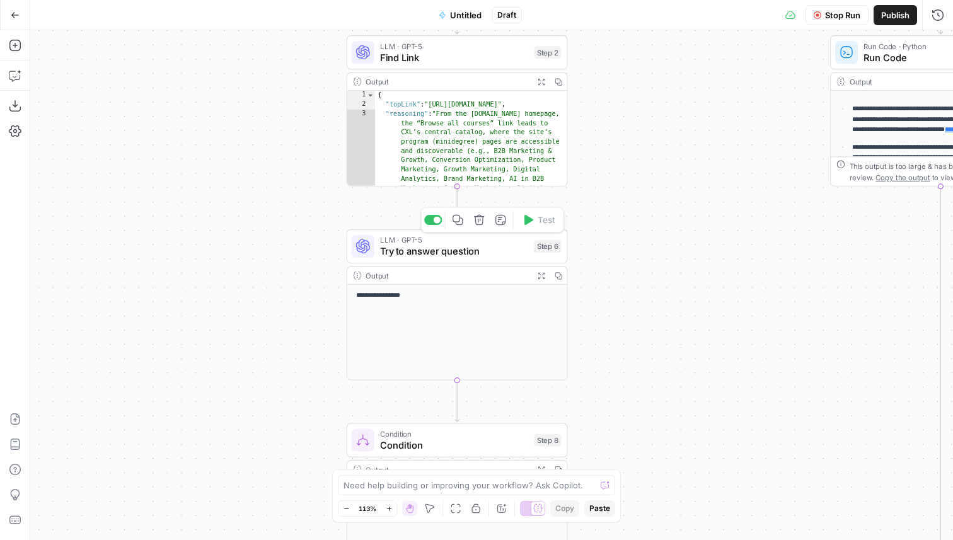
click at [494, 264] on div "**********" at bounding box center [457, 304] width 221 height 151
click at [490, 252] on span "Try to answer question" at bounding box center [454, 252] width 148 height 15
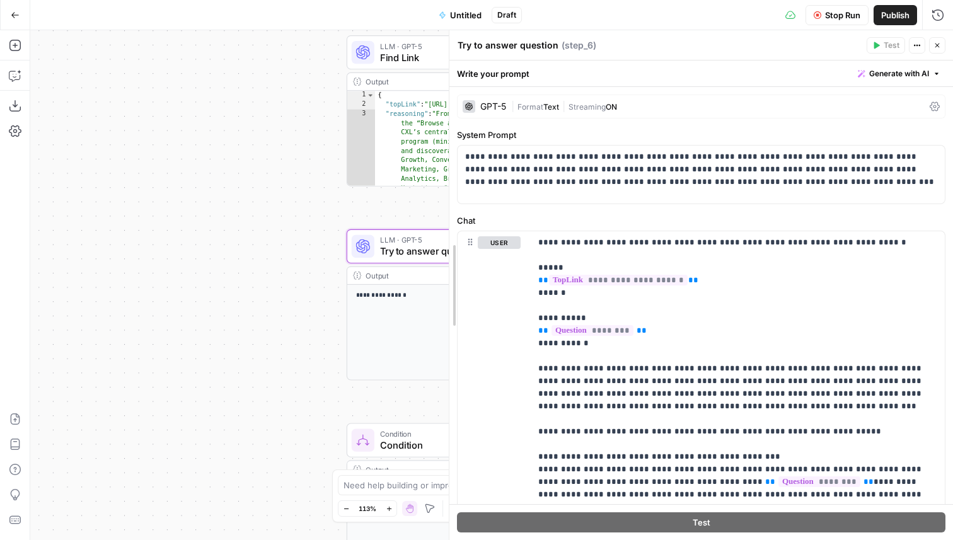
drag, startPoint x: 536, startPoint y: 310, endPoint x: 305, endPoint y: 317, distance: 231.5
click at [305, 317] on body "**********" at bounding box center [476, 270] width 953 height 540
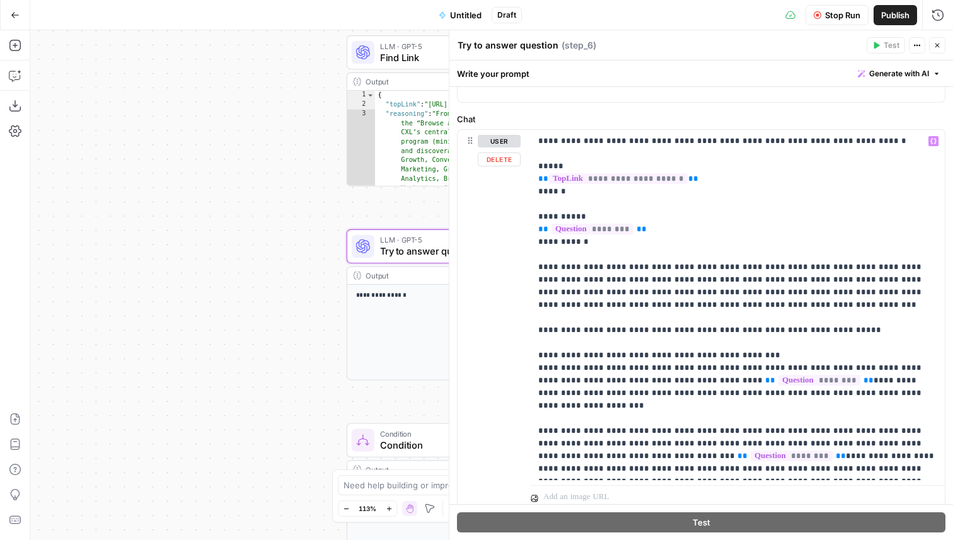
scroll to position [102, 0]
click at [941, 48] on button "Close" at bounding box center [937, 45] width 16 height 16
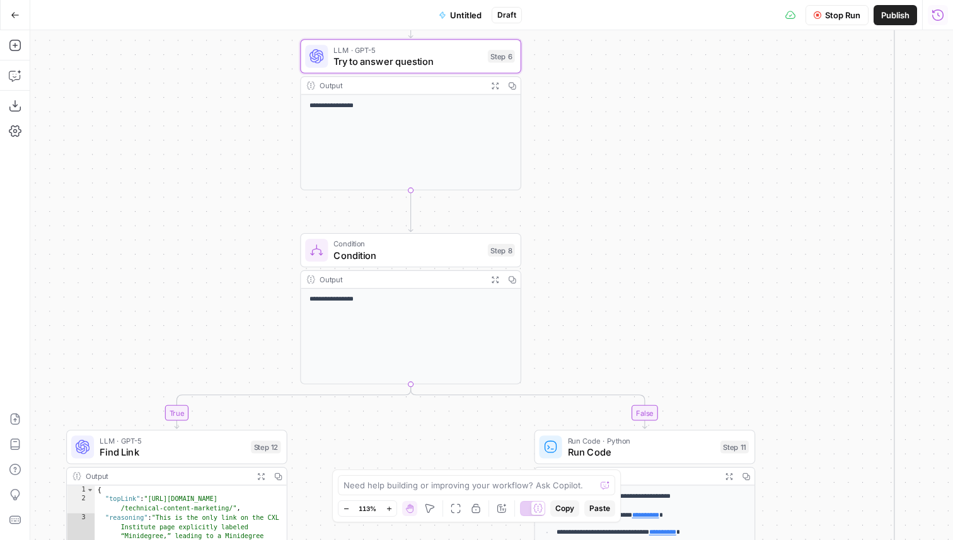
click at [939, 9] on icon "button" at bounding box center [937, 14] width 11 height 11
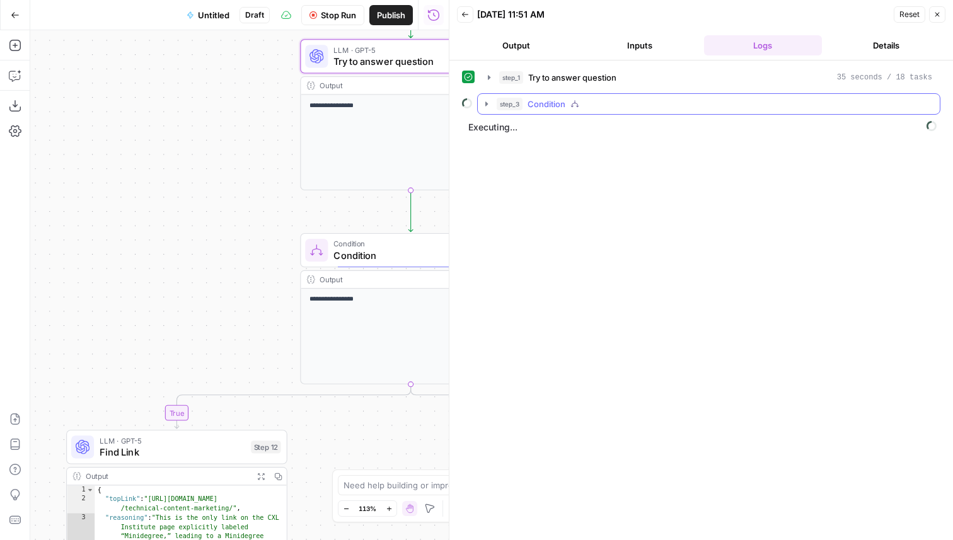
click at [557, 107] on span "Condition" at bounding box center [547, 104] width 38 height 13
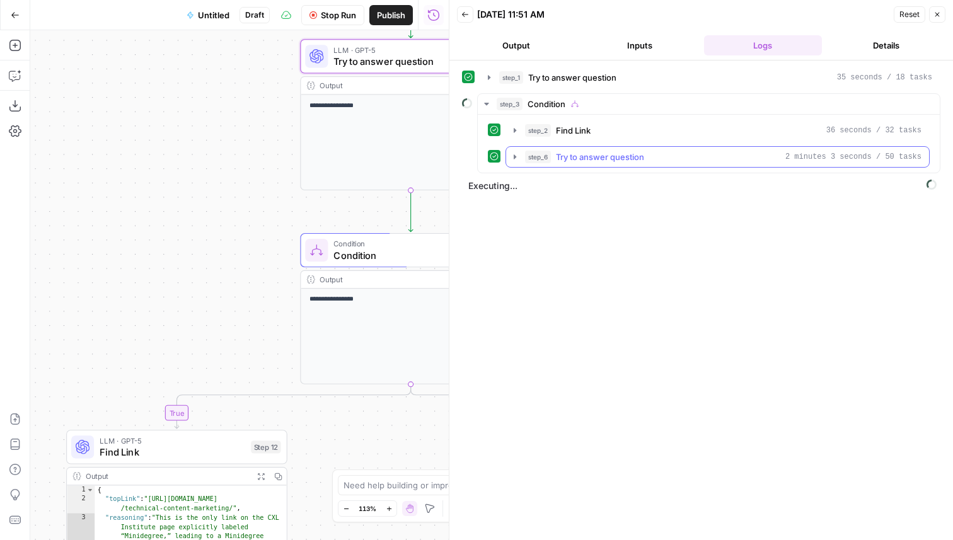
click at [583, 156] on span "Try to answer question" at bounding box center [600, 157] width 88 height 13
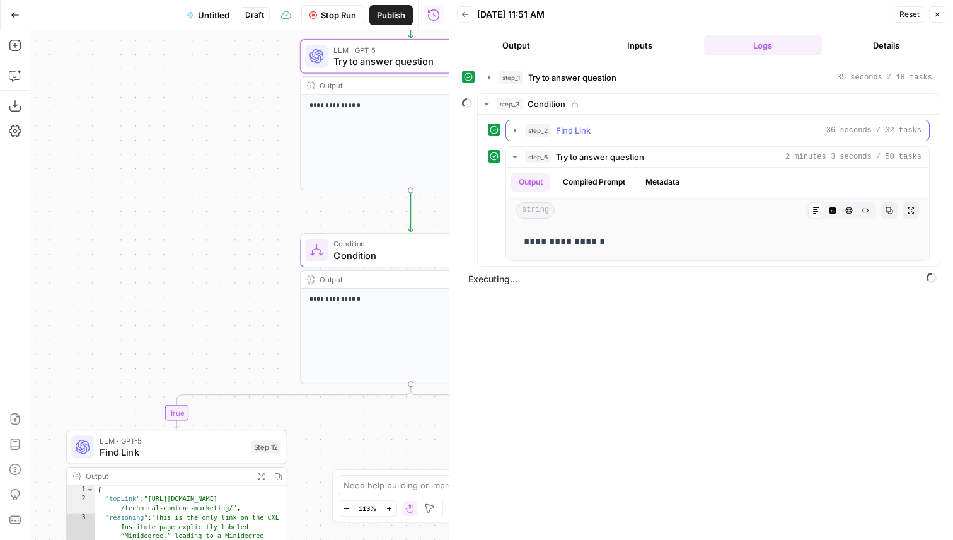
click at [594, 134] on div "step_2 Find Link 36 seconds / 32 tasks" at bounding box center [723, 130] width 397 height 13
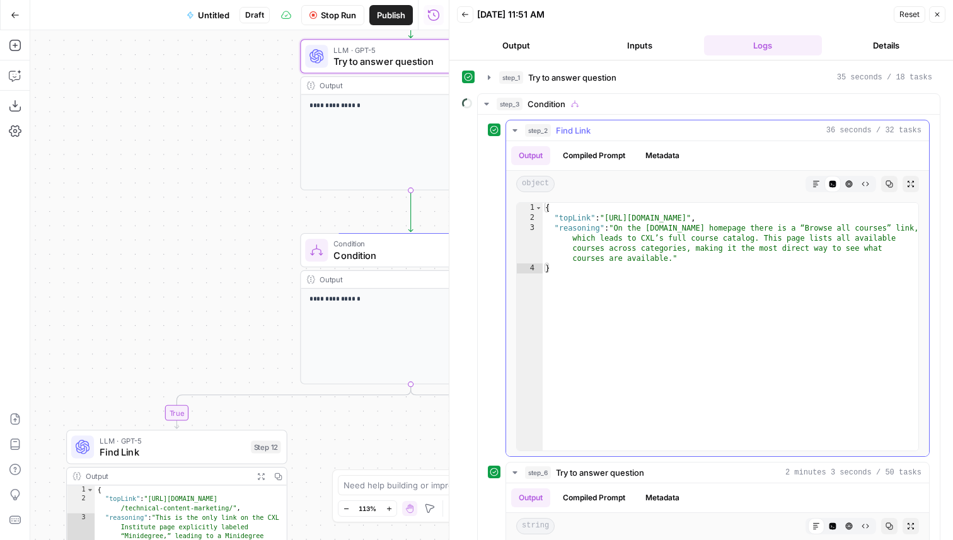
click at [593, 134] on div "step_2 Find Link 36 seconds / 32 tasks" at bounding box center [723, 130] width 397 height 13
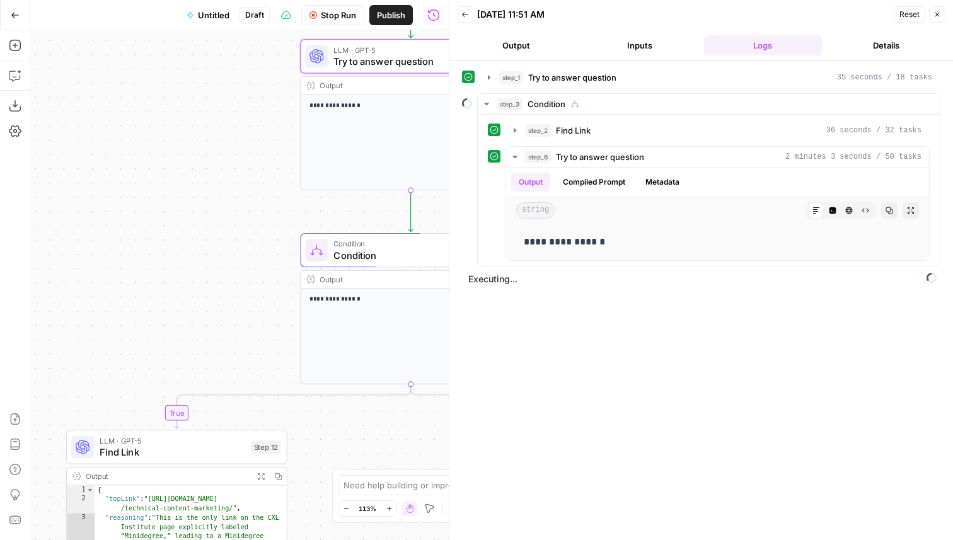
click at [627, 47] on button "Inputs" at bounding box center [640, 45] width 119 height 20
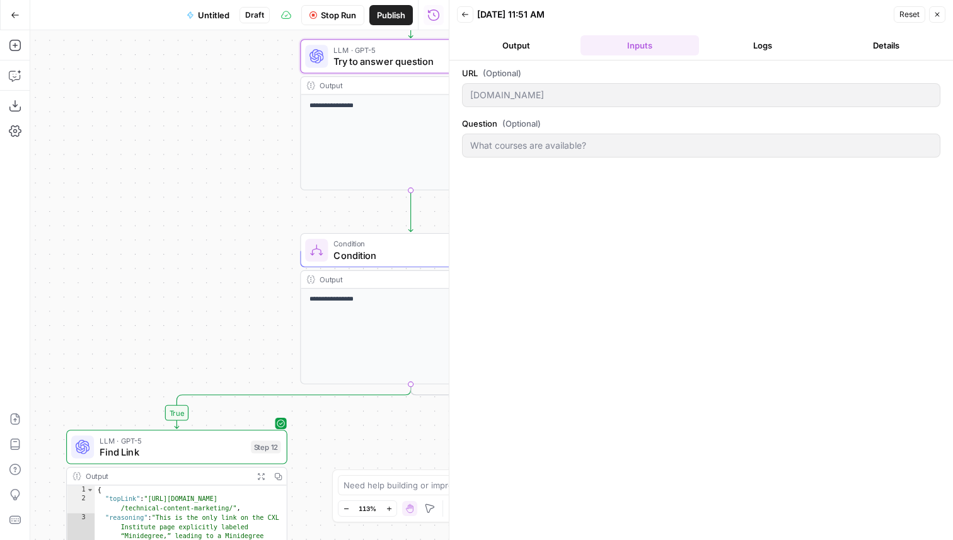
click at [802, 36] on button "Logs" at bounding box center [763, 45] width 119 height 20
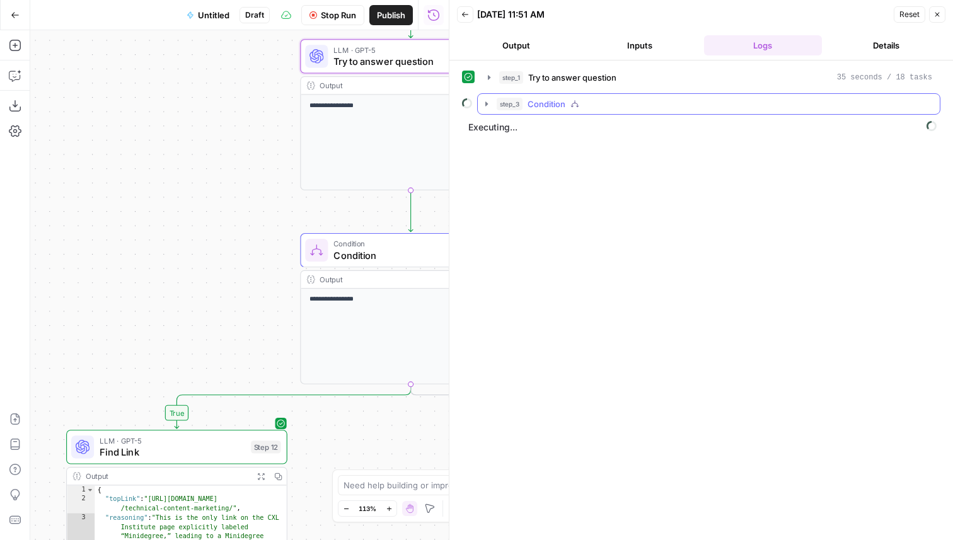
click at [583, 96] on button "step_3 Condition" at bounding box center [709, 104] width 462 height 20
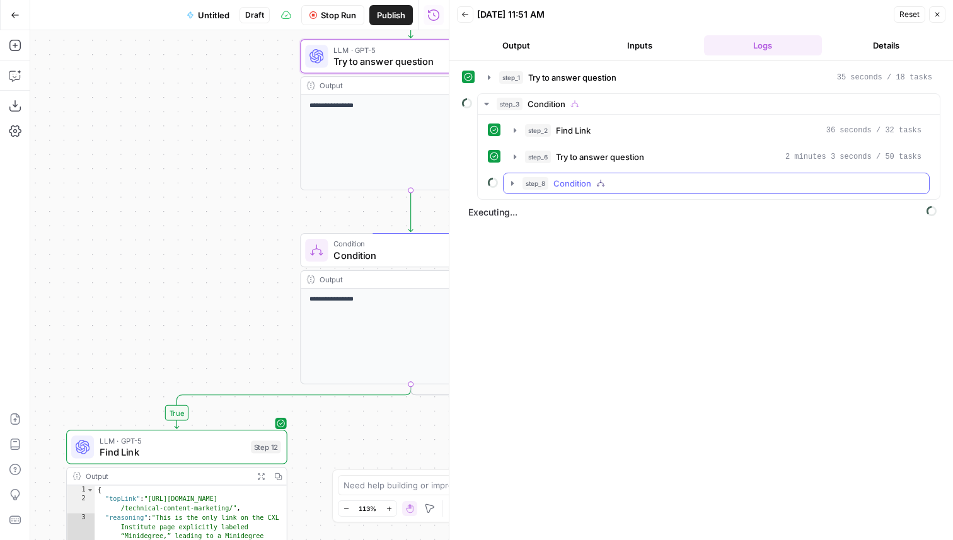
click at [596, 180] on div "step_8 Condition" at bounding box center [722, 183] width 399 height 13
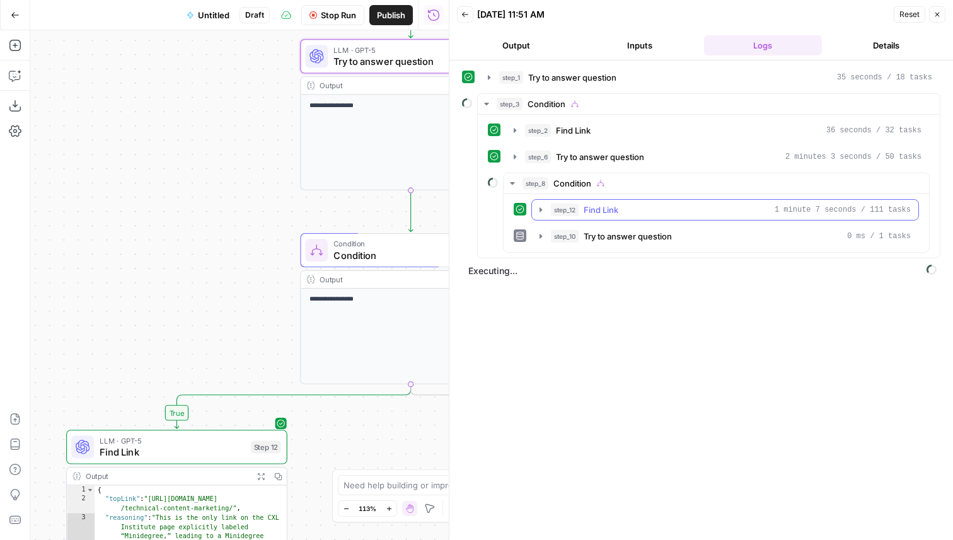
click at [616, 204] on span "Find Link" at bounding box center [601, 210] width 35 height 13
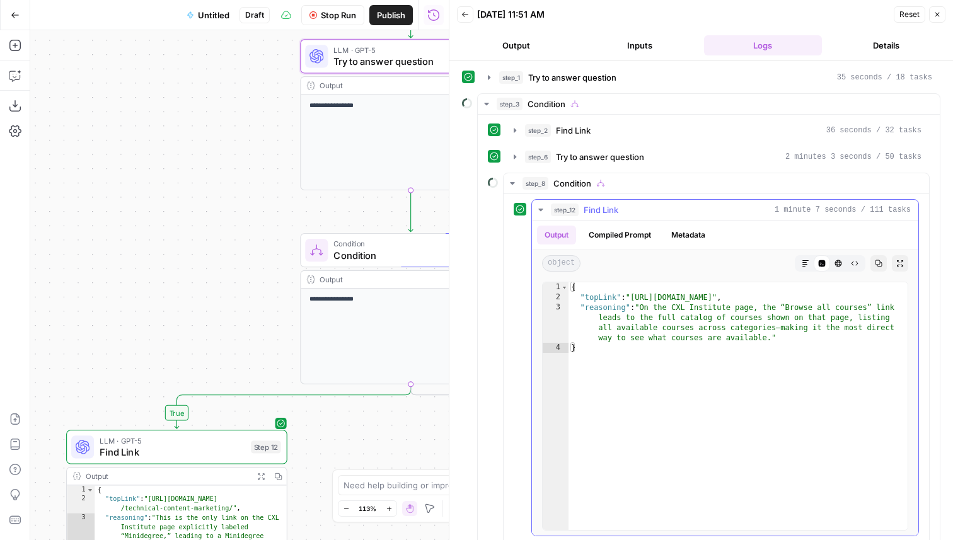
click at [617, 207] on span "Find Link" at bounding box center [601, 210] width 35 height 13
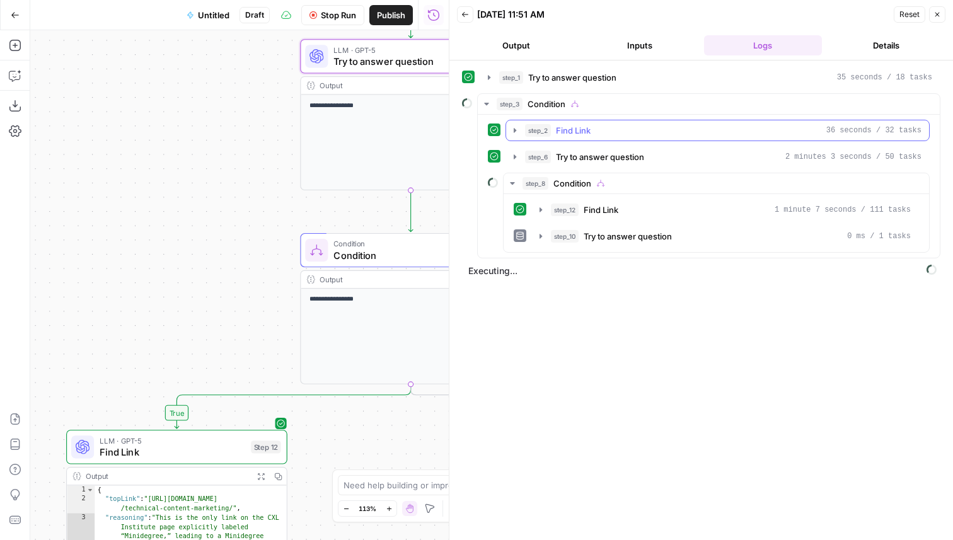
click at [629, 136] on div "step_2 Find Link 36 seconds / 32 tasks" at bounding box center [723, 130] width 397 height 13
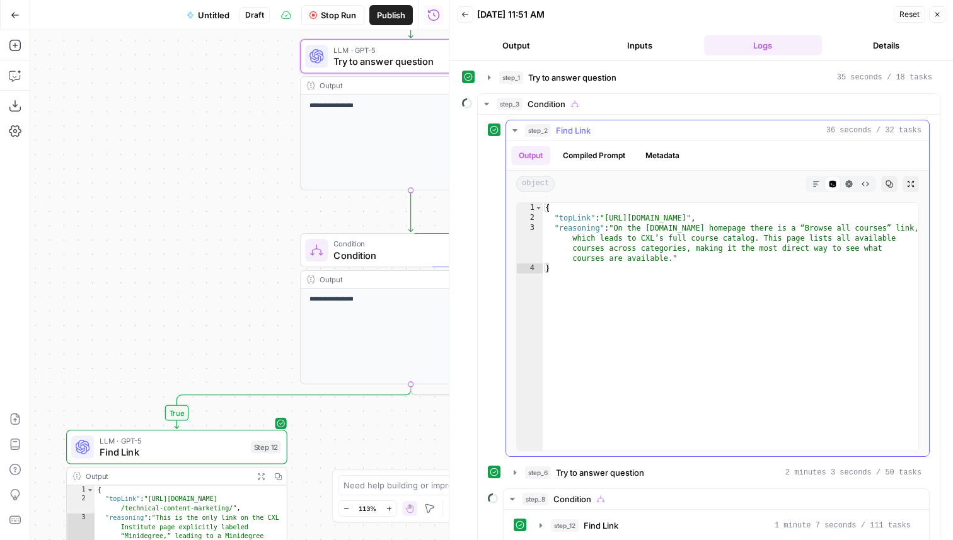
click at [630, 136] on div "step_2 Find Link 36 seconds / 32 tasks" at bounding box center [723, 130] width 397 height 13
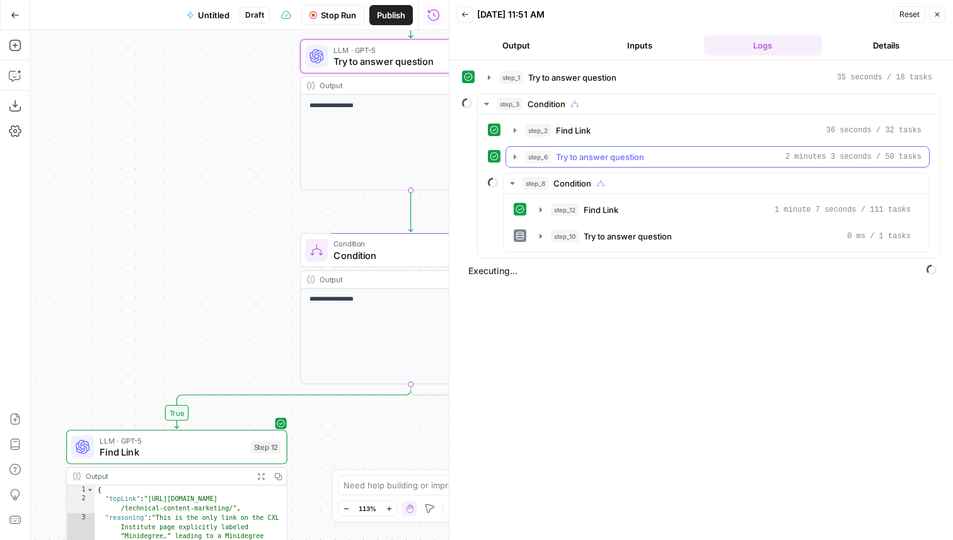
click at [627, 161] on span "Try to answer question" at bounding box center [600, 157] width 88 height 13
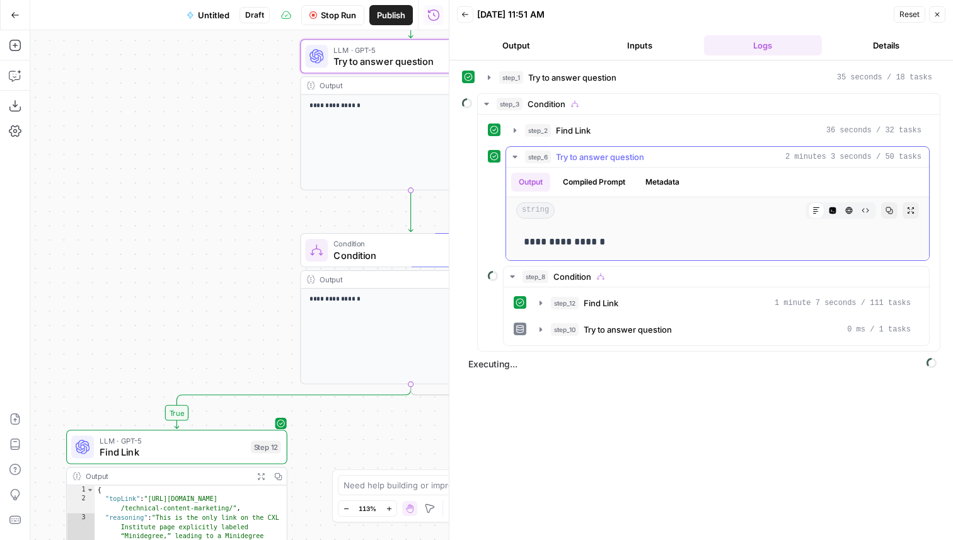
click at [627, 161] on span "Try to answer question" at bounding box center [600, 157] width 88 height 13
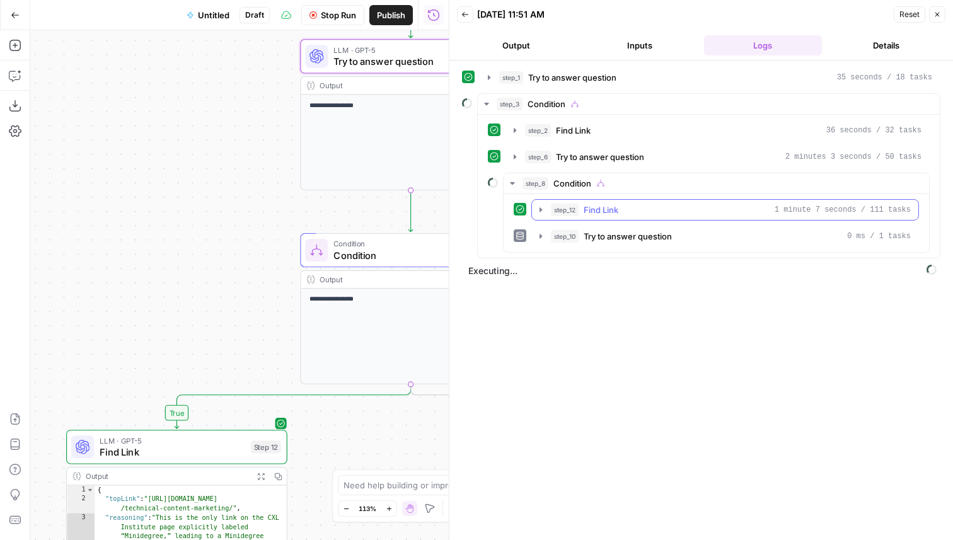
click at [608, 209] on span "Find Link" at bounding box center [601, 210] width 35 height 13
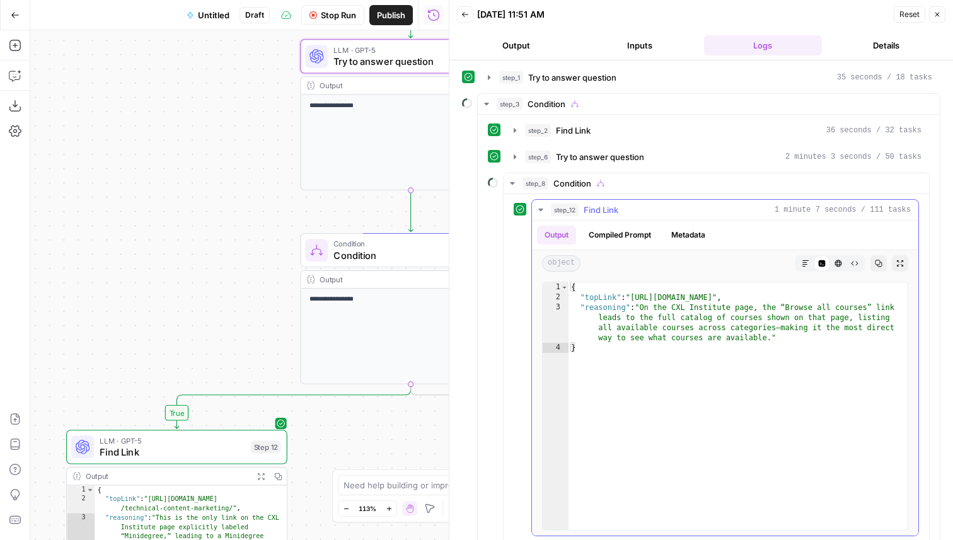
type textarea "**********"
drag, startPoint x: 752, startPoint y: 298, endPoint x: 637, endPoint y: 297, distance: 115.4
click at [637, 297] on div "{ "topLink" : "https://cxl.com/institute/" , "reasoning" : "On the CXL Institut…" at bounding box center [738, 416] width 339 height 268
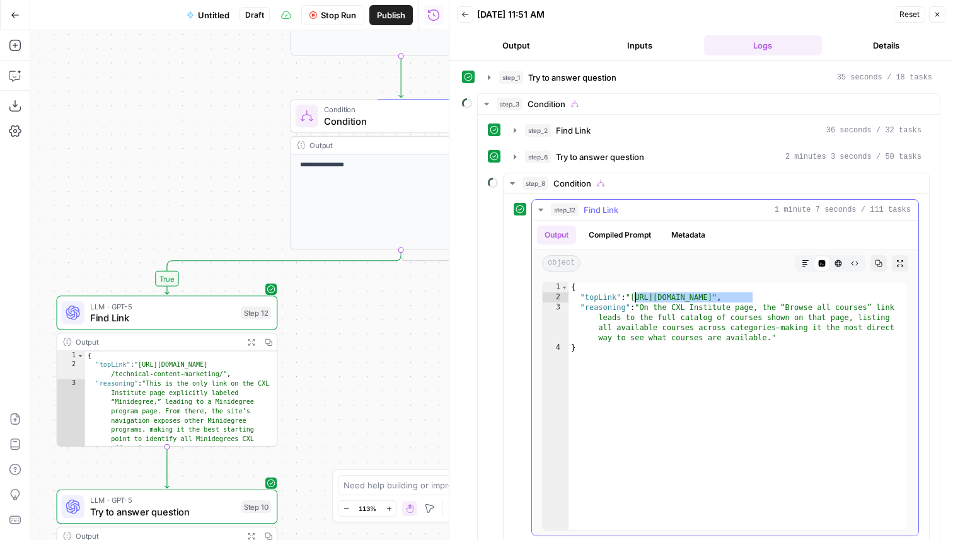
scroll to position [63, 0]
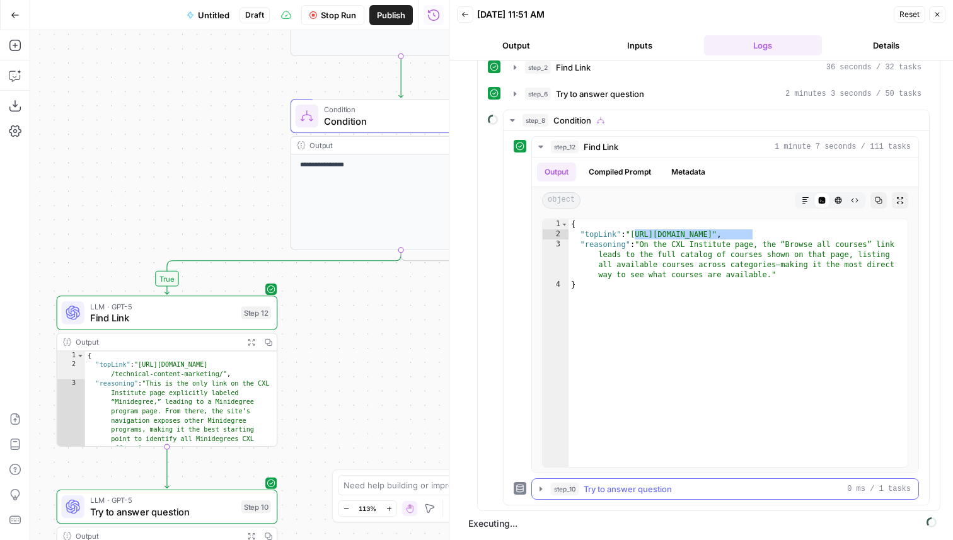
click at [653, 491] on span "Try to answer question" at bounding box center [628, 489] width 88 height 13
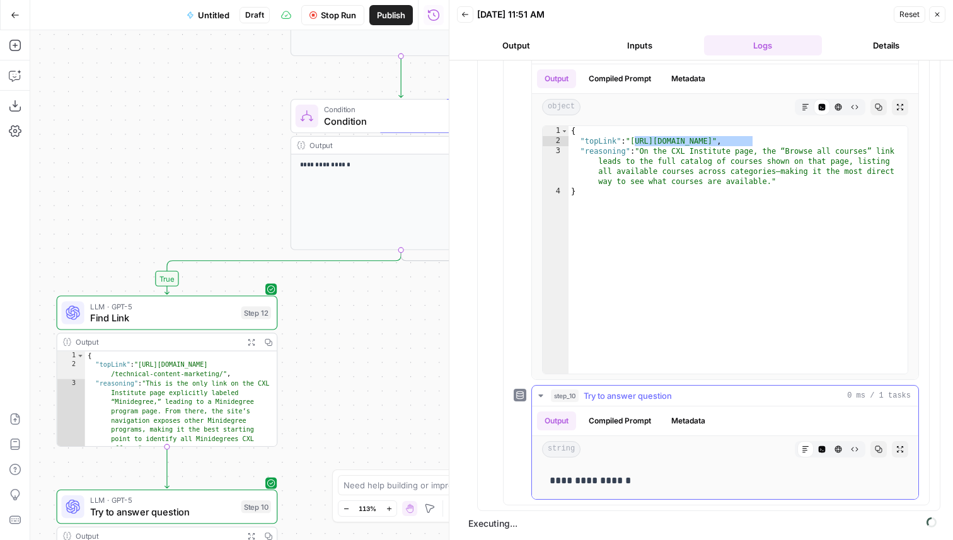
click at [660, 396] on span "Try to answer question" at bounding box center [628, 396] width 88 height 13
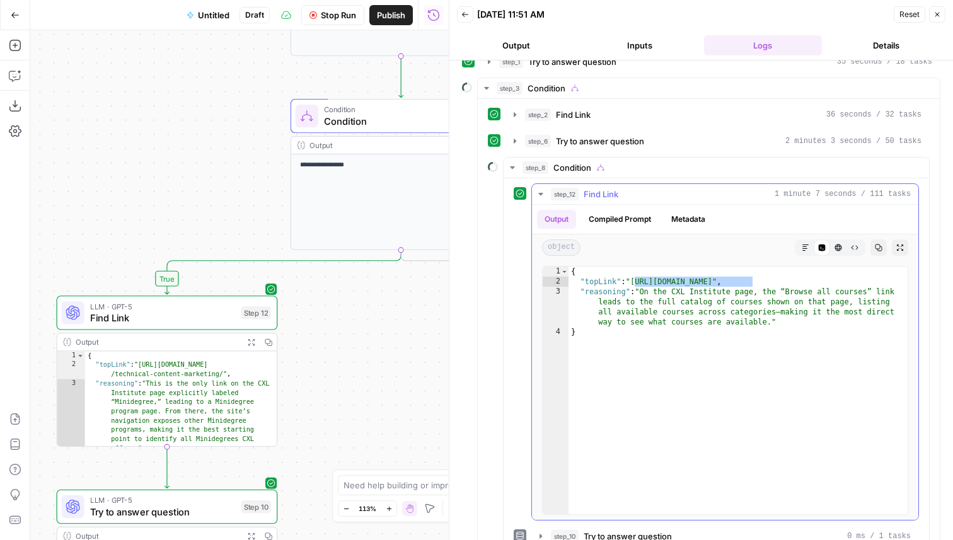
scroll to position [0, 0]
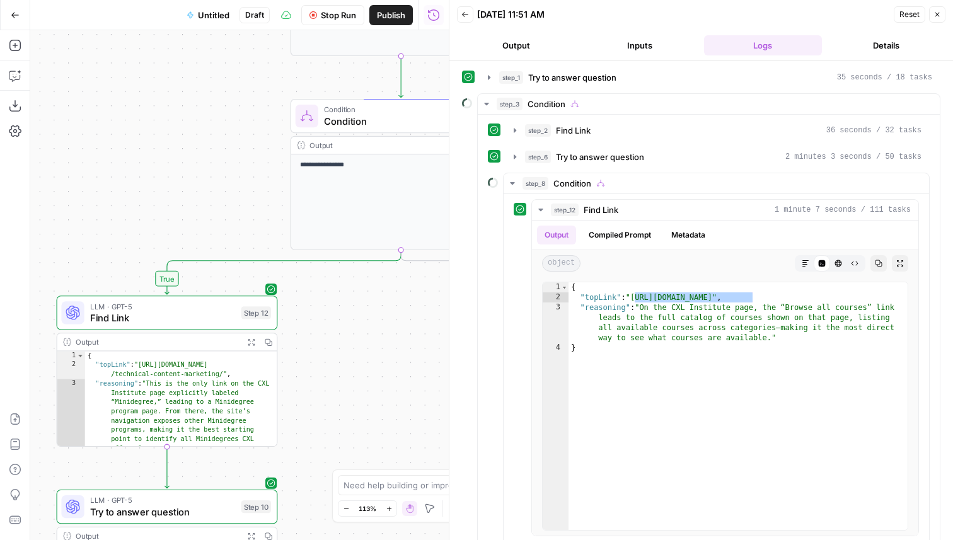
click at [939, 16] on icon "button" at bounding box center [938, 15] width 4 height 4
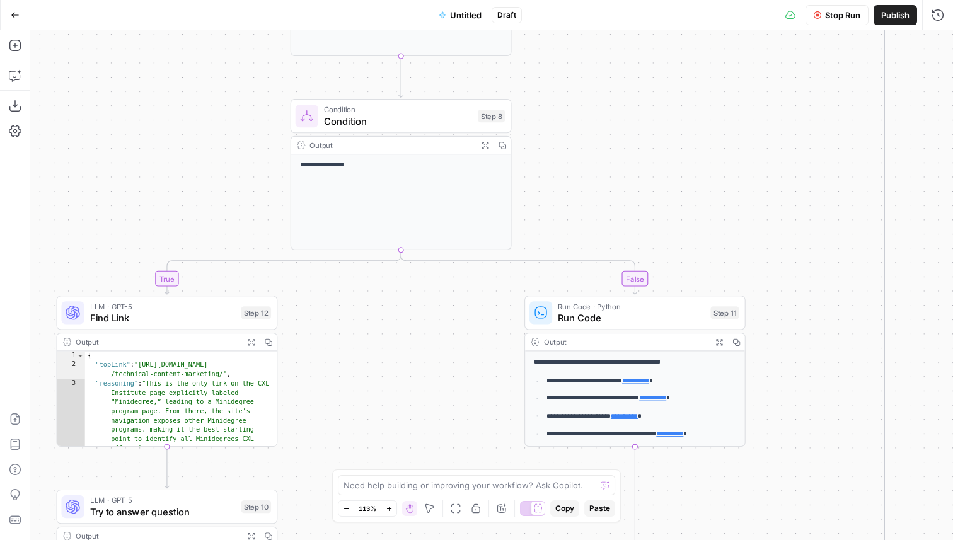
click at [839, 22] on button "Stop Run" at bounding box center [837, 15] width 63 height 20
click at [808, 13] on span "Test Workflow" at bounding box center [812, 15] width 57 height 13
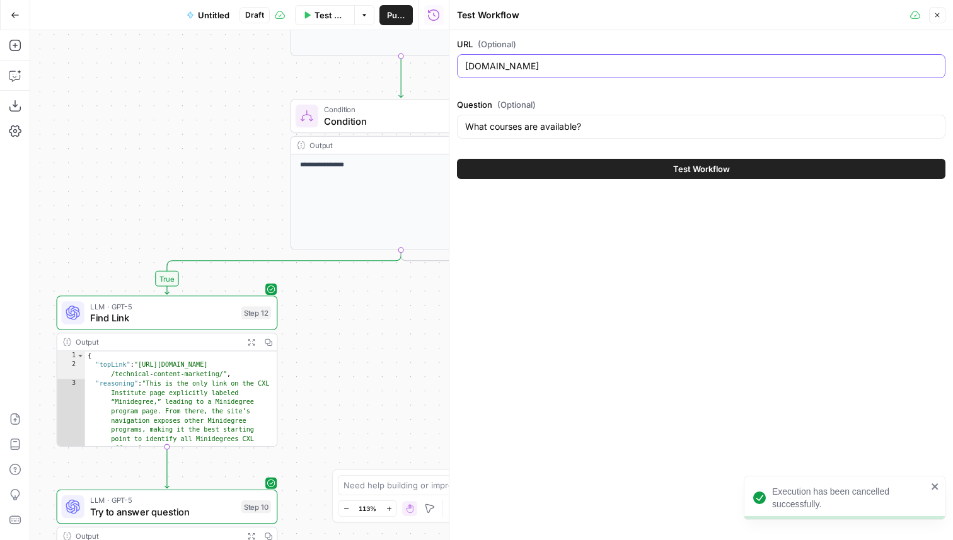
drag, startPoint x: 532, startPoint y: 69, endPoint x: 489, endPoint y: 69, distance: 42.9
click at [489, 69] on input "www.cxl.com" at bounding box center [701, 66] width 472 height 13
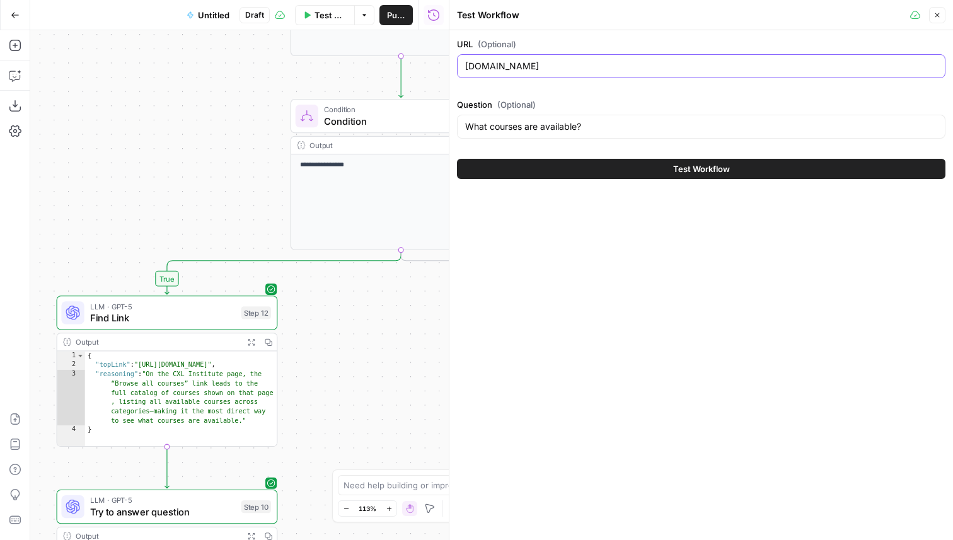
type input "www.amplitude.com"
drag, startPoint x: 610, startPoint y: 129, endPoint x: 491, endPoint y: 129, distance: 119.2
click at [491, 129] on input "What courses are available?" at bounding box center [701, 126] width 472 height 13
type input "What are the primary product offerings?"
click at [537, 170] on button "Test Workflow" at bounding box center [701, 169] width 489 height 20
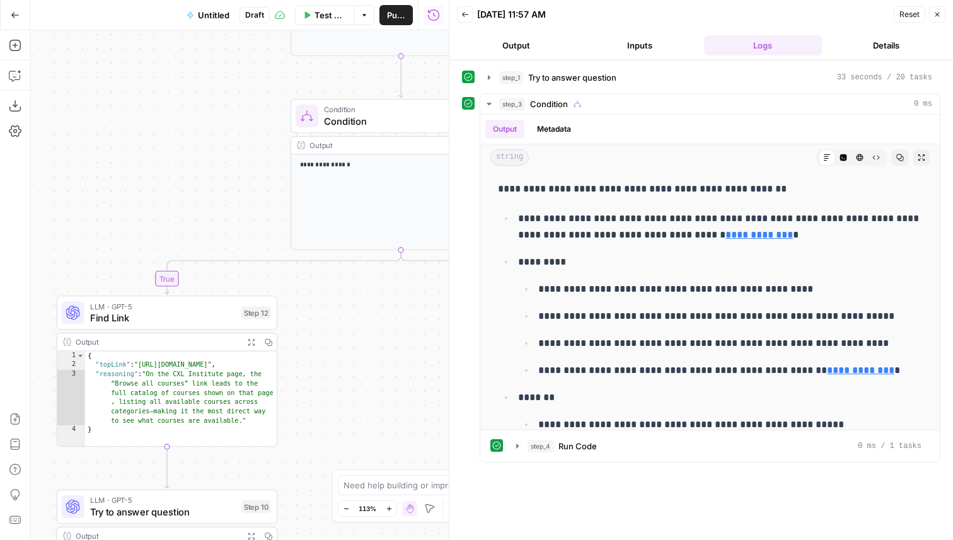
click at [310, 11] on icon "button" at bounding box center [307, 15] width 8 height 8
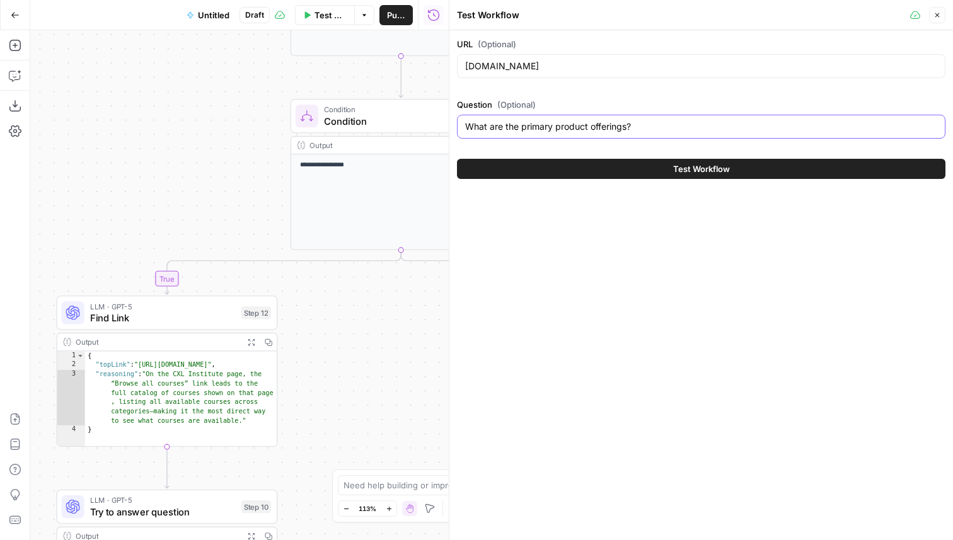
drag, startPoint x: 649, startPoint y: 131, endPoint x: 439, endPoint y: 129, distance: 210.0
click at [439, 129] on body "**********" at bounding box center [476, 270] width 953 height 540
type input "How is Amplitude better than competitors"
click at [457, 159] on button "Test Workflow" at bounding box center [701, 169] width 489 height 20
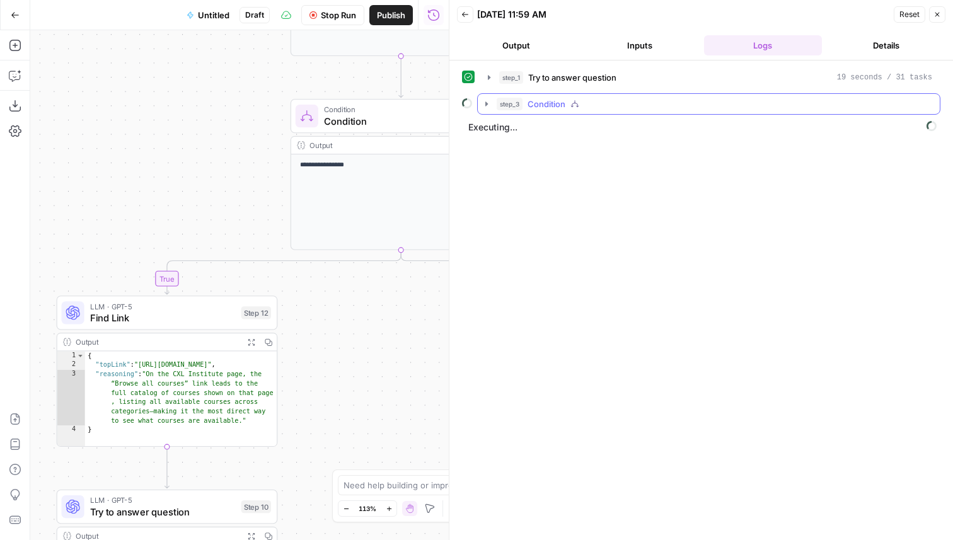
click at [619, 98] on div "step_3 Condition" at bounding box center [715, 104] width 436 height 13
click at [607, 123] on button "step_2 Find Link 1 minute 8 seconds / 91 tasks" at bounding box center [717, 130] width 423 height 20
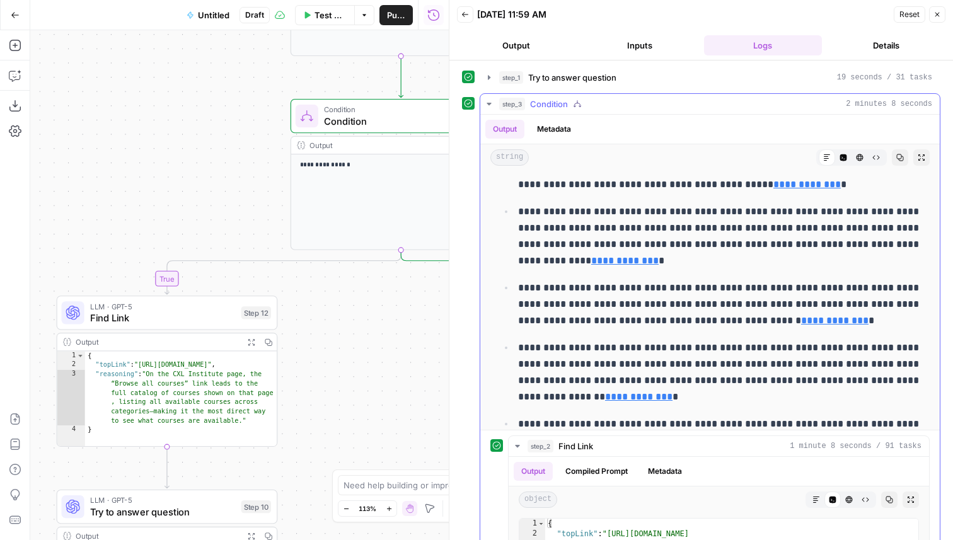
scroll to position [100, 0]
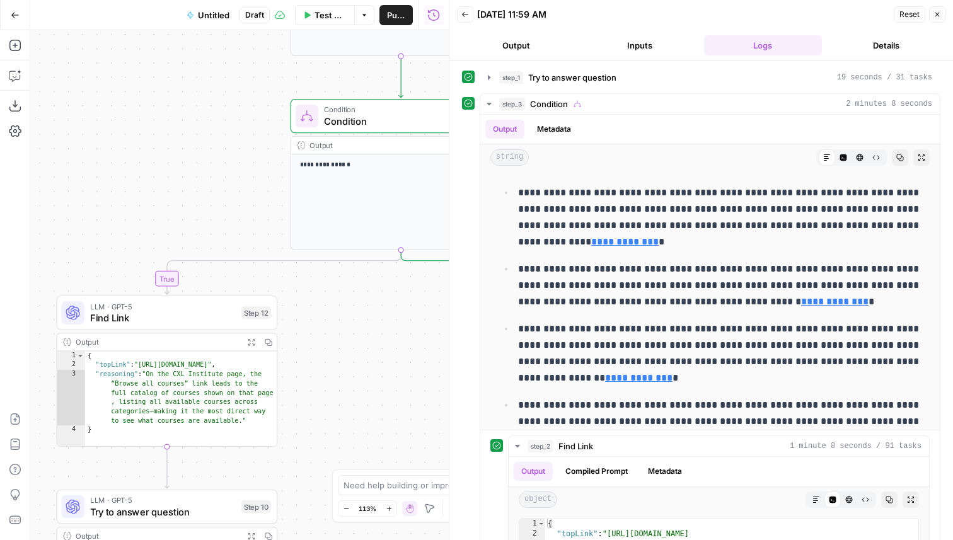
click at [652, 49] on button "Inputs" at bounding box center [640, 45] width 119 height 20
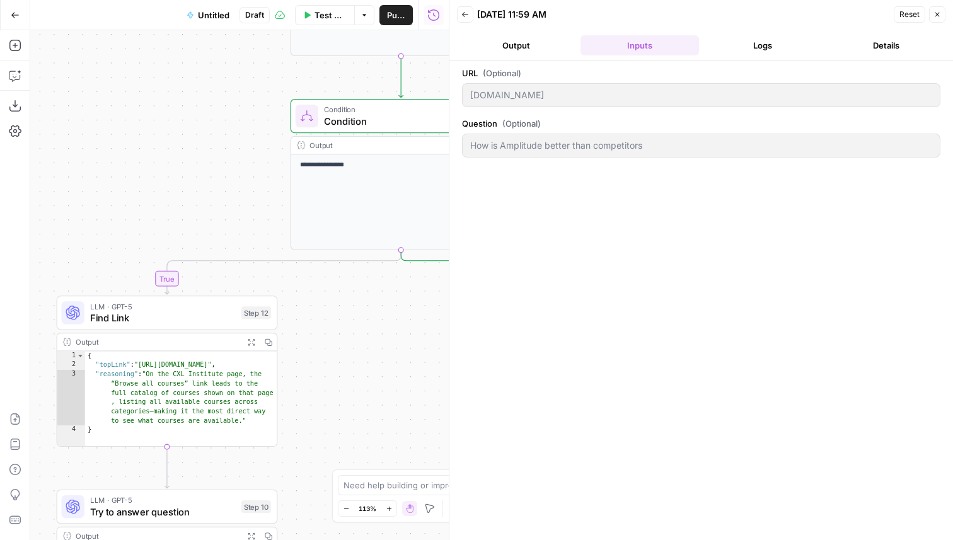
click at [769, 45] on button "Logs" at bounding box center [763, 45] width 119 height 20
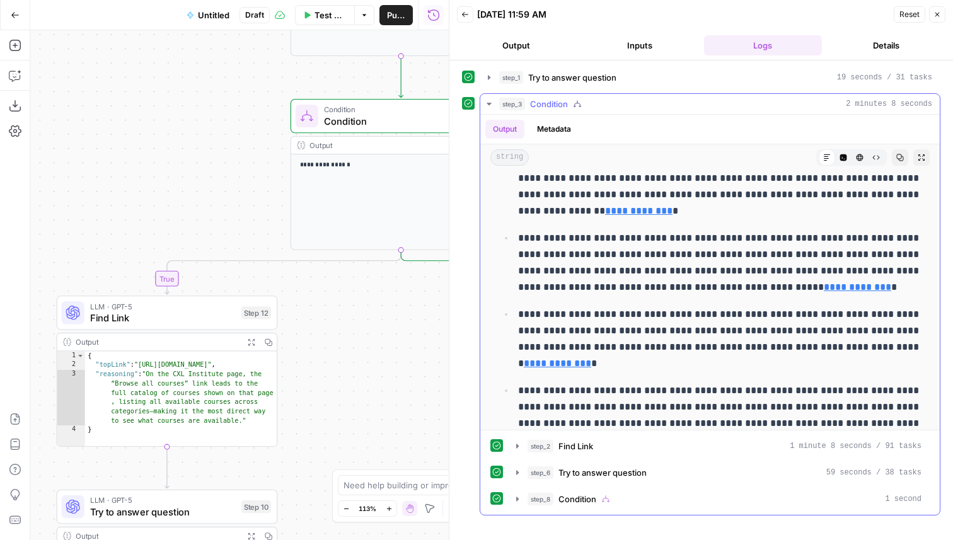
scroll to position [300, 0]
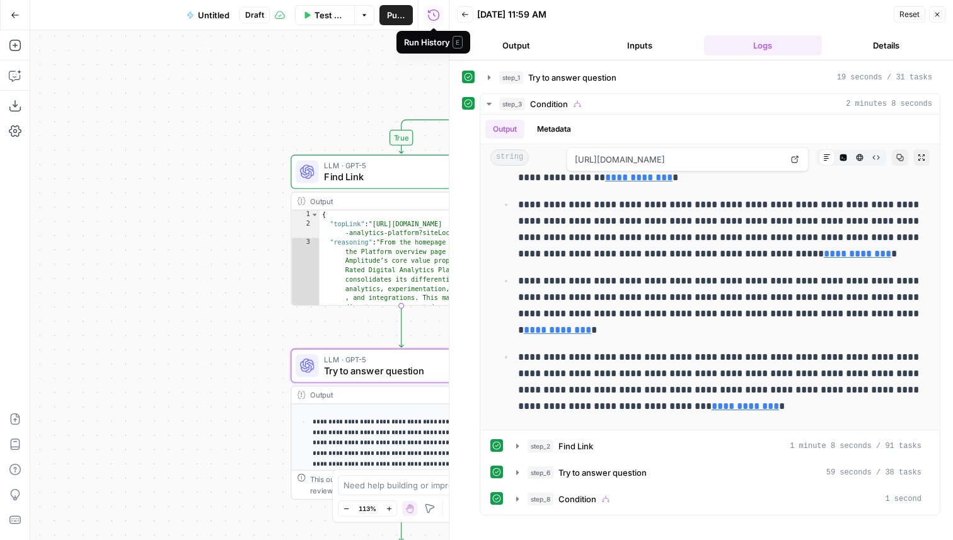
click at [320, 13] on span "Test Workflow" at bounding box center [331, 15] width 32 height 13
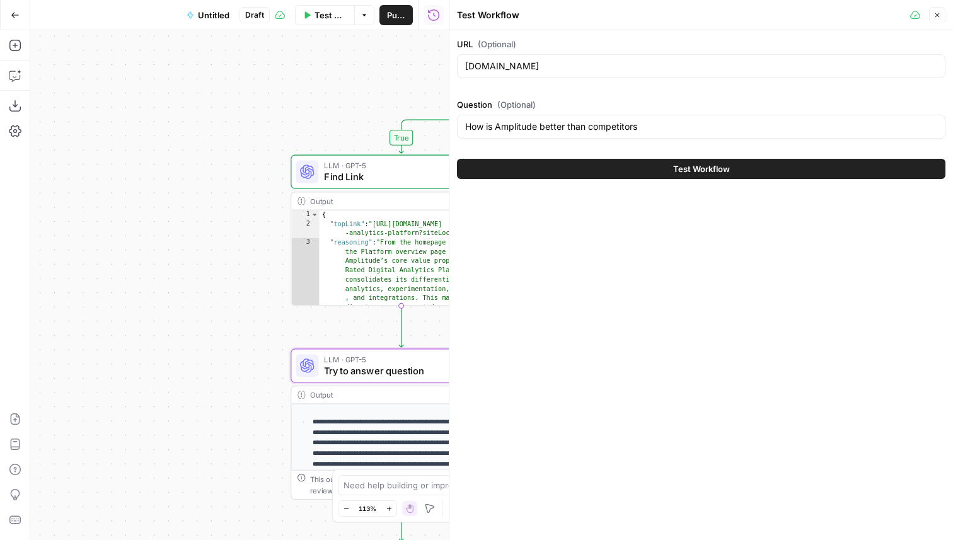
drag, startPoint x: 666, startPoint y: 116, endPoint x: 584, endPoint y: 116, distance: 82.0
click at [584, 116] on div "How is Amplitude better than competitors" at bounding box center [701, 127] width 489 height 24
drag, startPoint x: 641, startPoint y: 119, endPoint x: 473, endPoint y: 121, distance: 167.7
click at [473, 121] on div "How is Amplitude better than competitors" at bounding box center [701, 127] width 489 height 24
drag, startPoint x: 663, startPoint y: 128, endPoint x: 450, endPoint y: 123, distance: 213.2
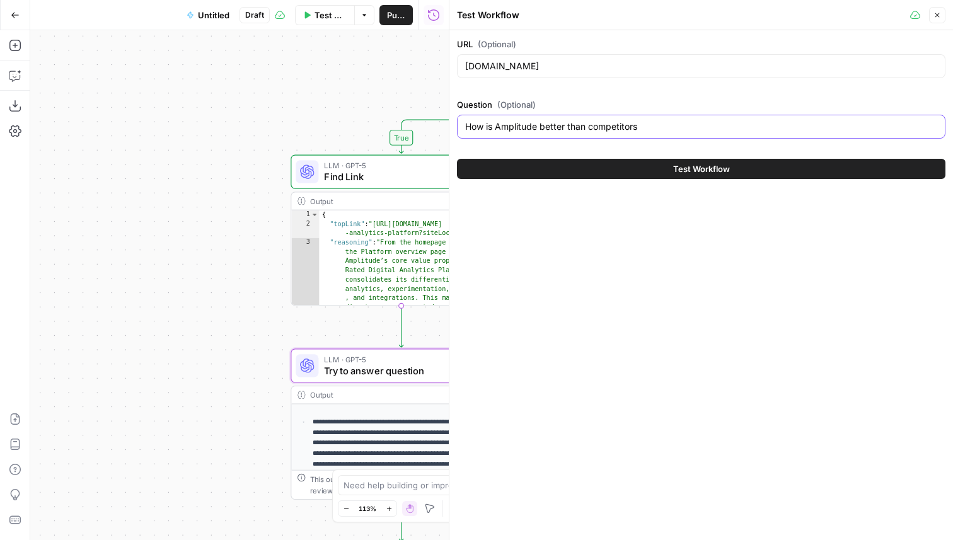
click at [450, 123] on div "Test Workflow Close URL (Optional) www.amplitude.com Question (Optional) How is…" at bounding box center [701, 270] width 504 height 540
type input "What are the flagship features of AirOps"
drag, startPoint x: 566, startPoint y: 73, endPoint x: 456, endPoint y: 69, distance: 109.8
click at [456, 69] on div "URL (Optional) www.amplitude.com Question (Optional) What are the flagship feat…" at bounding box center [702, 108] width 504 height 156
drag, startPoint x: 557, startPoint y: 64, endPoint x: 424, endPoint y: 64, distance: 133.0
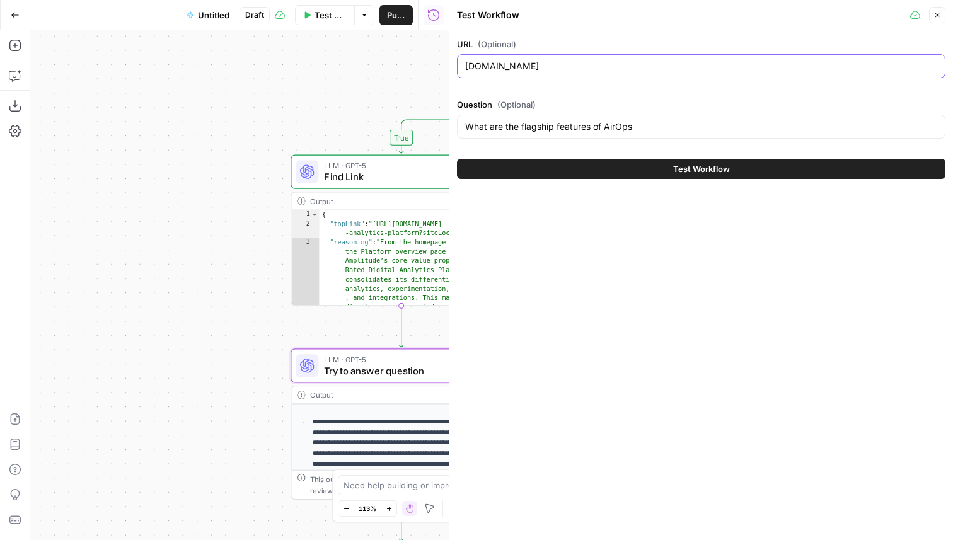
click at [424, 64] on body "**********" at bounding box center [476, 270] width 953 height 540
type input "[DOMAIN_NAME]"
click at [593, 169] on button "Test Workflow" at bounding box center [701, 169] width 489 height 20
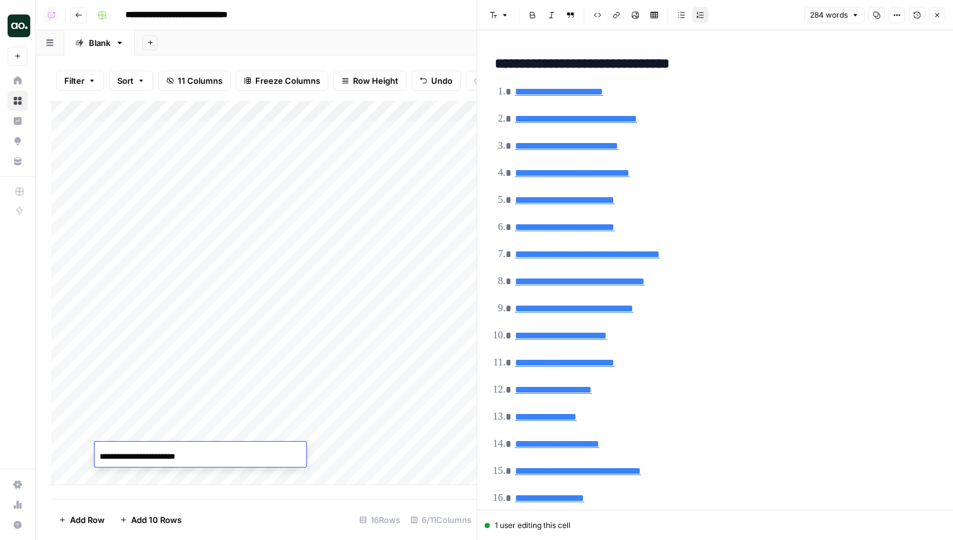
type input "**********"
click at [359, 446] on div "Add Column" at bounding box center [264, 293] width 426 height 385
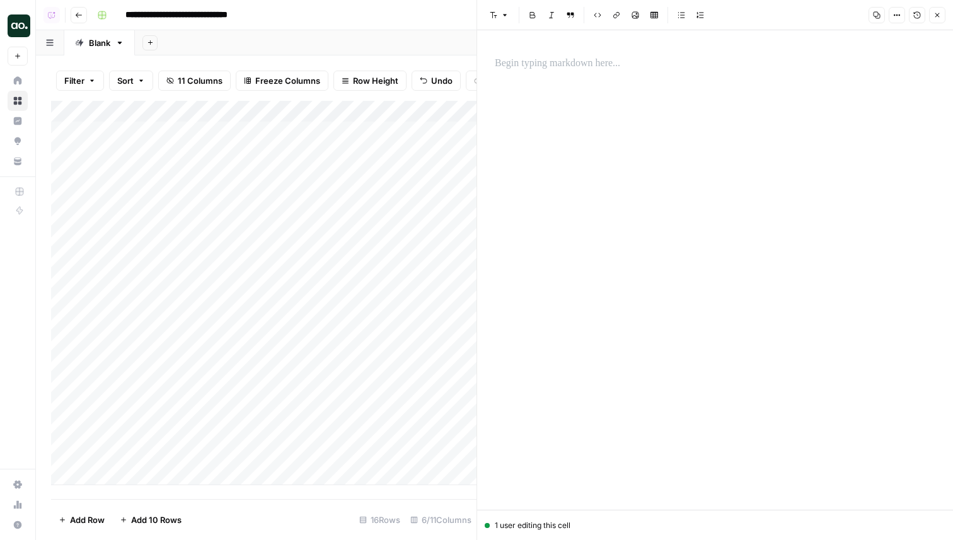
click at [563, 61] on p at bounding box center [715, 63] width 441 height 16
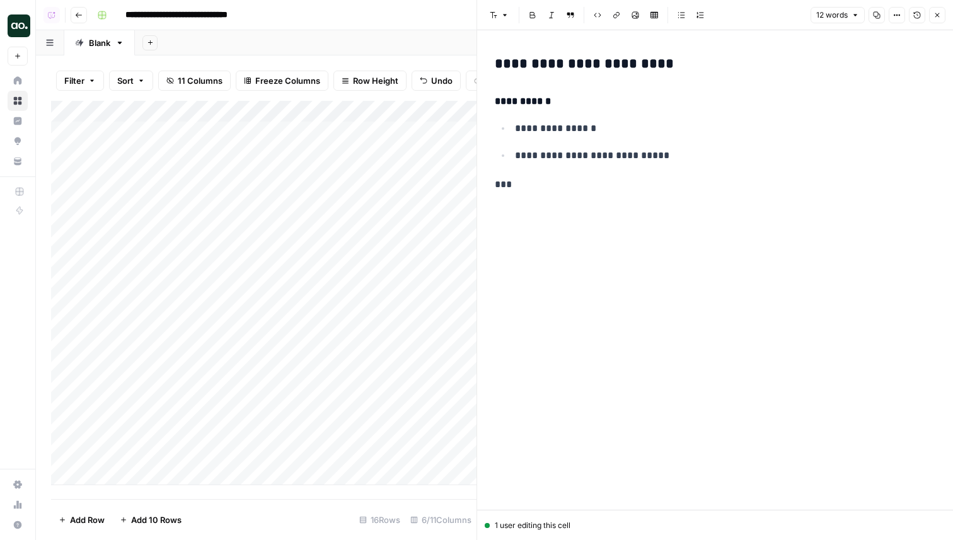
click at [664, 152] on p "**********" at bounding box center [725, 156] width 421 height 16
click at [940, 23] on header "Font style Bold Italic Block quote Code block Link Image Insert Table Bulleted …" at bounding box center [715, 15] width 476 height 30
click at [940, 15] on icon "button" at bounding box center [938, 15] width 8 height 8
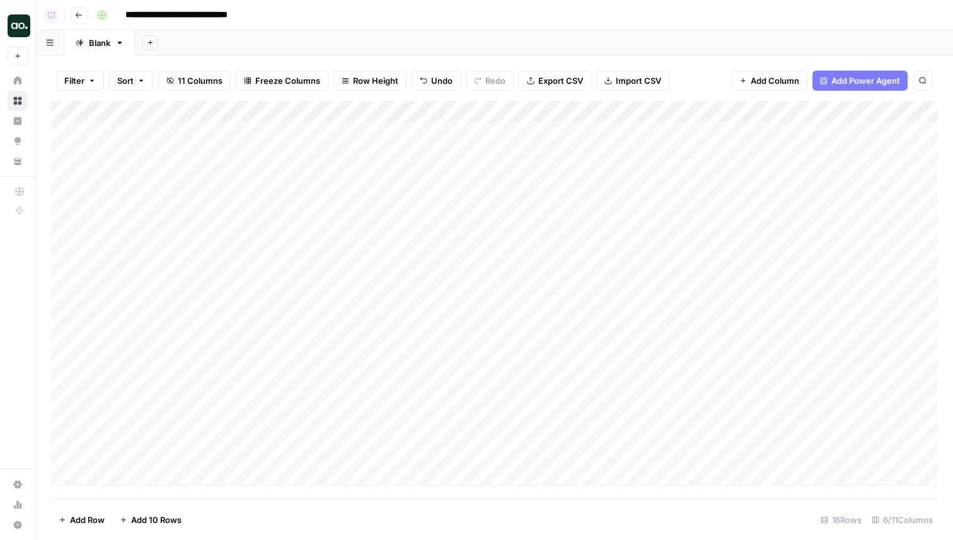
click at [717, 453] on div "Add Column" at bounding box center [494, 293] width 887 height 385
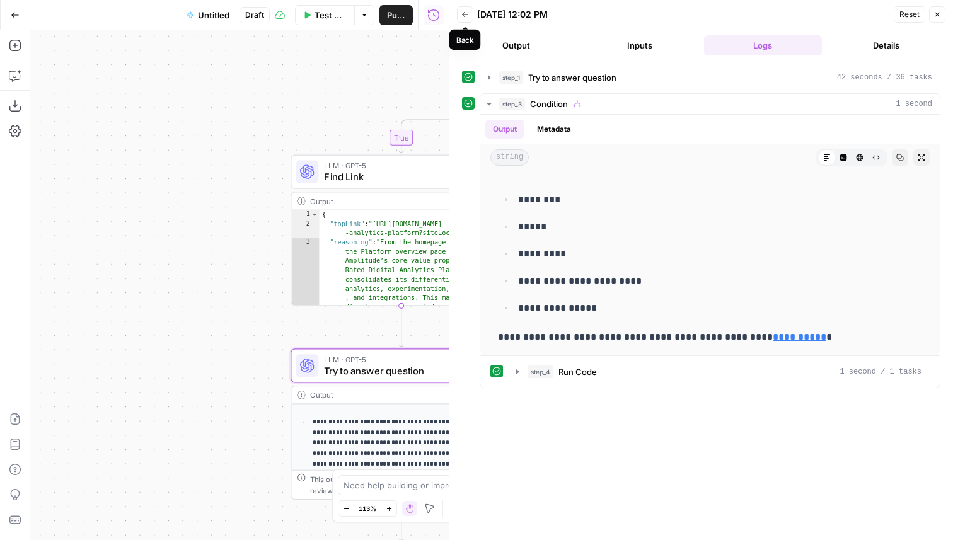
click at [463, 13] on icon "button" at bounding box center [465, 14] width 6 height 5
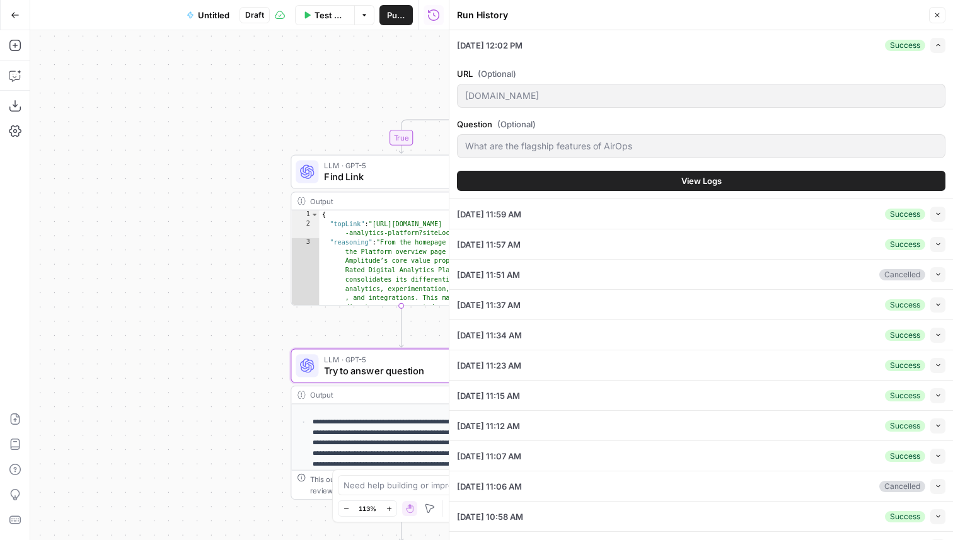
click at [316, 16] on span "Test Workflow" at bounding box center [331, 15] width 32 height 13
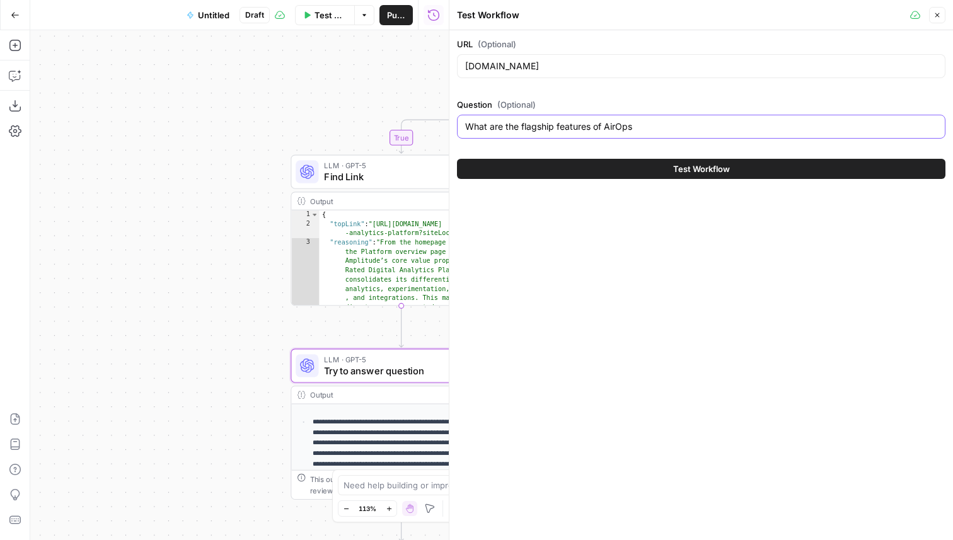
drag, startPoint x: 666, startPoint y: 120, endPoint x: 463, endPoint y: 120, distance: 202.4
click at [463, 120] on div "What are the flagship features of AirOps" at bounding box center [701, 127] width 489 height 24
paste input "Can you please search the entire domain on [domain] to extract the following in…"
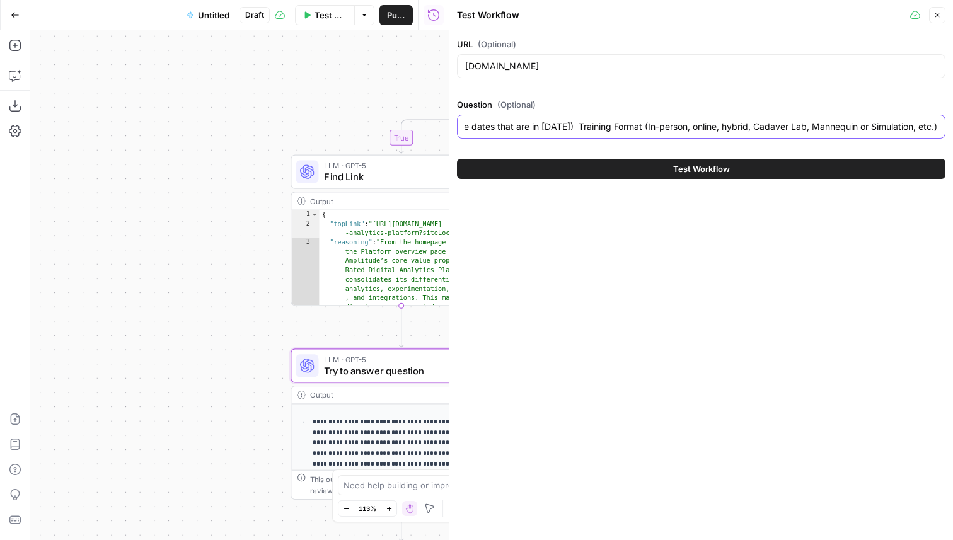
type input "Can you please search the entire domain on [domain] to extract the following in…"
click at [624, 167] on button "Test Workflow" at bounding box center [701, 169] width 489 height 20
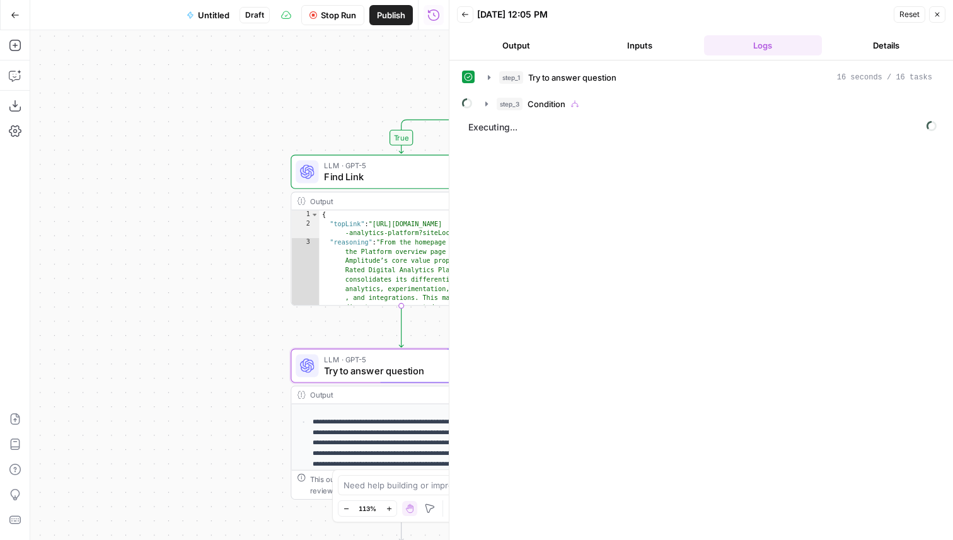
click at [552, 115] on div "step_1 Try to answer question 16 seconds / 16 tasks step_3 Condition Executing.…" at bounding box center [701, 300] width 479 height 467
click at [570, 100] on div "step_3 Condition" at bounding box center [715, 104] width 436 height 13
click at [589, 132] on span "Find Link" at bounding box center [573, 130] width 35 height 13
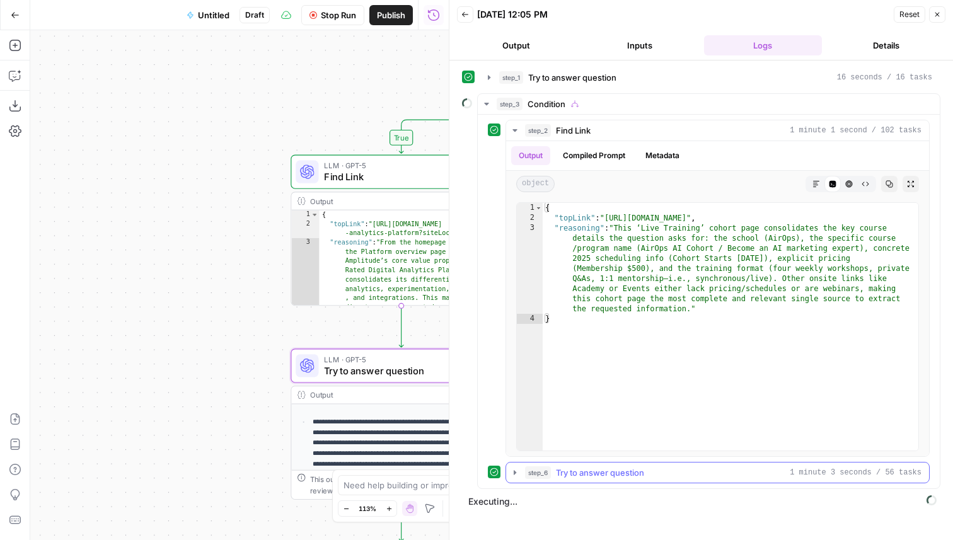
click at [610, 475] on span "Try to answer question" at bounding box center [600, 473] width 88 height 13
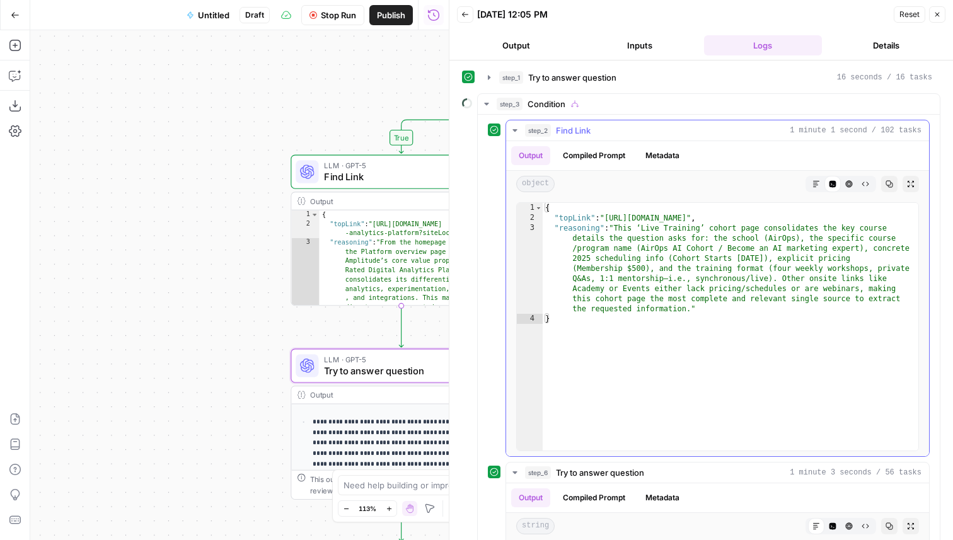
scroll to position [71, 0]
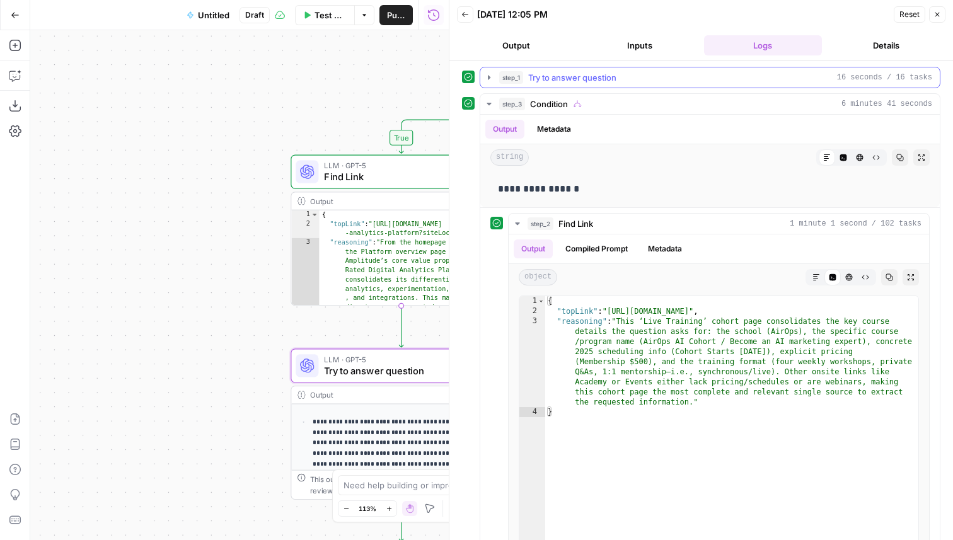
click at [624, 84] on button "step_1 Try to answer question 16 seconds / 16 tasks" at bounding box center [710, 77] width 460 height 20
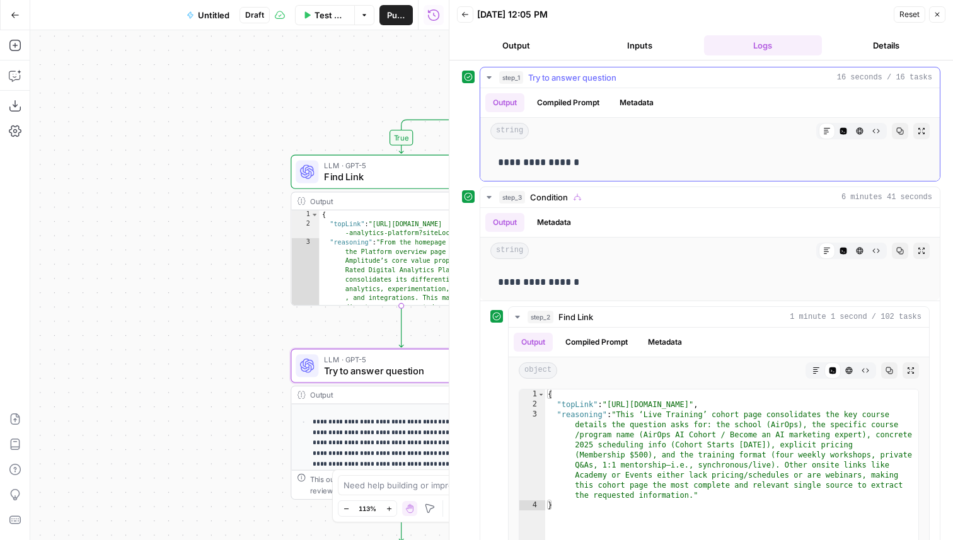
click at [624, 84] on button "step_1 Try to answer question 16 seconds / 16 tasks" at bounding box center [710, 77] width 460 height 20
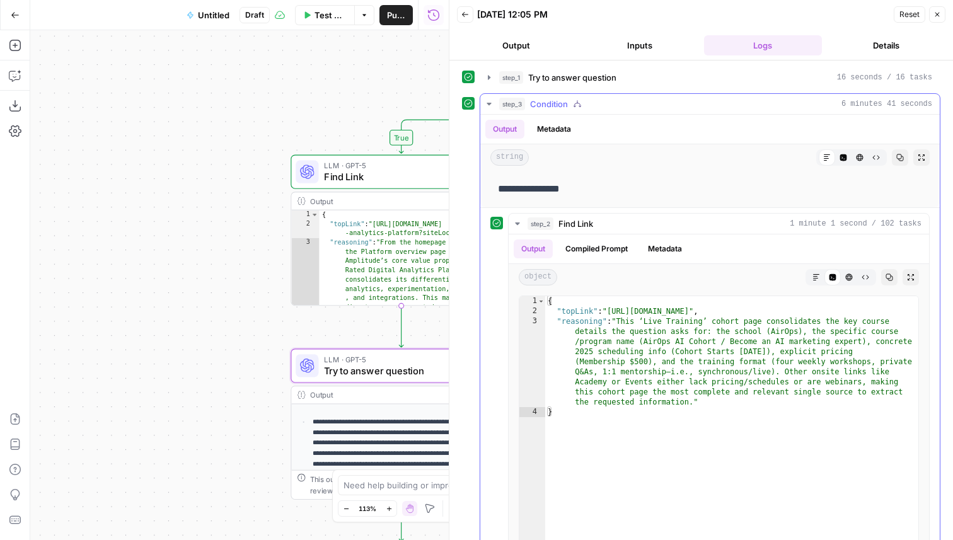
click at [621, 102] on div "step_3 Condition 6 minutes 41 seconds" at bounding box center [715, 104] width 433 height 13
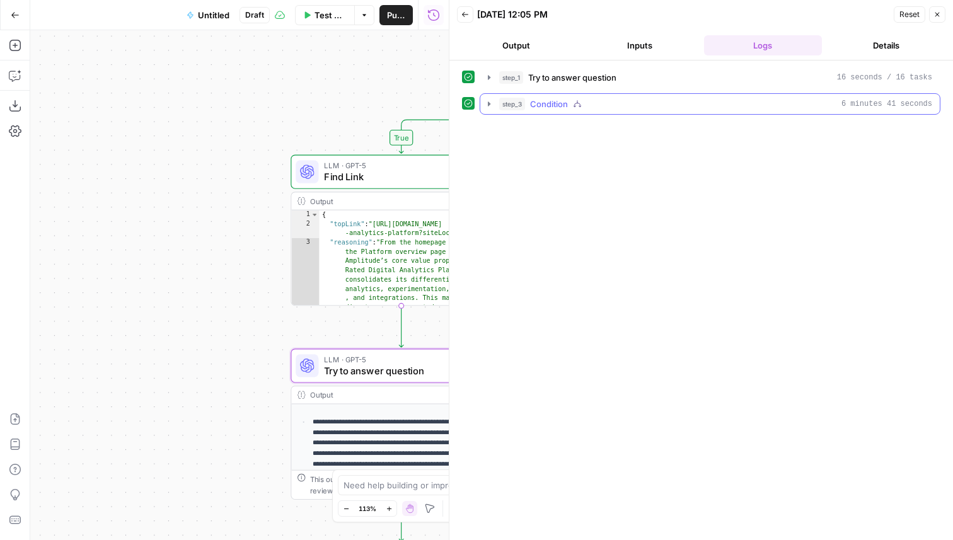
click at [612, 104] on div "step_3 Condition 6 minutes 41 seconds" at bounding box center [715, 104] width 433 height 13
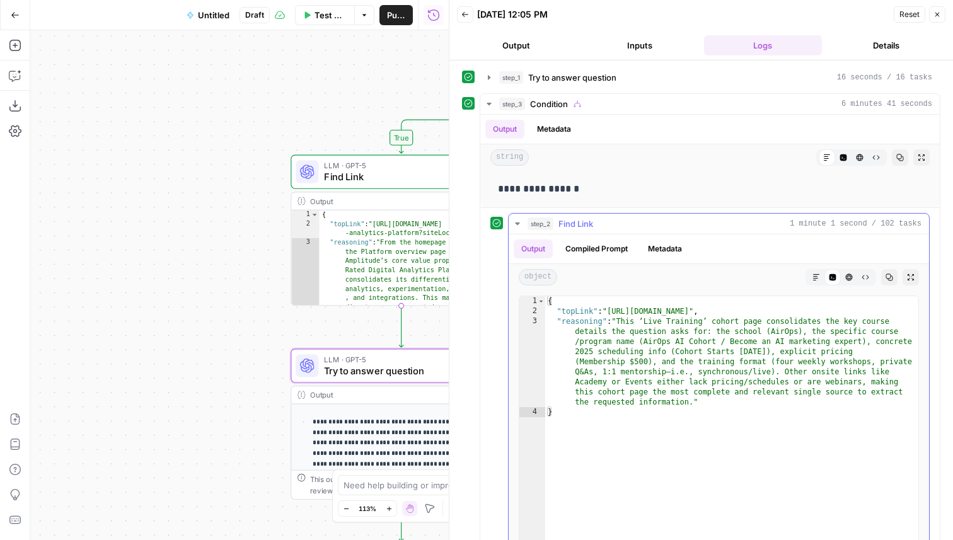
scroll to position [168, 0]
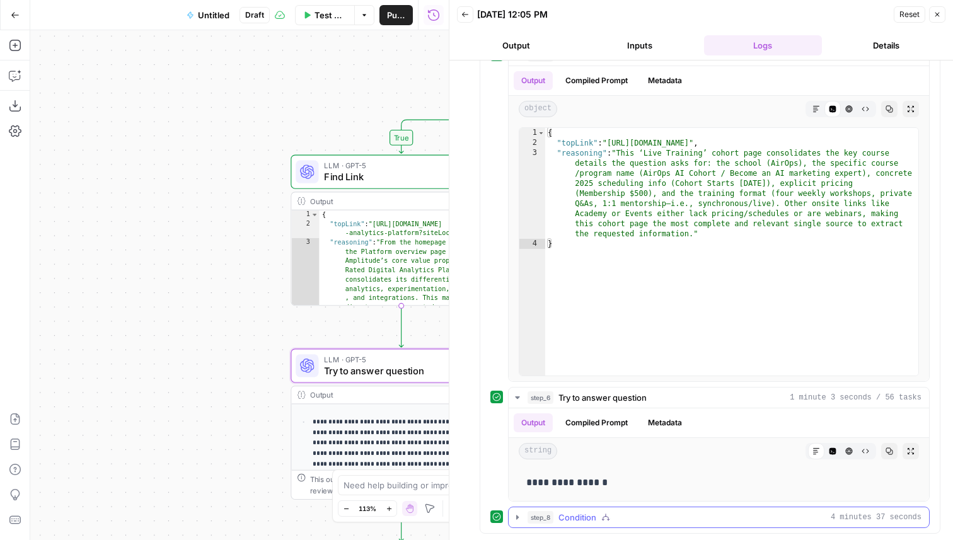
click at [605, 517] on icon "button" at bounding box center [605, 517] width 9 height 9
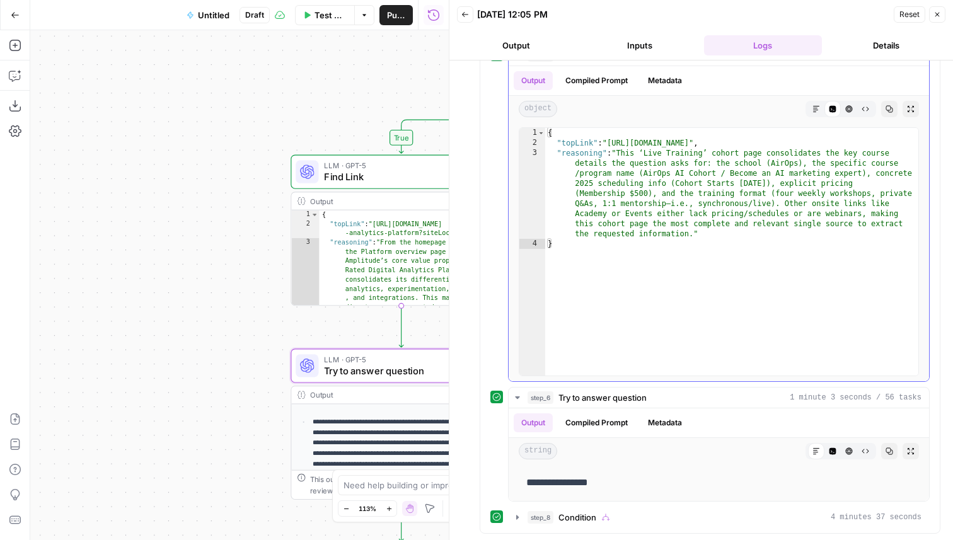
scroll to position [0, 0]
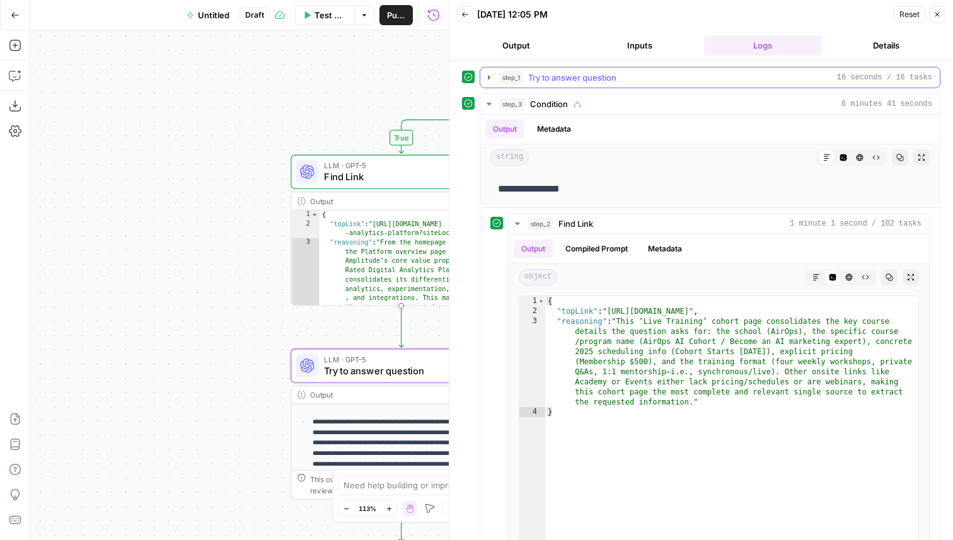
click at [612, 71] on button "step_1 Try to answer question 16 seconds / 16 tasks" at bounding box center [710, 77] width 460 height 20
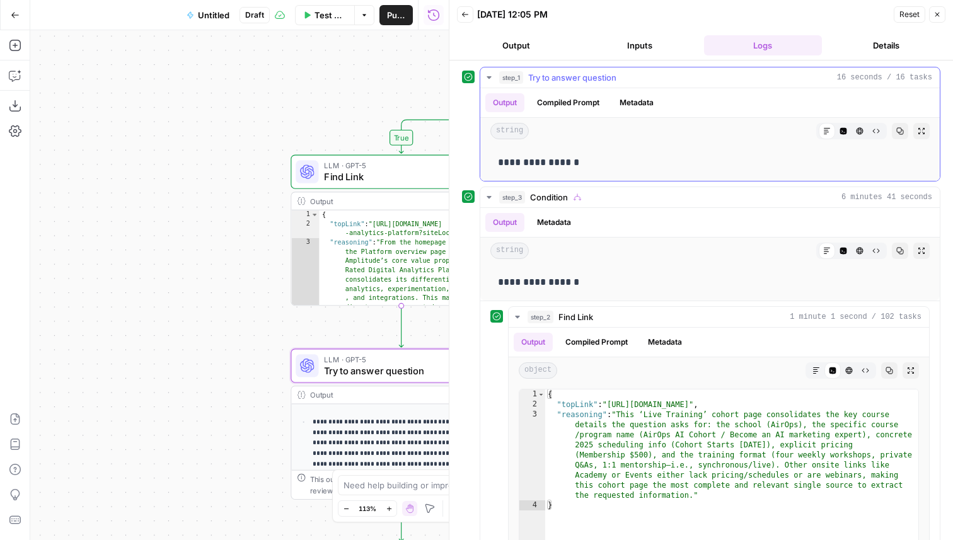
click at [612, 73] on span "Try to answer question" at bounding box center [572, 77] width 88 height 13
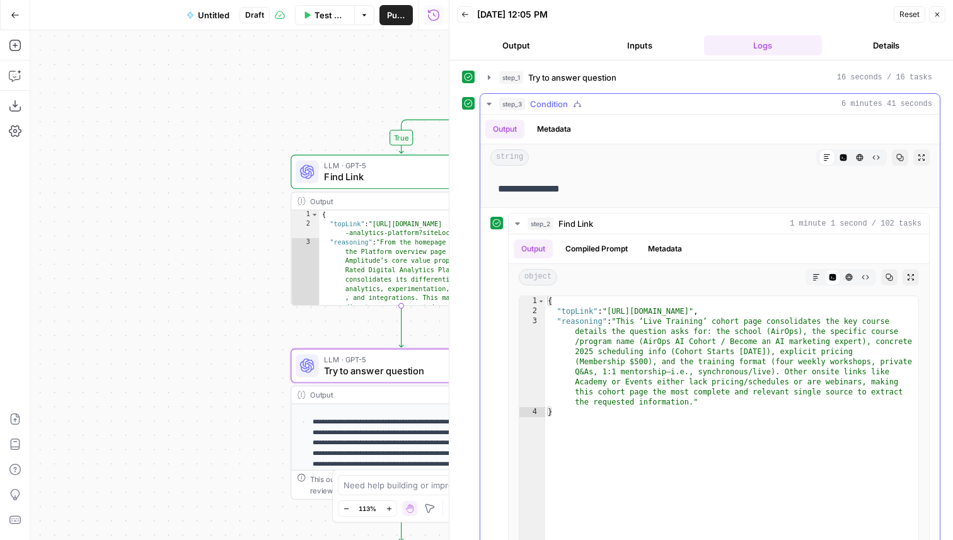
click at [625, 93] on div "**********" at bounding box center [710, 397] width 461 height 609
click at [621, 96] on button "step_3 Condition 6 minutes 41 seconds" at bounding box center [710, 104] width 460 height 20
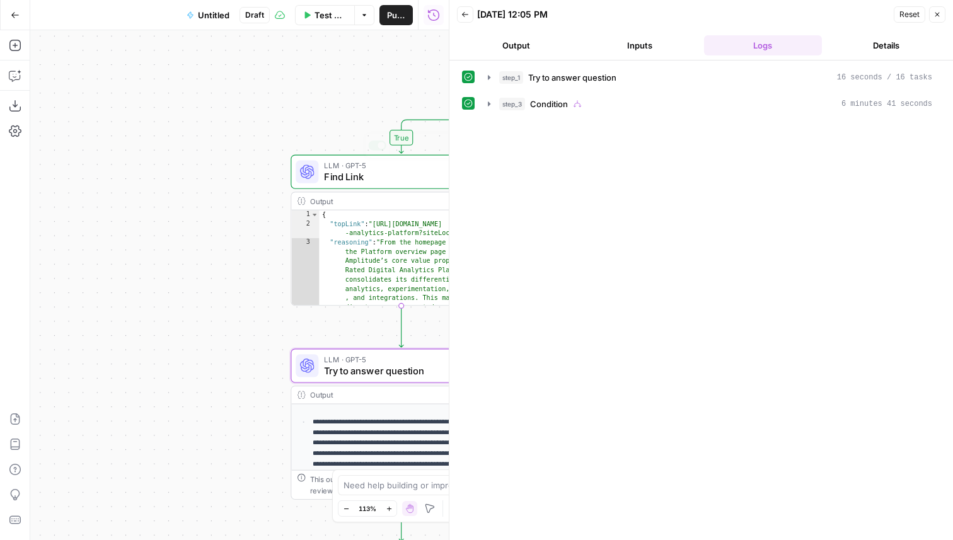
click at [547, 114] on div "step_3 Condition 6 minutes 41 seconds" at bounding box center [710, 103] width 461 height 21
click at [548, 107] on span "Condition" at bounding box center [549, 104] width 38 height 13
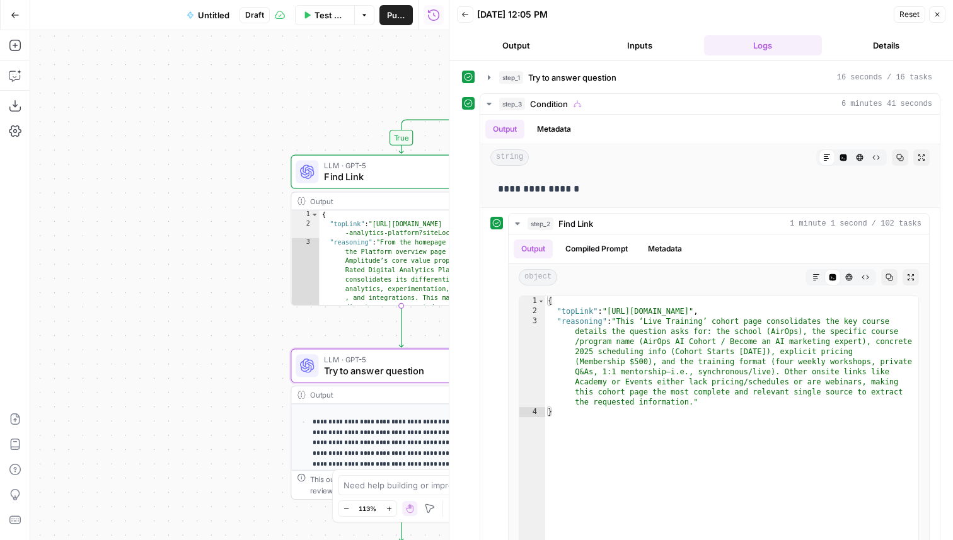
click at [935, 8] on button "Close" at bounding box center [937, 14] width 16 height 16
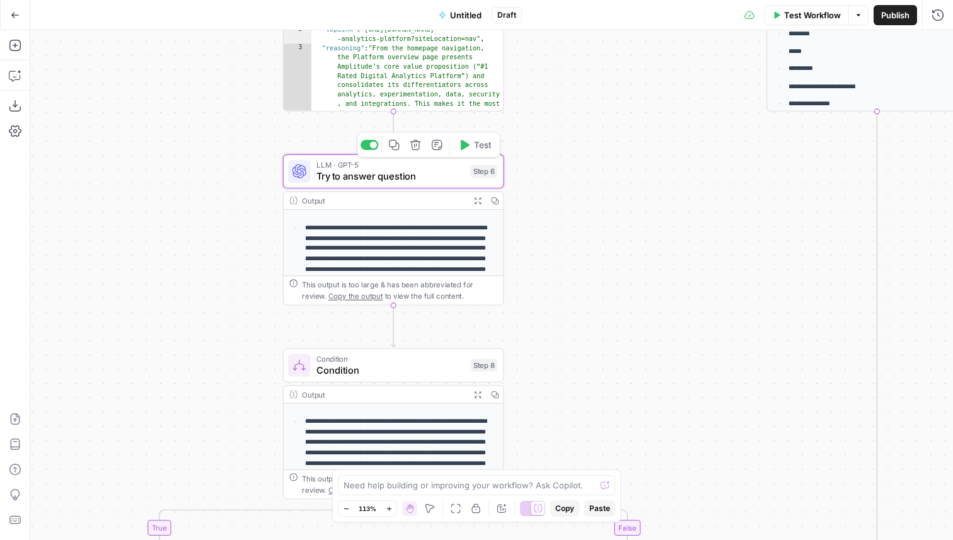
click at [380, 177] on span "Try to answer question" at bounding box center [391, 177] width 148 height 15
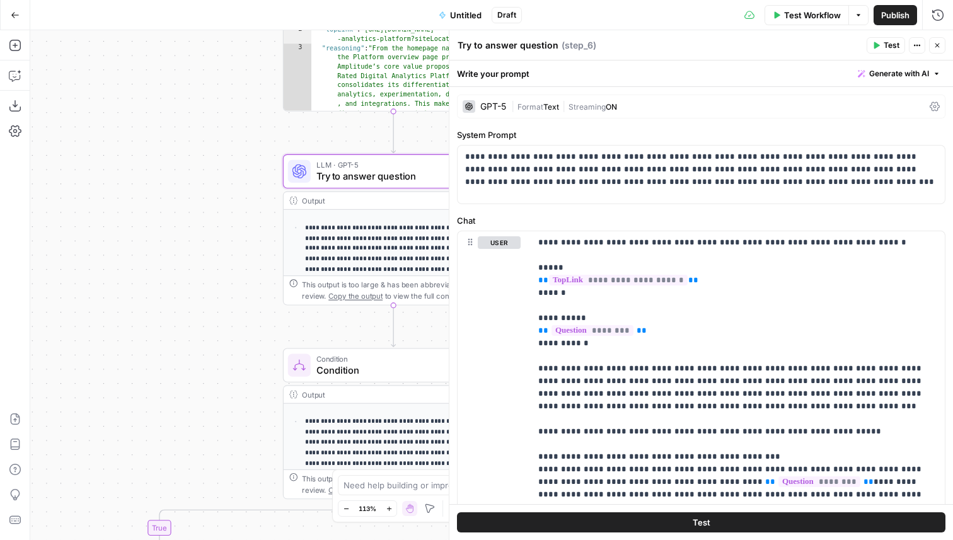
click at [941, 45] on button "Close" at bounding box center [937, 45] width 16 height 16
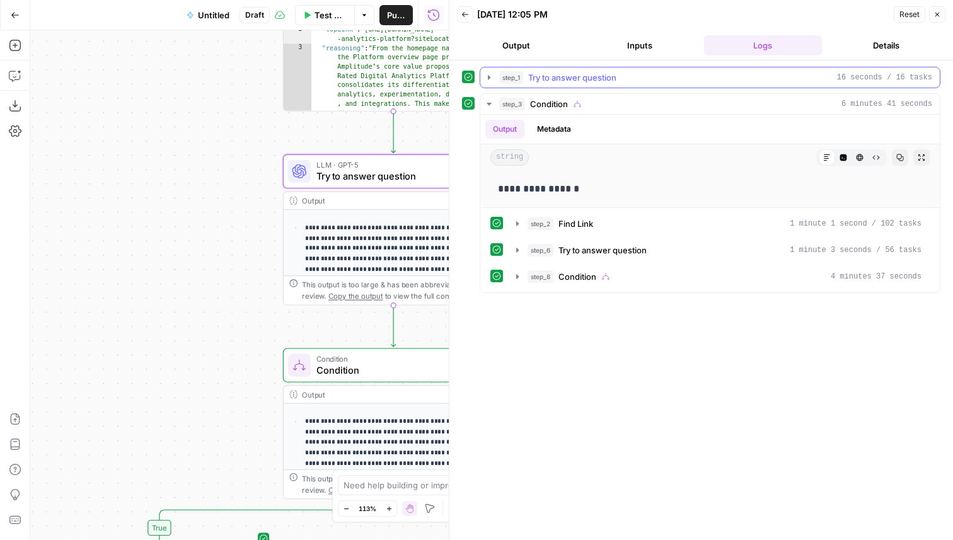
click at [641, 73] on div "step_1 Try to answer question 16 seconds / 16 tasks" at bounding box center [715, 77] width 433 height 13
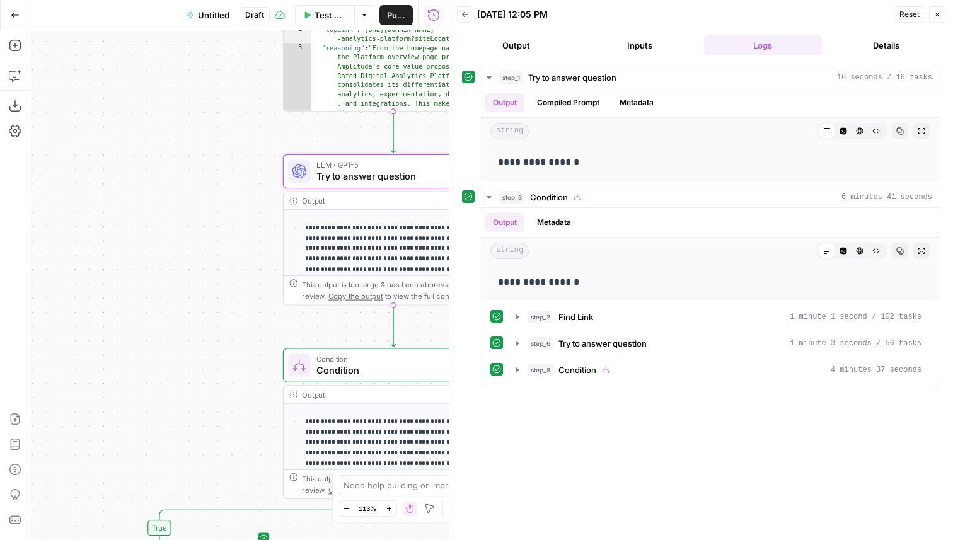
click at [462, 10] on button "Back" at bounding box center [465, 14] width 16 height 16
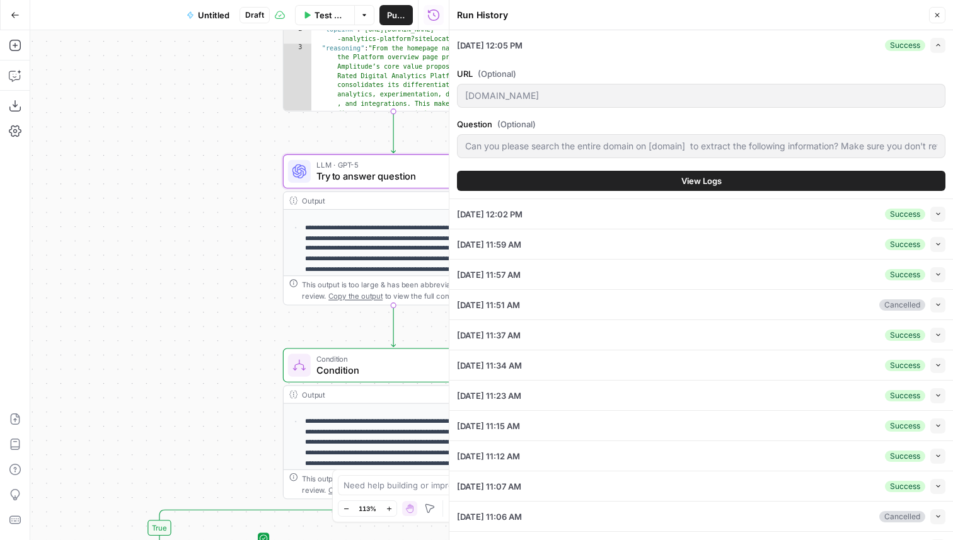
click at [666, 173] on button "View Logs" at bounding box center [701, 181] width 489 height 20
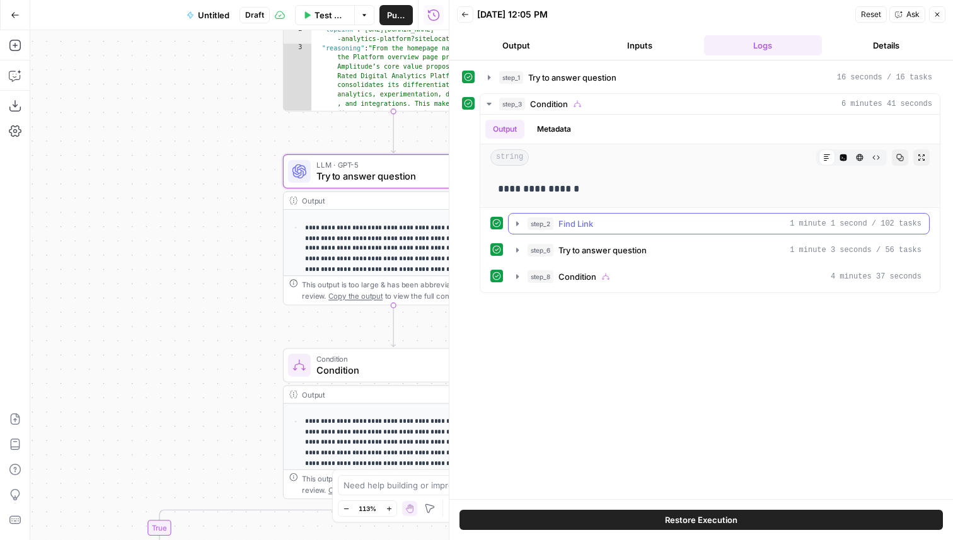
click at [626, 225] on div "step_2 Find Link 1 minute 1 second / 102 tasks" at bounding box center [725, 224] width 394 height 13
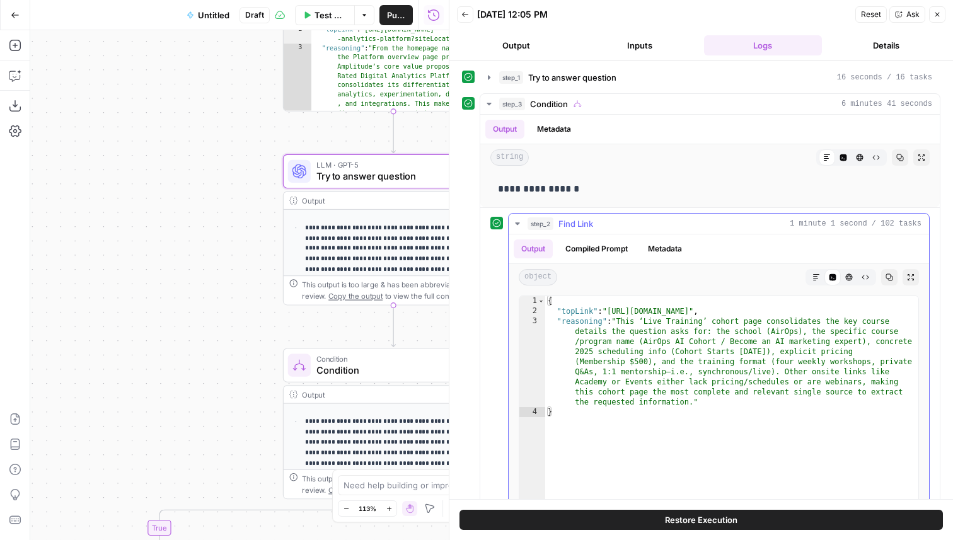
click at [608, 250] on button "Compiled Prompt" at bounding box center [597, 249] width 78 height 19
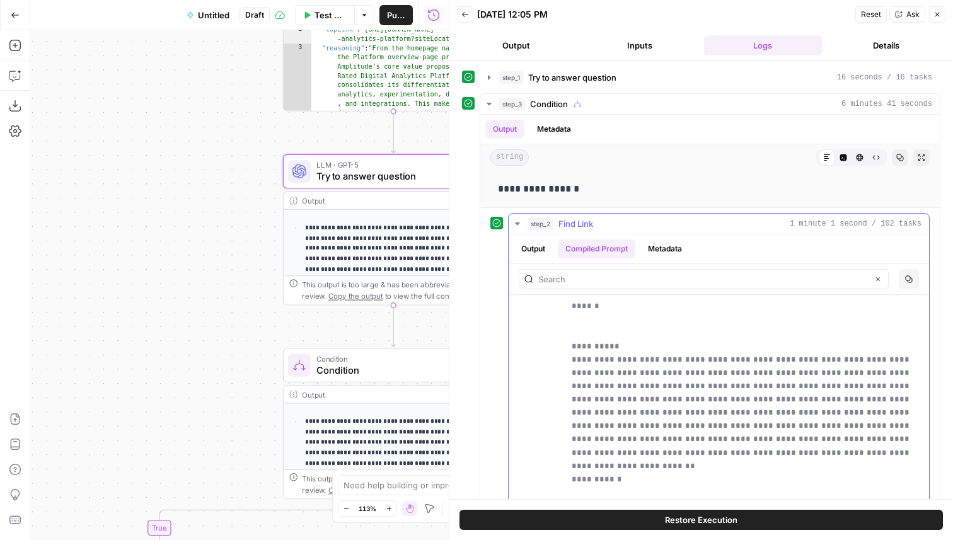
scroll to position [149, 0]
click at [315, 15] on span "Test Workflow" at bounding box center [331, 15] width 32 height 13
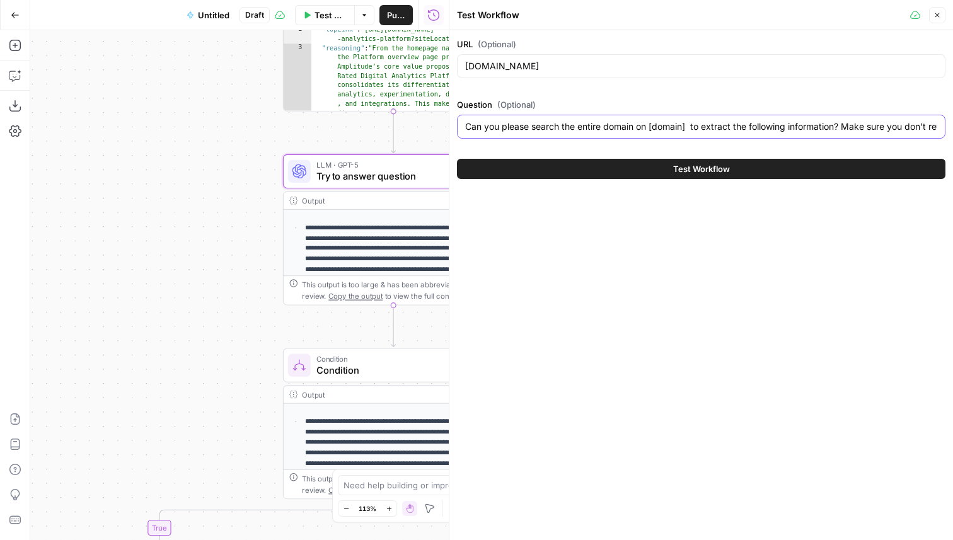
click at [572, 127] on input "Can you please search the entire domain on [domain] to extract the following in…" at bounding box center [701, 126] width 472 height 13
paste input "What are the integrations for {{tool 1}}?"
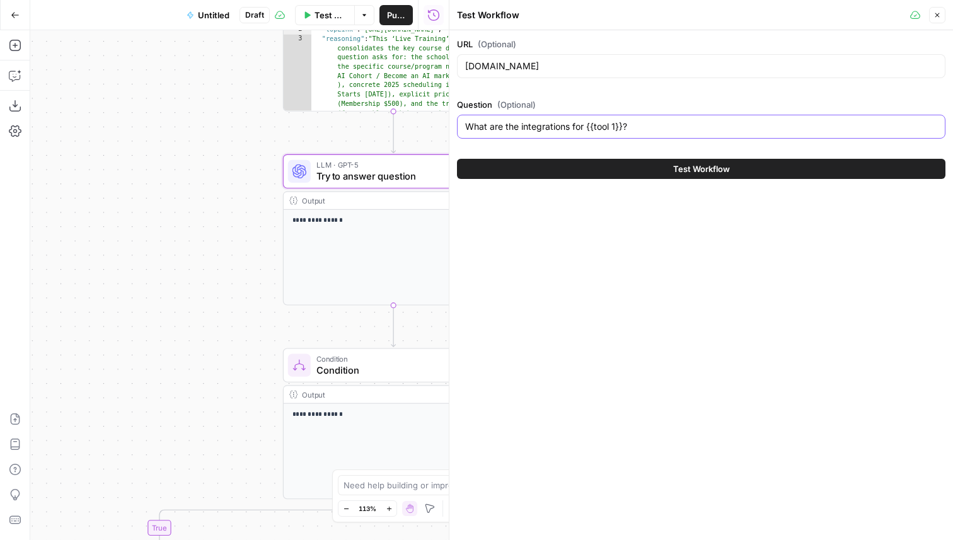
drag, startPoint x: 624, startPoint y: 129, endPoint x: 586, endPoint y: 130, distance: 37.2
click at [586, 130] on input "What are the integrations for {{tool 1}}?" at bounding box center [701, 126] width 472 height 13
type input "What are the integrations for the platform?"
click at [457, 159] on button "Test Workflow" at bounding box center [701, 169] width 489 height 20
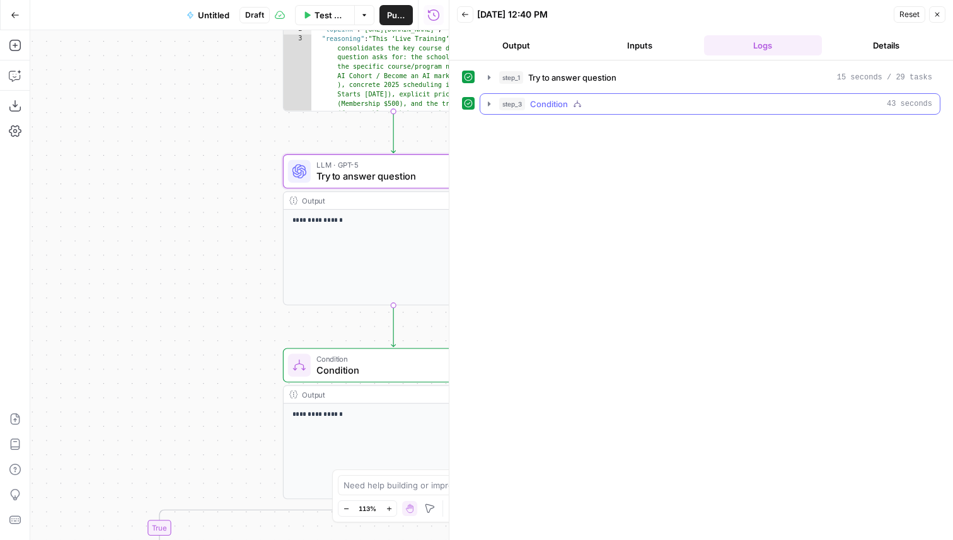
click at [636, 110] on div "step_3 Condition 43 seconds" at bounding box center [715, 104] width 433 height 13
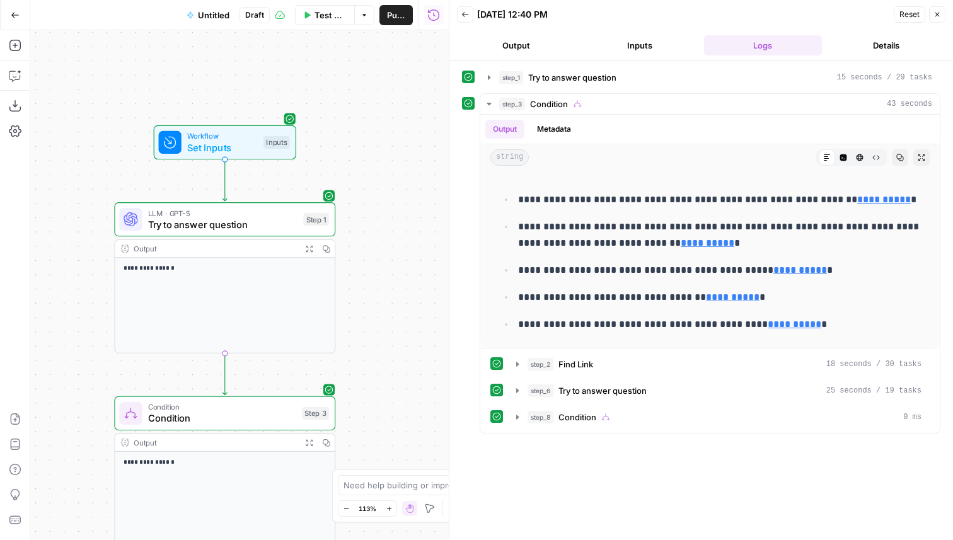
click at [279, 229] on span "Try to answer question" at bounding box center [223, 225] width 150 height 15
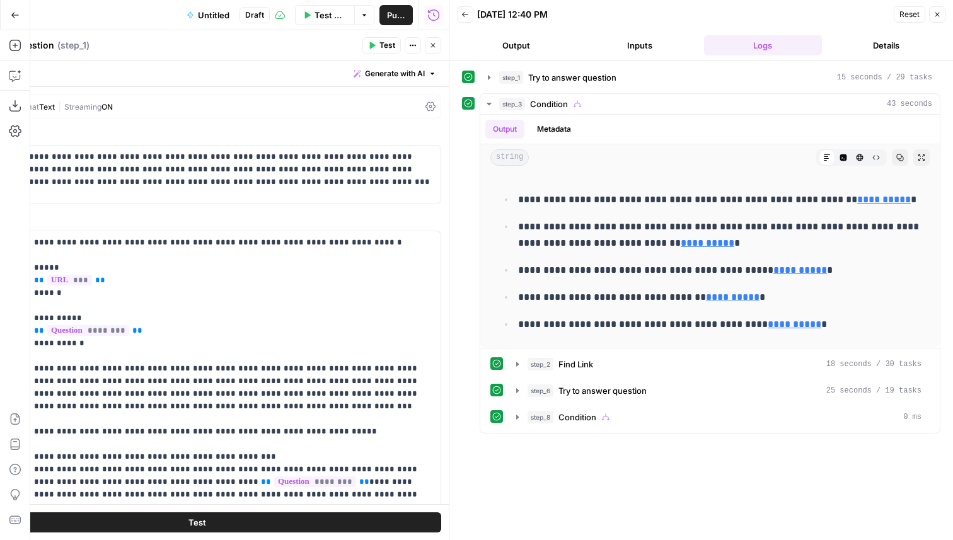
click at [443, 224] on div "**********" at bounding box center [197, 368] width 504 height 562
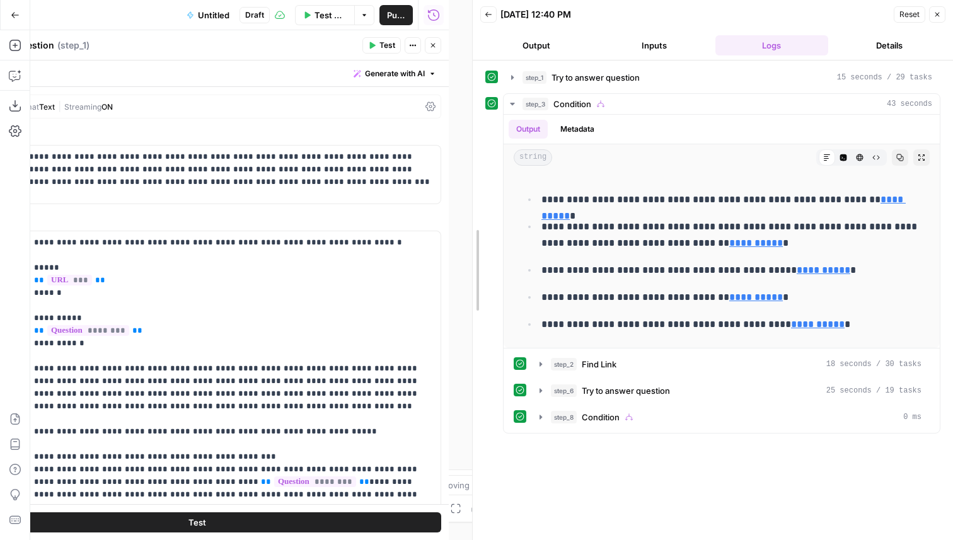
drag, startPoint x: 447, startPoint y: 227, endPoint x: 743, endPoint y: 266, distance: 298.3
click at [479, 266] on div at bounding box center [473, 270] width 13 height 540
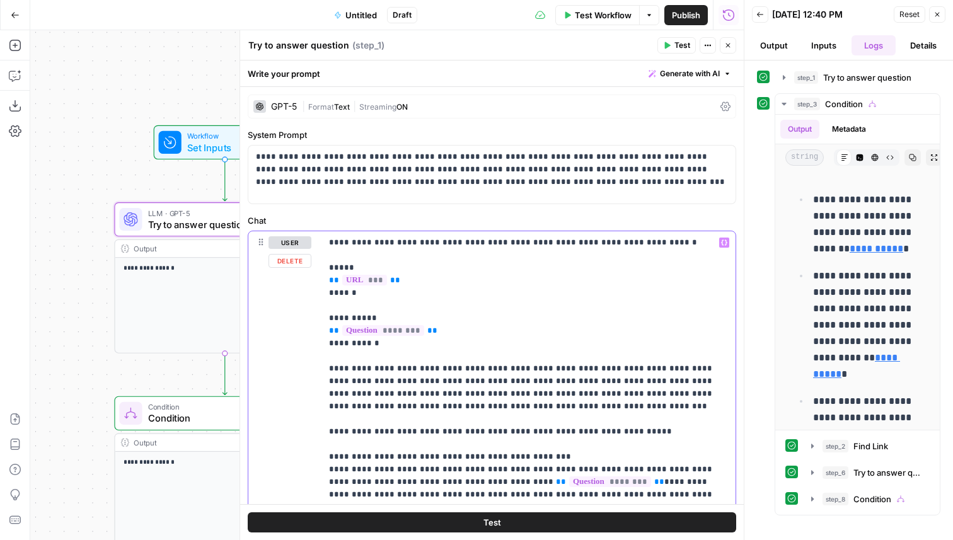
drag, startPoint x: 458, startPoint y: 409, endPoint x: 320, endPoint y: 364, distance: 144.6
click at [320, 364] on div "**********" at bounding box center [491, 421] width 487 height 381
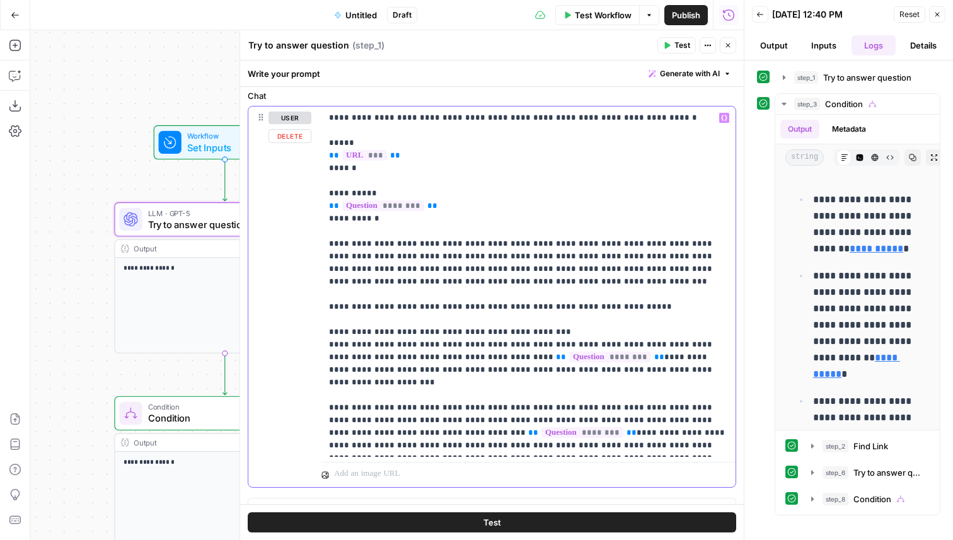
scroll to position [107, 0]
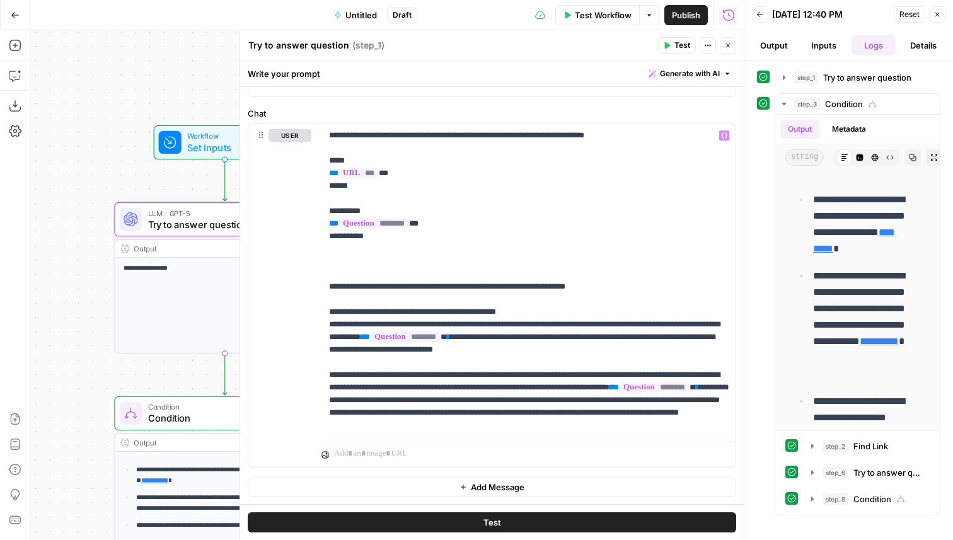
click at [675, 44] on span "Test" at bounding box center [683, 45] width 16 height 11
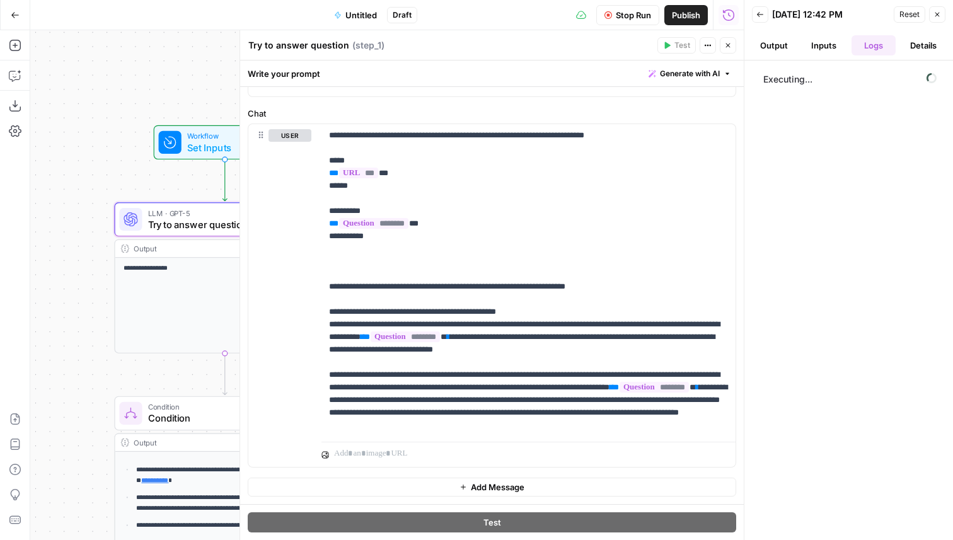
click at [622, 11] on span "Stop Run" at bounding box center [633, 15] width 35 height 13
click at [763, 18] on icon "button" at bounding box center [761, 15] width 8 height 8
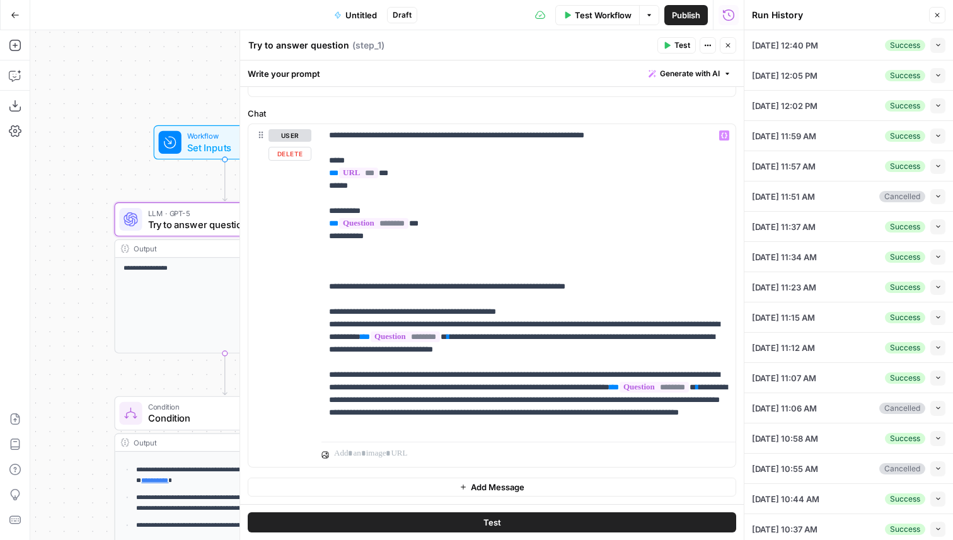
scroll to position [0, 0]
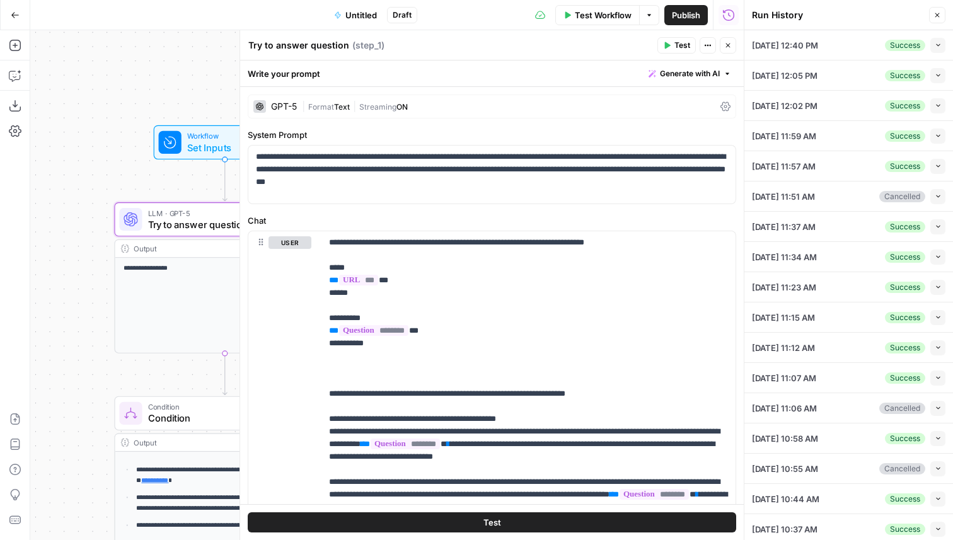
click at [576, 6] on button "Test Workflow" at bounding box center [597, 15] width 84 height 20
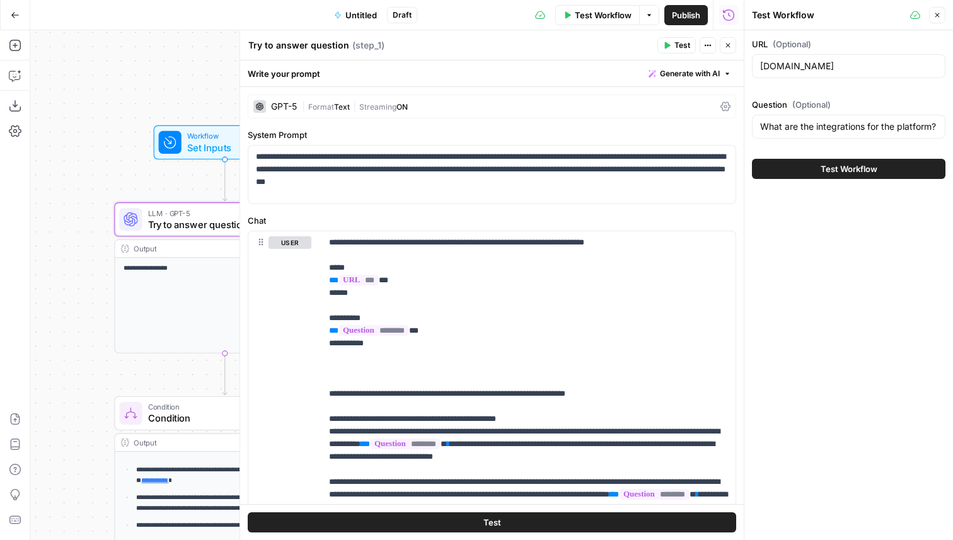
click at [765, 136] on div "What are the integrations for the platform?" at bounding box center [849, 127] width 194 height 24
click at [766, 131] on input "What are the integrations for the platform?" at bounding box center [848, 126] width 177 height 13
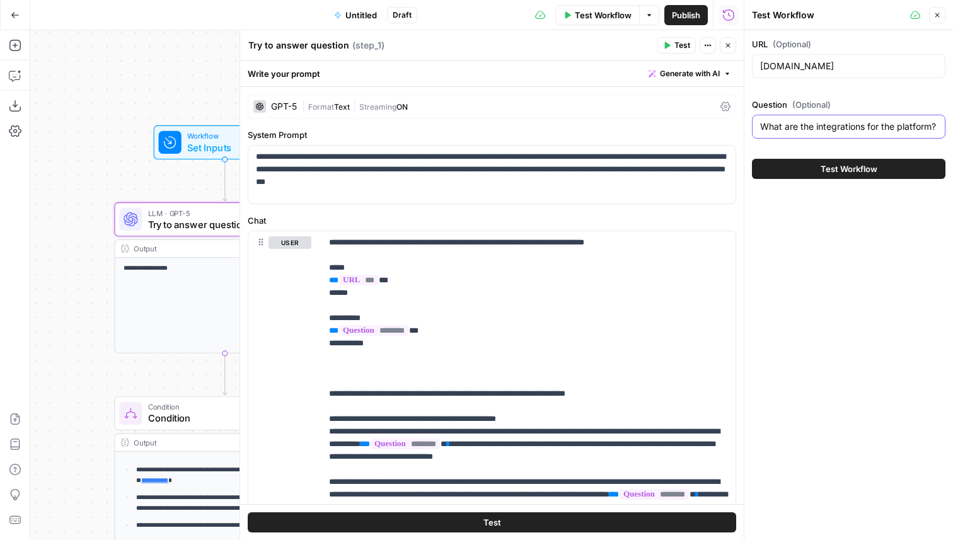
click at [766, 131] on input "What are the integrations for the platform?" at bounding box center [848, 126] width 177 height 13
paste input "Can you please search the entire domain on [domain] to extract the following in…"
type input "Can you please search the entire domain on [domain] to extract the following in…"
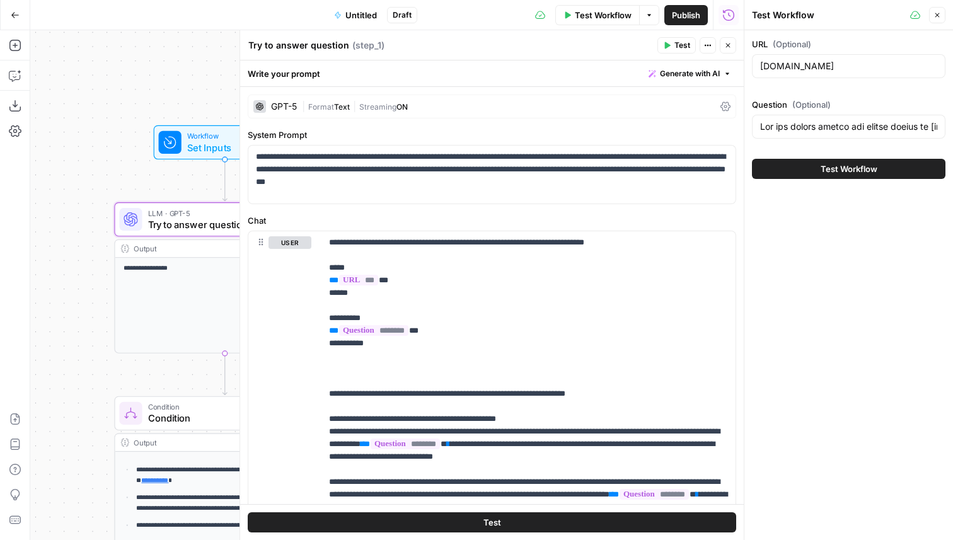
click at [835, 168] on span "Test Workflow" at bounding box center [849, 169] width 57 height 13
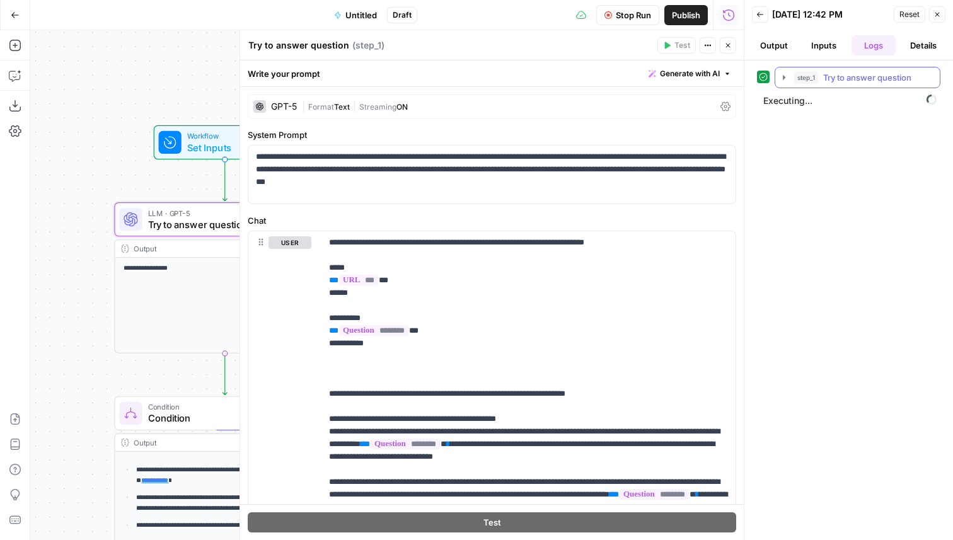
click at [849, 73] on span "Try to answer question" at bounding box center [867, 77] width 88 height 13
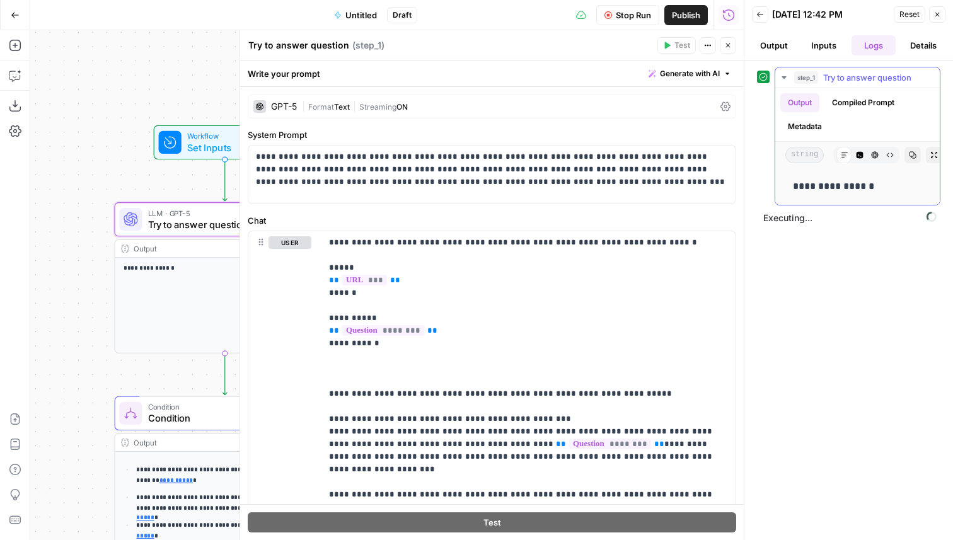
click at [849, 73] on span "Try to answer question" at bounding box center [867, 77] width 88 height 13
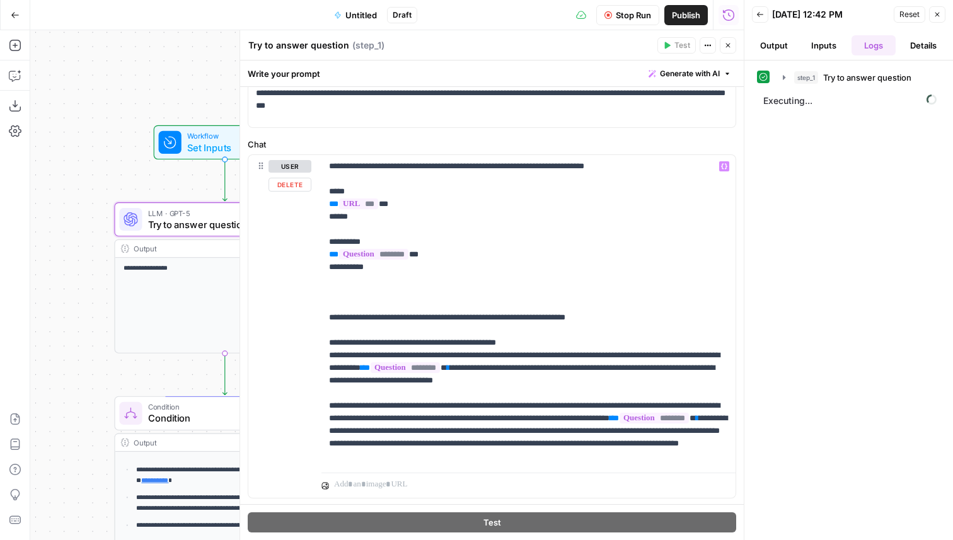
scroll to position [73, 0]
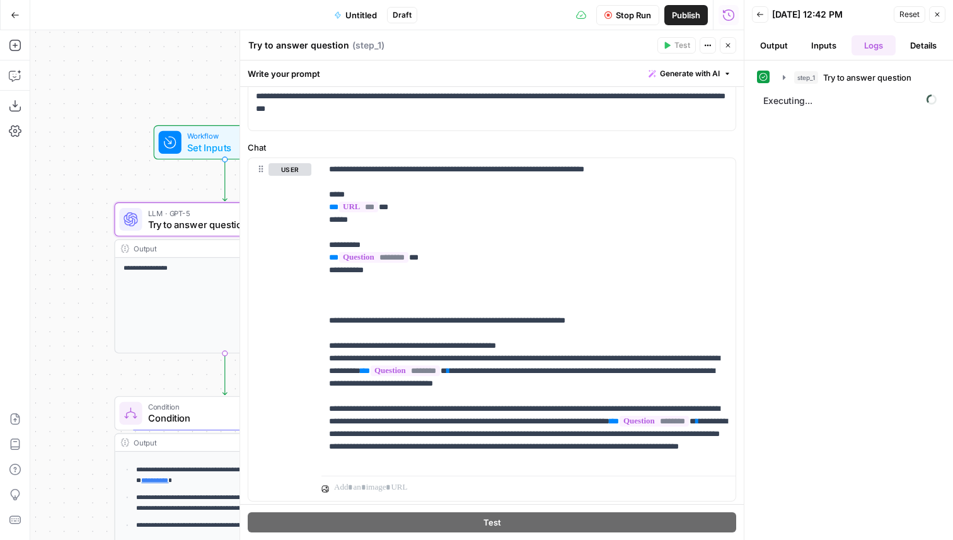
click at [622, 20] on span "Stop Run" at bounding box center [633, 15] width 35 height 13
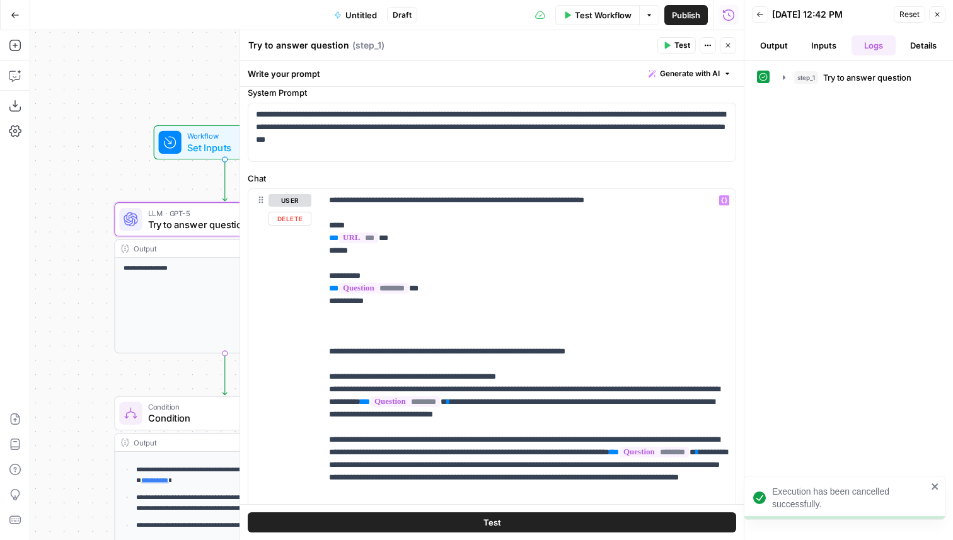
scroll to position [0, 0]
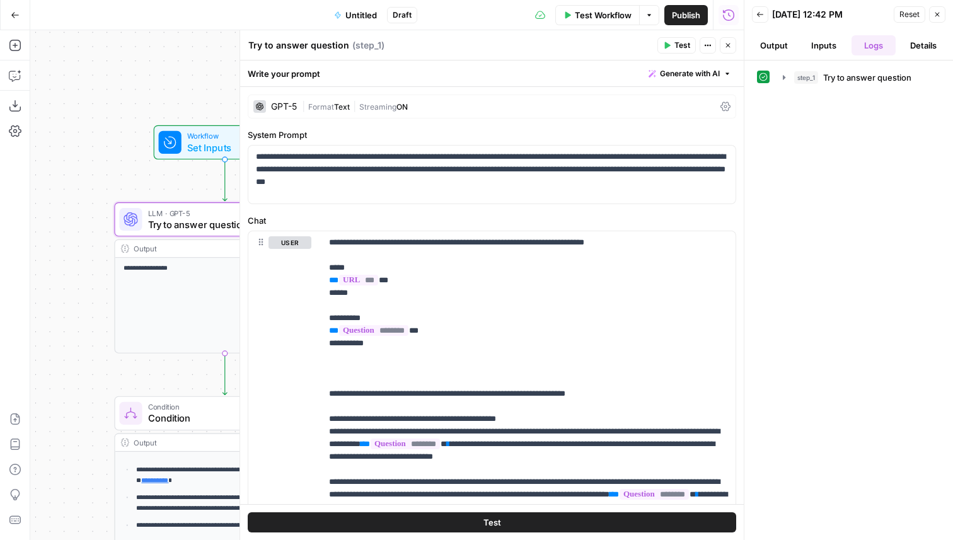
click at [733, 52] on button "Close" at bounding box center [728, 45] width 16 height 16
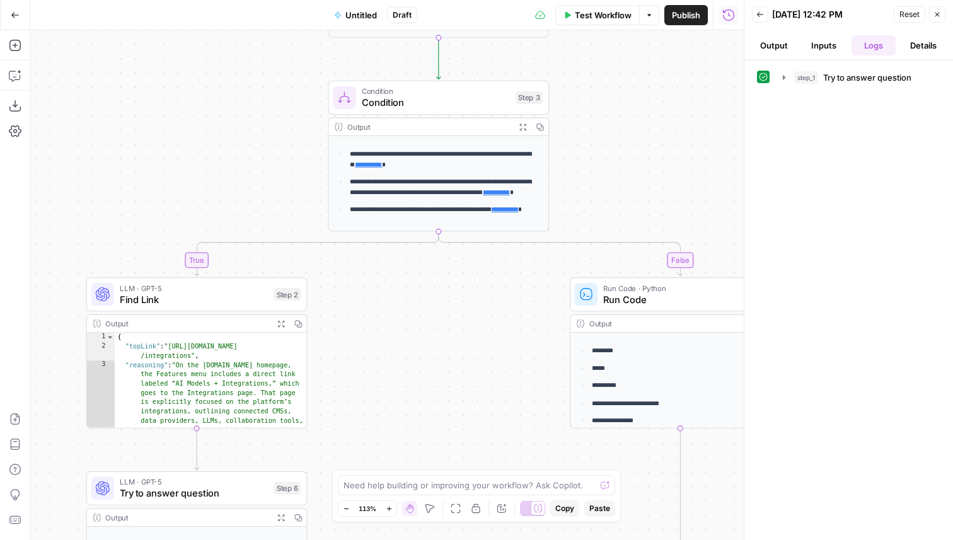
click at [228, 498] on span "Try to answer question" at bounding box center [194, 494] width 148 height 15
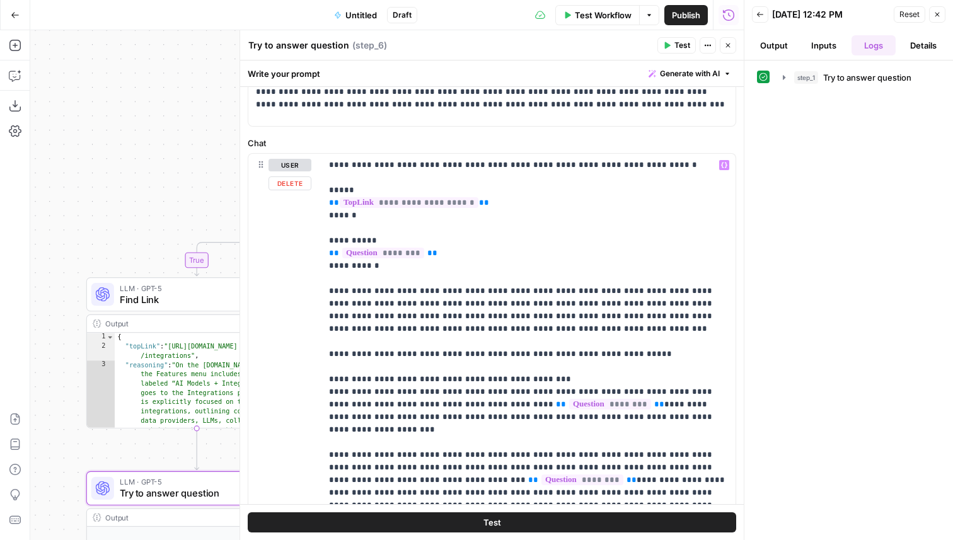
scroll to position [108, 0]
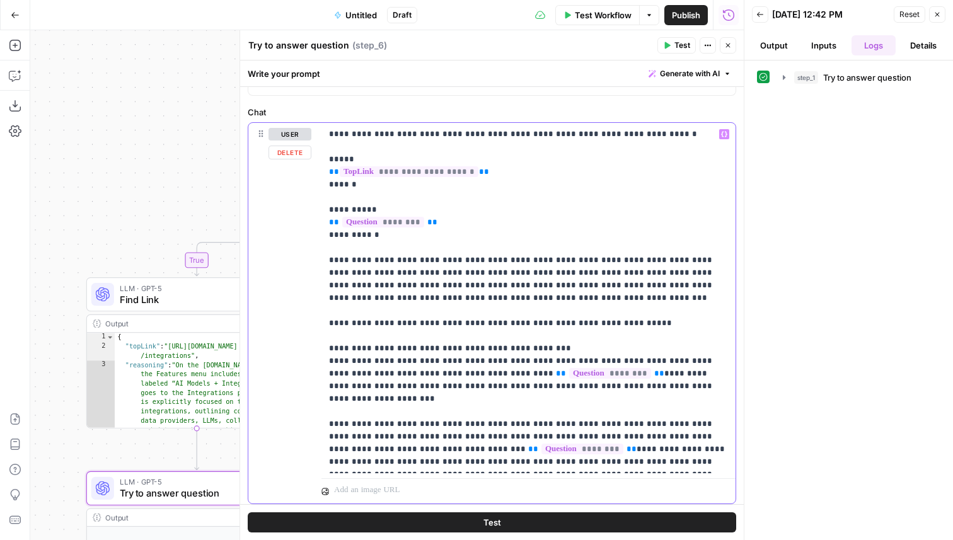
drag, startPoint x: 477, startPoint y: 301, endPoint x: 315, endPoint y: 262, distance: 166.7
click at [315, 262] on div "**********" at bounding box center [491, 313] width 487 height 381
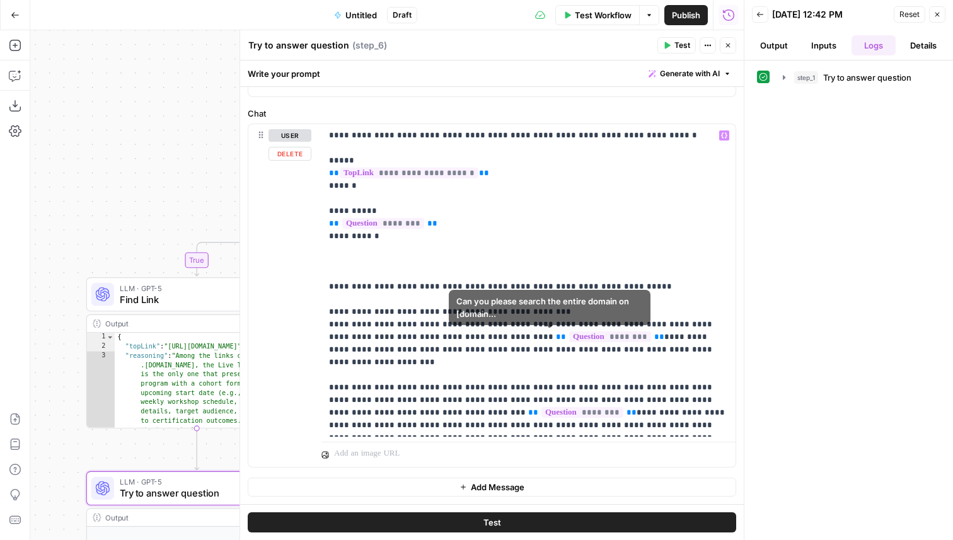
click at [139, 231] on div "**********" at bounding box center [387, 285] width 714 height 510
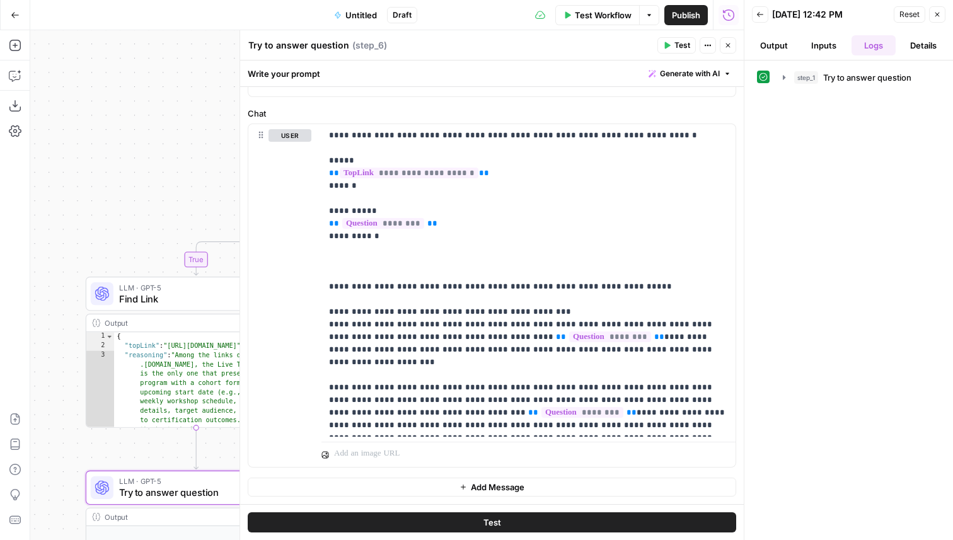
click at [939, 12] on icon "button" at bounding box center [938, 15] width 8 height 8
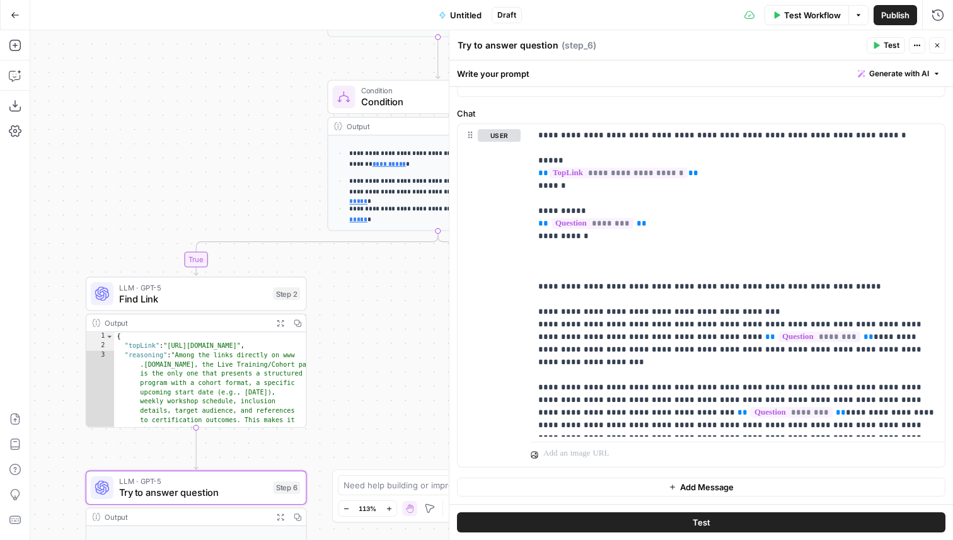
click at [879, 38] on button "Test" at bounding box center [886, 45] width 38 height 16
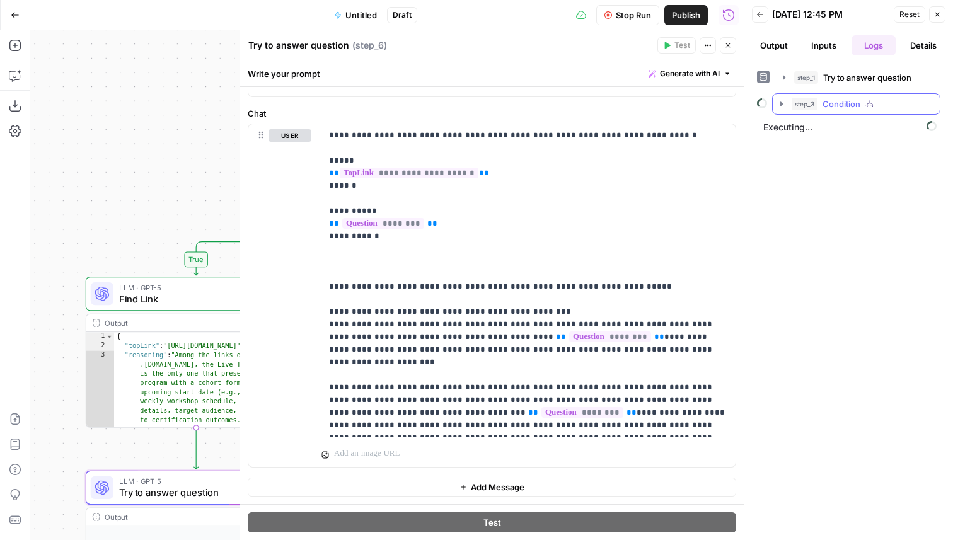
click at [852, 108] on span "Condition" at bounding box center [842, 104] width 38 height 13
click at [862, 141] on div "step_2 Find Link 0 ms" at bounding box center [856, 131] width 167 height 32
click at [862, 138] on button "step_2 Find Link 0 ms" at bounding box center [865, 130] width 128 height 20
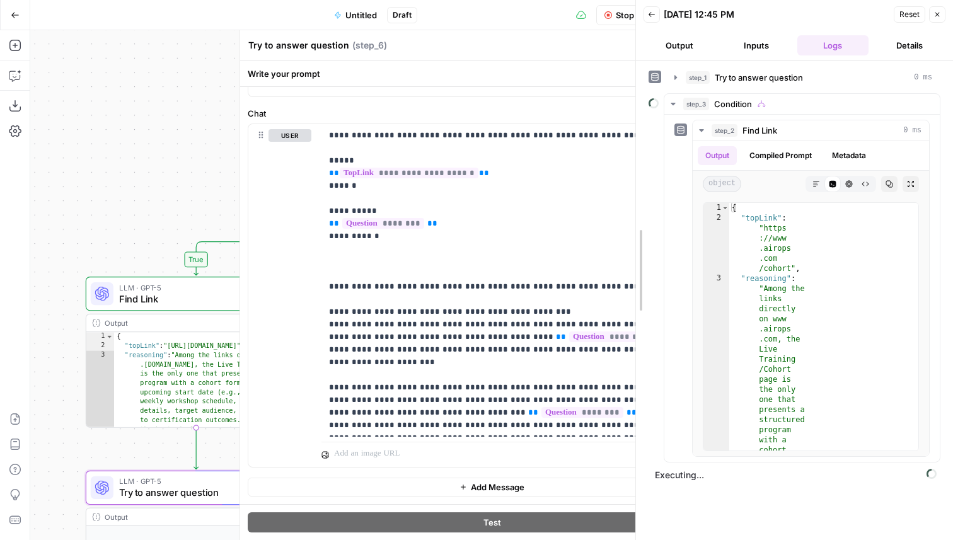
drag, startPoint x: 748, startPoint y: 245, endPoint x: 634, endPoint y: 243, distance: 114.1
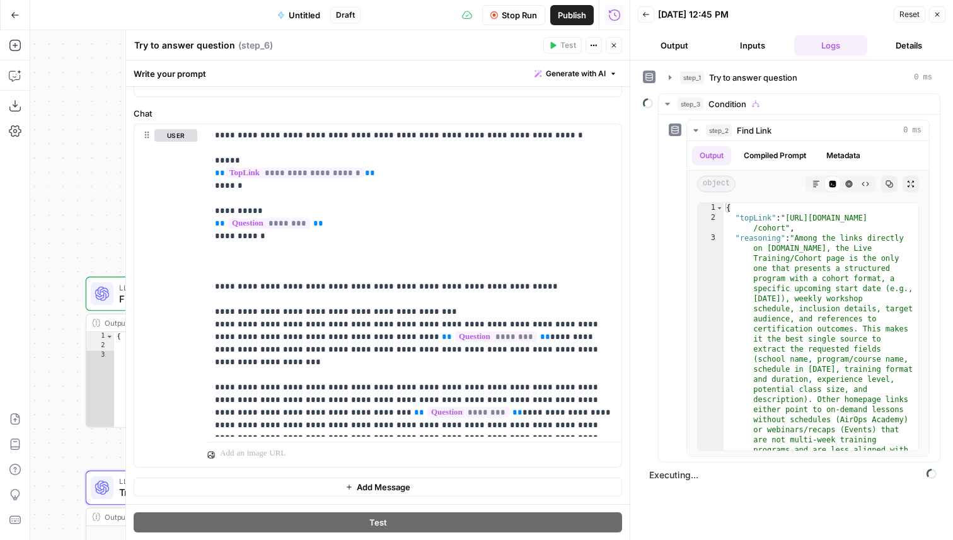
click at [514, 11] on span "Stop Run" at bounding box center [519, 15] width 35 height 13
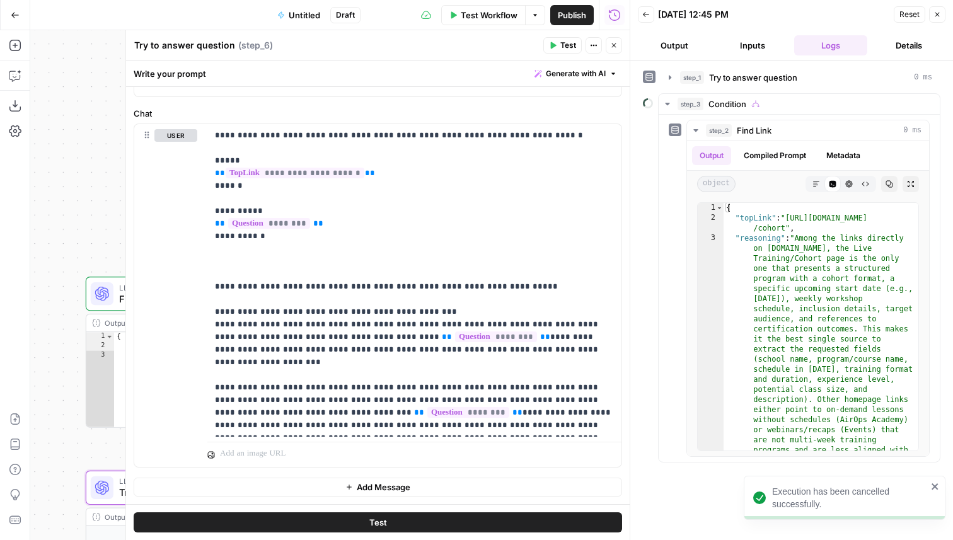
click at [489, 21] on button "Test Workflow" at bounding box center [483, 15] width 84 height 20
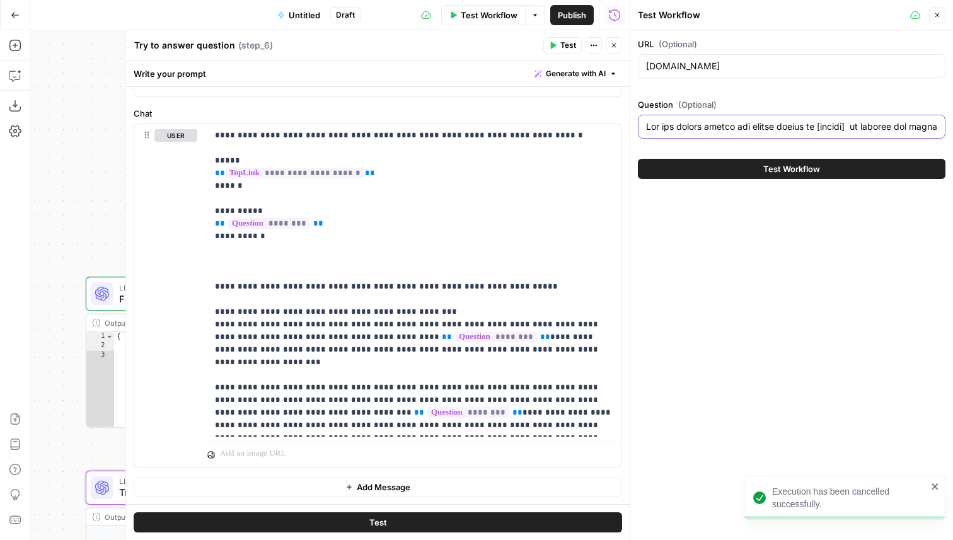
drag, startPoint x: 873, startPoint y: 127, endPoint x: 832, endPoint y: 132, distance: 40.7
click at [832, 132] on input "Question (Optional)" at bounding box center [791, 126] width 291 height 13
type input "Can you please search the entire domain to extract the following information? M…"
click at [782, 166] on span "Test Workflow" at bounding box center [792, 169] width 57 height 13
